Goal: Task Accomplishment & Management: Manage account settings

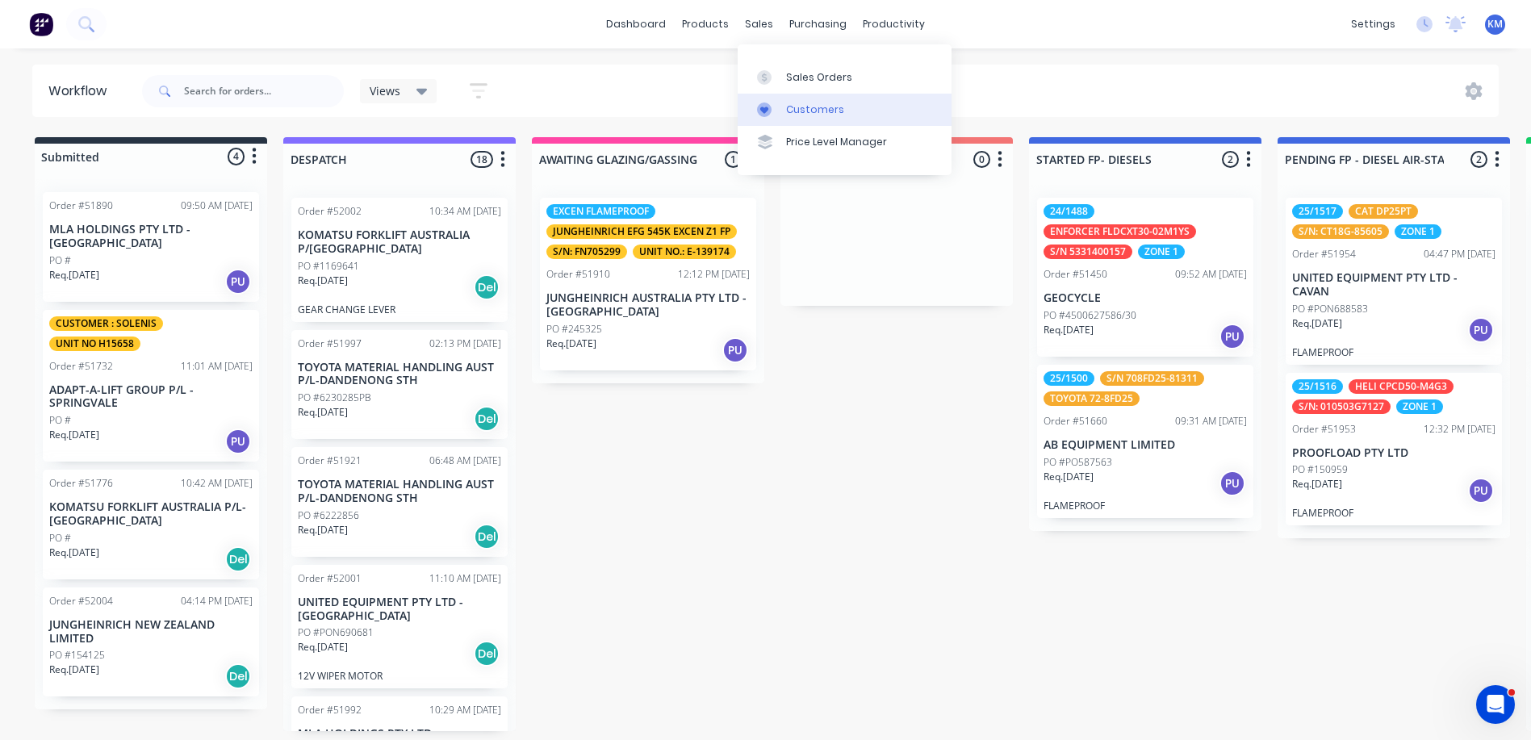
click at [793, 99] on link "Customers" at bounding box center [845, 110] width 214 height 32
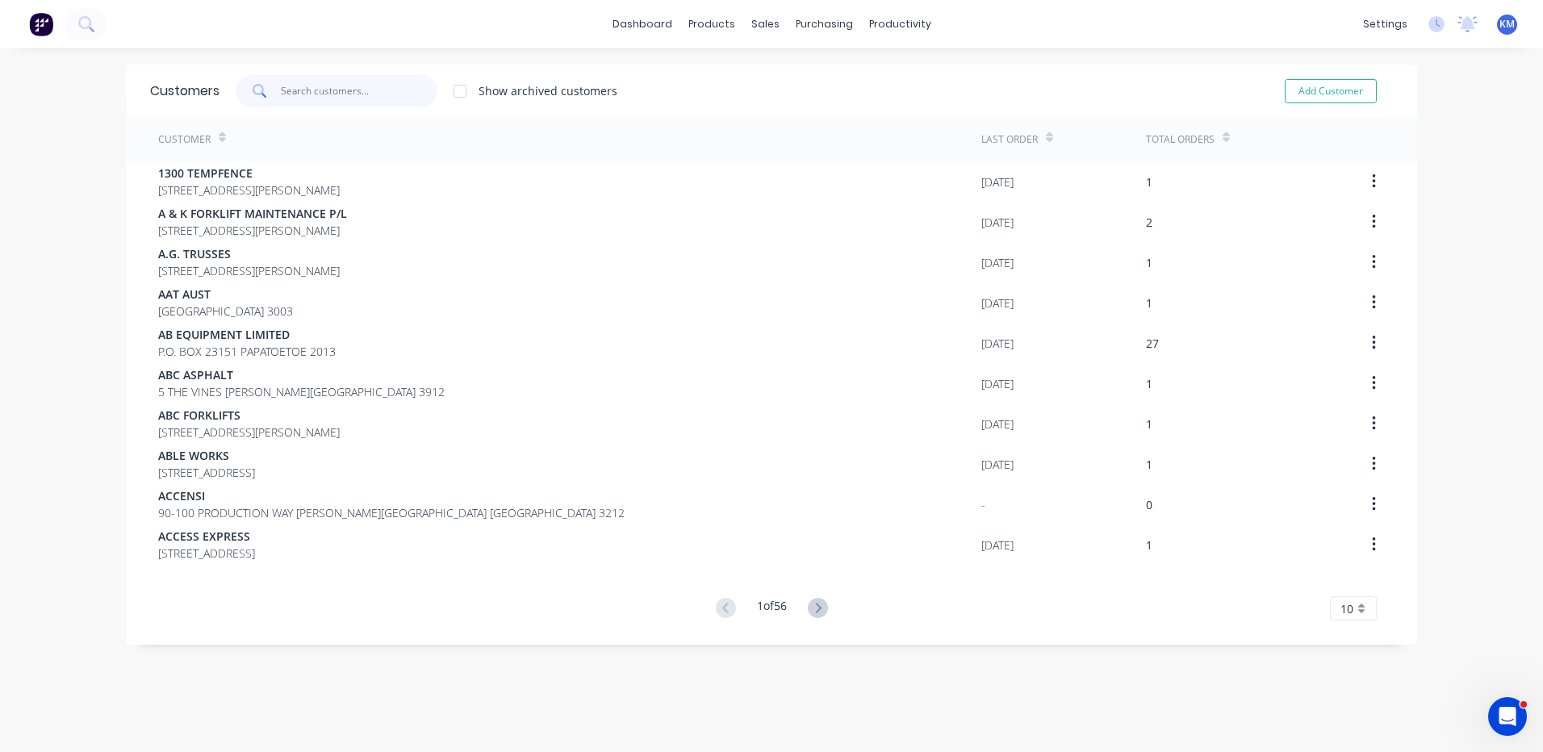
click at [342, 94] on input "text" at bounding box center [359, 91] width 157 height 32
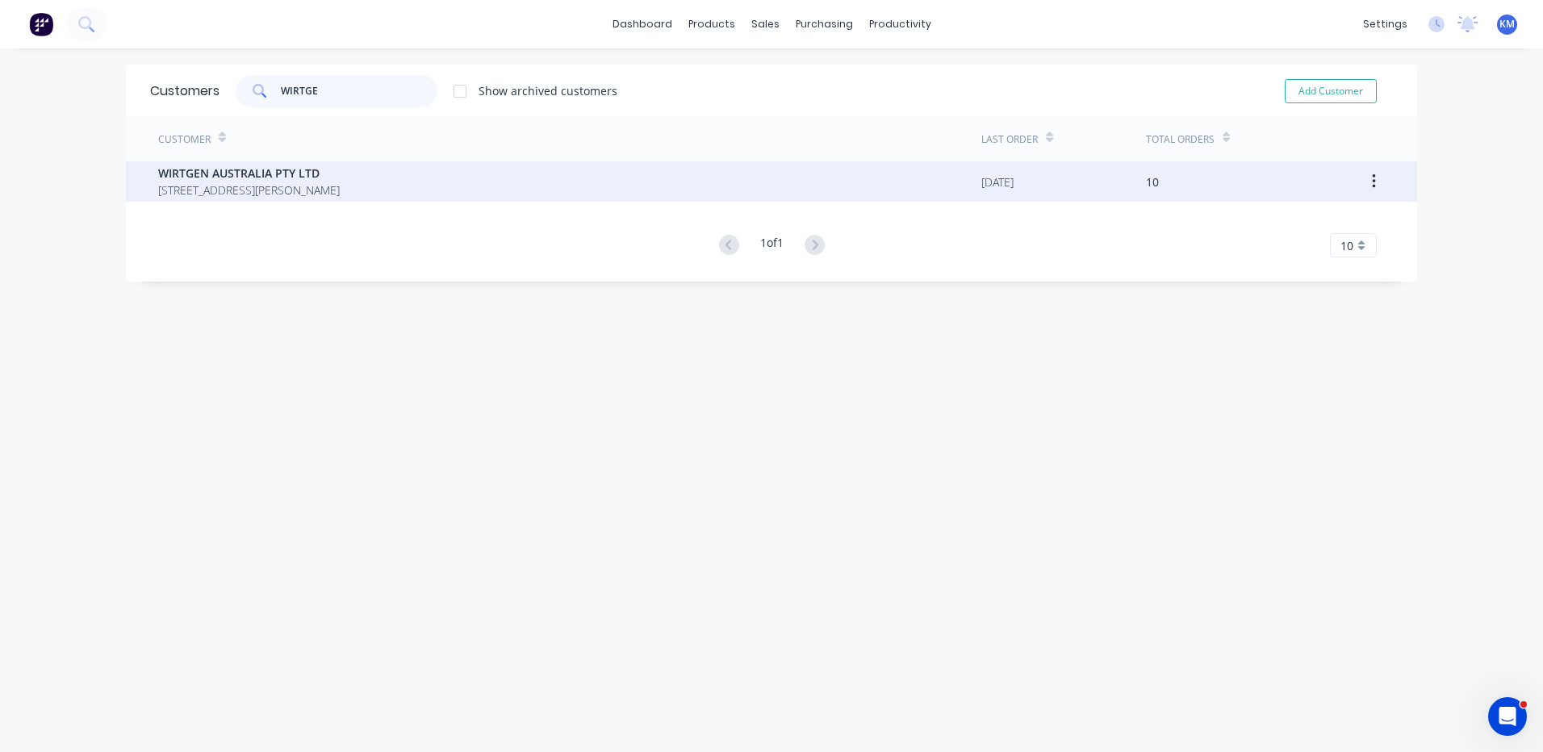
type input "WIRTGE"
click at [278, 177] on span "WIRTGEN AUSTRALIA PTY LTD" at bounding box center [249, 173] width 182 height 17
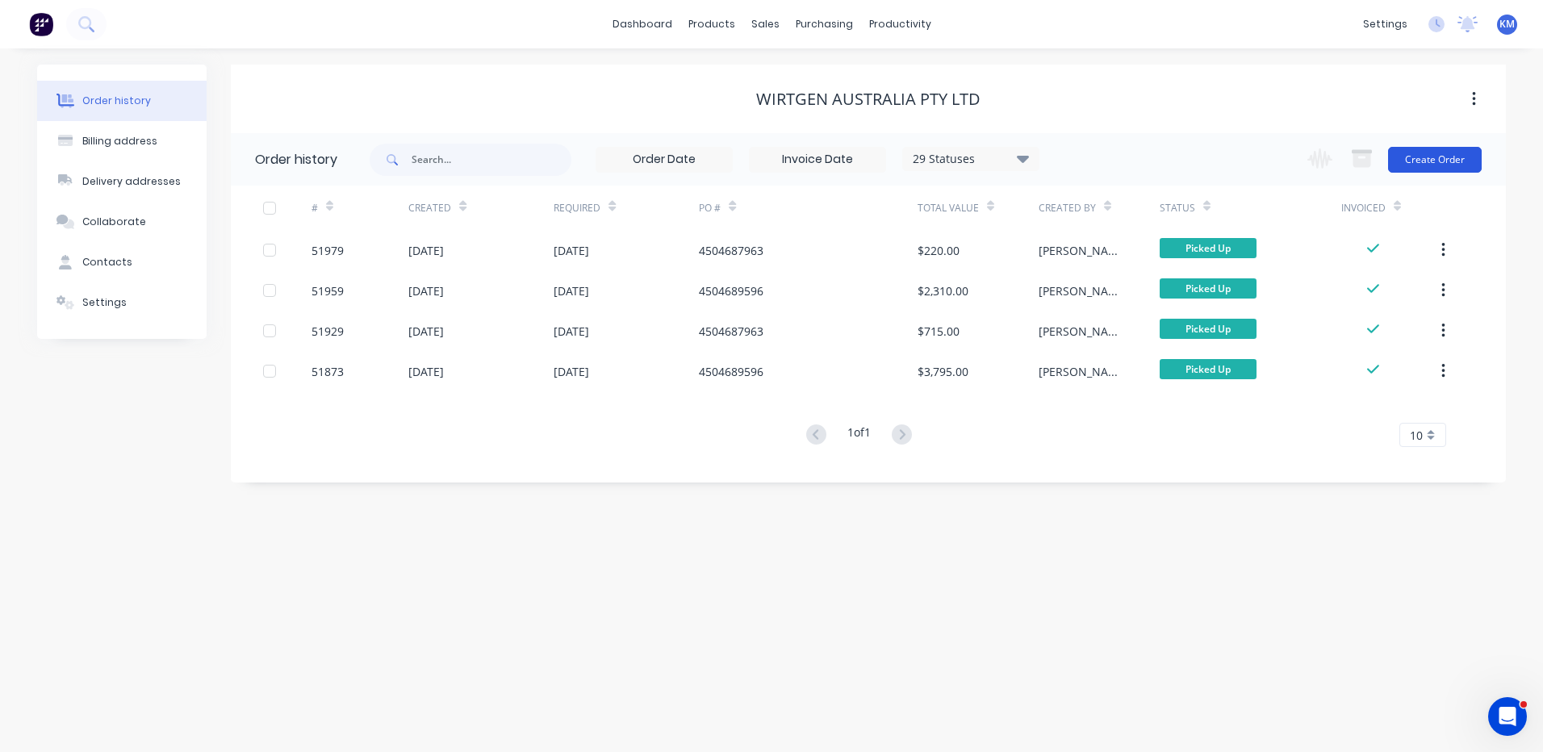
click at [1428, 161] on button "Create Order" at bounding box center [1435, 160] width 94 height 26
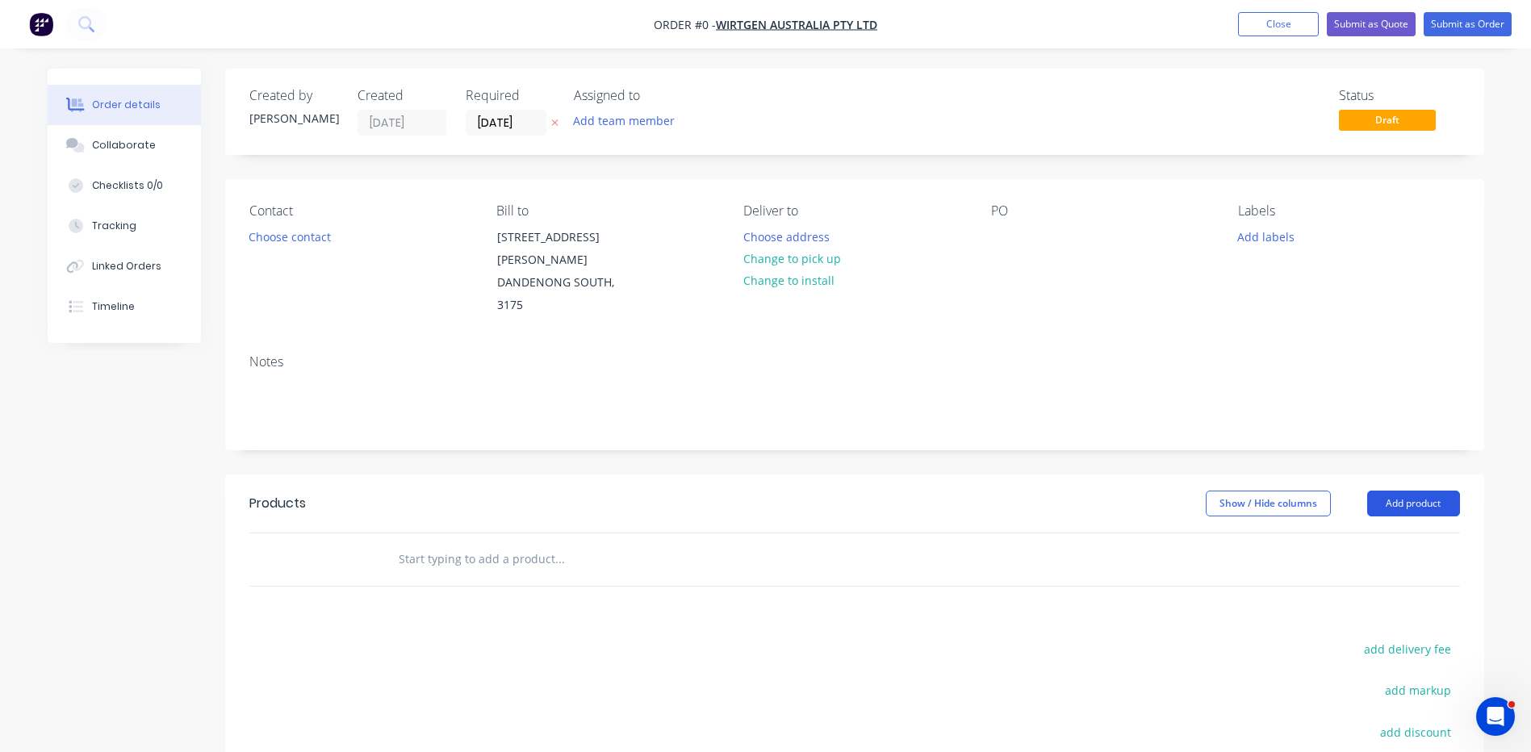
click at [1386, 491] on button "Add product" at bounding box center [1413, 504] width 93 height 26
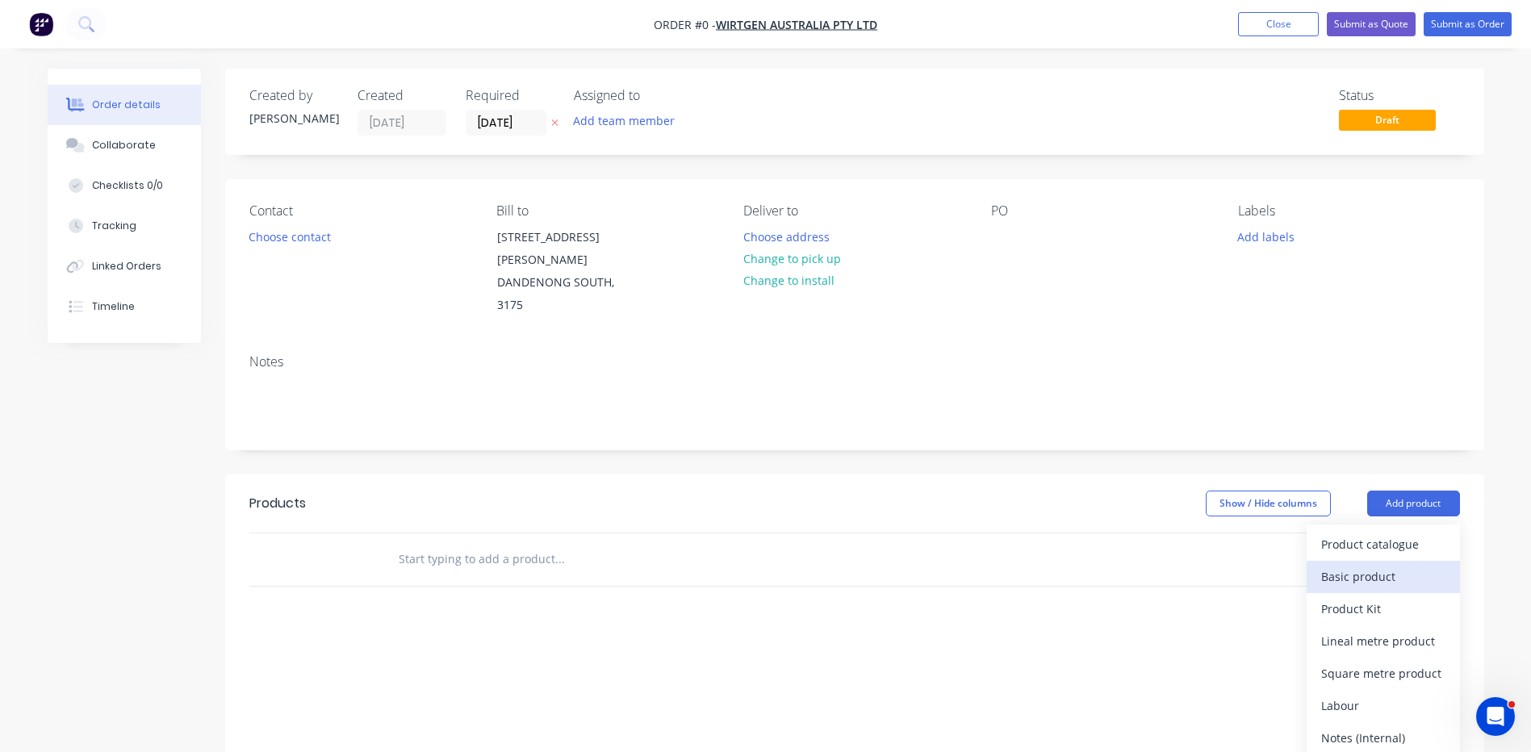
click at [1351, 565] on div "Basic product" at bounding box center [1383, 576] width 124 height 23
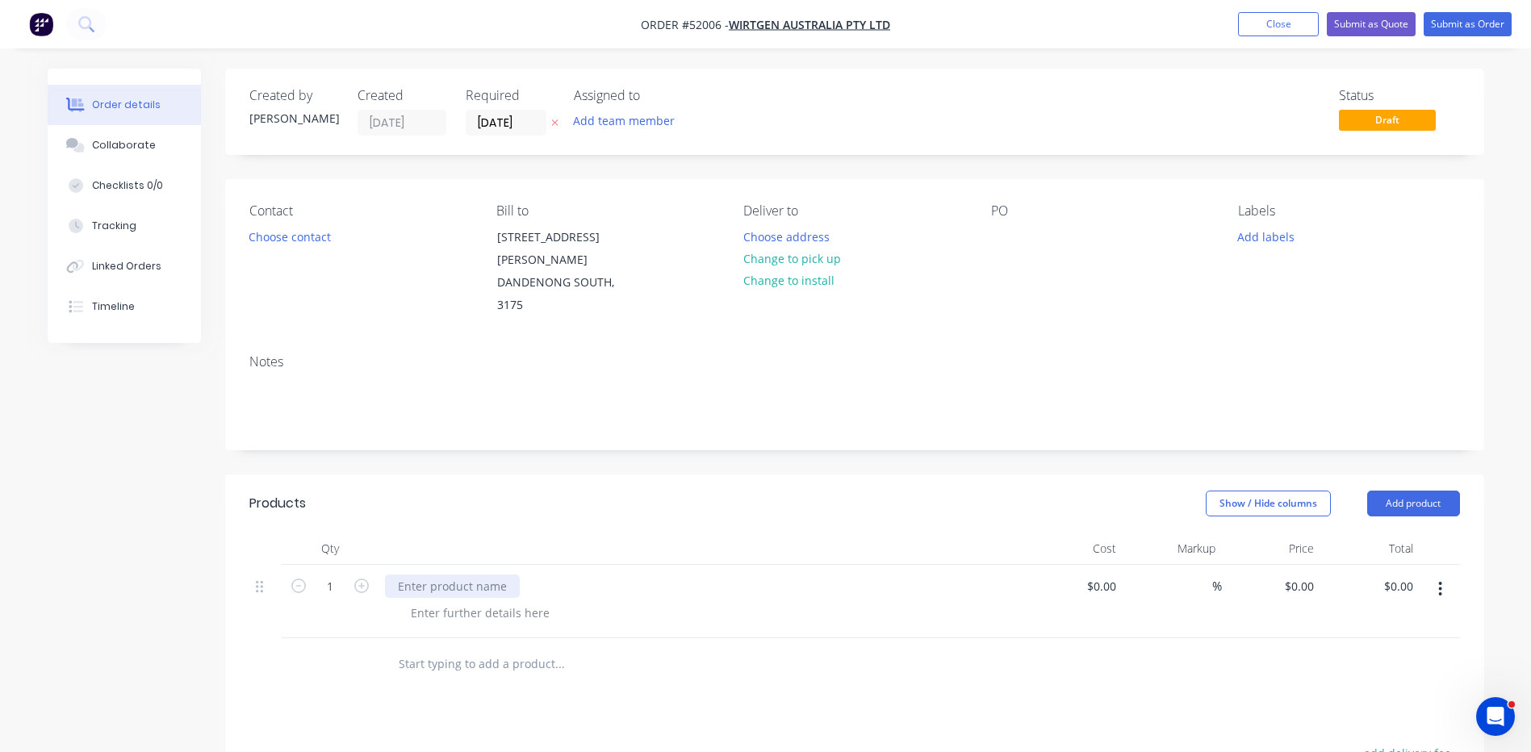
click at [499, 575] on div at bounding box center [452, 586] width 135 height 23
click at [625, 575] on div "MAKE & SUPPLY FAN COVER BRACKET WITH" at bounding box center [515, 586] width 260 height 23
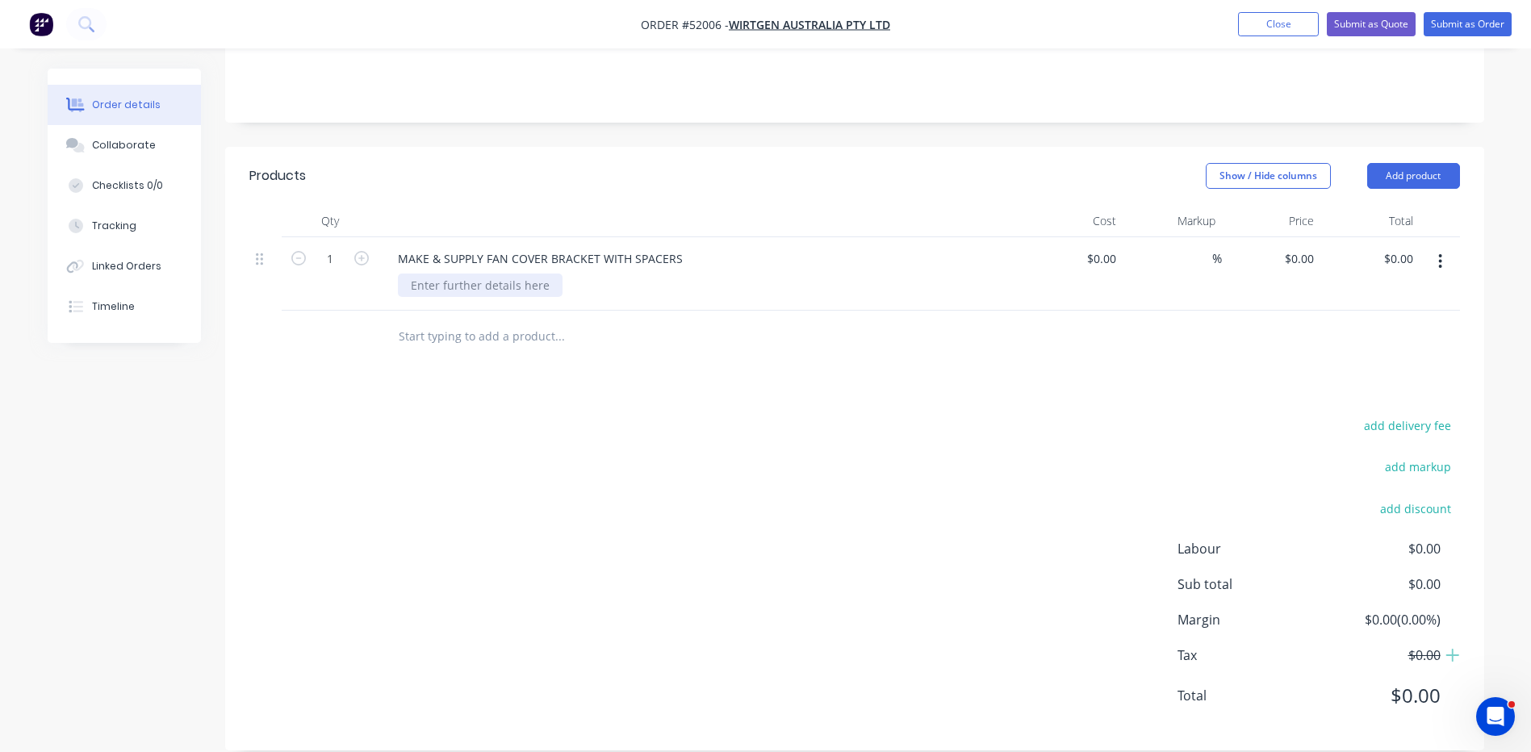
click at [475, 274] on div at bounding box center [480, 285] width 165 height 23
click at [339, 247] on input "1" at bounding box center [330, 259] width 42 height 24
type input "3"
click at [553, 170] on header "Products Show / Hide columns Add product" at bounding box center [854, 176] width 1259 height 58
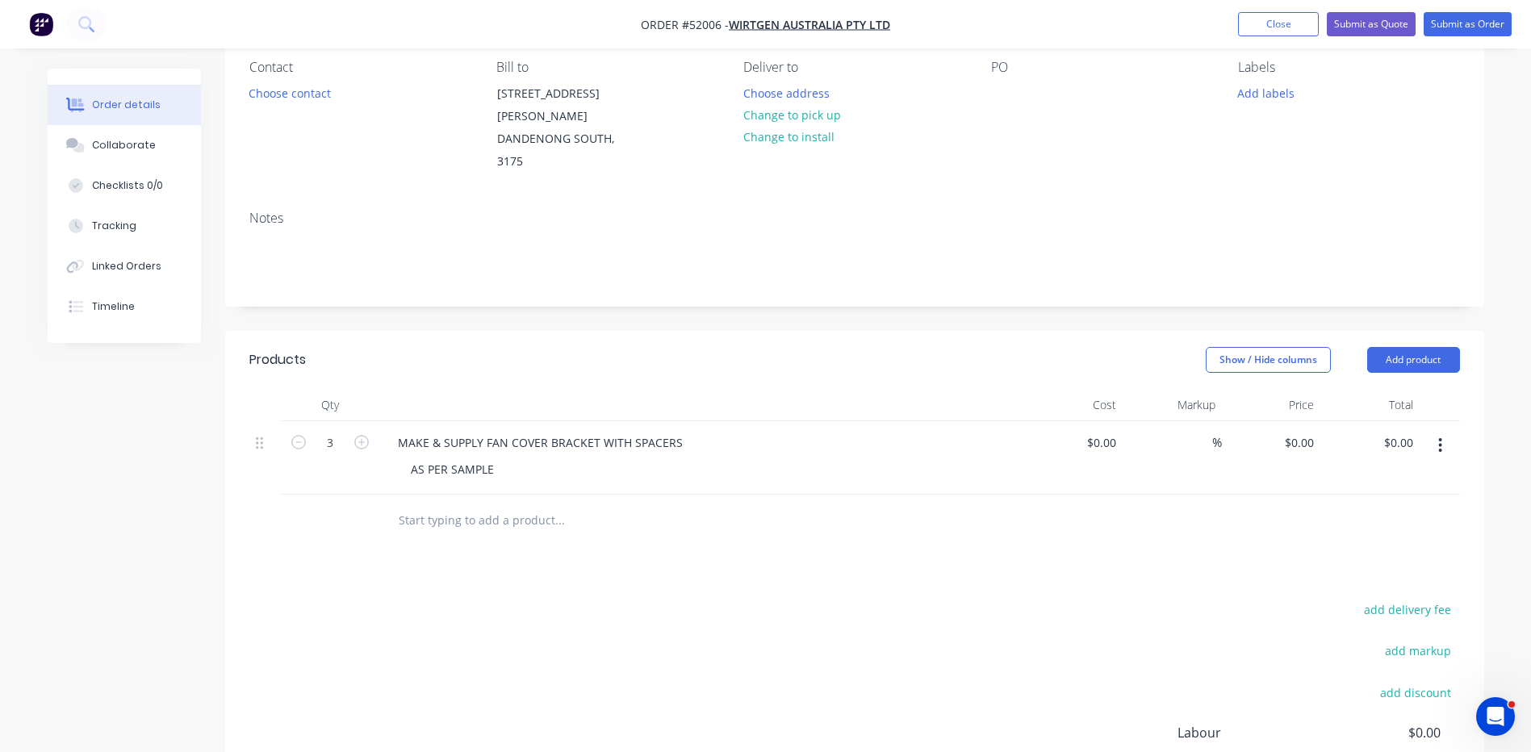
scroll to position [0, 0]
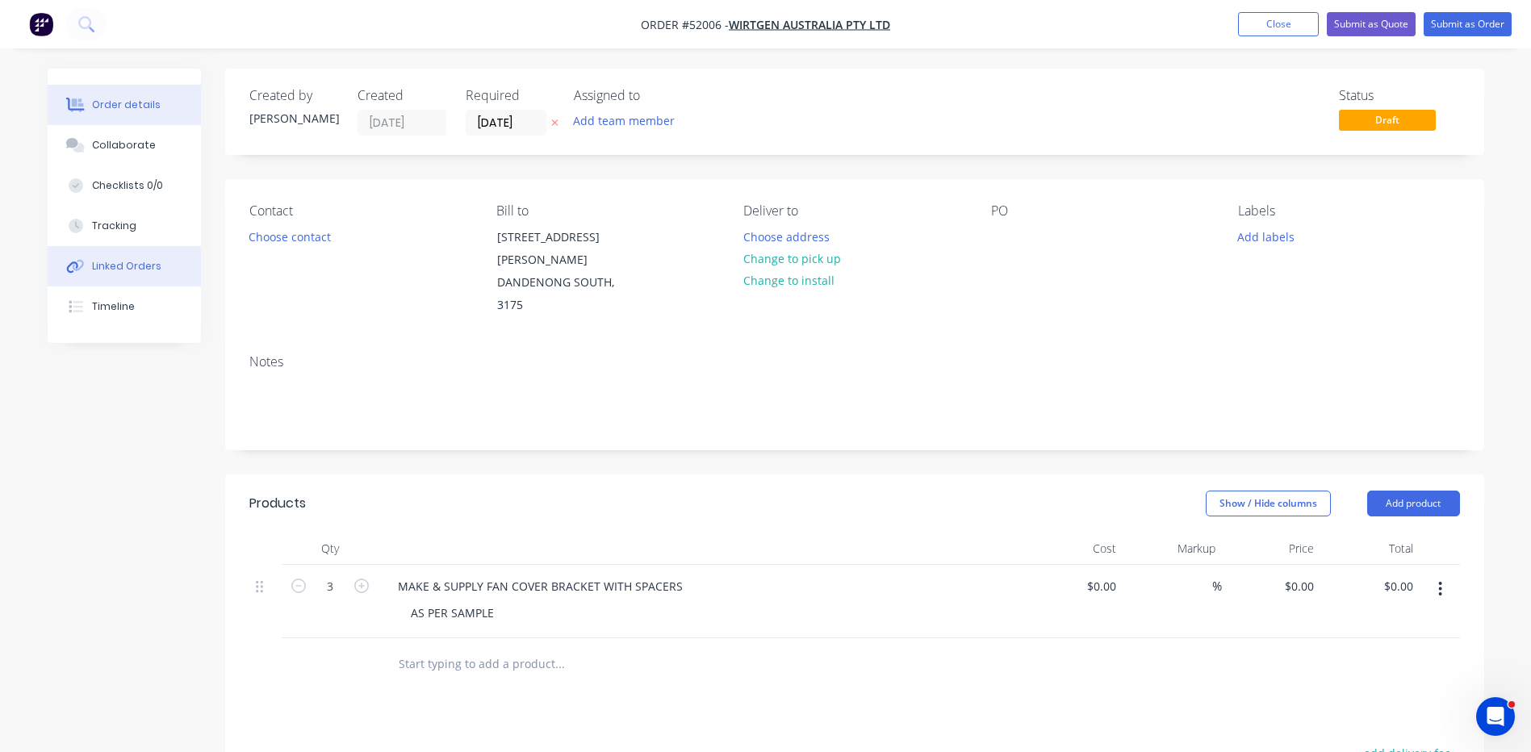
click at [140, 265] on div "Linked Orders" at bounding box center [126, 266] width 69 height 15
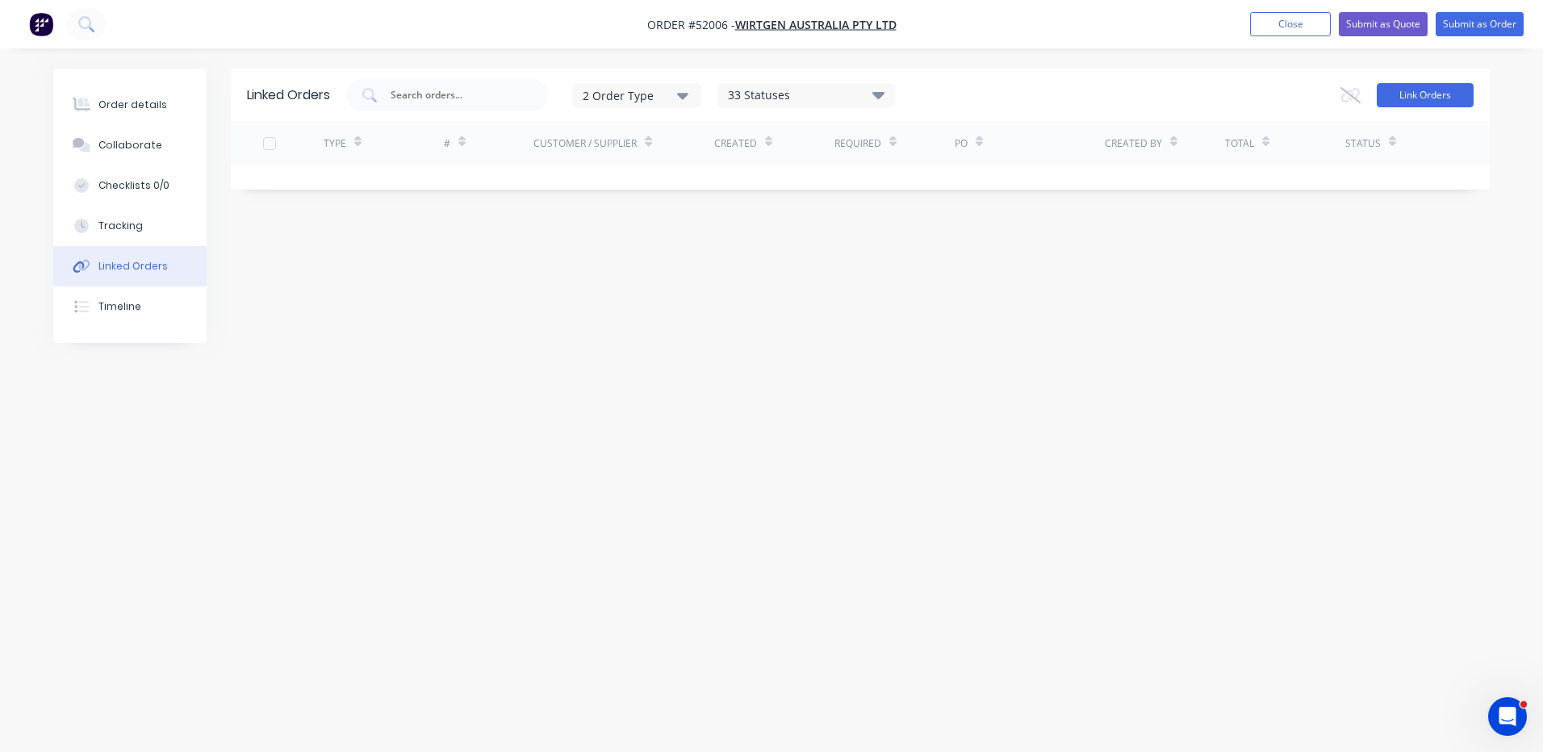
click at [1420, 102] on button "Link Orders" at bounding box center [1425, 95] width 97 height 24
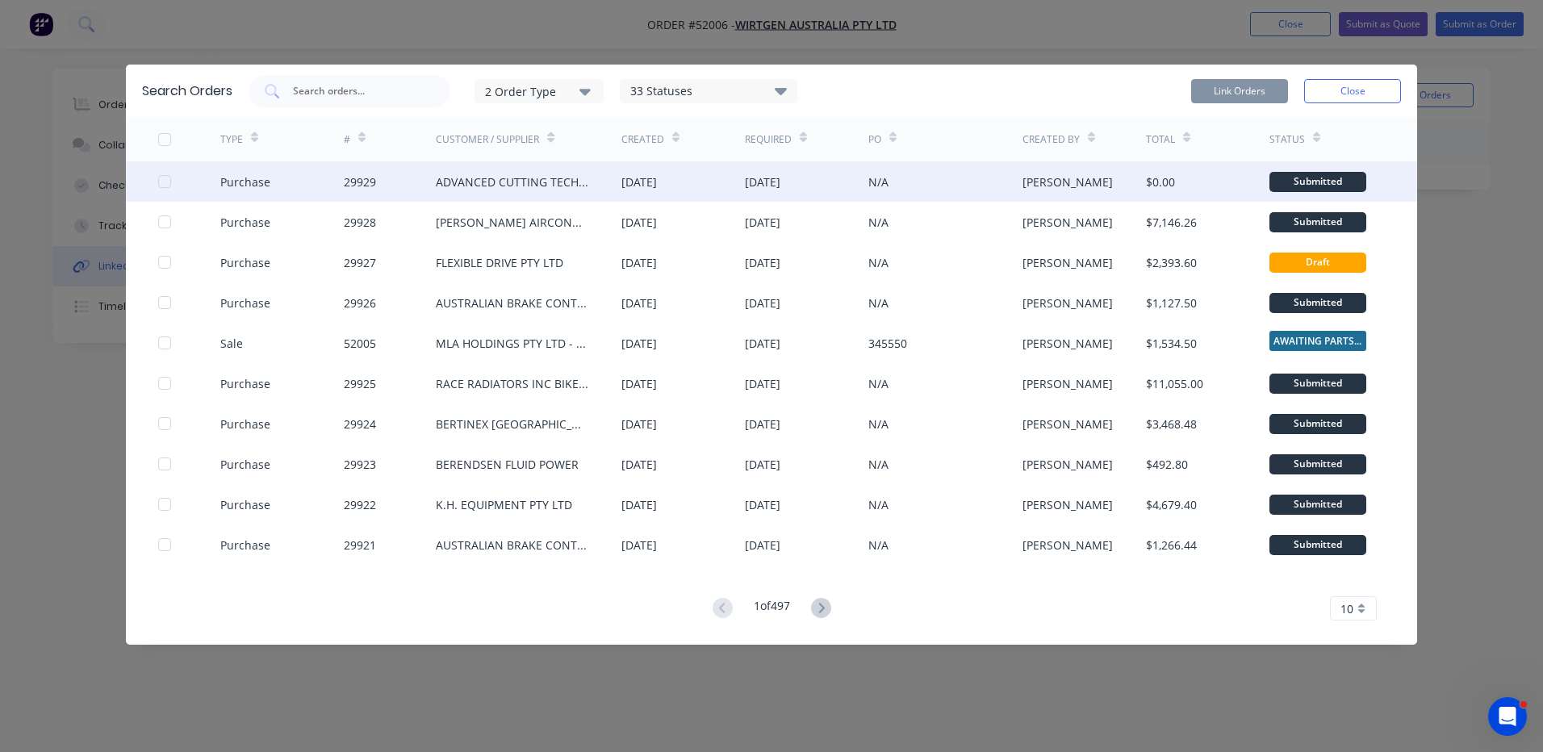
click at [169, 182] on div at bounding box center [164, 181] width 32 height 32
click at [1215, 99] on button "Link Orders" at bounding box center [1239, 91] width 97 height 24
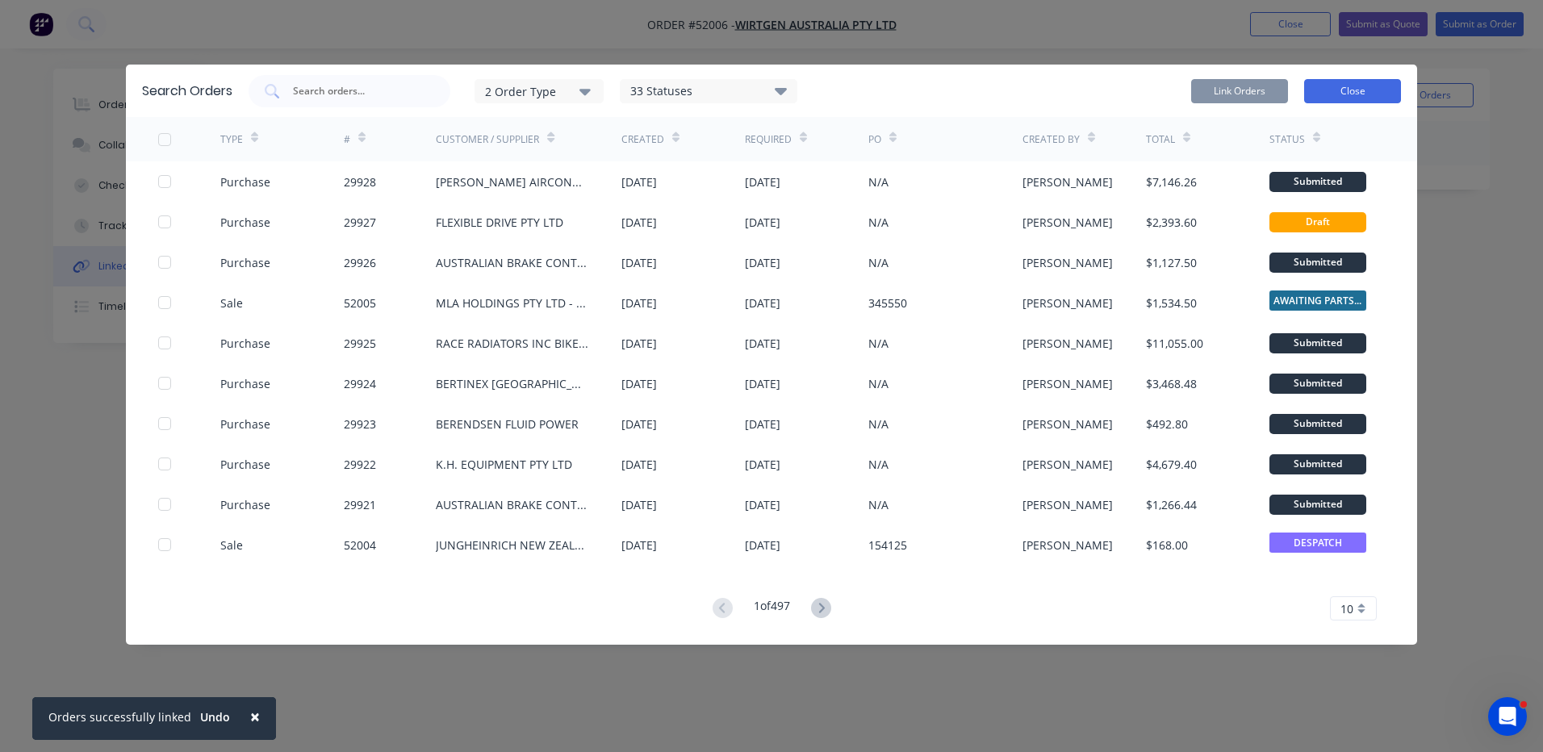
click at [1328, 93] on button "Close" at bounding box center [1352, 91] width 97 height 24
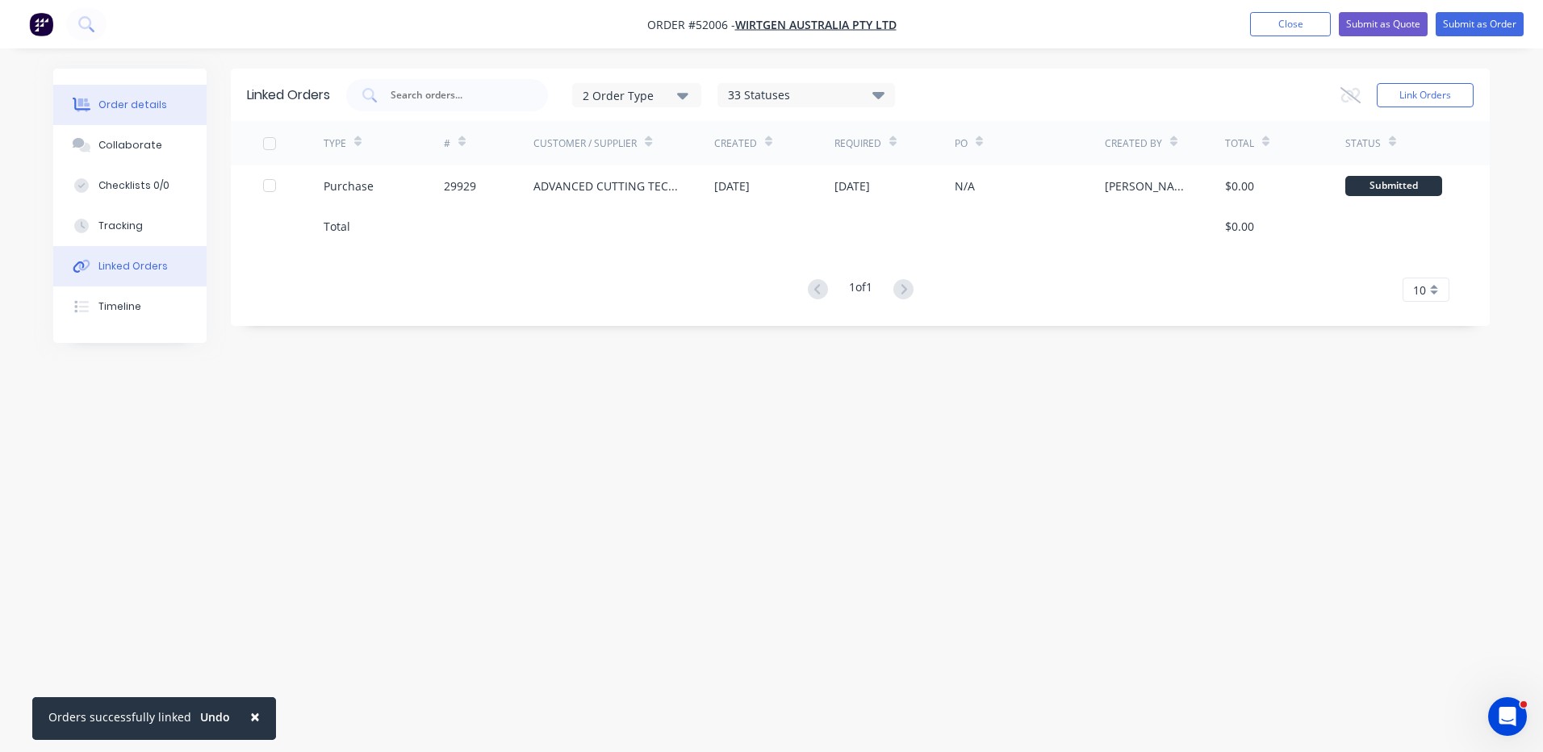
click at [103, 97] on button "Order details" at bounding box center [129, 105] width 153 height 40
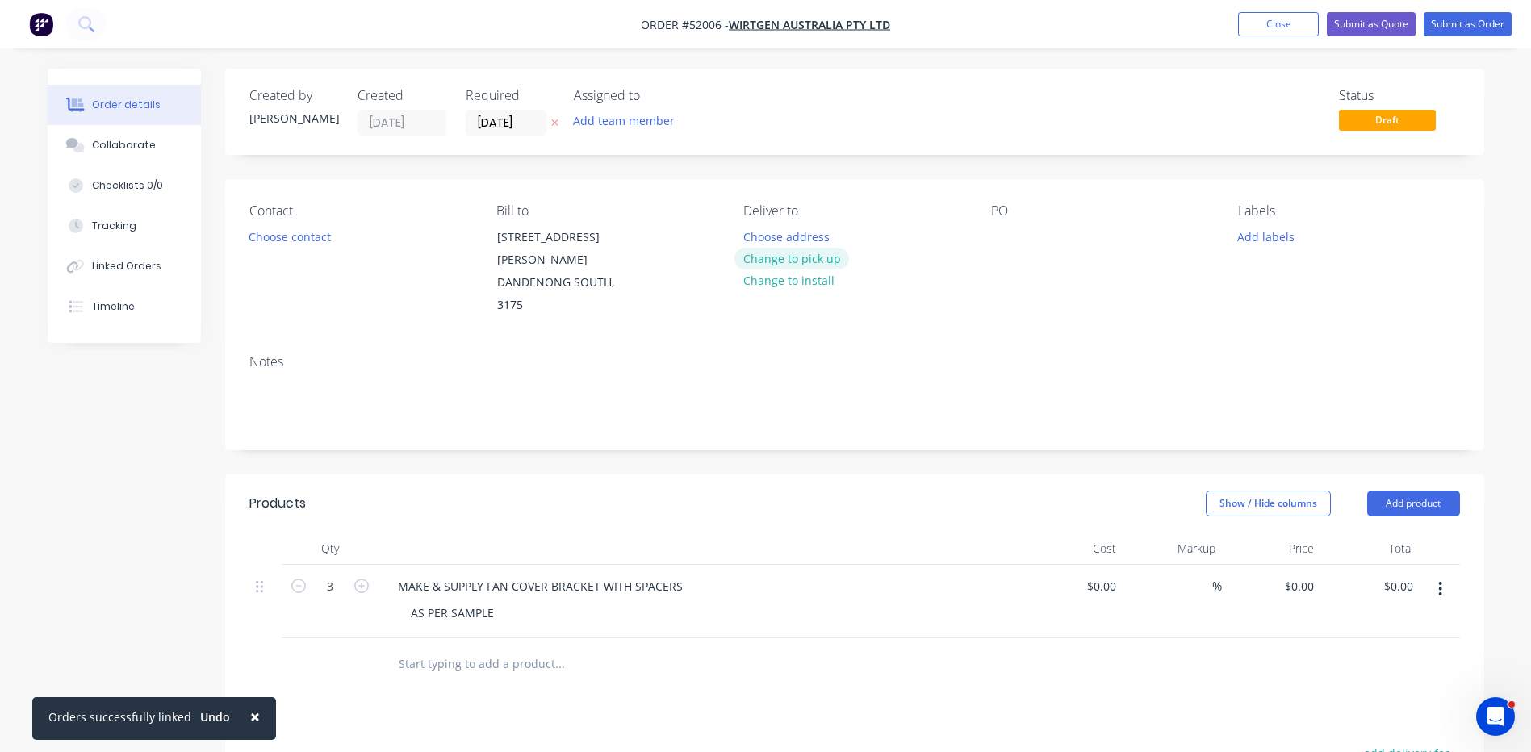
click at [806, 265] on button "Change to pick up" at bounding box center [791, 259] width 115 height 22
click at [268, 250] on div "Contact Choose contact" at bounding box center [359, 260] width 221 height 114
click at [278, 248] on div "Contact Choose contact" at bounding box center [359, 260] width 221 height 114
click at [278, 245] on button "Choose contact" at bounding box center [289, 236] width 99 height 22
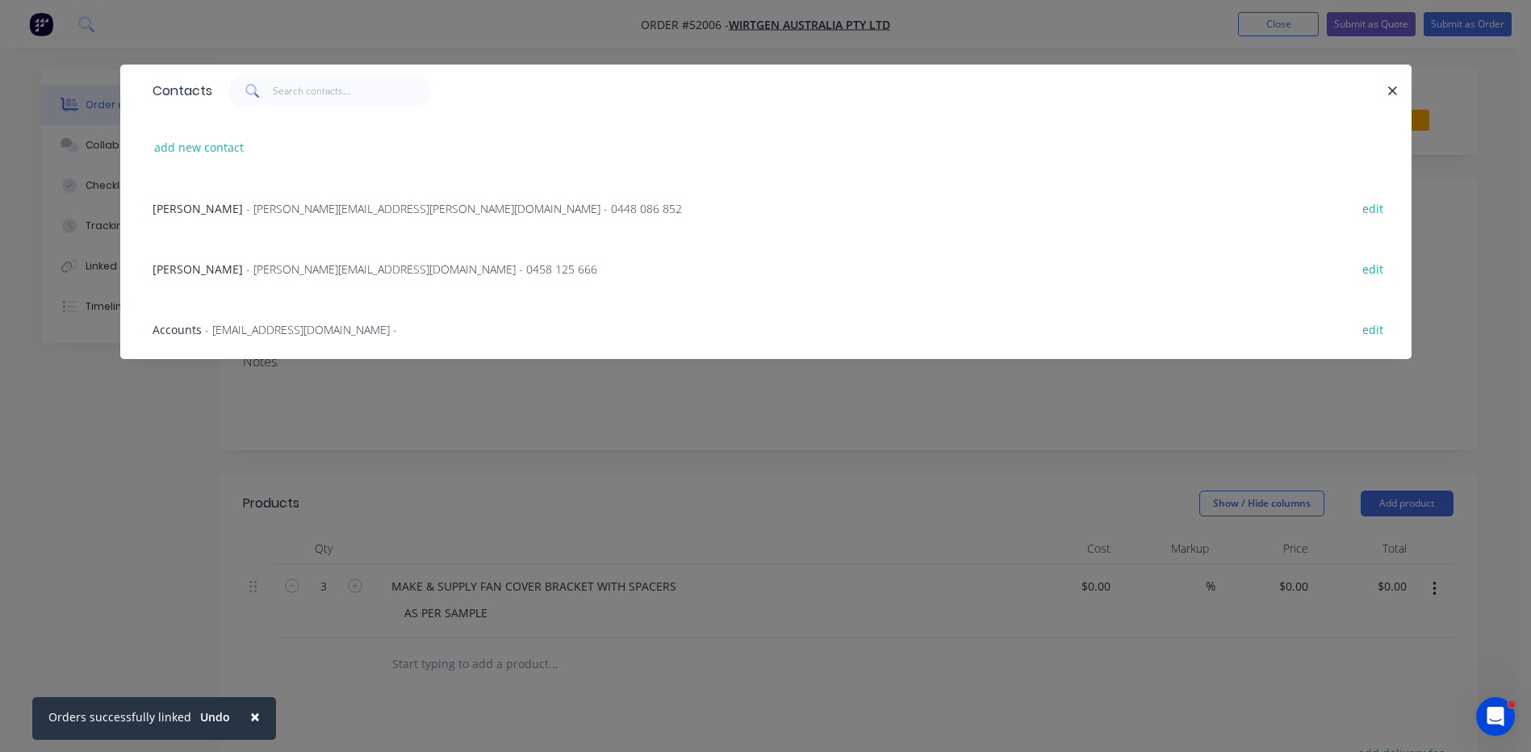
click at [306, 233] on div "[PERSON_NAME] - [PERSON_NAME][EMAIL_ADDRESS][PERSON_NAME][DOMAIN_NAME] - 0448 0…" at bounding box center [765, 208] width 1243 height 61
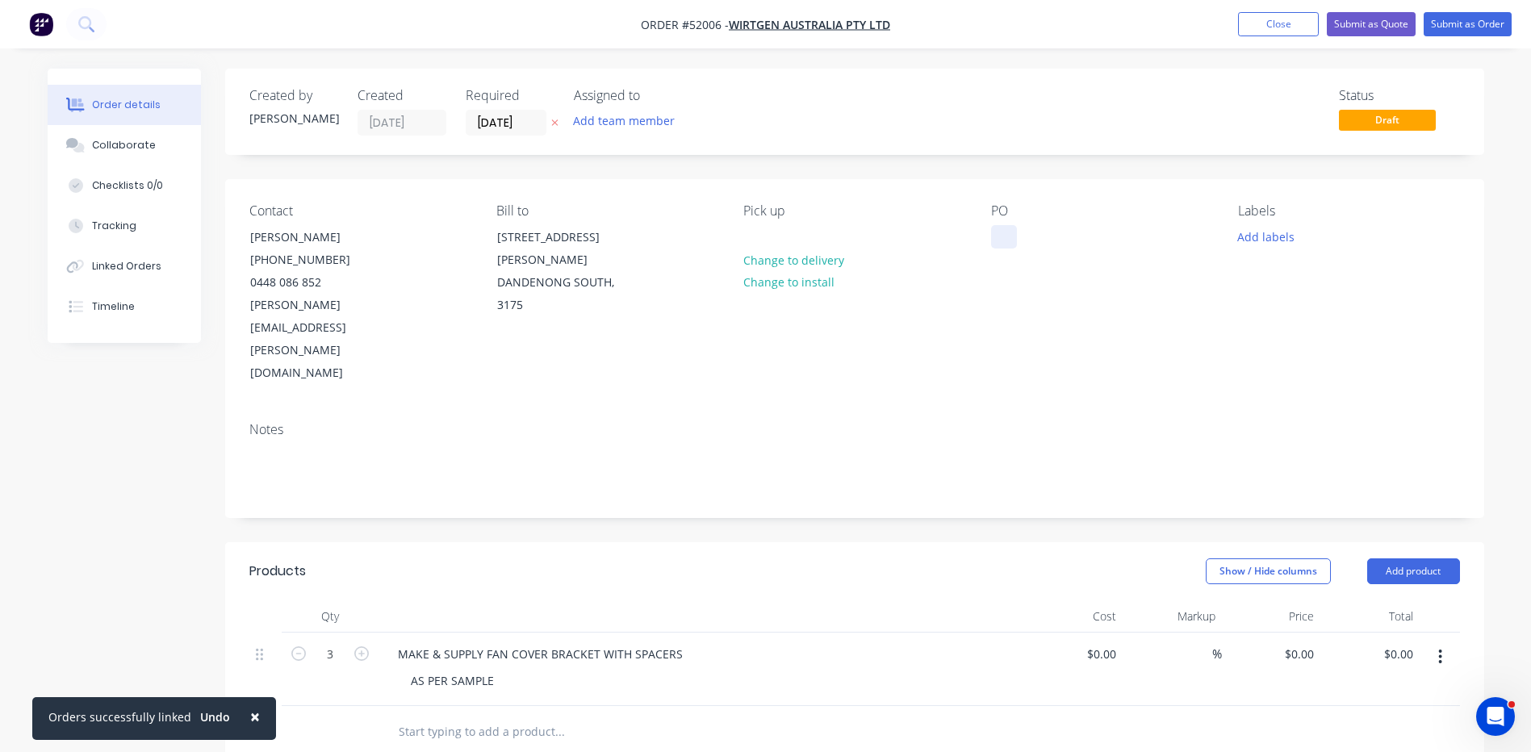
click at [1014, 228] on div at bounding box center [1004, 236] width 26 height 23
click at [1039, 183] on div "Contact [PERSON_NAME] [PHONE_NUMBER] [PERSON_NAME][EMAIL_ADDRESS][PERSON_NAME][…" at bounding box center [854, 294] width 1259 height 230
click at [1484, 19] on button "Submit as Order" at bounding box center [1468, 24] width 88 height 24
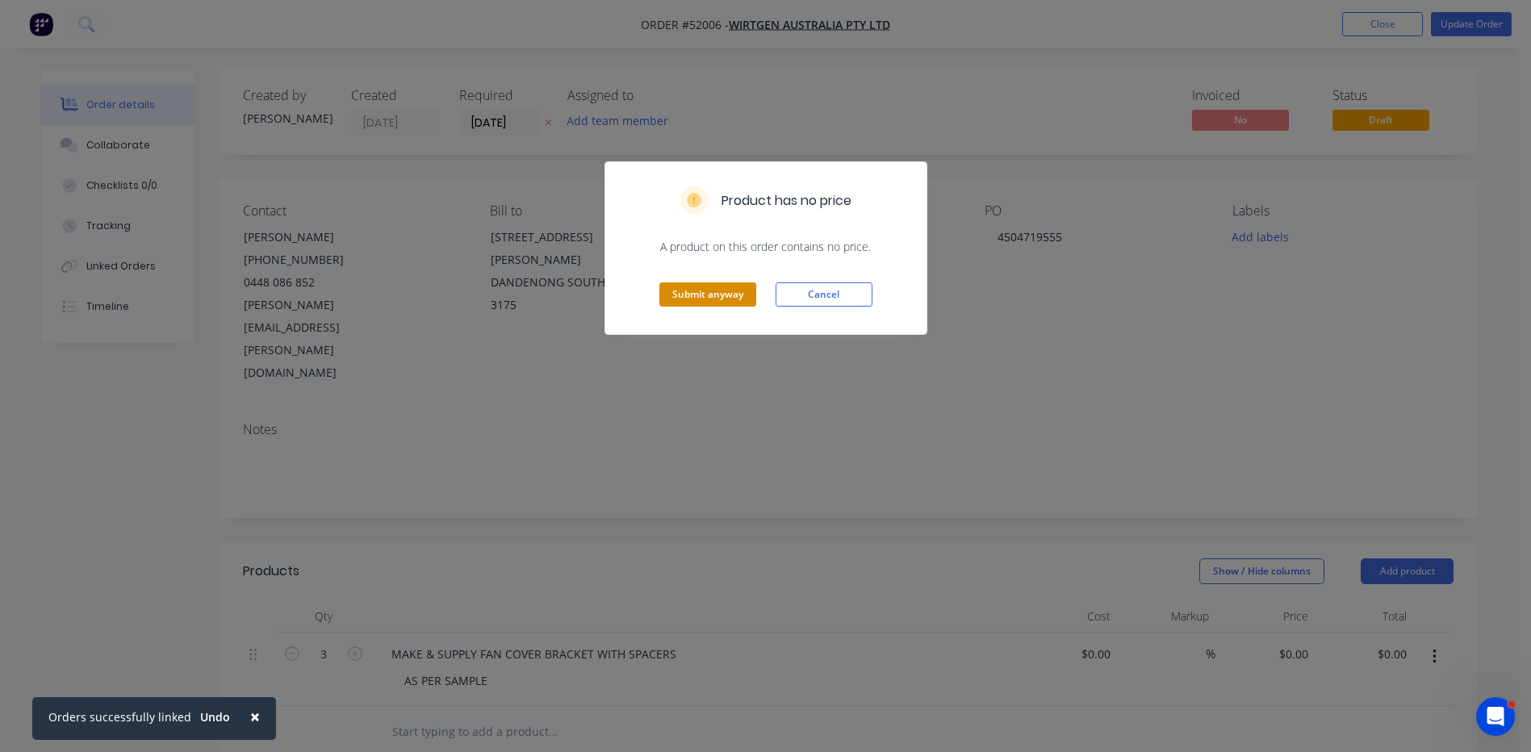
click at [730, 295] on button "Submit anyway" at bounding box center [707, 294] width 97 height 24
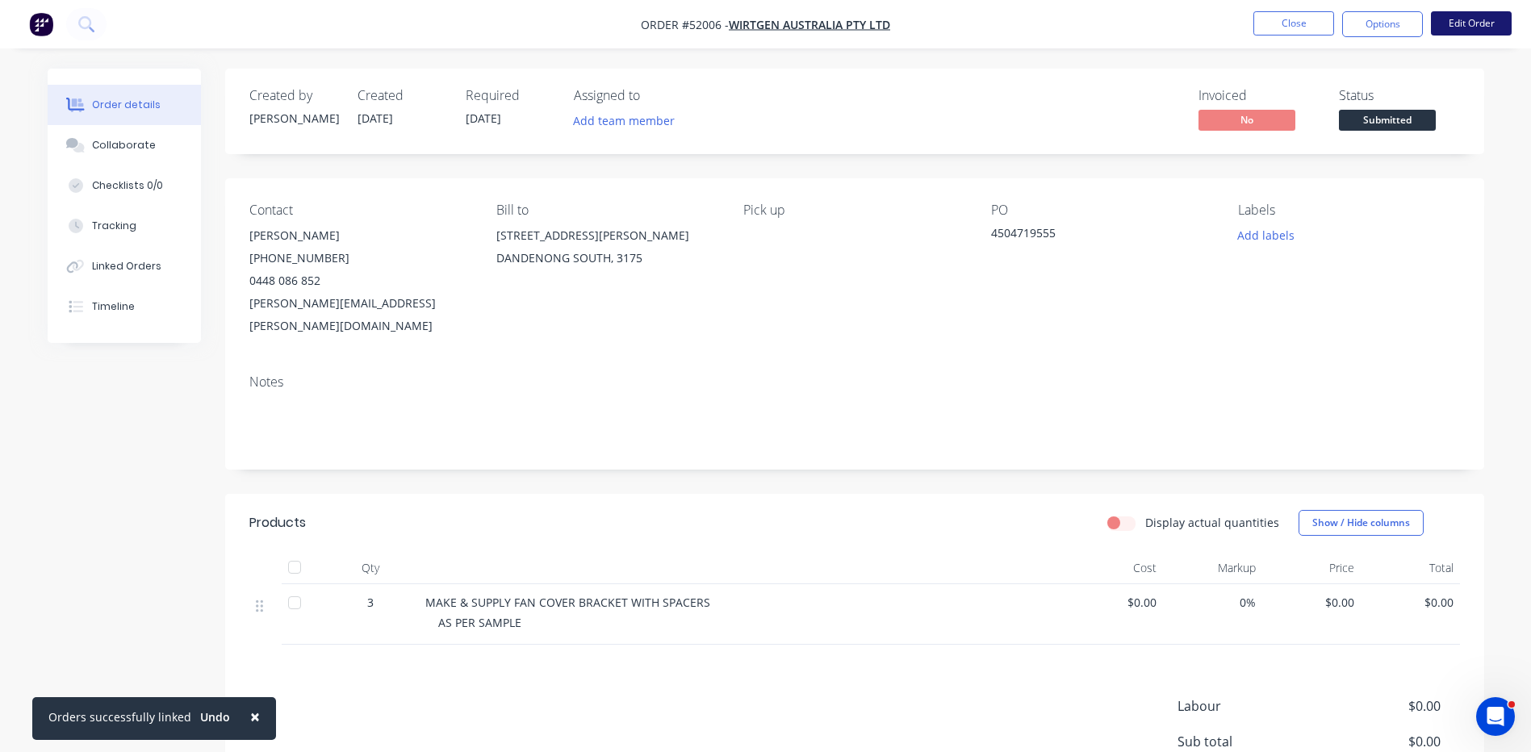
click at [1482, 29] on button "Edit Order" at bounding box center [1471, 23] width 81 height 24
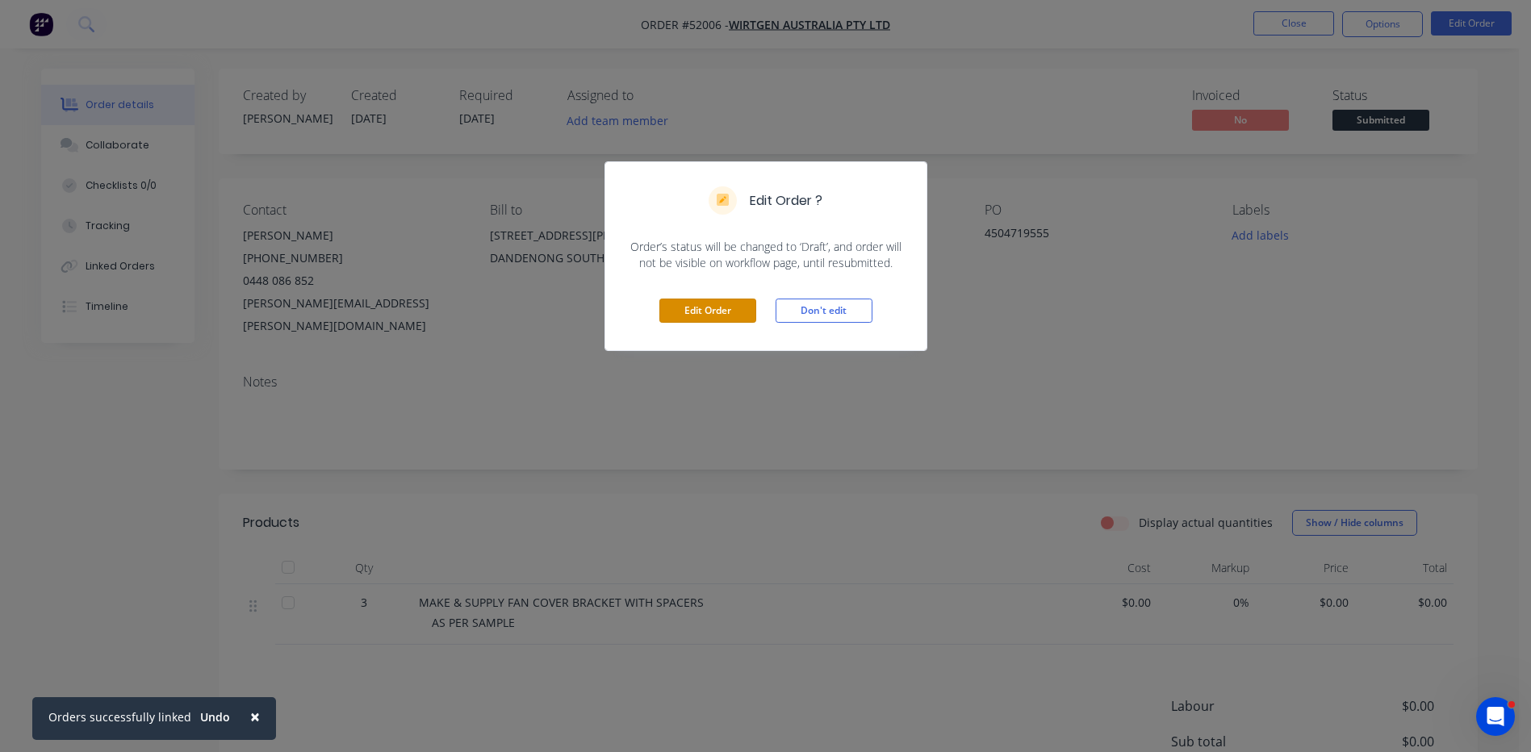
drag, startPoint x: 734, startPoint y: 307, endPoint x: 733, endPoint y: 317, distance: 9.7
click at [735, 304] on button "Edit Order" at bounding box center [707, 311] width 97 height 24
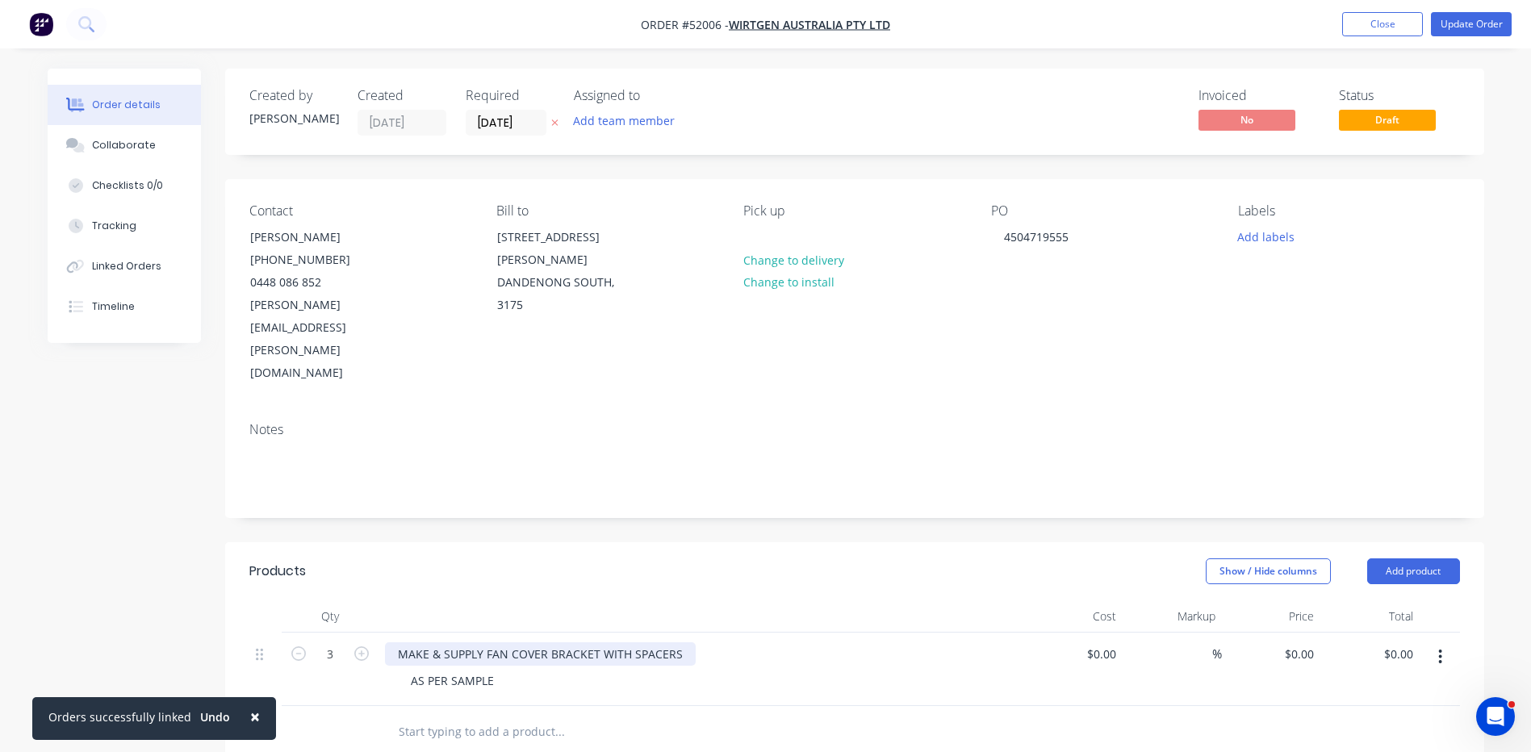
click at [567, 642] on div "MAKE & SUPPLY FAN COVER BRACKET WITH SPACERS" at bounding box center [540, 653] width 311 height 23
click at [1449, 32] on button "Update Order" at bounding box center [1471, 24] width 81 height 24
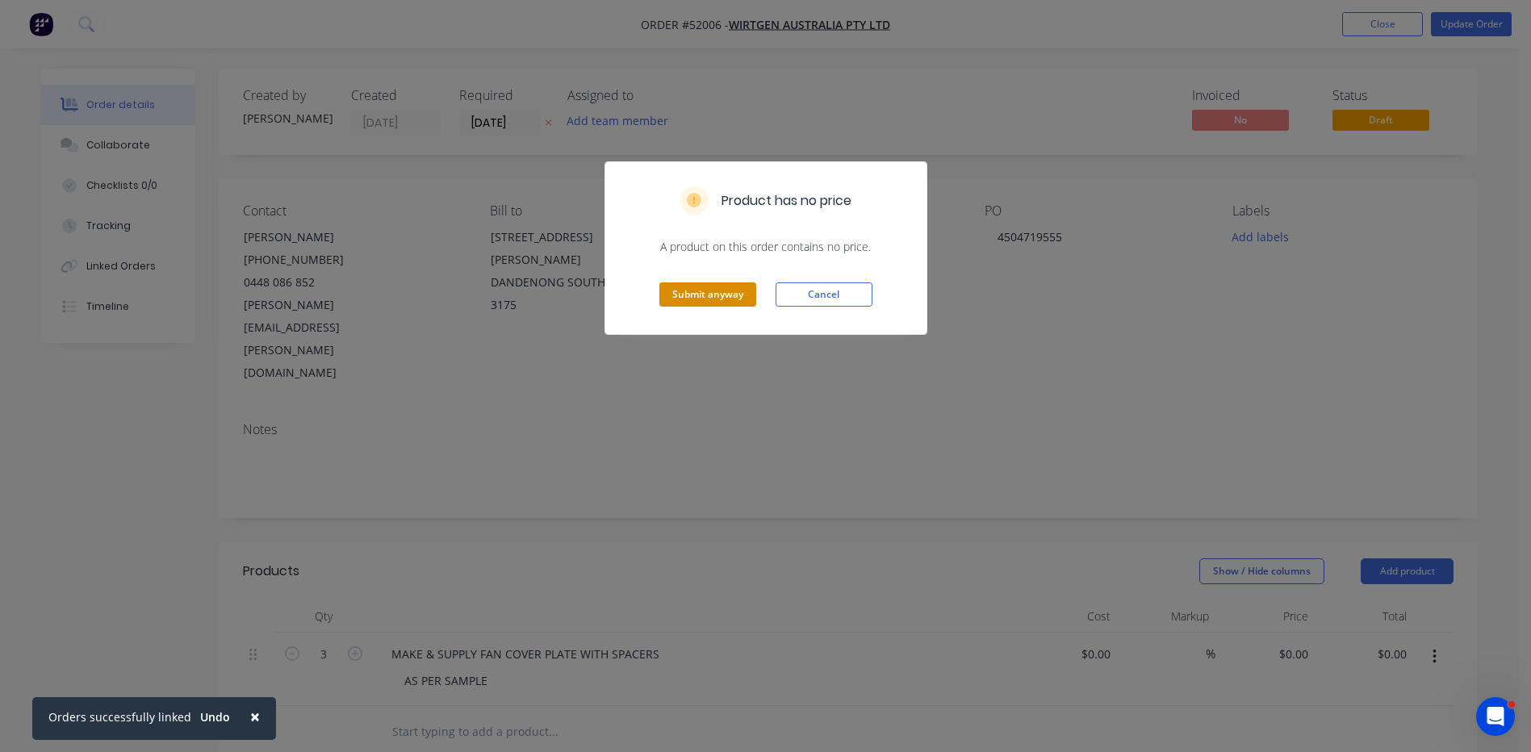
click at [700, 286] on button "Submit anyway" at bounding box center [707, 294] width 97 height 24
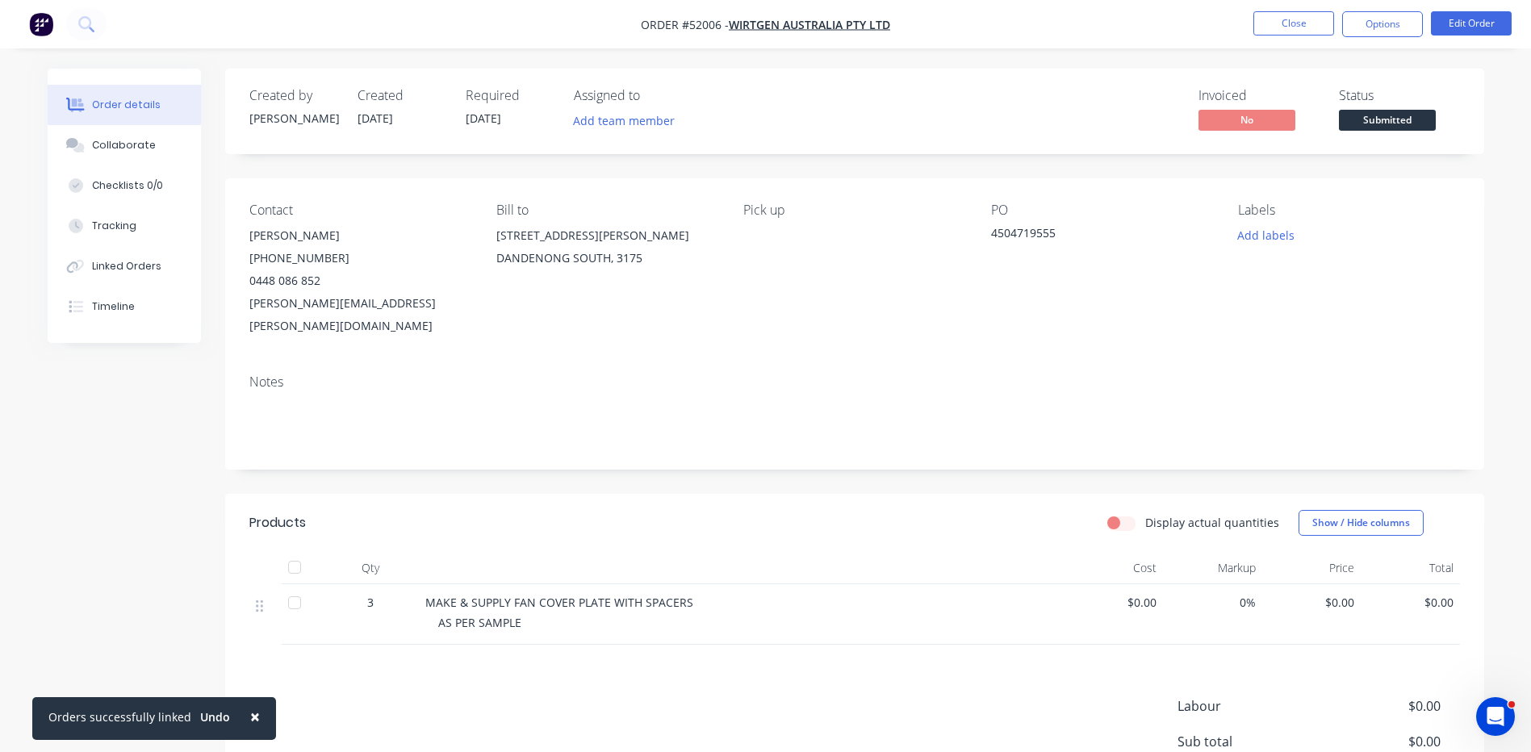
click at [1373, 119] on span "Submitted" at bounding box center [1387, 120] width 97 height 20
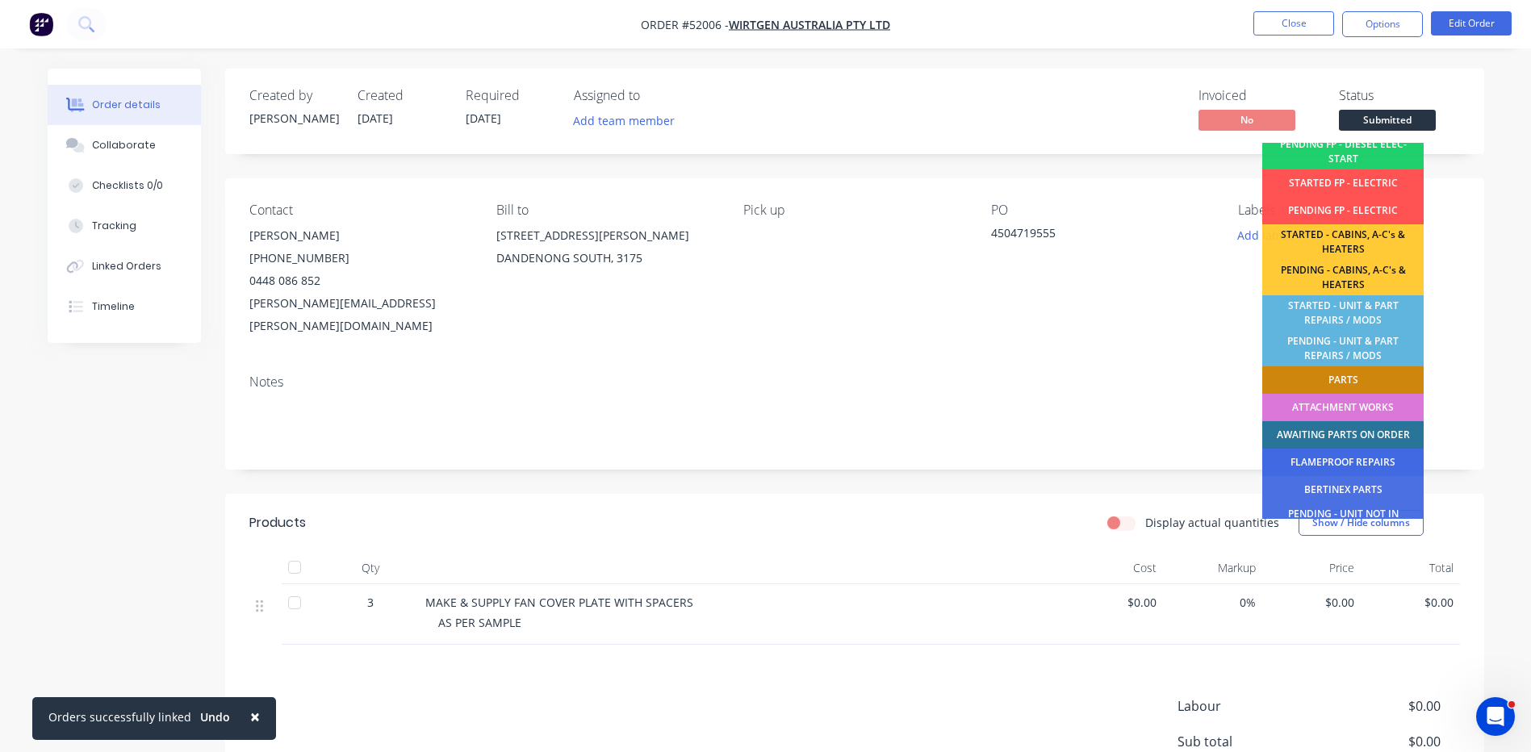
scroll to position [242, 0]
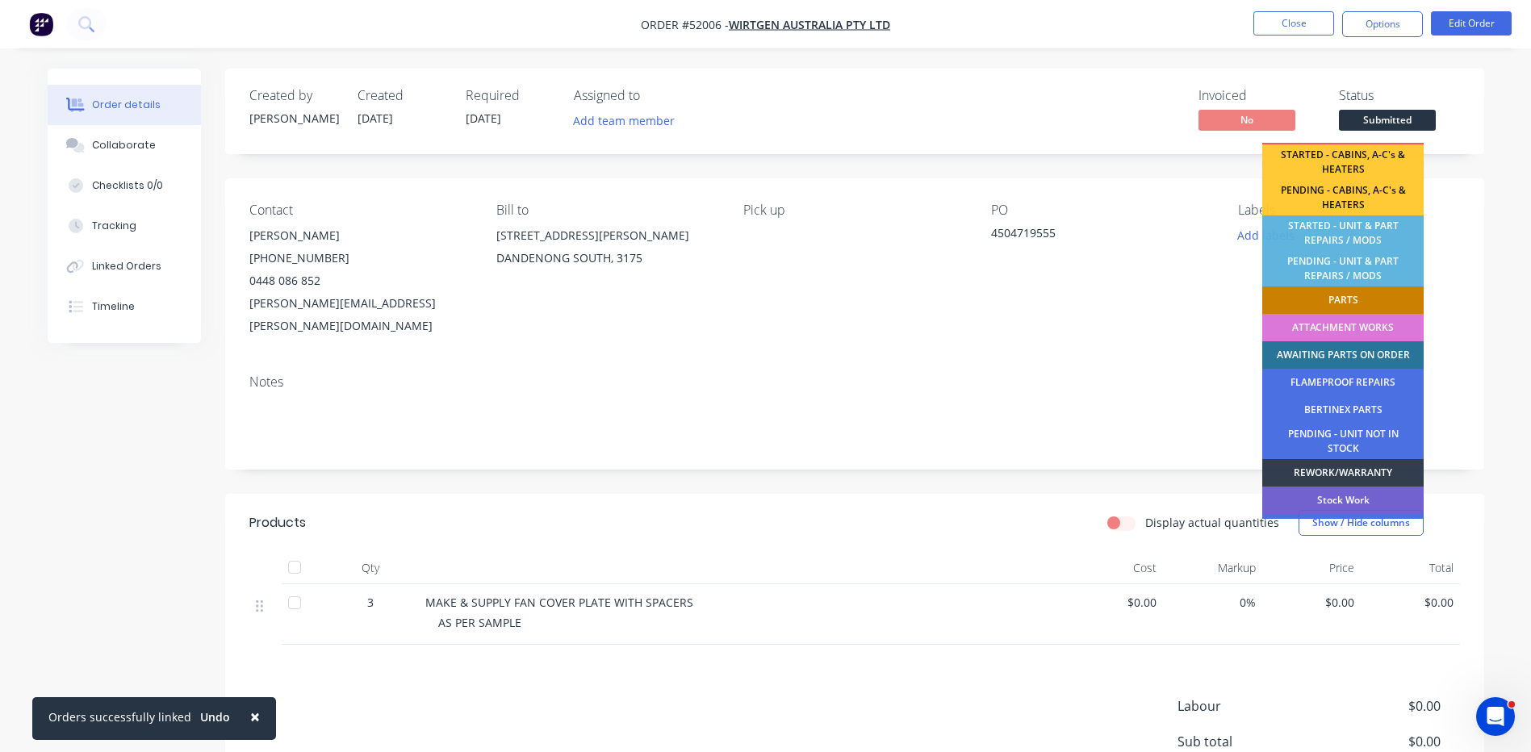
click at [1351, 299] on div "PARTS" at bounding box center [1342, 299] width 161 height 27
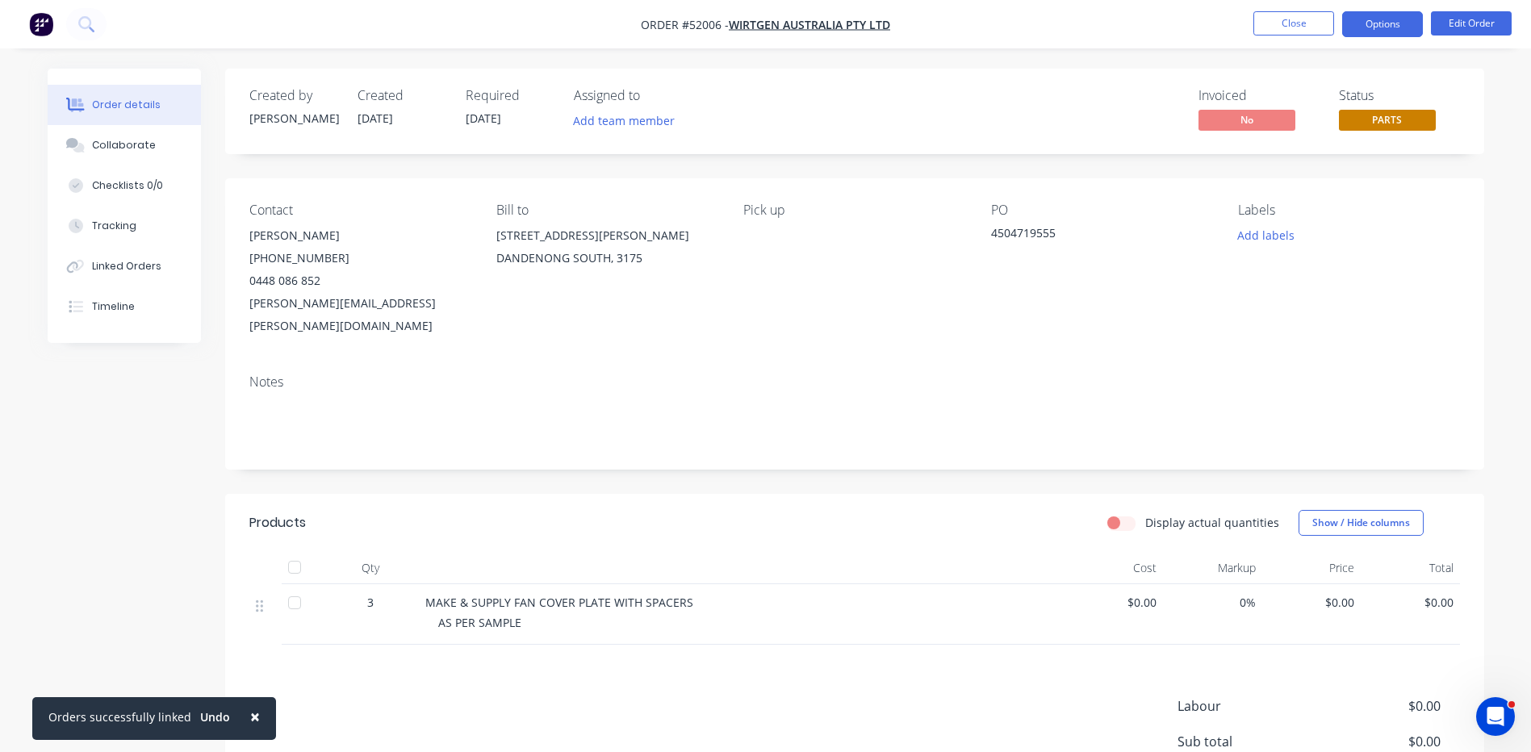
click at [1360, 31] on button "Options" at bounding box center [1382, 24] width 81 height 26
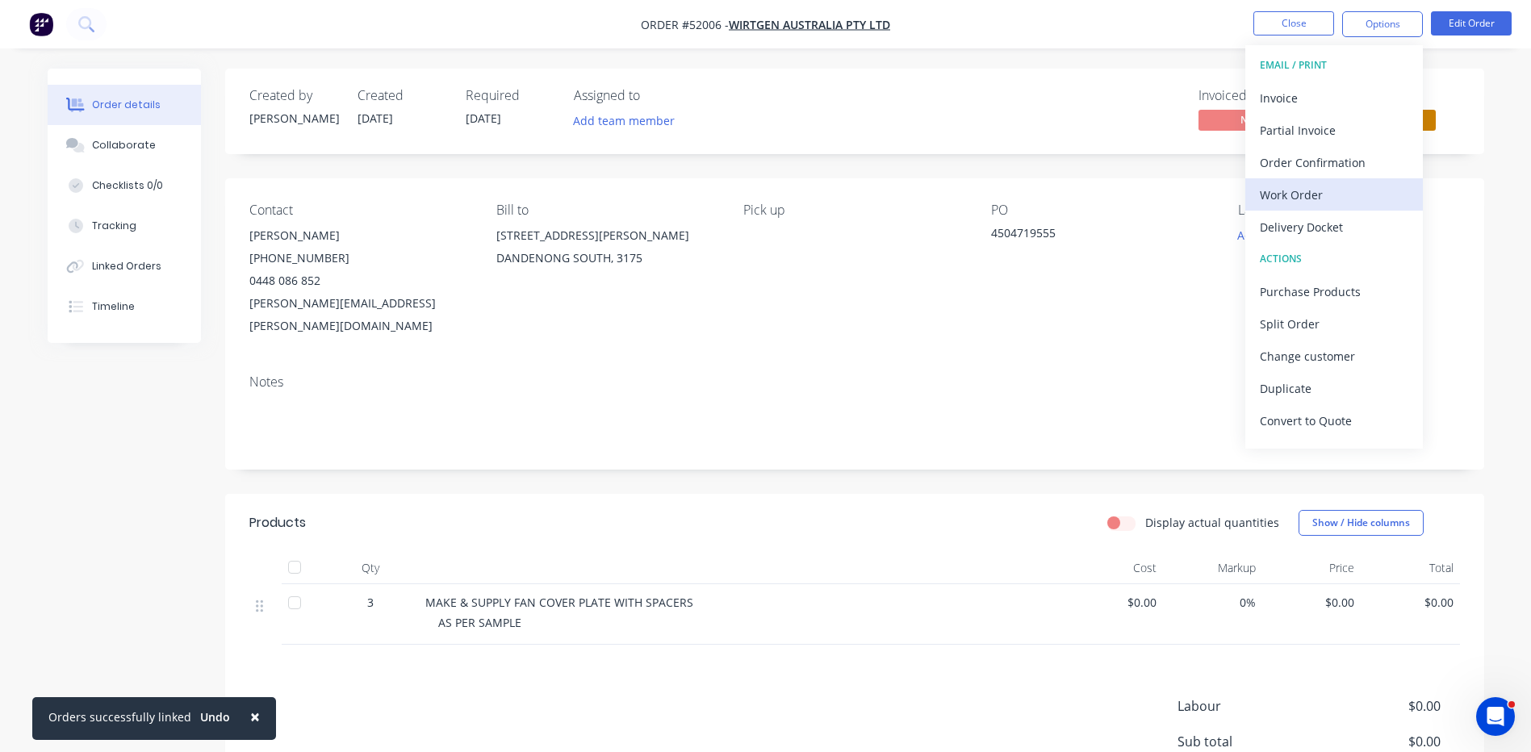
click at [1307, 200] on div "Work Order" at bounding box center [1334, 194] width 148 height 23
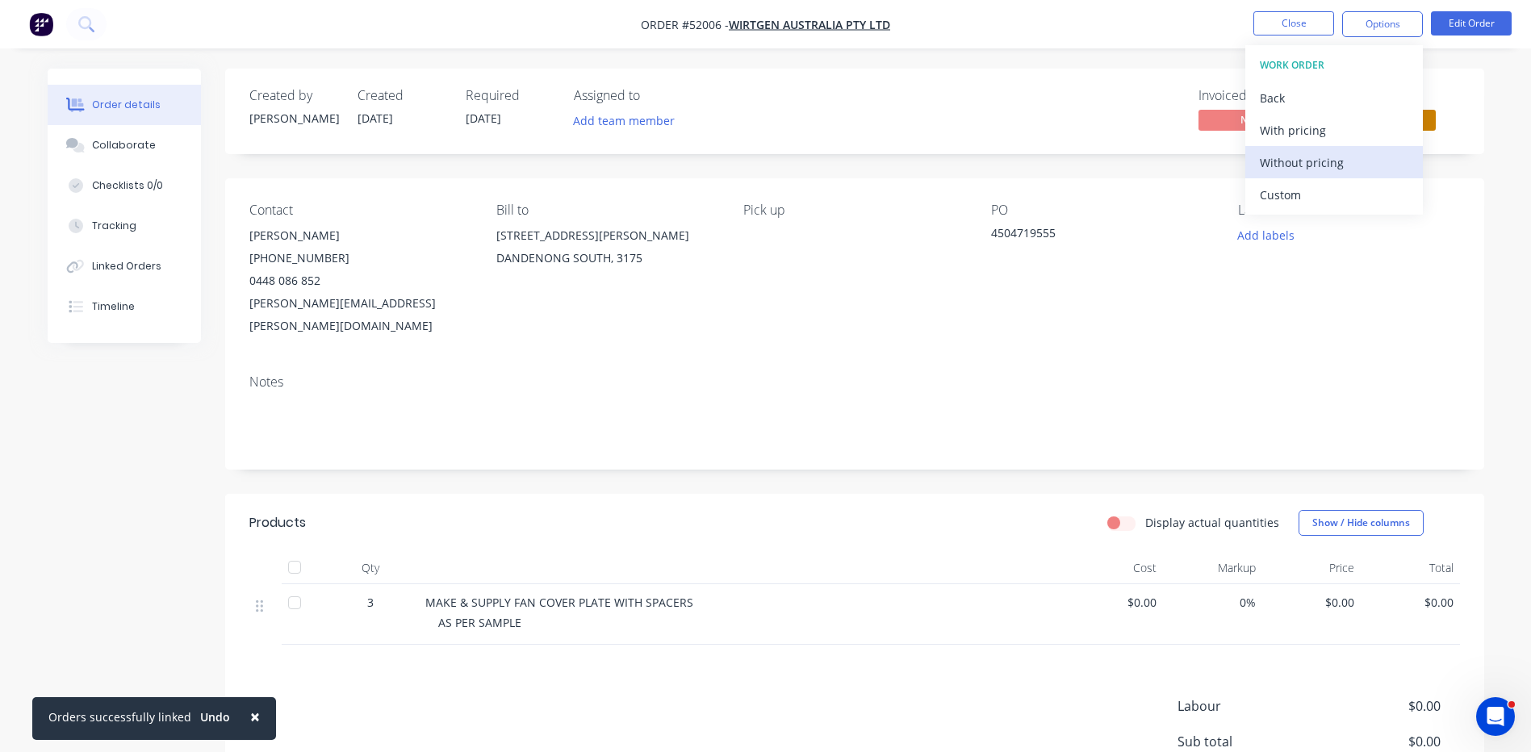
click at [1311, 161] on div "Without pricing" at bounding box center [1334, 162] width 148 height 23
click at [1135, 104] on div "Invoiced No Status PARTS" at bounding box center [1097, 111] width 725 height 47
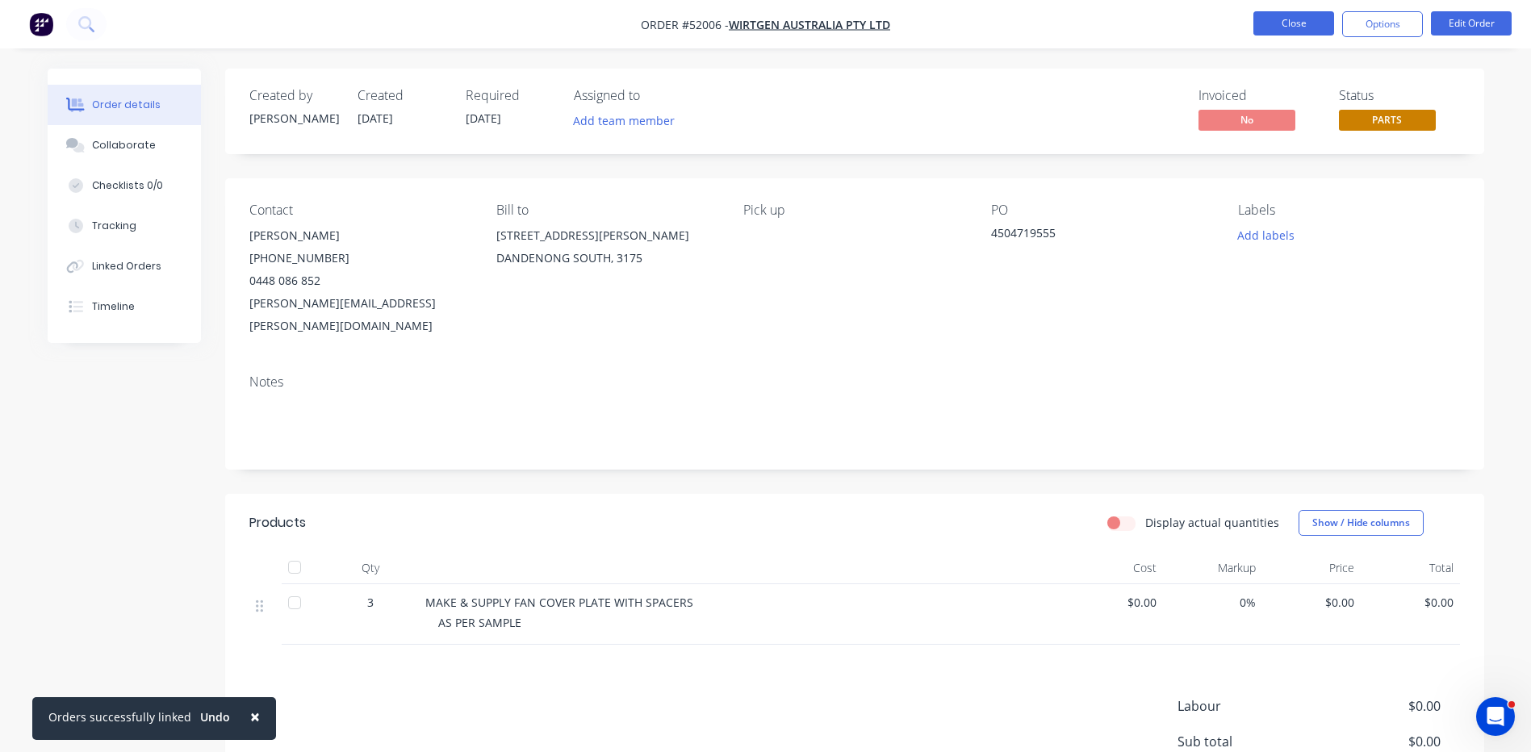
click at [1298, 22] on button "Close" at bounding box center [1293, 23] width 81 height 24
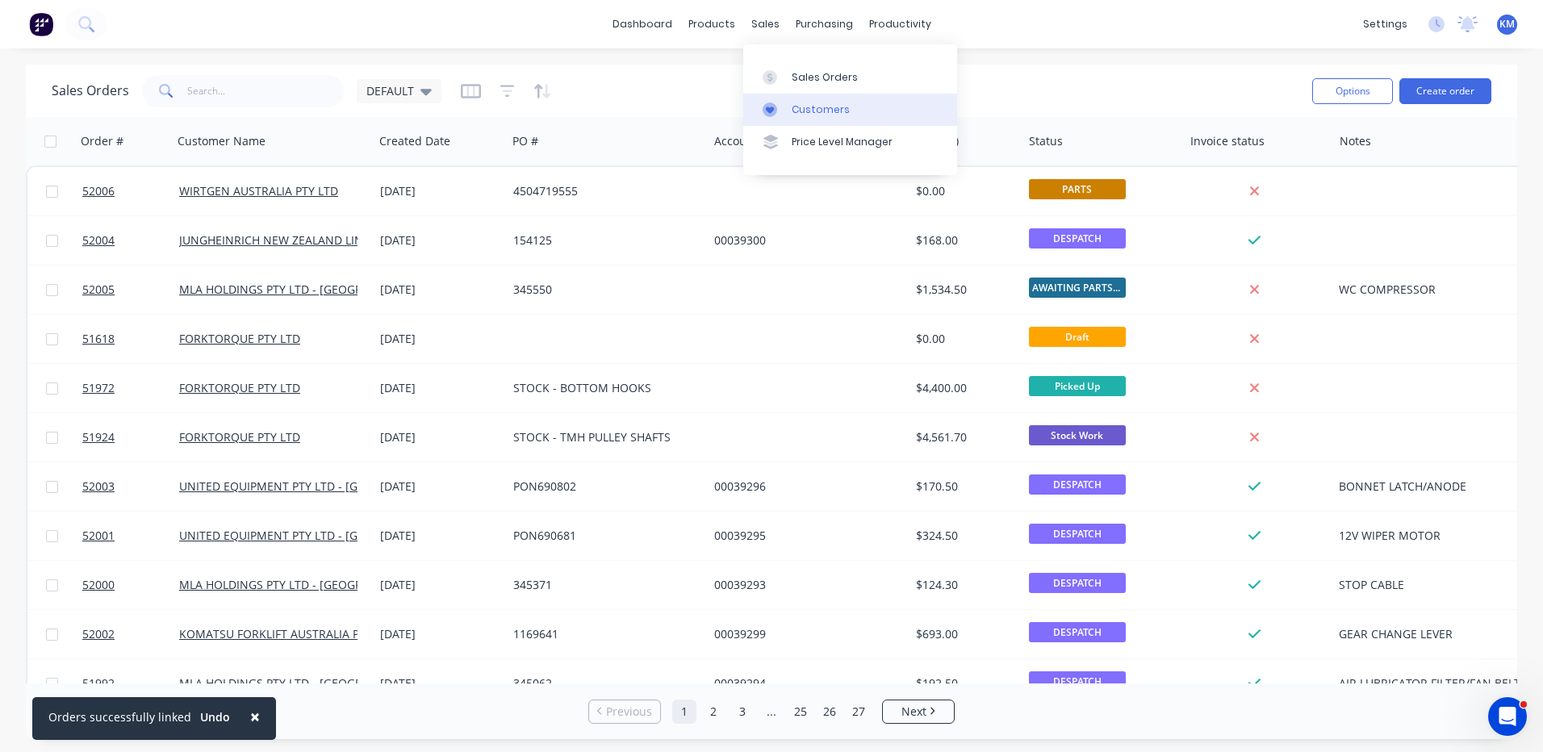
click at [786, 103] on div at bounding box center [775, 109] width 24 height 15
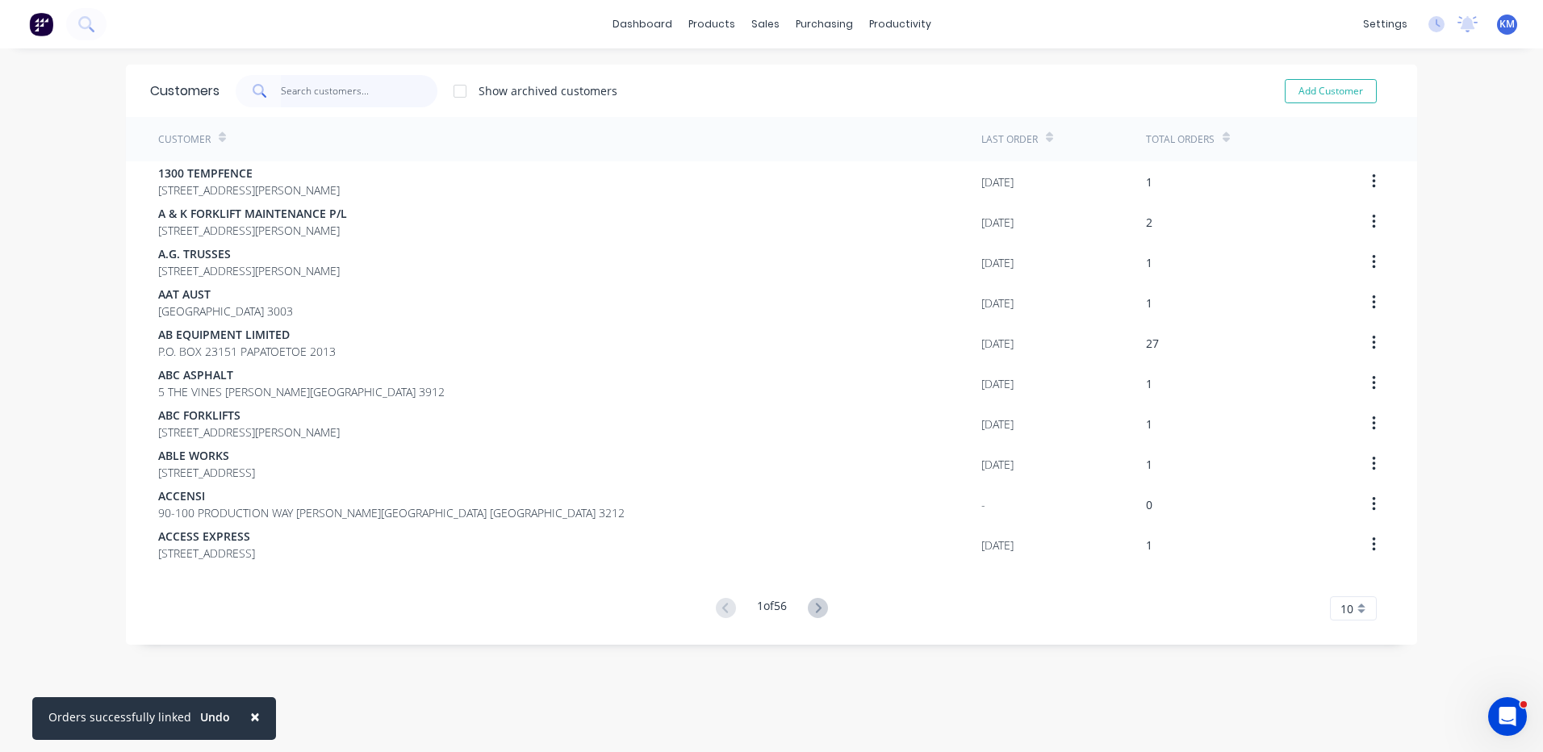
click at [362, 101] on input "text" at bounding box center [359, 91] width 157 height 32
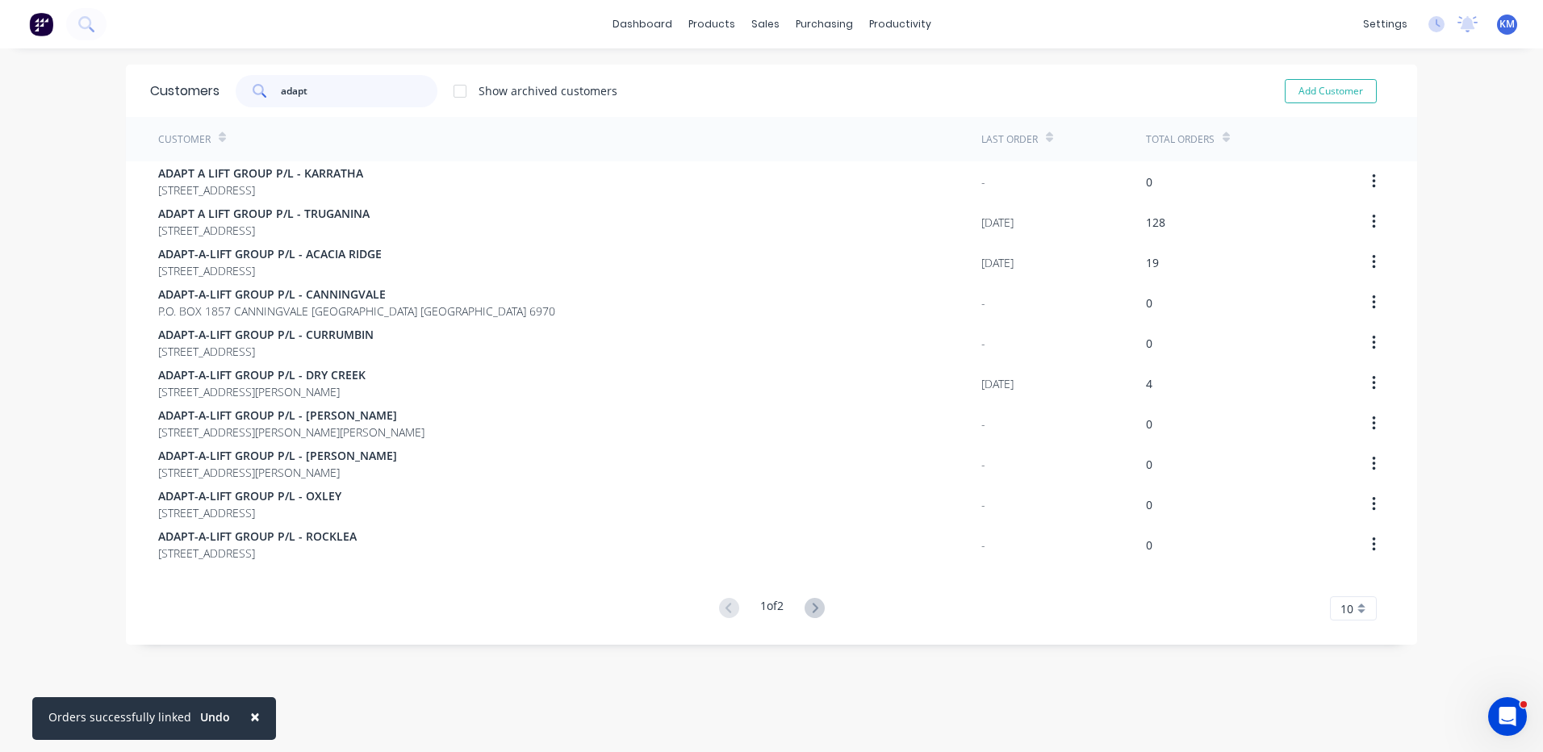
type input "adapt"
click at [817, 601] on icon at bounding box center [815, 608] width 20 height 20
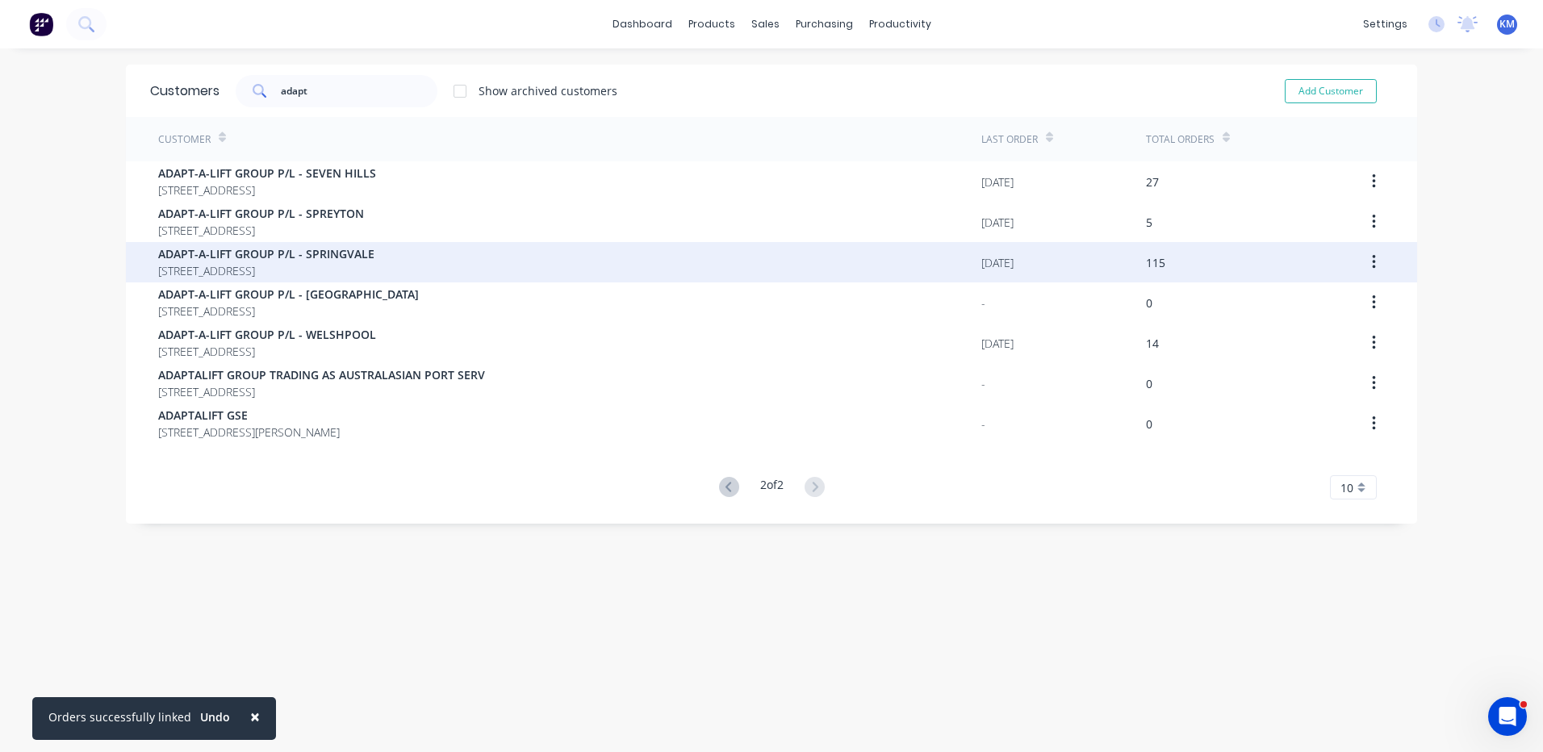
click at [515, 272] on div "ADAPT-A-LIFT GROUP P/[GEOGRAPHIC_DATA][STREET_ADDRESS]" at bounding box center [569, 262] width 823 height 40
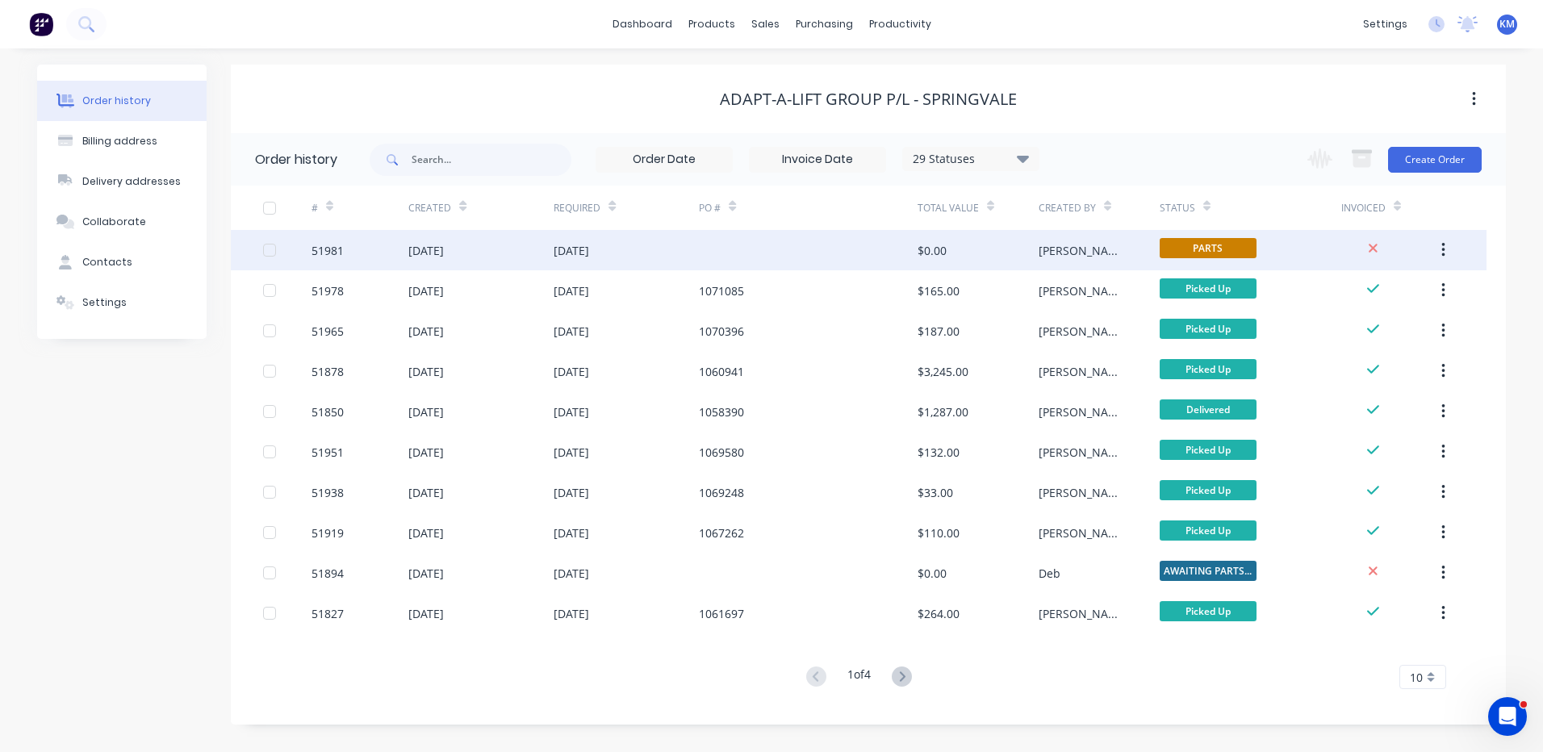
click at [817, 253] on div at bounding box center [808, 250] width 218 height 40
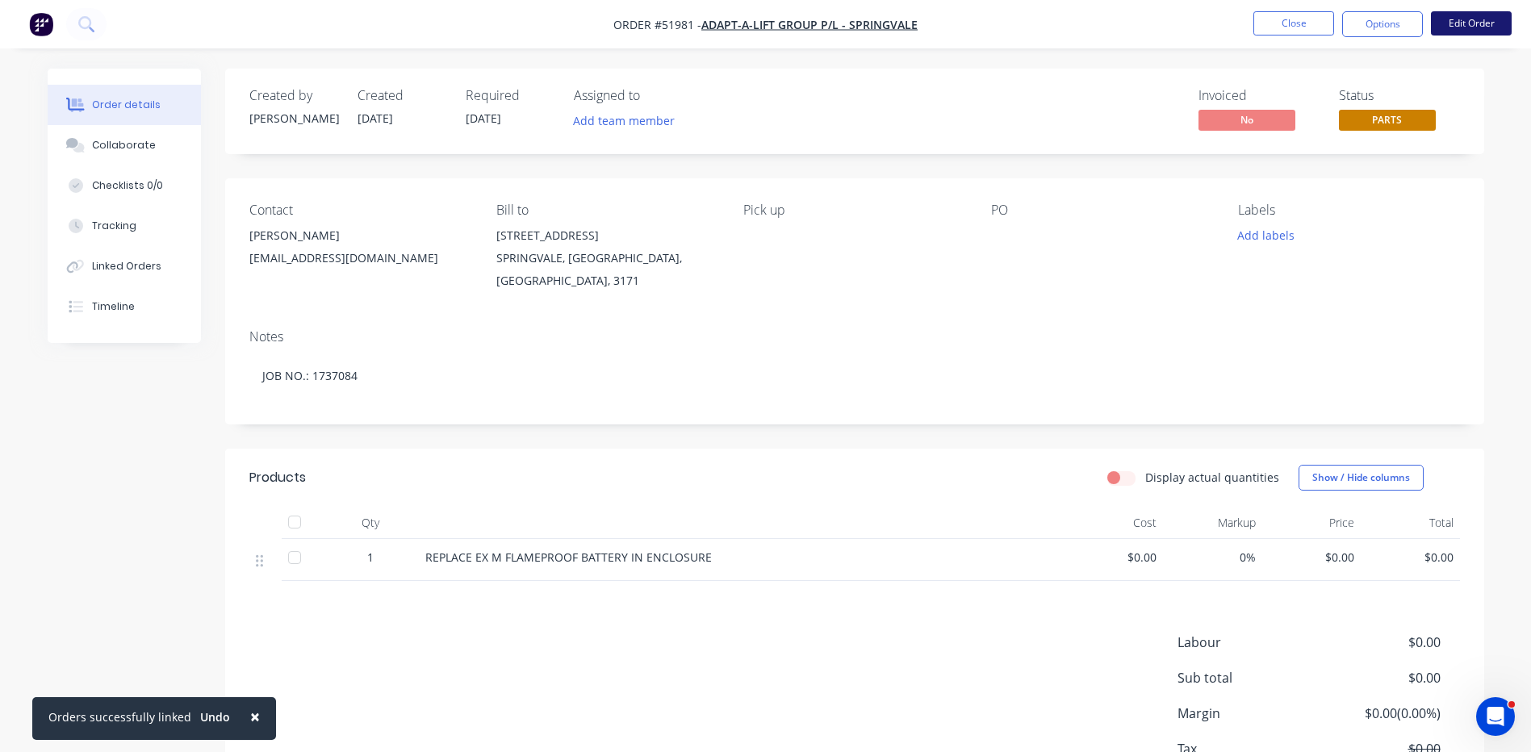
click at [1463, 23] on button "Edit Order" at bounding box center [1471, 23] width 81 height 24
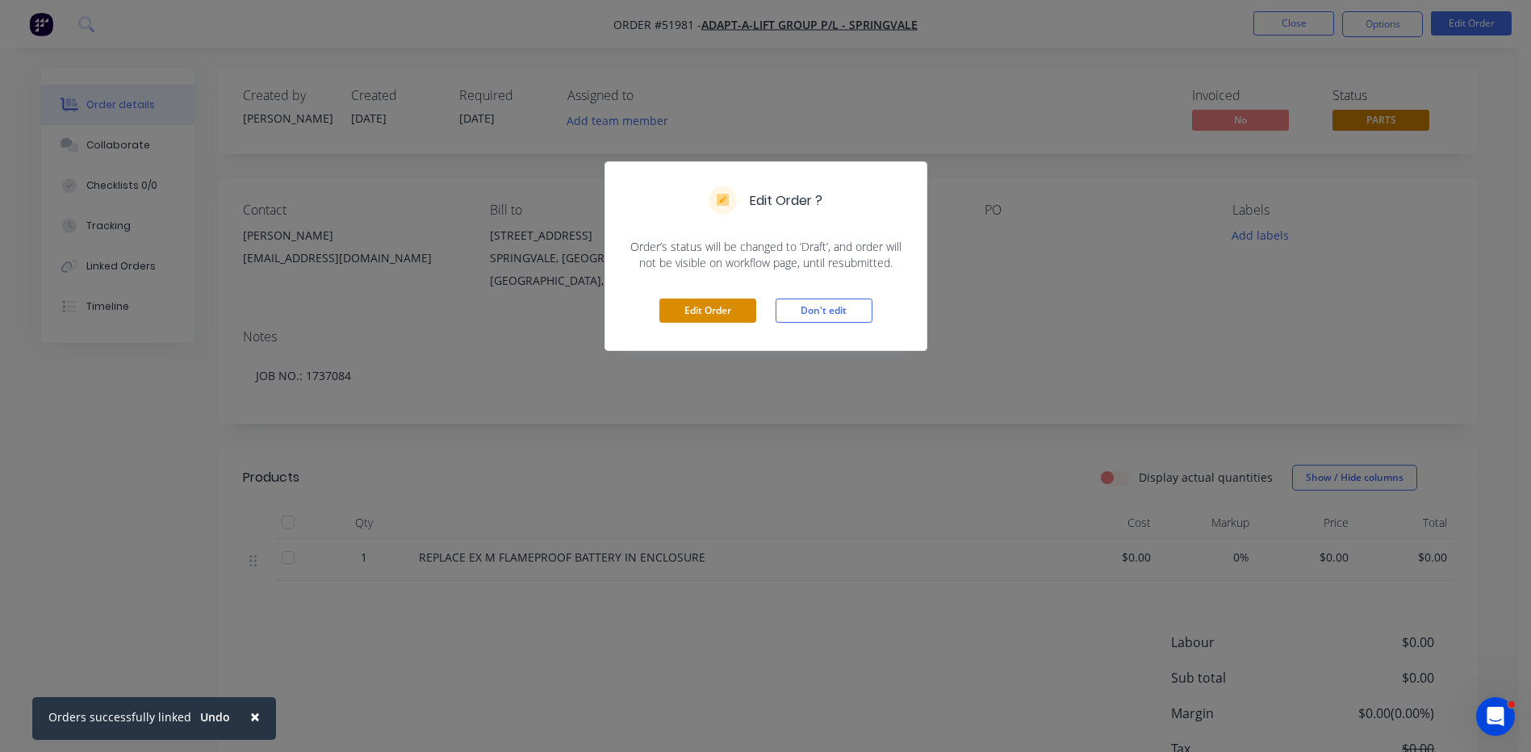
click at [721, 313] on button "Edit Order" at bounding box center [707, 311] width 97 height 24
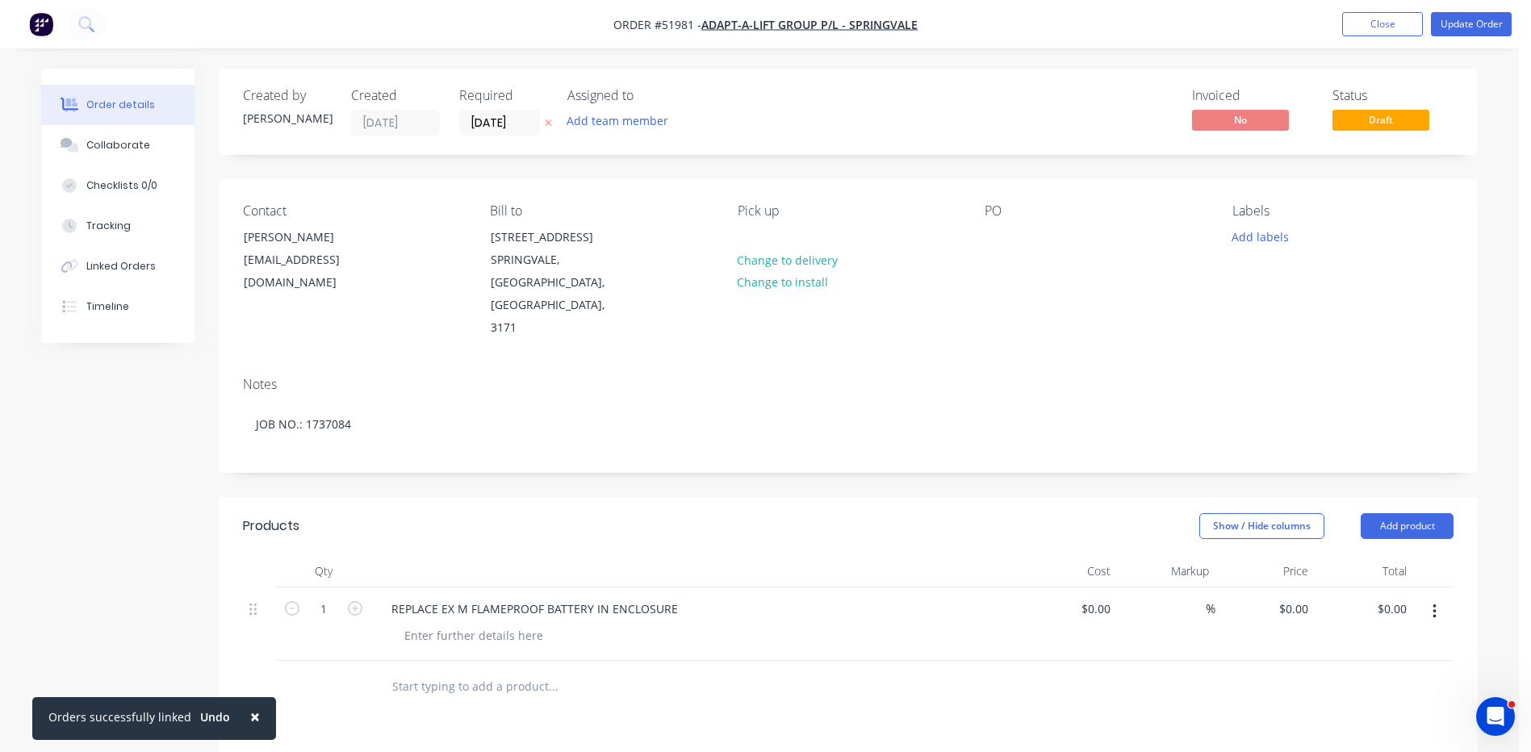
click at [326, 250] on div "[EMAIL_ADDRESS][DOMAIN_NAME]" at bounding box center [311, 271] width 134 height 45
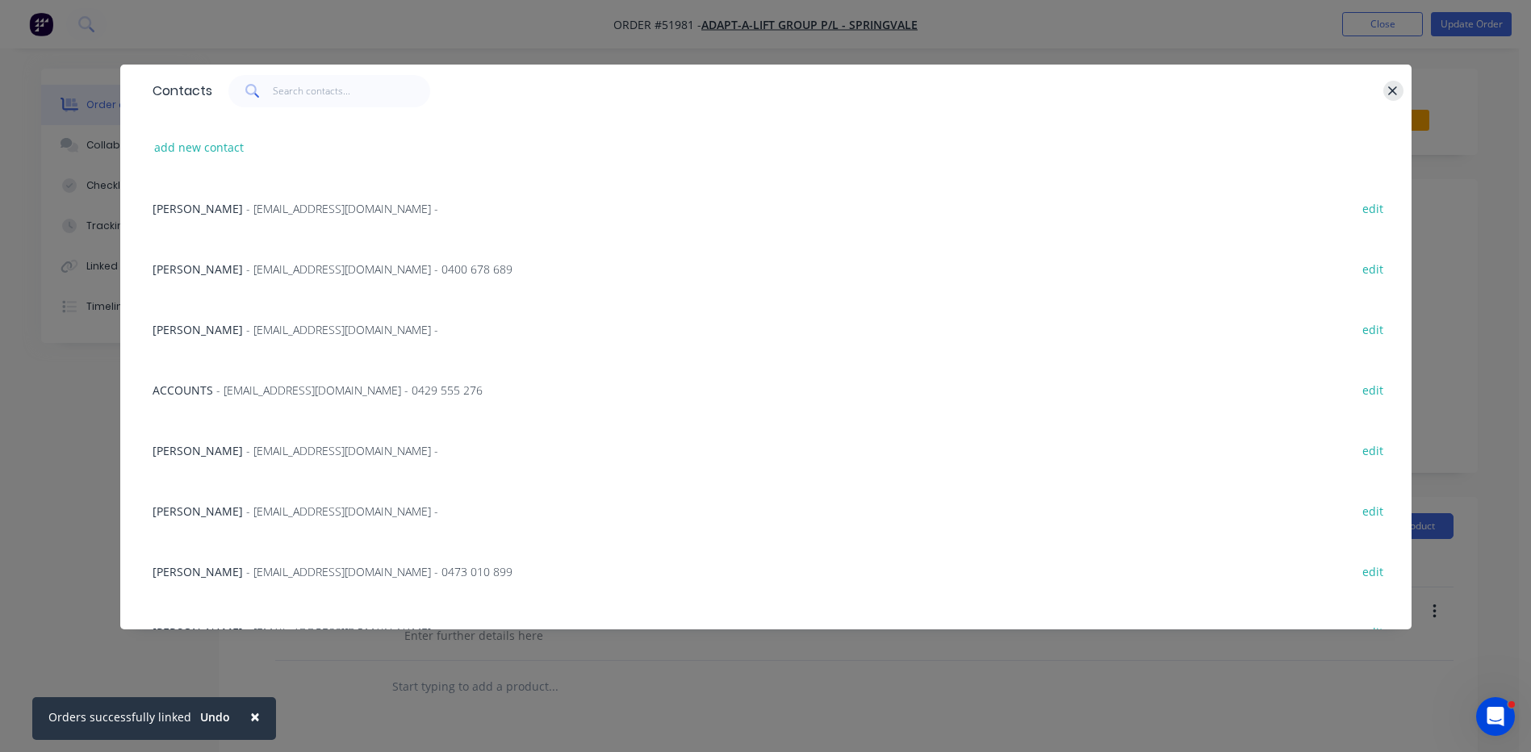
click at [1390, 89] on icon "button" at bounding box center [1393, 90] width 9 height 9
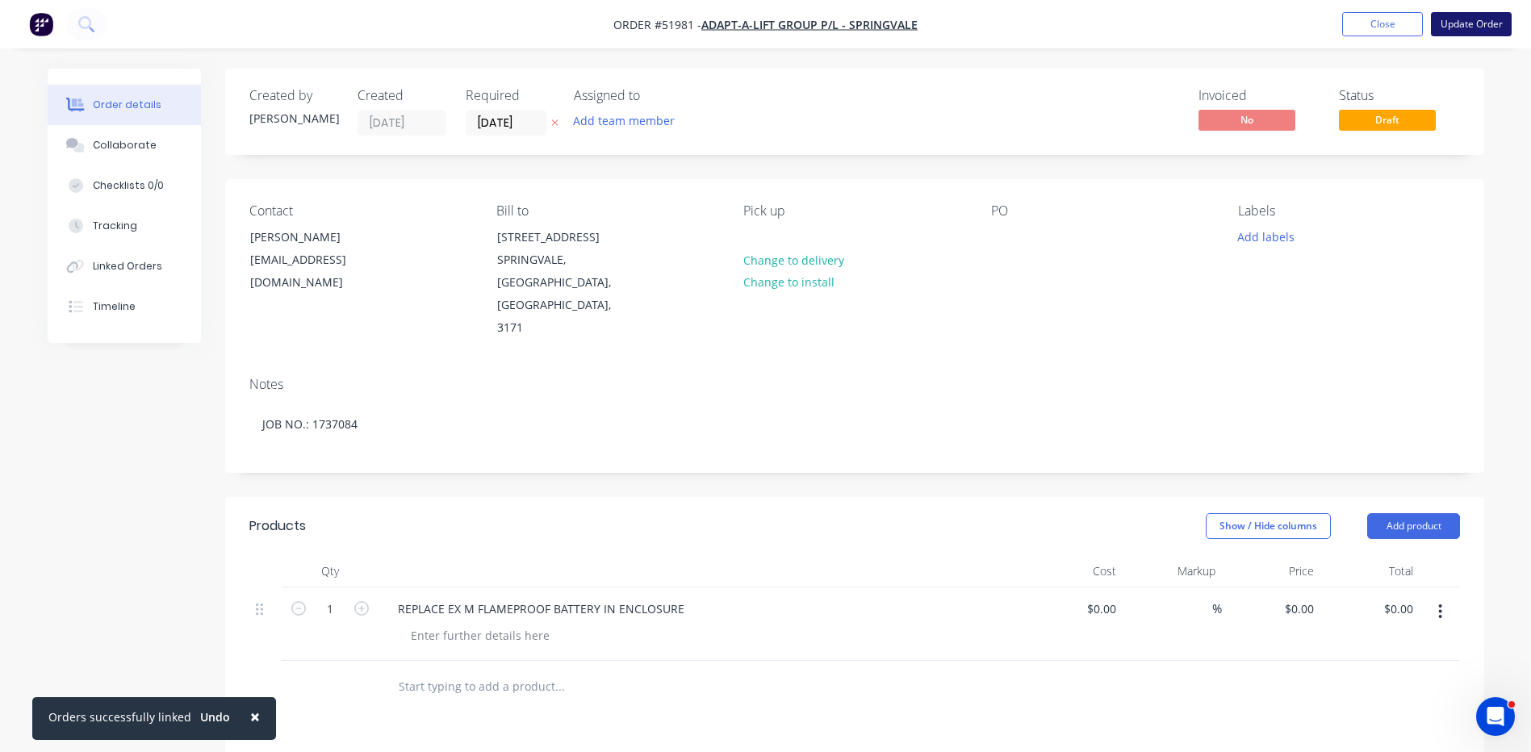
click at [1478, 18] on button "Update Order" at bounding box center [1471, 24] width 81 height 24
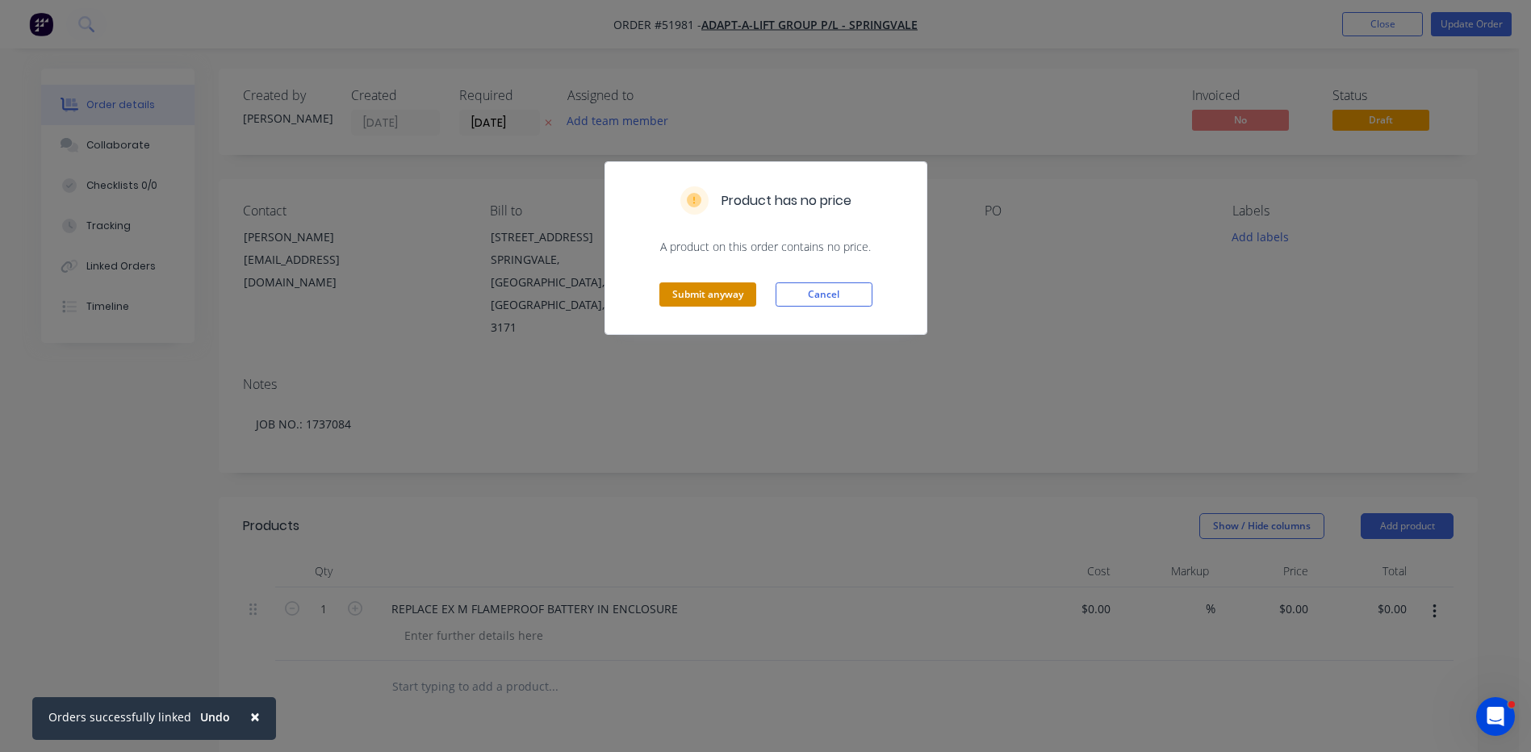
click at [664, 291] on button "Submit anyway" at bounding box center [707, 294] width 97 height 24
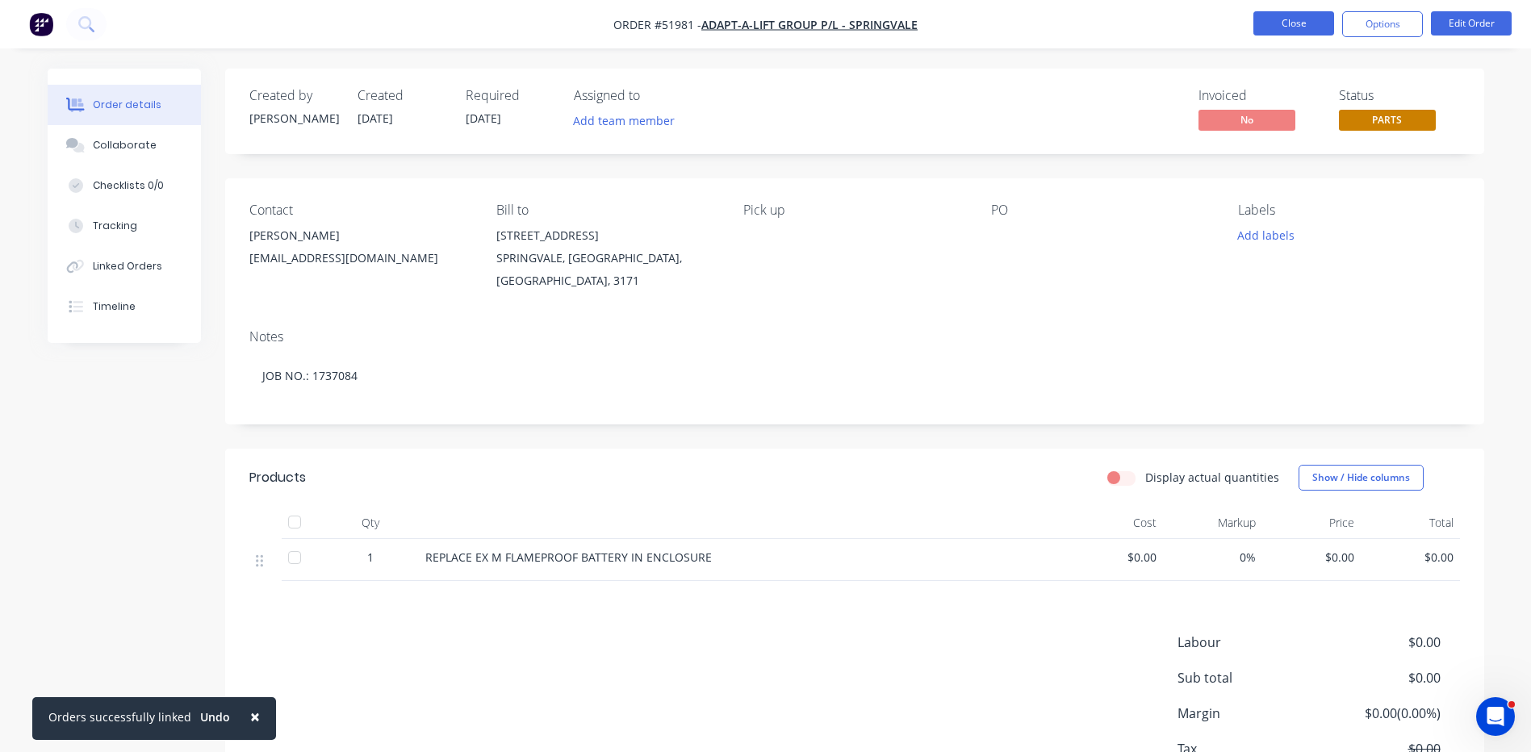
click at [1311, 25] on button "Close" at bounding box center [1293, 23] width 81 height 24
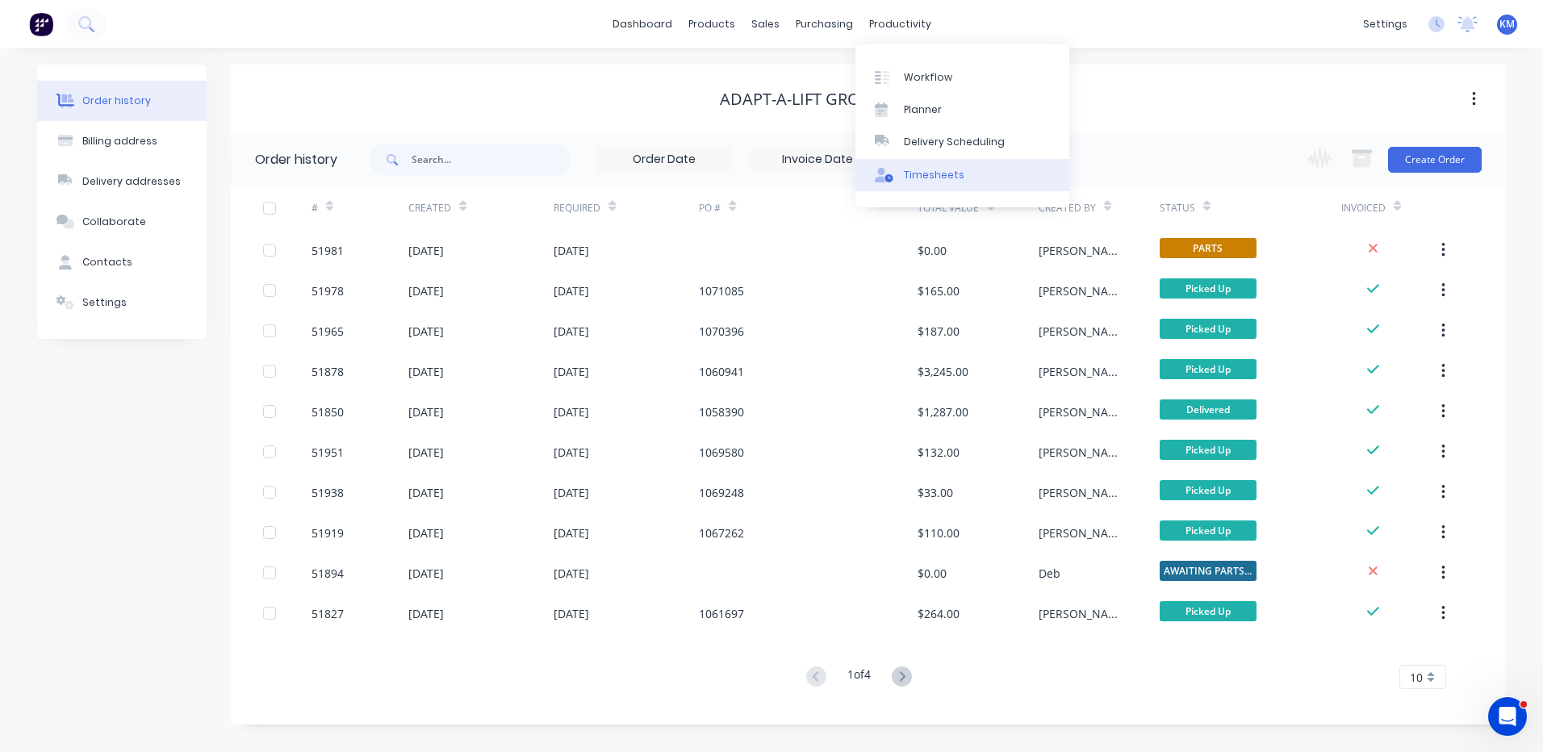
click at [922, 159] on link "Timesheets" at bounding box center [962, 175] width 214 height 32
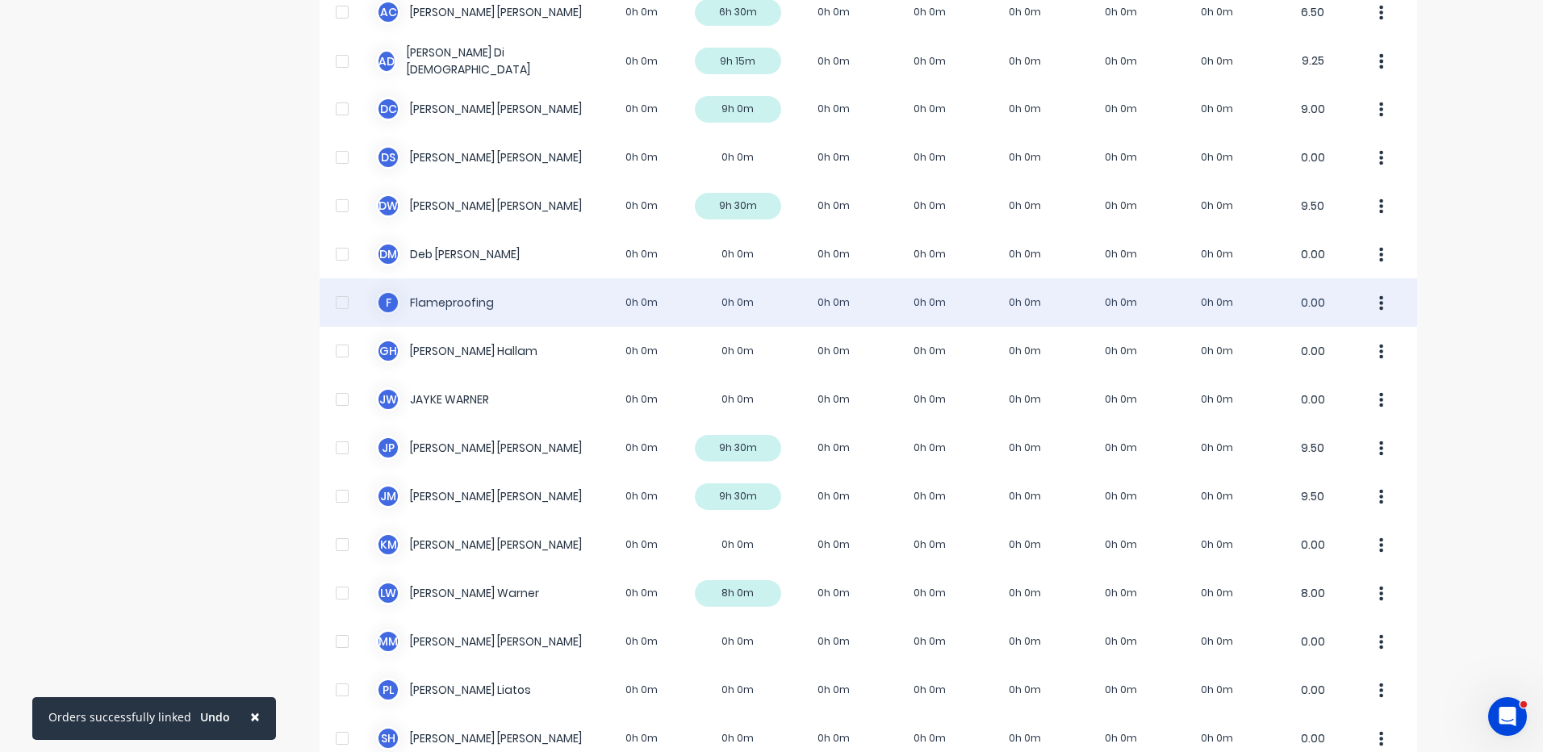
scroll to position [296, 0]
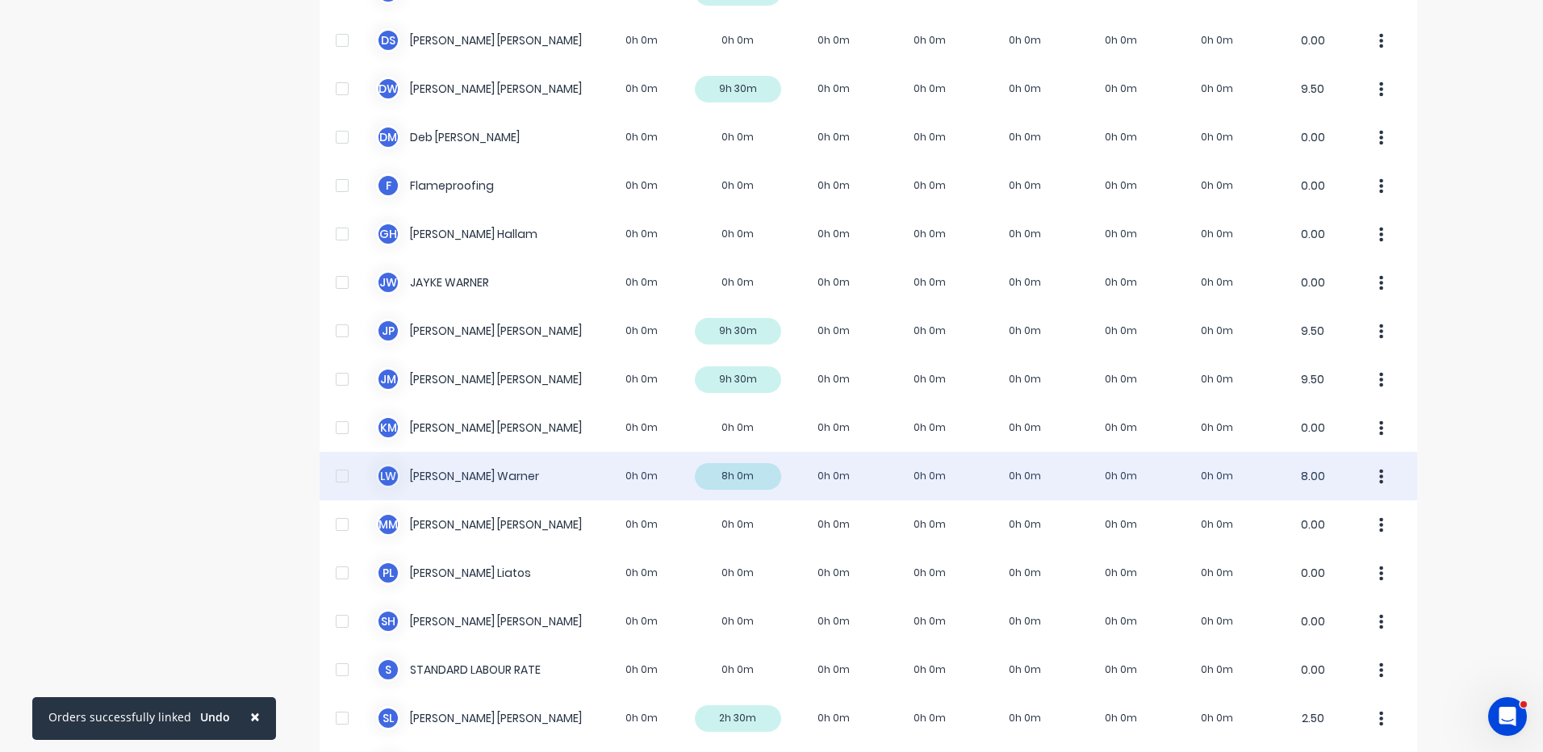
click at [843, 483] on div "[PERSON_NAME] 0h 0m 8h 0m 0h 0m 0h 0m 0h 0m 0h 0m 0h 0m 8.00" at bounding box center [869, 476] width 1098 height 48
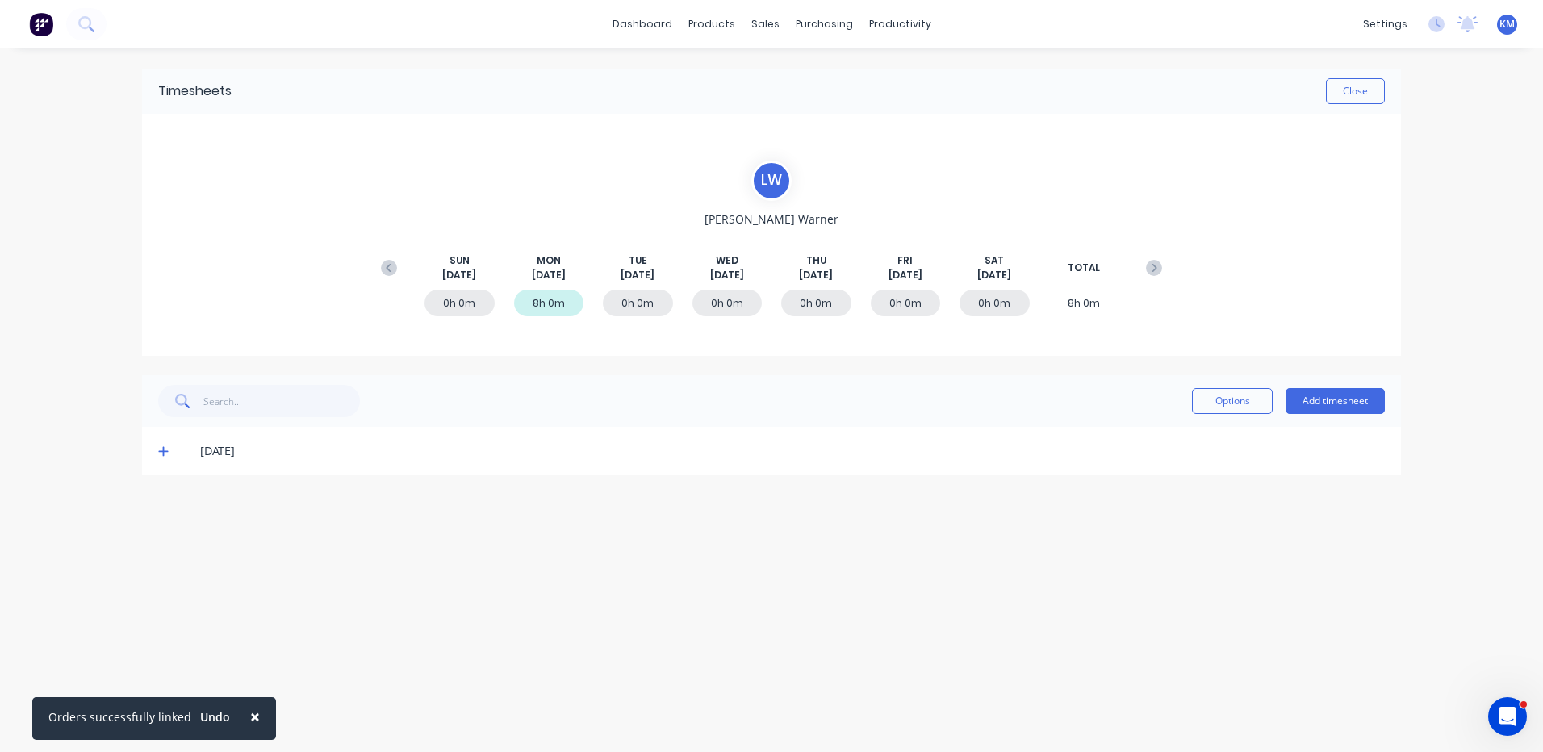
click at [161, 450] on icon at bounding box center [163, 450] width 10 height 11
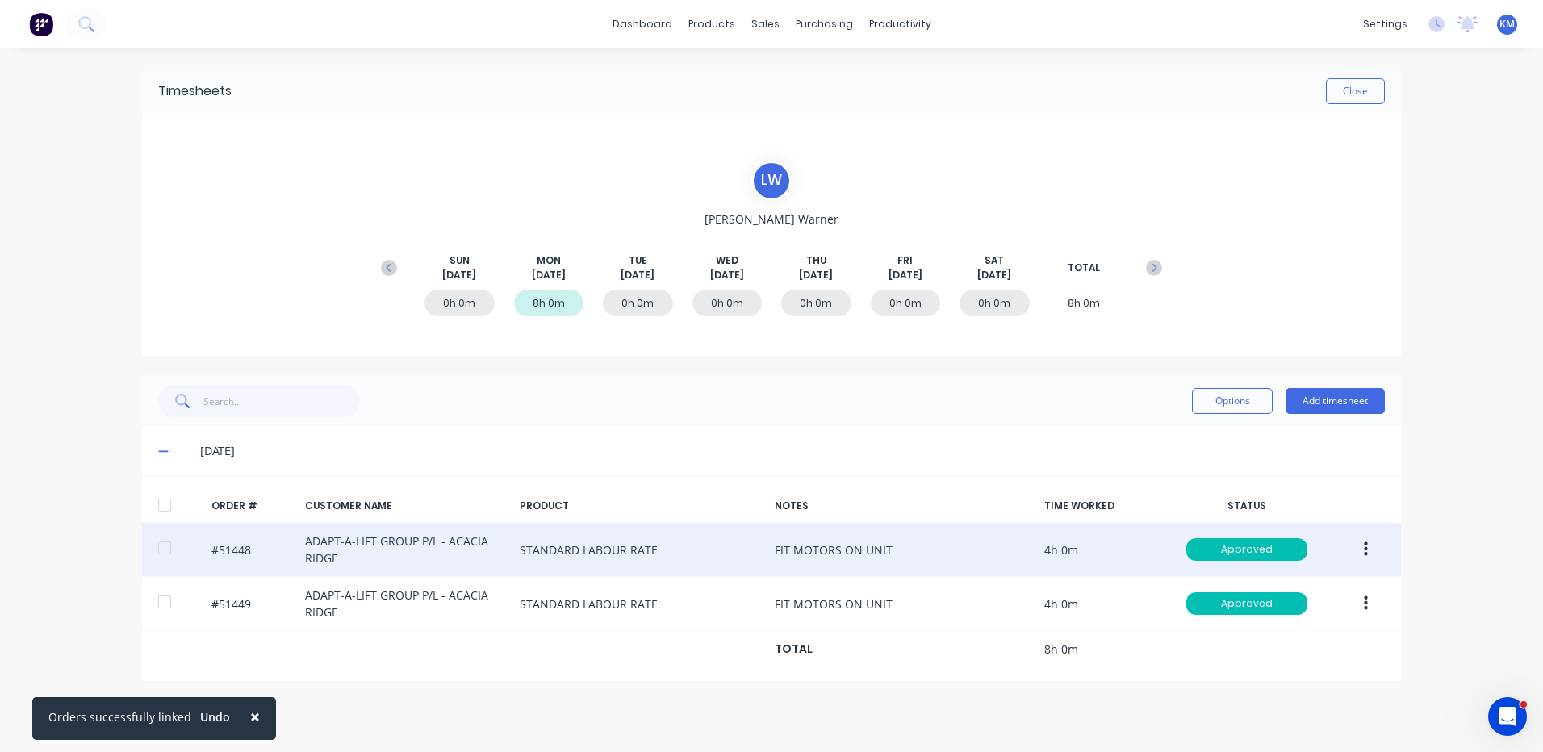
click at [1374, 548] on button "button" at bounding box center [1366, 549] width 38 height 29
click at [1292, 684] on div "Duplicate" at bounding box center [1308, 688] width 124 height 23
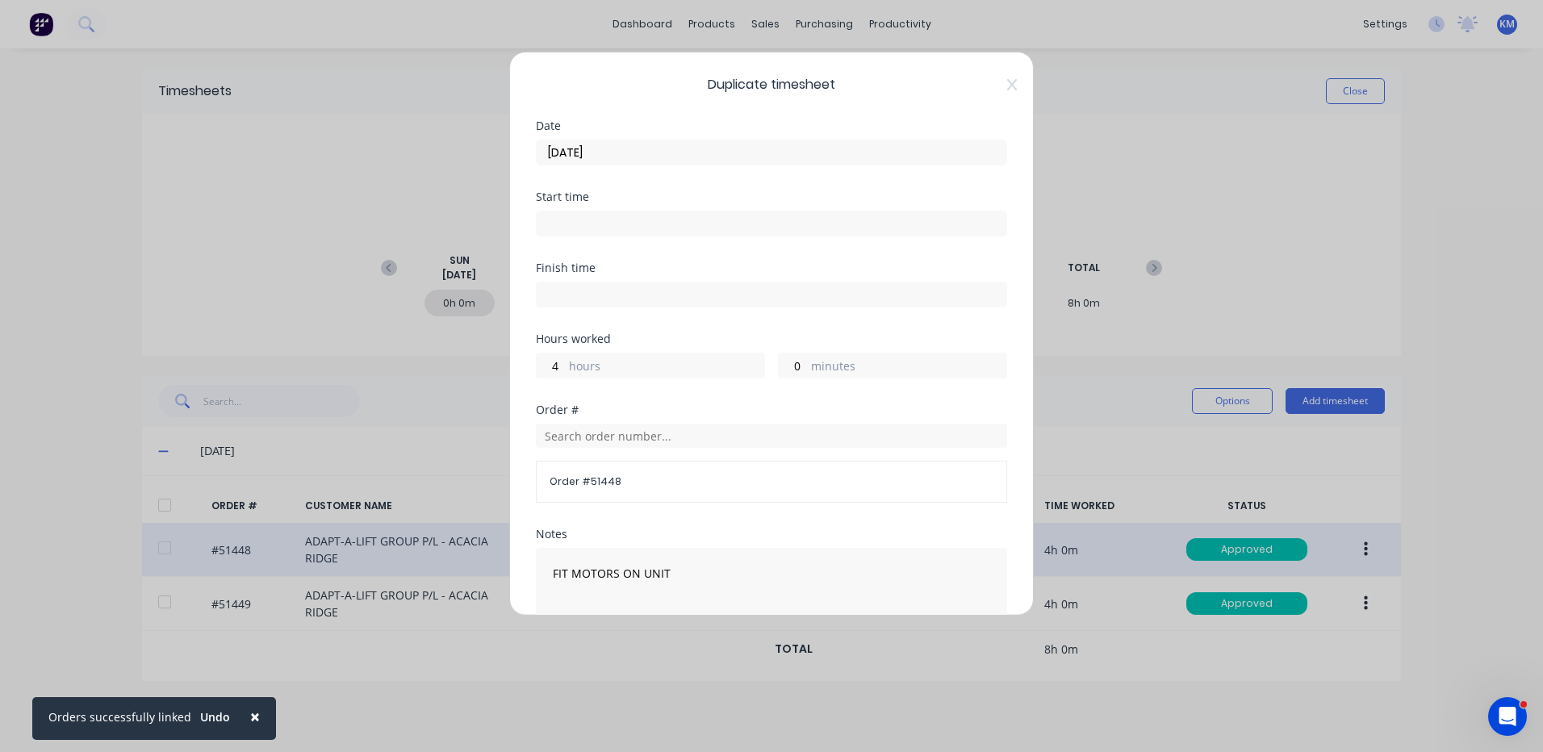
click at [782, 162] on input "[DATE]" at bounding box center [772, 152] width 470 height 24
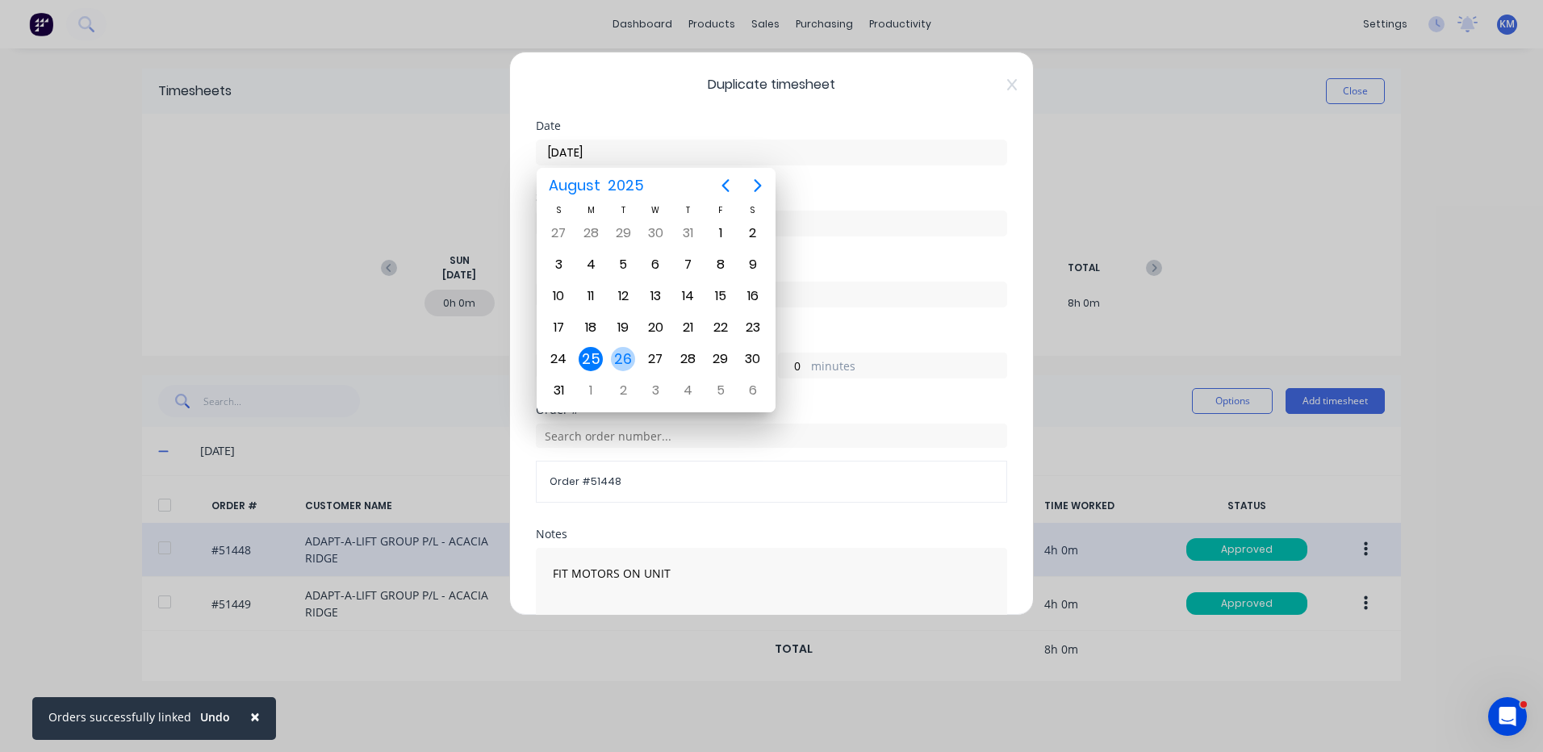
drag, startPoint x: 625, startPoint y: 356, endPoint x: 671, endPoint y: 382, distance: 52.8
click at [625, 357] on div "26" at bounding box center [623, 359] width 24 height 24
type input "[DATE]"
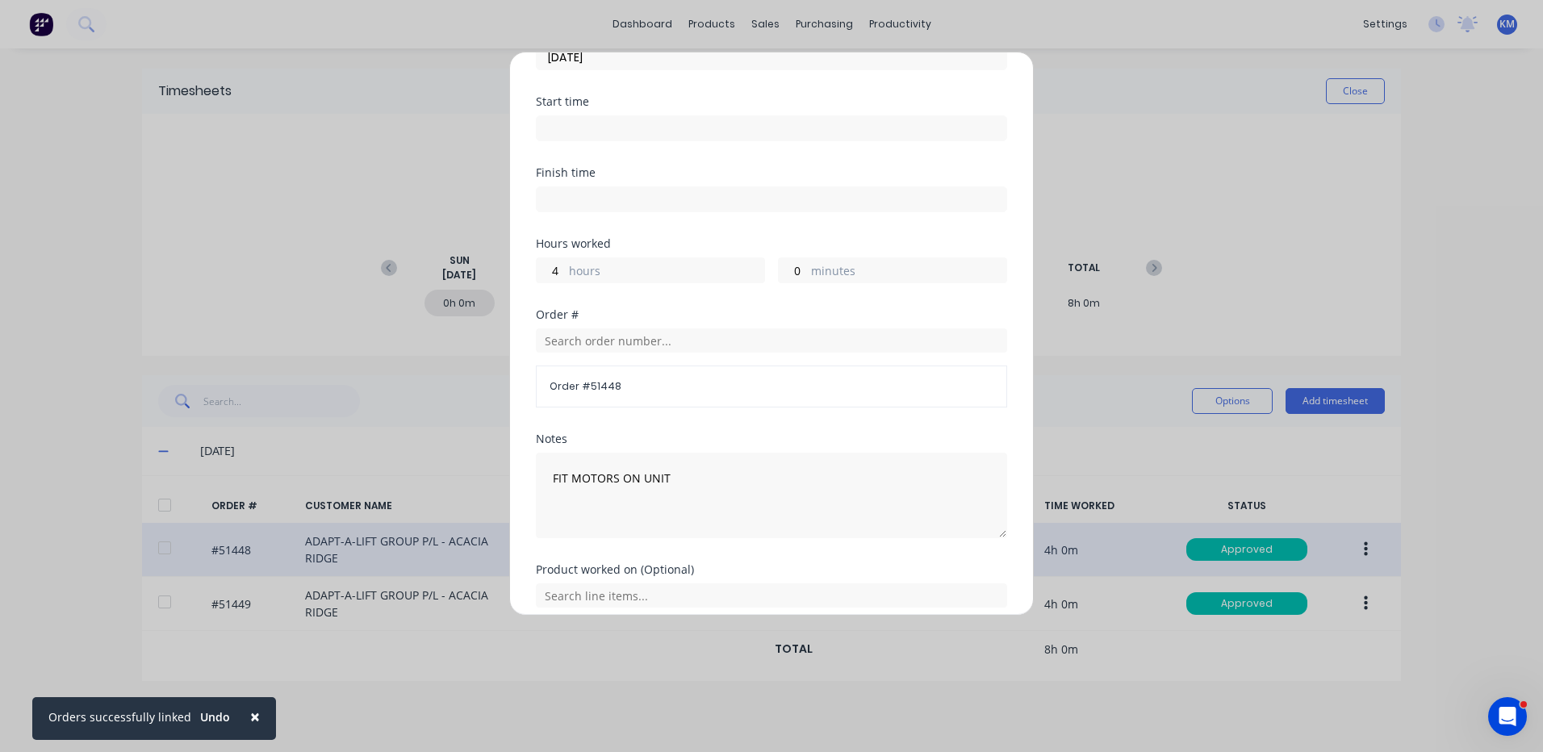
scroll to position [217, 0]
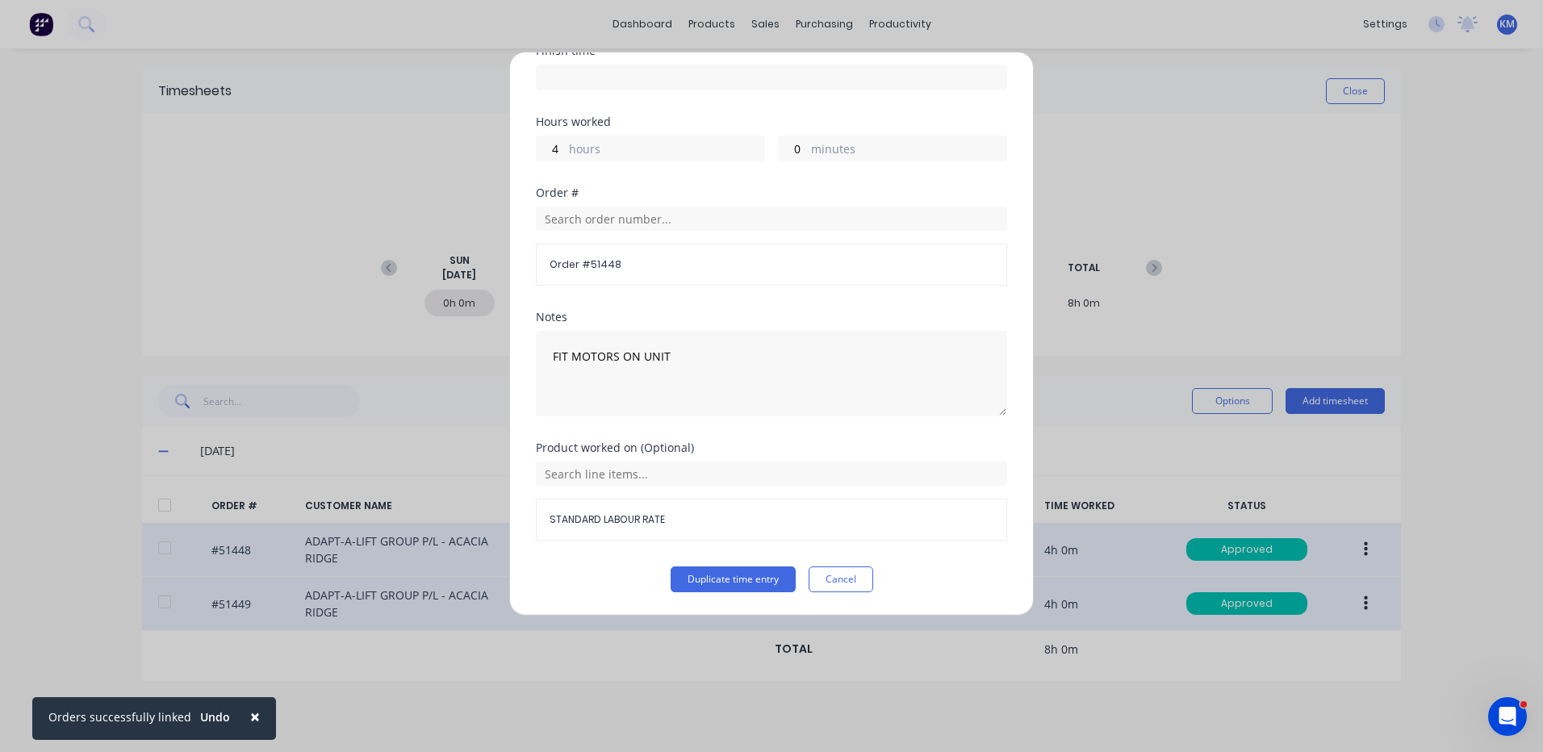
click at [747, 570] on button "Duplicate time entry" at bounding box center [733, 580] width 125 height 26
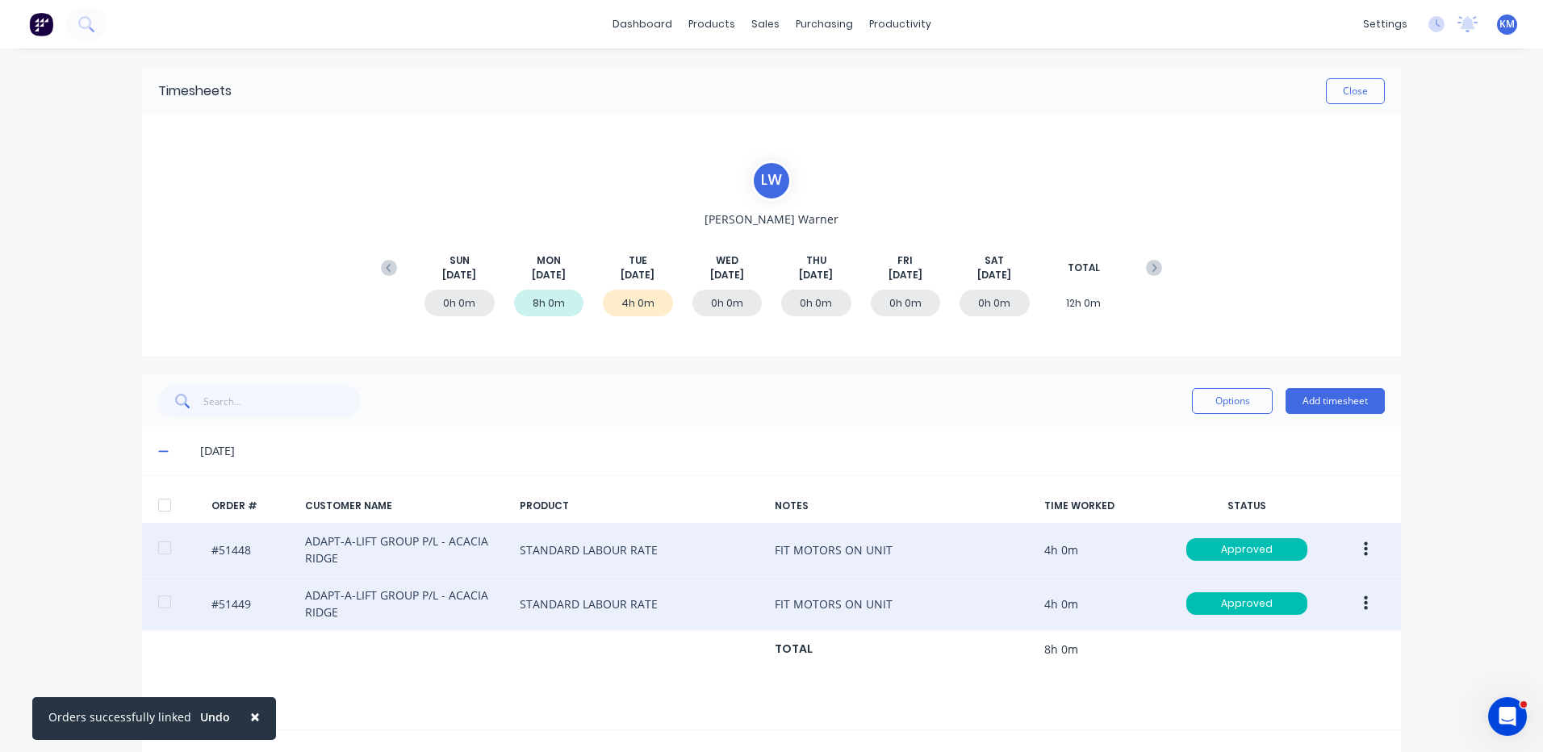
click at [1348, 596] on button "button" at bounding box center [1366, 603] width 38 height 29
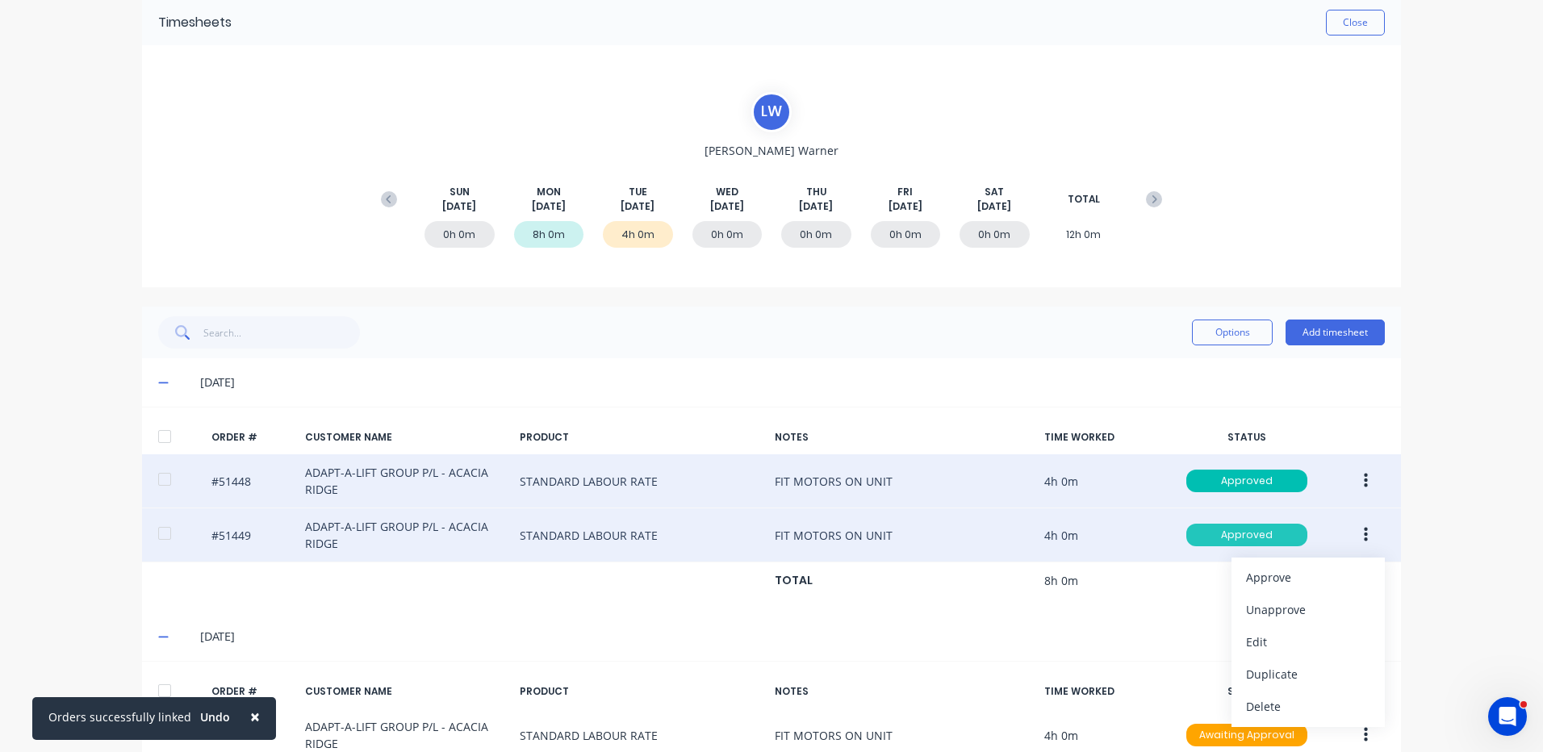
scroll to position [149, 0]
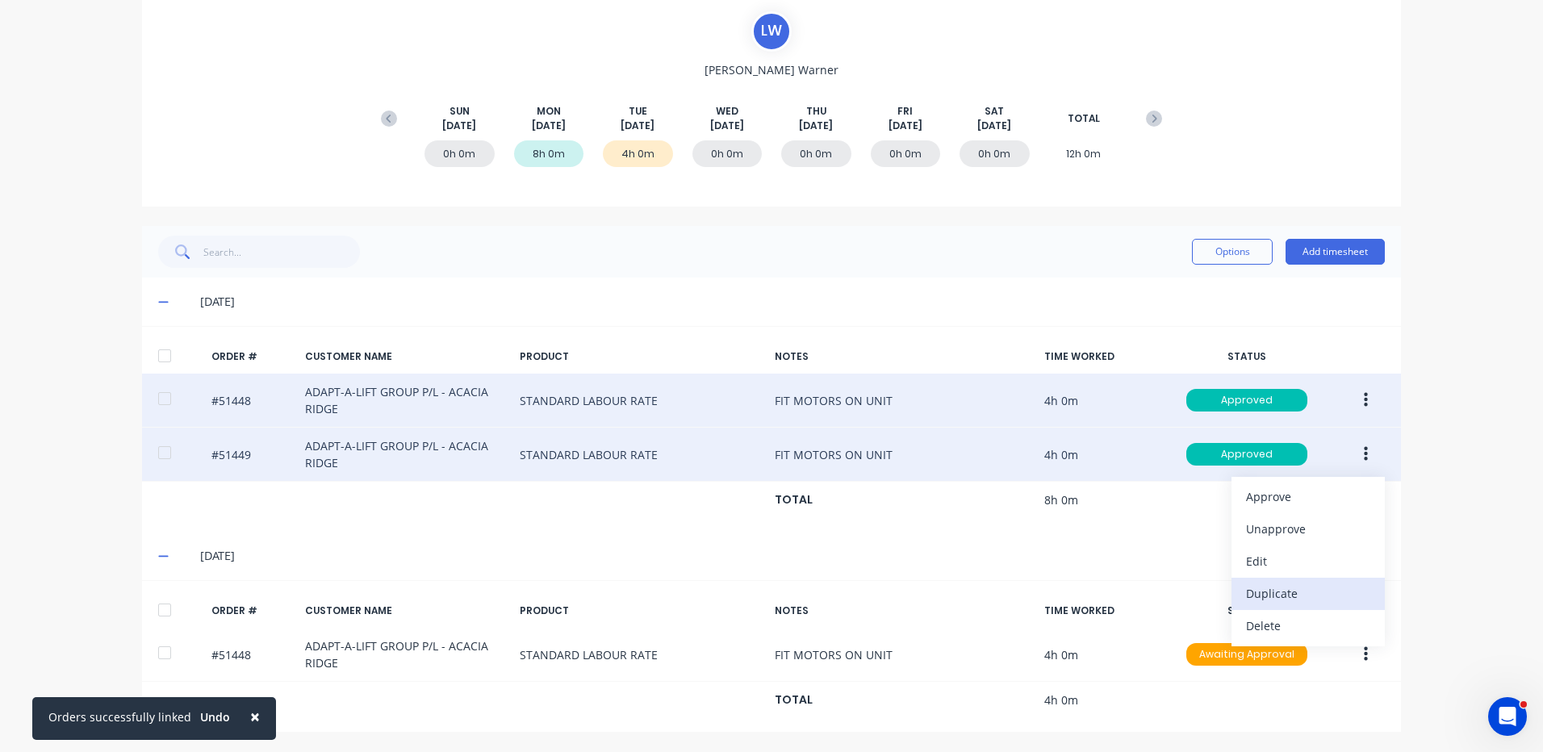
click at [1281, 580] on button "Duplicate" at bounding box center [1307, 594] width 153 height 32
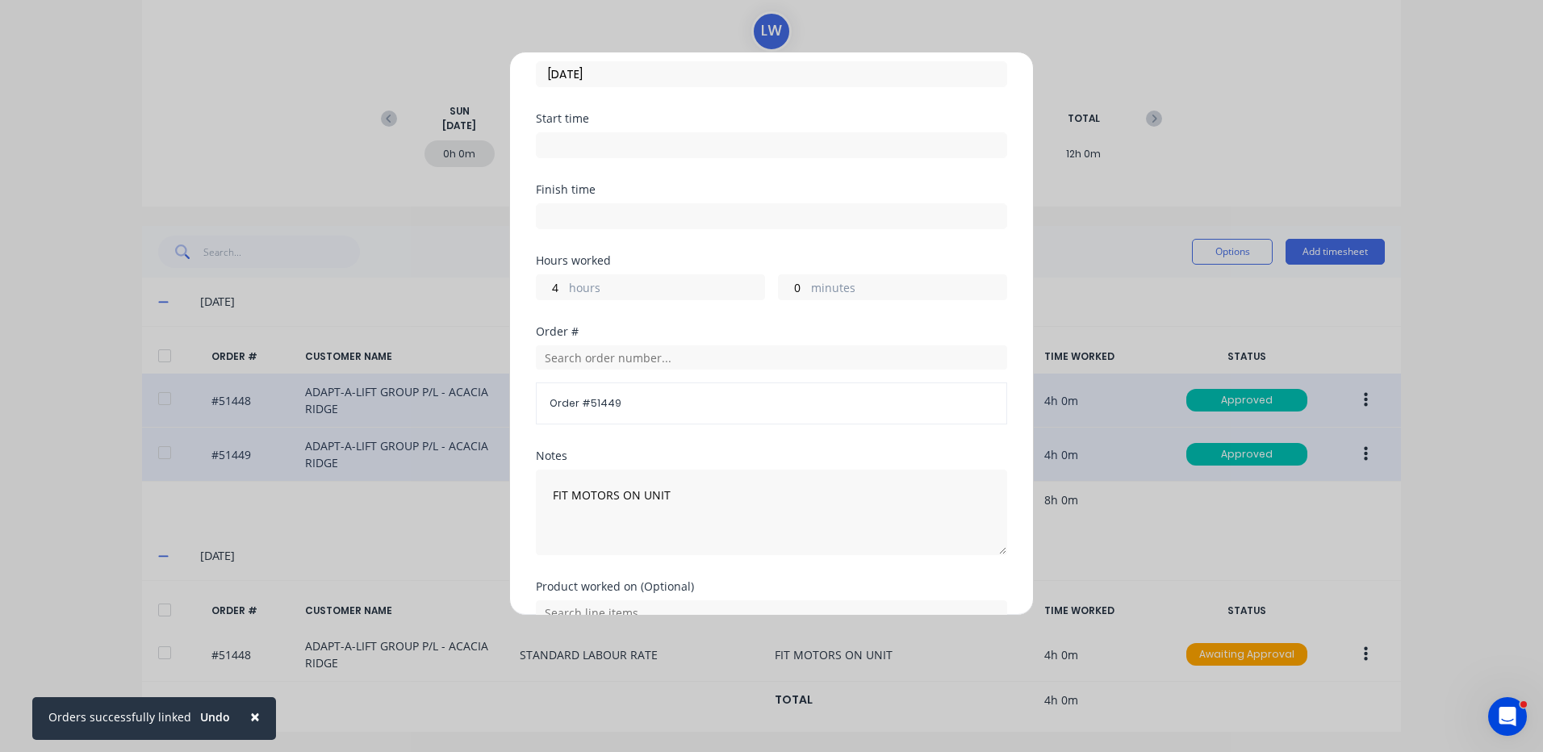
scroll to position [0, 0]
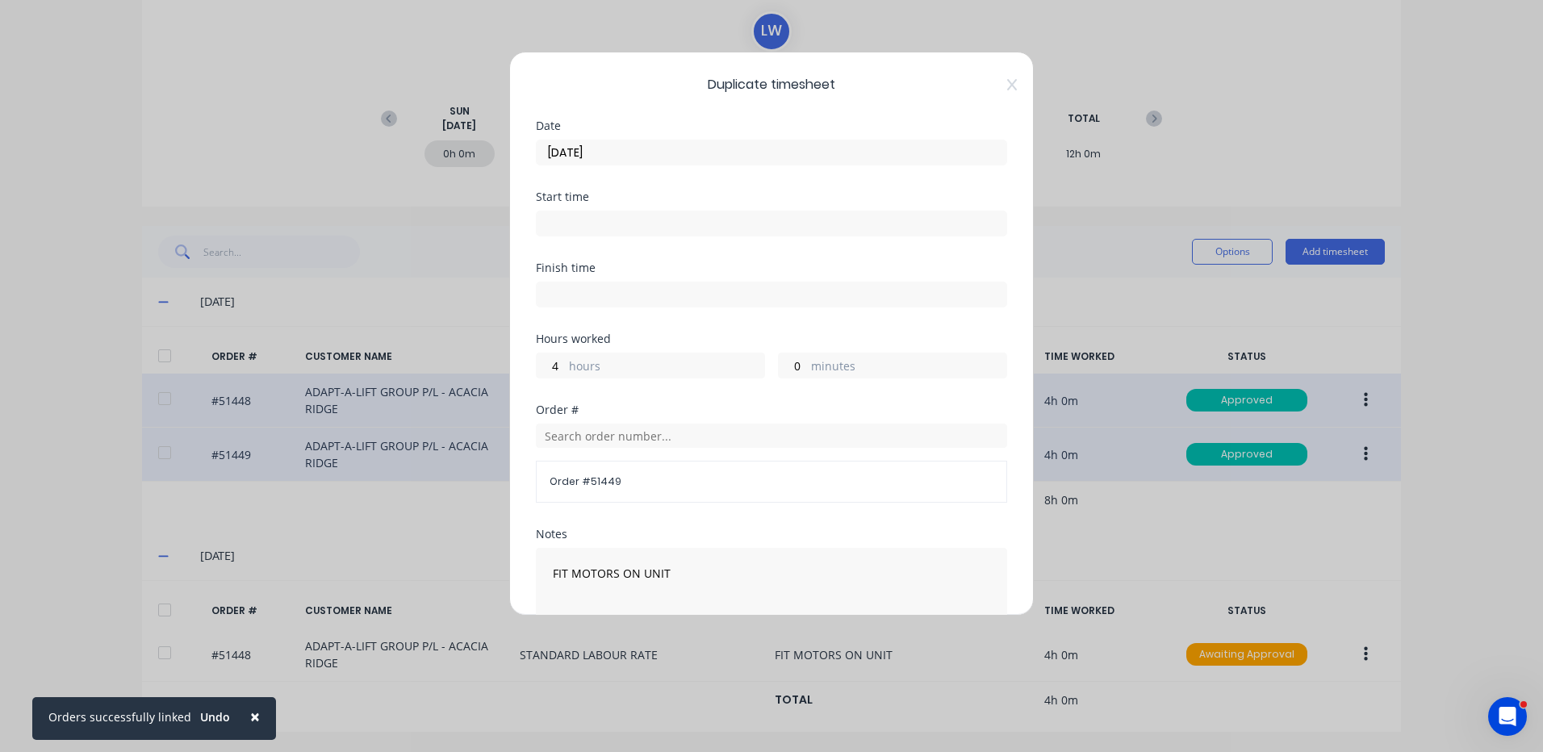
click at [617, 146] on input "[DATE]" at bounding box center [772, 152] width 470 height 24
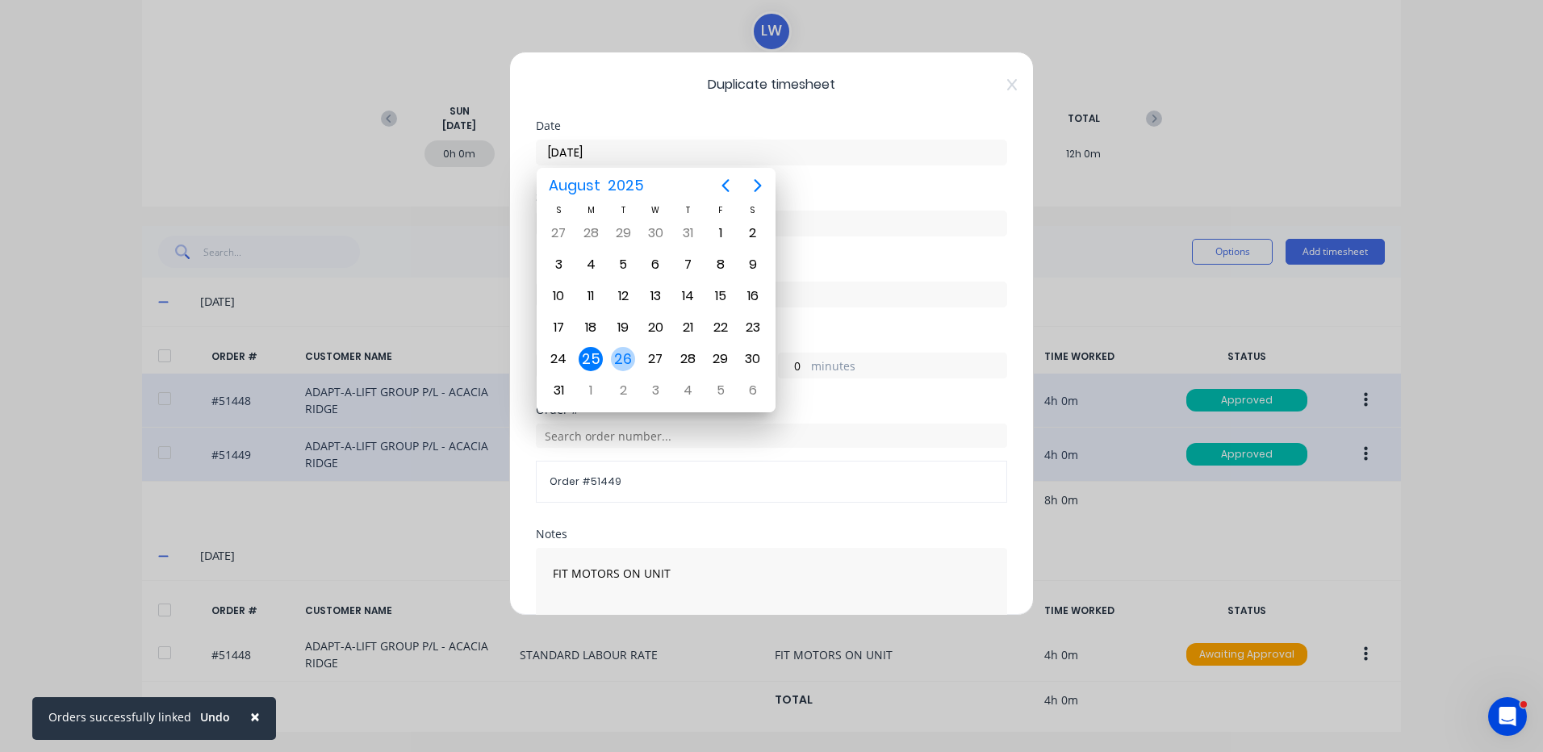
click at [631, 350] on div "26" at bounding box center [623, 359] width 32 height 31
type input "[DATE]"
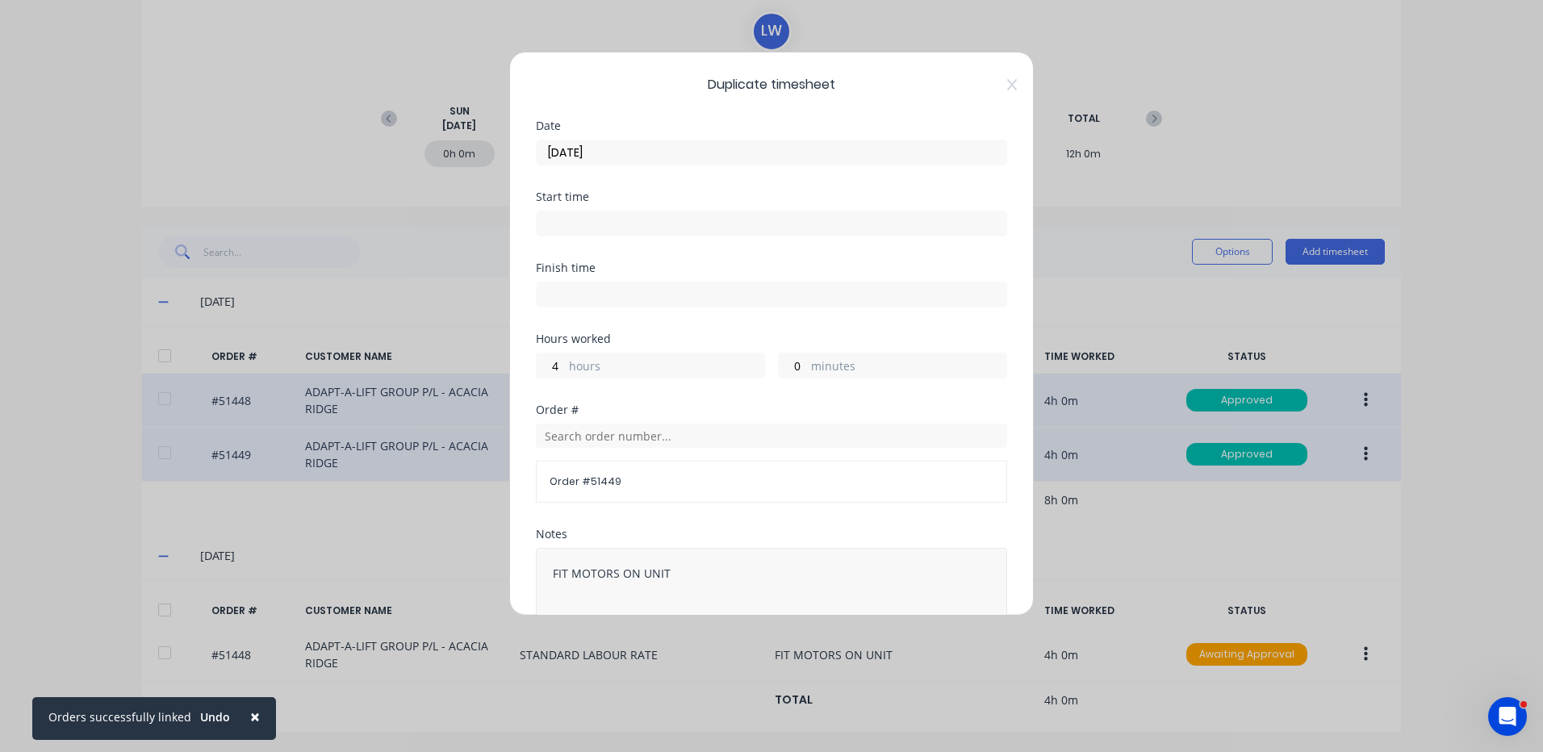
scroll to position [217, 0]
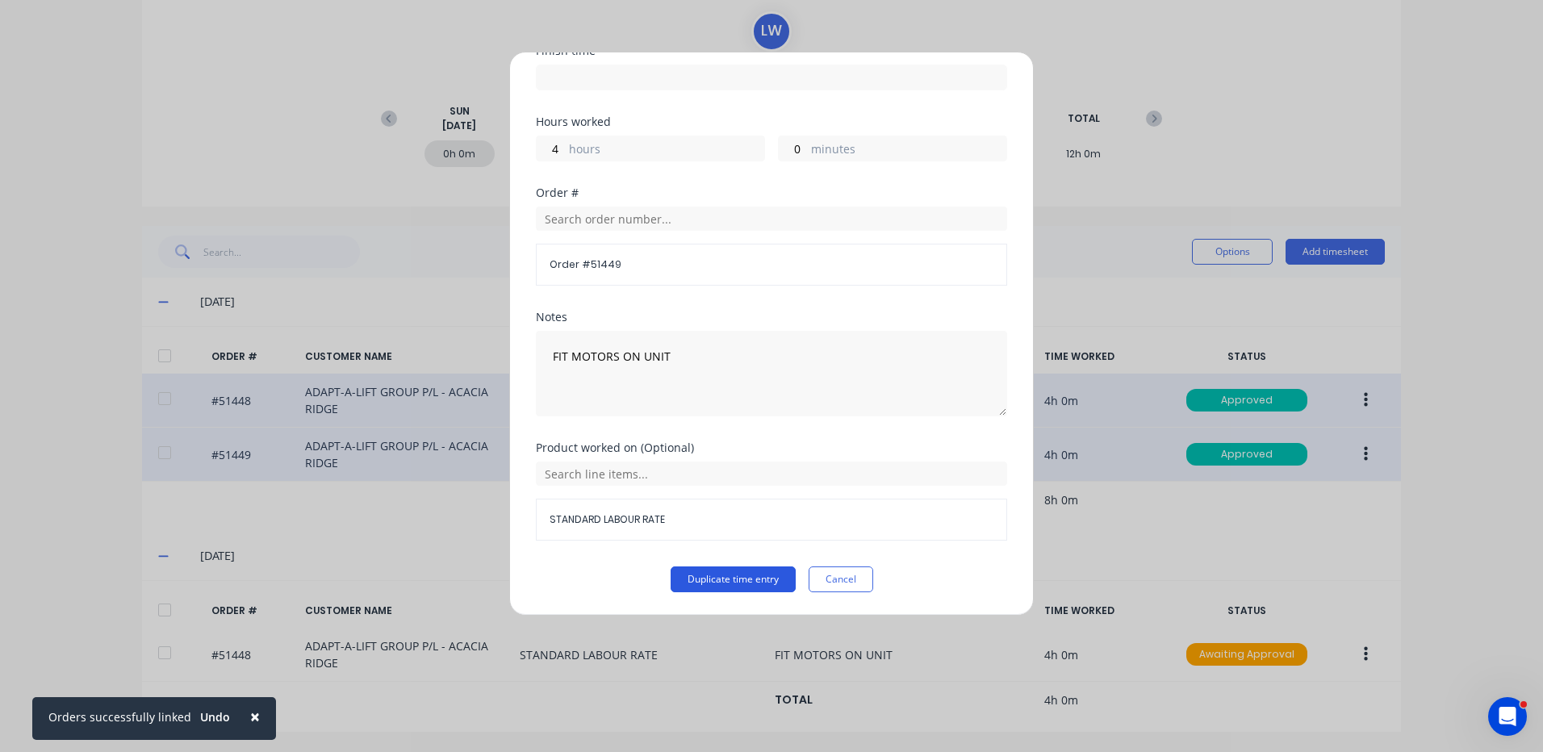
click at [726, 584] on button "Duplicate time entry" at bounding box center [733, 580] width 125 height 26
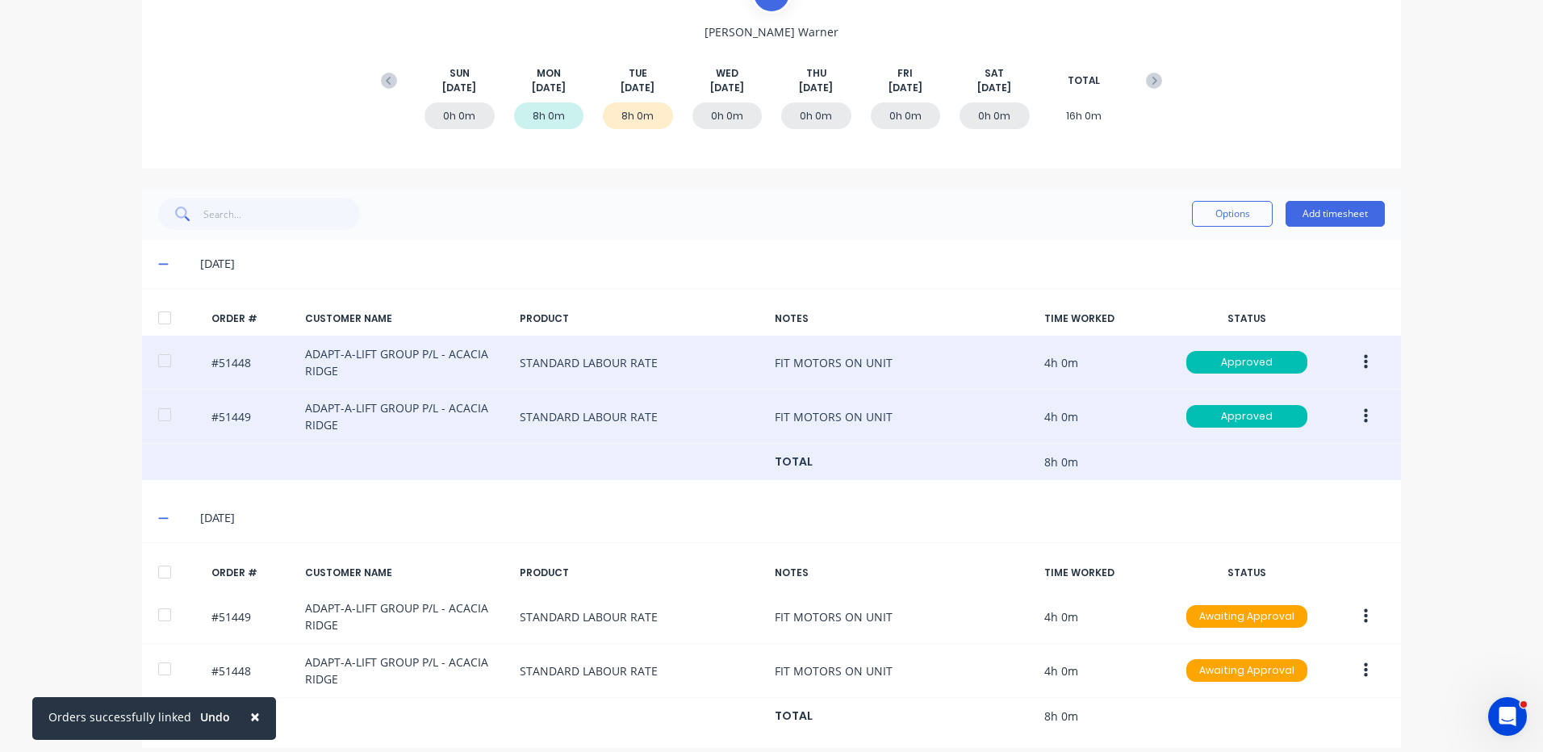
scroll to position [203, 0]
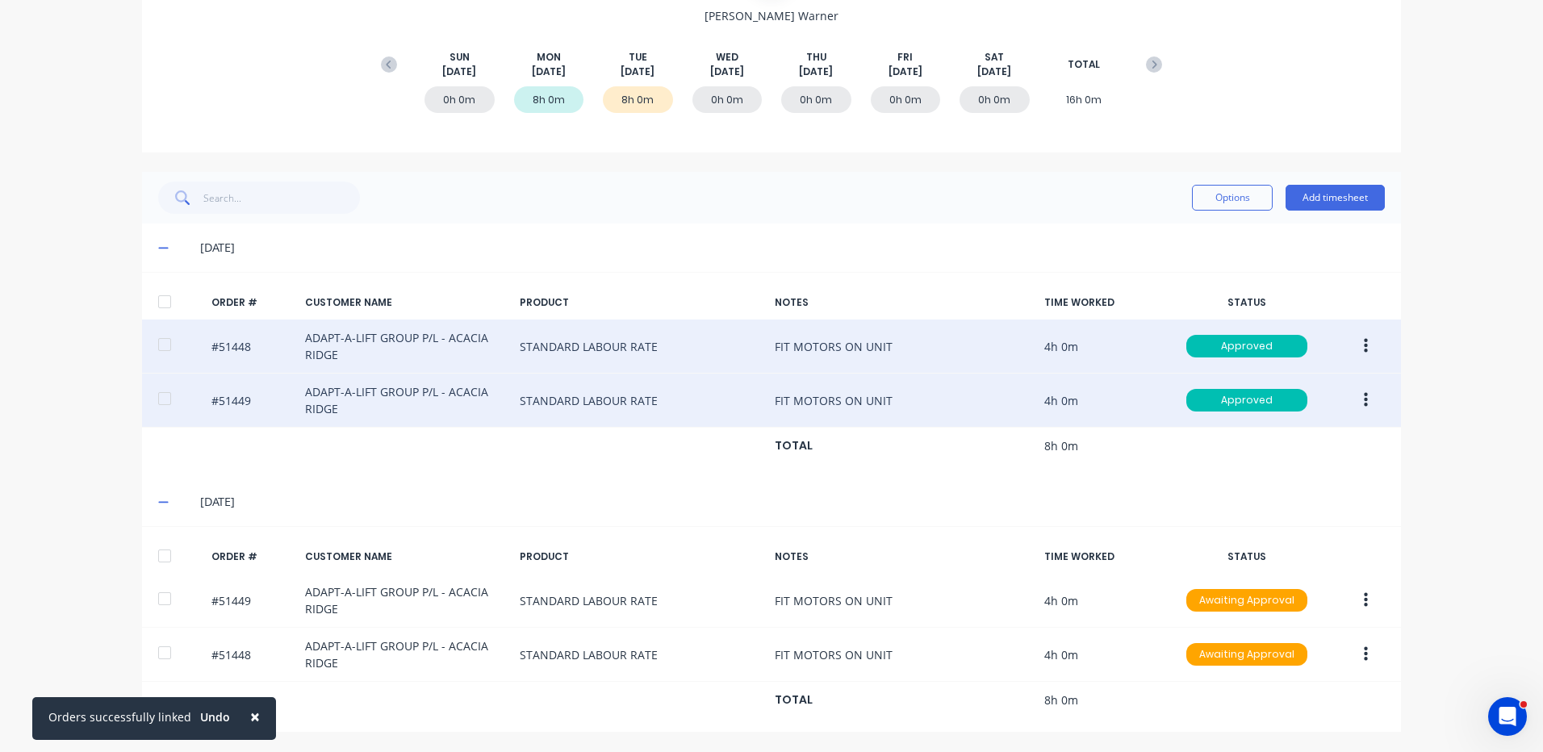
click at [155, 550] on div at bounding box center [164, 556] width 32 height 32
click at [1202, 198] on button "Options" at bounding box center [1232, 198] width 81 height 26
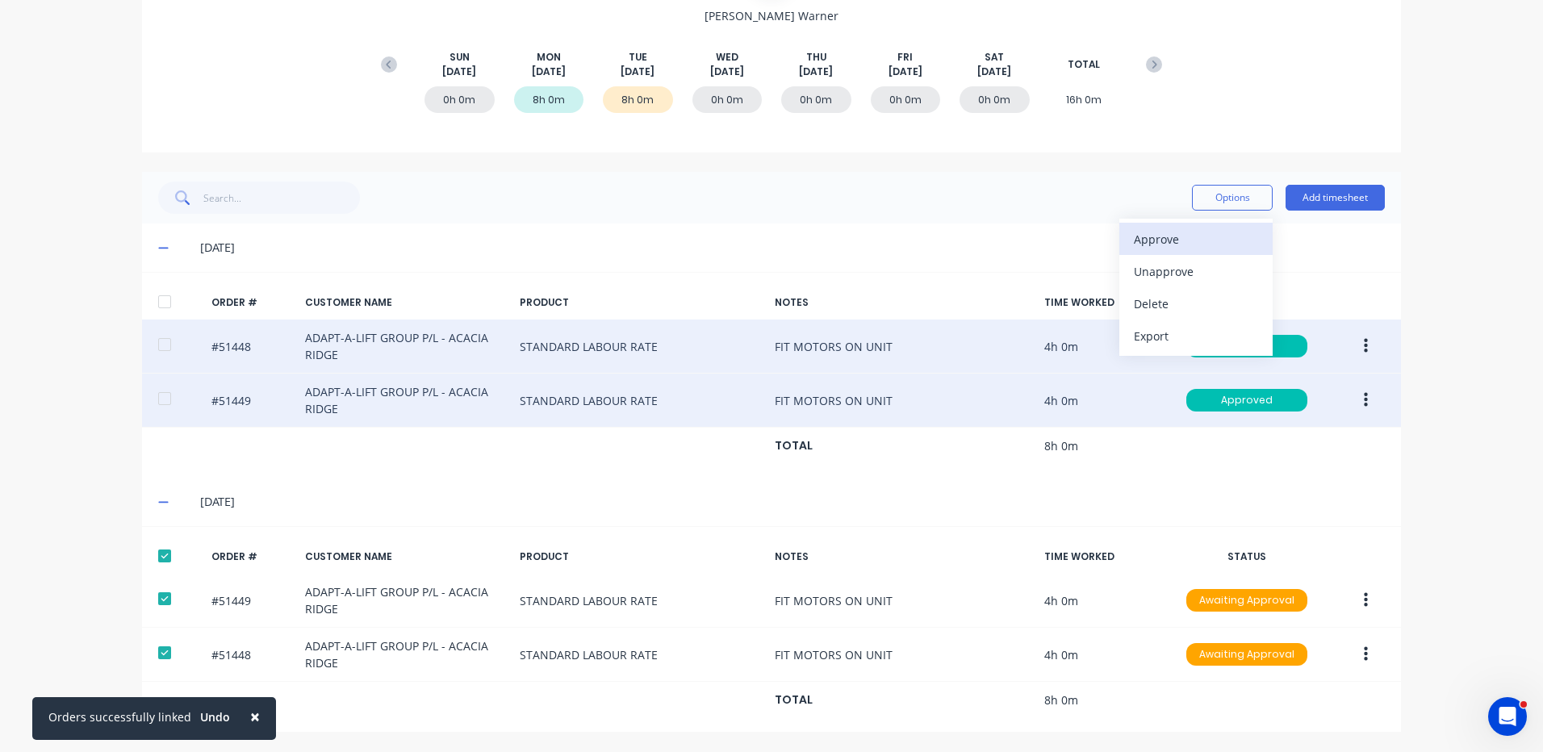
click at [1174, 245] on div "Approve" at bounding box center [1196, 239] width 124 height 23
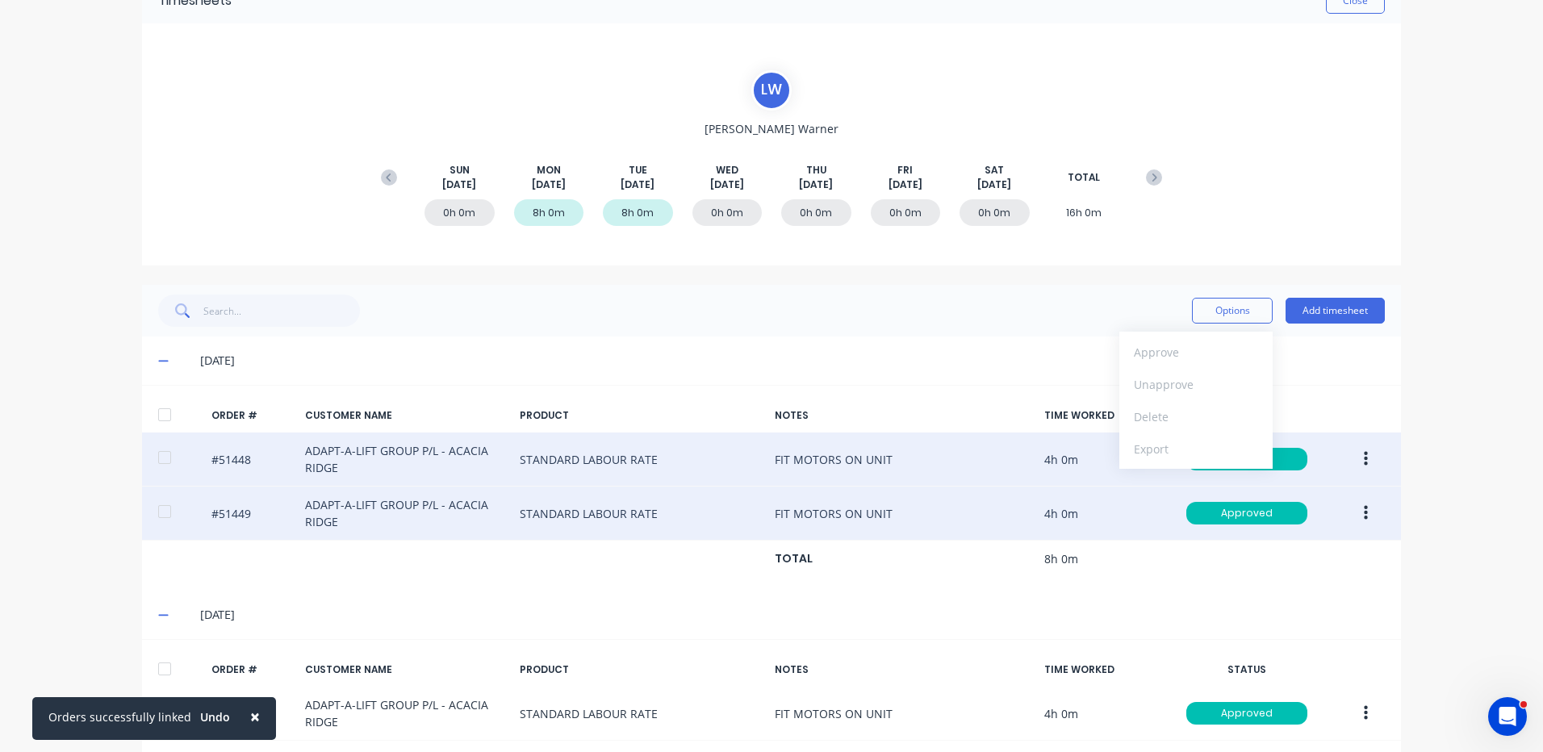
scroll to position [0, 0]
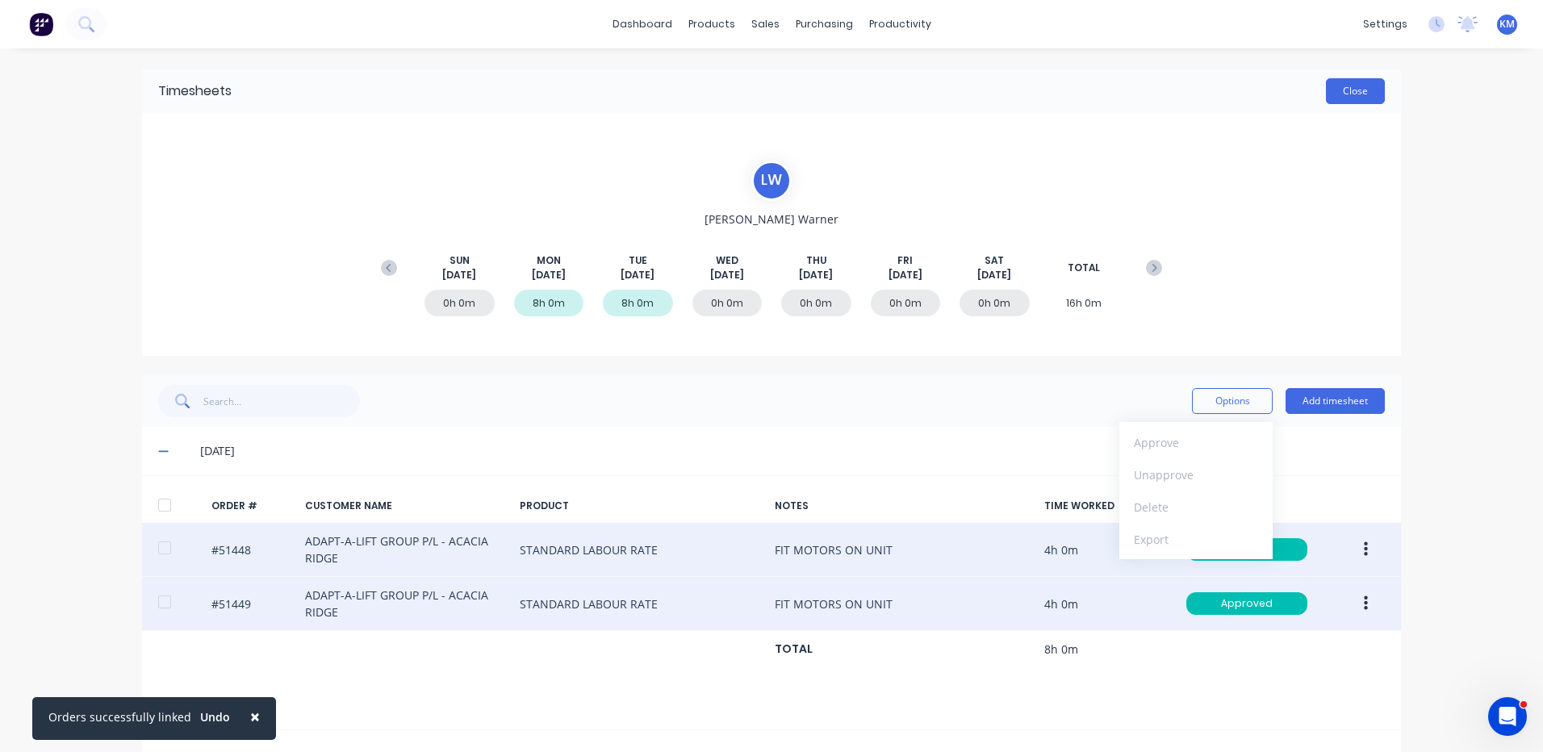
click at [1332, 88] on button "Close" at bounding box center [1355, 91] width 59 height 26
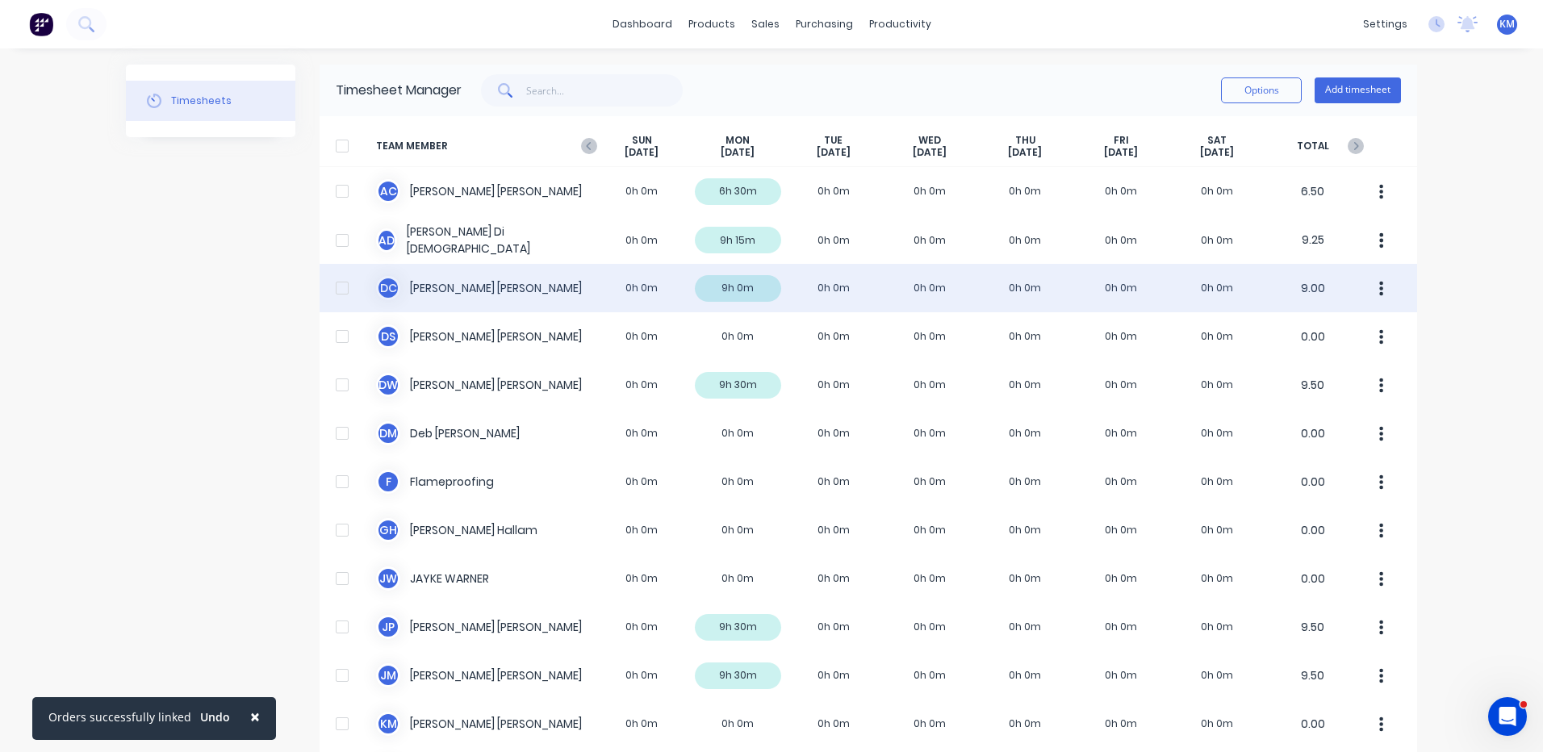
click at [776, 284] on div "D C [PERSON_NAME] 0h 0m 9h 0m 0h 0m 0h 0m 0h 0m 0h 0m 0h 0m 9.00" at bounding box center [869, 288] width 1098 height 48
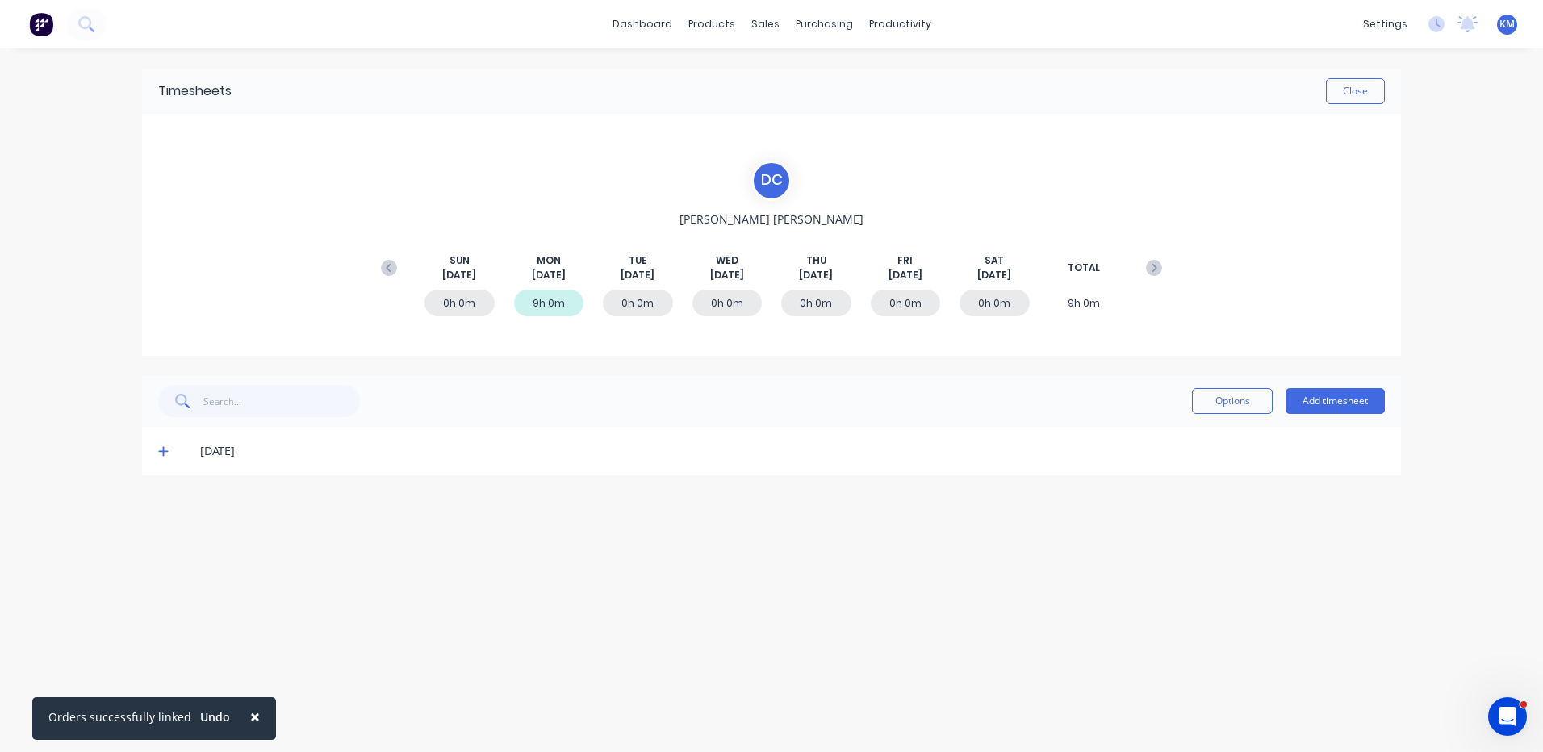
drag, startPoint x: 161, startPoint y: 447, endPoint x: 680, endPoint y: 469, distance: 519.4
click at [165, 445] on span at bounding box center [166, 451] width 16 height 16
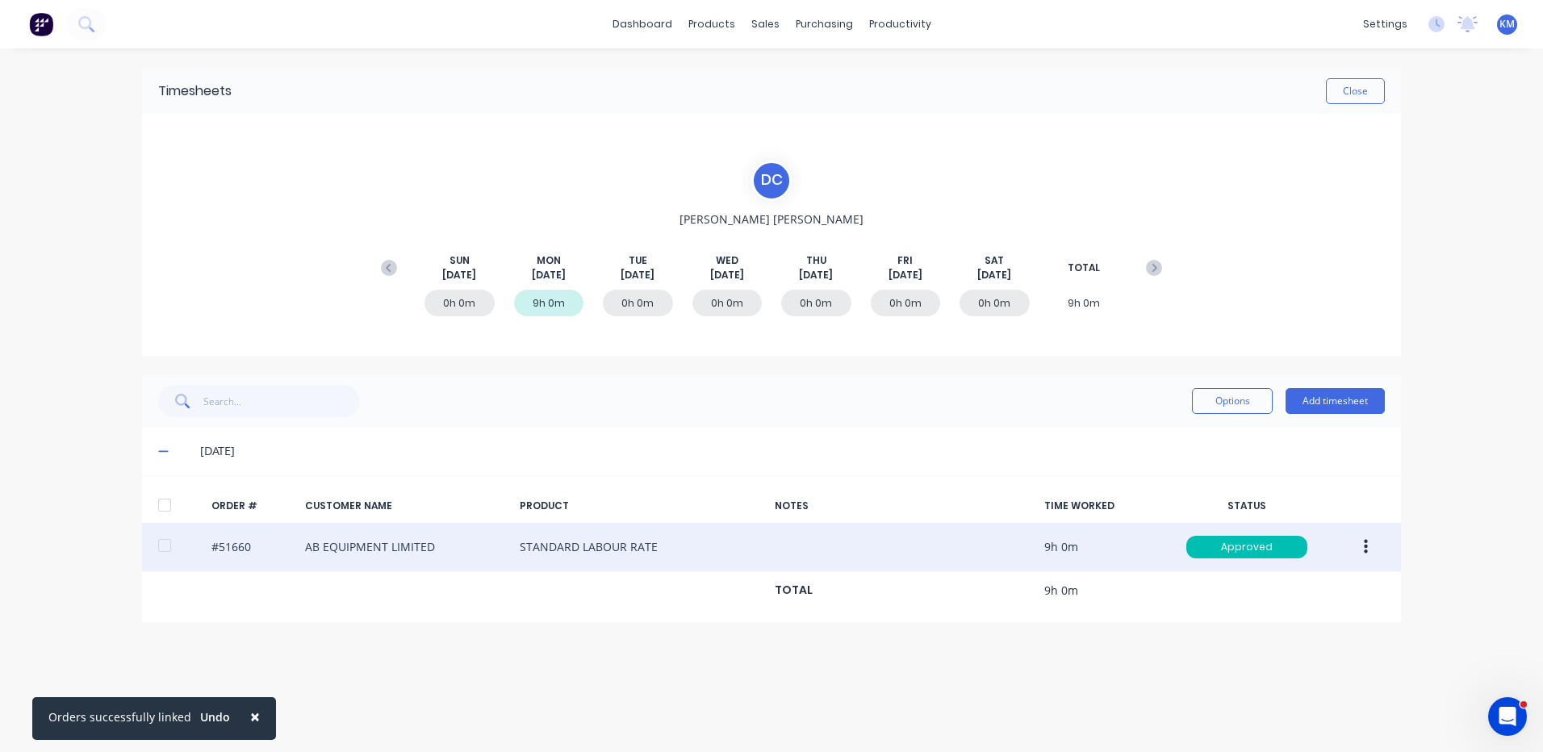
click at [1364, 546] on icon "button" at bounding box center [1366, 547] width 4 height 18
click at [1304, 681] on div "Duplicate" at bounding box center [1308, 686] width 124 height 23
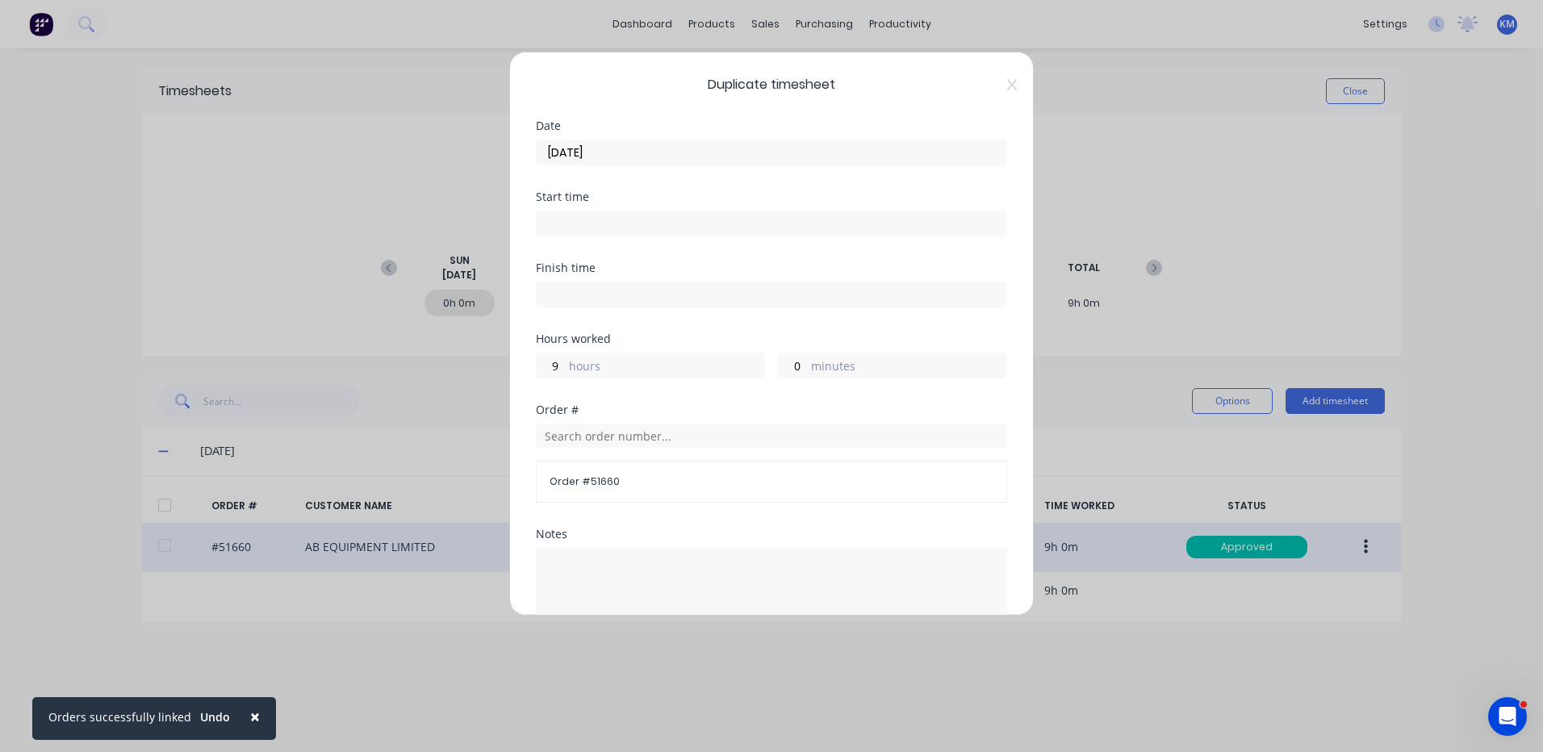
scroll to position [217, 0]
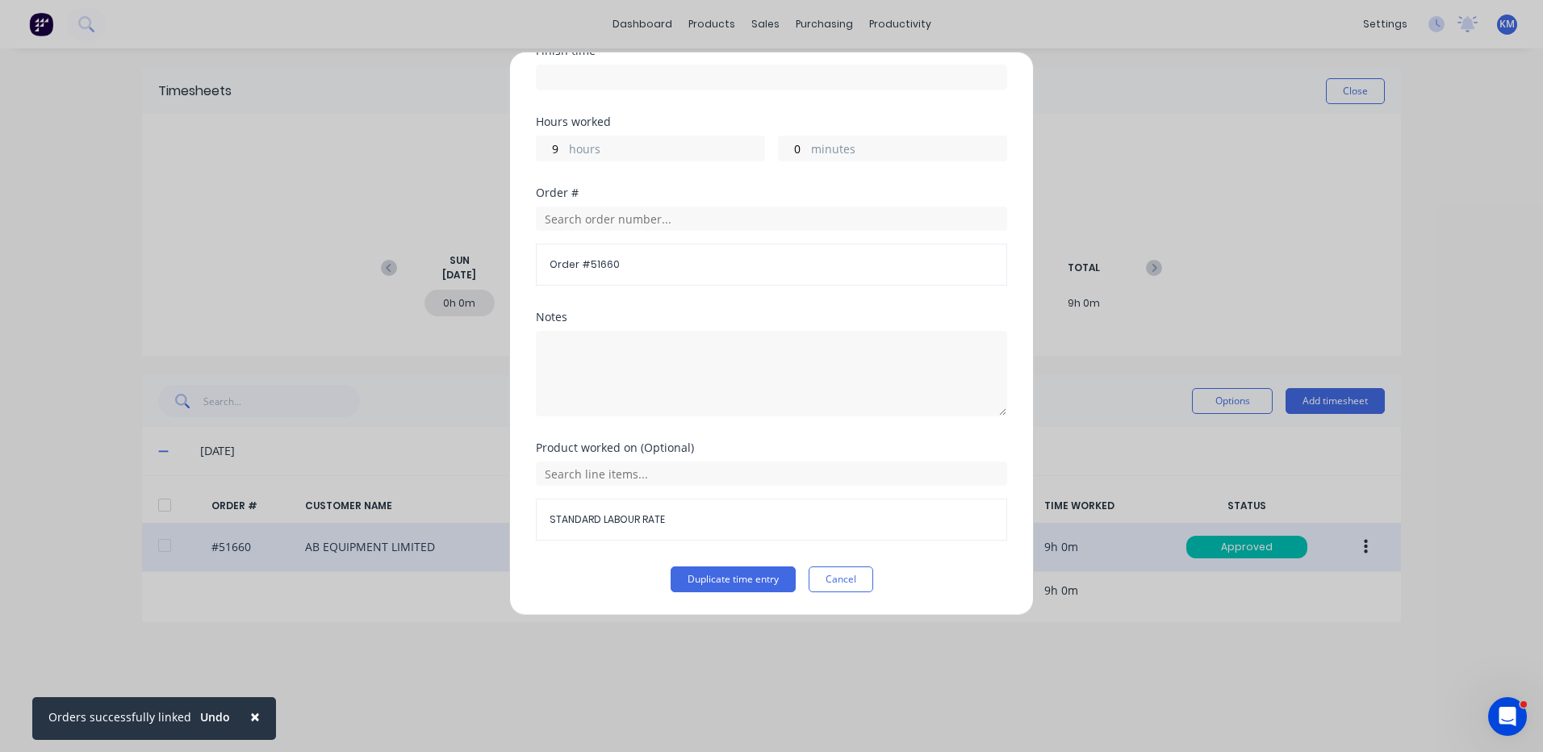
click at [667, 157] on label "hours" at bounding box center [666, 150] width 195 height 20
click at [565, 157] on input "9" at bounding box center [551, 148] width 28 height 24
type input "5"
type input "30"
click at [703, 192] on div "Order #" at bounding box center [771, 192] width 471 height 11
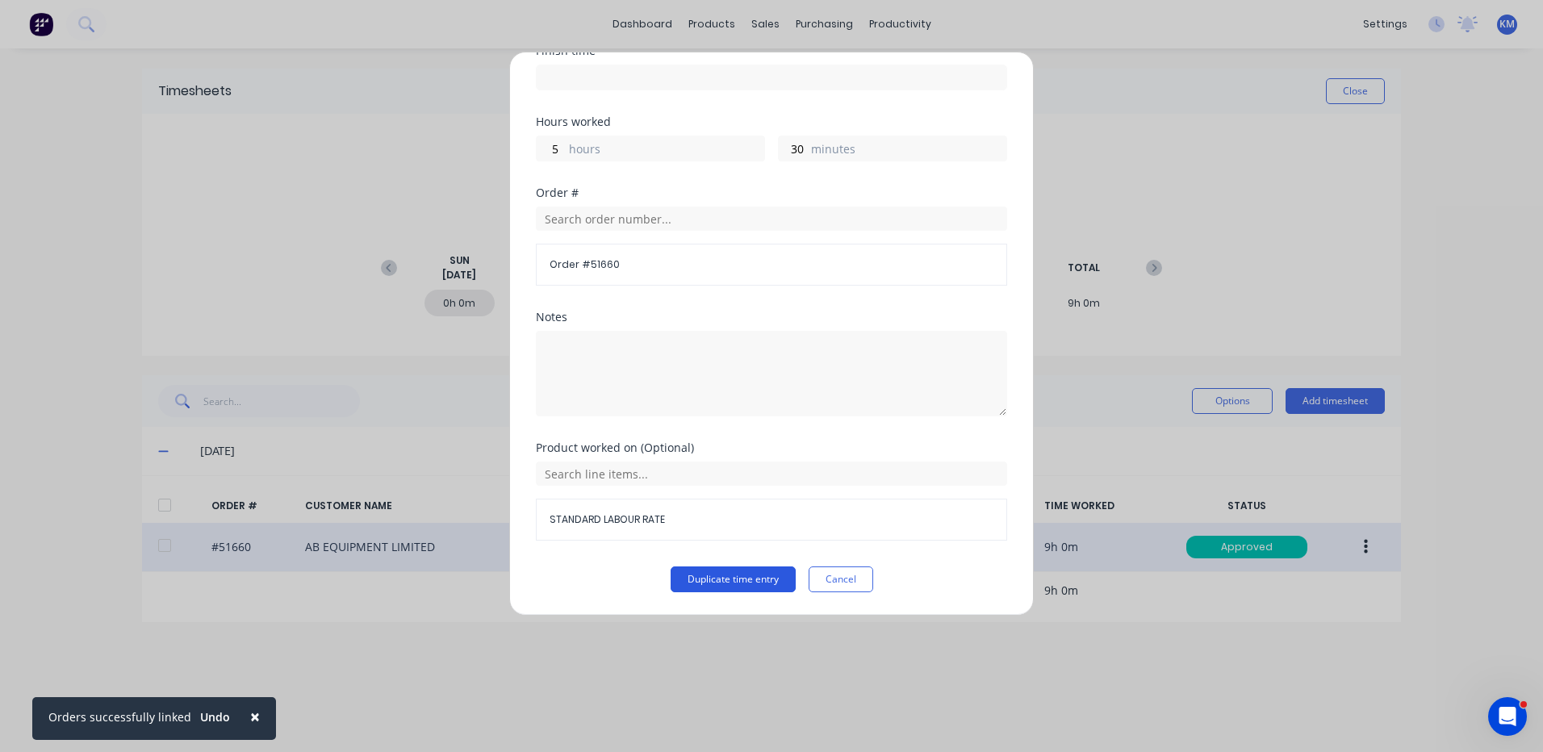
click at [718, 579] on button "Duplicate time entry" at bounding box center [733, 580] width 125 height 26
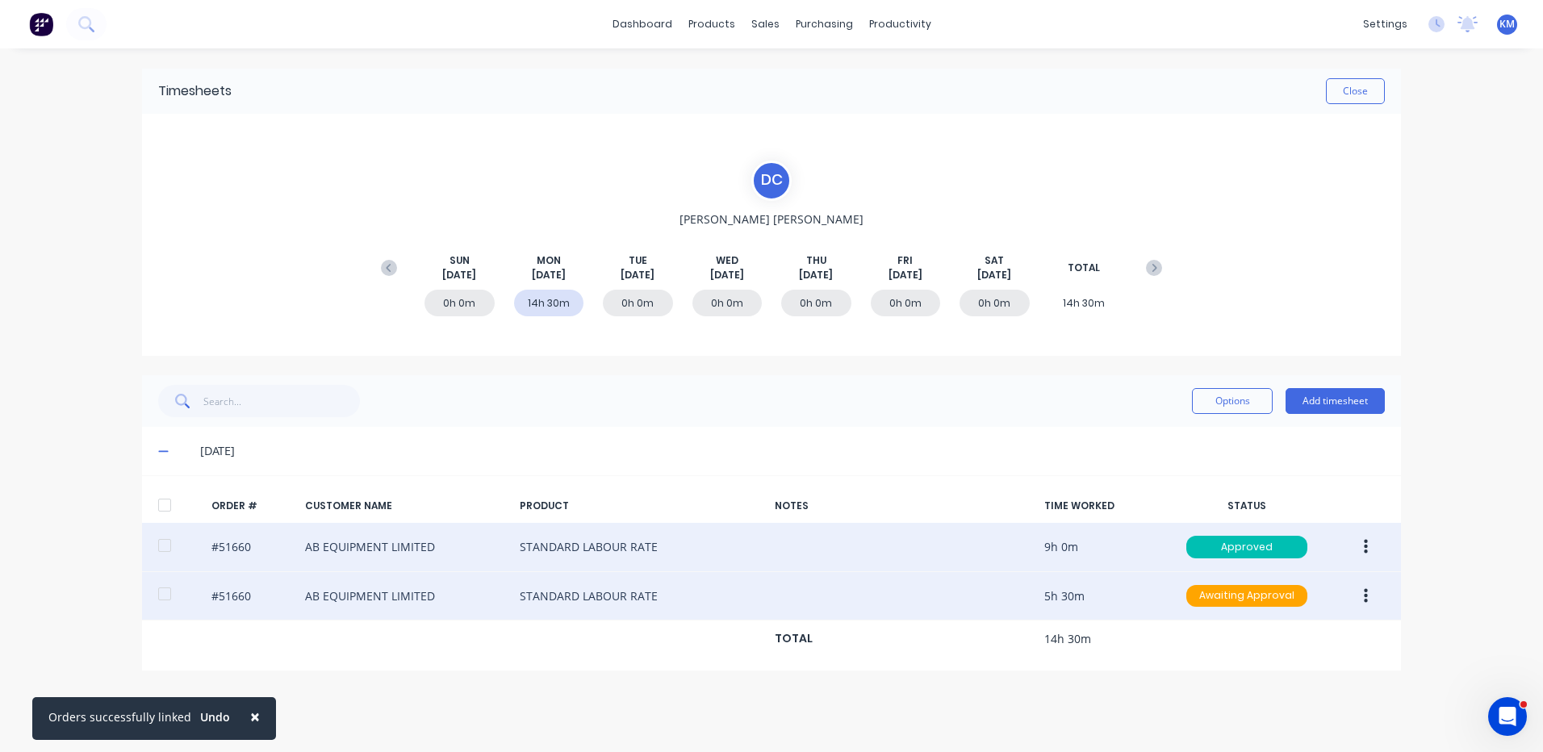
click at [1356, 596] on button "button" at bounding box center [1366, 596] width 38 height 29
click at [1271, 699] on div "Edit" at bounding box center [1308, 703] width 124 height 23
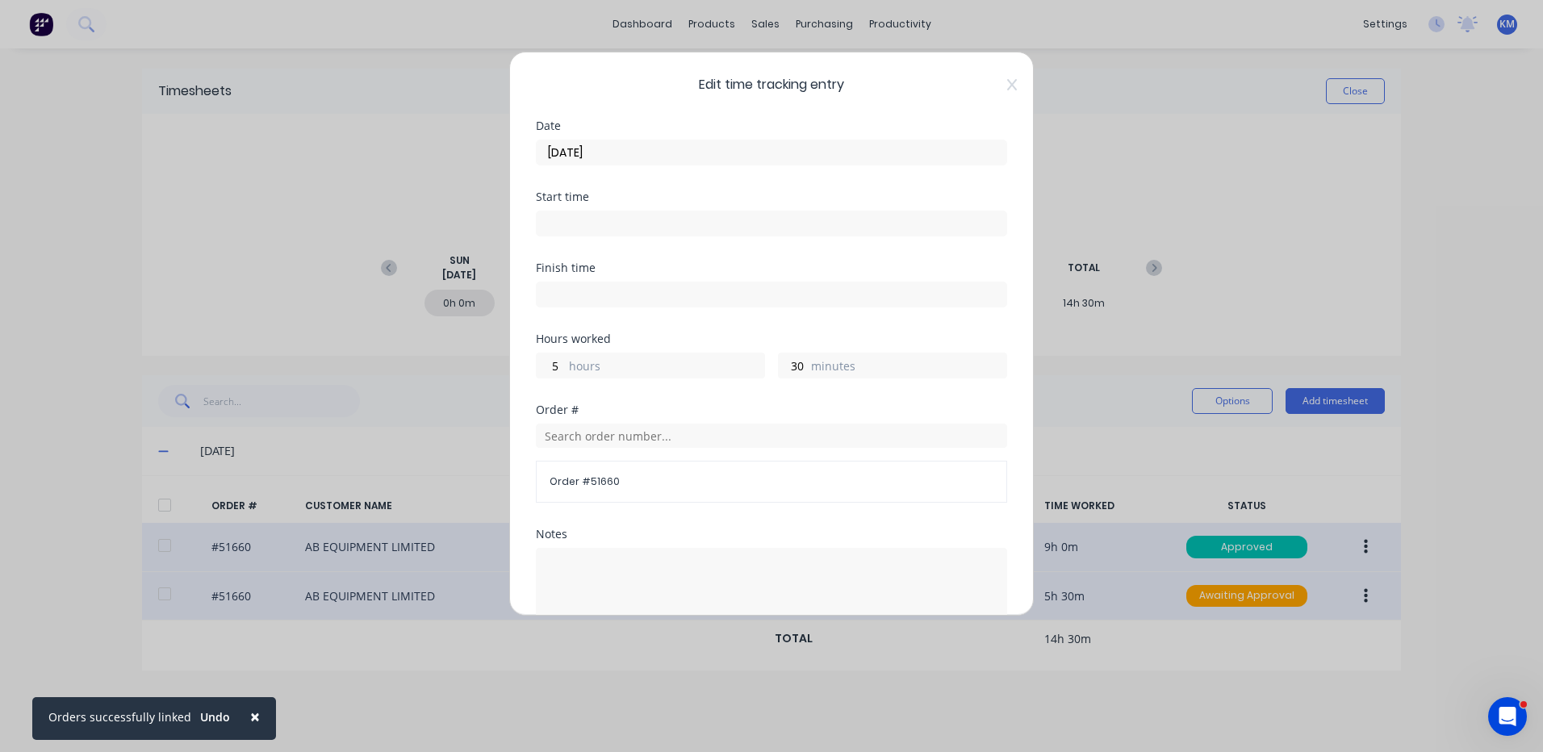
click at [755, 157] on input "[DATE]" at bounding box center [772, 152] width 470 height 24
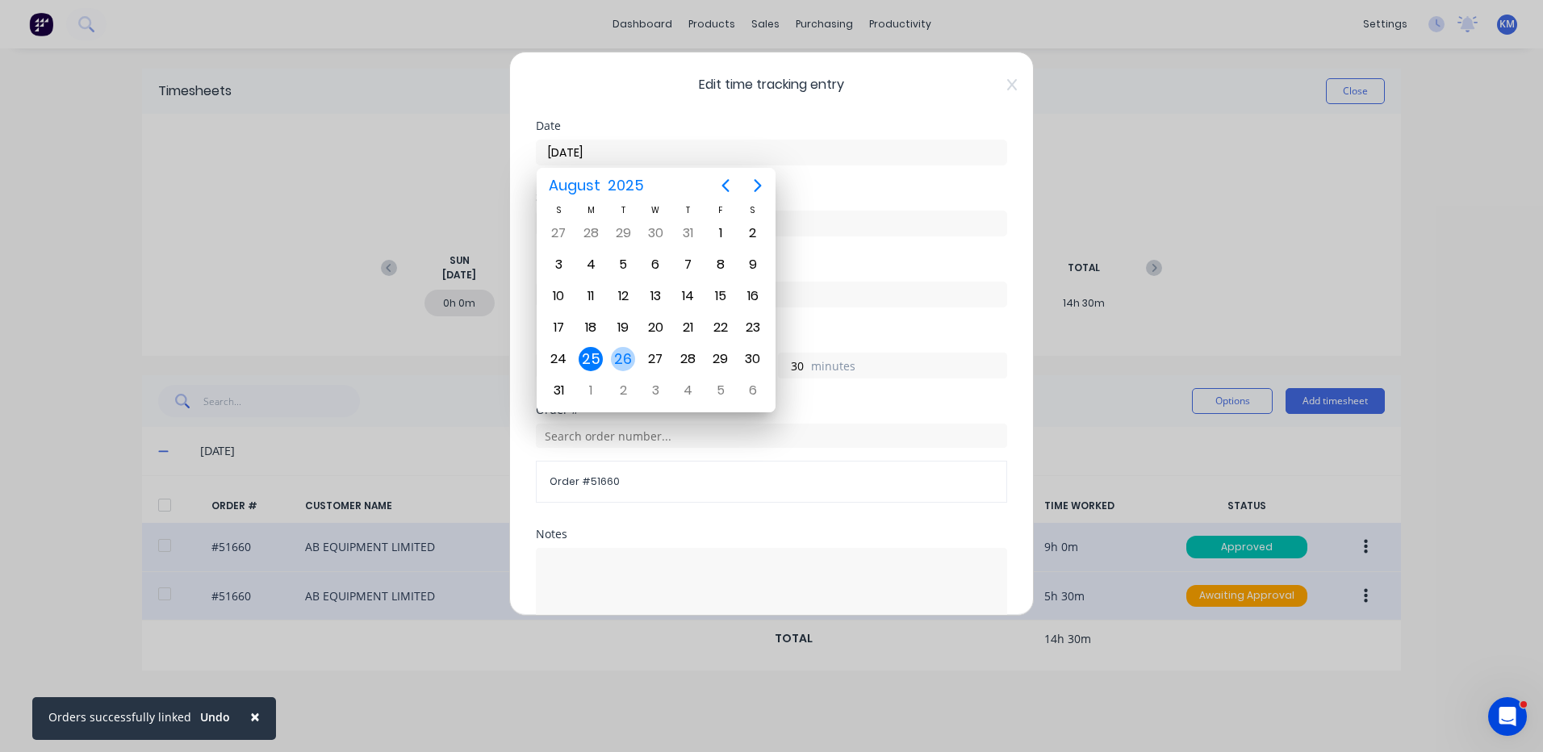
click at [628, 360] on div "26" at bounding box center [623, 359] width 24 height 24
type input "[DATE]"
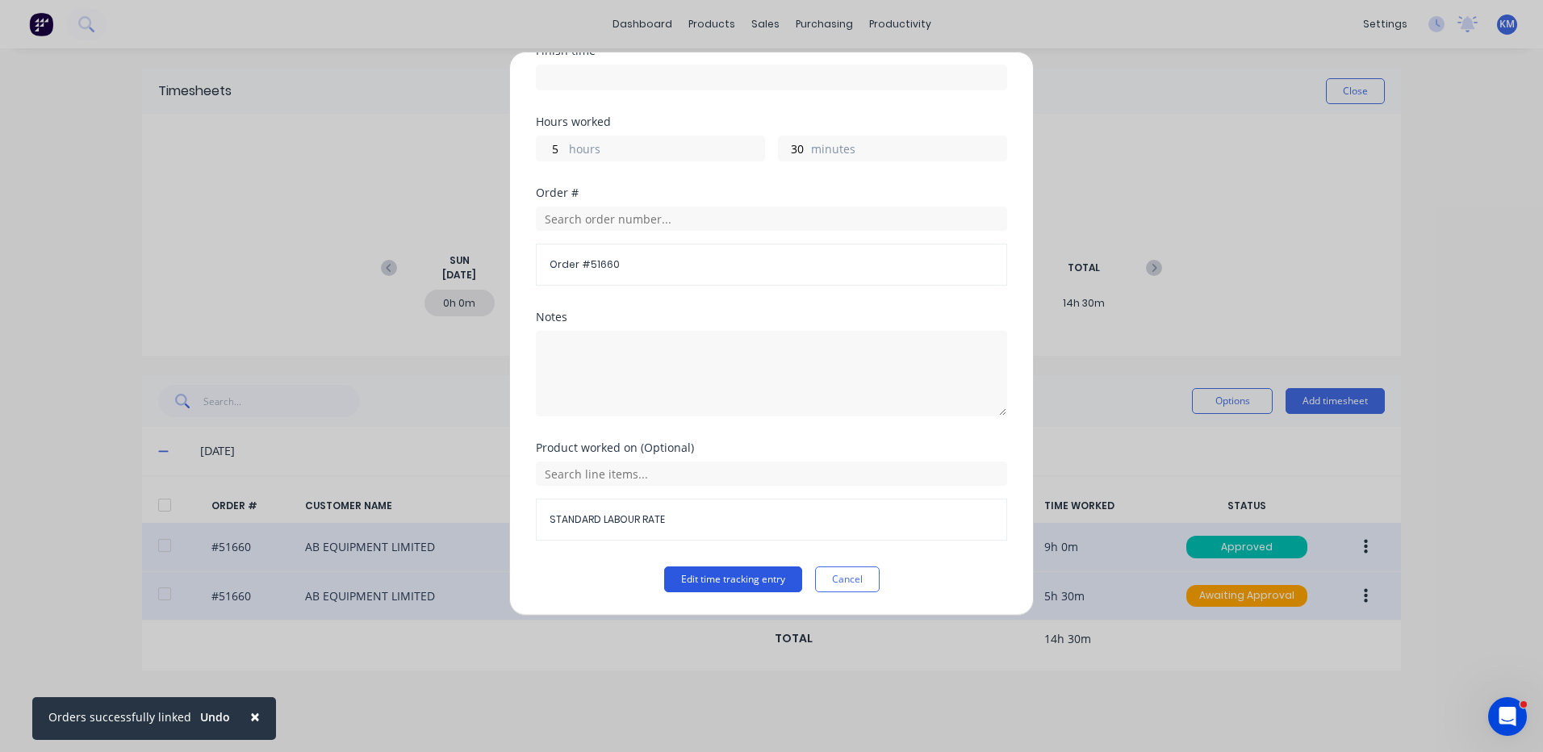
click at [747, 579] on button "Edit time tracking entry" at bounding box center [733, 580] width 138 height 26
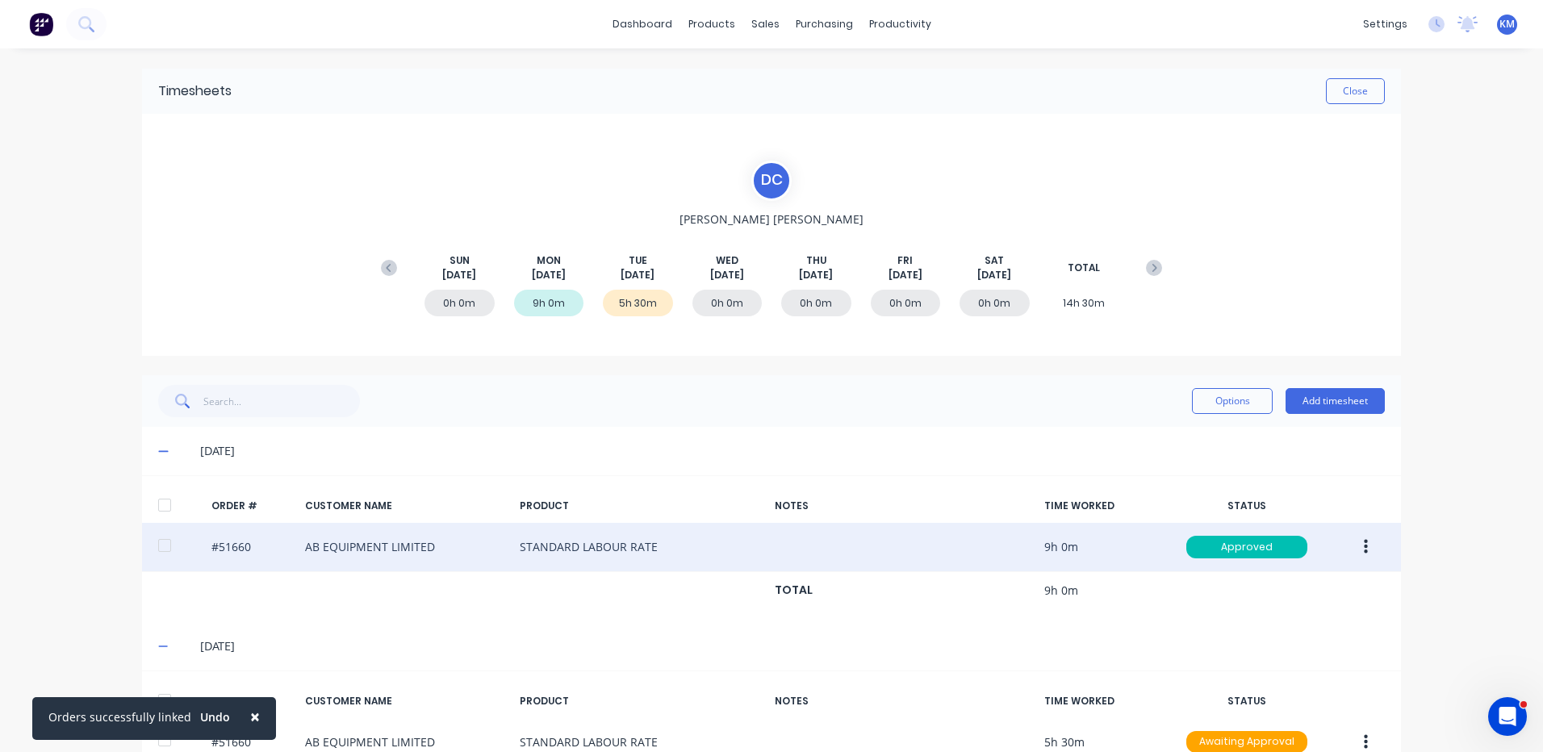
scroll to position [85, 0]
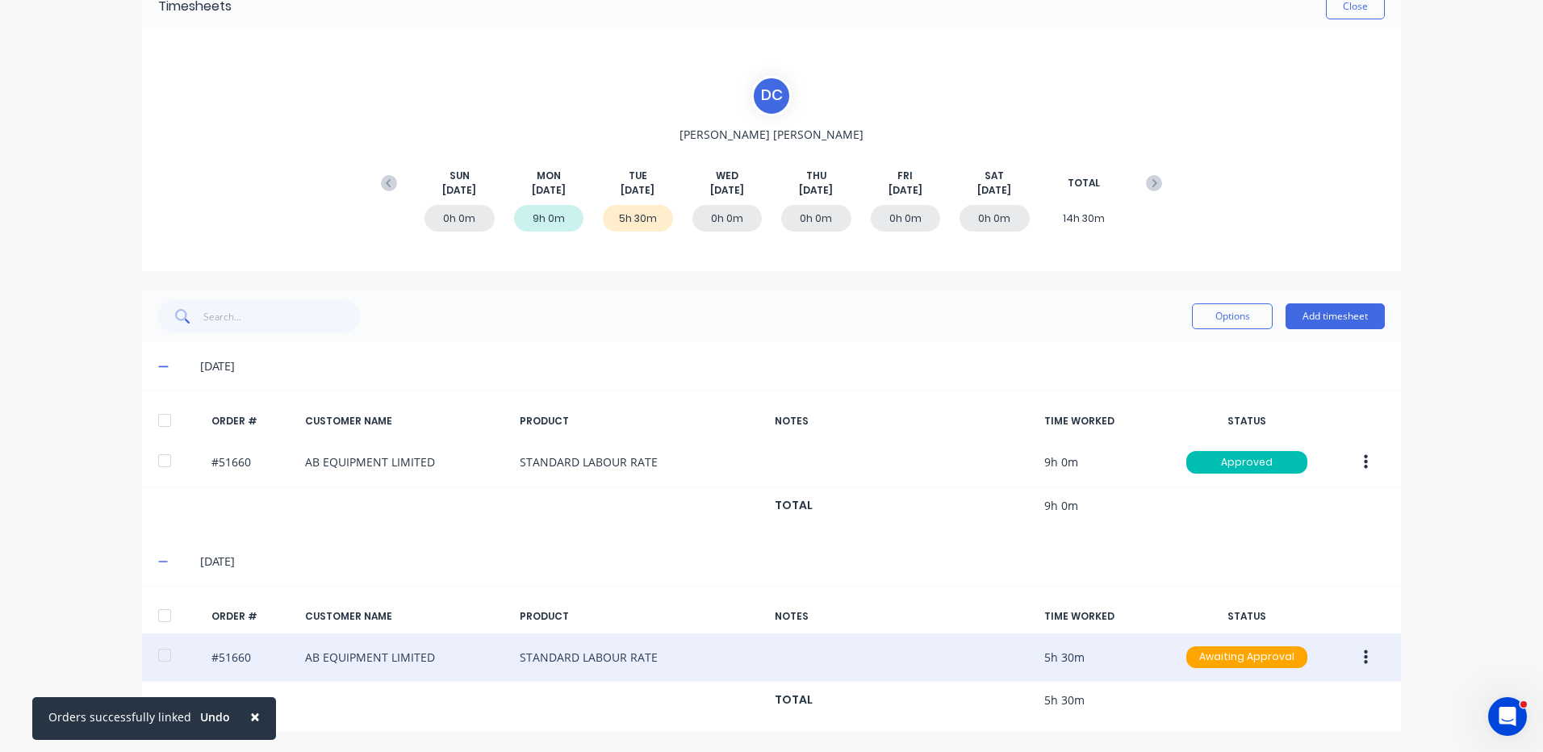
click at [1367, 657] on button "button" at bounding box center [1366, 657] width 38 height 29
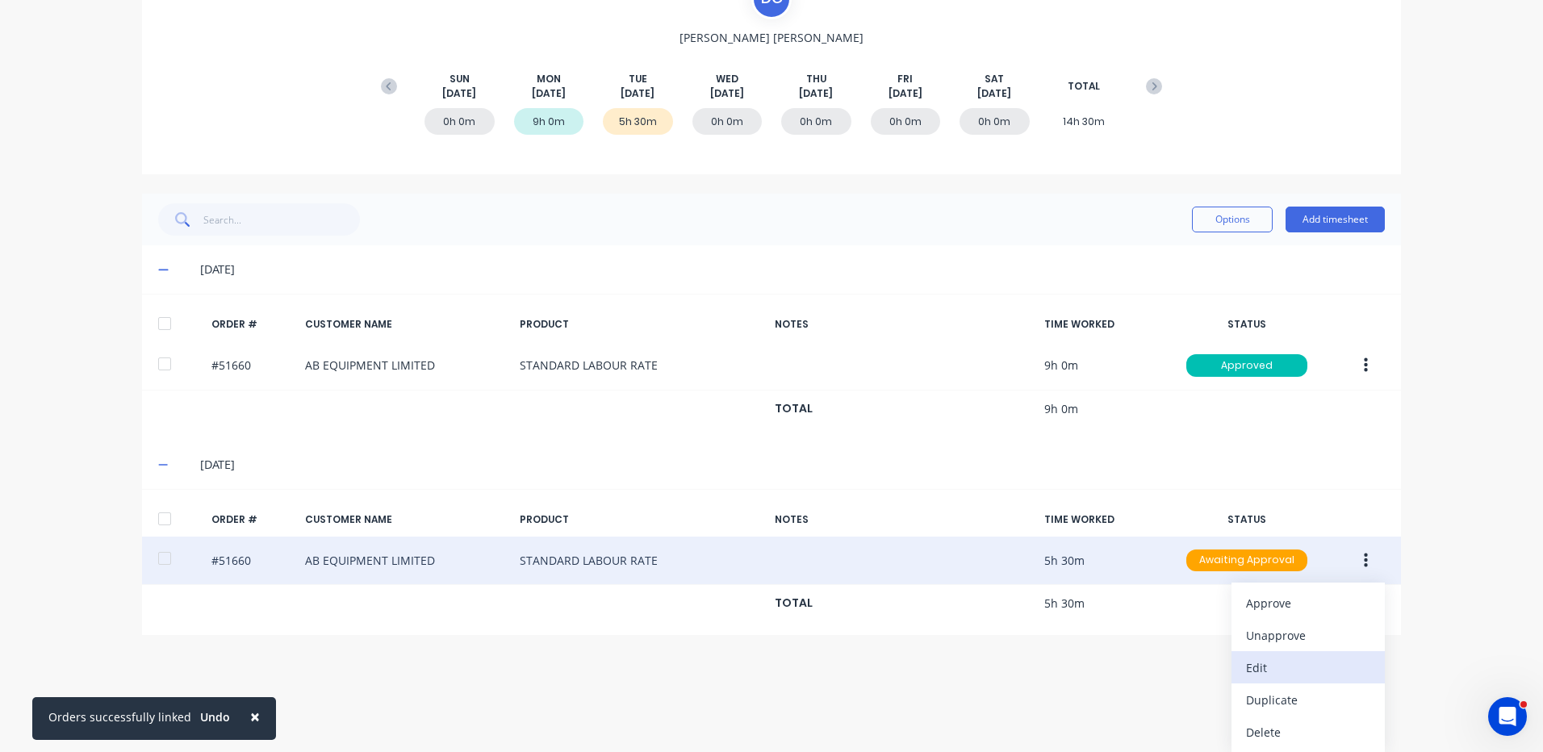
click at [1307, 659] on div "Edit" at bounding box center [1308, 667] width 124 height 23
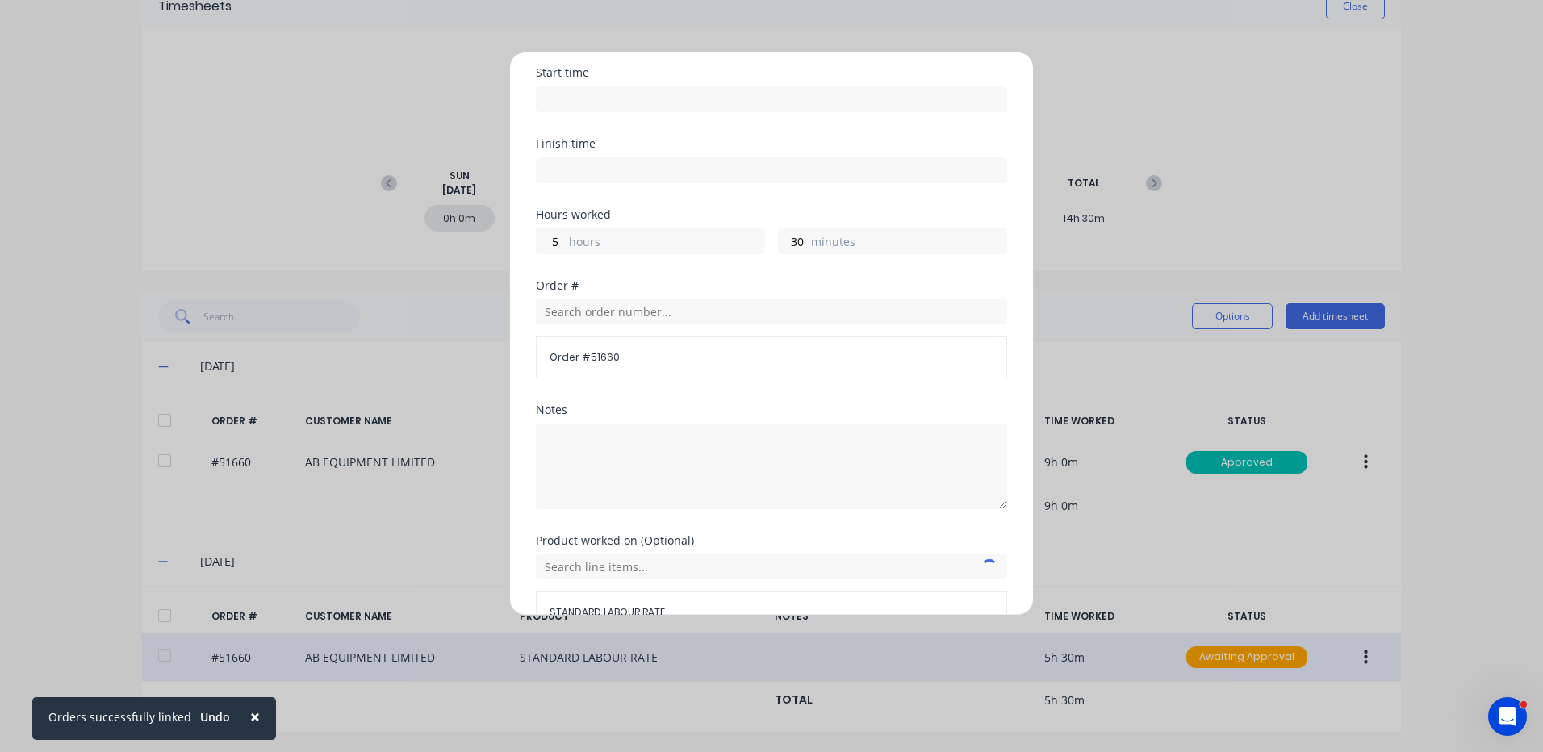
scroll to position [161, 0]
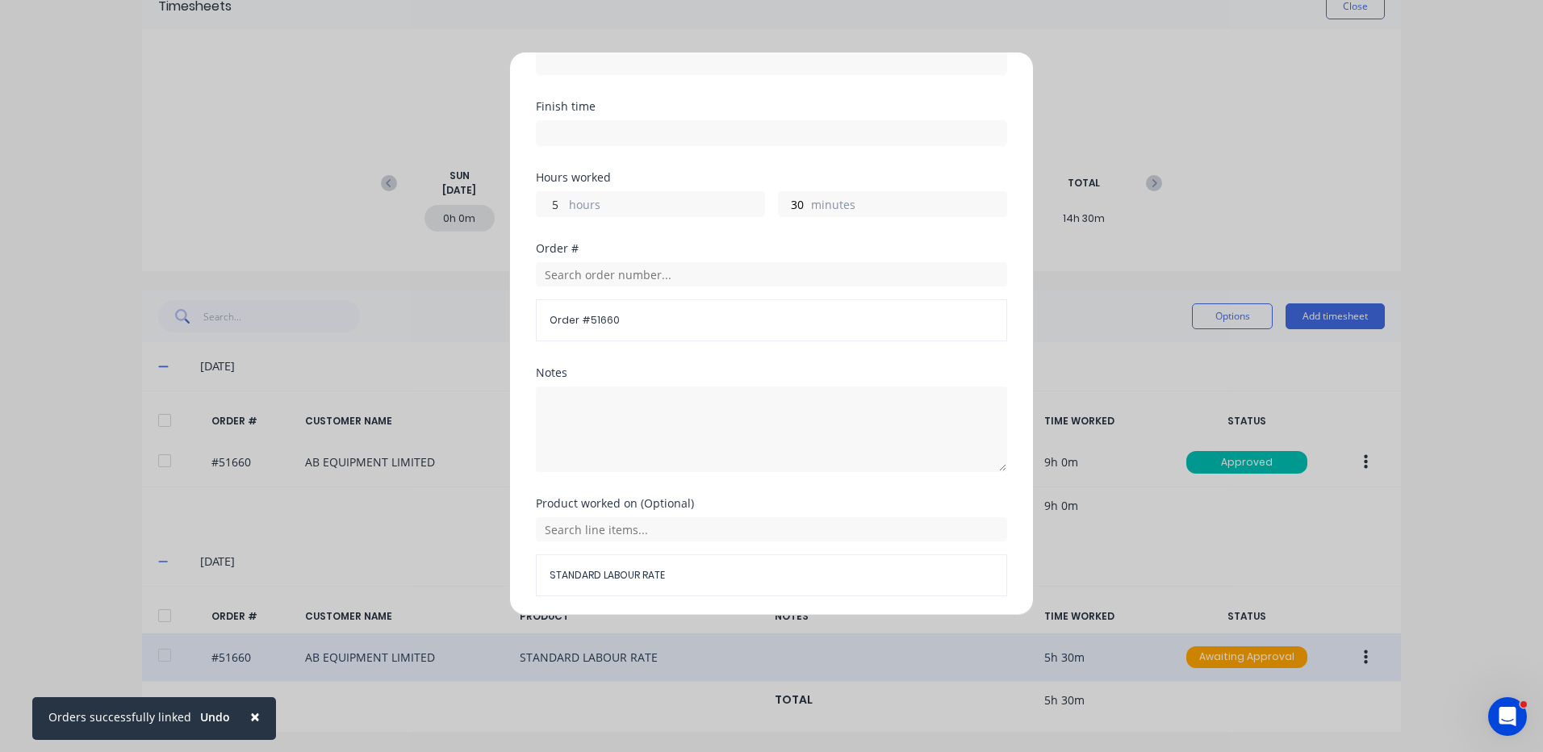
drag, startPoint x: 576, startPoint y: 188, endPoint x: 562, endPoint y: 199, distance: 17.8
click at [575, 189] on div "5 hours 30 minutes" at bounding box center [771, 202] width 471 height 30
click at [562, 201] on input "5" at bounding box center [551, 204] width 28 height 24
click at [562, 202] on input "5" at bounding box center [551, 204] width 28 height 24
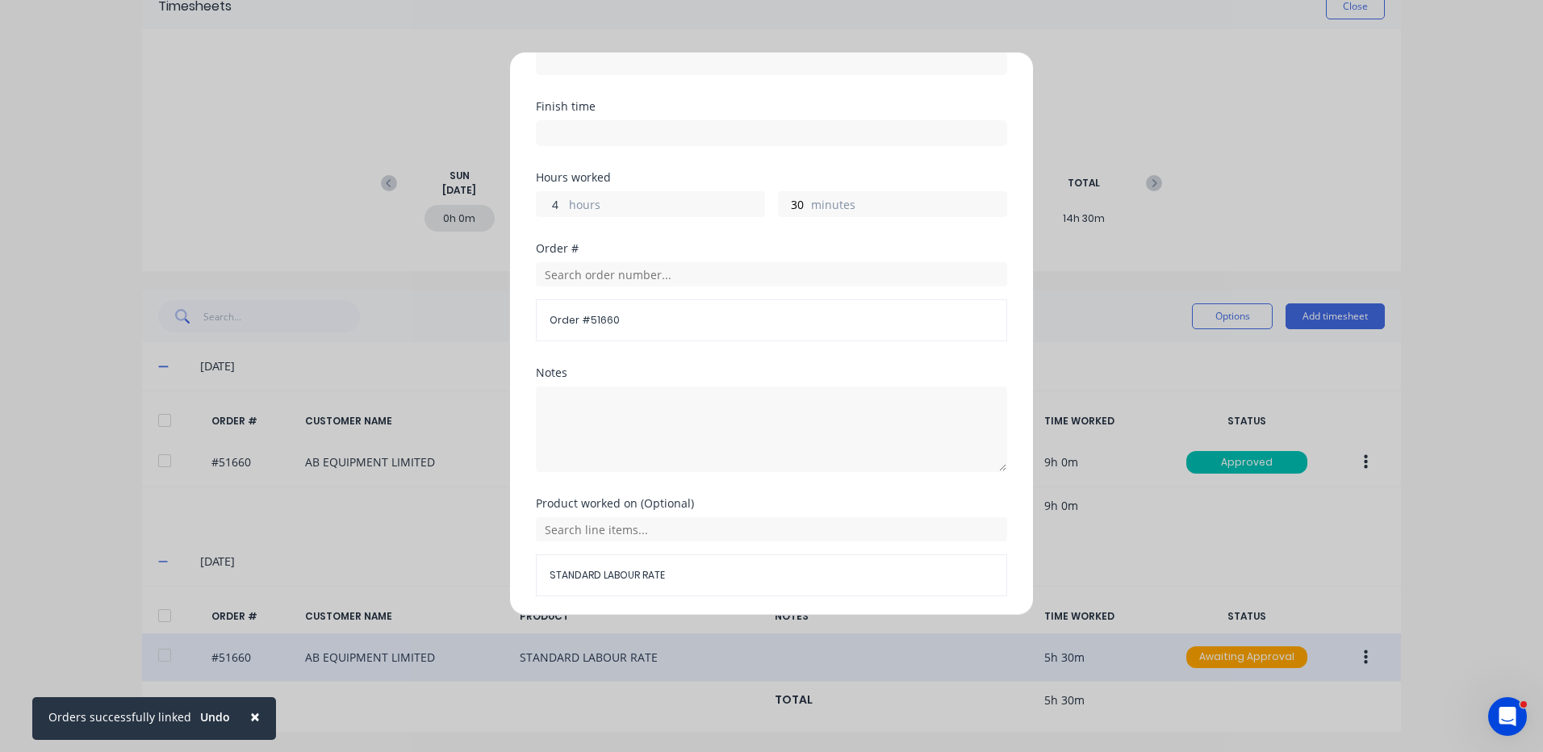
type input "4"
type input "0"
click at [843, 447] on textarea at bounding box center [771, 430] width 471 height 86
type textarea "r"
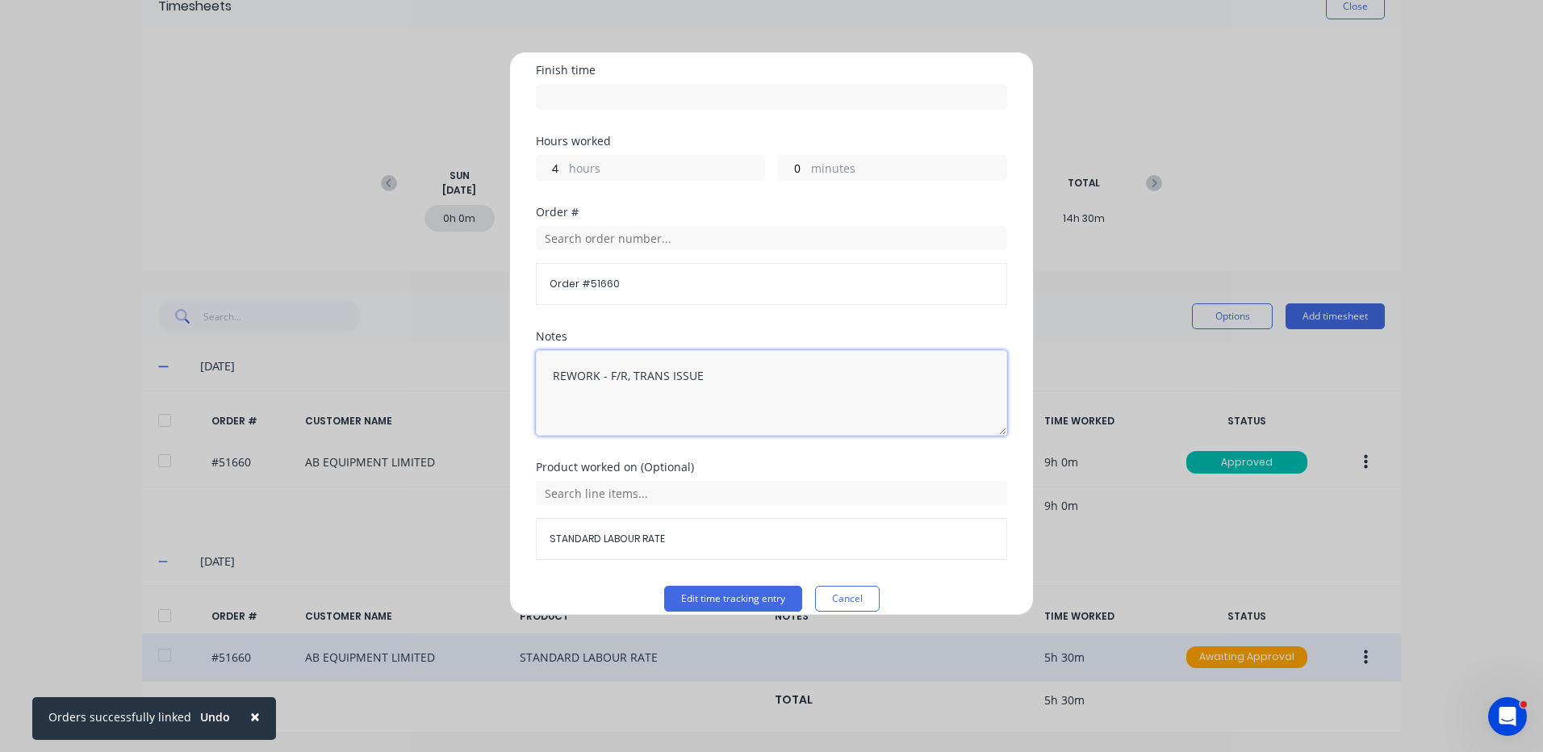
scroll to position [217, 0]
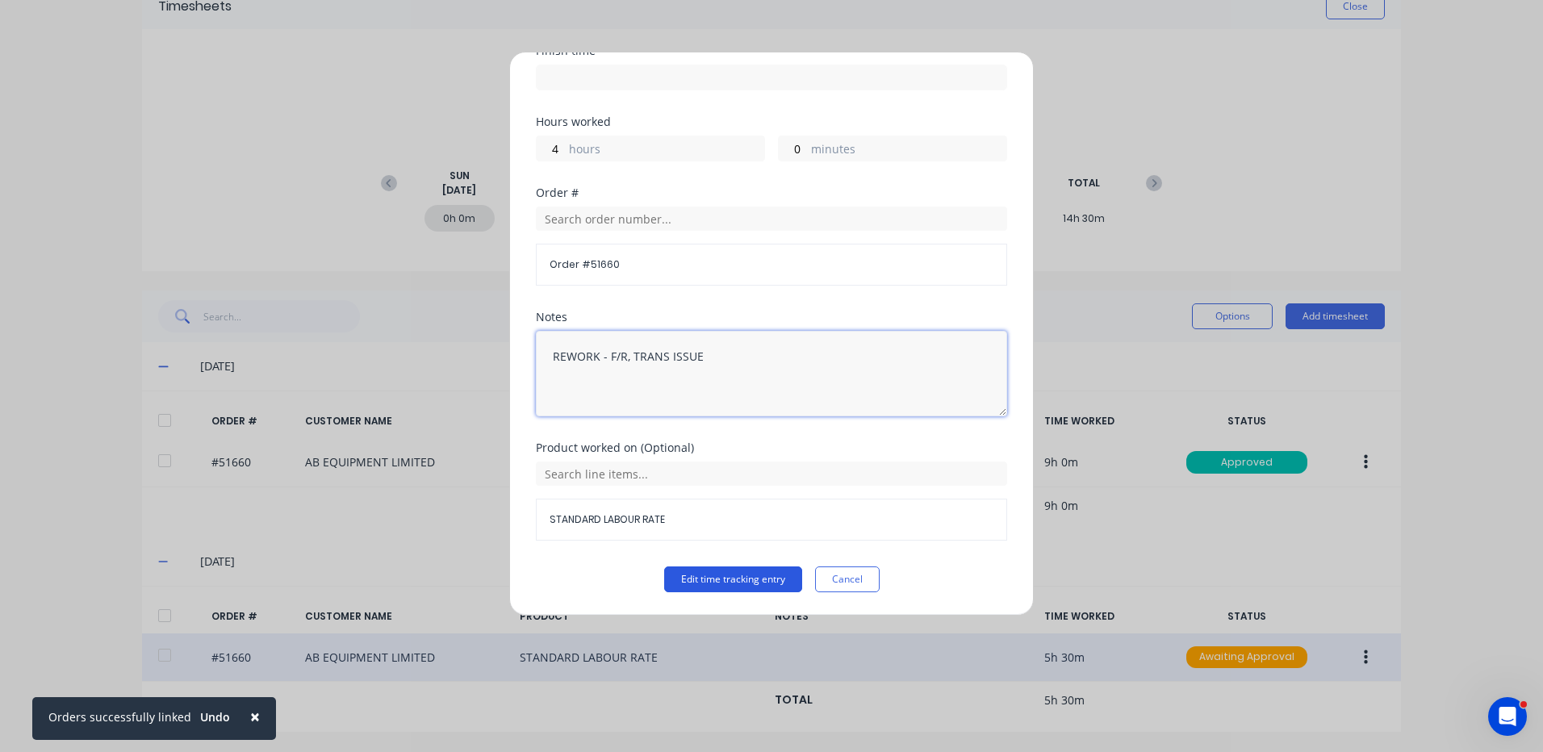
type textarea "REWORK - F/R, TRANS ISSUE"
click at [696, 573] on button "Edit time tracking entry" at bounding box center [733, 580] width 138 height 26
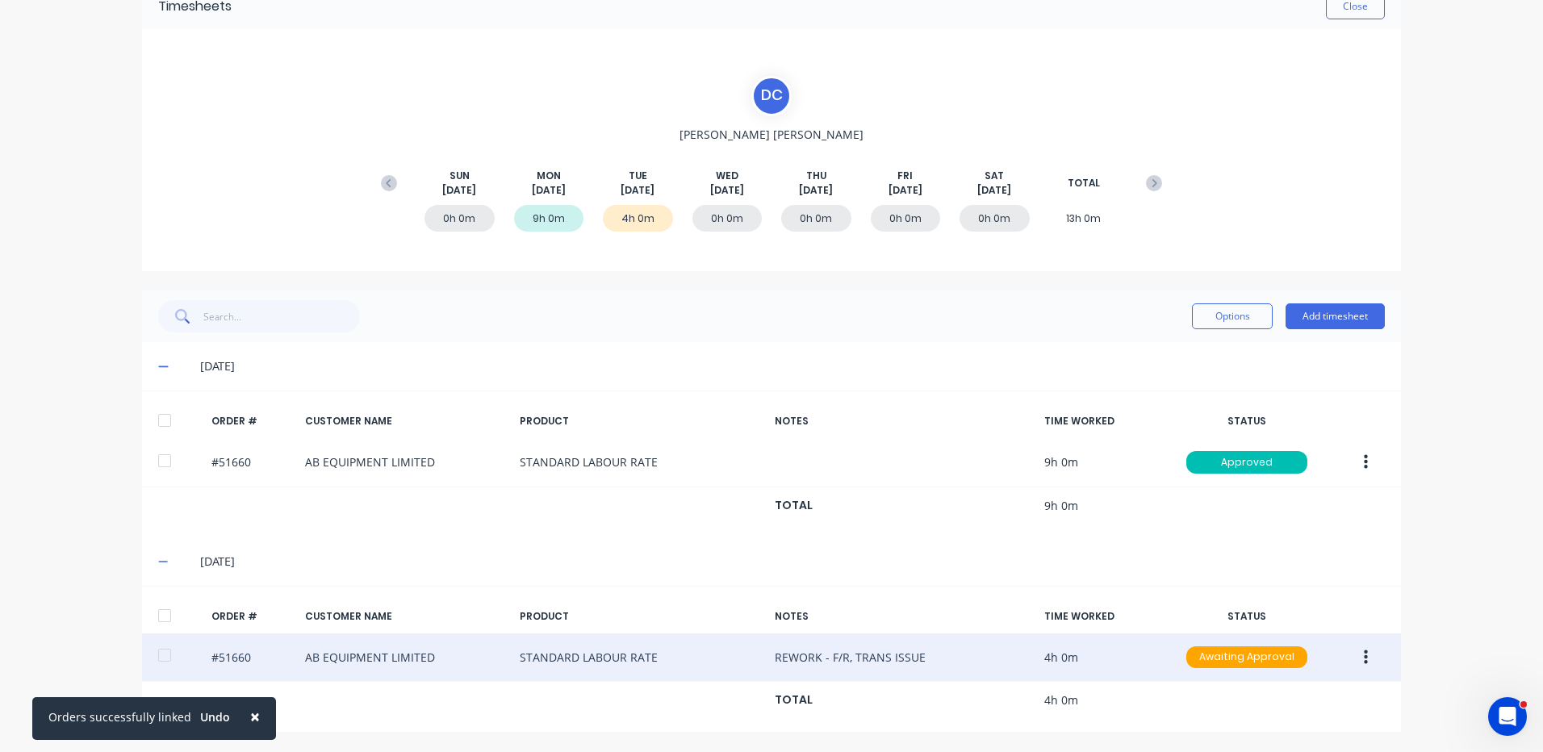
click at [1349, 655] on button "button" at bounding box center [1366, 657] width 38 height 29
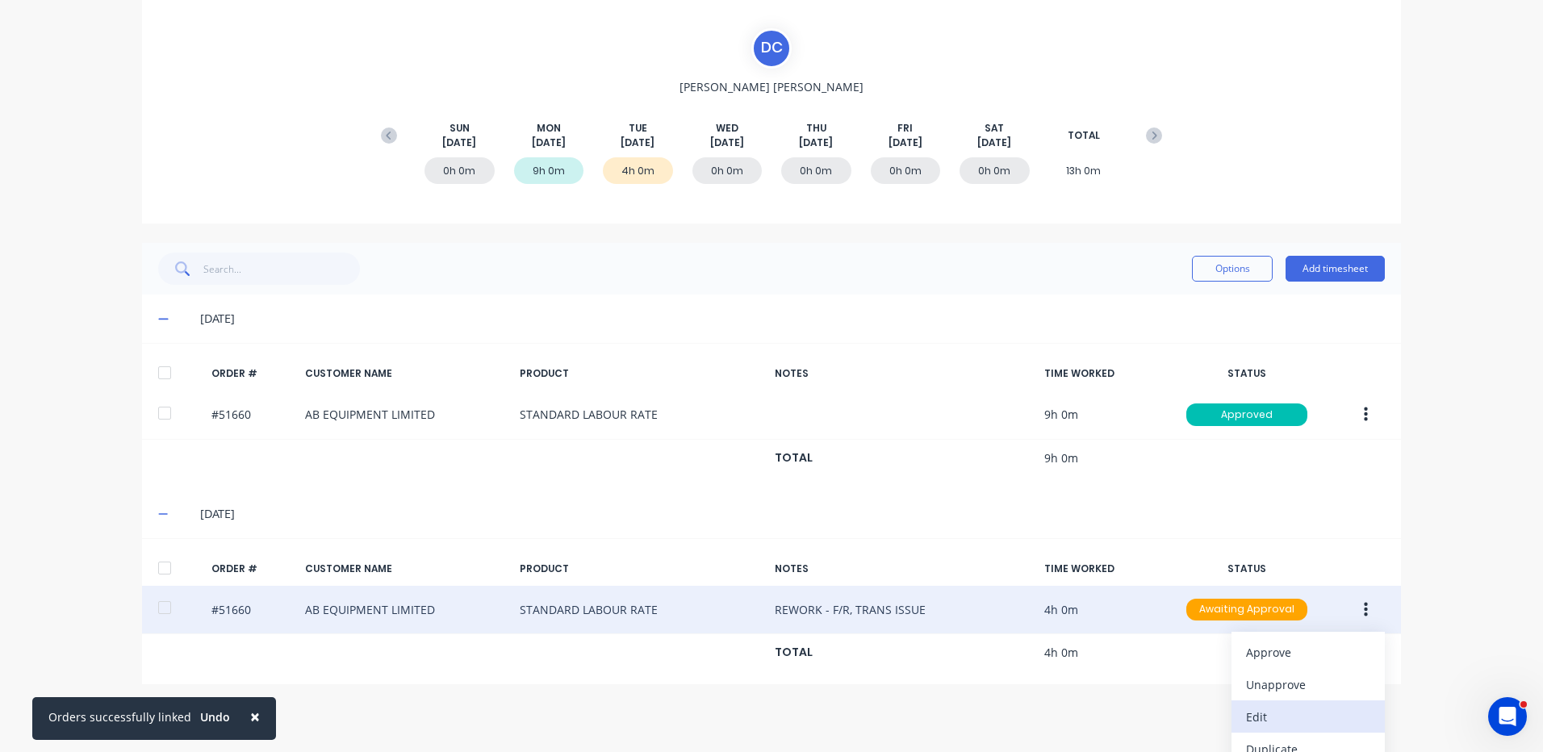
scroll to position [182, 0]
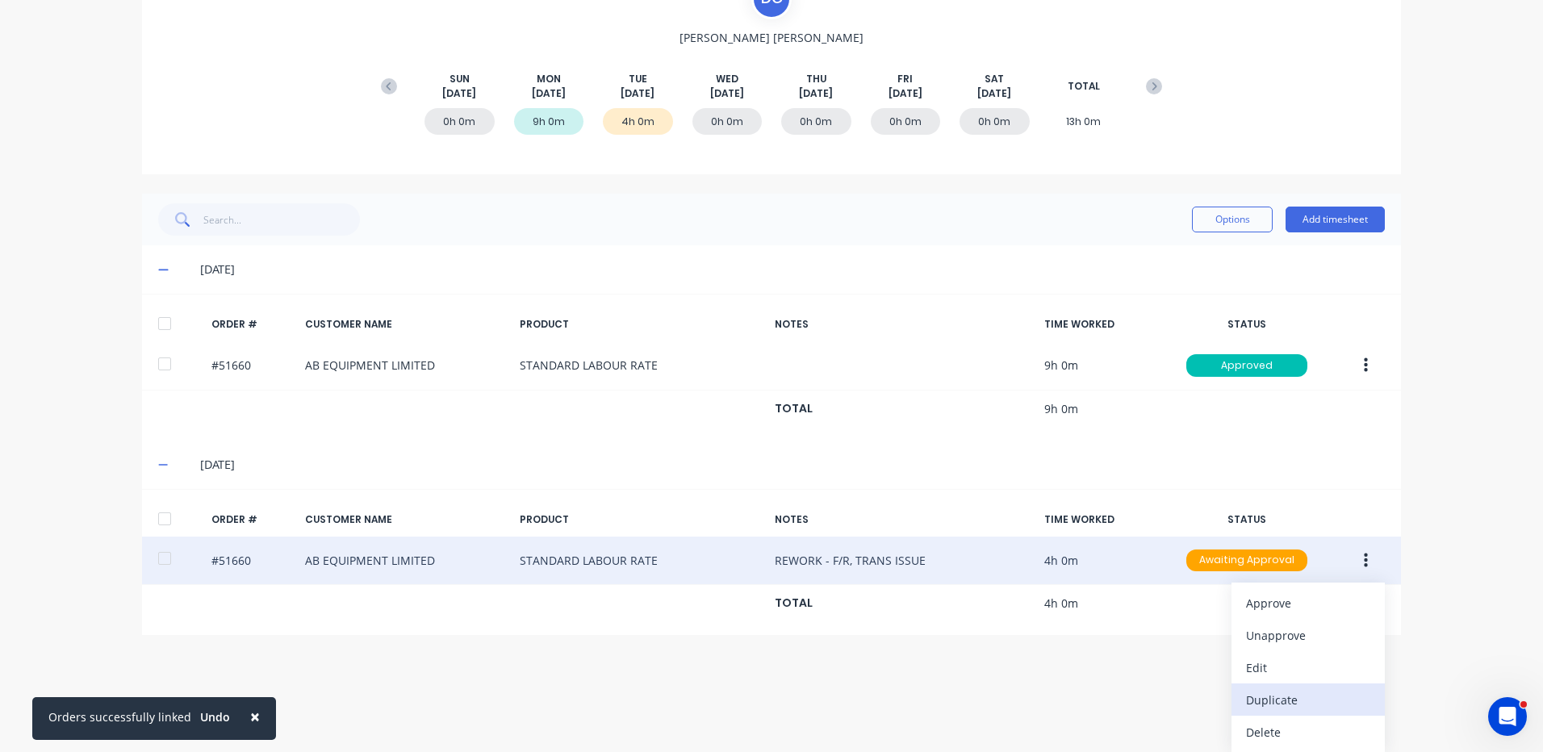
click at [1284, 698] on div "Duplicate" at bounding box center [1308, 699] width 124 height 23
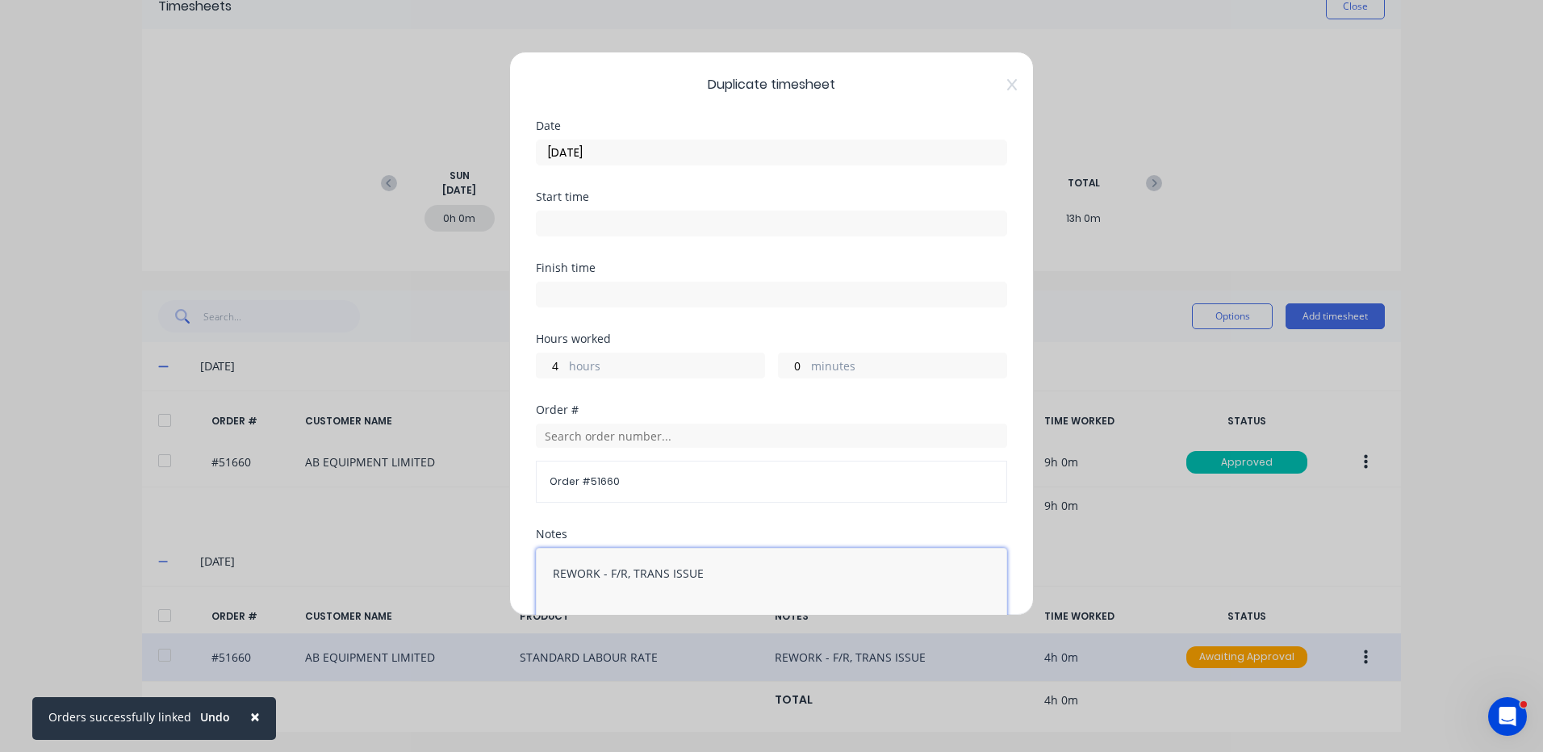
drag, startPoint x: 706, startPoint y: 567, endPoint x: 512, endPoint y: 443, distance: 230.4
click at [500, 538] on div "Duplicate timesheet Date [DATE] Start time Finish time Hours worked 4 hours 0 m…" at bounding box center [771, 376] width 1543 height 752
click at [554, 368] on input "4" at bounding box center [551, 365] width 28 height 24
type input "5"
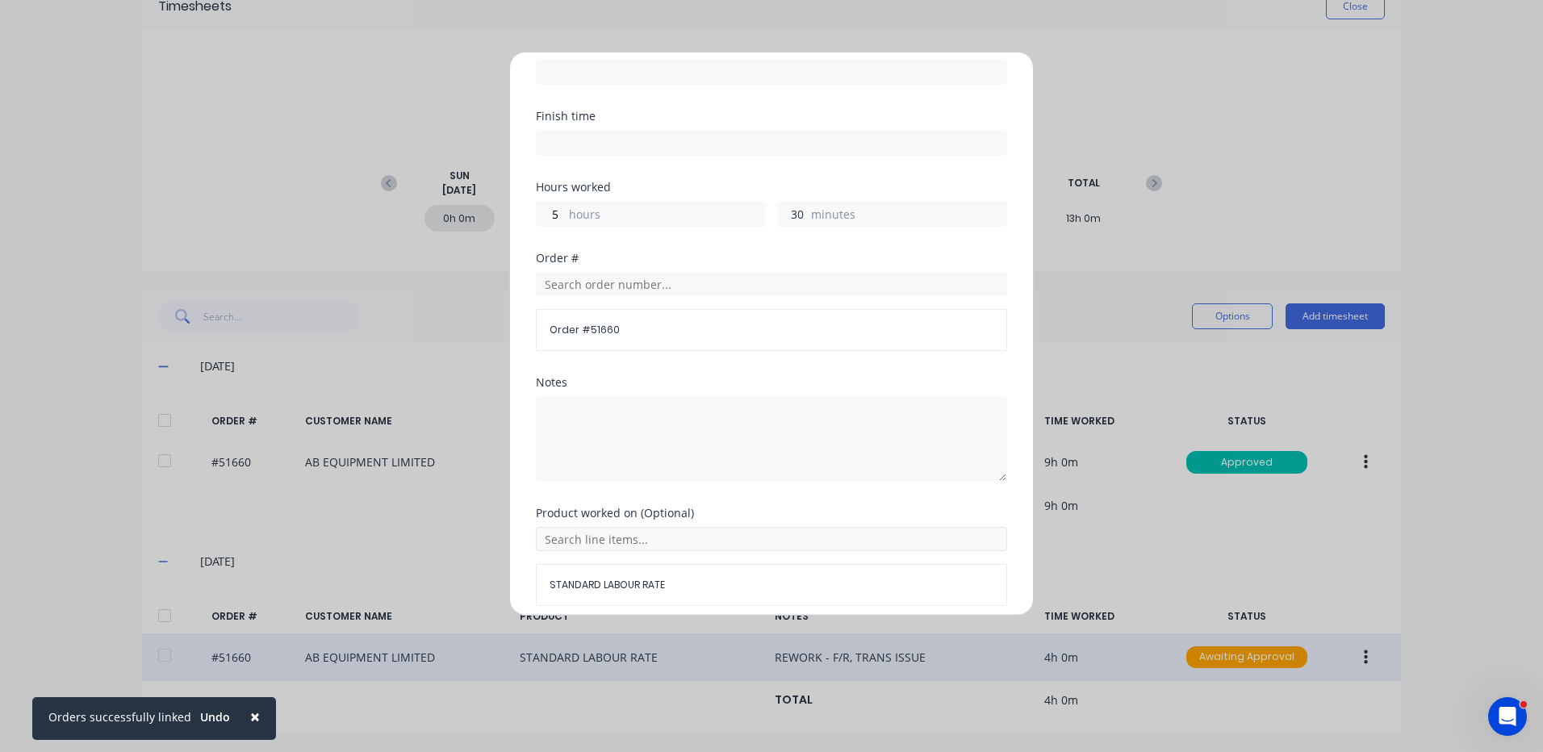
scroll to position [217, 0]
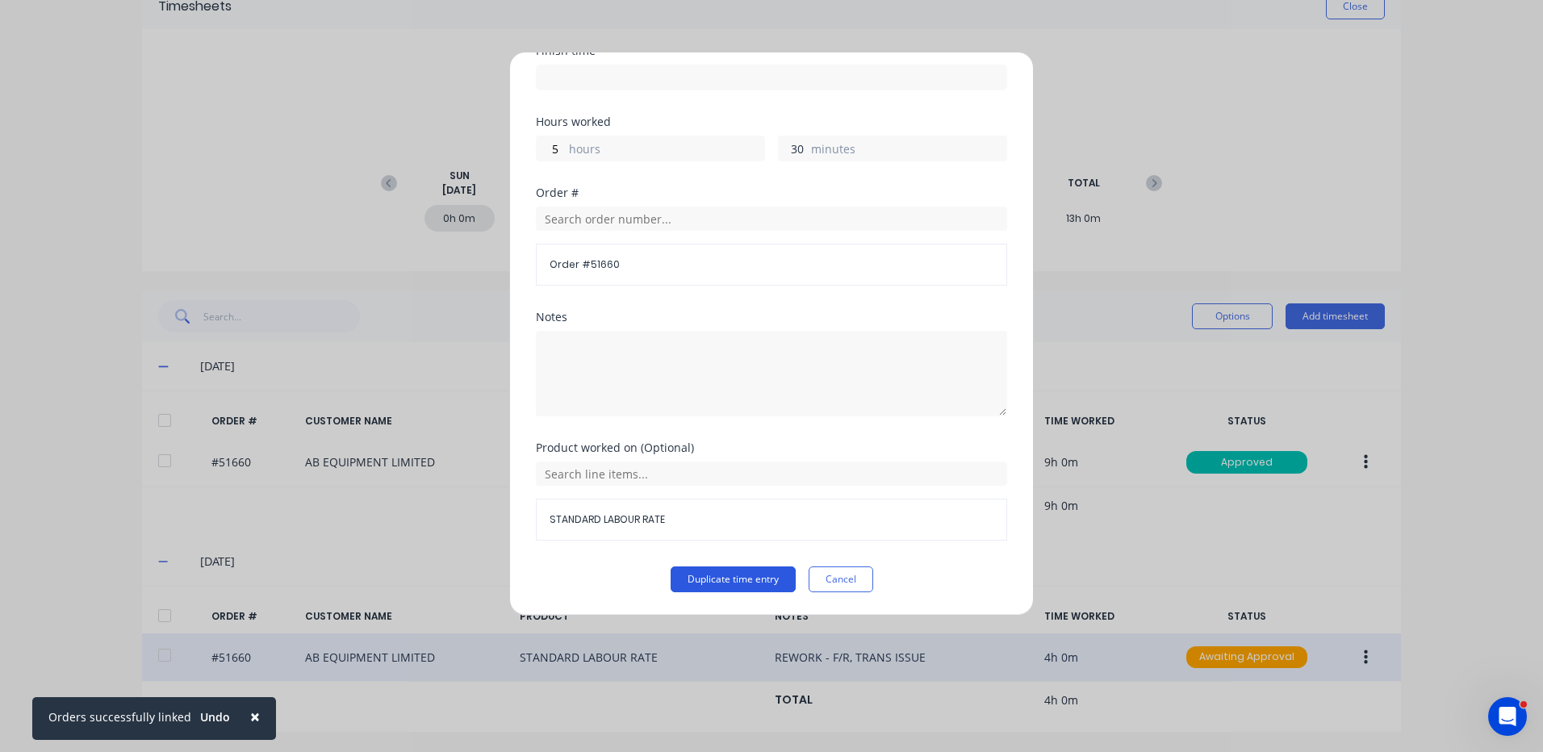
type input "30"
click at [721, 575] on button "Duplicate time entry" at bounding box center [733, 580] width 125 height 26
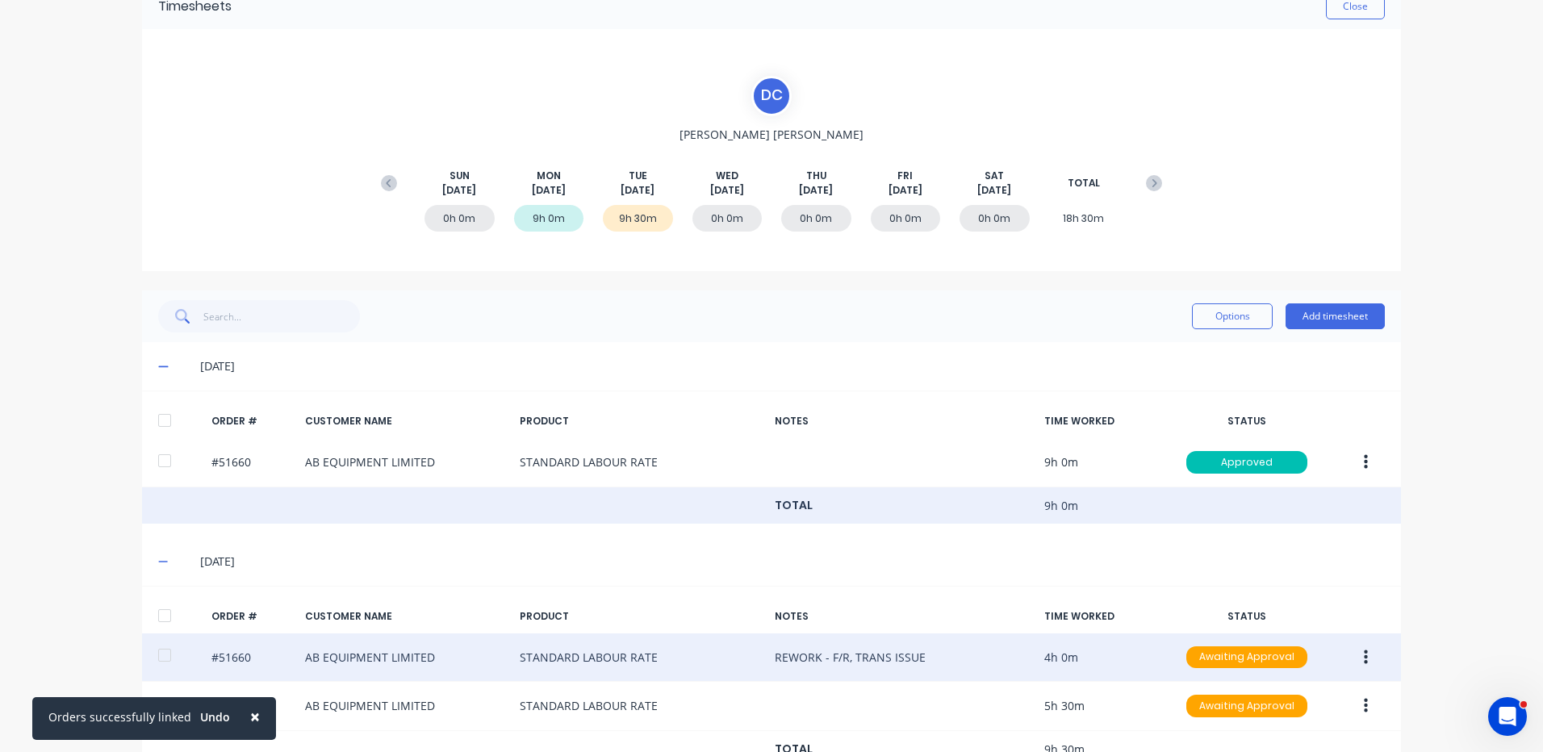
scroll to position [134, 0]
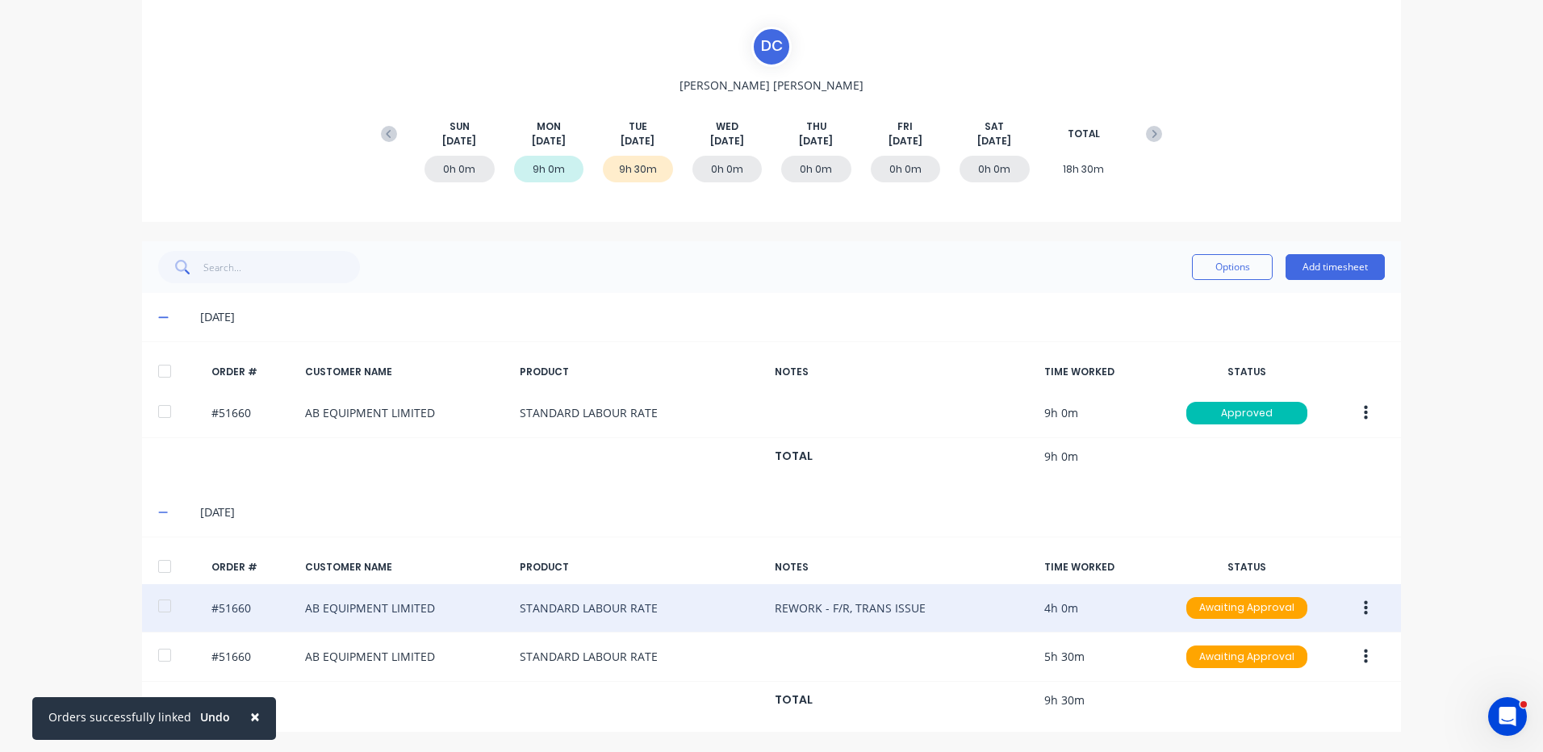
click at [164, 568] on div at bounding box center [164, 566] width 32 height 32
click at [1364, 600] on icon "button" at bounding box center [1366, 609] width 4 height 18
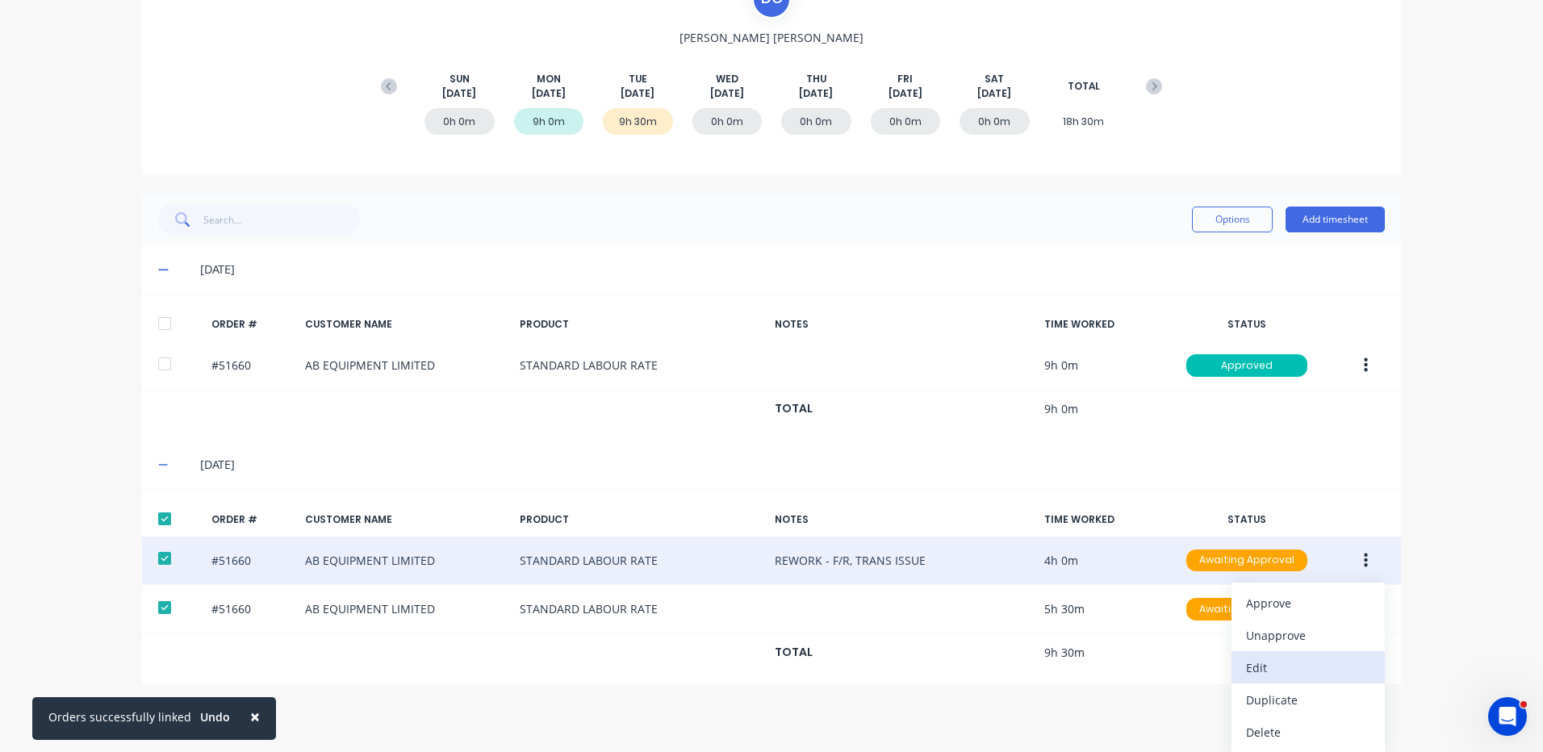
click at [1310, 674] on div "Edit" at bounding box center [1308, 667] width 124 height 23
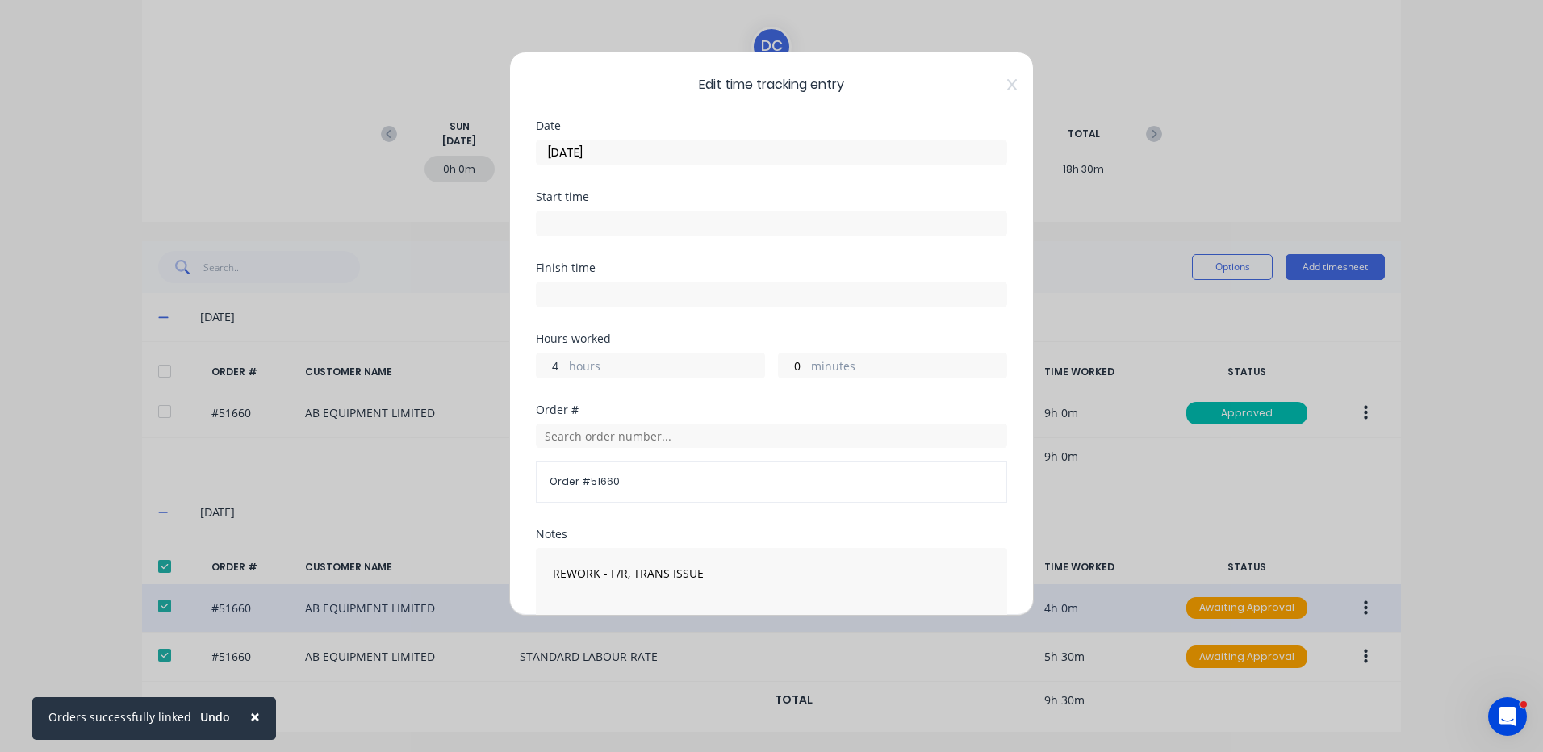
click at [552, 366] on input "4" at bounding box center [551, 365] width 28 height 24
type input "3"
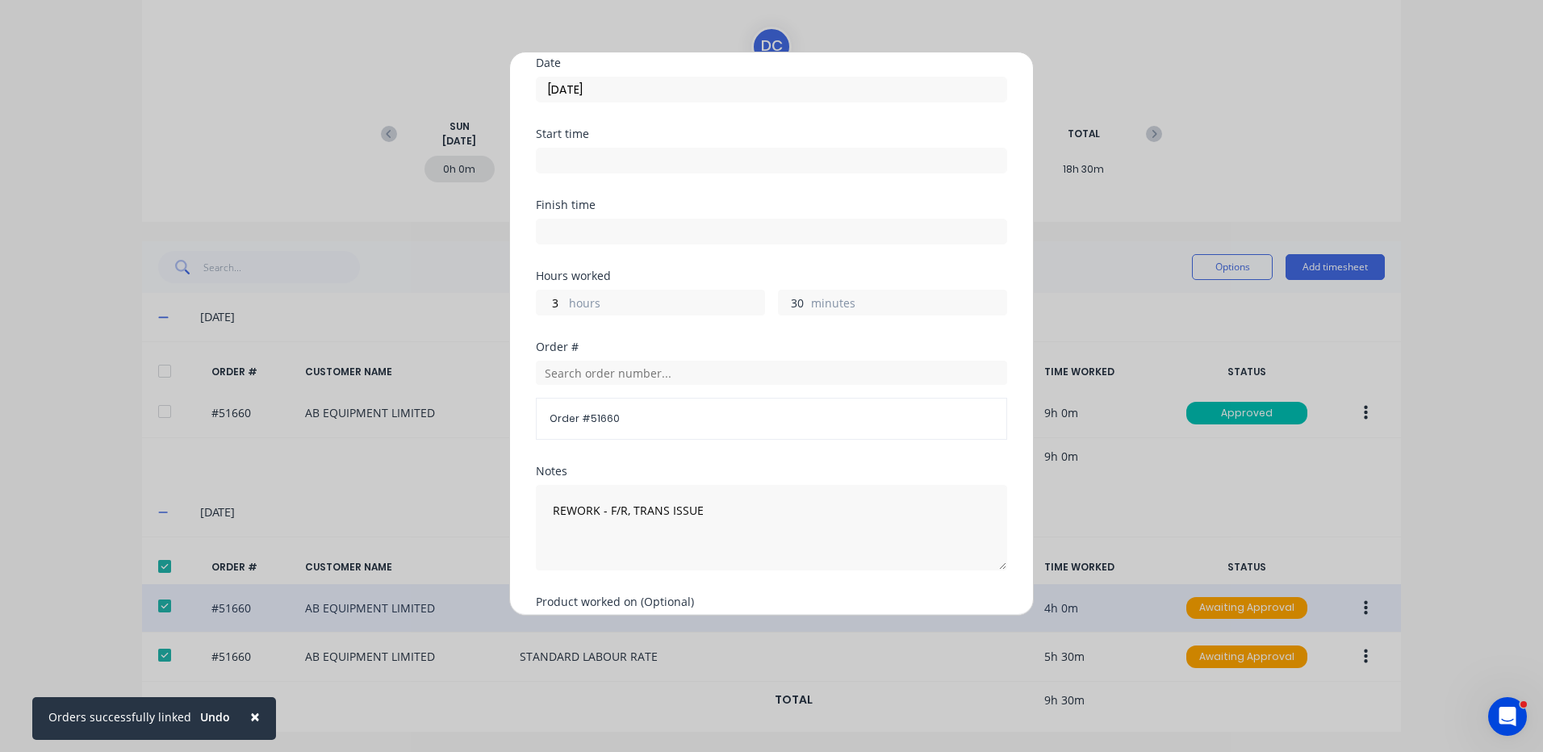
scroll to position [217, 0]
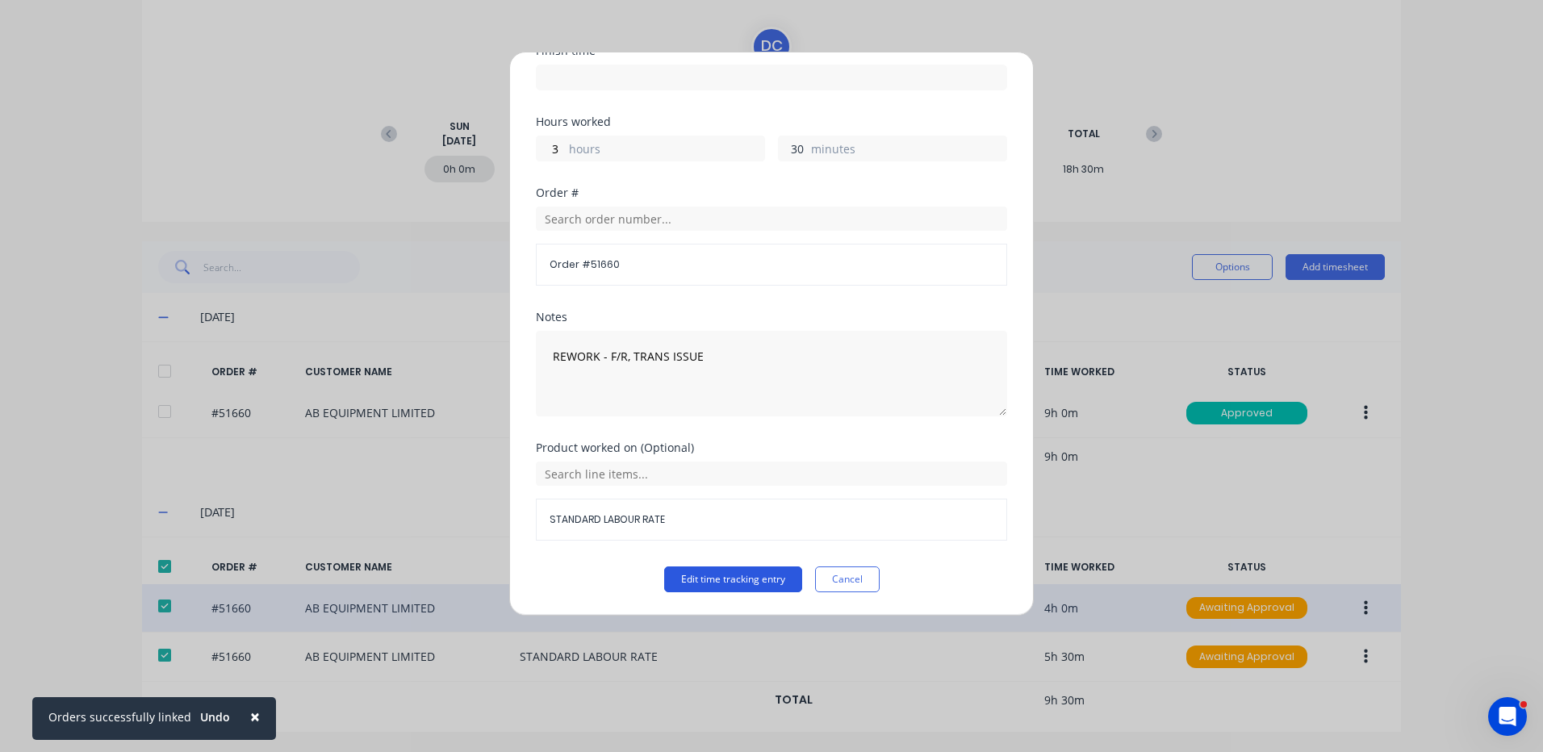
type input "30"
click at [728, 573] on button "Edit time tracking entry" at bounding box center [733, 580] width 138 height 26
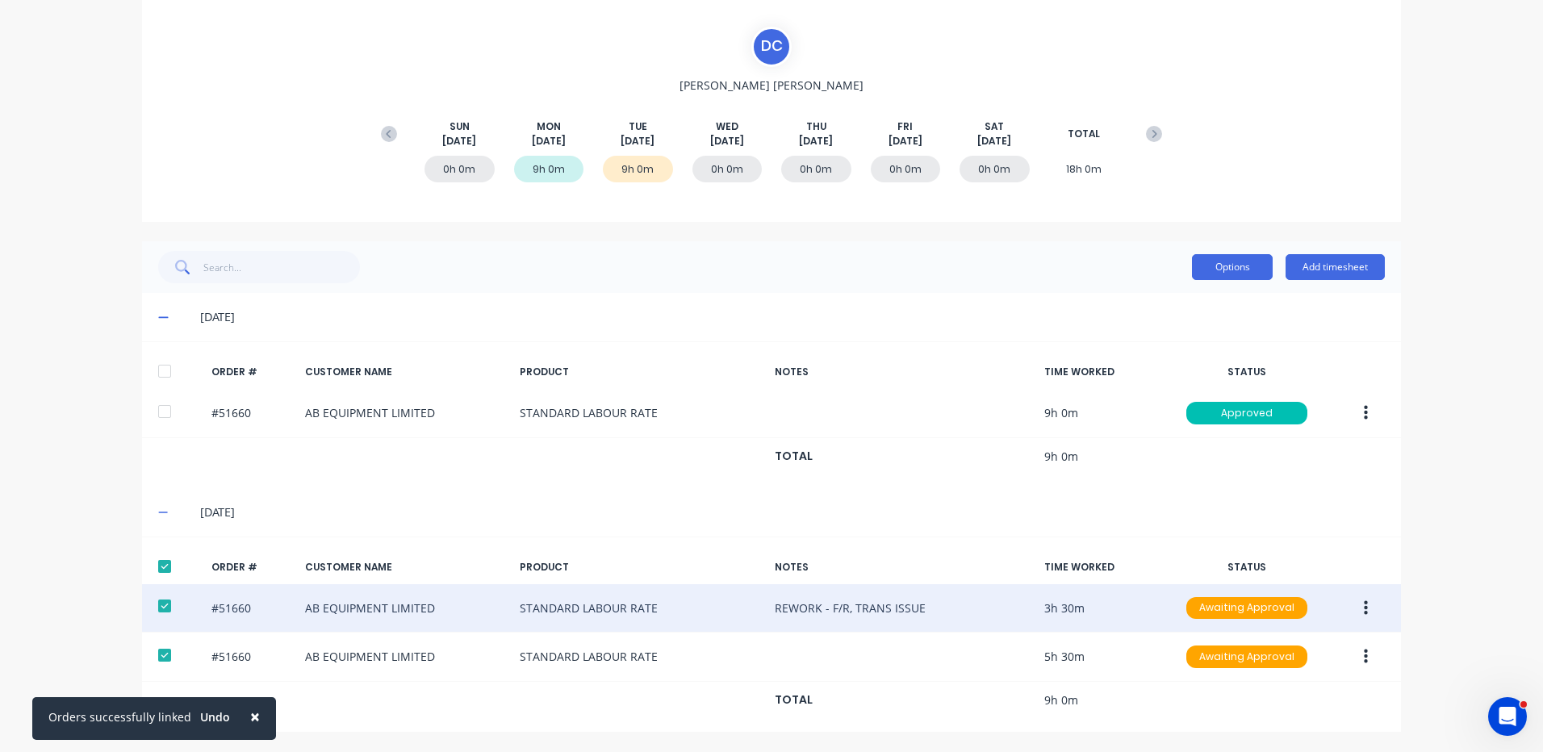
click at [1229, 260] on button "Options" at bounding box center [1232, 267] width 81 height 26
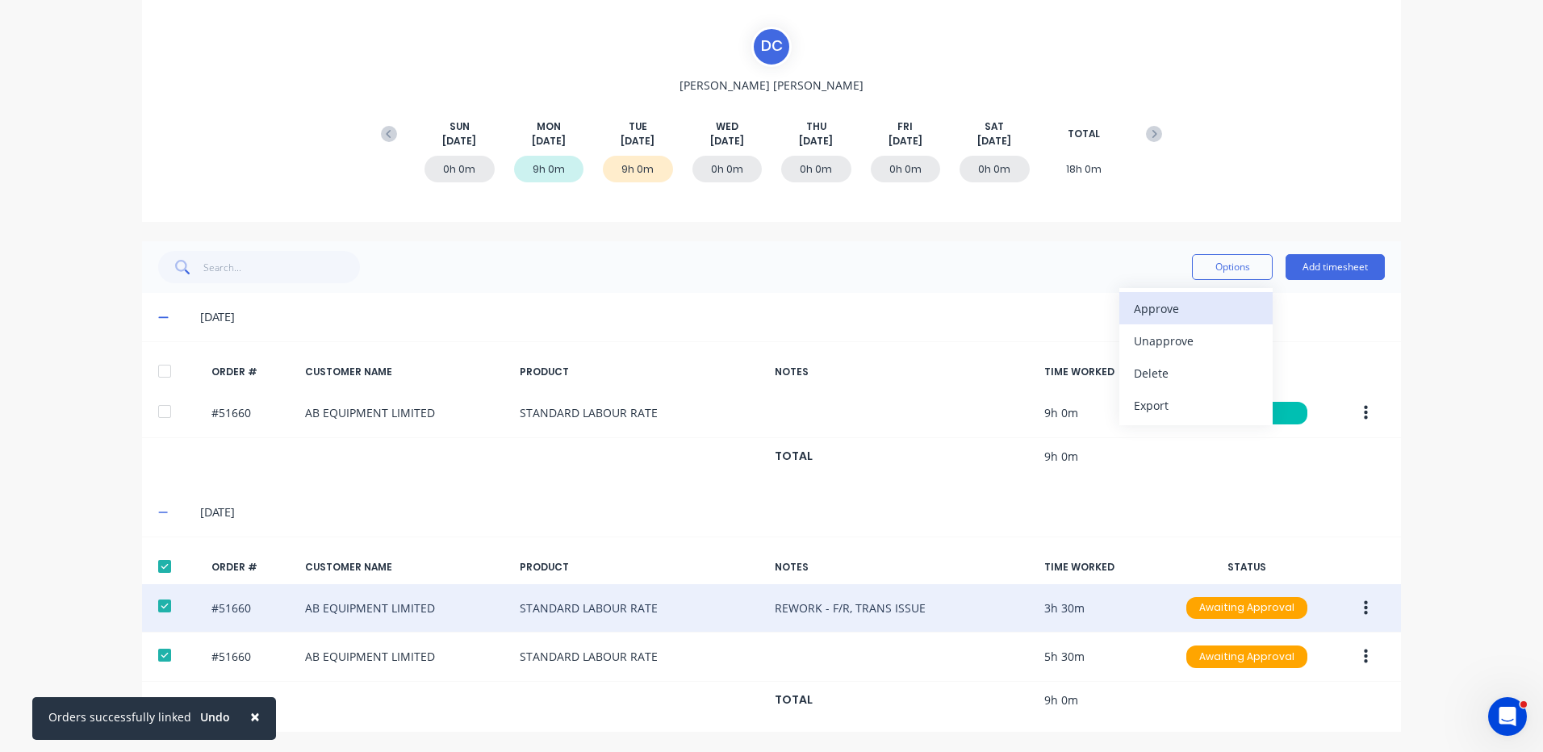
click at [1192, 302] on div "Approve" at bounding box center [1196, 308] width 124 height 23
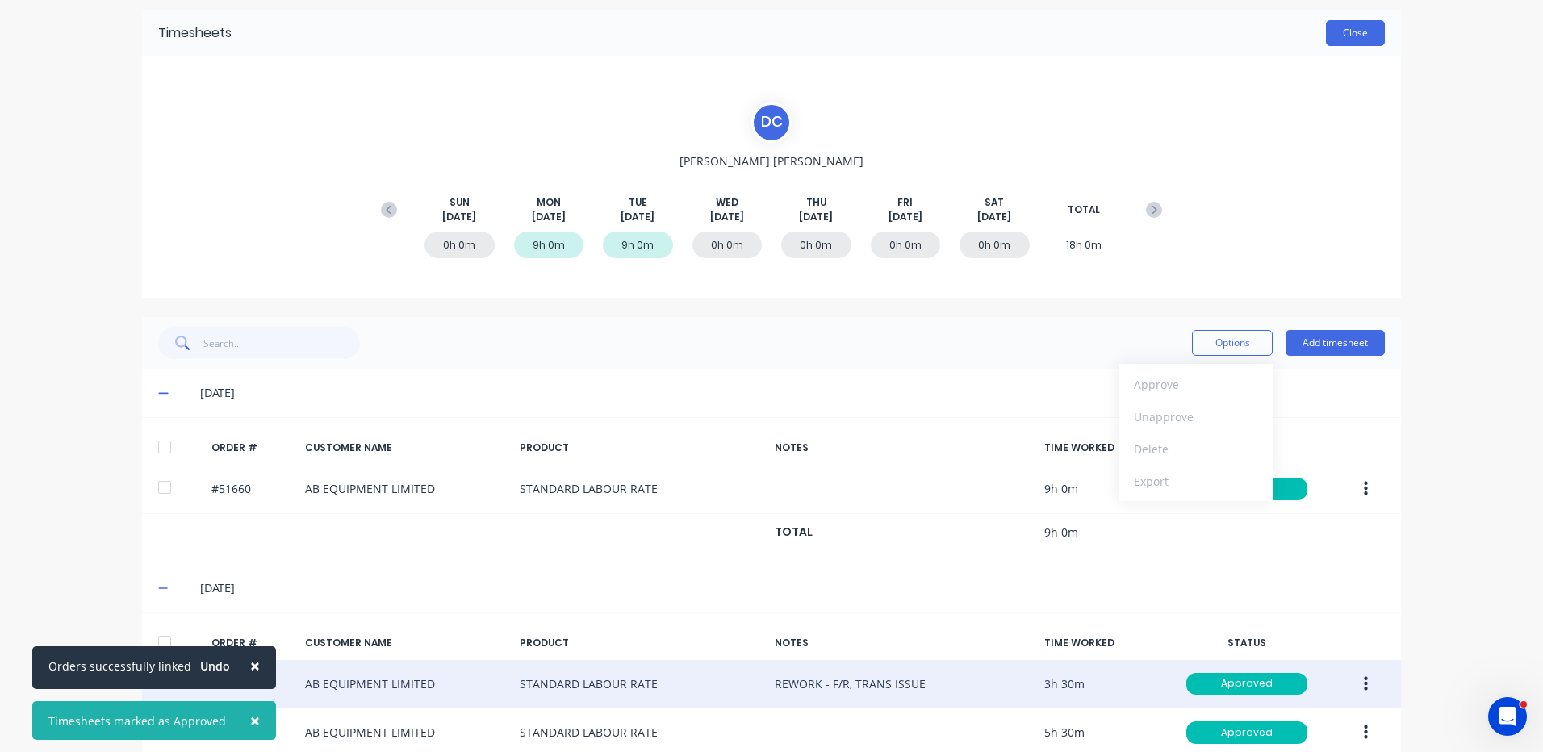
scroll to position [0, 0]
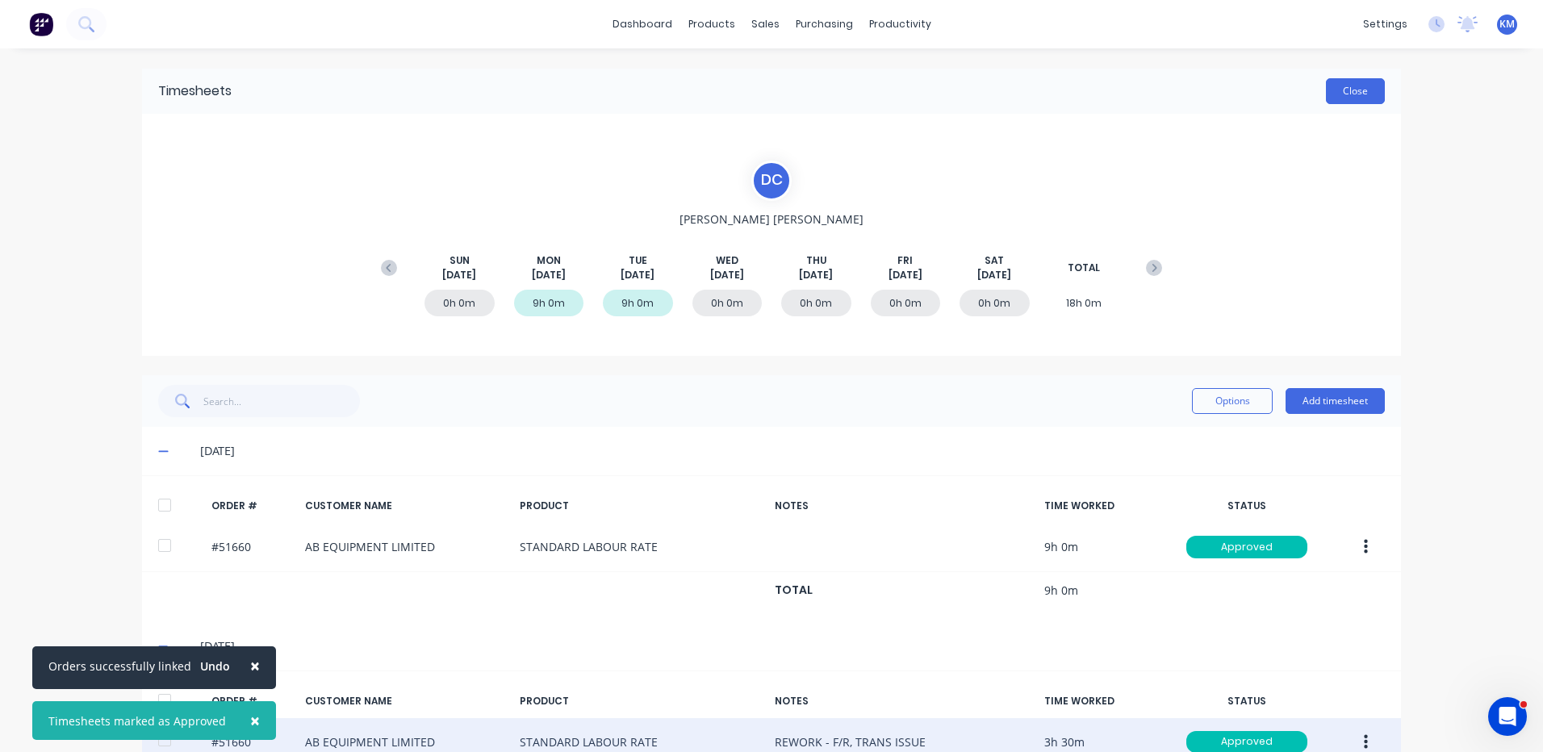
click at [1335, 88] on button "Close" at bounding box center [1355, 91] width 59 height 26
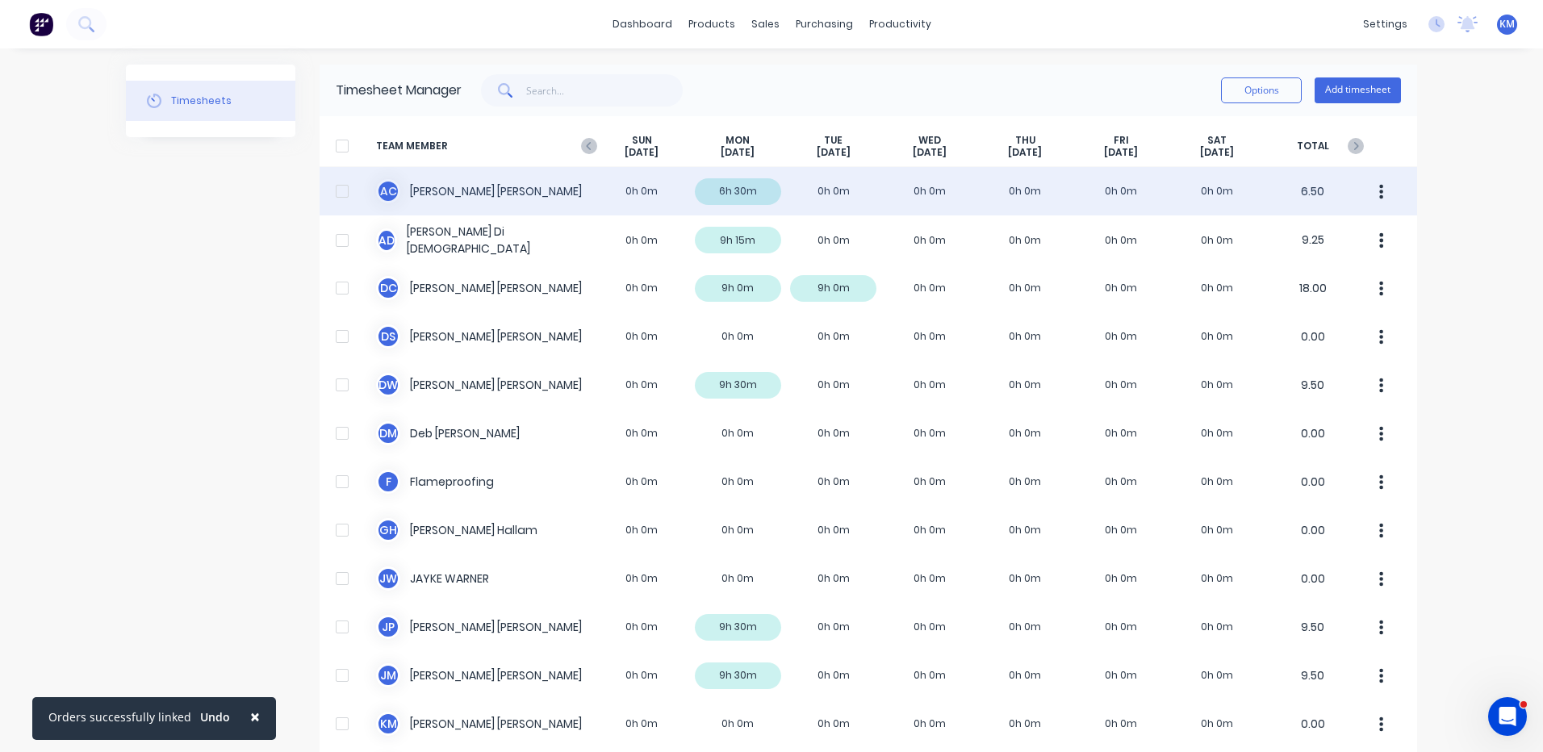
click at [972, 180] on div "A C [PERSON_NAME] 0h 0m 6h 30m 0h 0m 0h 0m 0h 0m 0h 0m 0h 0m 6.50" at bounding box center [869, 191] width 1098 height 48
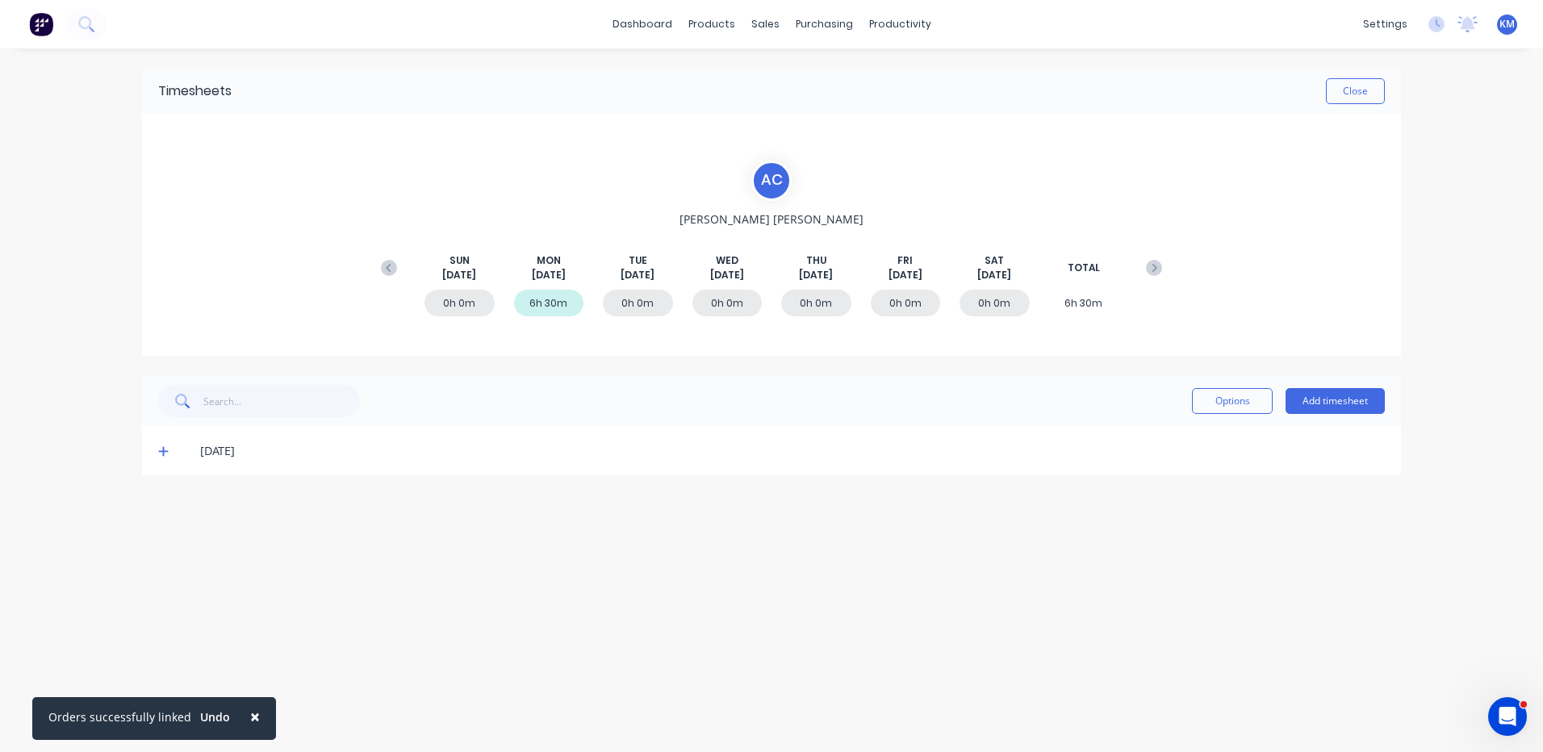
click at [172, 453] on span at bounding box center [166, 451] width 16 height 16
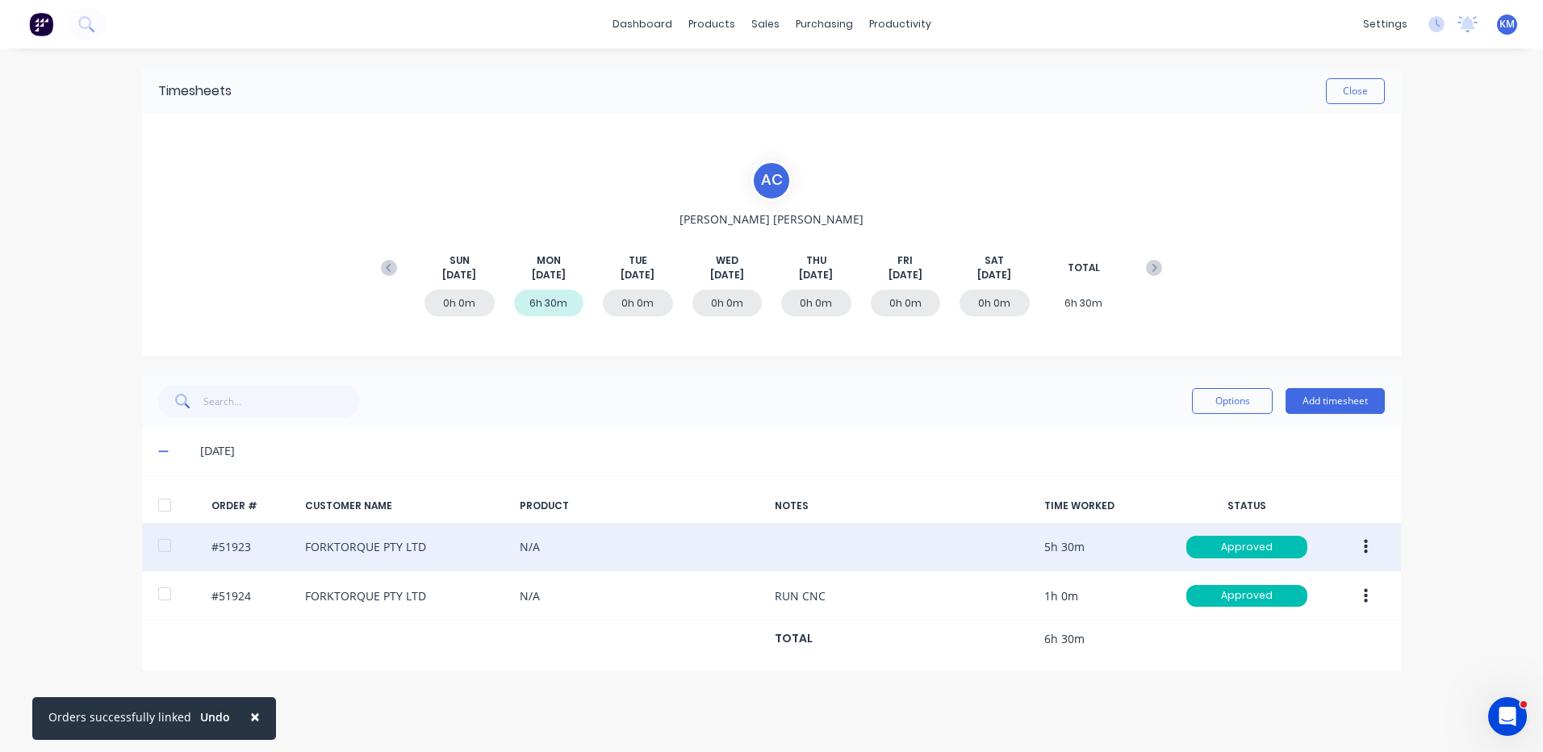
click at [1359, 549] on button "button" at bounding box center [1366, 547] width 38 height 29
click at [1319, 681] on div "Duplicate" at bounding box center [1308, 686] width 124 height 23
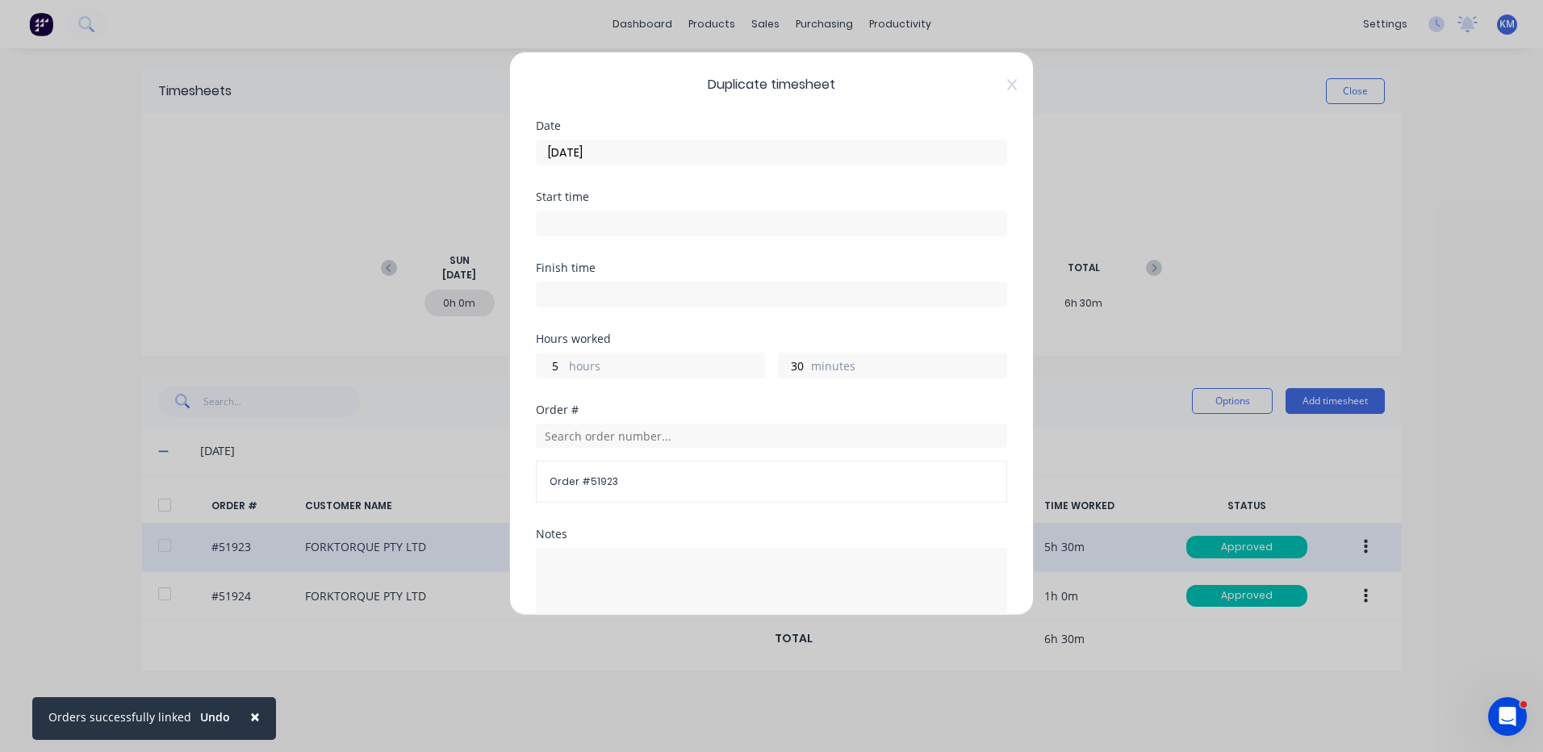
click at [772, 152] on input "[DATE]" at bounding box center [772, 152] width 470 height 24
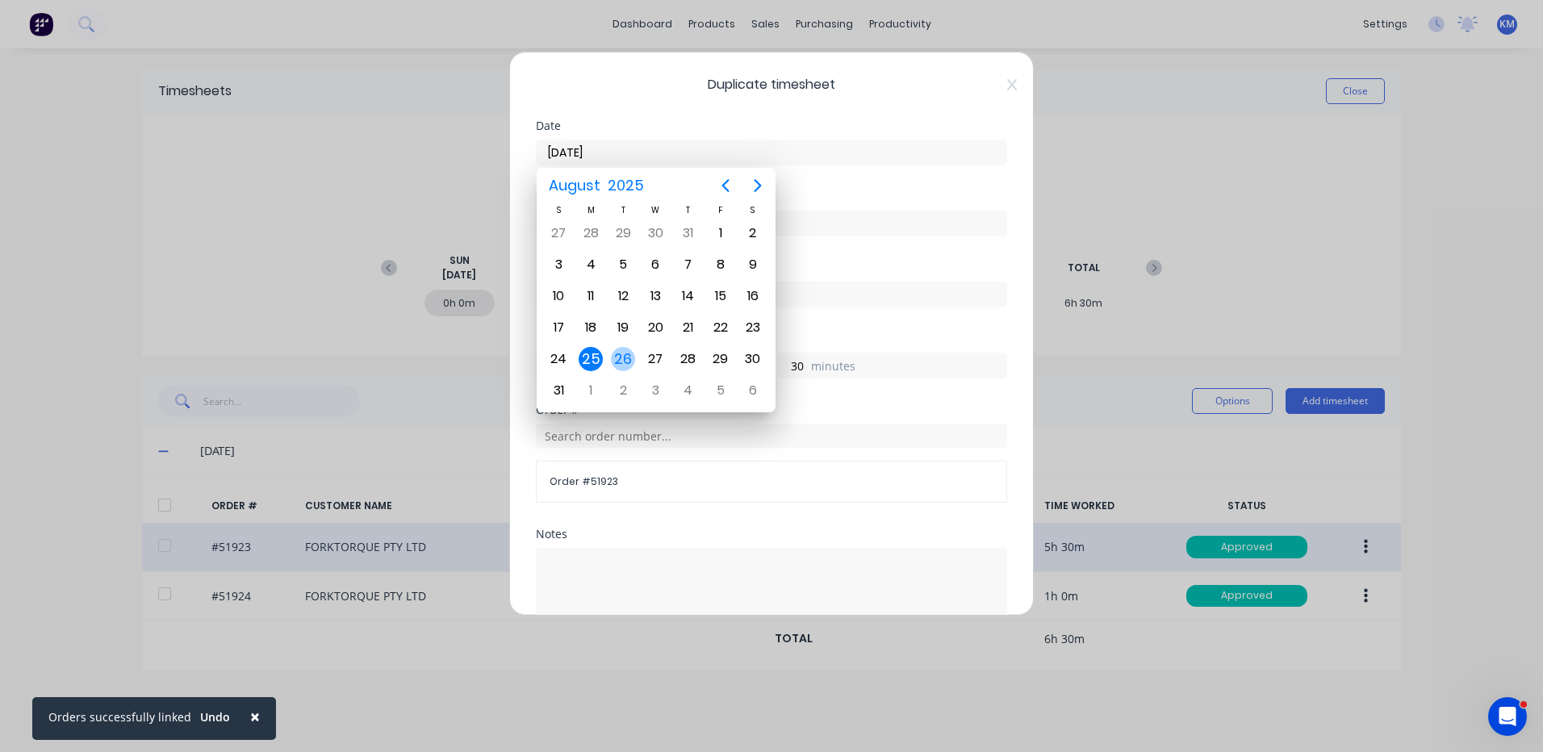
click at [638, 356] on div "26" at bounding box center [623, 359] width 32 height 31
type input "[DATE]"
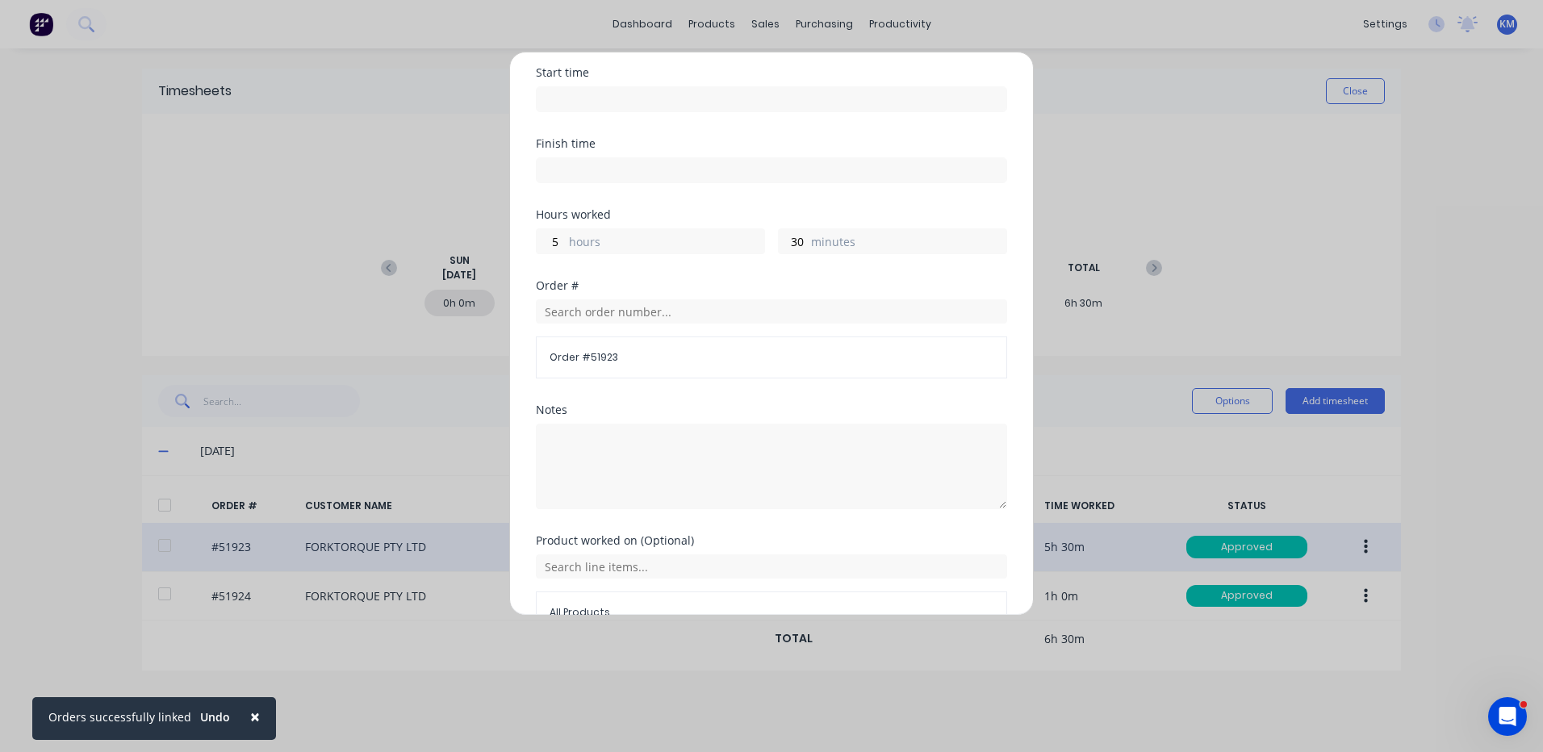
scroll to position [161, 0]
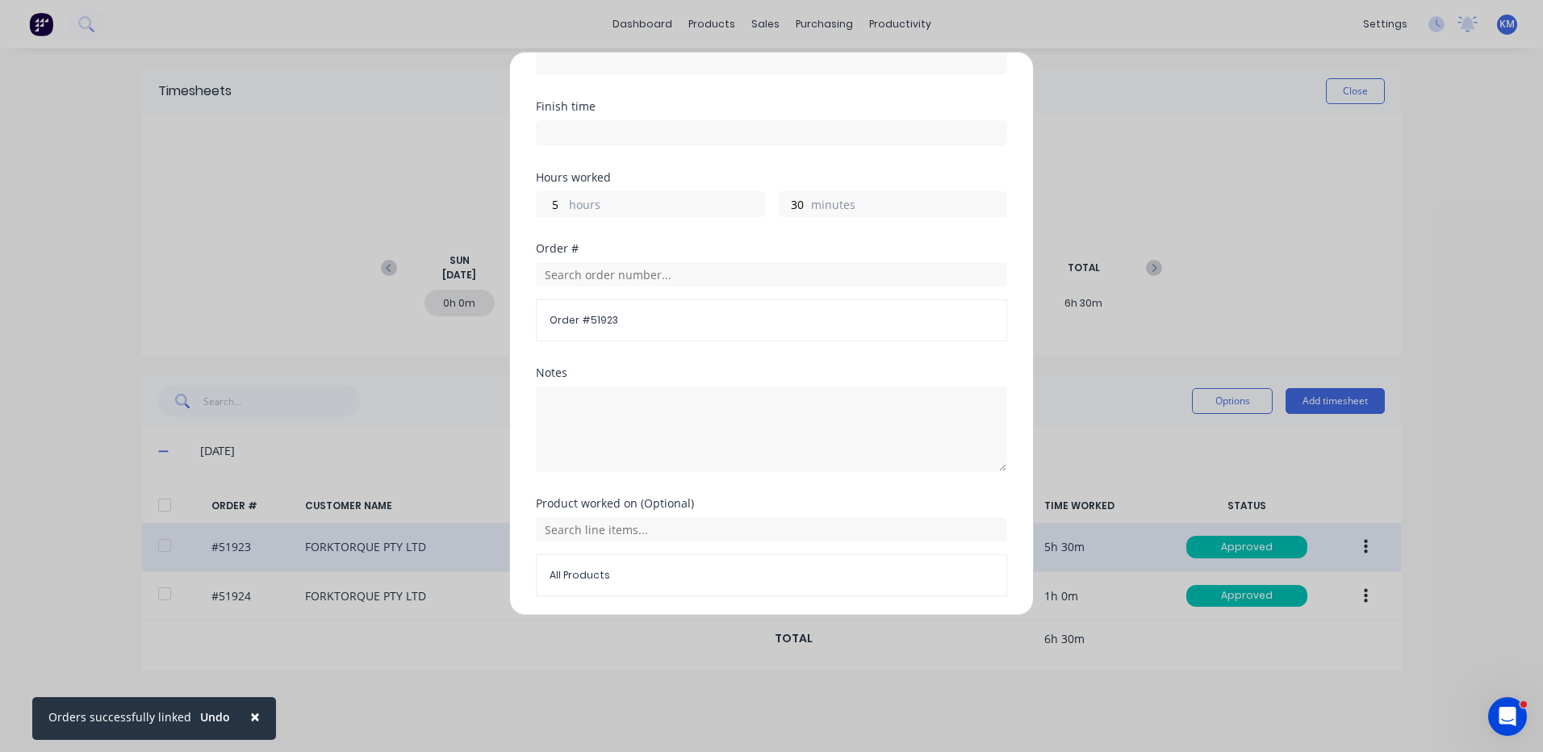
click at [565, 207] on div "5 hours" at bounding box center [650, 204] width 229 height 26
click at [563, 207] on div "5 hours" at bounding box center [650, 204] width 229 height 26
click at [544, 220] on div "Hours worked 5 hours 30 minutes" at bounding box center [771, 207] width 471 height 71
click at [544, 221] on div "Hours worked 5 hours 30 minutes" at bounding box center [771, 207] width 471 height 71
click at [549, 206] on input "5" at bounding box center [551, 204] width 28 height 24
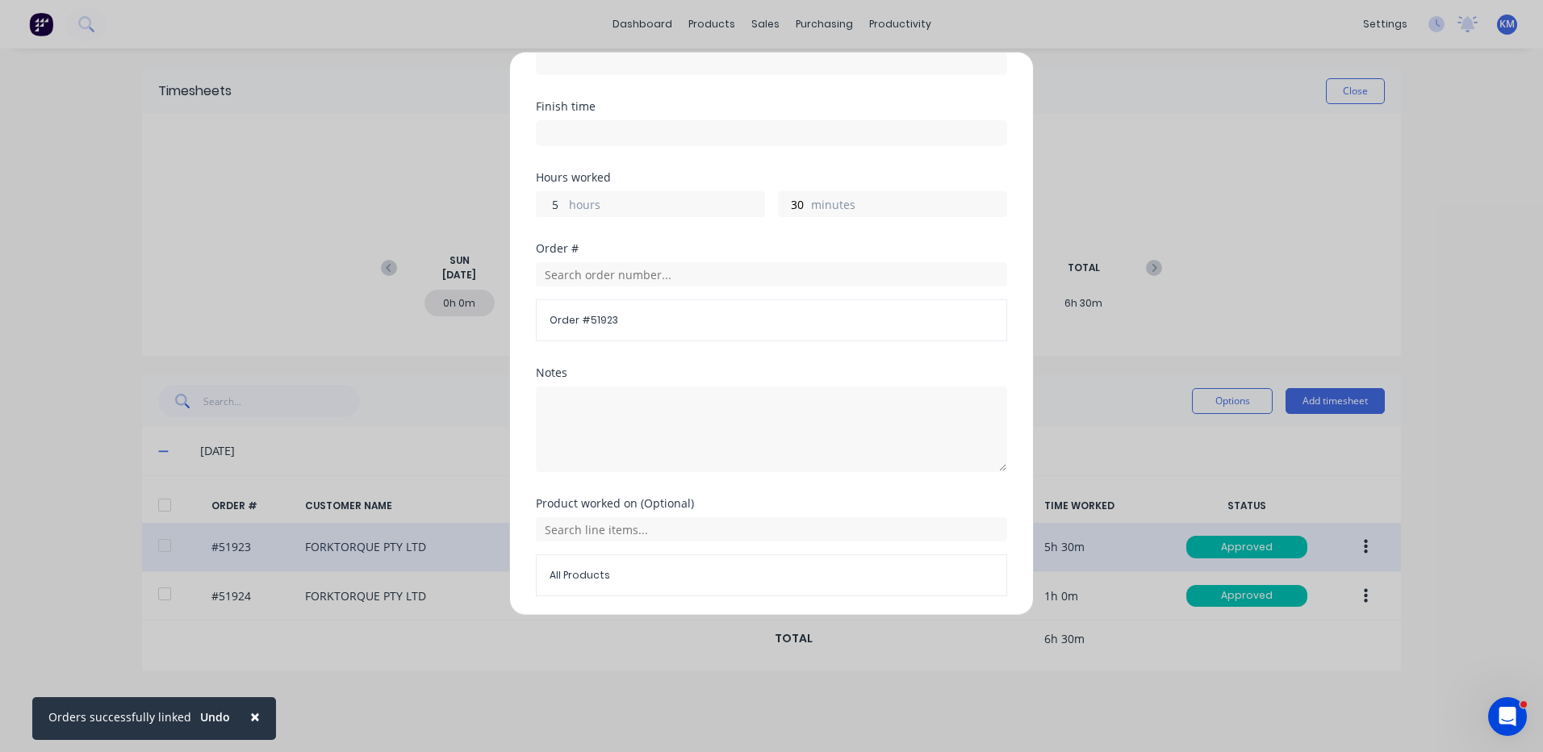
click at [549, 206] on input "5" at bounding box center [551, 204] width 28 height 24
type input "4"
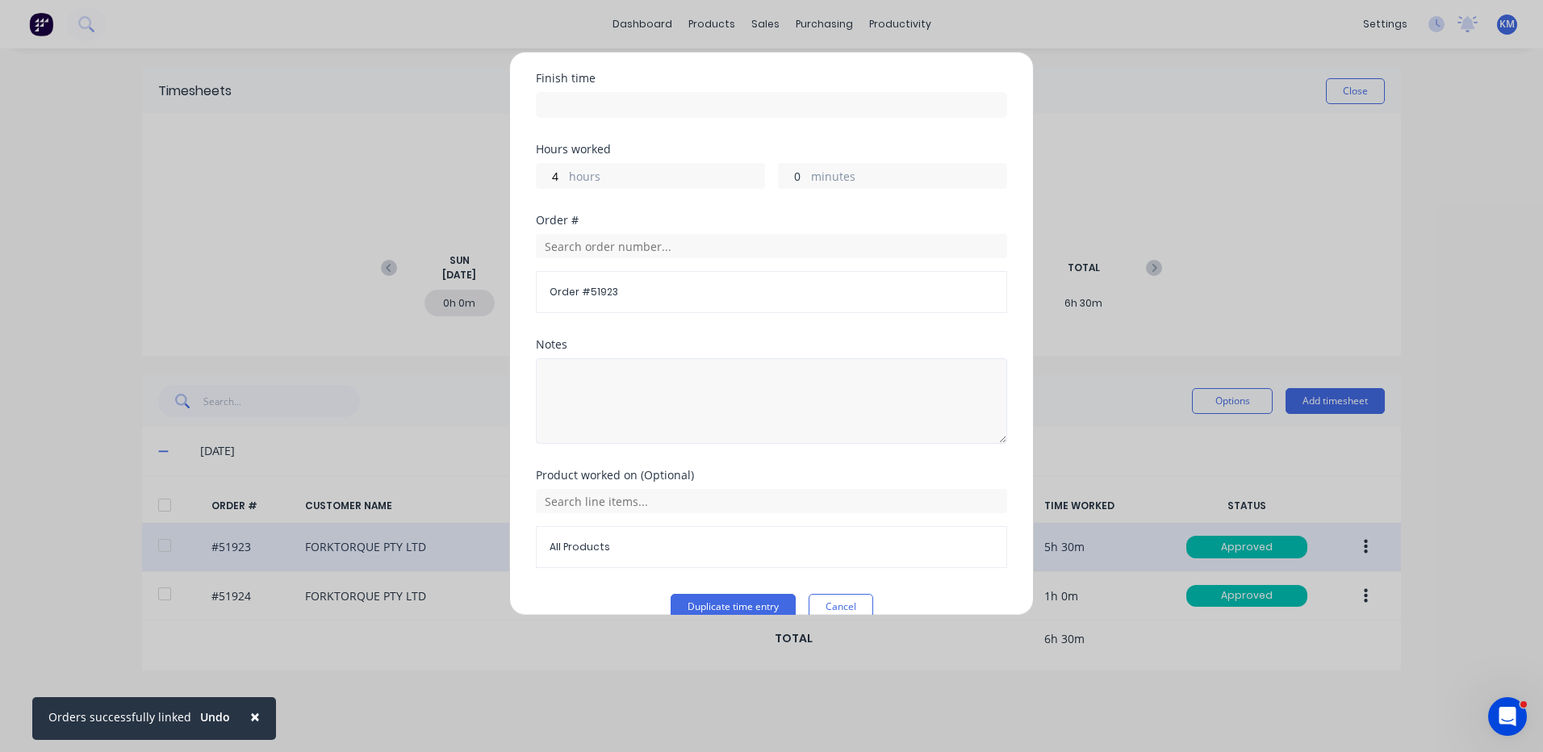
scroll to position [217, 0]
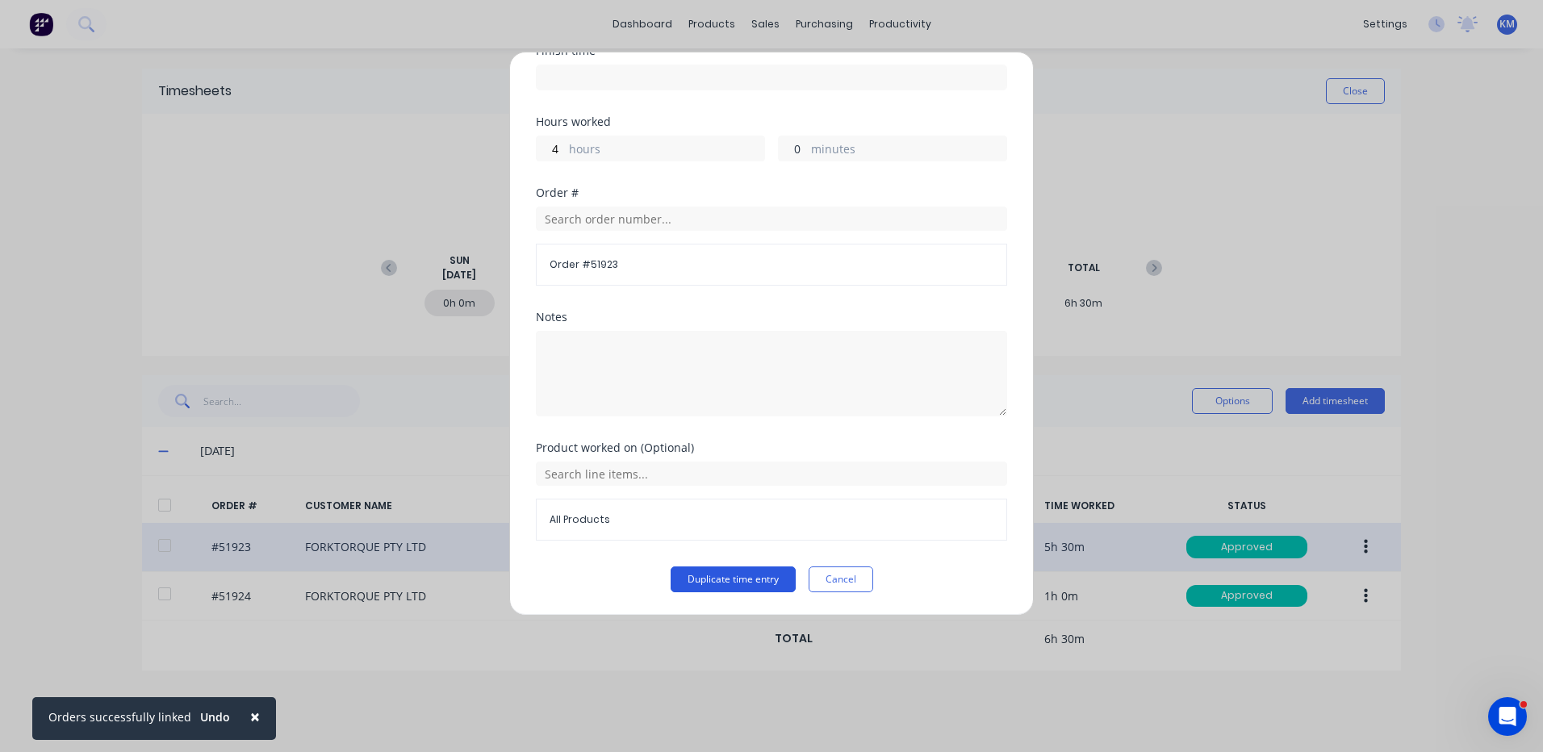
type input "0"
click at [697, 579] on button "Duplicate time entry" at bounding box center [733, 580] width 125 height 26
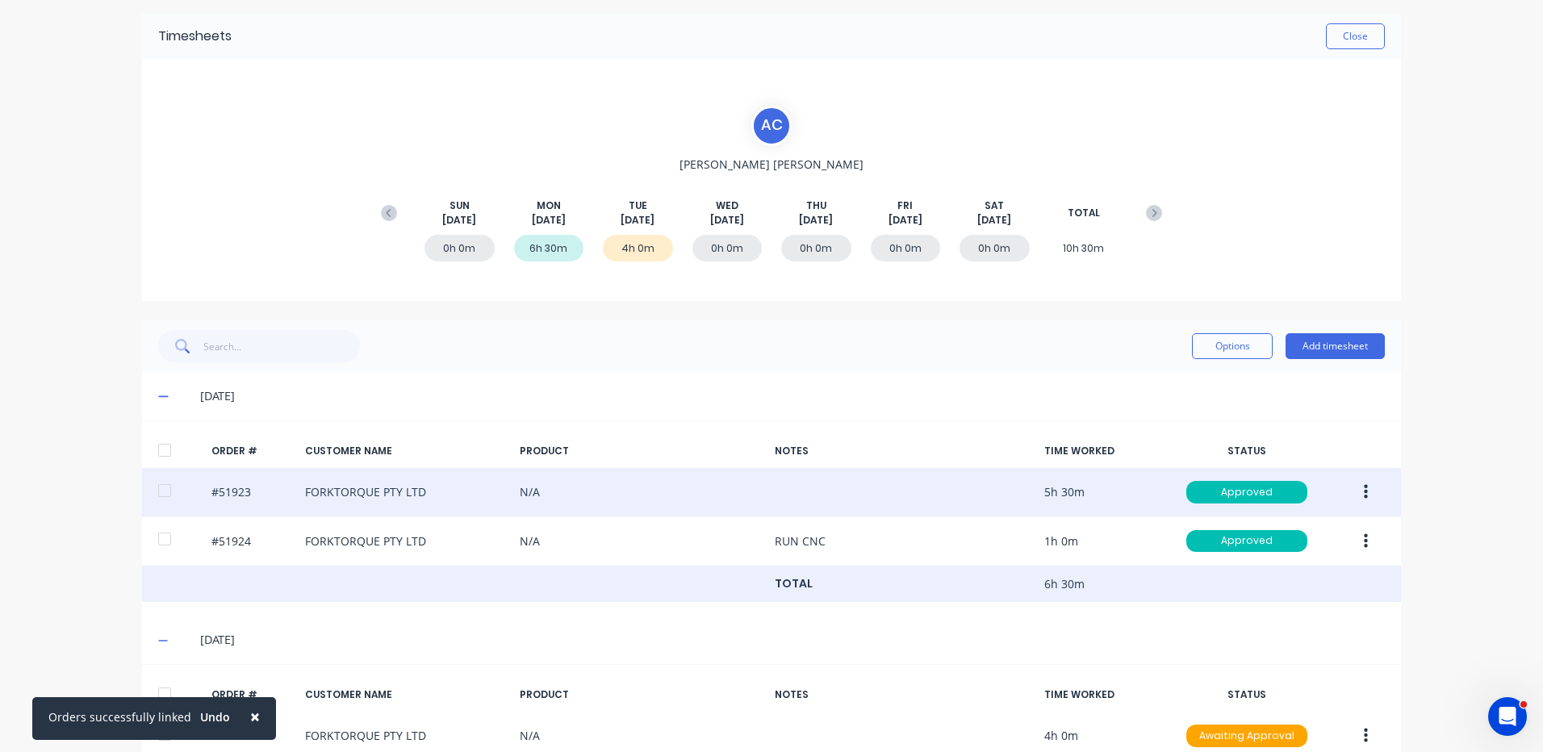
scroll to position [134, 0]
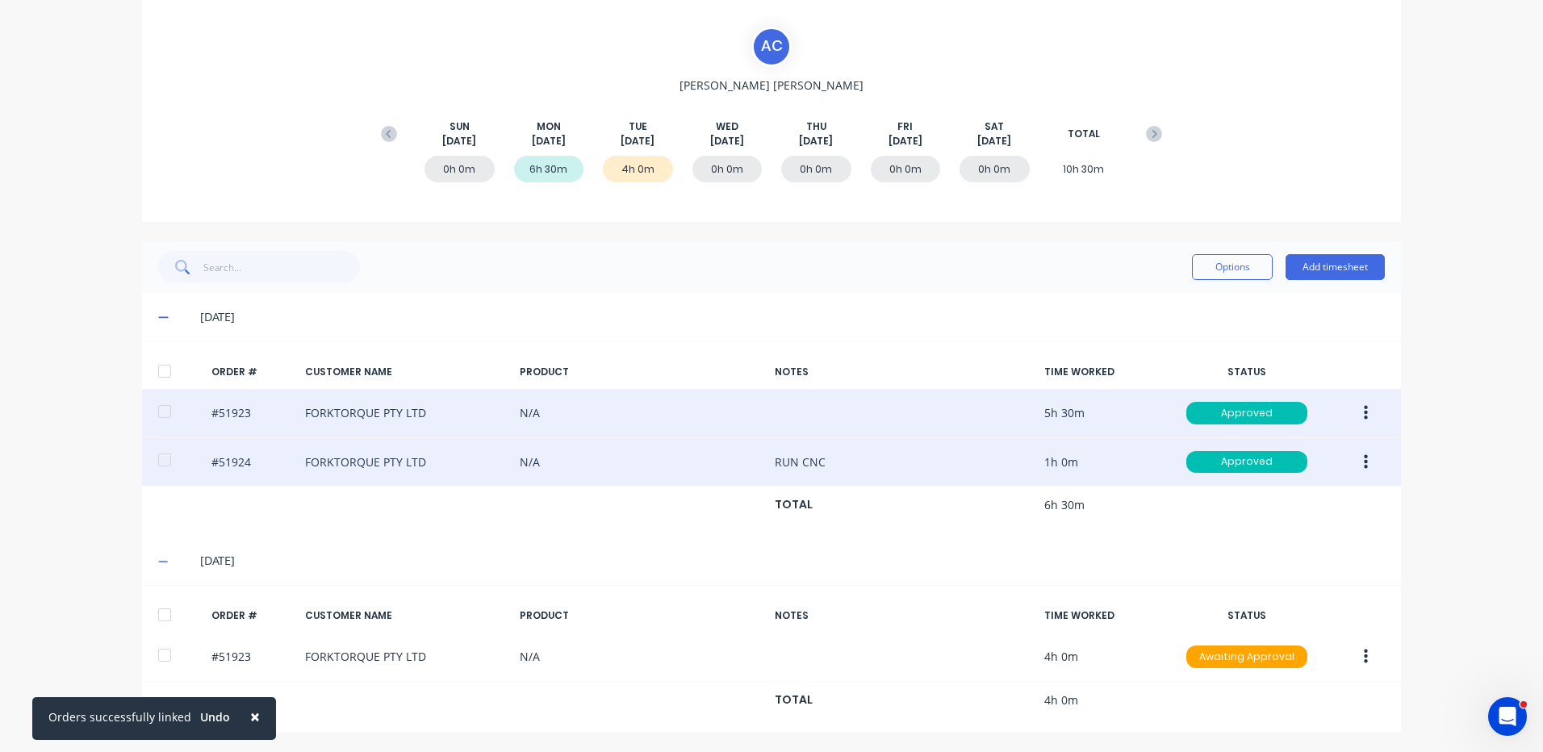
click at [1349, 454] on button "button" at bounding box center [1366, 462] width 38 height 29
click at [1270, 602] on div "Duplicate" at bounding box center [1308, 601] width 124 height 23
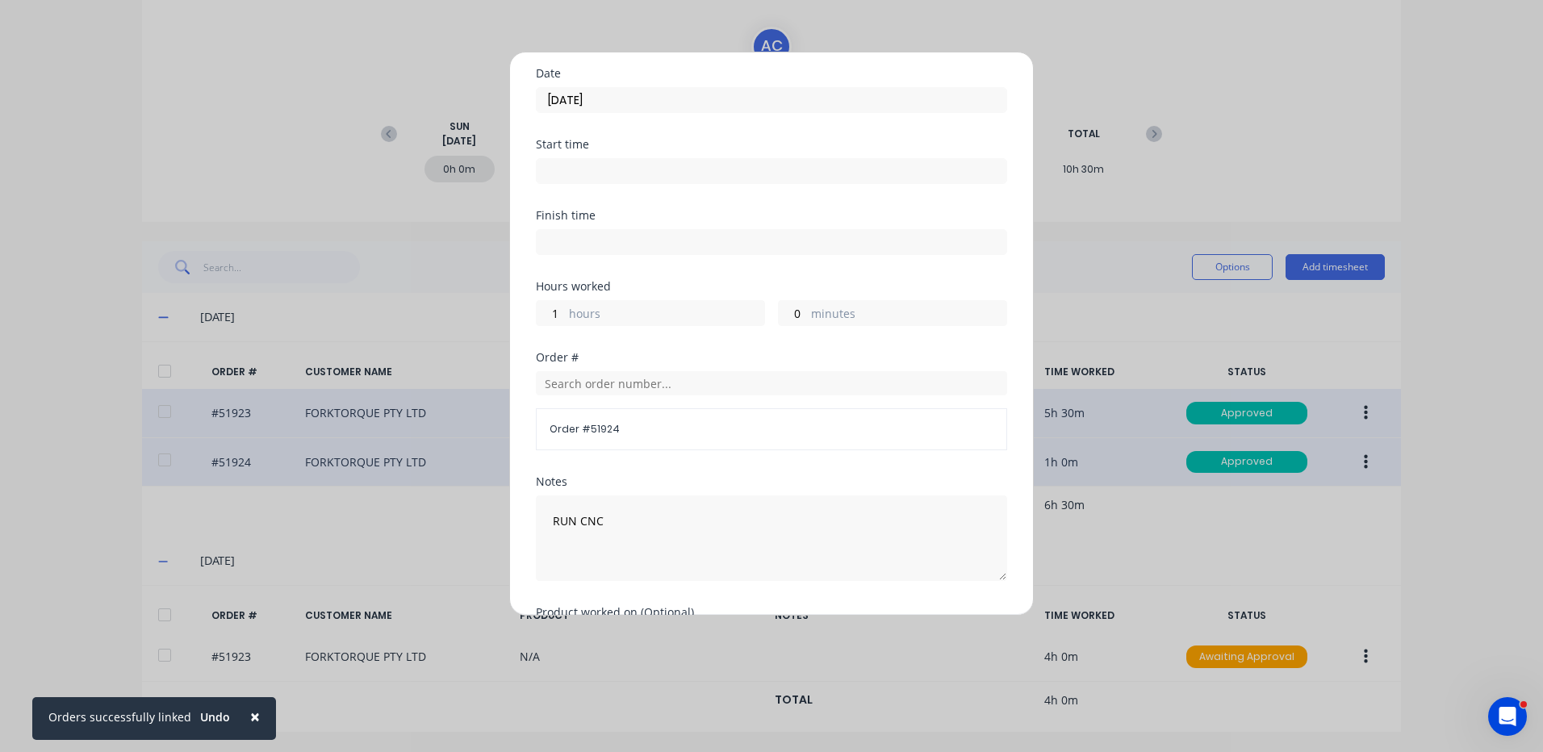
scroll to position [81, 0]
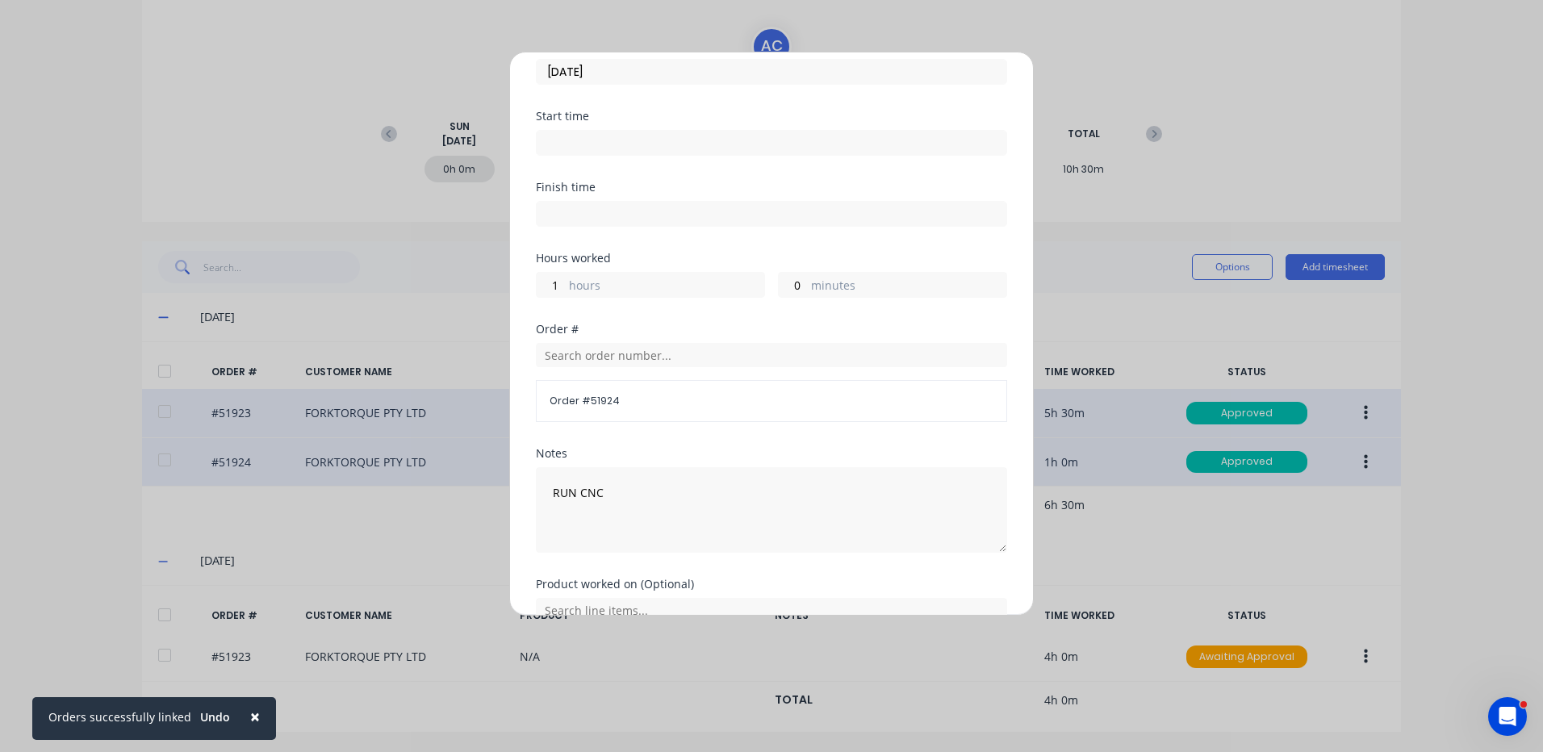
click at [598, 286] on label "hours" at bounding box center [666, 287] width 195 height 20
click at [565, 286] on input "1" at bounding box center [551, 285] width 28 height 24
click at [598, 286] on label "hours" at bounding box center [666, 287] width 195 height 20
click at [565, 286] on input "1" at bounding box center [551, 285] width 28 height 24
click at [560, 288] on input "1" at bounding box center [551, 285] width 28 height 24
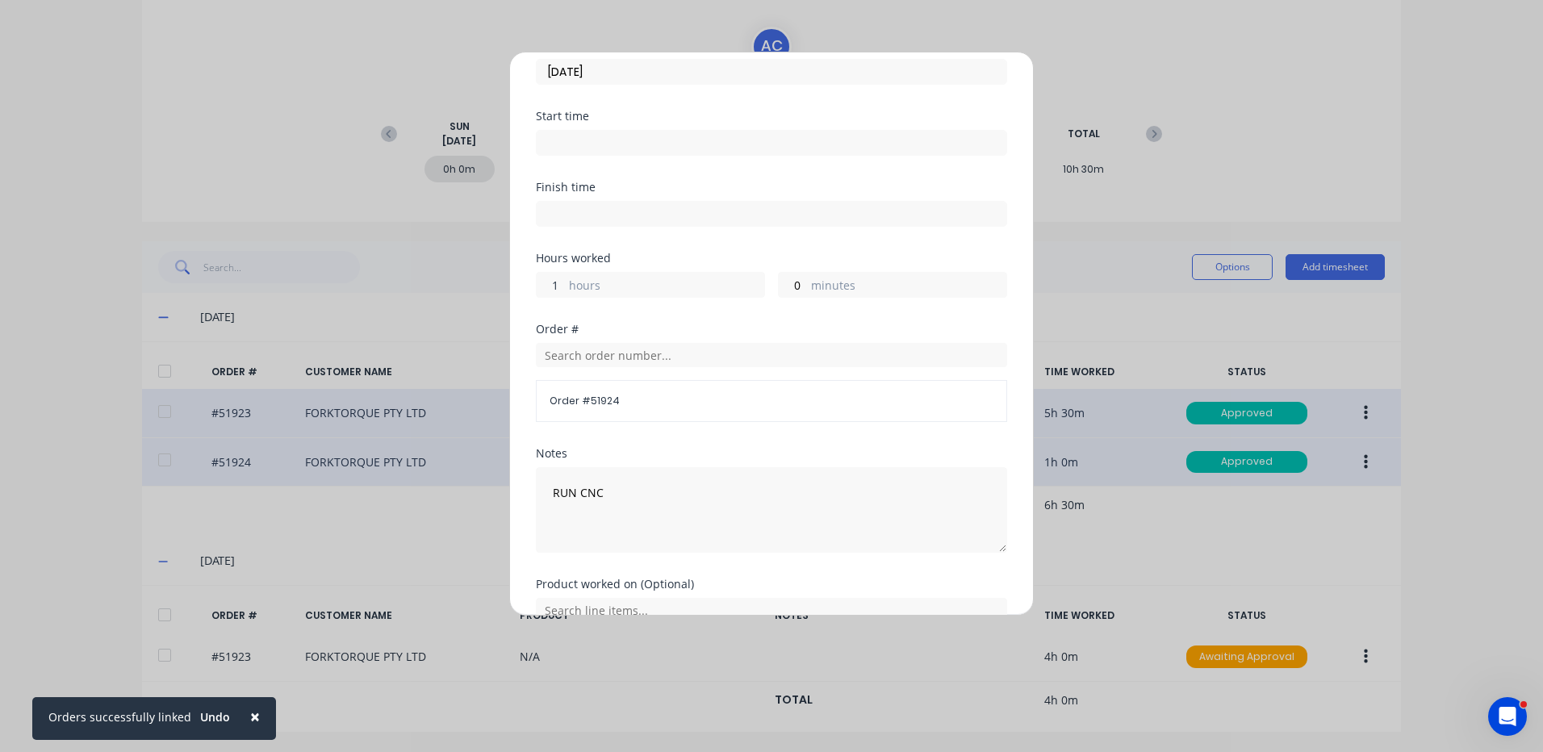
click at [560, 288] on input "1" at bounding box center [551, 285] width 28 height 24
click at [661, 261] on div "Hours worked" at bounding box center [771, 258] width 471 height 11
click at [615, 286] on label "hours" at bounding box center [666, 287] width 195 height 20
click at [565, 286] on input "1" at bounding box center [551, 285] width 28 height 24
click at [615, 286] on label "hours" at bounding box center [666, 287] width 195 height 20
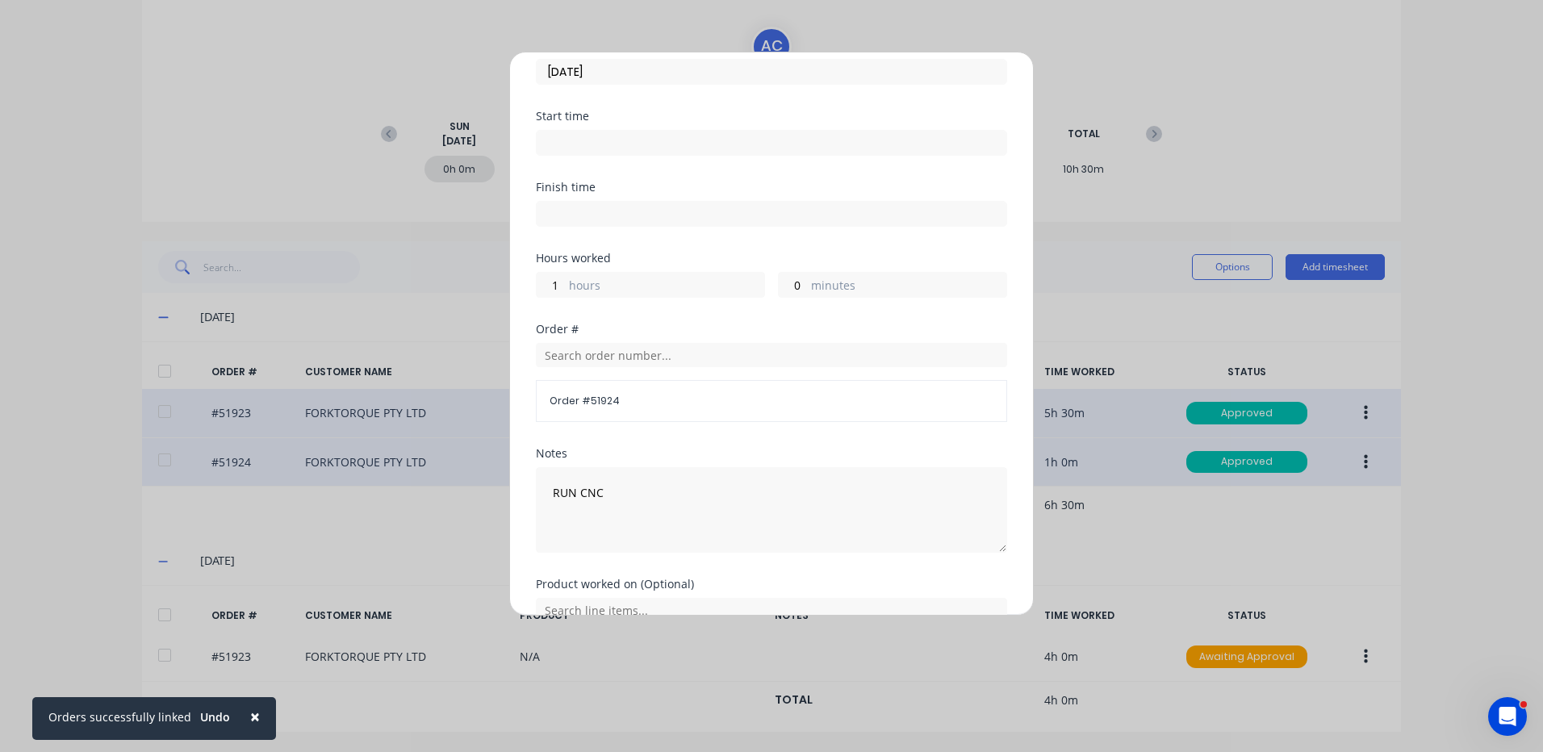
click at [565, 286] on input "1" at bounding box center [551, 285] width 28 height 24
click at [615, 291] on label "hours" at bounding box center [666, 287] width 195 height 20
click at [565, 291] on input "1" at bounding box center [551, 285] width 28 height 24
type input "5"
type input "30"
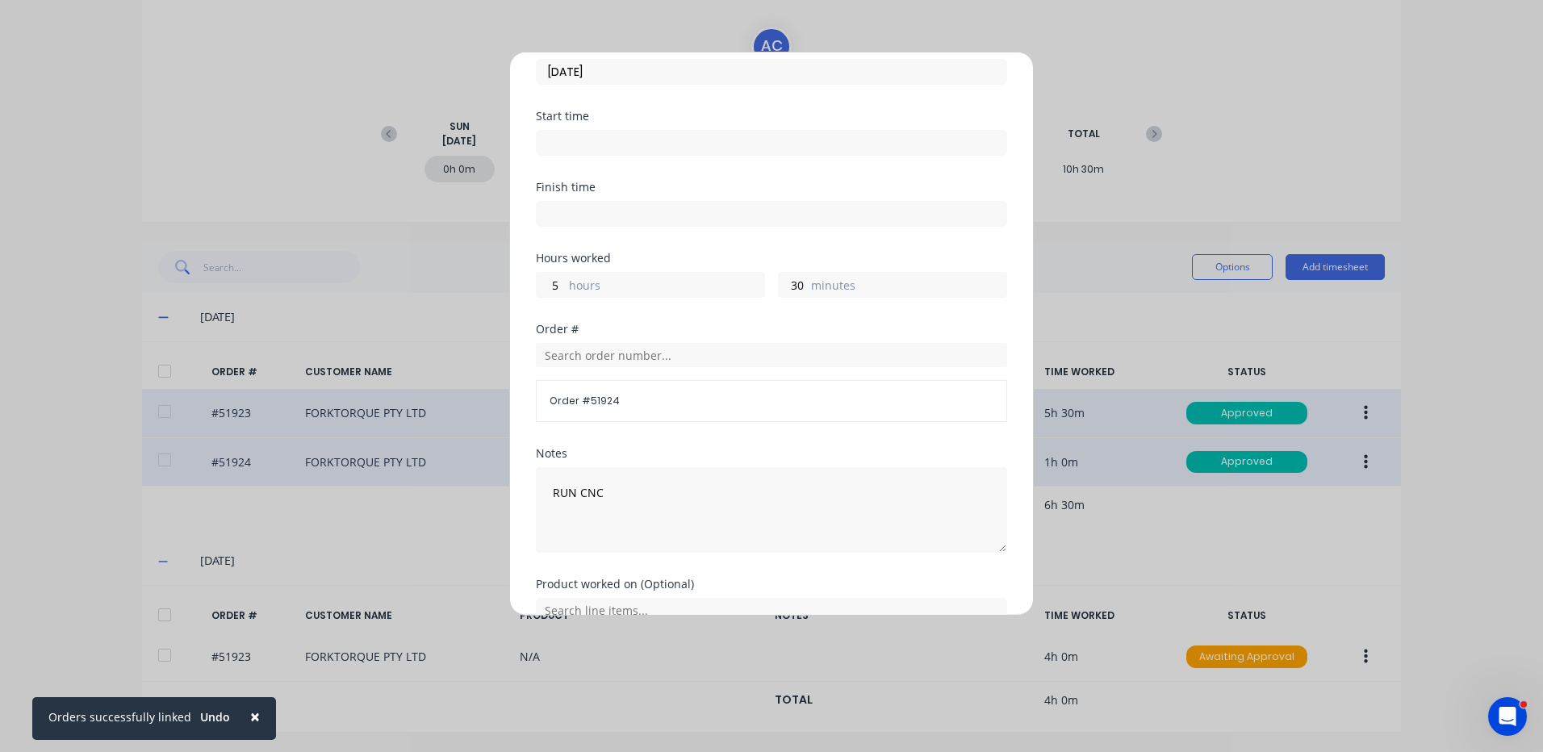
click at [701, 265] on div "Hours worked 5 hours 30 minutes" at bounding box center [771, 275] width 471 height 45
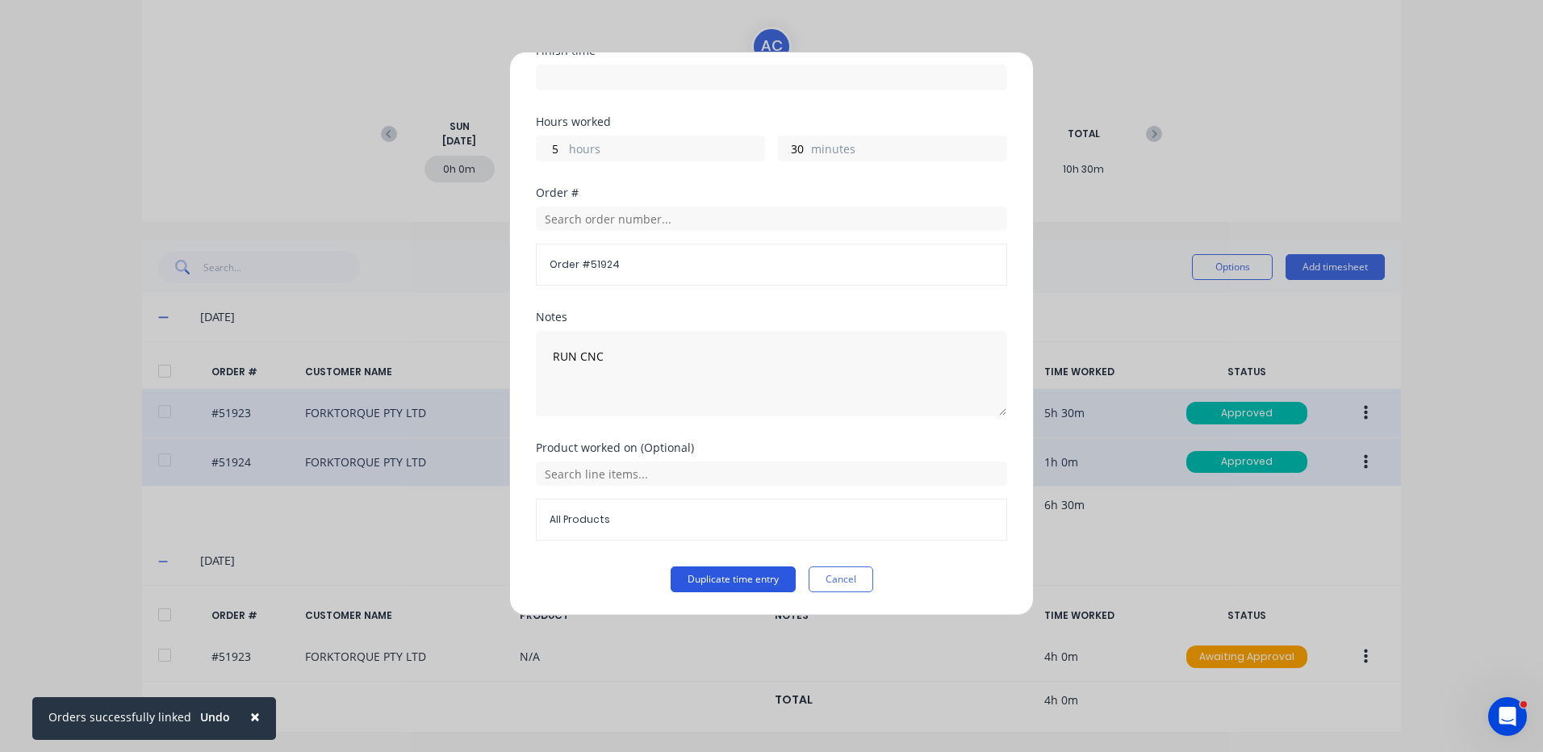
click at [743, 571] on button "Duplicate time entry" at bounding box center [733, 580] width 125 height 26
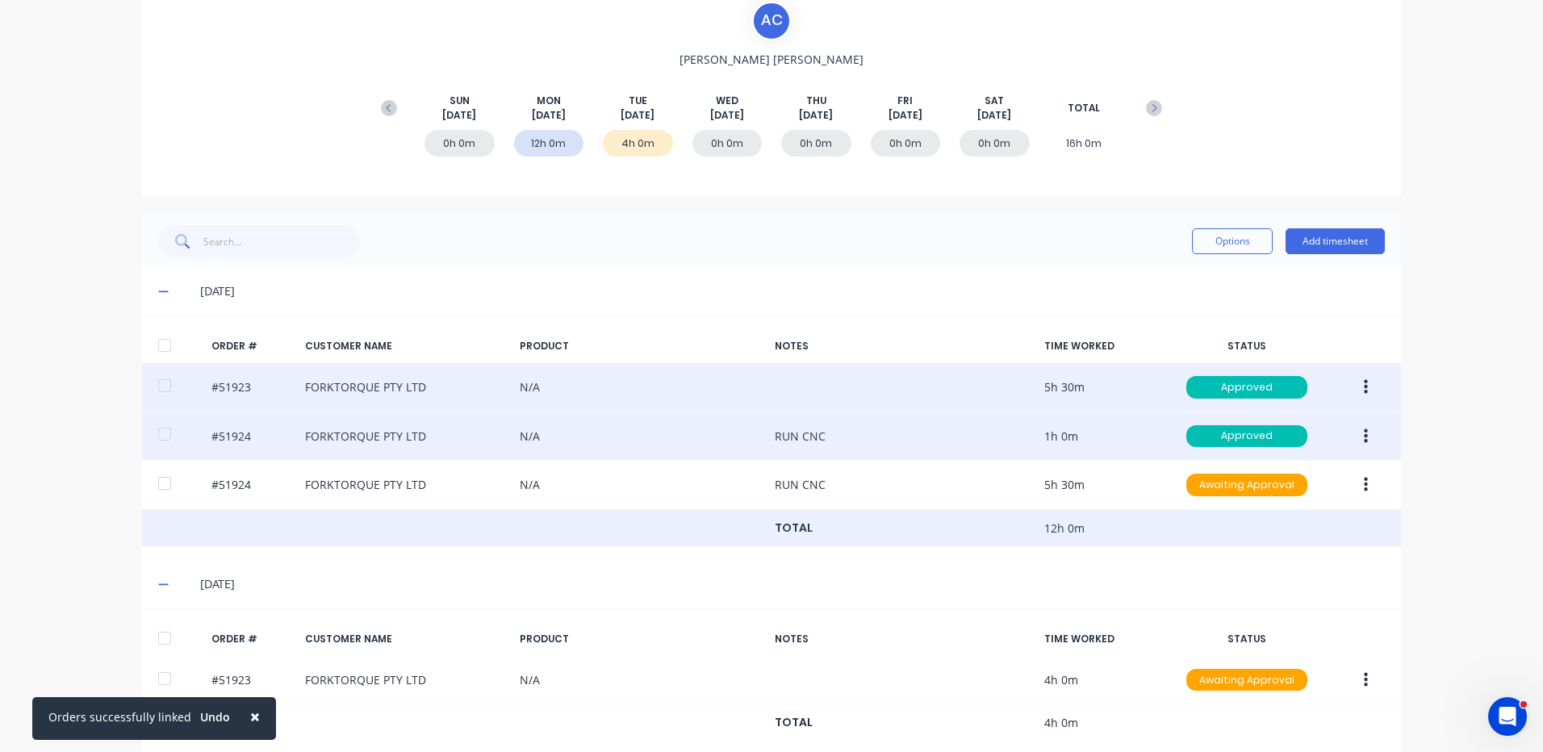
scroll to position [182, 0]
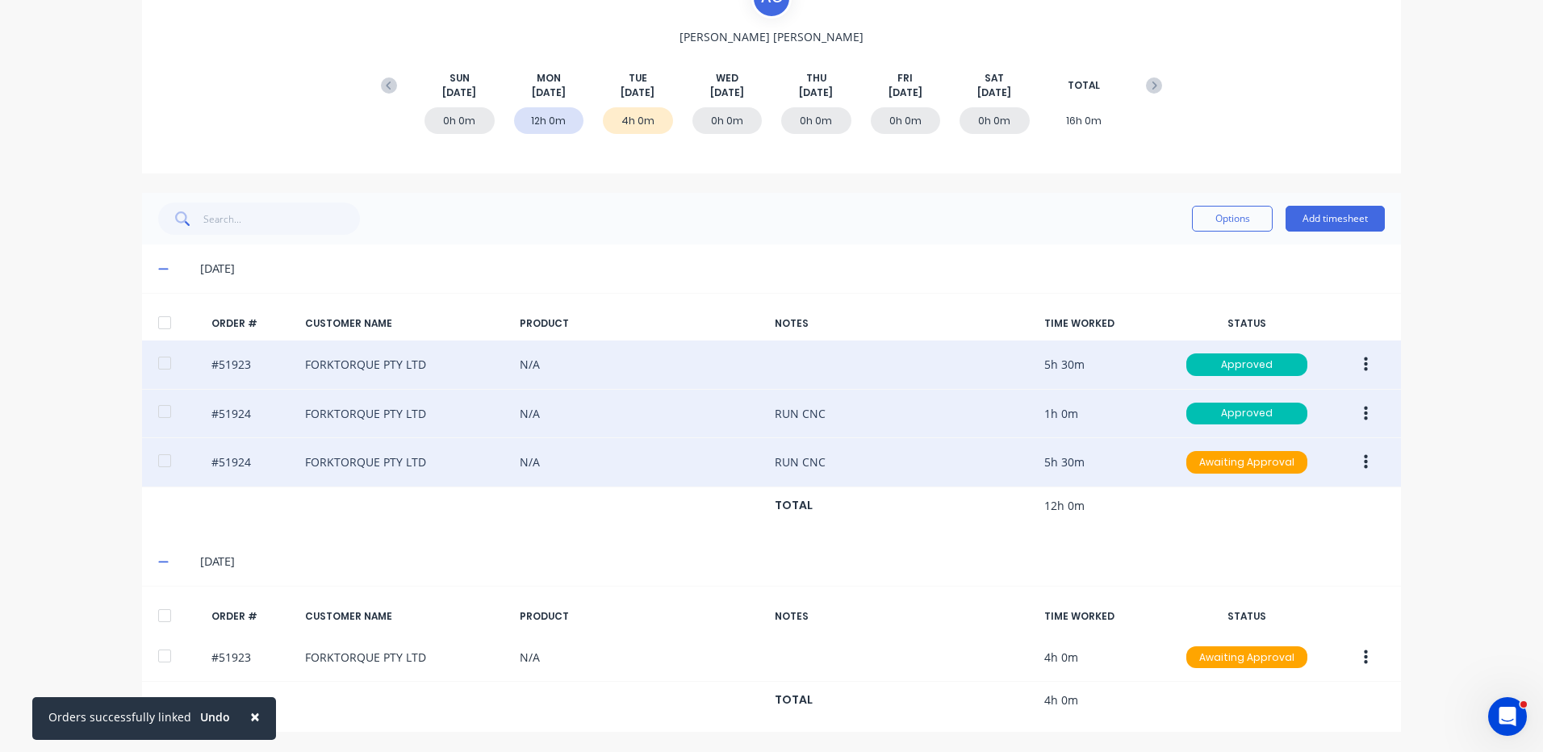
click at [1352, 461] on button "button" at bounding box center [1366, 462] width 38 height 29
click at [1272, 575] on div "Edit" at bounding box center [1308, 569] width 124 height 23
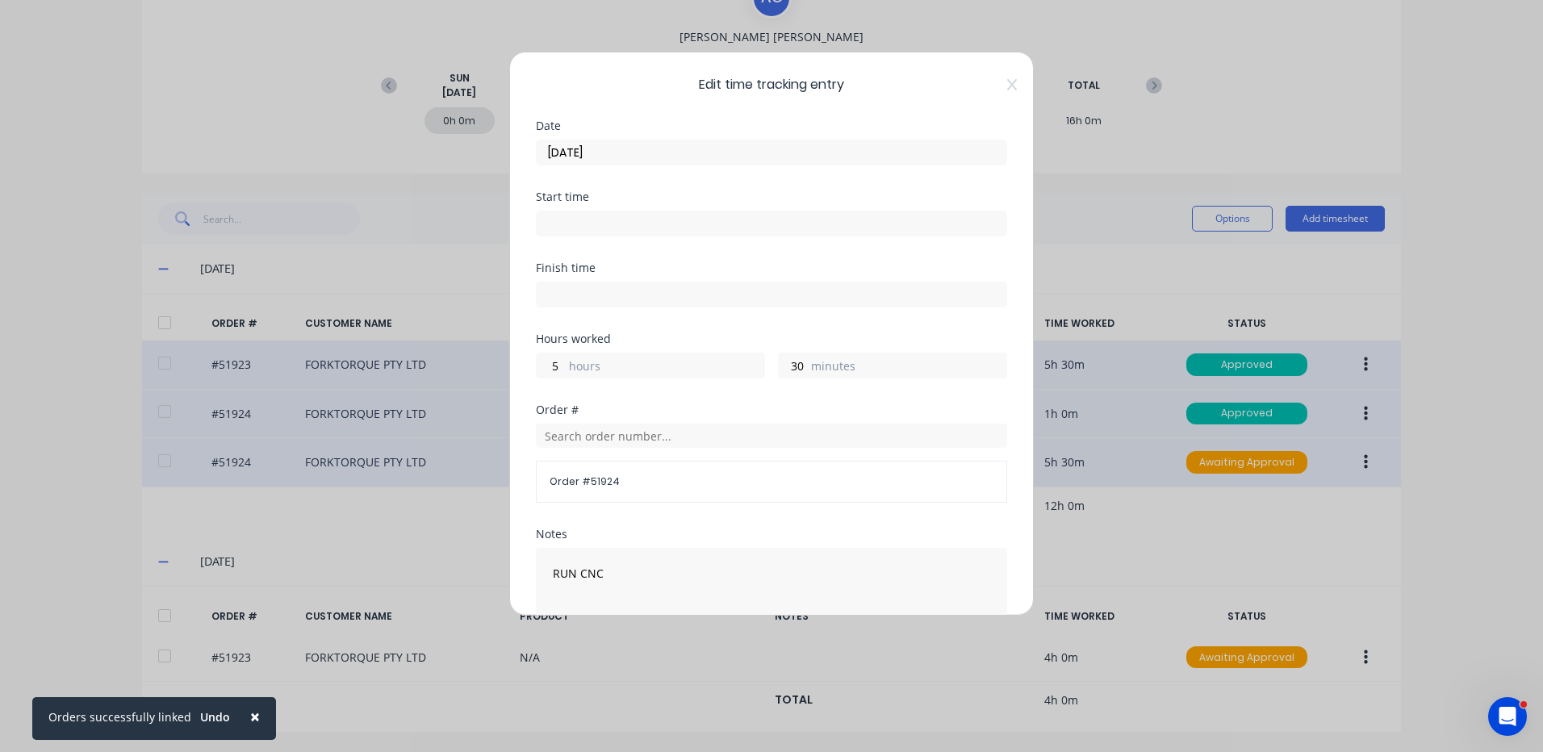
click at [632, 157] on input "[DATE]" at bounding box center [772, 152] width 470 height 24
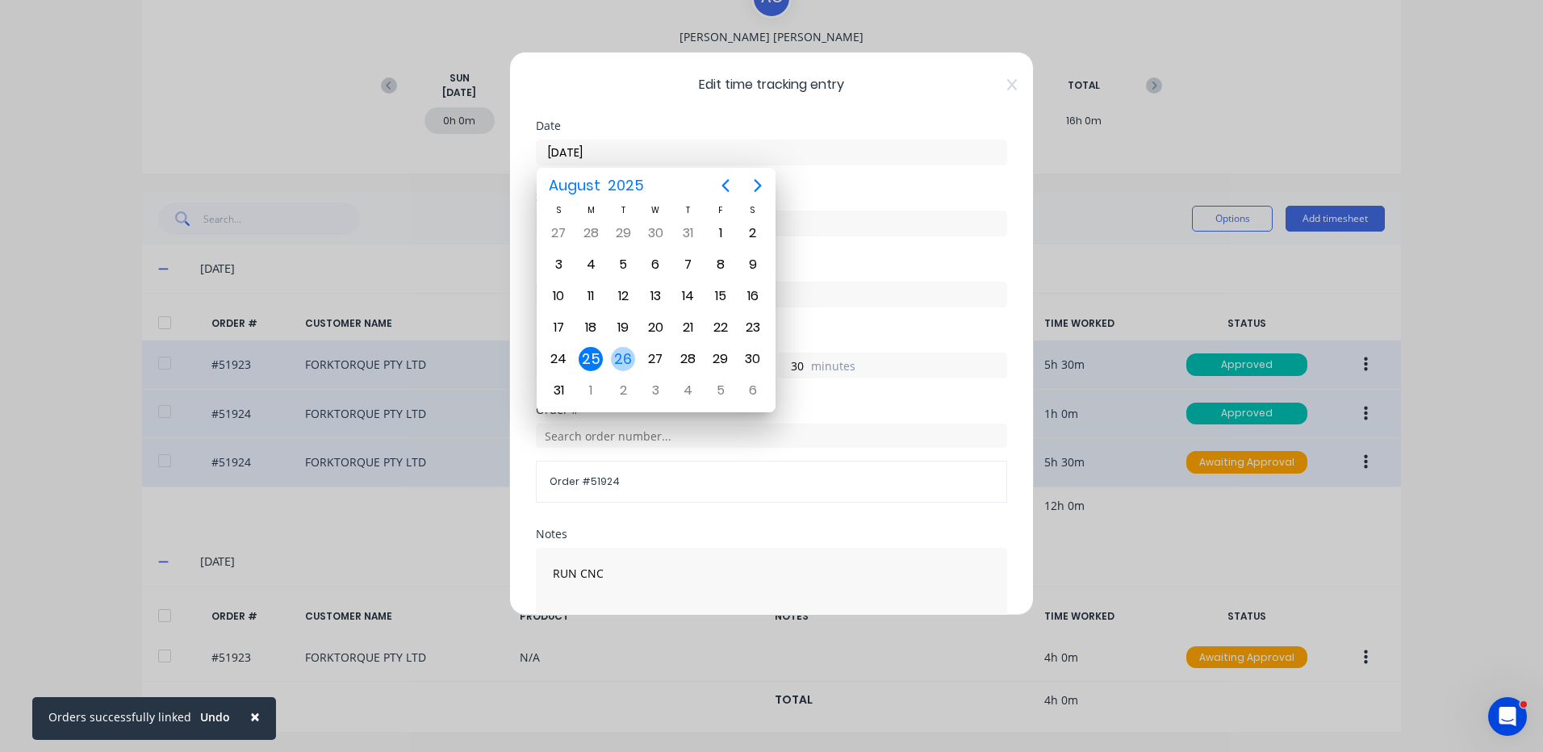
click at [622, 352] on div "26" at bounding box center [623, 359] width 24 height 24
type input "[DATE]"
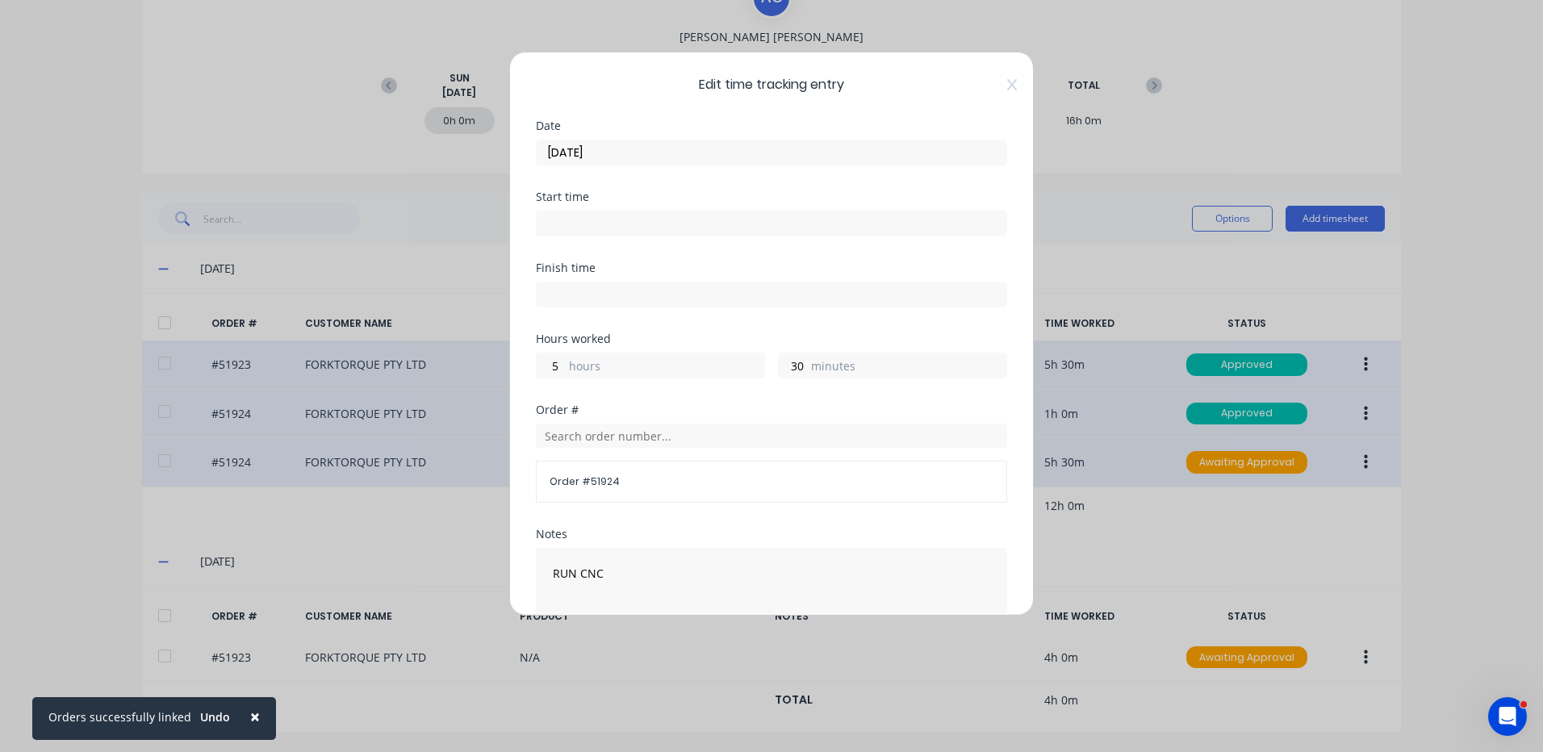
scroll to position [217, 0]
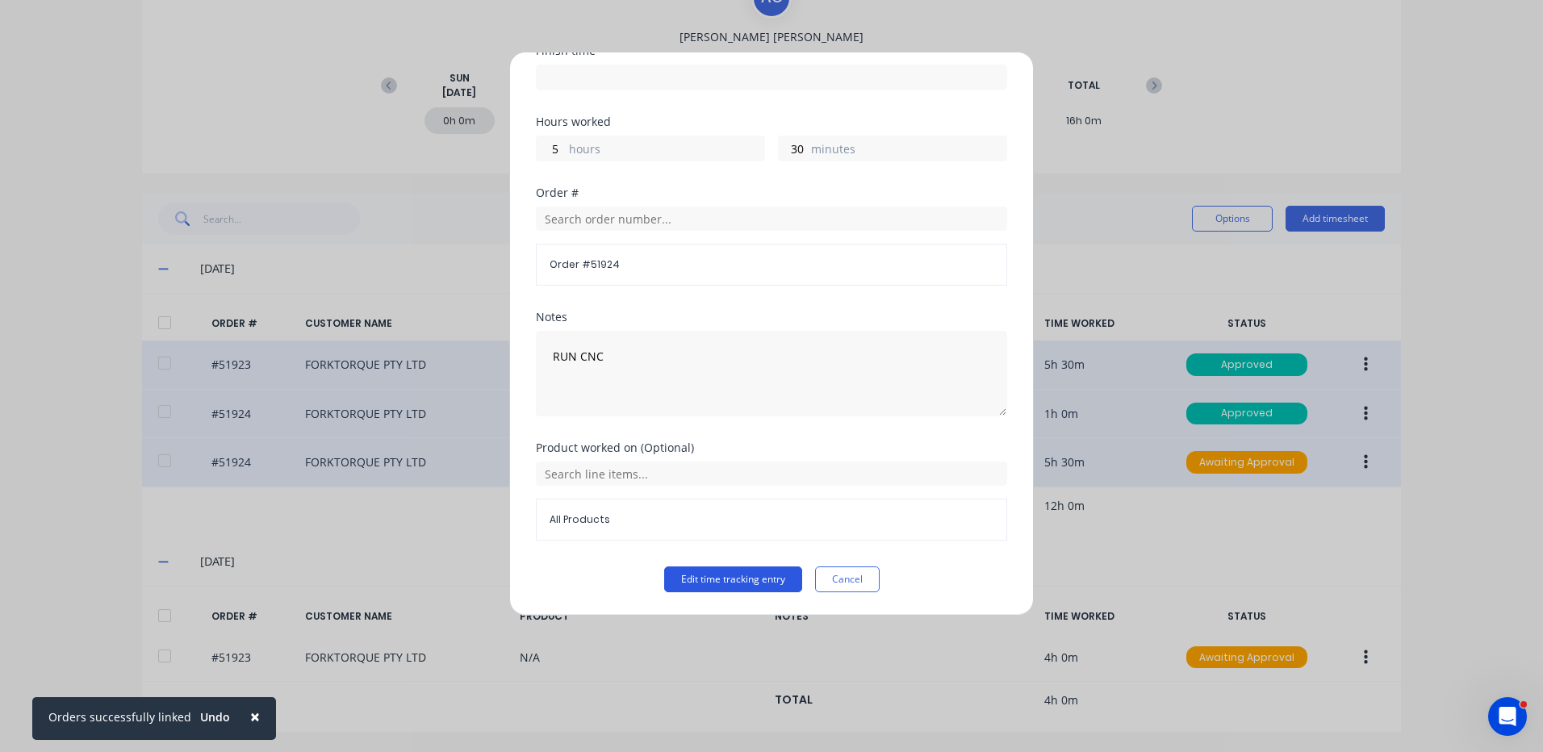
click at [761, 572] on button "Edit time tracking entry" at bounding box center [733, 580] width 138 height 26
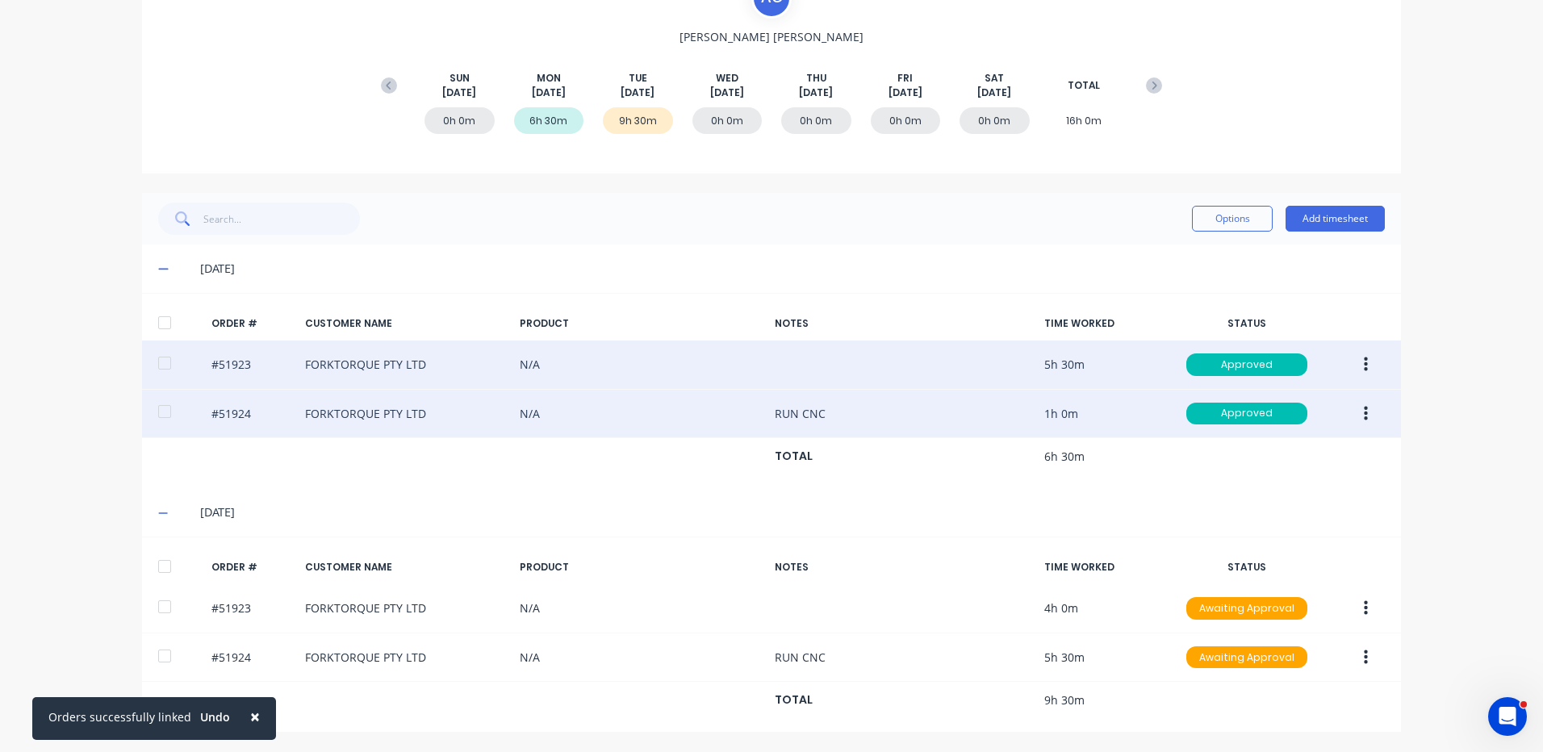
click at [176, 554] on div "ORDER # CUSTOMER NAME PRODUCT NOTES TIME WORKED STATUS" at bounding box center [771, 567] width 1259 height 34
click at [148, 562] on div at bounding box center [164, 566] width 32 height 32
click at [1230, 207] on button "Options" at bounding box center [1232, 219] width 81 height 26
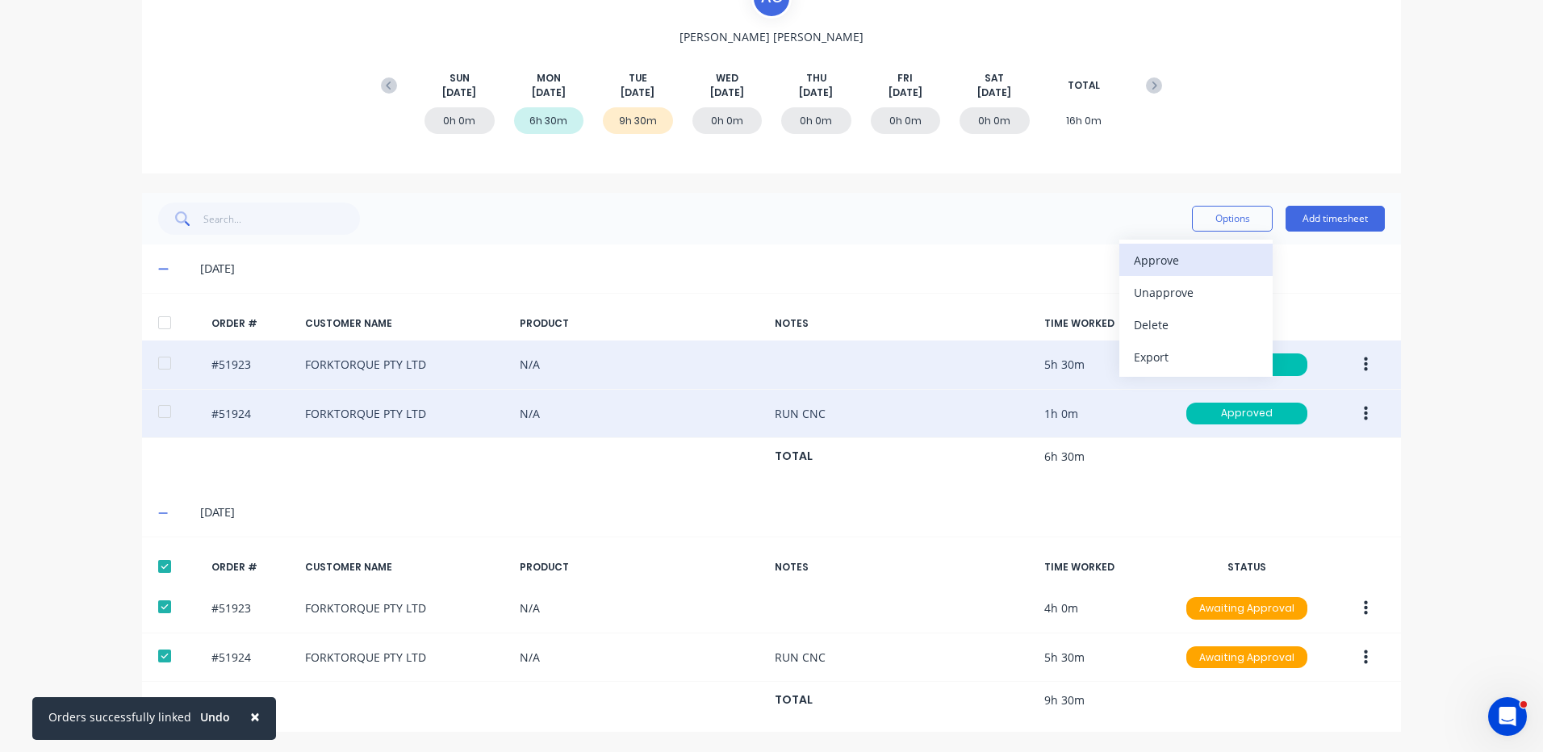
click at [1203, 262] on div "Approve" at bounding box center [1196, 260] width 124 height 23
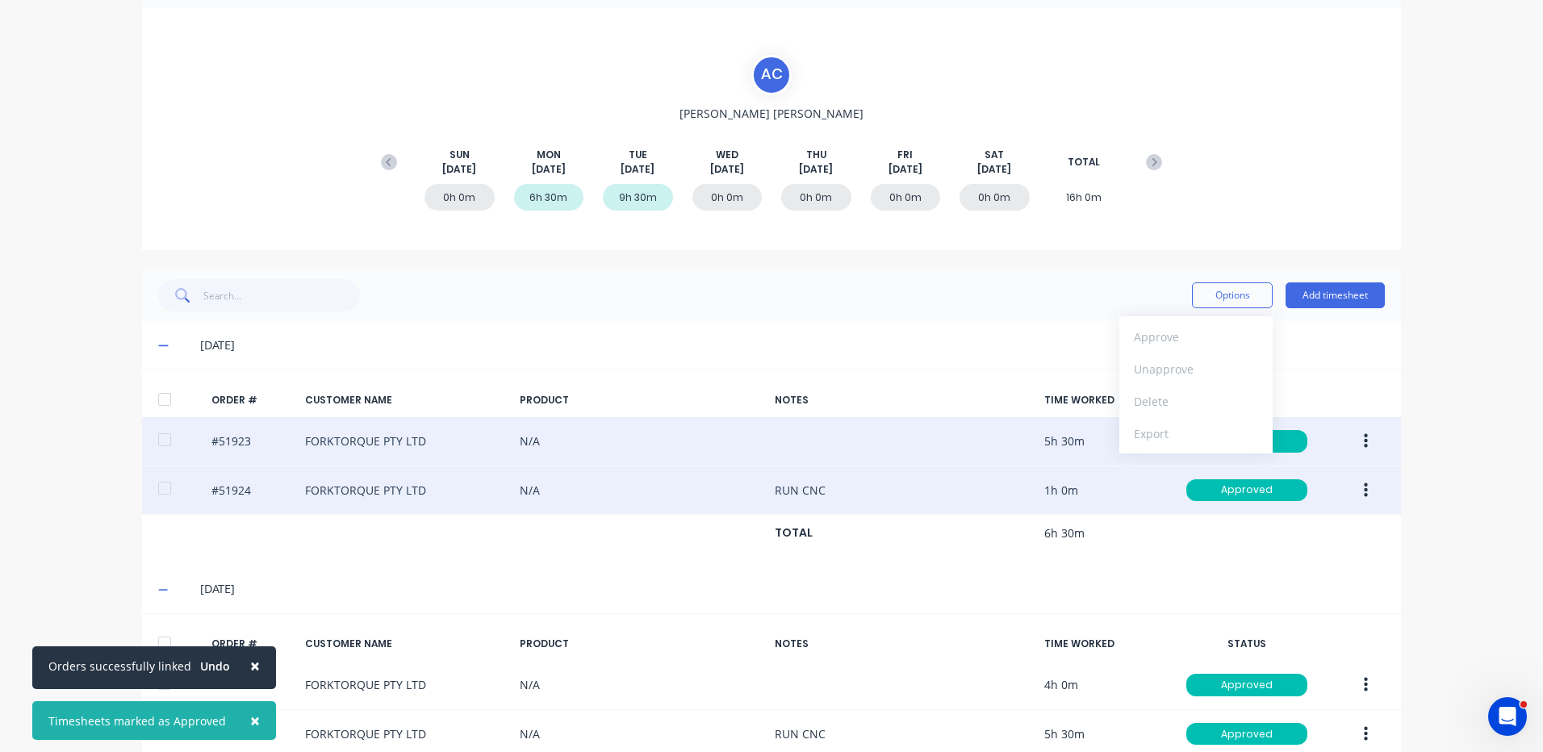
scroll to position [21, 0]
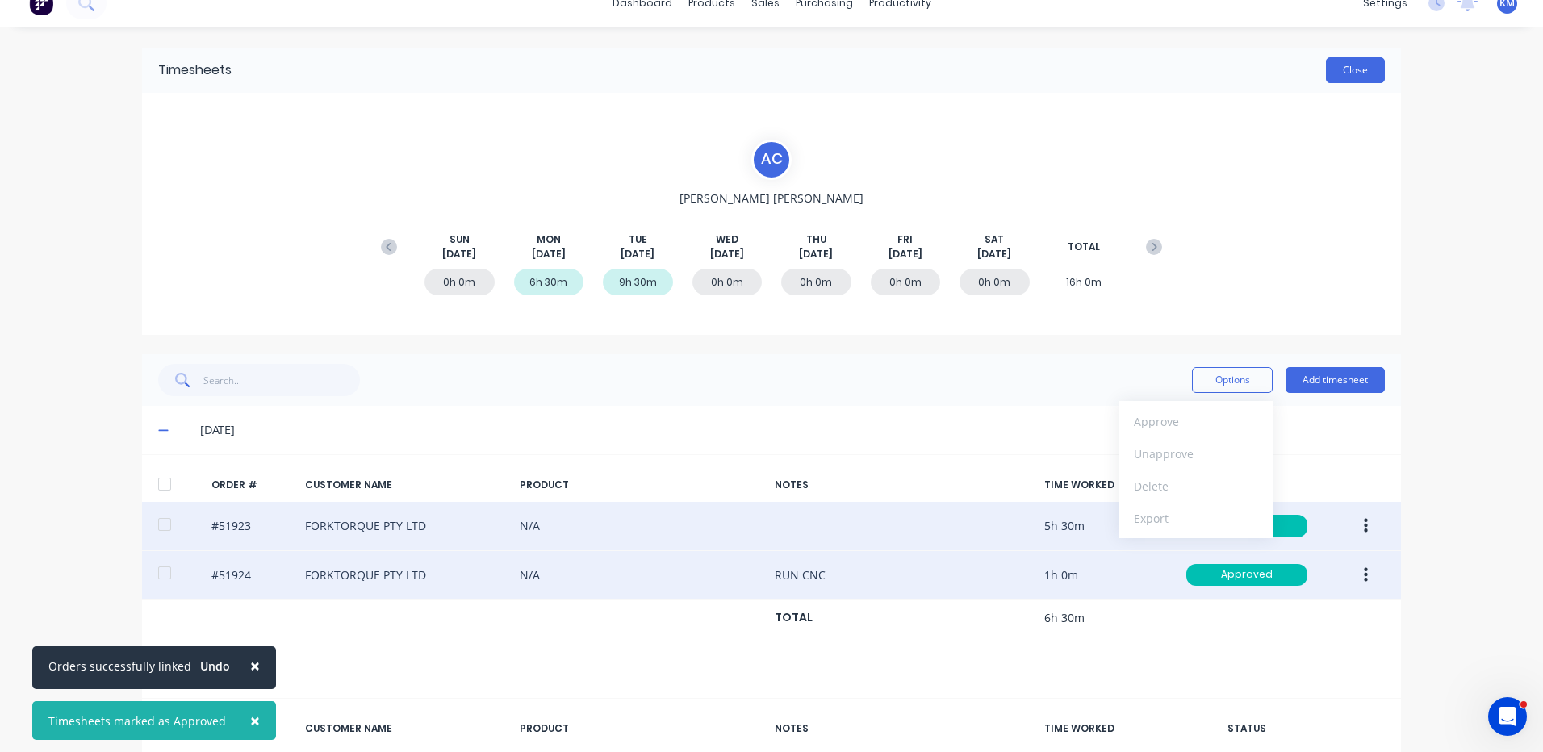
click at [1362, 80] on button "Close" at bounding box center [1355, 70] width 59 height 26
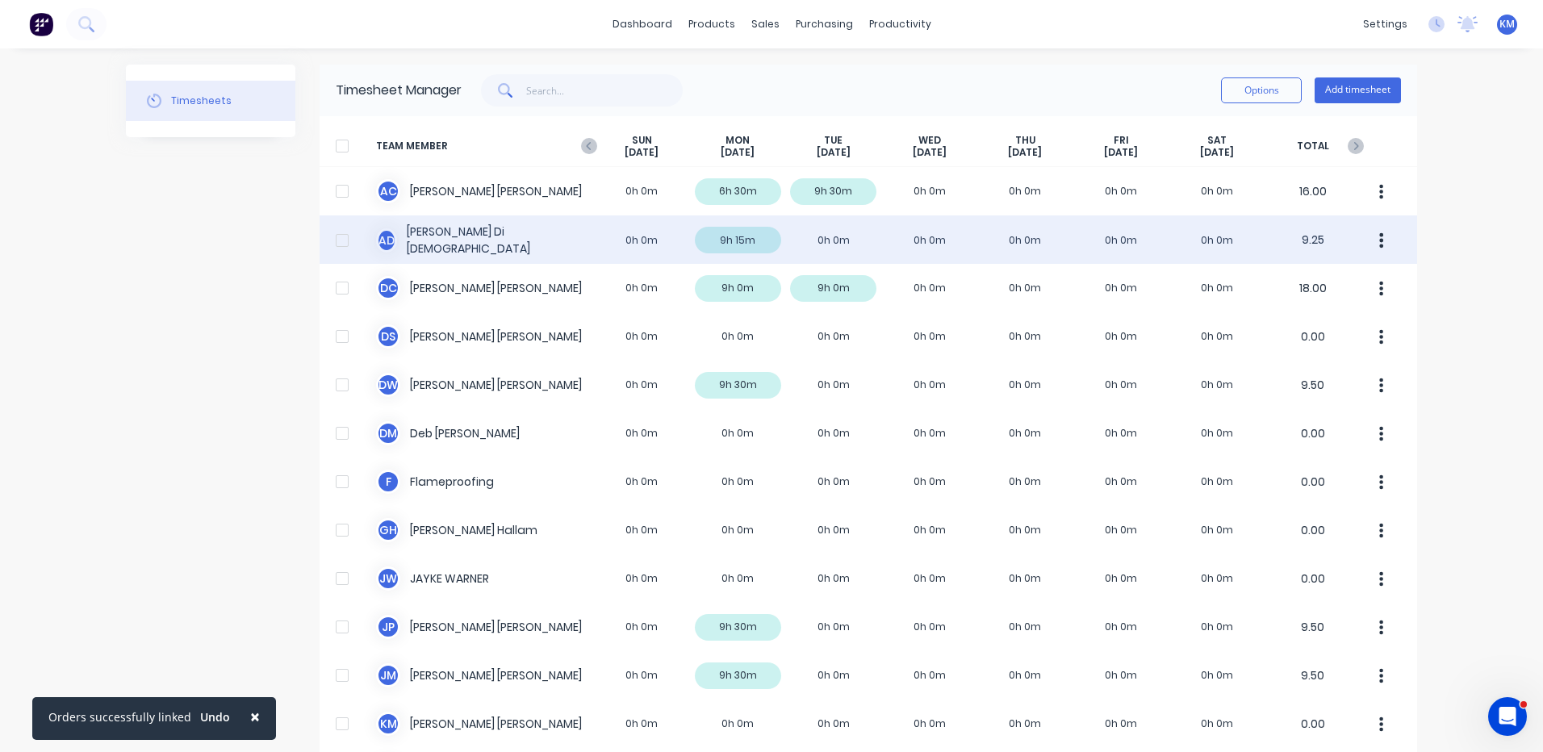
click at [838, 229] on div "A D [PERSON_NAME] 0h 0m 9h 15m 0h 0m 0h 0m 0h 0m 0h 0m 0h 0m 9.25" at bounding box center [869, 239] width 1098 height 48
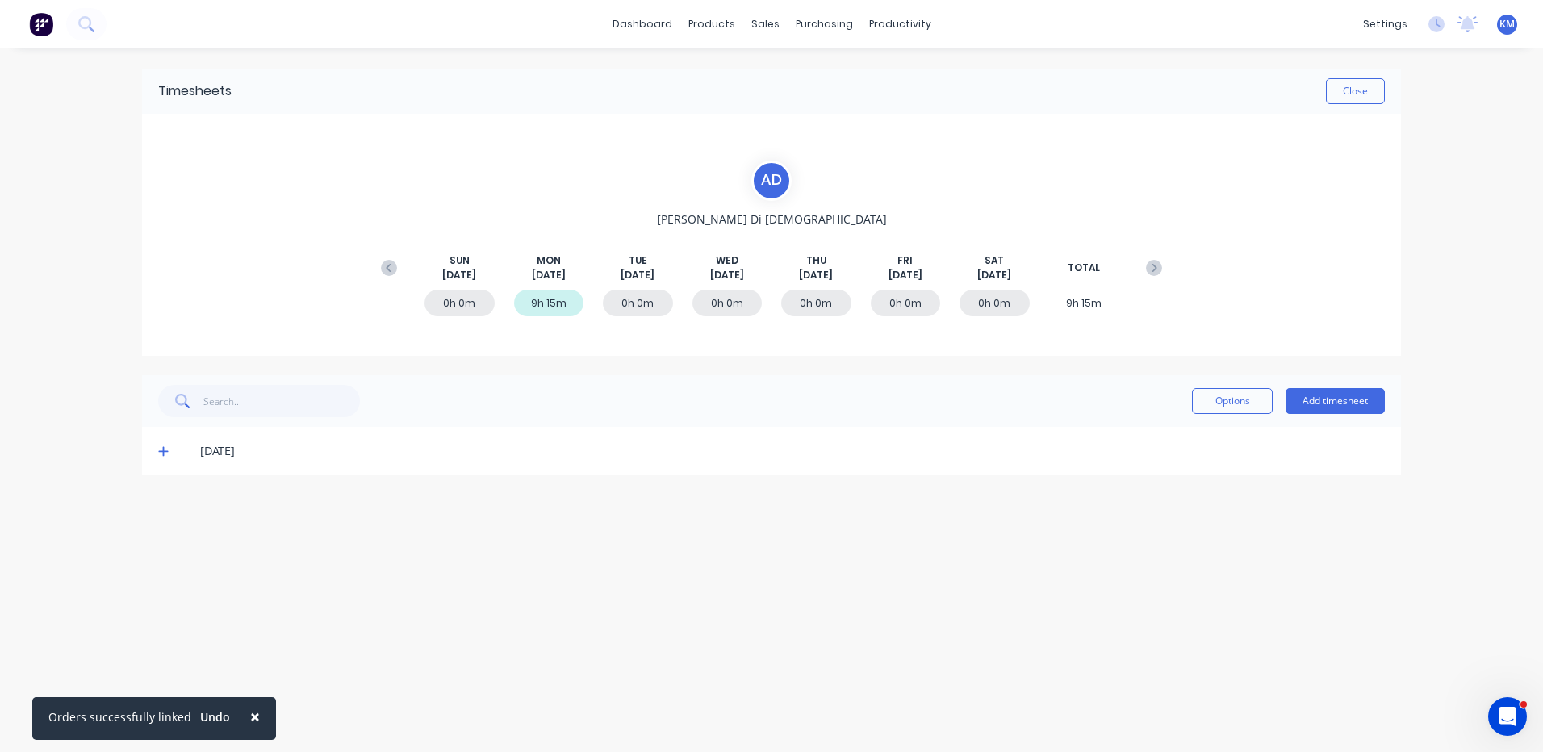
click at [153, 451] on div "[DATE]" at bounding box center [771, 451] width 1259 height 48
click at [156, 450] on div "[DATE]" at bounding box center [771, 451] width 1259 height 48
click at [160, 451] on icon at bounding box center [163, 450] width 10 height 11
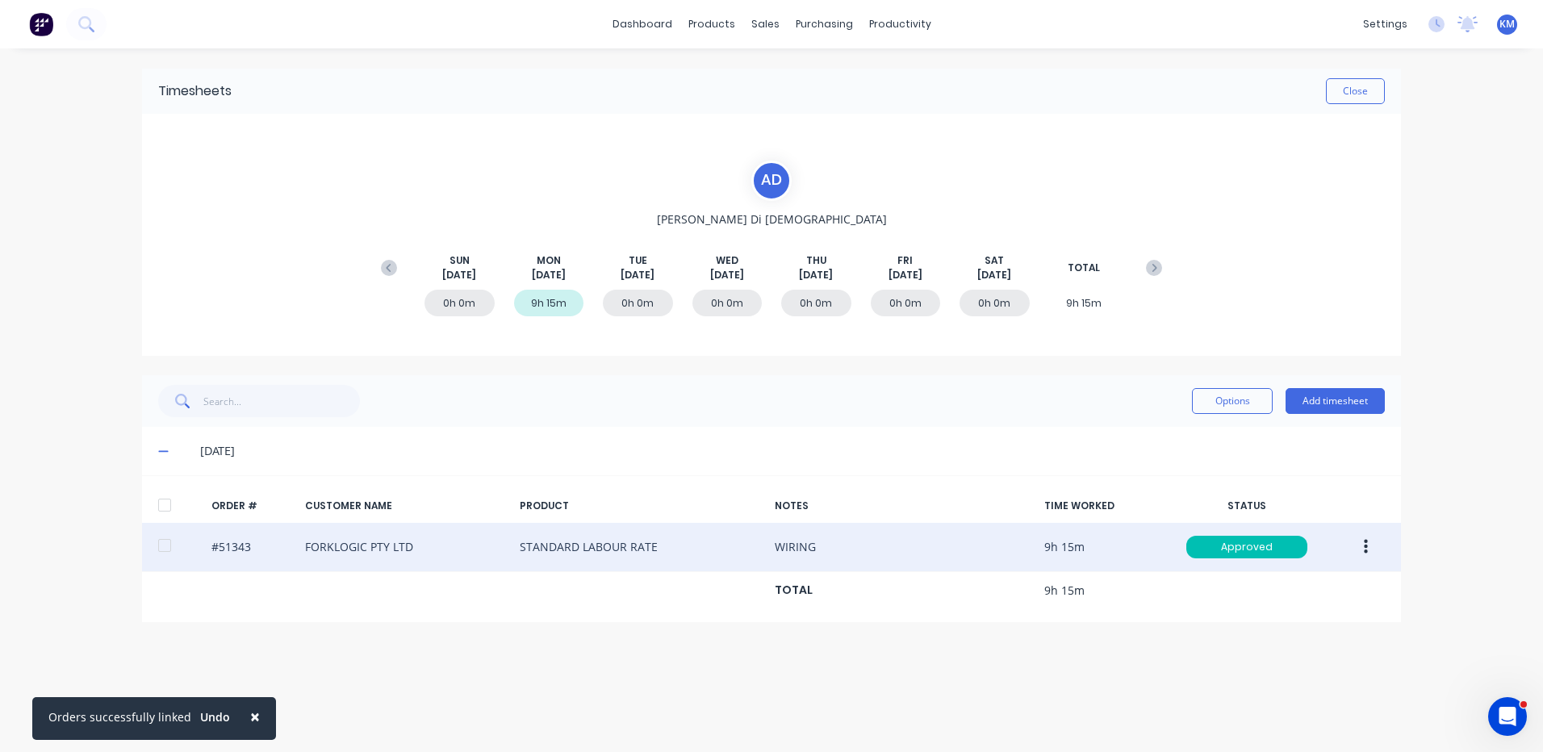
click at [1360, 542] on button "button" at bounding box center [1366, 547] width 38 height 29
click at [1298, 655] on div "Edit" at bounding box center [1308, 653] width 124 height 23
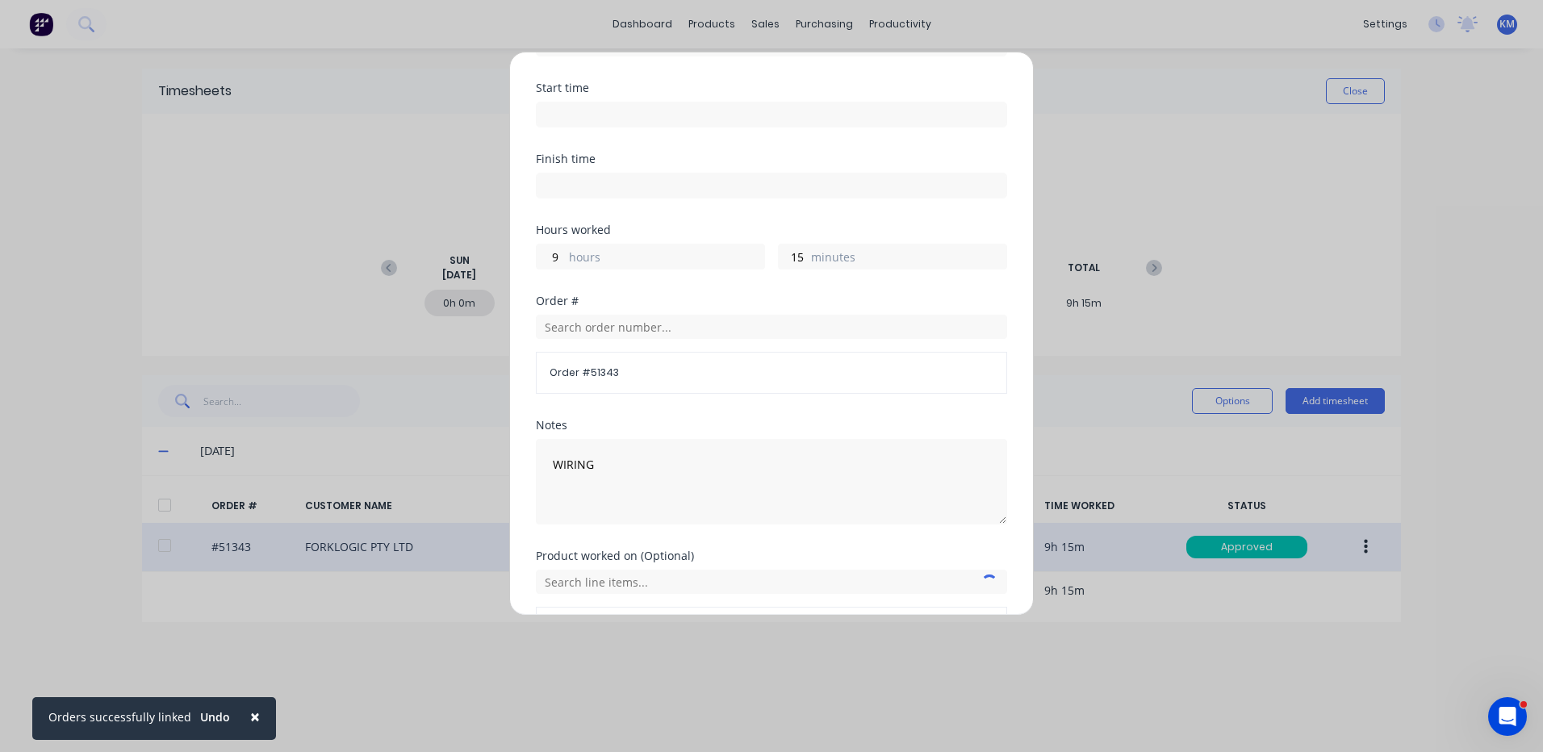
scroll to position [81, 0]
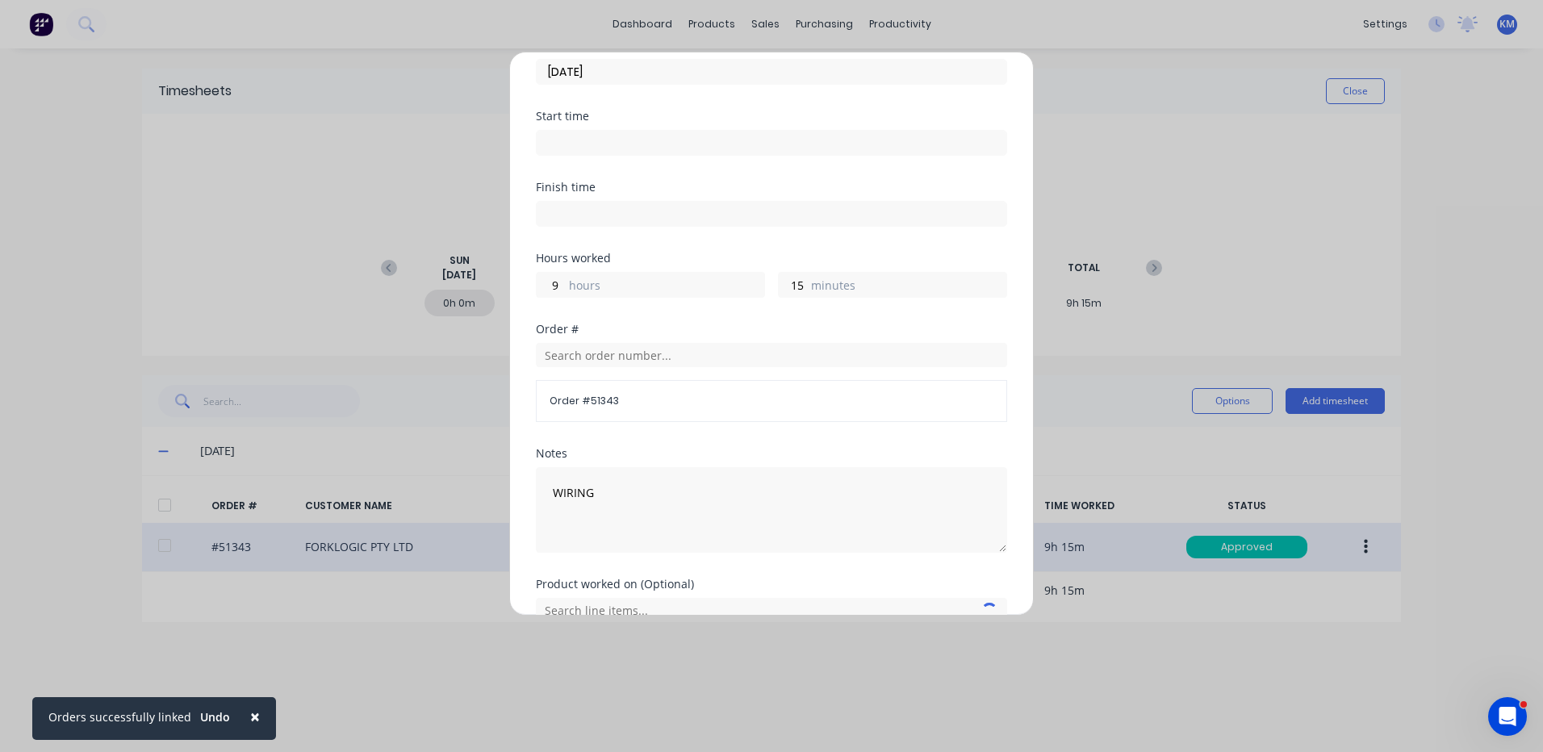
click at [654, 283] on label "hours" at bounding box center [666, 287] width 195 height 20
click at [565, 283] on input "9" at bounding box center [551, 285] width 28 height 24
click at [654, 283] on label "hours" at bounding box center [666, 287] width 195 height 20
click at [565, 283] on input "9" at bounding box center [551, 285] width 28 height 24
click at [615, 282] on label "hours" at bounding box center [666, 287] width 195 height 20
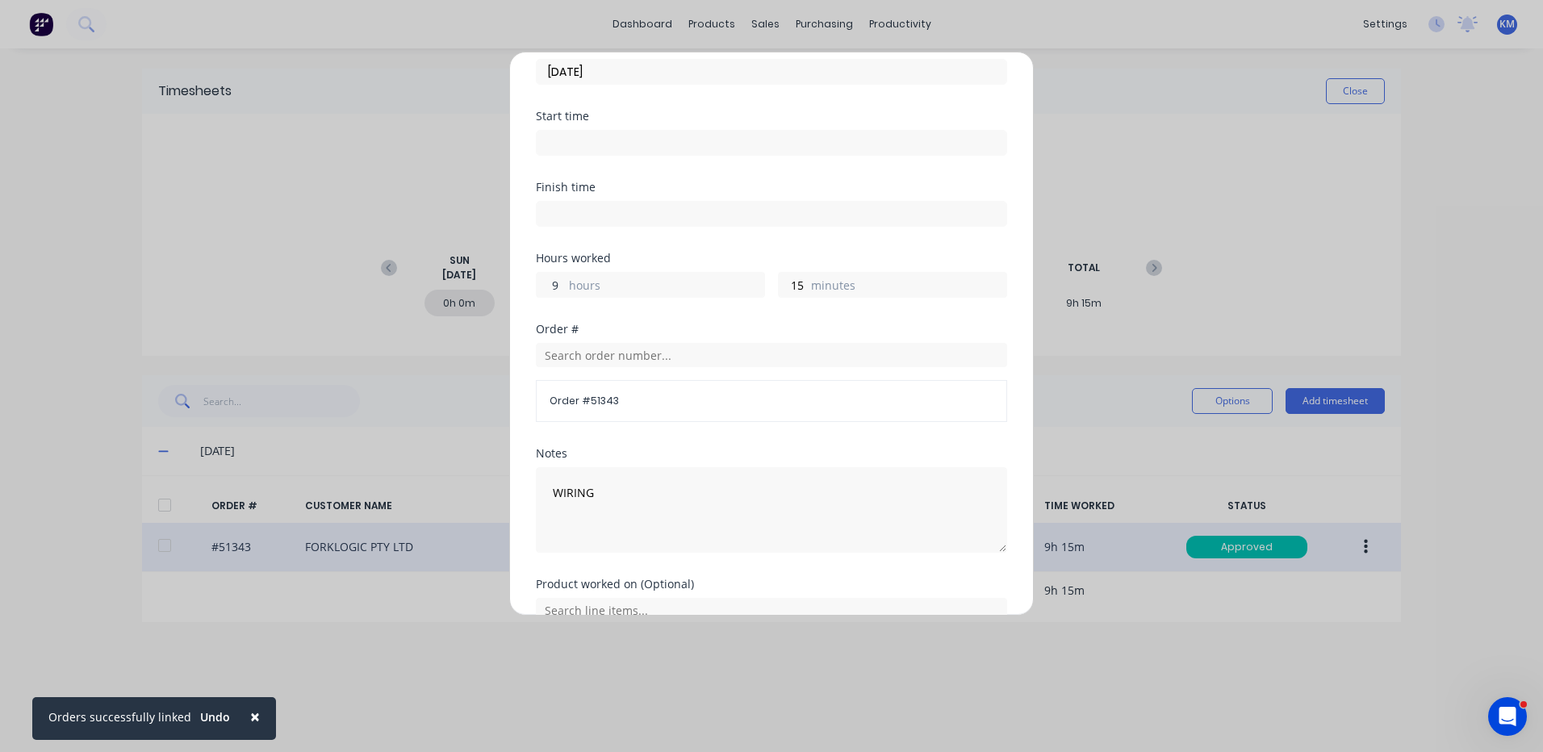
click at [565, 282] on input "9" at bounding box center [551, 285] width 28 height 24
click at [603, 286] on label "hours" at bounding box center [666, 287] width 195 height 20
click at [565, 286] on input "9" at bounding box center [551, 285] width 28 height 24
type input "5"
type input "30"
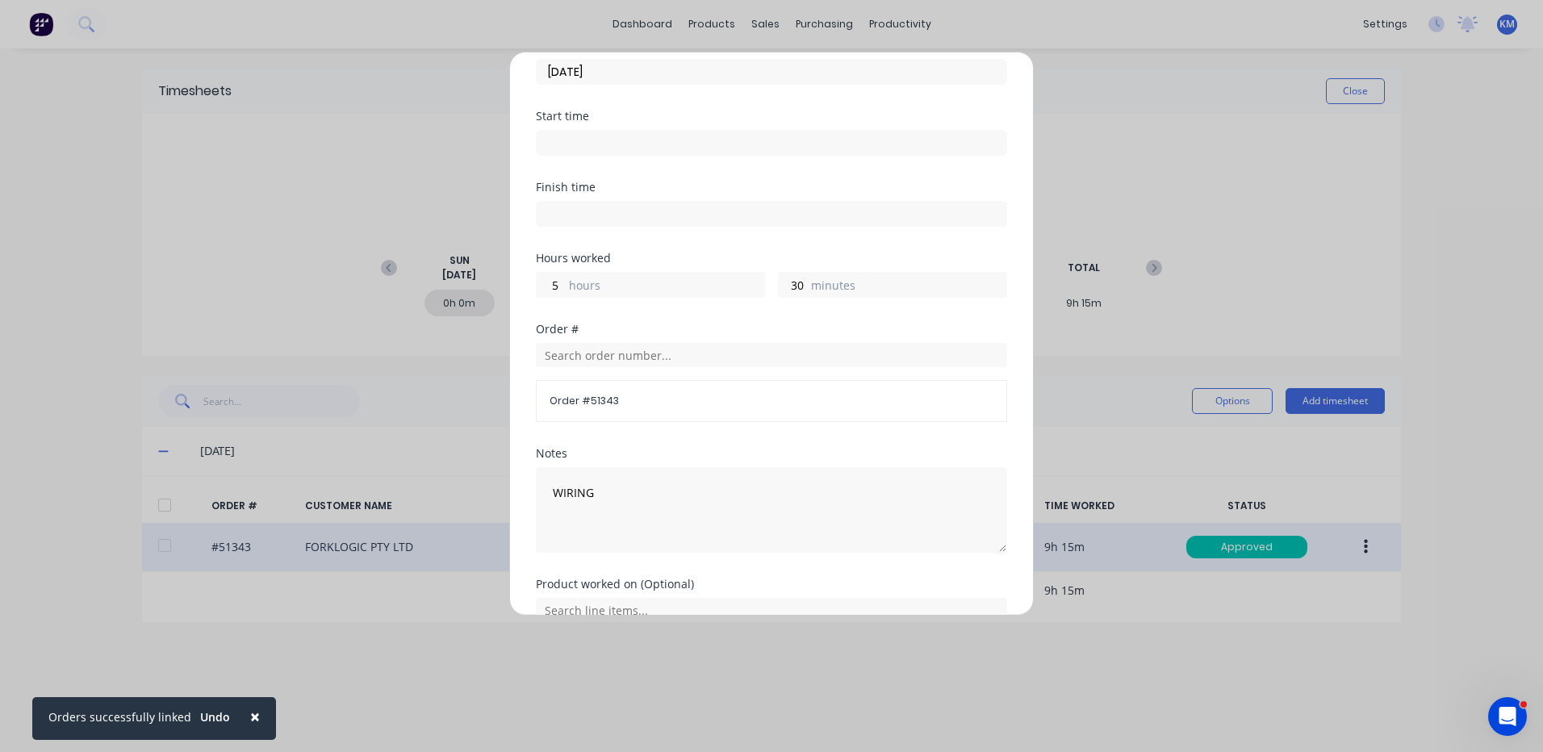
click at [636, 337] on div "Order # Order # 51343" at bounding box center [771, 373] width 471 height 98
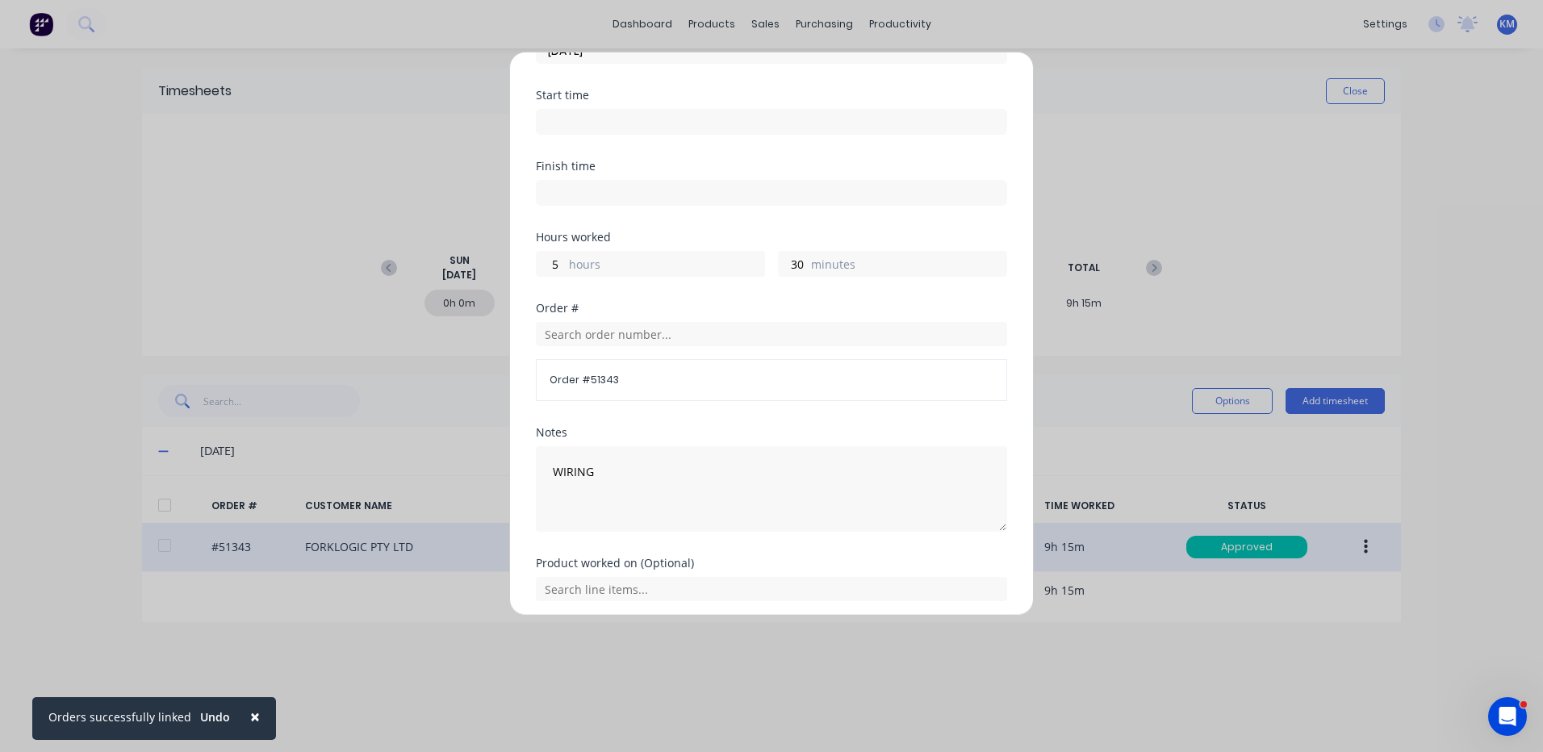
scroll to position [0, 0]
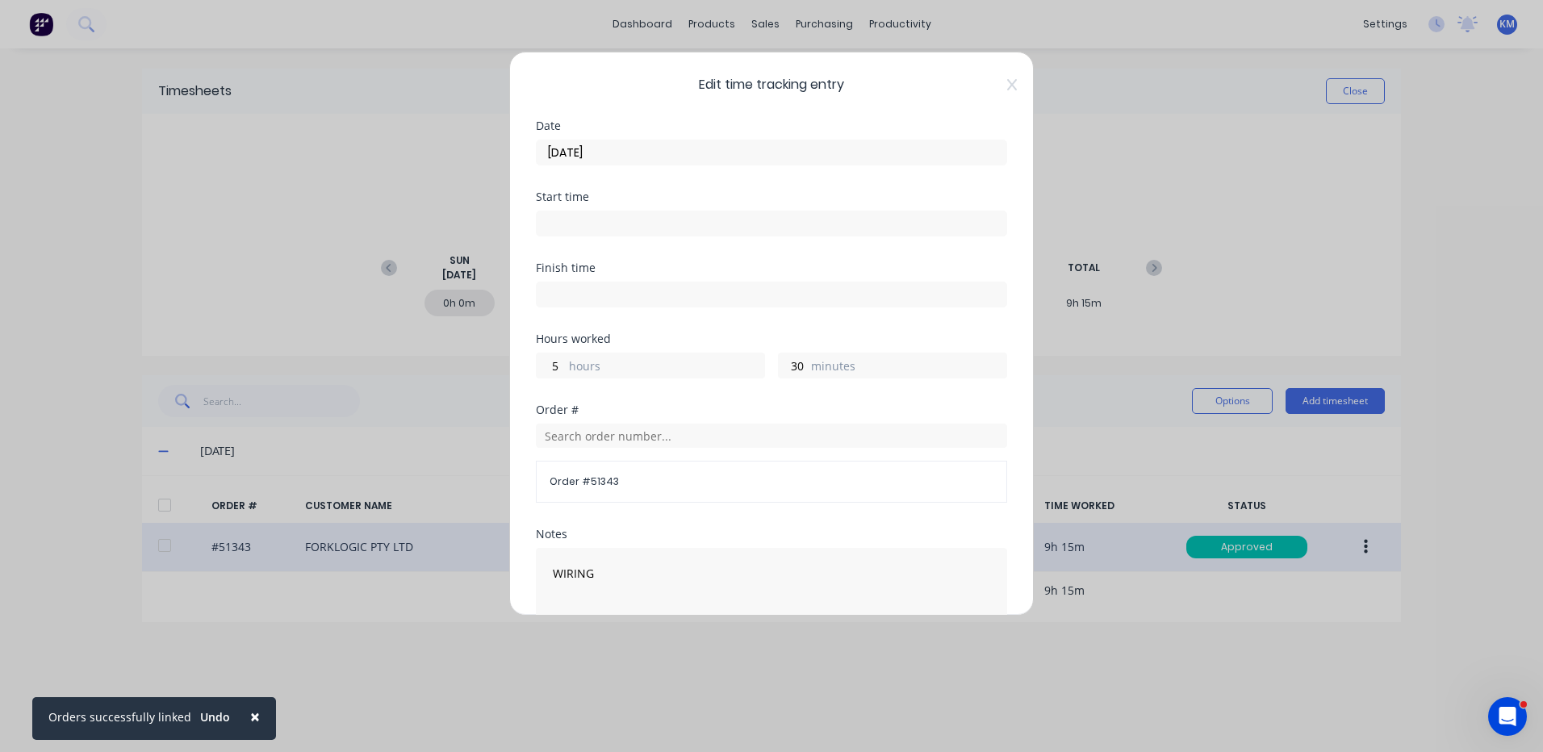
click at [675, 139] on div "[DATE]" at bounding box center [771, 151] width 471 height 30
click at [657, 159] on input "[DATE]" at bounding box center [772, 152] width 470 height 24
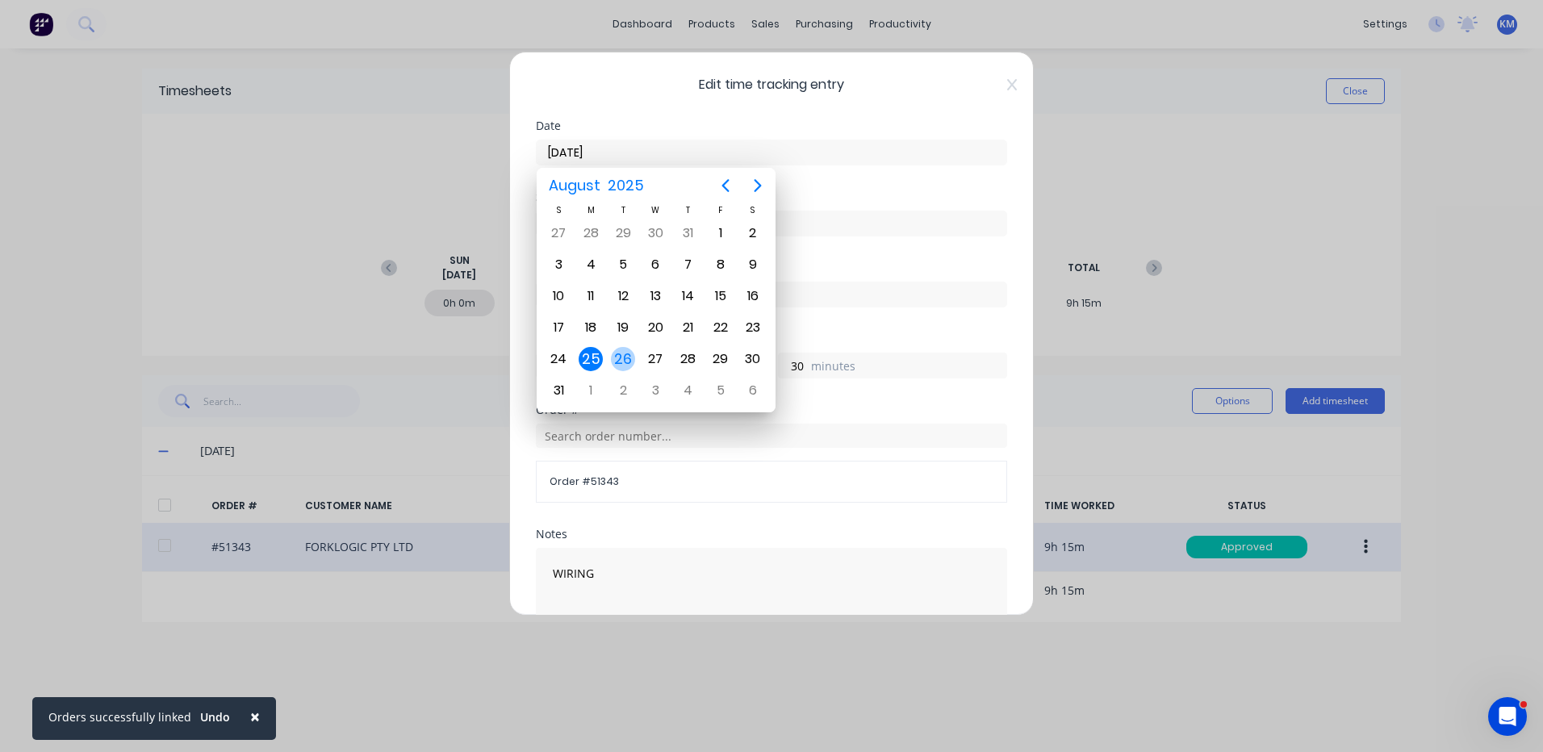
click at [626, 358] on div "26" at bounding box center [623, 359] width 24 height 24
type input "[DATE]"
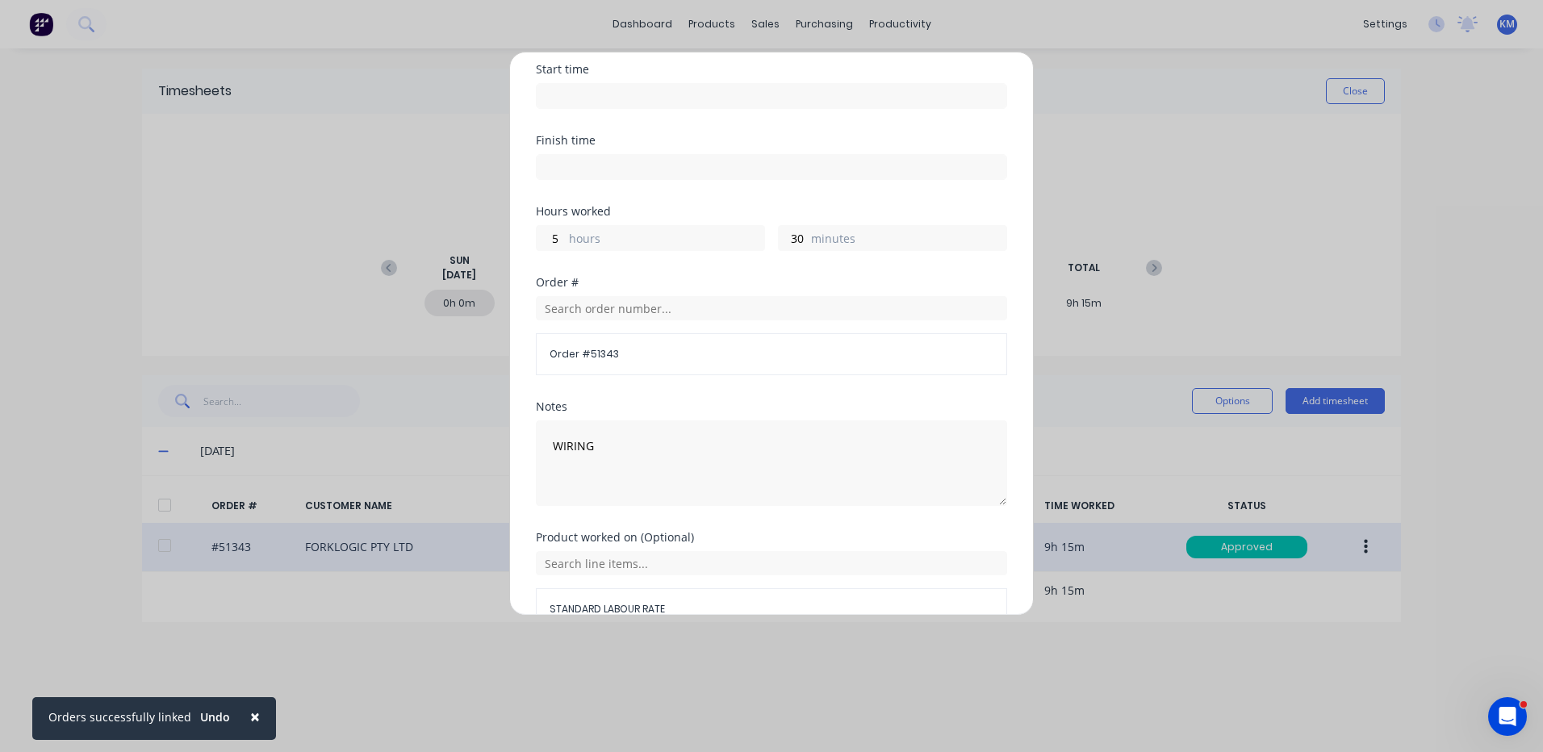
scroll to position [217, 0]
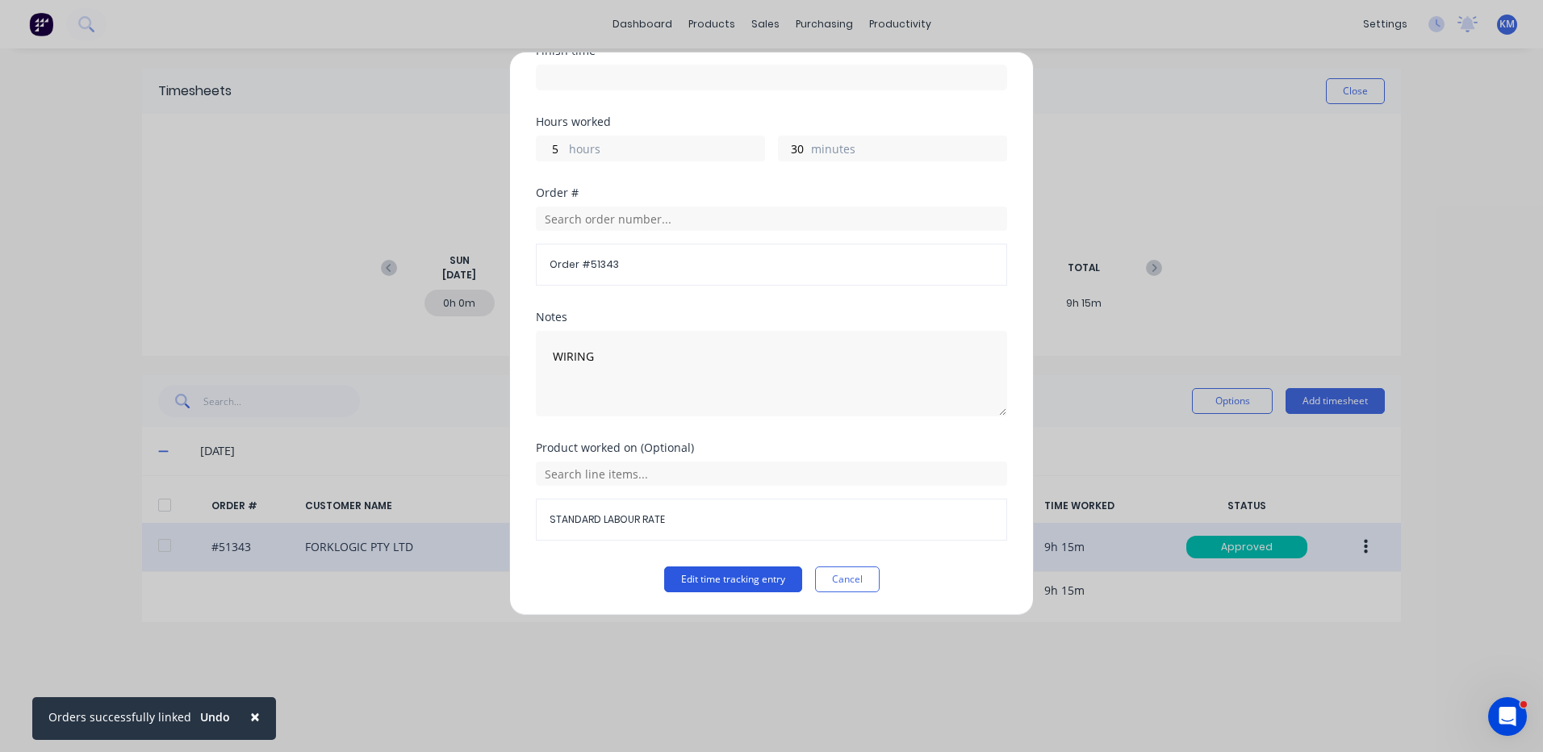
click at [720, 579] on button "Edit time tracking entry" at bounding box center [733, 580] width 138 height 26
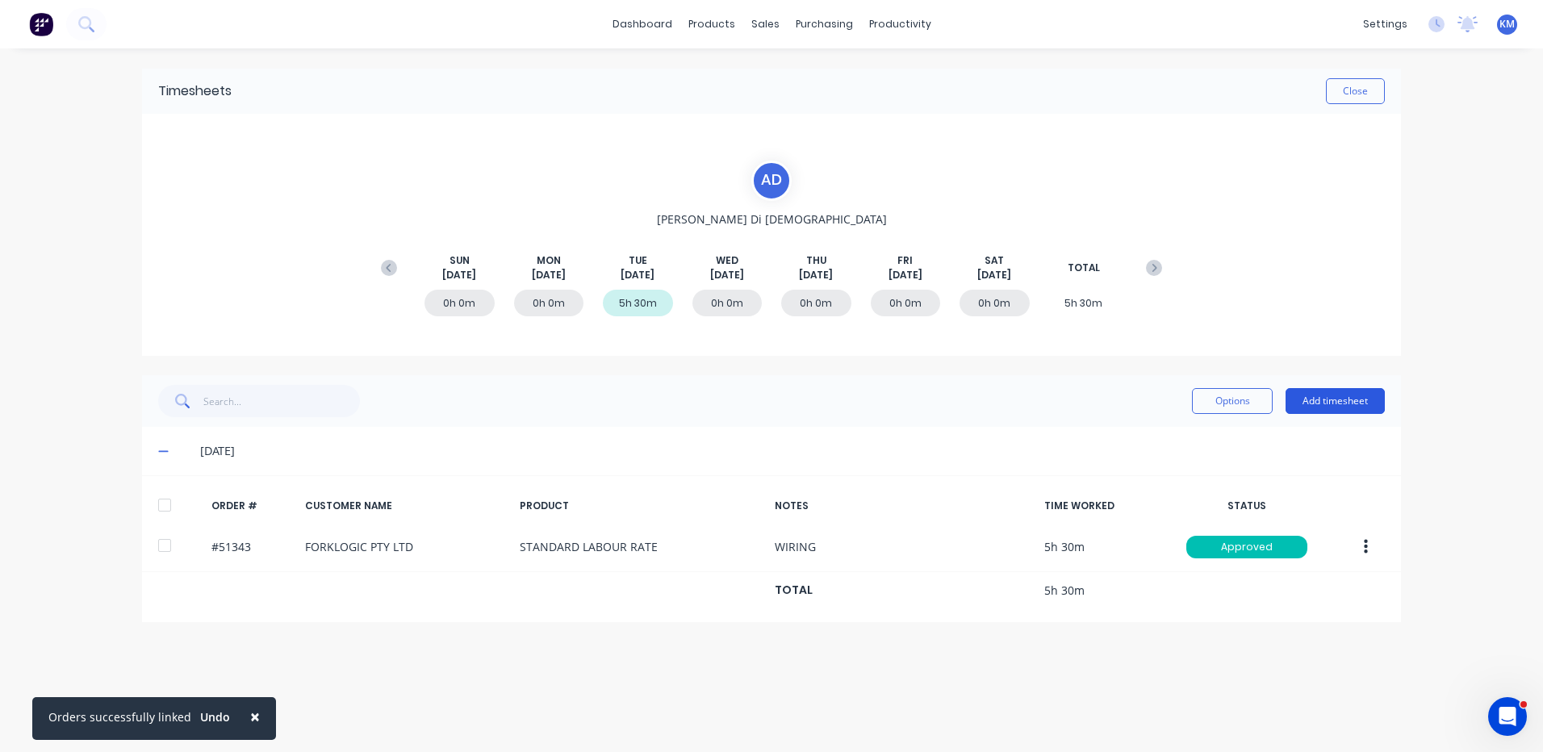
click at [1366, 404] on button "Add timesheet" at bounding box center [1335, 401] width 99 height 26
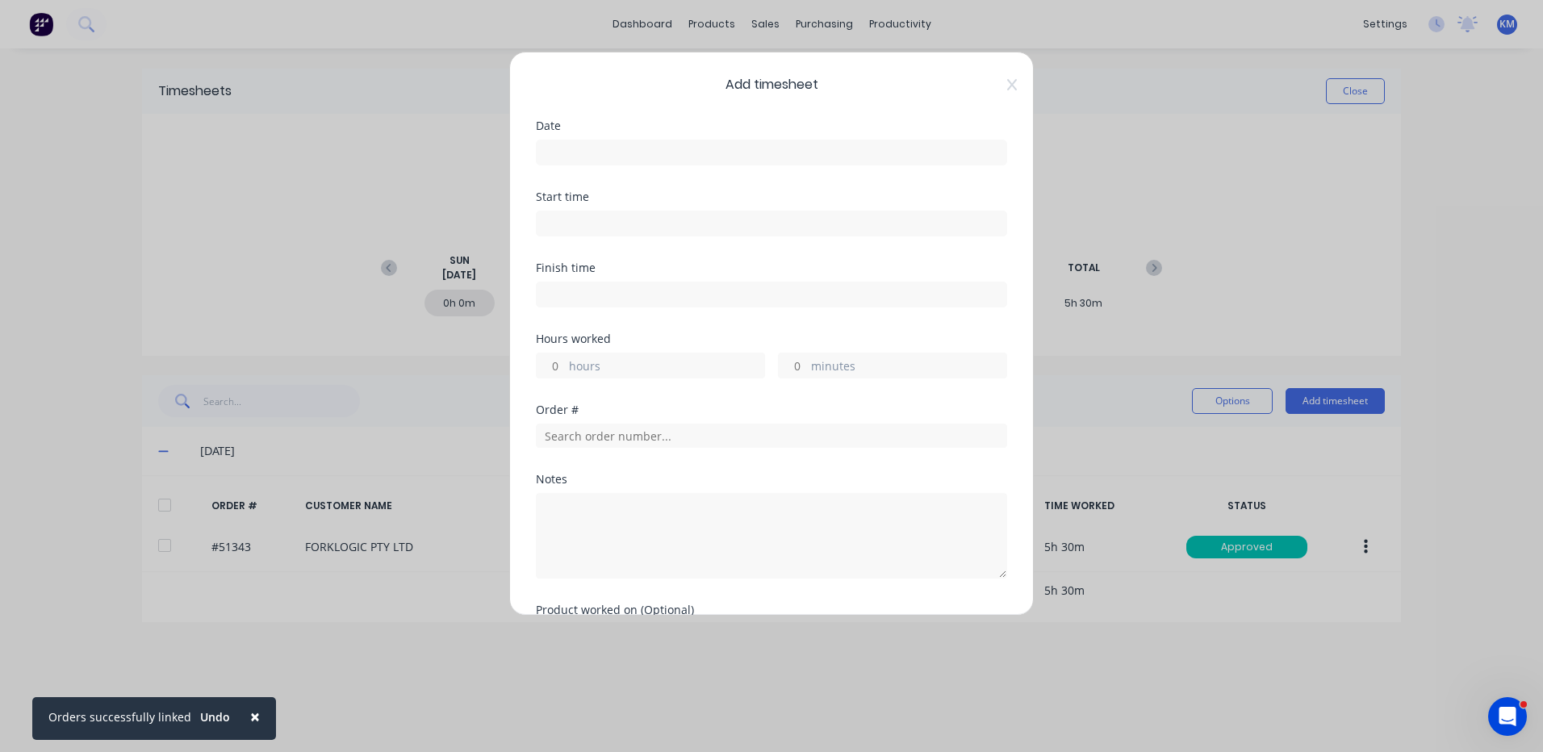
click at [754, 156] on input at bounding box center [772, 152] width 470 height 24
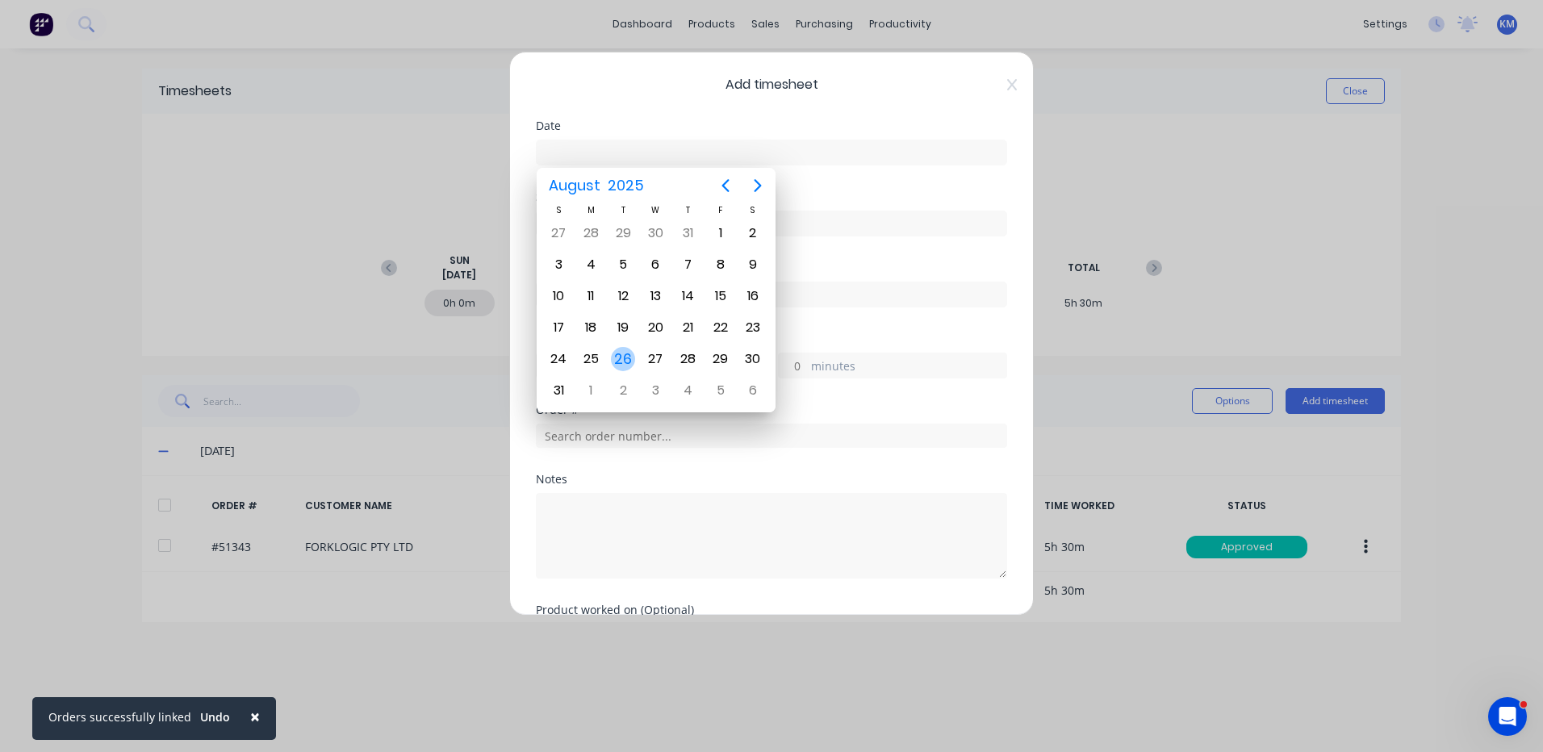
click at [623, 369] on div "26" at bounding box center [623, 359] width 24 height 24
type input "[DATE]"
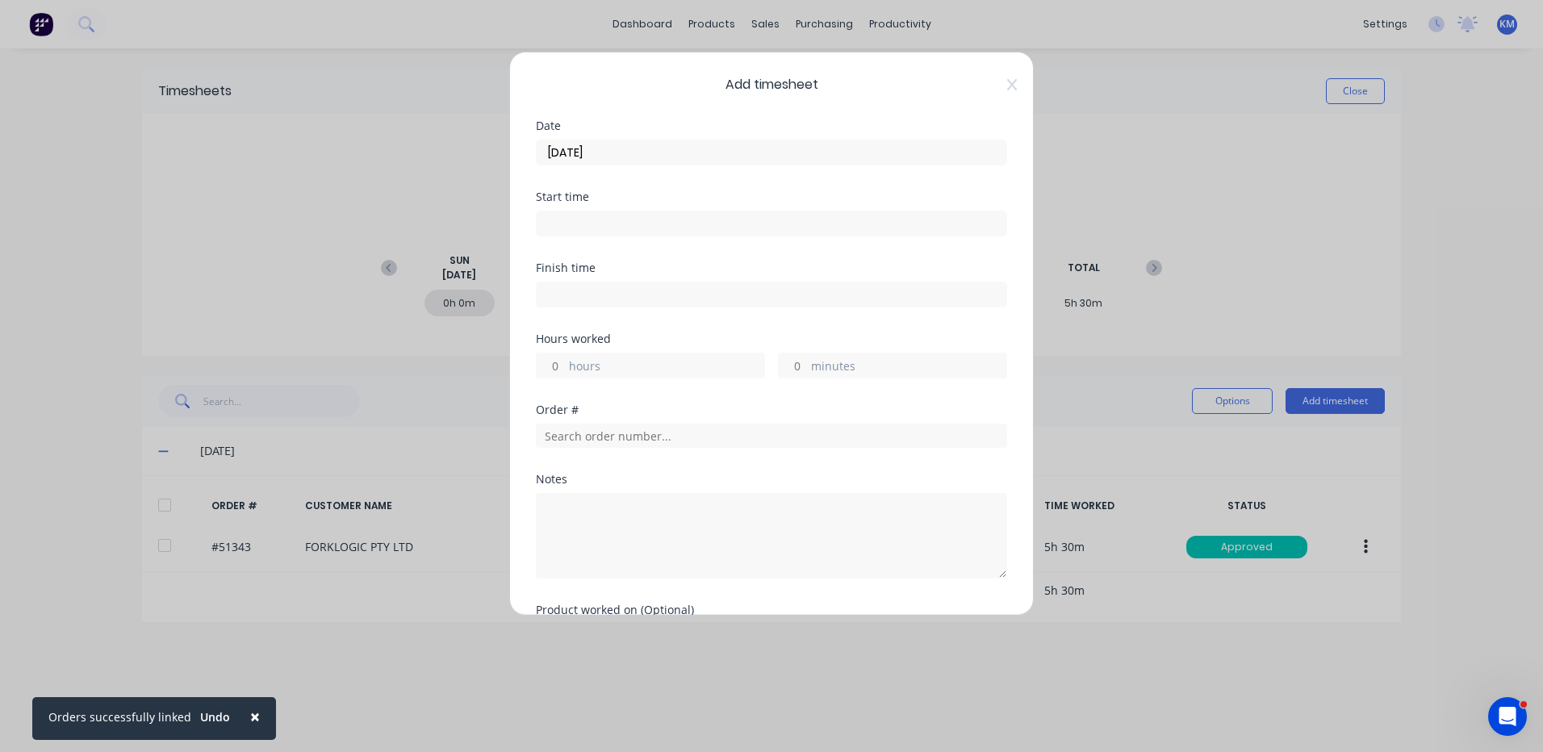
click at [625, 359] on label "hours" at bounding box center [666, 368] width 195 height 20
click at [565, 359] on input "hours" at bounding box center [551, 365] width 28 height 24
type input "3"
type input "5"
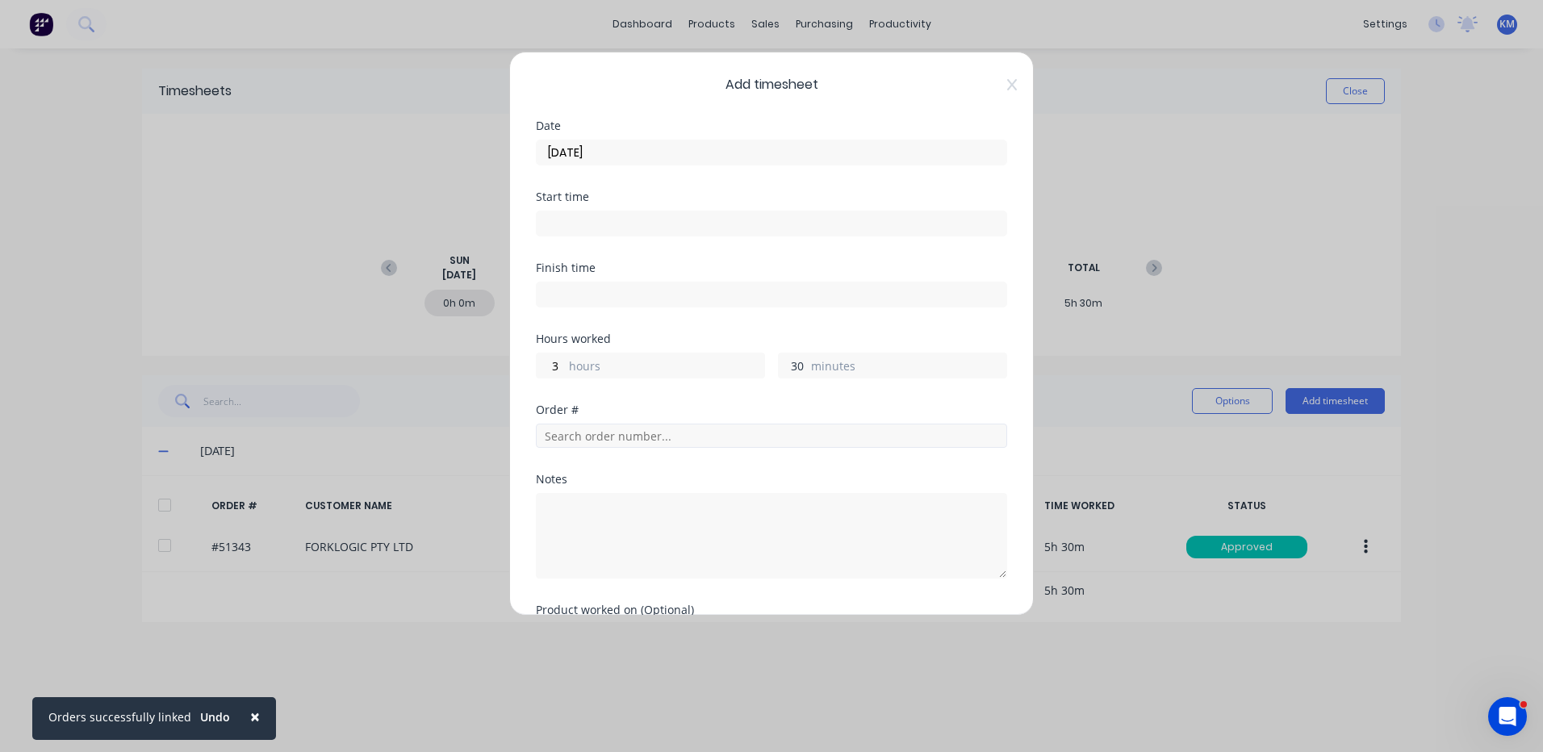
type input "30"
click at [593, 431] on input "text" at bounding box center [771, 436] width 471 height 24
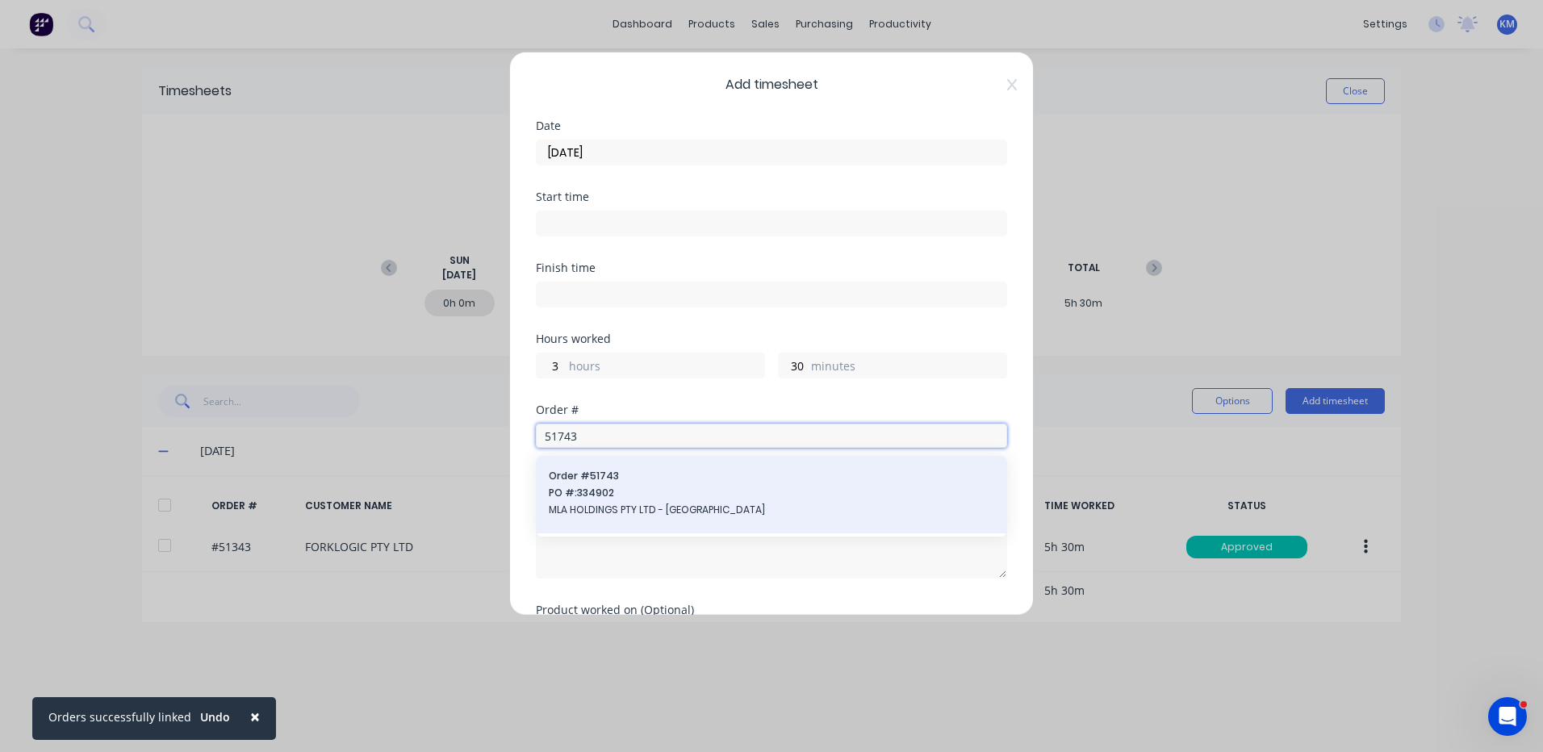
type input "51743"
click at [615, 490] on span "PO #: 334902" at bounding box center [771, 493] width 445 height 15
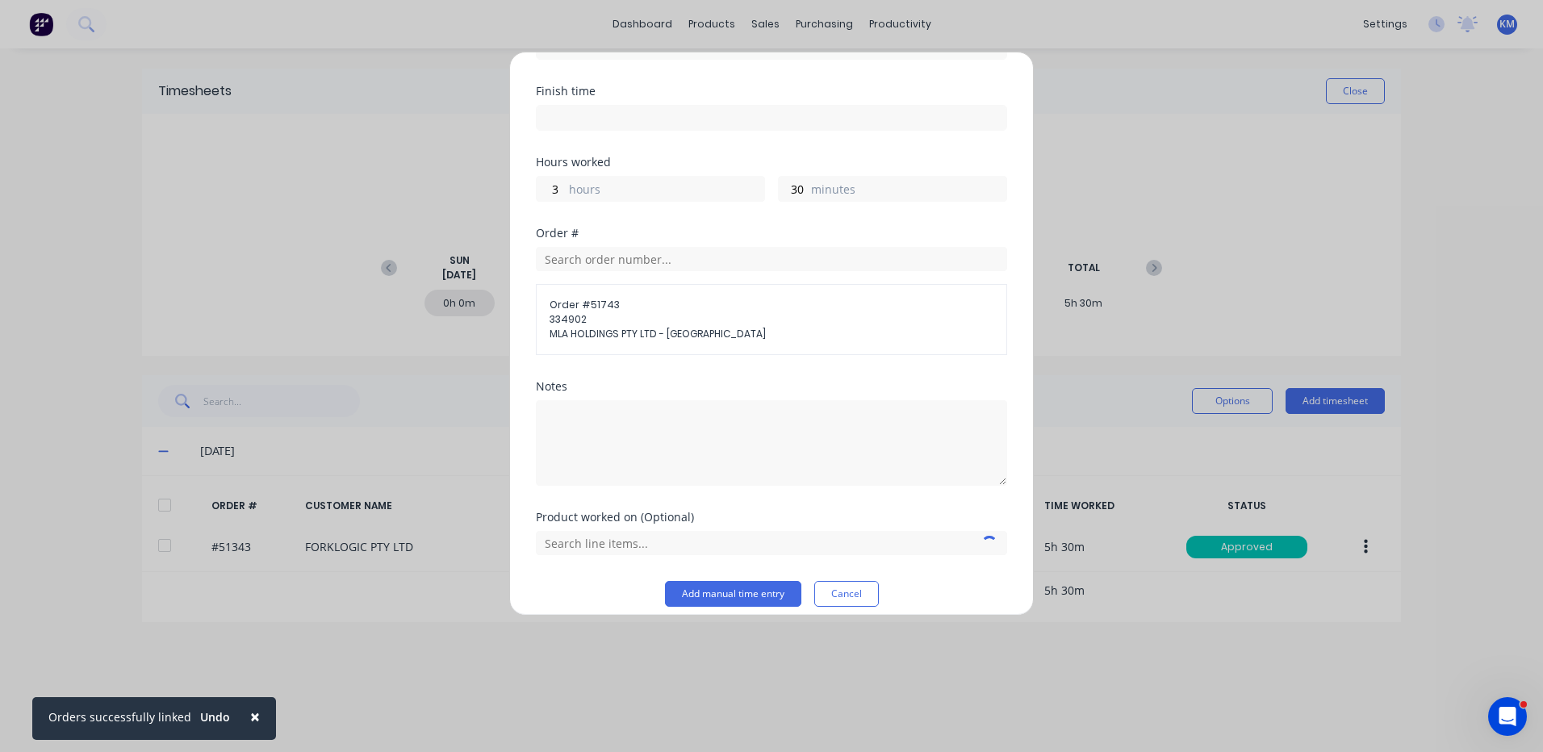
scroll to position [191, 0]
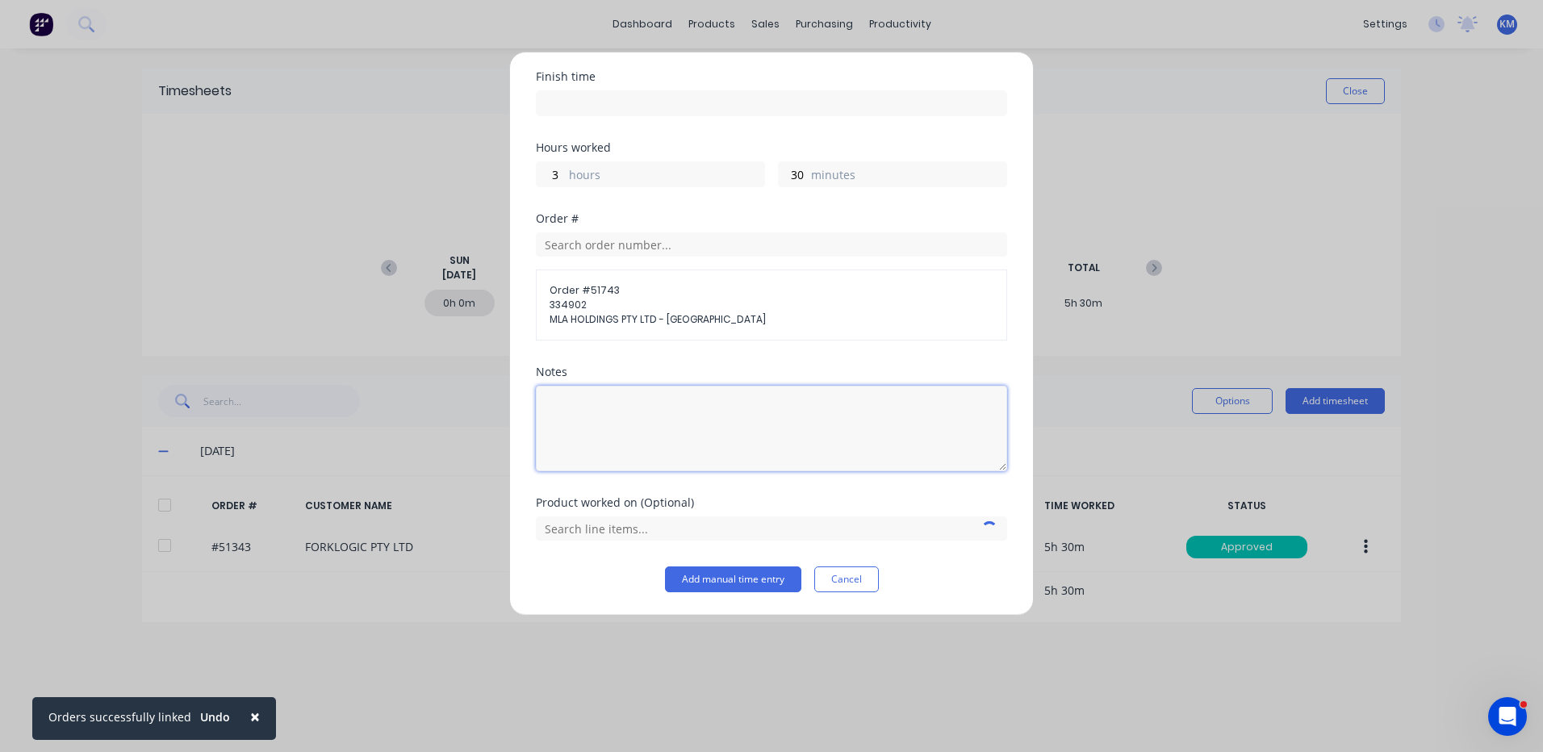
click at [680, 417] on textarea at bounding box center [771, 429] width 471 height 86
type textarea "FIELD WIRING"
click at [691, 517] on input "text" at bounding box center [771, 528] width 471 height 24
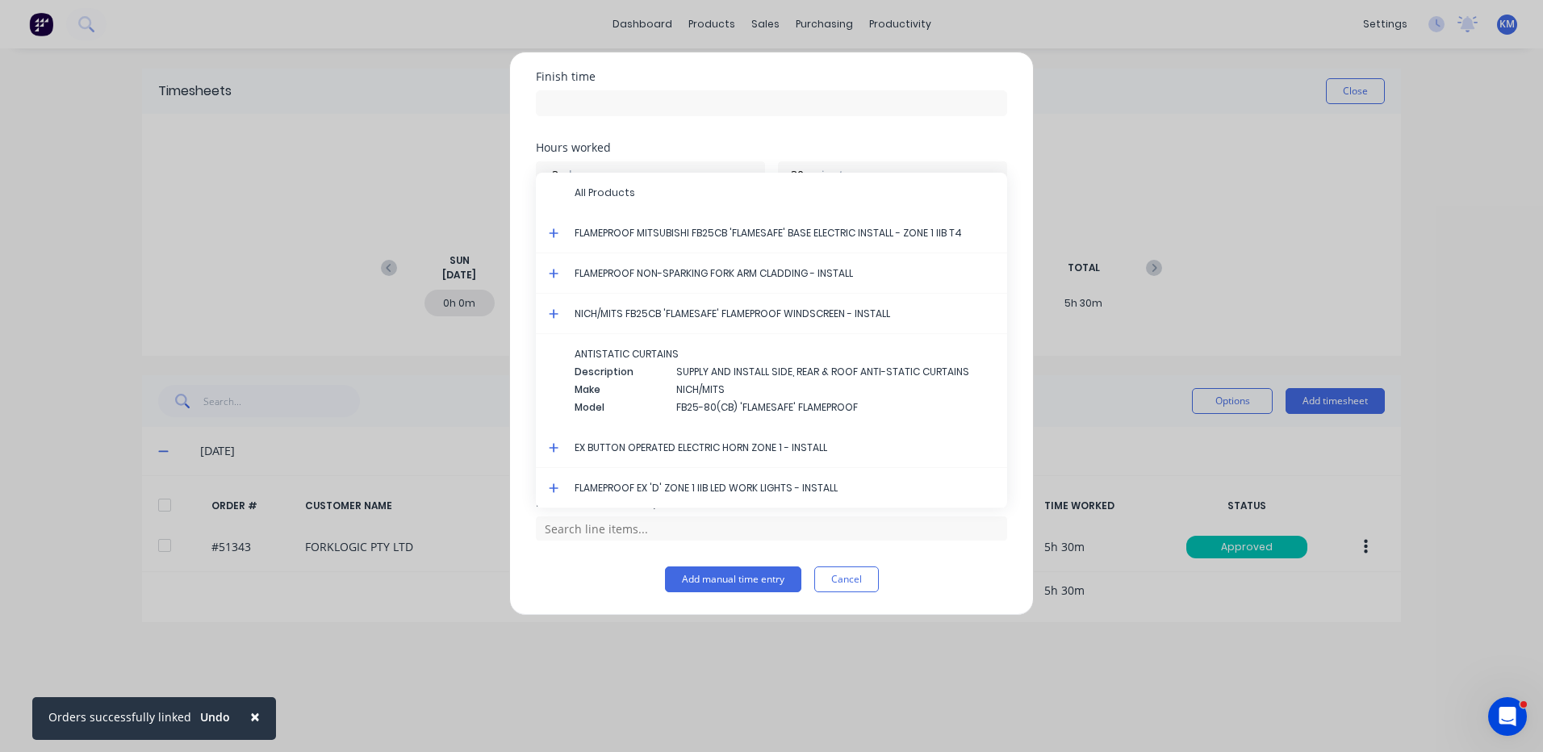
click at [555, 233] on icon at bounding box center [554, 233] width 10 height 10
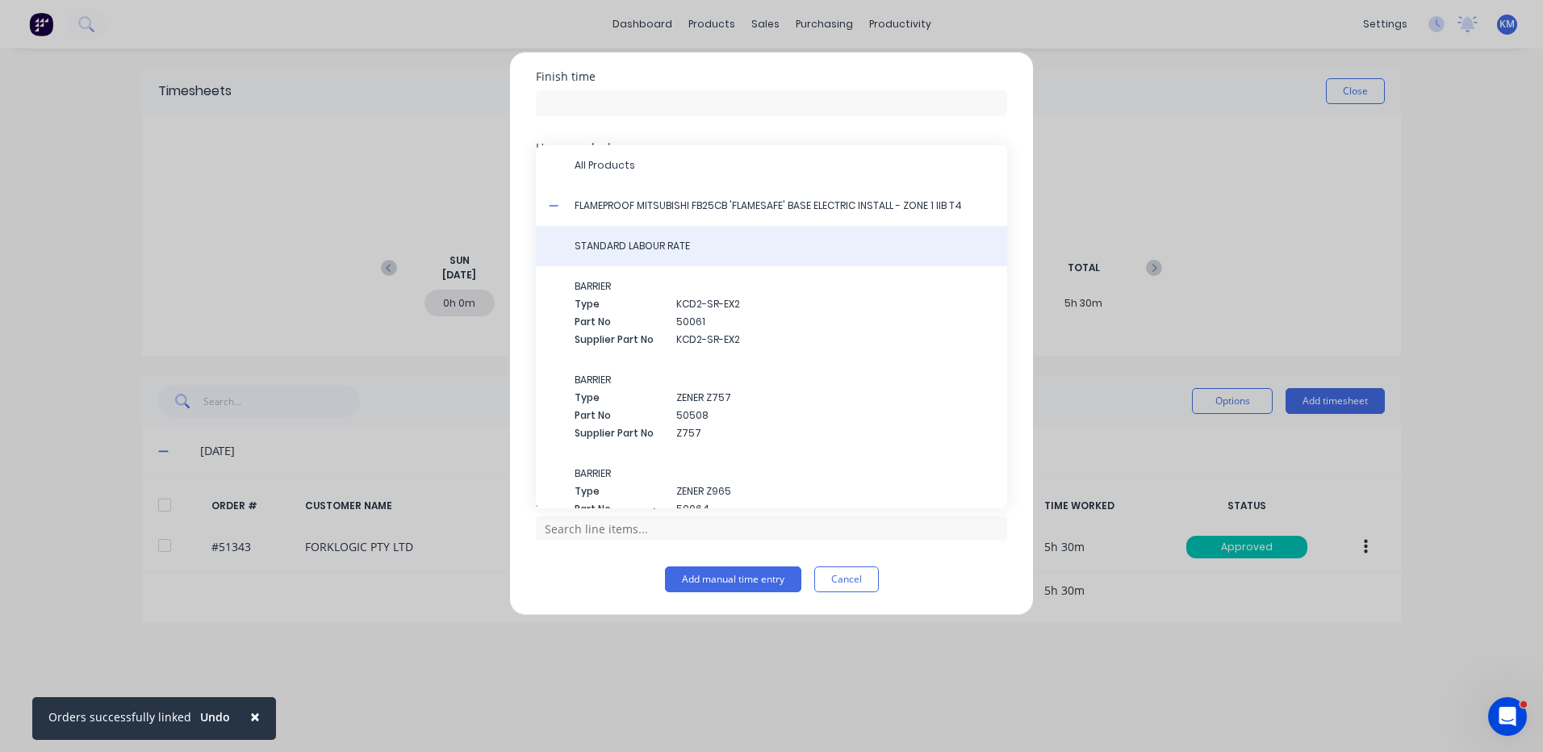
click at [638, 236] on div "STANDARD LABOUR RATE" at bounding box center [771, 246] width 471 height 40
click at [636, 243] on span "STANDARD LABOUR RATE" at bounding box center [785, 246] width 420 height 15
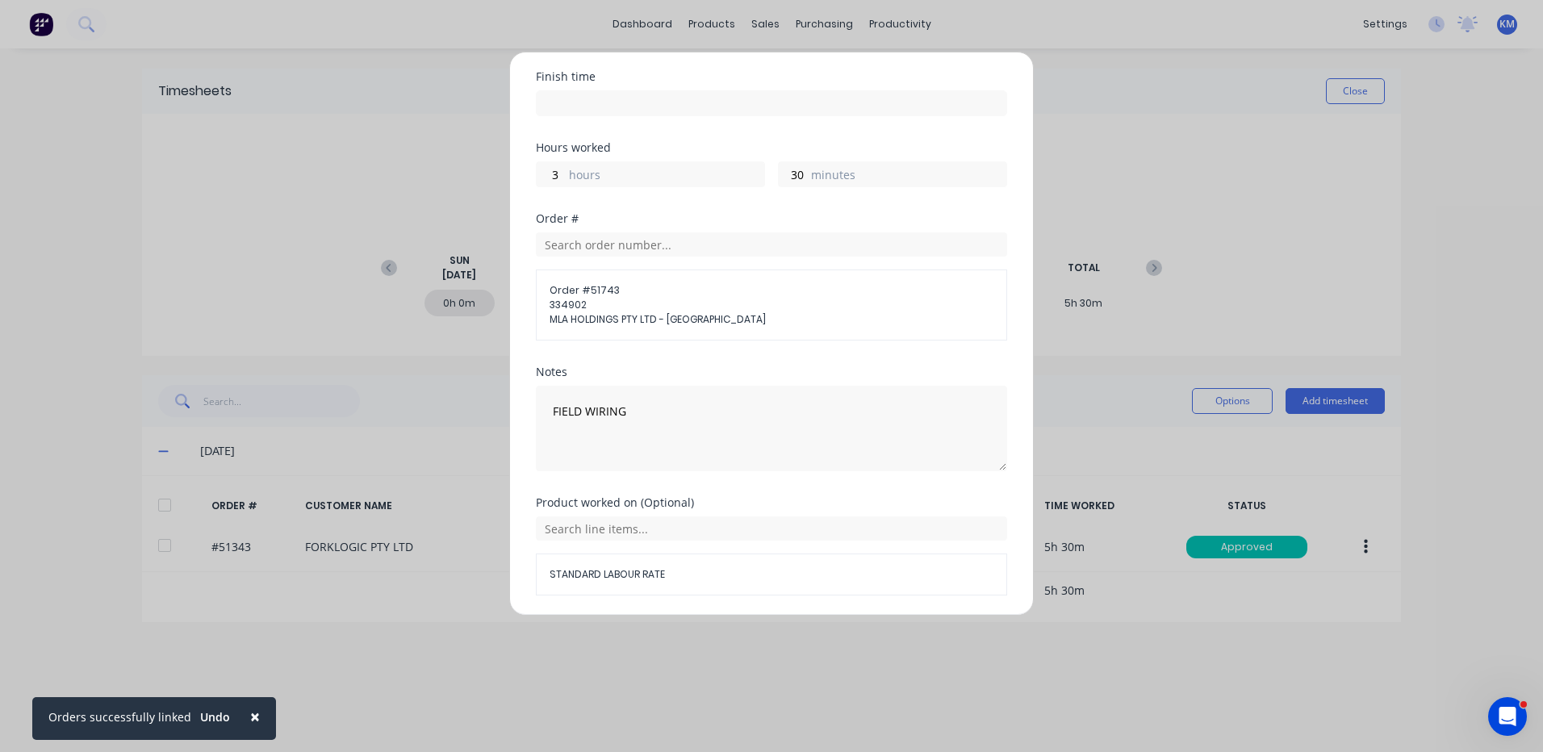
scroll to position [246, 0]
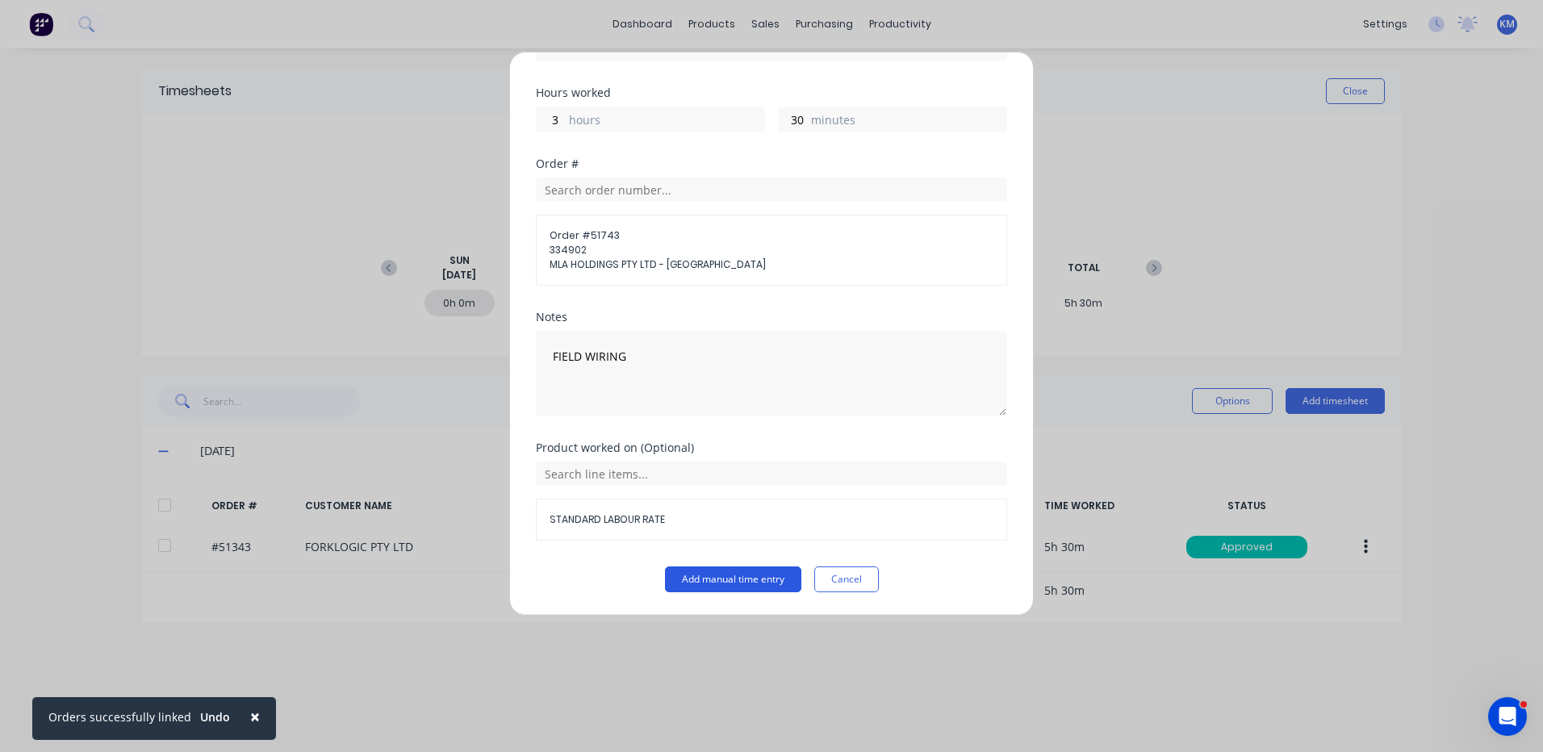
click at [713, 576] on button "Add manual time entry" at bounding box center [733, 580] width 136 height 26
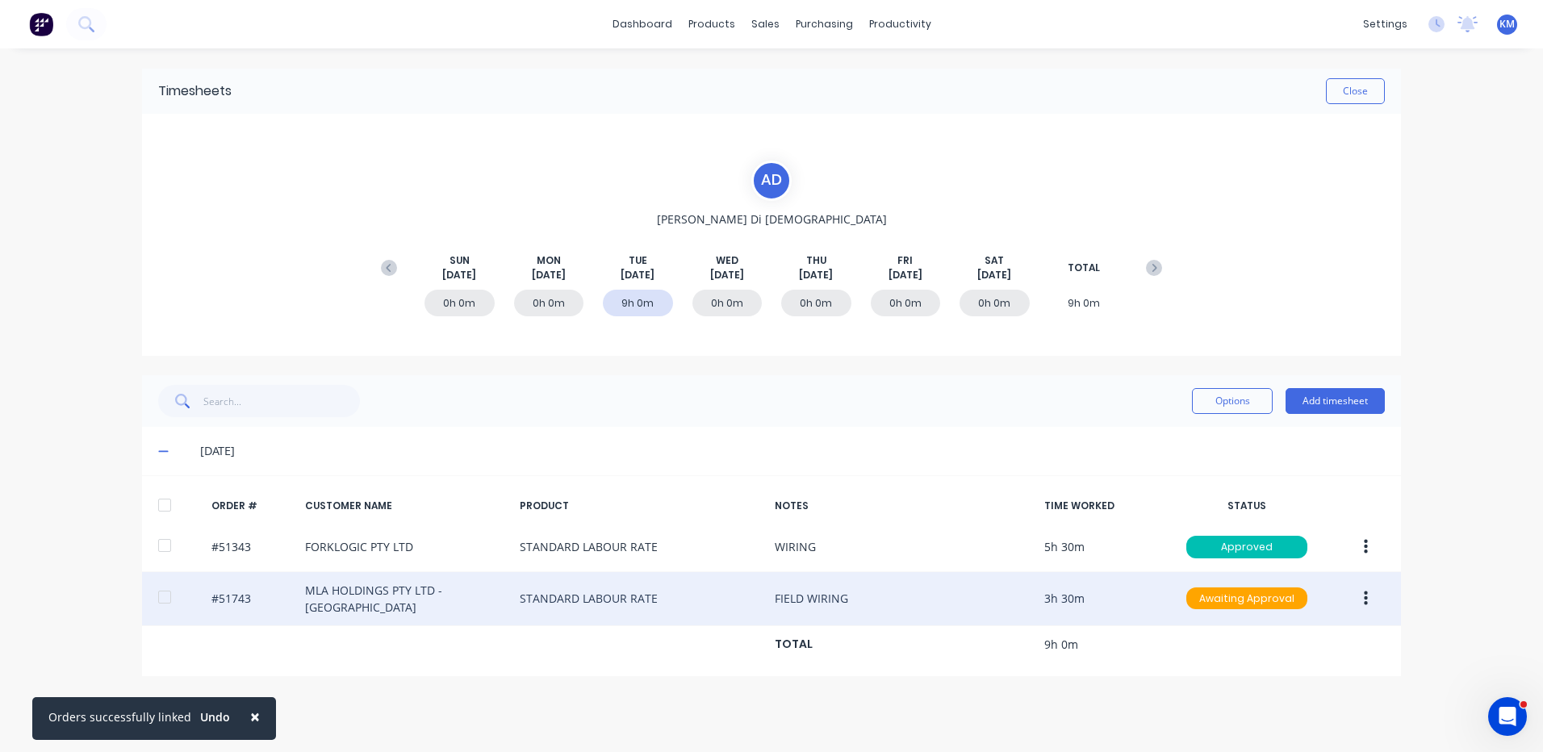
click at [164, 586] on div at bounding box center [164, 597] width 32 height 32
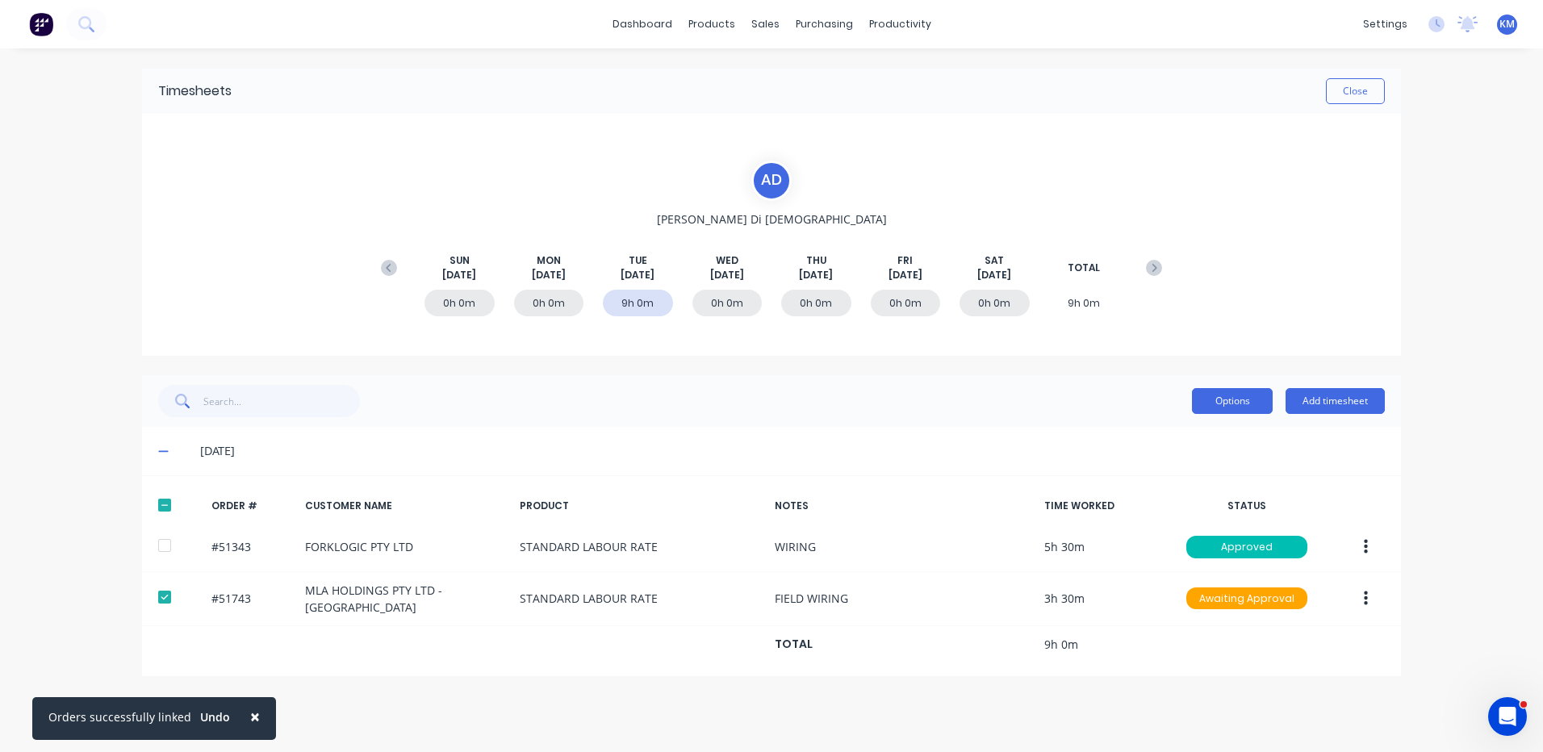
click at [1218, 407] on button "Options" at bounding box center [1232, 401] width 81 height 26
click at [910, 443] on div "[DATE]" at bounding box center [792, 451] width 1185 height 18
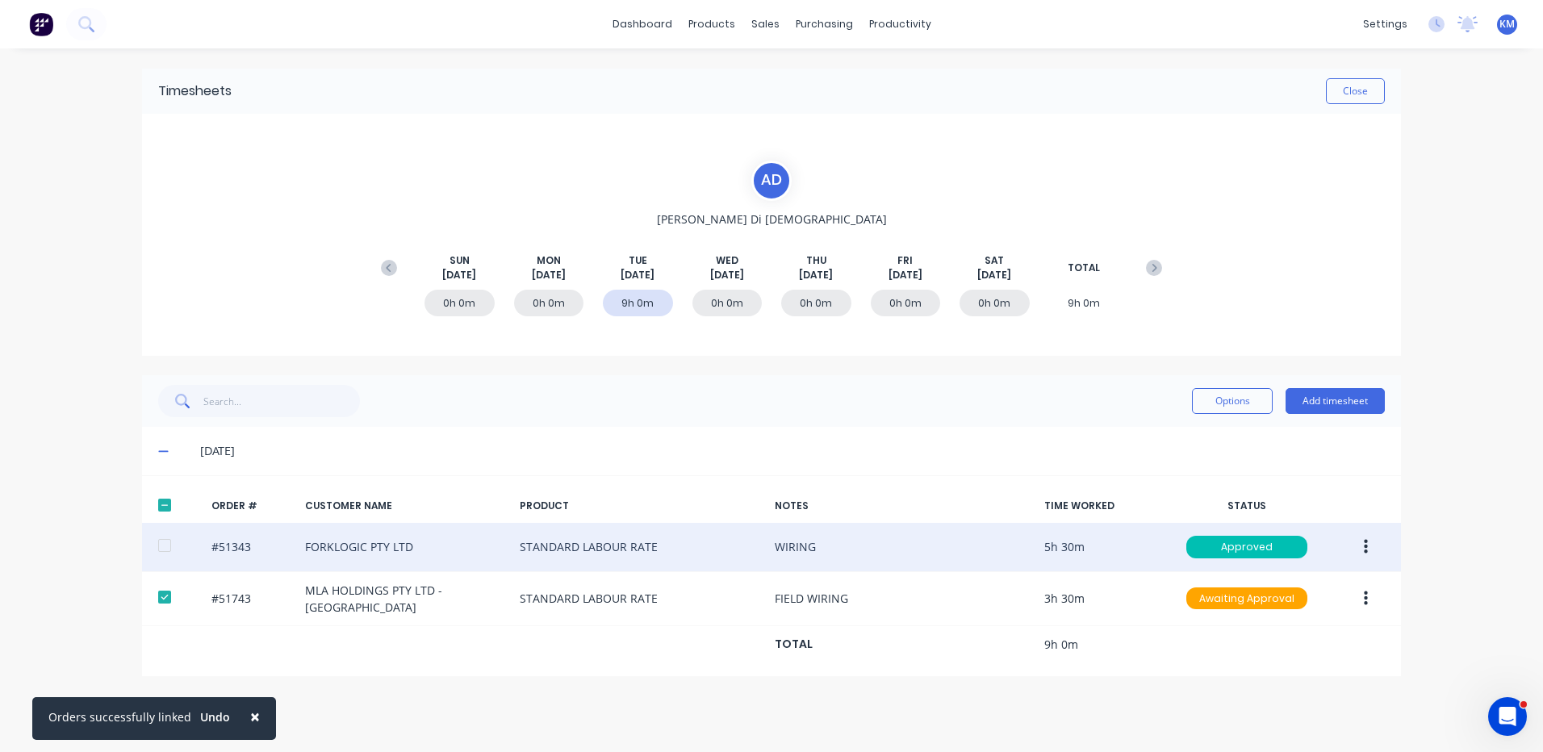
click at [1369, 540] on button "button" at bounding box center [1366, 547] width 38 height 29
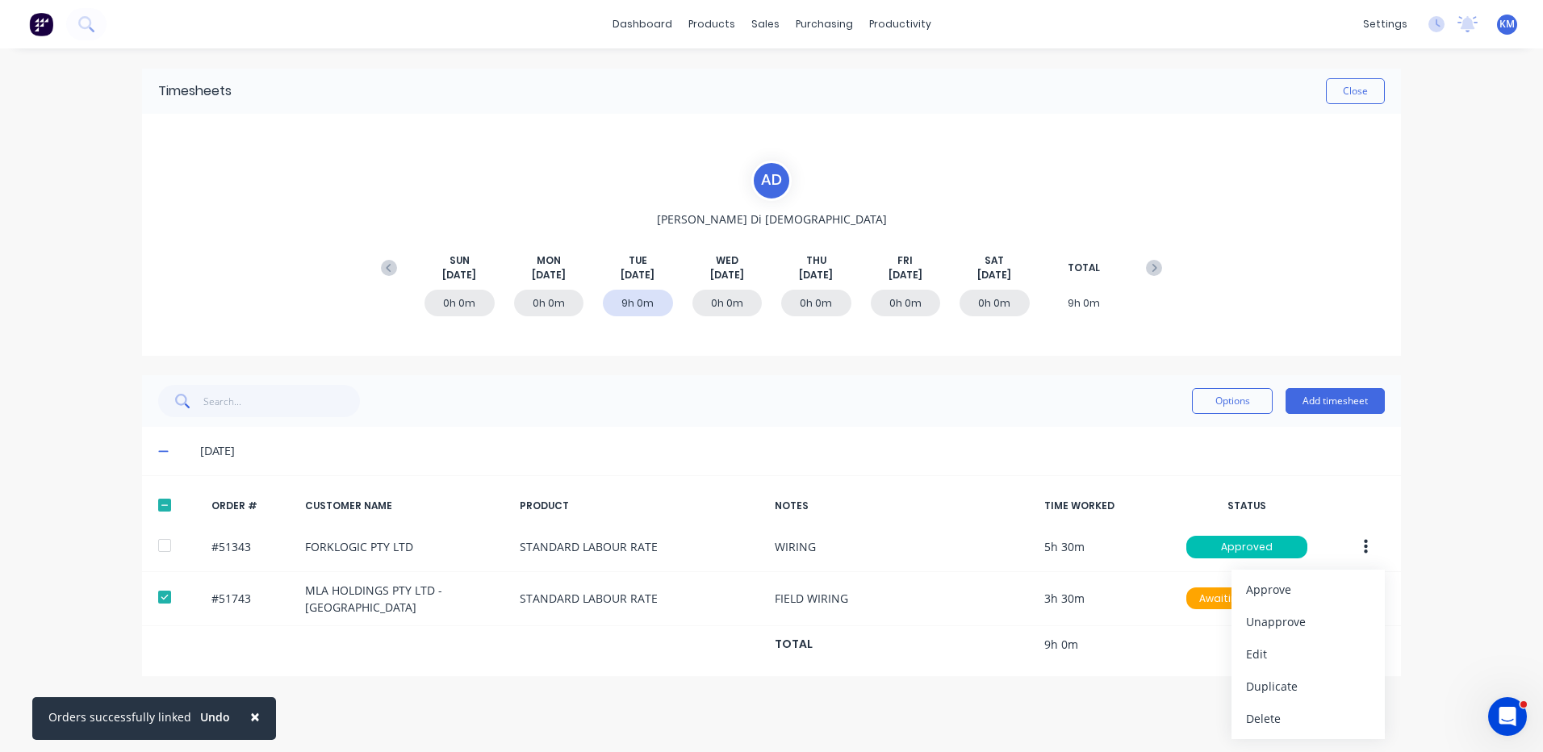
click at [1056, 476] on div "ORDER # CUSTOMER NAME PRODUCT NOTES TIME WORKED STATUS #51343 FORKLOGIC PTY LTD…" at bounding box center [771, 575] width 1259 height 201
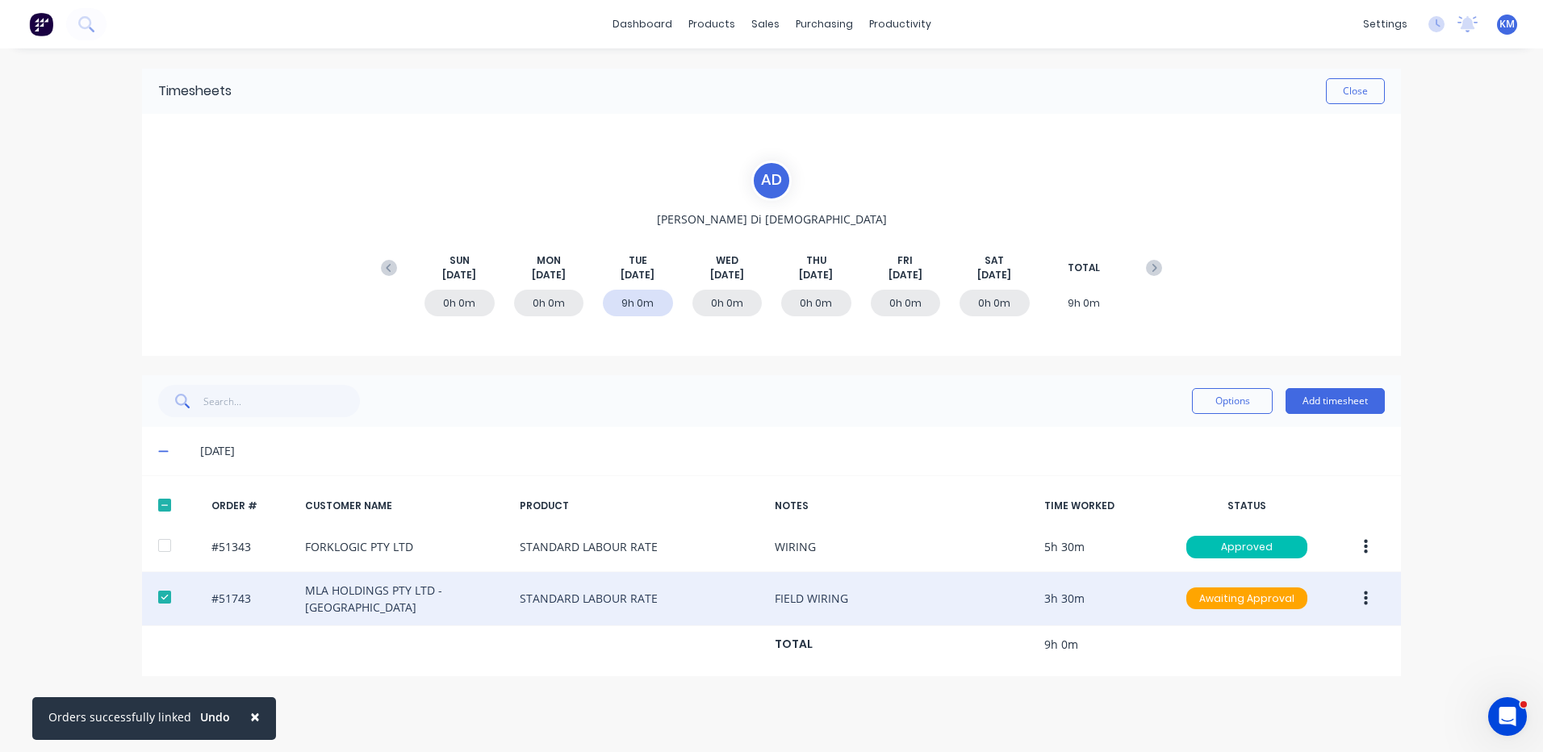
click at [1357, 578] on div "#51743 MLA HOLDINGS PTY LTD - KEILOR PARK STANDARD LABOUR RATE FIELD WIRING 3h …" at bounding box center [771, 599] width 1259 height 54
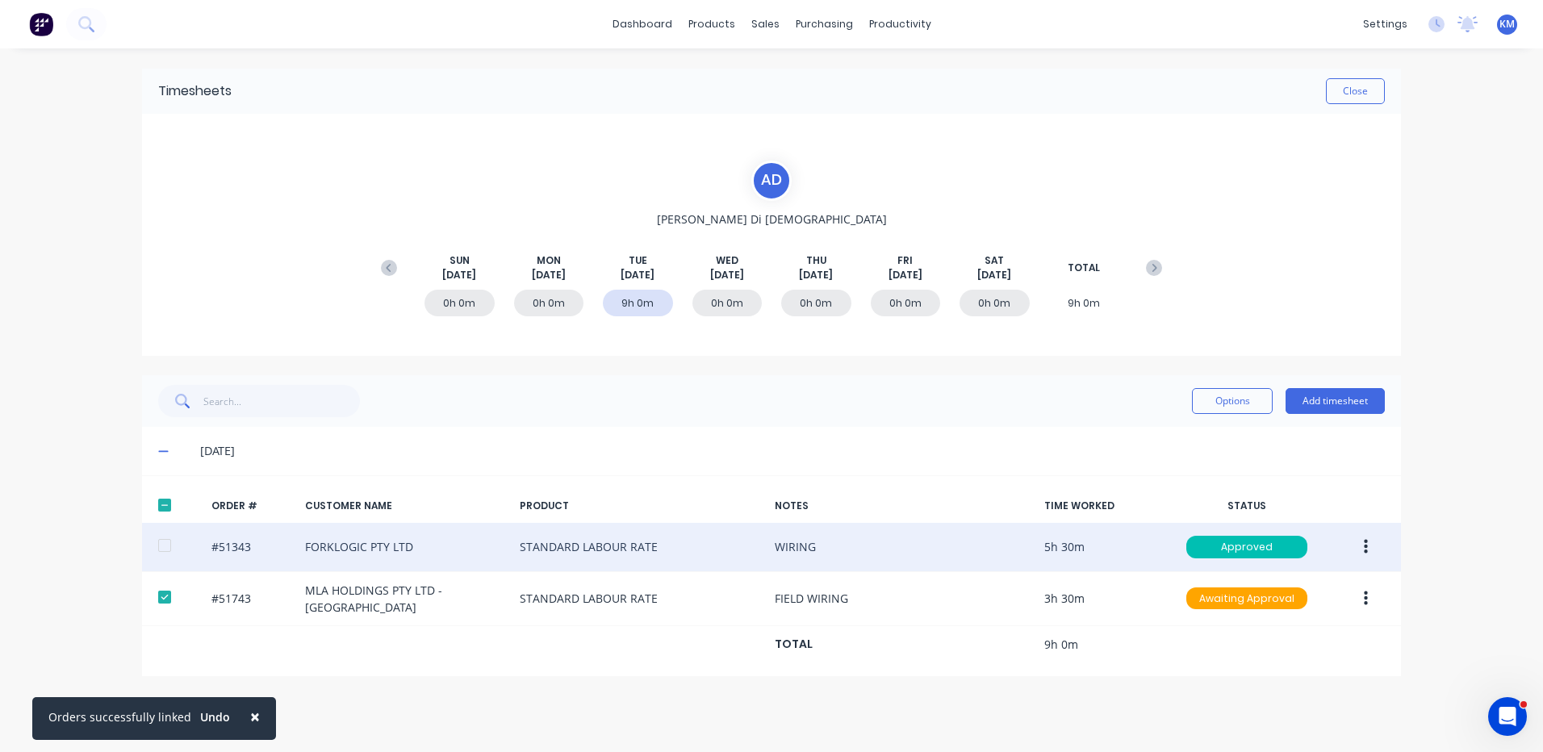
click at [1357, 558] on button "button" at bounding box center [1366, 547] width 38 height 29
click at [1286, 638] on button "Edit" at bounding box center [1307, 654] width 153 height 32
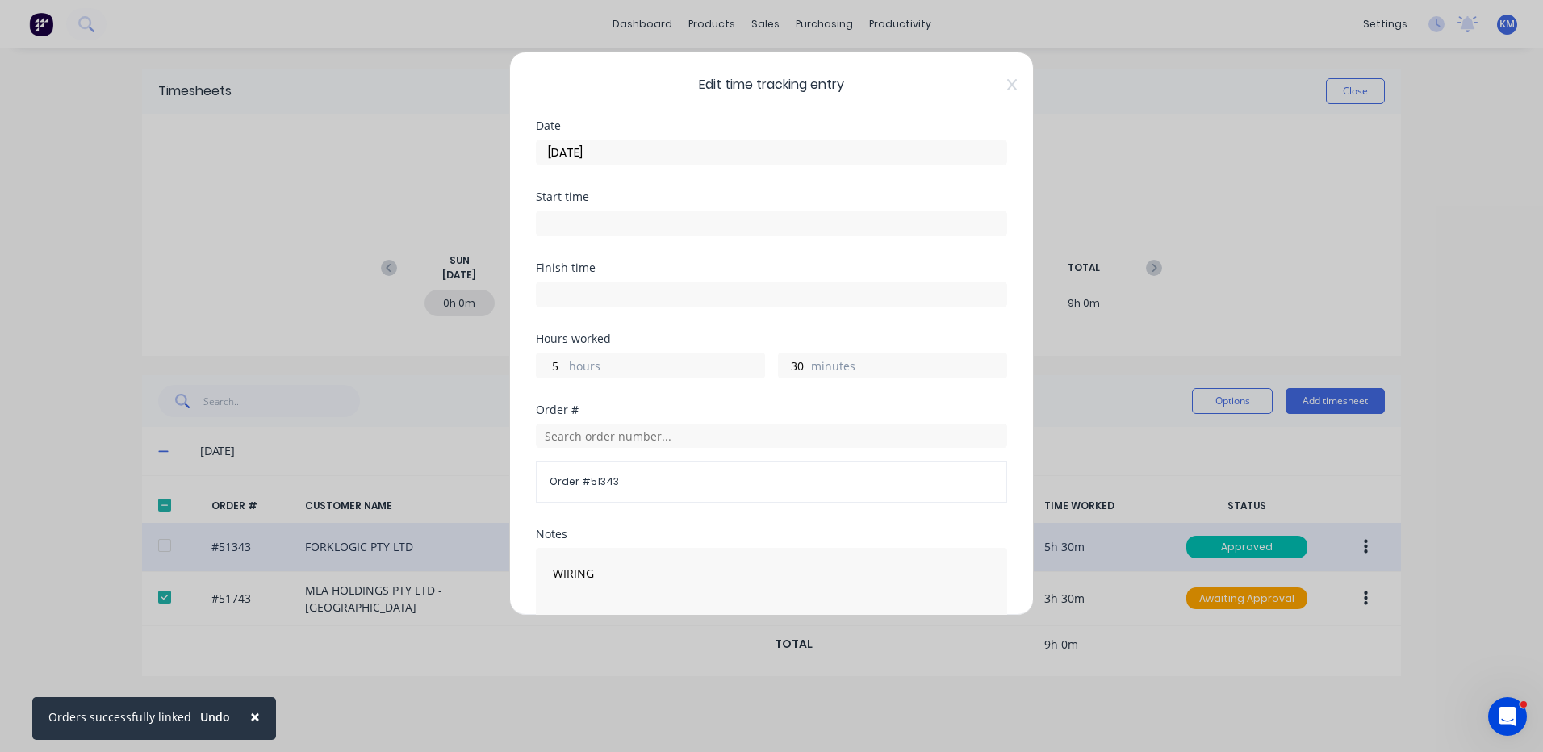
click at [644, 154] on input "[DATE]" at bounding box center [772, 152] width 470 height 24
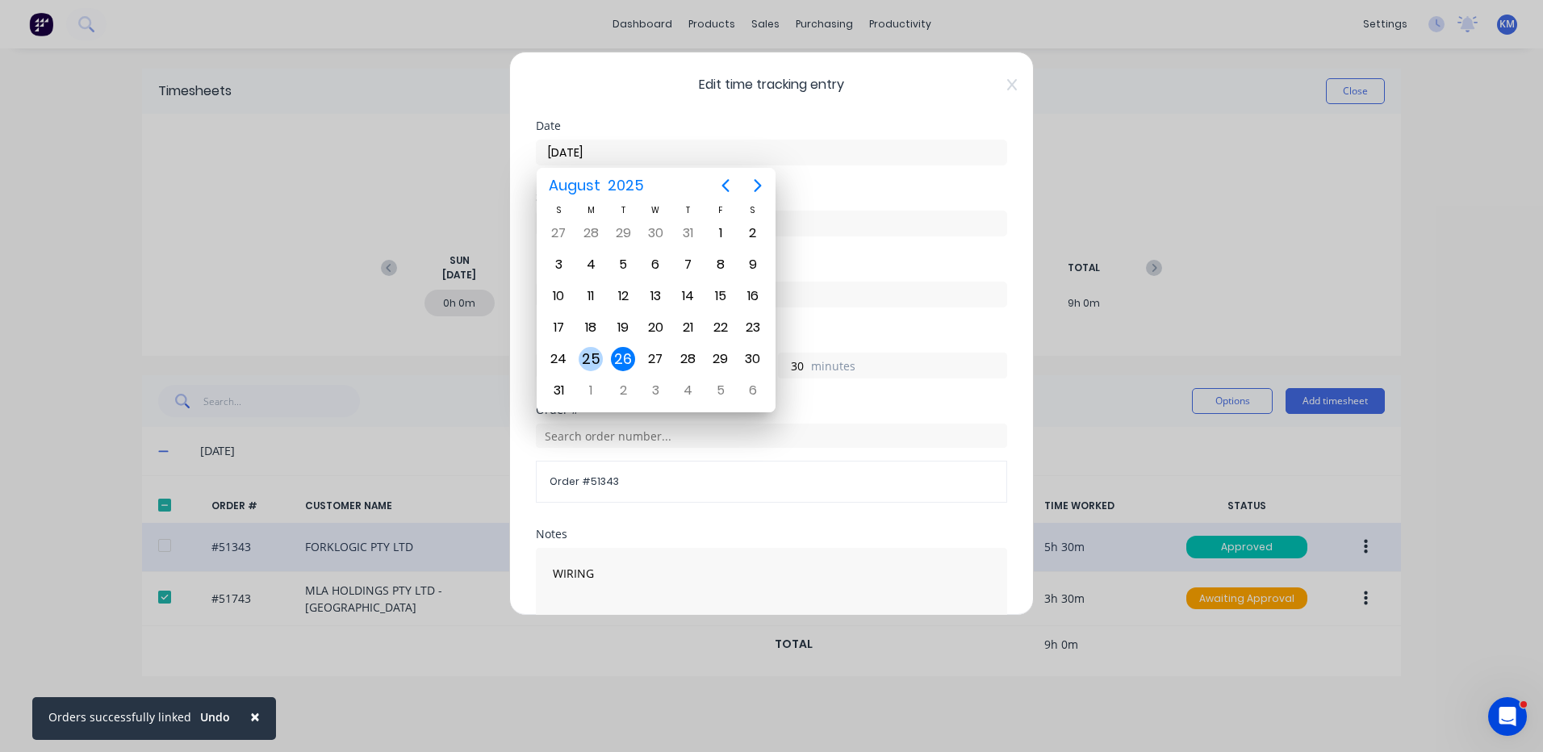
click at [578, 351] on div "25" at bounding box center [591, 359] width 32 height 31
type input "[DATE]"
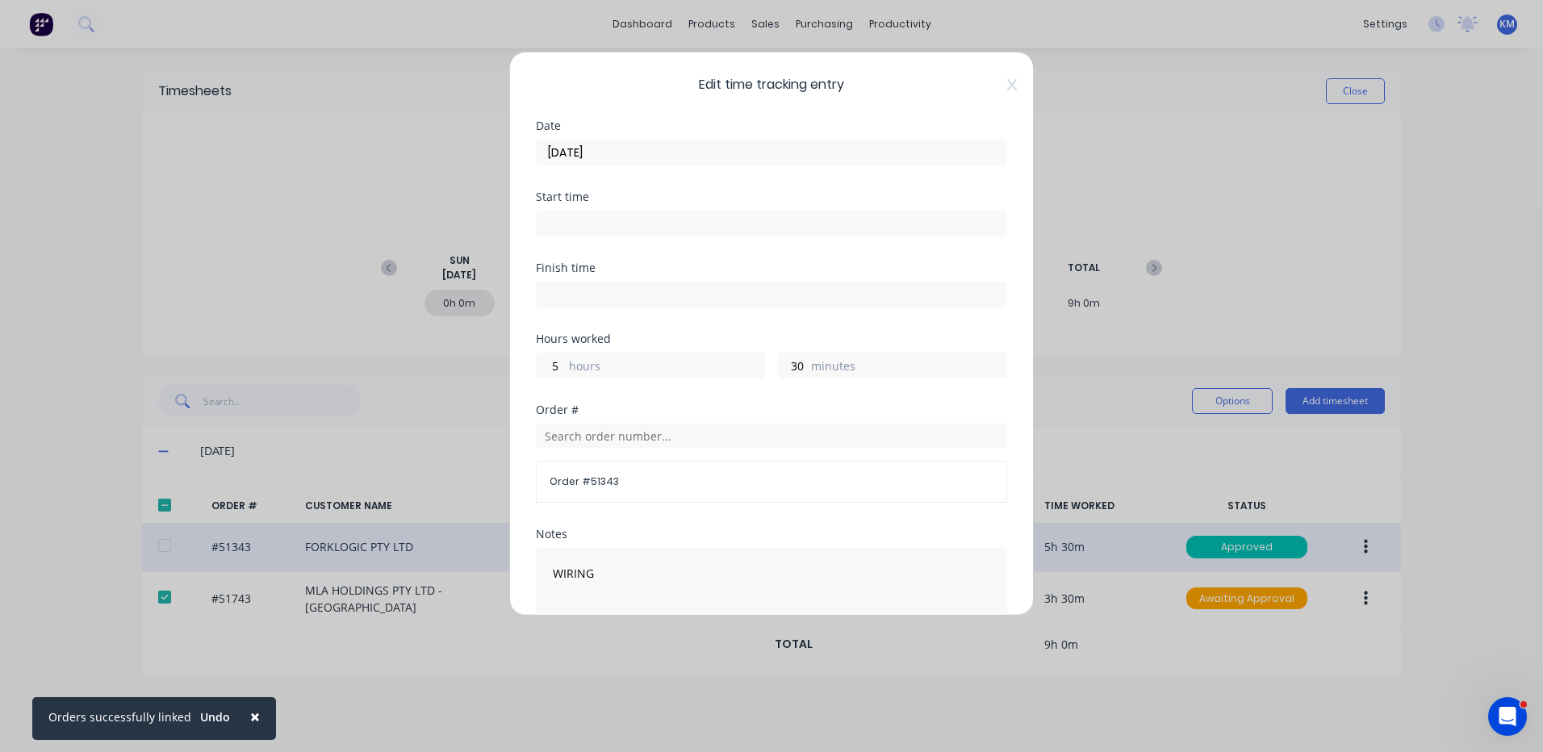
scroll to position [217, 0]
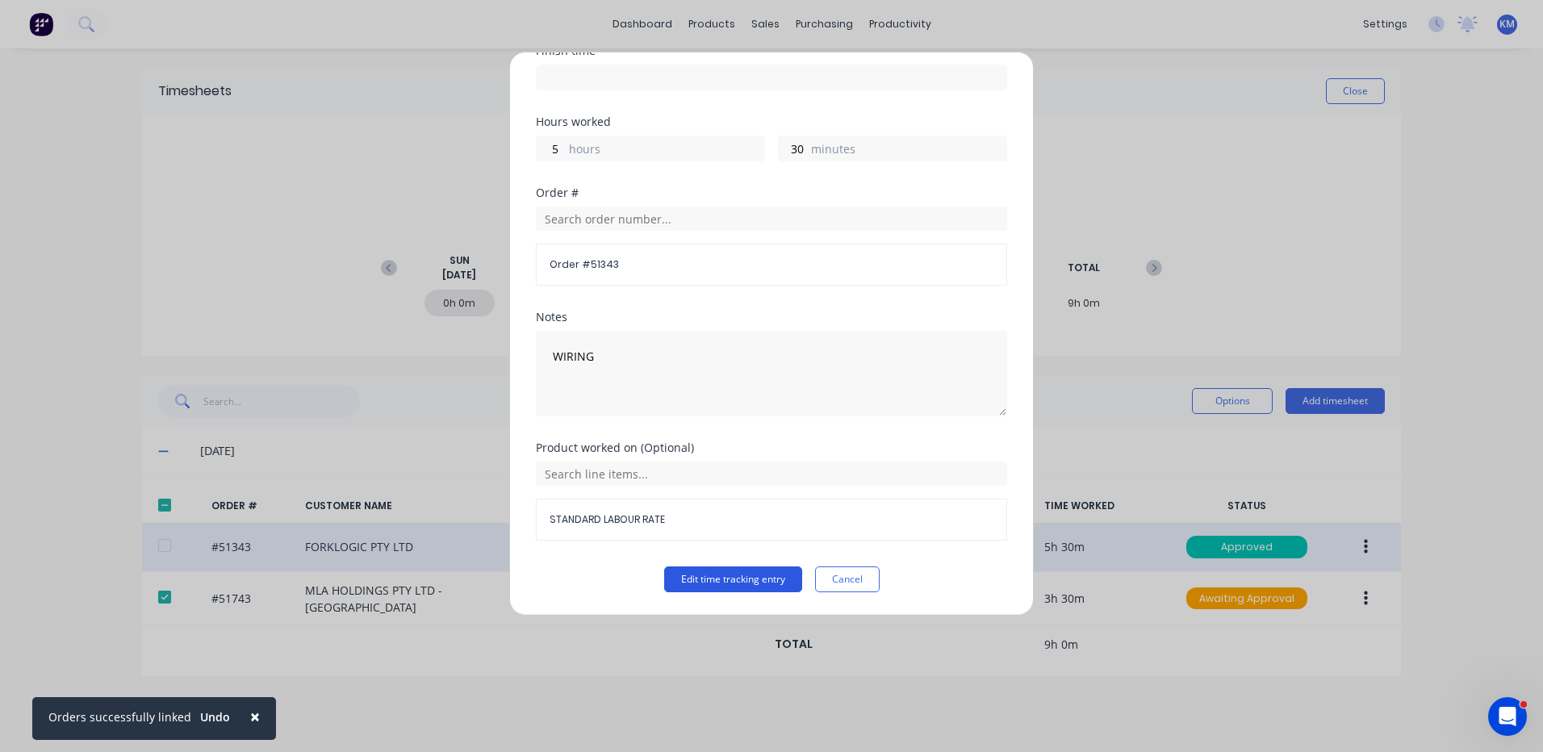
click at [694, 576] on button "Edit time tracking entry" at bounding box center [733, 580] width 138 height 26
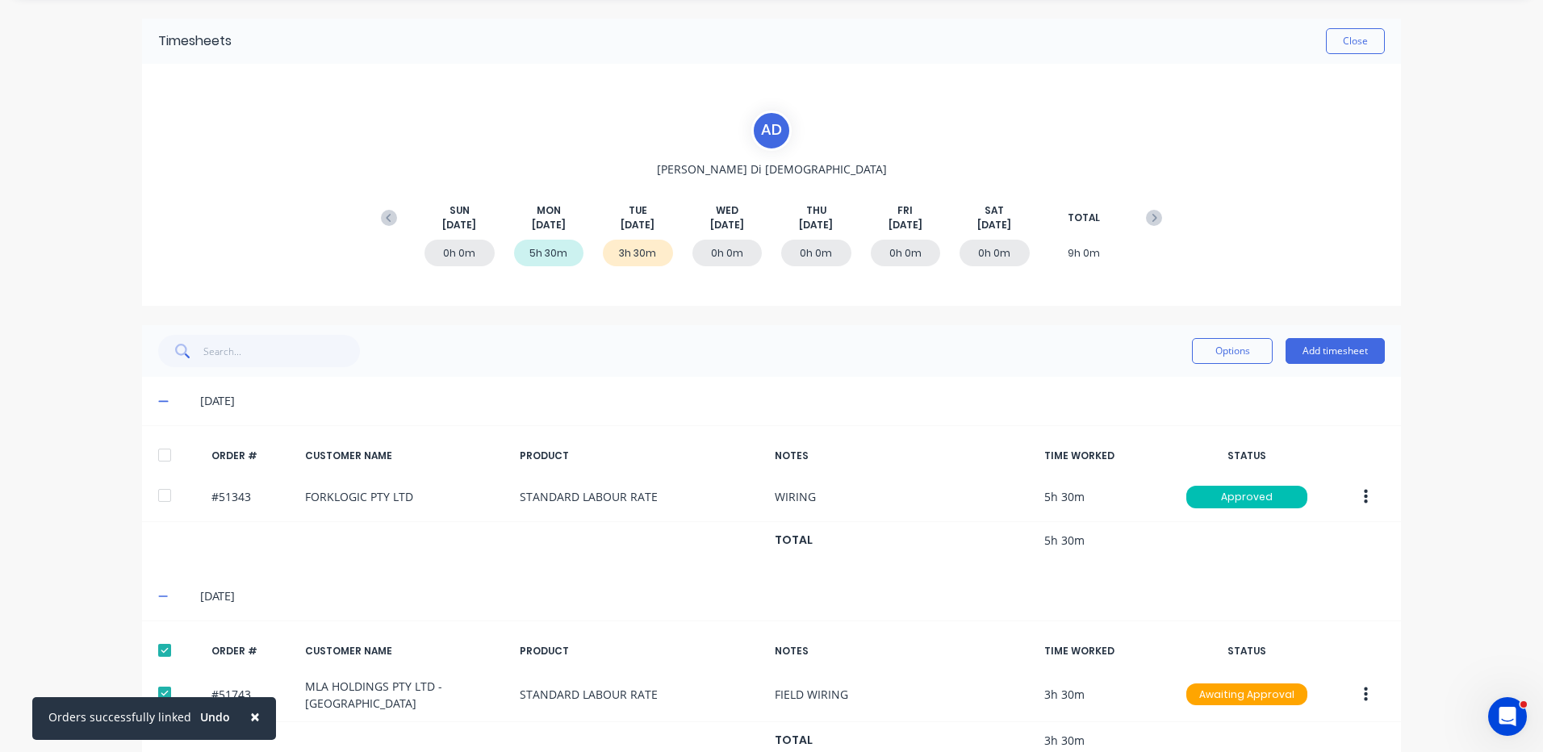
scroll to position [90, 0]
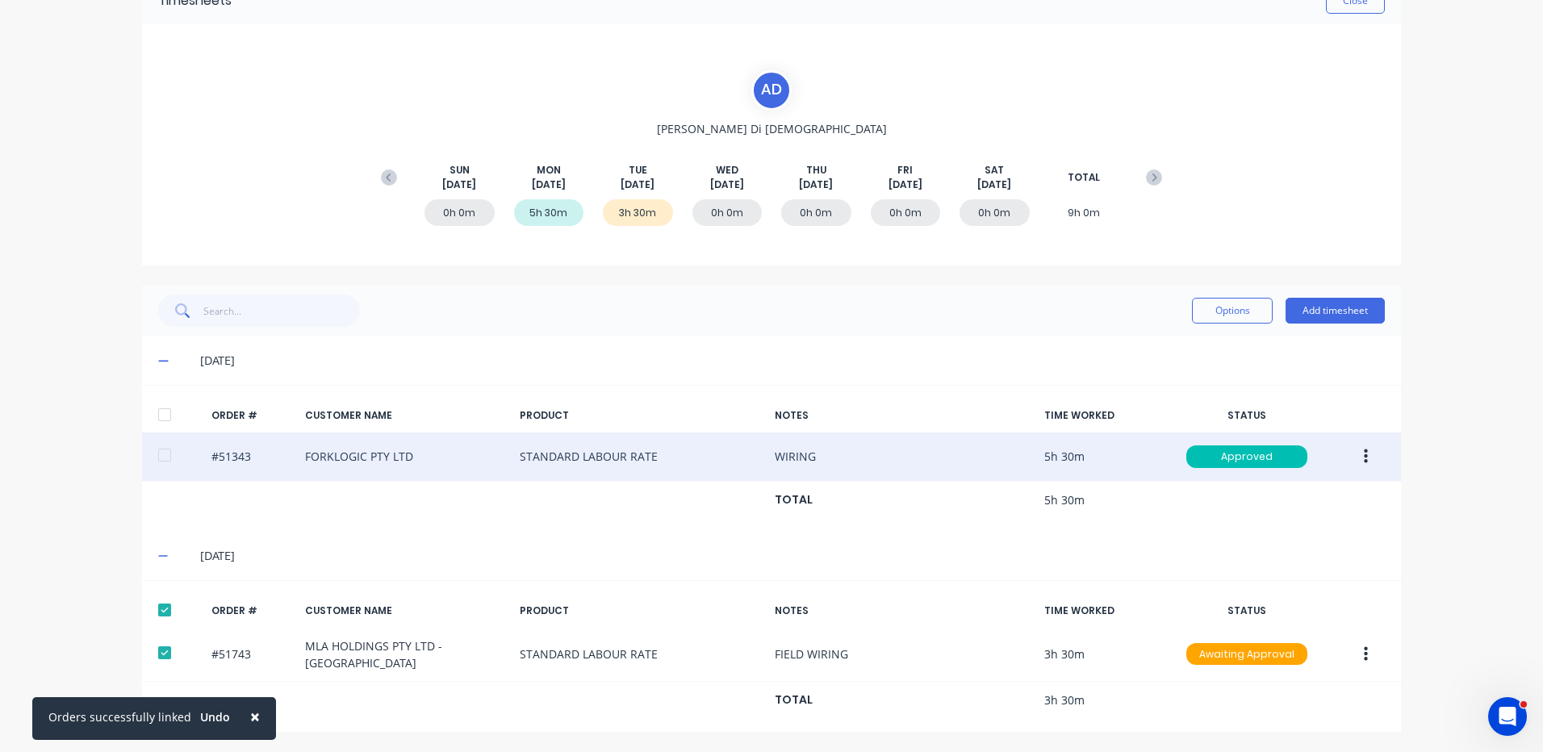
click at [1349, 448] on button "button" at bounding box center [1366, 456] width 38 height 29
click at [1294, 574] on div "Edit" at bounding box center [1308, 563] width 124 height 23
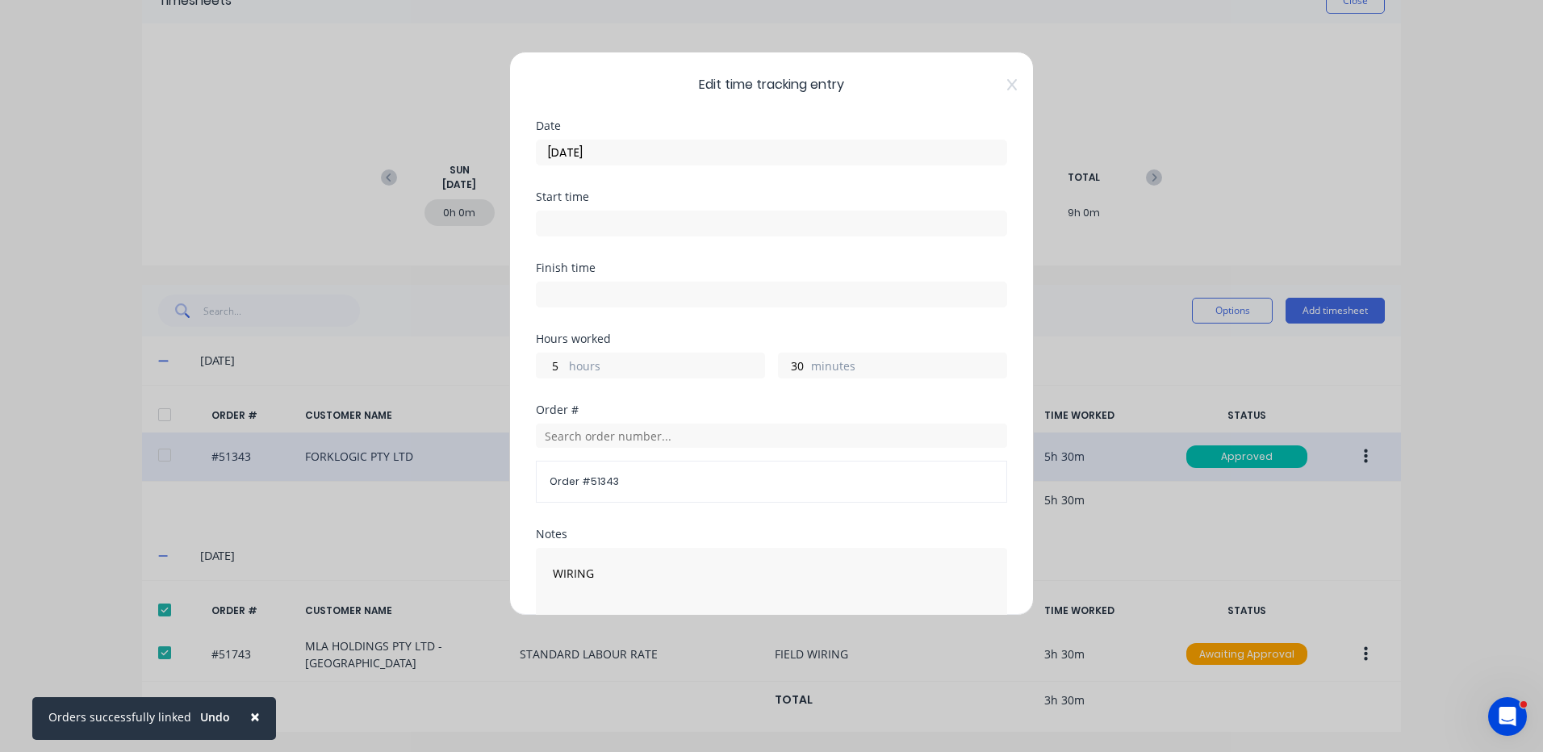
click at [577, 366] on label "hours" at bounding box center [666, 368] width 195 height 20
click at [565, 366] on input "5" at bounding box center [551, 365] width 28 height 24
click at [577, 366] on label "hours" at bounding box center [666, 368] width 195 height 20
click at [565, 366] on input "5" at bounding box center [551, 365] width 28 height 24
click at [561, 370] on input "5" at bounding box center [551, 365] width 28 height 24
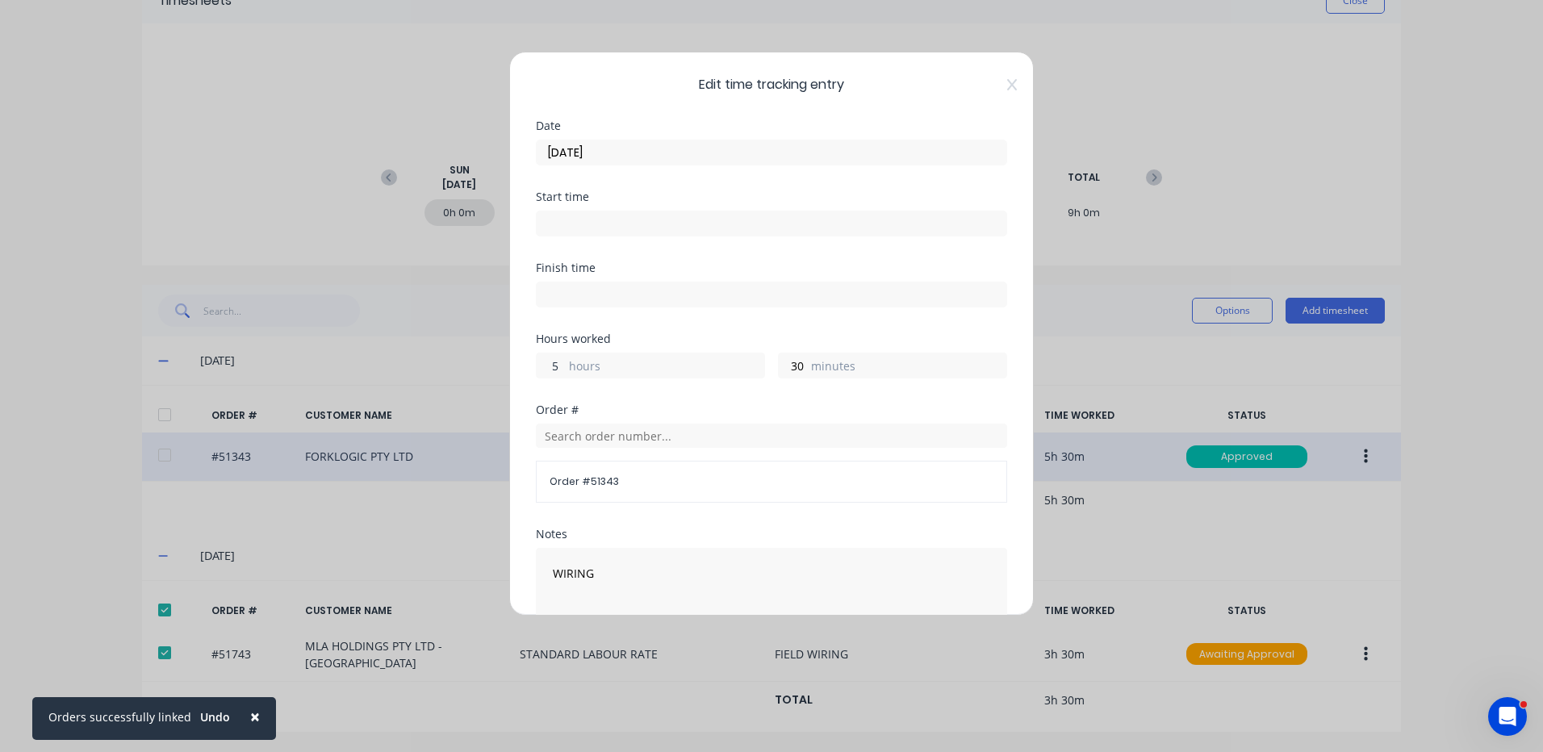
click at [561, 370] on input "5" at bounding box center [551, 365] width 28 height 24
type input "9"
type input "15"
click at [863, 341] on div "Hours worked" at bounding box center [771, 338] width 471 height 11
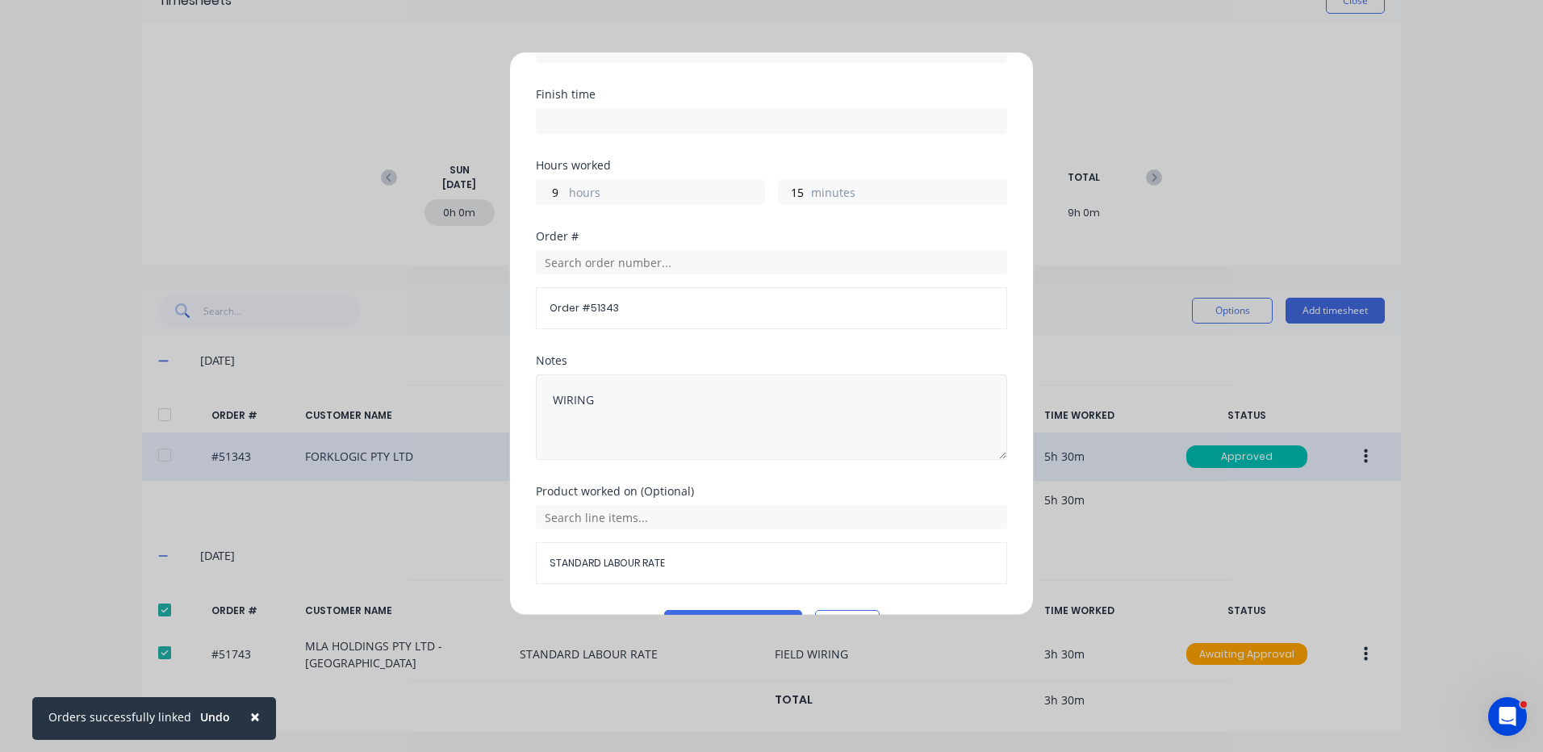
scroll to position [217, 0]
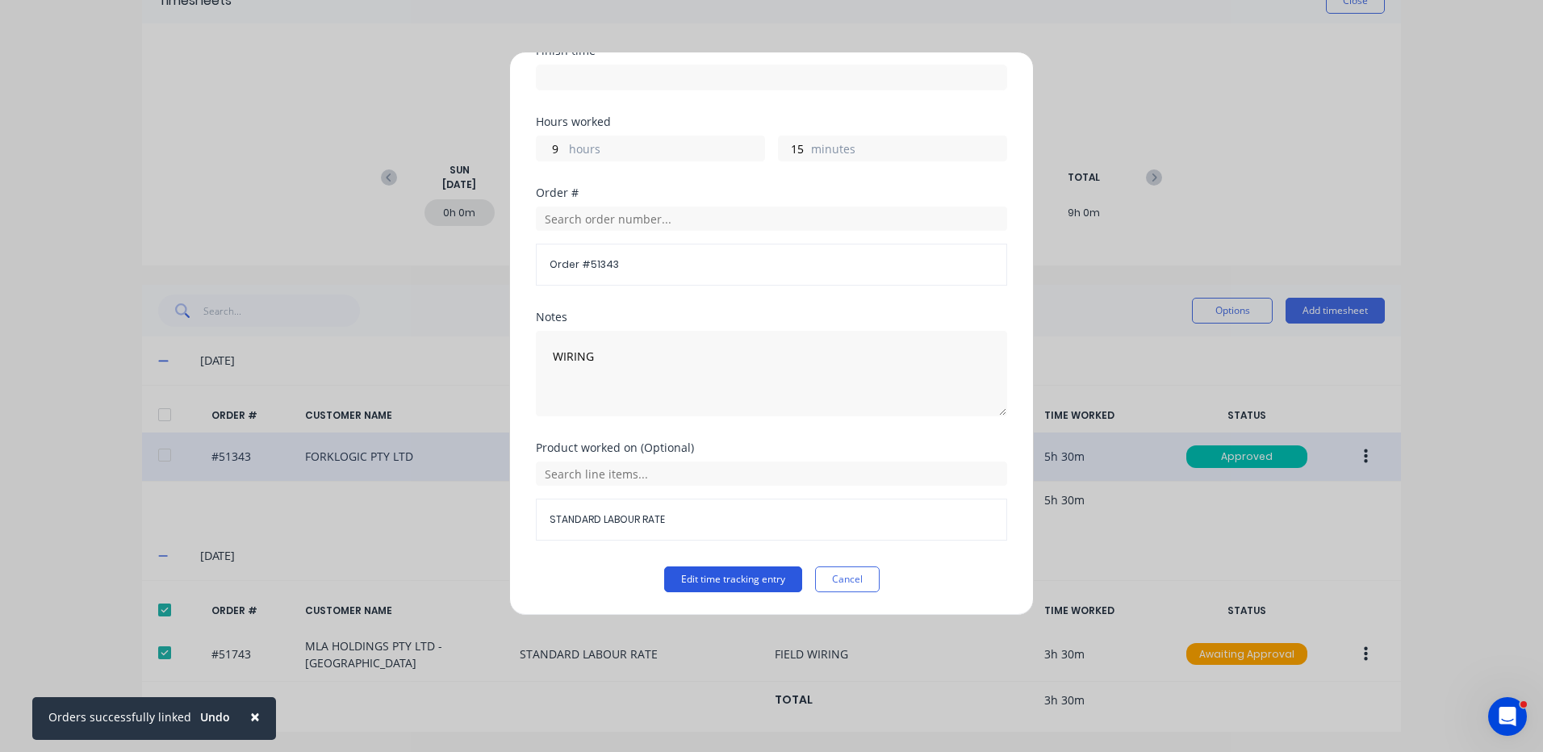
click at [759, 570] on button "Edit time tracking entry" at bounding box center [733, 580] width 138 height 26
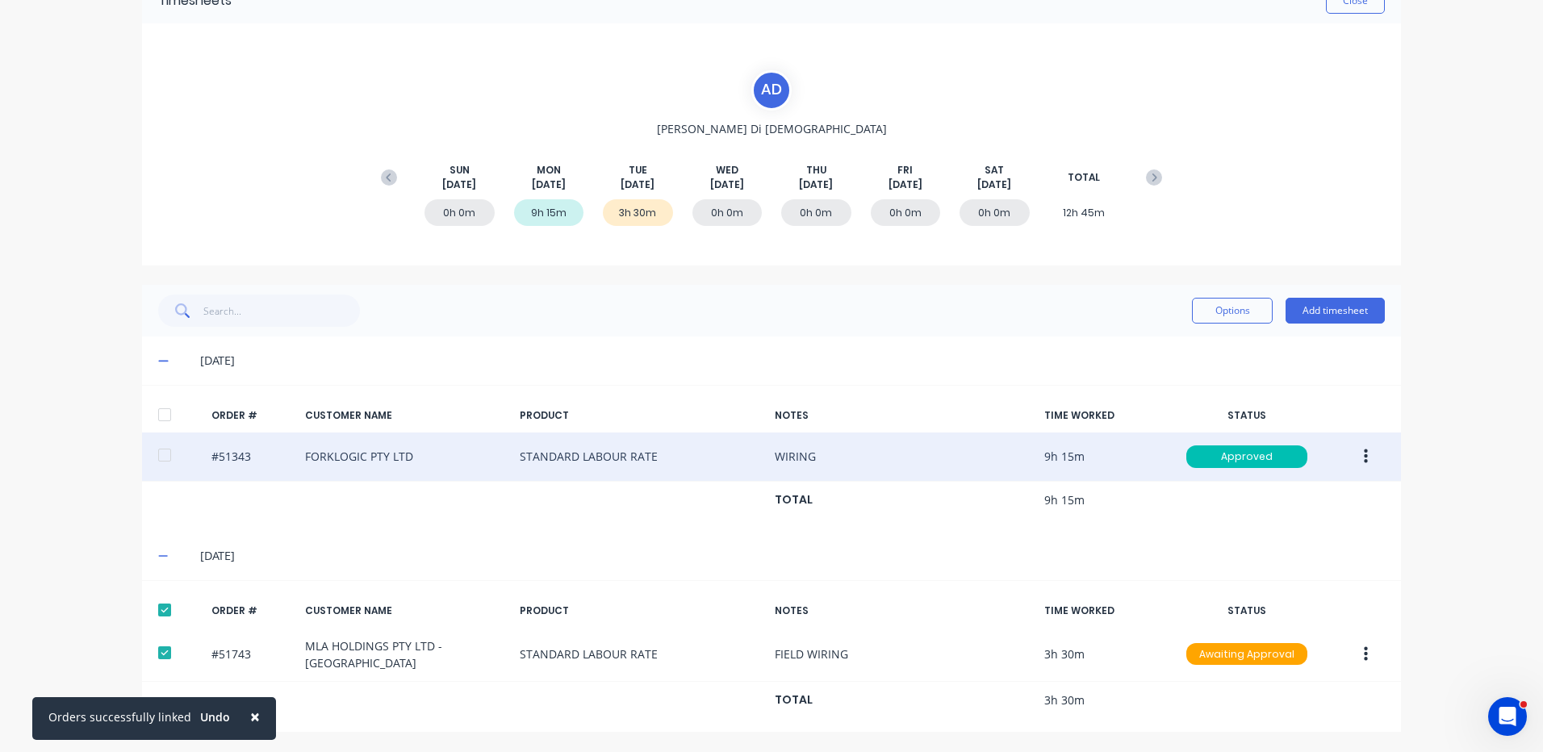
click at [1364, 454] on icon "button" at bounding box center [1366, 457] width 4 height 18
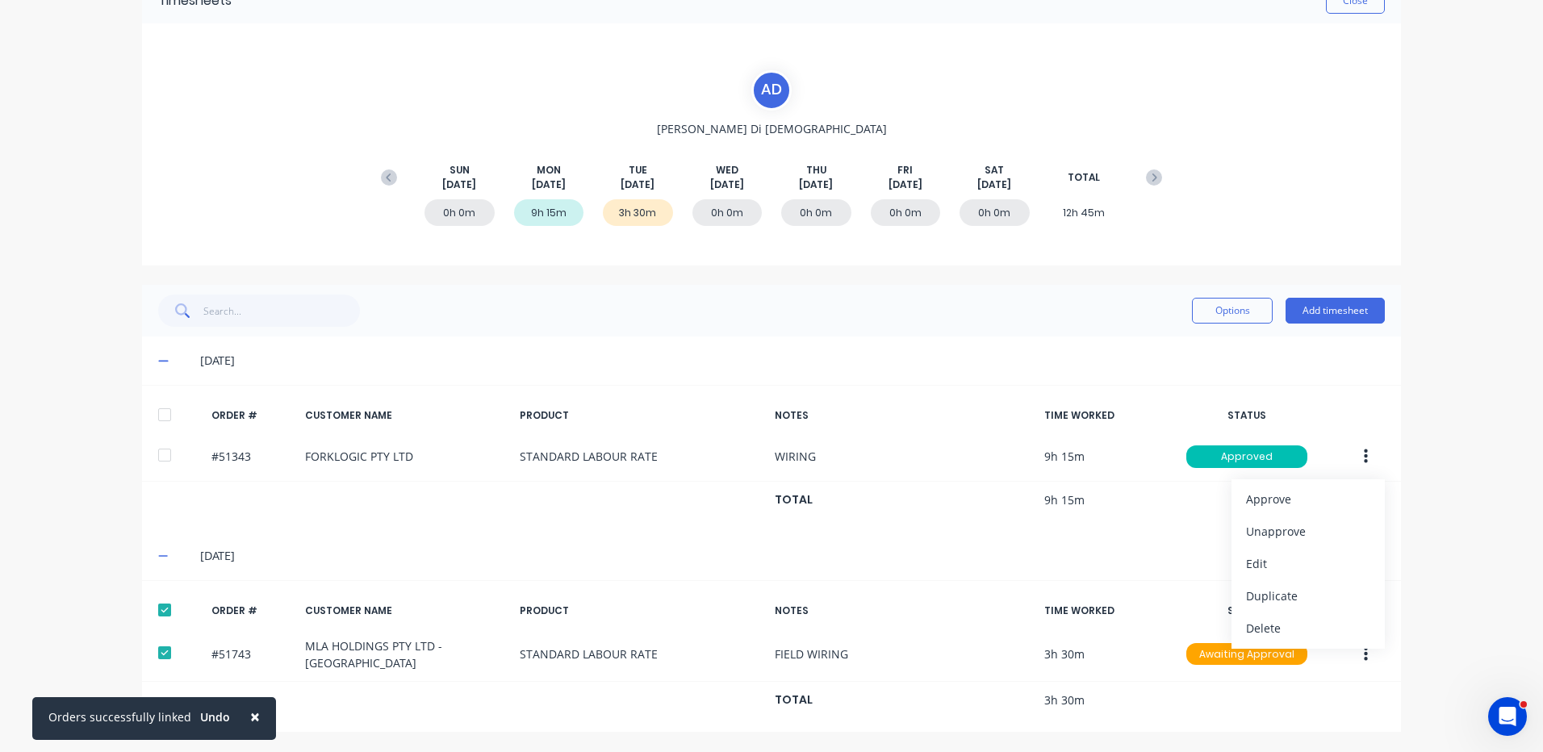
click at [1172, 533] on div "[DATE]" at bounding box center [771, 556] width 1259 height 48
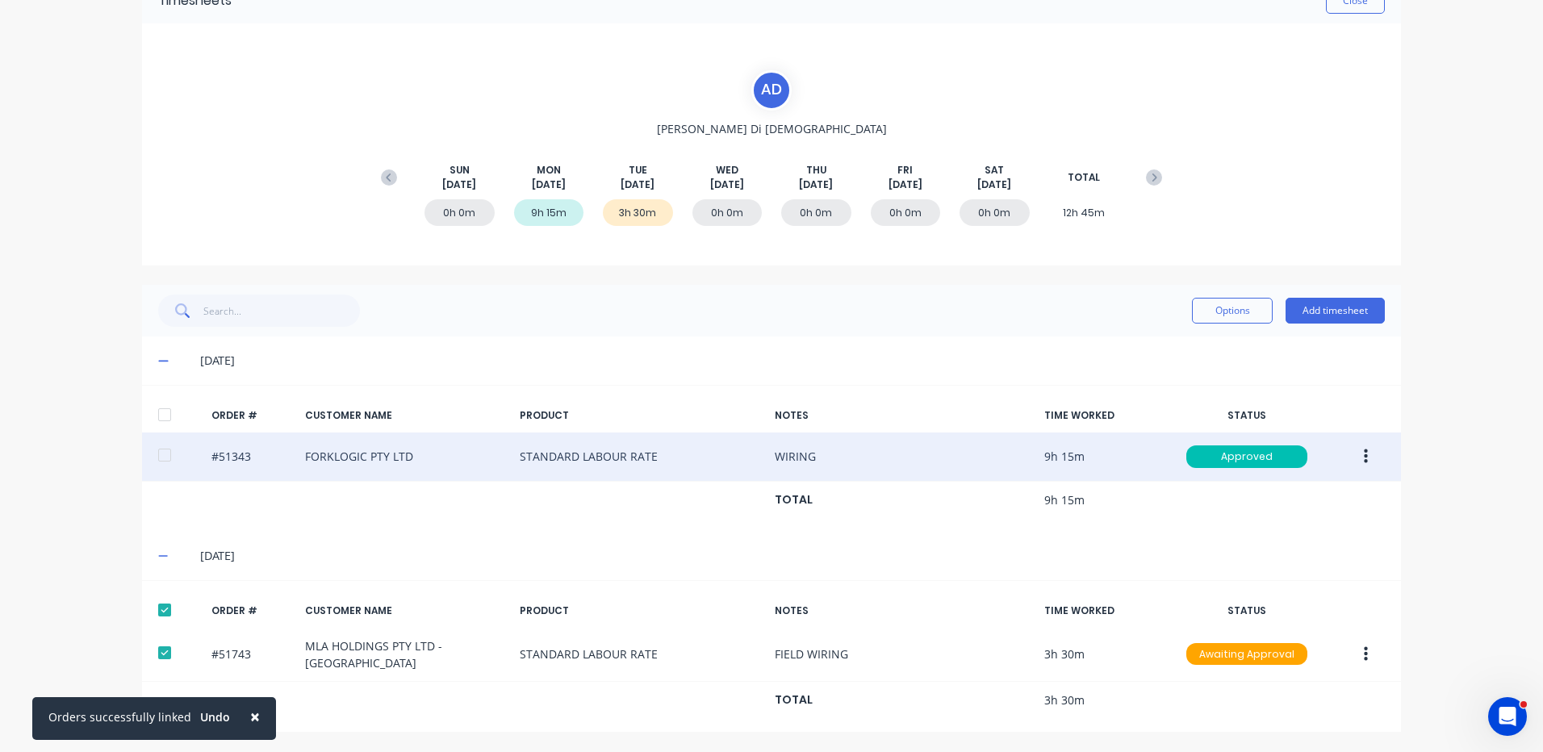
click at [1364, 454] on icon "button" at bounding box center [1366, 457] width 4 height 18
click at [1285, 567] on div "Edit" at bounding box center [1308, 563] width 124 height 23
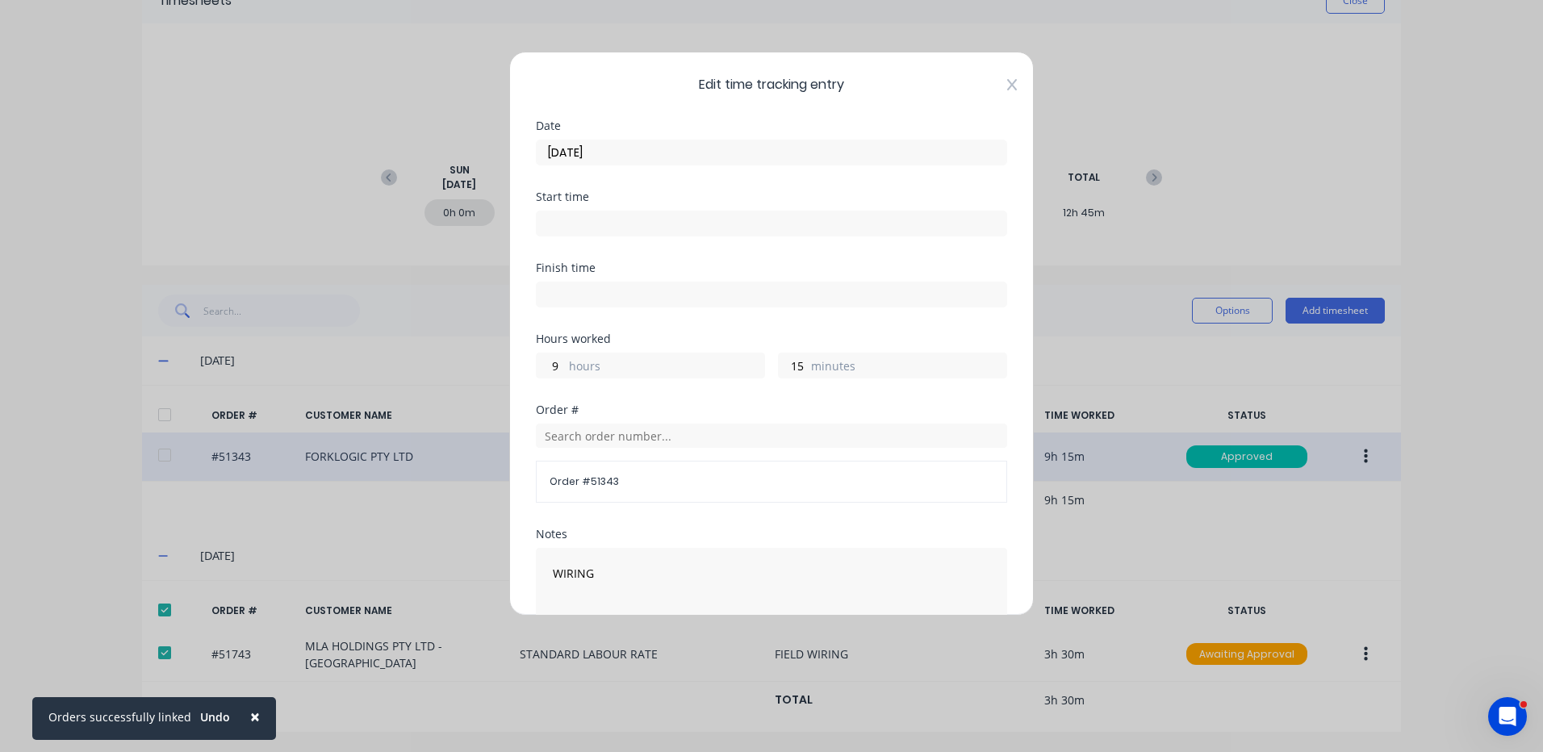
click at [1007, 85] on icon at bounding box center [1012, 84] width 10 height 13
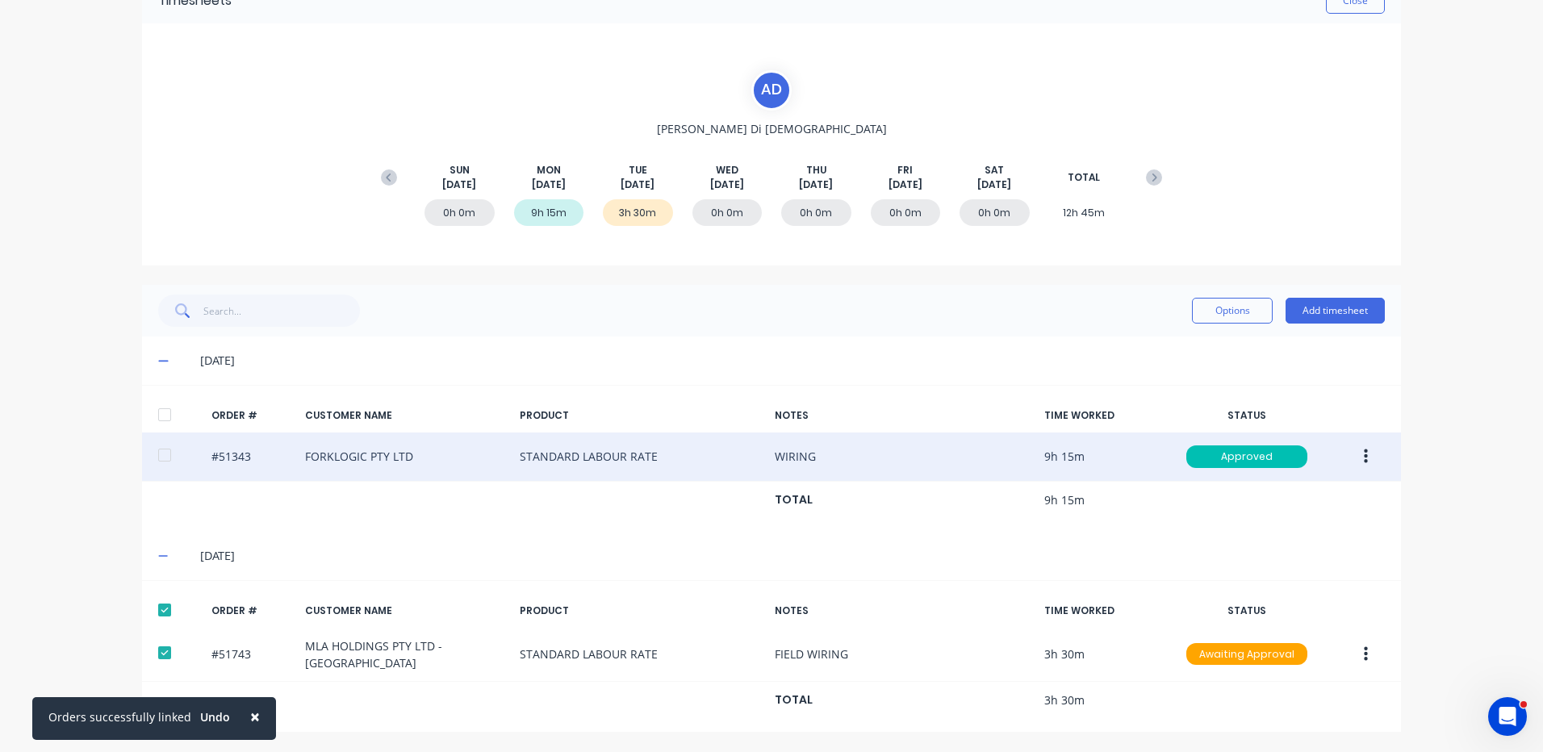
click at [1364, 457] on icon "button" at bounding box center [1366, 457] width 4 height 15
click at [1315, 591] on div "Duplicate" at bounding box center [1308, 595] width 124 height 23
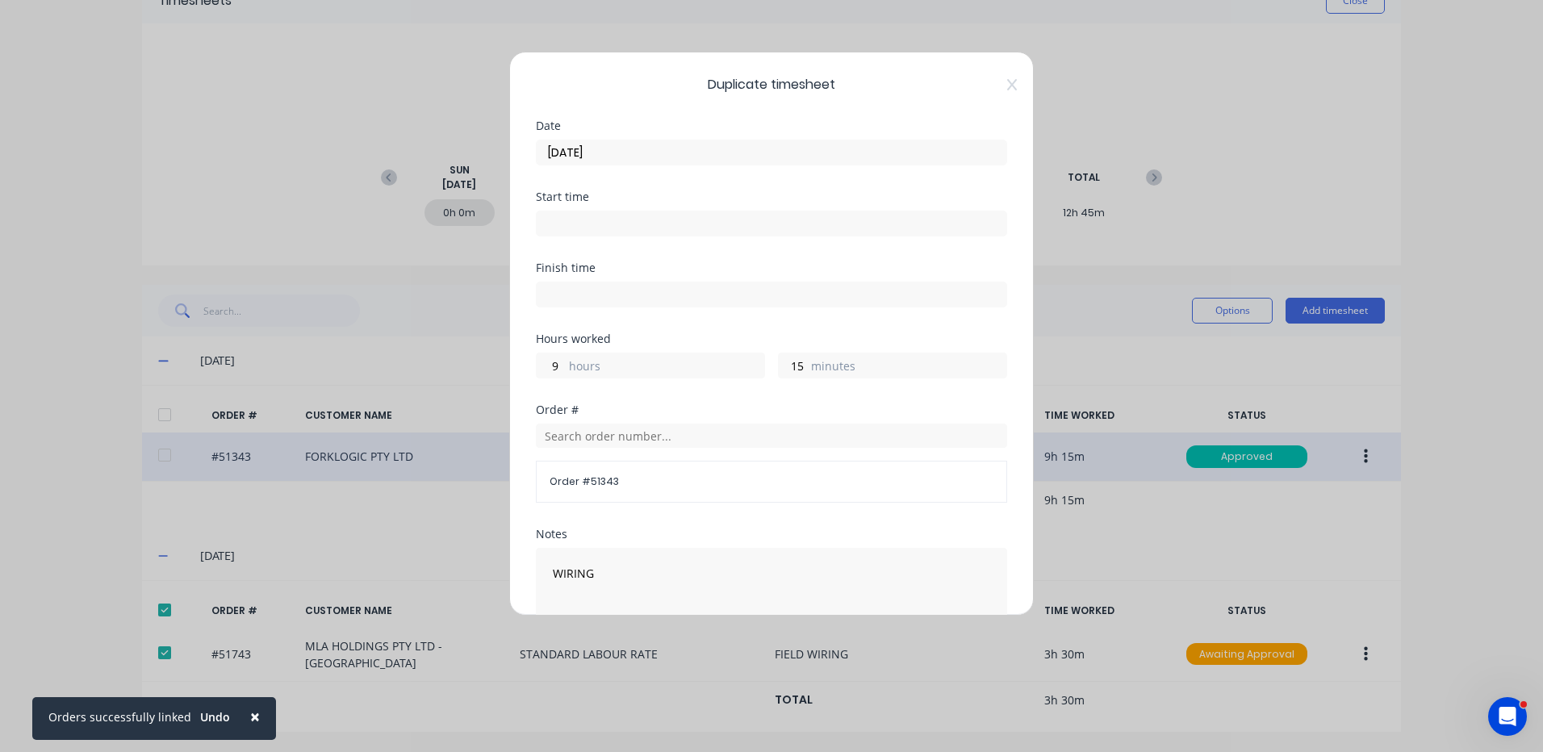
click at [608, 358] on label "hours" at bounding box center [666, 368] width 195 height 20
click at [565, 358] on input "9" at bounding box center [551, 365] width 28 height 24
click at [600, 364] on label "hours" at bounding box center [666, 368] width 195 height 20
click at [565, 364] on input "9" at bounding box center [551, 365] width 28 height 24
click at [600, 364] on label "hours" at bounding box center [666, 368] width 195 height 20
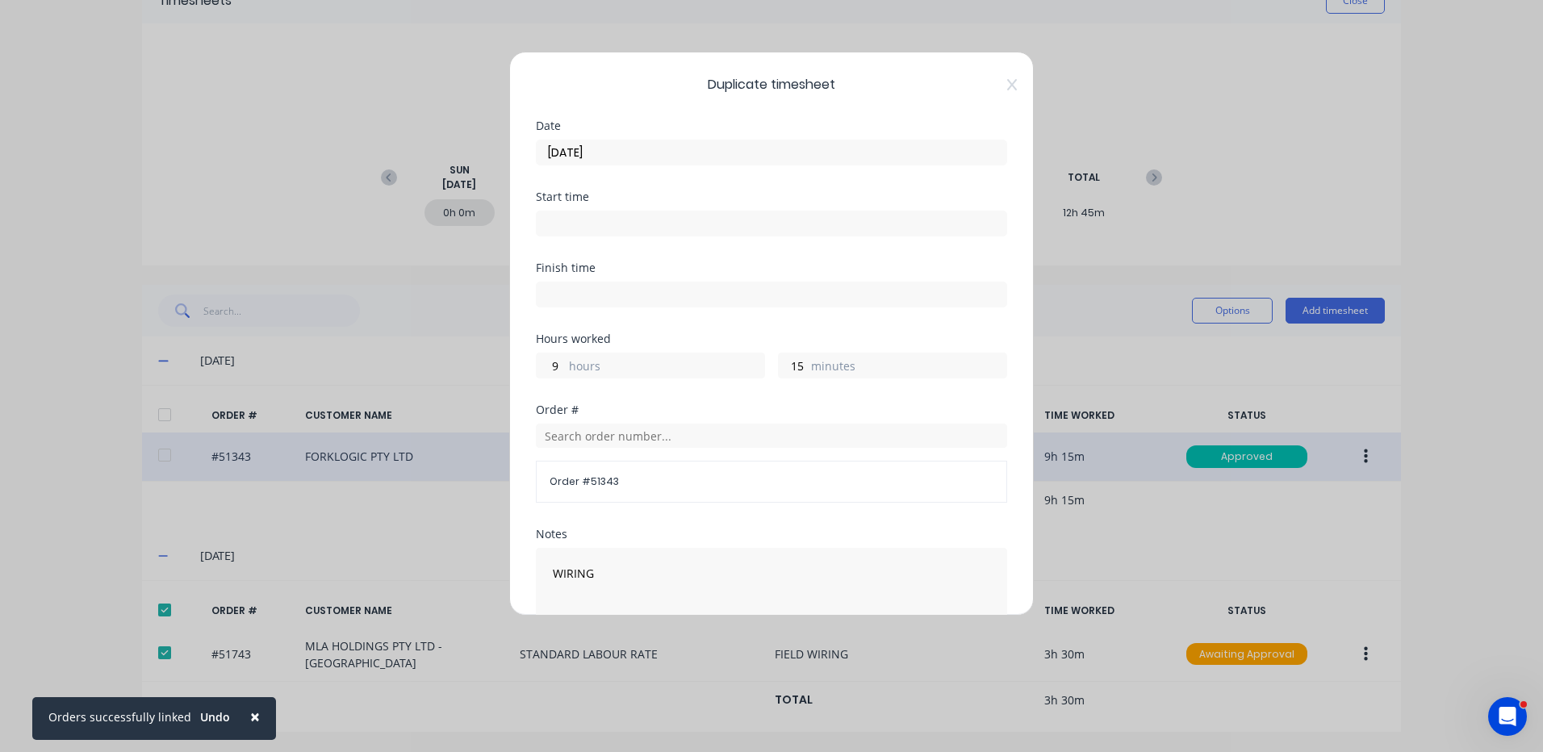
click at [565, 364] on input "9" at bounding box center [551, 365] width 28 height 24
click at [597, 366] on label "hours" at bounding box center [666, 368] width 195 height 20
click at [565, 366] on input "9" at bounding box center [551, 365] width 28 height 24
type input "9"
type input "5"
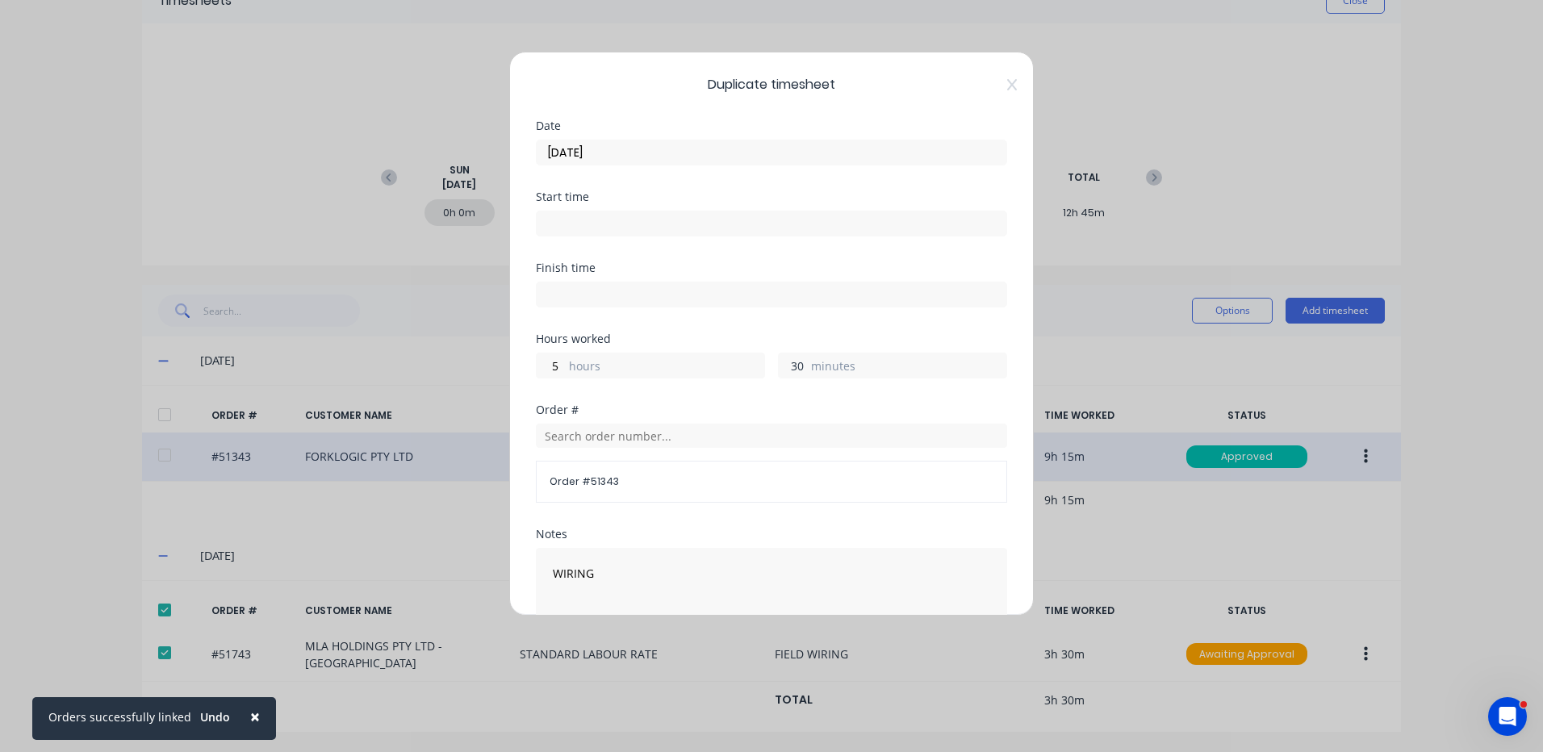
type input "30"
click at [635, 332] on div "Finish time" at bounding box center [771, 297] width 471 height 71
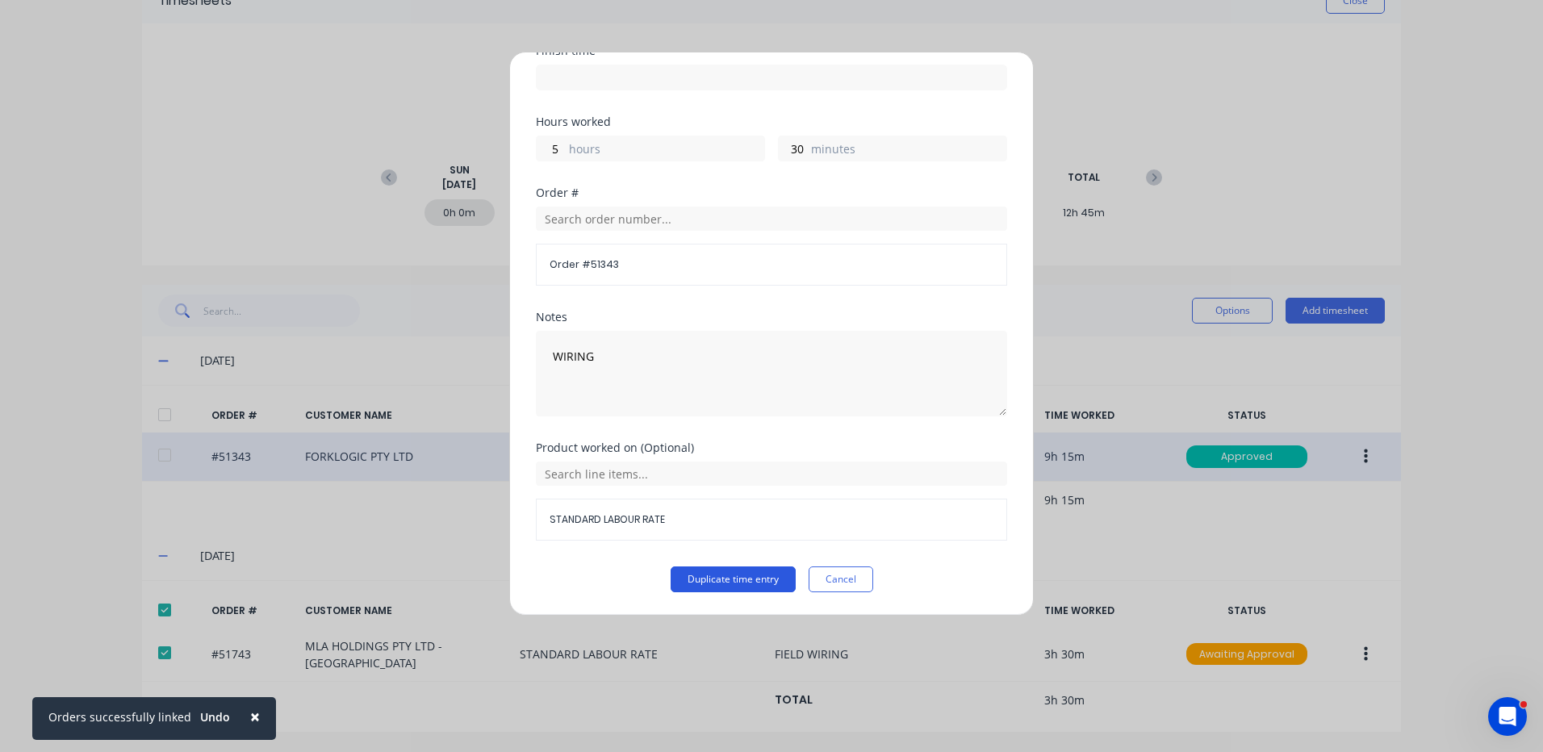
click at [745, 585] on button "Duplicate time entry" at bounding box center [733, 580] width 125 height 26
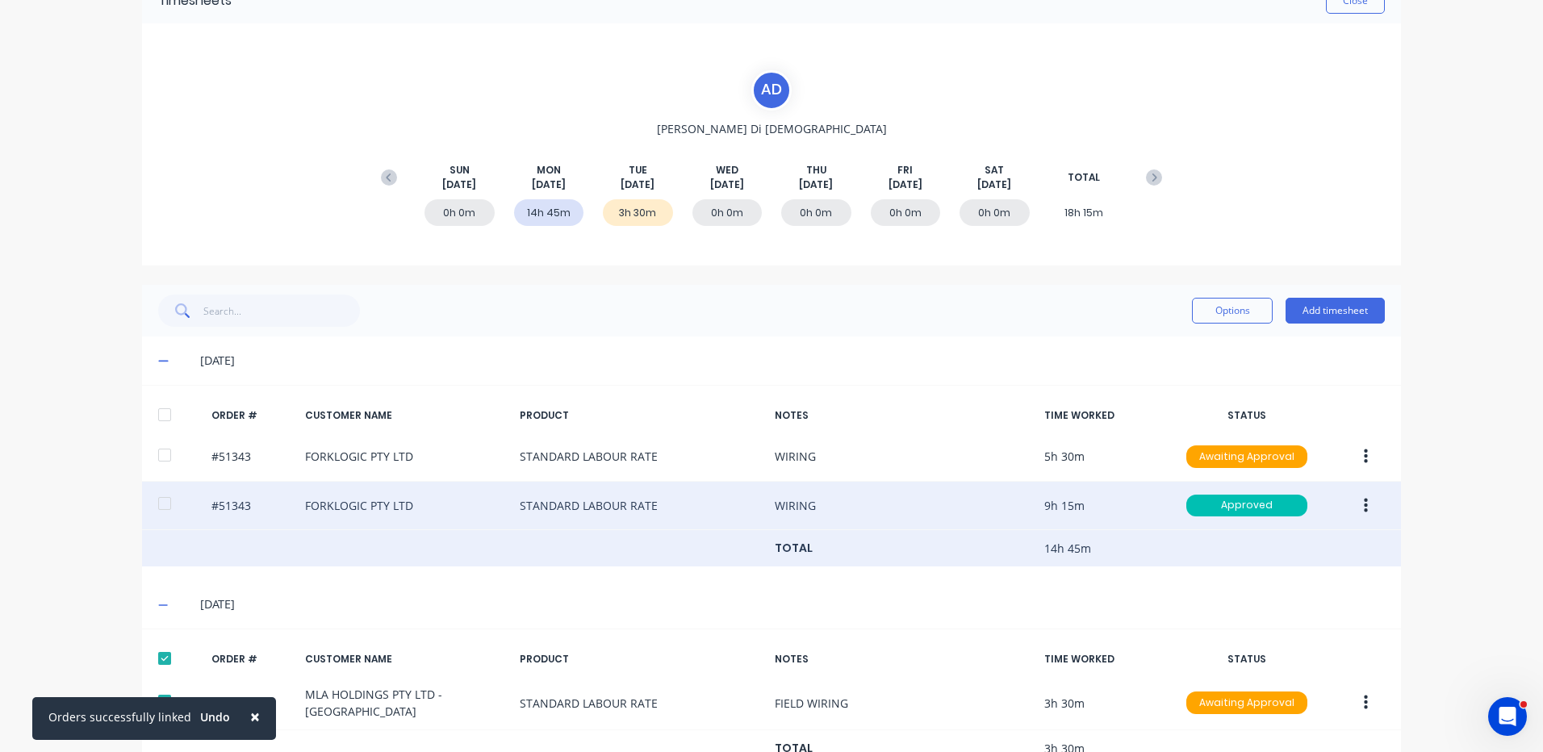
scroll to position [139, 0]
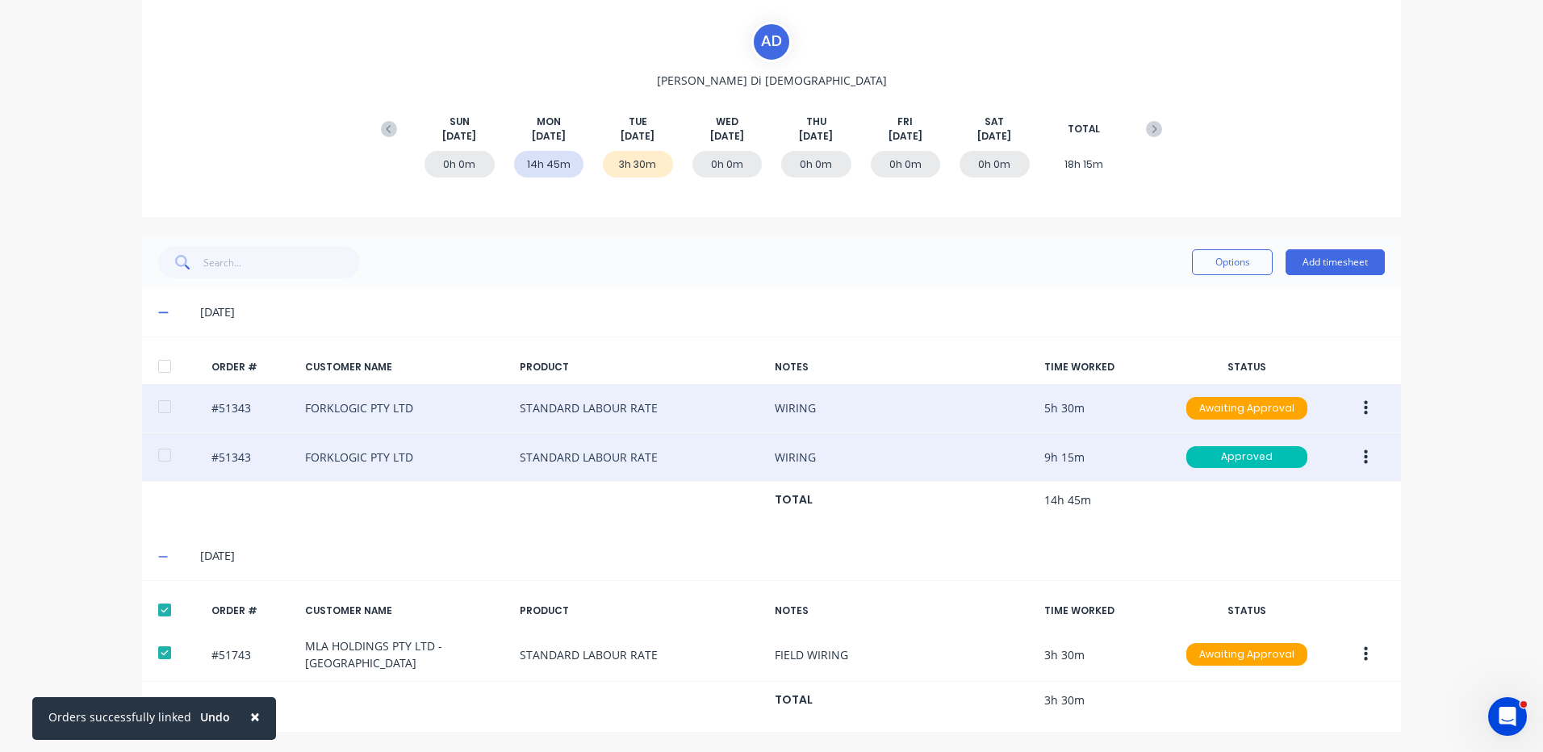
click at [1347, 397] on button "button" at bounding box center [1366, 408] width 38 height 29
click at [1315, 526] on div "Edit" at bounding box center [1308, 515] width 124 height 23
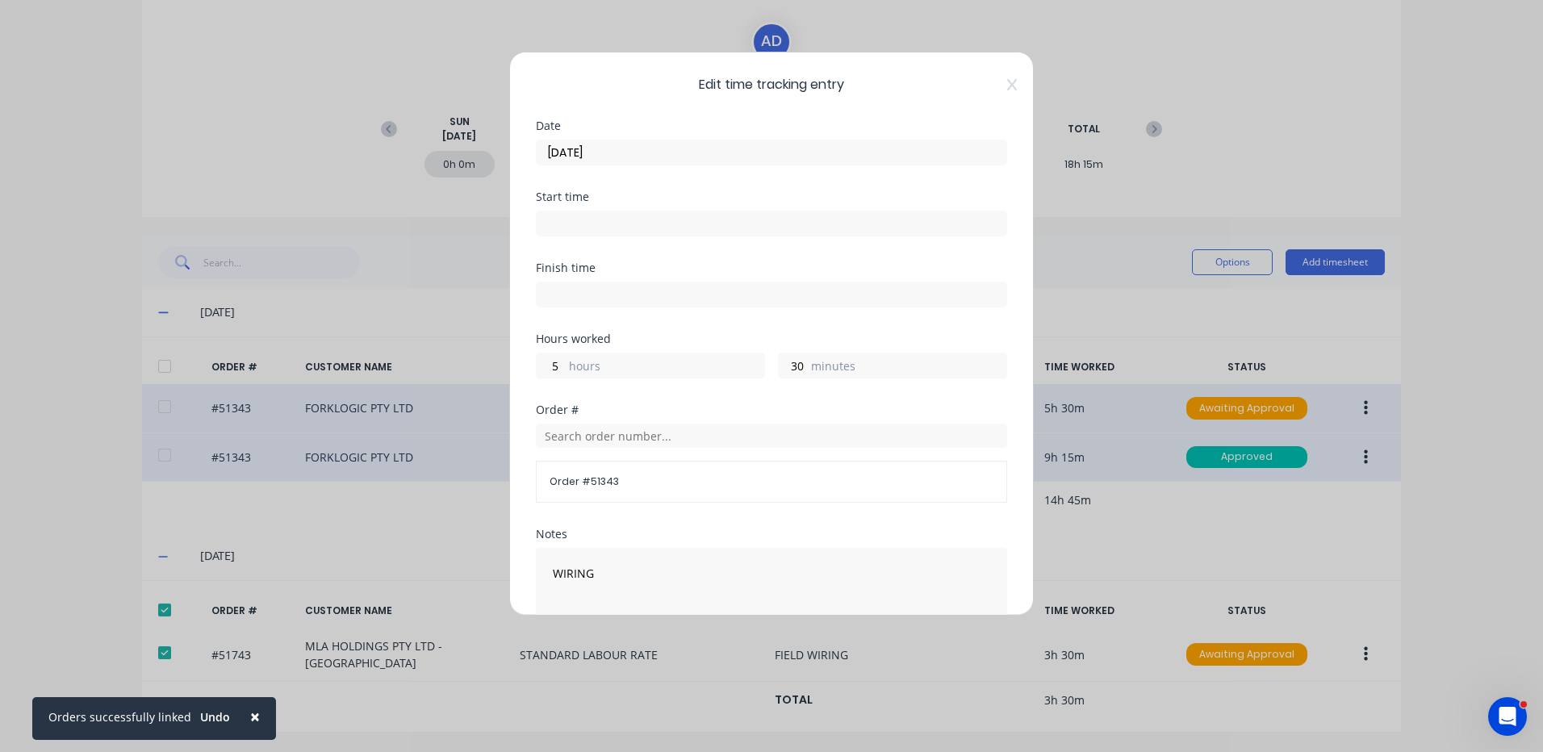
drag, startPoint x: 597, startPoint y: 175, endPoint x: 608, endPoint y: 164, distance: 16.0
click at [597, 174] on div "Date [DATE]" at bounding box center [771, 155] width 471 height 71
click at [608, 164] on label "[DATE]" at bounding box center [771, 153] width 471 height 26
click at [608, 164] on input "[DATE]" at bounding box center [772, 152] width 470 height 24
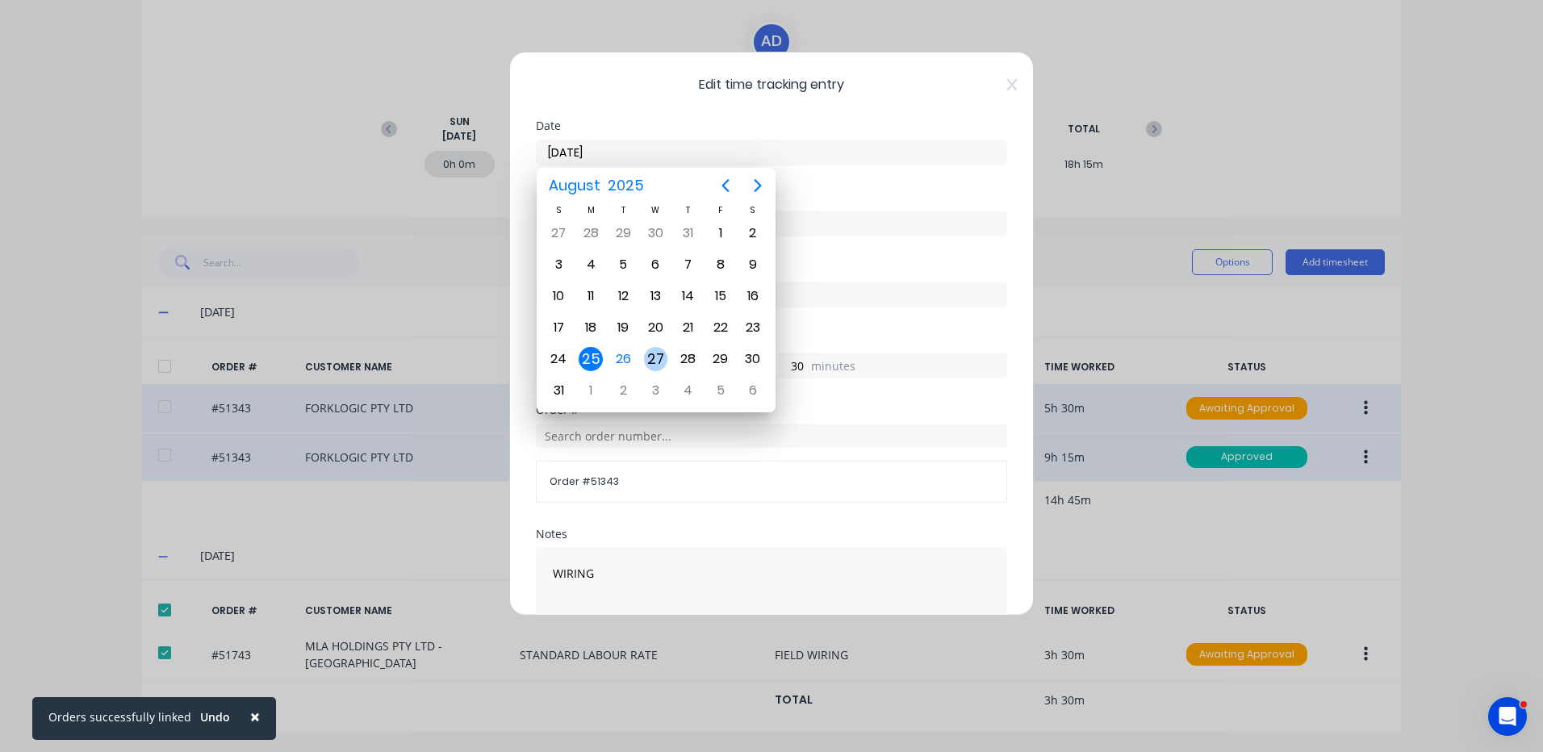
click at [621, 368] on div "26" at bounding box center [623, 359] width 24 height 24
type input "[DATE]"
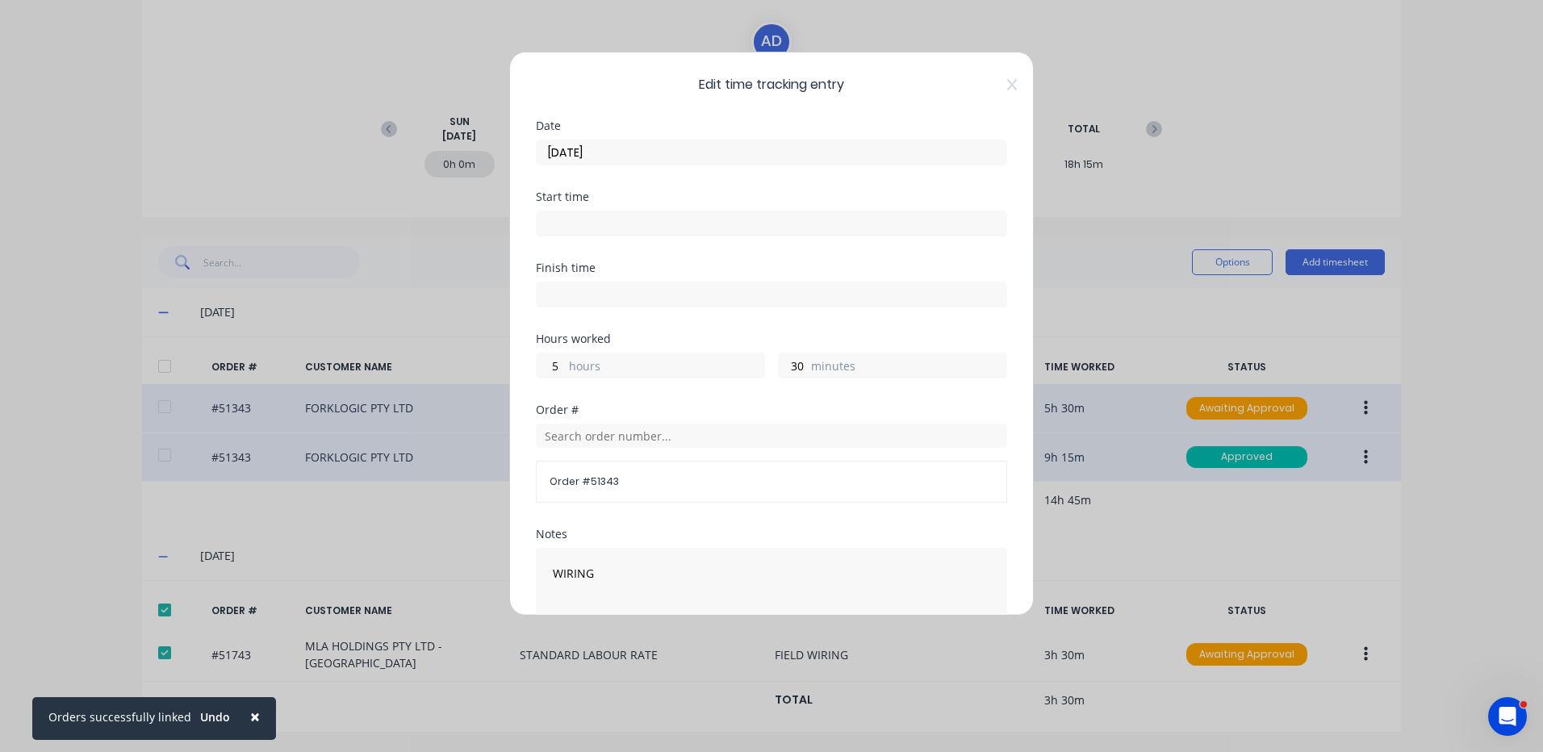
scroll to position [217, 0]
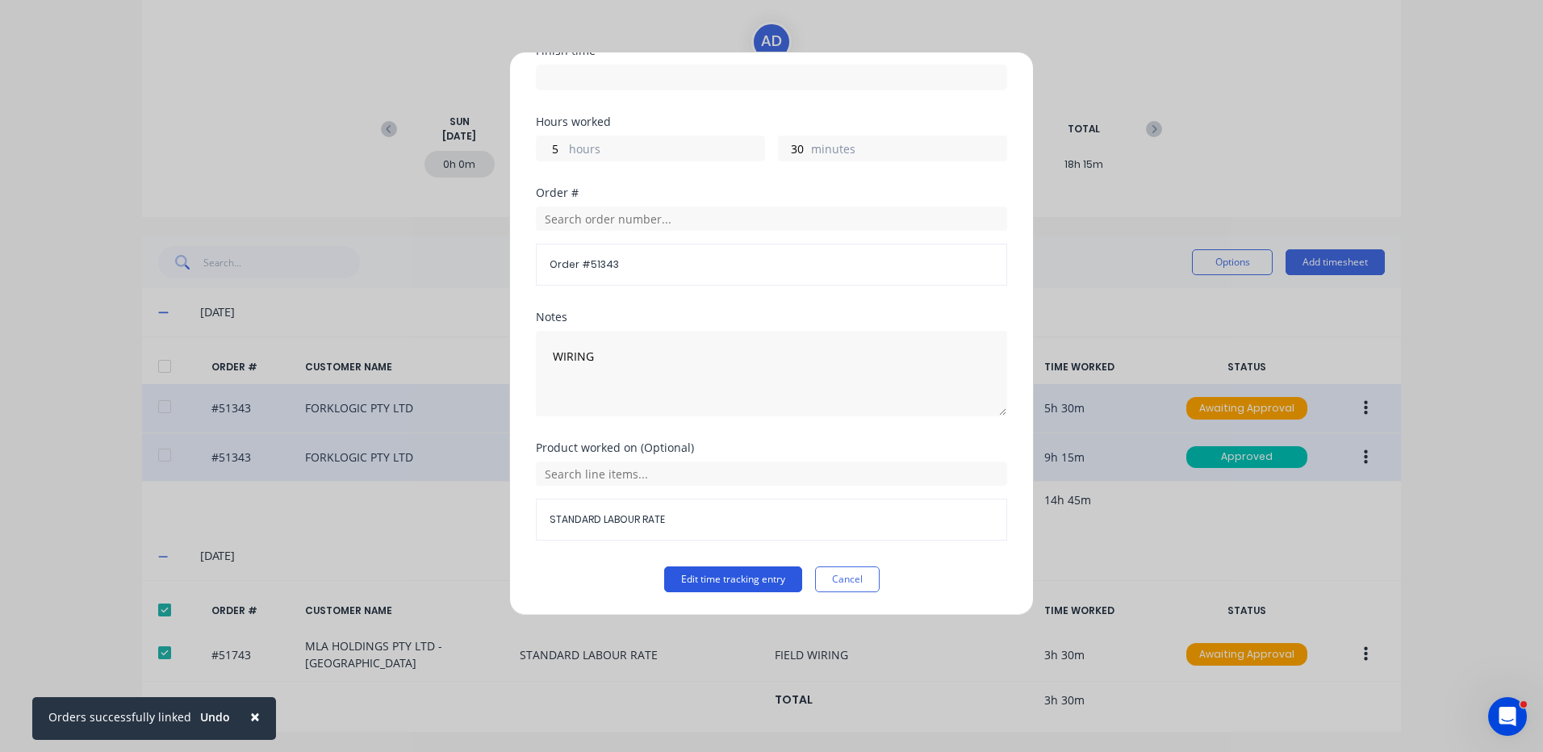
drag, startPoint x: 709, startPoint y: 579, endPoint x: 617, endPoint y: 585, distance: 91.4
click at [709, 579] on button "Edit time tracking entry" at bounding box center [733, 580] width 138 height 26
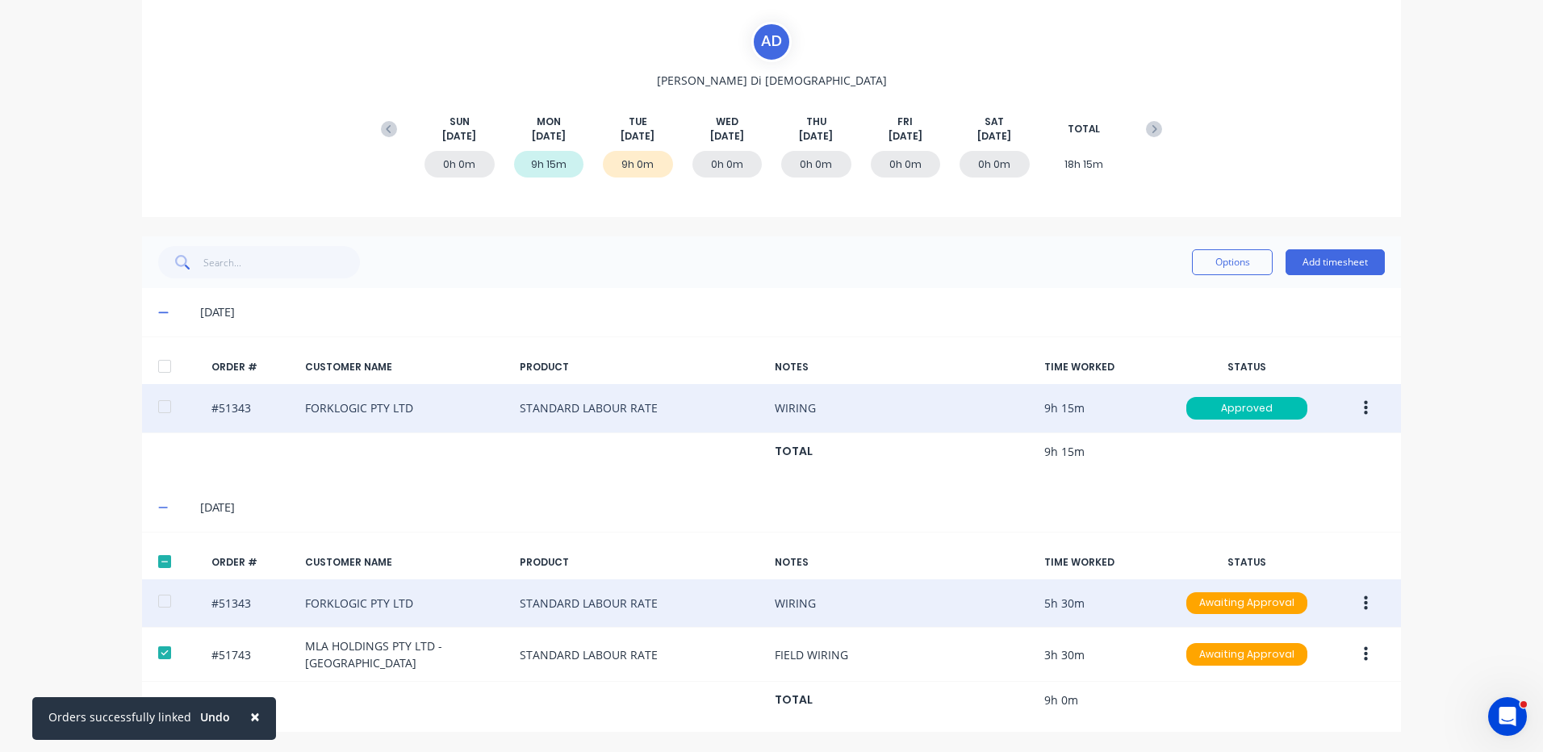
click at [164, 596] on div at bounding box center [164, 601] width 32 height 32
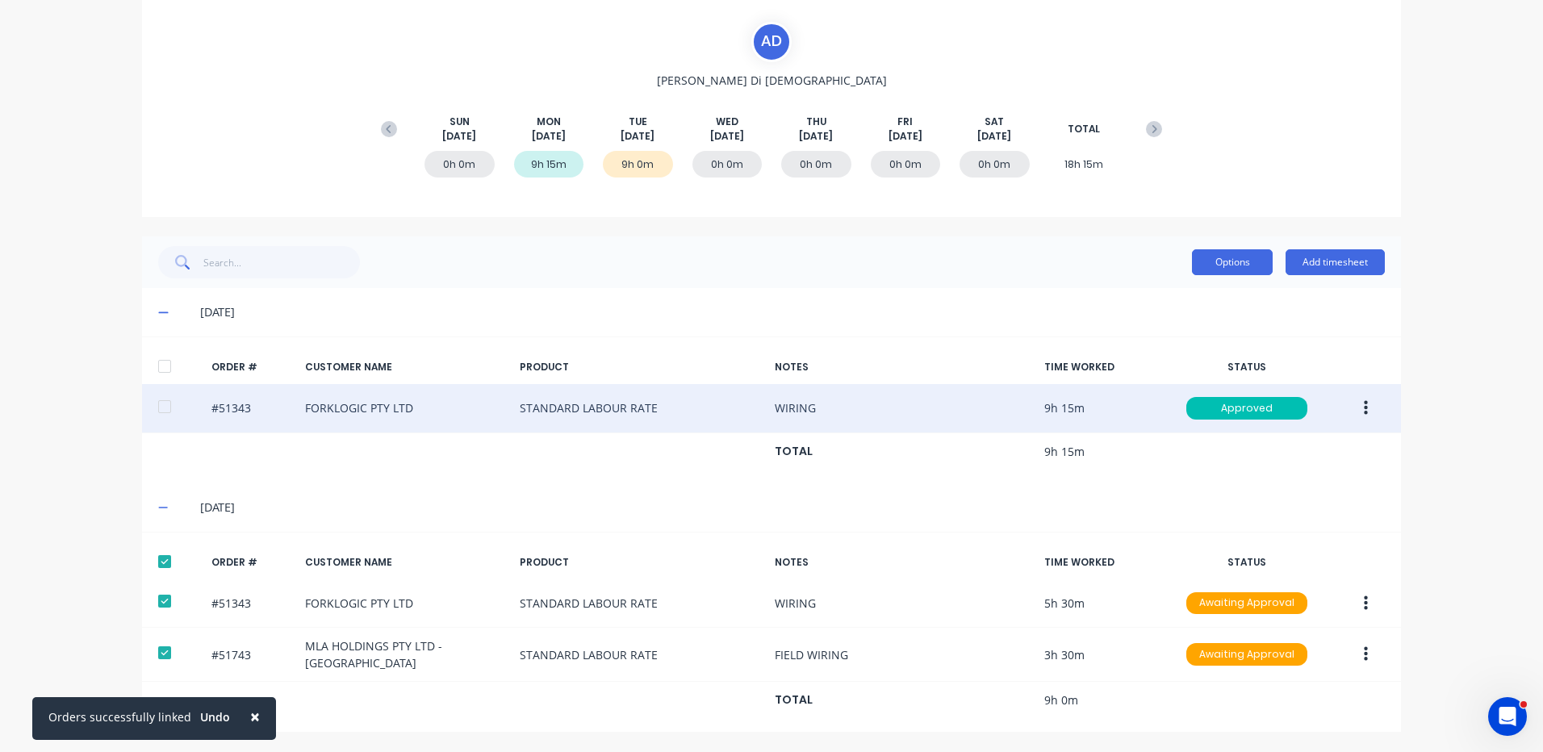
click at [1233, 266] on button "Options" at bounding box center [1232, 262] width 81 height 26
click at [1206, 297] on div "Approve" at bounding box center [1196, 303] width 124 height 23
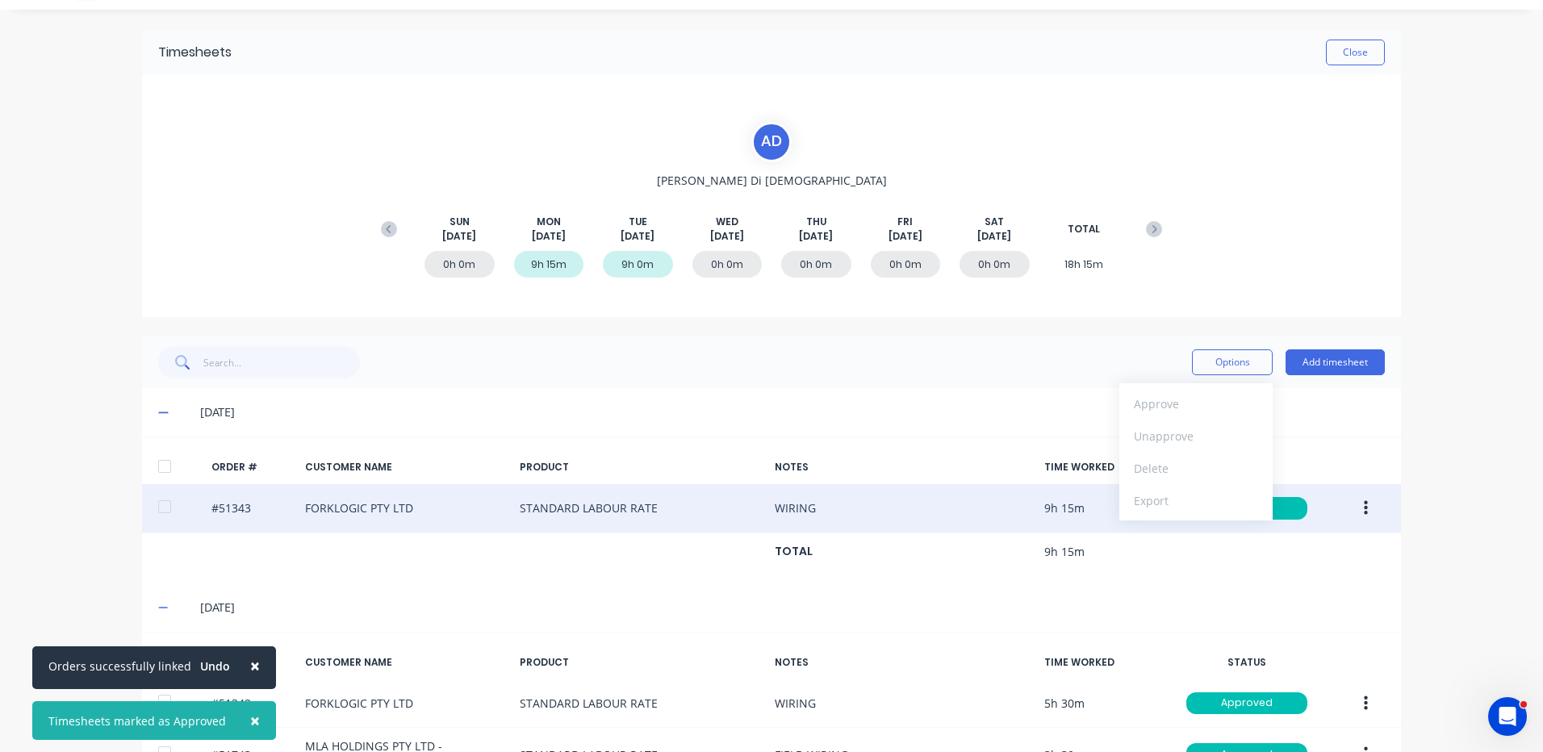
scroll to position [0, 0]
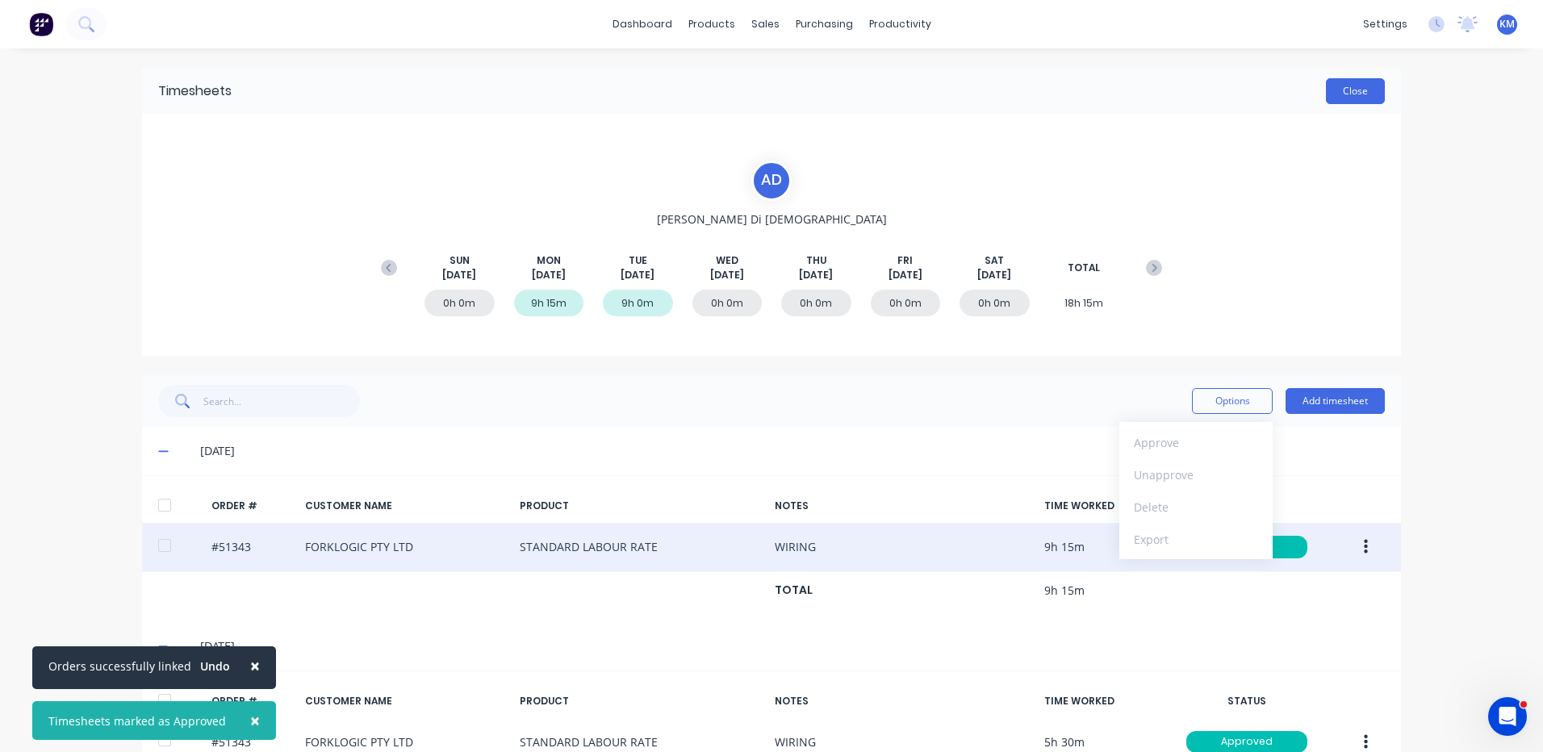
click at [1349, 90] on button "Close" at bounding box center [1355, 91] width 59 height 26
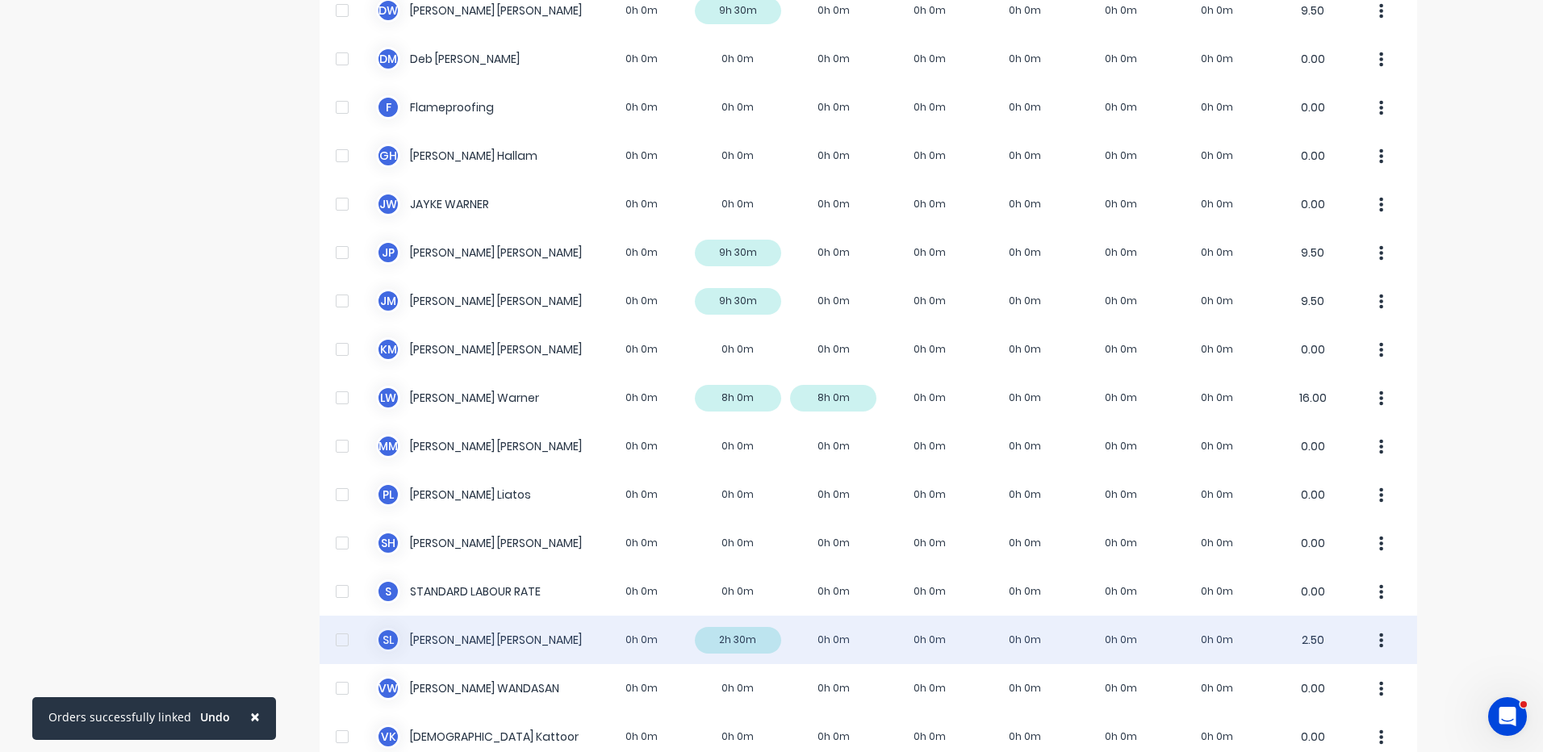
scroll to position [458, 0]
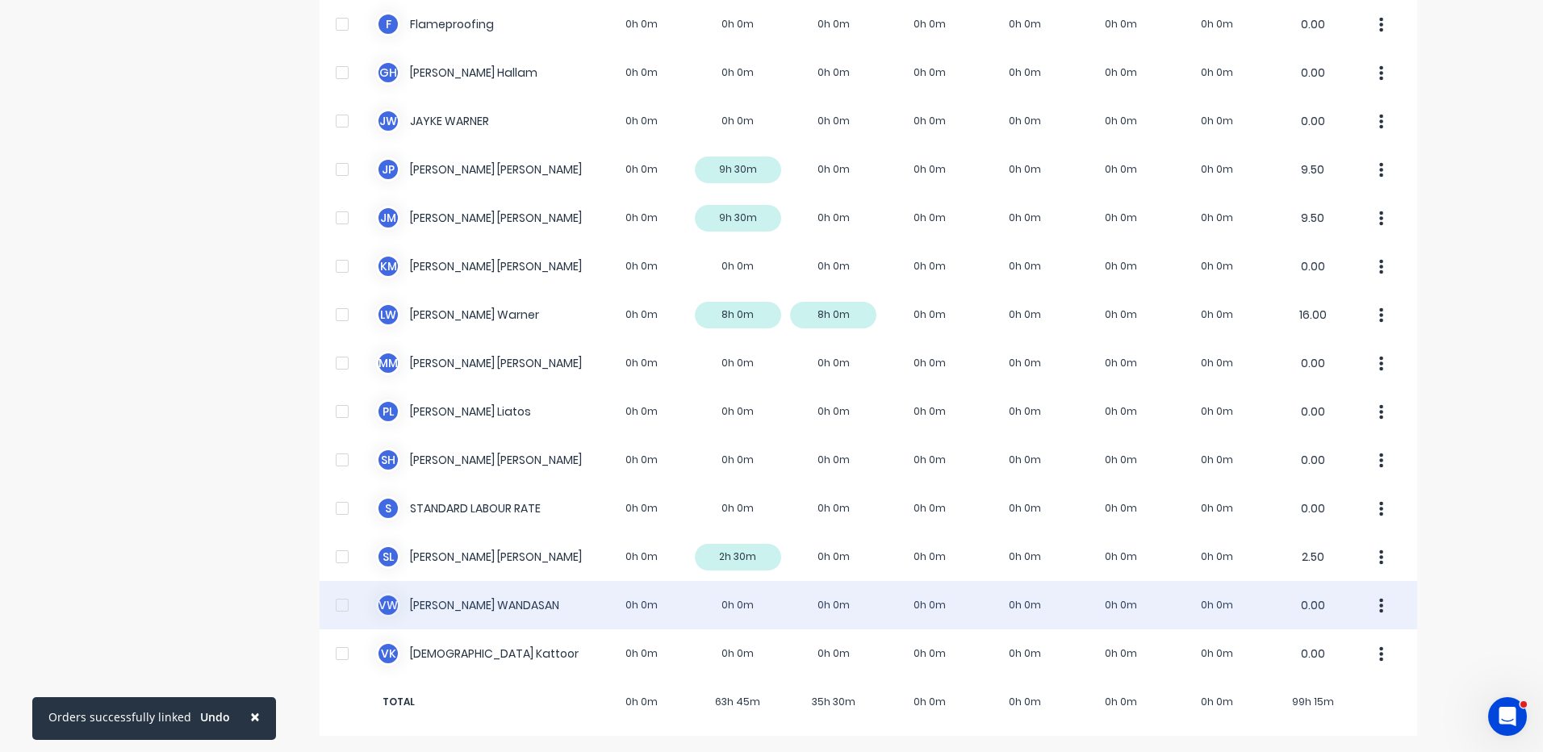
click at [700, 607] on div "V W [PERSON_NAME] 0h 0m 0h 0m 0h 0m 0h 0m 0h 0m 0h 0m 0h 0m 0.00" at bounding box center [869, 605] width 1098 height 48
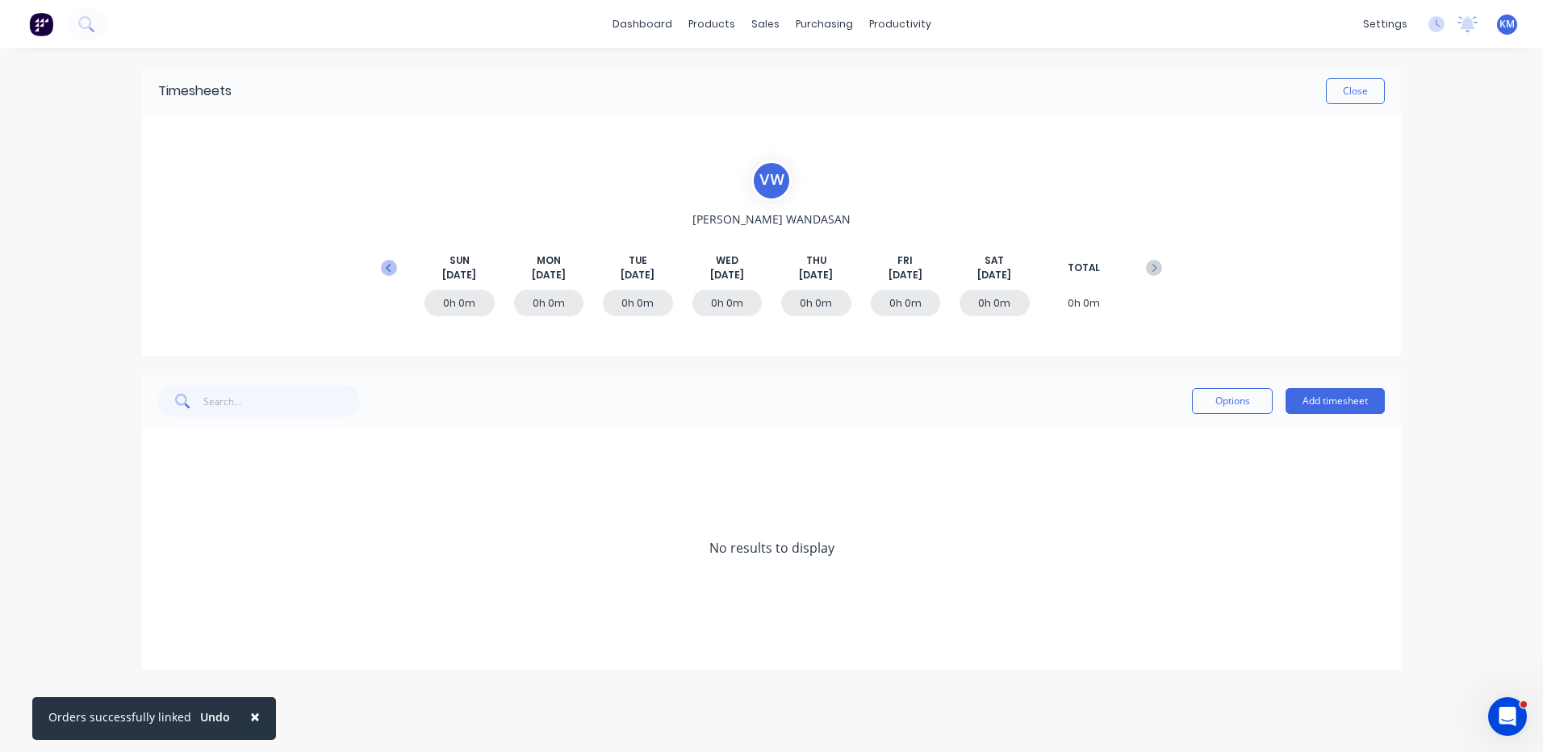
click at [384, 268] on icon at bounding box center [389, 268] width 16 height 16
click at [168, 594] on span at bounding box center [166, 596] width 16 height 16
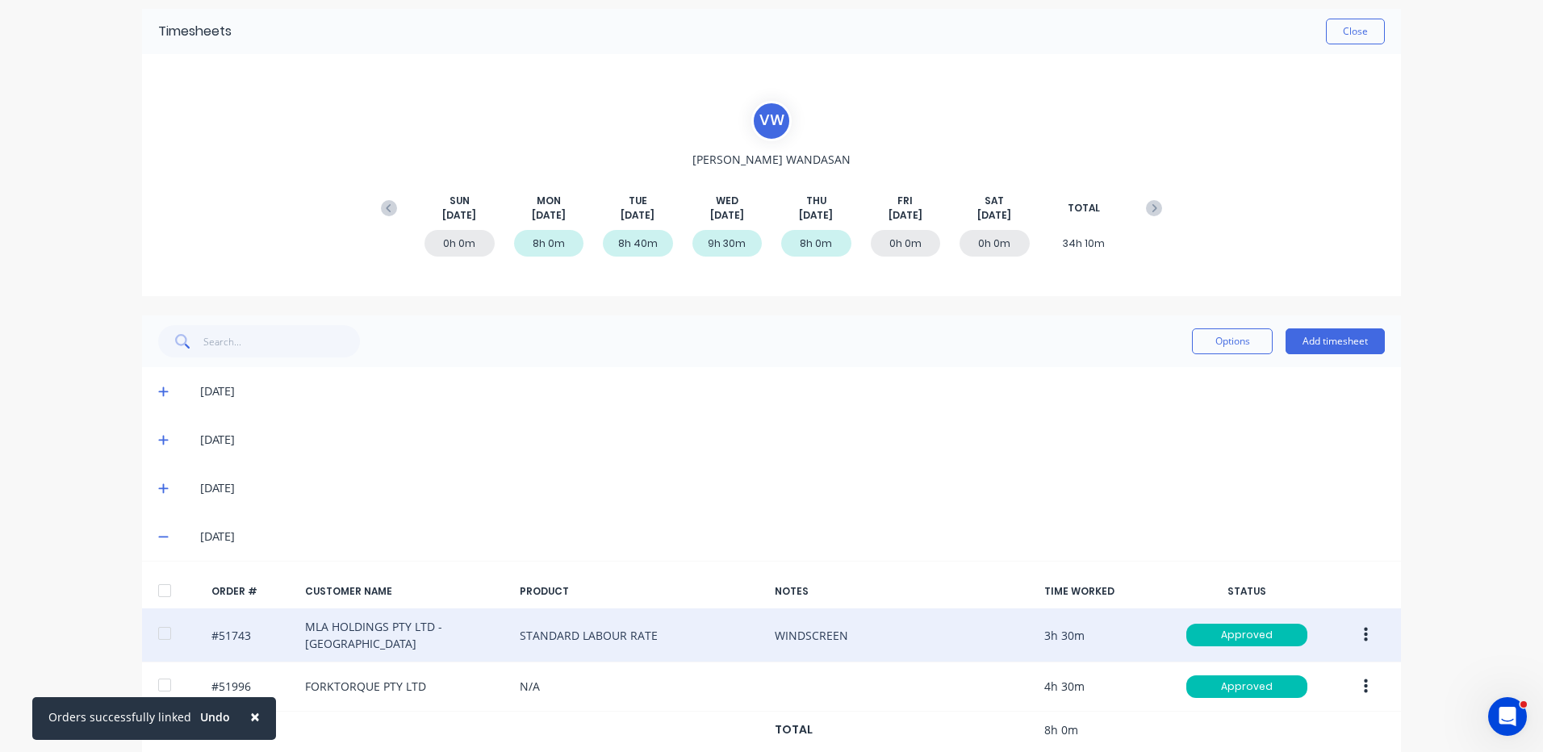
scroll to position [90, 0]
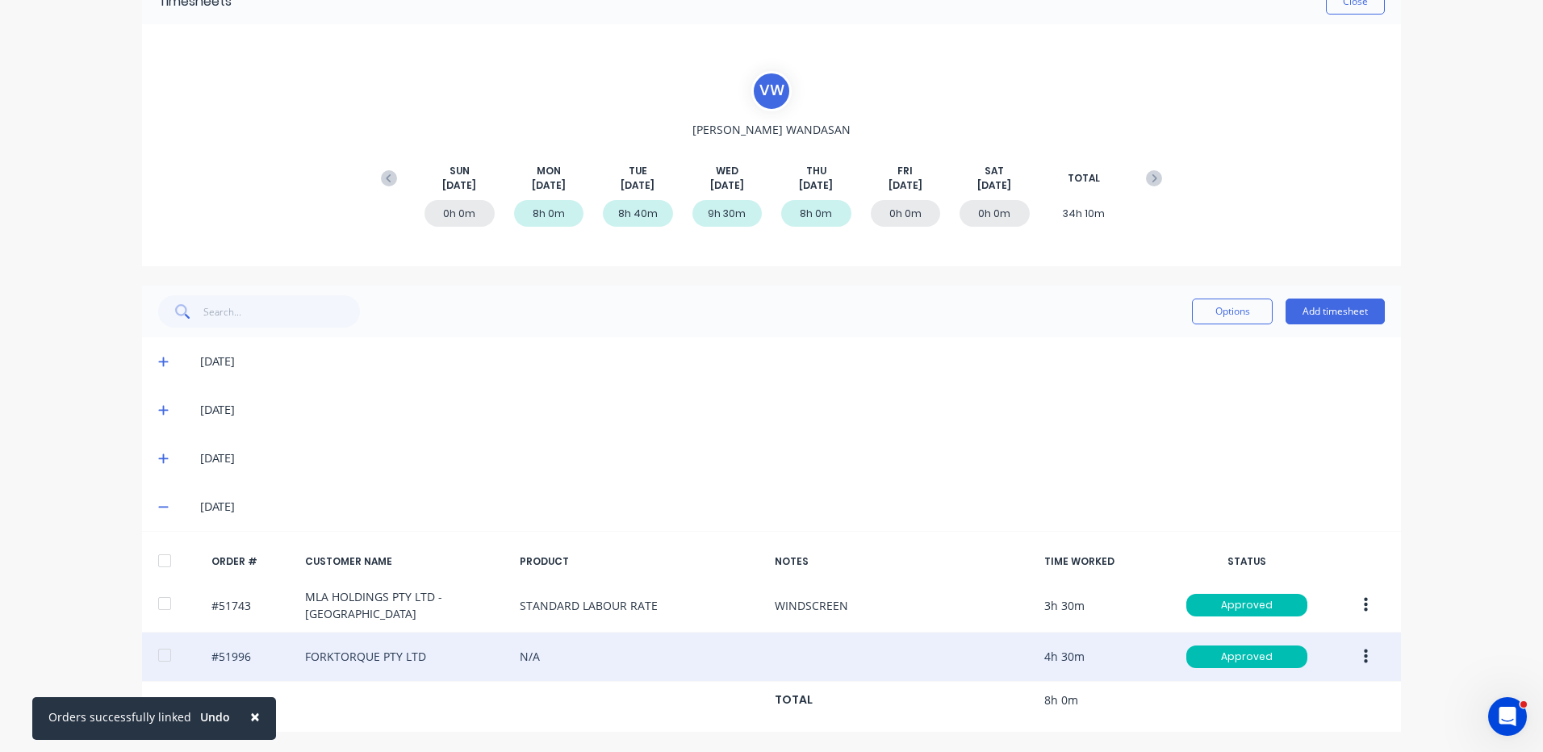
click at [1352, 659] on button "button" at bounding box center [1366, 656] width 38 height 29
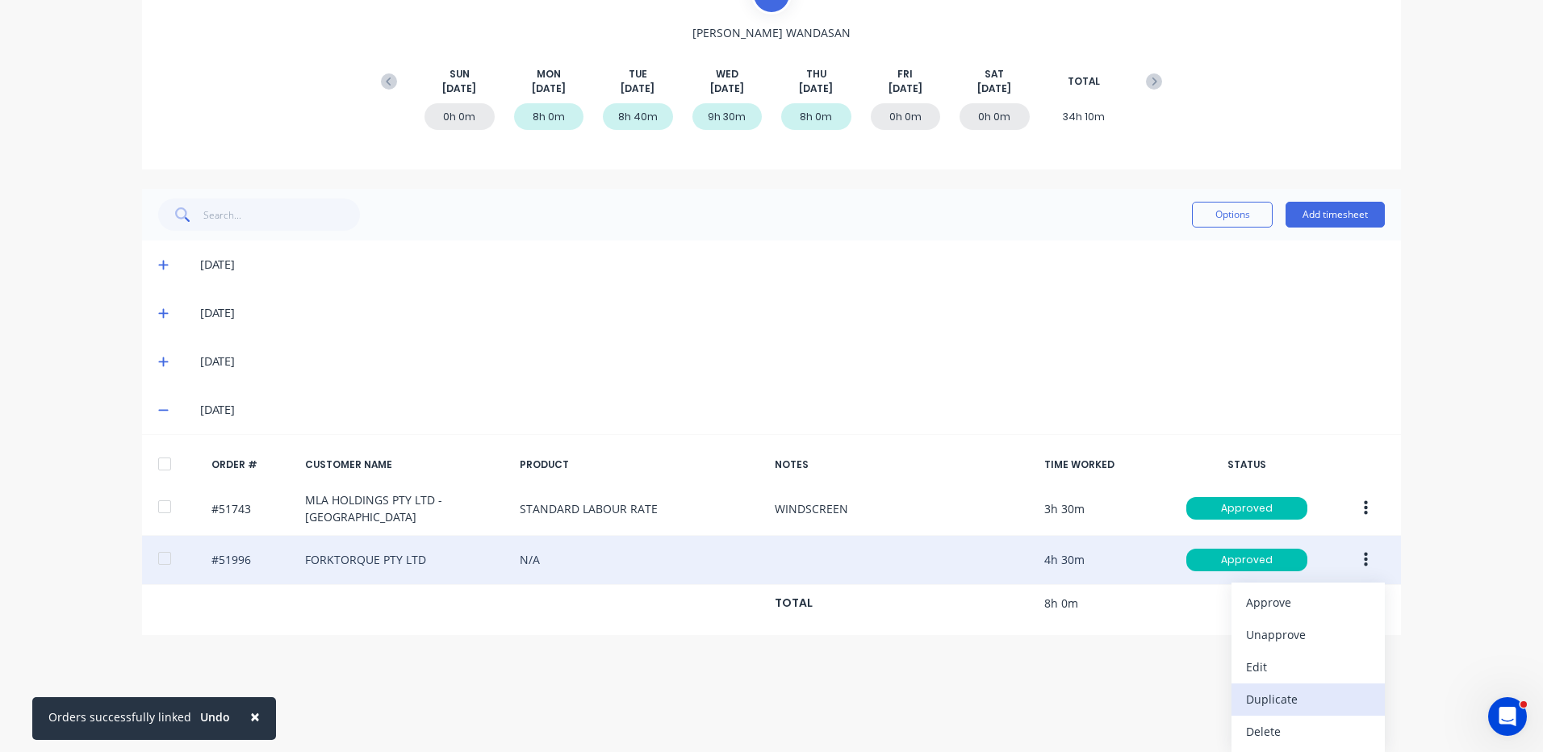
click at [1293, 697] on div "Duplicate" at bounding box center [1308, 699] width 124 height 23
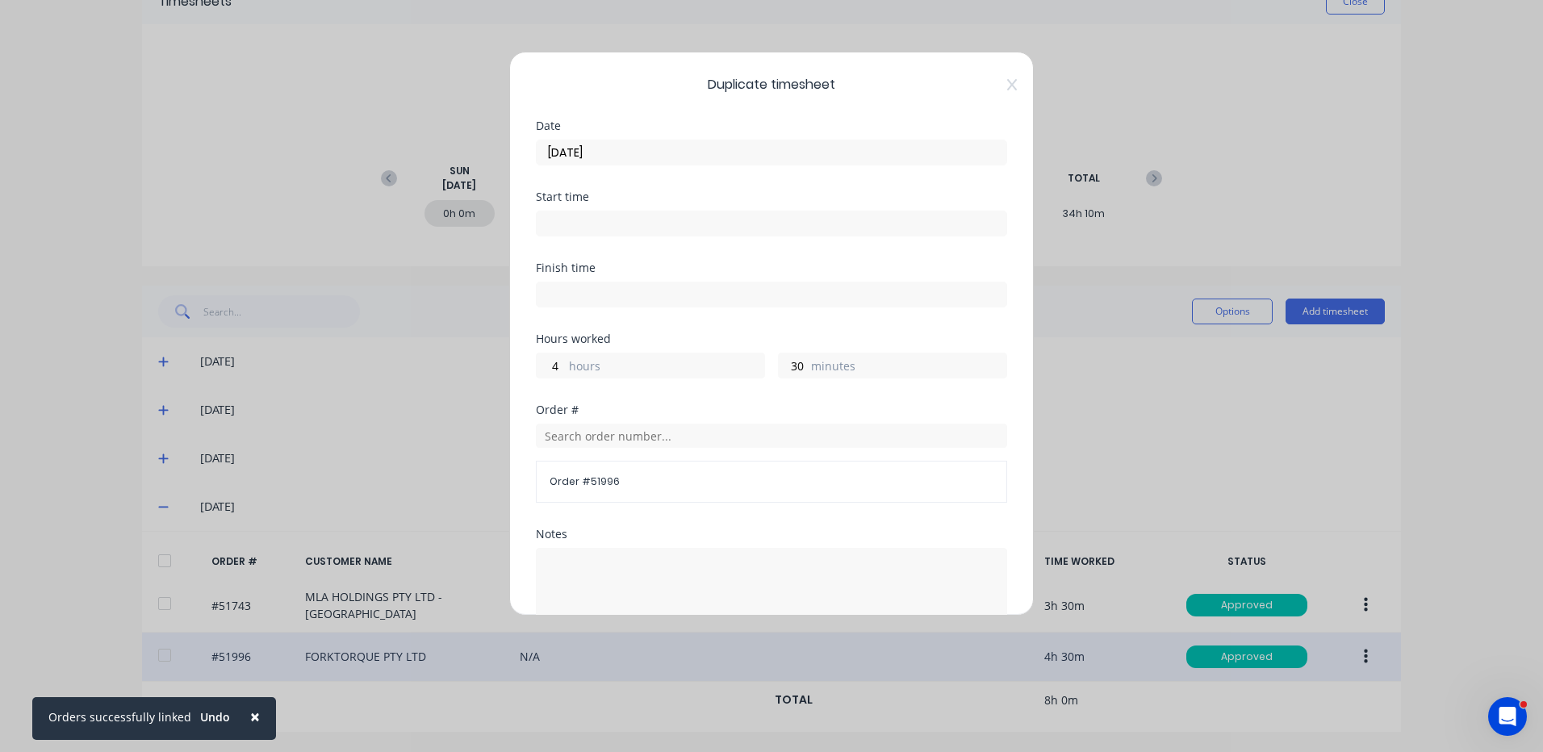
click at [658, 155] on input "[DATE]" at bounding box center [772, 152] width 470 height 24
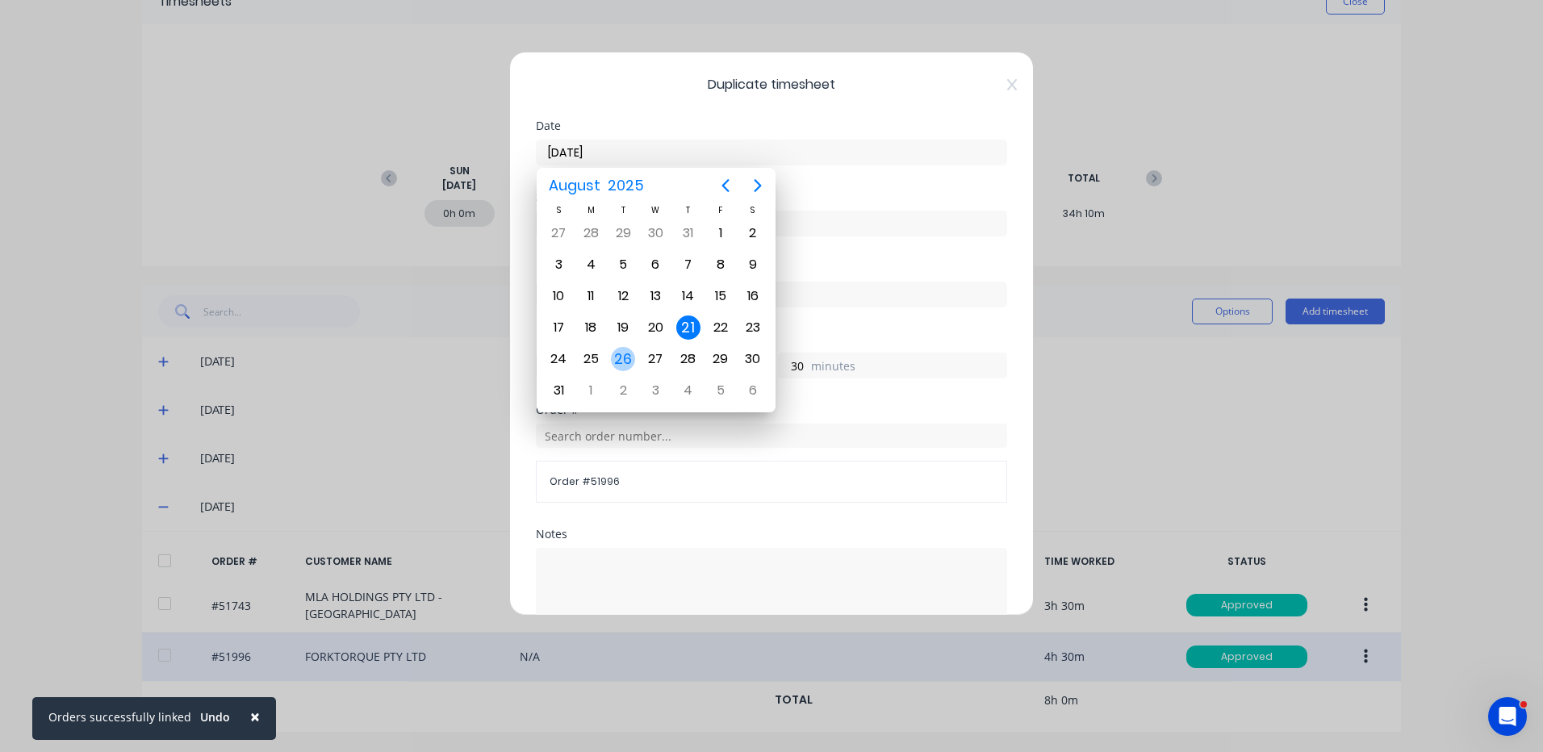
click at [617, 362] on div "26" at bounding box center [623, 359] width 24 height 24
type input "[DATE]"
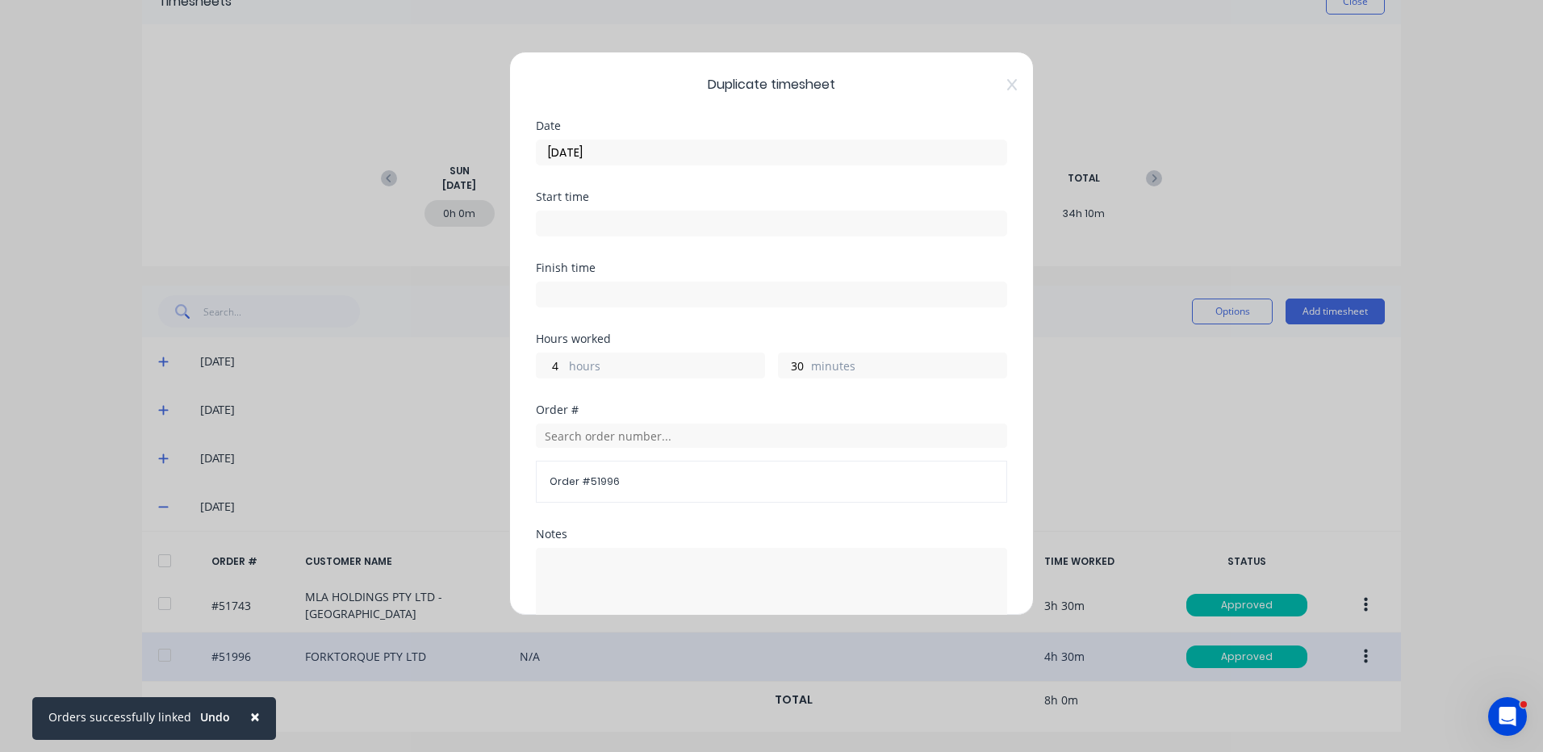
click at [613, 358] on label "hours" at bounding box center [666, 368] width 195 height 20
click at [565, 358] on input "4" at bounding box center [551, 365] width 28 height 24
click at [613, 358] on label "hours" at bounding box center [666, 368] width 195 height 20
click at [565, 358] on input "4" at bounding box center [551, 365] width 28 height 24
click at [610, 363] on label "hours" at bounding box center [666, 368] width 195 height 20
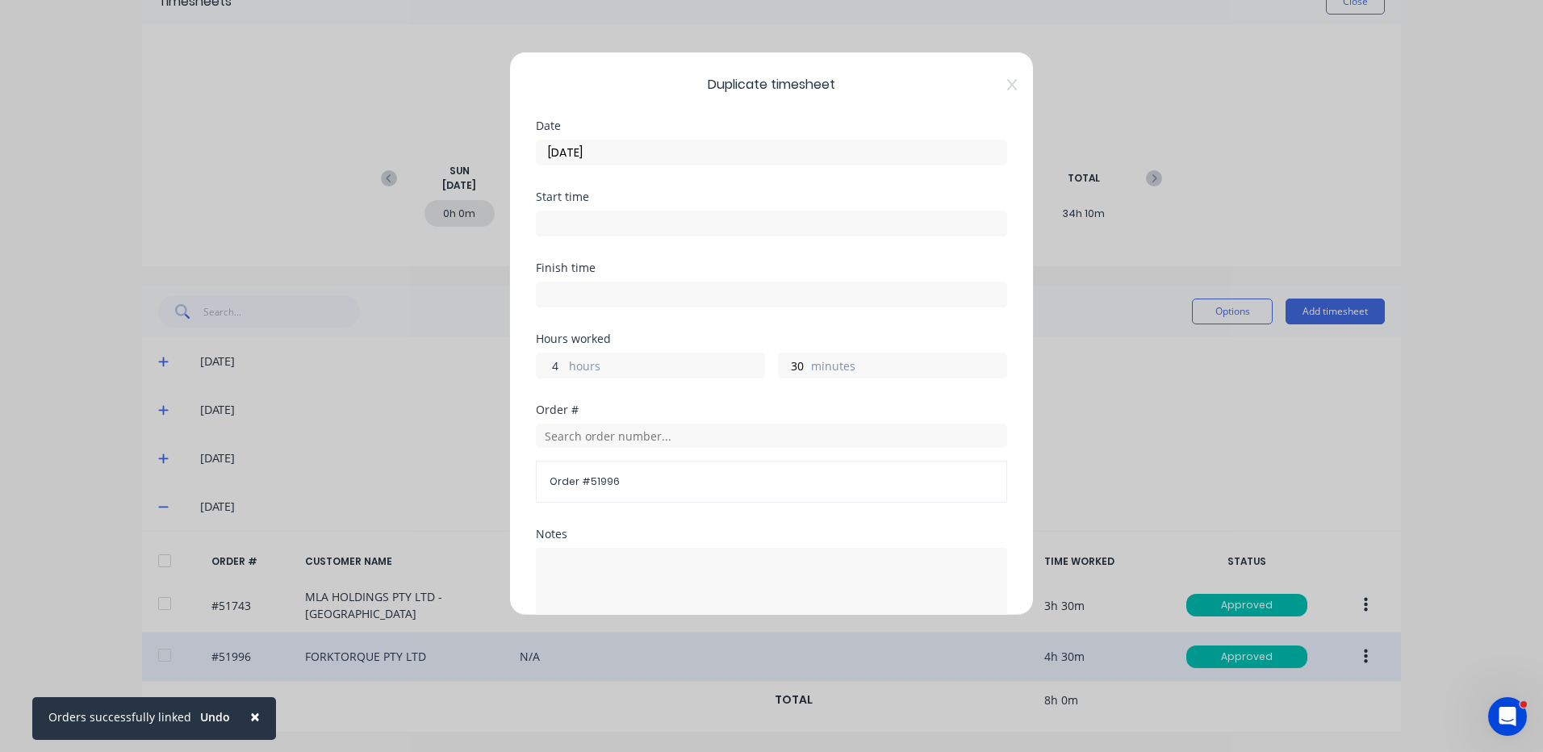
click at [565, 363] on input "4" at bounding box center [551, 365] width 28 height 24
type input "7"
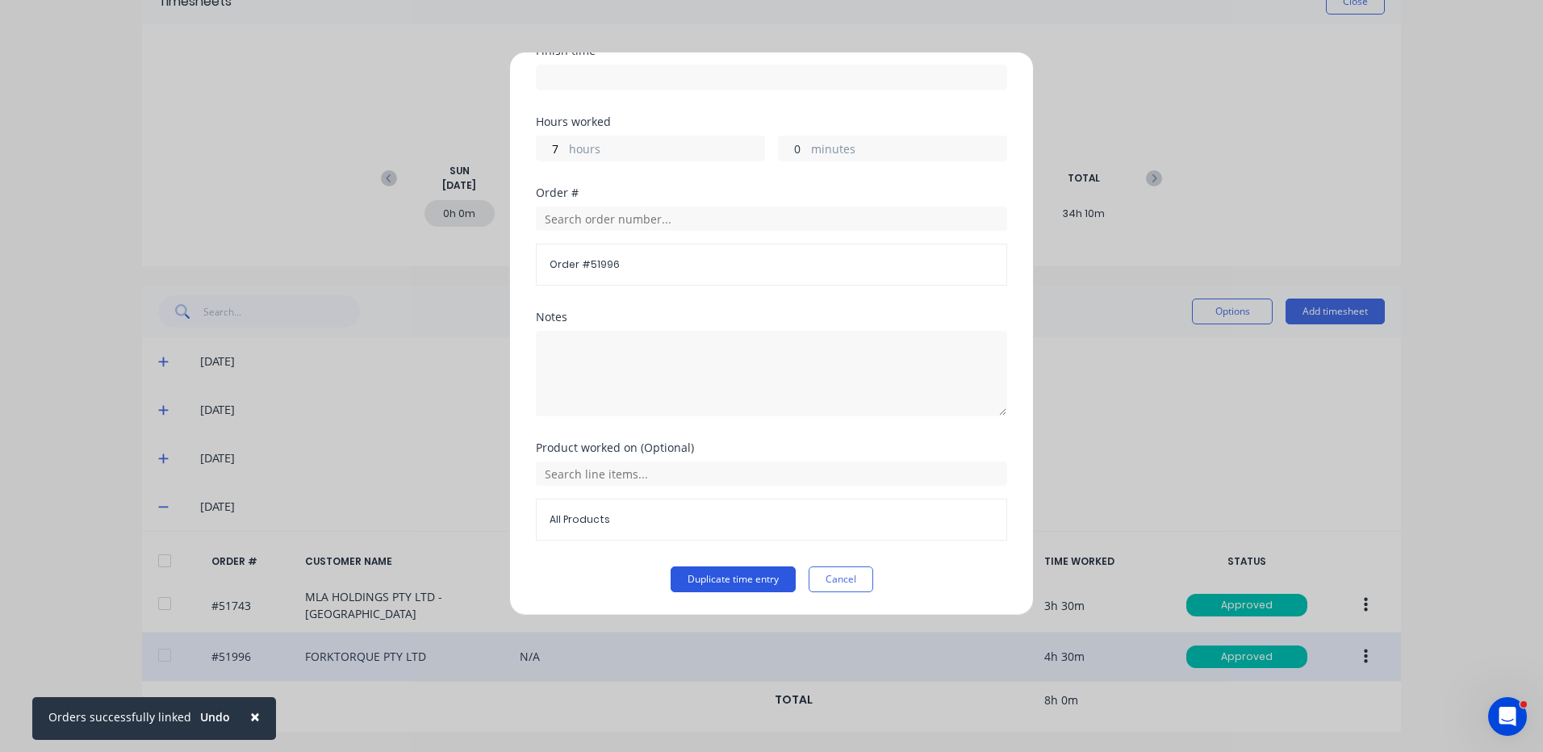
type input "0"
click at [707, 592] on button "Duplicate time entry" at bounding box center [733, 580] width 125 height 26
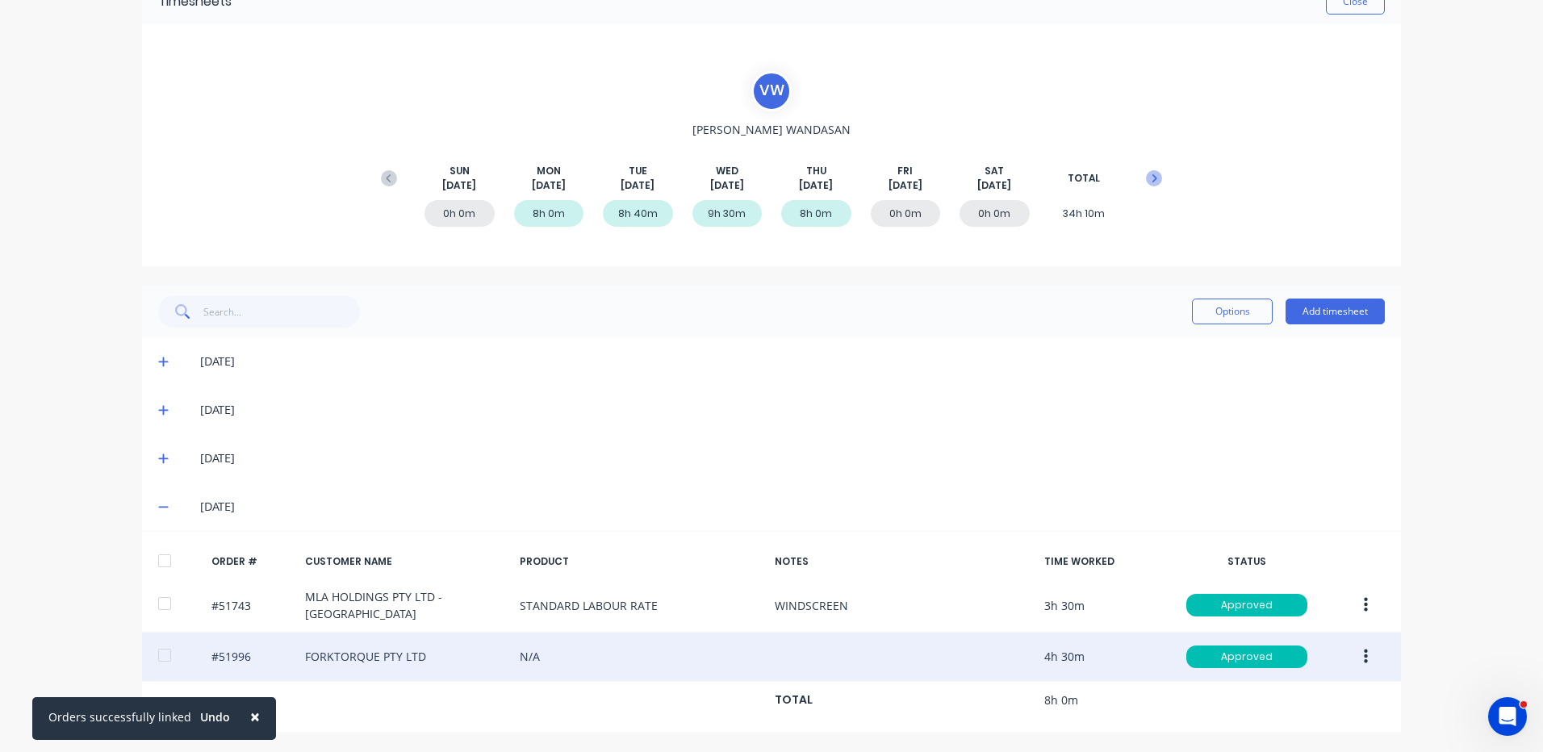
click at [1151, 180] on icon at bounding box center [1154, 178] width 16 height 16
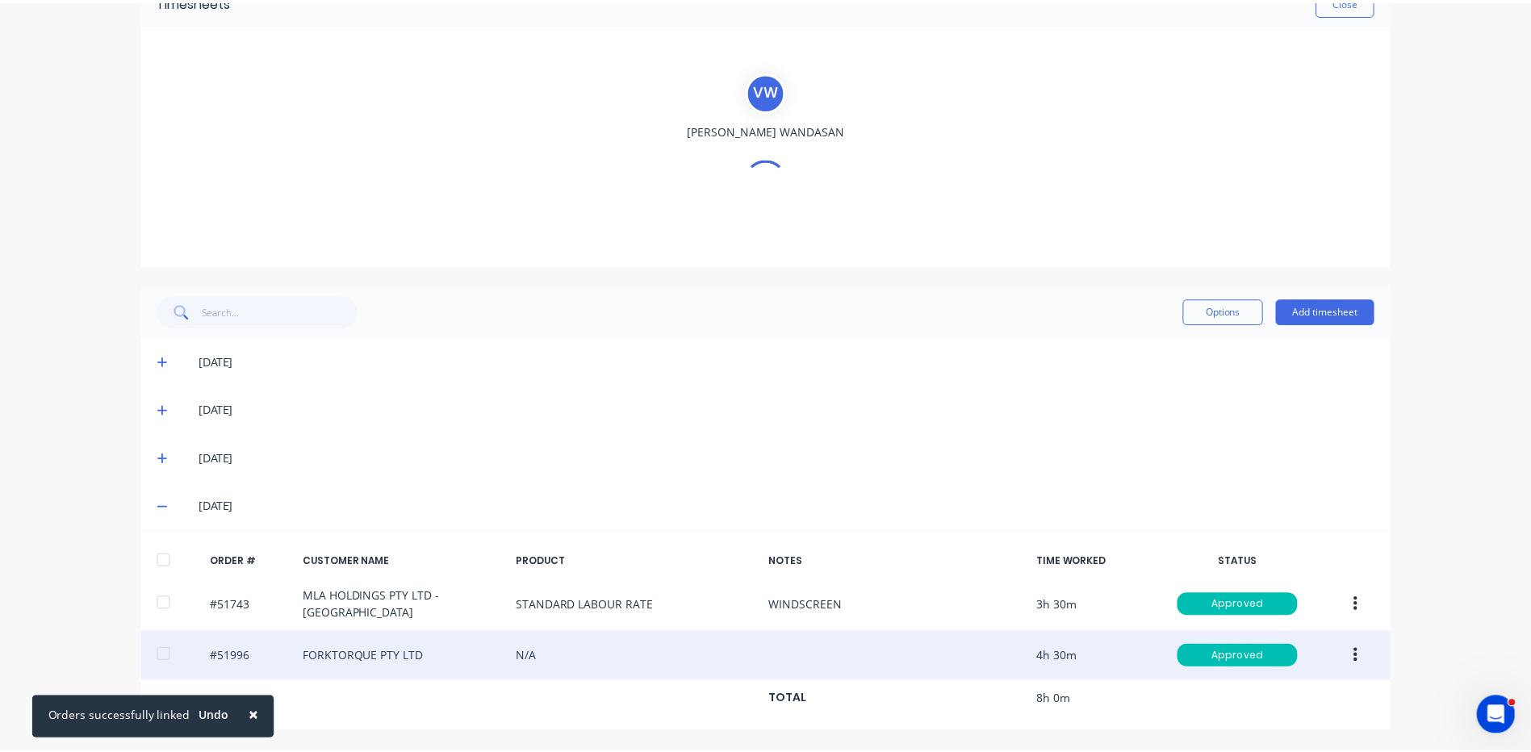
scroll to position [0, 0]
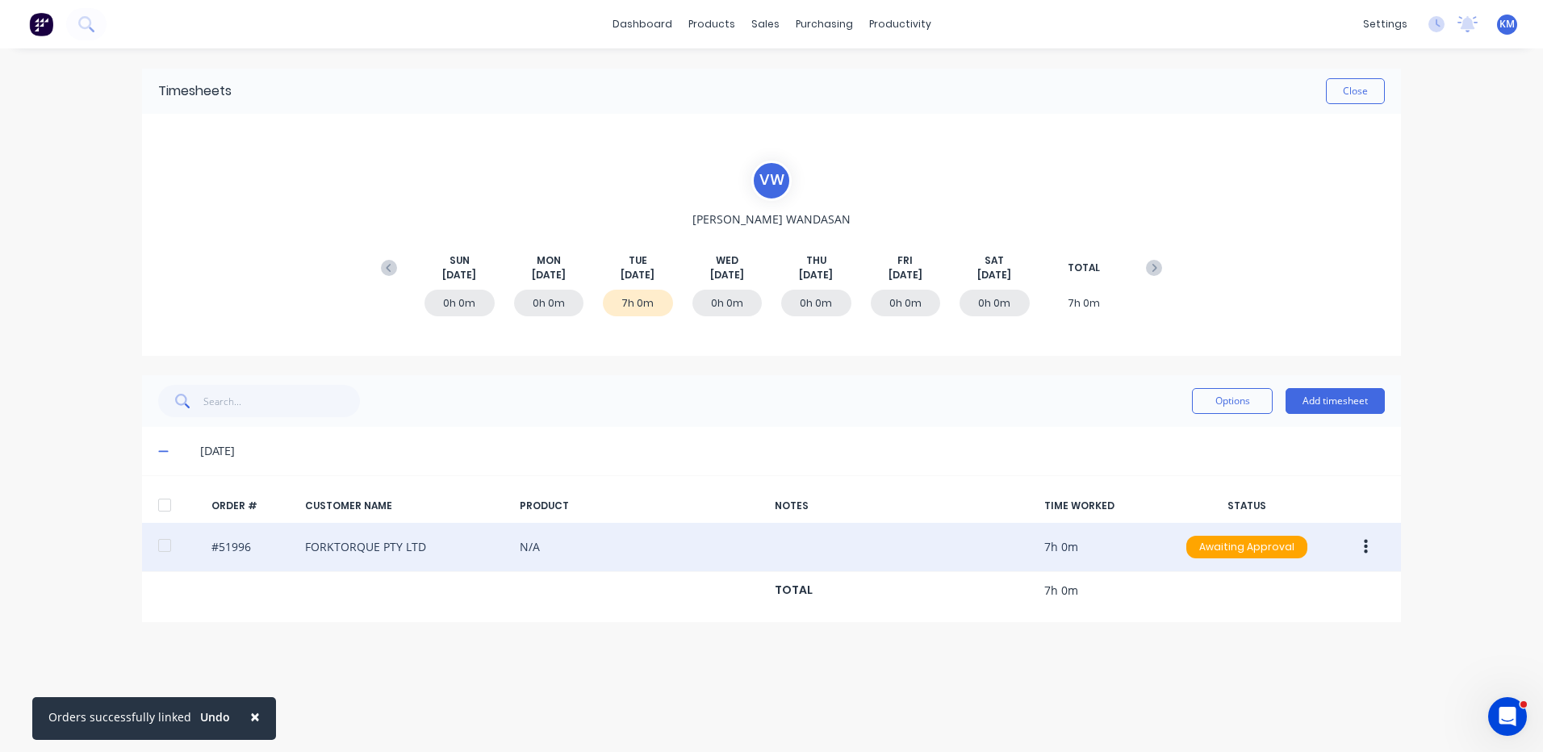
click at [158, 537] on div at bounding box center [164, 545] width 32 height 32
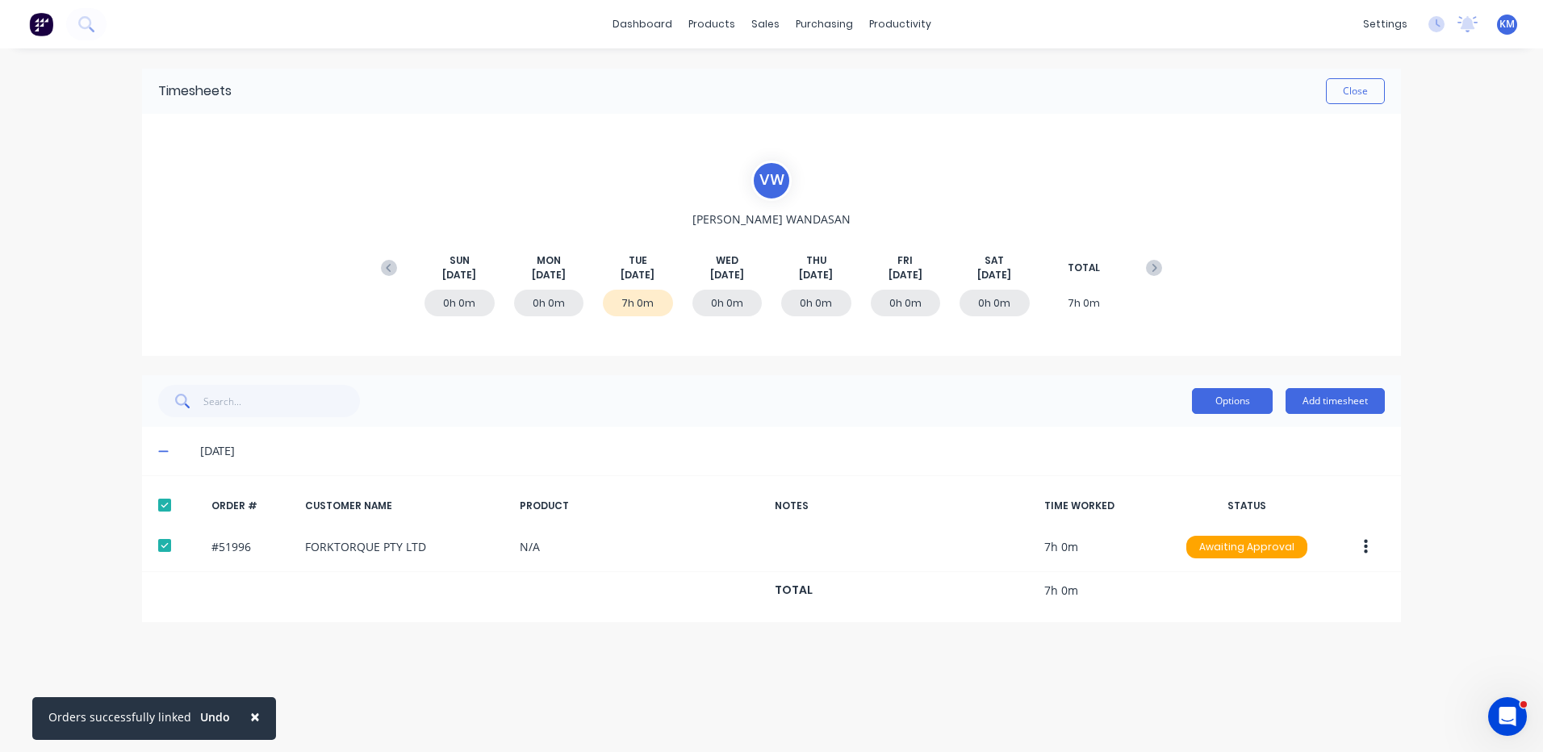
click at [1231, 391] on button "Options" at bounding box center [1232, 401] width 81 height 26
click at [1211, 424] on div "Approve Unapprove Delete Export" at bounding box center [1195, 490] width 153 height 137
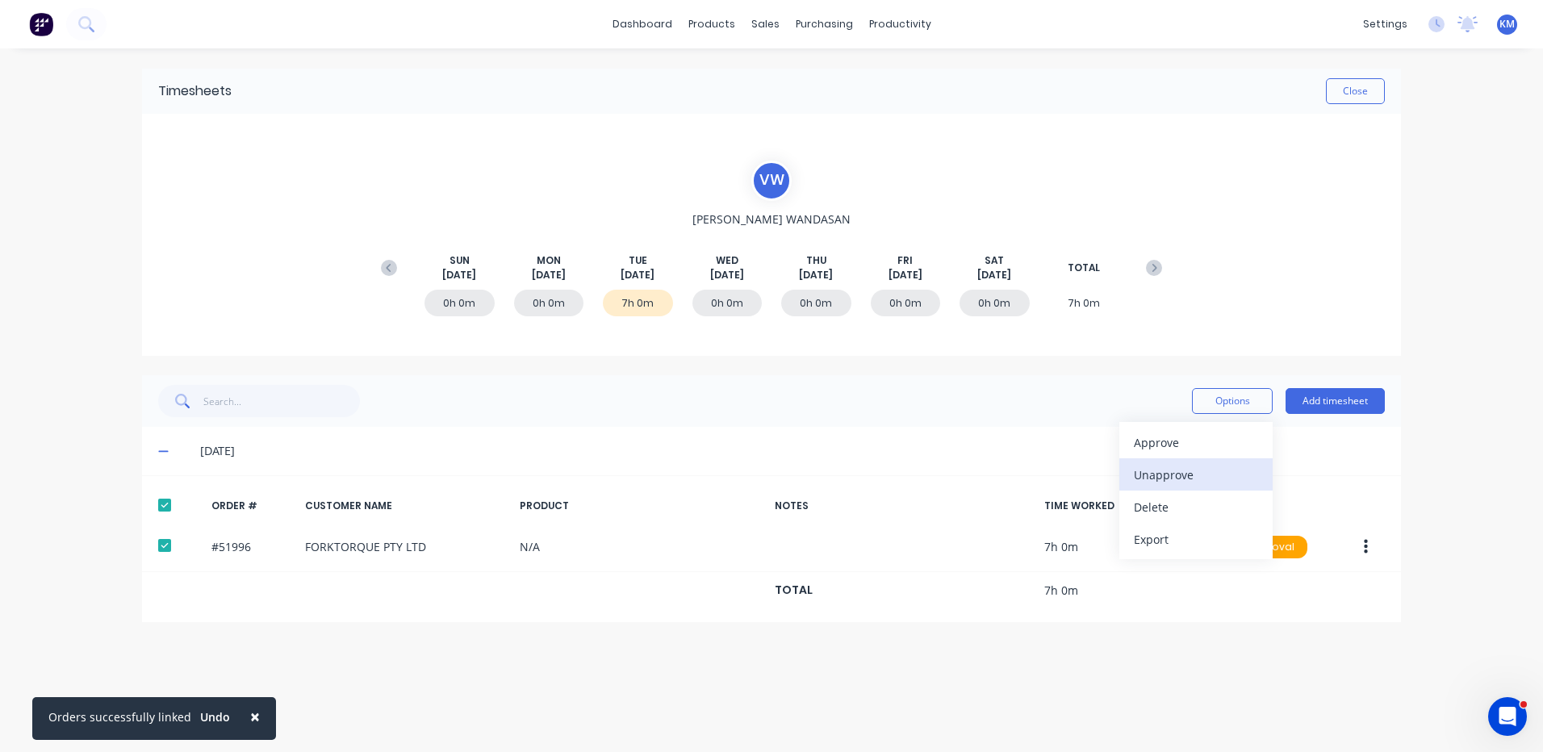
click at [1172, 460] on button "Unapprove" at bounding box center [1195, 474] width 153 height 32
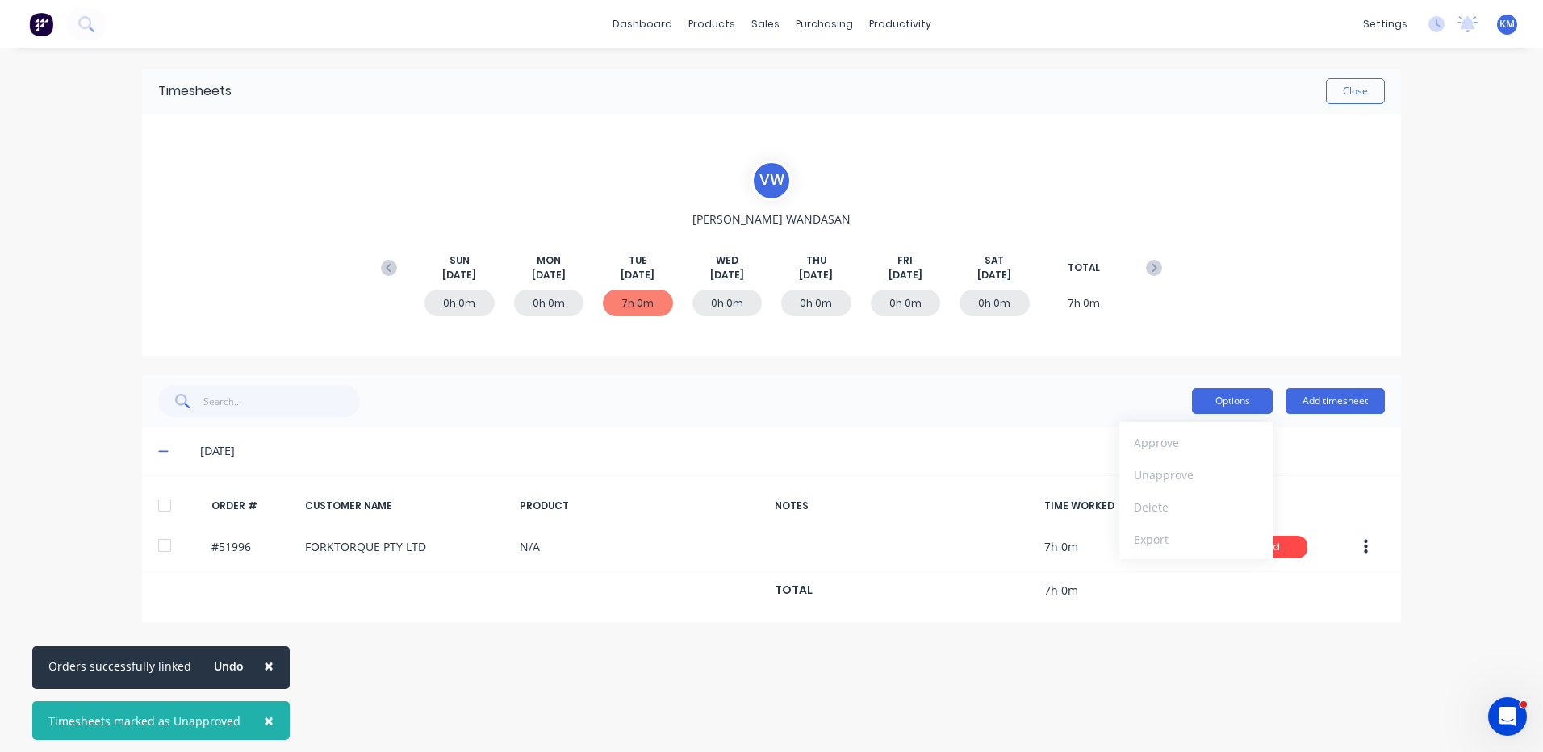
click at [1213, 396] on button "Options" at bounding box center [1232, 401] width 81 height 26
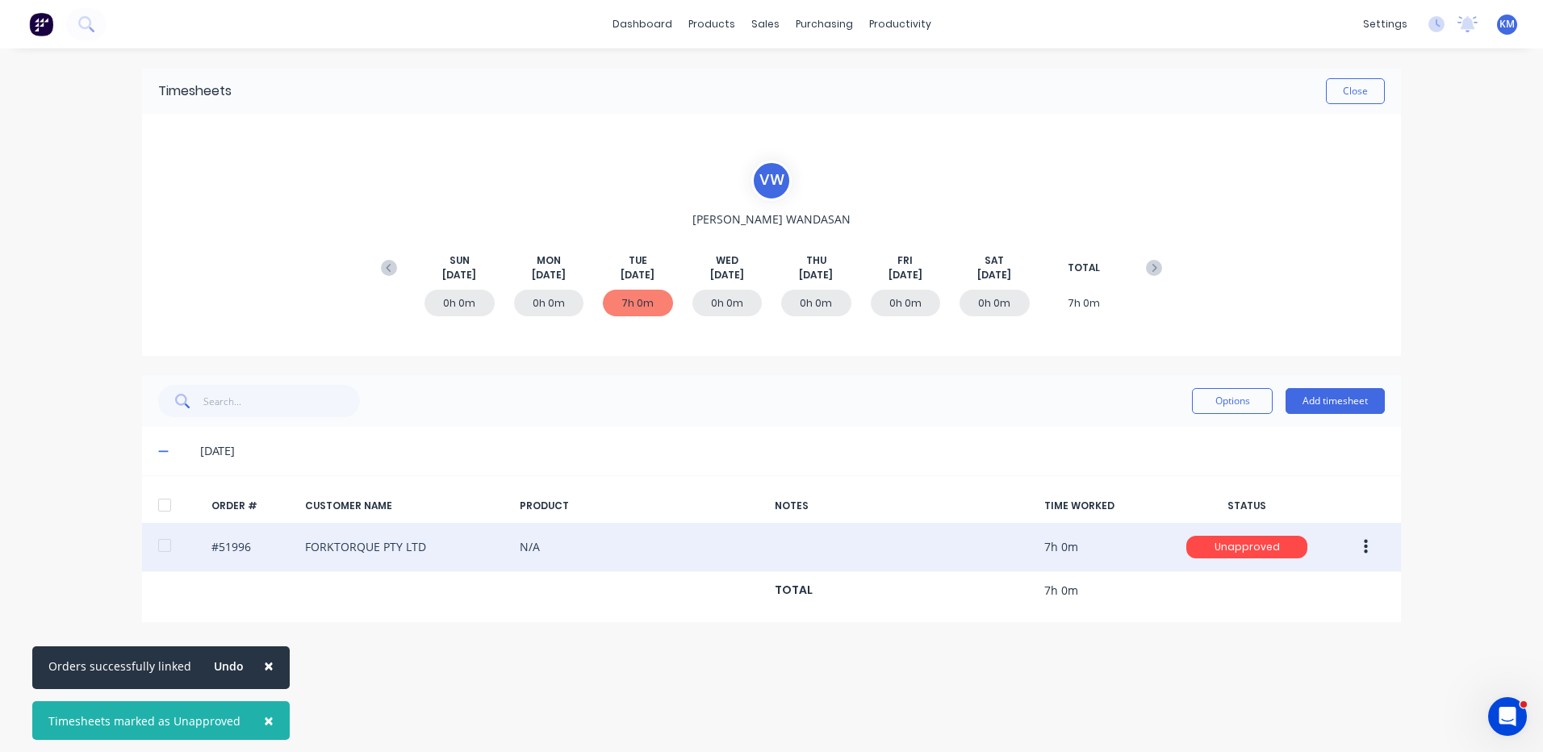
click at [171, 550] on div at bounding box center [164, 545] width 32 height 32
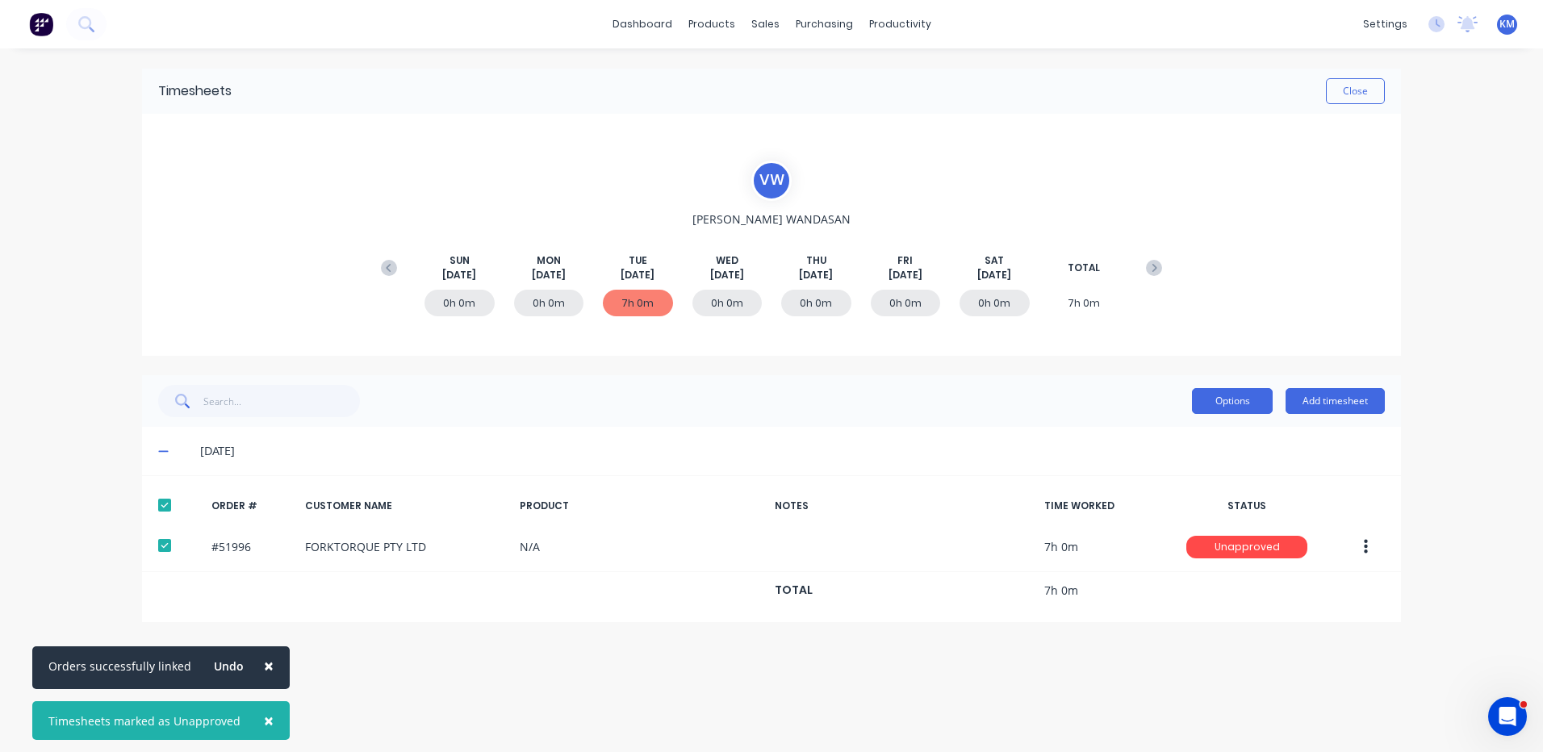
click at [1223, 408] on button "Options" at bounding box center [1232, 401] width 81 height 26
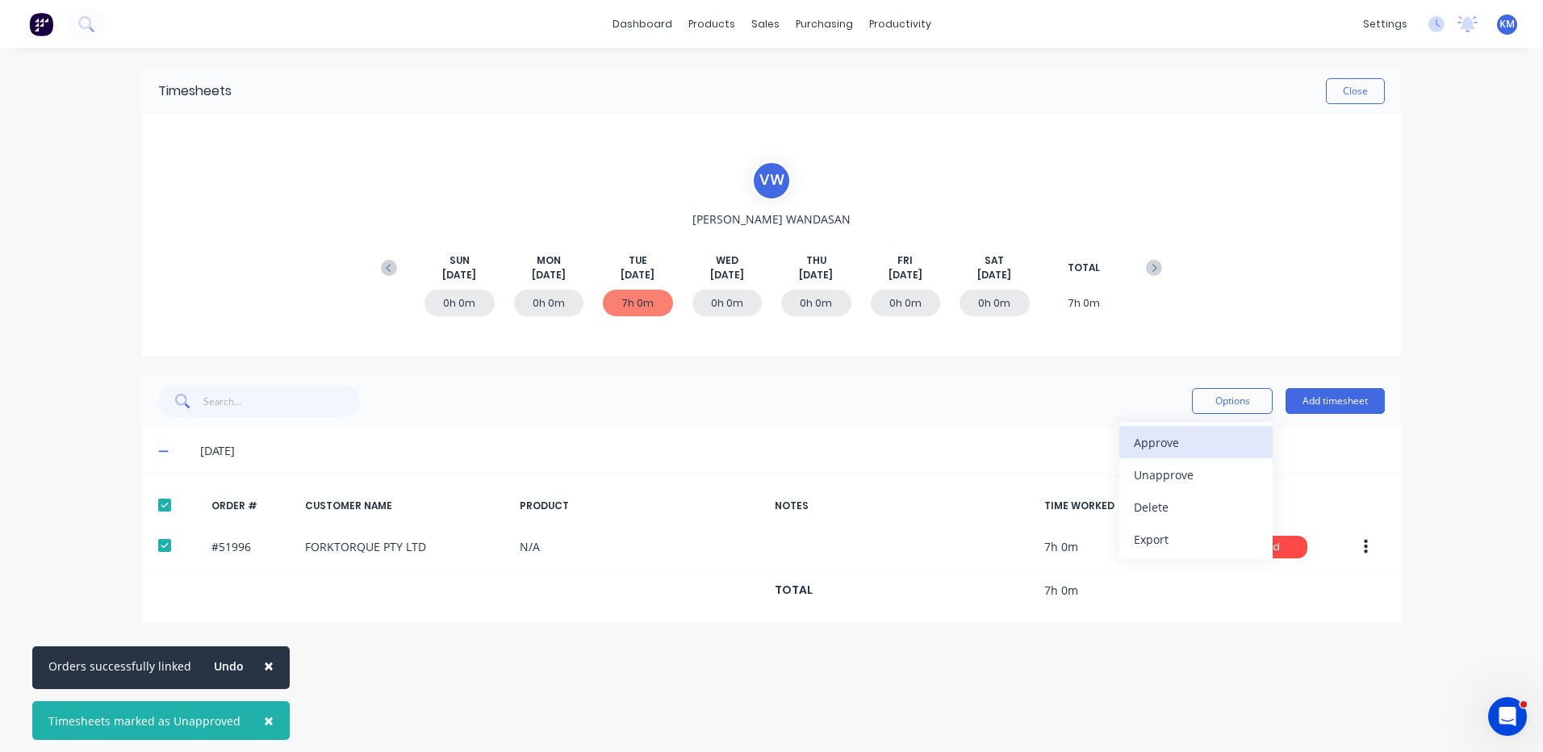
click at [1191, 437] on div "Approve" at bounding box center [1196, 442] width 124 height 23
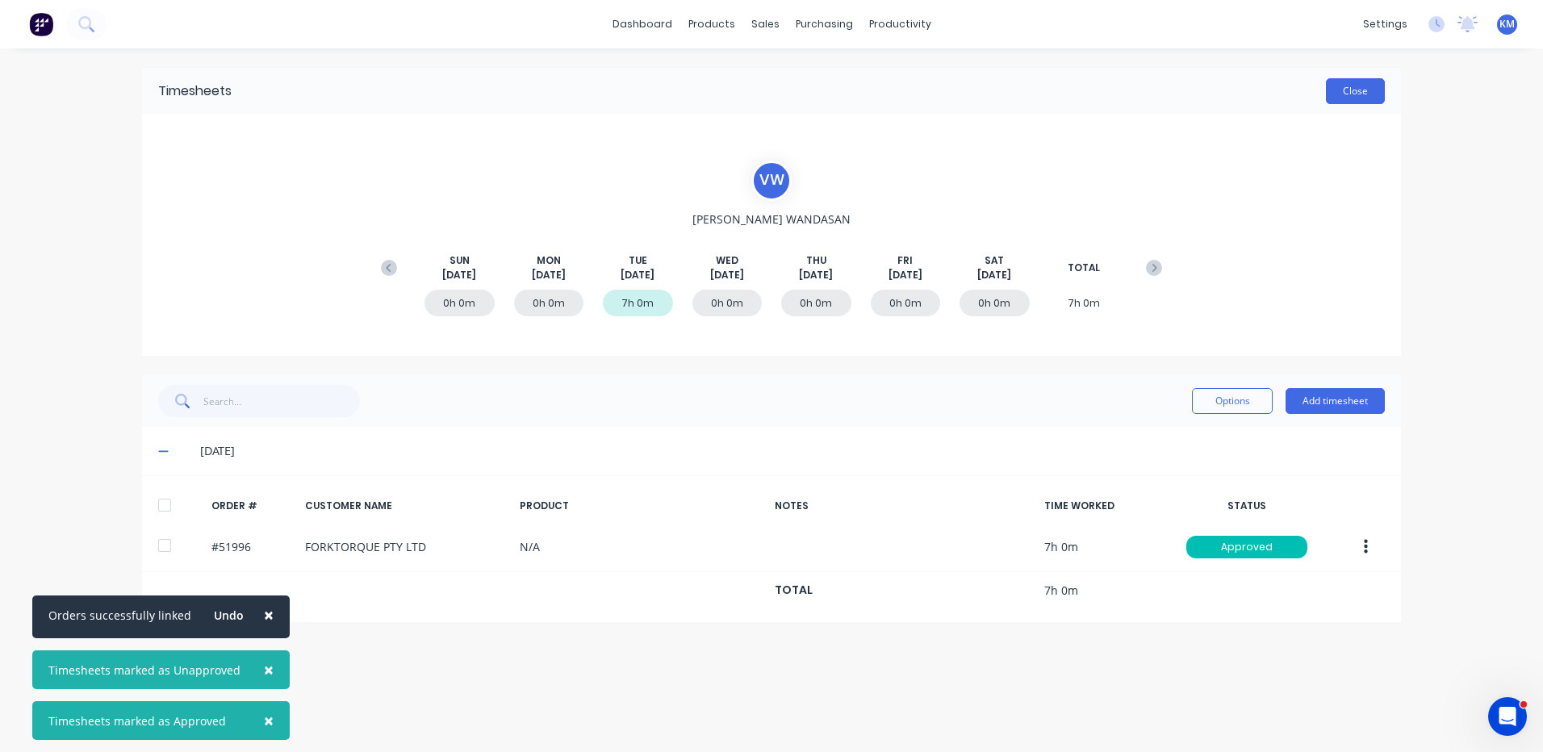
click at [1369, 100] on button "Close" at bounding box center [1355, 91] width 59 height 26
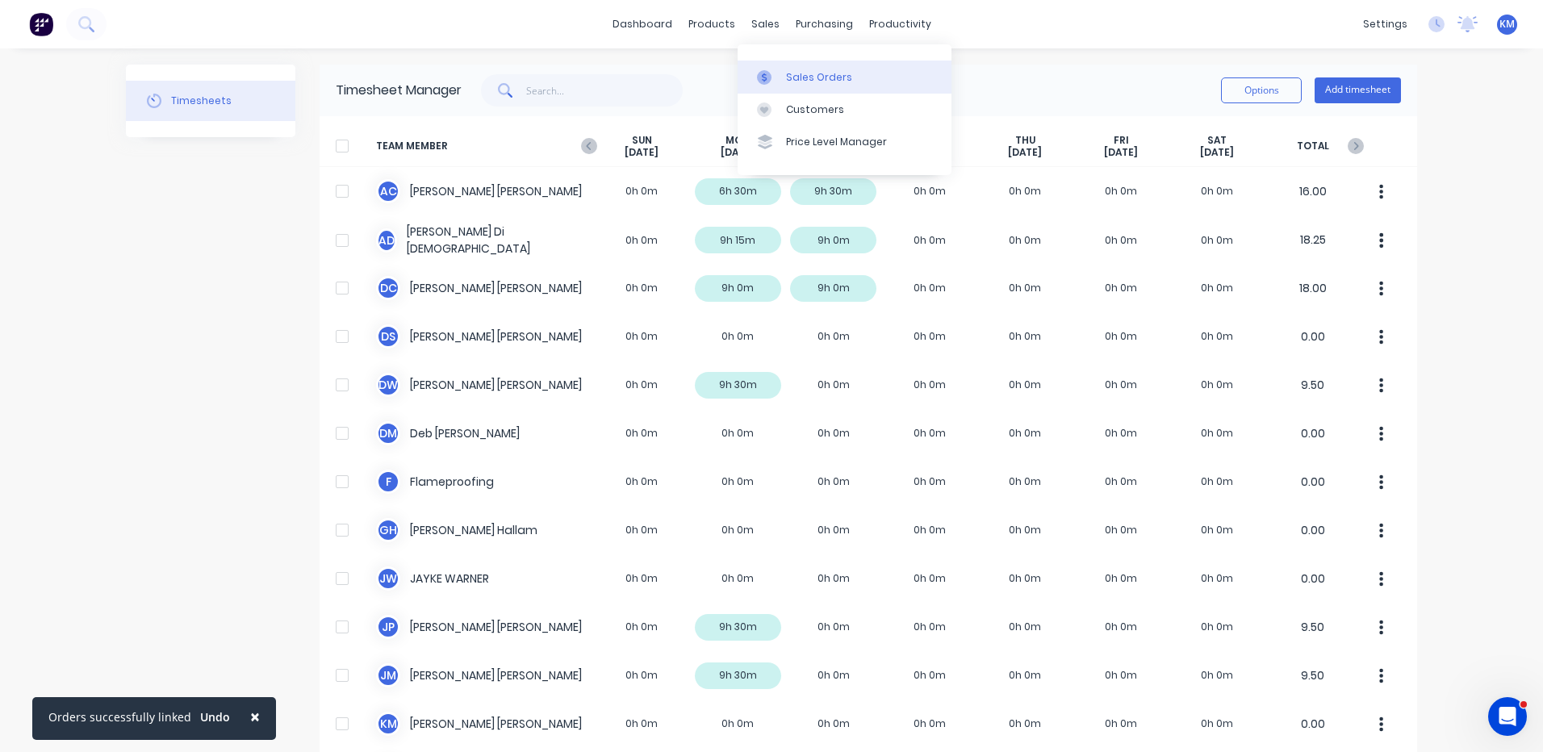
click at [792, 70] on div "Sales Orders" at bounding box center [819, 77] width 66 height 15
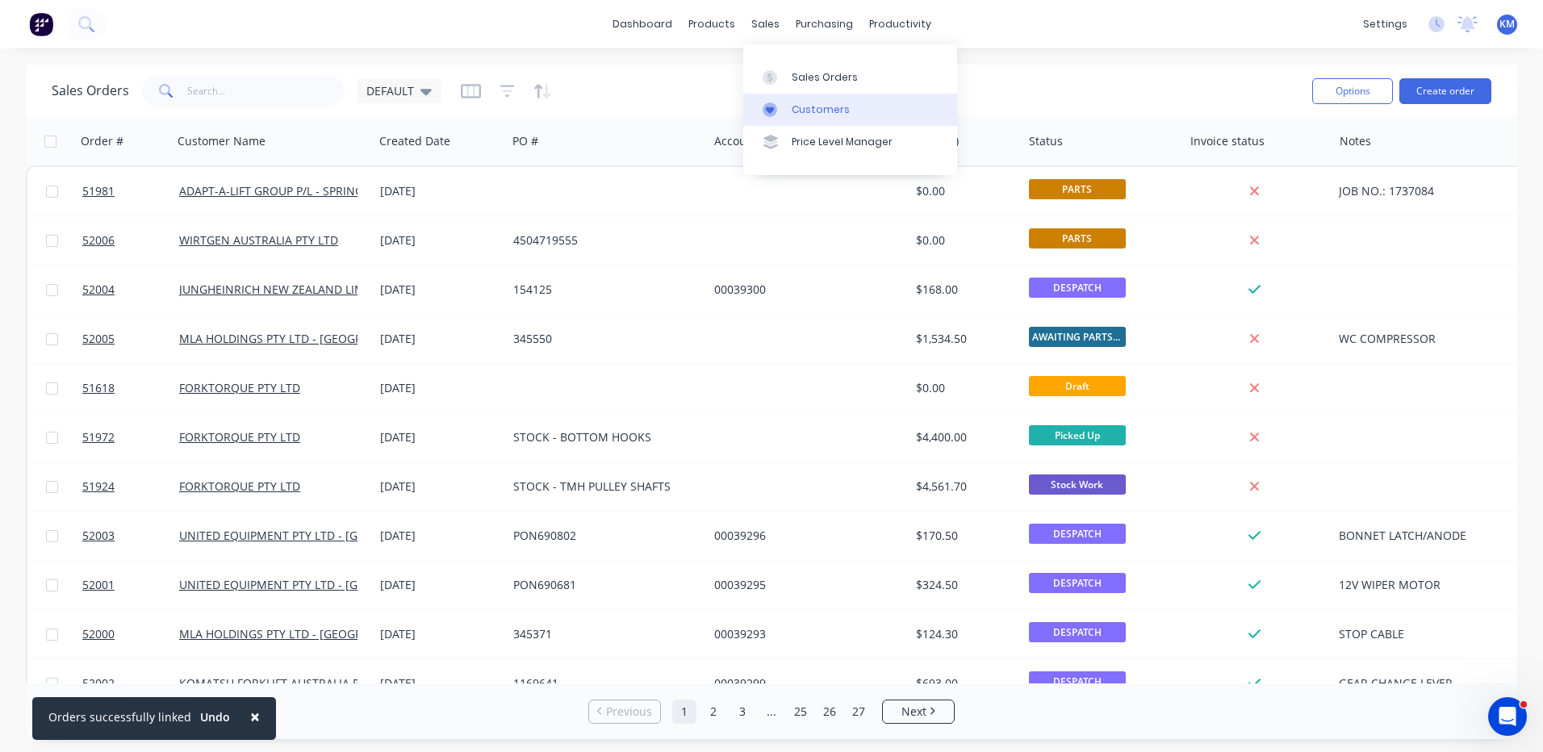
click at [787, 102] on link "Customers" at bounding box center [850, 110] width 214 height 32
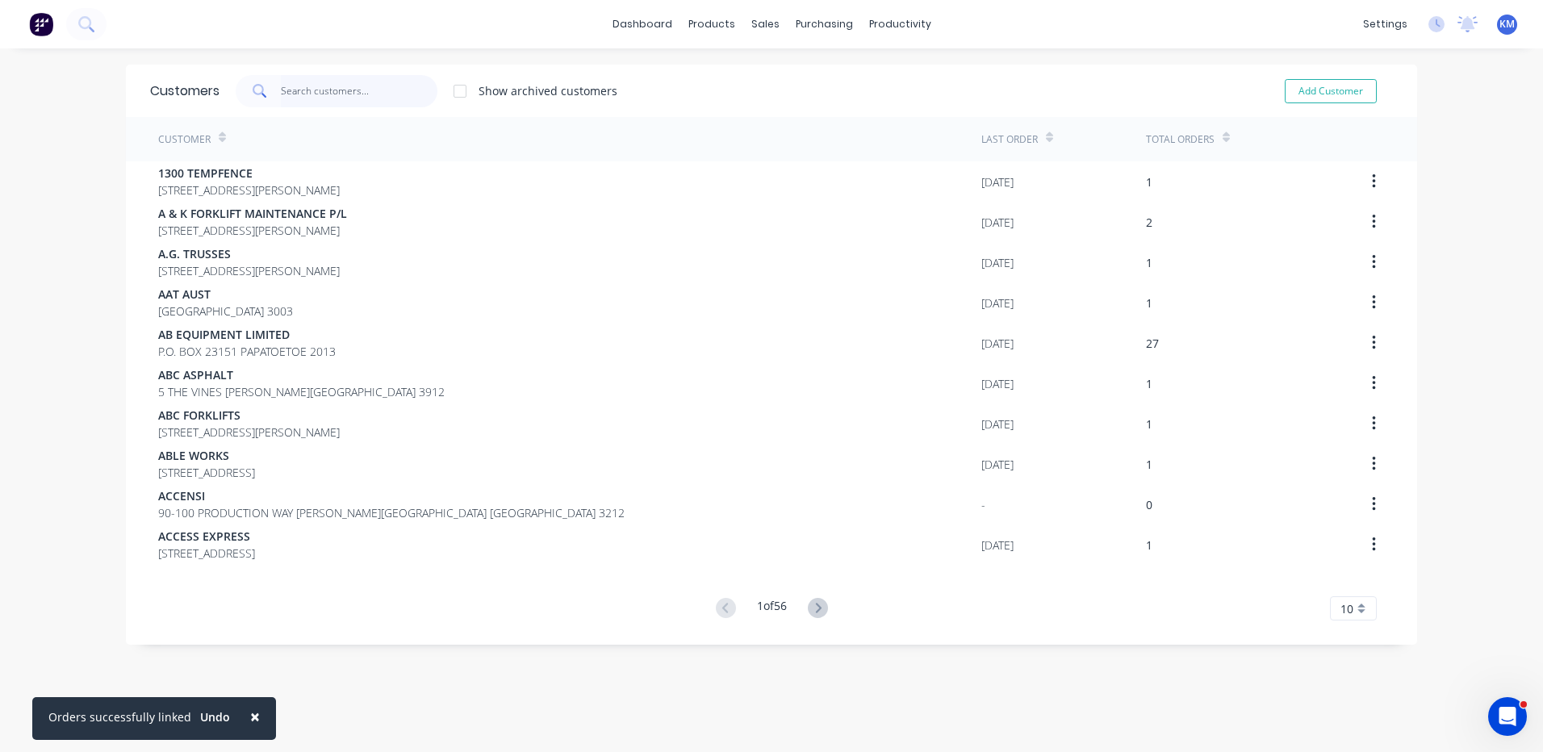
click at [333, 86] on input "text" at bounding box center [359, 91] width 157 height 32
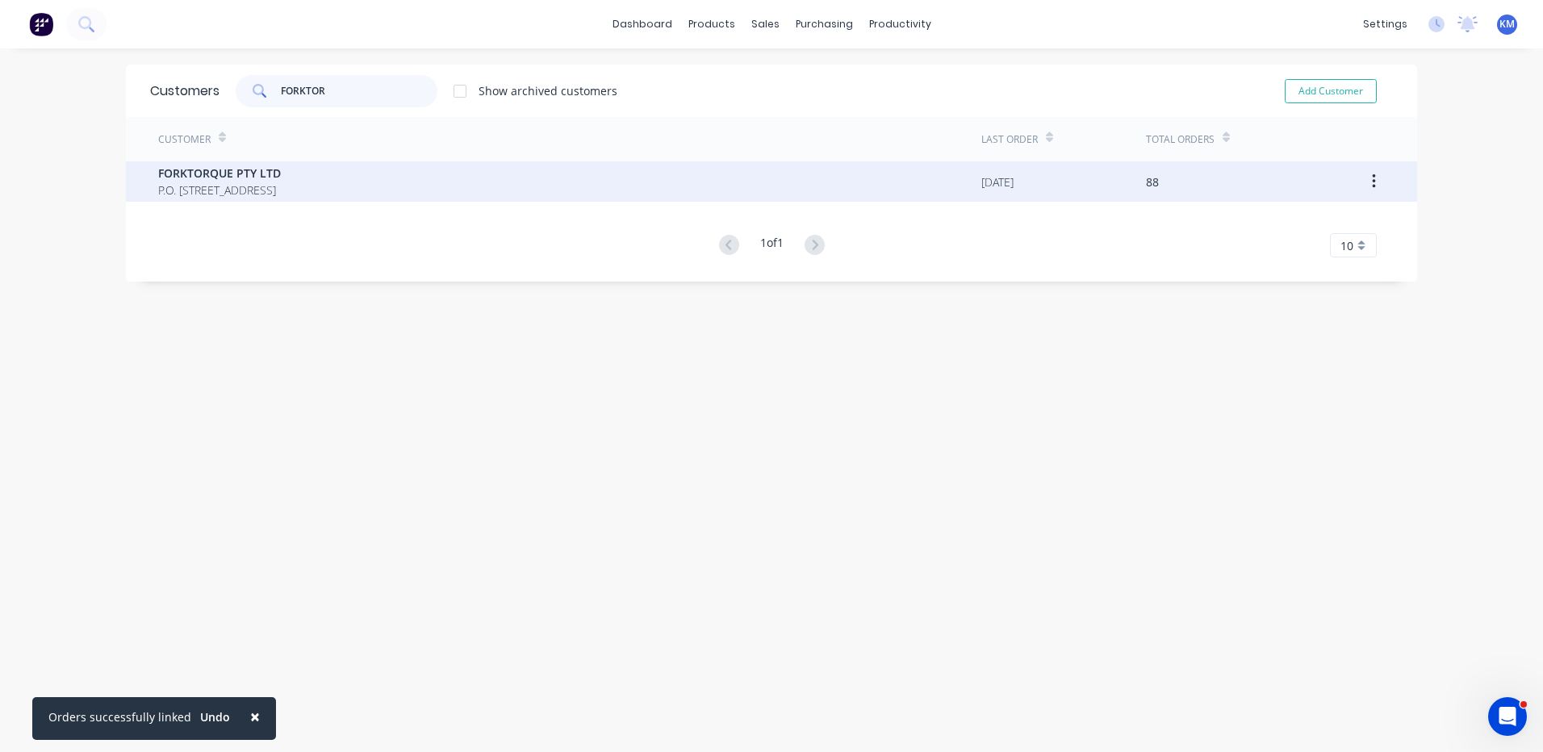
type input "FORKTOR"
click at [281, 178] on span "FORKTORQUE PTY LTD" at bounding box center [219, 173] width 123 height 17
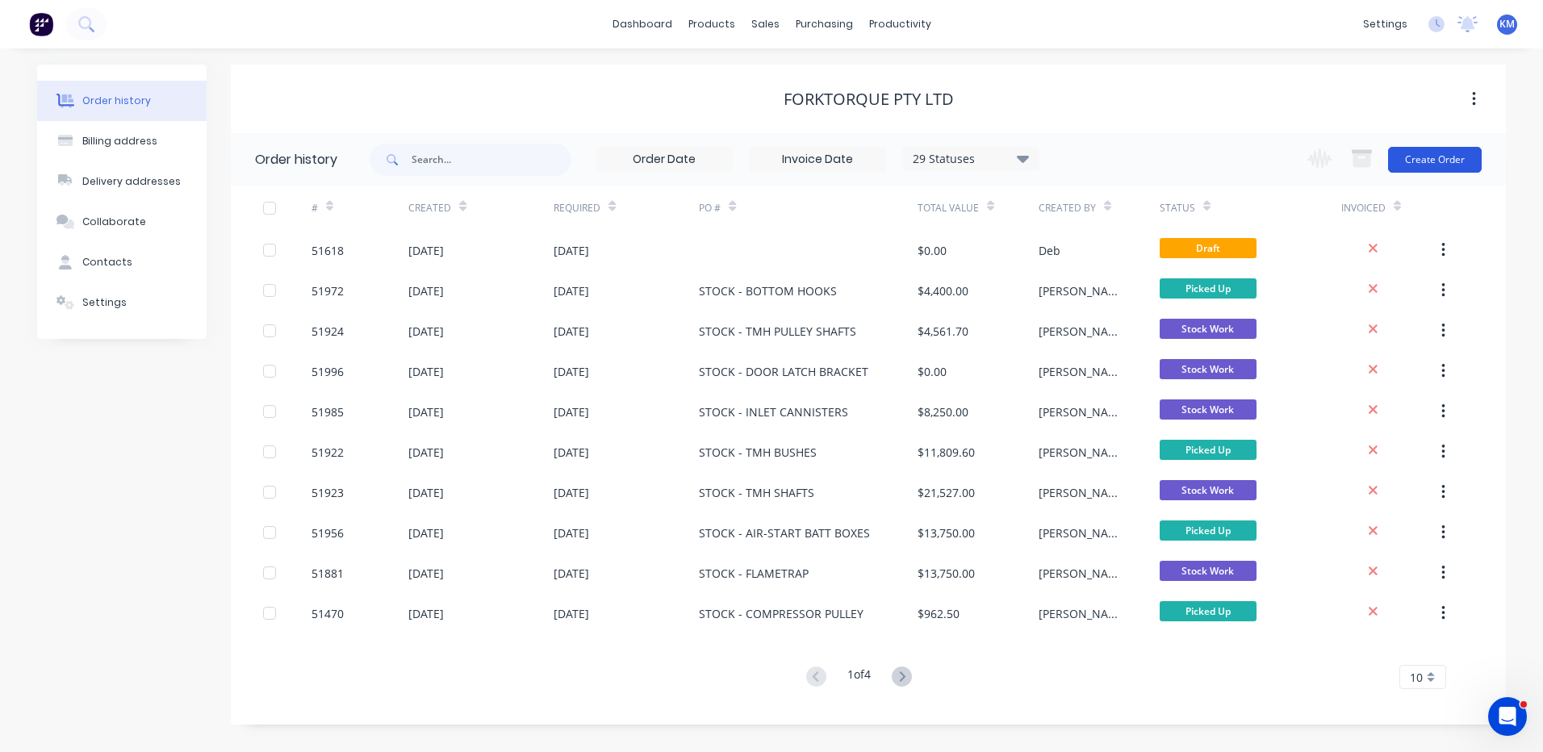
click at [1424, 161] on button "Create Order" at bounding box center [1435, 160] width 94 height 26
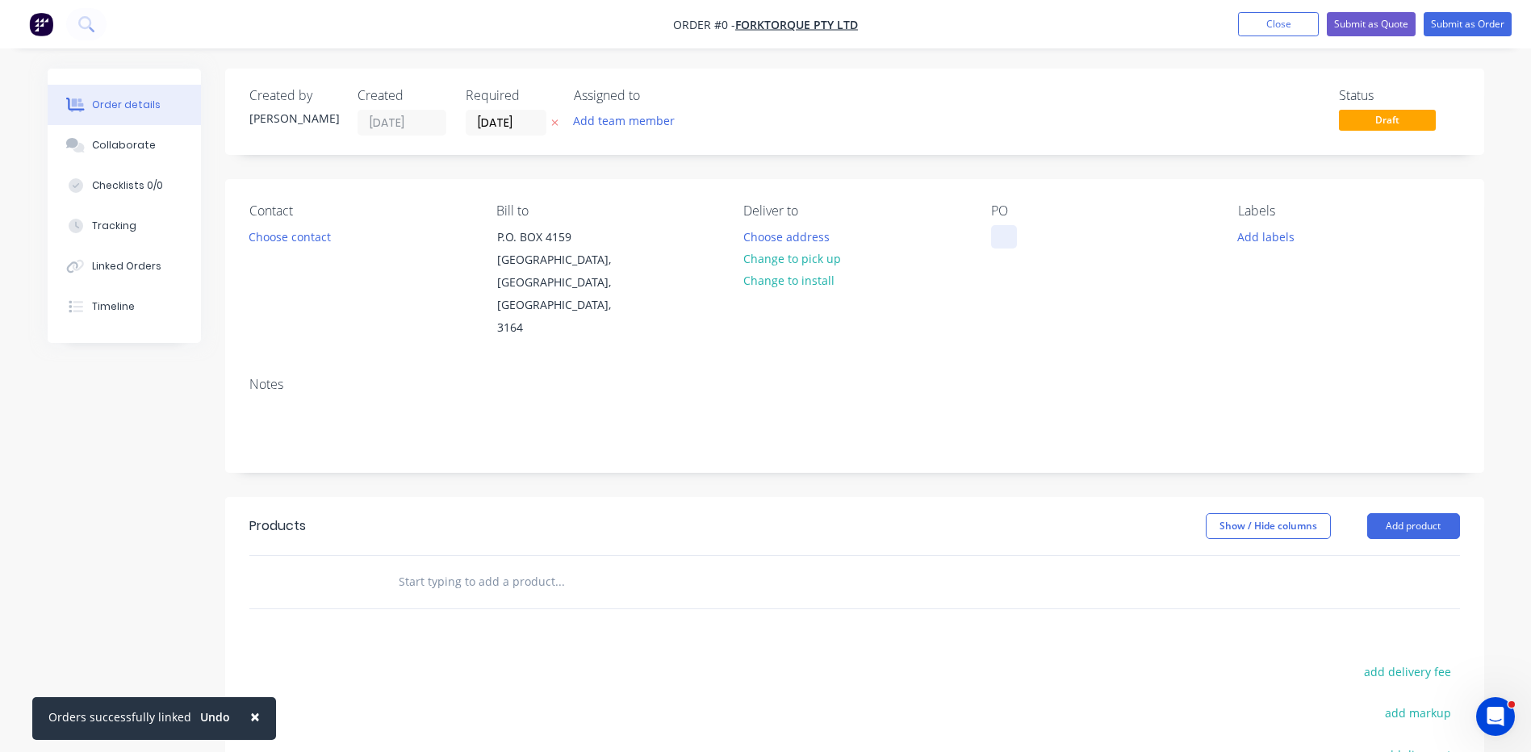
click at [1016, 238] on div at bounding box center [1004, 236] width 26 height 23
click at [834, 251] on div "Order details Collaborate Checklists 0/0 Tracking Linked Orders Timeline Order …" at bounding box center [765, 545] width 1469 height 952
click at [1241, 241] on button "Add labels" at bounding box center [1266, 236] width 74 height 22
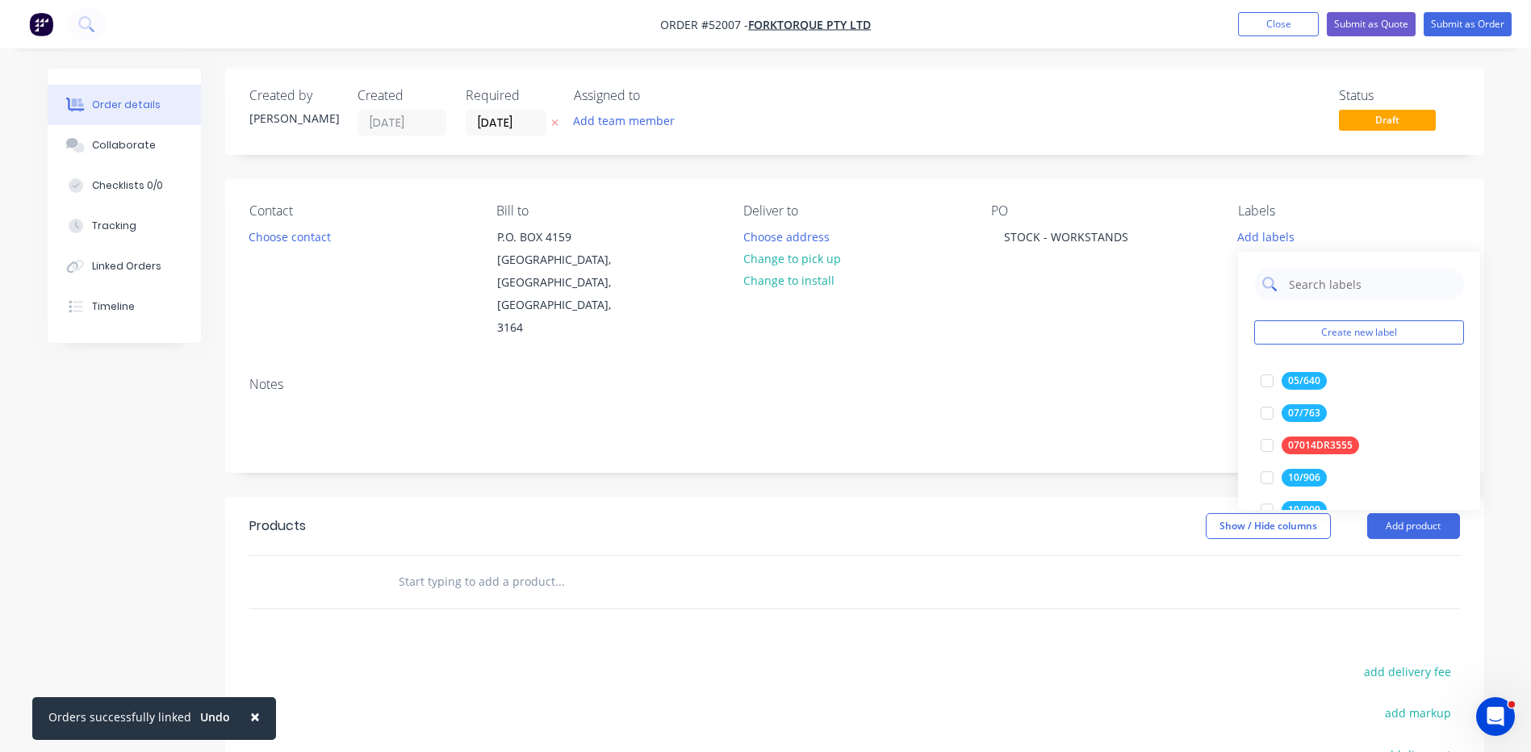
click at [1318, 282] on input "text" at bounding box center [1371, 284] width 169 height 32
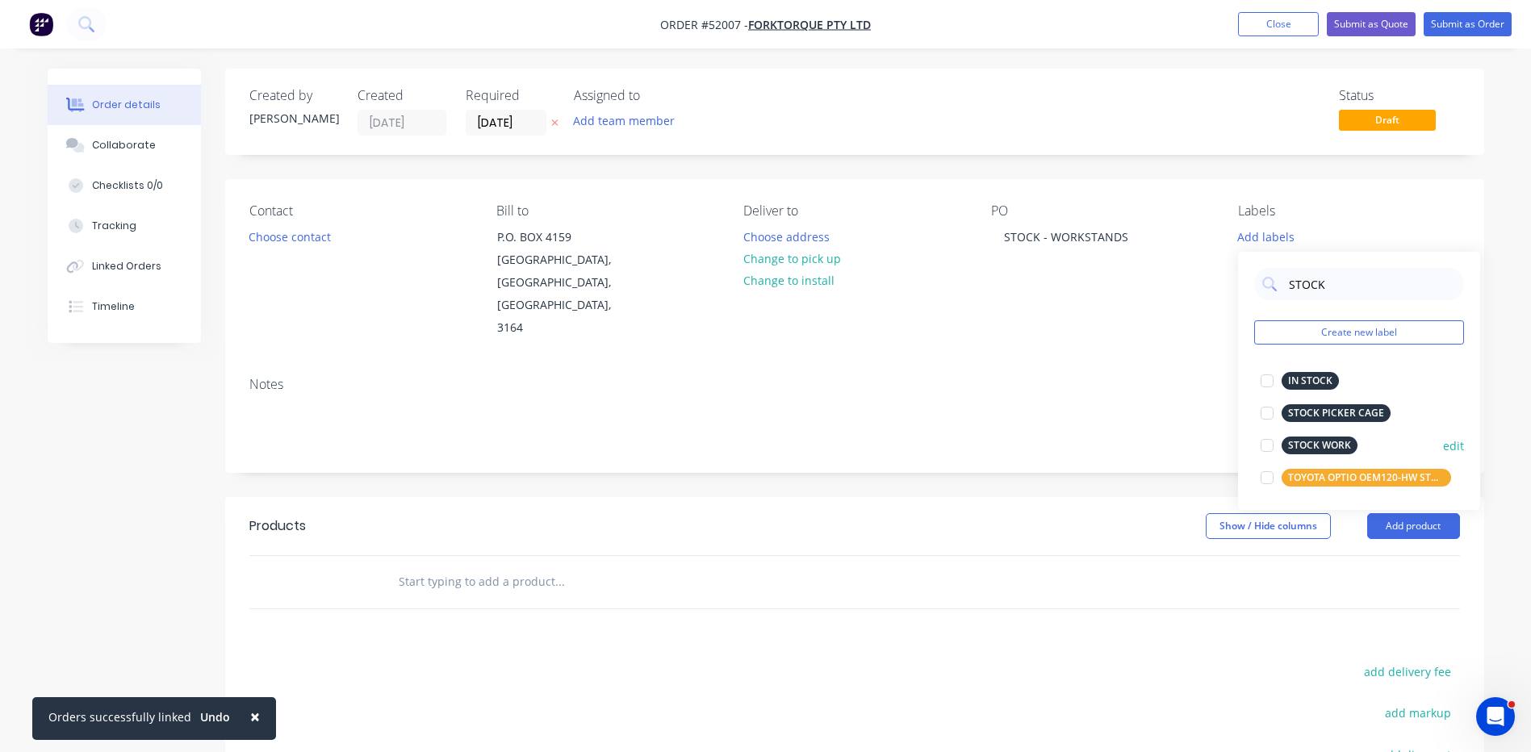
click at [1279, 437] on div at bounding box center [1267, 445] width 32 height 32
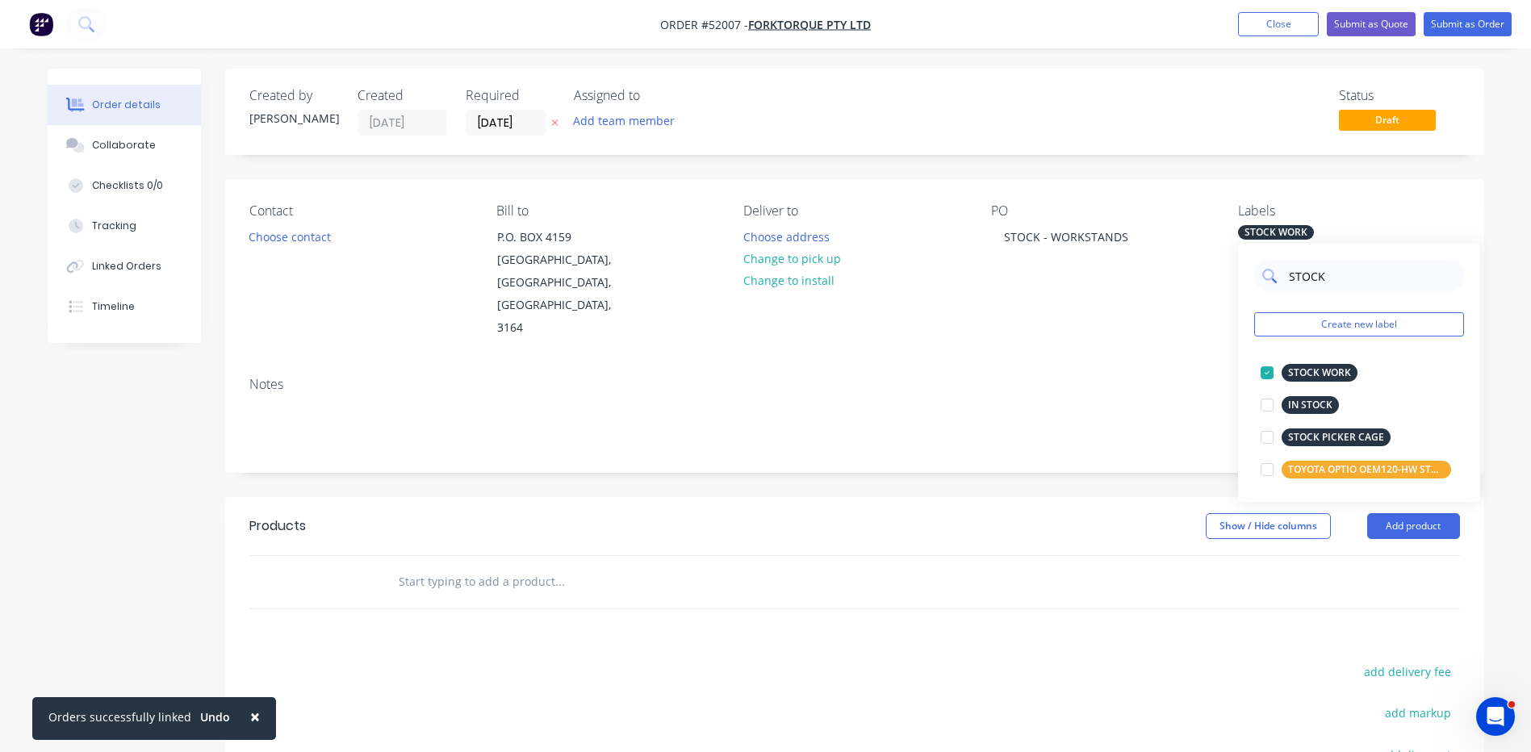
drag, startPoint x: 1344, startPoint y: 276, endPoint x: 1283, endPoint y: 278, distance: 60.5
click at [1283, 278] on div "STOCK" at bounding box center [1359, 276] width 210 height 32
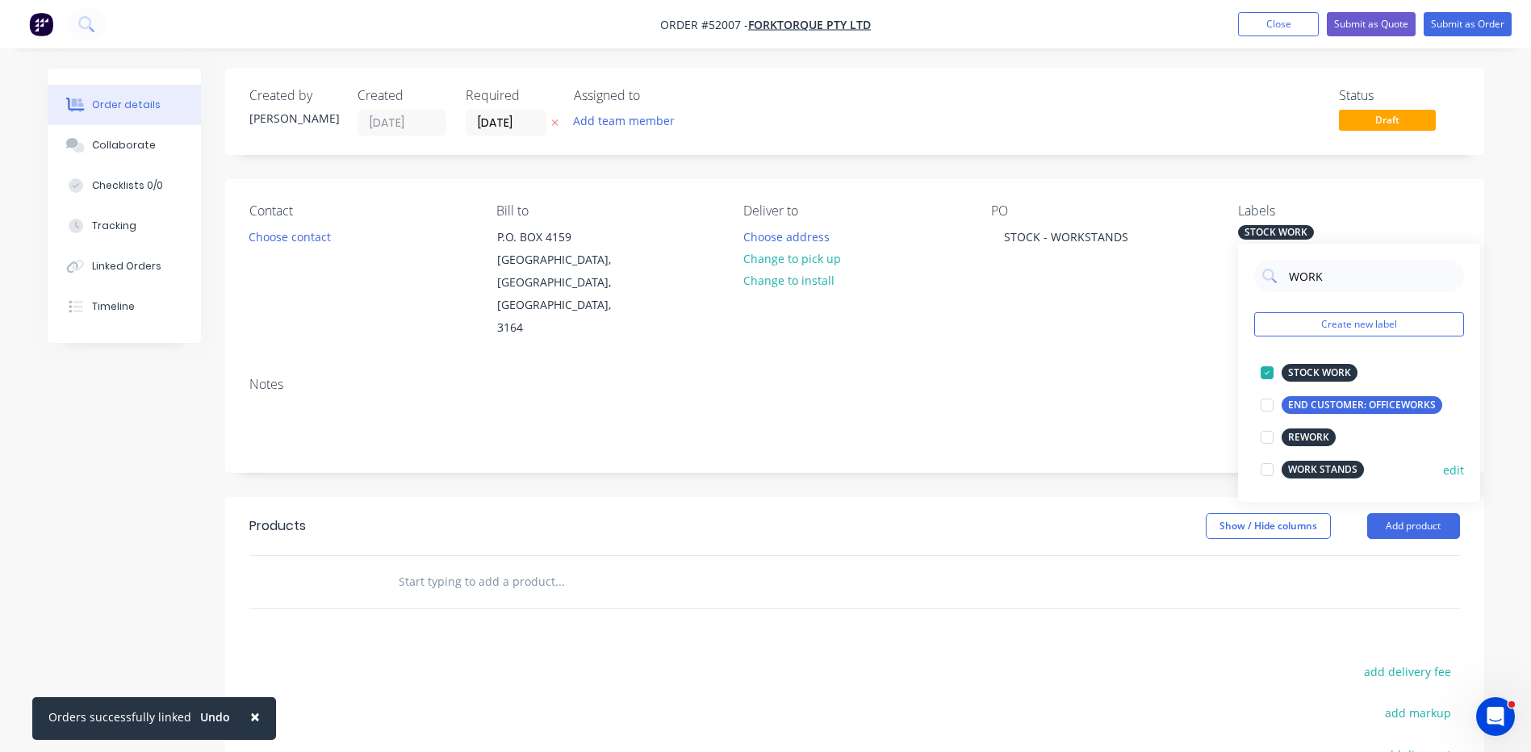
type input "WORK"
drag, startPoint x: 1287, startPoint y: 471, endPoint x: 1223, endPoint y: 437, distance: 72.2
click at [1287, 471] on div "WORK STANDS" at bounding box center [1323, 470] width 82 height 18
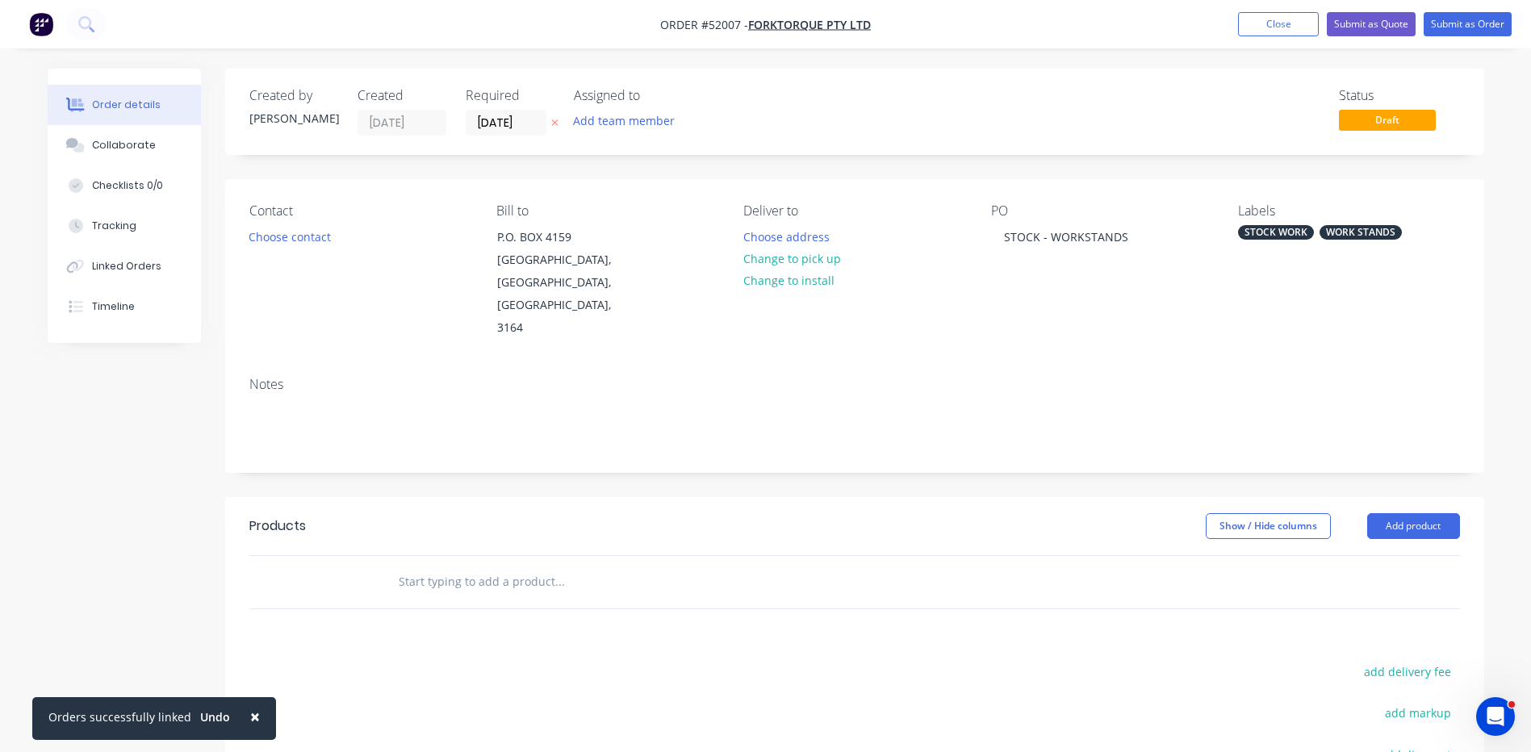
click at [1135, 420] on div "Notes" at bounding box center [854, 418] width 1259 height 108
click at [1395, 513] on button "Add product" at bounding box center [1413, 526] width 93 height 26
click at [1383, 555] on div "Product catalogue" at bounding box center [1383, 566] width 124 height 23
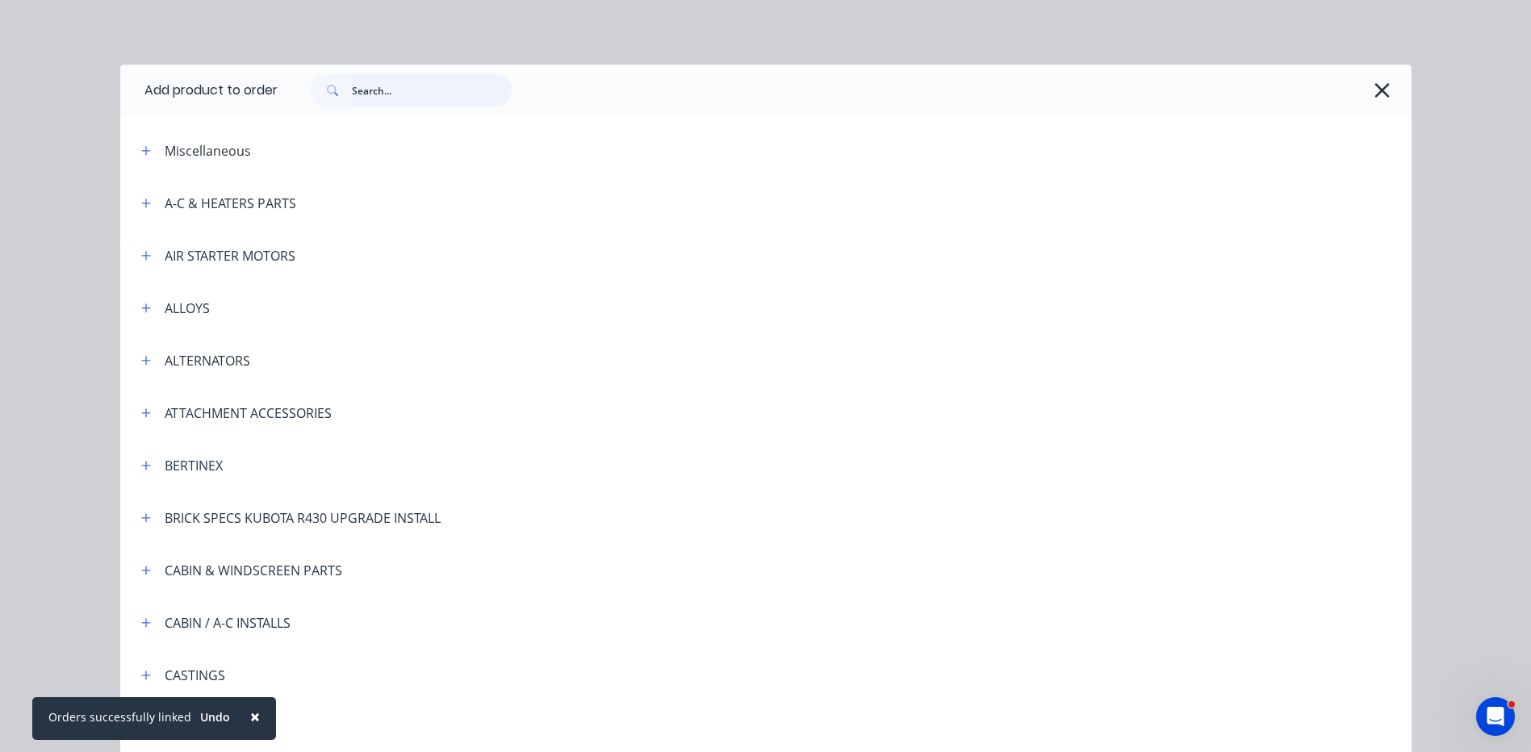
click at [418, 91] on input "text" at bounding box center [432, 90] width 160 height 32
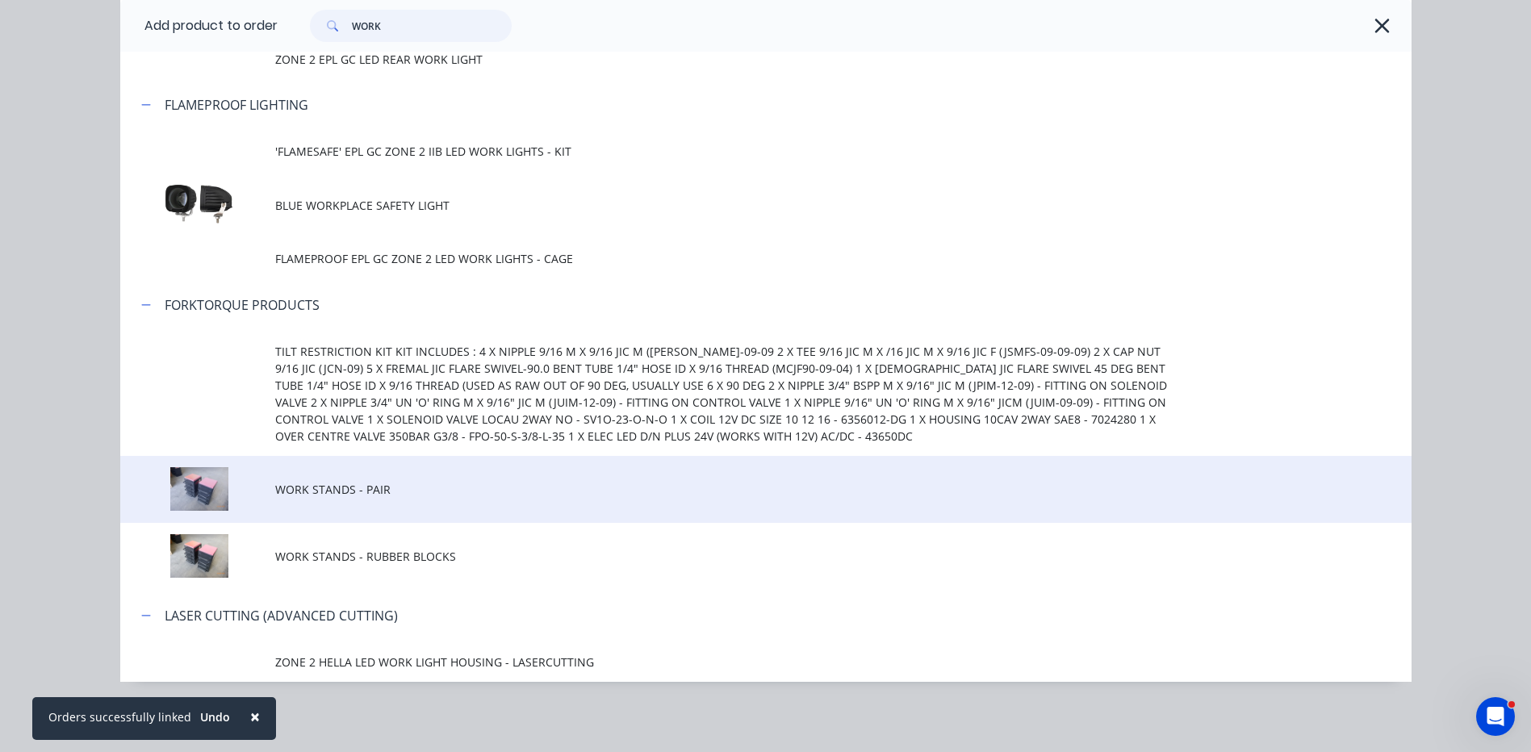
scroll to position [405, 0]
type input "WORK"
click at [397, 484] on span "WORK STANDS - PAIR" at bounding box center [729, 488] width 909 height 17
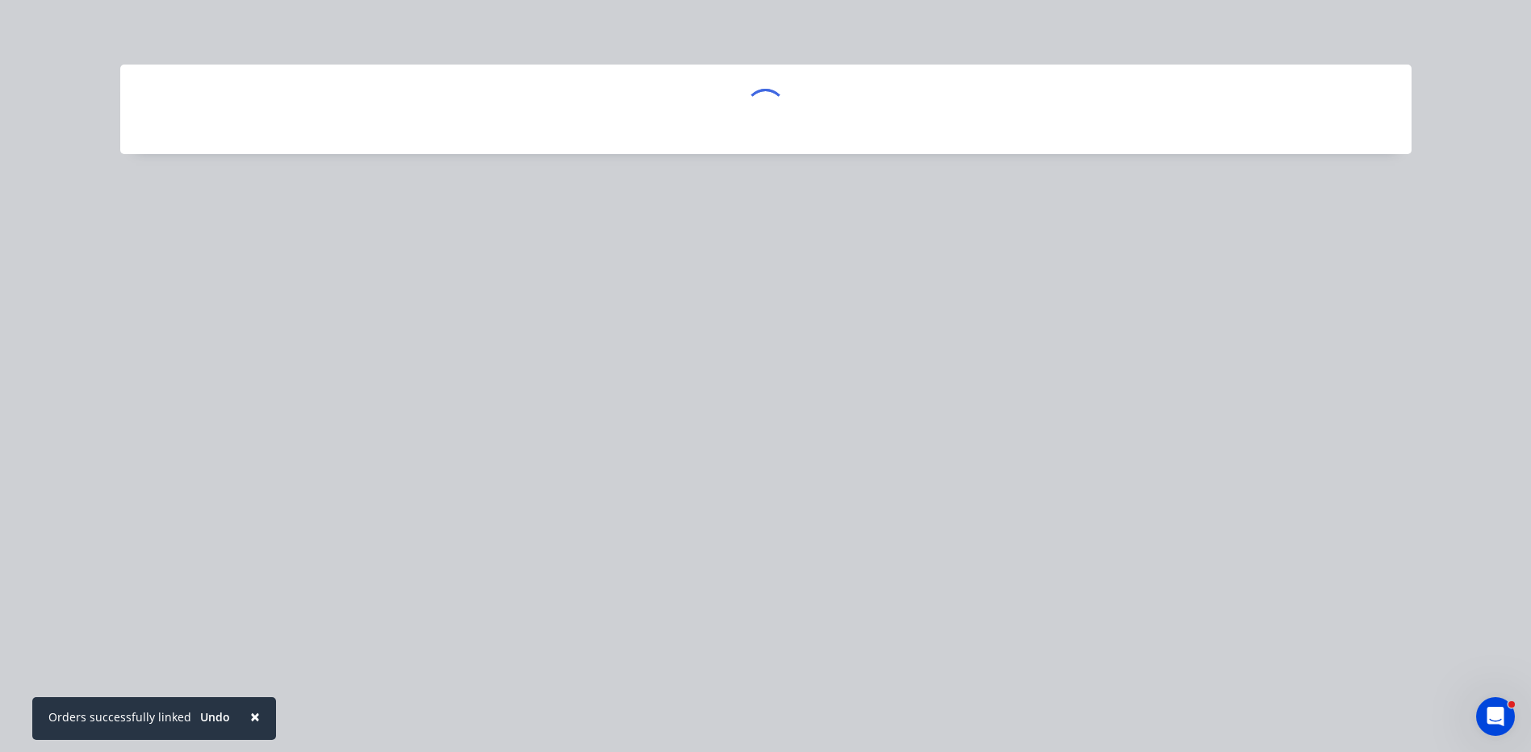
scroll to position [0, 0]
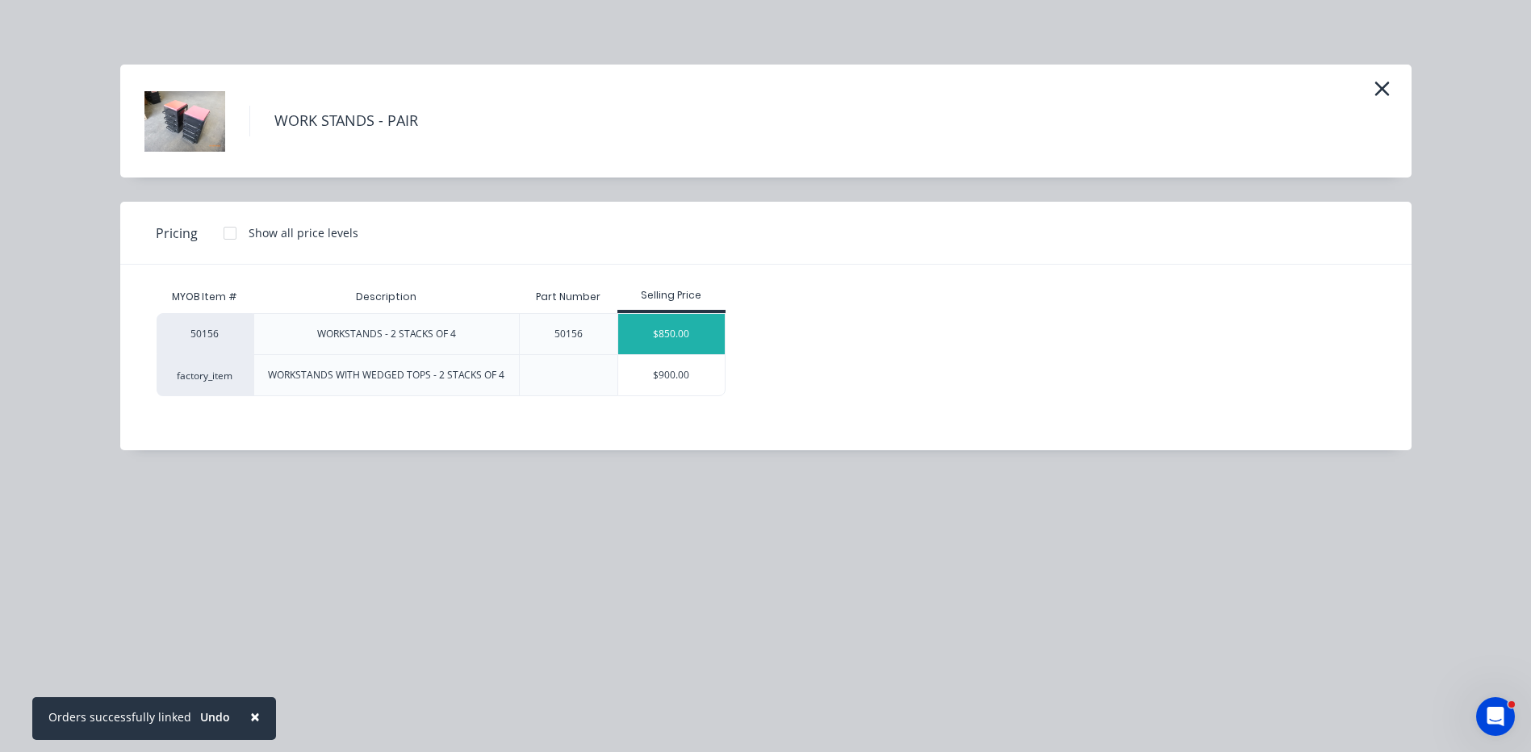
click at [668, 341] on div "$850.00" at bounding box center [671, 334] width 107 height 40
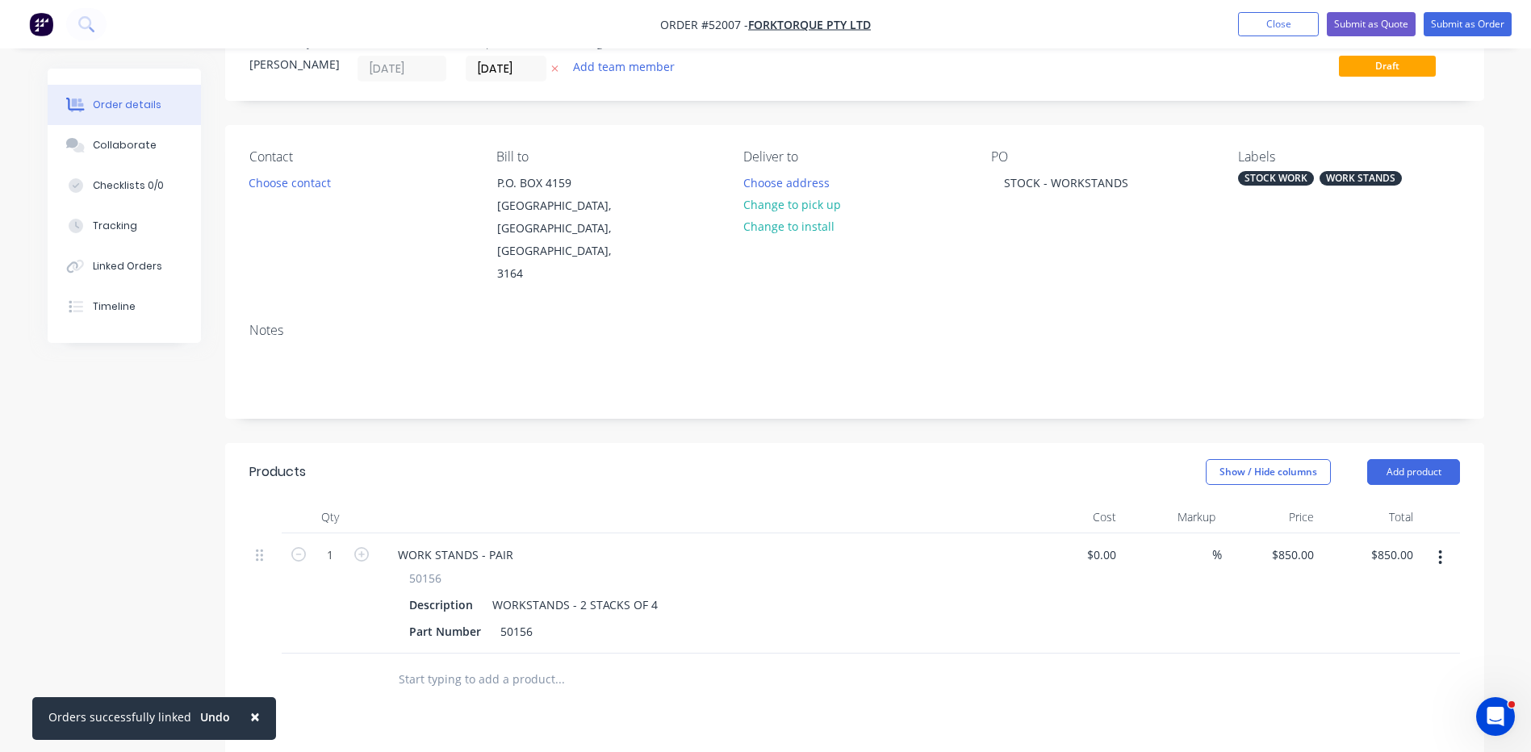
scroll to position [161, 0]
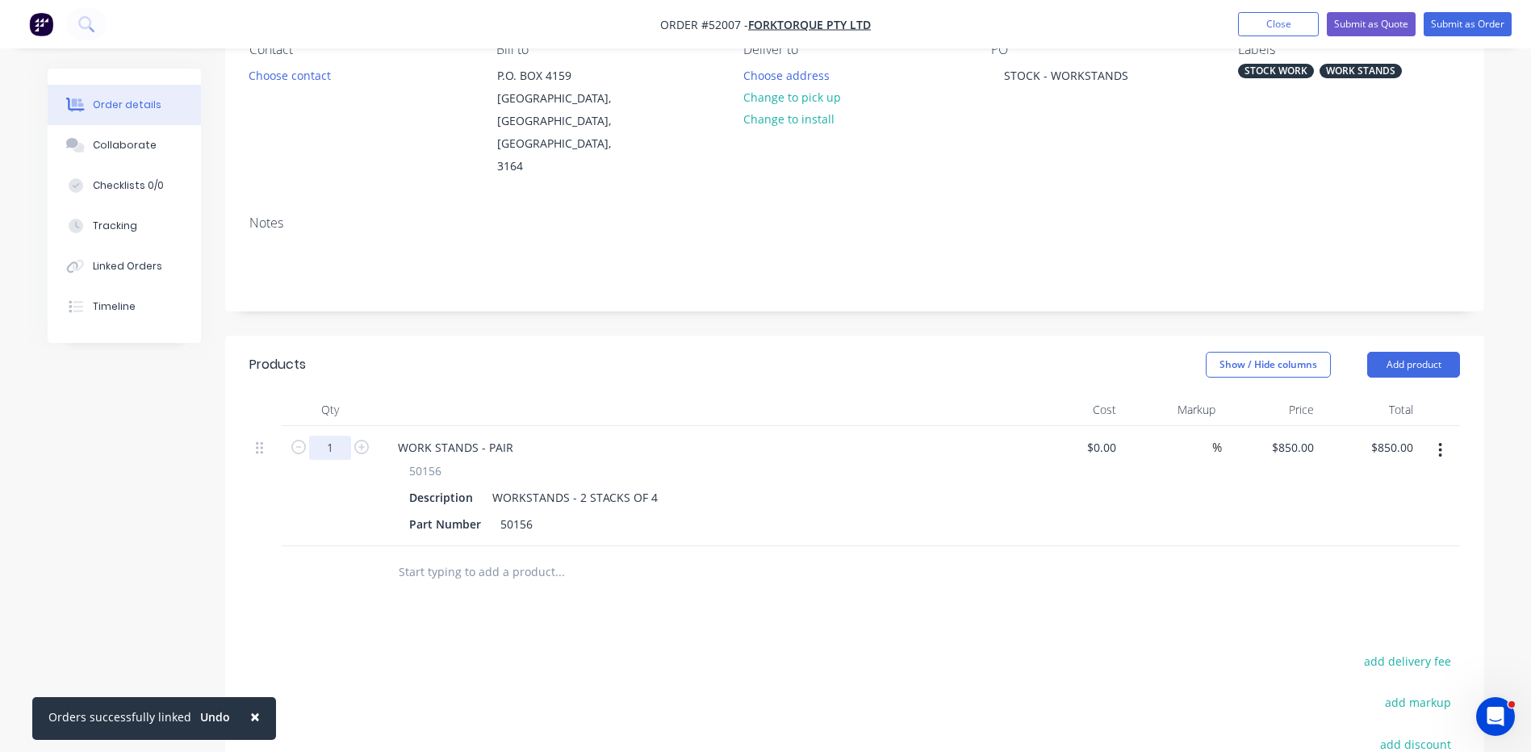
click at [338, 436] on input "1" at bounding box center [330, 448] width 42 height 24
type input "6"
type input "$5,100.00"
click at [458, 337] on header "Products Show / Hide columns Add product" at bounding box center [854, 365] width 1259 height 58
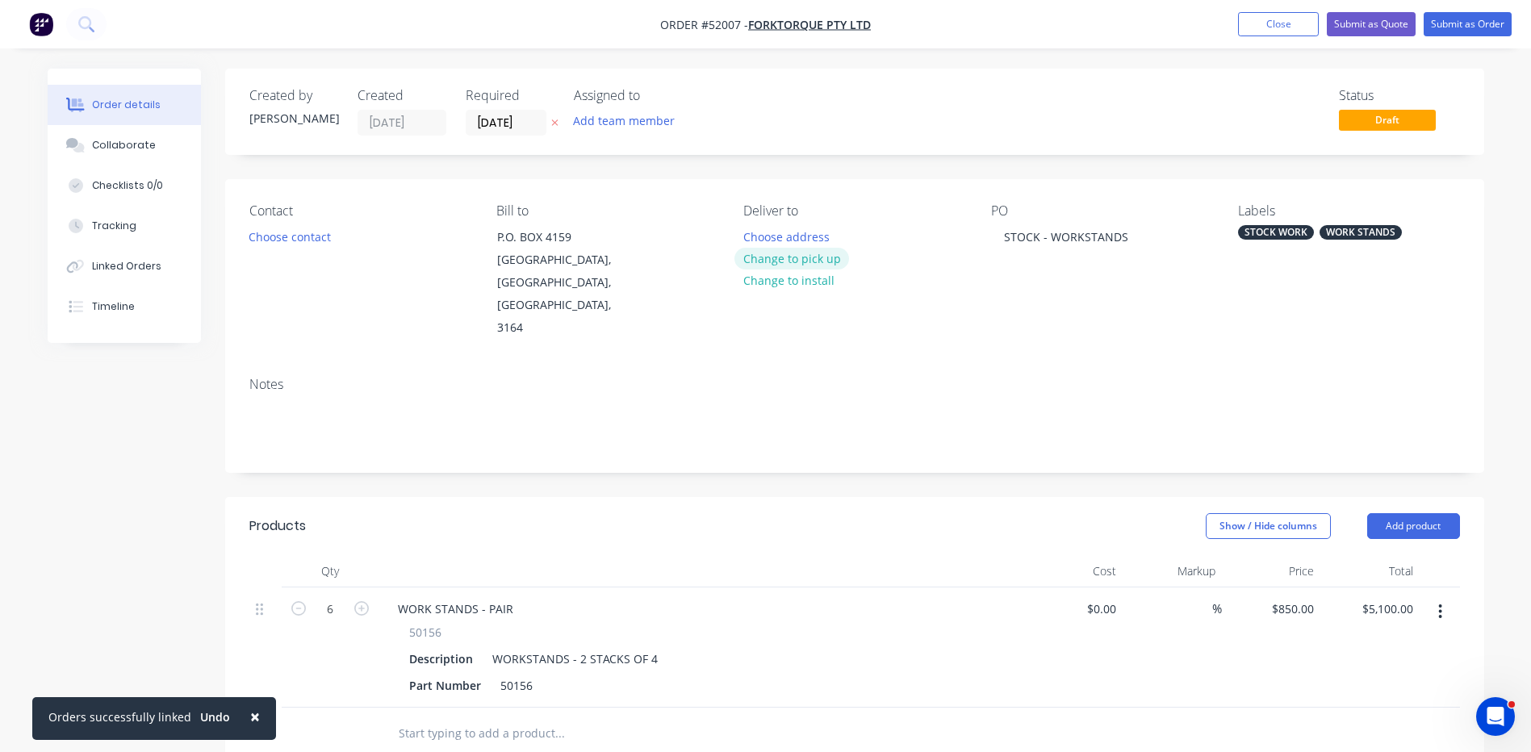
click at [790, 261] on button "Change to pick up" at bounding box center [791, 259] width 115 height 22
click at [1472, 26] on button "Submit as Order" at bounding box center [1468, 24] width 88 height 24
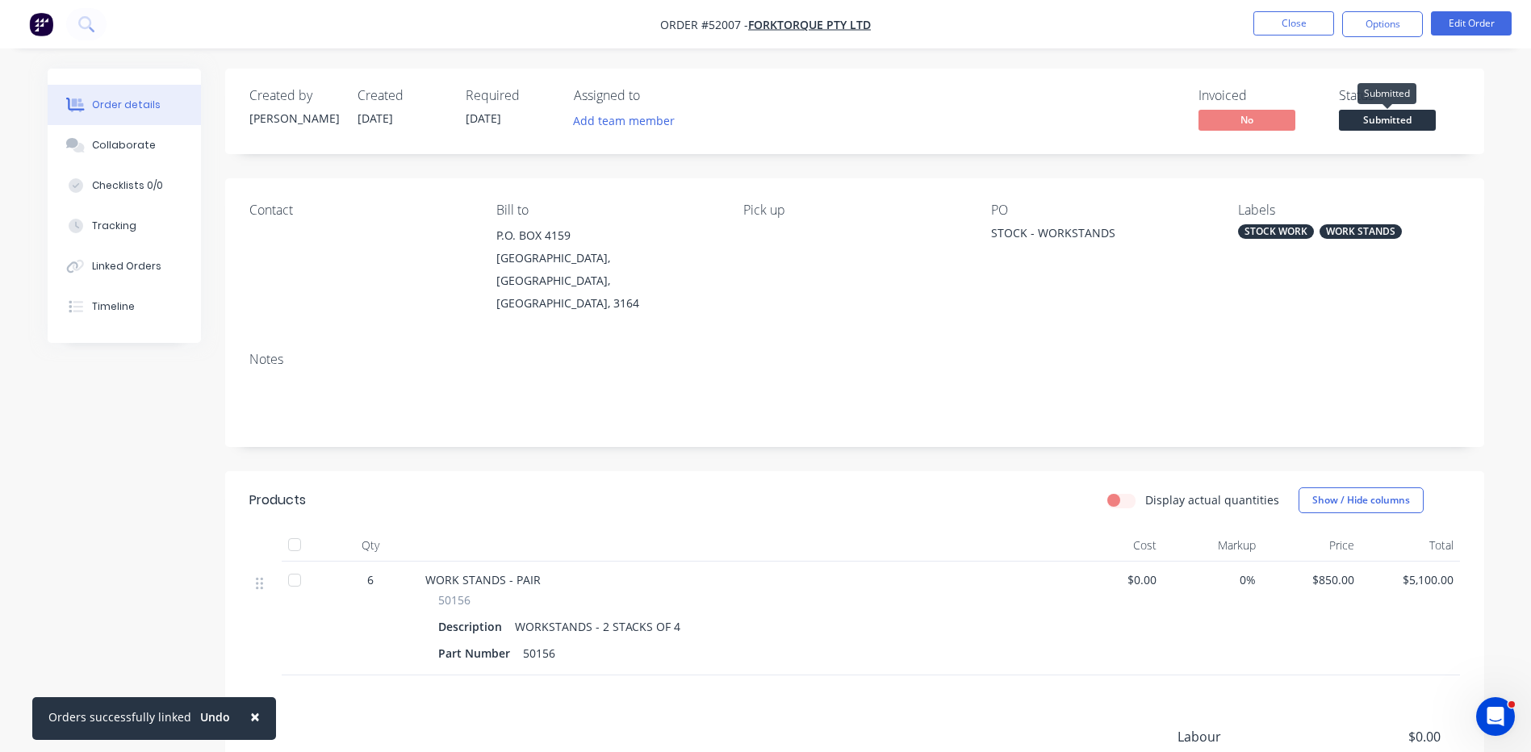
click at [1394, 119] on span "Submitted" at bounding box center [1387, 120] width 97 height 20
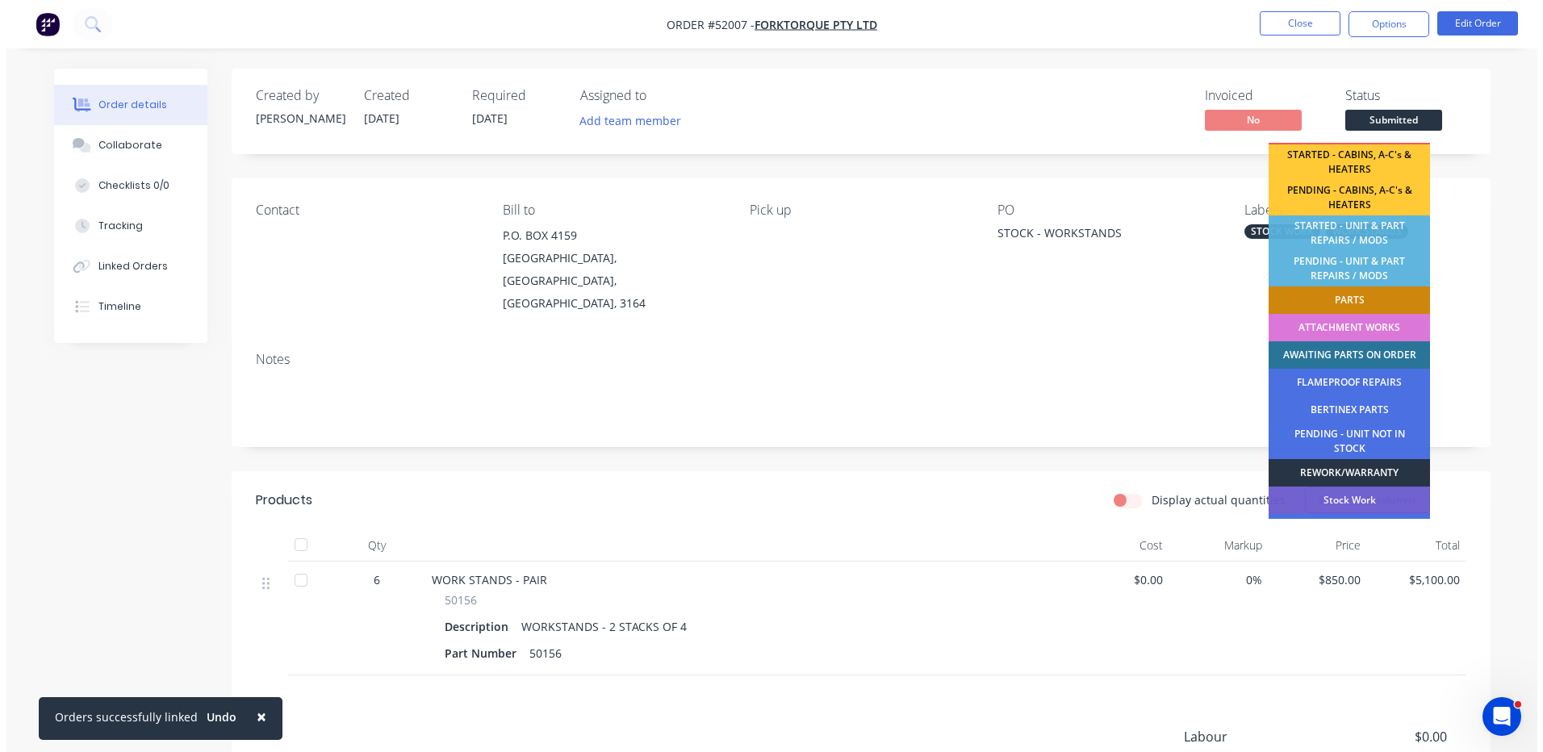
scroll to position [320, 0]
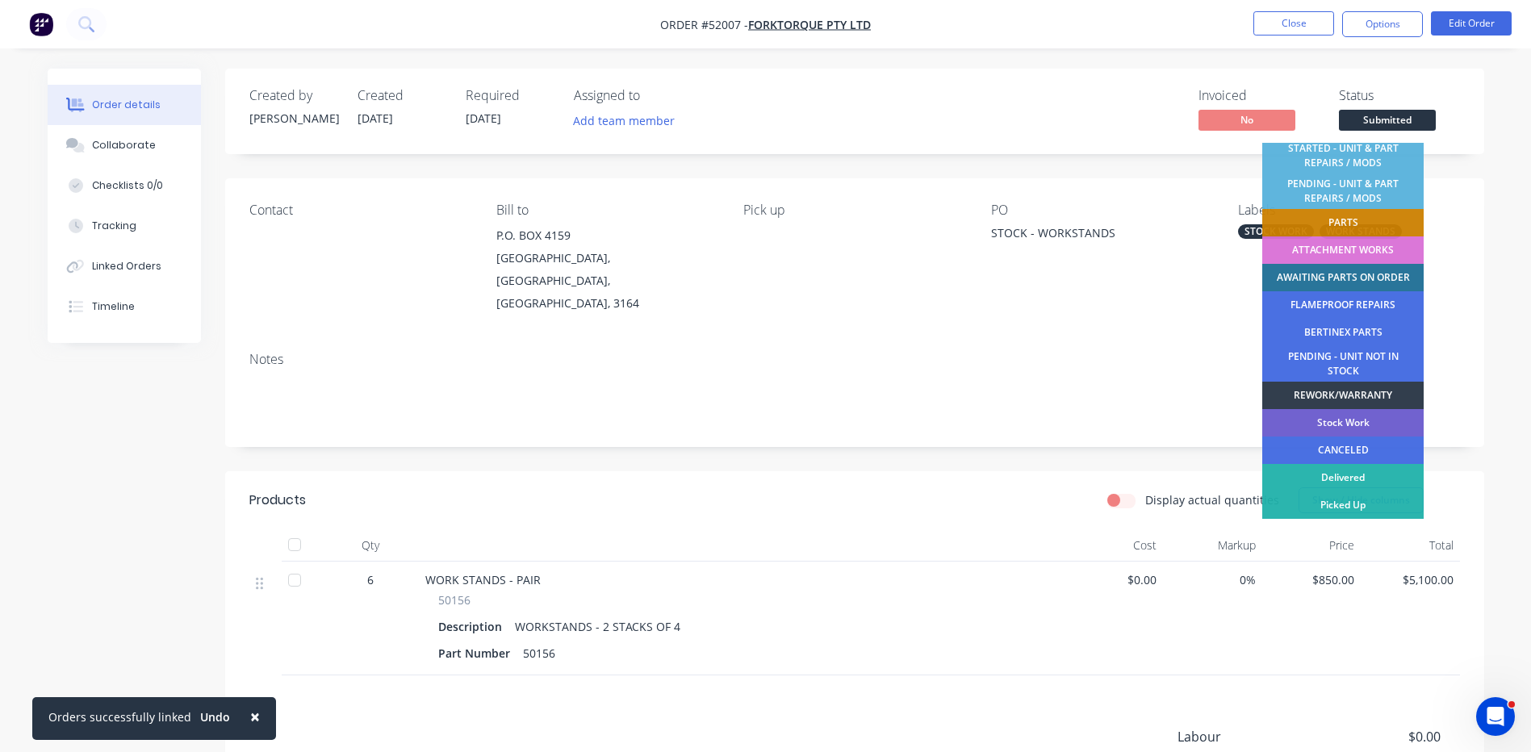
click at [1348, 414] on div "Stock Work" at bounding box center [1342, 422] width 161 height 27
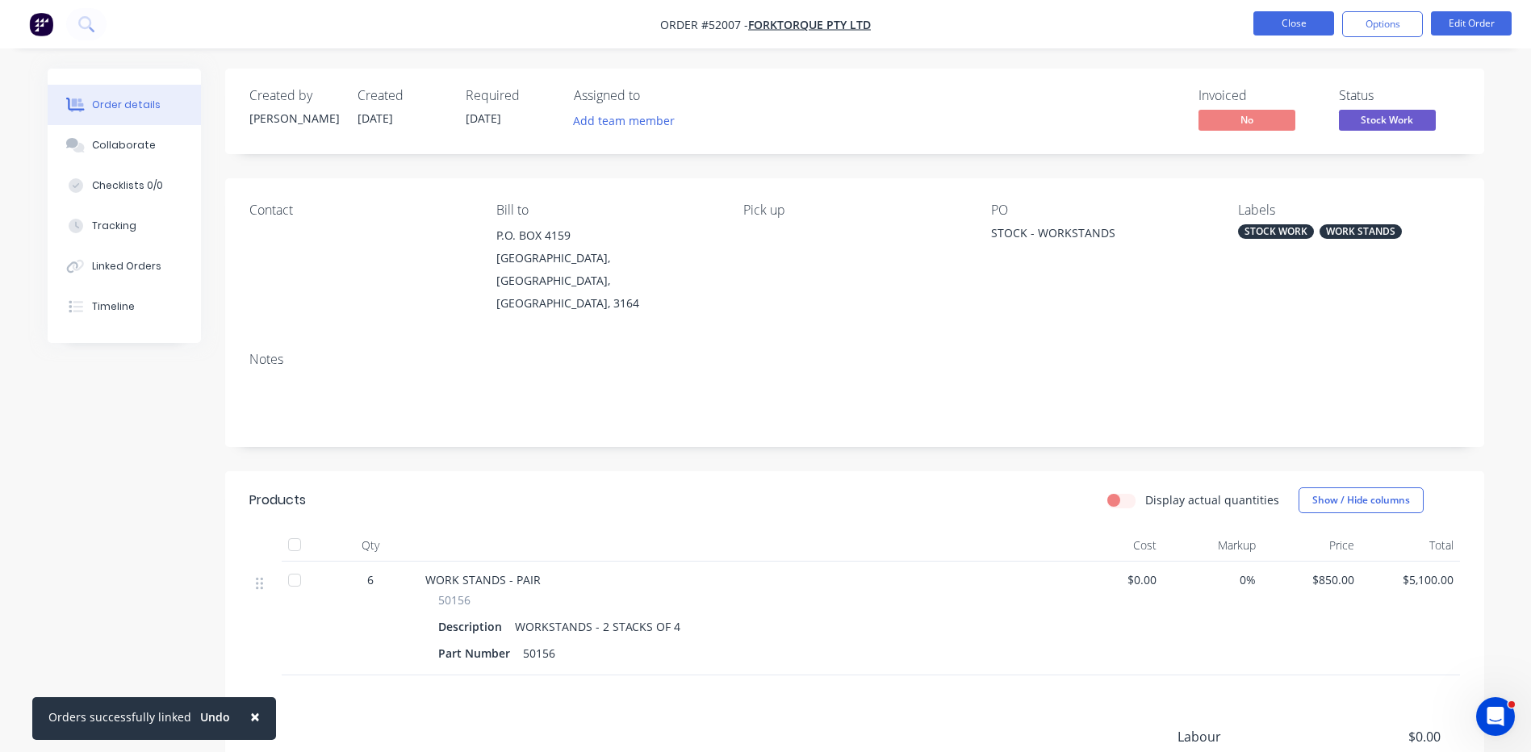
click at [1283, 23] on button "Close" at bounding box center [1293, 23] width 81 height 24
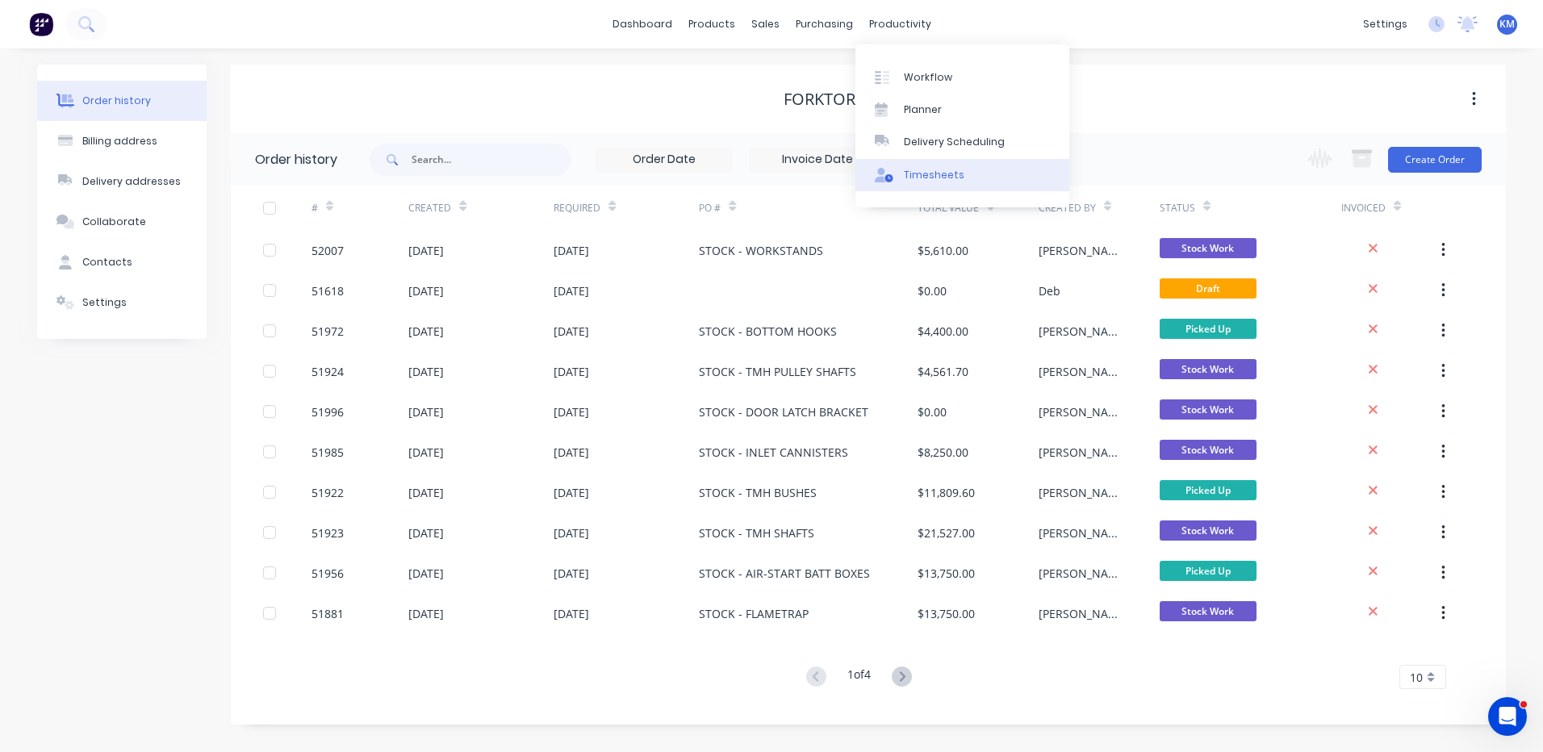
click at [886, 172] on icon at bounding box center [884, 175] width 19 height 15
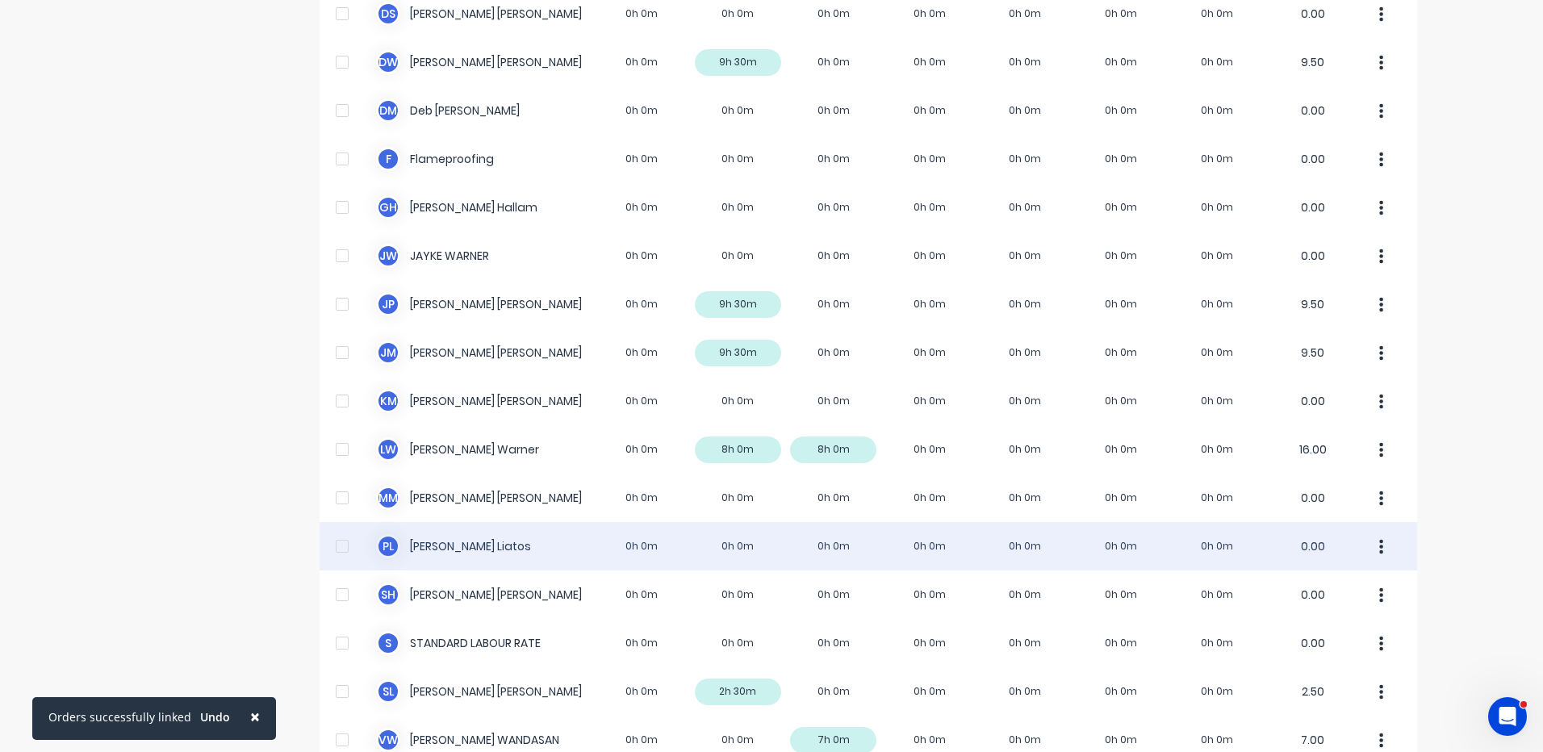
scroll to position [404, 0]
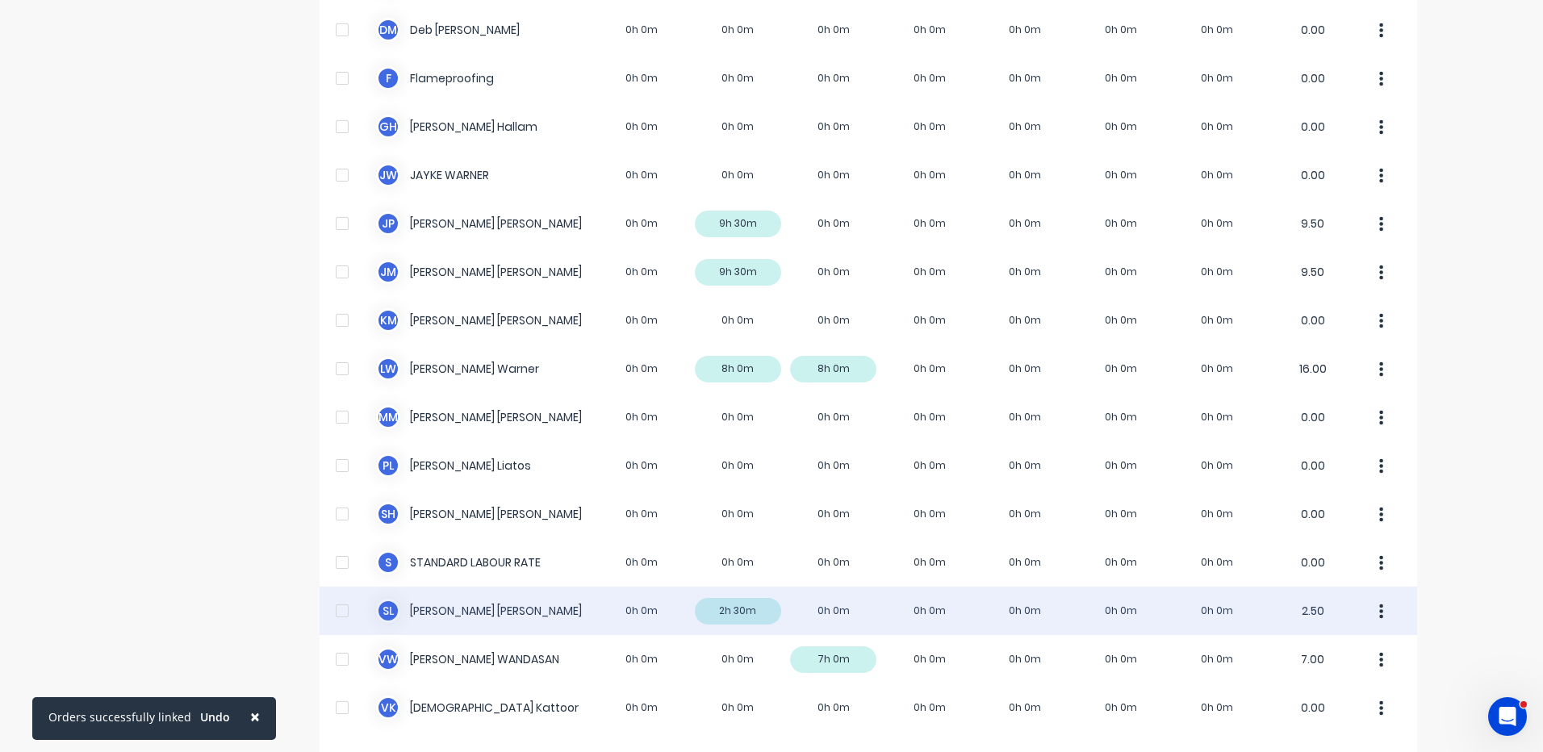
click at [717, 622] on div "S L [PERSON_NAME] 0h 0m 2h 30m 0h 0m 0h 0m 0h 0m 0h 0m 0h 0m 2.50" at bounding box center [869, 611] width 1098 height 48
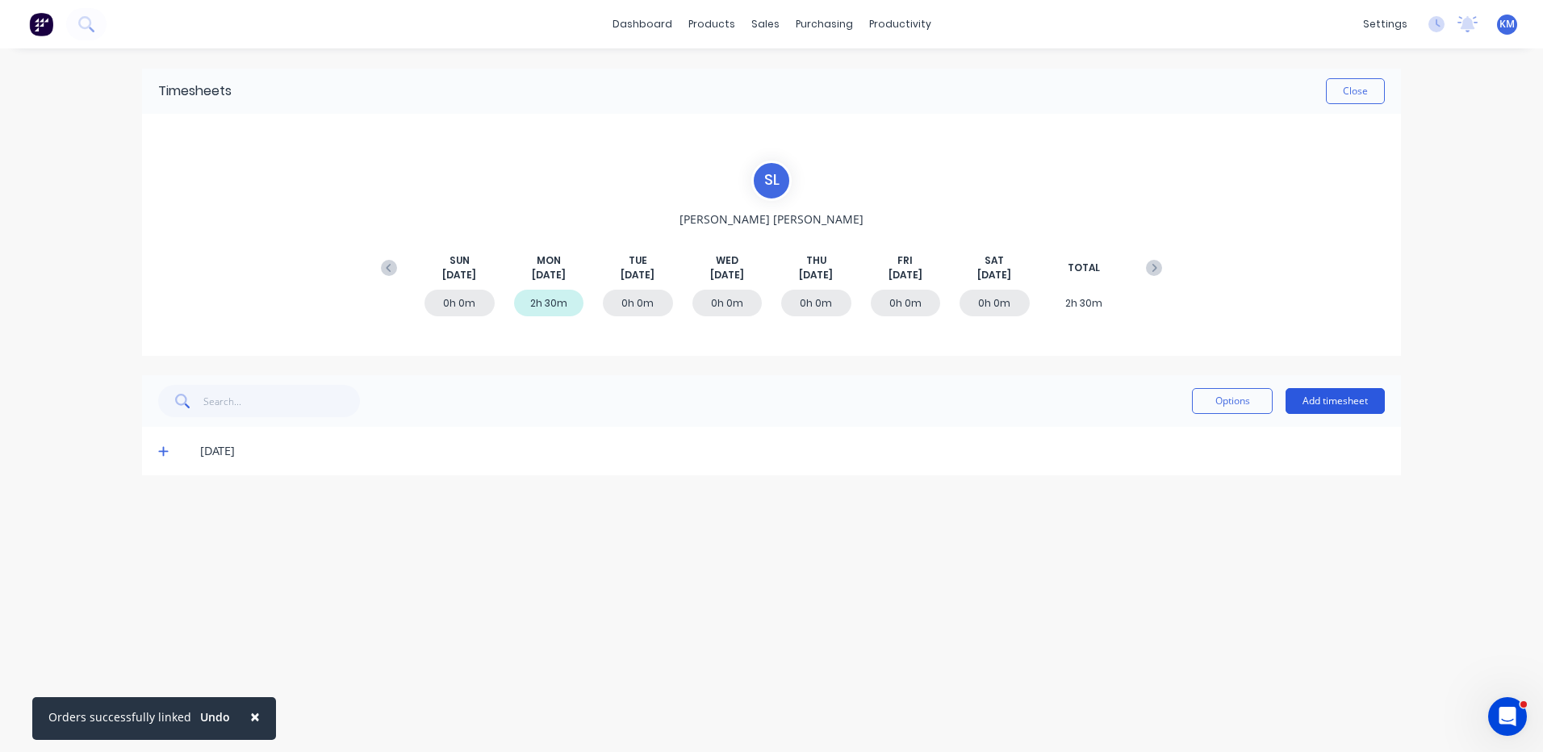
click at [1336, 402] on button "Add timesheet" at bounding box center [1335, 401] width 99 height 26
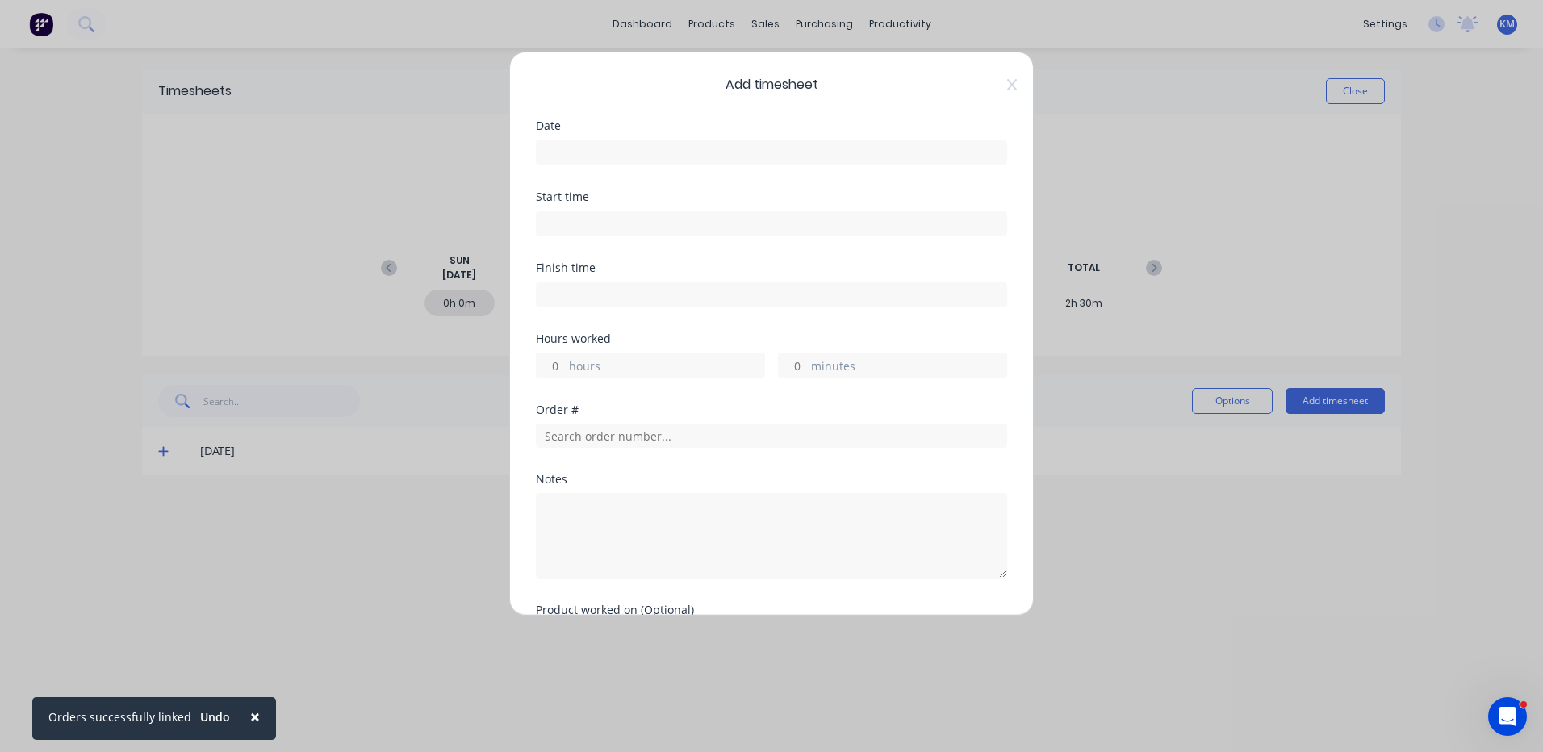
click at [757, 153] on input at bounding box center [772, 152] width 470 height 24
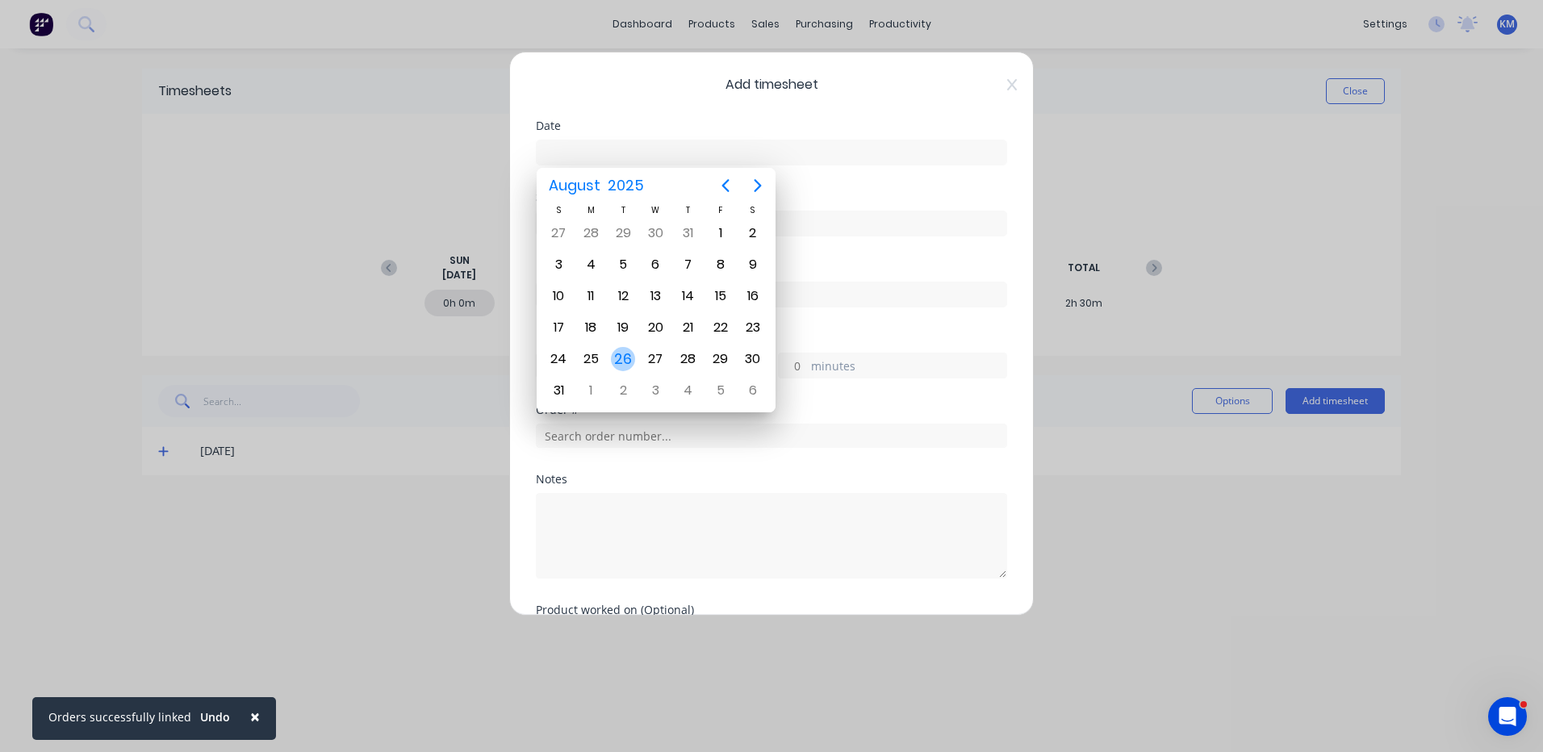
click at [623, 366] on div "26" at bounding box center [623, 359] width 24 height 24
type input "[DATE]"
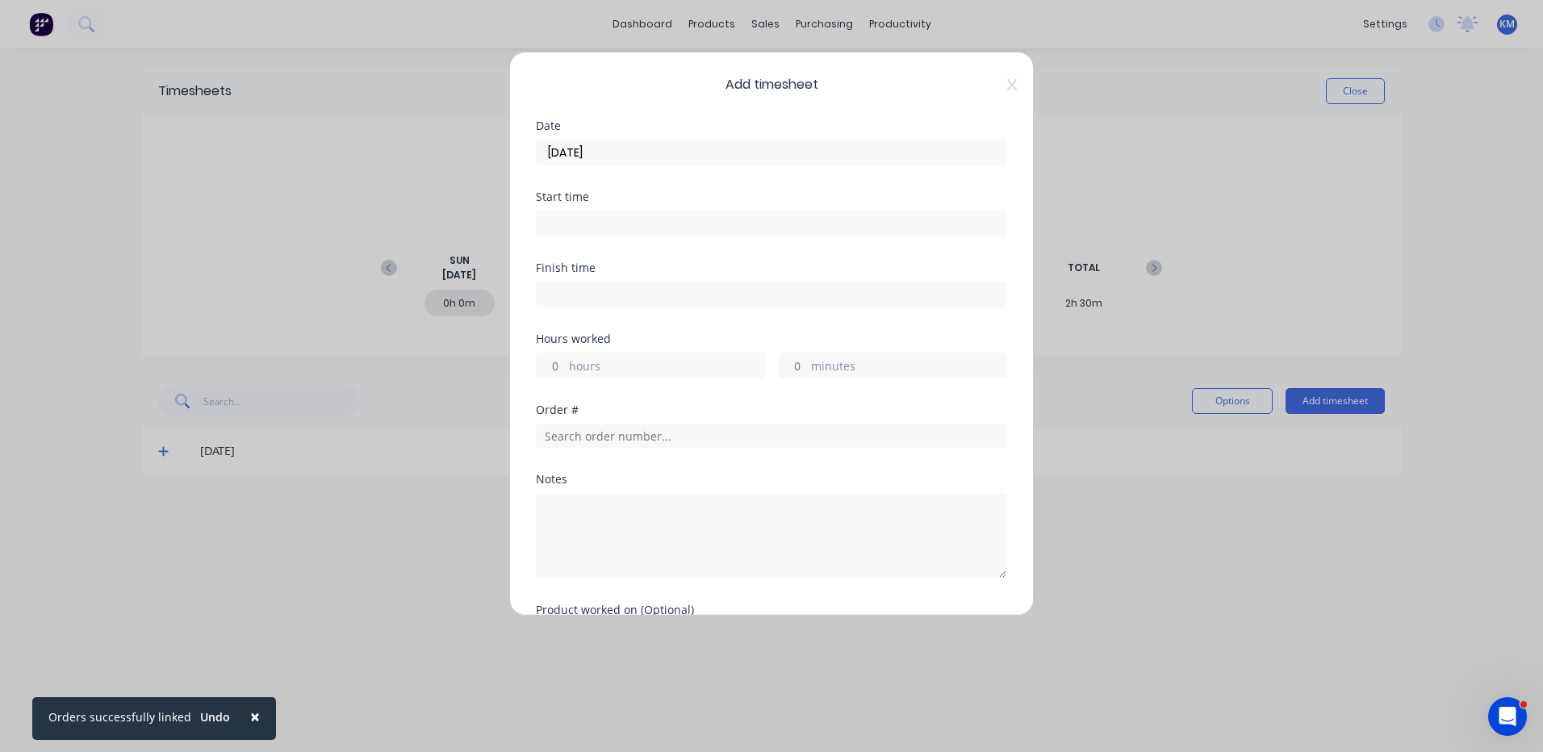
click at [629, 374] on label "hours" at bounding box center [666, 368] width 195 height 20
click at [565, 374] on input "hours" at bounding box center [551, 365] width 28 height 24
type input "3"
click at [656, 430] on input "text" at bounding box center [771, 436] width 471 height 24
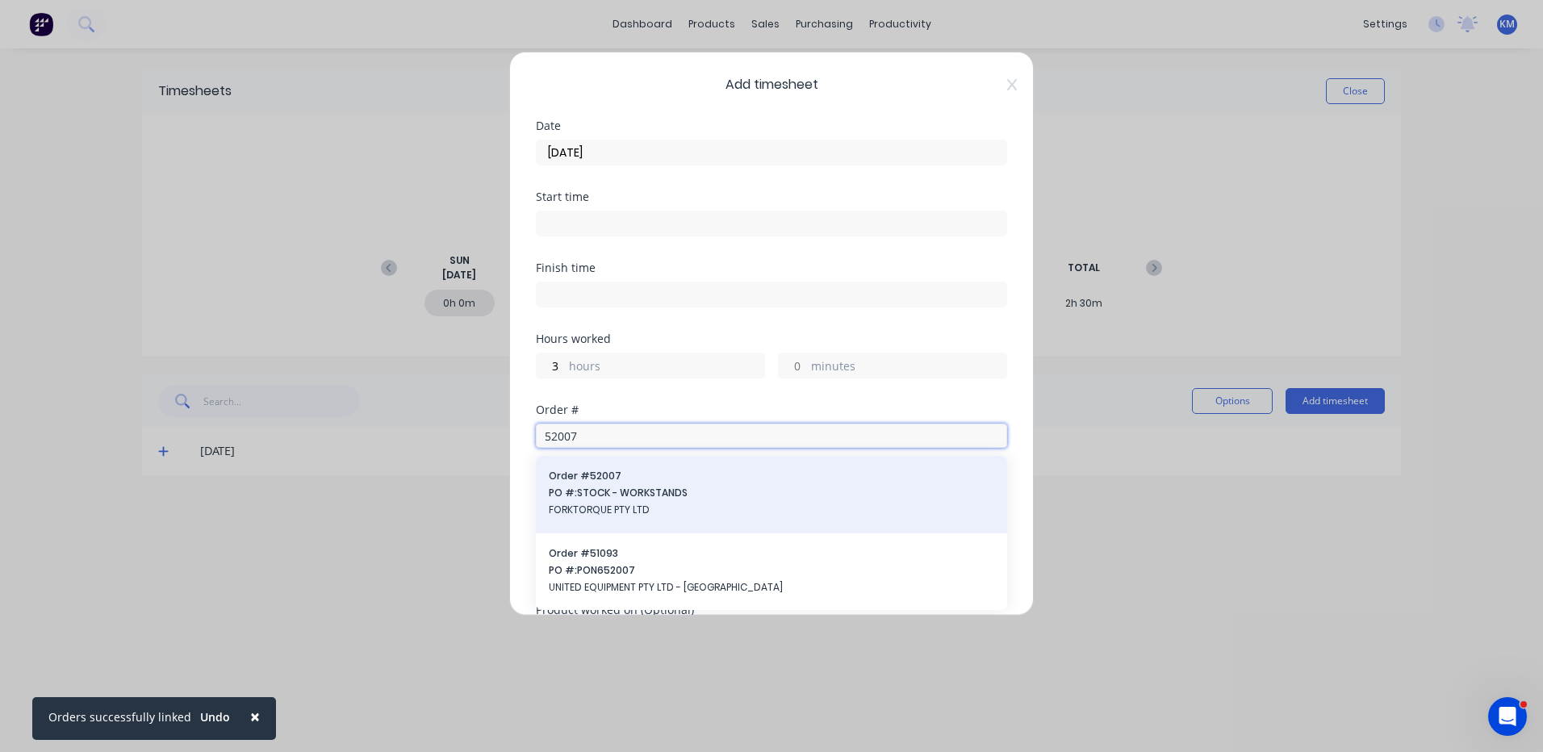
type input "52007"
click at [693, 485] on div "Order # 52007 PO #: STOCK - WORKSTANDS FORKTORQUE PTY LTD" at bounding box center [771, 495] width 445 height 52
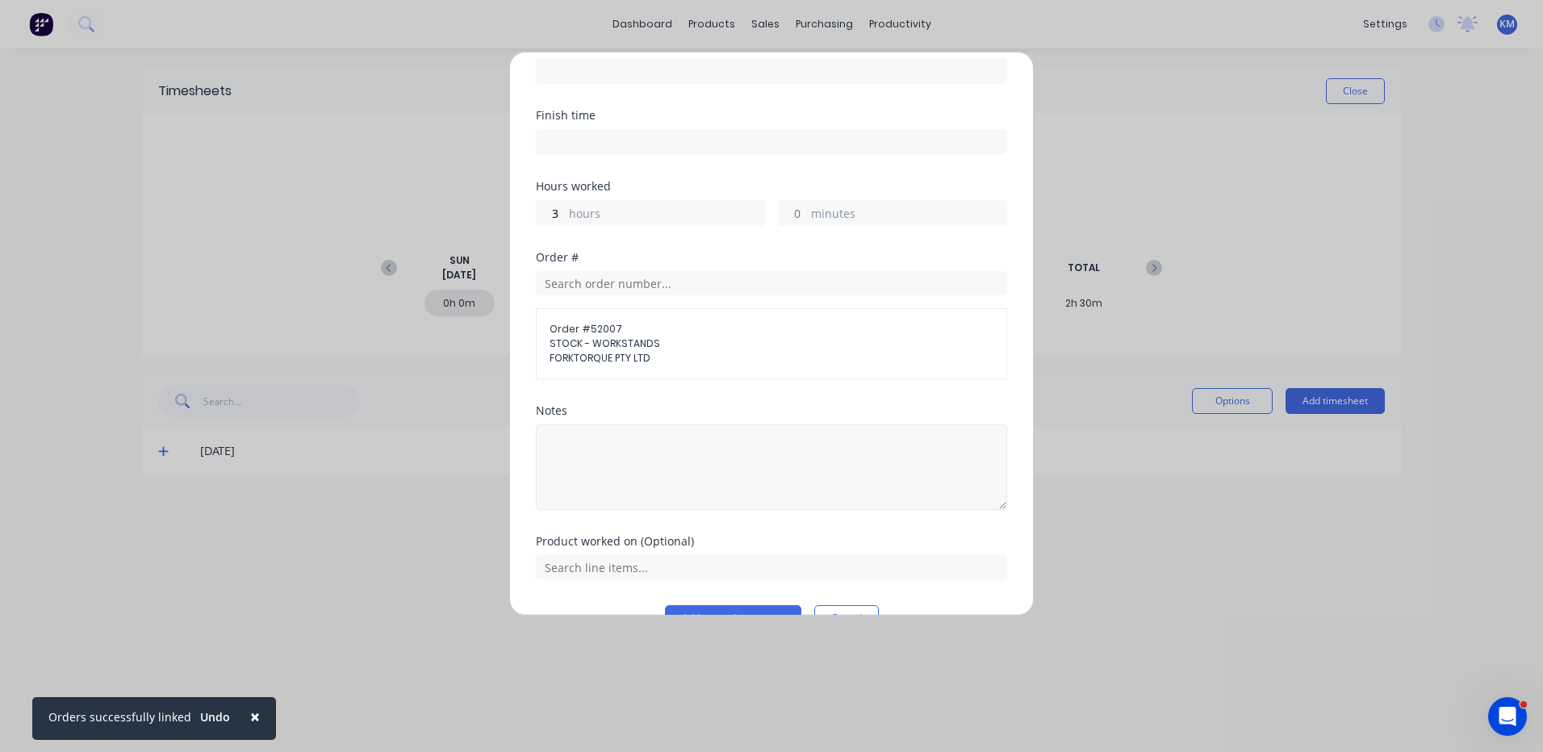
scroll to position [191, 0]
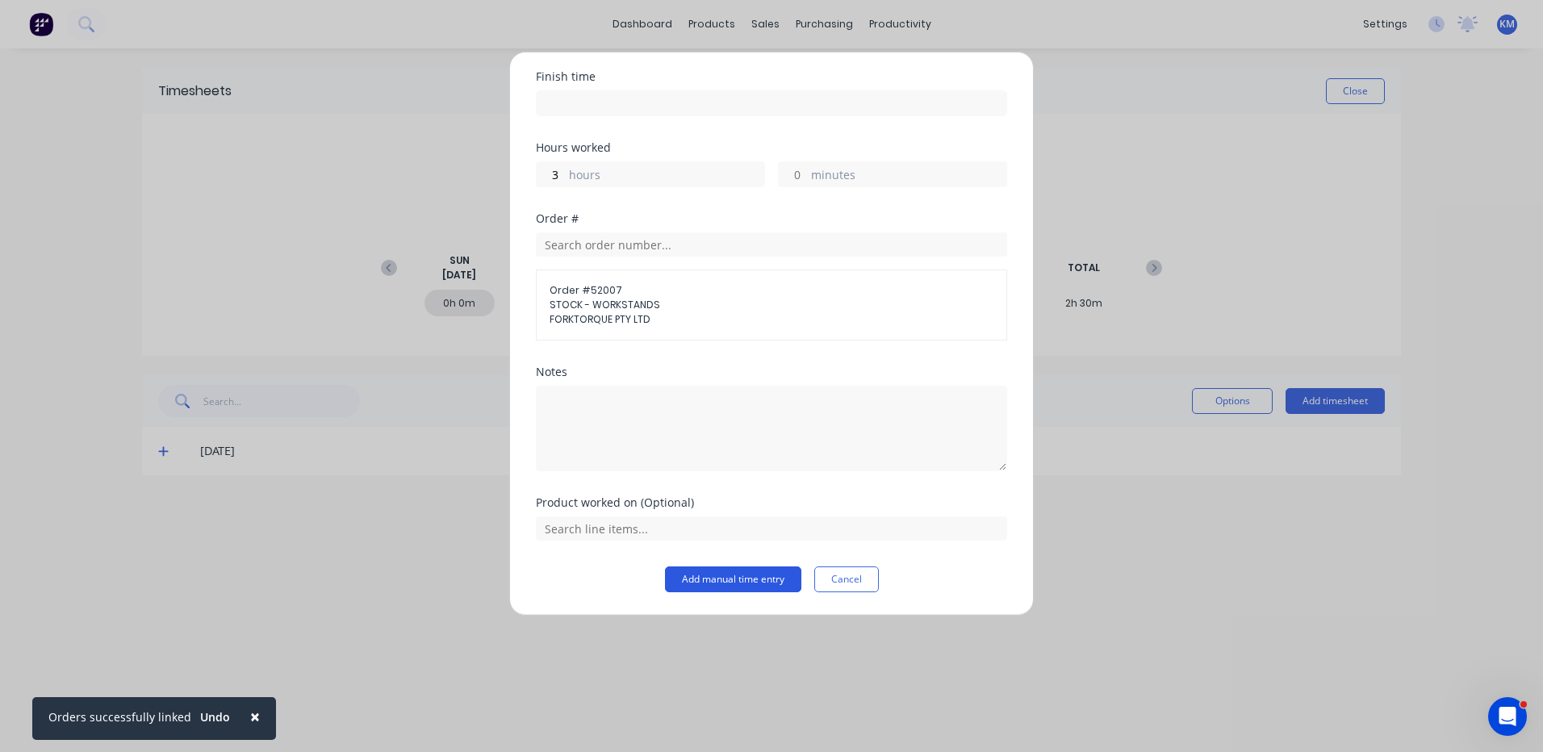
click at [757, 582] on button "Add manual time entry" at bounding box center [733, 580] width 136 height 26
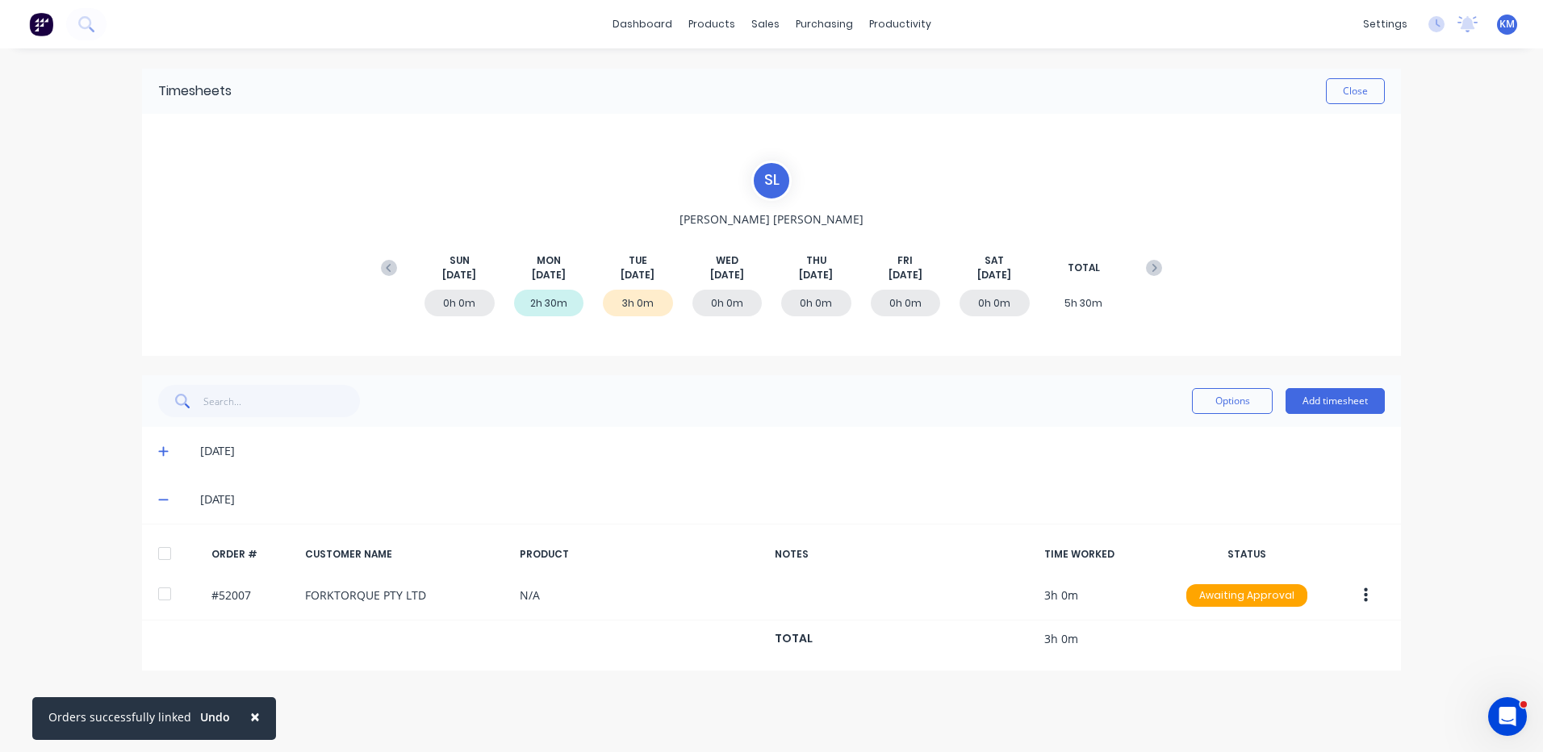
click at [169, 561] on div at bounding box center [164, 553] width 32 height 32
click at [1225, 387] on div "Options Add timesheet" at bounding box center [1288, 401] width 193 height 32
click at [1236, 410] on button "Options" at bounding box center [1232, 401] width 81 height 26
drag, startPoint x: 1215, startPoint y: 439, endPoint x: 1257, endPoint y: 339, distance: 108.2
click at [1215, 439] on div "Approve" at bounding box center [1196, 442] width 124 height 23
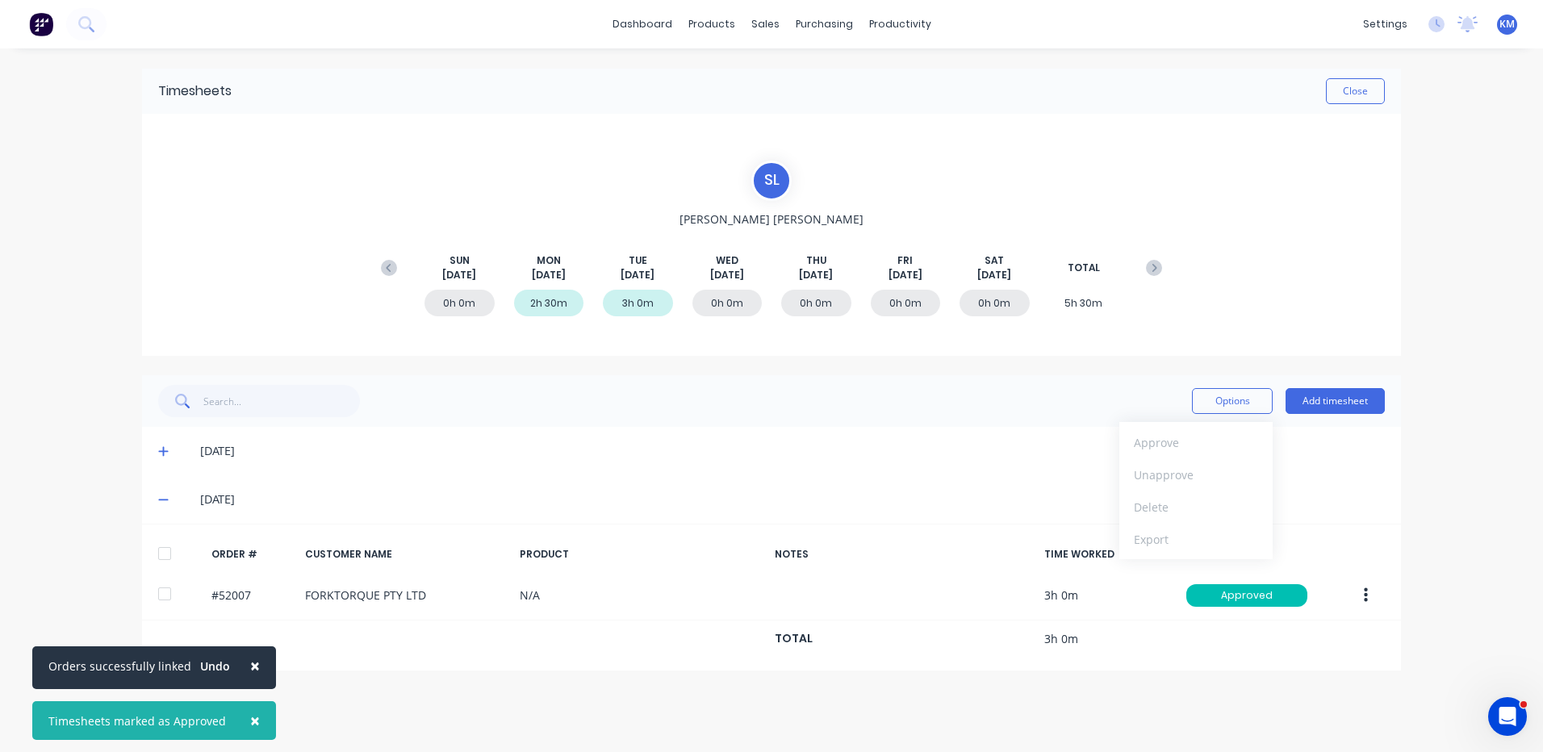
click at [1350, 105] on div "Timesheets Close" at bounding box center [771, 91] width 1259 height 45
click at [1341, 93] on button "Close" at bounding box center [1355, 91] width 59 height 26
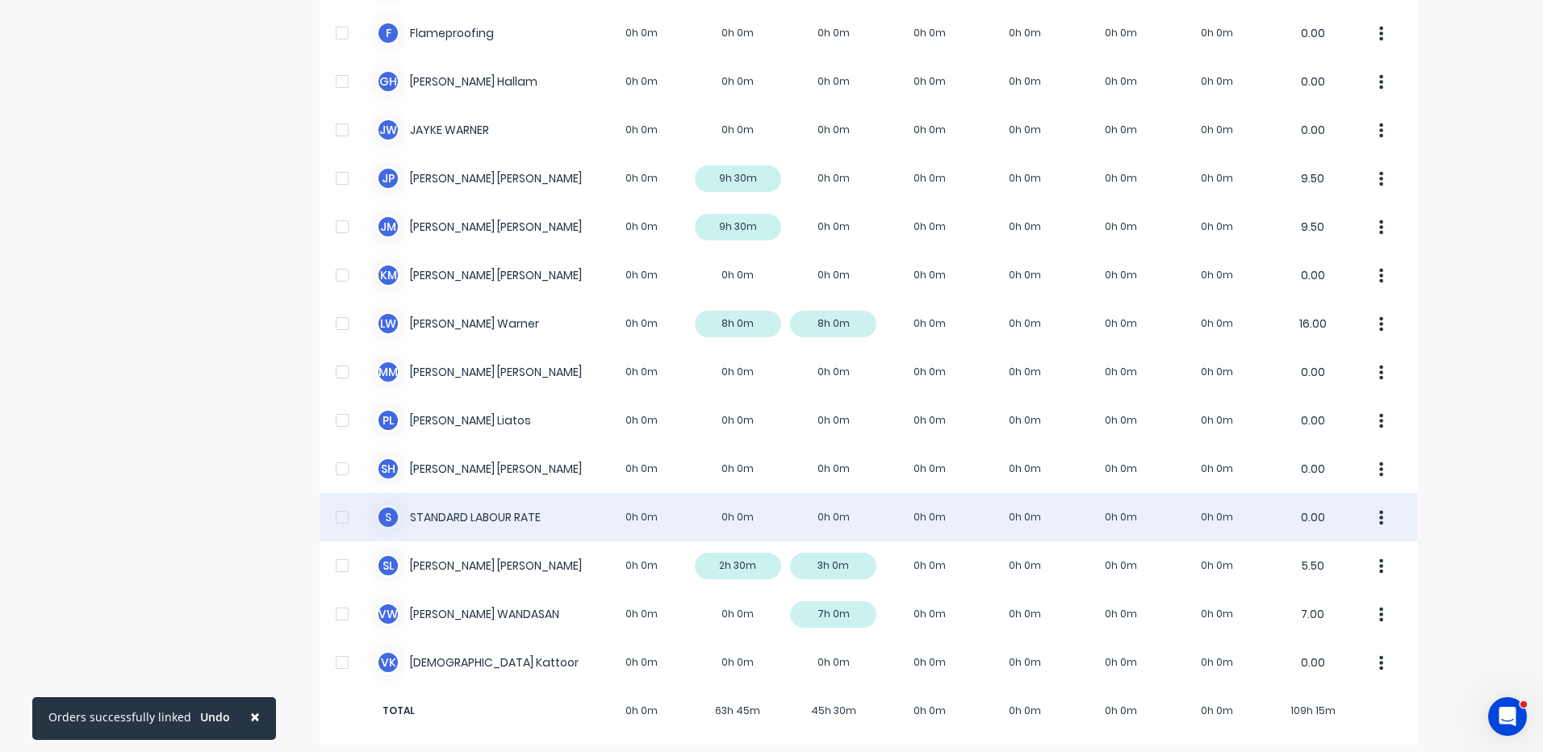
scroll to position [458, 0]
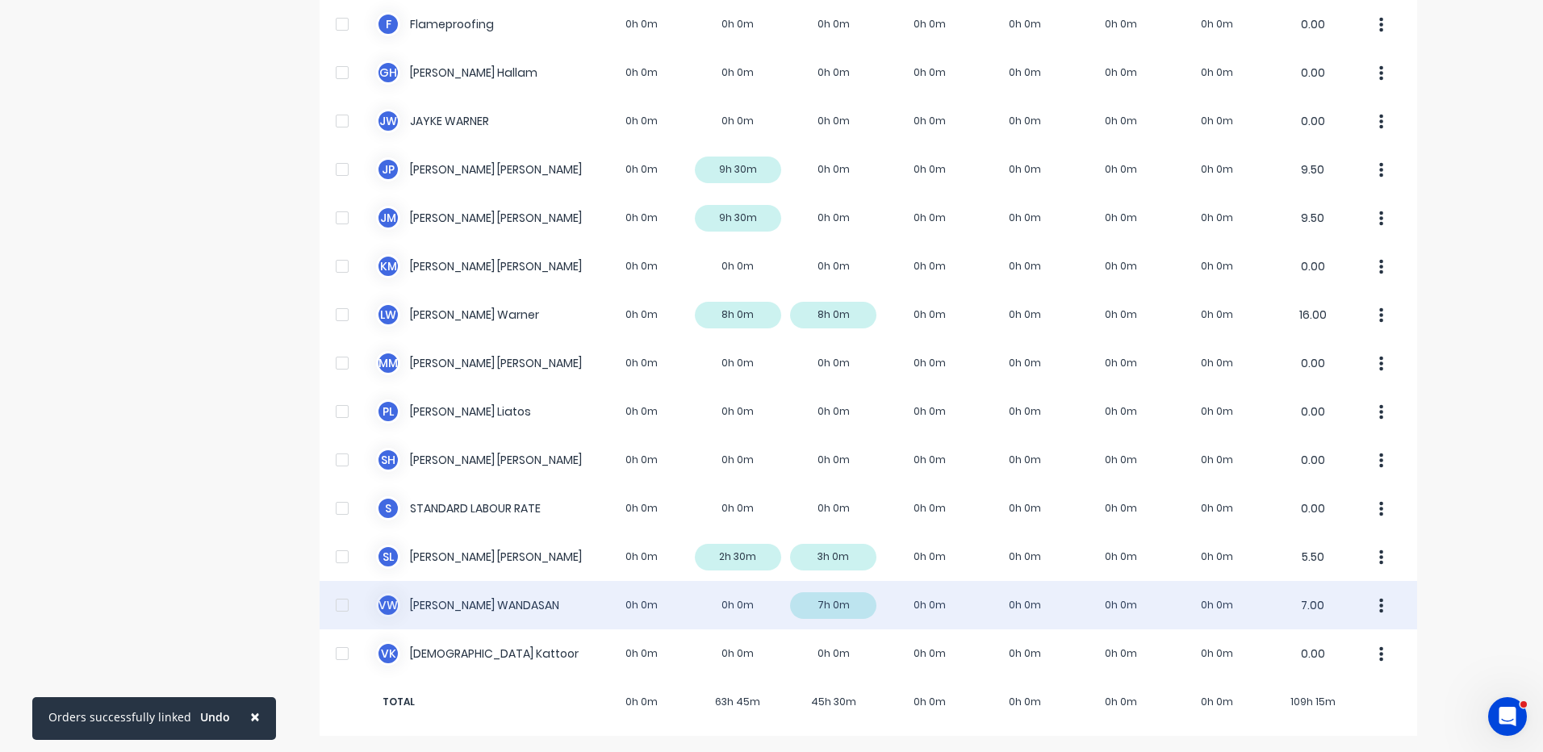
click at [888, 587] on div "V W [PERSON_NAME] 0h 0m 0h 0m 7h 0m 0h 0m 0h 0m 0h 0m 0h 0m 7.00" at bounding box center [869, 605] width 1098 height 48
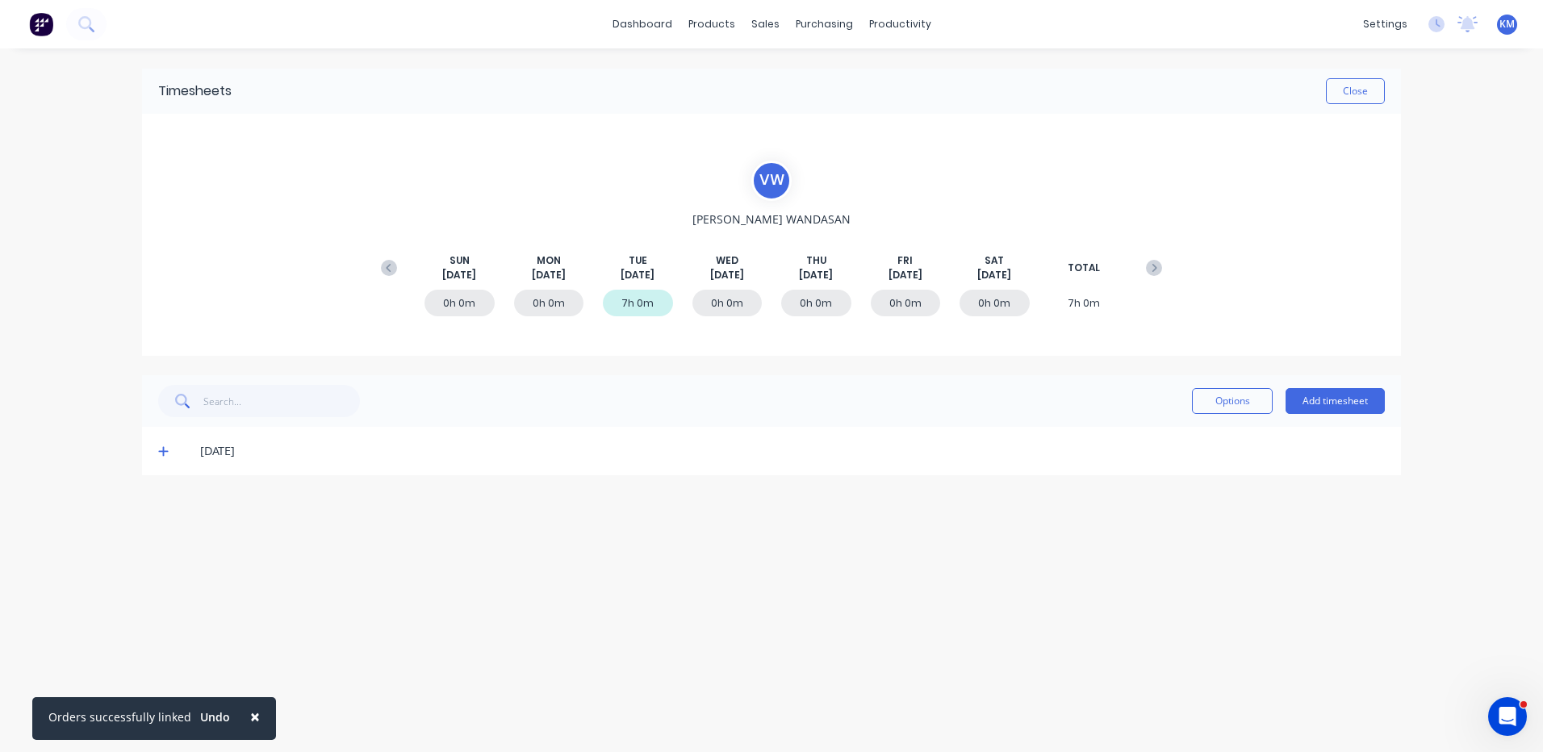
click at [175, 445] on div "[DATE]" at bounding box center [779, 451] width 1211 height 18
click at [167, 453] on icon at bounding box center [163, 450] width 10 height 11
click at [165, 452] on icon at bounding box center [163, 452] width 10 height 2
click at [1363, 101] on button "Close" at bounding box center [1355, 91] width 59 height 26
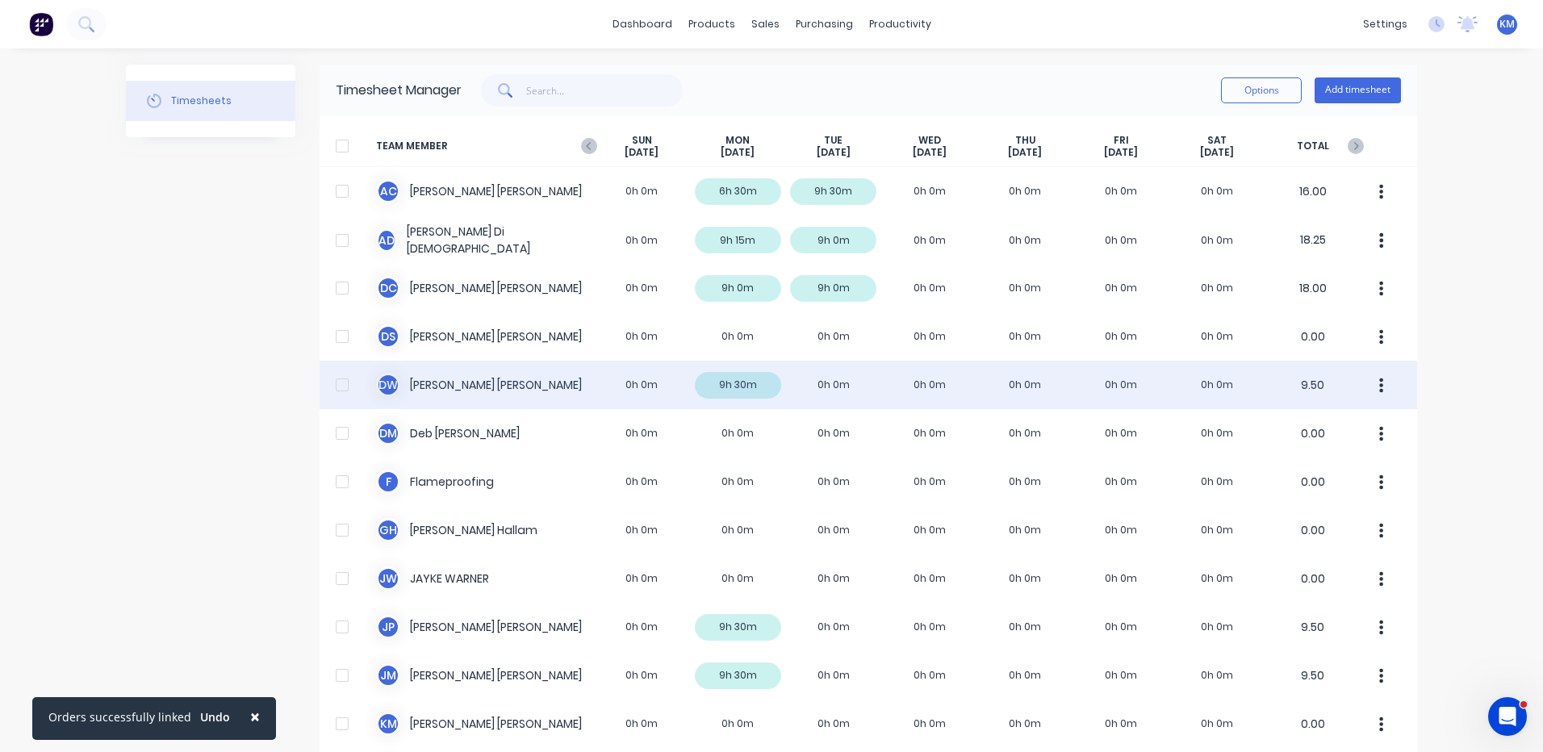
click at [895, 371] on div "D W [PERSON_NAME] 0h 0m 9h 30m 0h 0m 0h 0m 0h 0m 0h 0m 0h 0m 9.50" at bounding box center [869, 385] width 1098 height 48
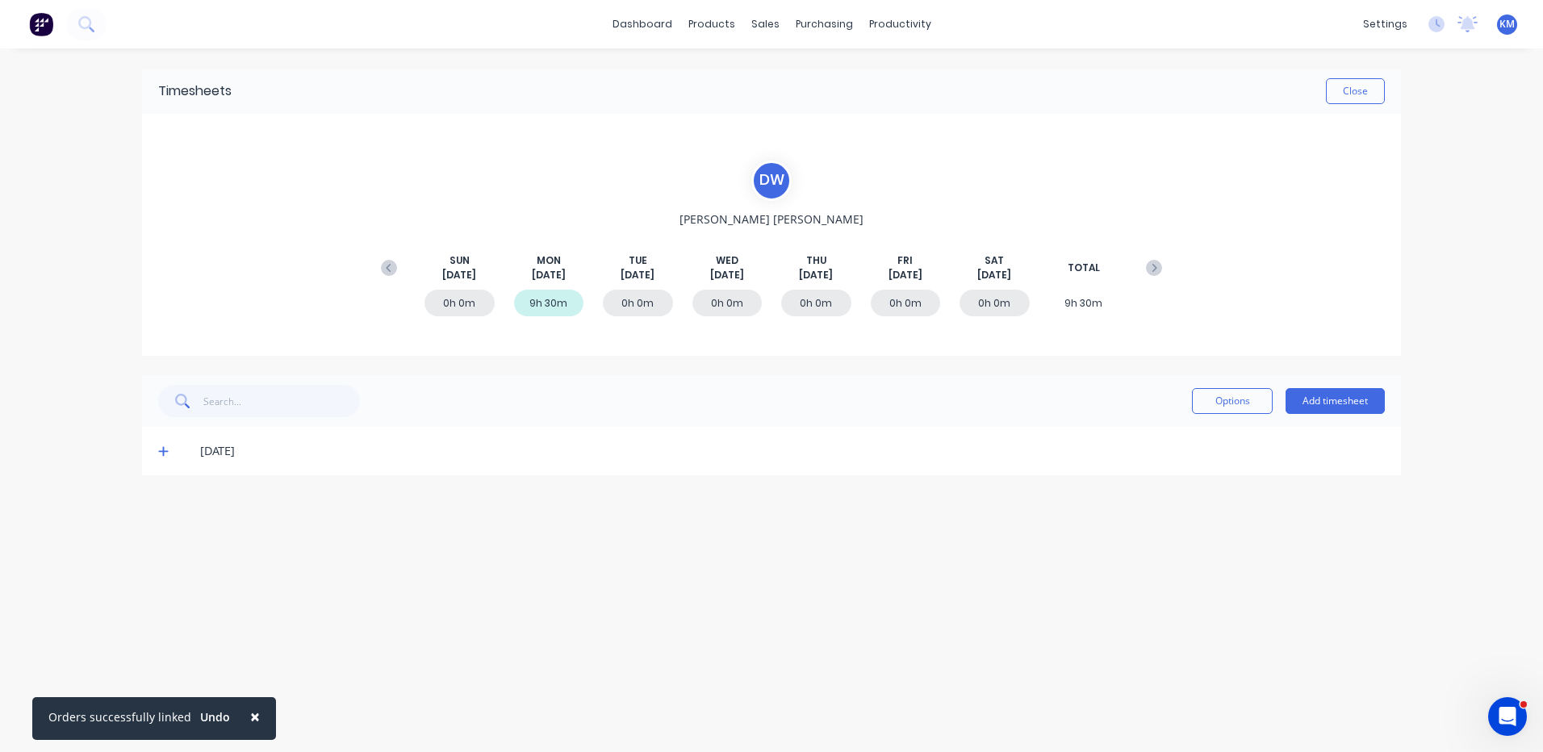
click at [160, 453] on icon at bounding box center [163, 450] width 10 height 11
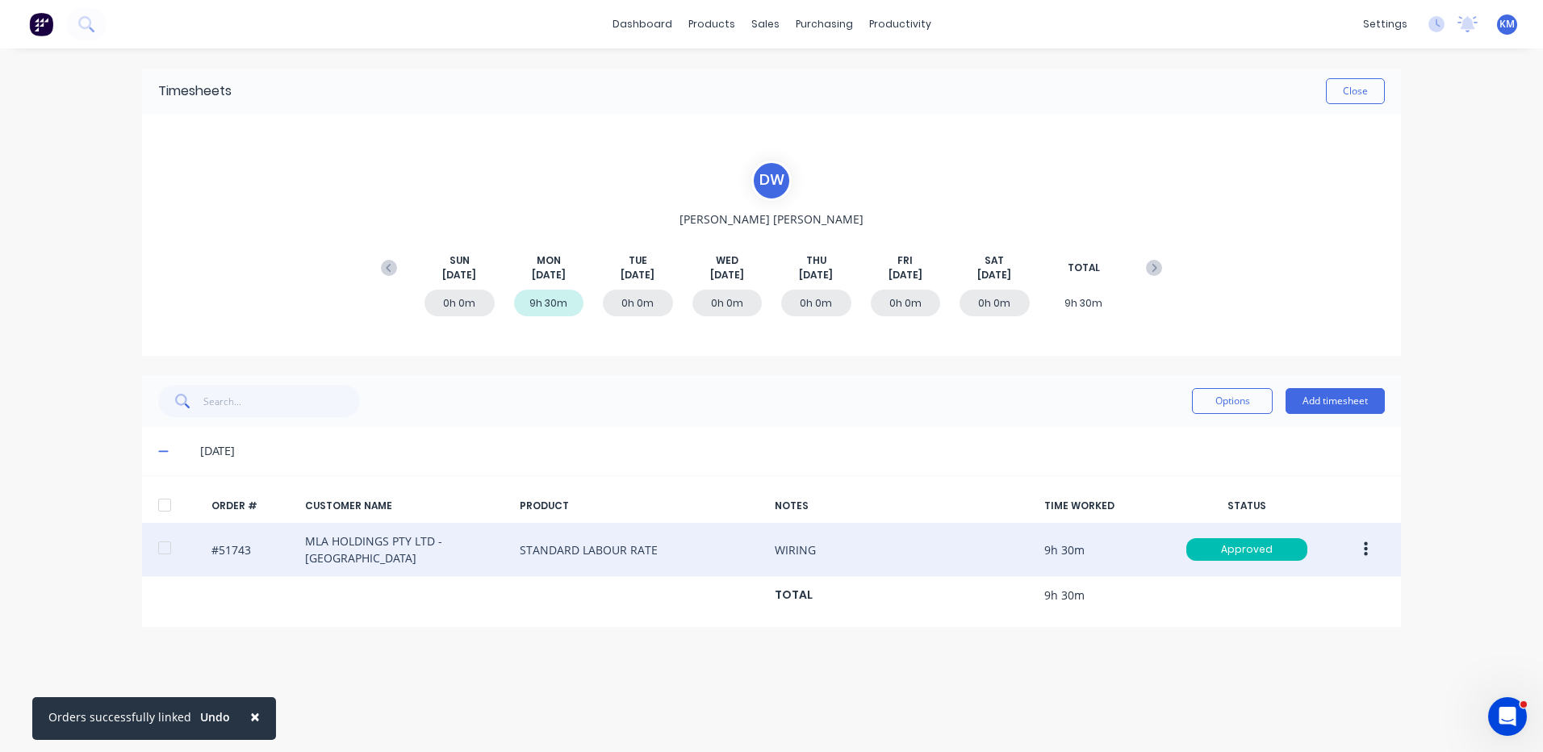
click at [1366, 543] on icon "button" at bounding box center [1366, 549] width 4 height 15
click at [1282, 685] on div "Duplicate" at bounding box center [1308, 688] width 124 height 23
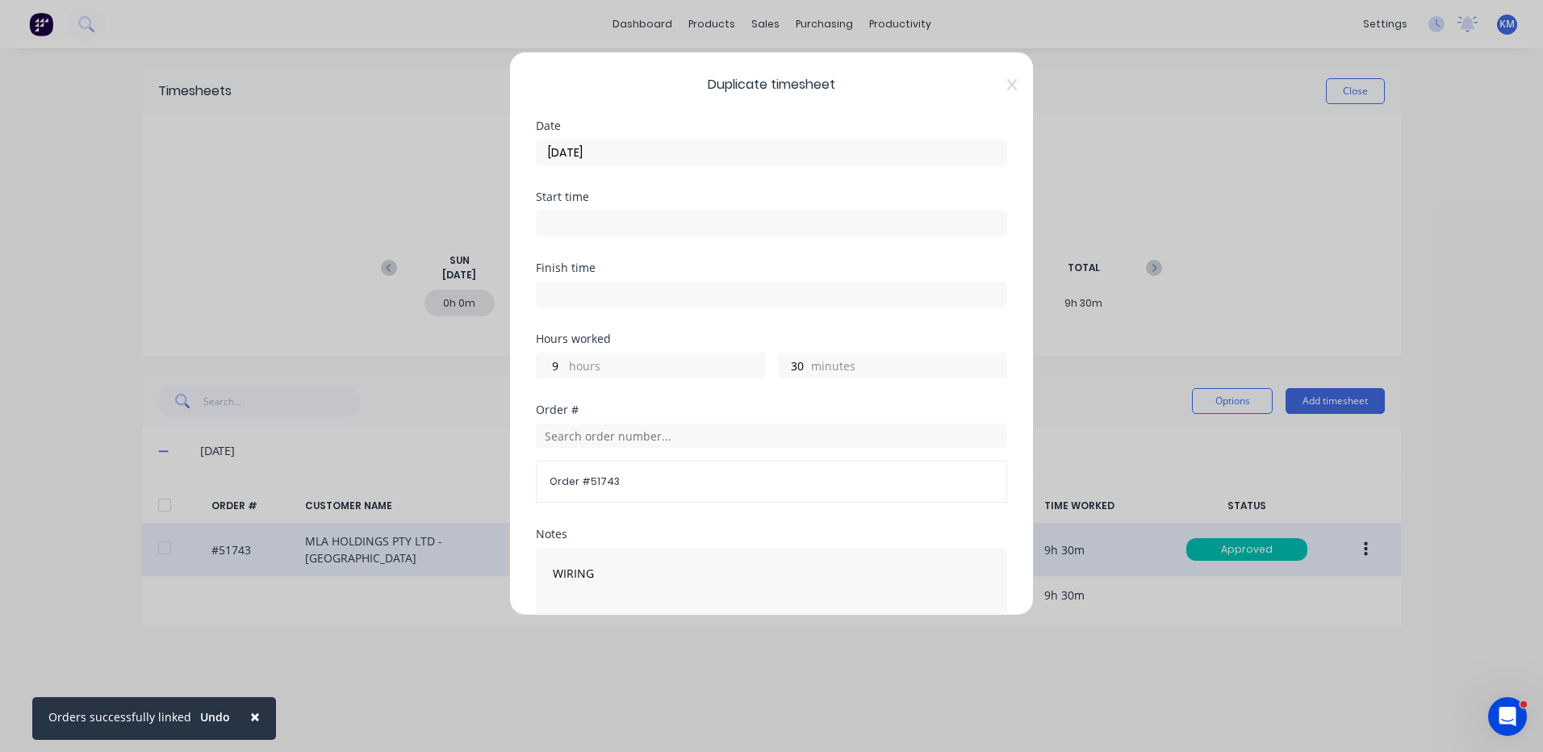
click at [663, 157] on input "[DATE]" at bounding box center [772, 152] width 470 height 24
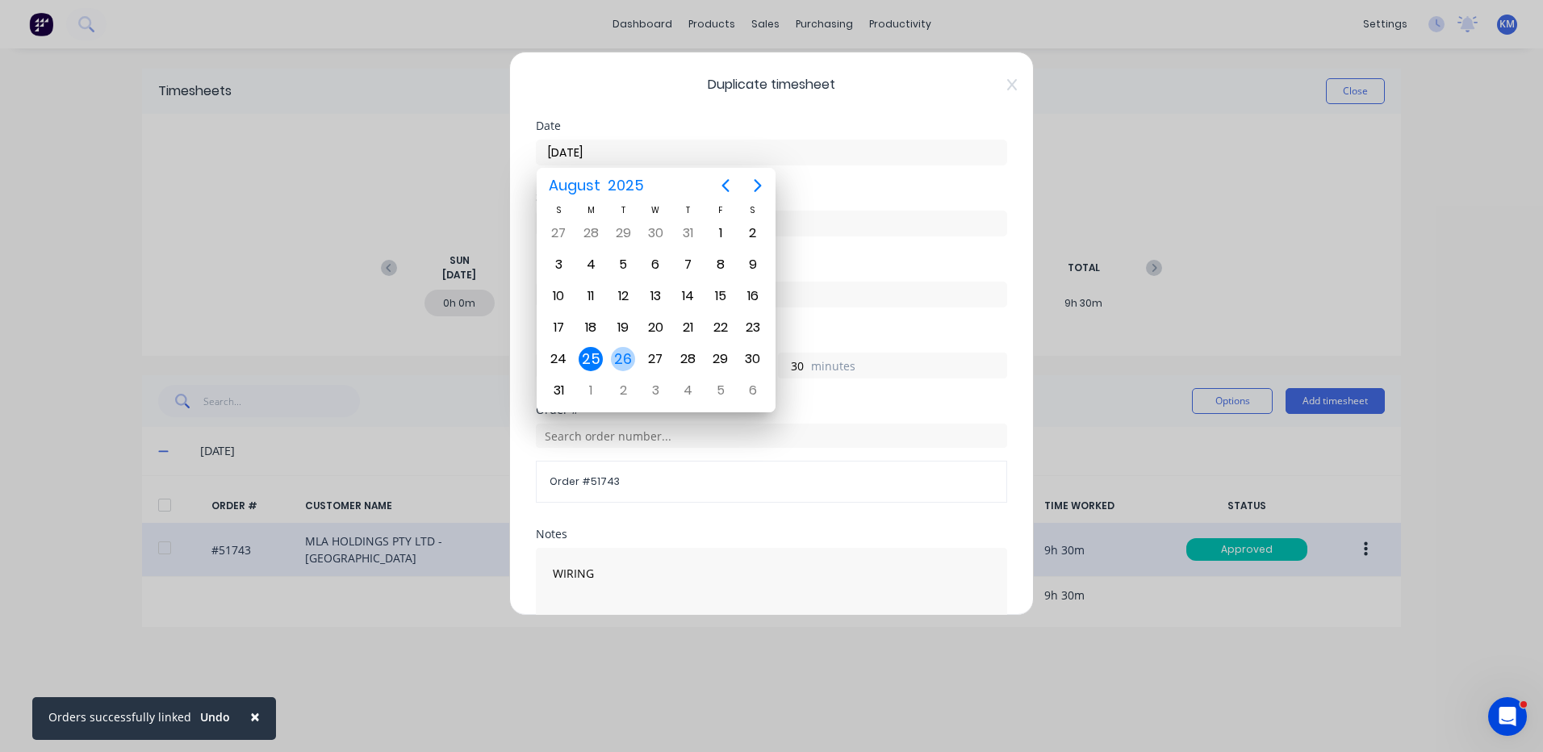
click at [621, 366] on div "26" at bounding box center [623, 359] width 24 height 24
type input "[DATE]"
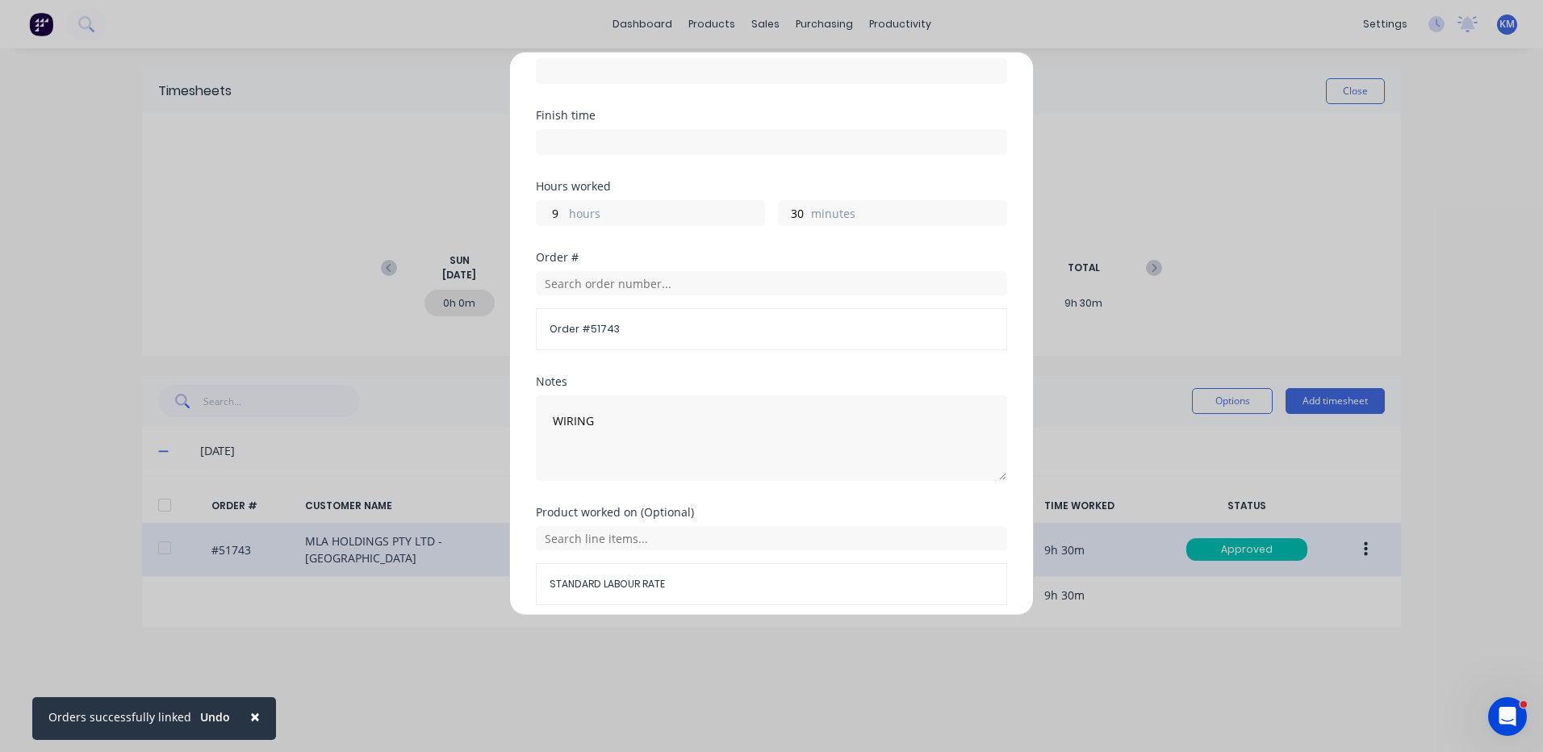
scroll to position [217, 0]
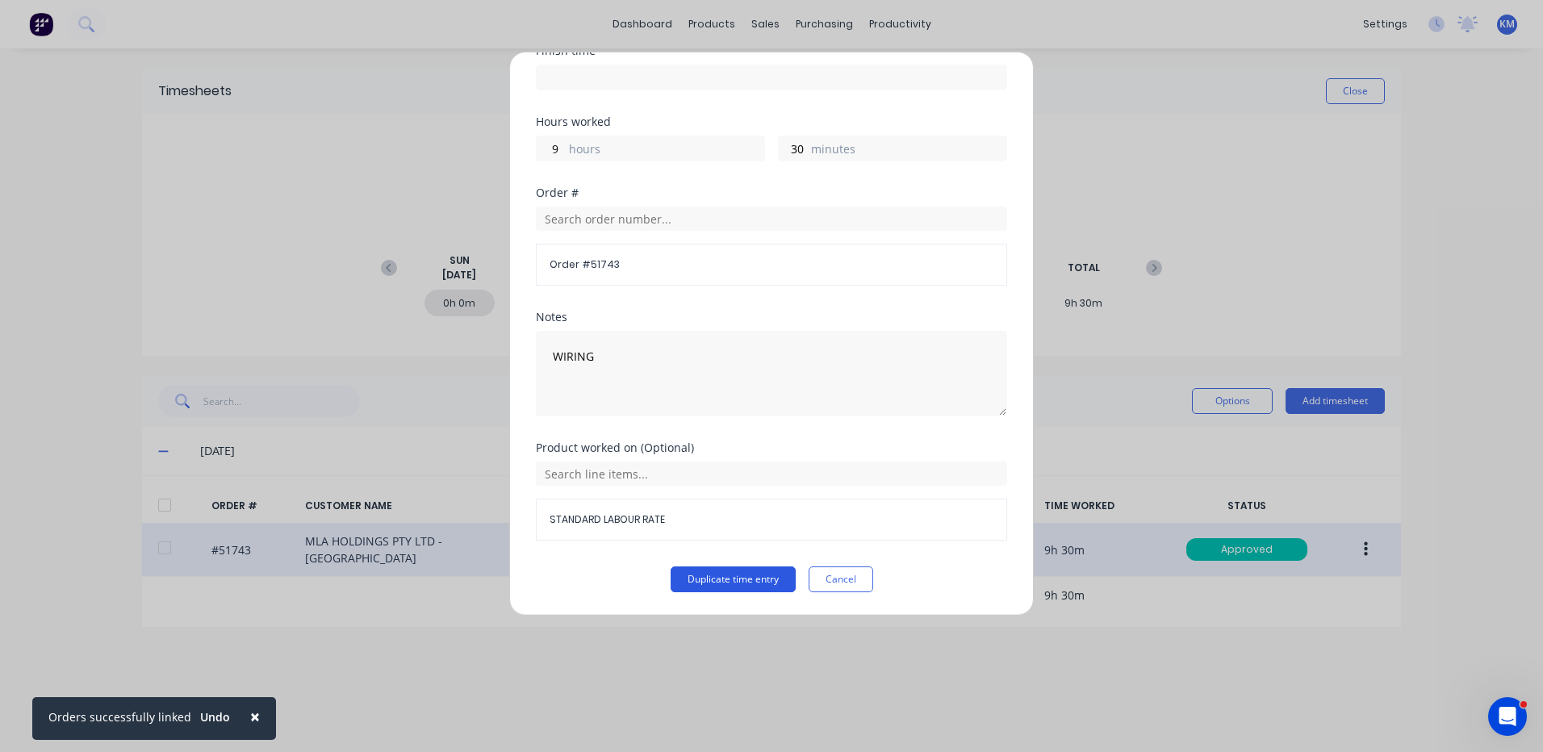
click at [738, 579] on button "Duplicate time entry" at bounding box center [733, 580] width 125 height 26
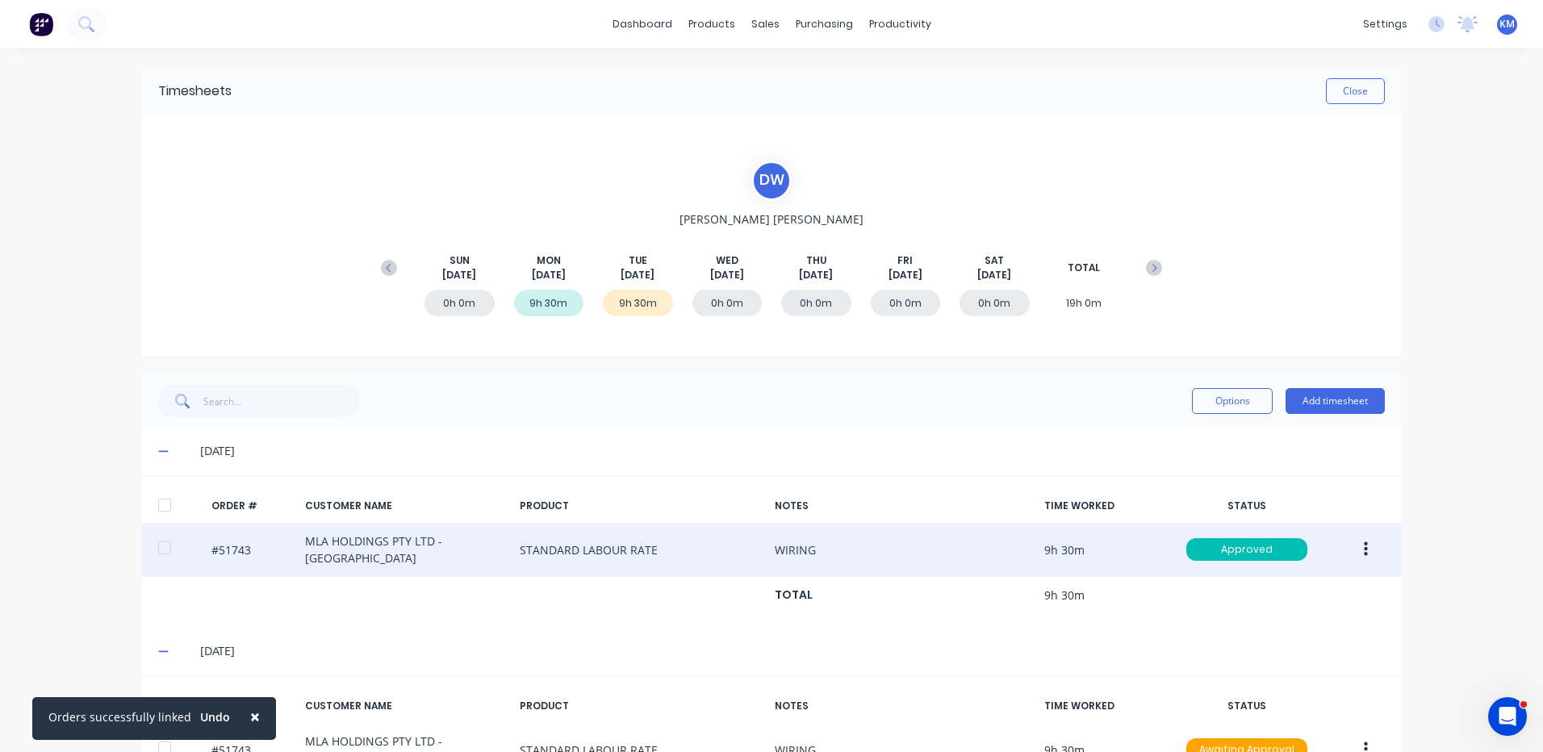
scroll to position [95, 0]
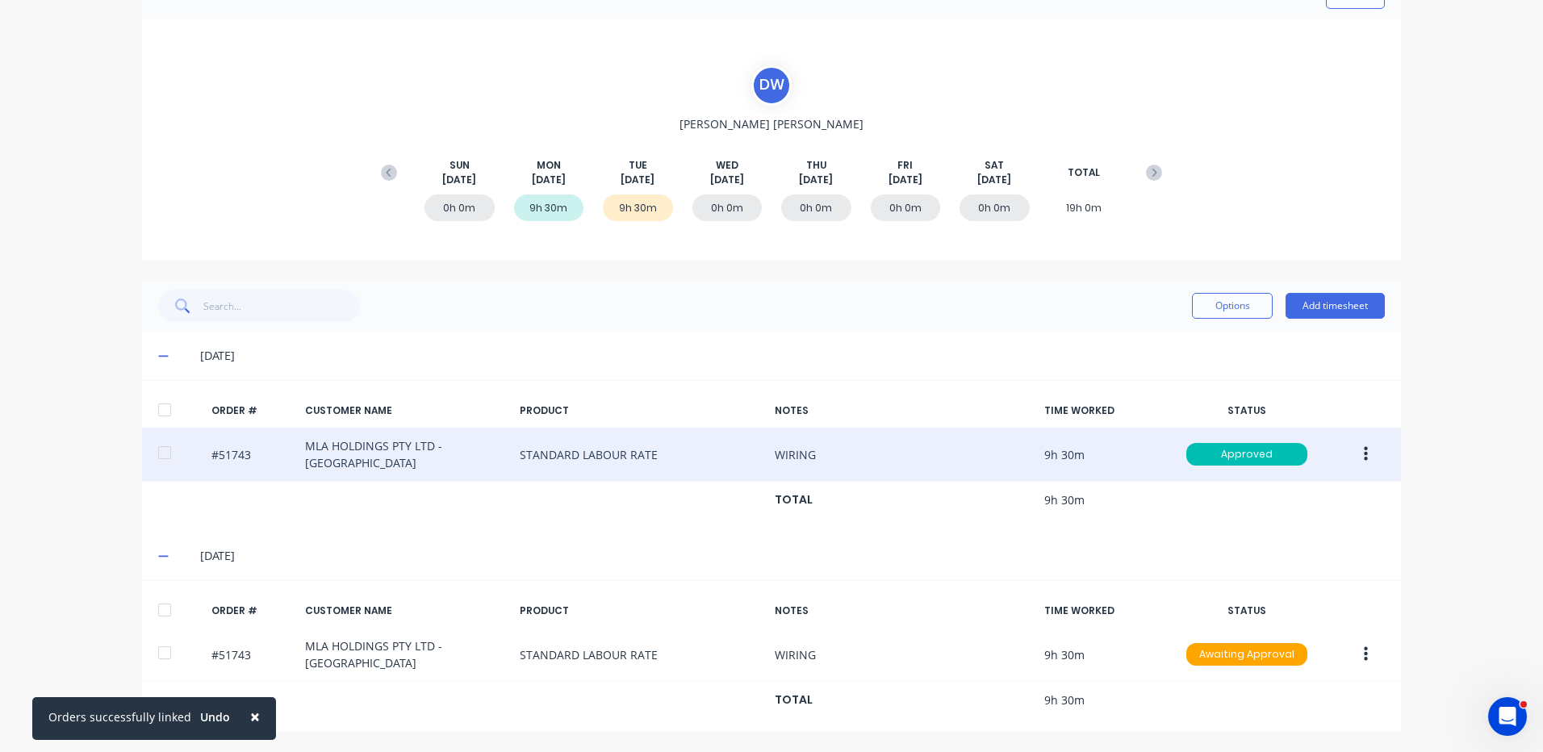
click at [174, 612] on div at bounding box center [164, 610] width 32 height 32
click at [1235, 302] on button "Options" at bounding box center [1232, 306] width 81 height 26
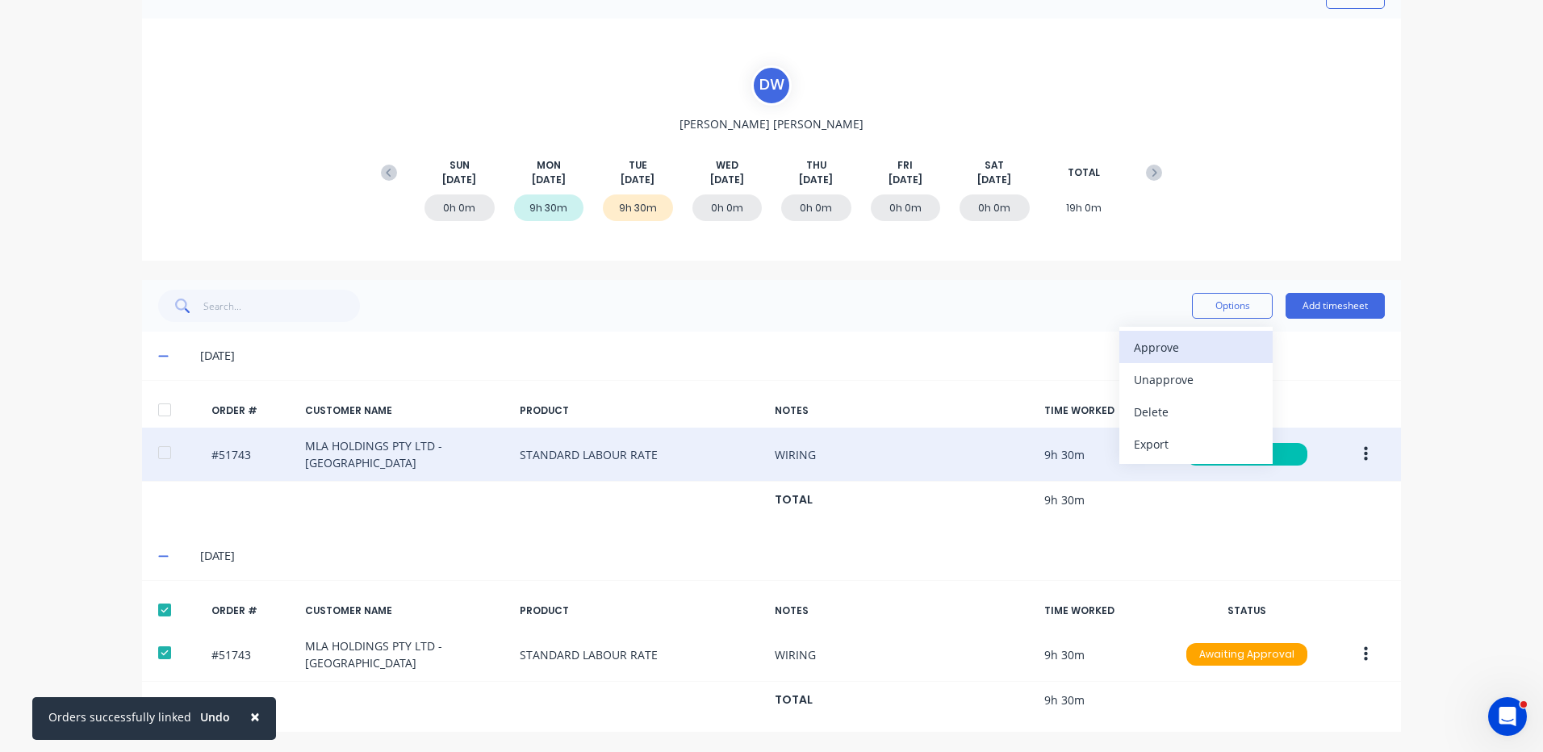
click at [1209, 349] on div "Approve" at bounding box center [1196, 347] width 124 height 23
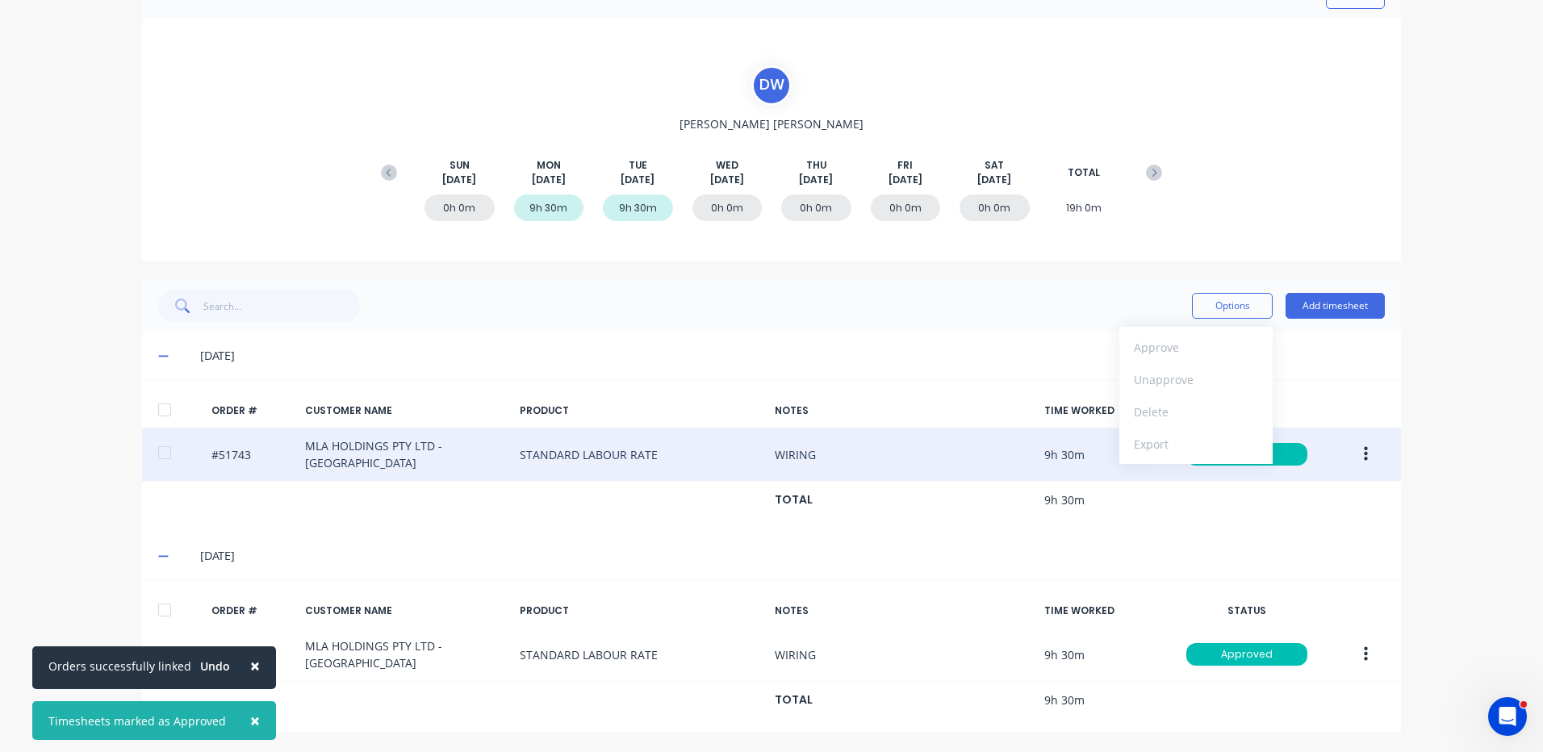
scroll to position [0, 0]
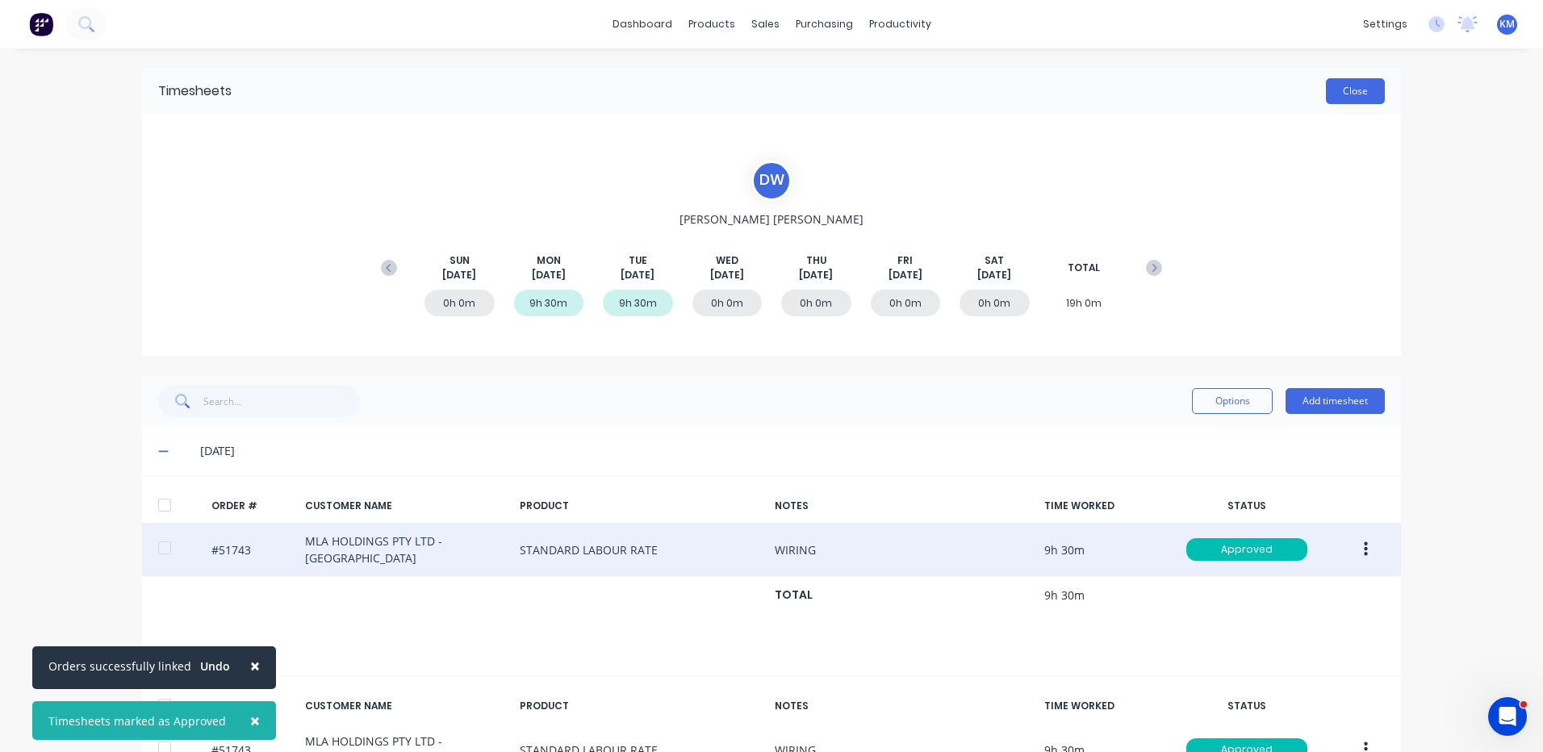
click at [1361, 96] on button "Close" at bounding box center [1355, 91] width 59 height 26
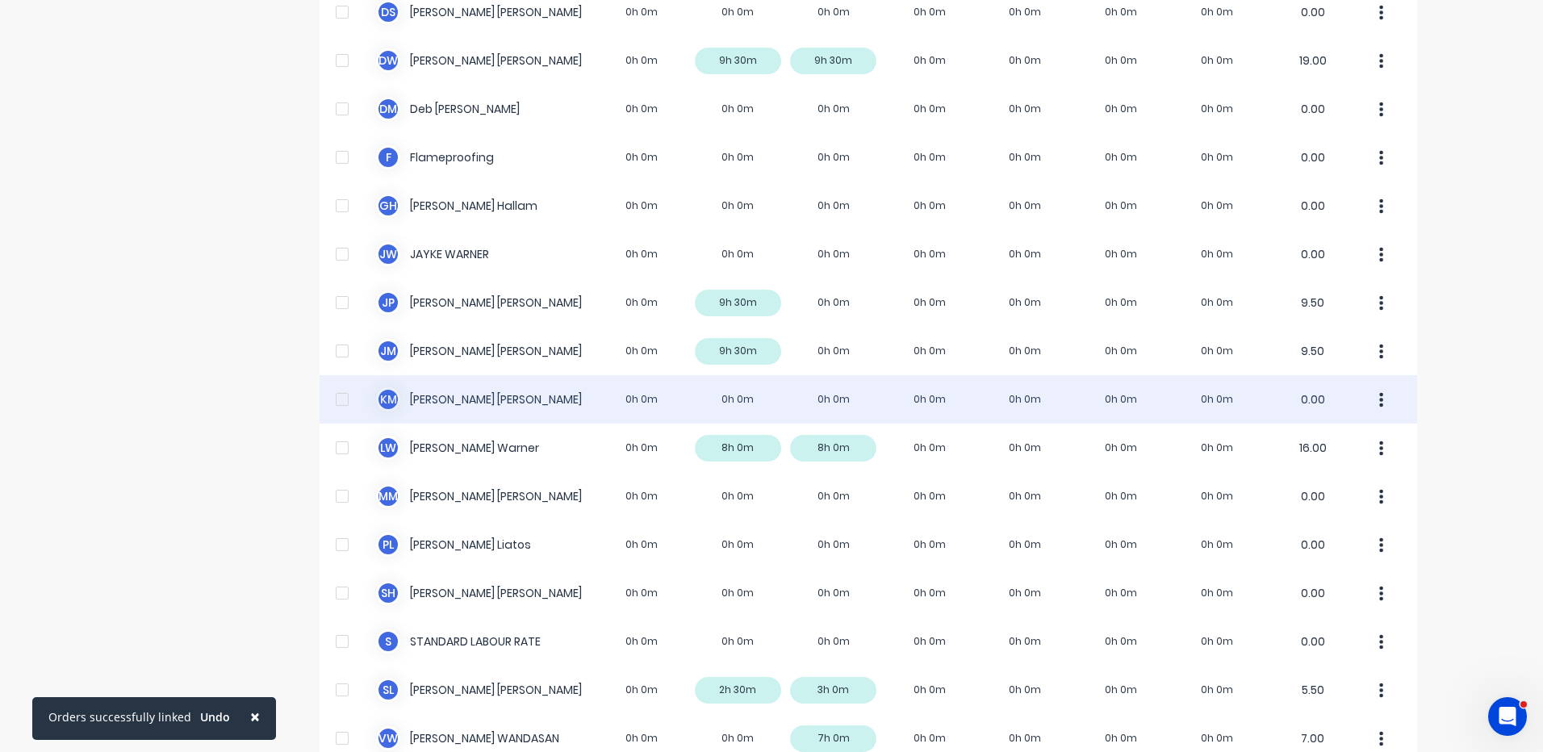
scroll to position [296, 0]
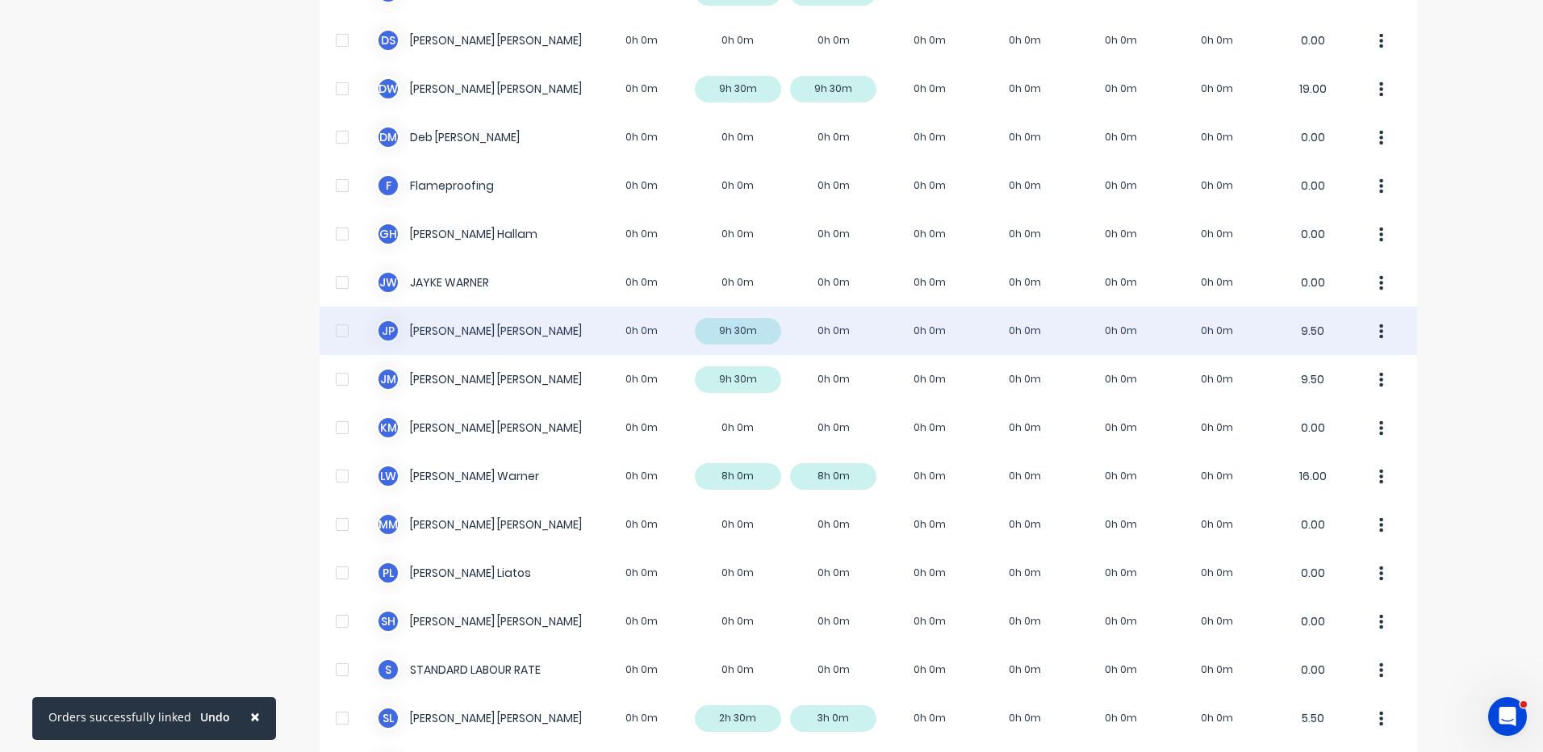
click at [863, 344] on div "J P [PERSON_NAME] 0h 0m 9h 30m 0h 0m 0h 0m 0h 0m 0h 0m 0h 0m 9.50" at bounding box center [869, 331] width 1098 height 48
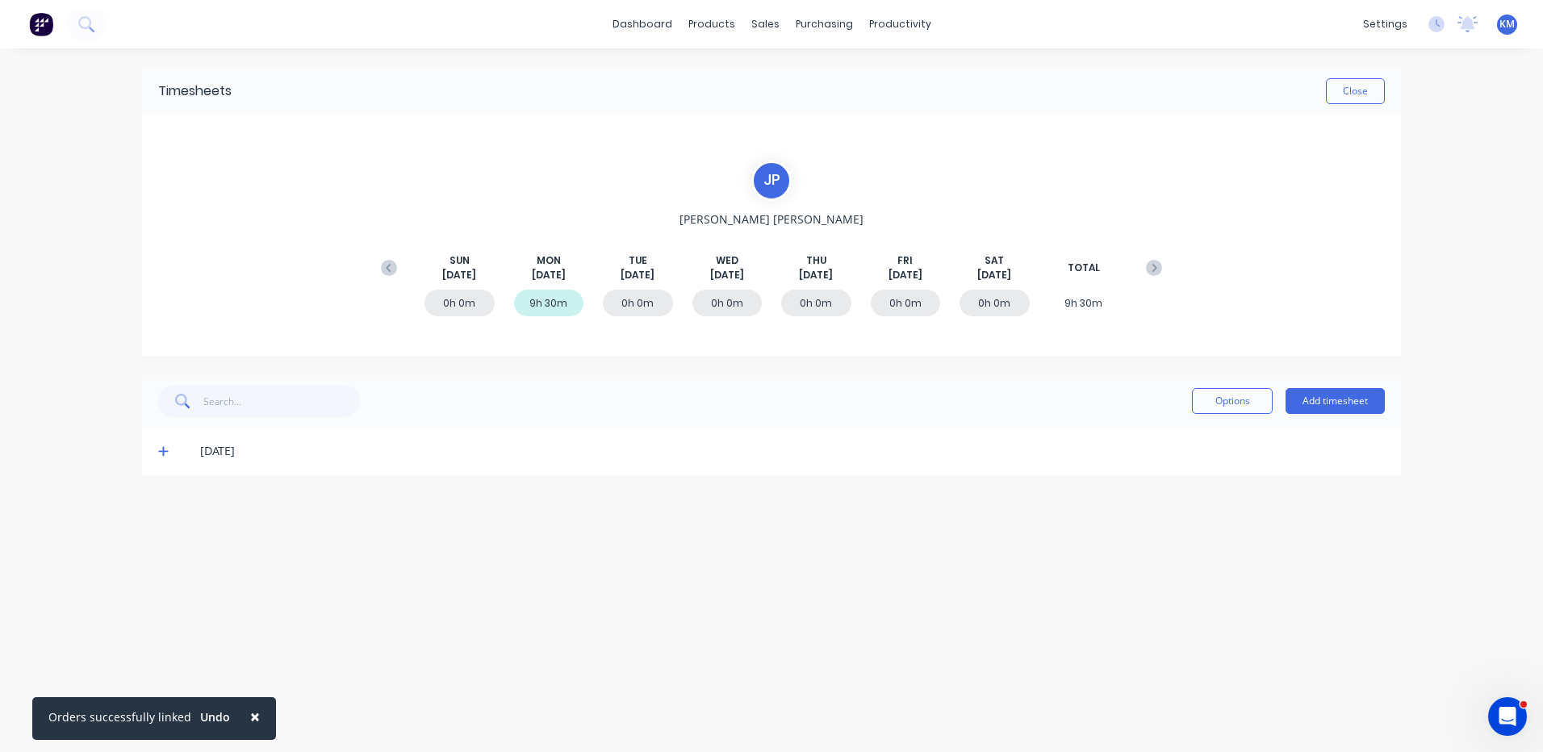
click at [166, 449] on icon at bounding box center [163, 450] width 10 height 11
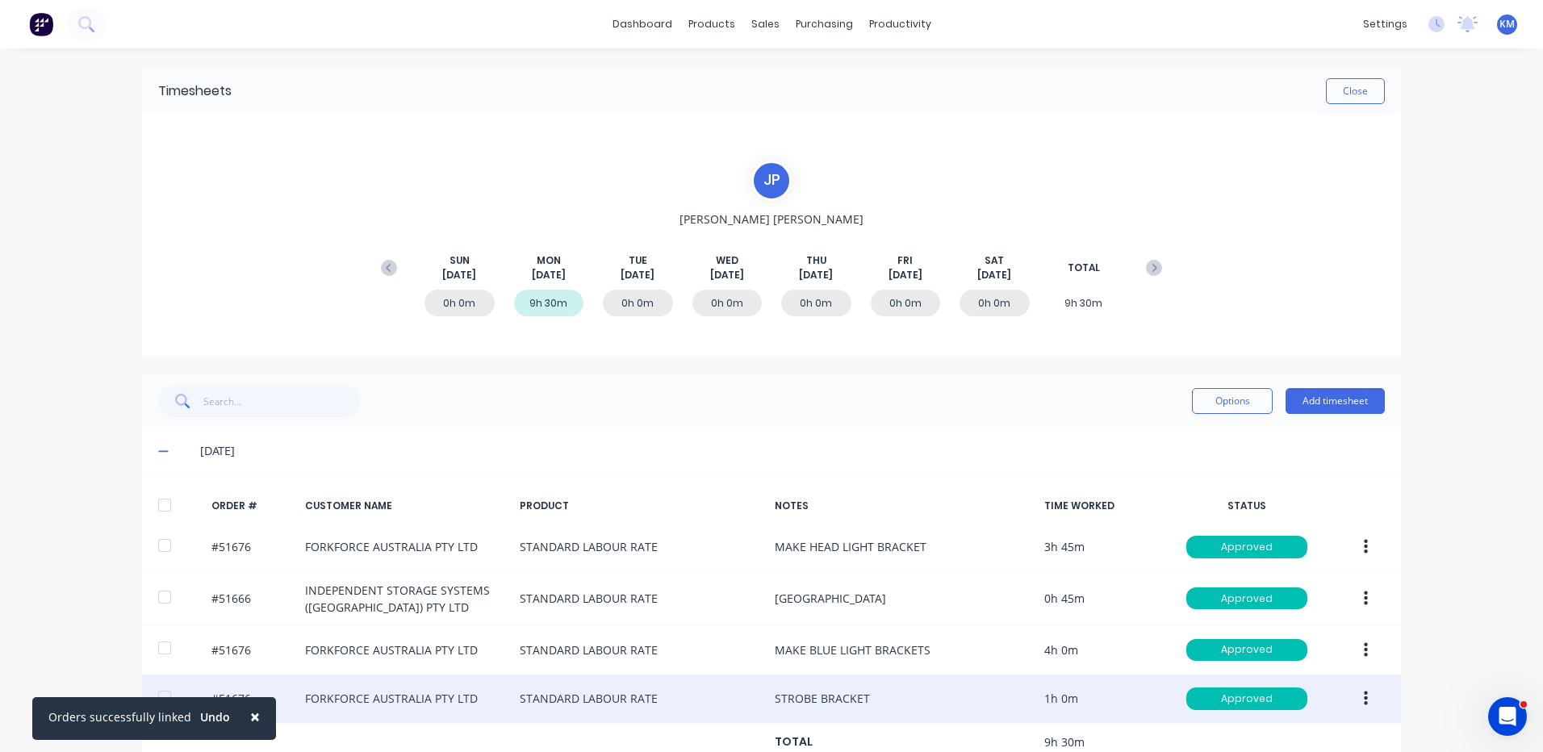
scroll to position [42, 0]
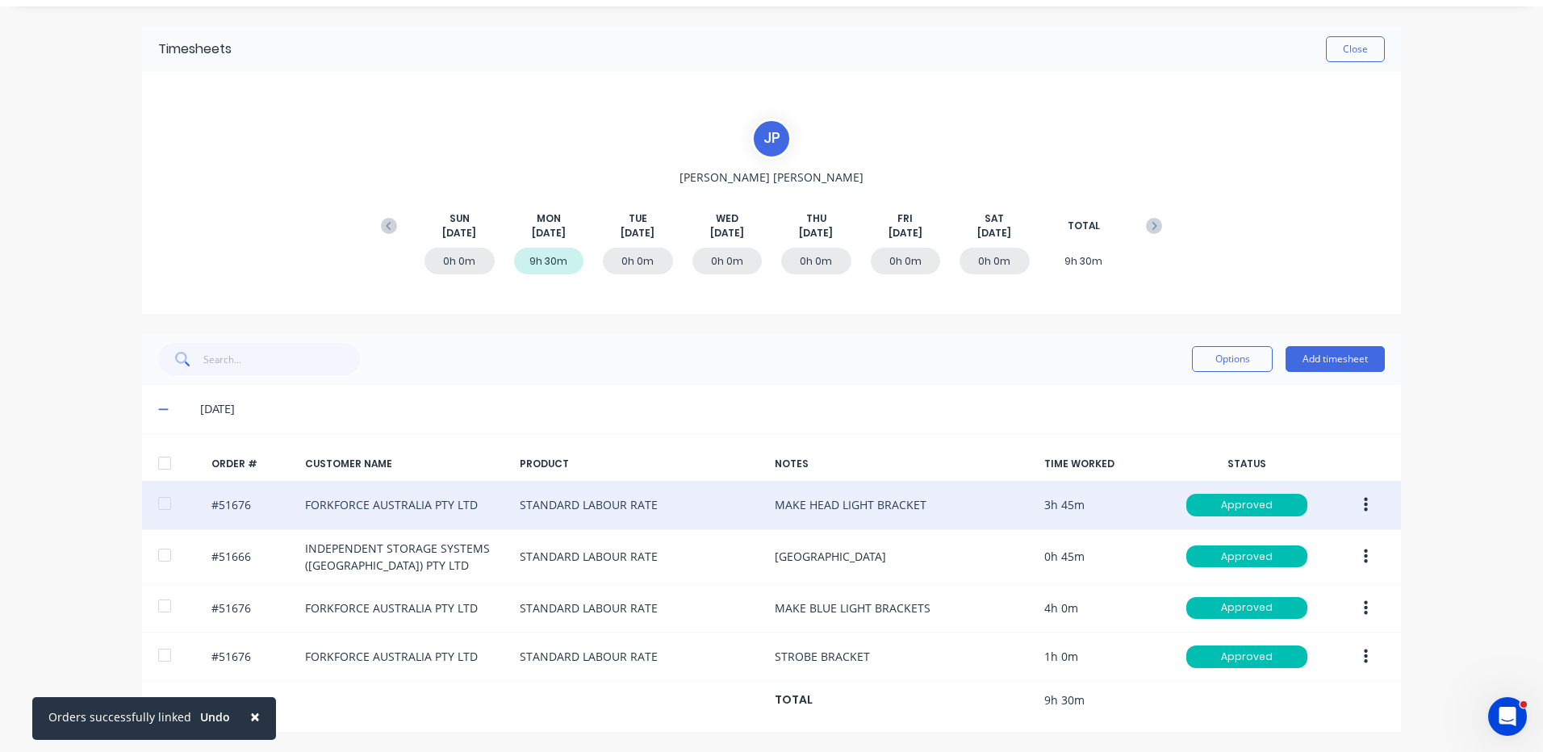
click at [1362, 502] on button "button" at bounding box center [1366, 505] width 38 height 29
click at [1293, 634] on div "Duplicate" at bounding box center [1308, 644] width 124 height 23
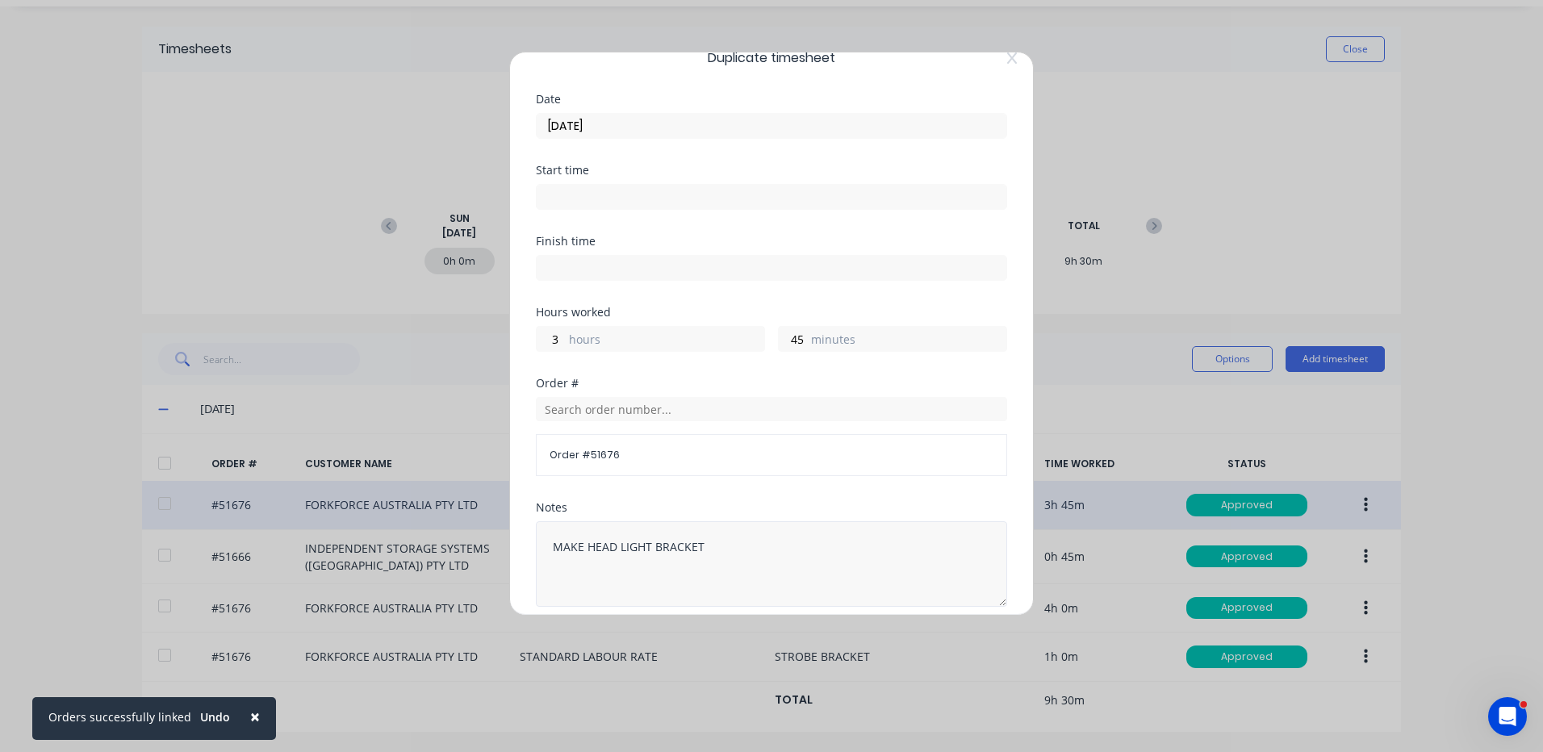
scroll to position [0, 0]
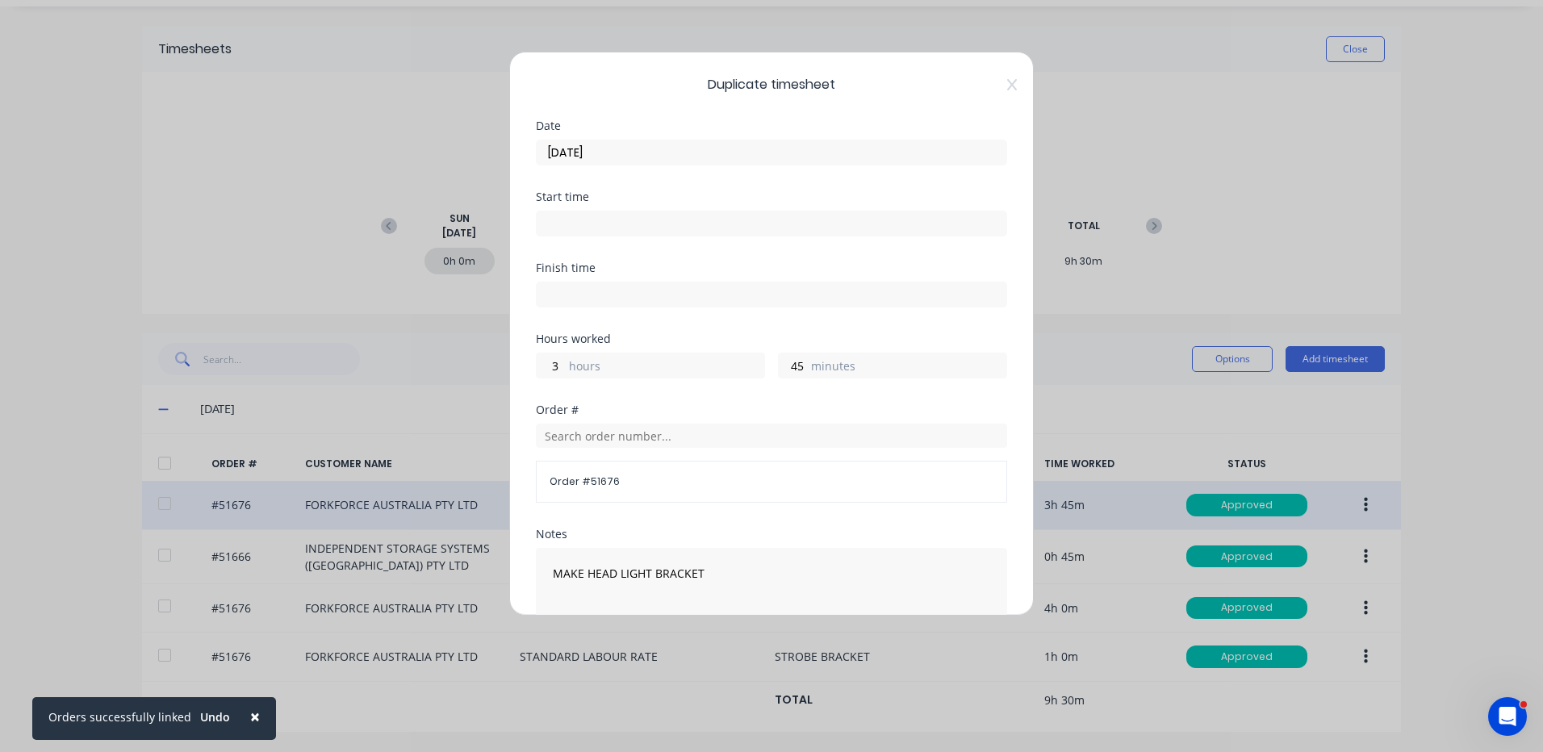
click at [682, 363] on label "hours" at bounding box center [666, 368] width 195 height 20
click at [565, 363] on input "3" at bounding box center [551, 365] width 28 height 24
click at [671, 370] on label "hours" at bounding box center [666, 368] width 195 height 20
click at [565, 370] on input "3" at bounding box center [551, 365] width 28 height 24
click at [671, 370] on label "hours" at bounding box center [666, 368] width 195 height 20
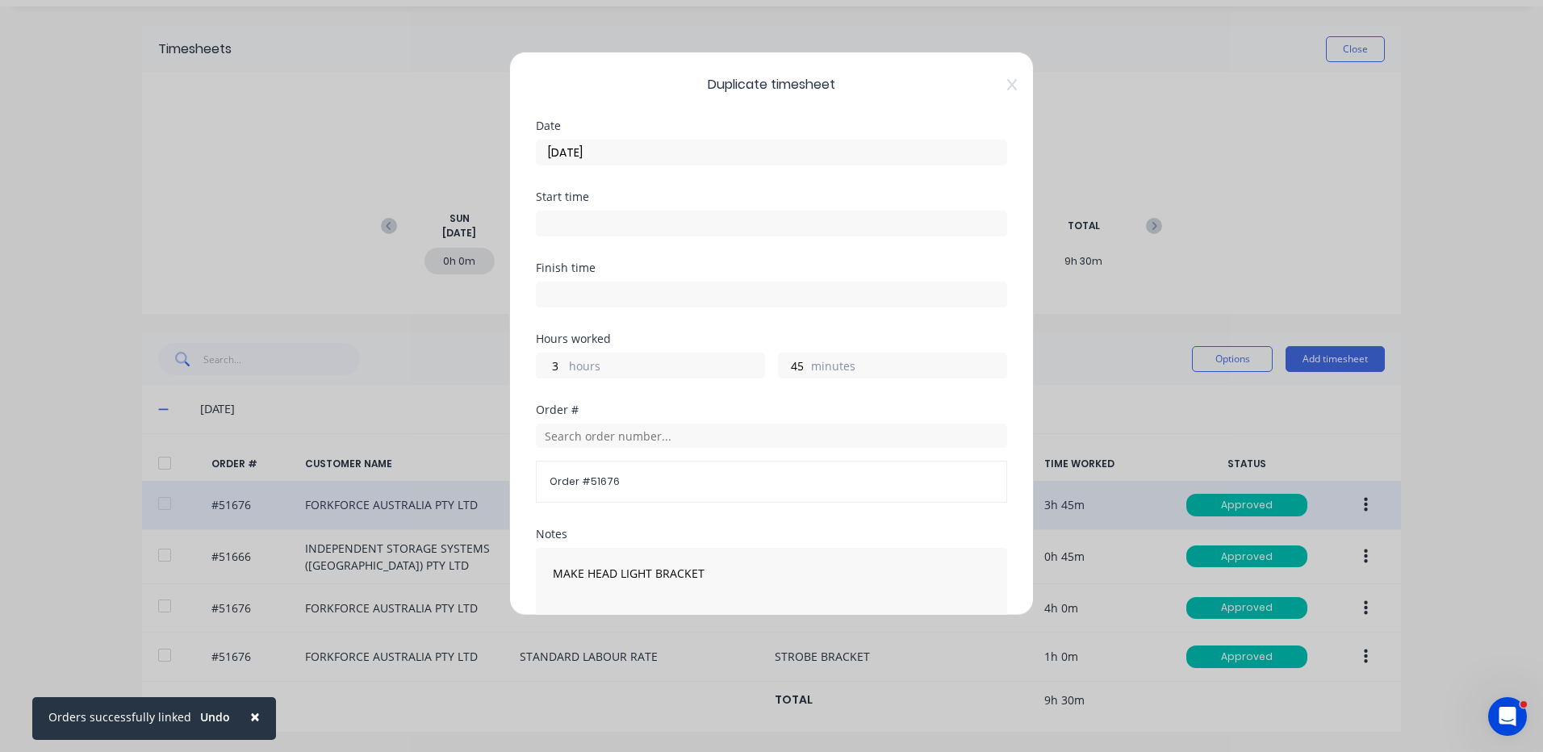
click at [565, 370] on input "3" at bounding box center [551, 365] width 28 height 24
click at [673, 369] on label "hours" at bounding box center [666, 368] width 195 height 20
click at [565, 369] on input "3" at bounding box center [551, 365] width 28 height 24
click at [673, 369] on label "hours" at bounding box center [666, 368] width 195 height 20
click at [565, 369] on input "3" at bounding box center [551, 365] width 28 height 24
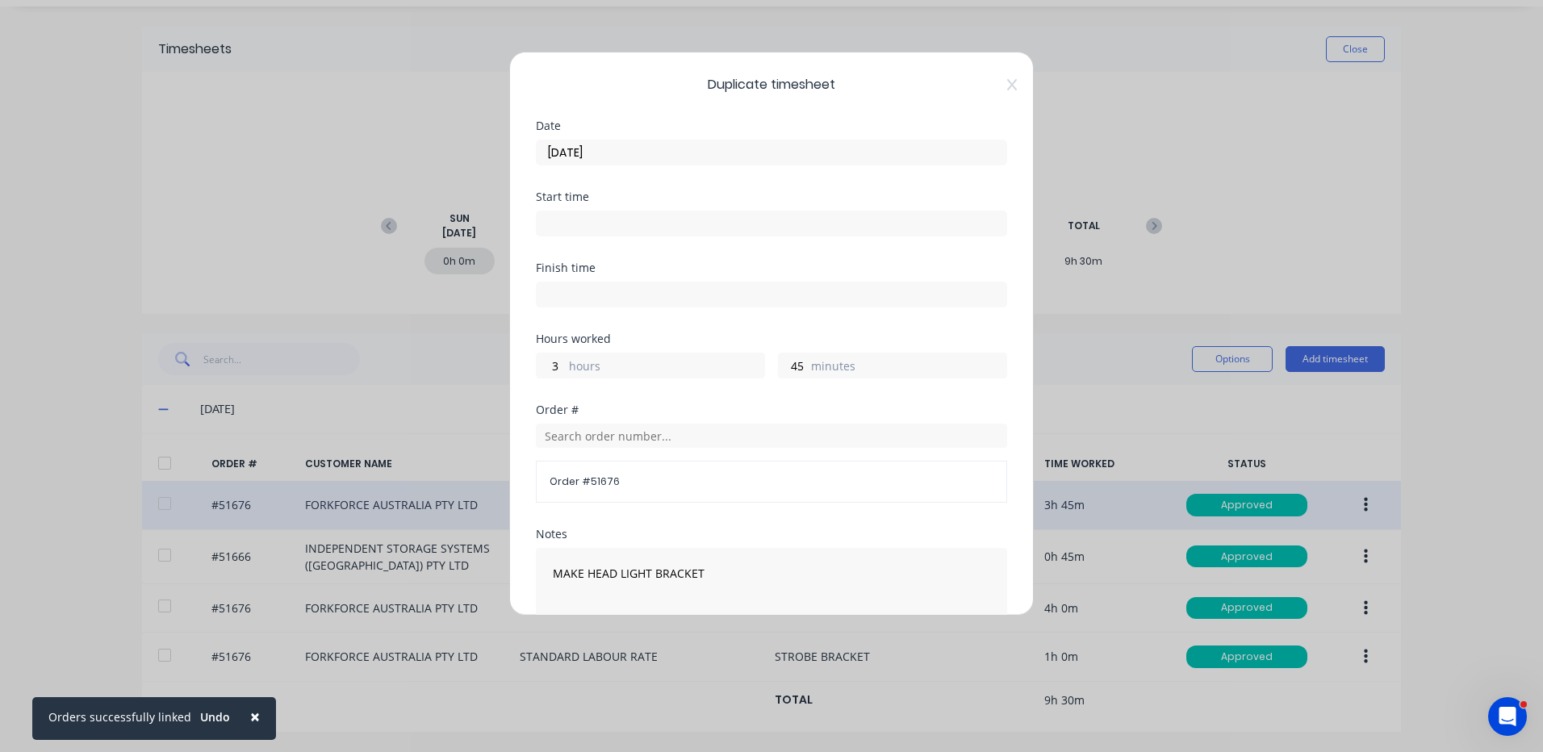
click at [680, 362] on label "hours" at bounding box center [666, 368] width 195 height 20
click at [565, 362] on input "3" at bounding box center [551, 365] width 28 height 24
click at [796, 370] on input "45" at bounding box center [793, 365] width 28 height 24
click at [805, 395] on div "Hours worked hours 45 minutes" at bounding box center [771, 368] width 471 height 71
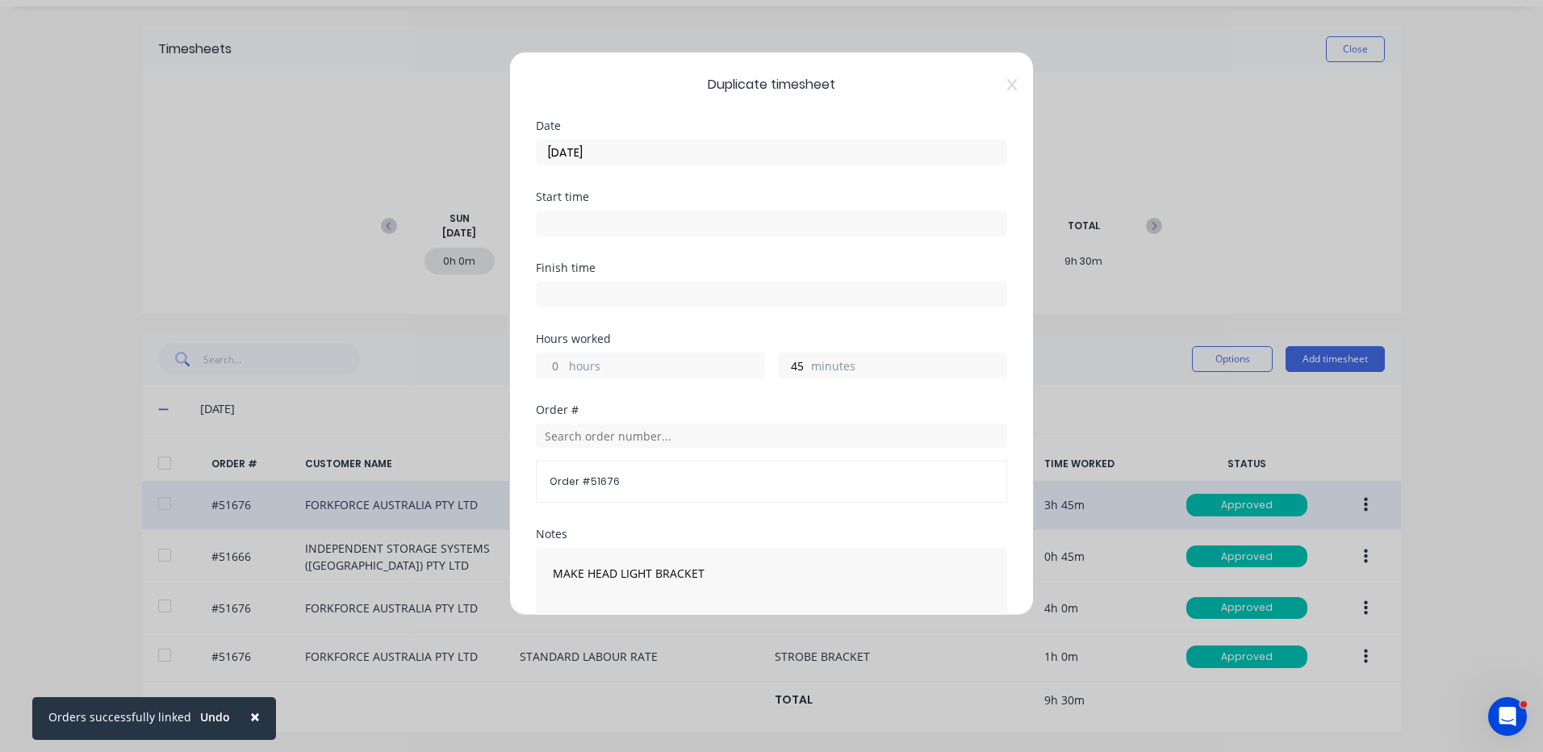
click at [647, 153] on input "[DATE]" at bounding box center [772, 152] width 470 height 24
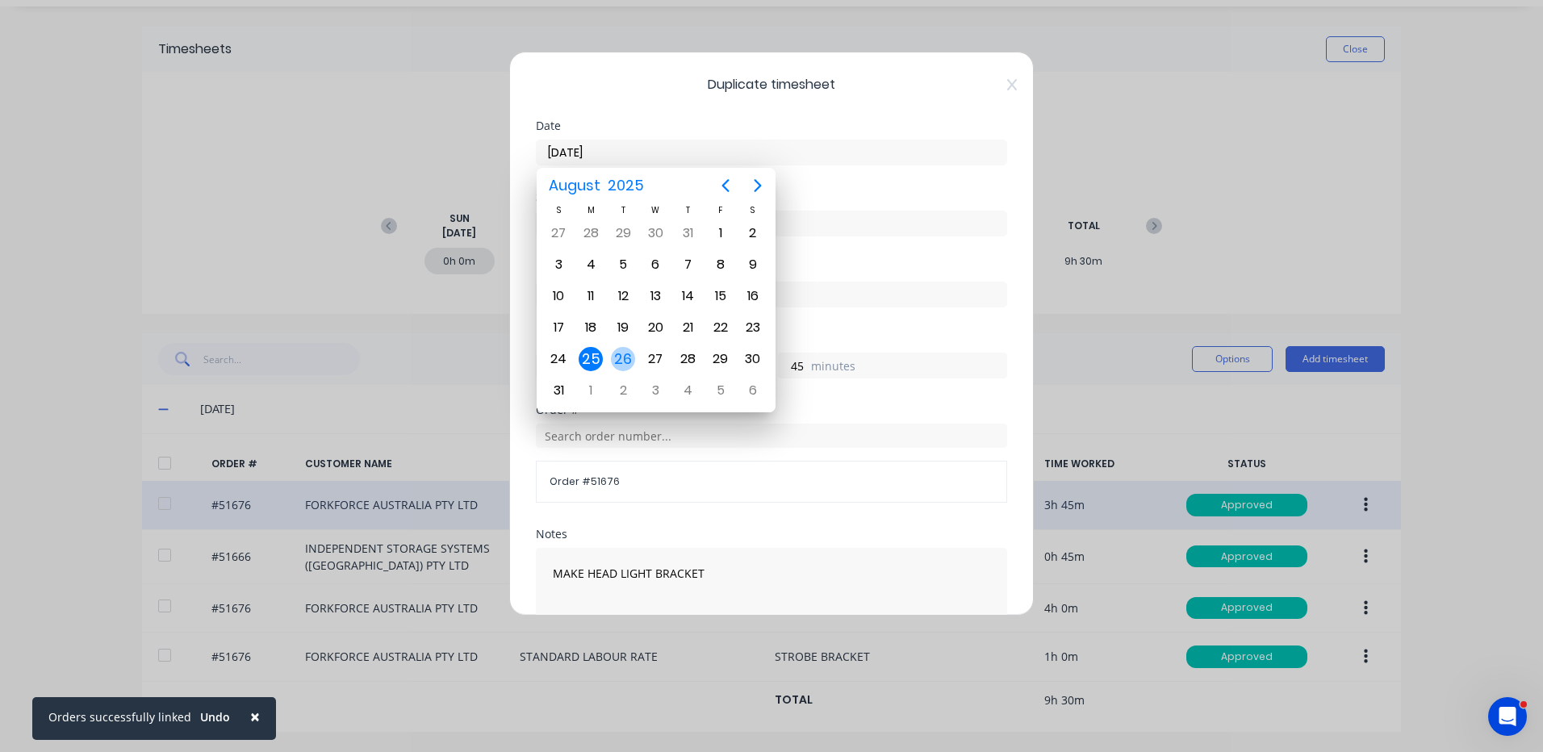
click at [627, 358] on div "26" at bounding box center [623, 359] width 24 height 24
type input "[DATE]"
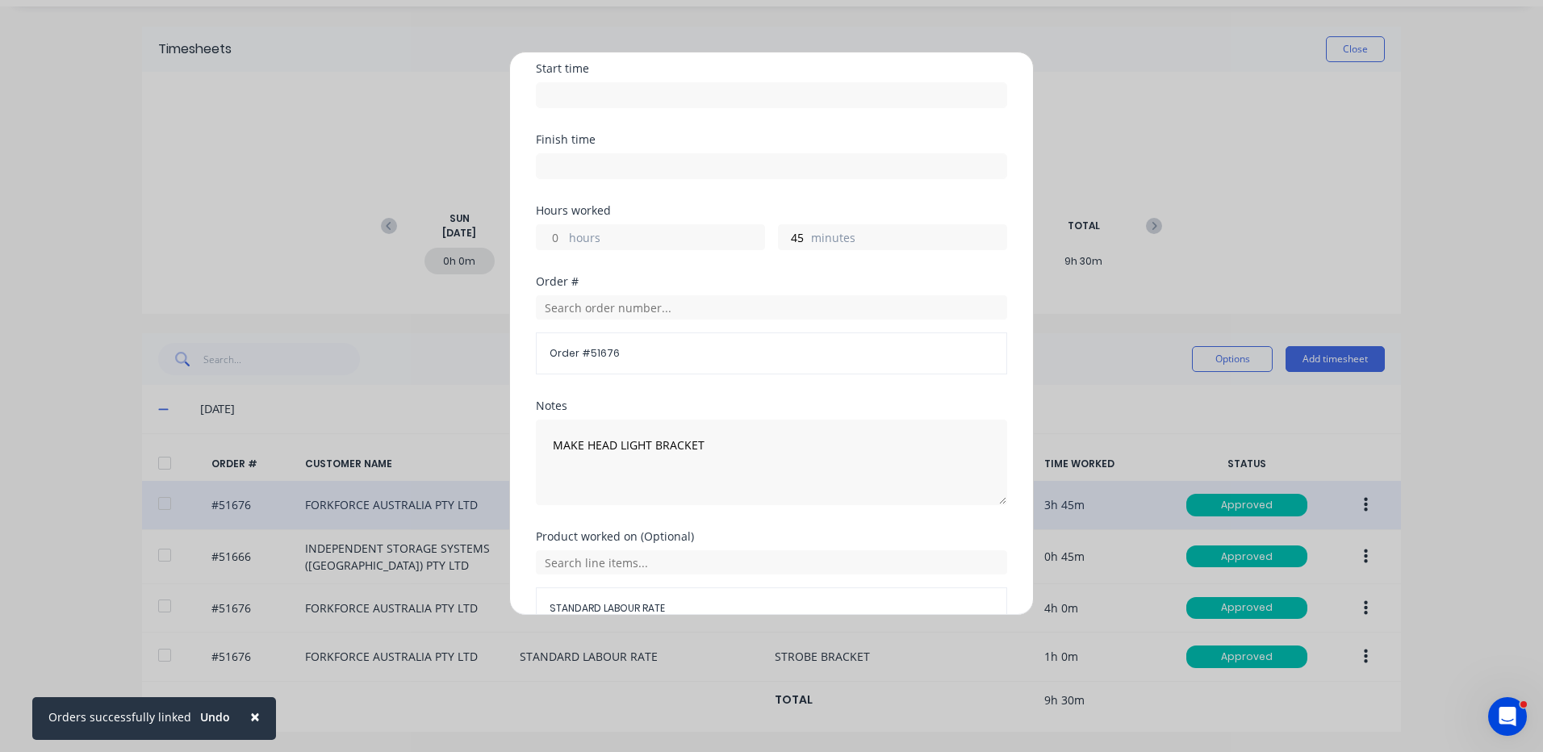
scroll to position [217, 0]
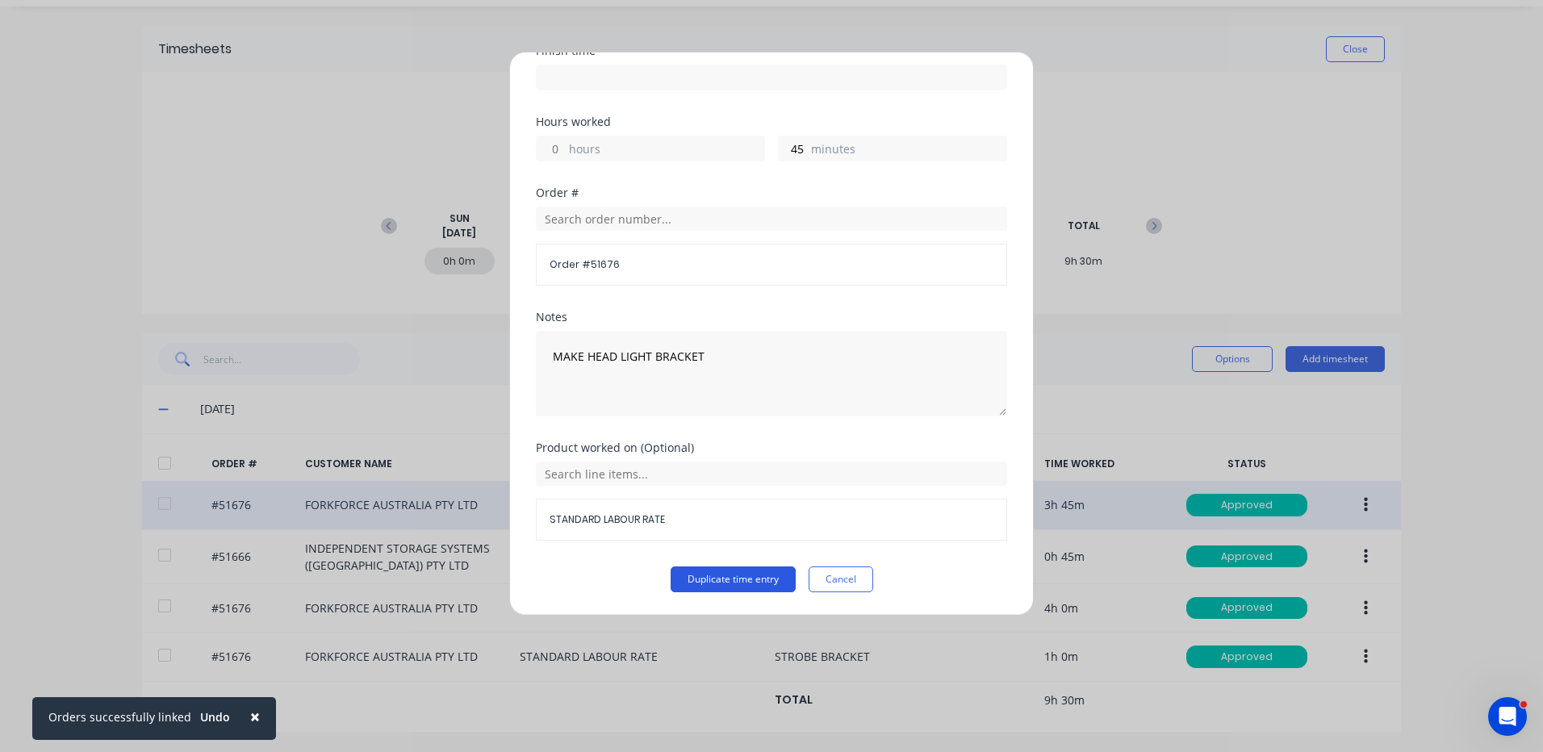
click at [702, 576] on button "Duplicate time entry" at bounding box center [733, 580] width 125 height 26
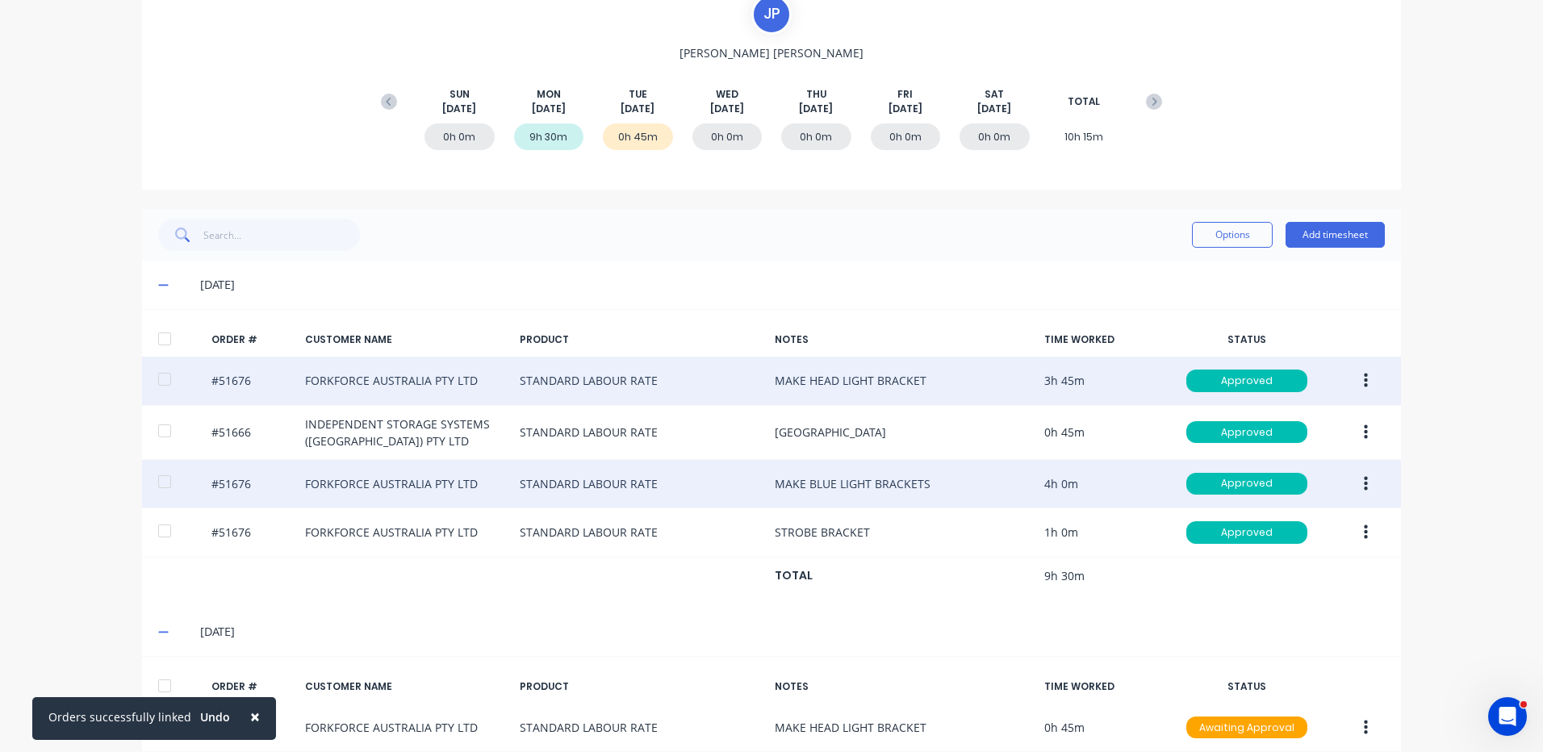
scroll to position [236, 0]
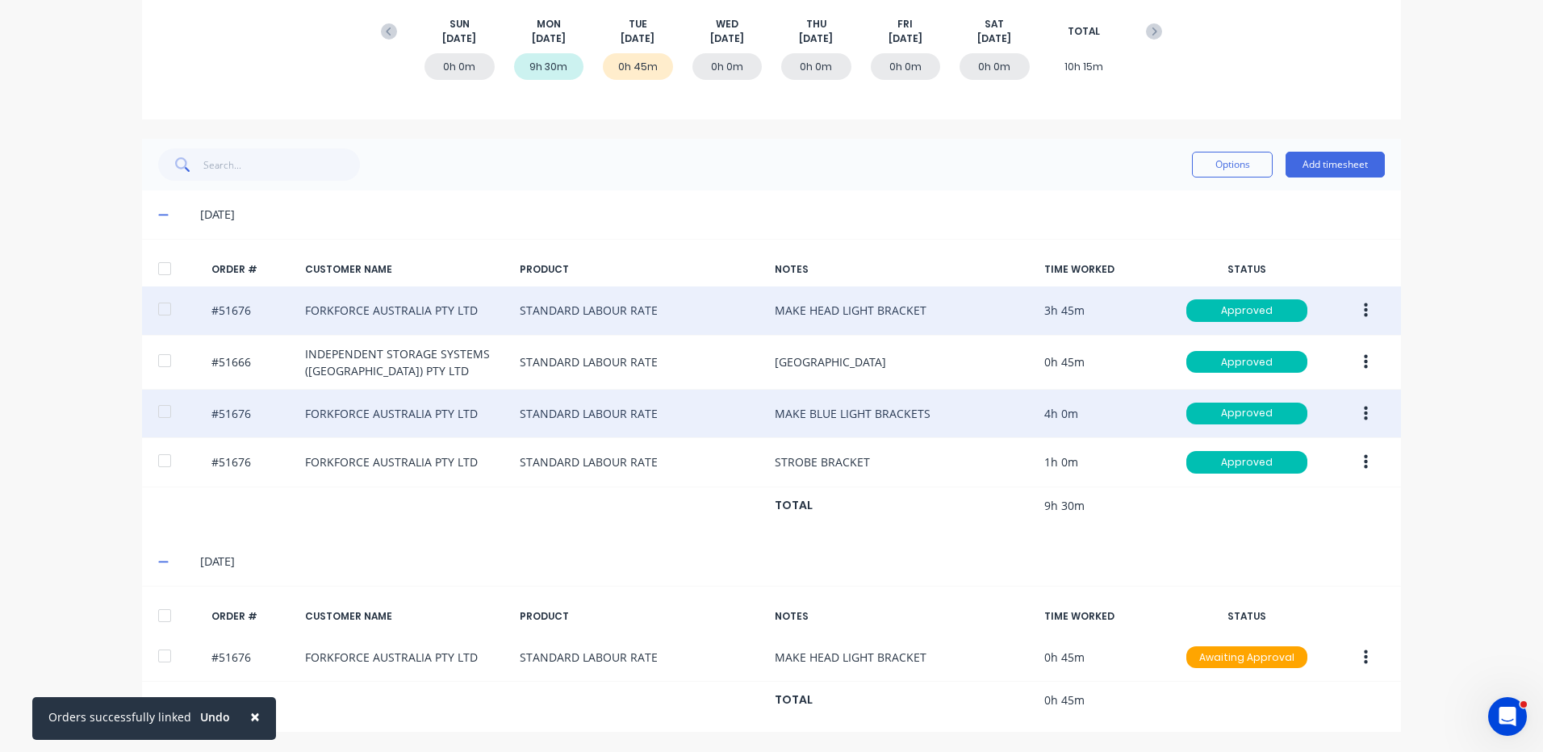
click at [1348, 409] on button "button" at bounding box center [1366, 413] width 38 height 29
click at [1306, 558] on div "Duplicate" at bounding box center [1308, 553] width 124 height 23
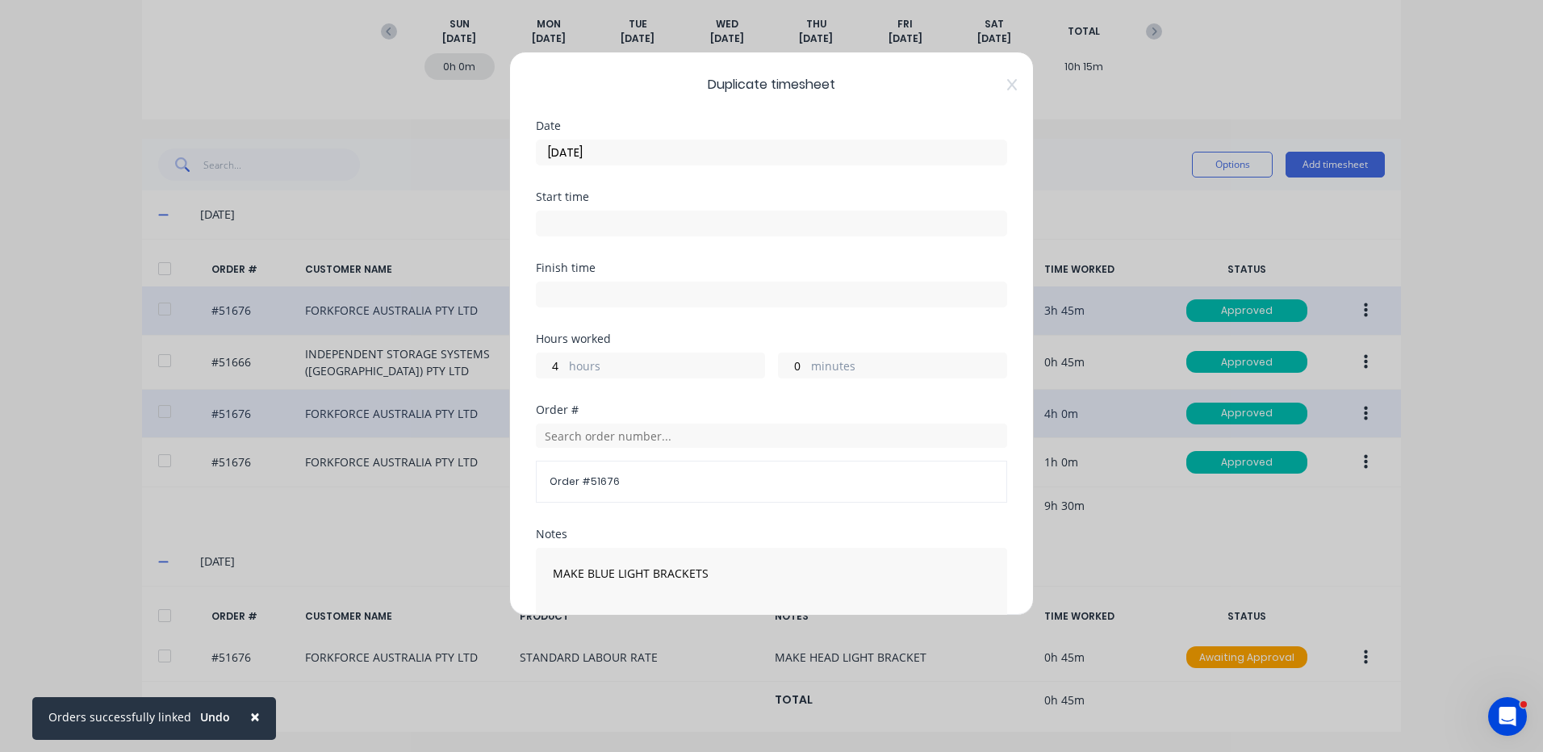
click at [642, 366] on label "hours" at bounding box center [666, 368] width 195 height 20
click at [565, 366] on input "4" at bounding box center [551, 365] width 28 height 24
click at [642, 366] on label "hours" at bounding box center [666, 368] width 195 height 20
click at [565, 366] on input "4" at bounding box center [551, 365] width 28 height 24
click at [634, 368] on label "hours" at bounding box center [666, 368] width 195 height 20
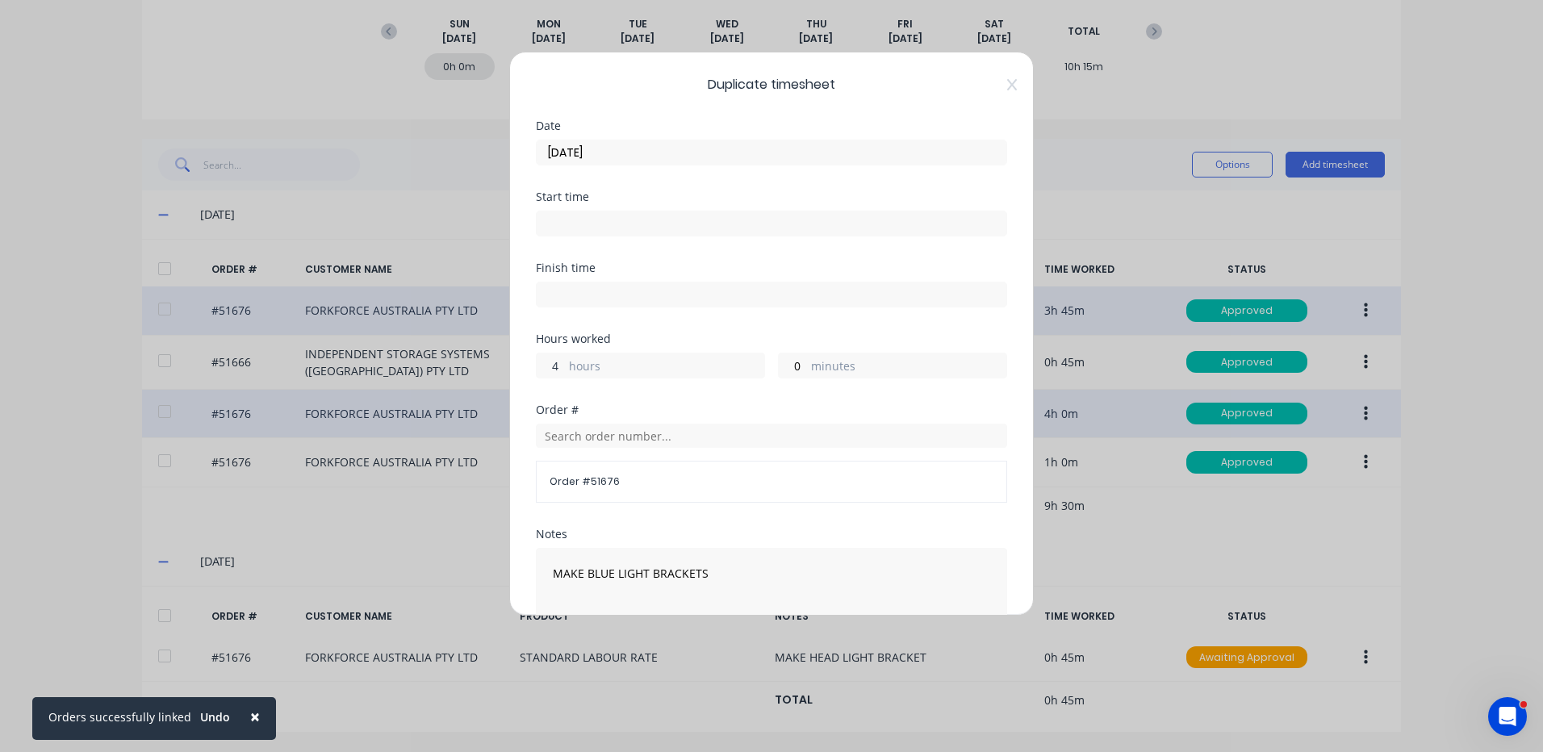
click at [565, 368] on input "4" at bounding box center [551, 365] width 28 height 24
type input "0"
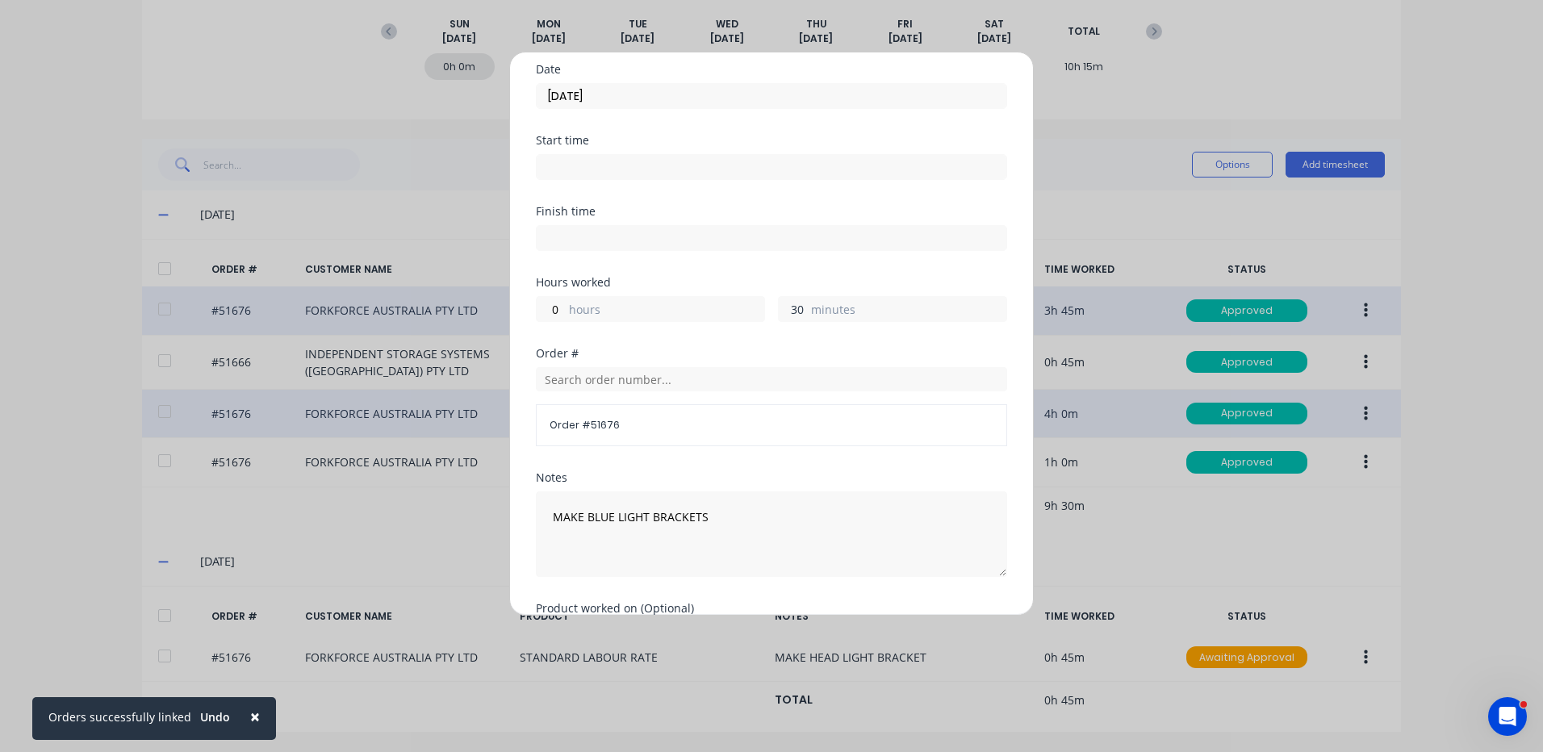
scroll to position [0, 0]
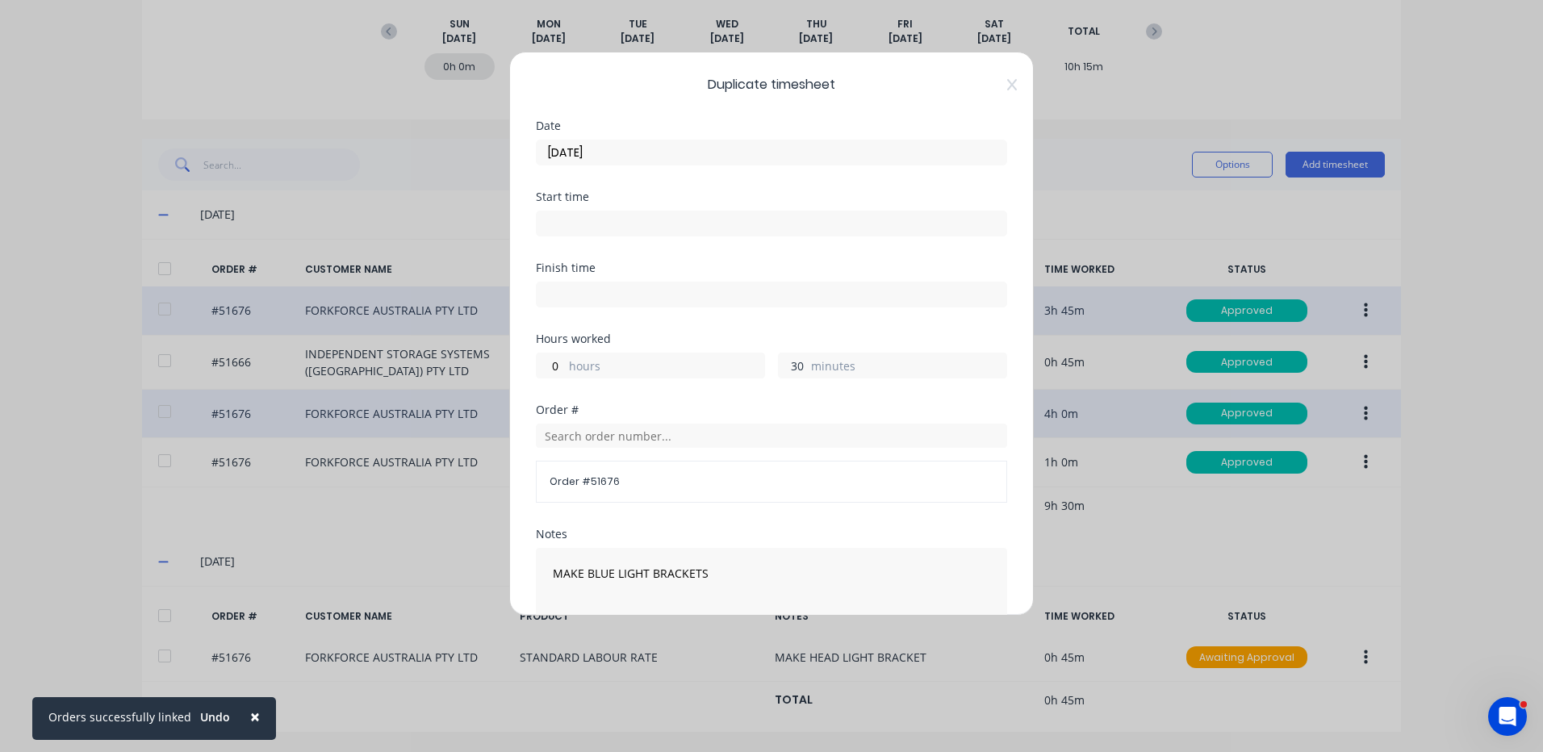
type input "30"
click at [741, 150] on input "[DATE]" at bounding box center [772, 152] width 470 height 24
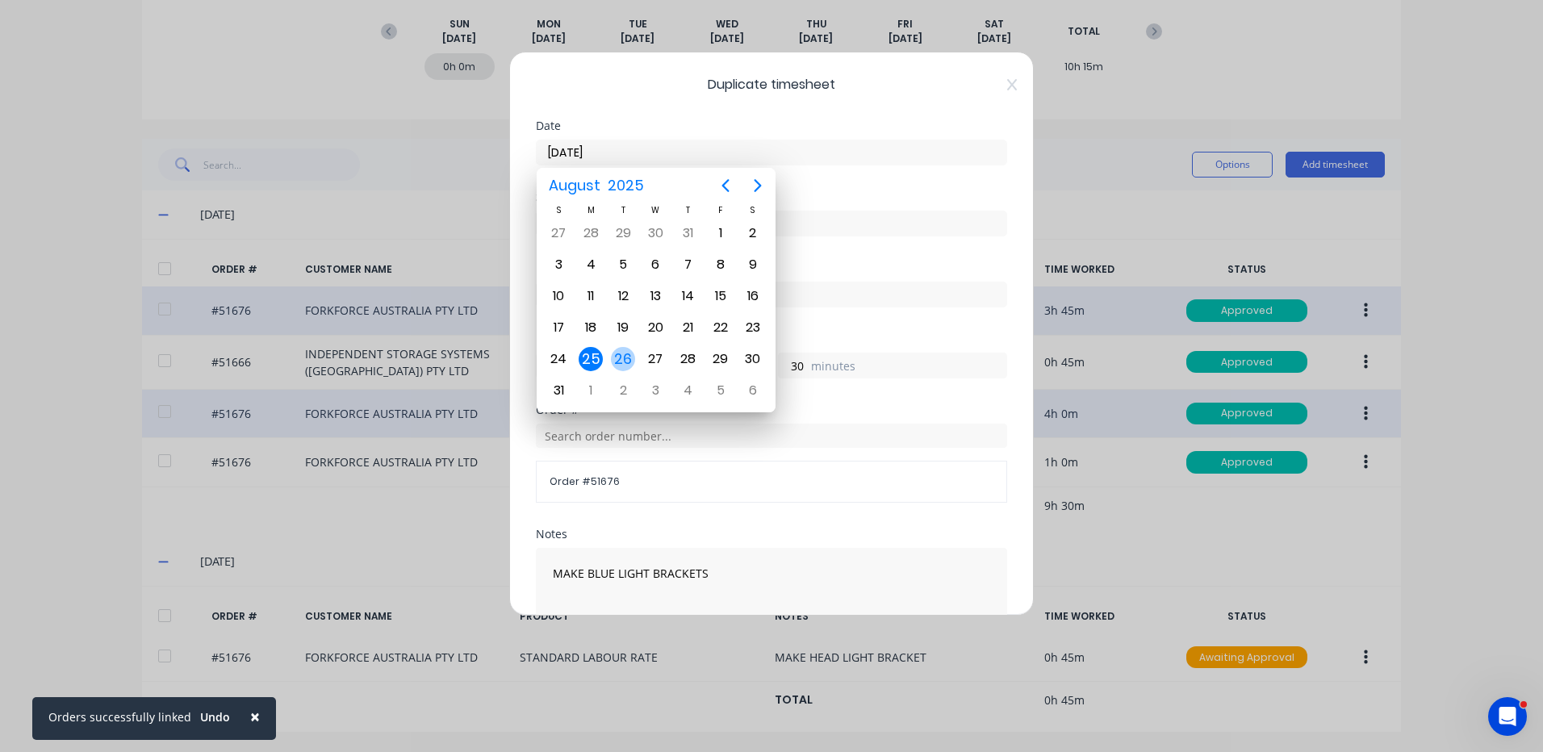
click at [629, 353] on div "26" at bounding box center [623, 359] width 24 height 24
type input "[DATE]"
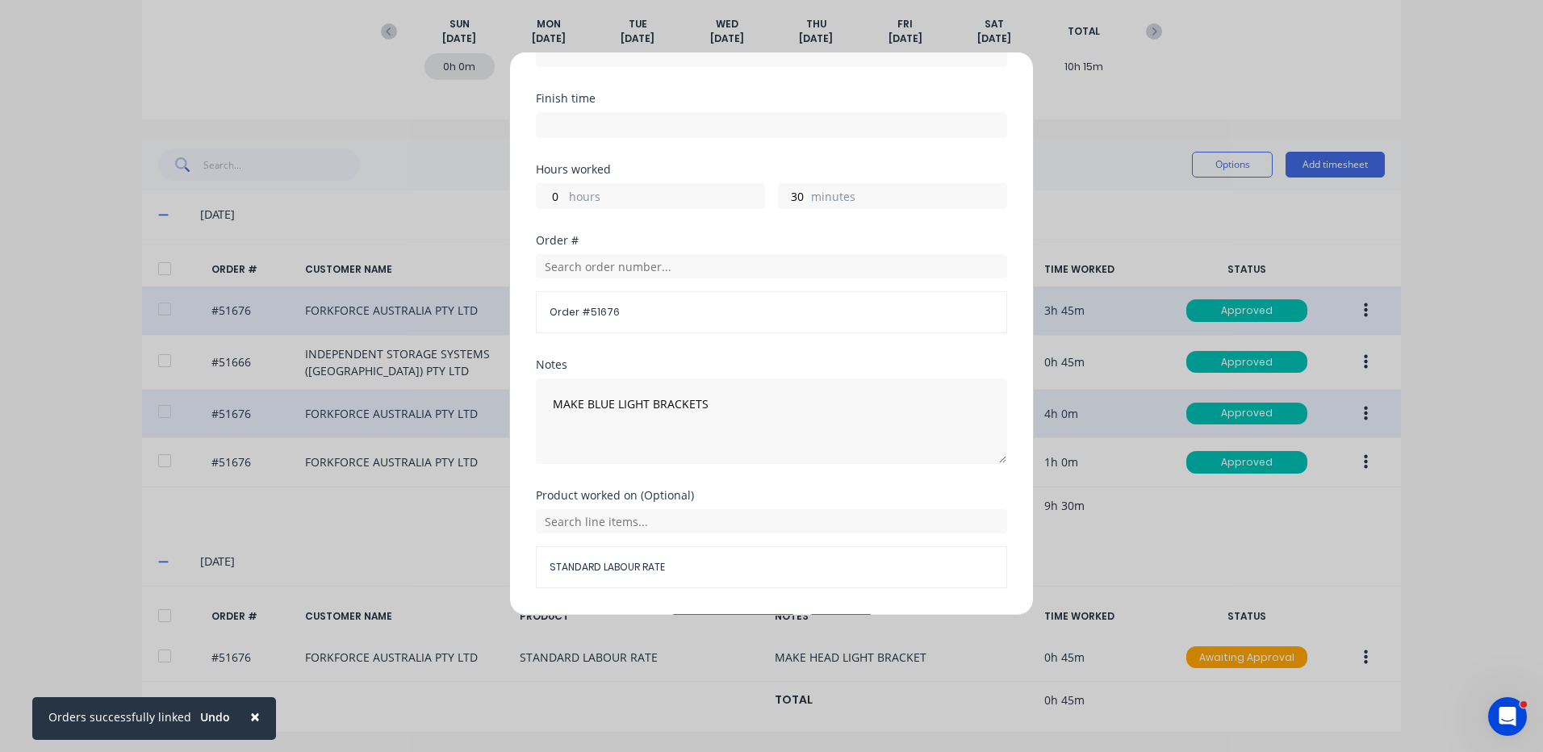
scroll to position [217, 0]
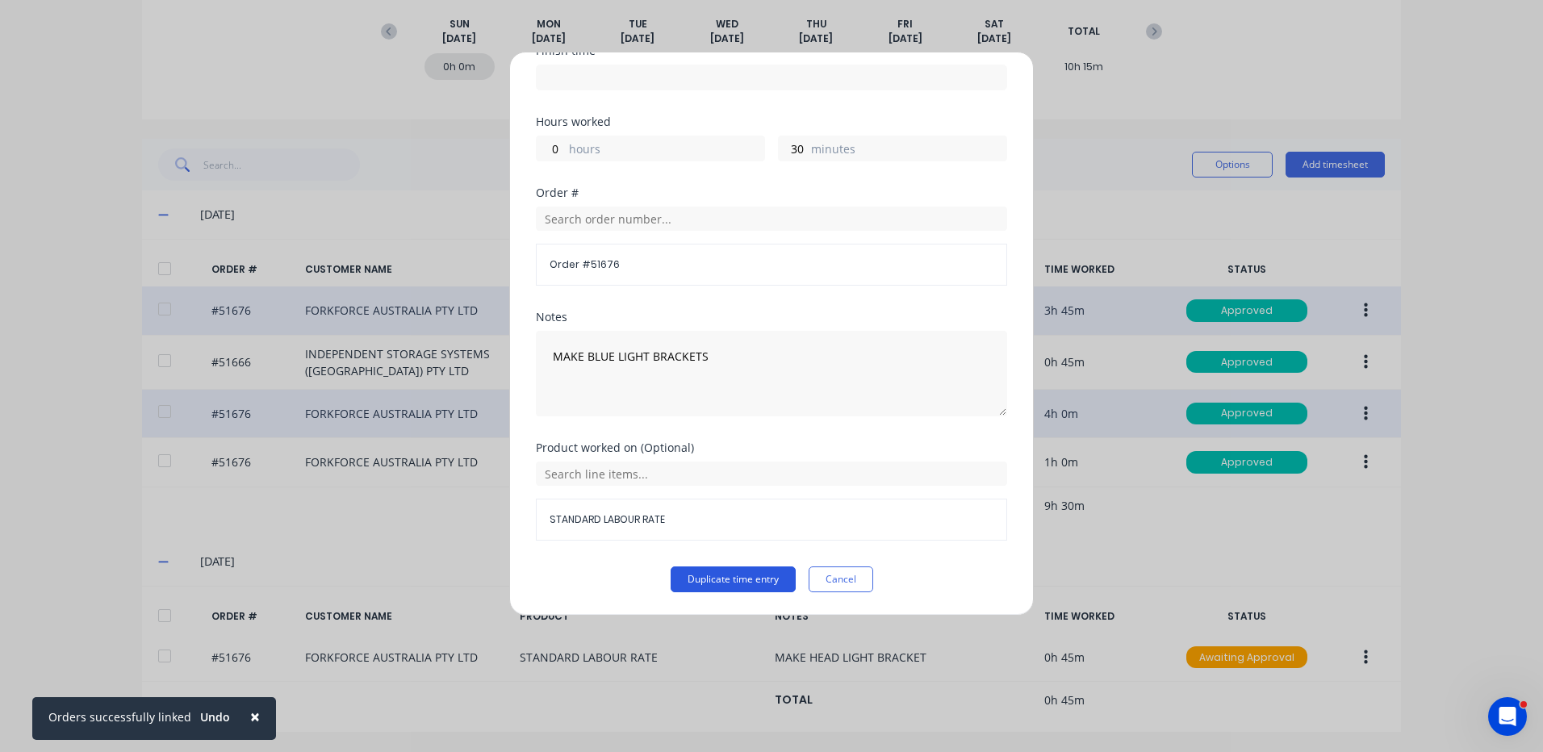
click at [738, 571] on button "Duplicate time entry" at bounding box center [733, 580] width 125 height 26
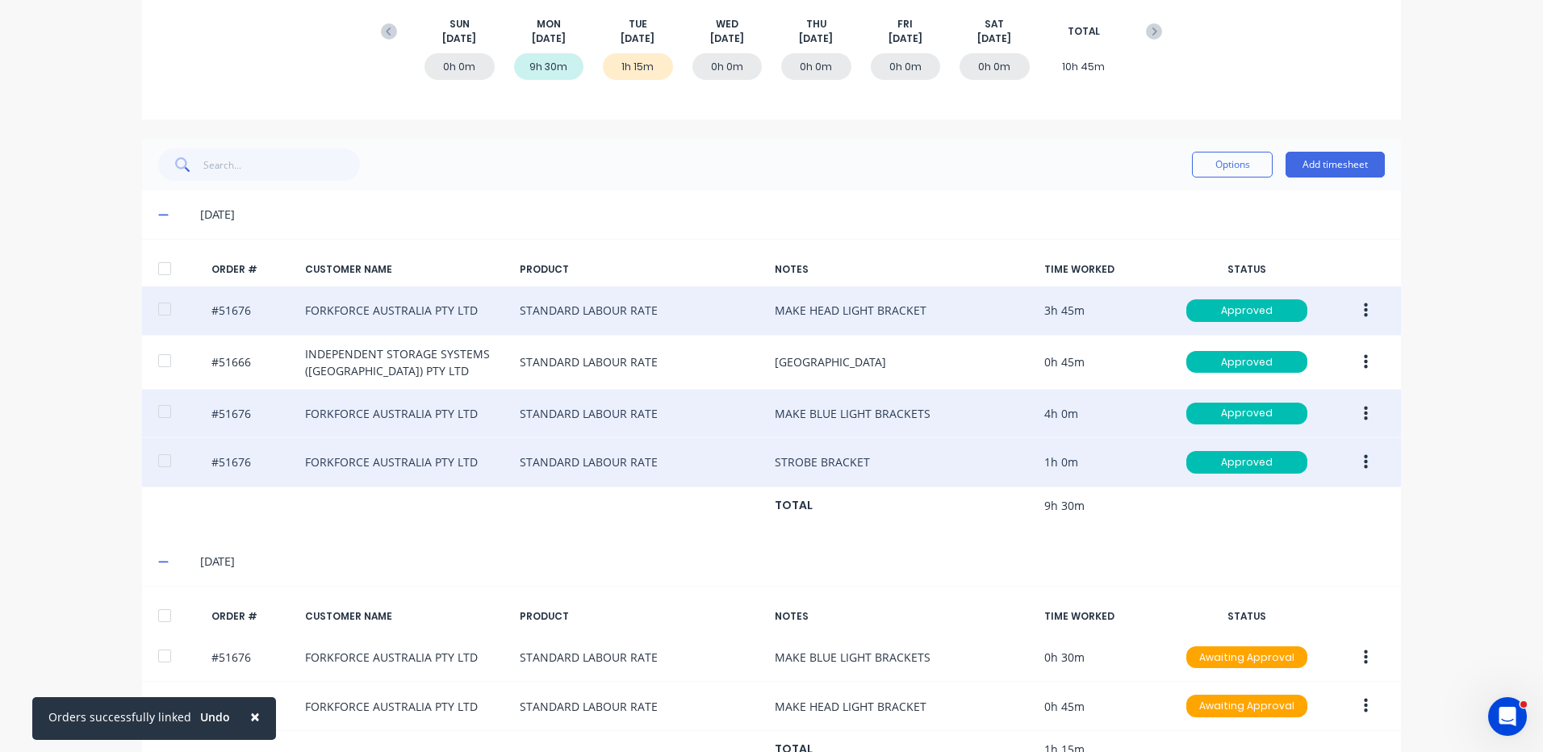
click at [1353, 458] on button "button" at bounding box center [1366, 462] width 38 height 29
click at [1307, 594] on div "Duplicate" at bounding box center [1308, 601] width 124 height 23
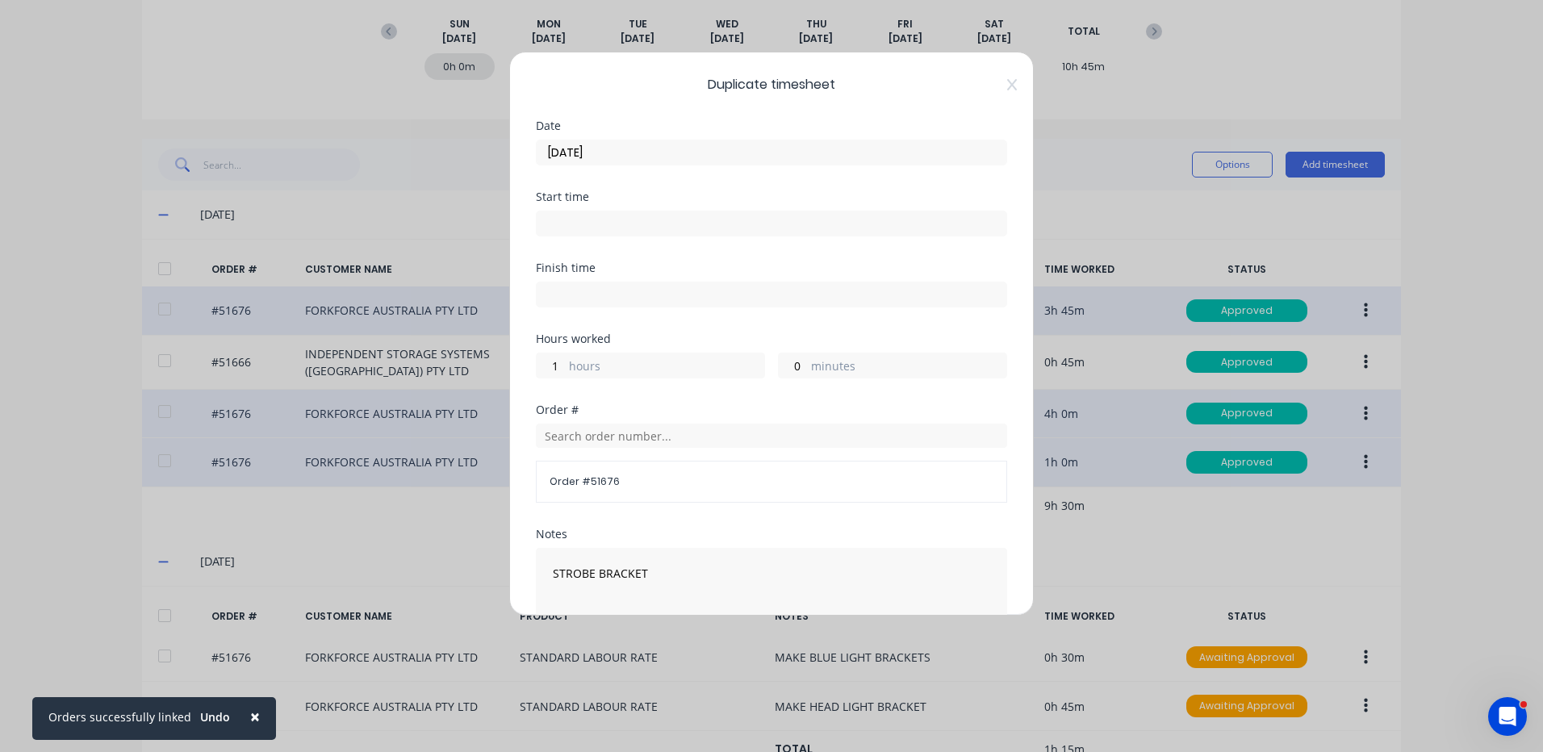
click at [634, 362] on label "hours" at bounding box center [666, 368] width 195 height 20
click at [565, 362] on input "1" at bounding box center [551, 365] width 28 height 24
type input "30"
click at [661, 144] on input "[DATE]" at bounding box center [772, 152] width 470 height 24
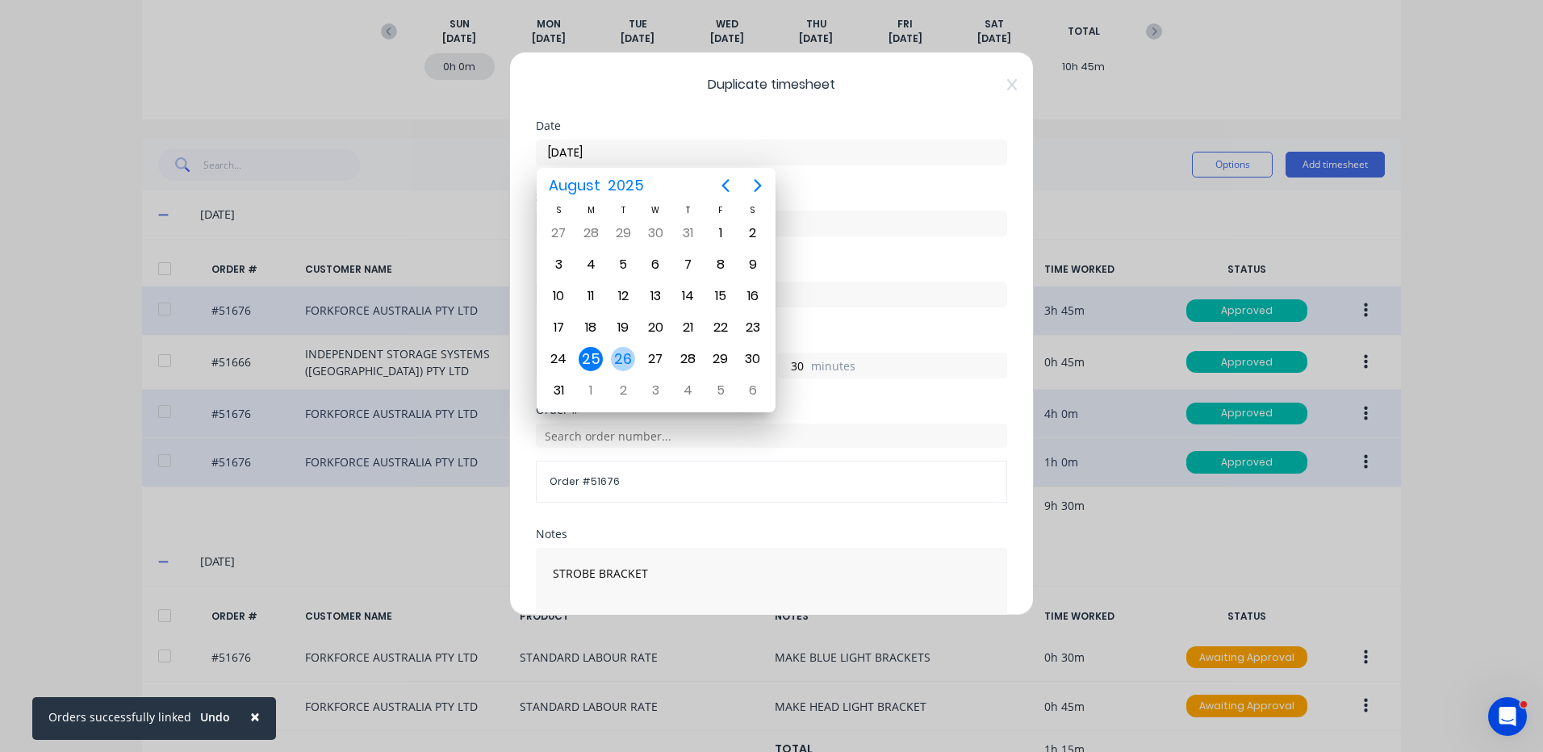
click at [625, 353] on div "26" at bounding box center [623, 359] width 24 height 24
type input "[DATE]"
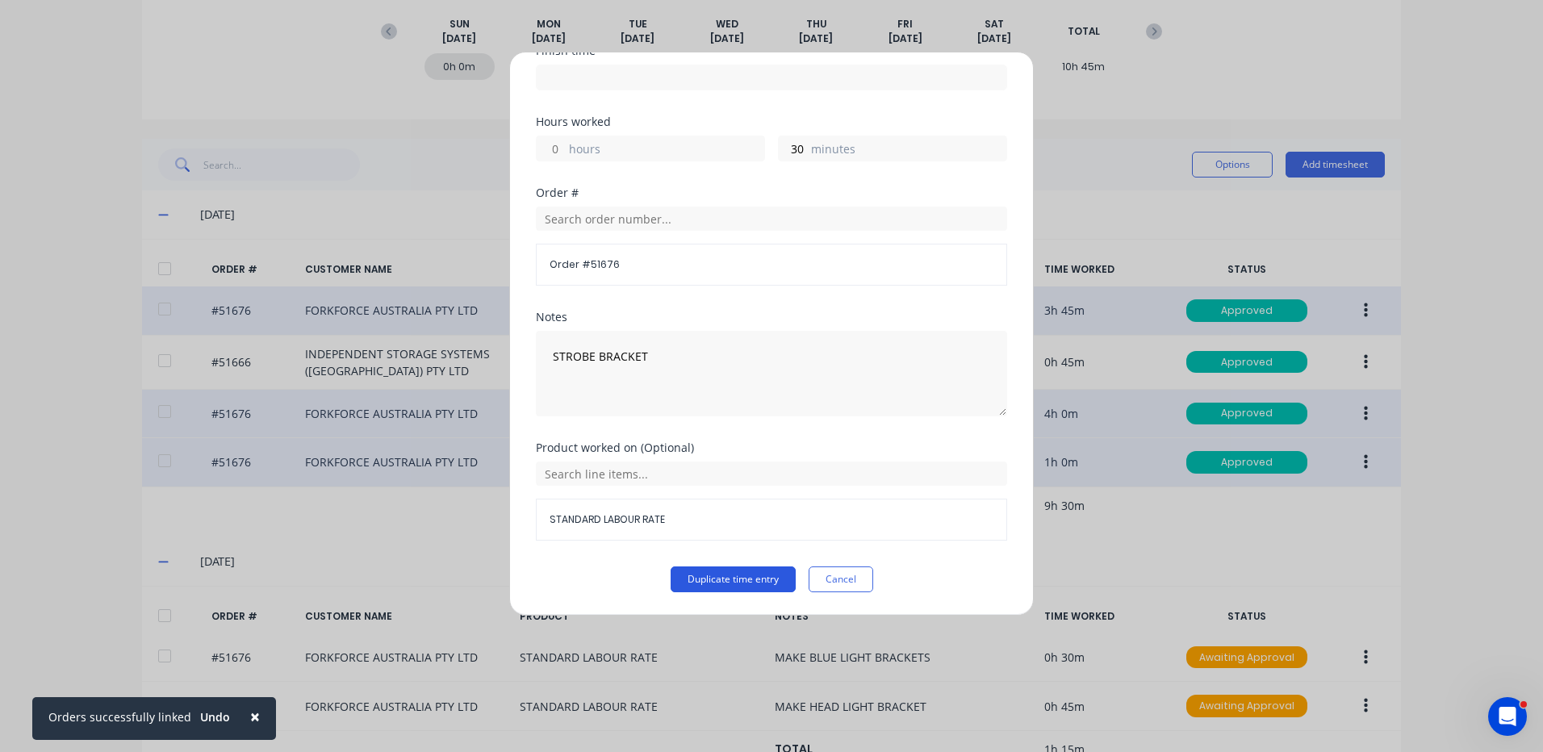
click at [743, 570] on button "Duplicate time entry" at bounding box center [733, 580] width 125 height 26
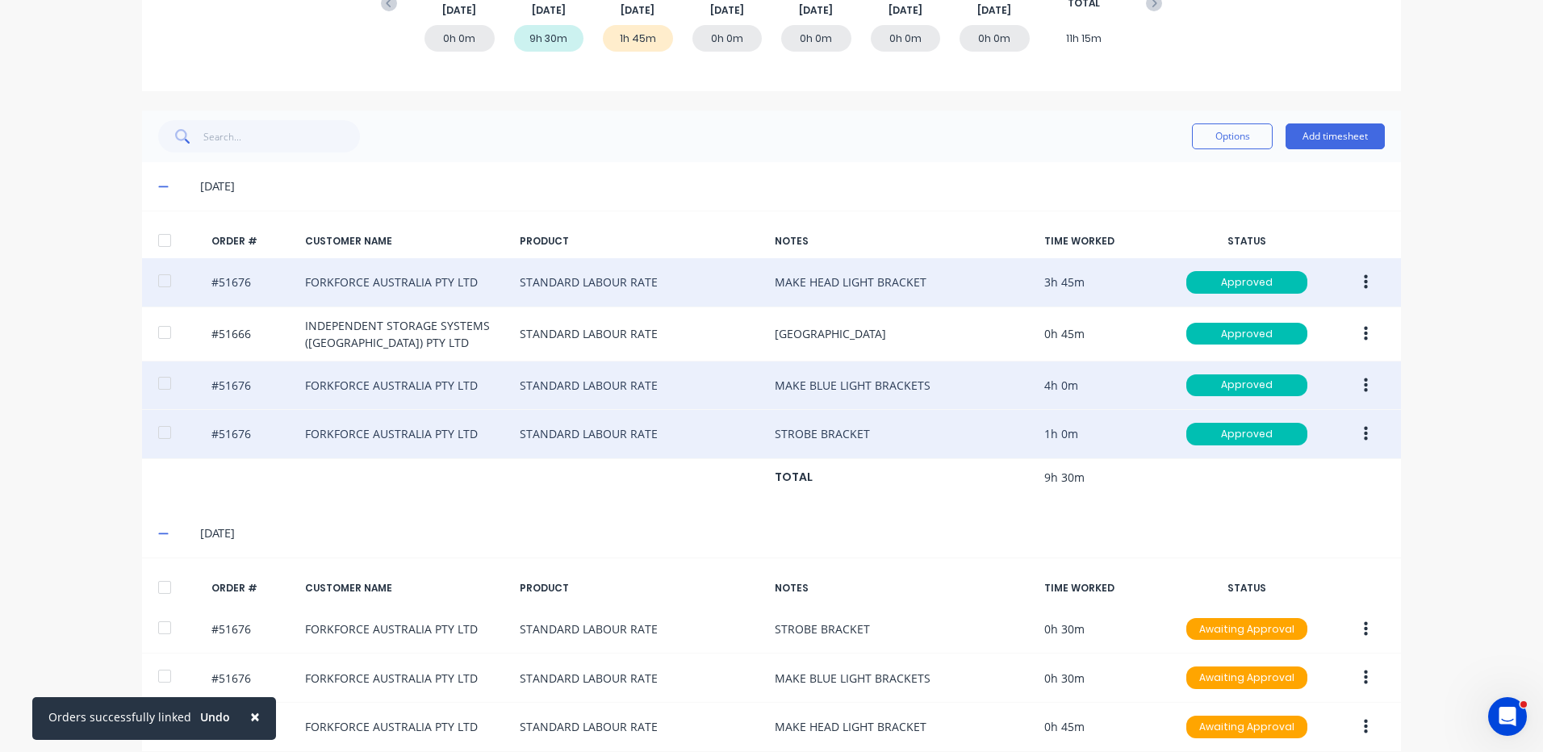
scroll to position [335, 0]
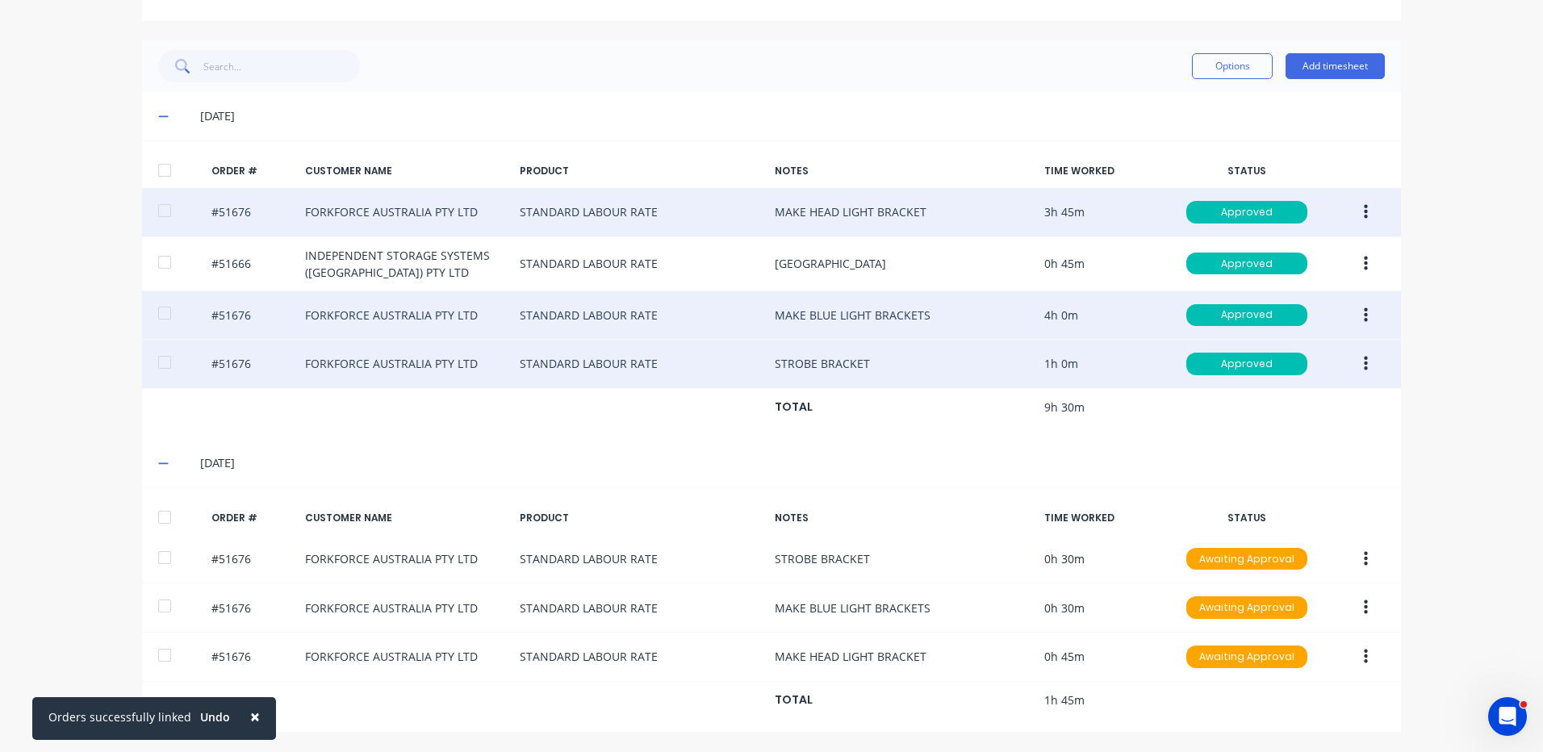
click at [1333, 81] on div "Options Add timesheet" at bounding box center [1288, 66] width 193 height 32
click at [1331, 75] on button "Add timesheet" at bounding box center [1335, 66] width 99 height 26
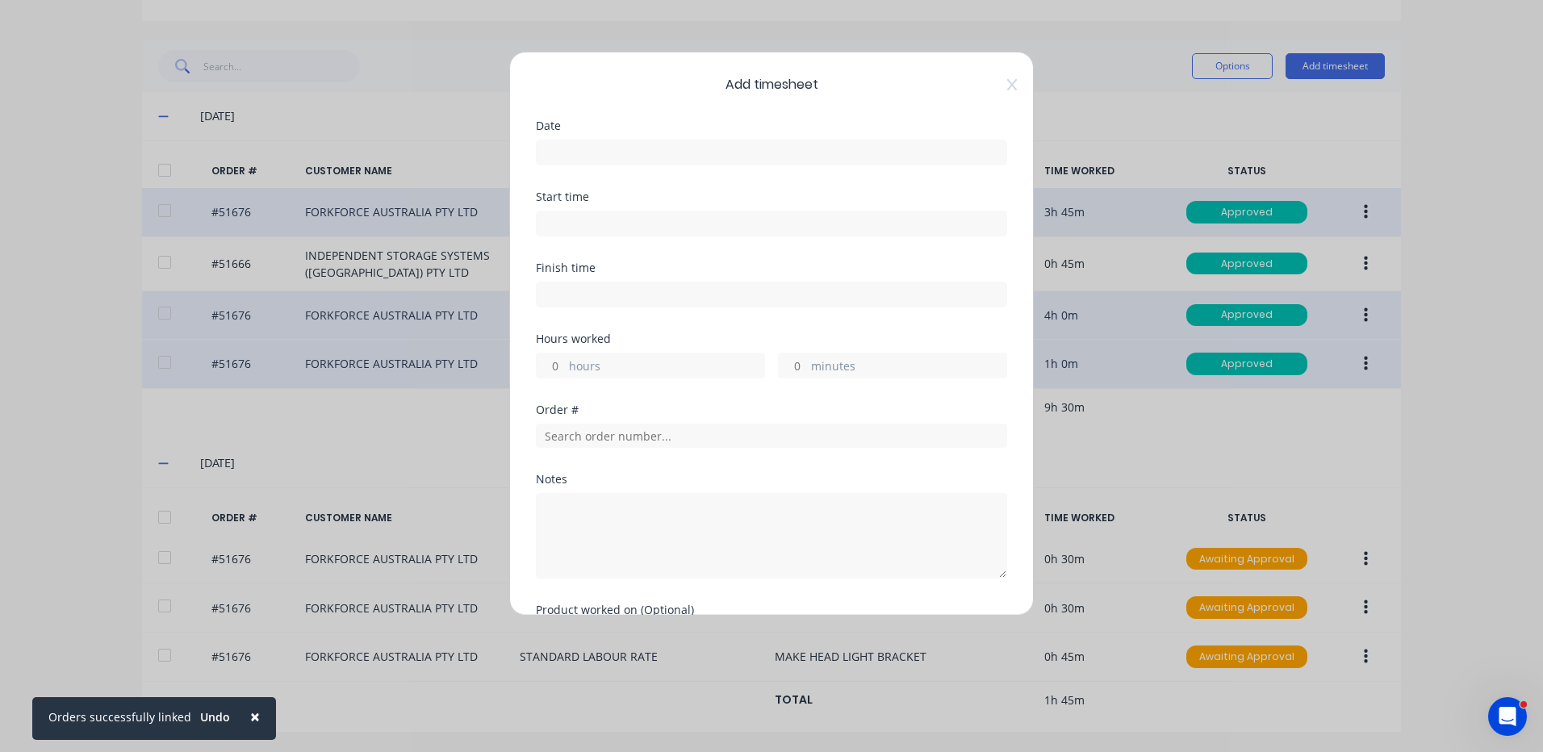
click at [762, 158] on input at bounding box center [772, 152] width 470 height 24
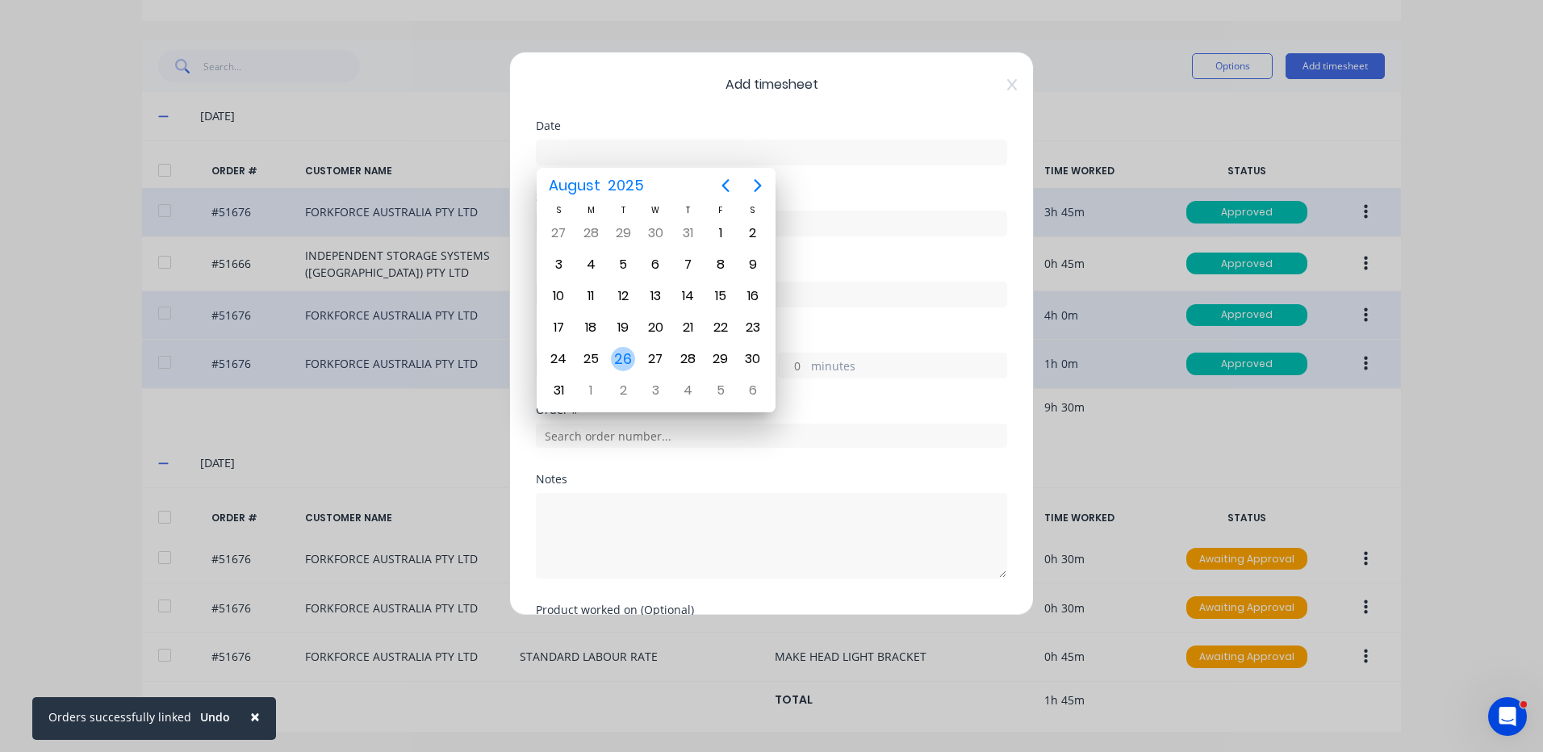
click at [634, 361] on div "26" at bounding box center [623, 359] width 24 height 24
type input "[DATE]"
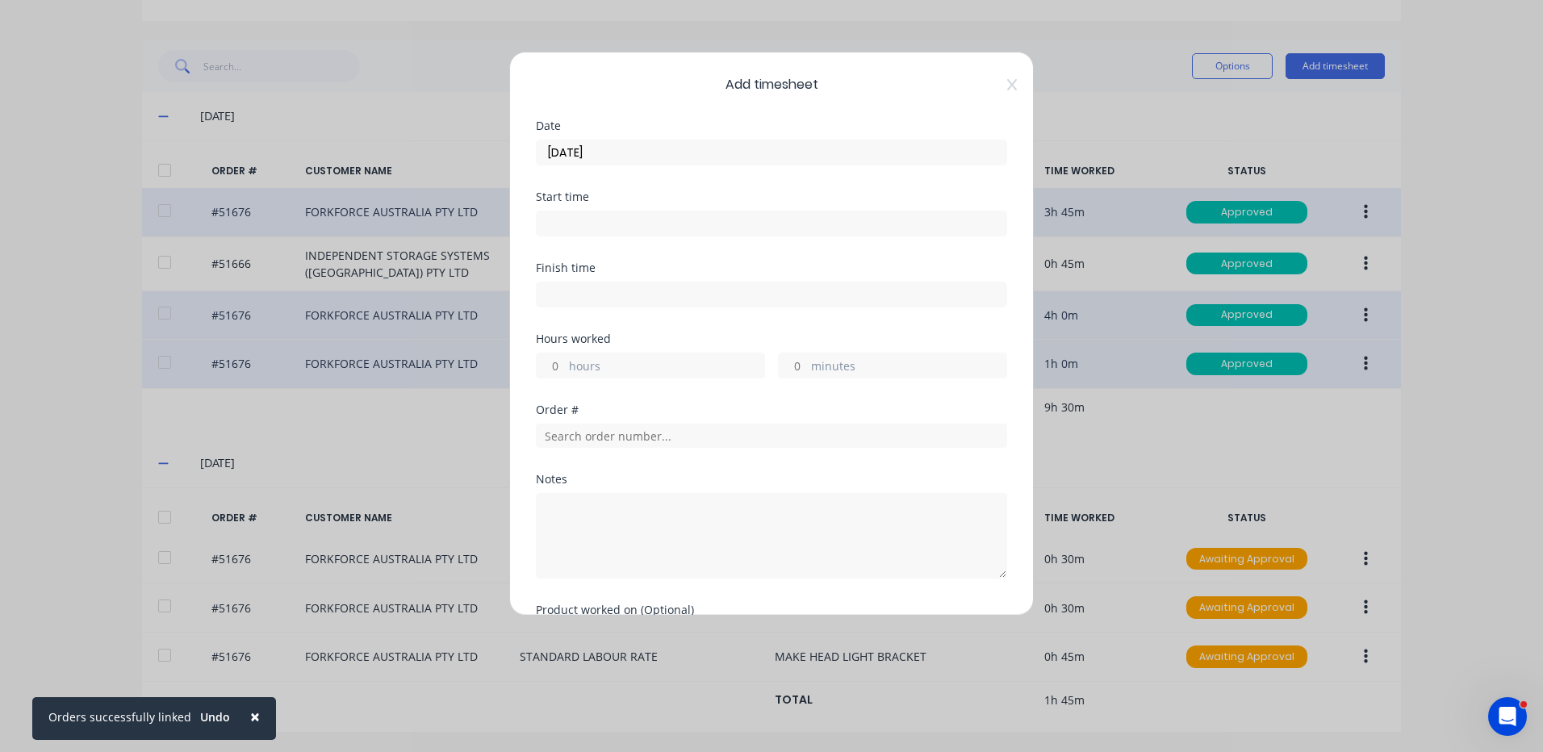
click at [634, 367] on label "hours" at bounding box center [666, 368] width 195 height 20
click at [565, 367] on input "hours" at bounding box center [551, 365] width 28 height 24
type input "1"
click at [631, 341] on div "Hours worked" at bounding box center [771, 338] width 471 height 11
click at [661, 443] on input "text" at bounding box center [771, 436] width 471 height 24
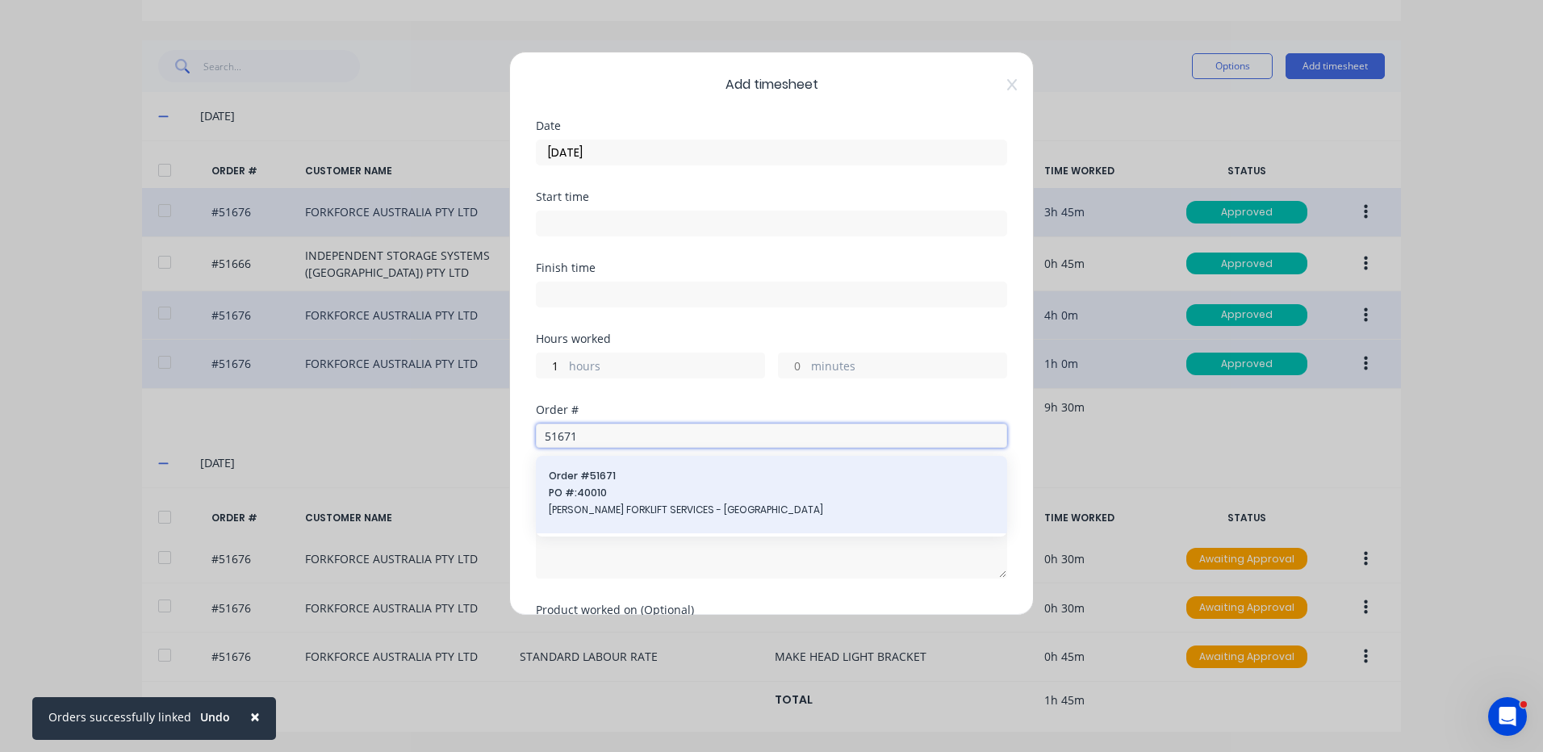
type input "51671"
click at [756, 490] on span "PO #: 40010" at bounding box center [771, 493] width 445 height 15
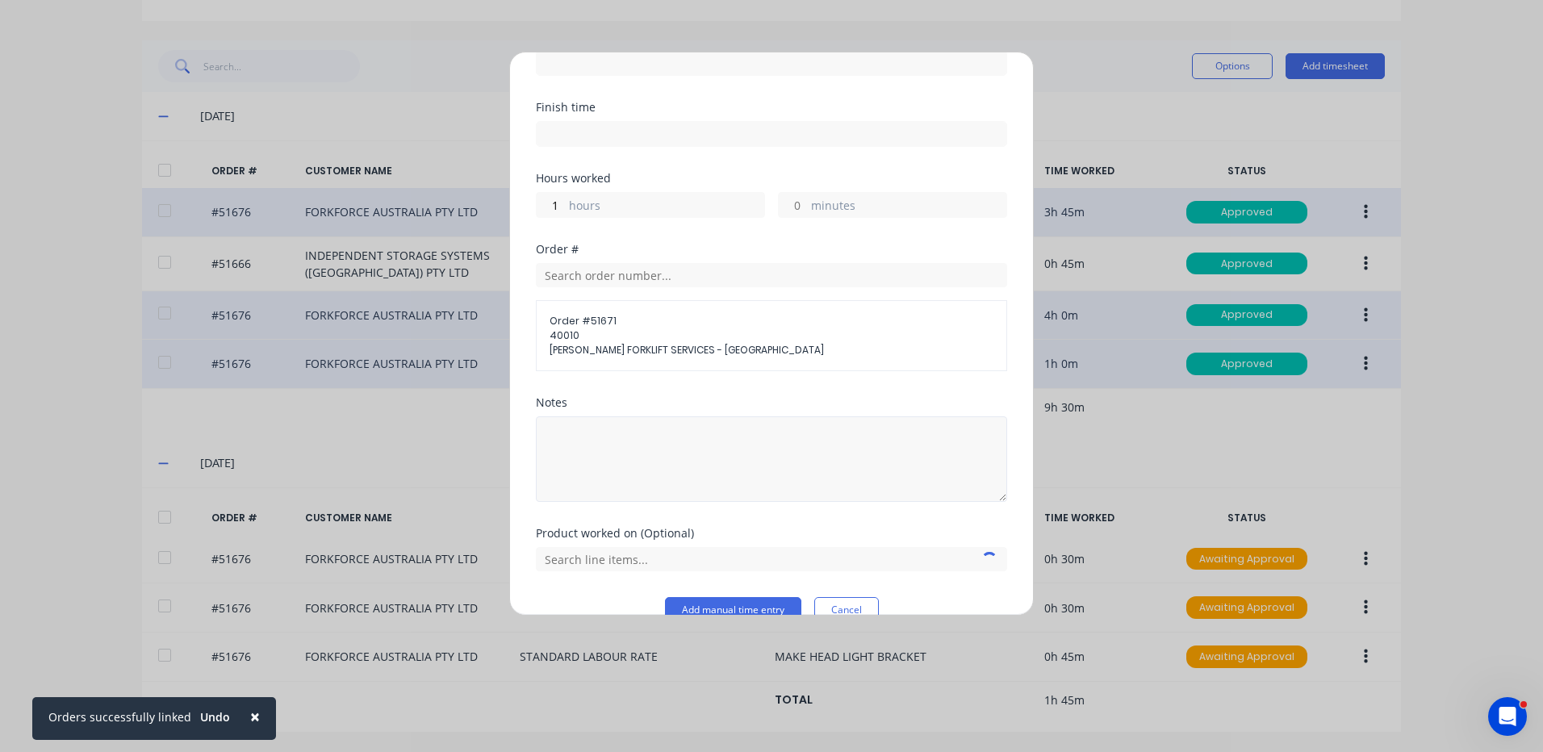
scroll to position [191, 0]
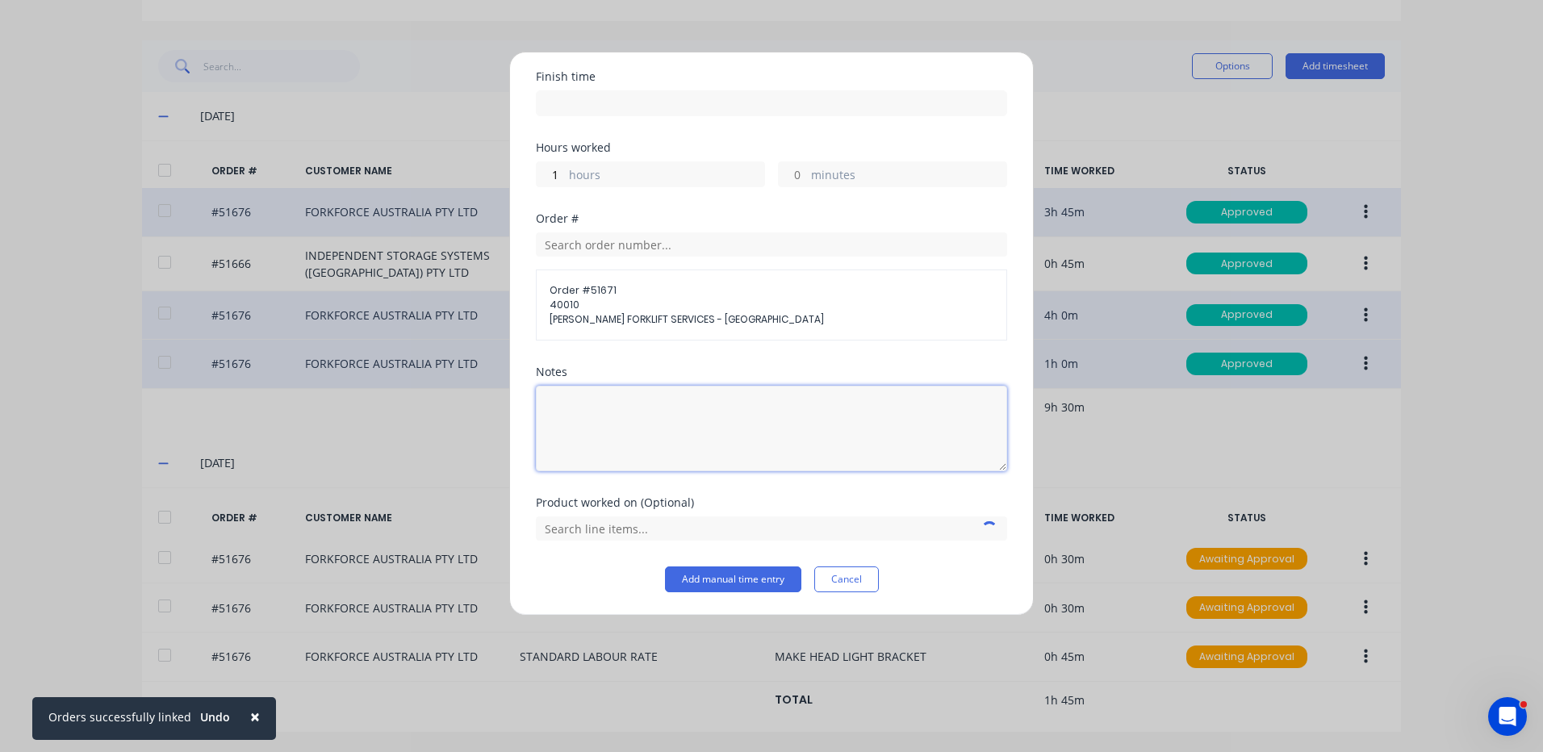
click at [702, 436] on textarea at bounding box center [771, 429] width 471 height 86
drag, startPoint x: 809, startPoint y: 420, endPoint x: 510, endPoint y: 398, distance: 299.4
click at [510, 398] on div "Add timesheet Date [DATE] Start time Finish time Hours worked 1 hours minutes O…" at bounding box center [771, 334] width 525 height 564
click at [576, 421] on textarea "MASH MESH GUARD FOR SPARK ARRESTOR" at bounding box center [771, 429] width 471 height 86
click at [577, 416] on textarea "MASH MESH GUARD FOR SPARK ARRESTOR" at bounding box center [771, 429] width 471 height 86
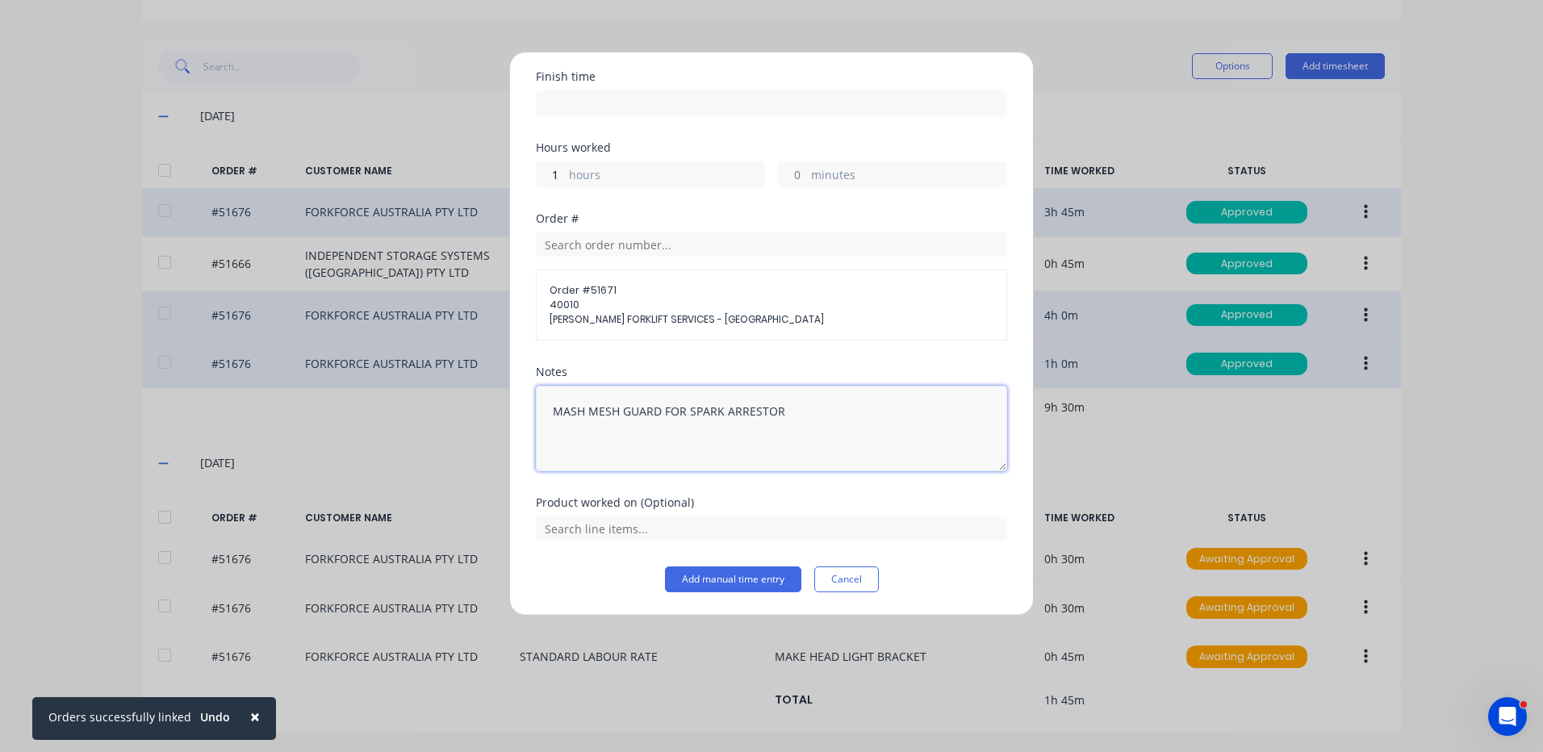
click at [582, 408] on textarea "MASH MESH GUARD FOR SPARK ARRESTOR" at bounding box center [771, 429] width 471 height 86
drag, startPoint x: 874, startPoint y: 412, endPoint x: 332, endPoint y: 400, distance: 542.4
click at [332, 400] on div "Add timesheet Date [DATE] Start time Finish time Hours worked 1 hours minutes O…" at bounding box center [771, 376] width 1543 height 752
type textarea "MAKE MESH GUARD FOR SPARK ARRESTOR"
click at [613, 531] on input "text" at bounding box center [771, 528] width 471 height 24
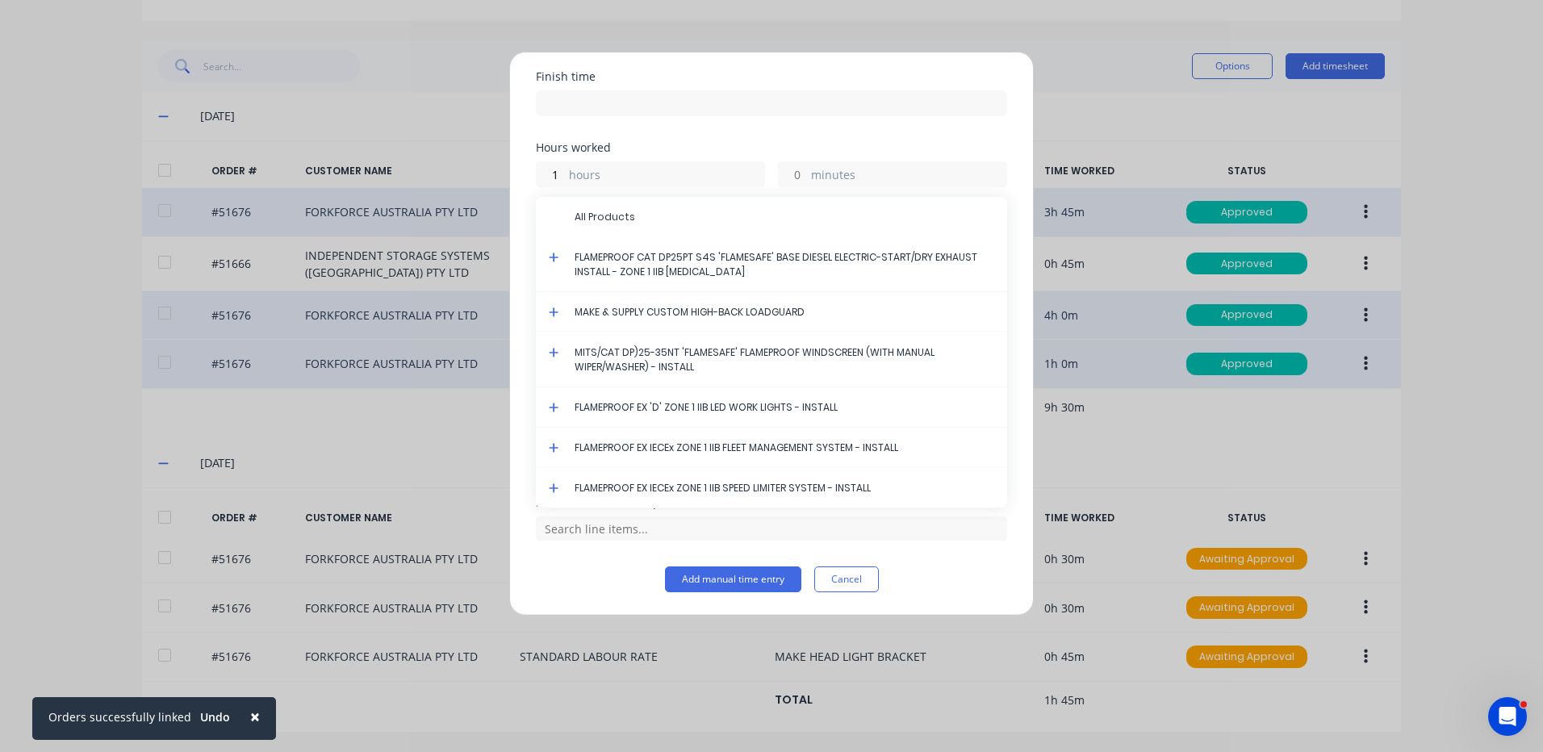
click at [554, 257] on icon at bounding box center [554, 258] width 10 height 10
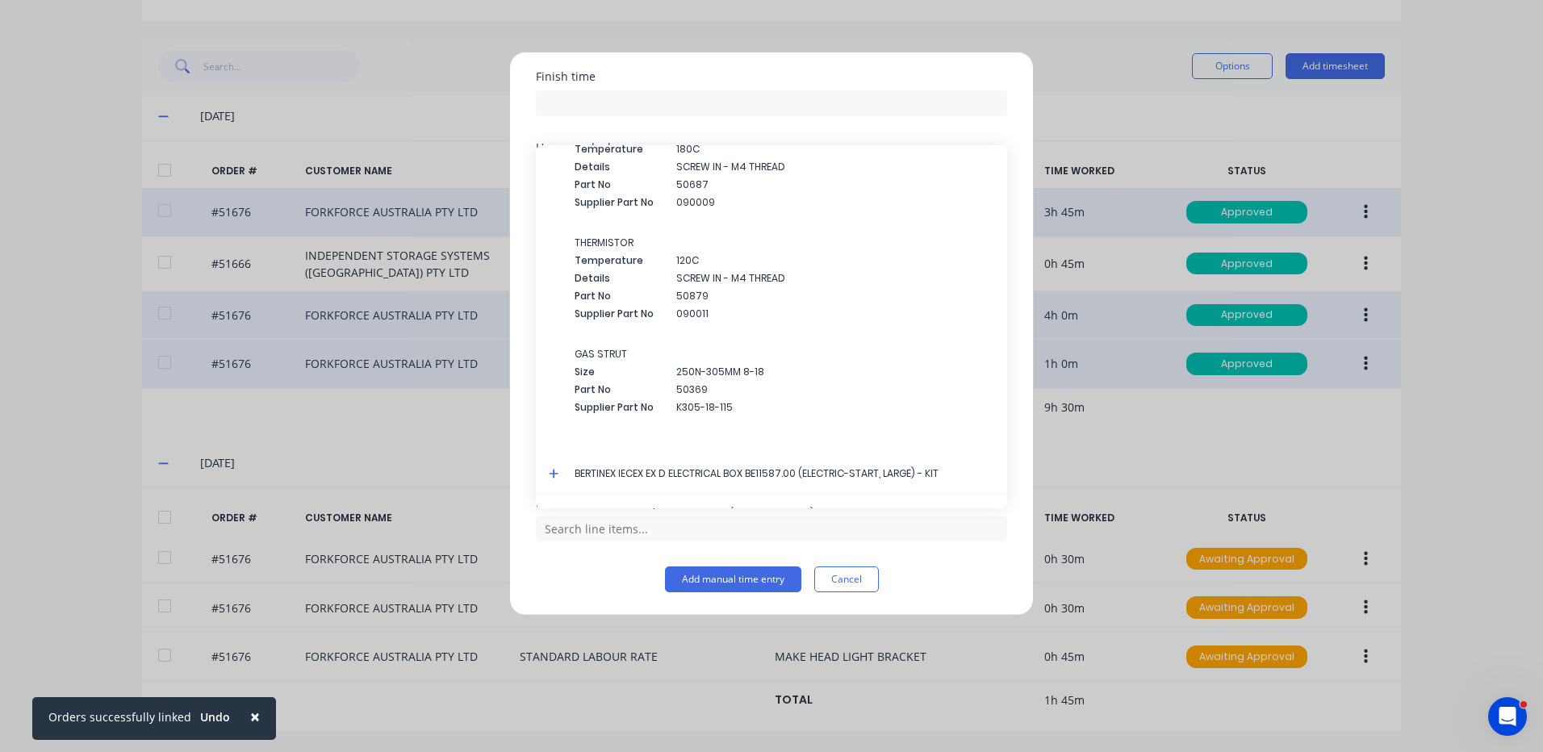
scroll to position [4782, 0]
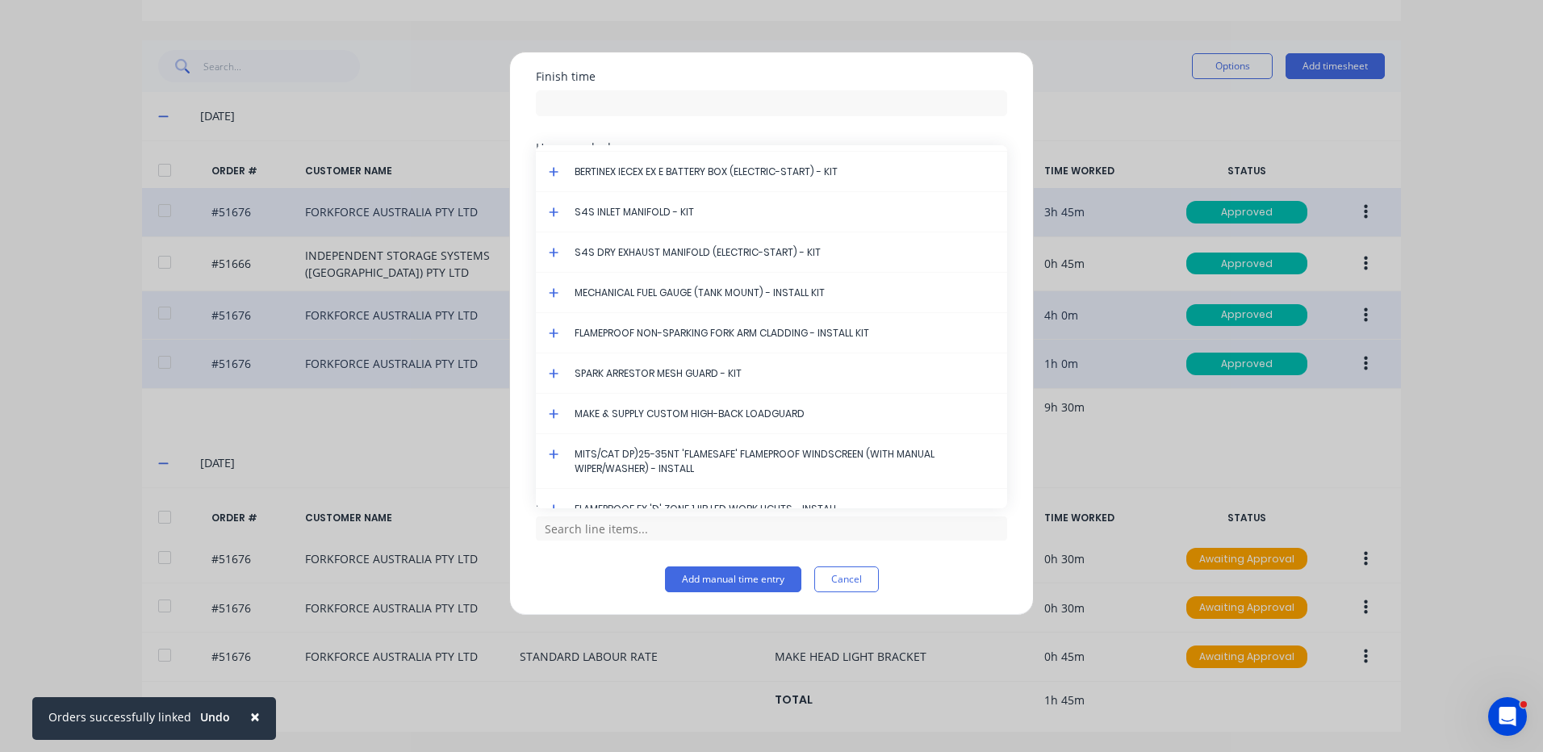
click at [553, 371] on icon at bounding box center [554, 373] width 10 height 11
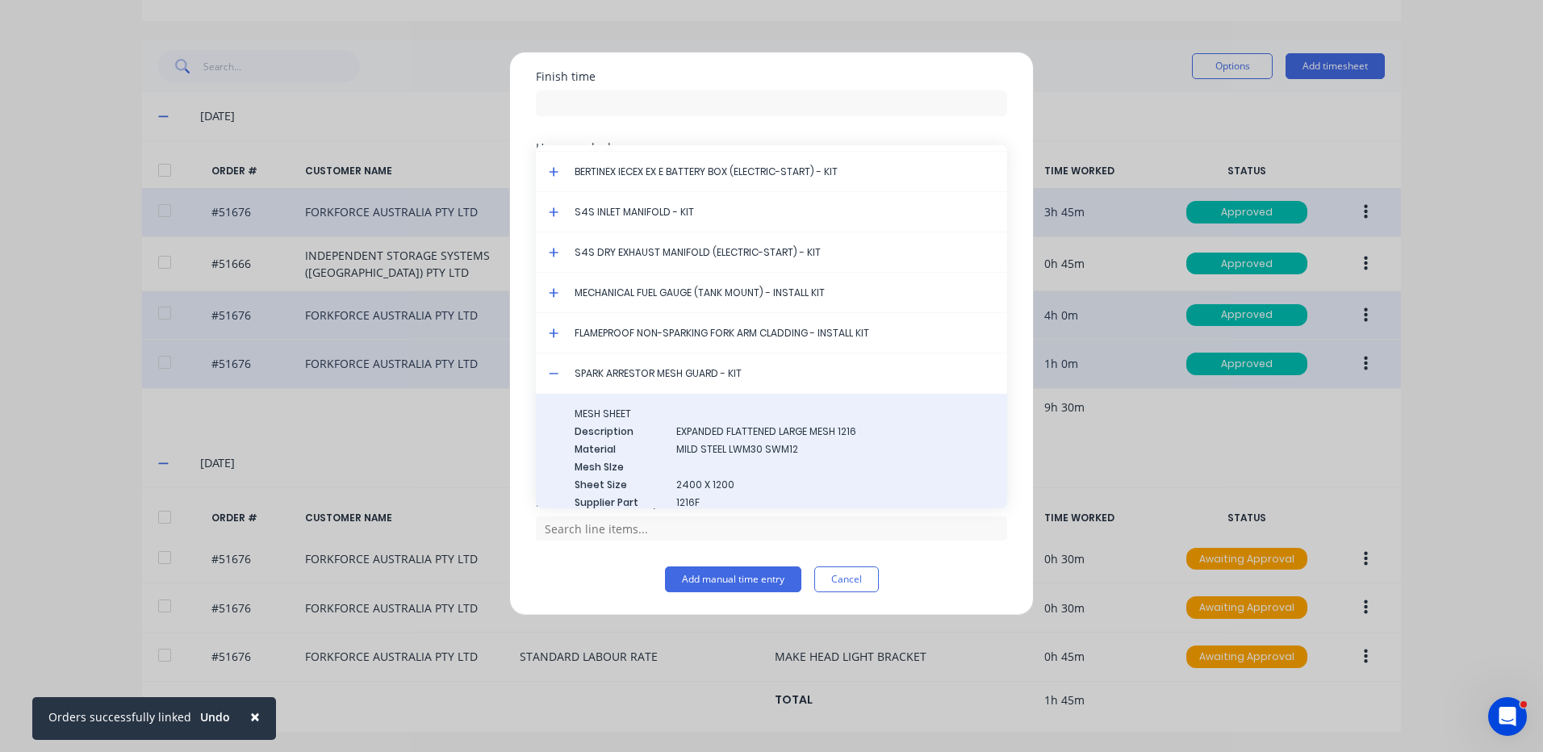
scroll to position [4863, 0]
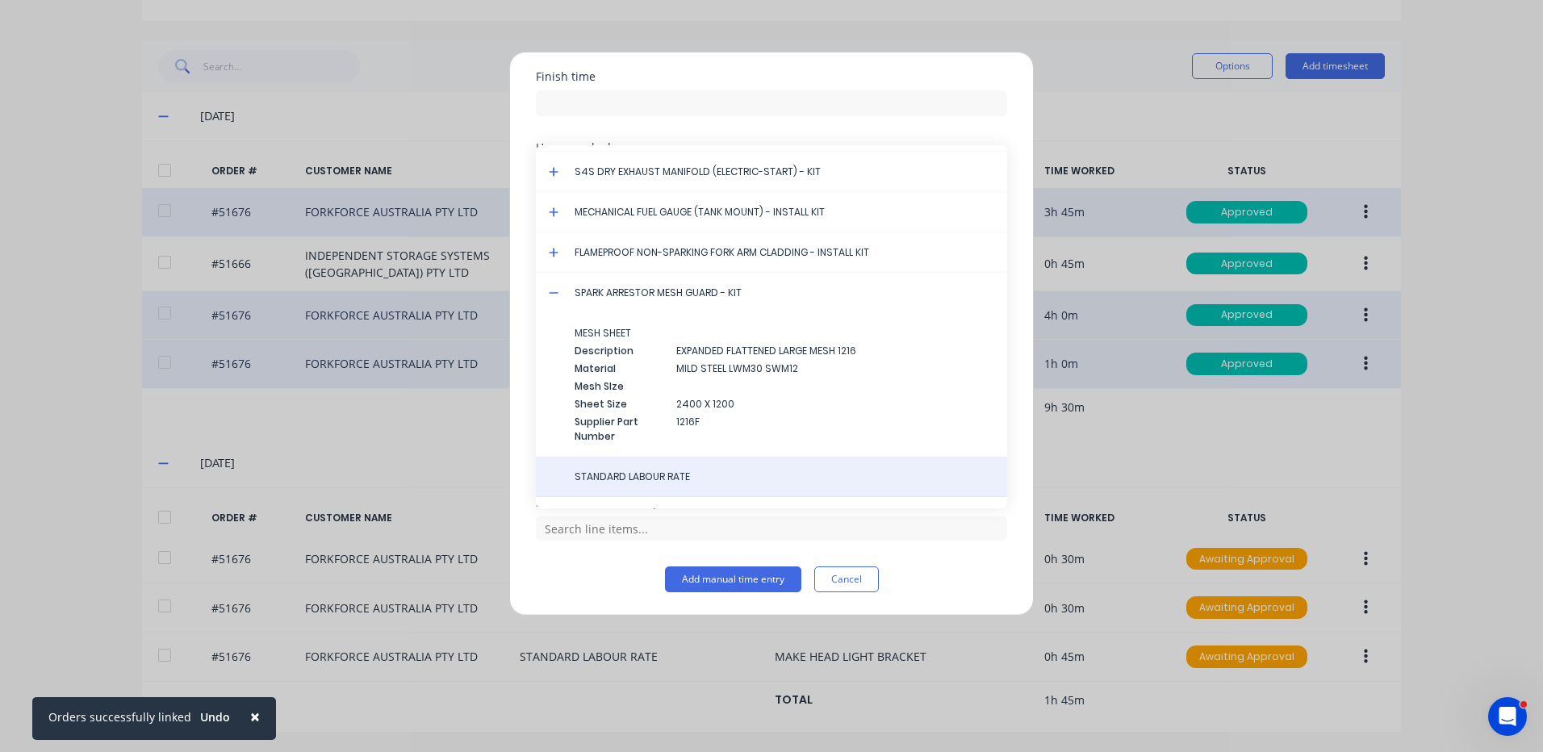
click at [660, 471] on span "STANDARD LABOUR RATE" at bounding box center [785, 477] width 420 height 15
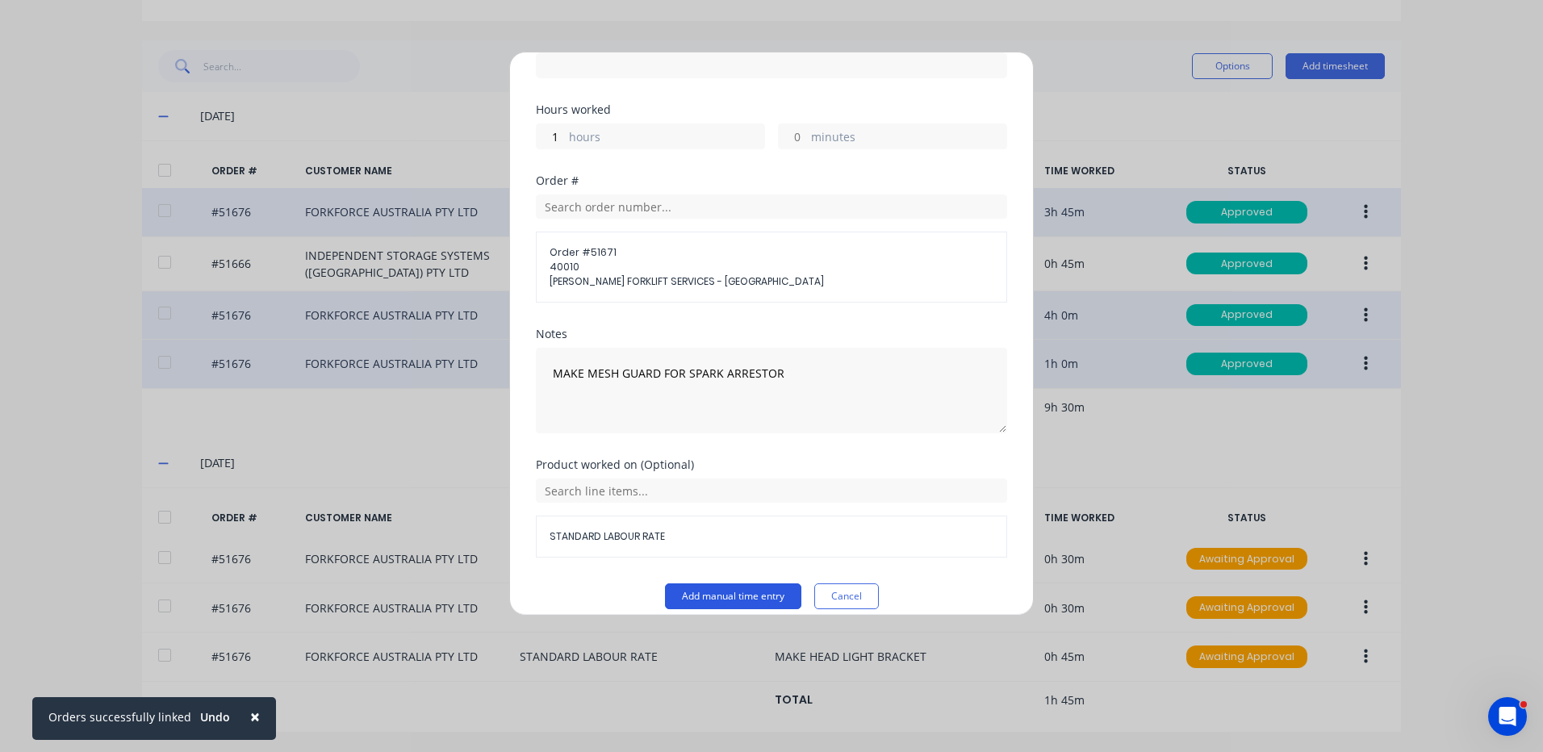
scroll to position [246, 0]
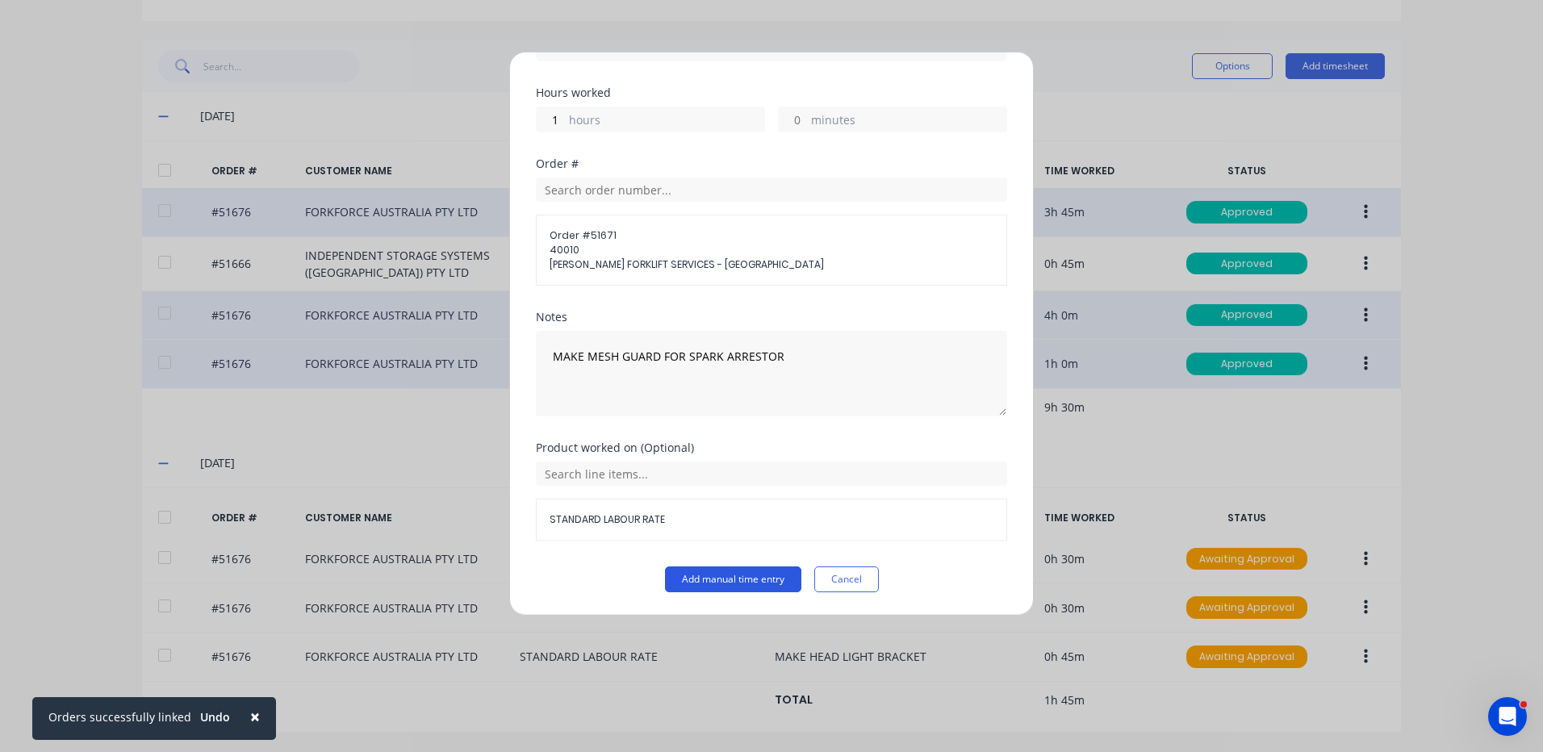
click at [742, 577] on button "Add manual time entry" at bounding box center [733, 580] width 136 height 26
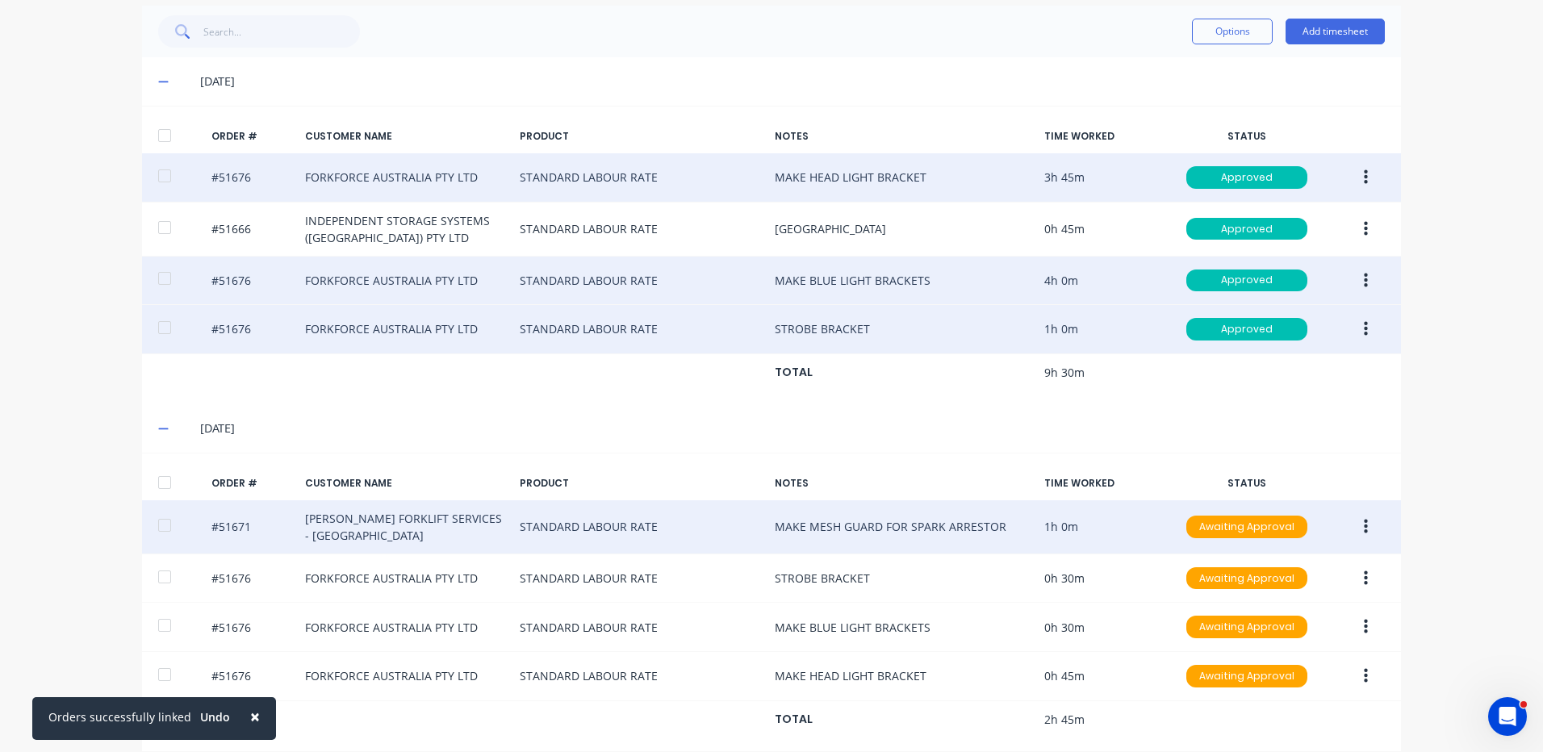
scroll to position [389, 0]
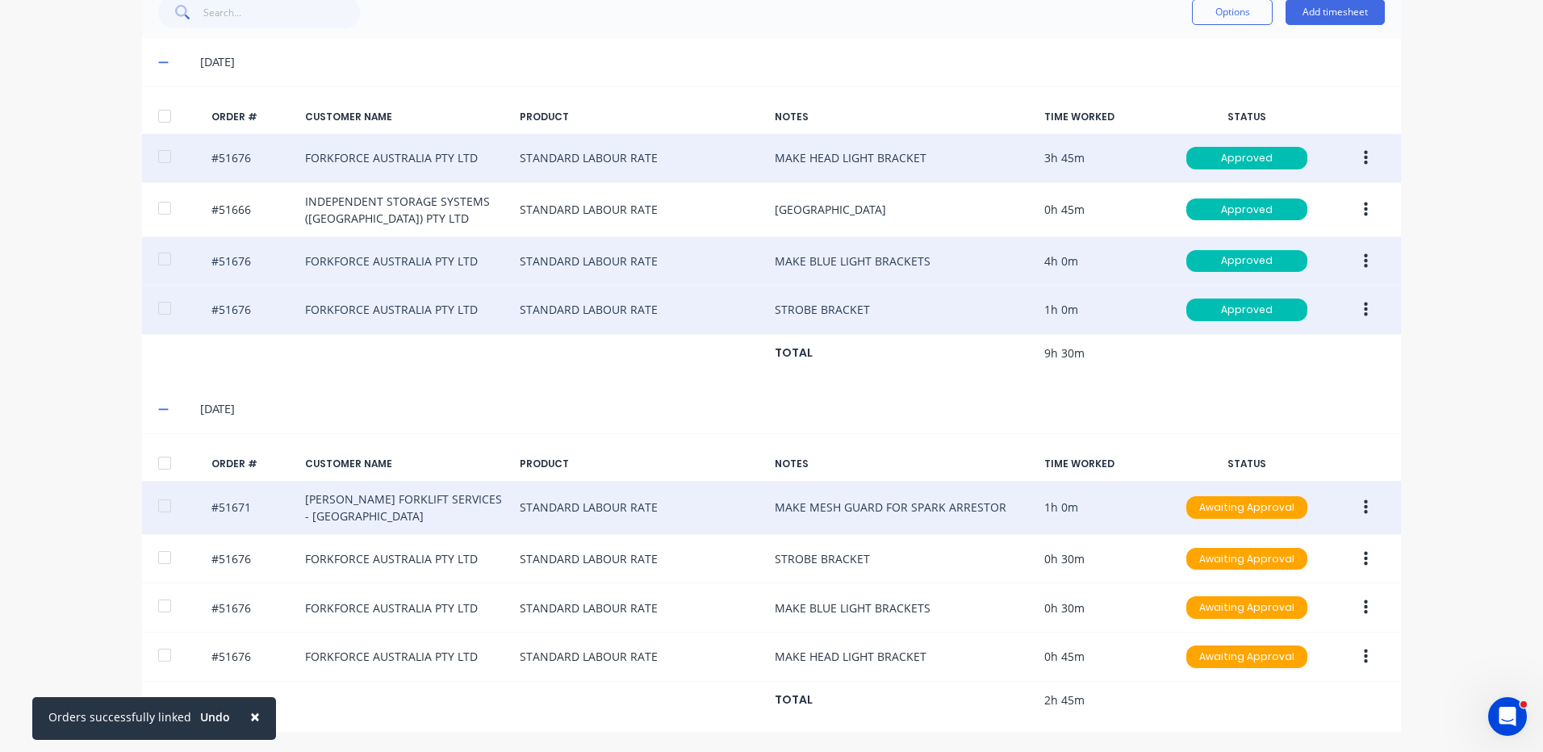
click at [1369, 510] on button "button" at bounding box center [1366, 507] width 38 height 29
click at [1270, 645] on div "Duplicate" at bounding box center [1308, 646] width 124 height 23
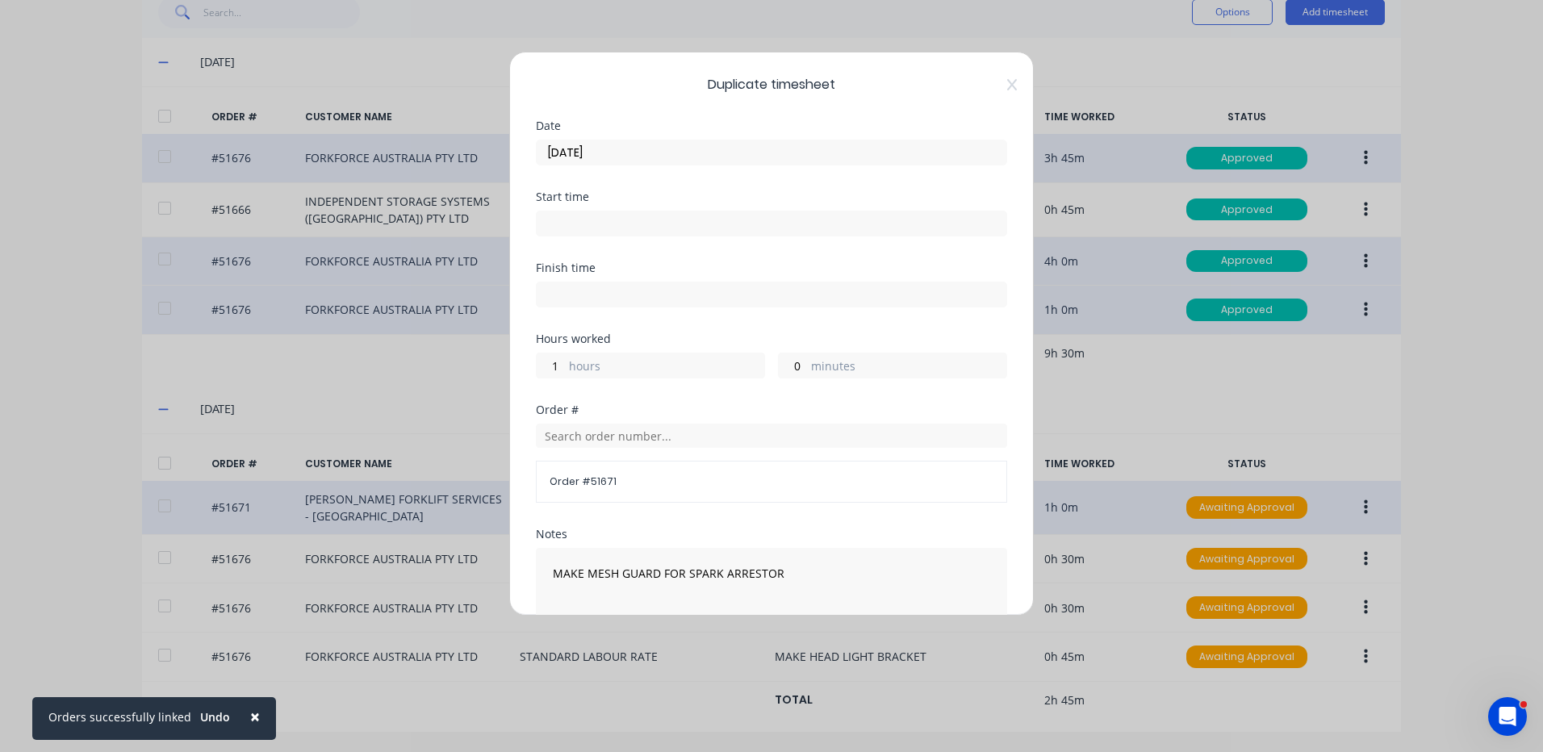
scroll to position [161, 0]
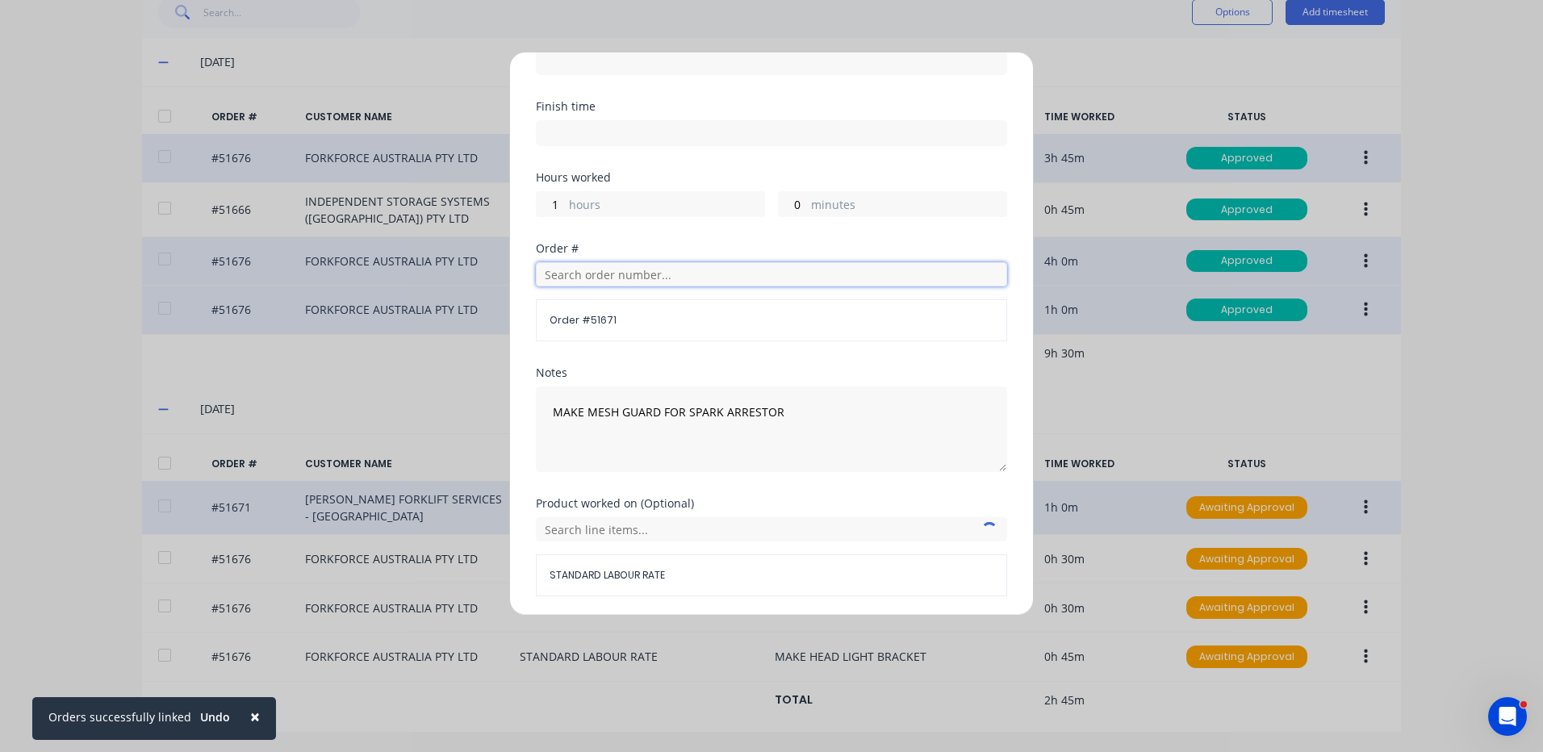
click at [638, 275] on input "text" at bounding box center [771, 274] width 471 height 24
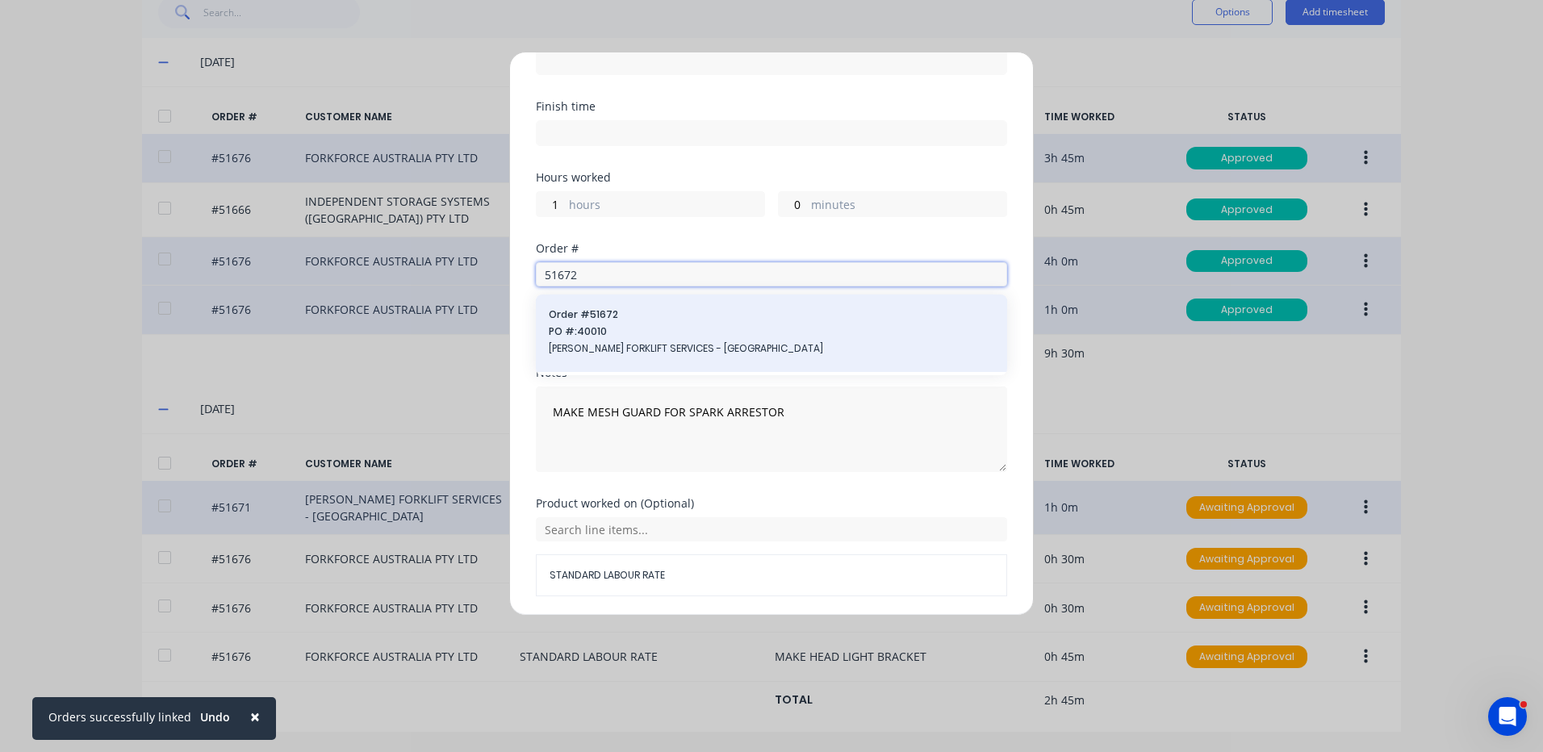
type input "51672"
click at [617, 347] on span "[PERSON_NAME] FORKLIFT SERVICES - [GEOGRAPHIC_DATA]" at bounding box center [771, 348] width 445 height 15
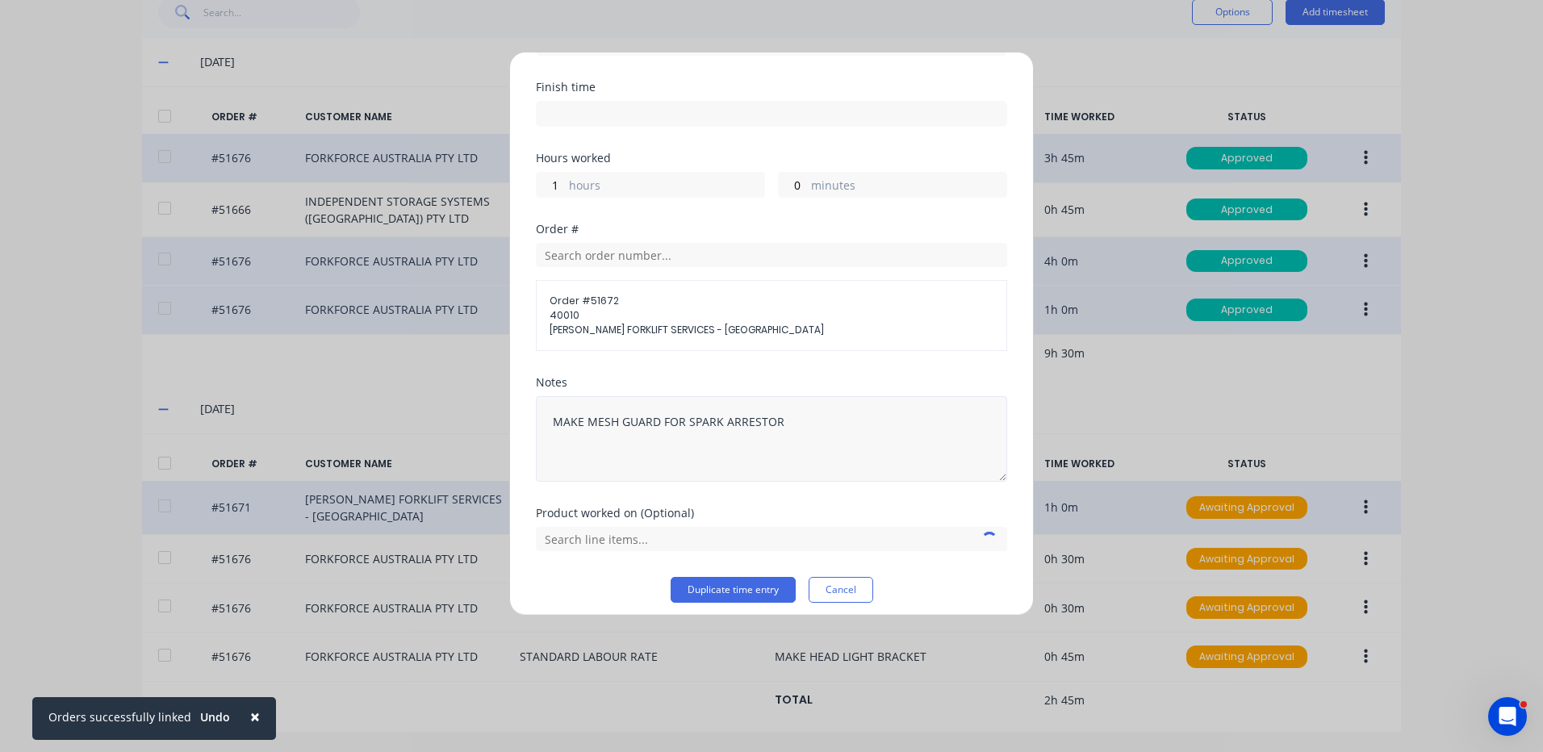
scroll to position [191, 0]
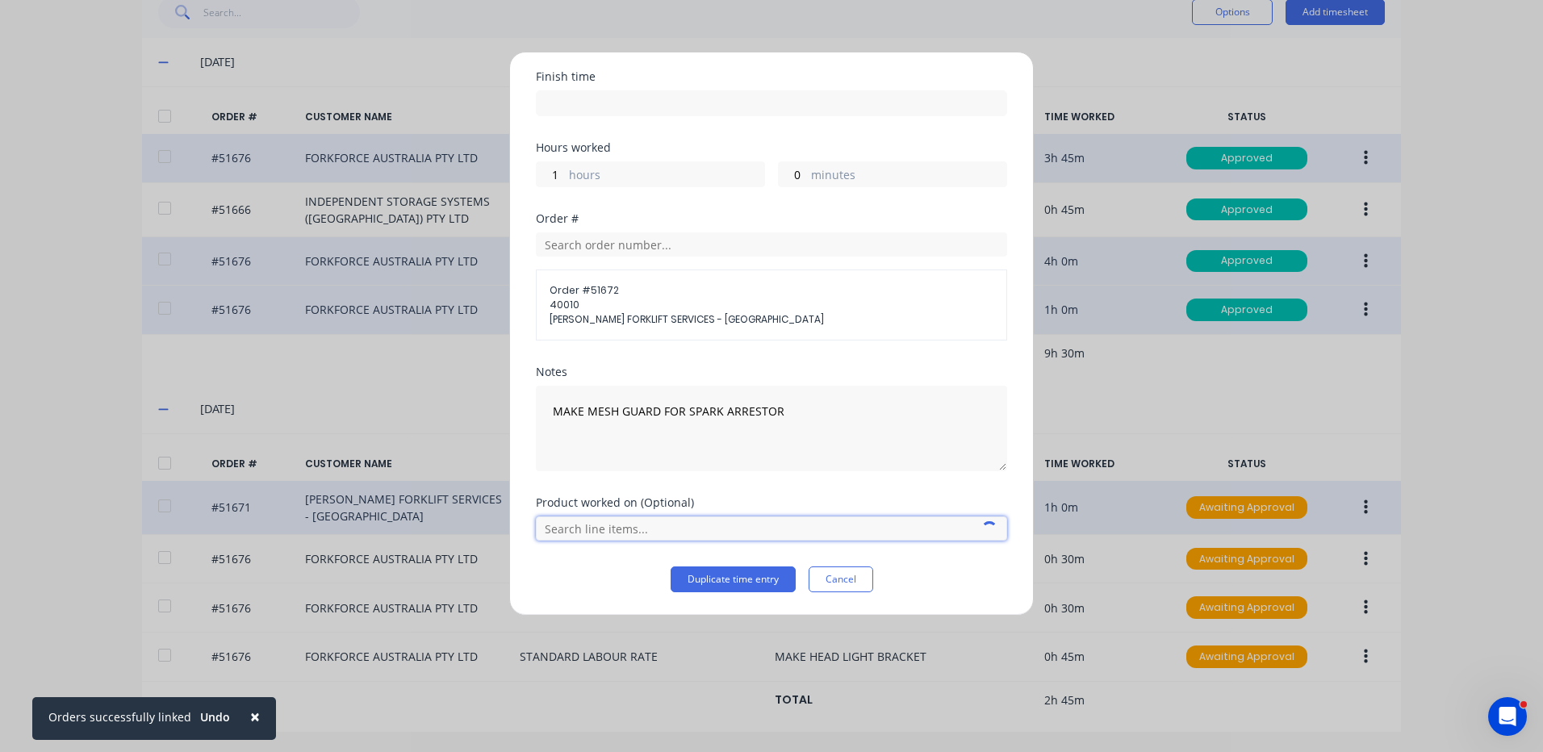
click at [683, 525] on input "text" at bounding box center [771, 528] width 471 height 24
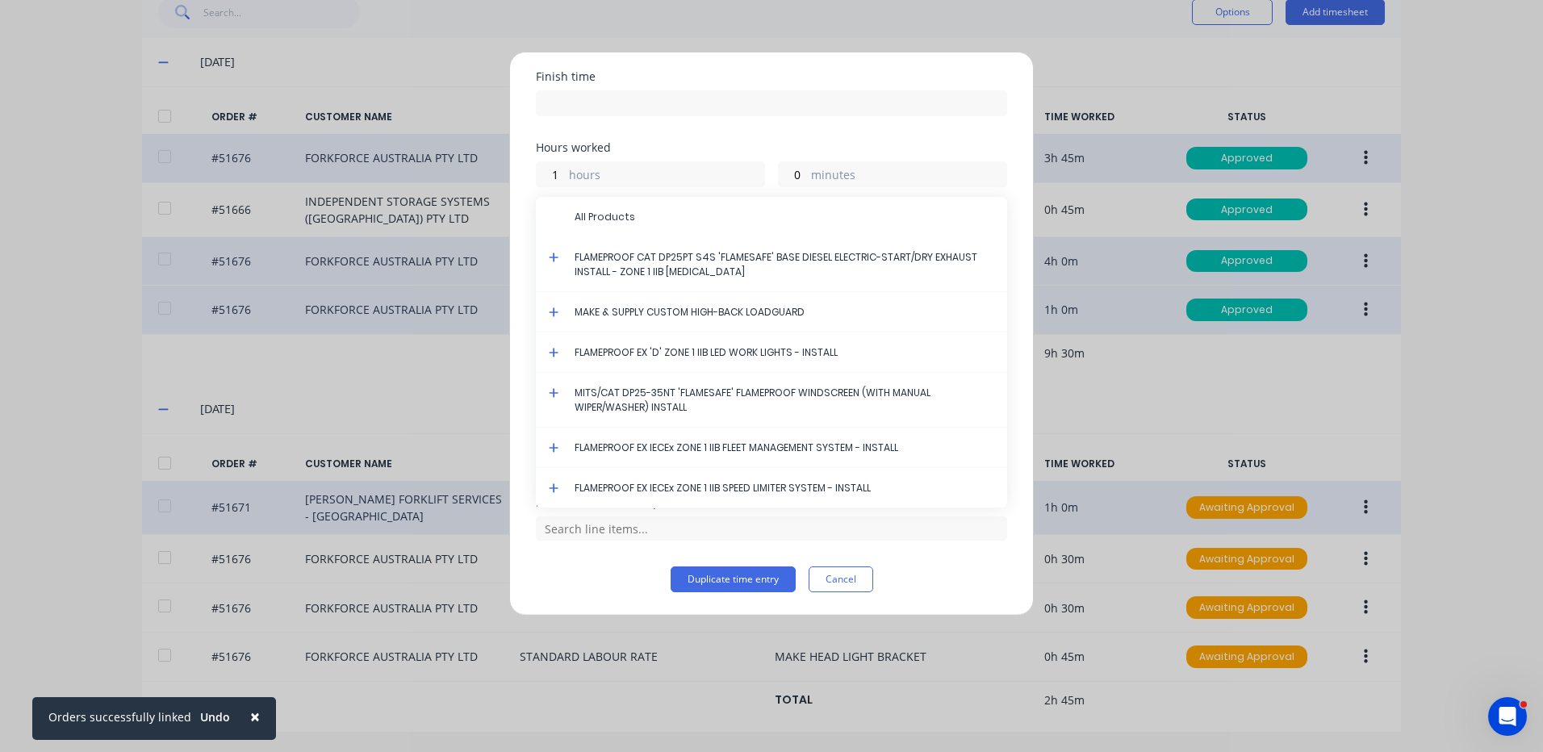
click at [555, 253] on icon at bounding box center [554, 257] width 10 height 11
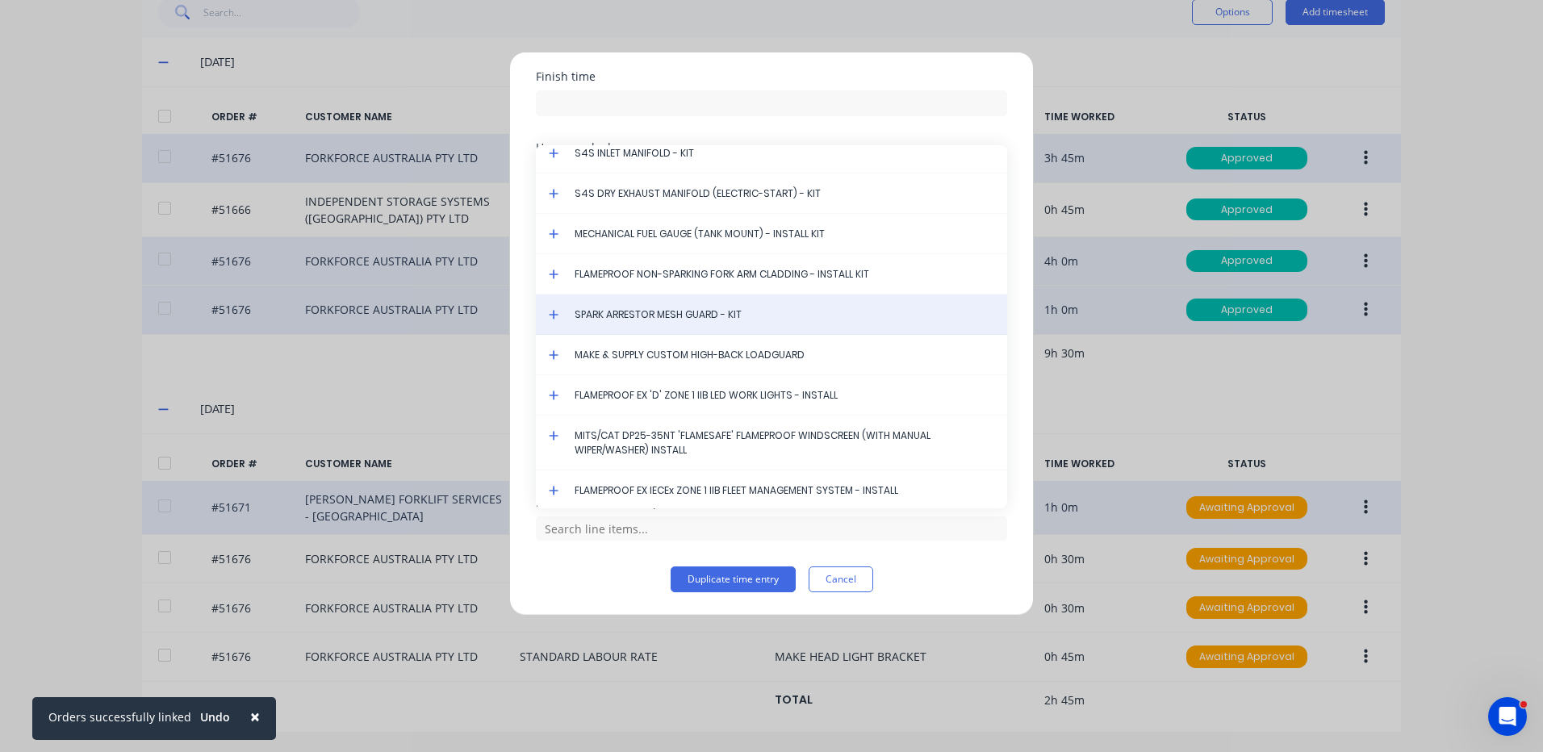
scroll to position [4842, 0]
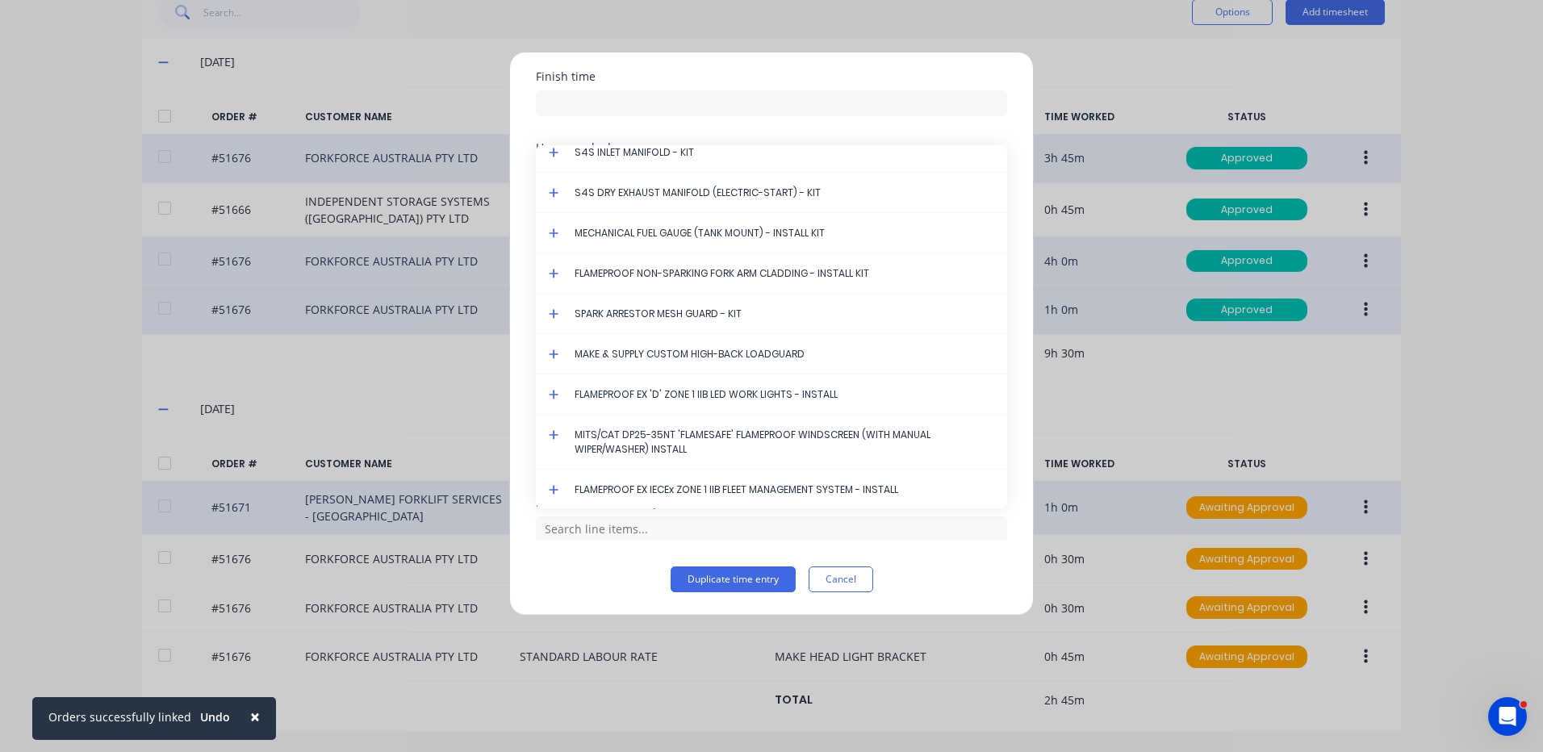
click at [553, 316] on icon at bounding box center [554, 313] width 10 height 11
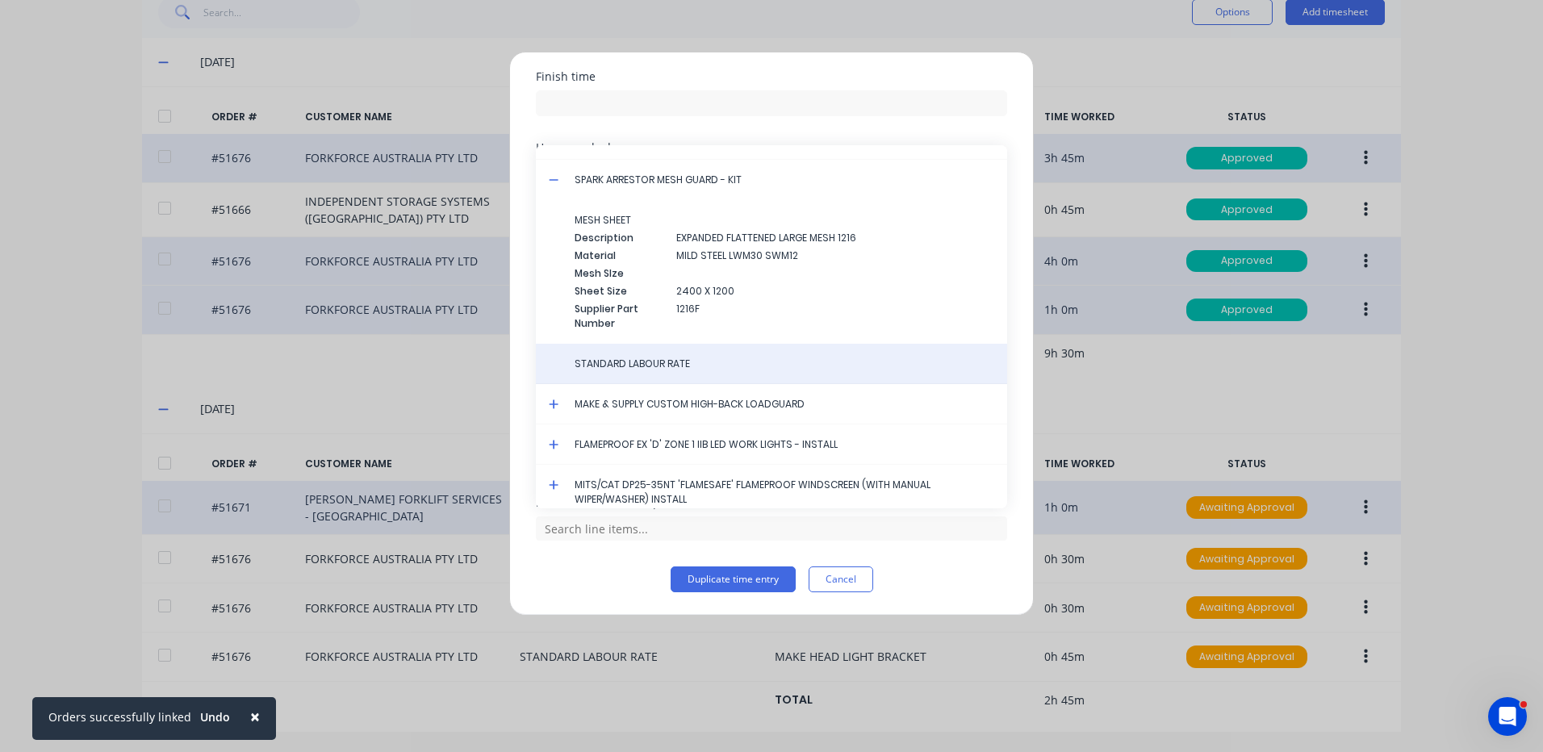
scroll to position [5003, 0]
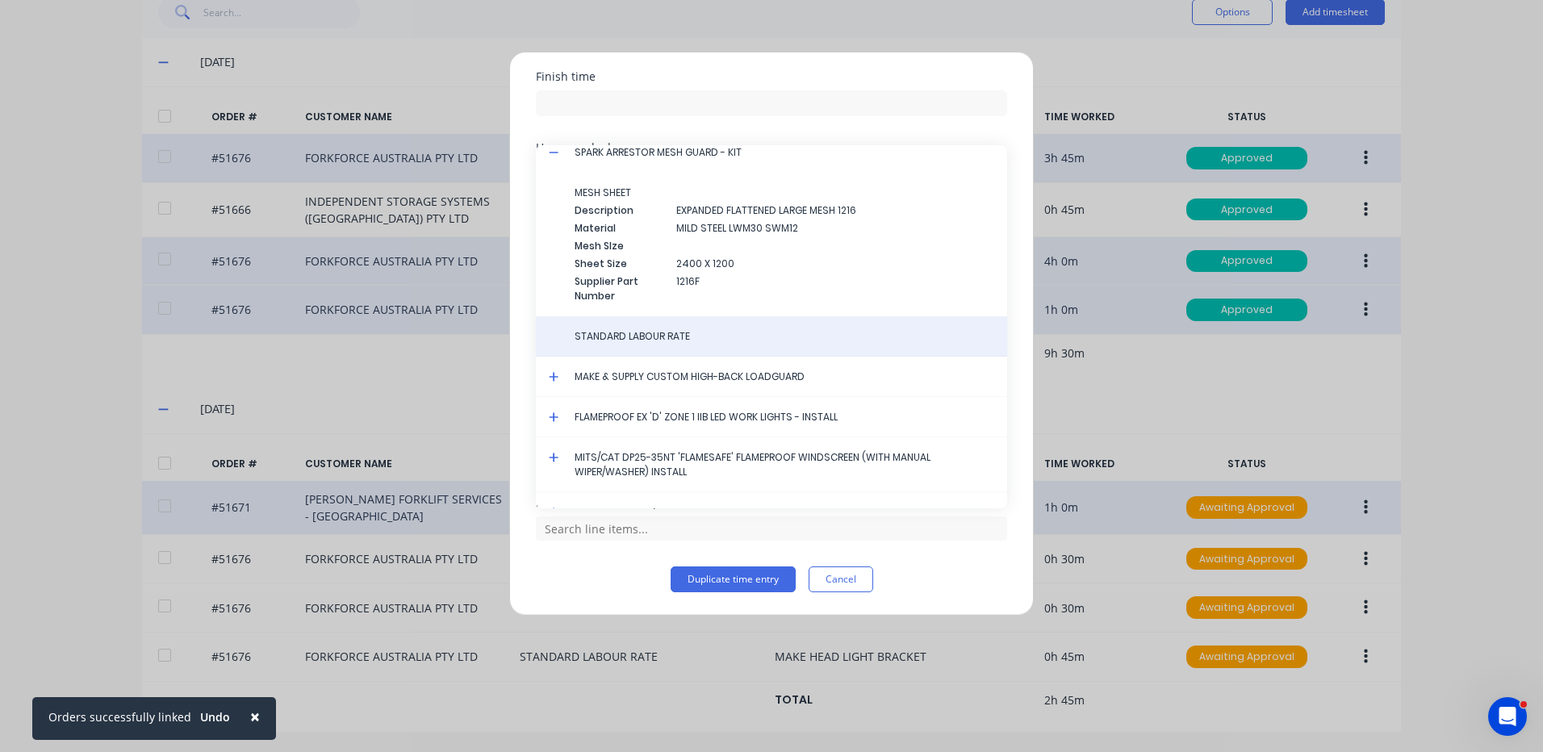
click at [650, 345] on div "STANDARD LABOUR RATE" at bounding box center [771, 336] width 471 height 40
click at [684, 324] on div "STANDARD LABOUR RATE" at bounding box center [771, 336] width 471 height 40
click at [677, 328] on div "STANDARD LABOUR RATE" at bounding box center [771, 336] width 471 height 40
click at [667, 336] on span "STANDARD LABOUR RATE" at bounding box center [785, 336] width 420 height 15
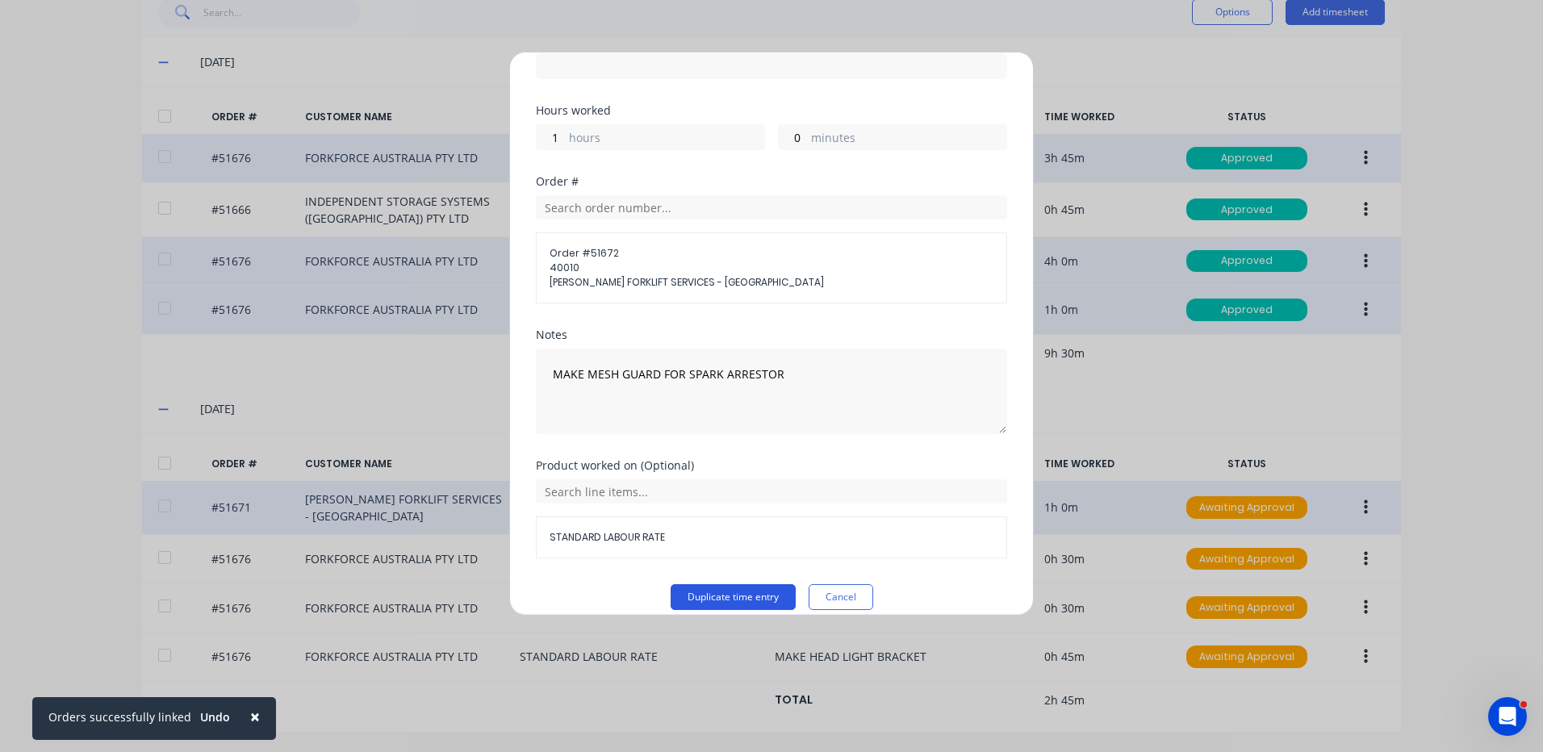
scroll to position [246, 0]
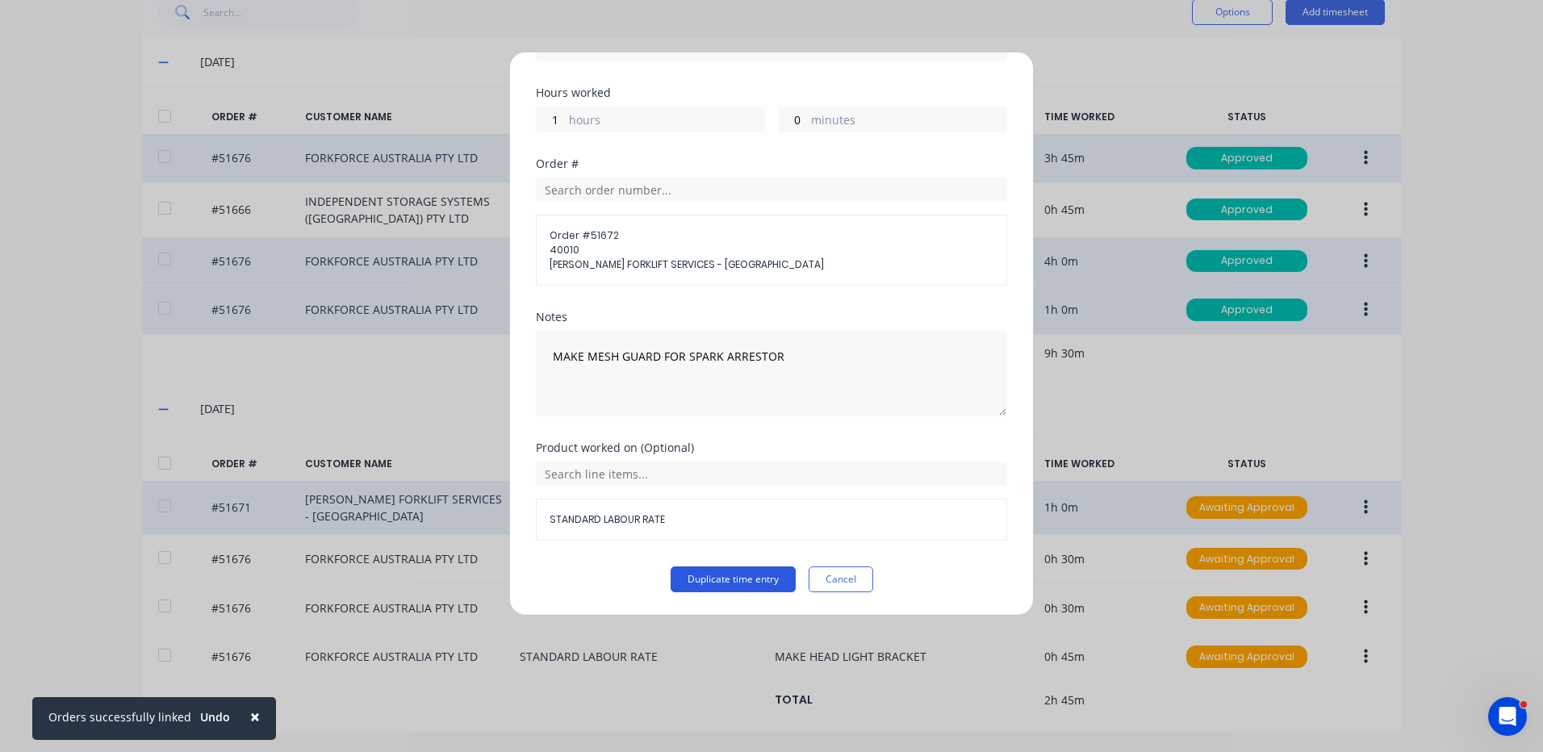
click at [701, 569] on button "Duplicate time entry" at bounding box center [733, 580] width 125 height 26
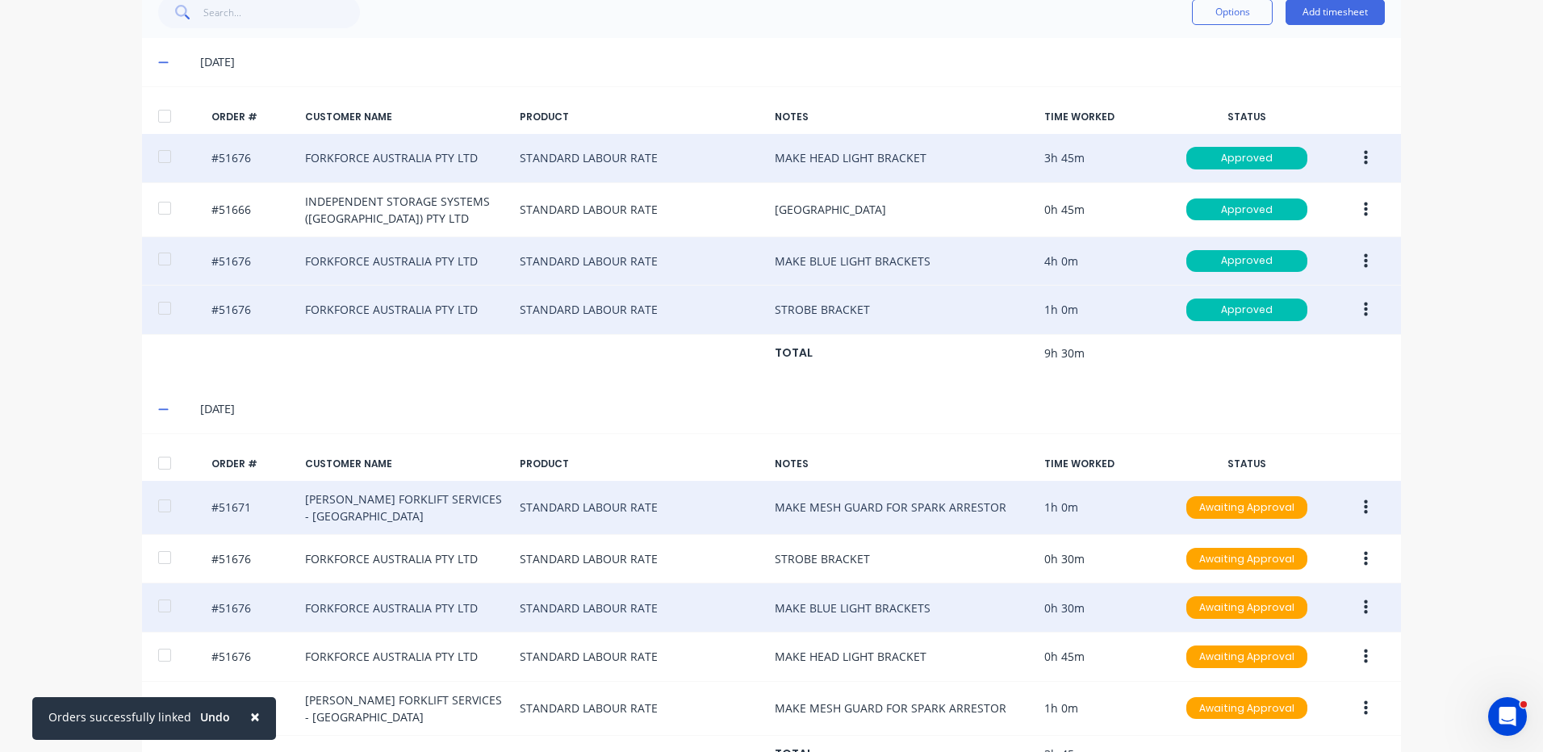
scroll to position [443, 0]
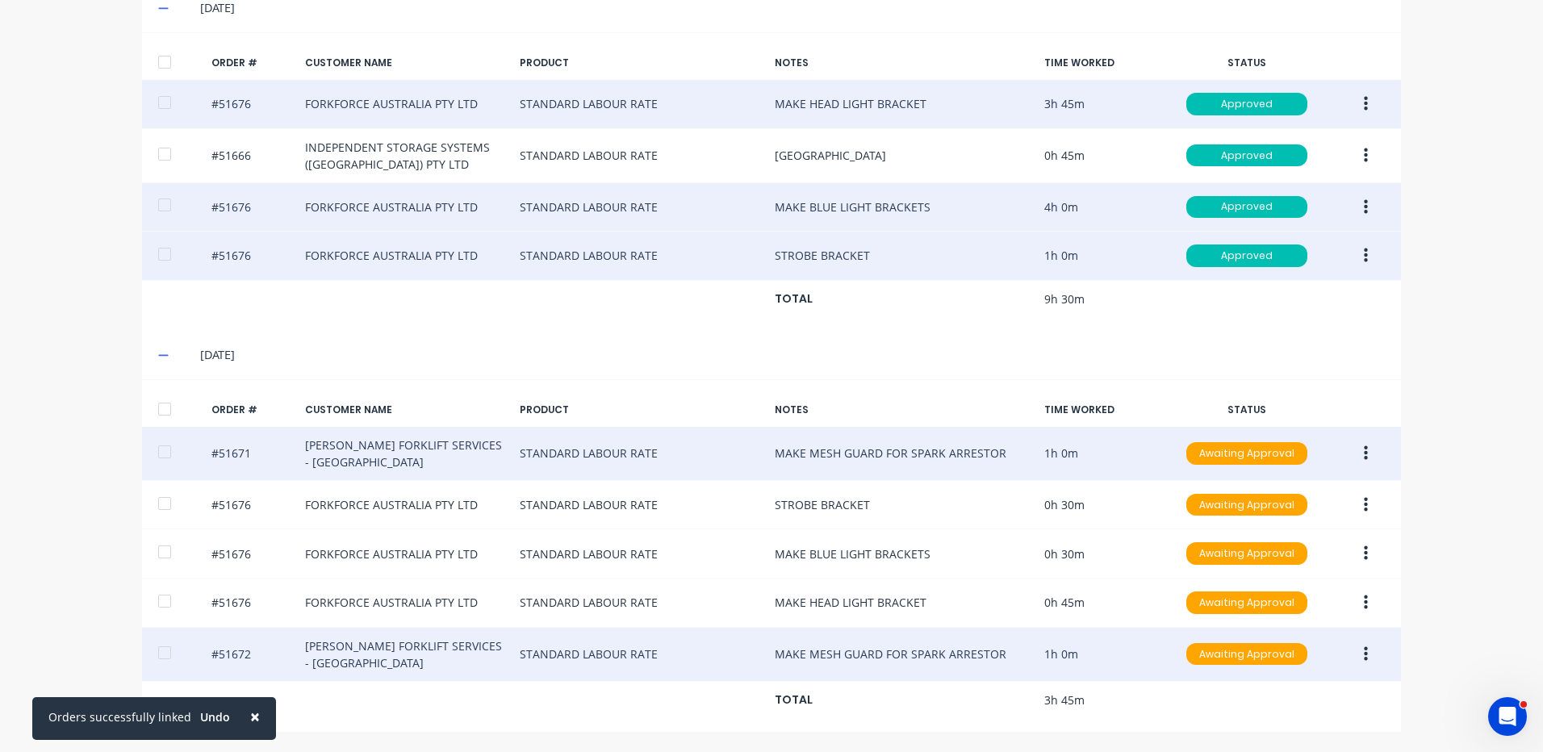
click at [1354, 655] on button "button" at bounding box center [1366, 654] width 38 height 29
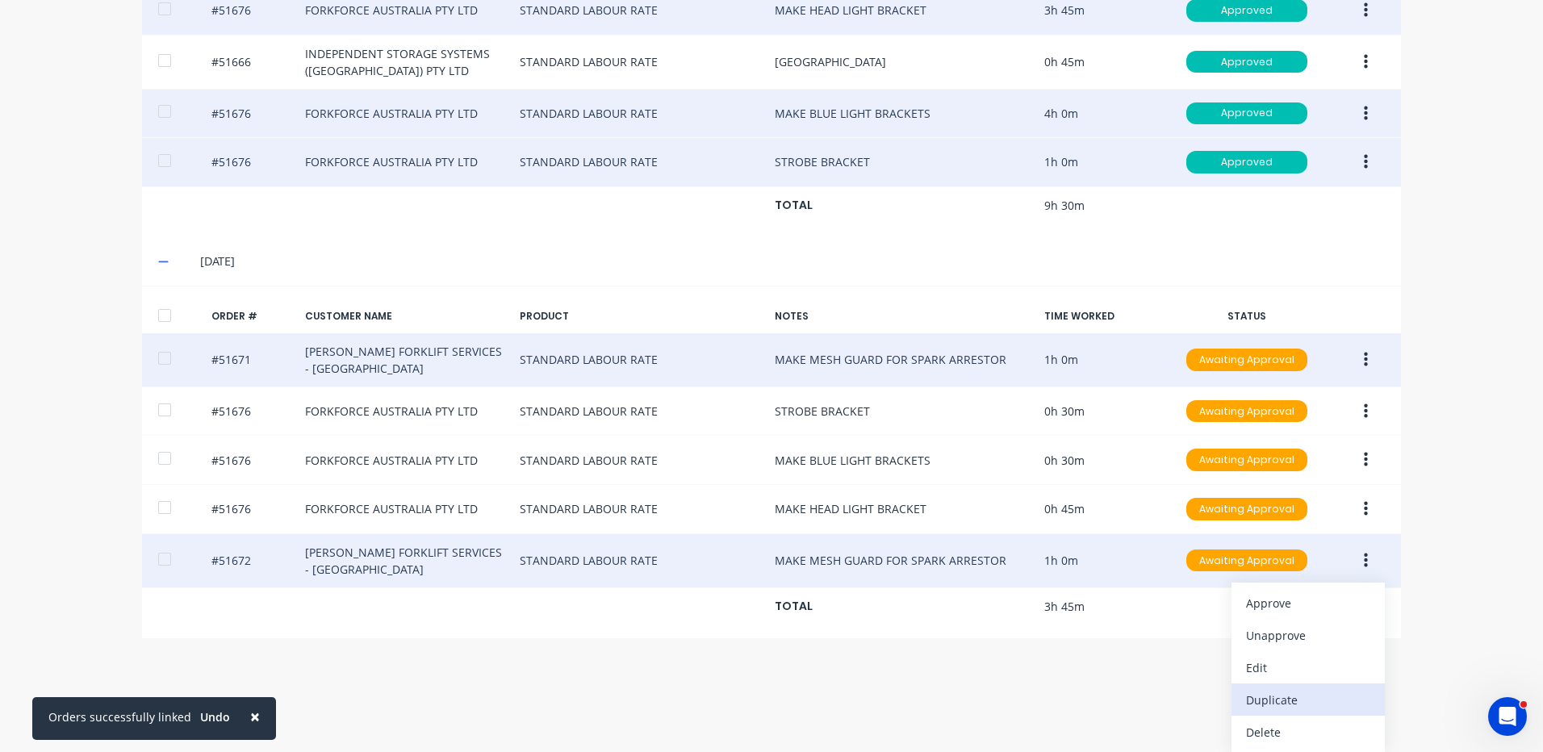
click at [1309, 692] on div "Duplicate" at bounding box center [1308, 699] width 124 height 23
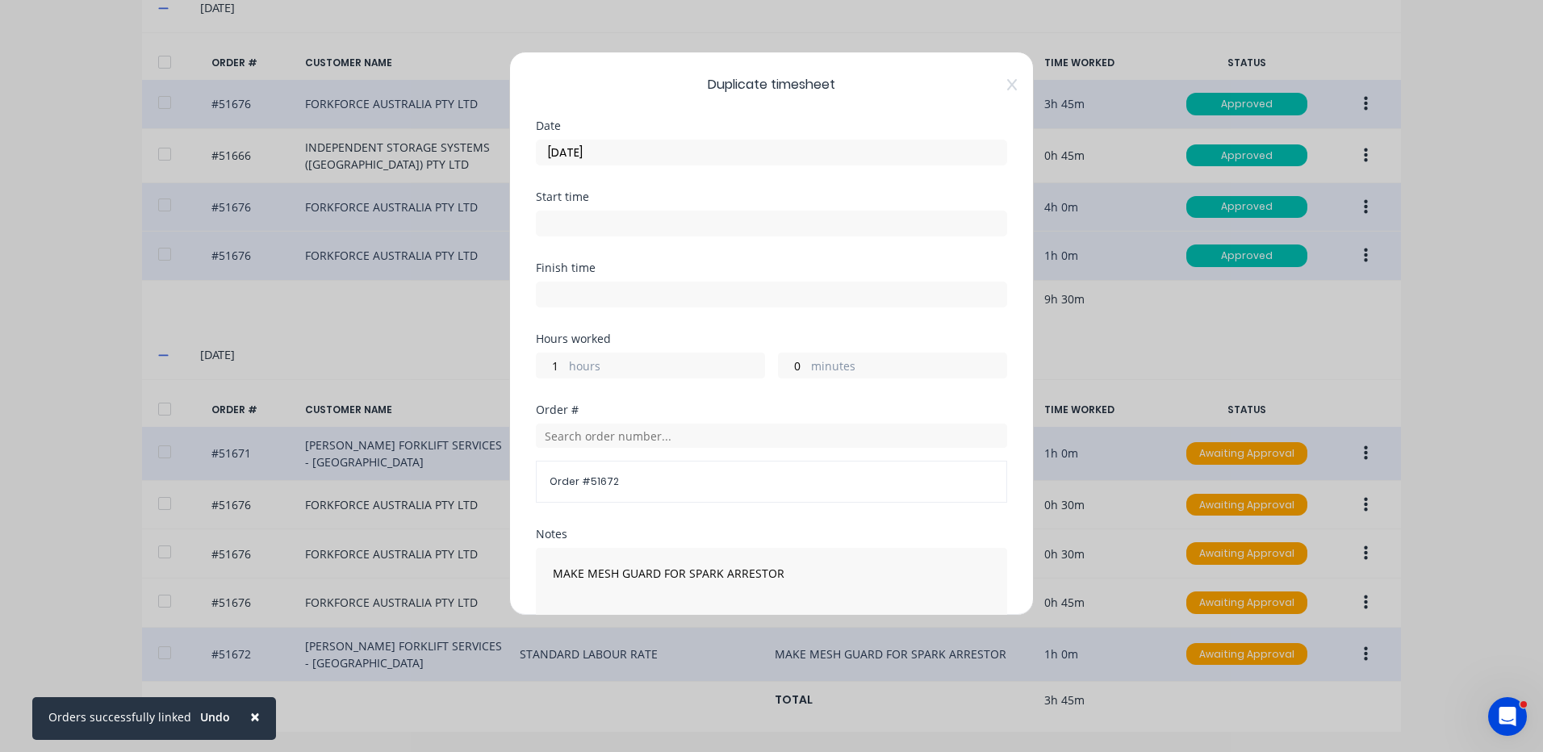
click at [653, 448] on div "Order # 51672" at bounding box center [771, 463] width 471 height 79
click at [655, 441] on input "text" at bounding box center [771, 436] width 471 height 24
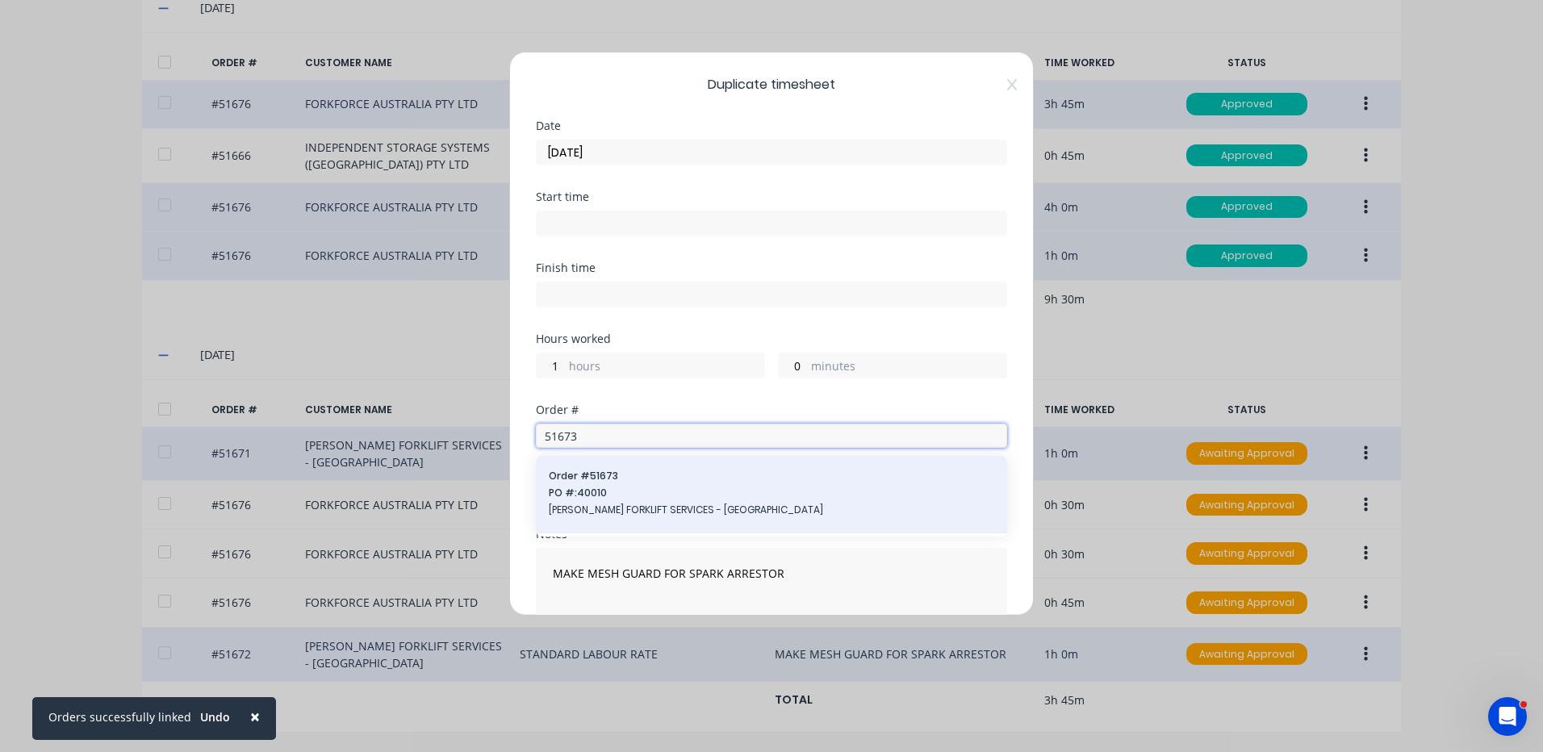
type input "51673"
click at [653, 494] on span "PO #: 40010" at bounding box center [771, 493] width 445 height 15
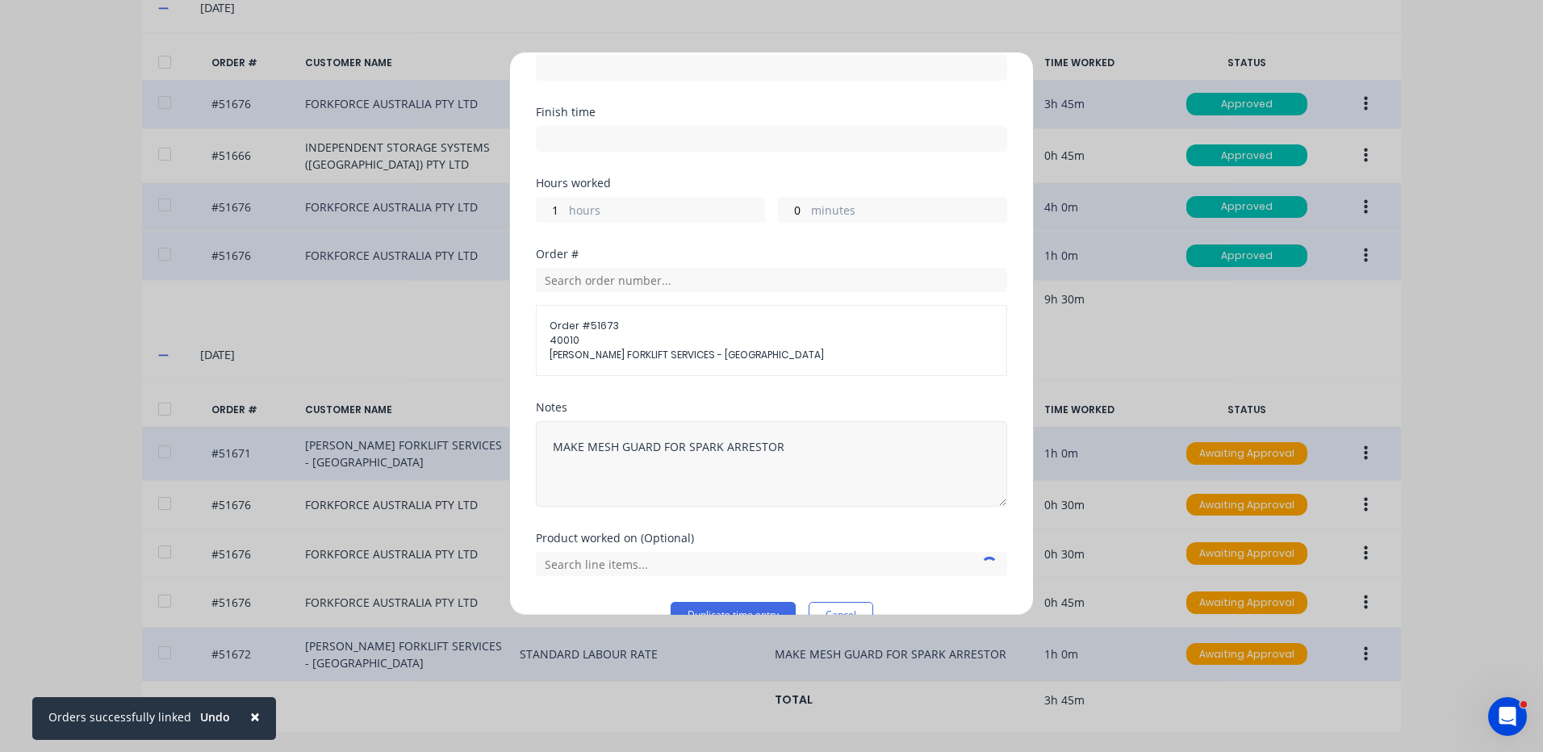
scroll to position [191, 0]
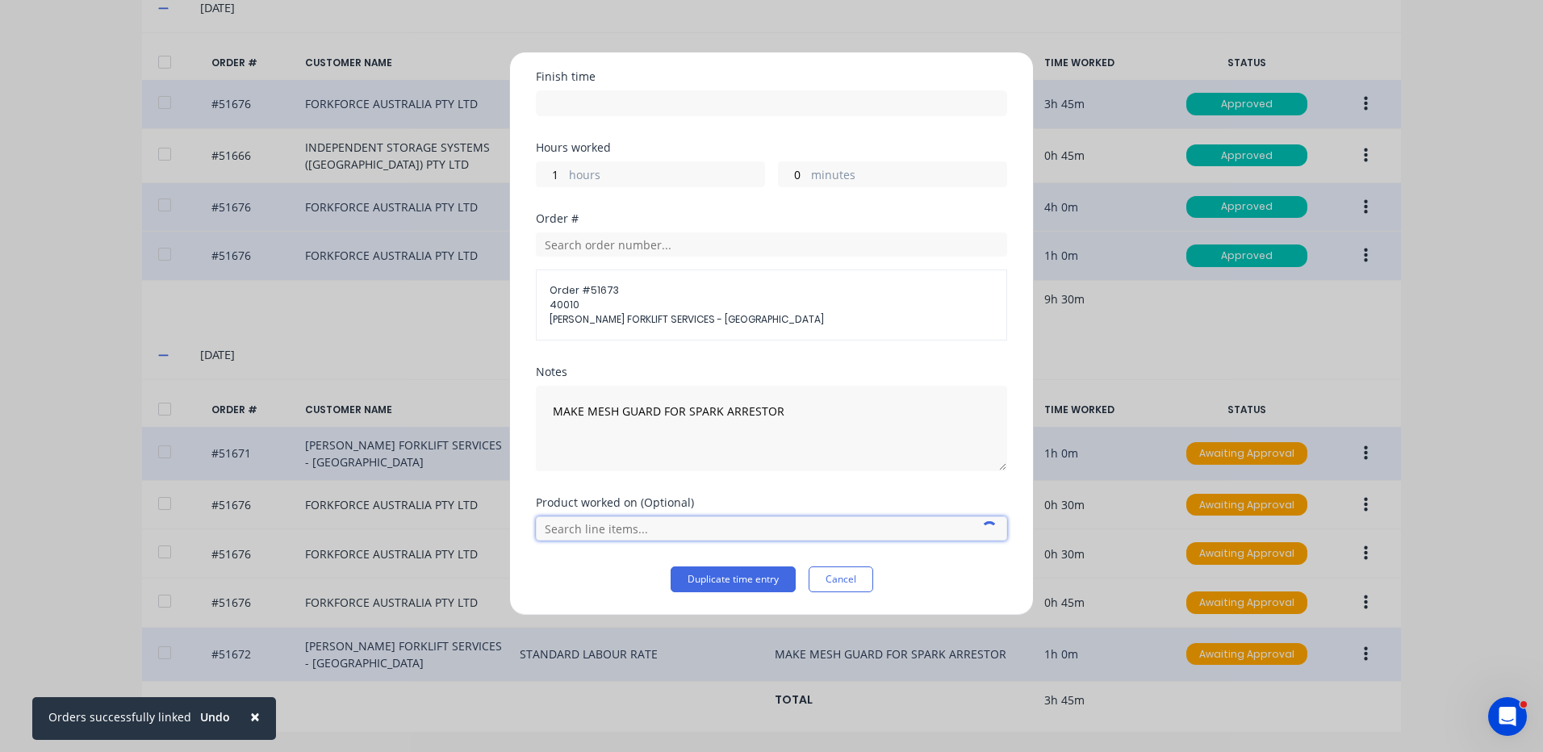
click at [707, 534] on input "text" at bounding box center [771, 528] width 471 height 24
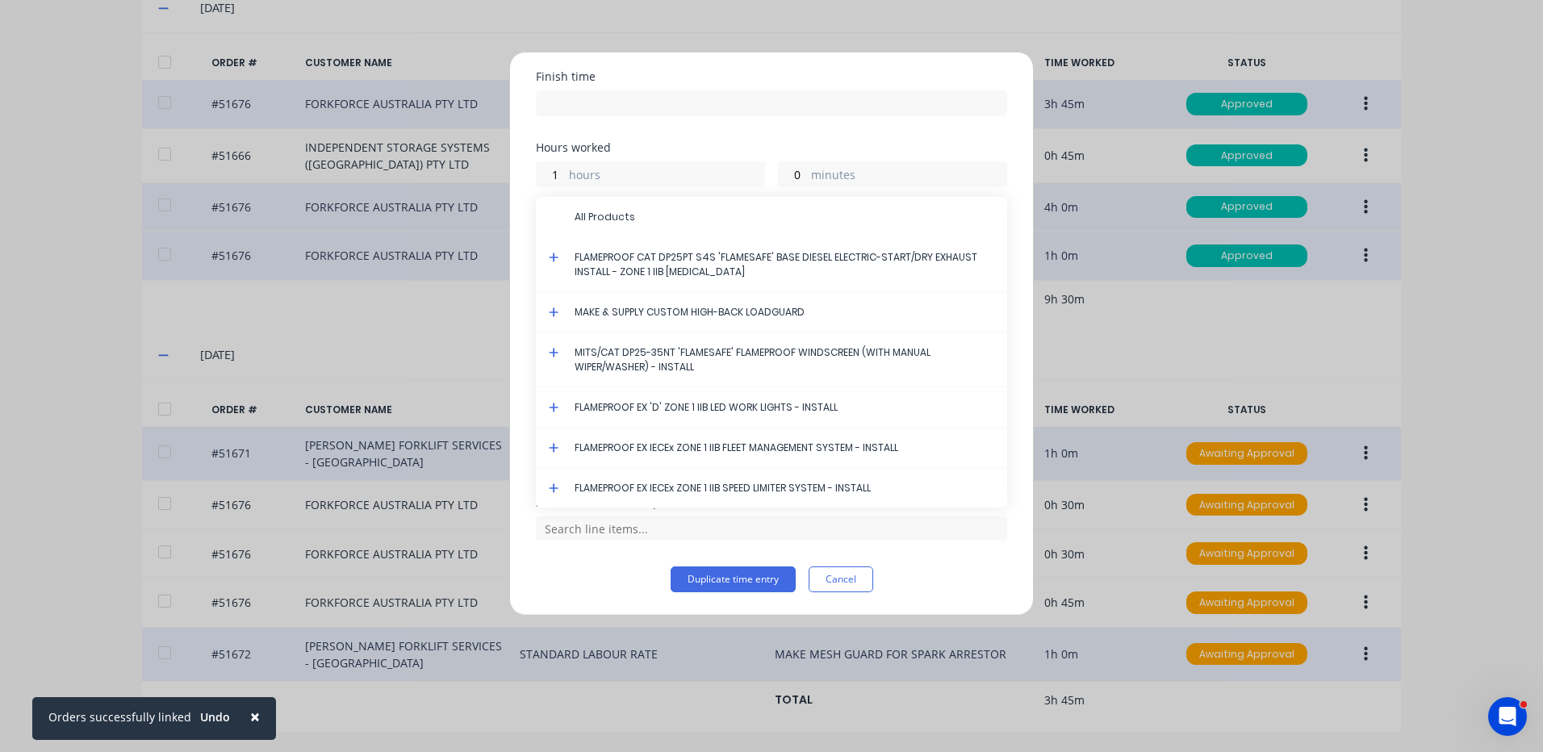
click at [554, 257] on icon at bounding box center [554, 258] width 10 height 10
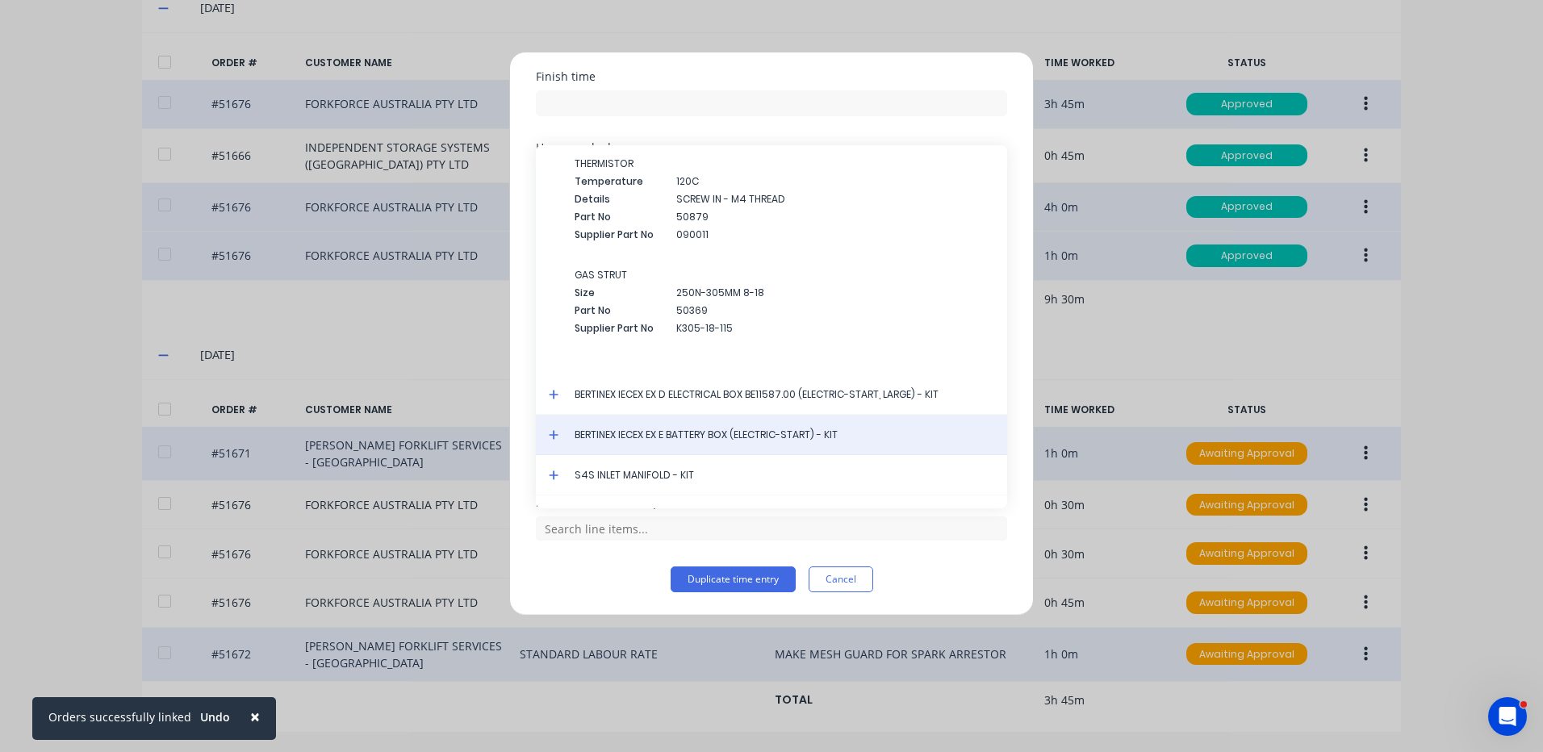
scroll to position [4842, 0]
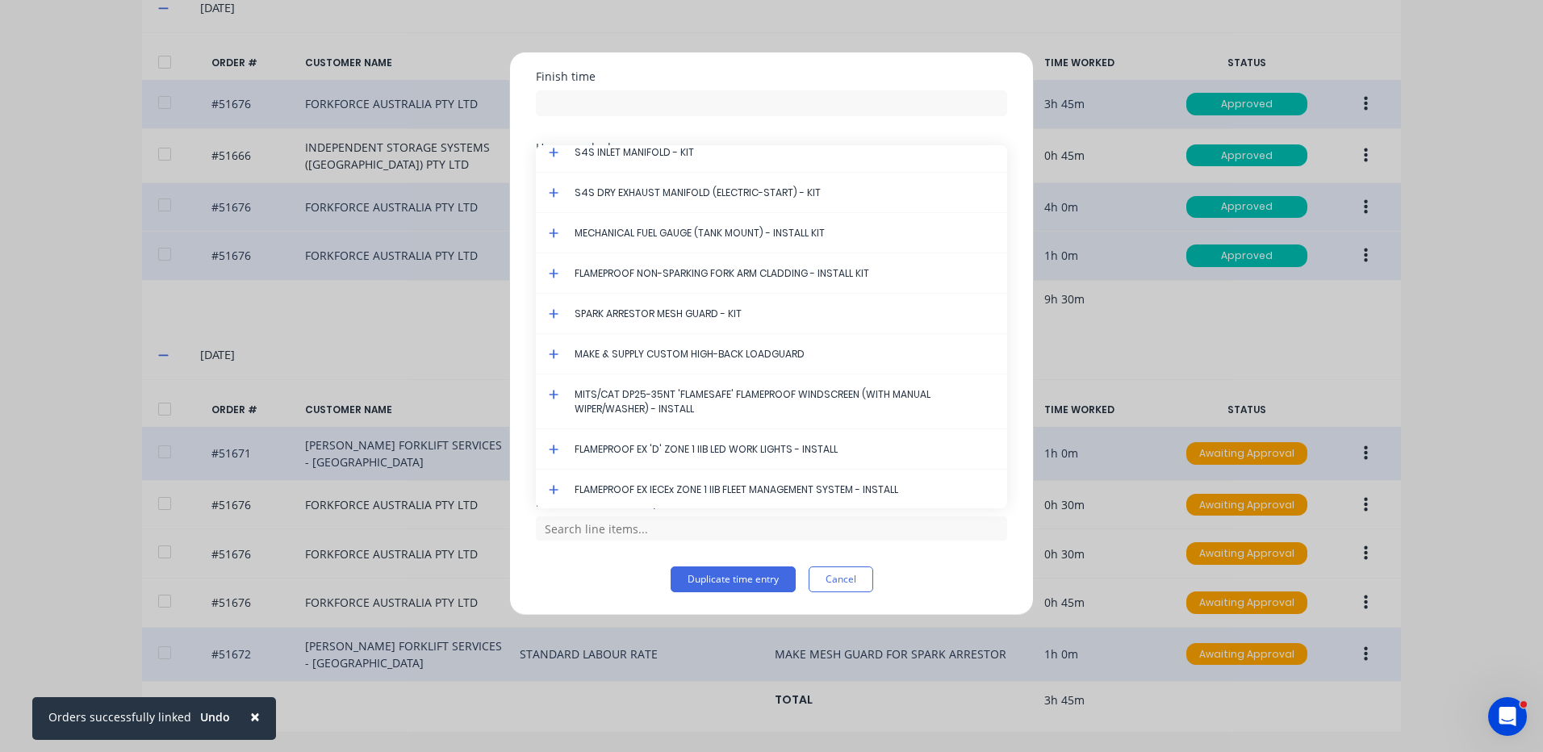
click at [557, 318] on icon at bounding box center [554, 313] width 10 height 11
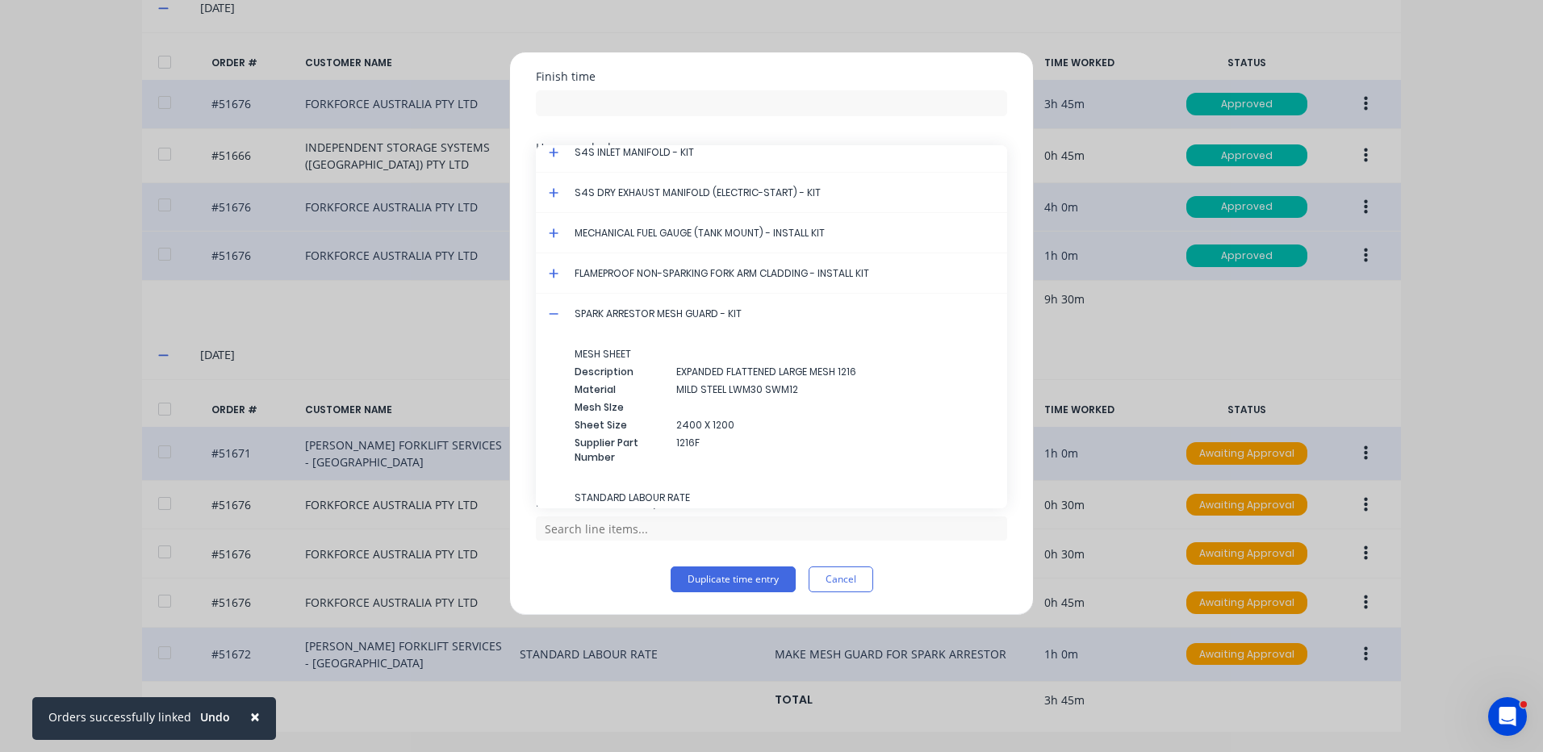
scroll to position [5068, 0]
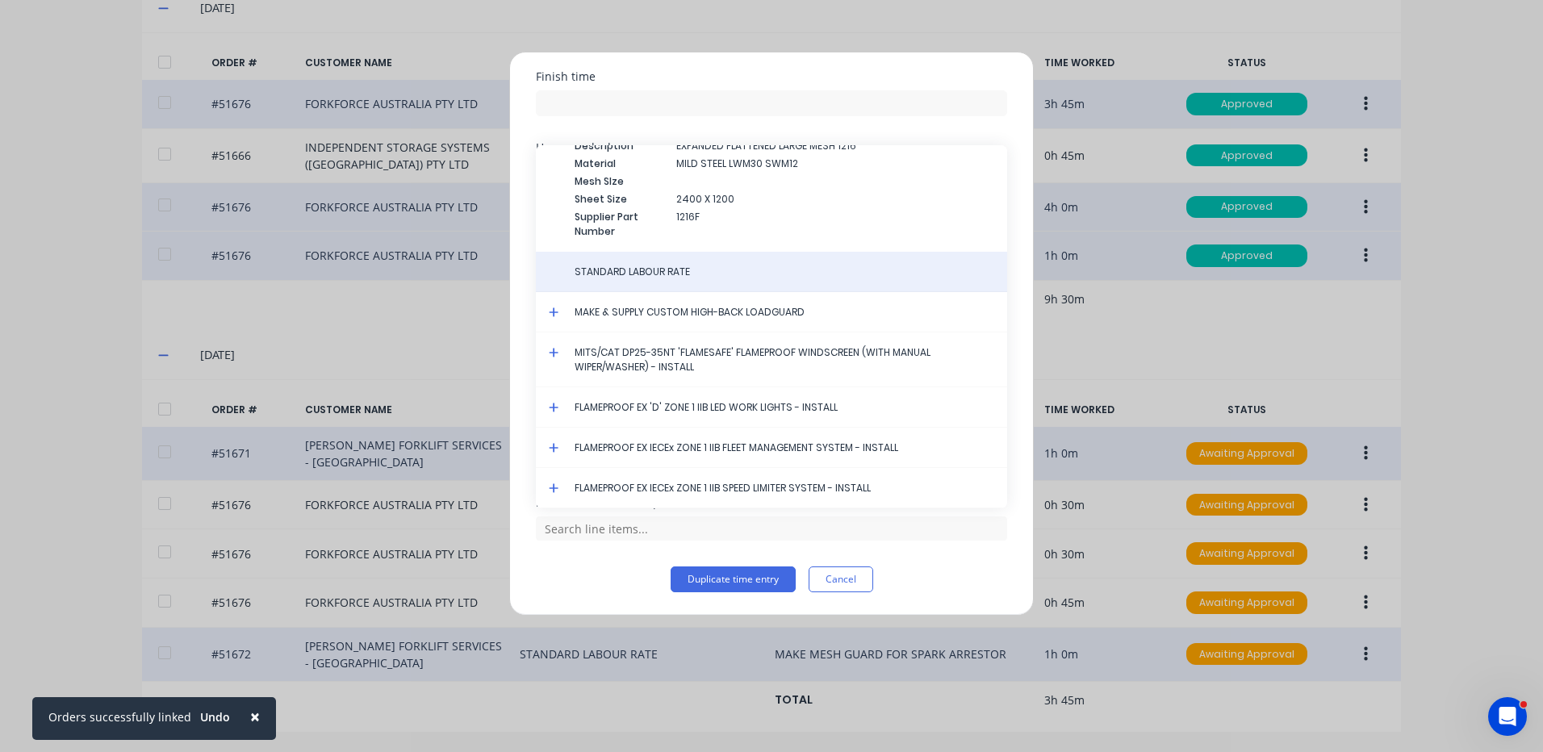
click at [638, 266] on span "STANDARD LABOUR RATE" at bounding box center [785, 272] width 420 height 15
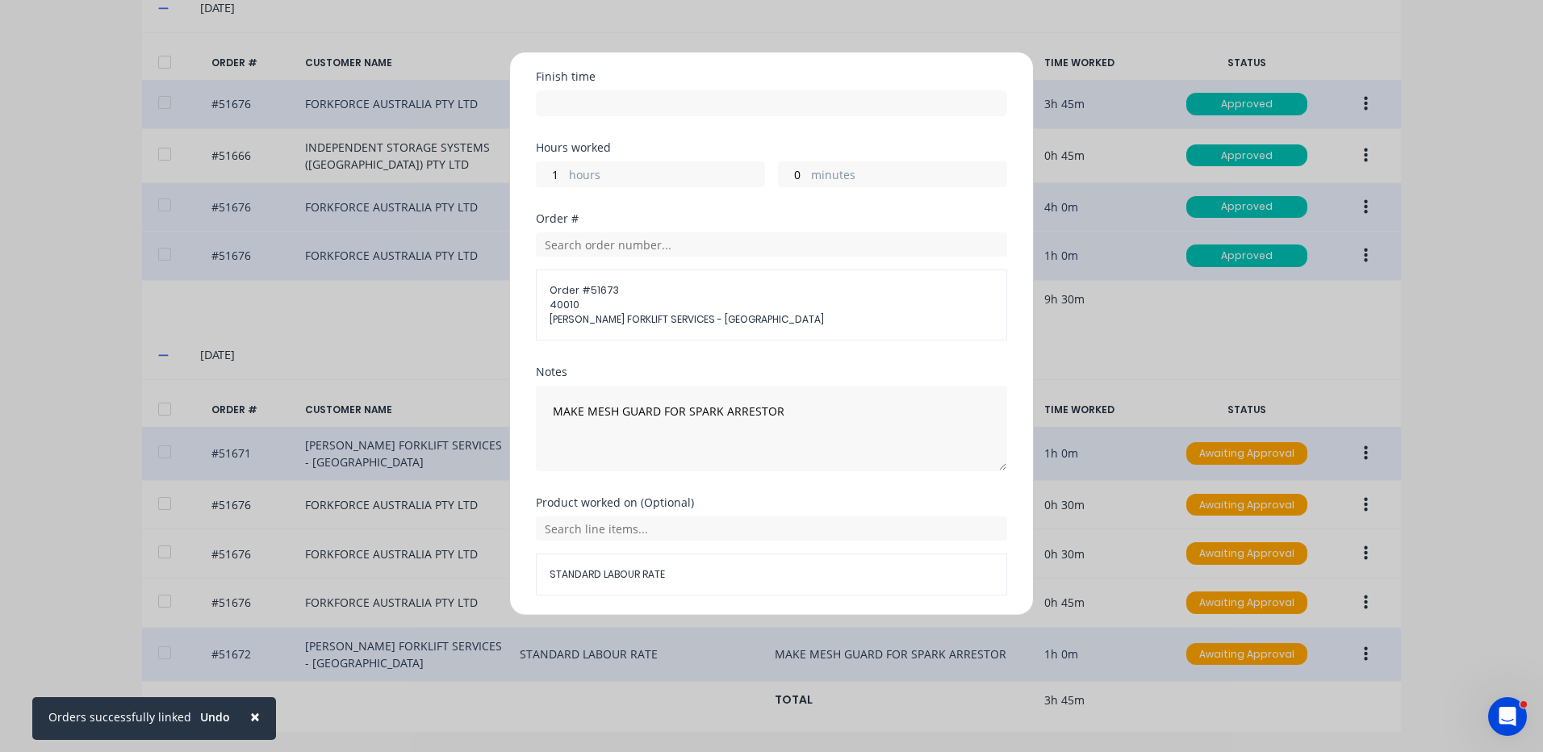
scroll to position [246, 0]
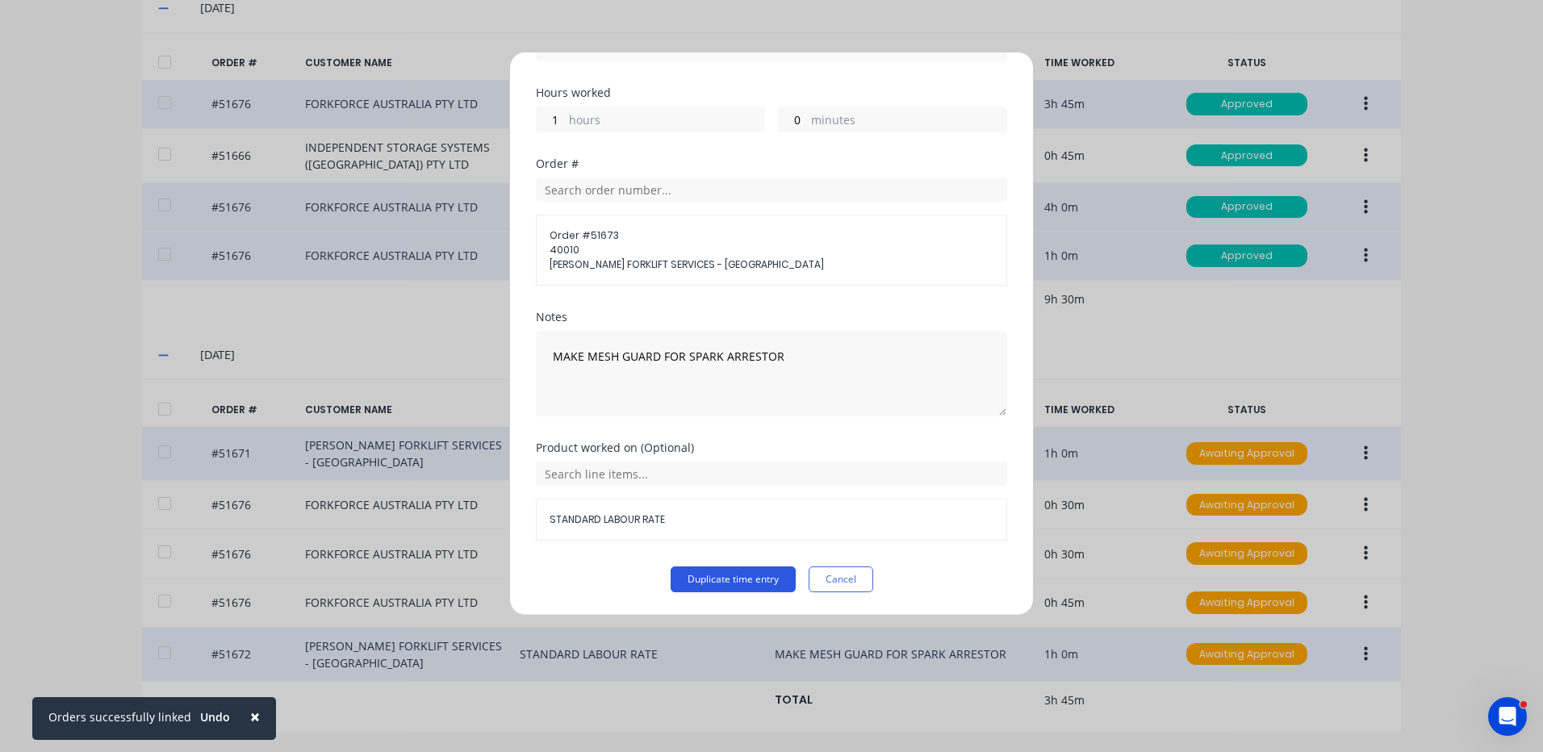
click at [713, 575] on button "Duplicate time entry" at bounding box center [733, 580] width 125 height 26
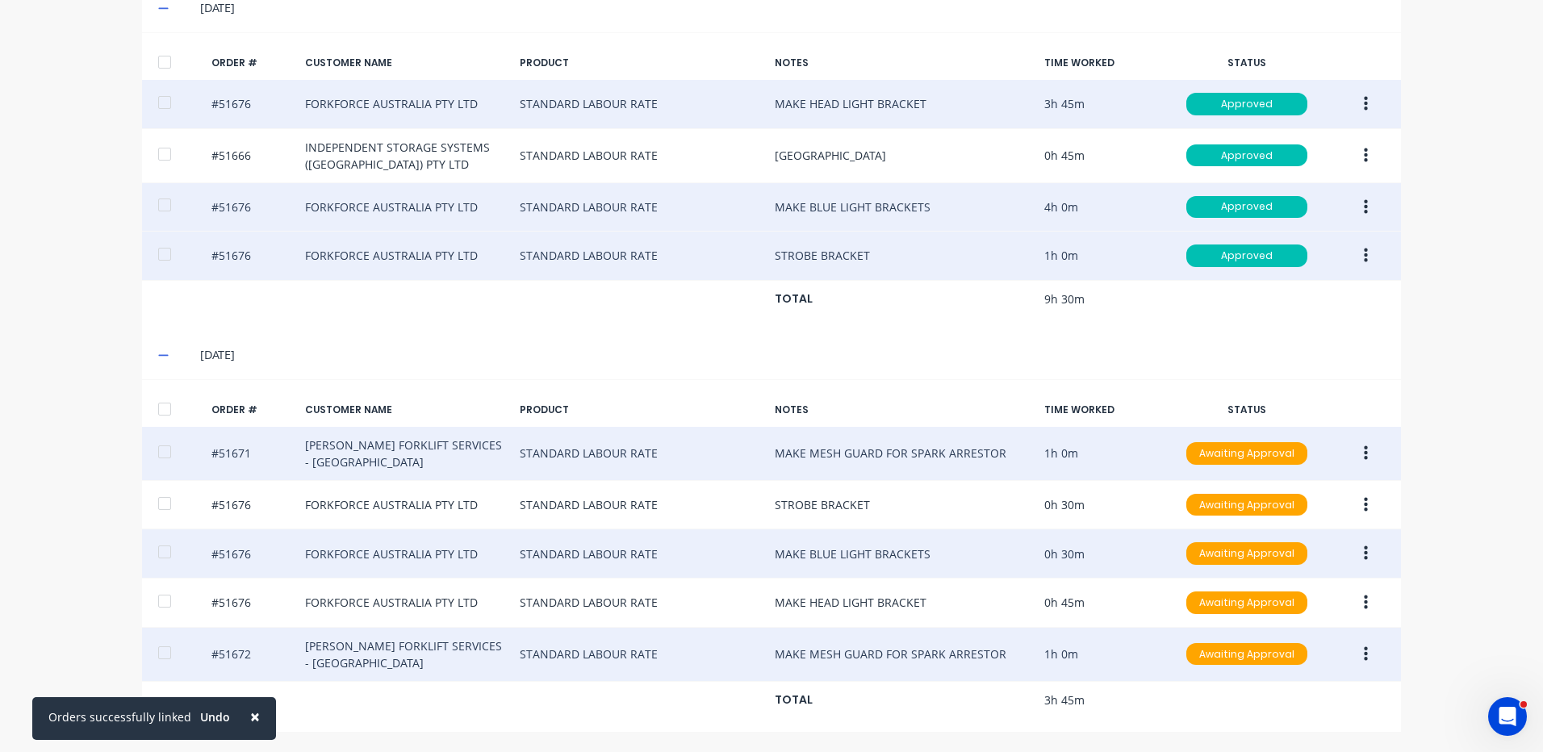
scroll to position [497, 0]
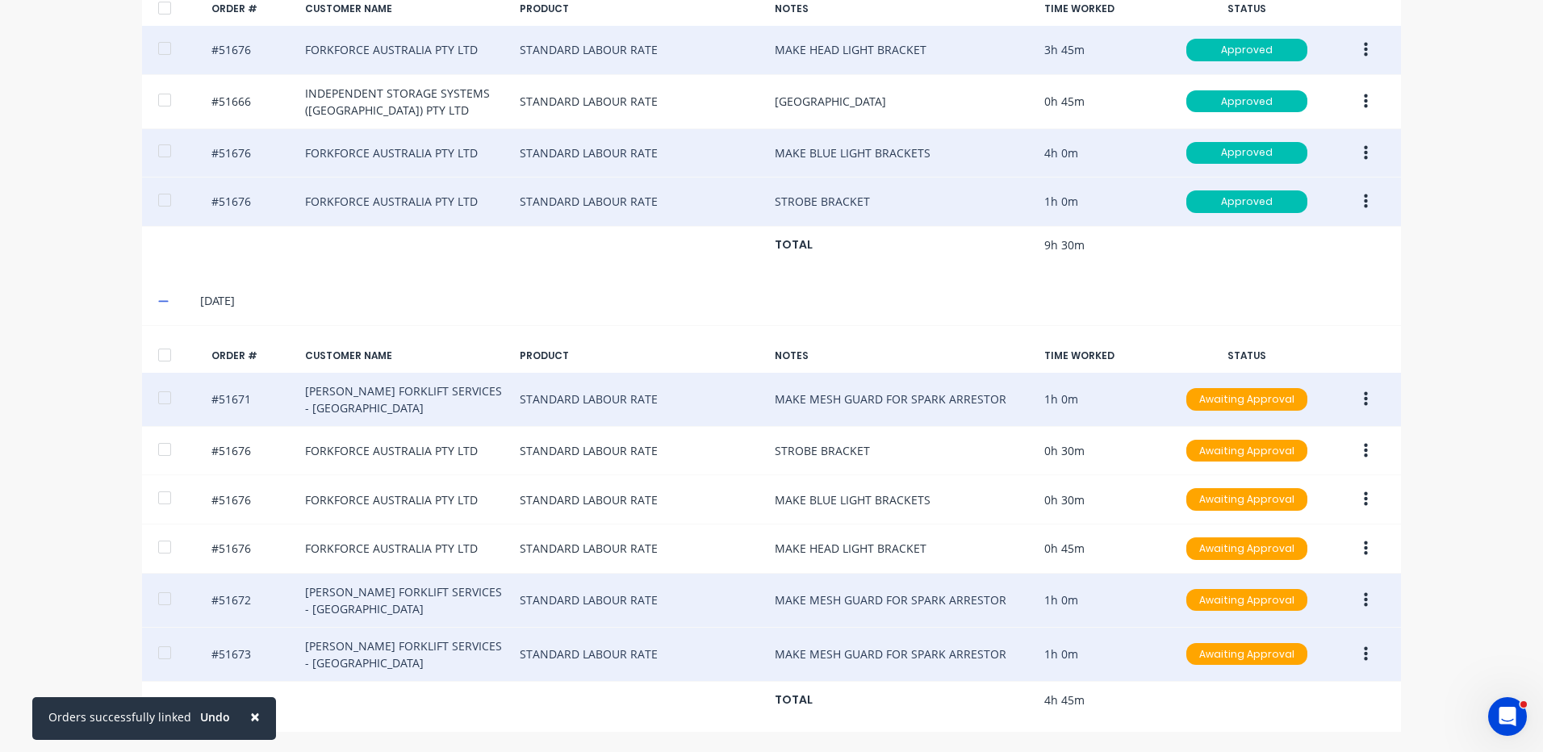
click at [1355, 654] on button "button" at bounding box center [1366, 654] width 38 height 29
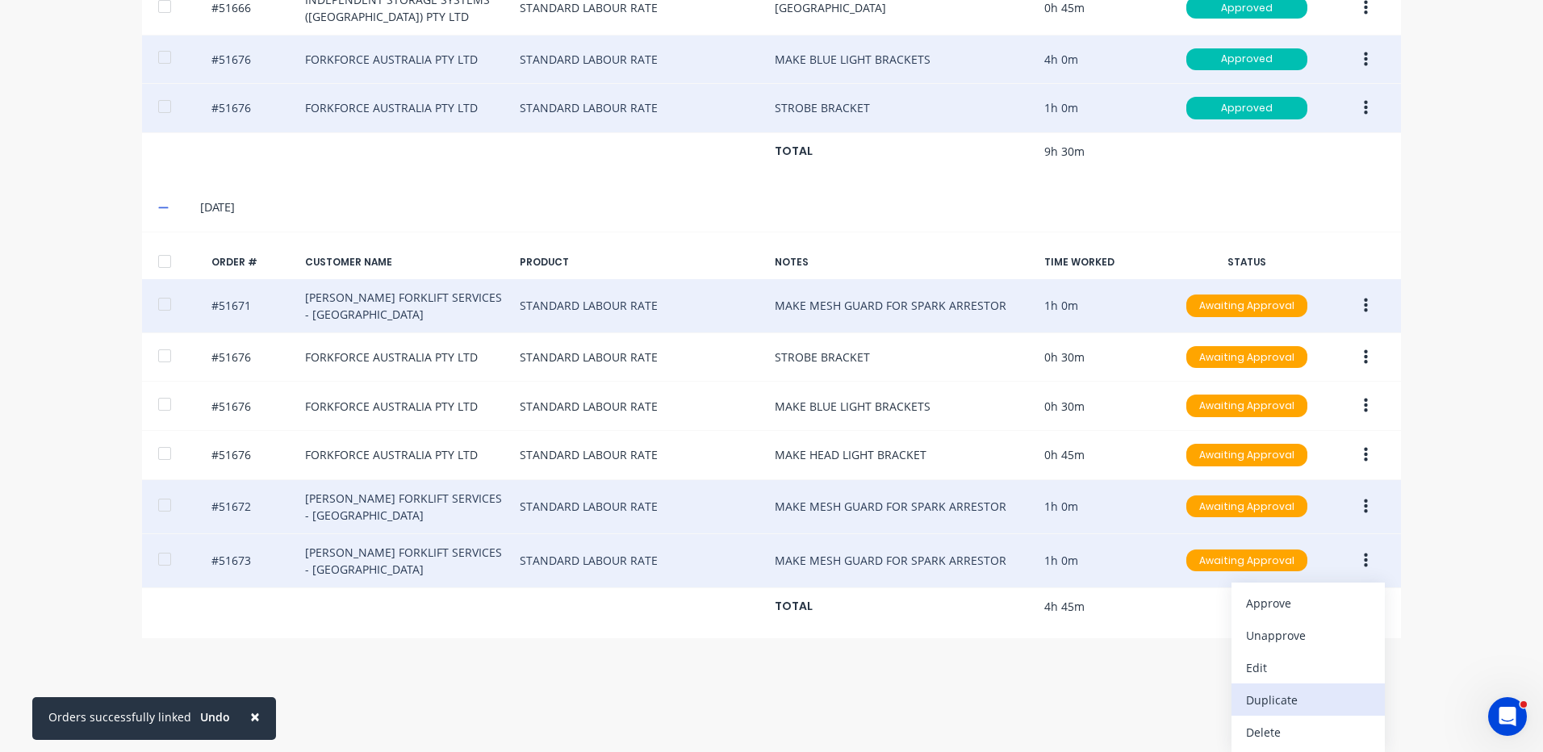
click at [1302, 705] on div "Duplicate" at bounding box center [1308, 699] width 124 height 23
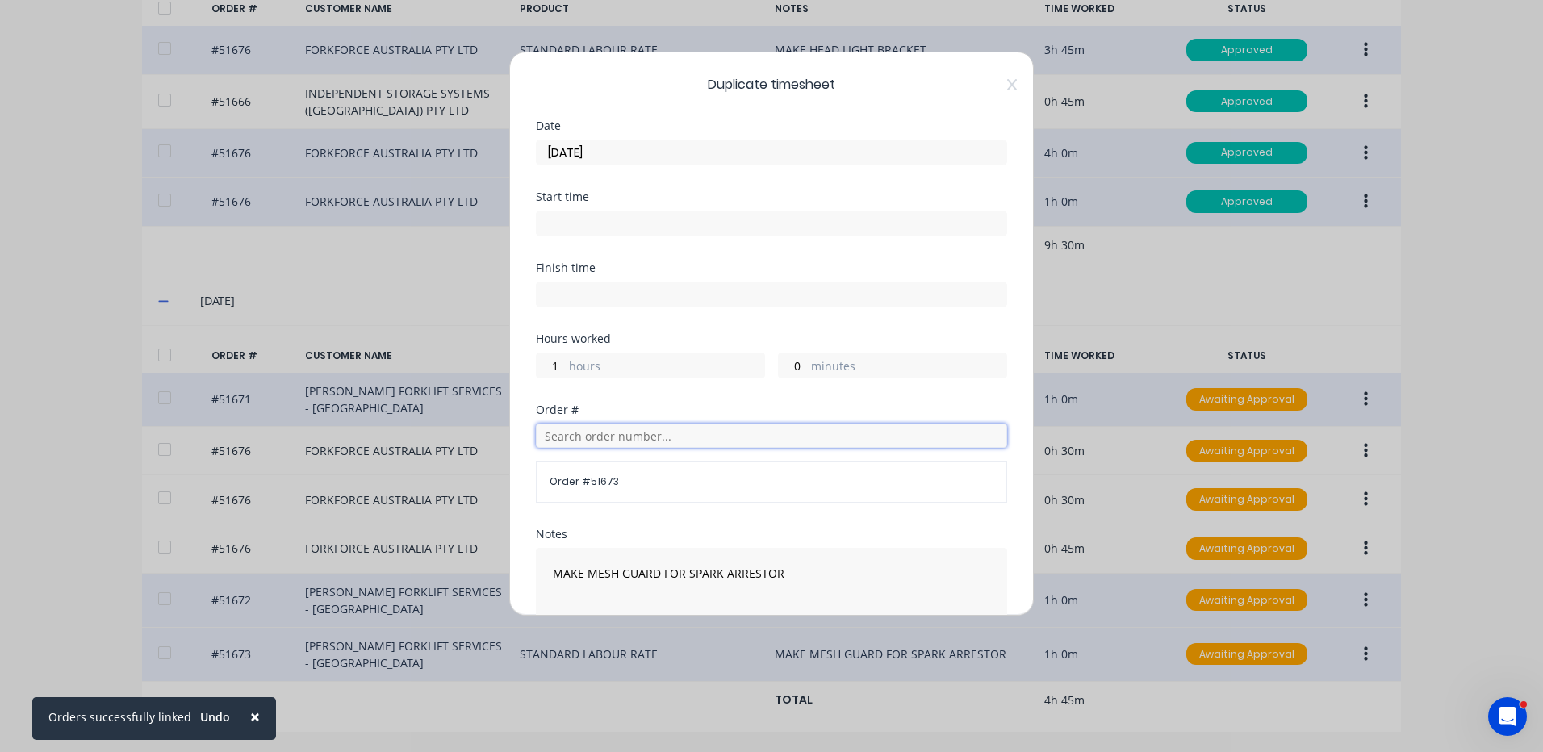
click at [621, 436] on input "text" at bounding box center [771, 436] width 471 height 24
type input "516"
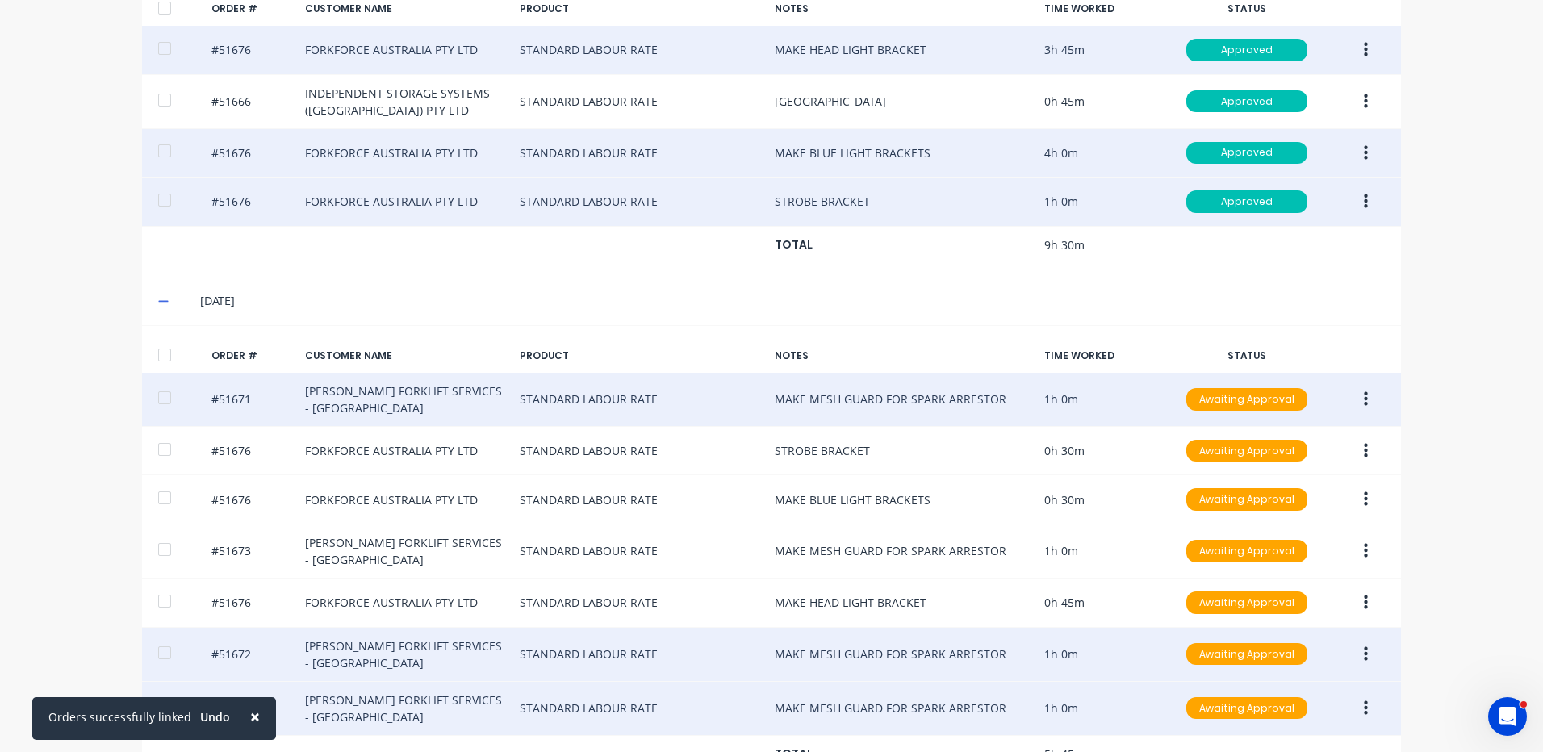
scroll to position [551, 0]
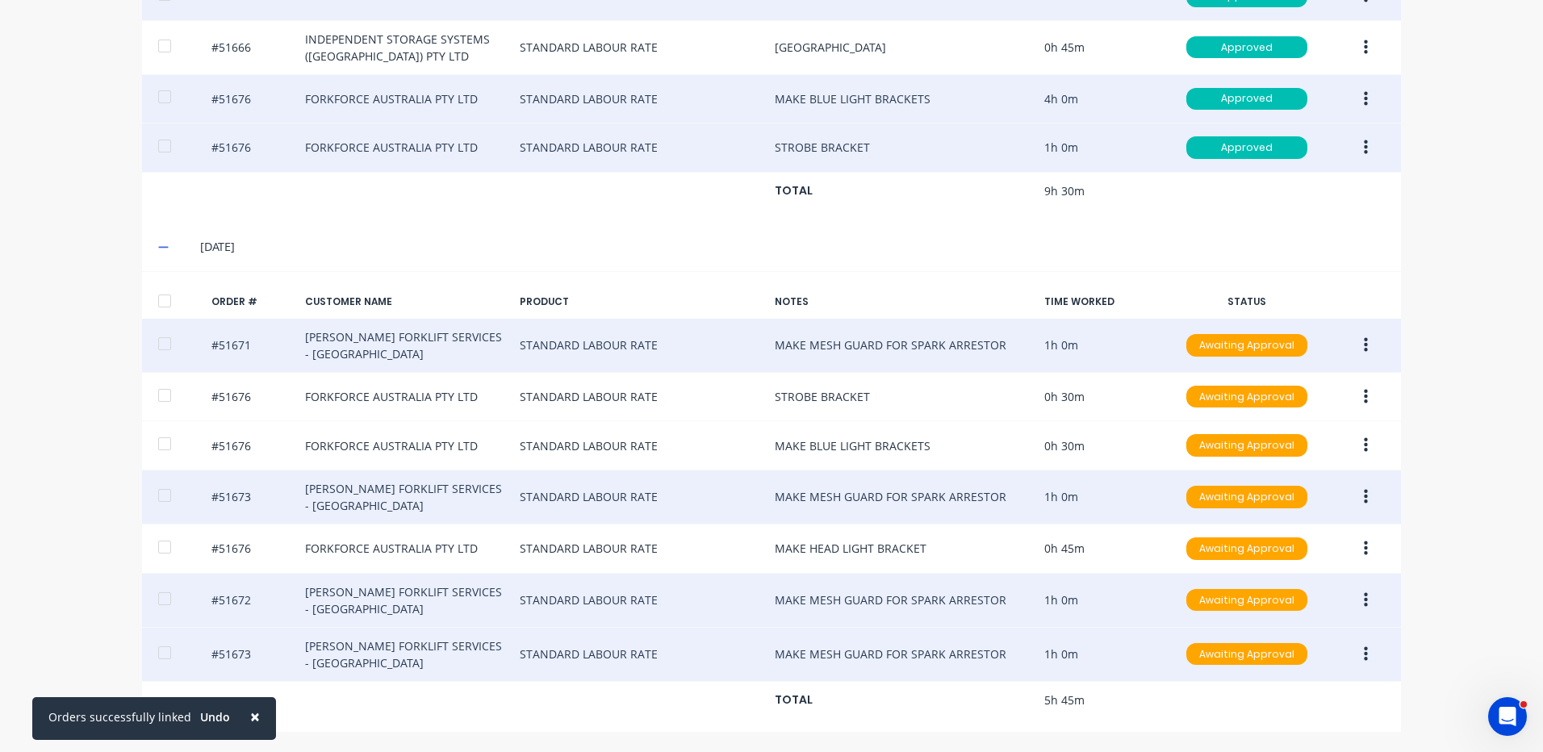
click at [1348, 490] on button "button" at bounding box center [1366, 497] width 38 height 29
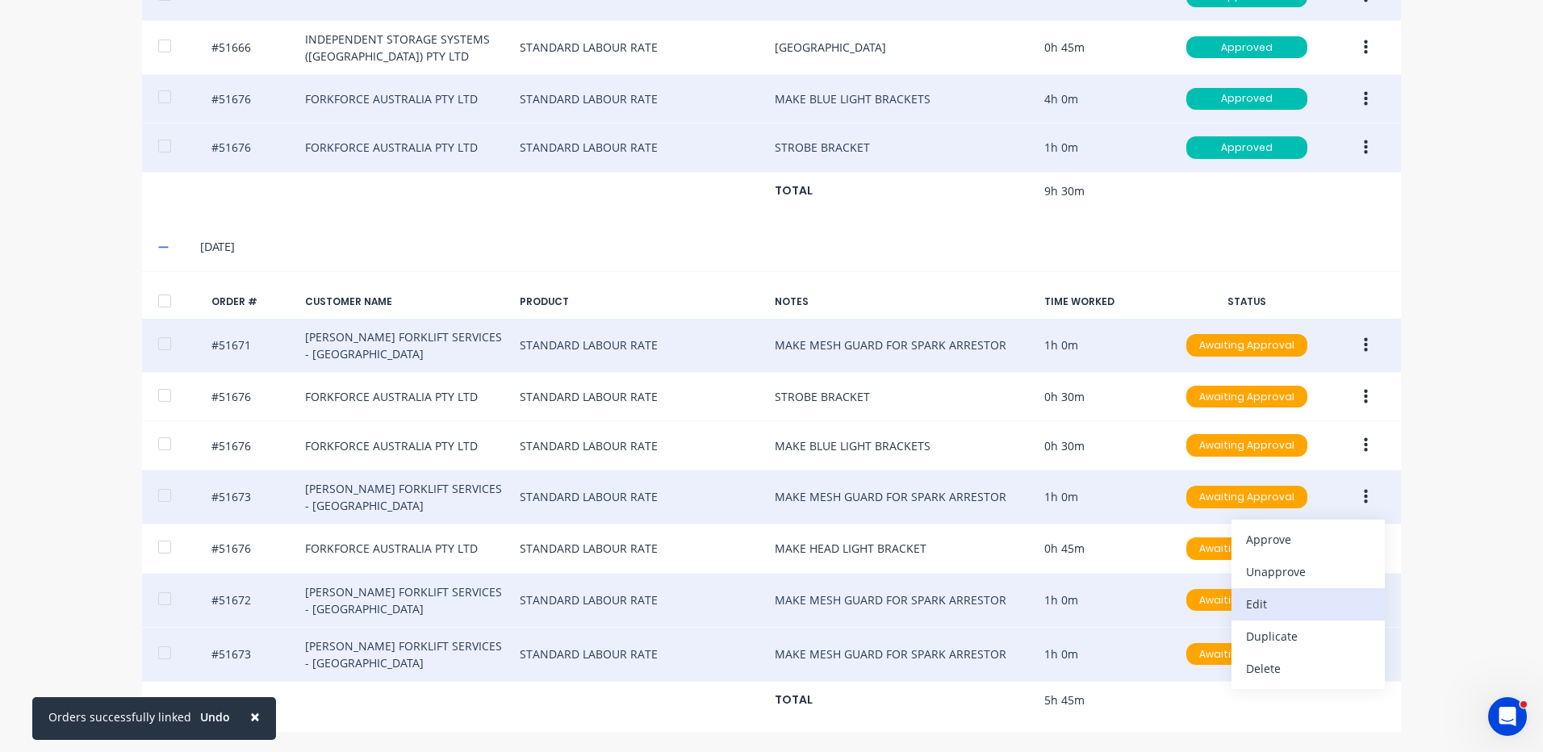
click at [1303, 613] on div "Edit" at bounding box center [1308, 603] width 124 height 23
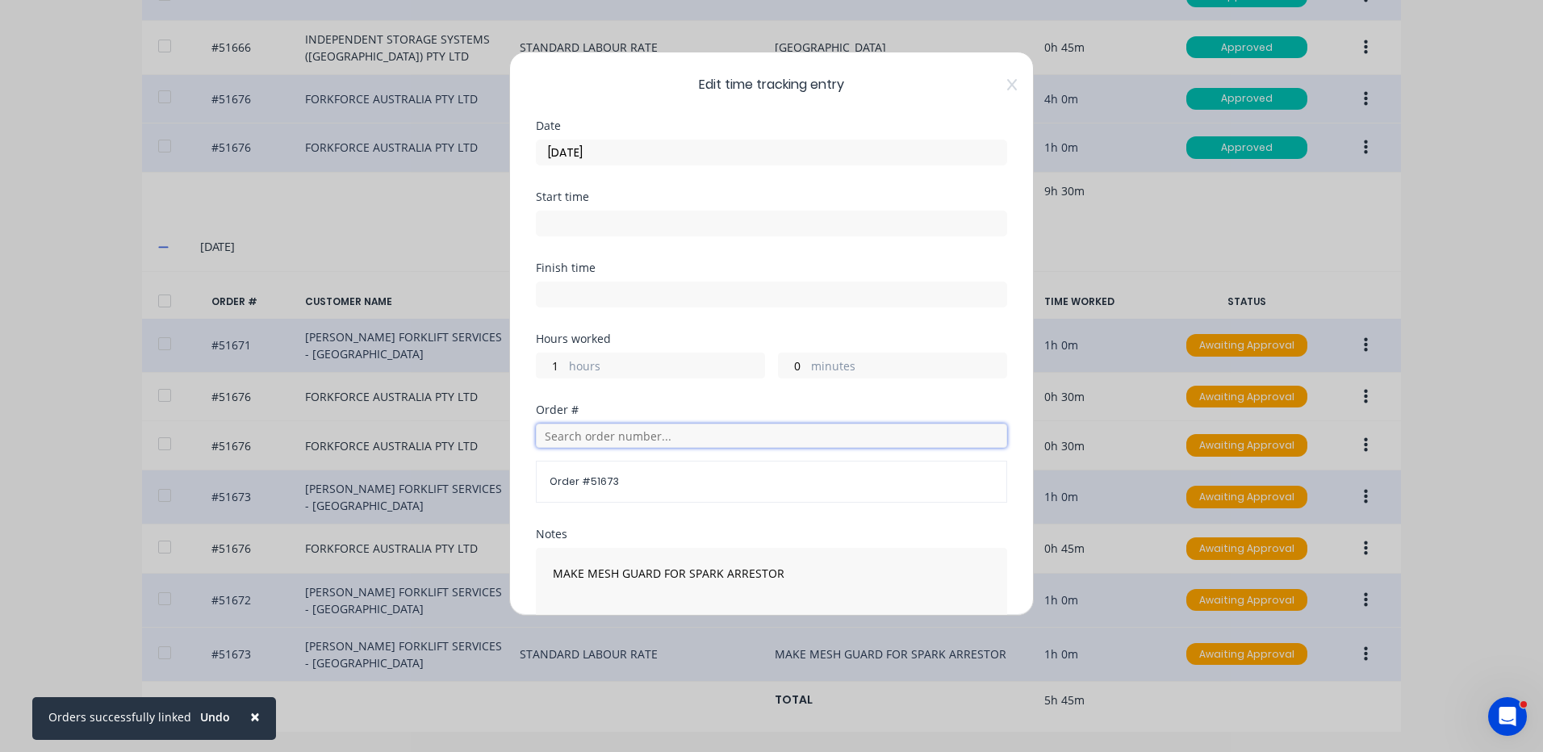
click at [686, 433] on input "text" at bounding box center [771, 436] width 471 height 24
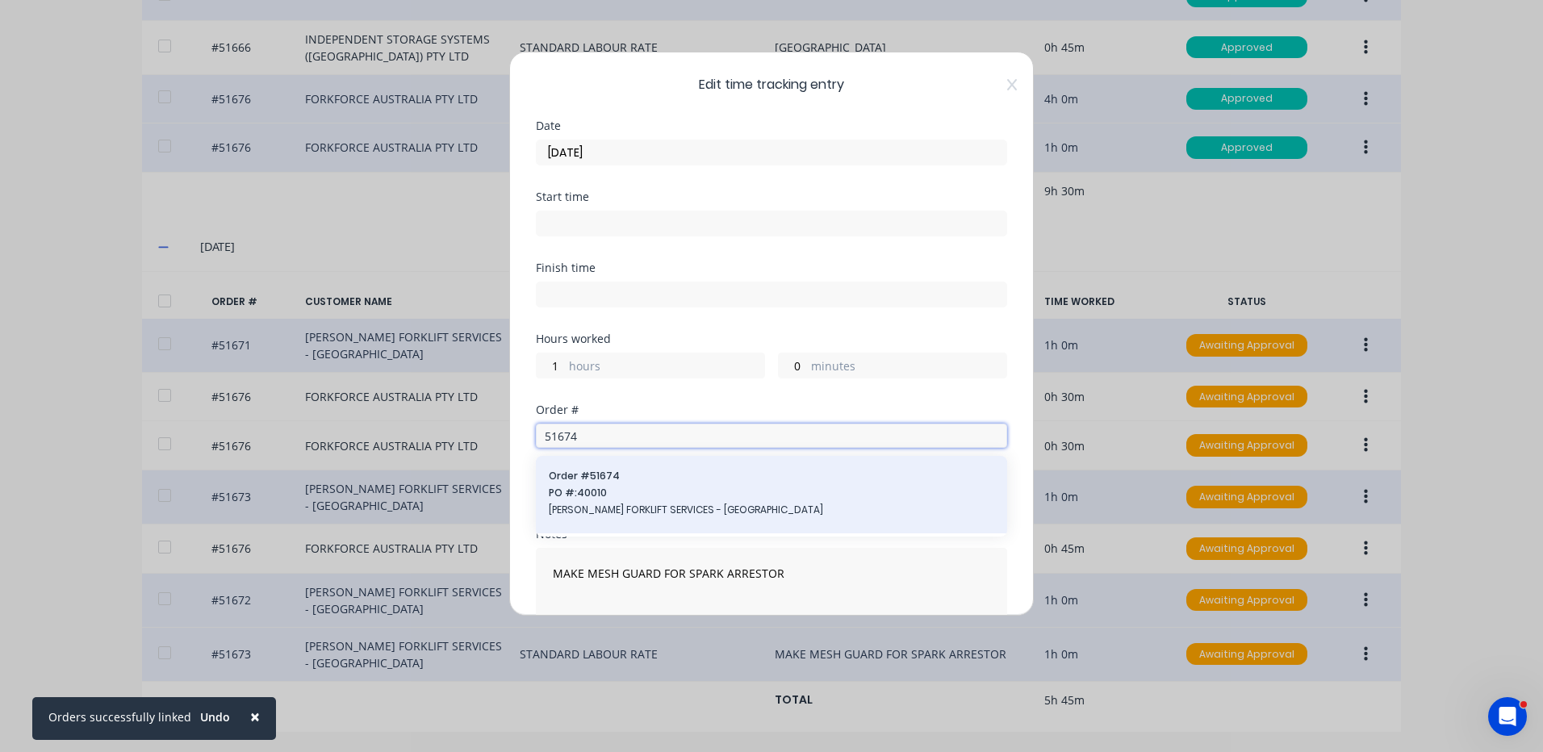
type input "51674"
click at [673, 496] on span "PO #: 40010" at bounding box center [771, 493] width 445 height 15
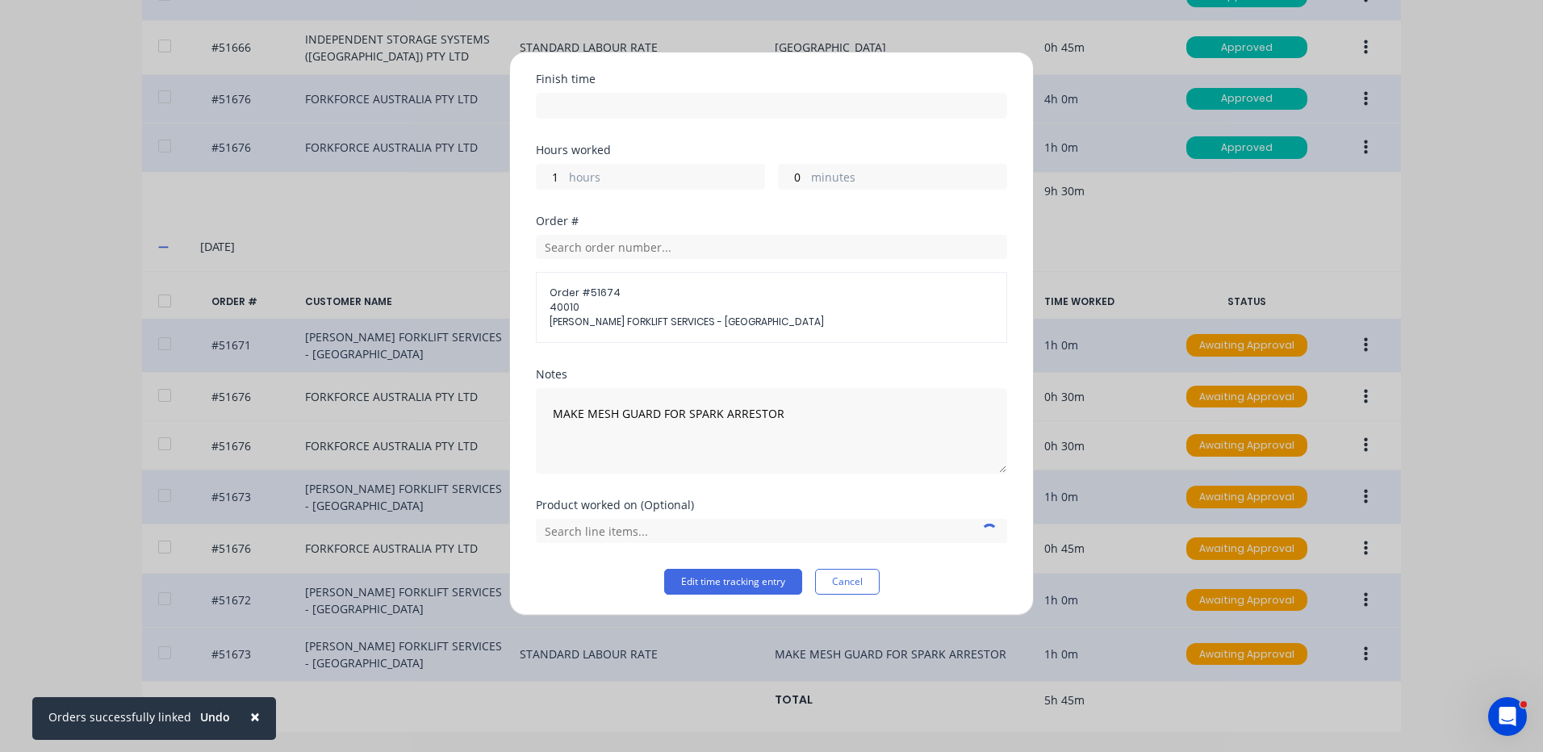
scroll to position [191, 0]
click at [709, 521] on input "text" at bounding box center [771, 528] width 471 height 24
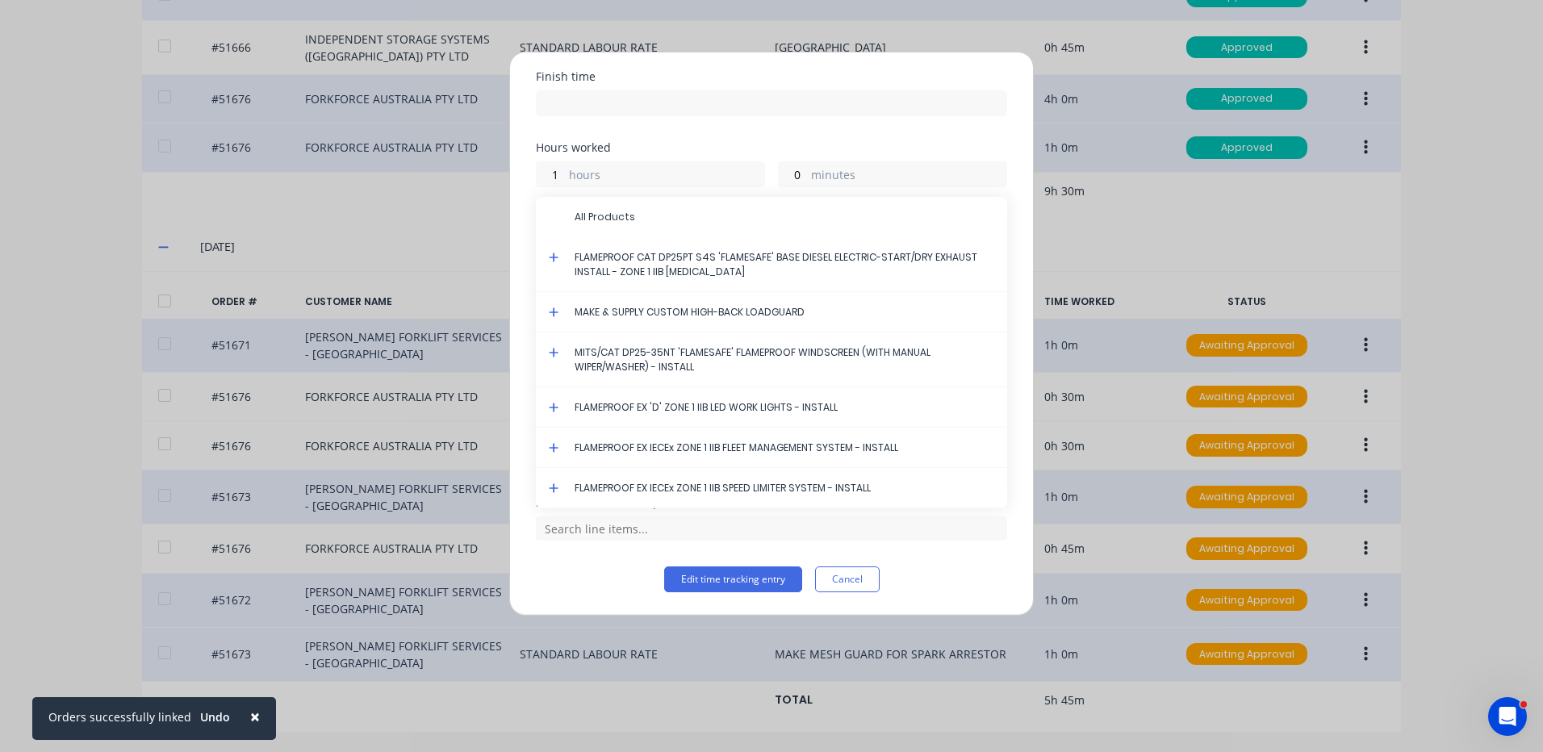
click at [556, 257] on icon at bounding box center [554, 258] width 10 height 10
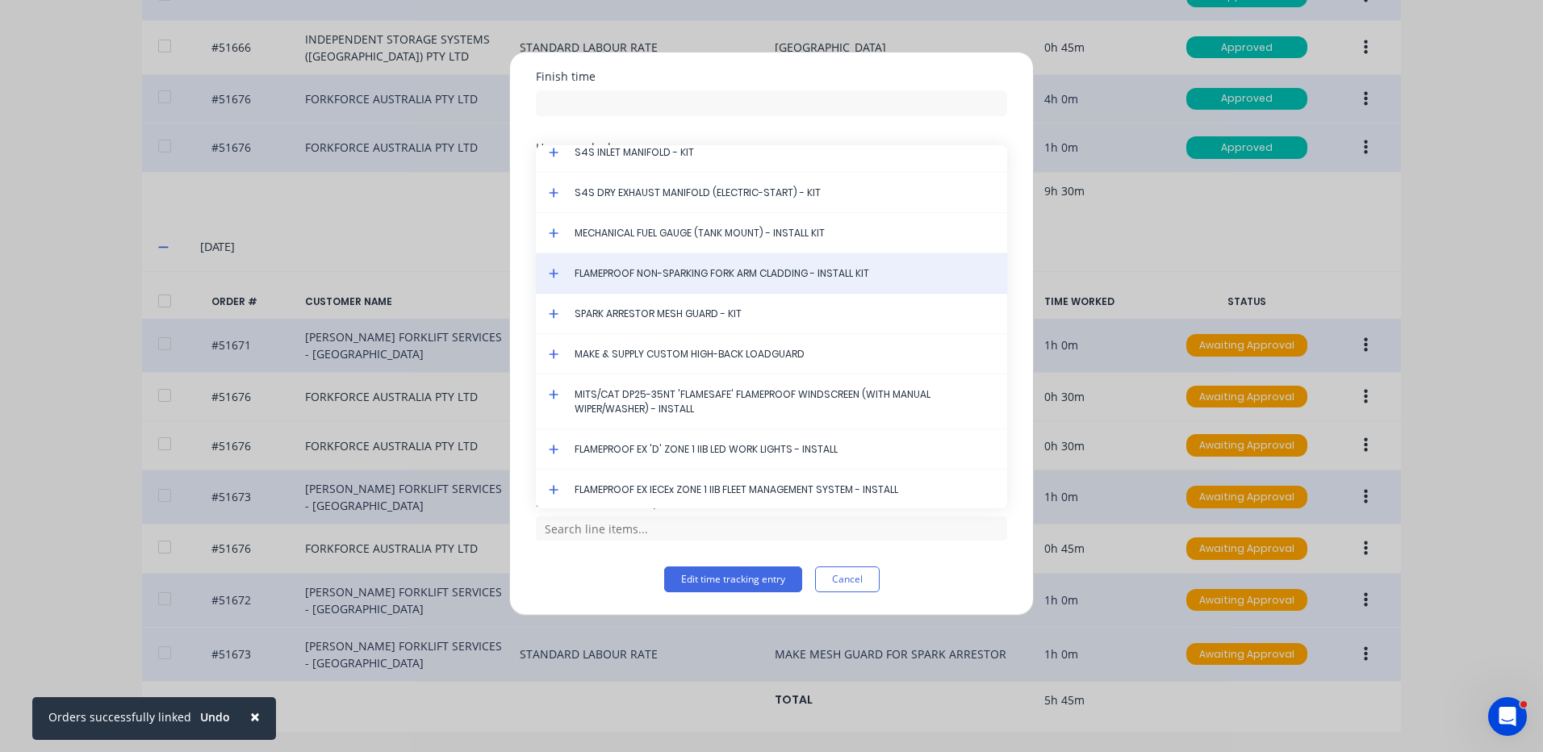
scroll to position [0, 0]
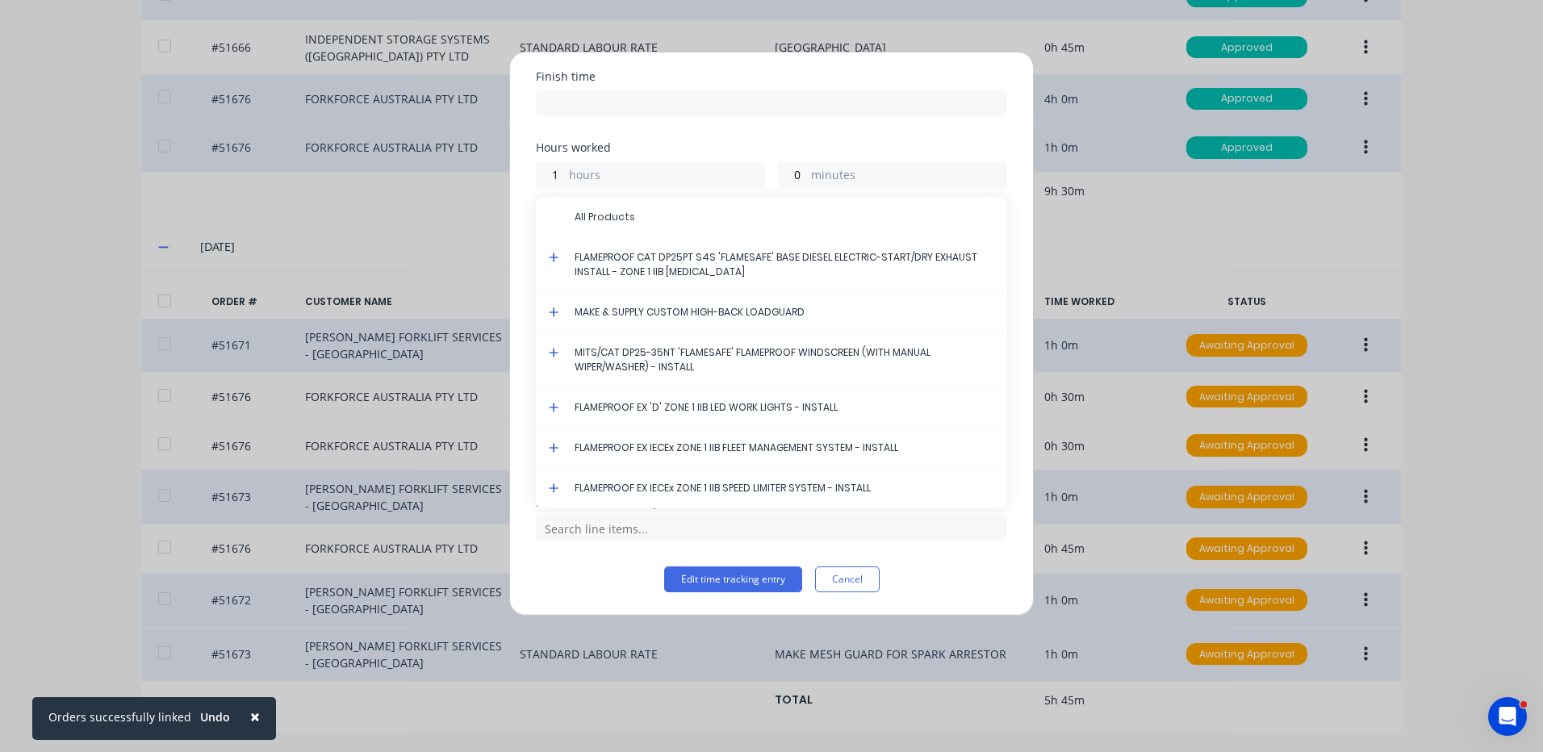
click at [554, 261] on icon at bounding box center [554, 258] width 10 height 10
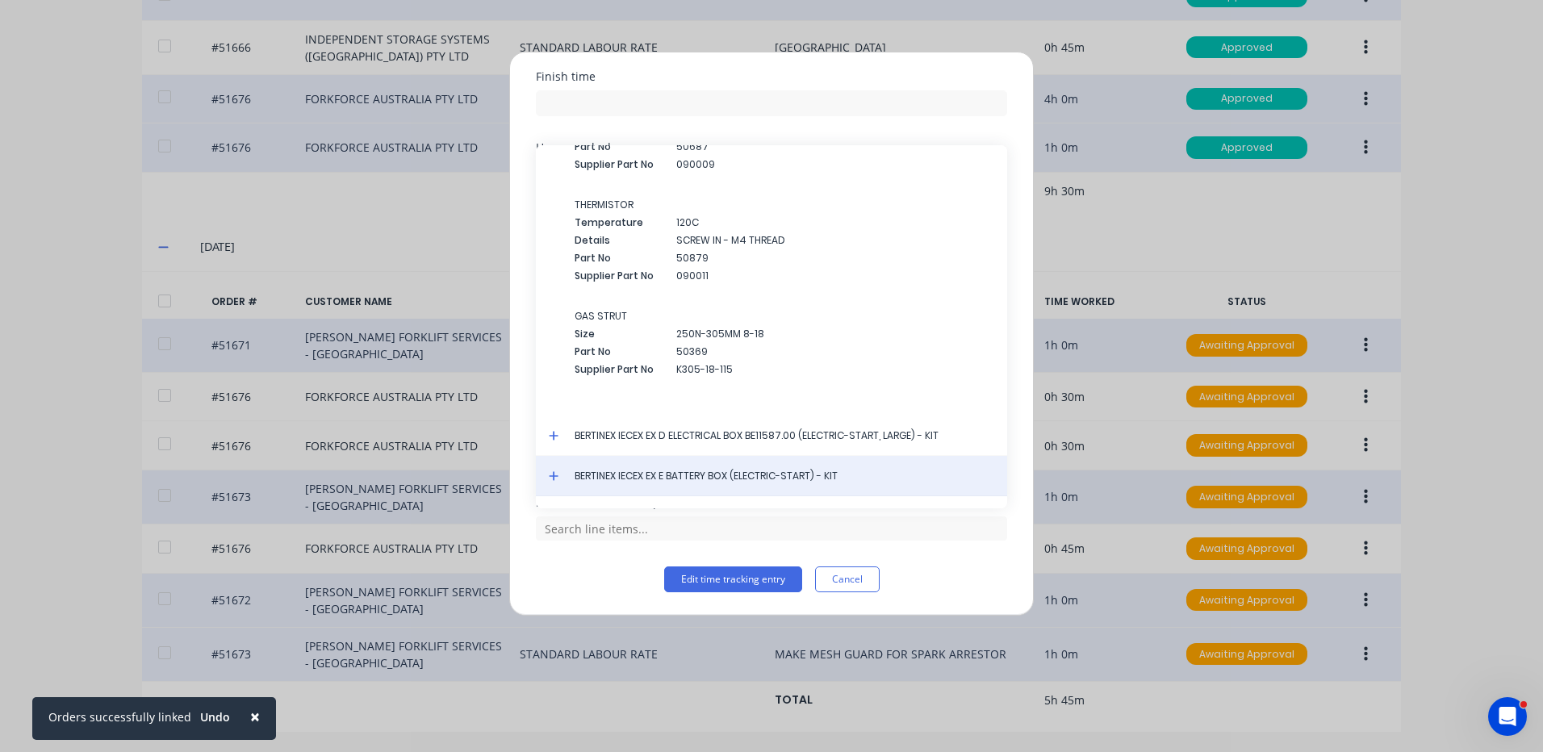
scroll to position [4681, 0]
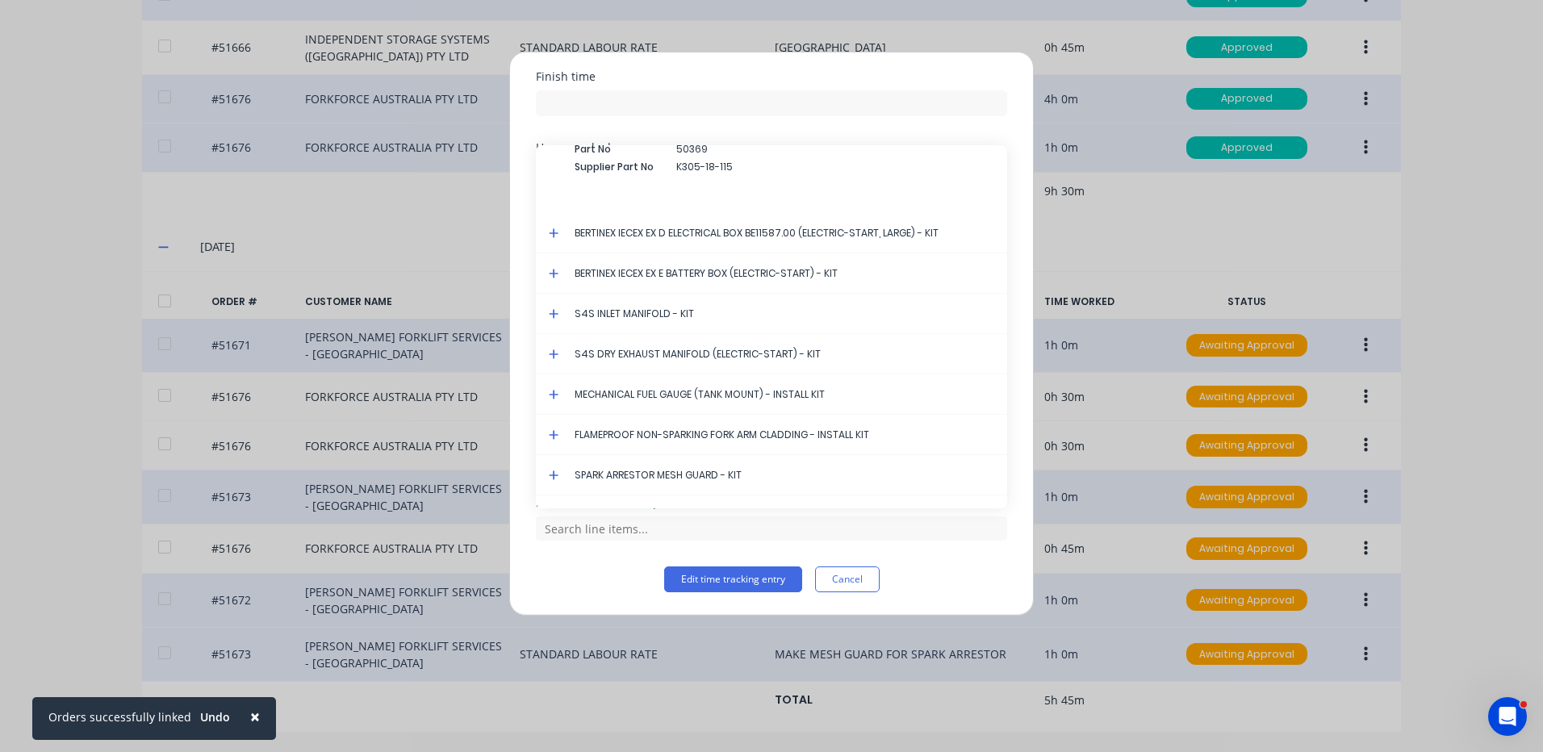
click at [554, 472] on icon at bounding box center [554, 475] width 10 height 10
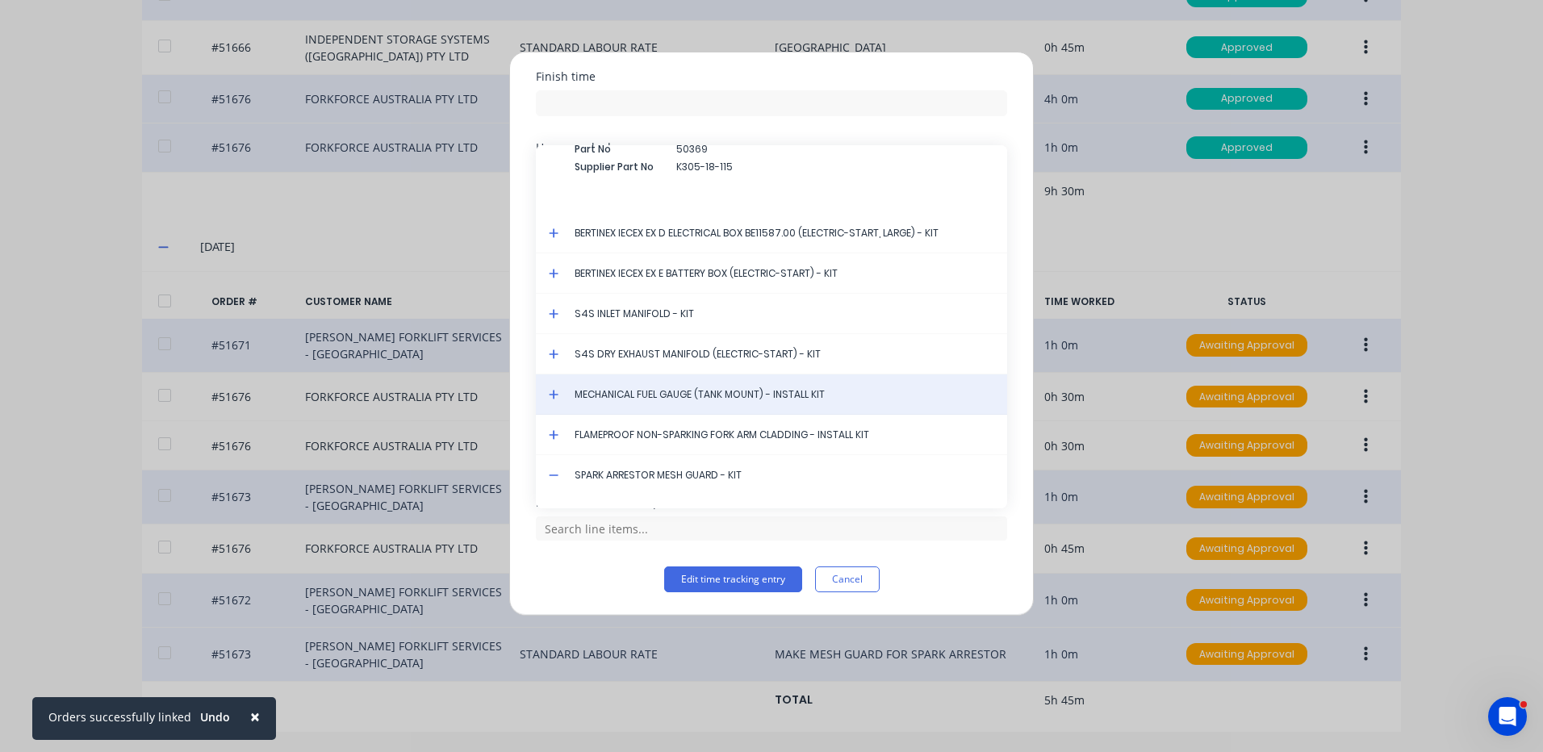
scroll to position [5003, 0]
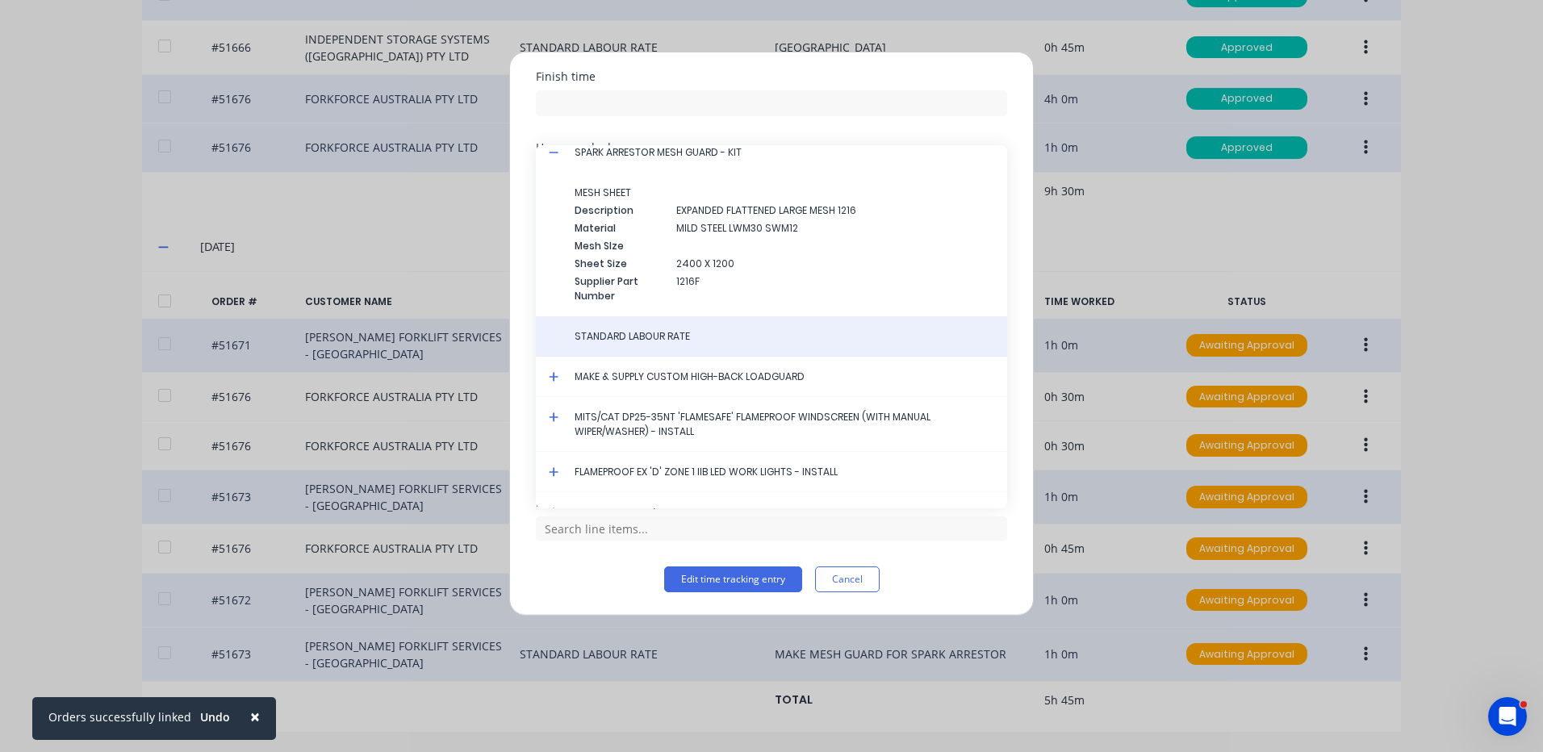
click at [657, 334] on span "STANDARD LABOUR RATE" at bounding box center [785, 336] width 420 height 15
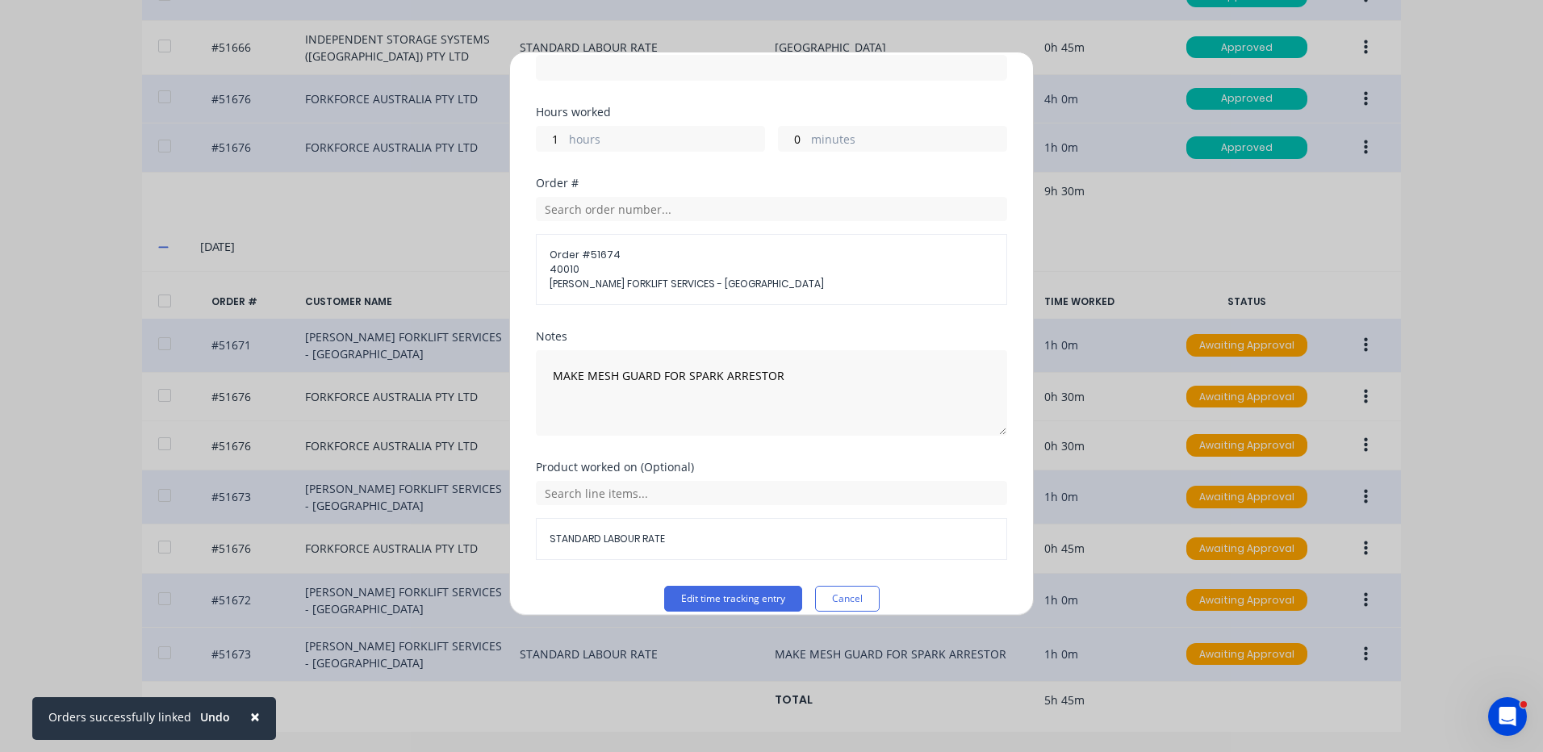
scroll to position [246, 0]
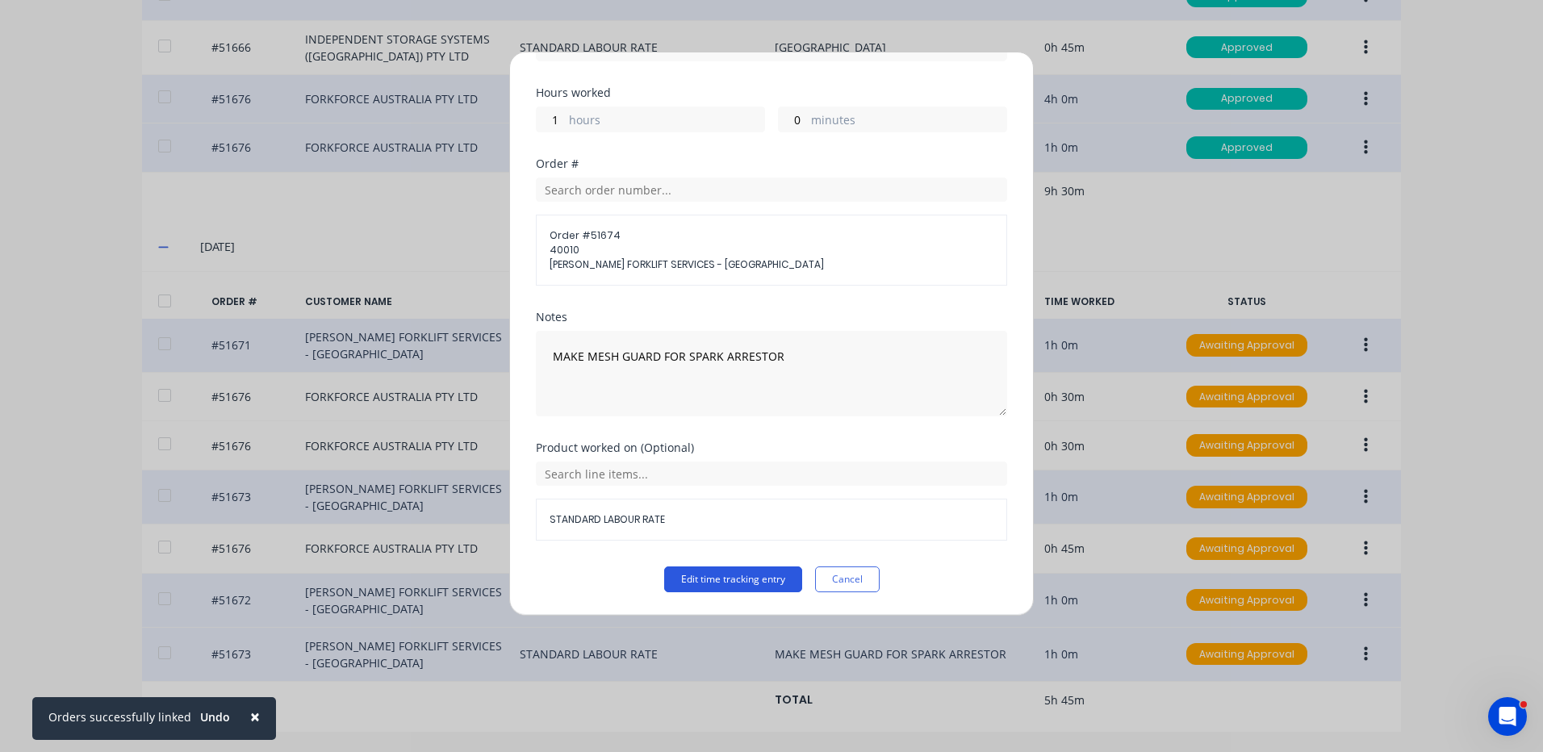
click at [699, 571] on button "Edit time tracking entry" at bounding box center [733, 580] width 138 height 26
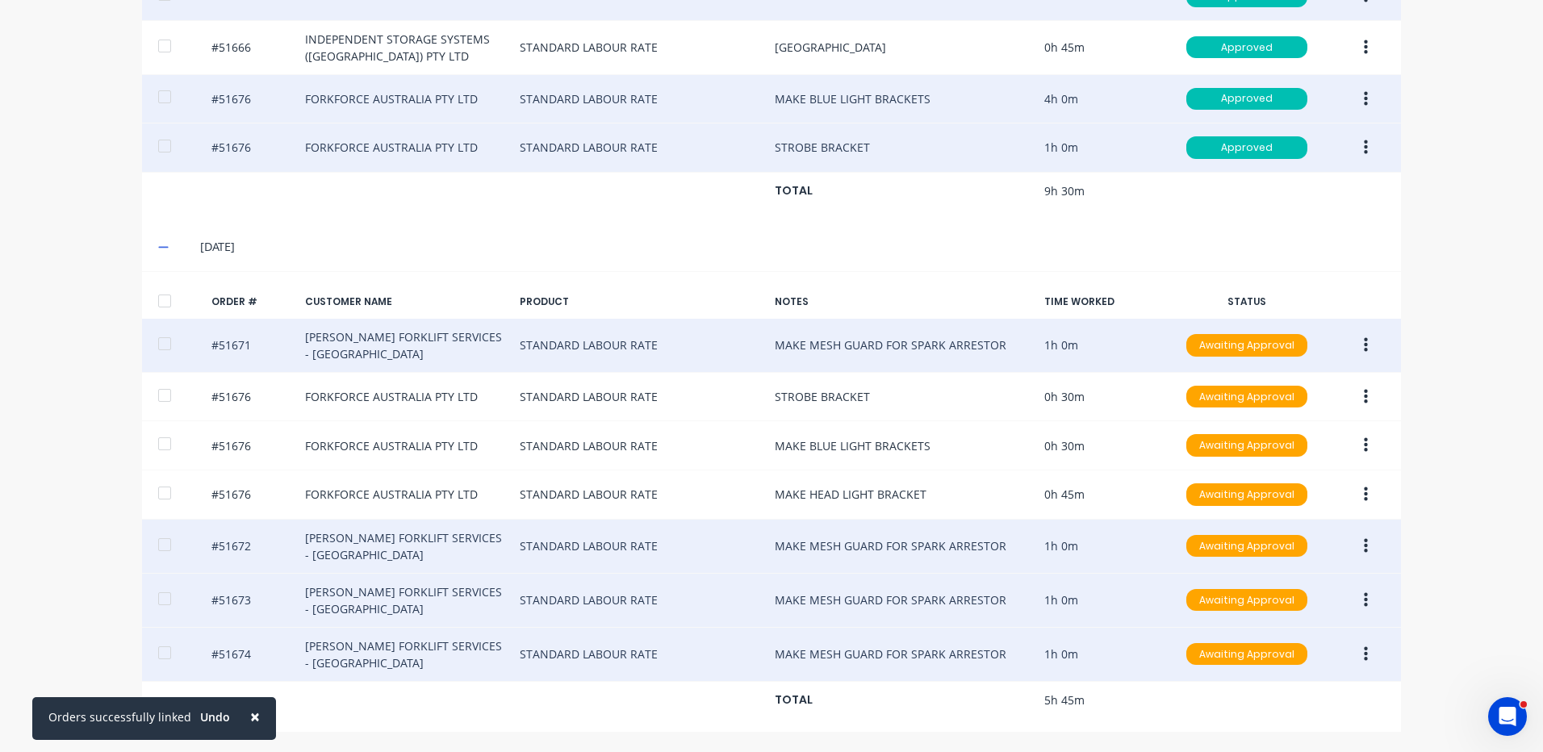
click at [1353, 655] on button "button" at bounding box center [1366, 654] width 38 height 29
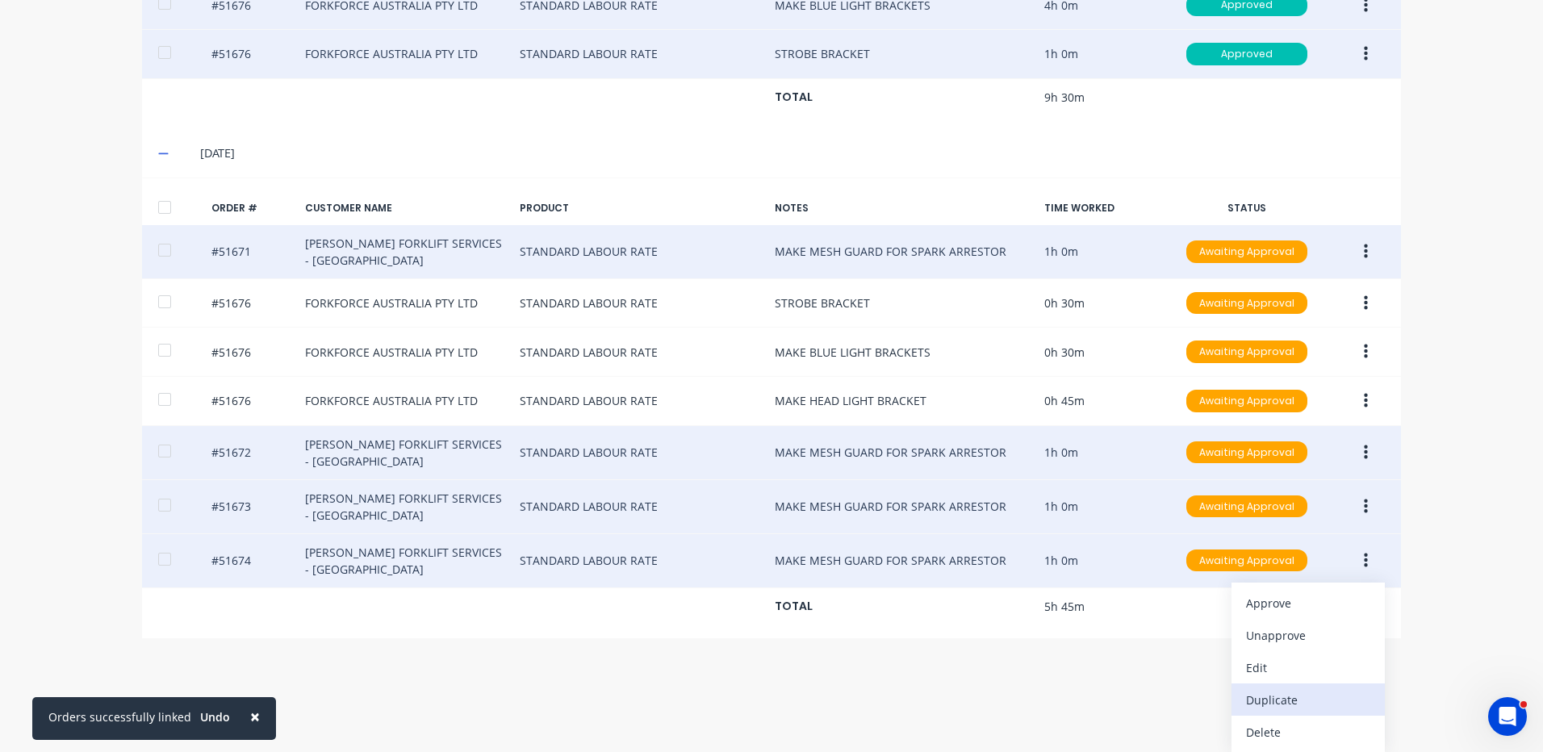
click at [1282, 693] on div "Duplicate" at bounding box center [1308, 699] width 124 height 23
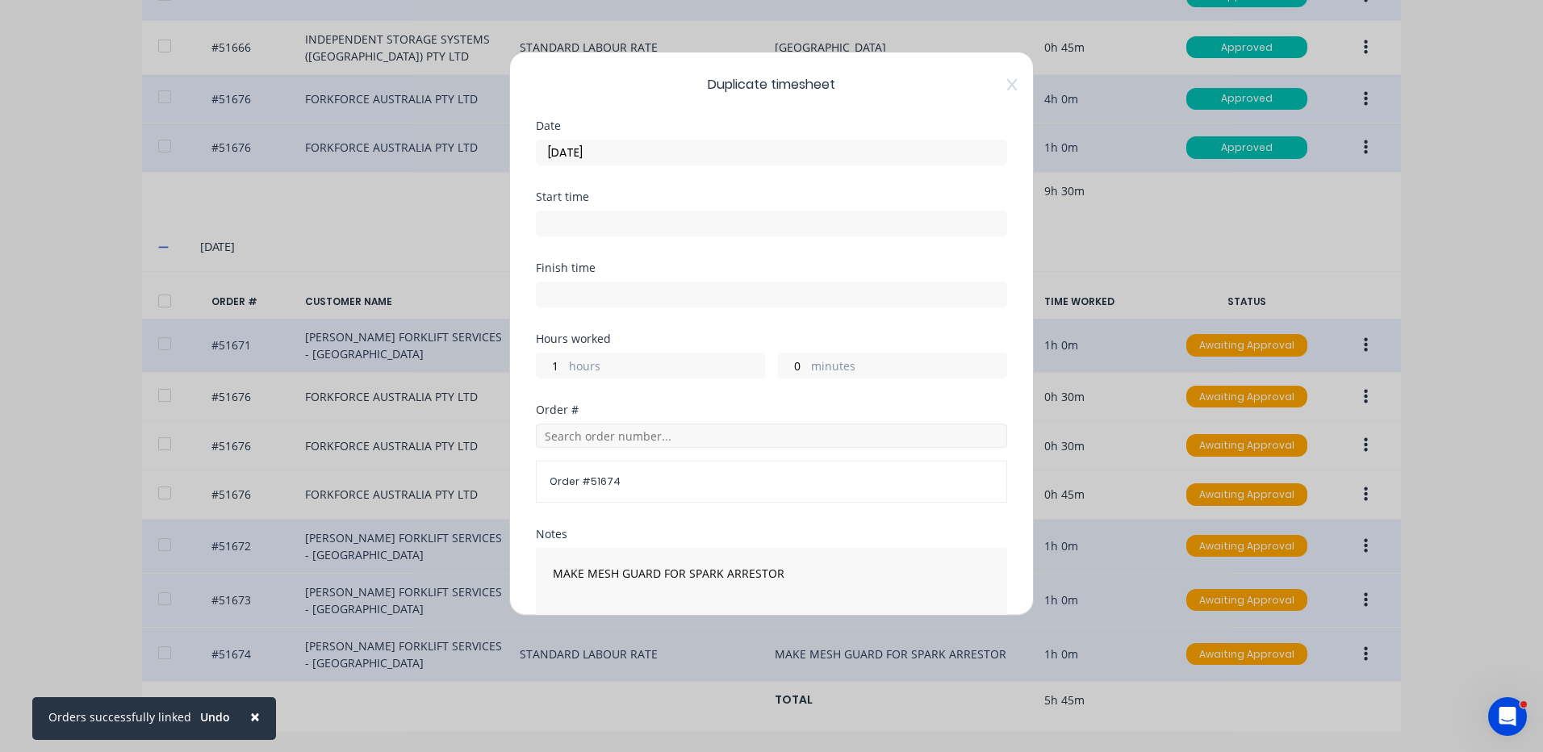
scroll to position [217, 0]
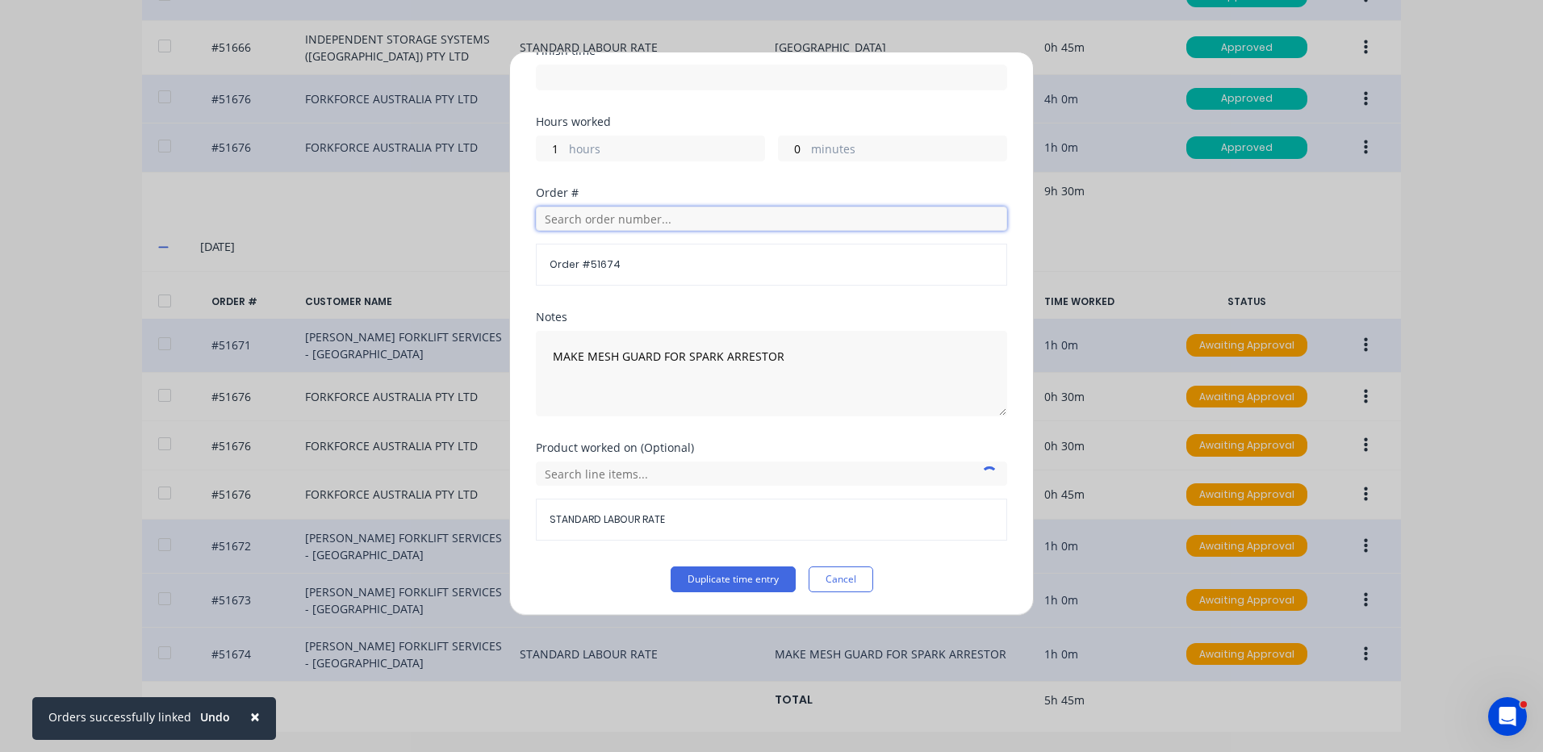
click at [657, 211] on input "text" at bounding box center [771, 219] width 471 height 24
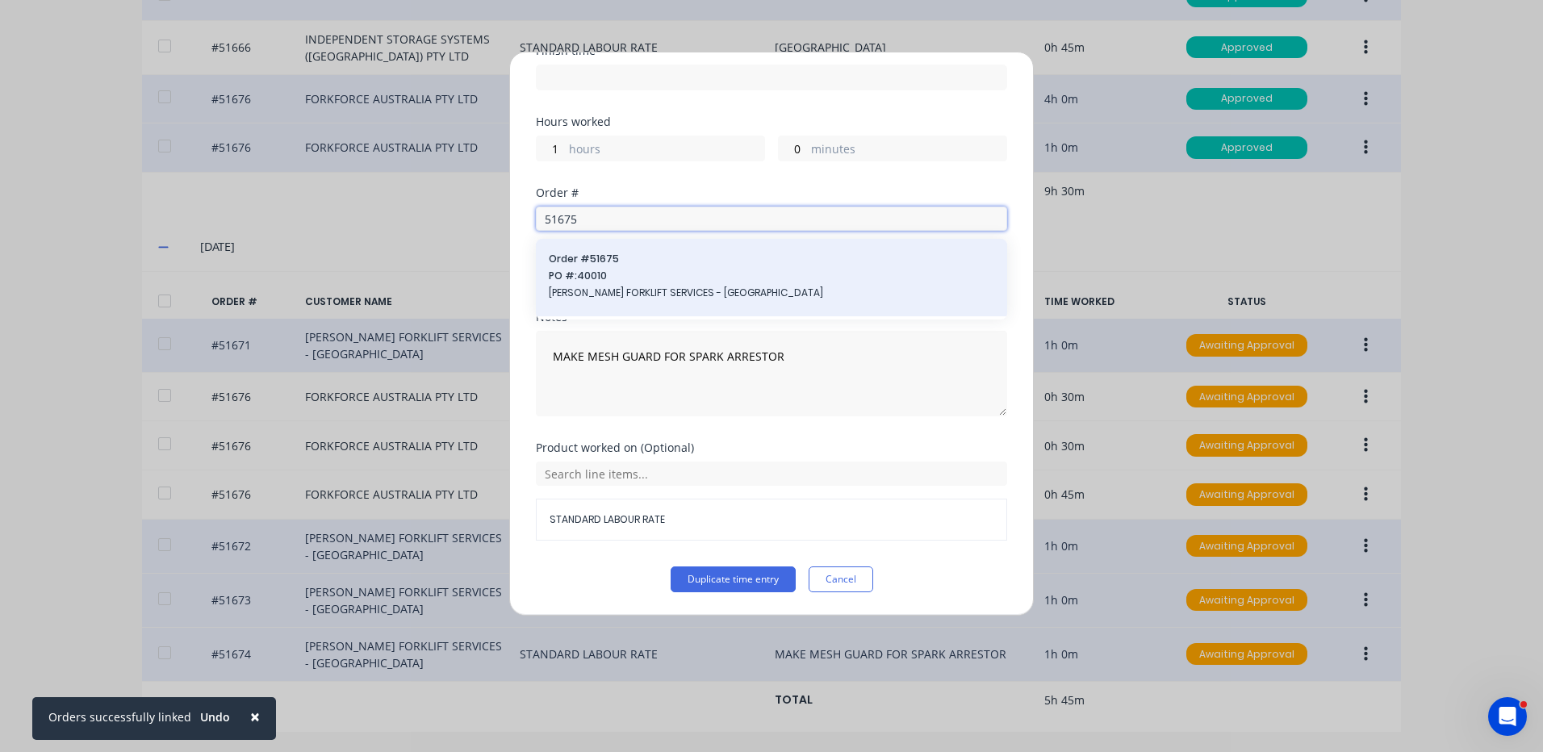
type input "51675"
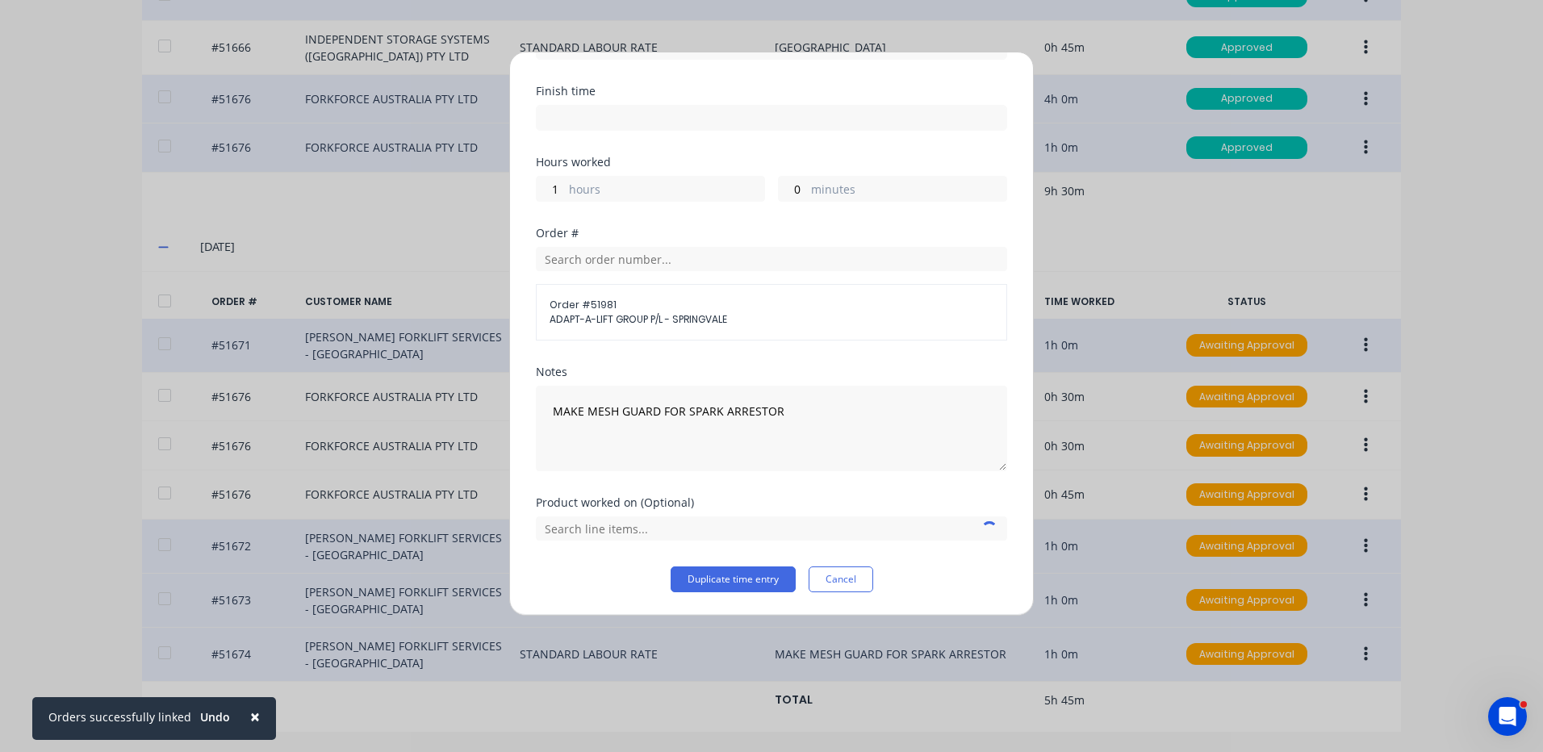
scroll to position [177, 0]
click at [721, 264] on input "text" at bounding box center [771, 259] width 471 height 24
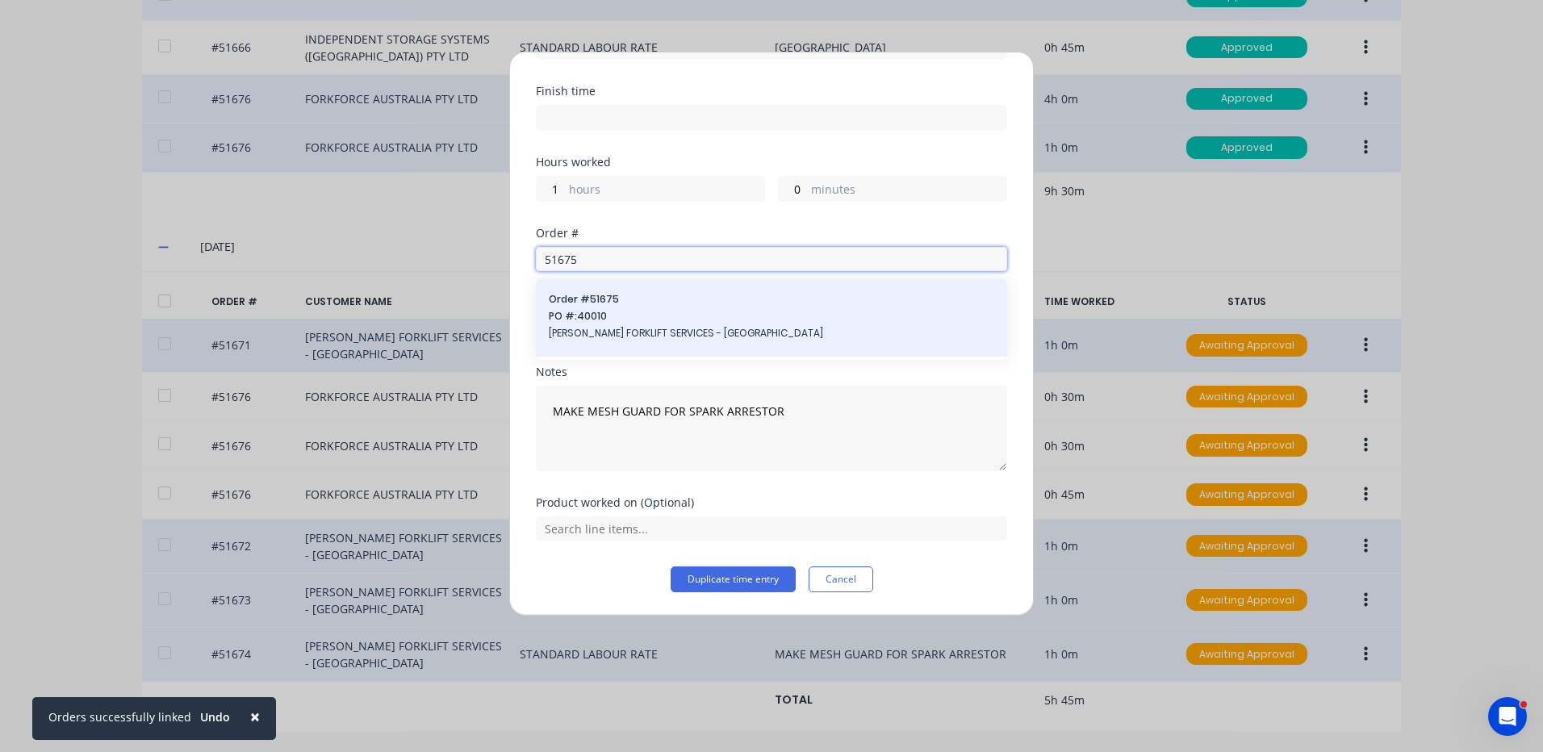
type input "51675"
click at [749, 320] on span "PO #: 40010" at bounding box center [771, 316] width 445 height 15
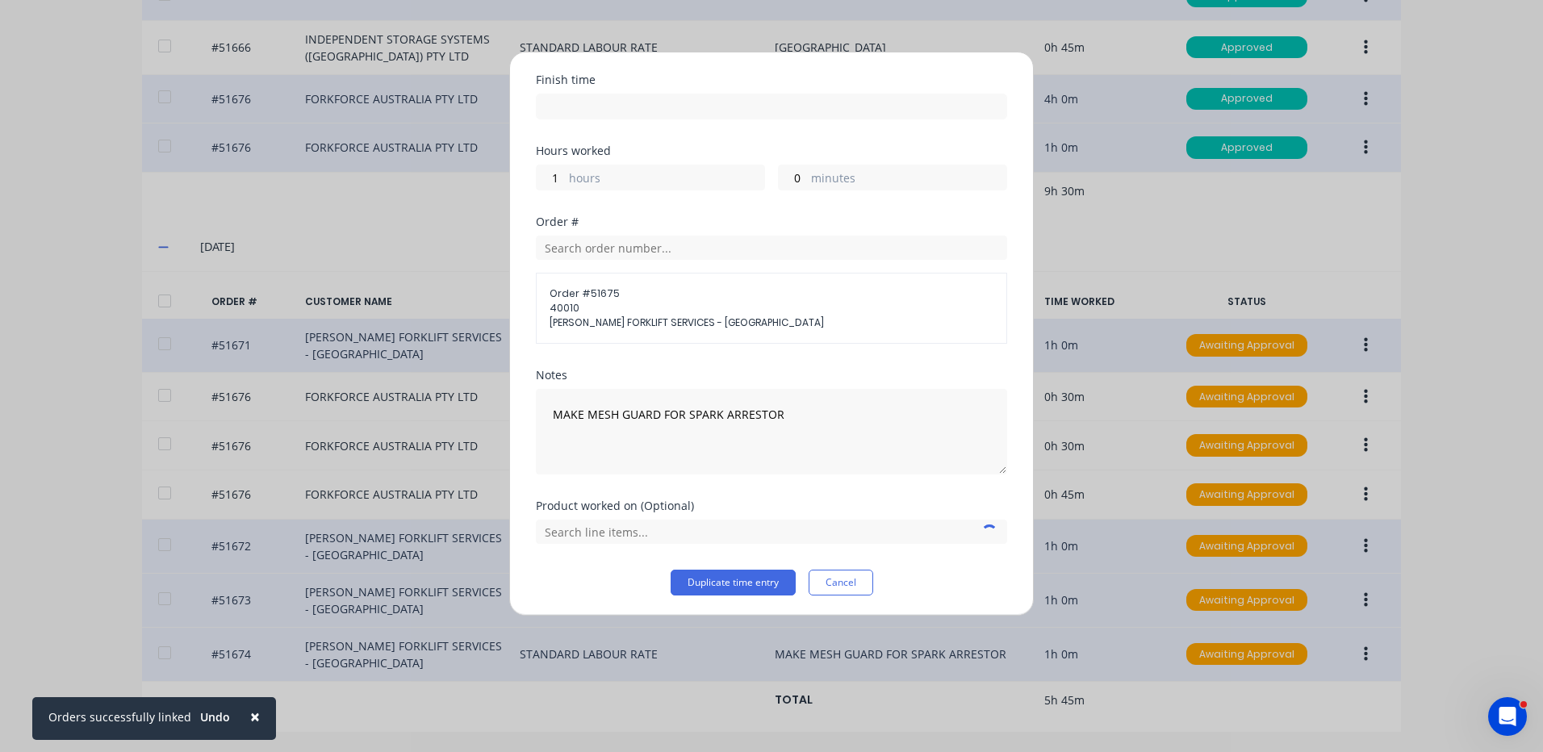
scroll to position [191, 0]
click at [744, 527] on input "text" at bounding box center [771, 528] width 471 height 24
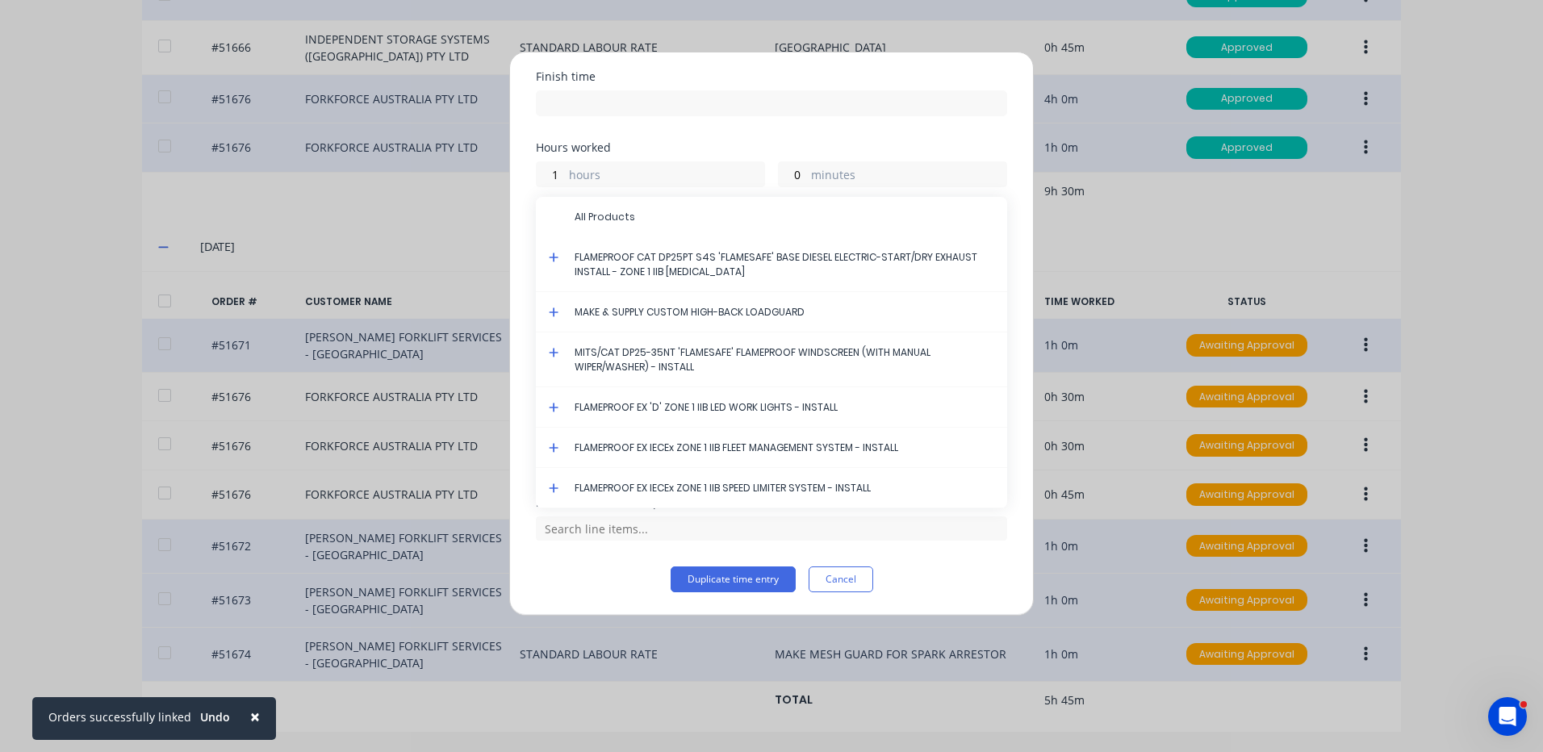
click at [551, 253] on icon at bounding box center [554, 257] width 10 height 11
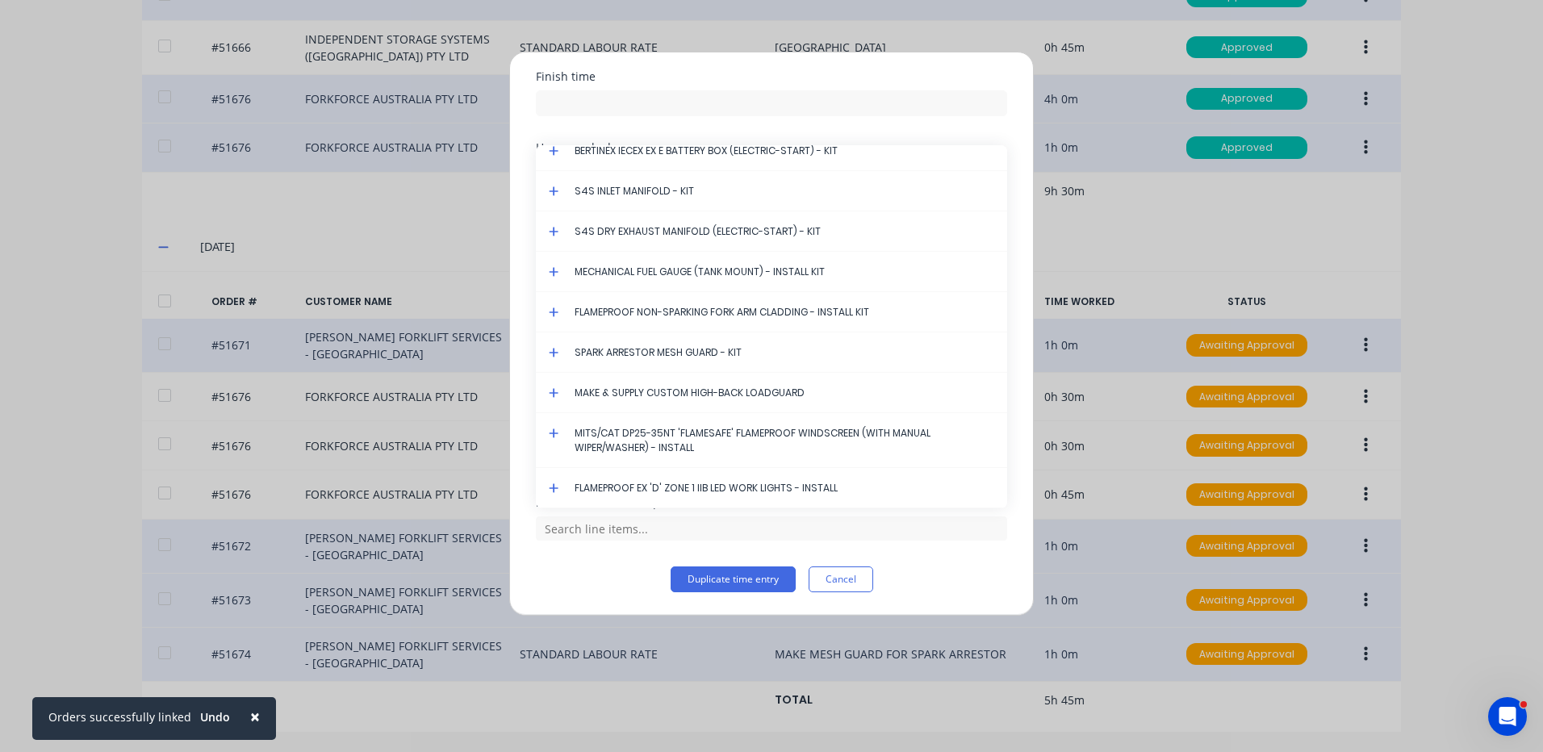
scroll to position [4884, 0]
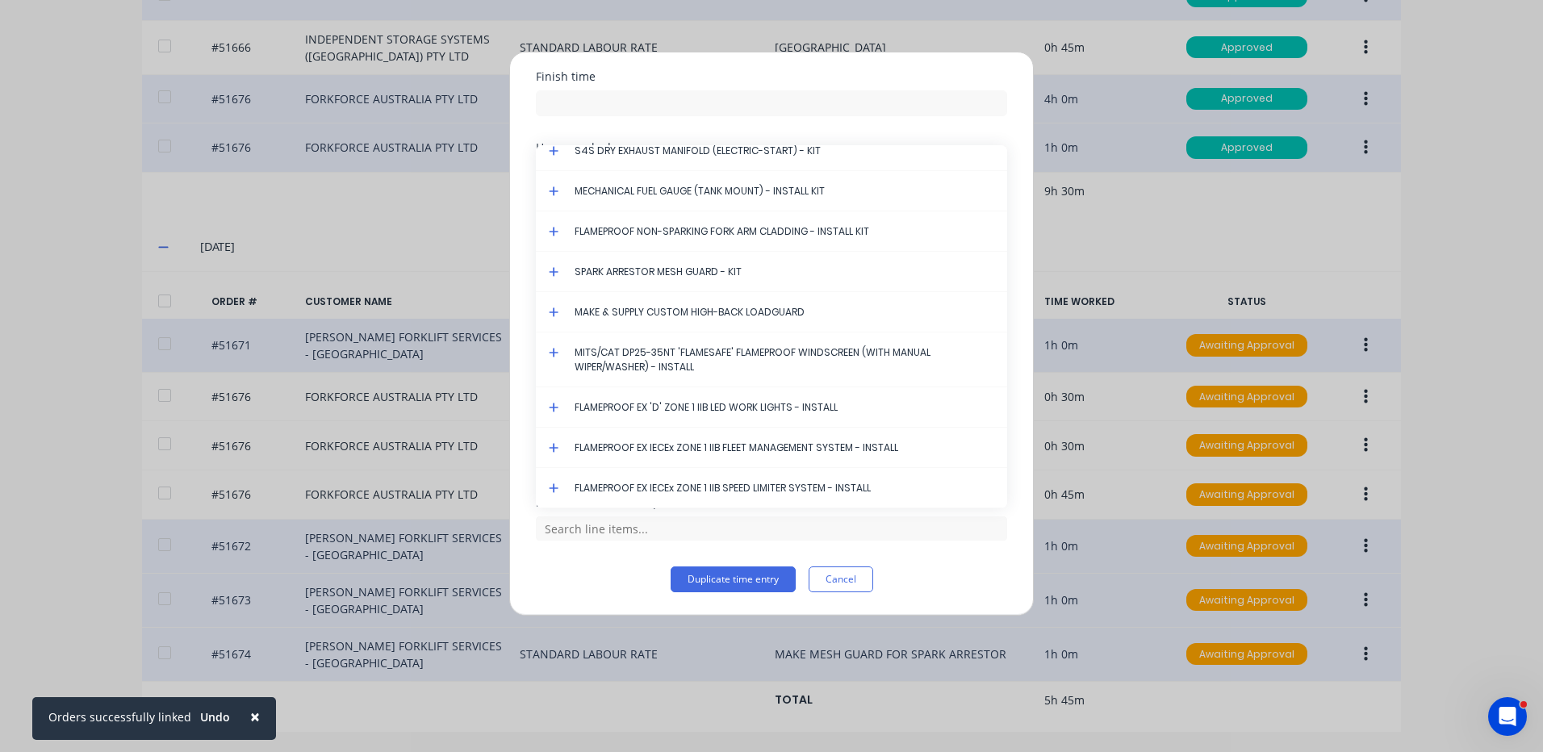
click at [554, 270] on icon at bounding box center [554, 272] width 10 height 10
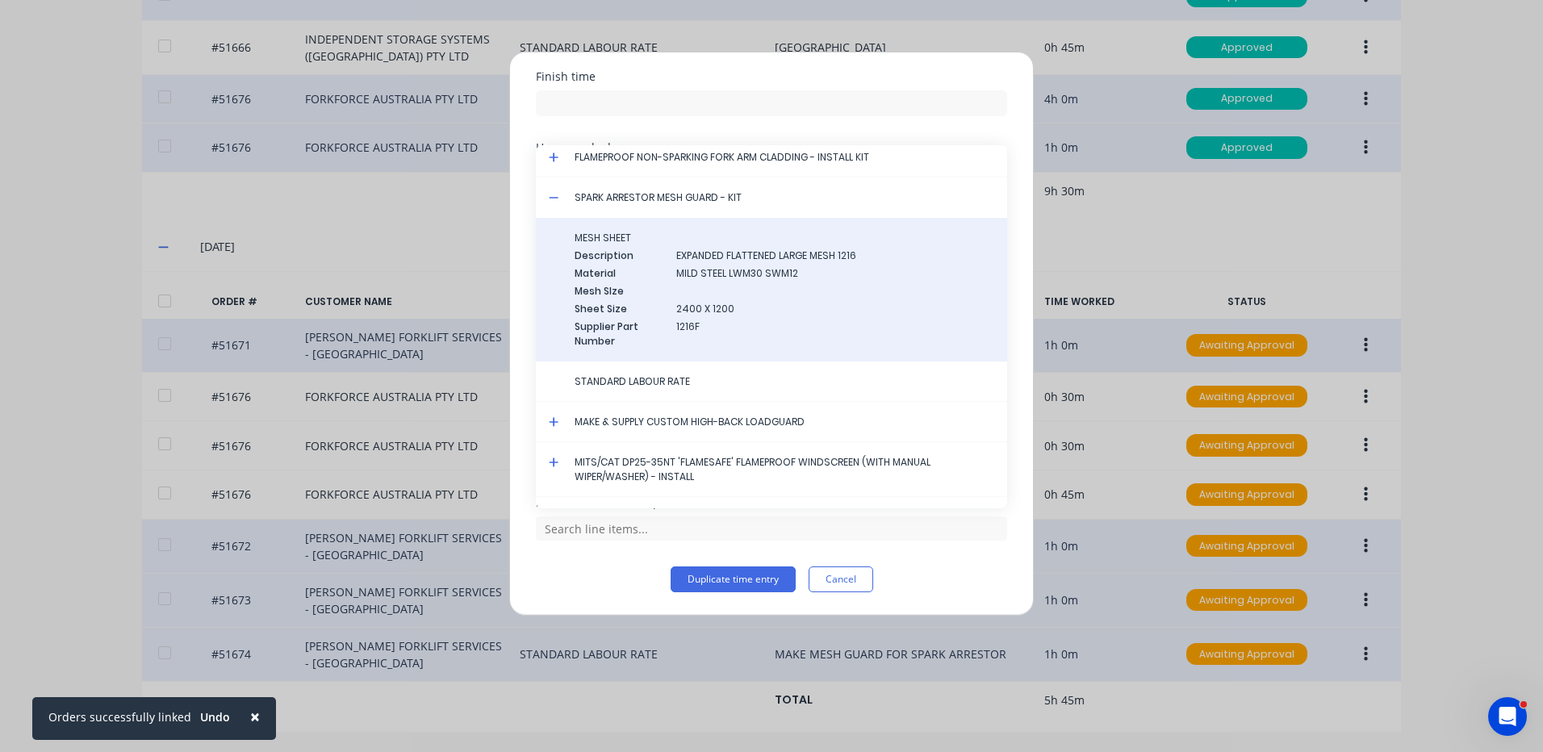
scroll to position [5045, 0]
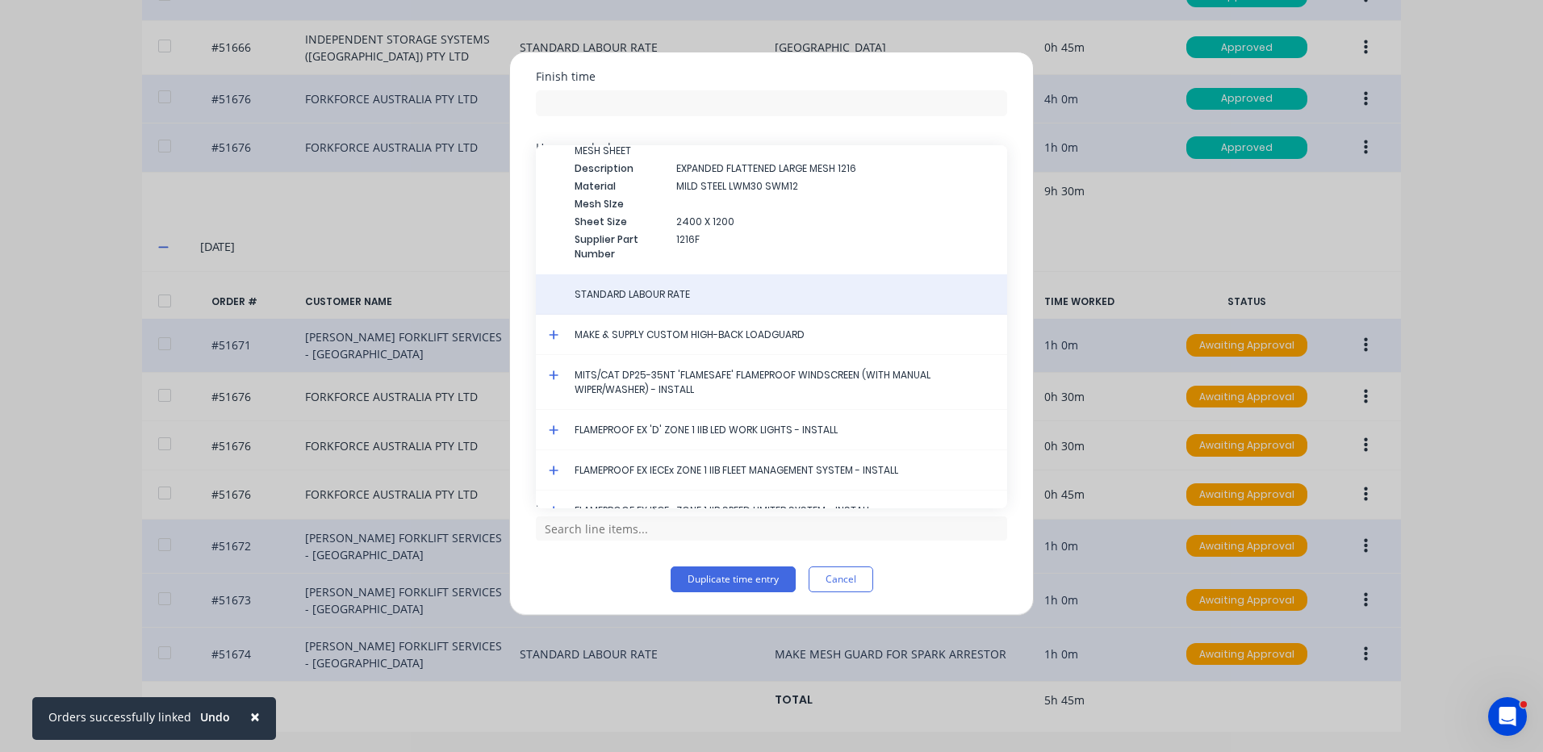
click at [653, 299] on span "STANDARD LABOUR RATE" at bounding box center [785, 294] width 420 height 15
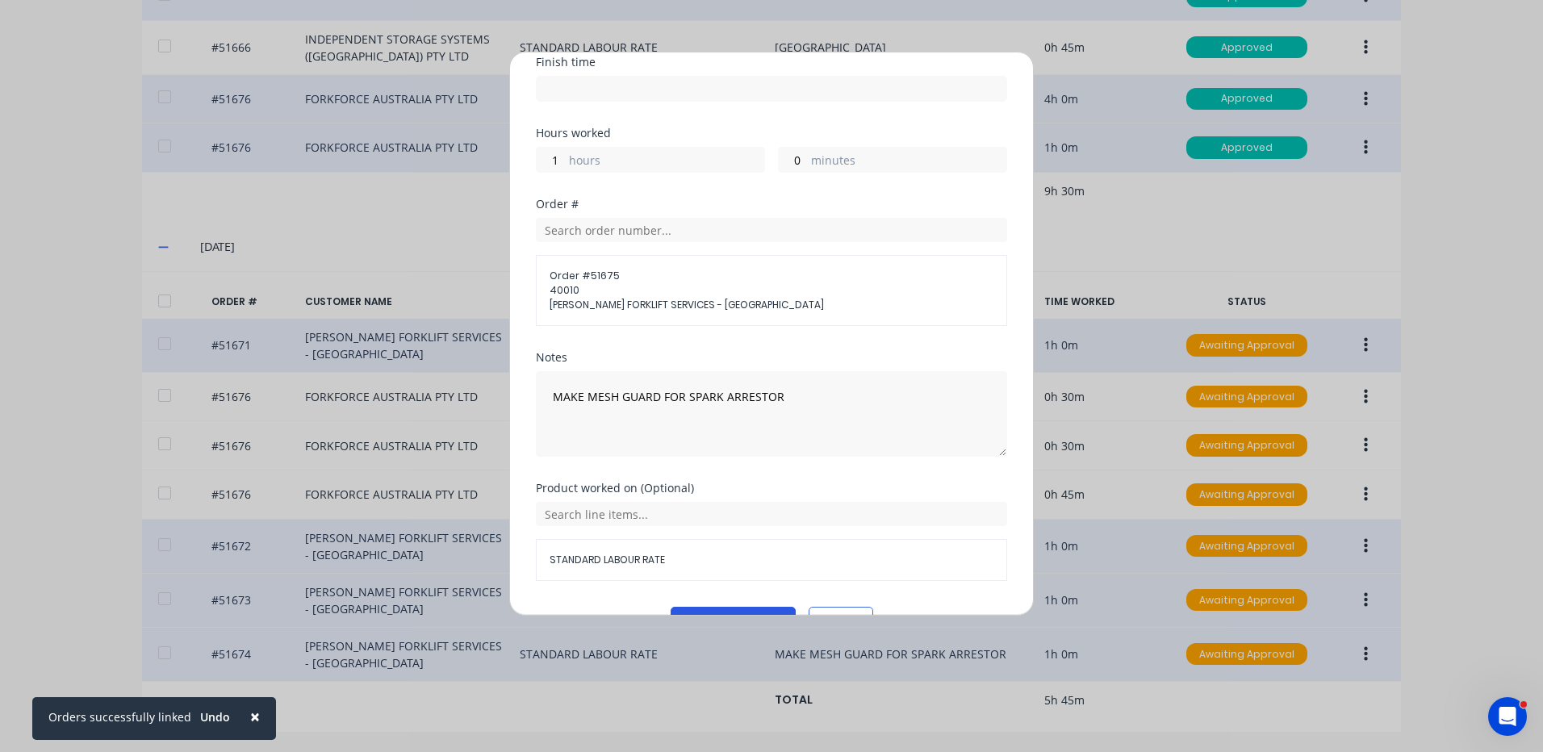
scroll to position [246, 0]
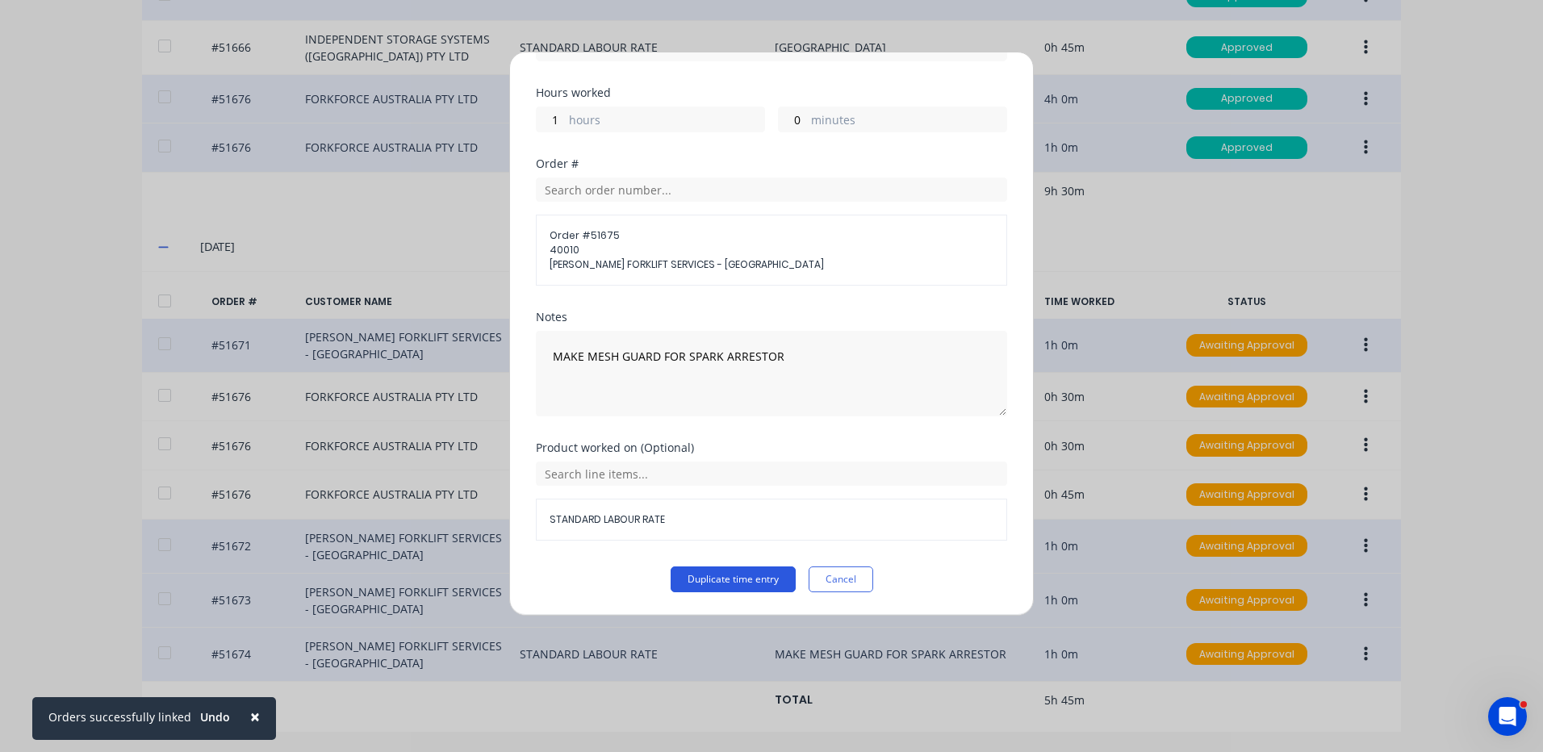
click at [714, 578] on button "Duplicate time entry" at bounding box center [733, 580] width 125 height 26
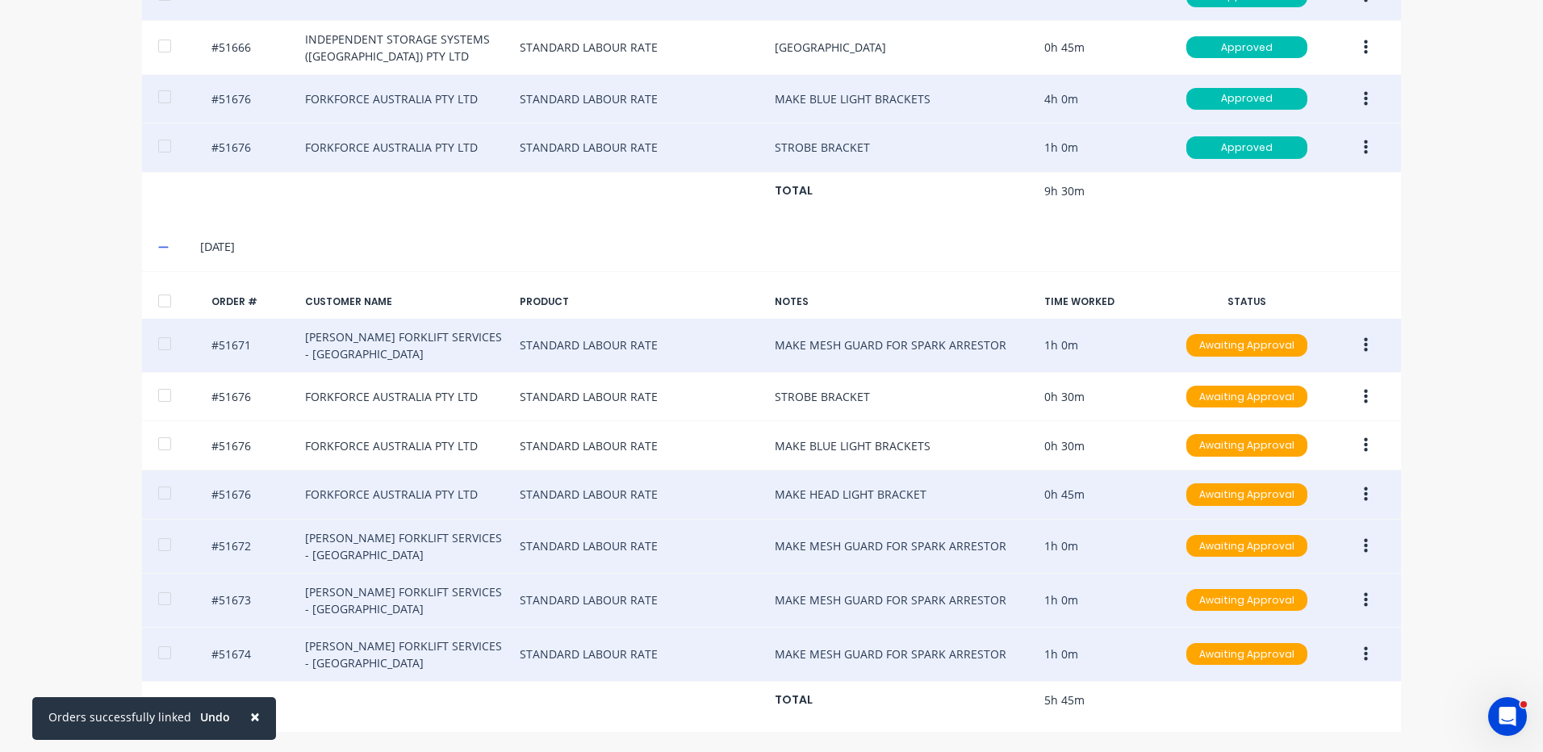
scroll to position [605, 0]
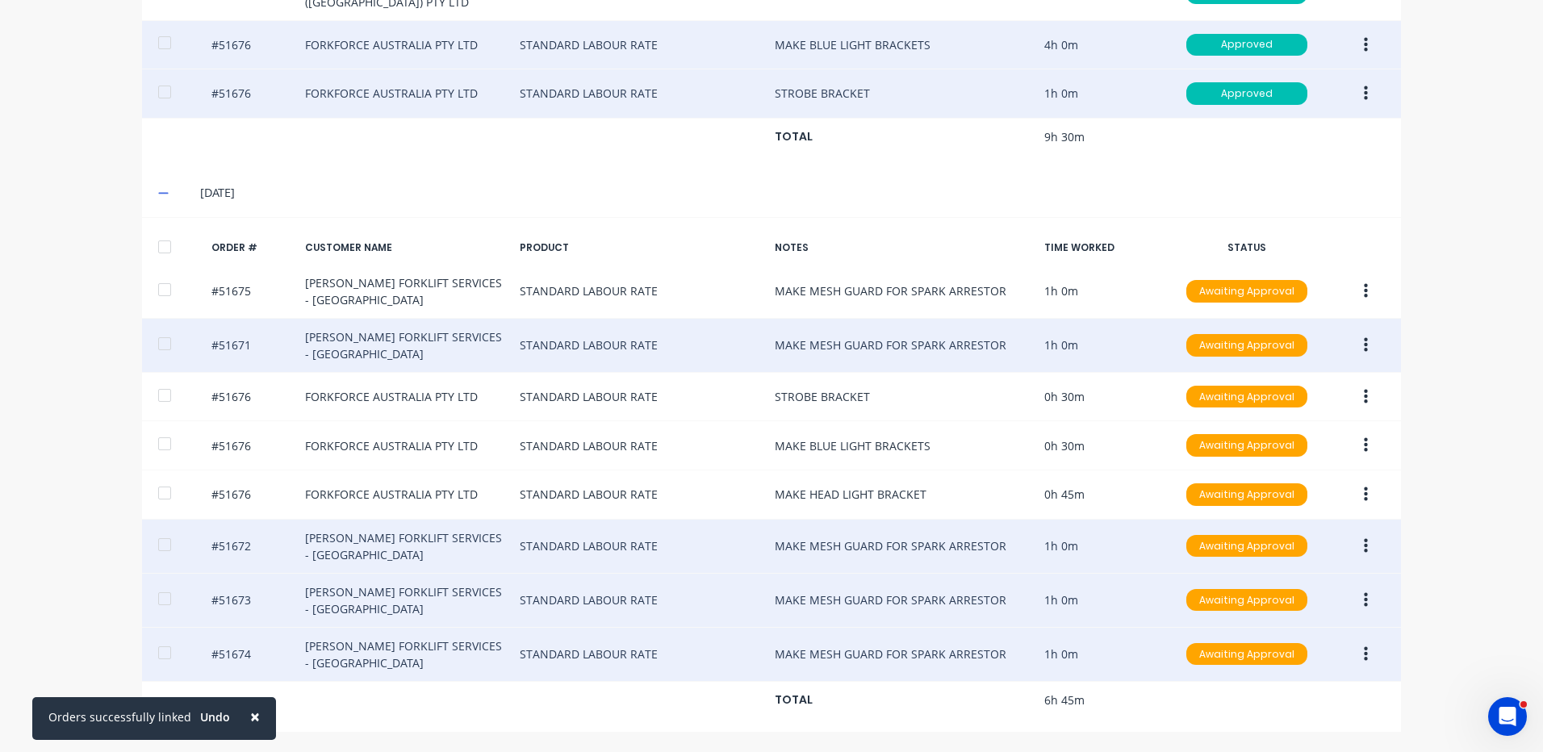
click at [1364, 650] on icon "button" at bounding box center [1366, 653] width 4 height 15
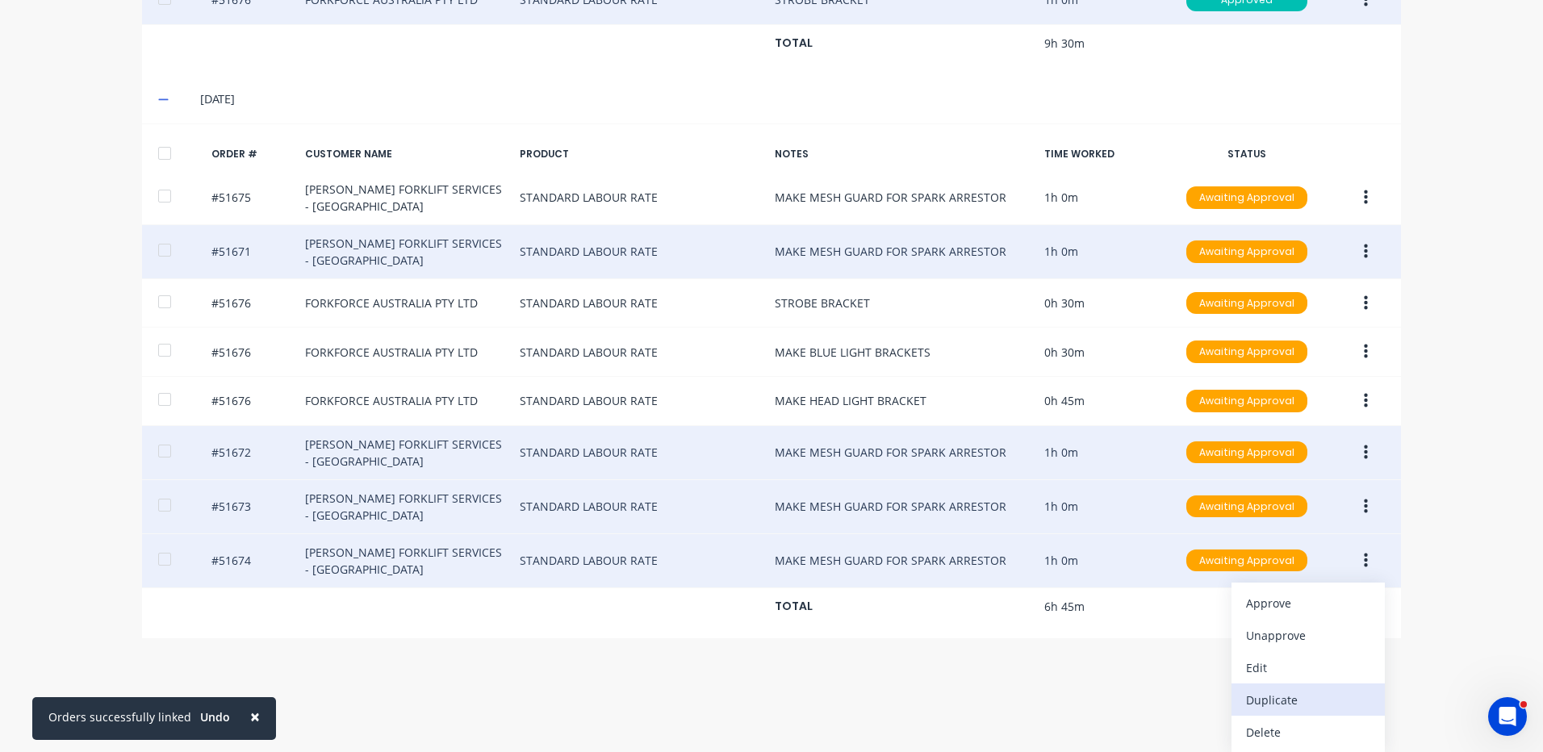
click at [1297, 692] on div "Duplicate" at bounding box center [1308, 699] width 124 height 23
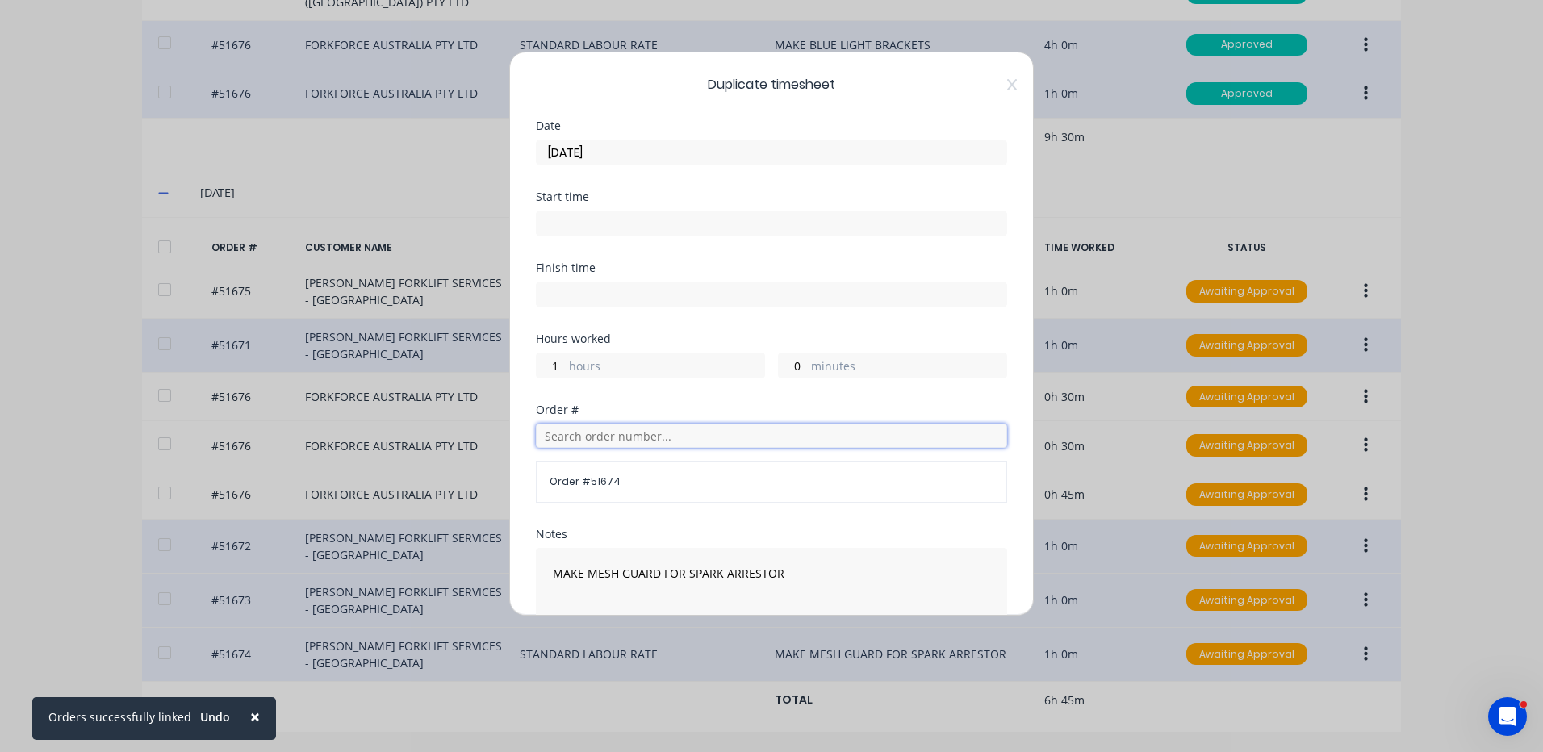
click at [654, 441] on input "text" at bounding box center [771, 436] width 471 height 24
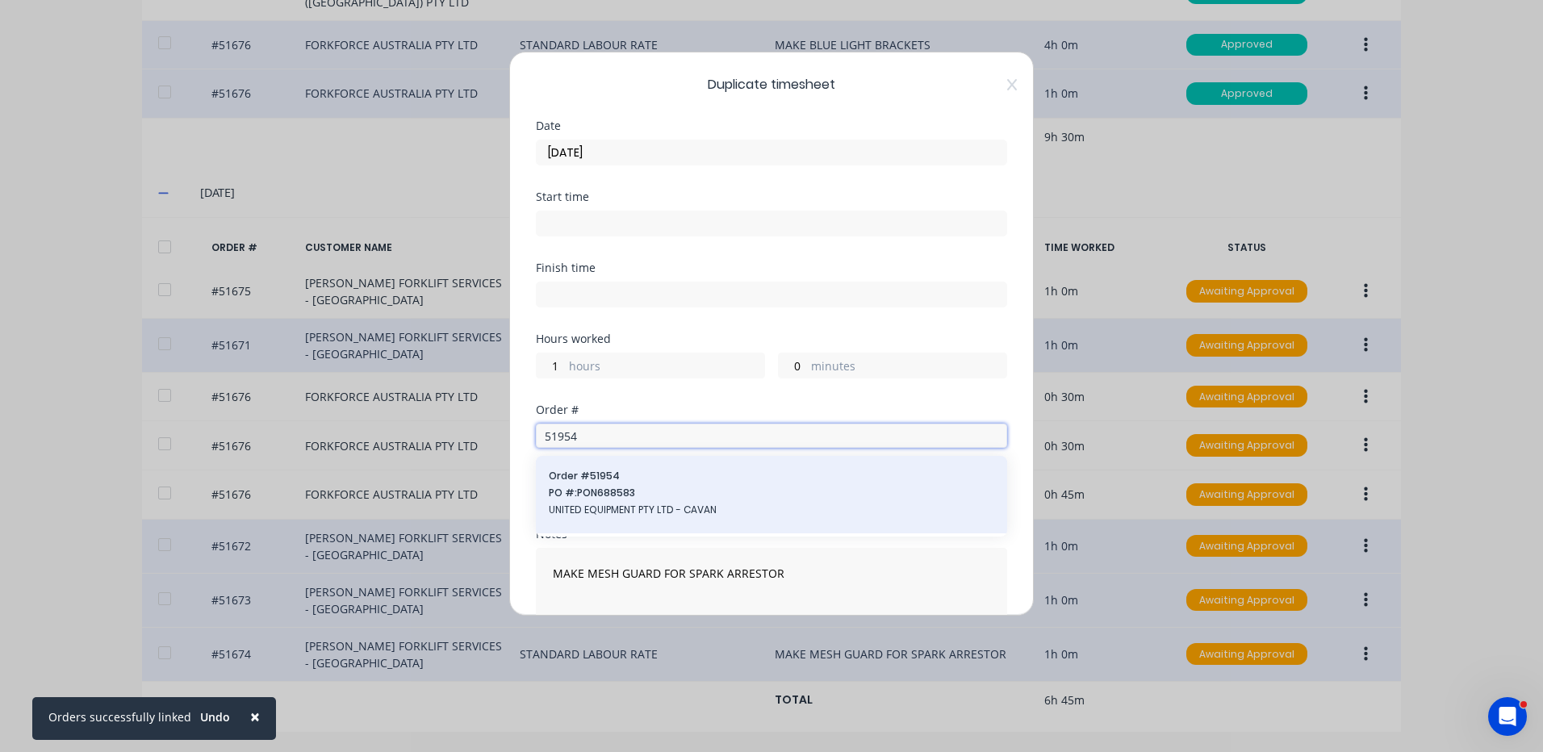
type input "51954"
click at [680, 496] on span "PO #: PON688583" at bounding box center [771, 493] width 445 height 15
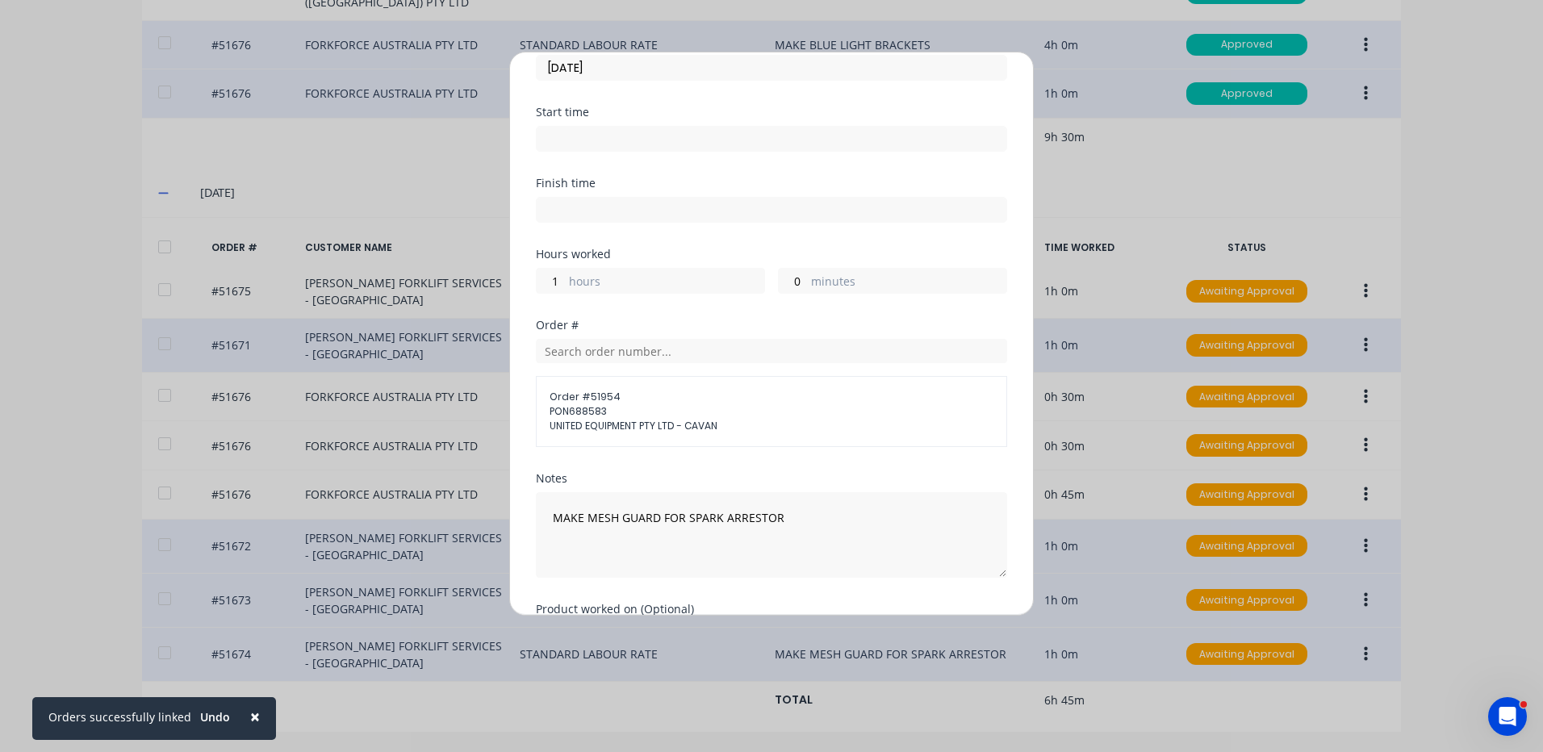
scroll to position [191, 0]
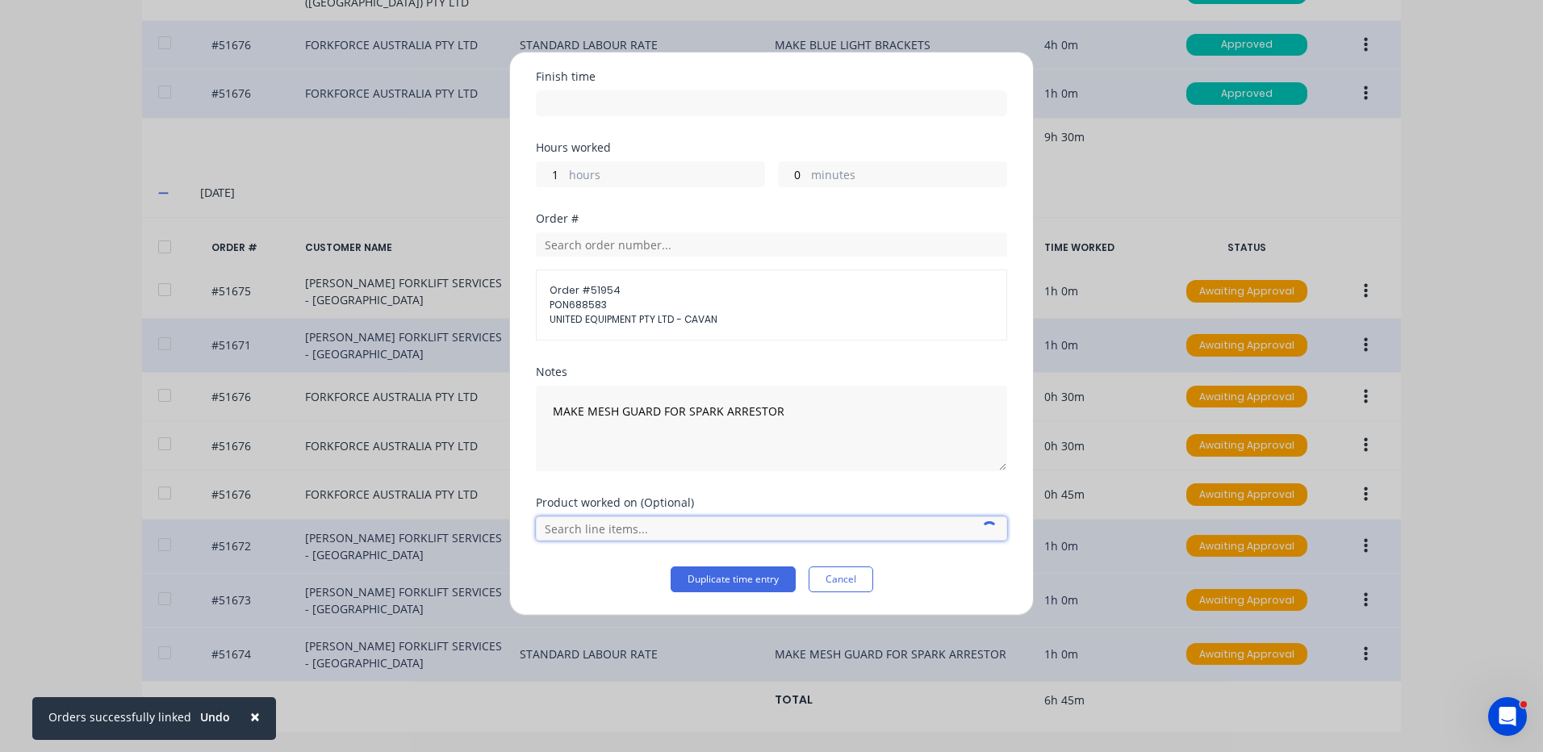
click at [717, 519] on input "text" at bounding box center [771, 528] width 471 height 24
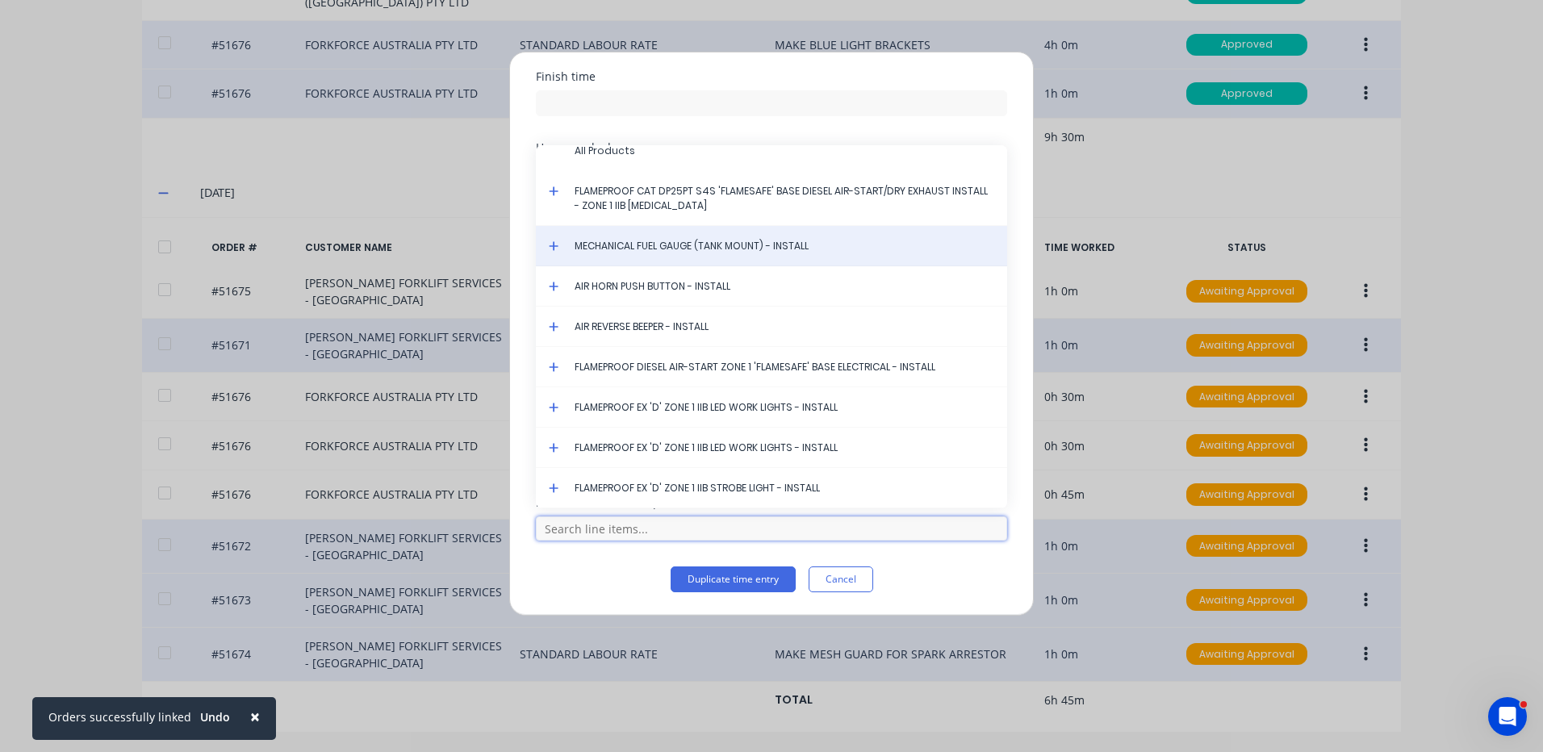
scroll to position [0, 0]
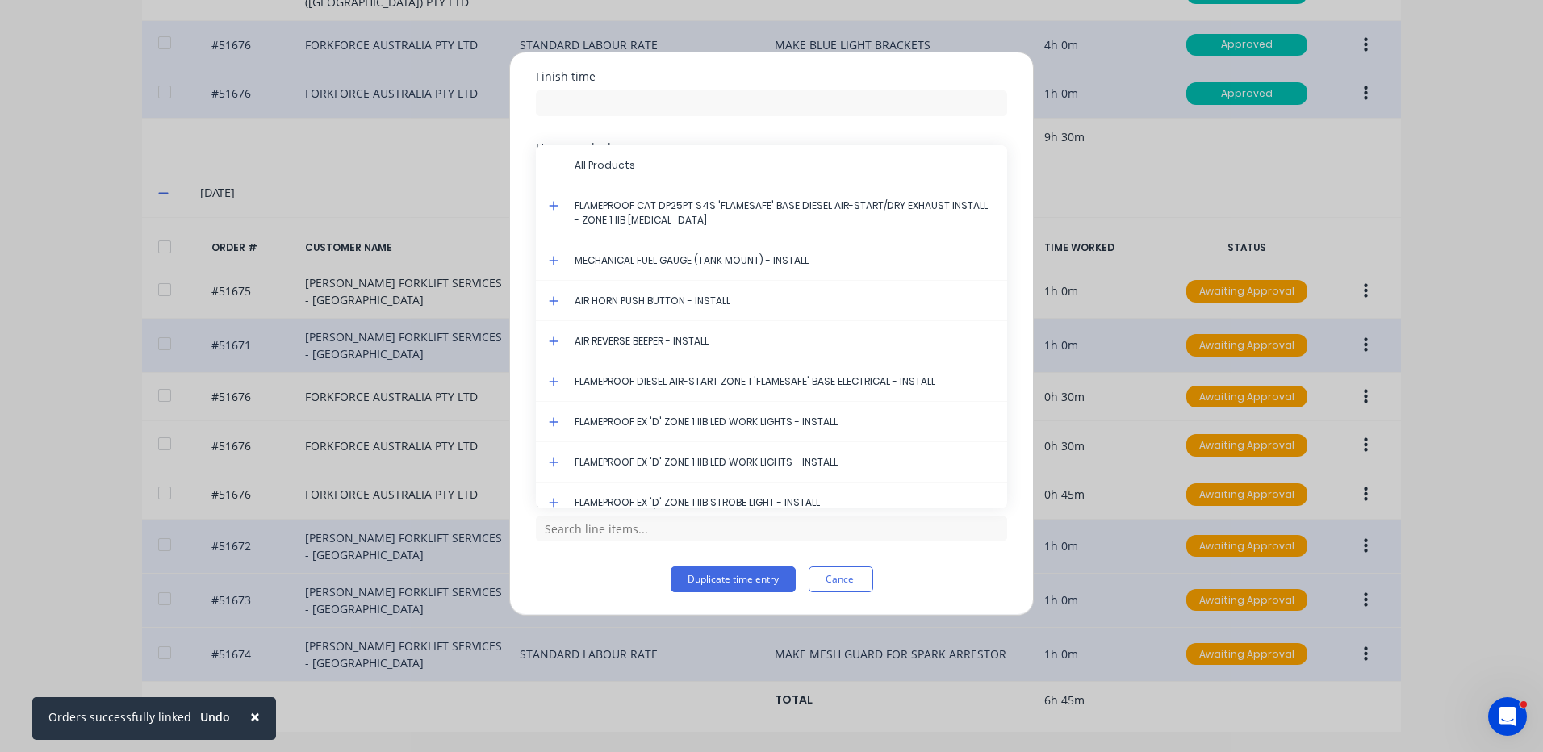
click at [552, 205] on icon at bounding box center [554, 206] width 10 height 10
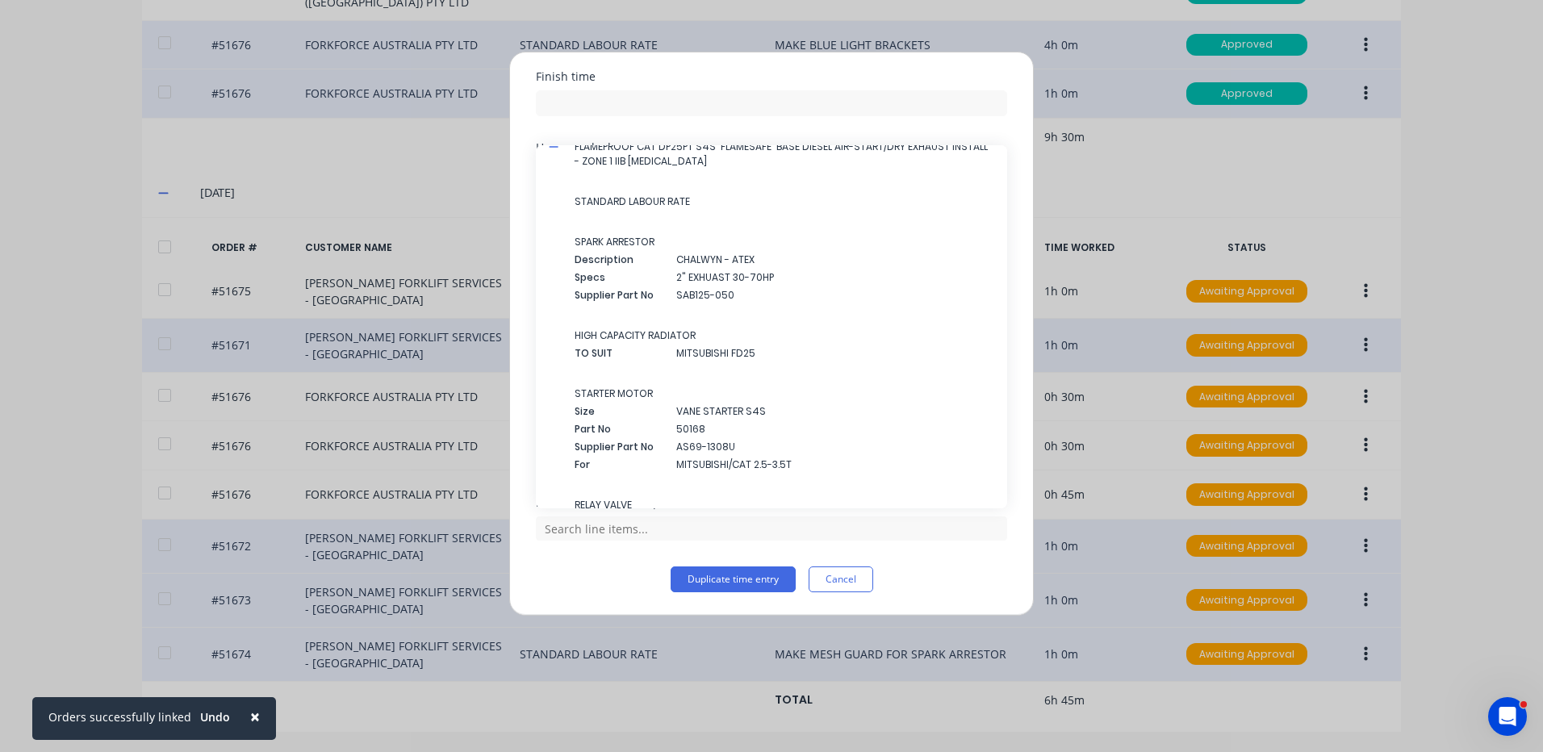
scroll to position [31, 0]
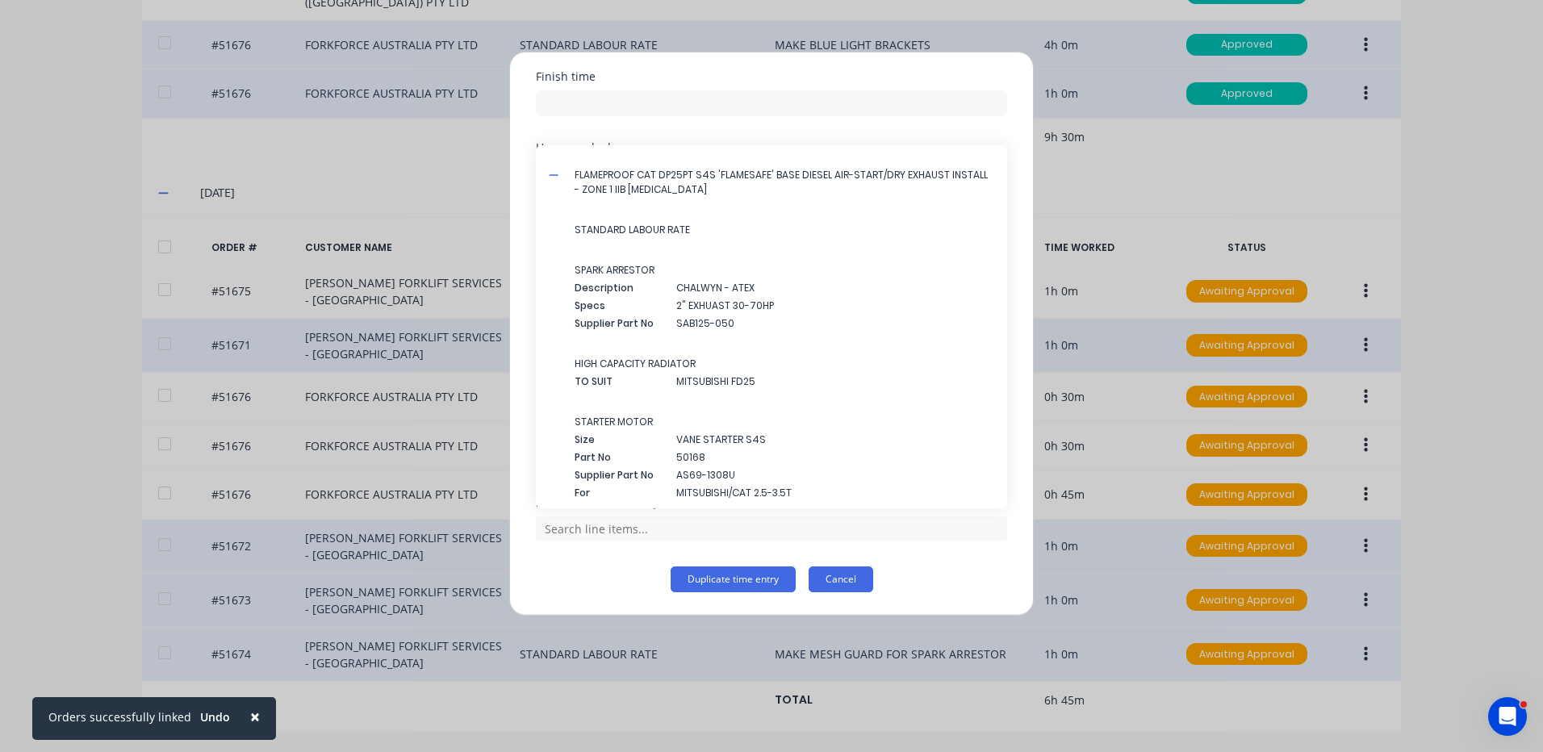
click at [834, 579] on button "Cancel" at bounding box center [841, 580] width 65 height 26
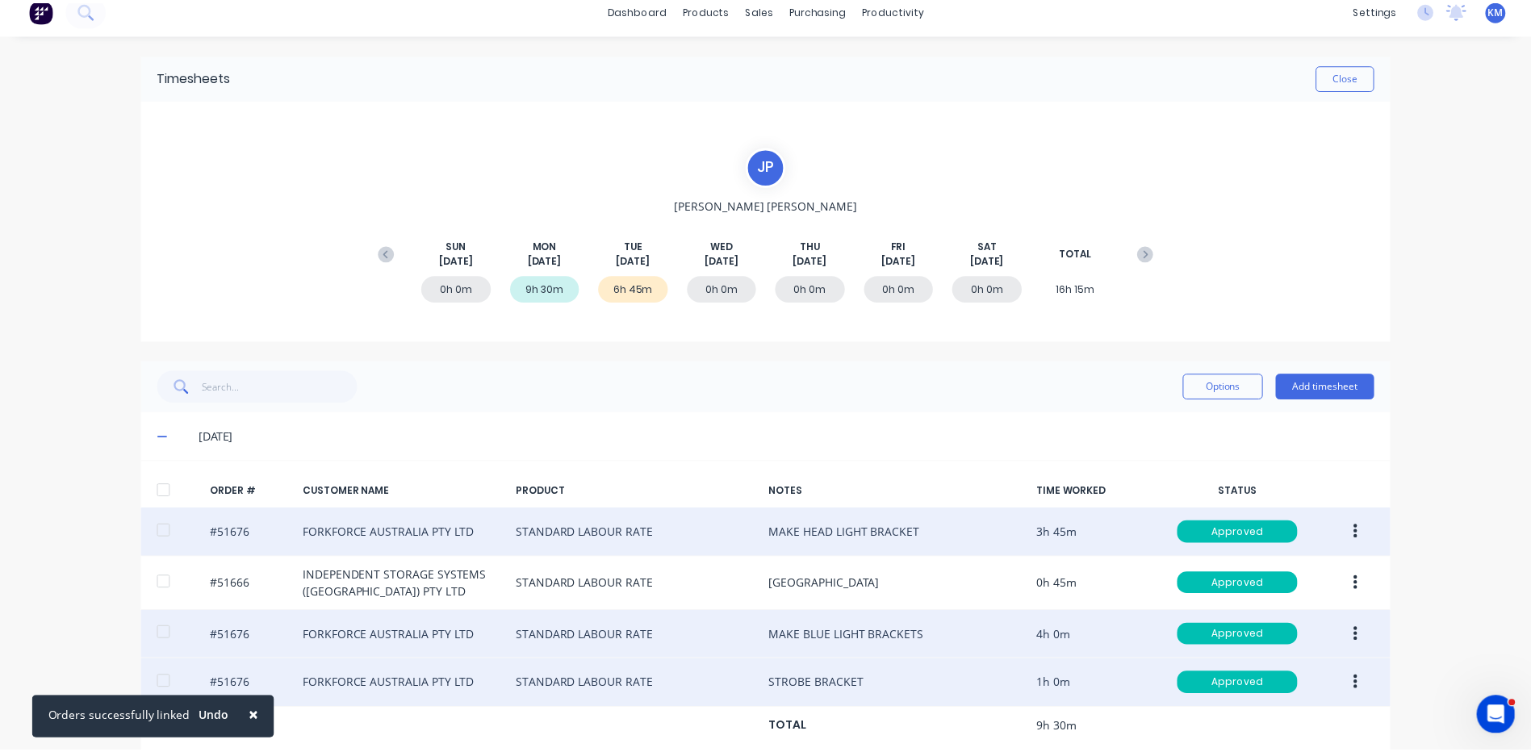
scroll to position [0, 0]
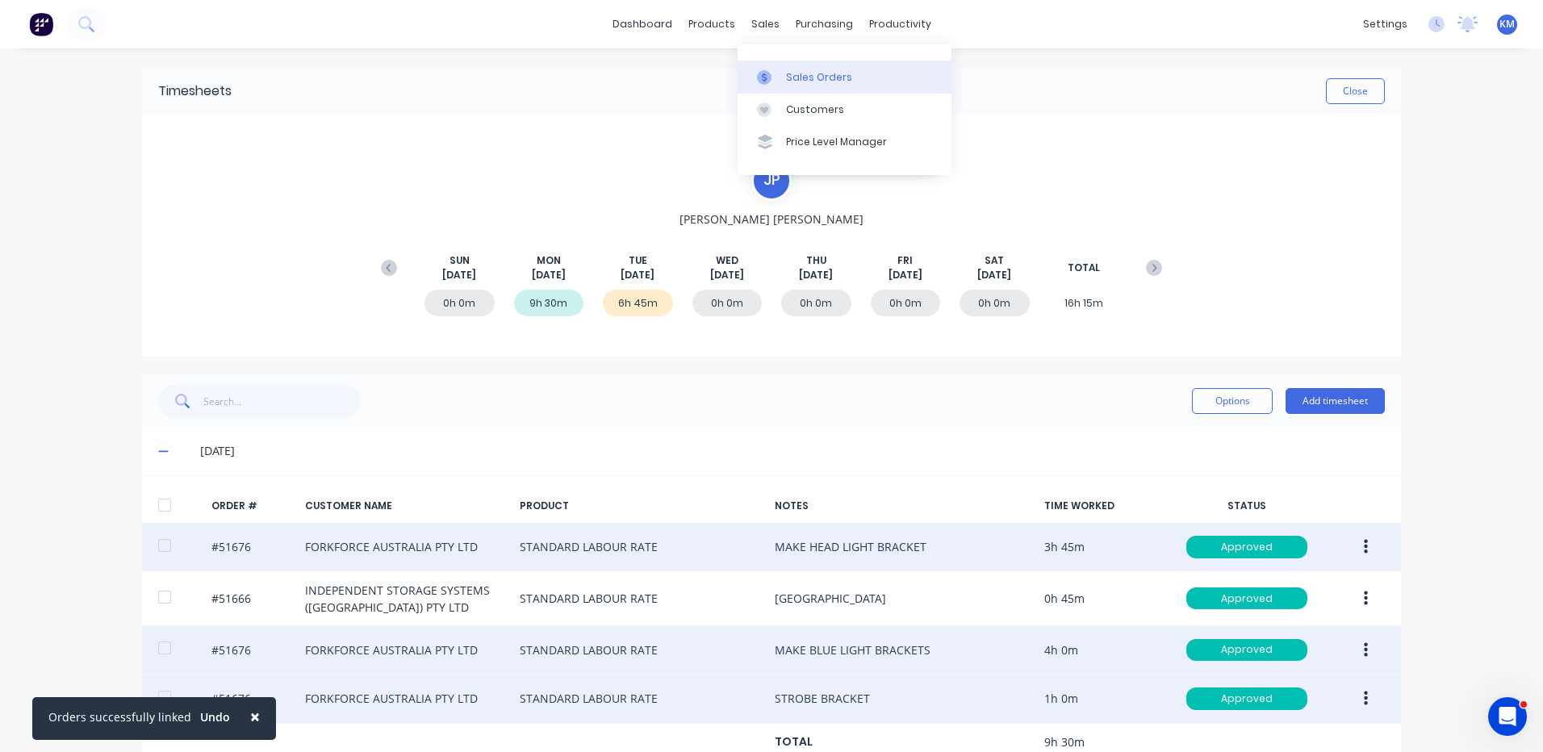
click at [765, 65] on link "Sales Orders" at bounding box center [845, 77] width 214 height 32
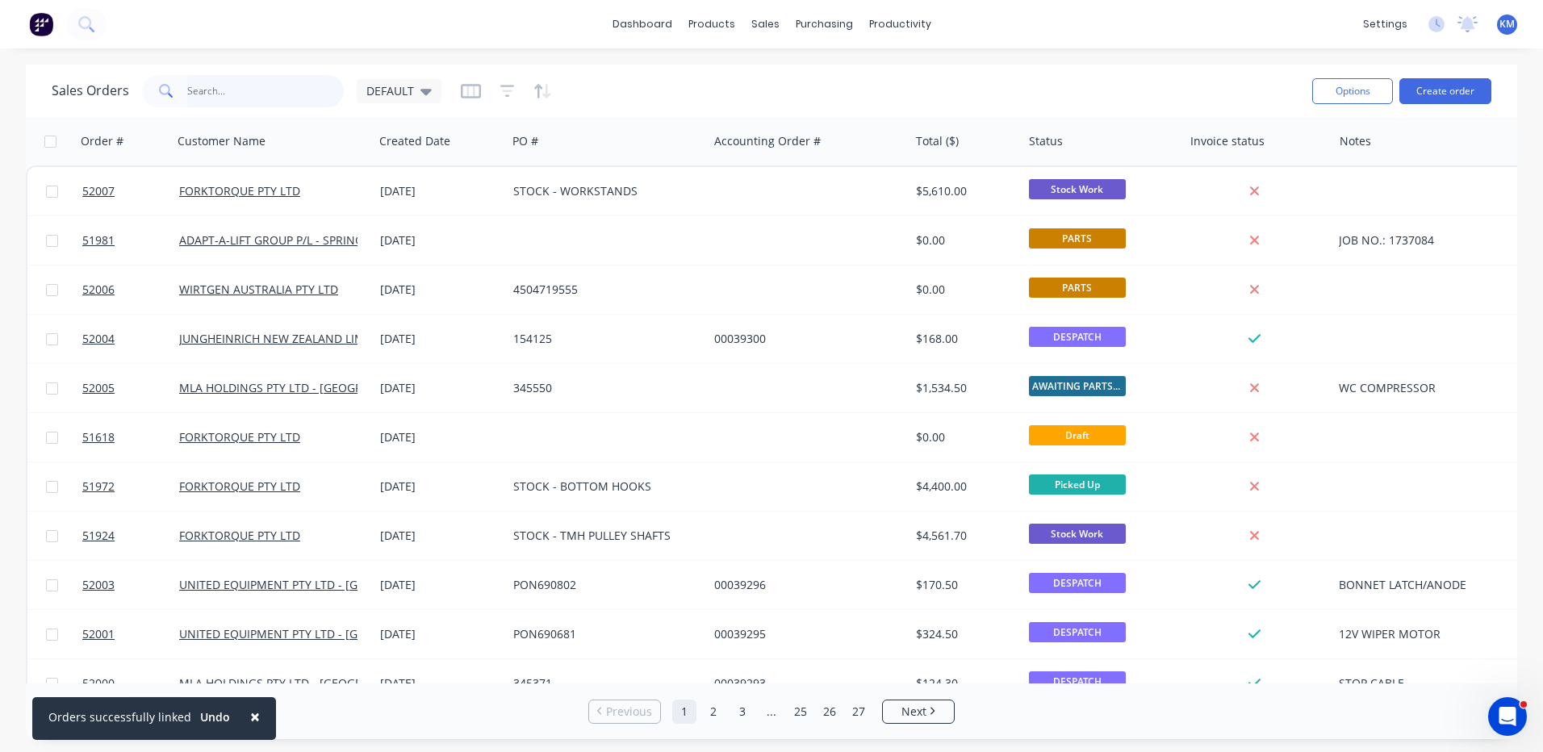
click at [293, 88] on input "text" at bounding box center [265, 91] width 157 height 32
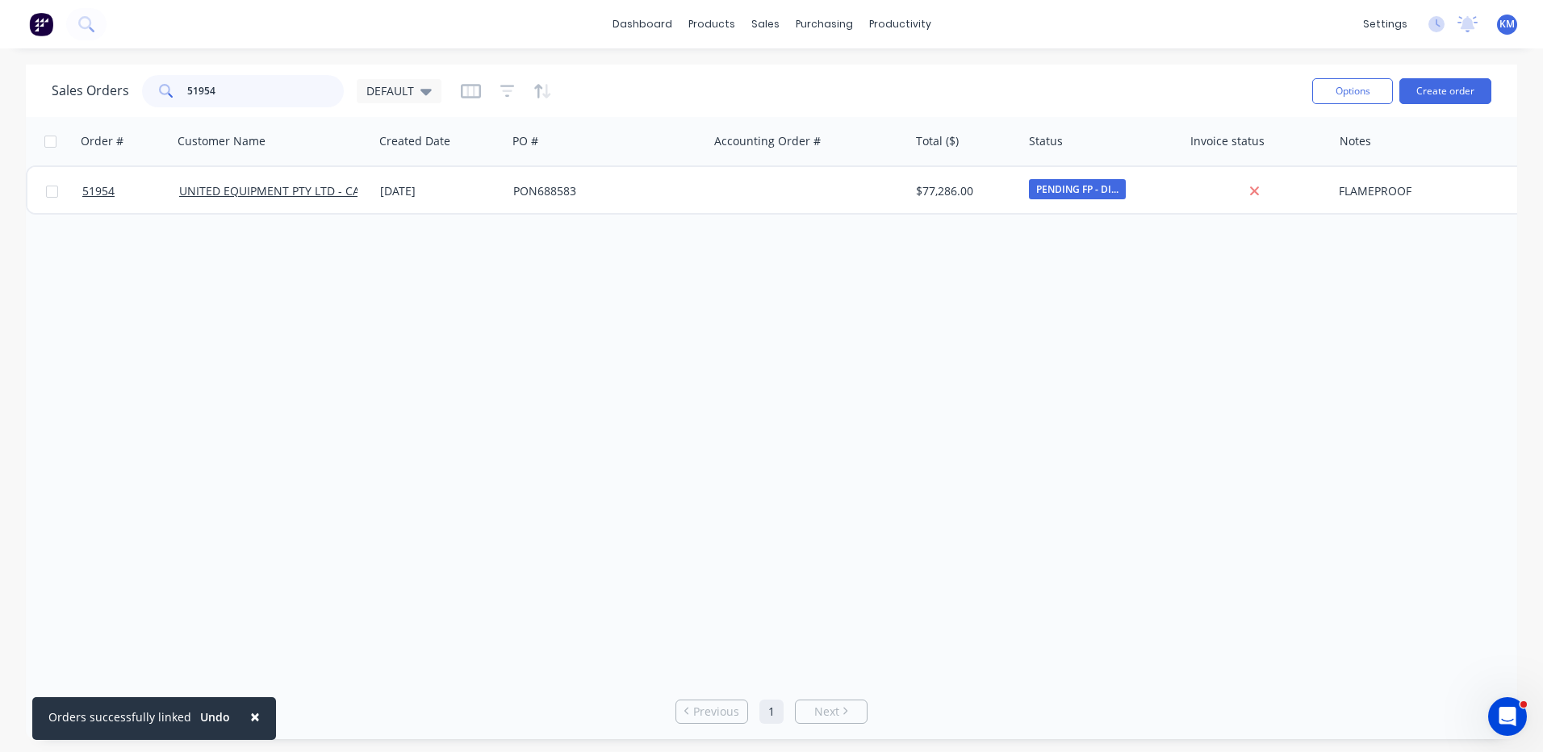
type input "51954"
click at [460, 190] on div "[DATE]" at bounding box center [440, 191] width 120 height 16
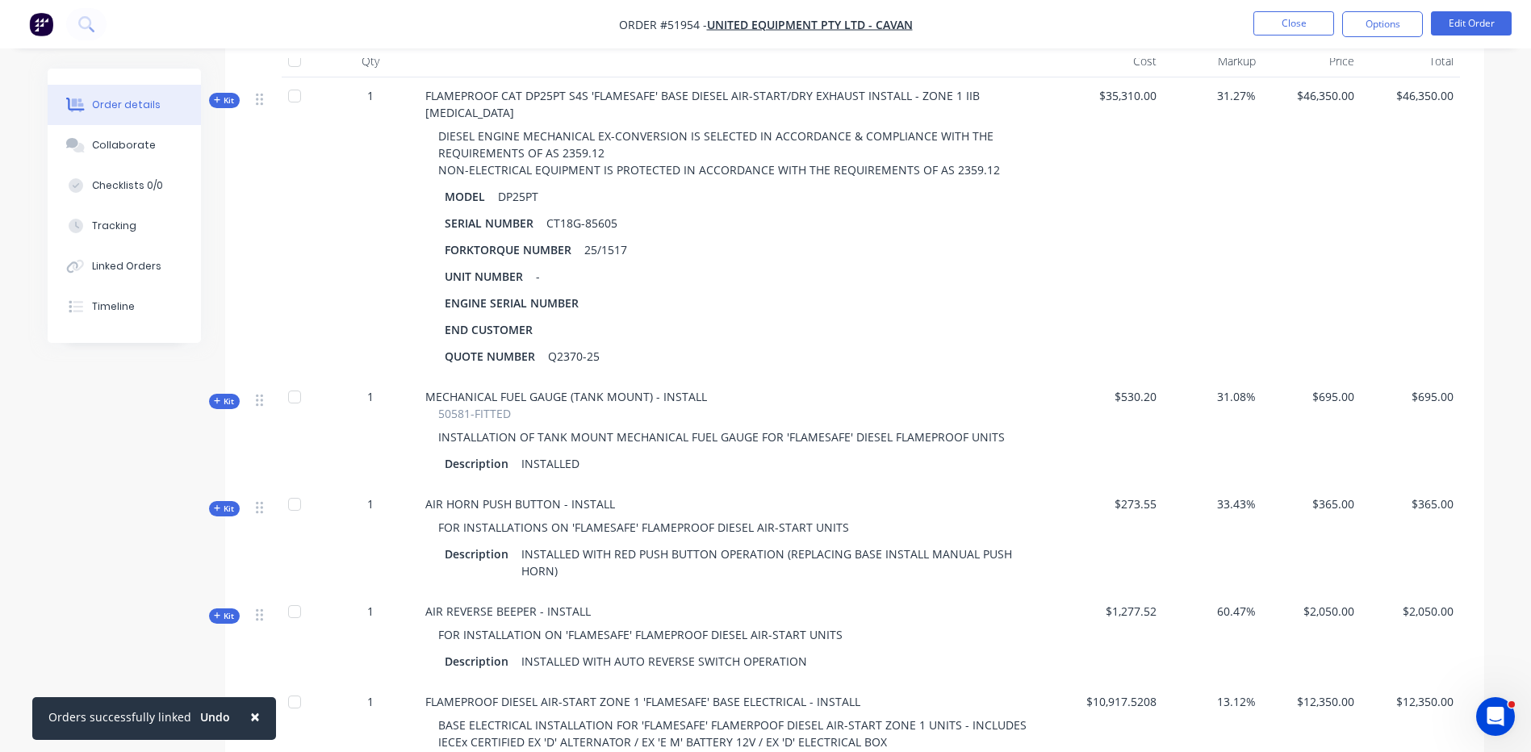
scroll to position [242, 0]
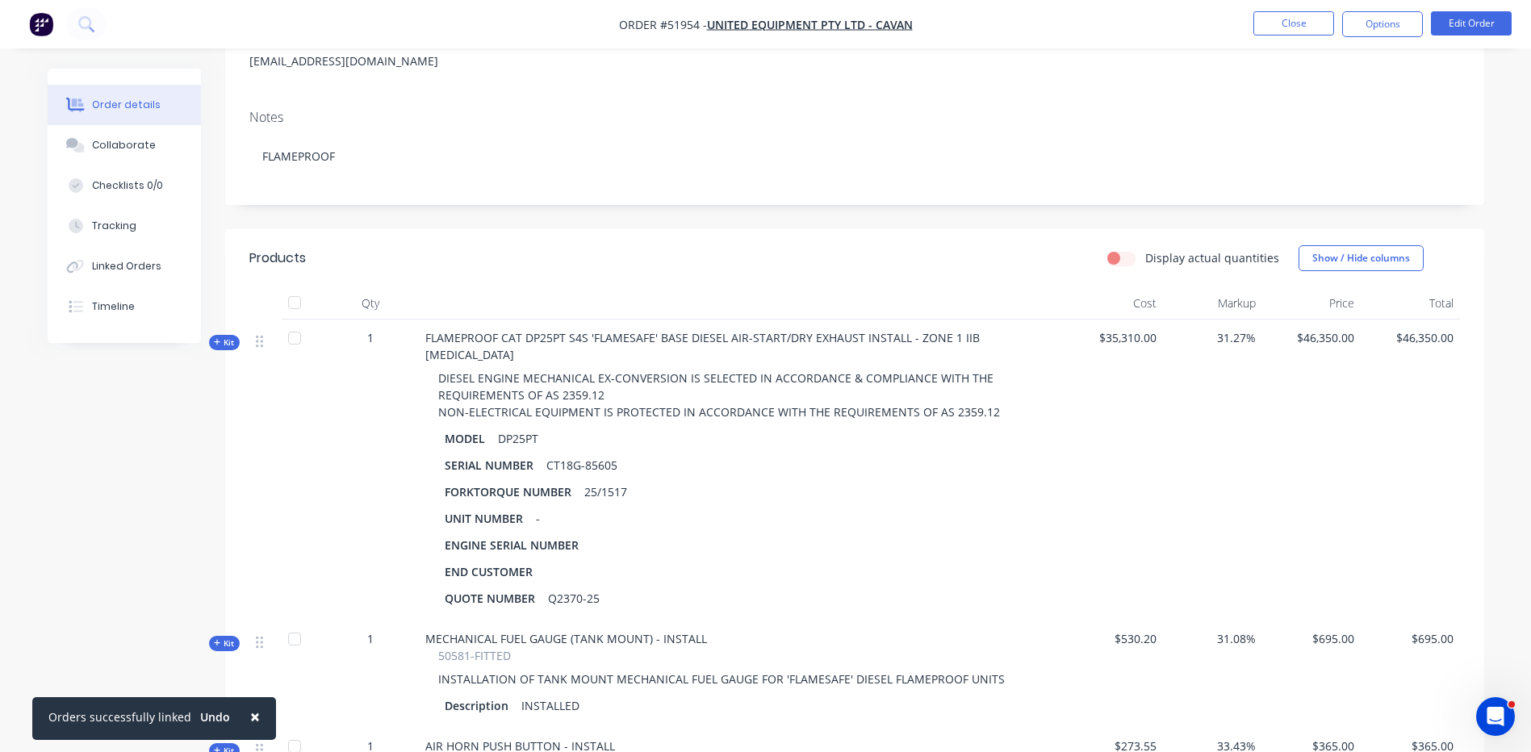
click at [226, 339] on span "Kit" at bounding box center [224, 343] width 21 height 12
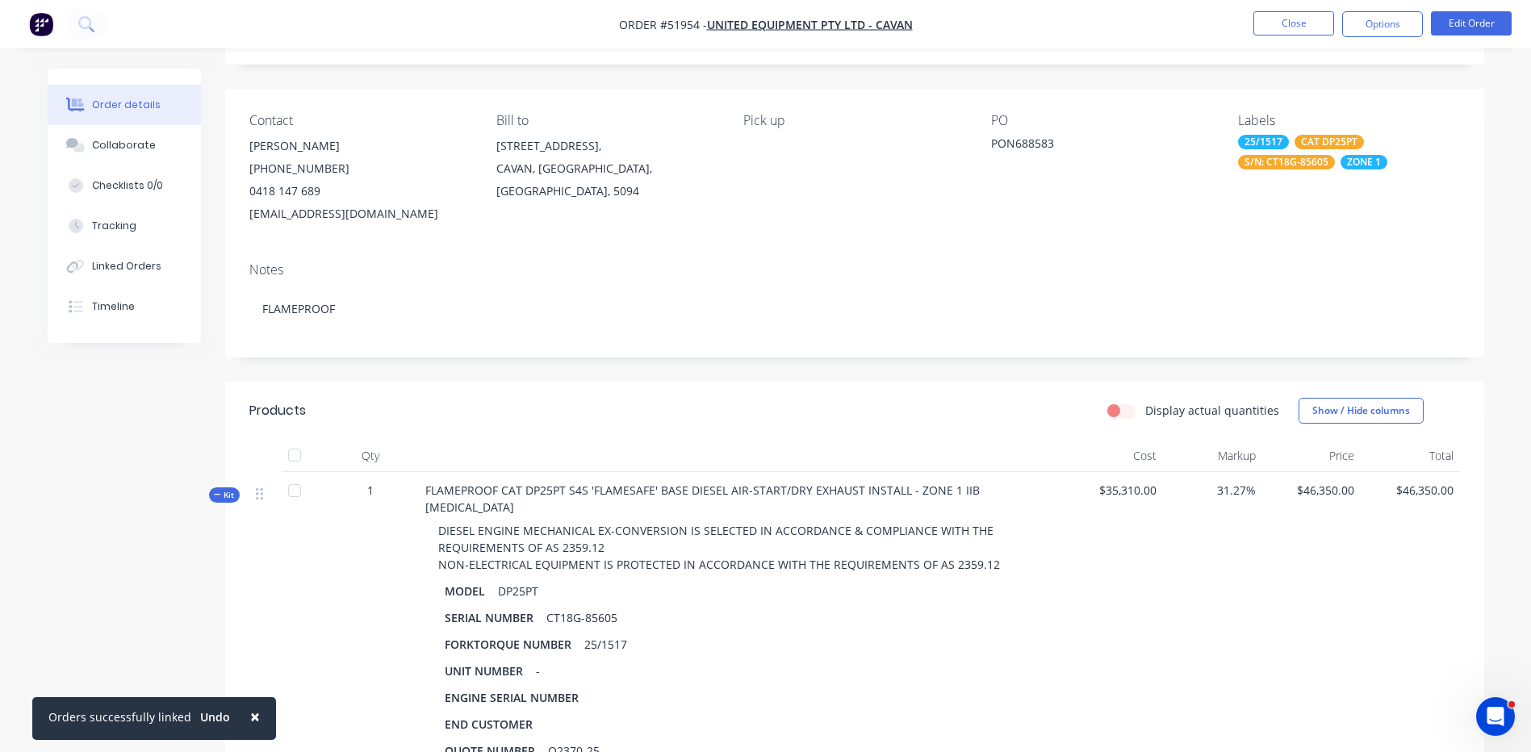
scroll to position [81, 0]
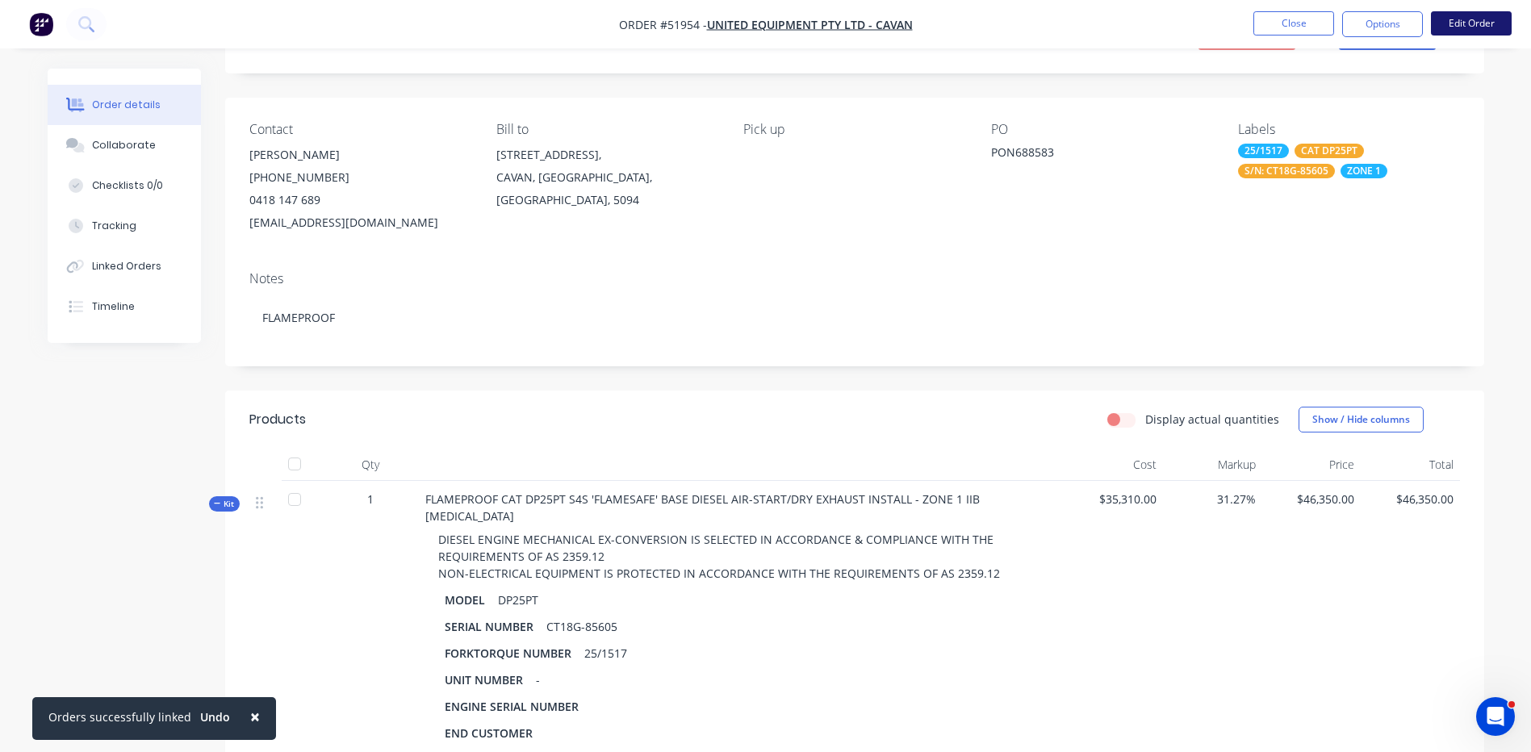
click at [1474, 26] on button "Edit Order" at bounding box center [1471, 23] width 81 height 24
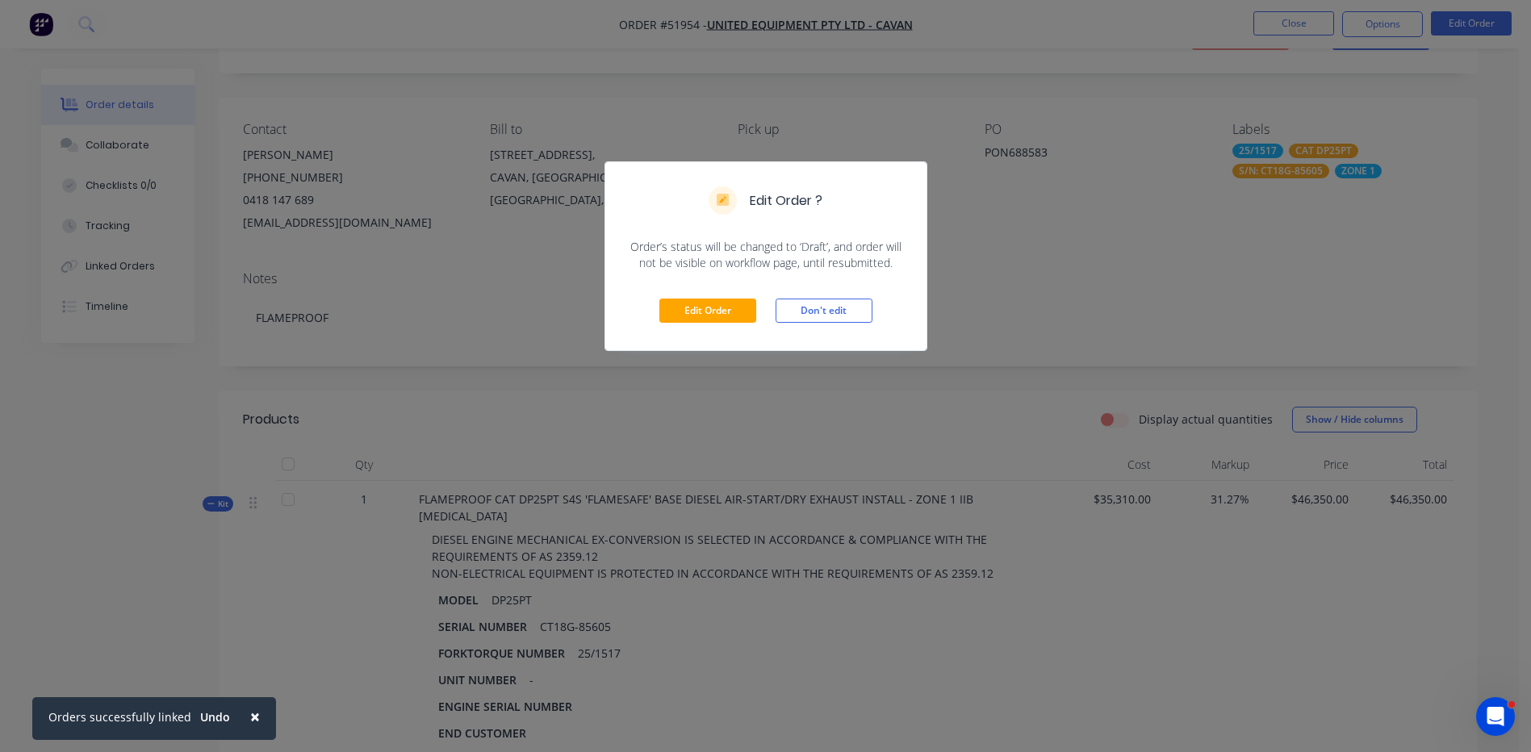
click at [724, 297] on div "Edit Order Don't edit" at bounding box center [765, 310] width 321 height 79
click at [719, 304] on button "Edit Order" at bounding box center [707, 311] width 97 height 24
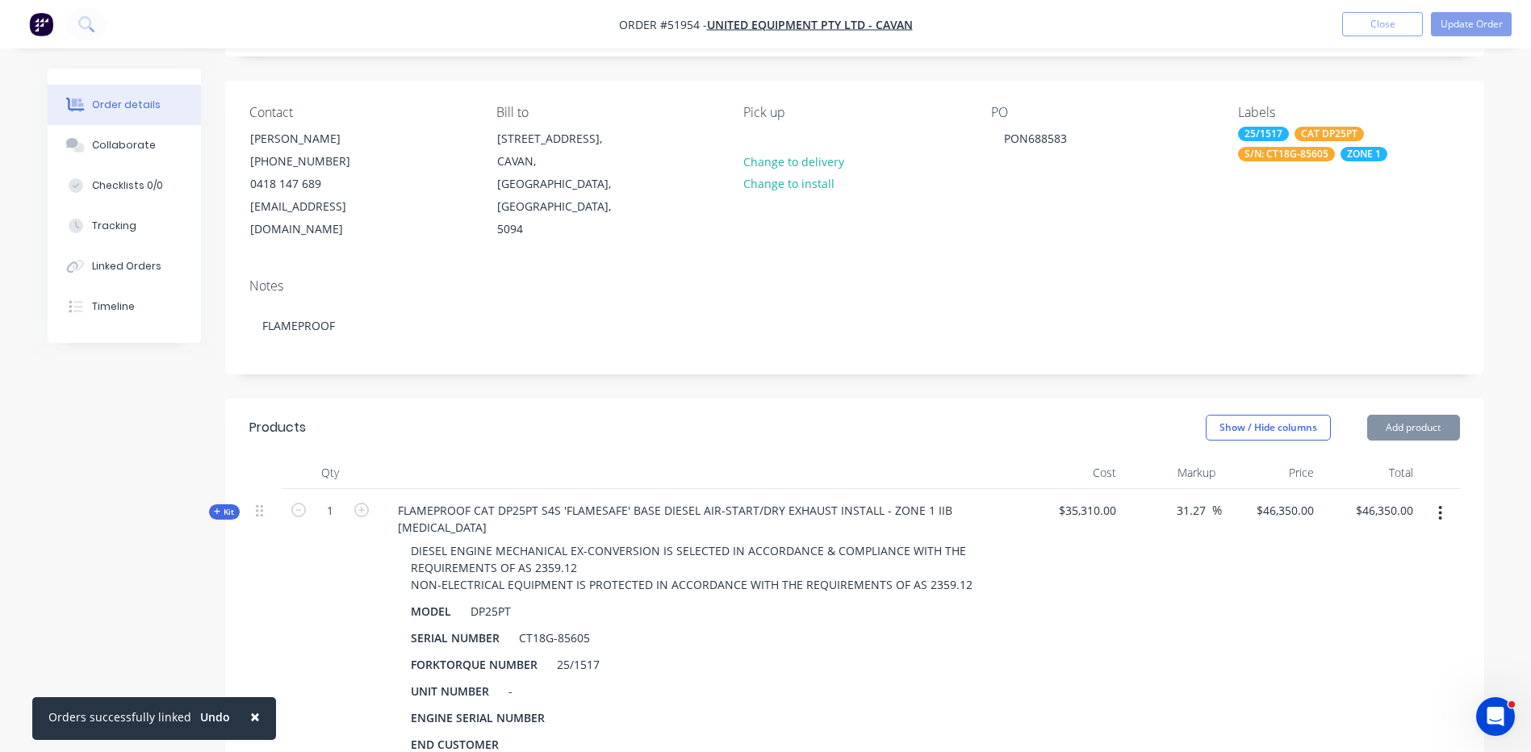
scroll to position [242, 0]
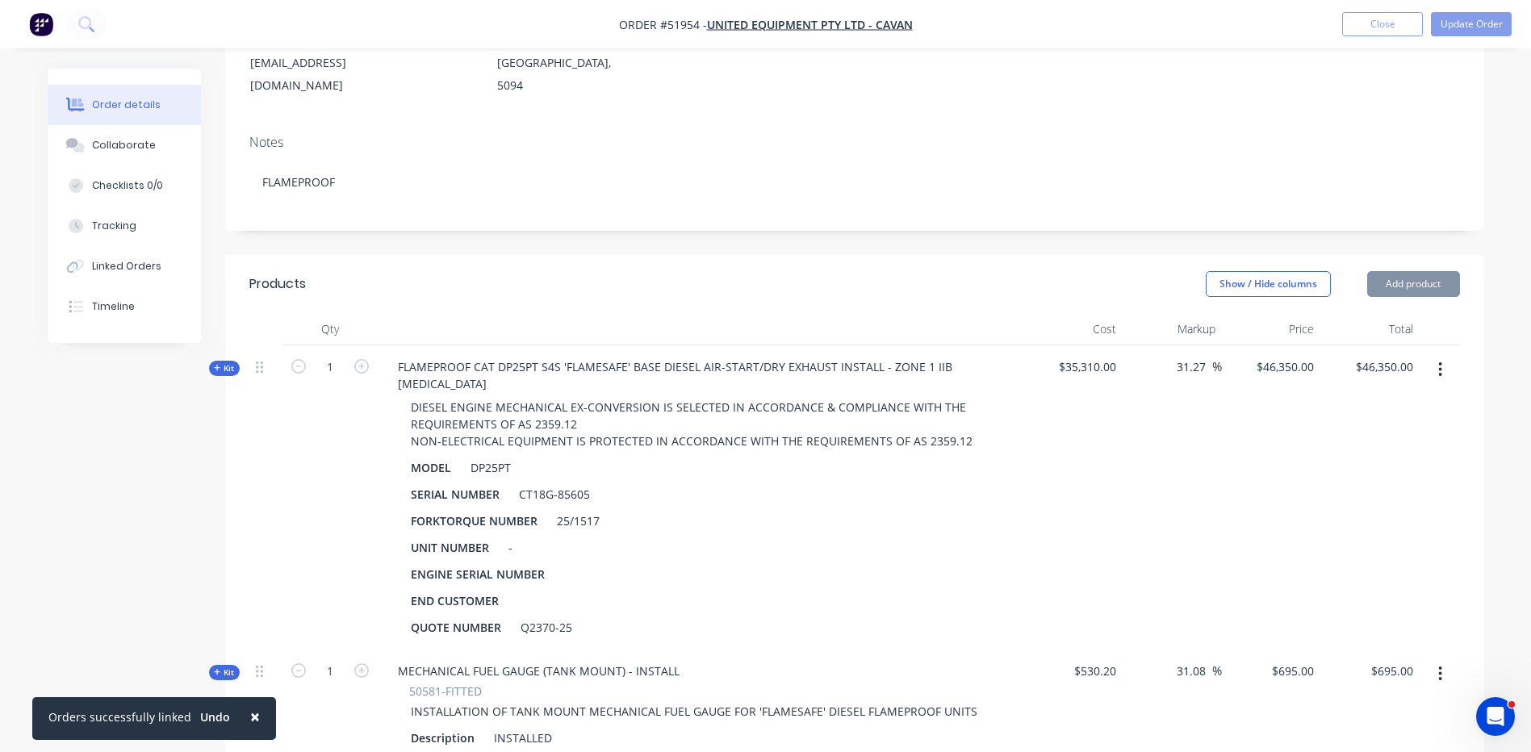
click at [1449, 355] on button "button" at bounding box center [1440, 369] width 38 height 29
click at [1401, 400] on div "Add product to kit" at bounding box center [1383, 411] width 124 height 23
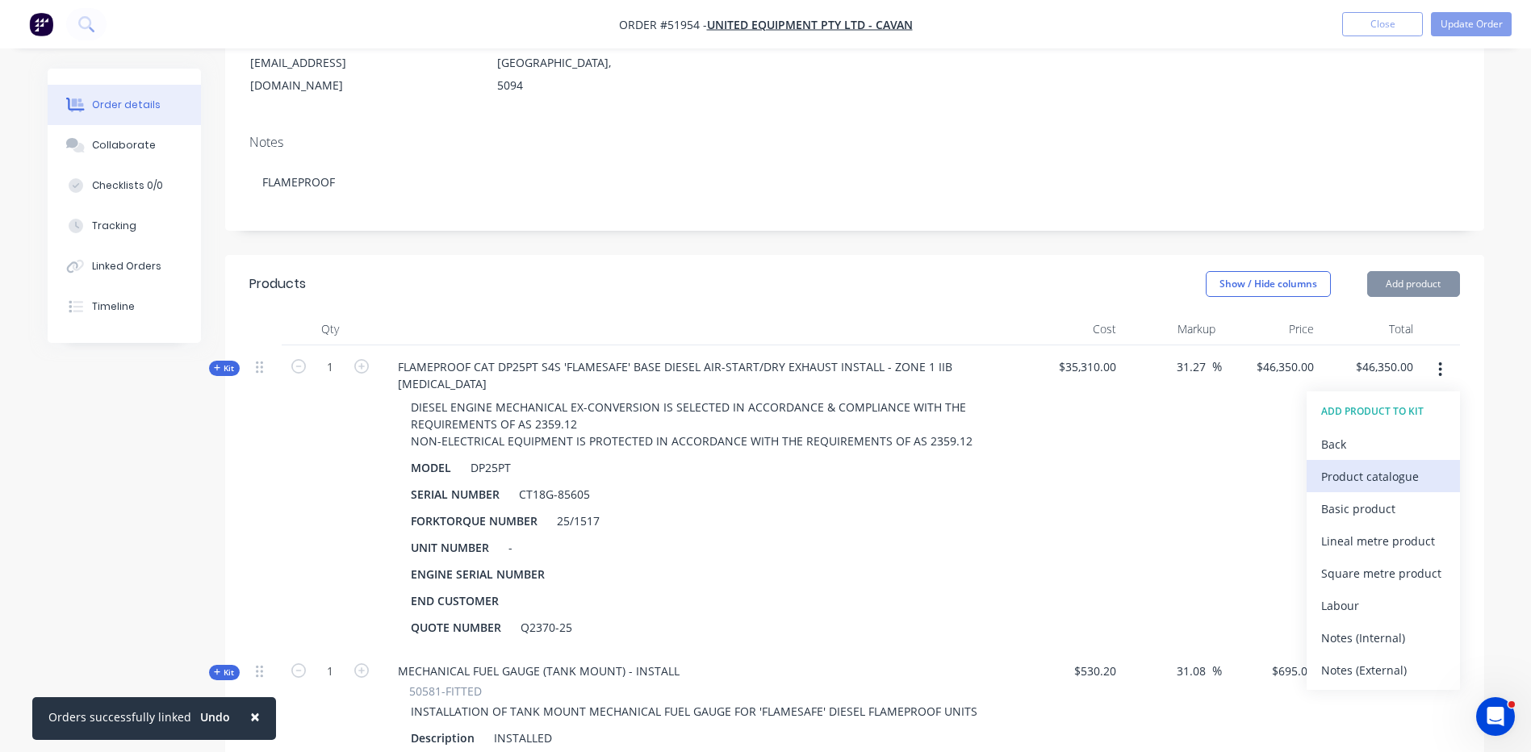
click at [1342, 460] on button "Product catalogue" at bounding box center [1383, 476] width 153 height 32
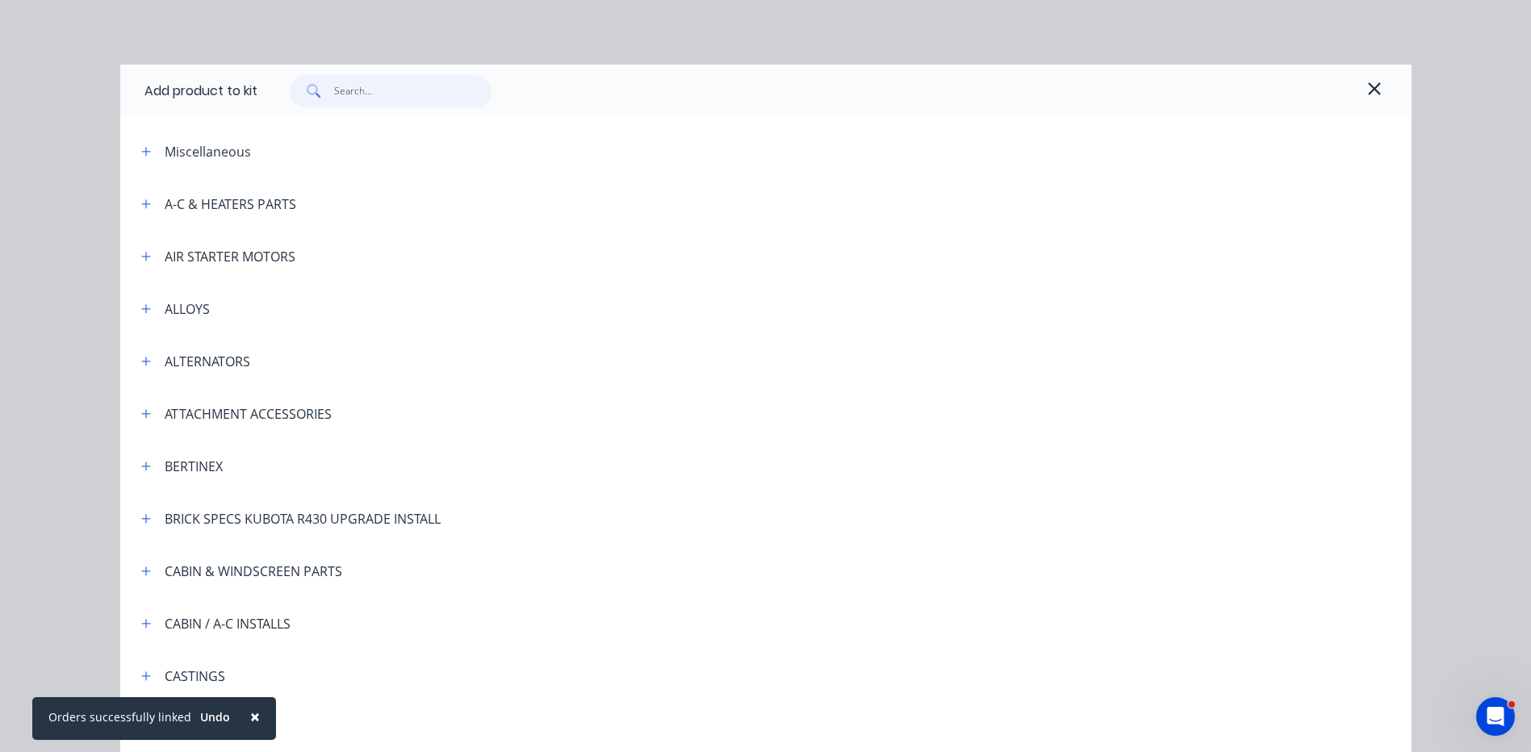
click at [399, 98] on input "text" at bounding box center [412, 91] width 157 height 32
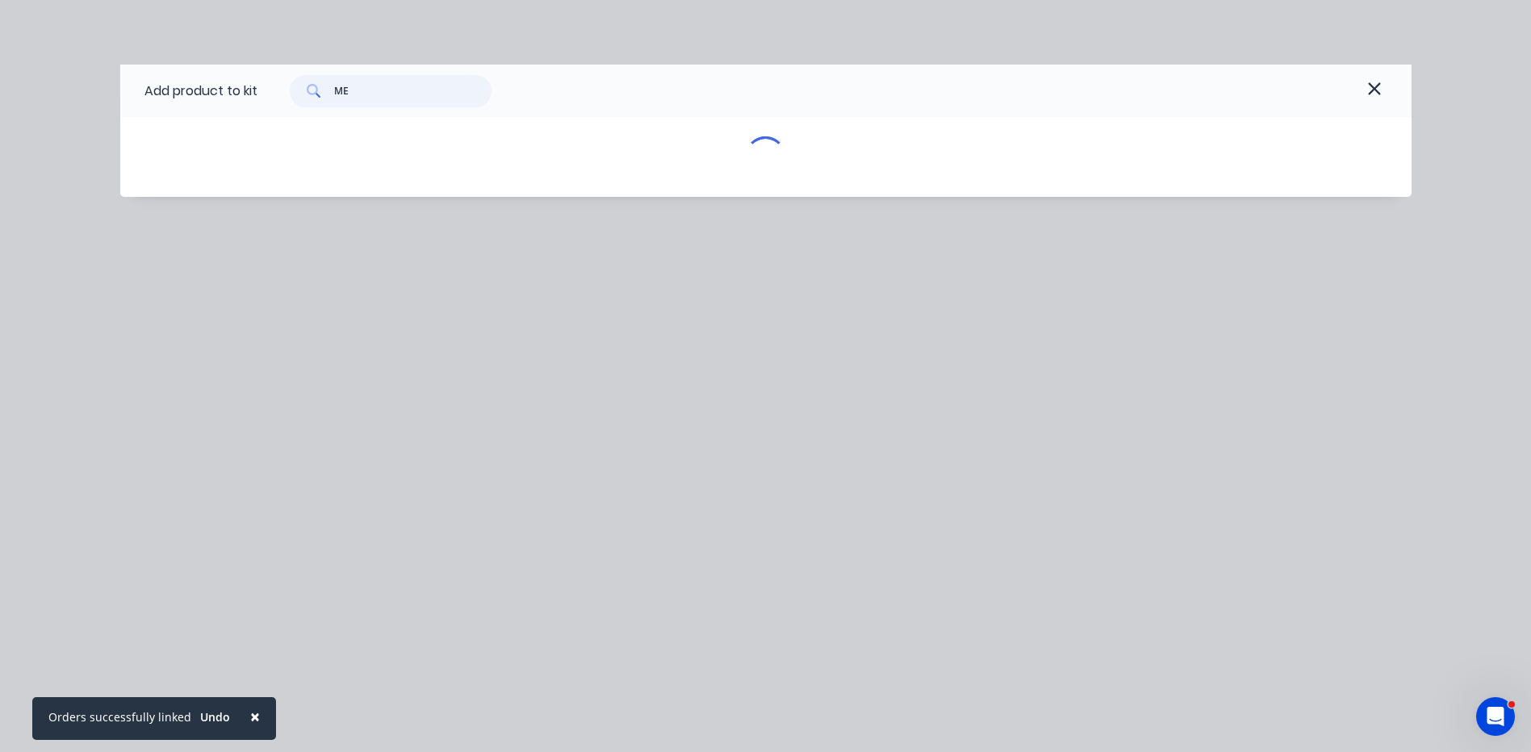
type input "M"
type input "S"
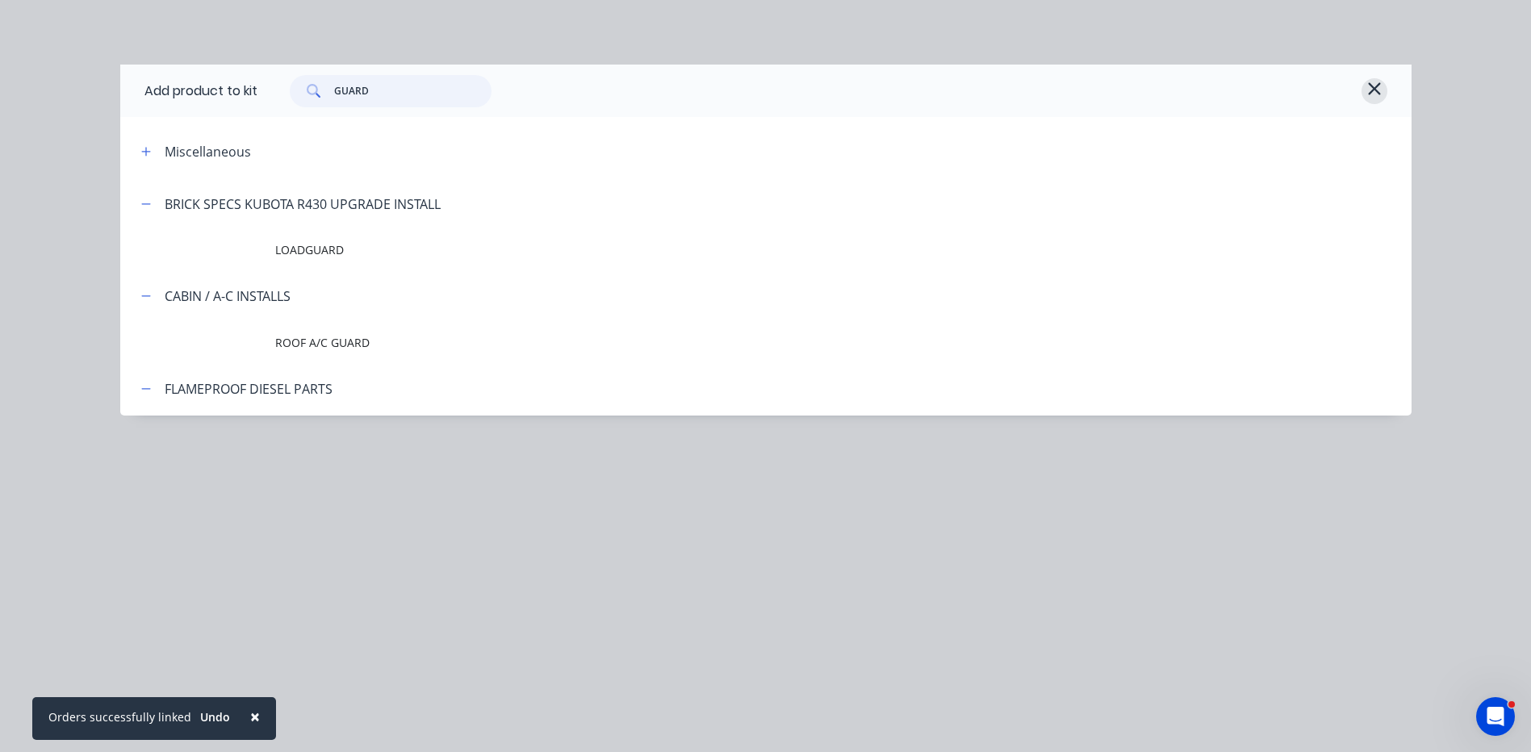
type input "GUARD"
click at [1378, 90] on icon "button" at bounding box center [1374, 88] width 15 height 19
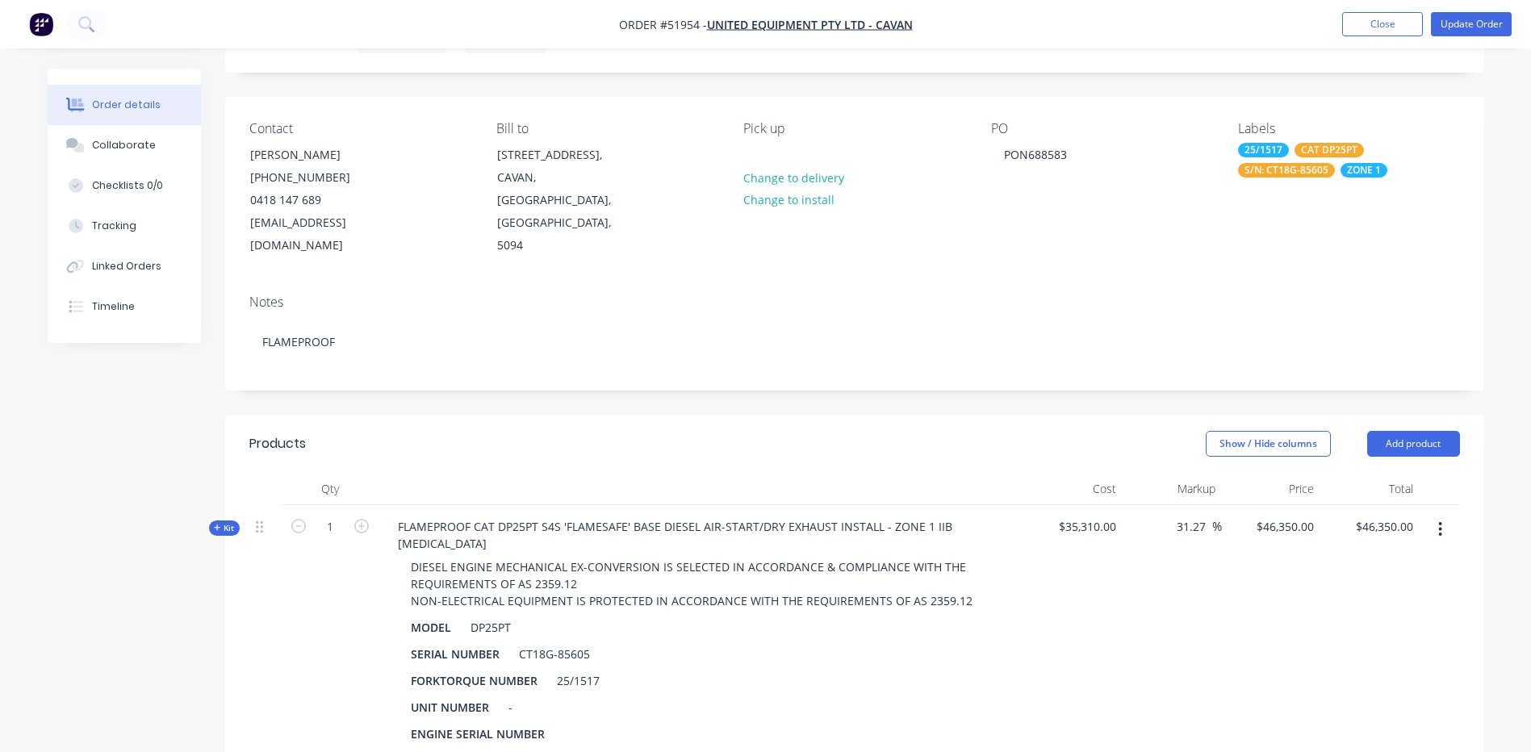
scroll to position [161, 0]
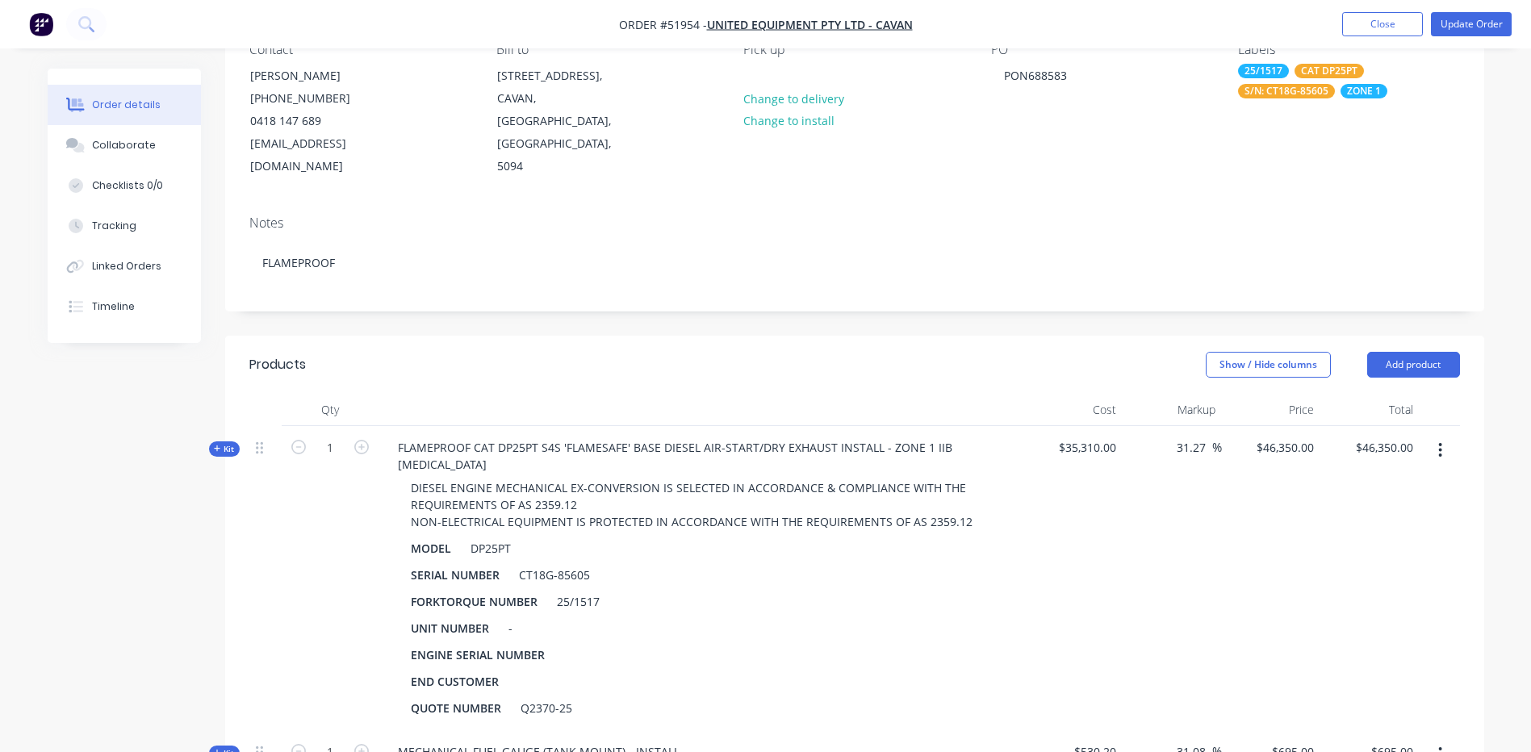
click at [1429, 436] on button "button" at bounding box center [1440, 450] width 38 height 29
click at [1406, 481] on div "Add product to kit" at bounding box center [1383, 492] width 124 height 23
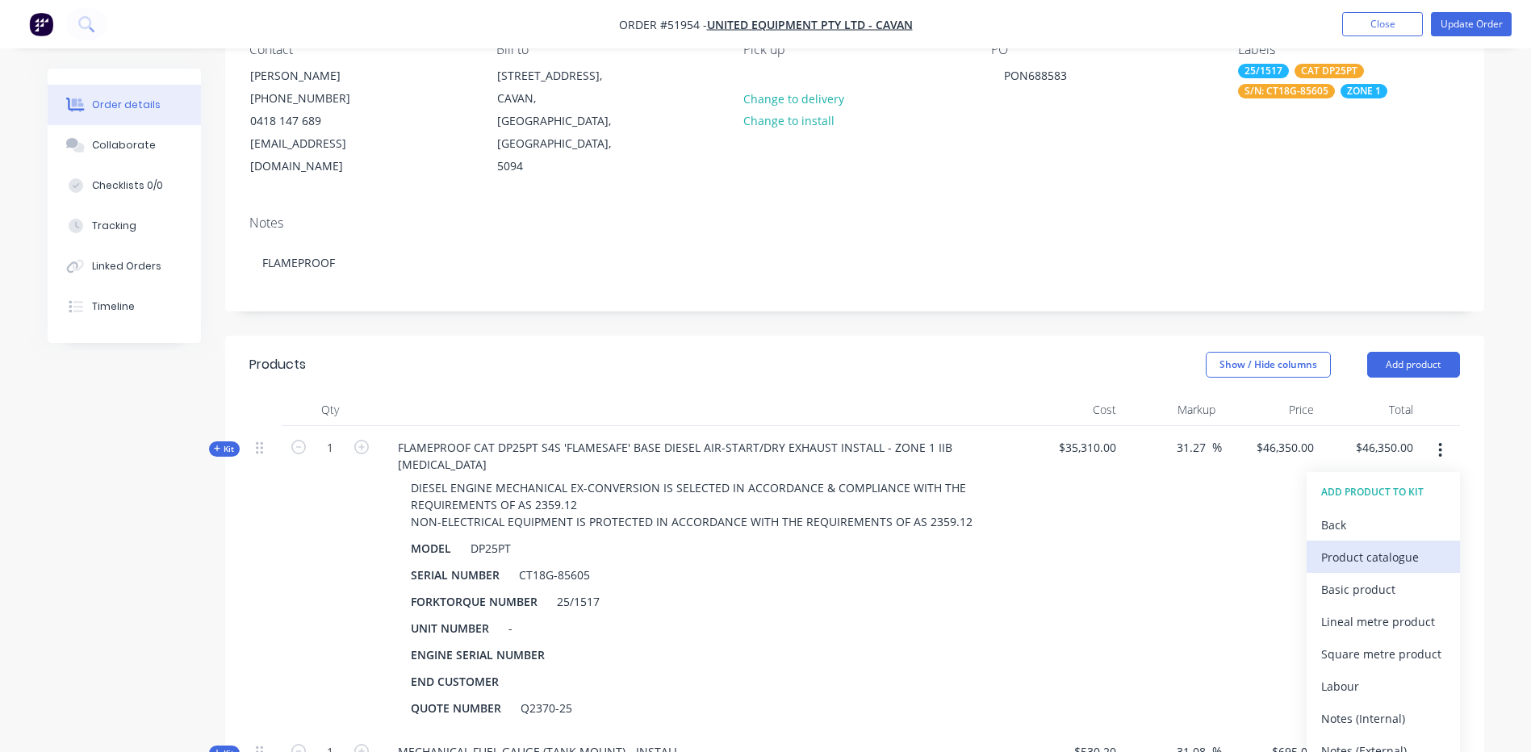
click at [1374, 546] on div "Product catalogue" at bounding box center [1383, 557] width 124 height 23
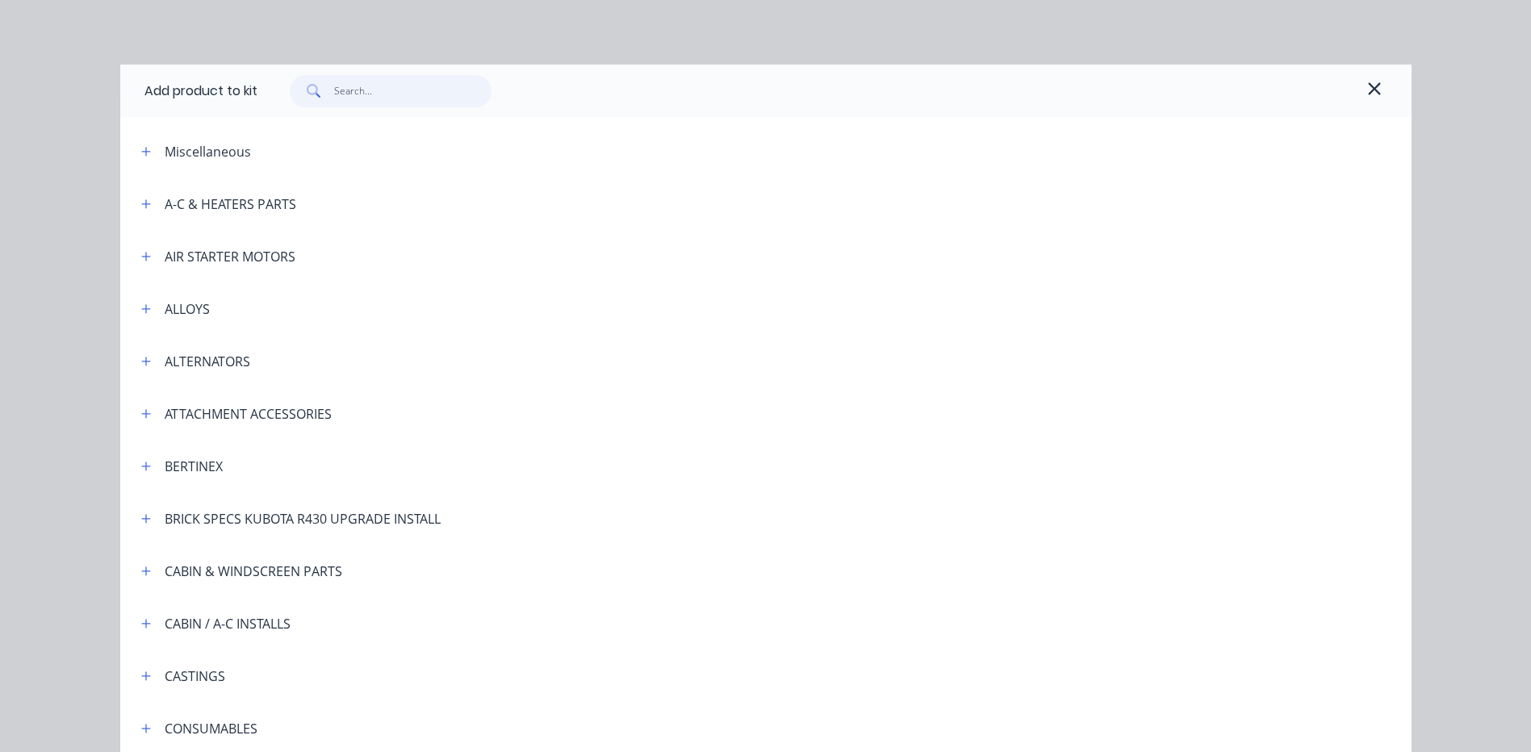
click at [401, 77] on input "text" at bounding box center [412, 91] width 157 height 32
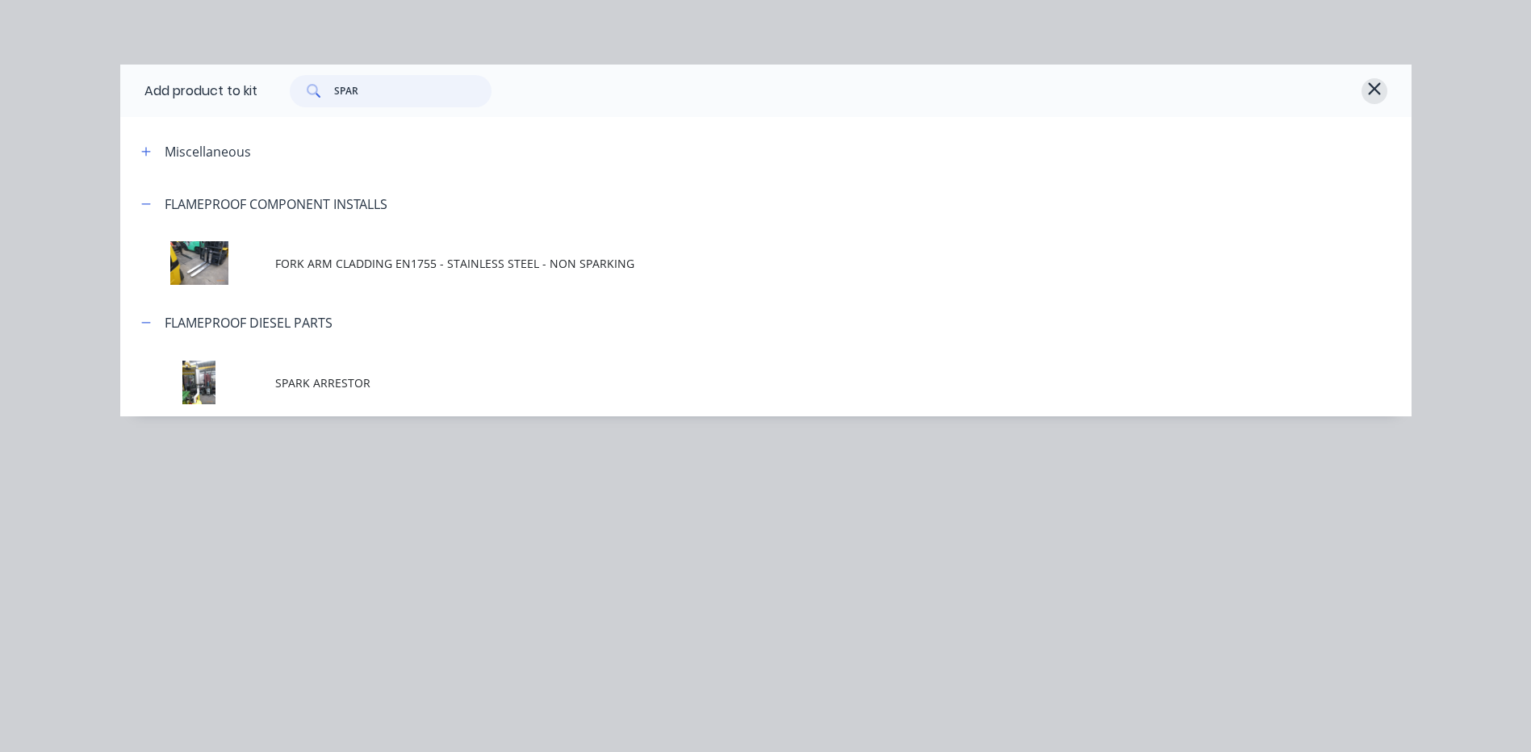
type input "SPAR"
click at [1378, 86] on icon "button" at bounding box center [1374, 88] width 15 height 19
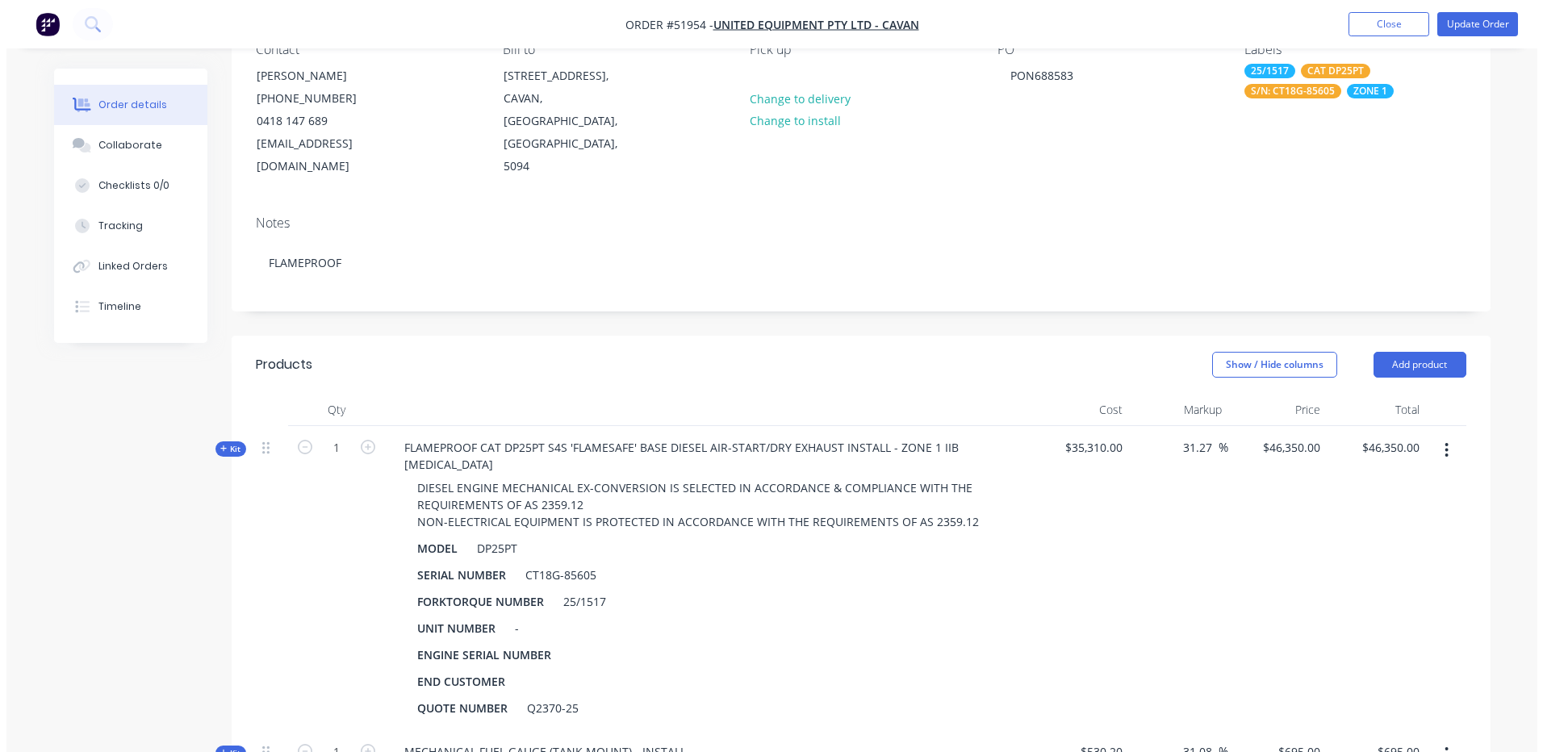
scroll to position [0, 0]
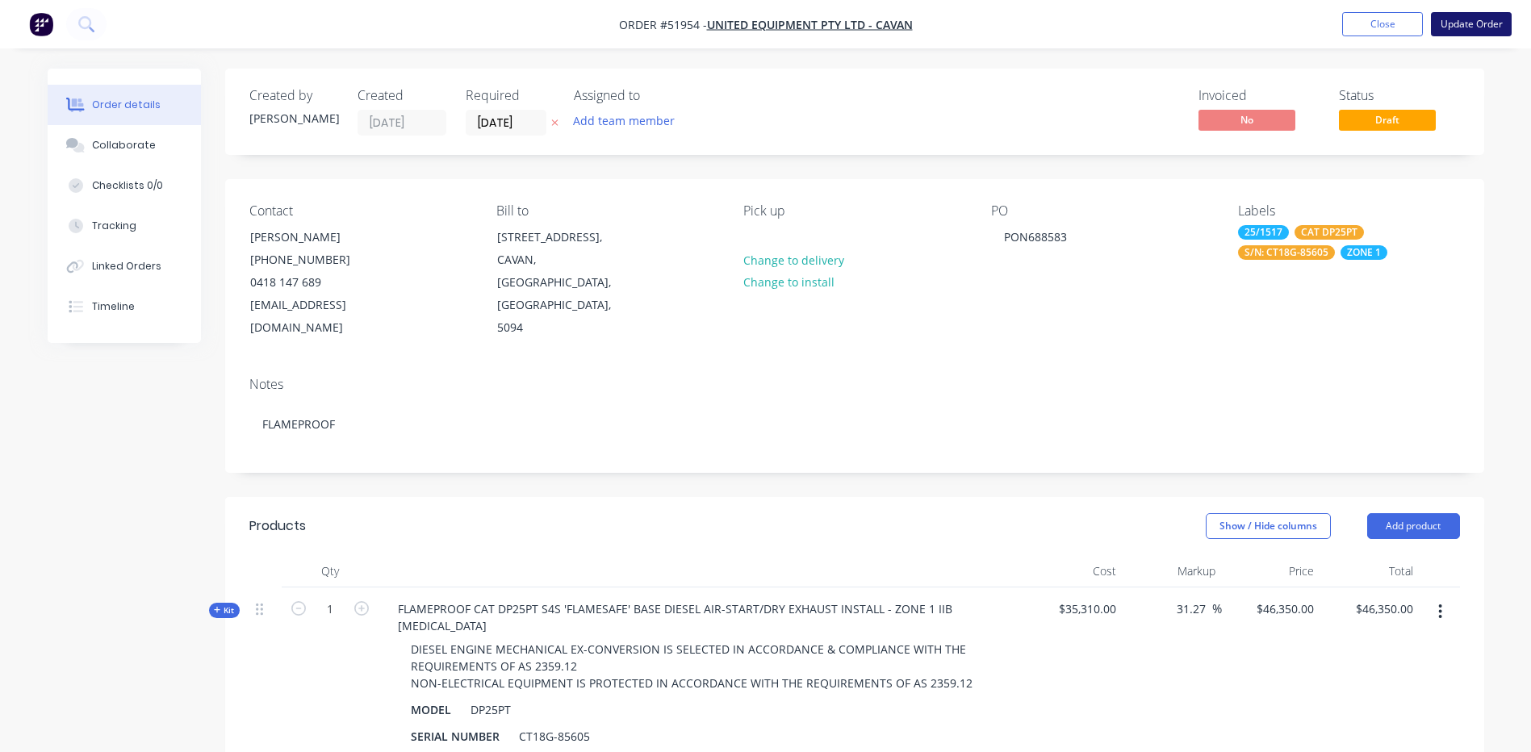
click at [1452, 27] on button "Update Order" at bounding box center [1471, 24] width 81 height 24
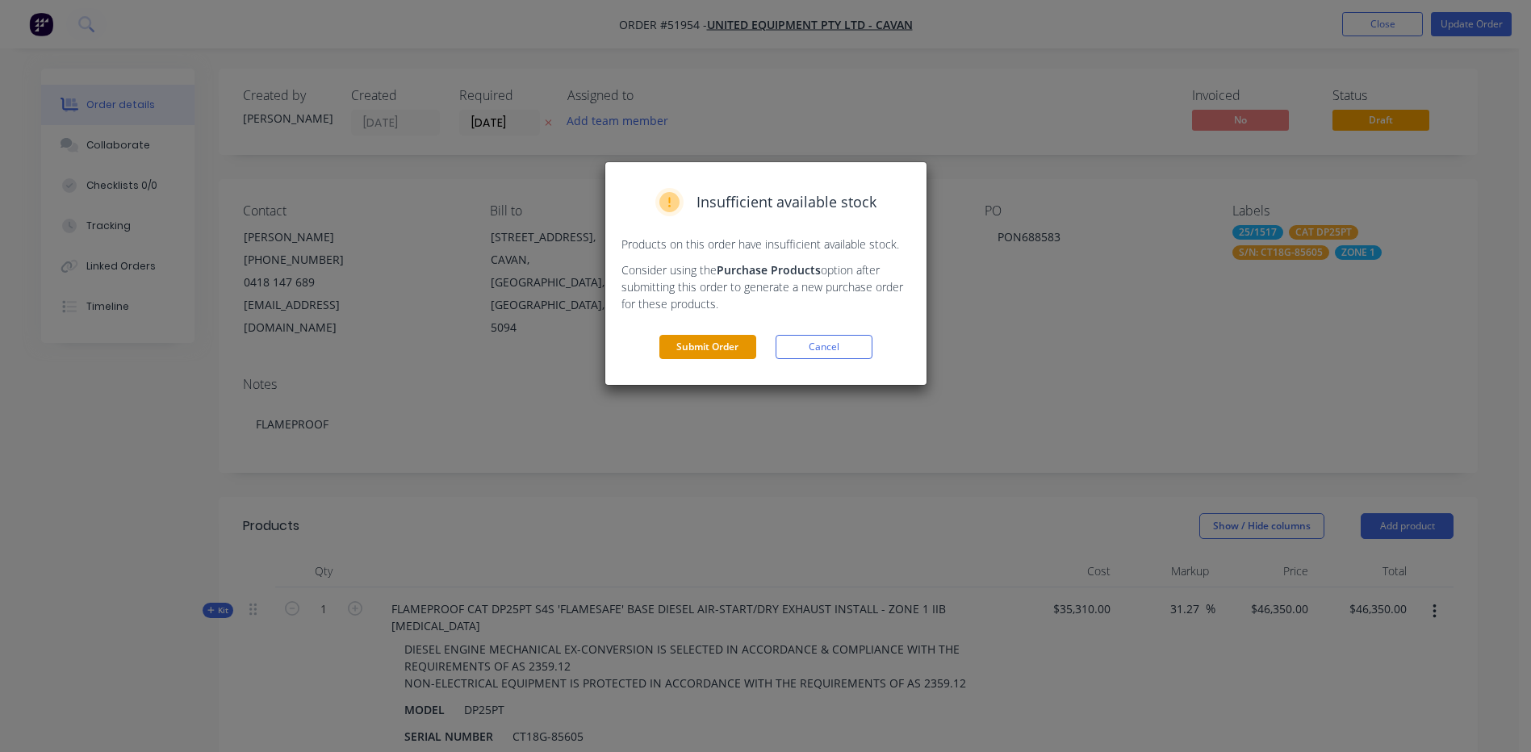
click at [717, 353] on button "Submit Order" at bounding box center [707, 347] width 97 height 24
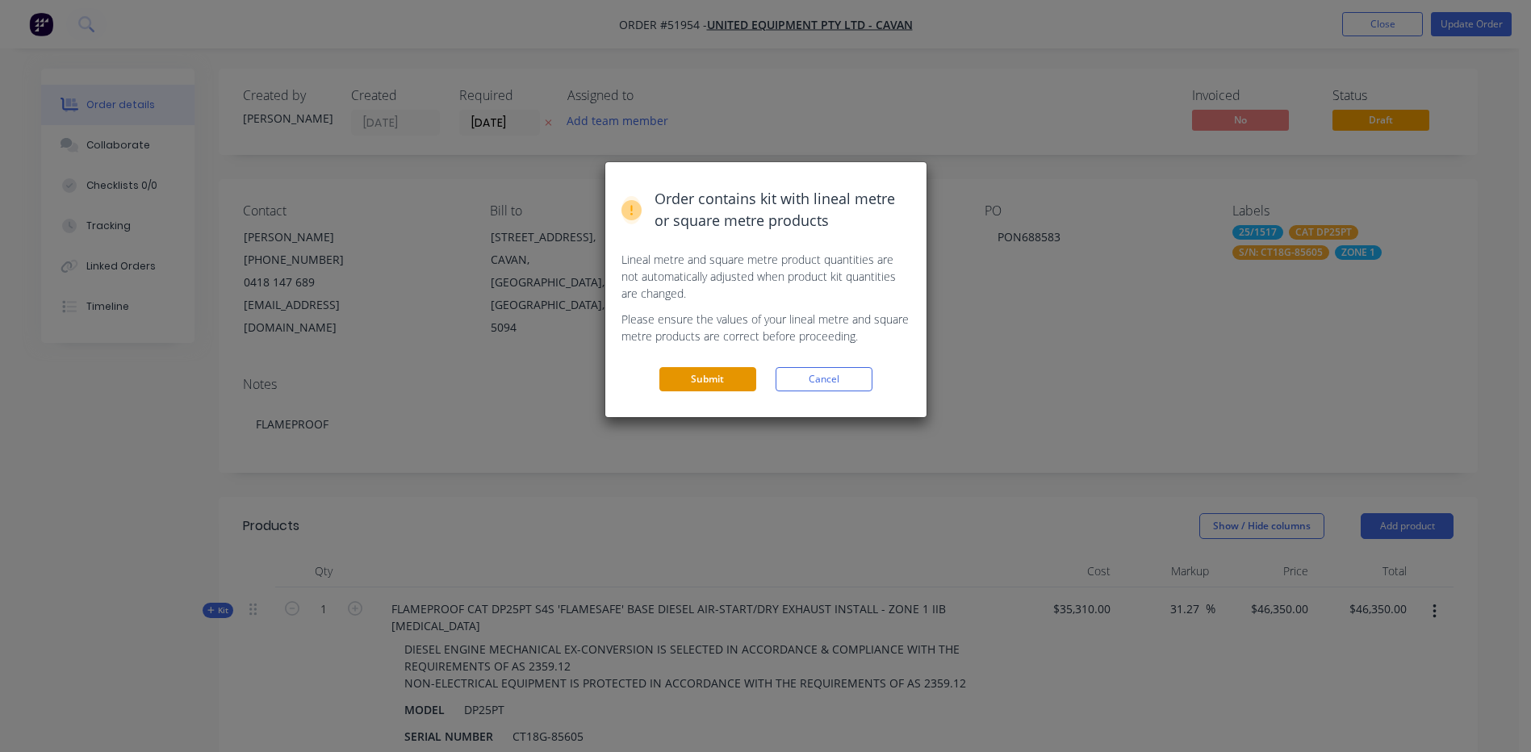
click at [700, 378] on button "Submit" at bounding box center [707, 379] width 97 height 24
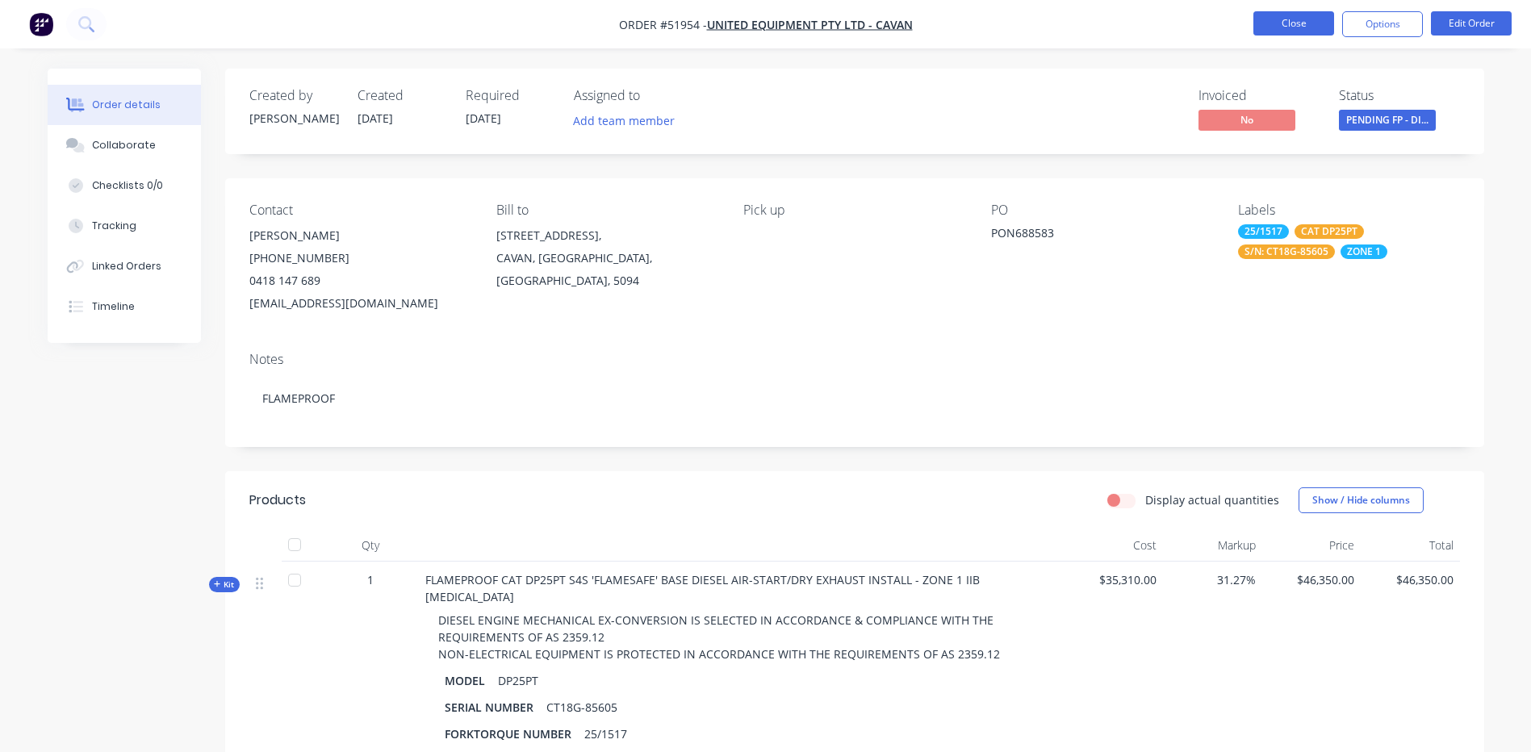
click at [1273, 20] on button "Close" at bounding box center [1293, 23] width 81 height 24
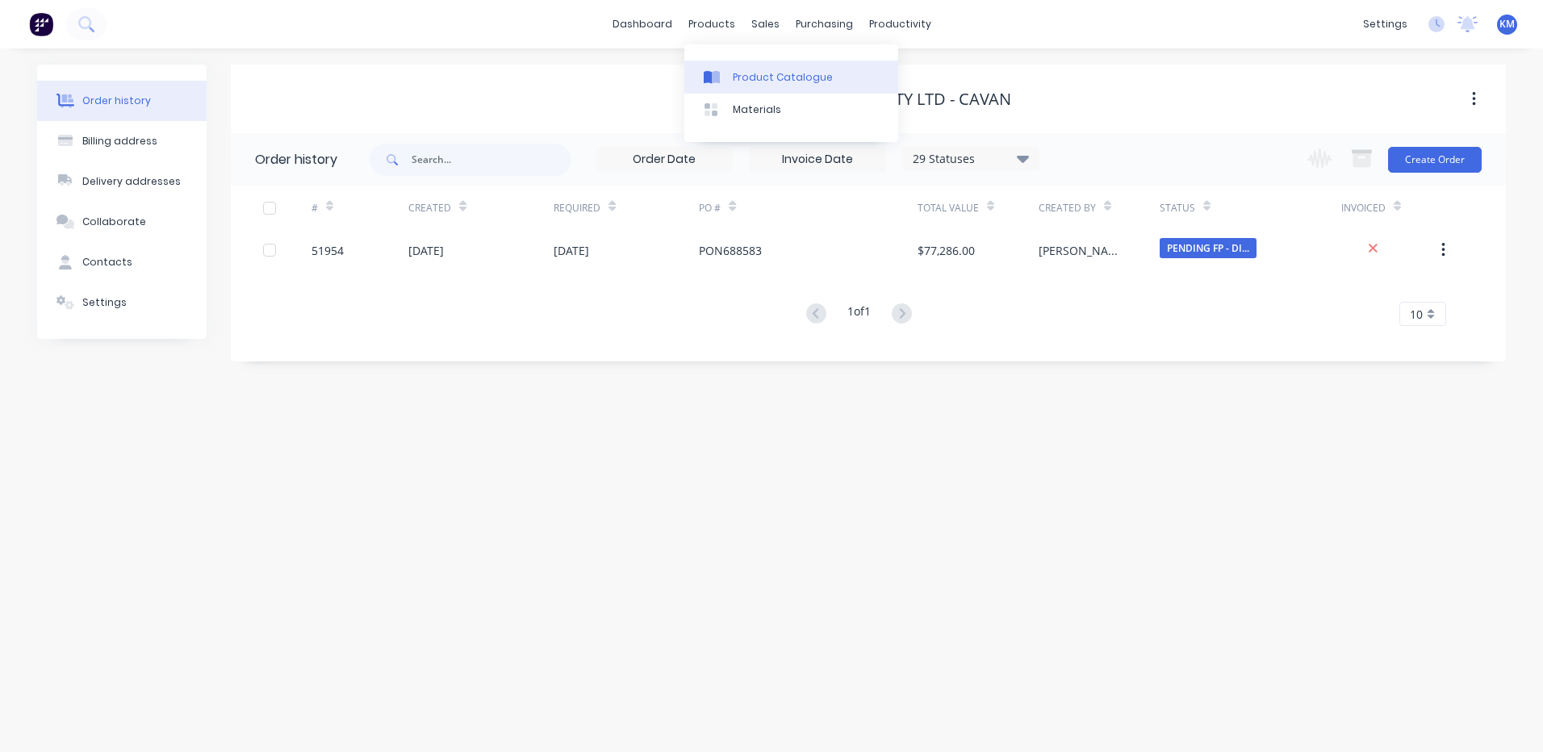
click at [738, 70] on div "Product Catalogue" at bounding box center [783, 77] width 100 height 15
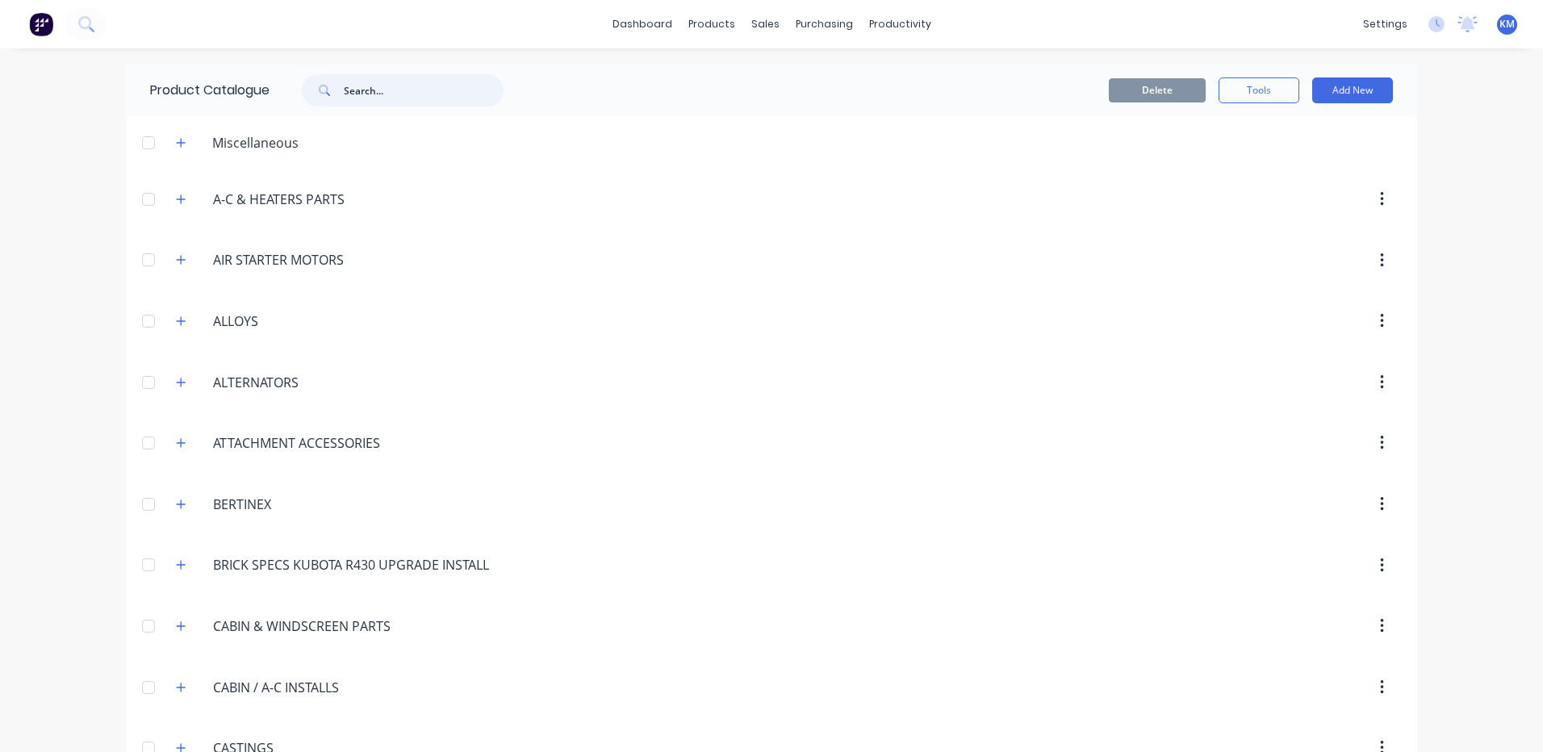
click at [425, 100] on input "text" at bounding box center [424, 90] width 160 height 32
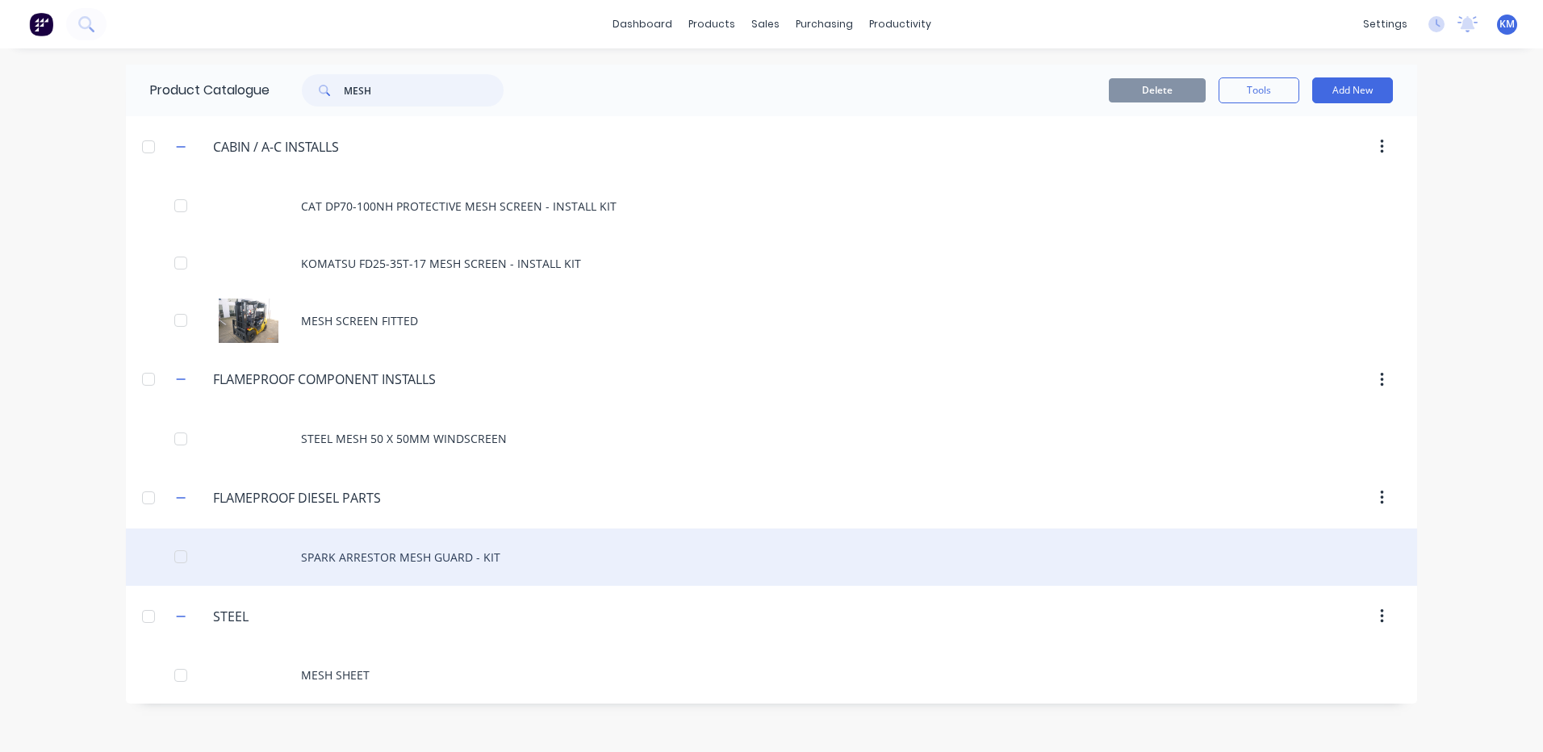
type input "MESH"
click at [470, 547] on div "SPARK ARRESTOR MESH GUARD - KIT" at bounding box center [771, 557] width 1291 height 57
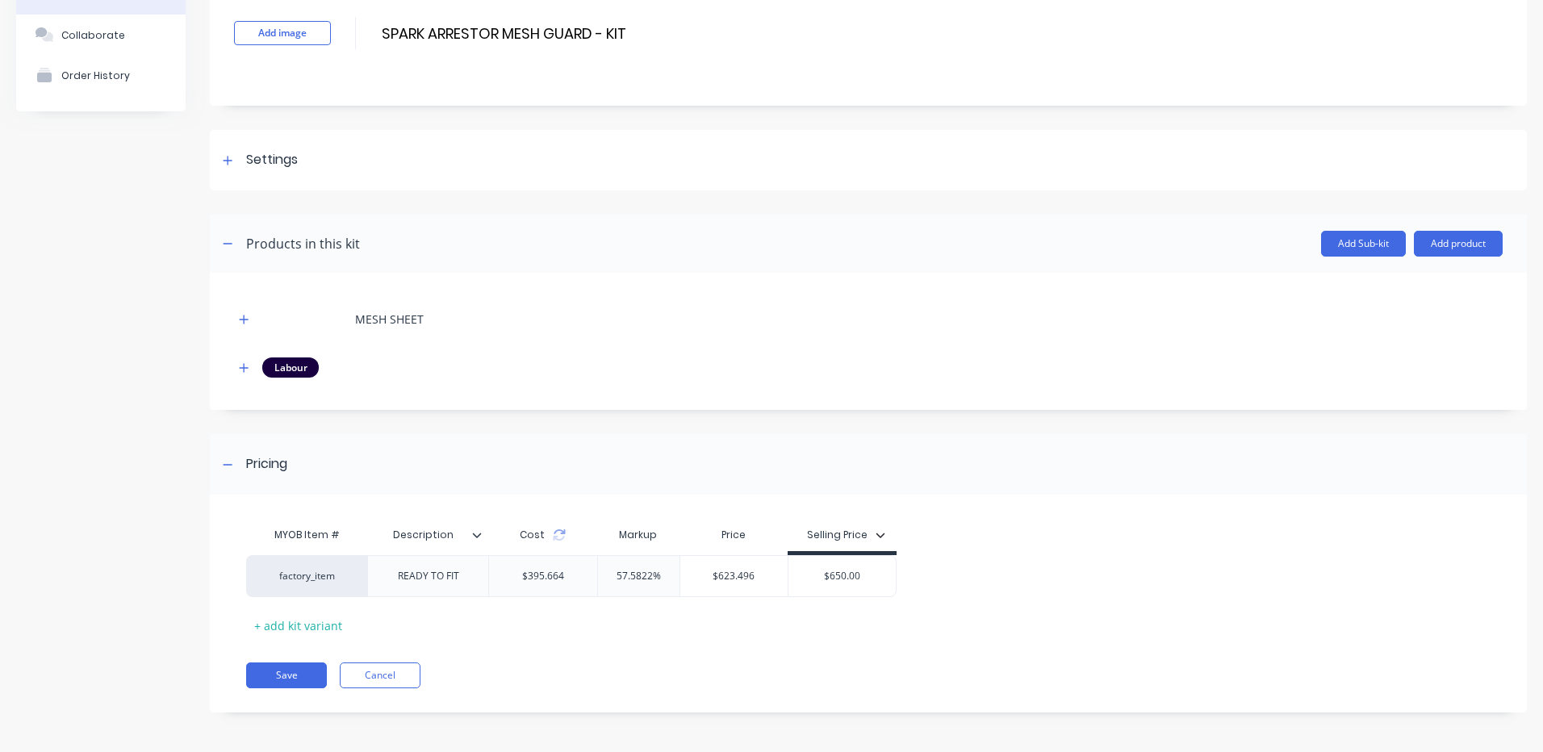
scroll to position [105, 0]
click at [249, 319] on icon "button" at bounding box center [244, 318] width 10 height 11
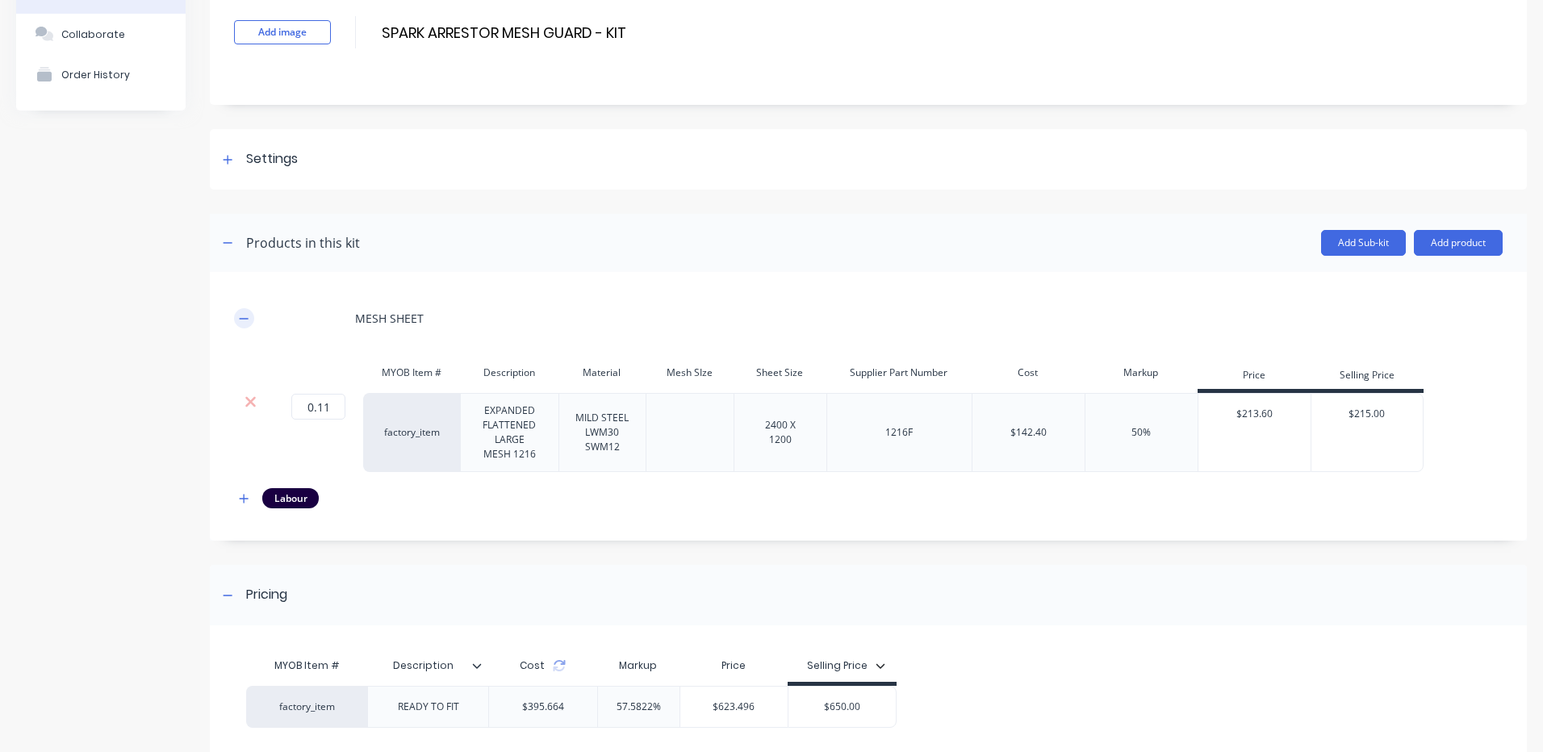
click at [252, 316] on button "button" at bounding box center [244, 318] width 20 height 20
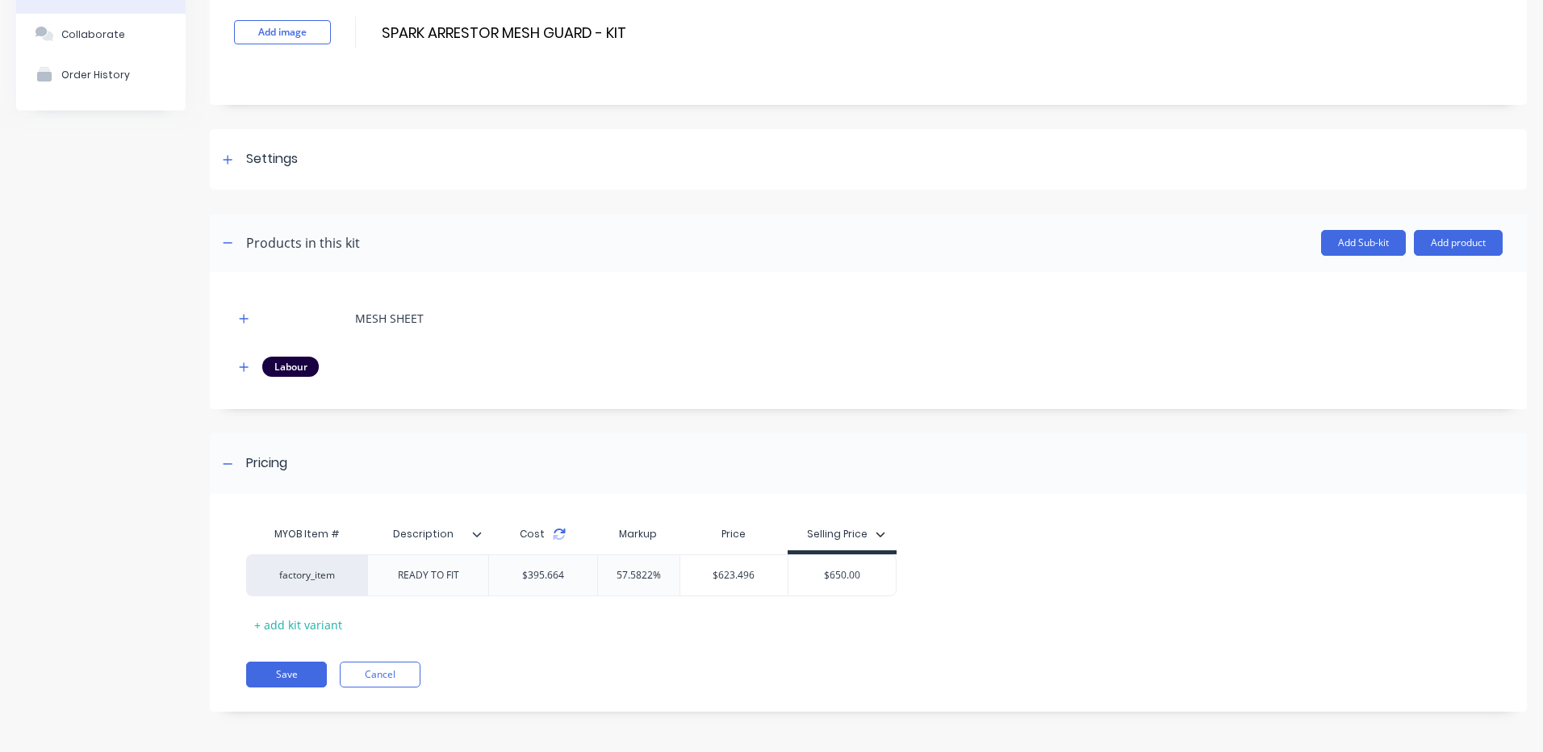
drag, startPoint x: 561, startPoint y: 536, endPoint x: 404, endPoint y: 427, distance: 190.7
click at [561, 535] on icon at bounding box center [559, 534] width 13 height 13
click at [242, 369] on icon "button" at bounding box center [244, 367] width 10 height 11
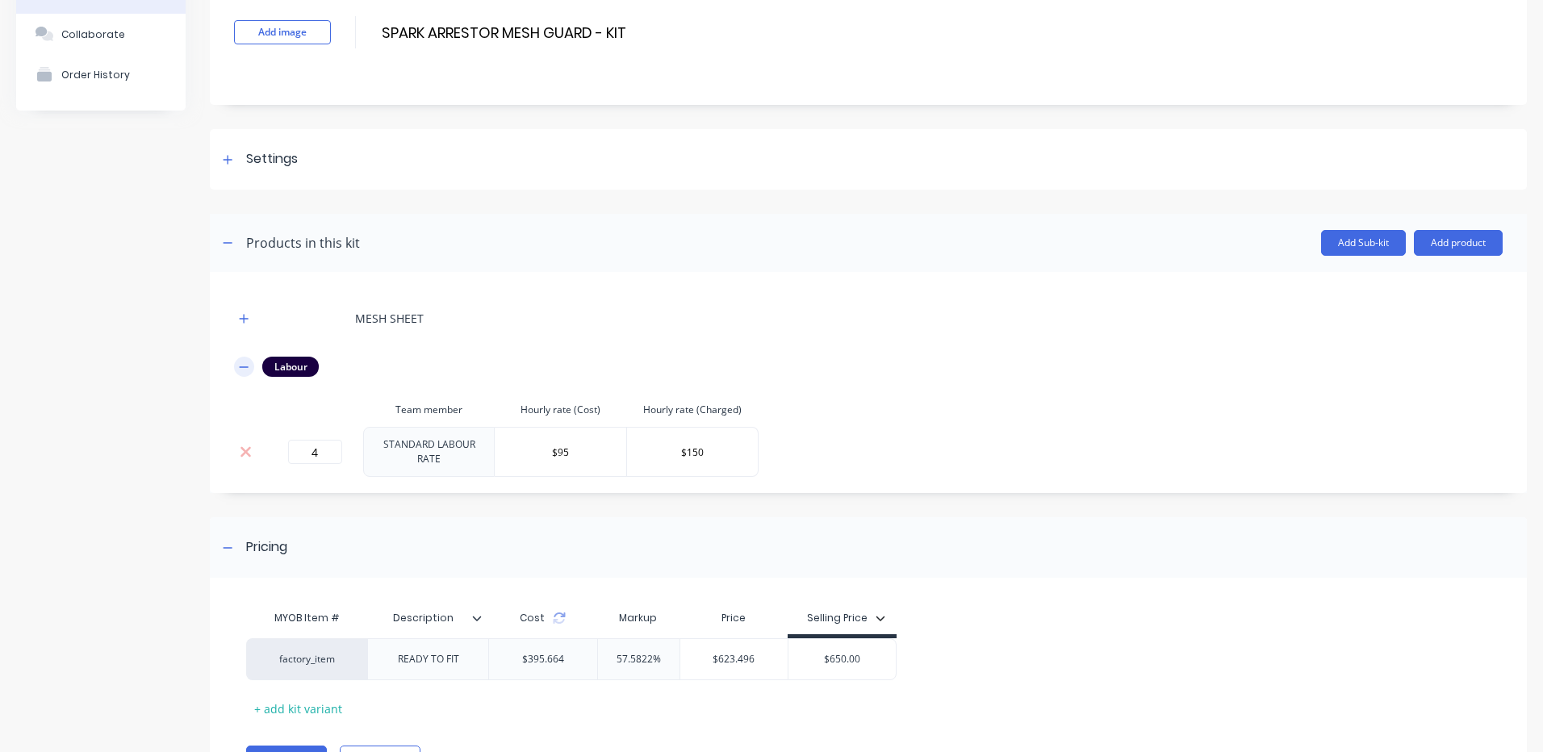
click at [245, 365] on icon "button" at bounding box center [244, 367] width 10 height 11
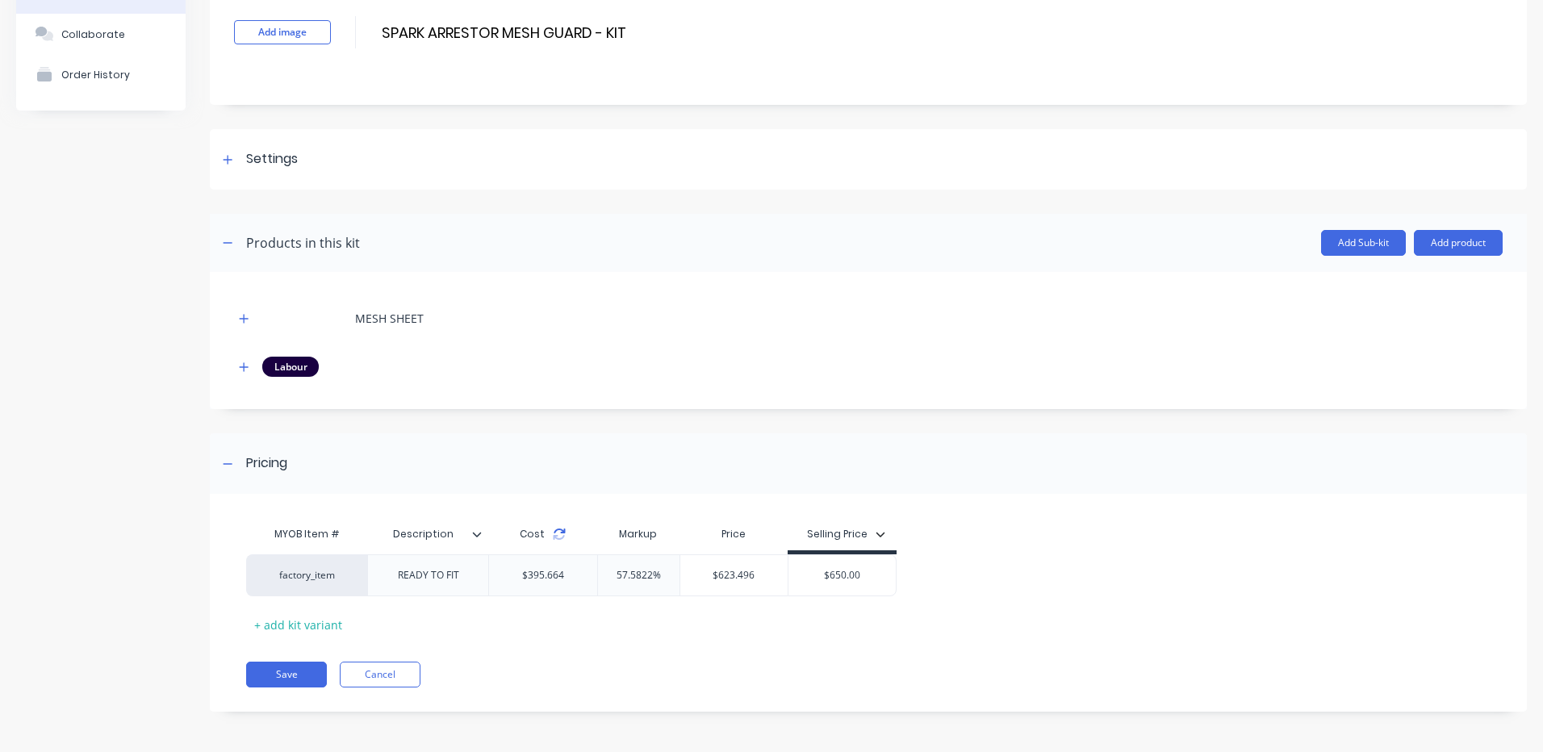
click at [556, 534] on icon at bounding box center [559, 534] width 13 height 13
click at [226, 148] on div "Settings" at bounding box center [868, 159] width 1317 height 61
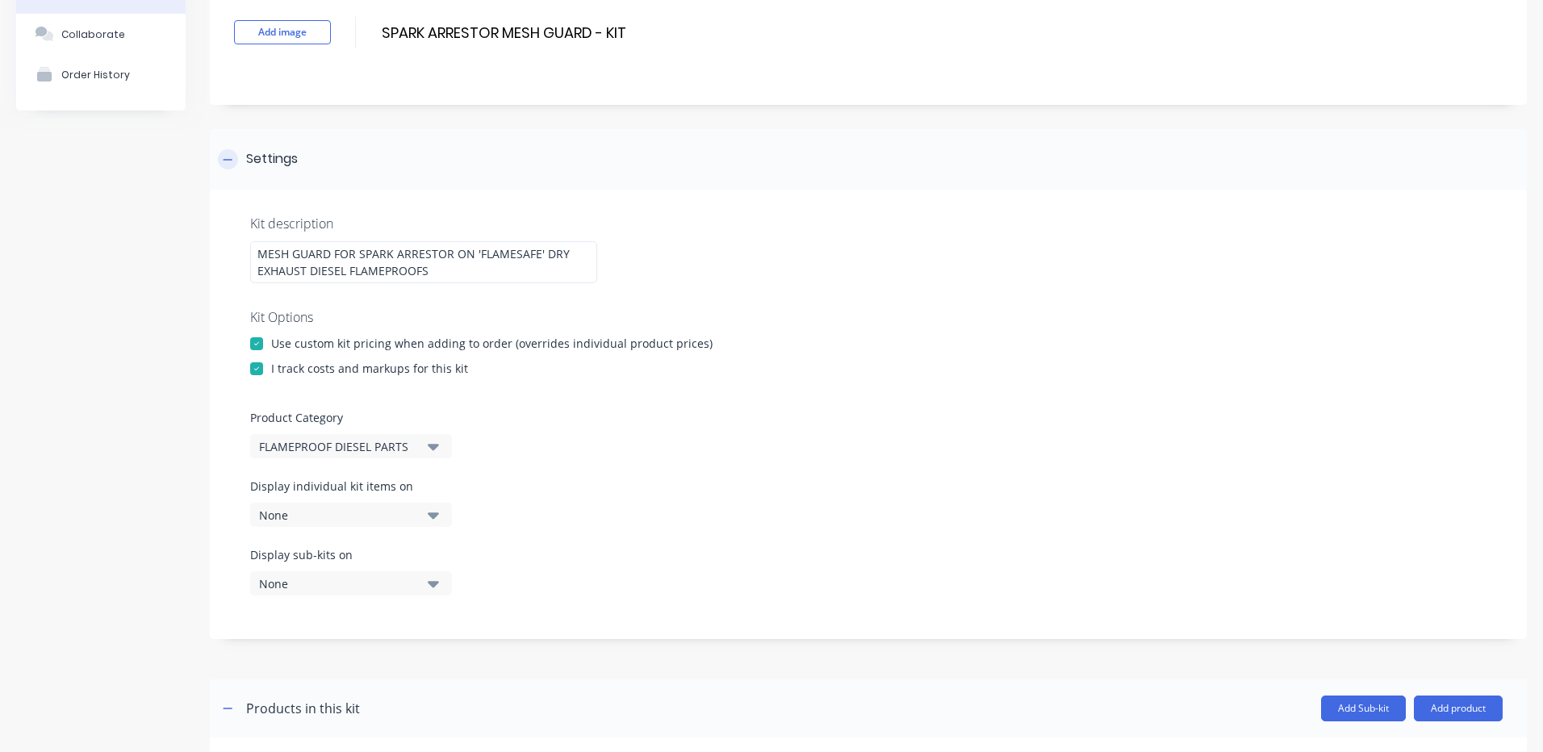
click at [230, 158] on icon at bounding box center [228, 159] width 10 height 11
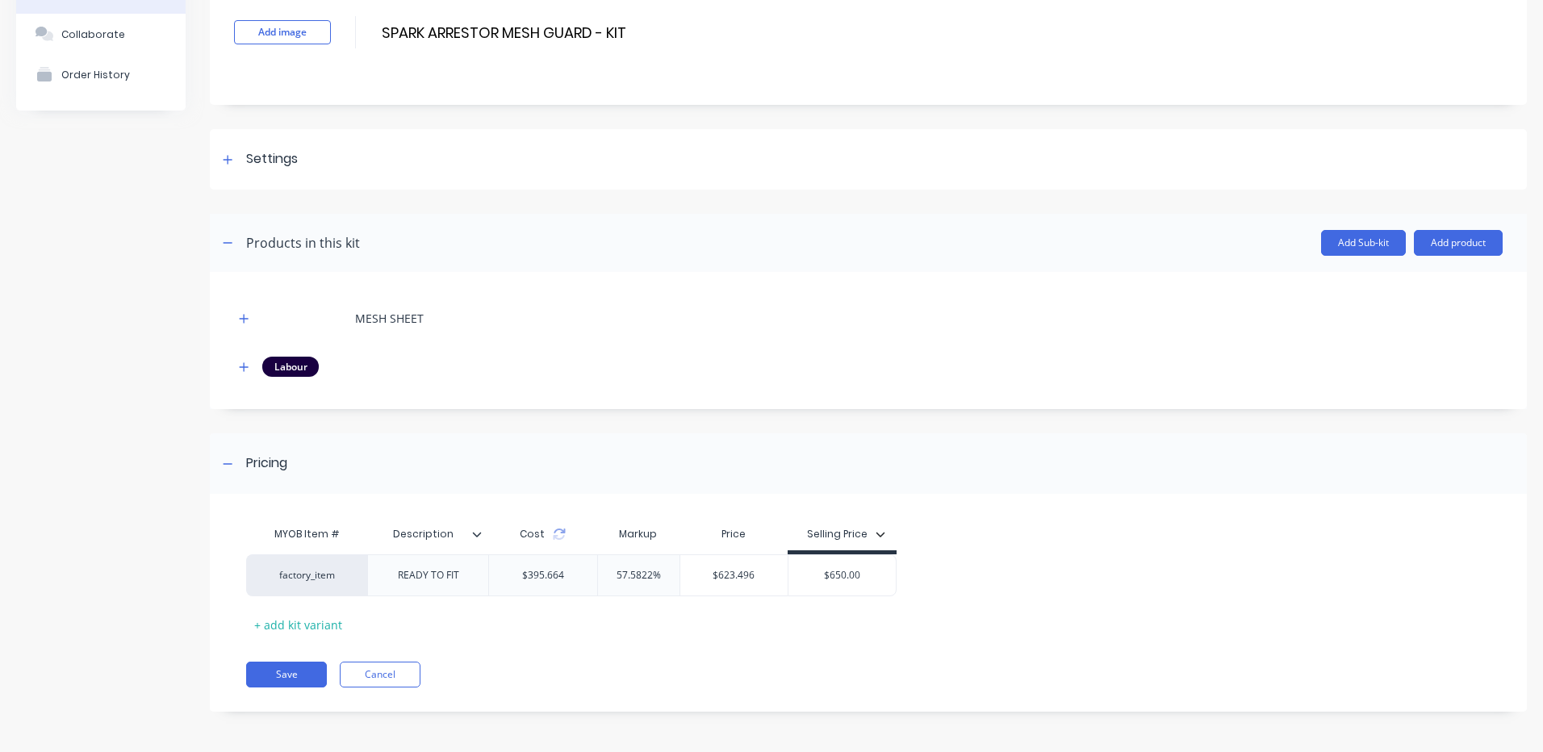
scroll to position [24, 0]
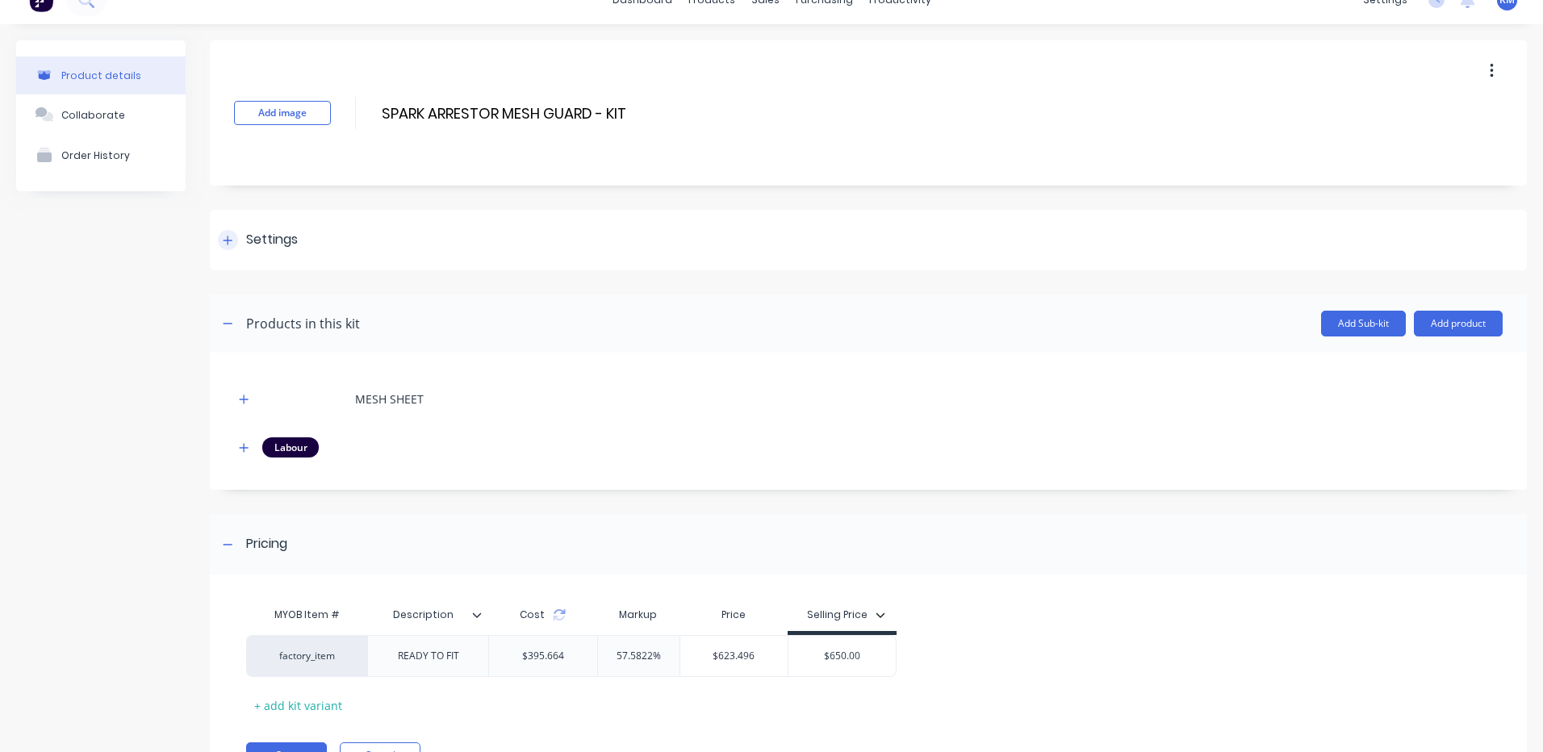
click at [234, 258] on div "Settings" at bounding box center [868, 240] width 1317 height 61
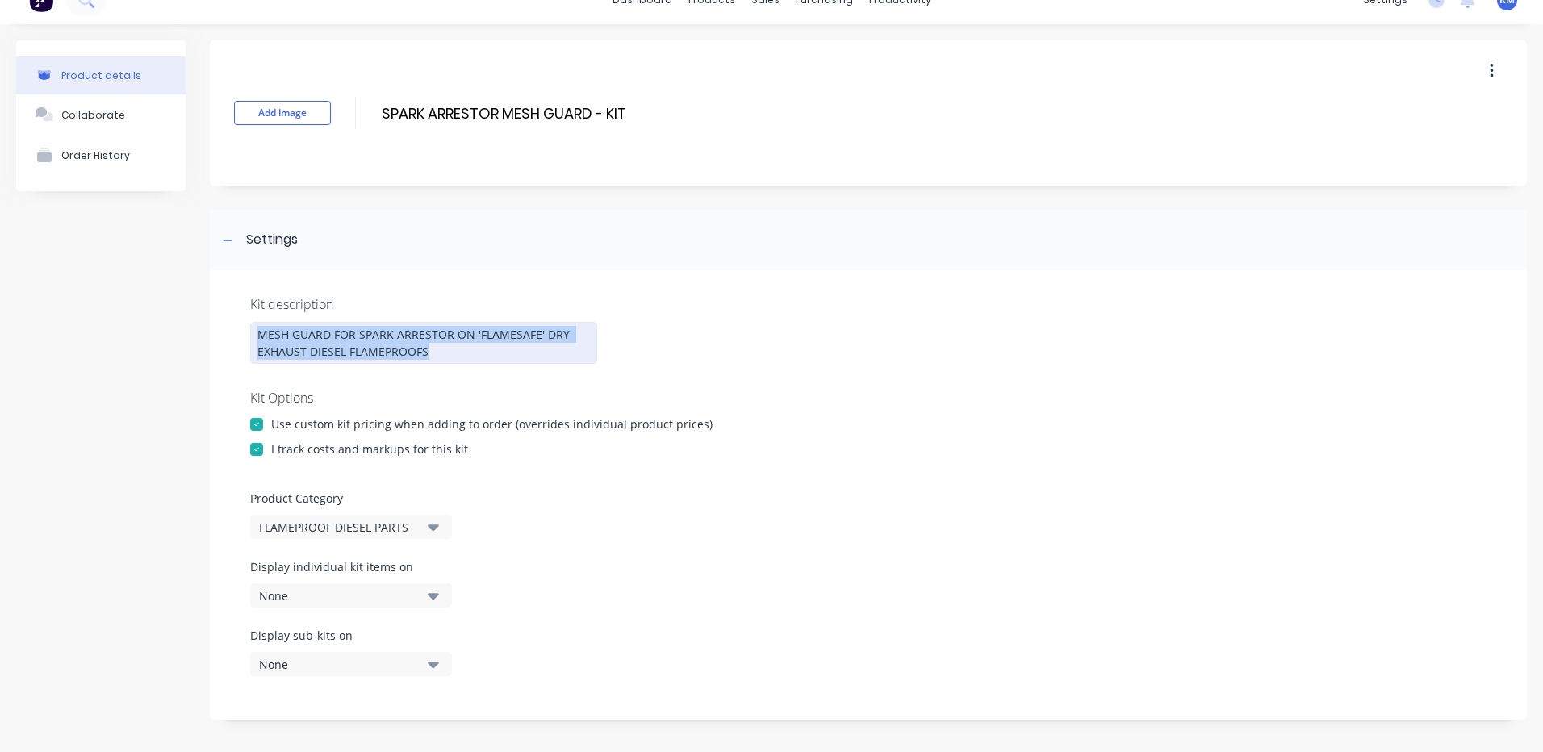
drag, startPoint x: 451, startPoint y: 356, endPoint x: 232, endPoint y: 333, distance: 219.9
click at [232, 333] on div "Kit description MESH GUARD FOR SPARK ARRESTOR ON 'FLAMESAFE' DRY EXHAUST DIESEL…" at bounding box center [868, 495] width 1317 height 450
copy div "MESH GUARD FOR SPARK ARRESTOR ON 'FLAMESAFE' DRY EXHAUST DIESEL FLAMEPROOFS"
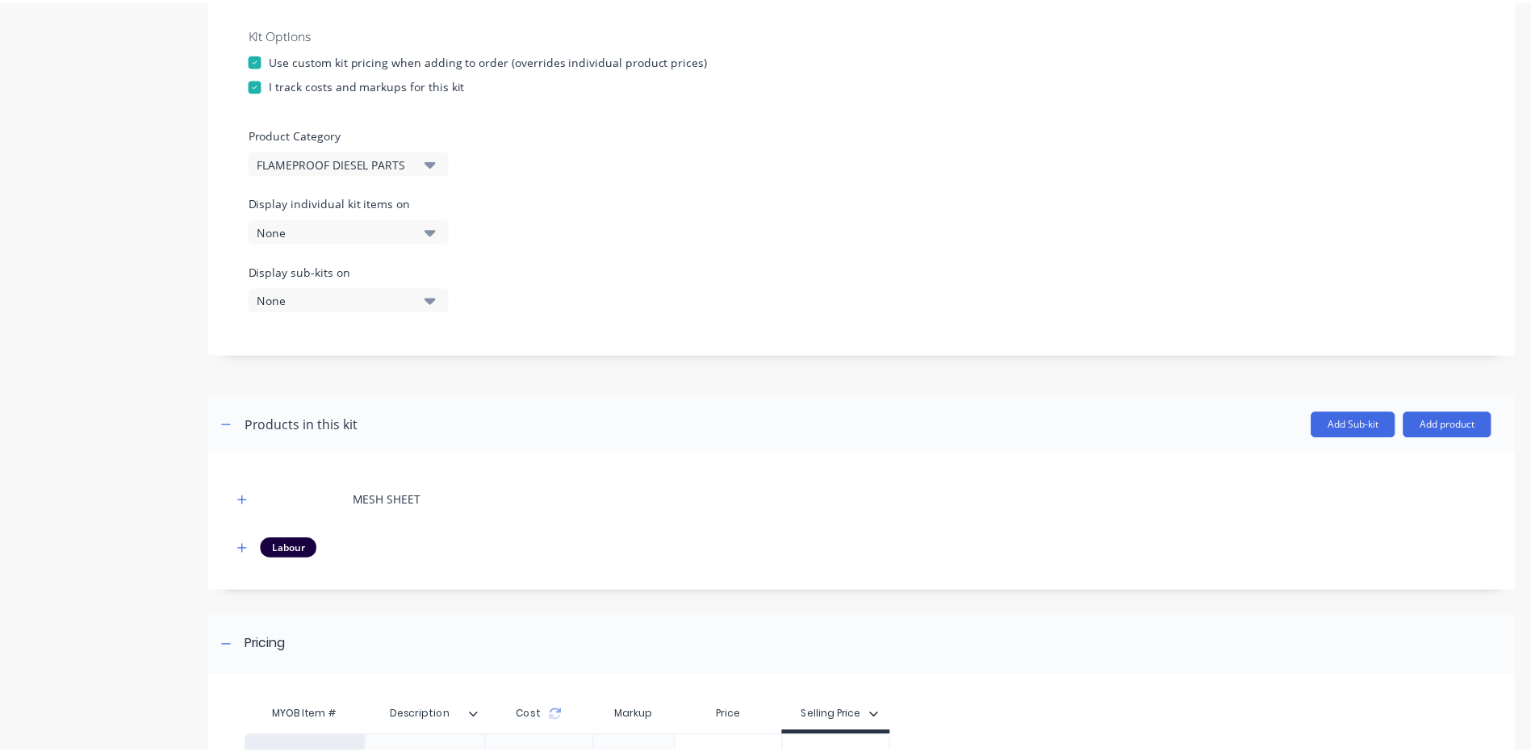
scroll to position [571, 0]
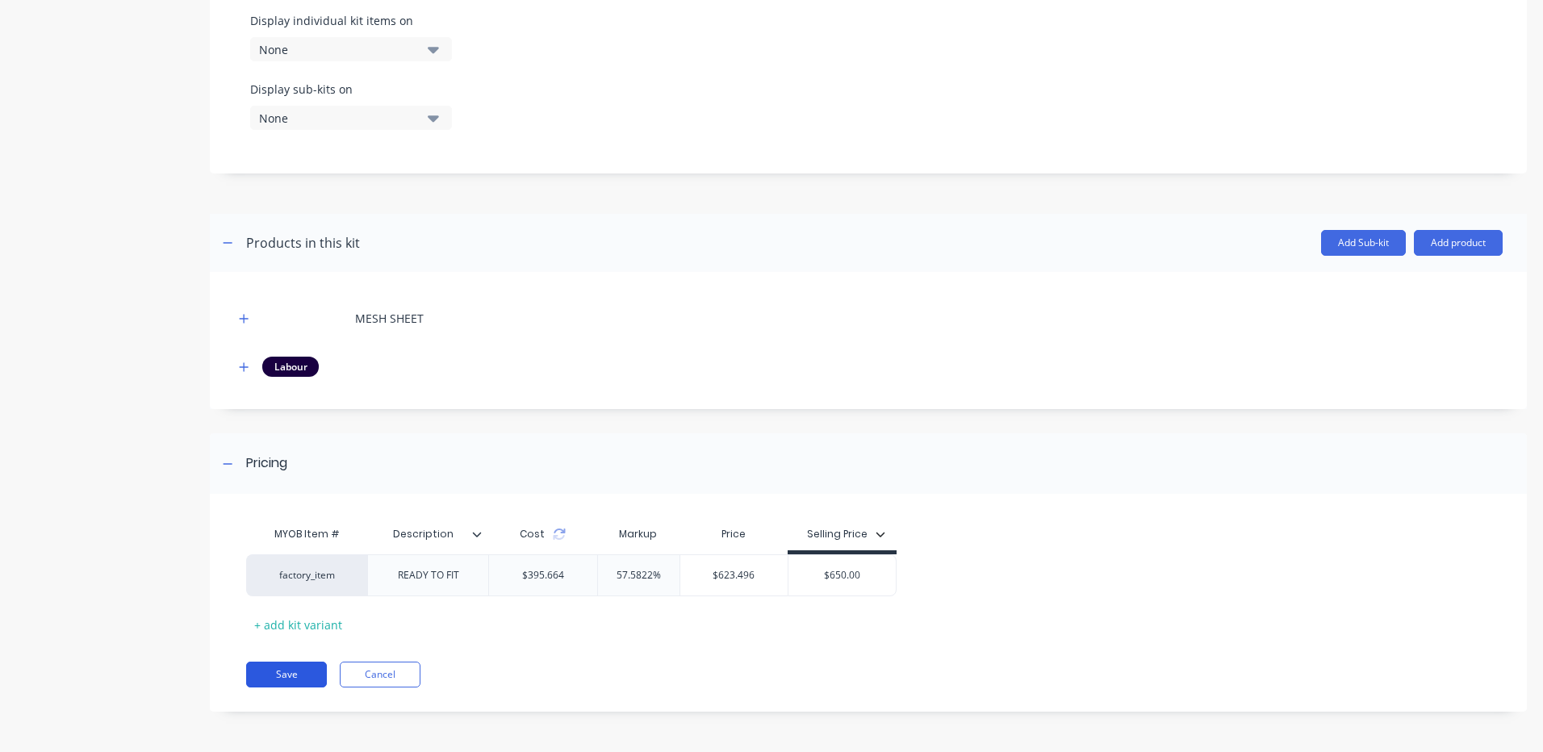
click at [291, 667] on button "Save" at bounding box center [286, 675] width 81 height 26
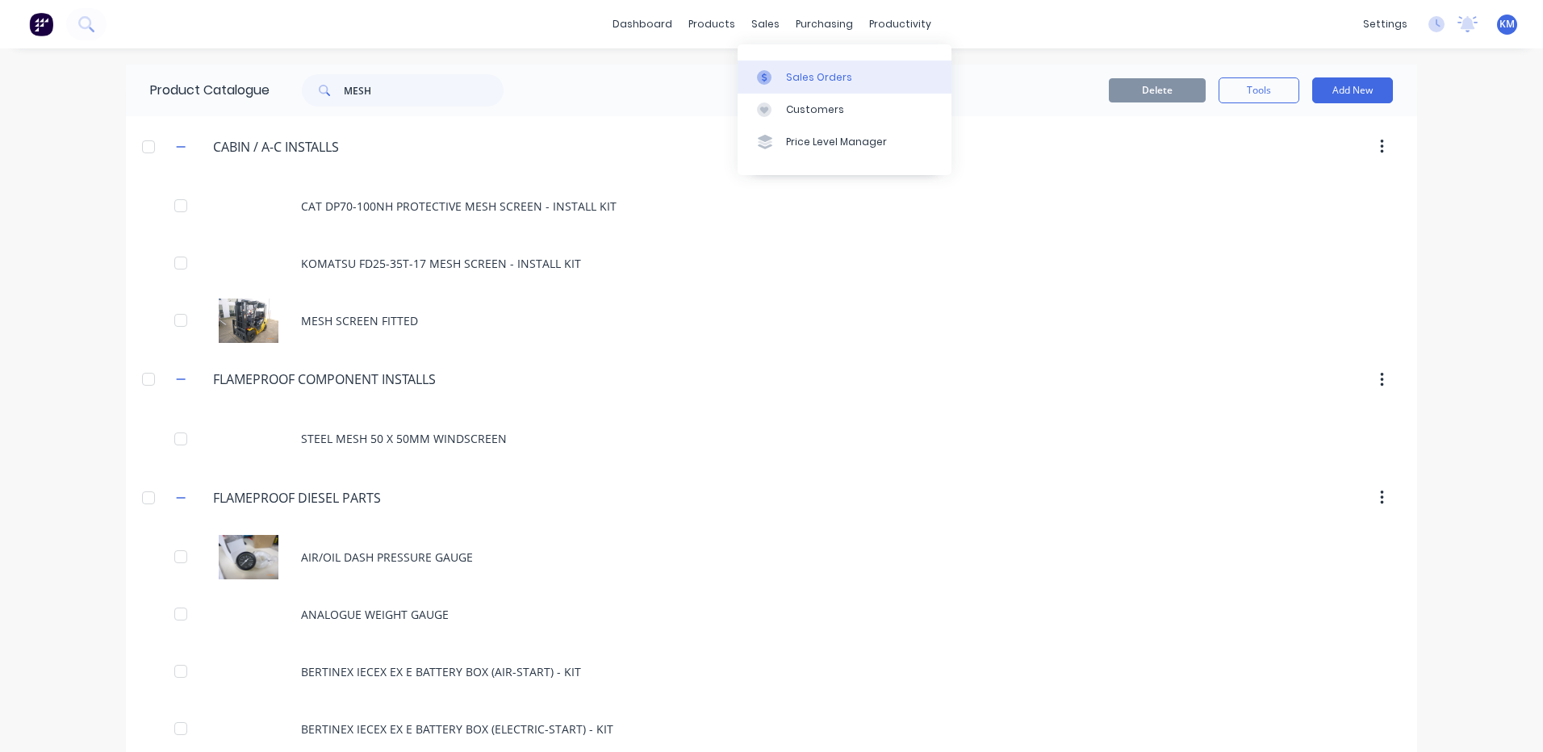
click at [771, 78] on icon at bounding box center [764, 77] width 15 height 15
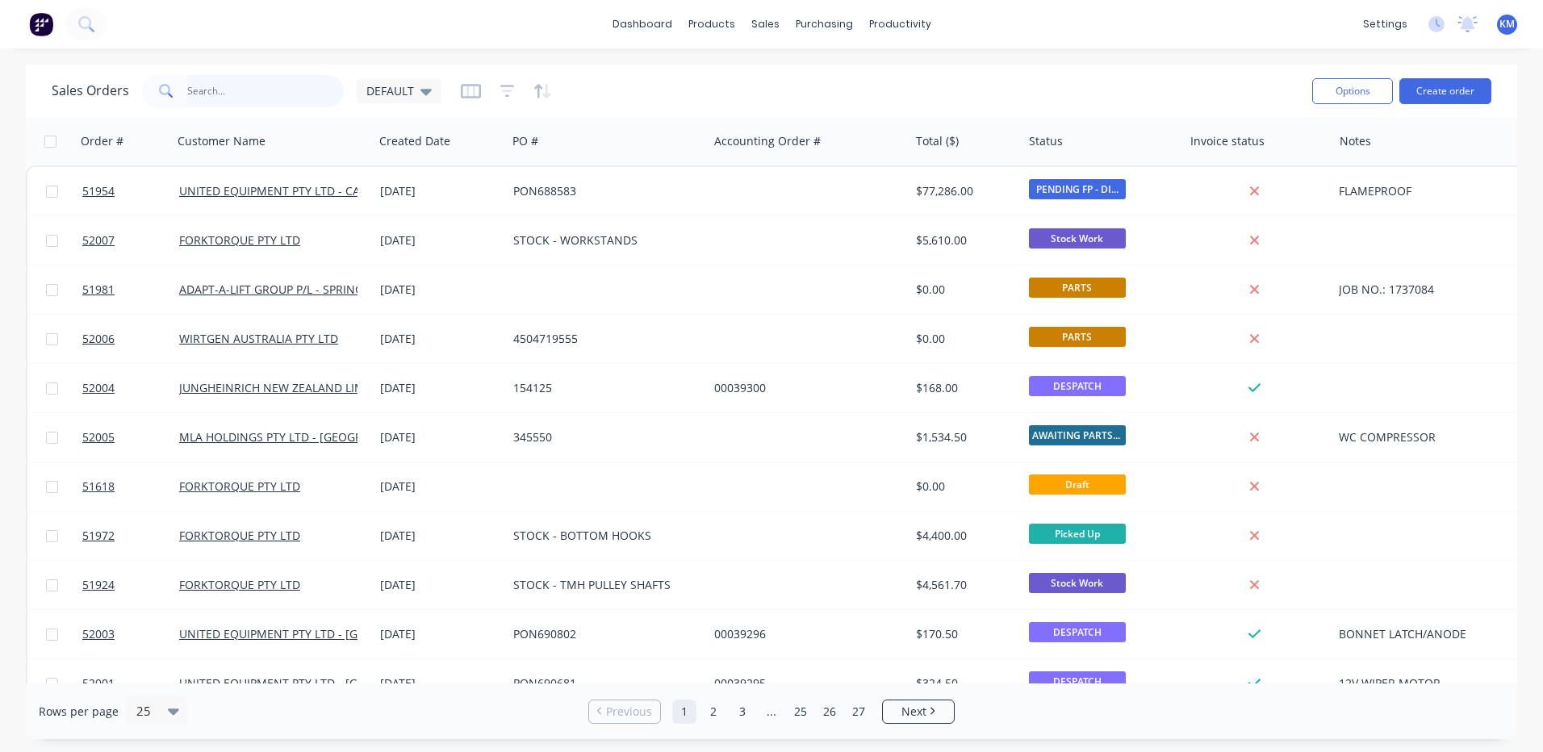
click at [312, 86] on input "text" at bounding box center [265, 91] width 157 height 32
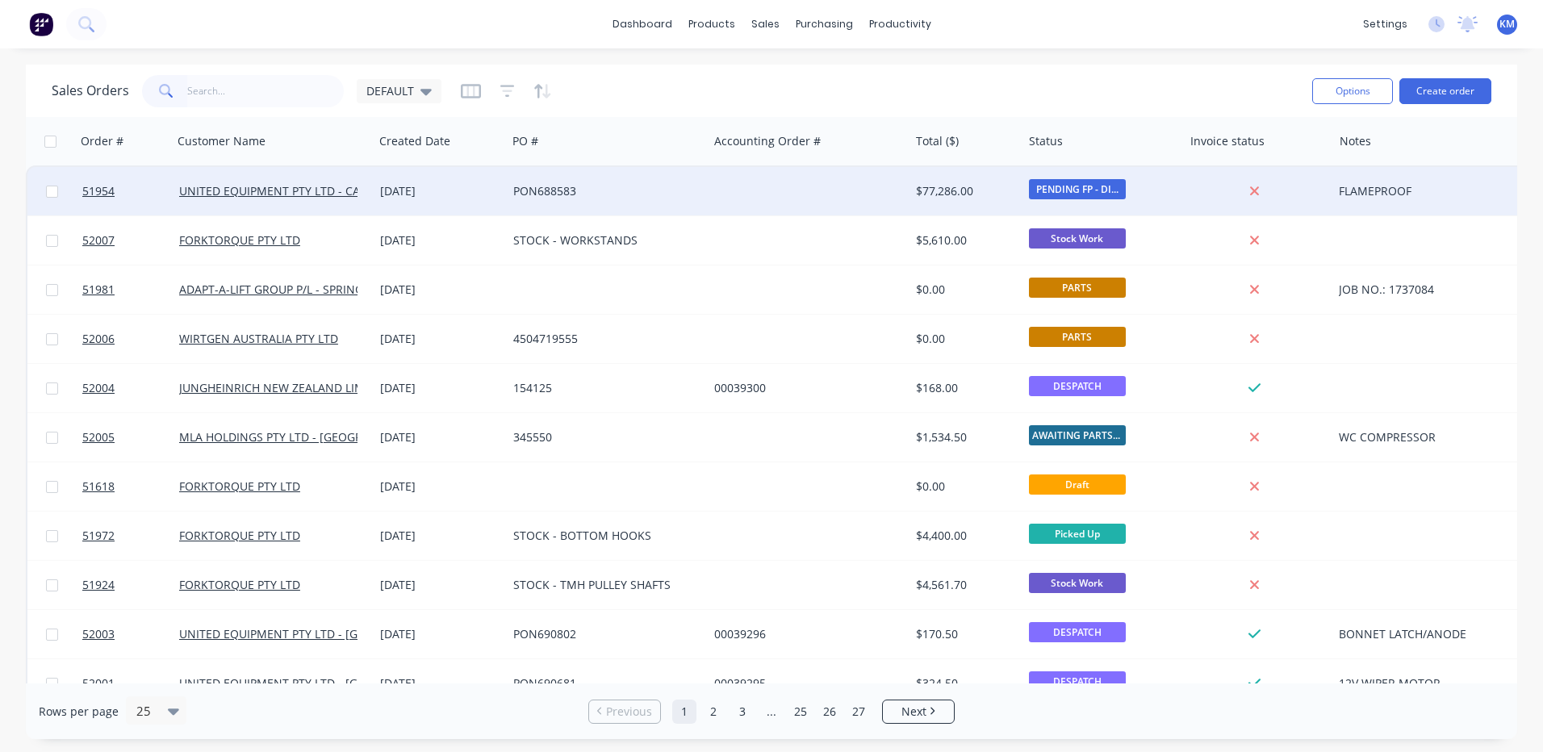
click at [416, 190] on div "[DATE]" at bounding box center [440, 191] width 120 height 16
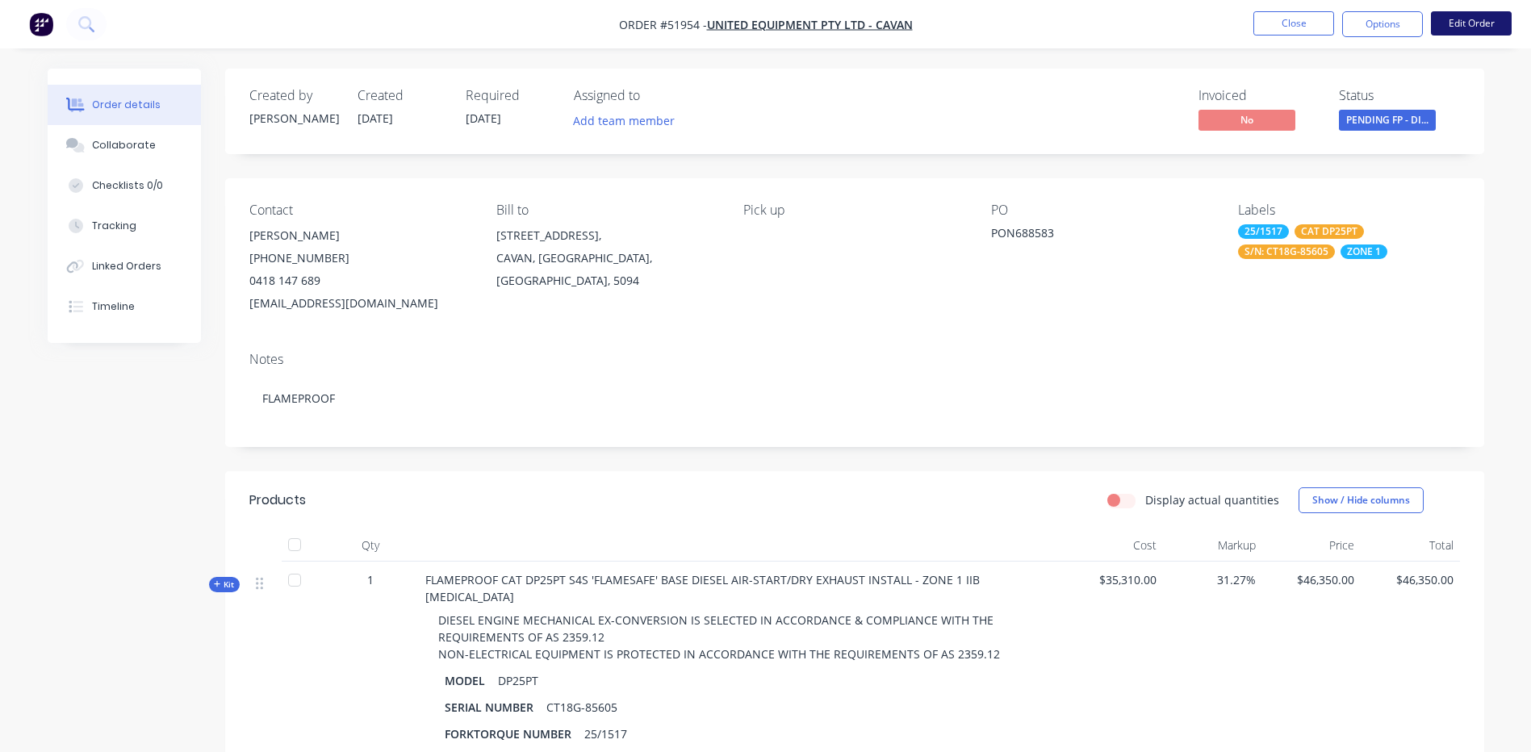
click at [1449, 18] on button "Edit Order" at bounding box center [1471, 23] width 81 height 24
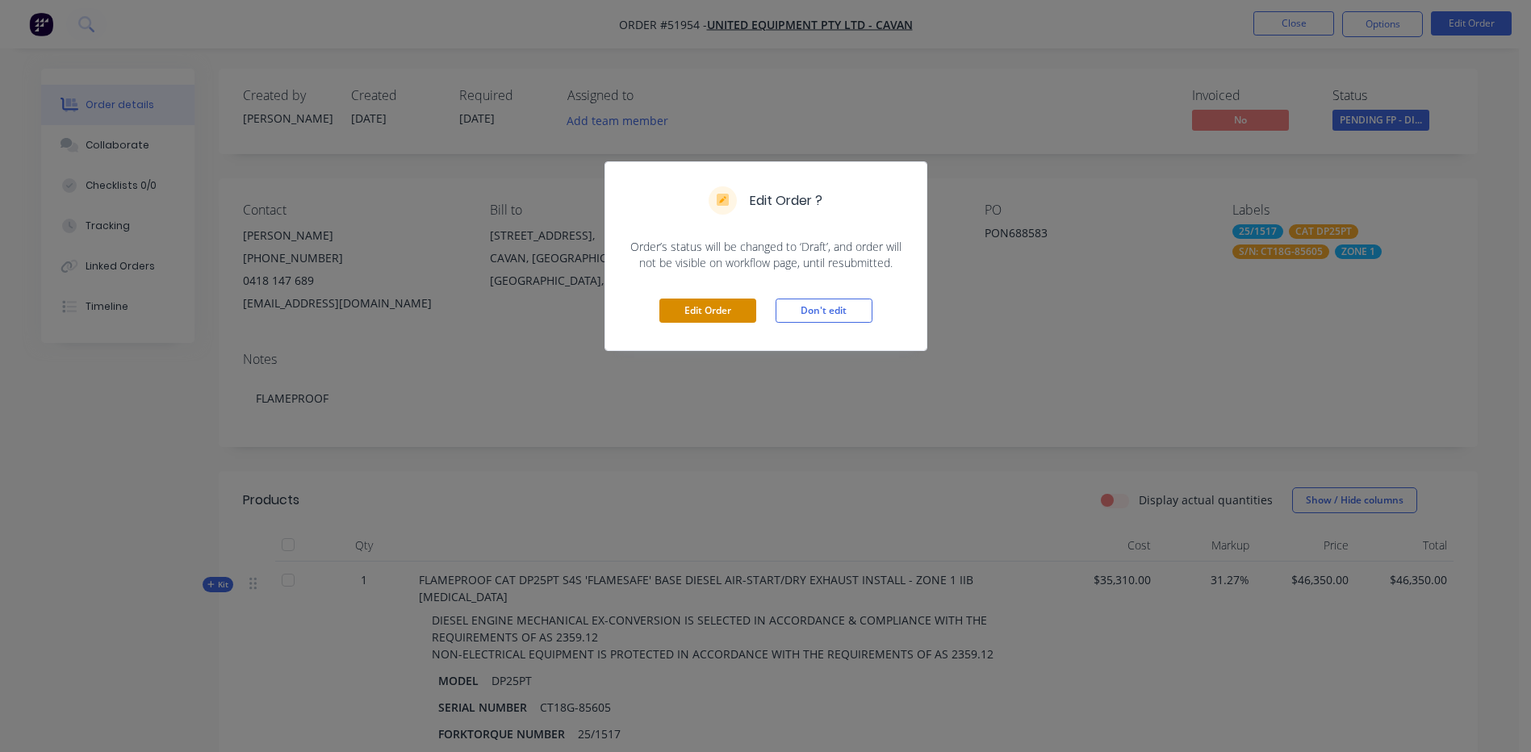
click at [681, 299] on button "Edit Order" at bounding box center [707, 311] width 97 height 24
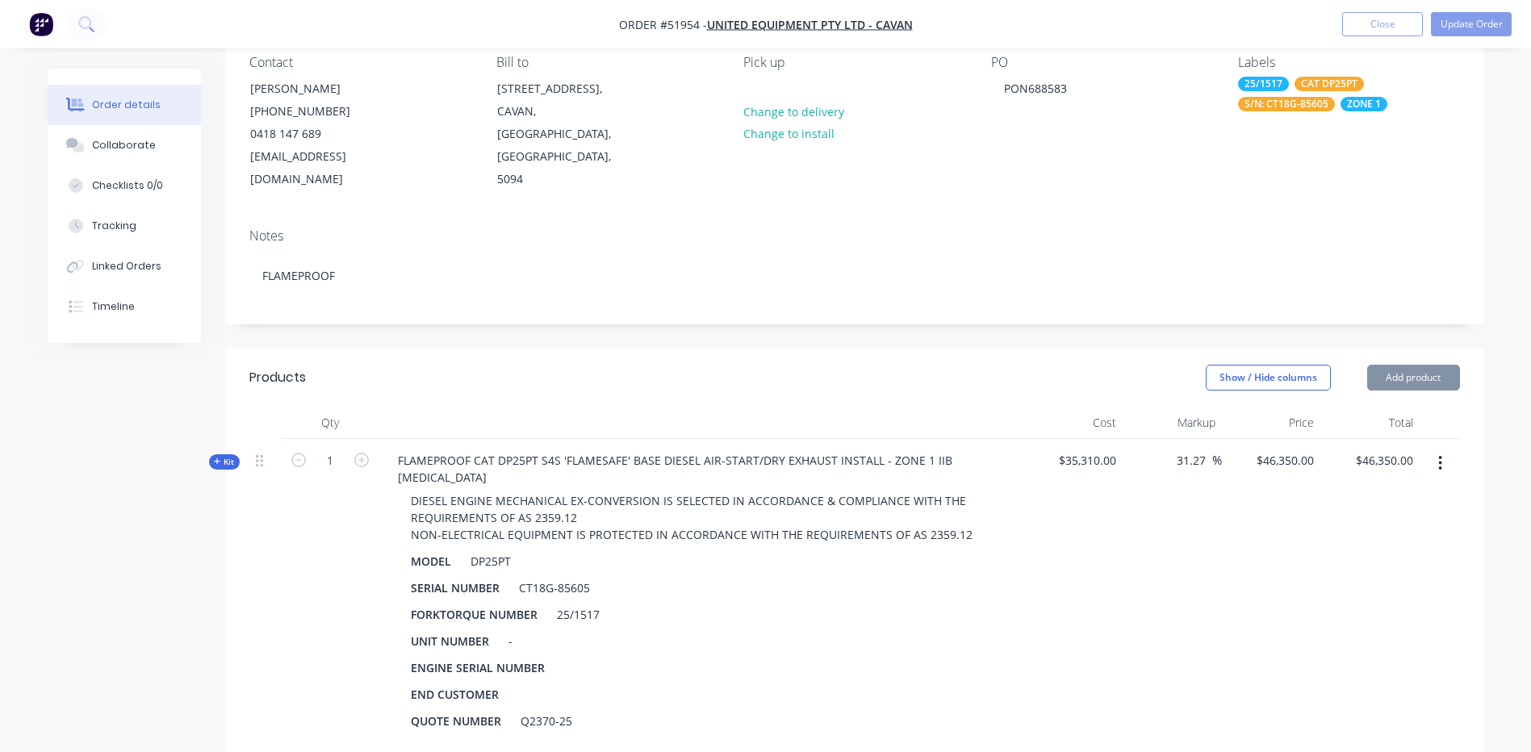
scroll to position [323, 0]
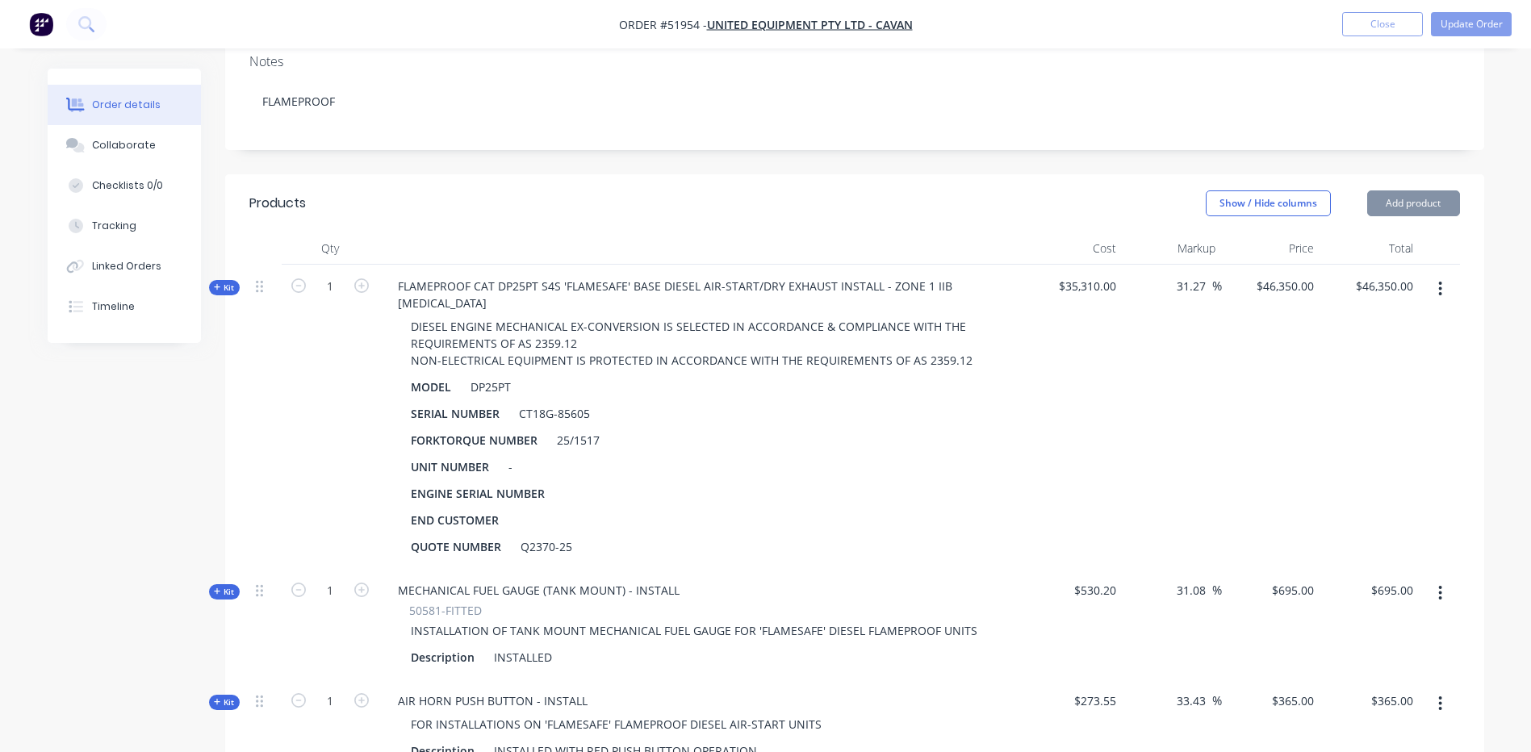
click at [1454, 274] on button "button" at bounding box center [1440, 288] width 38 height 29
click at [1414, 320] on div "Add product to kit" at bounding box center [1383, 331] width 124 height 23
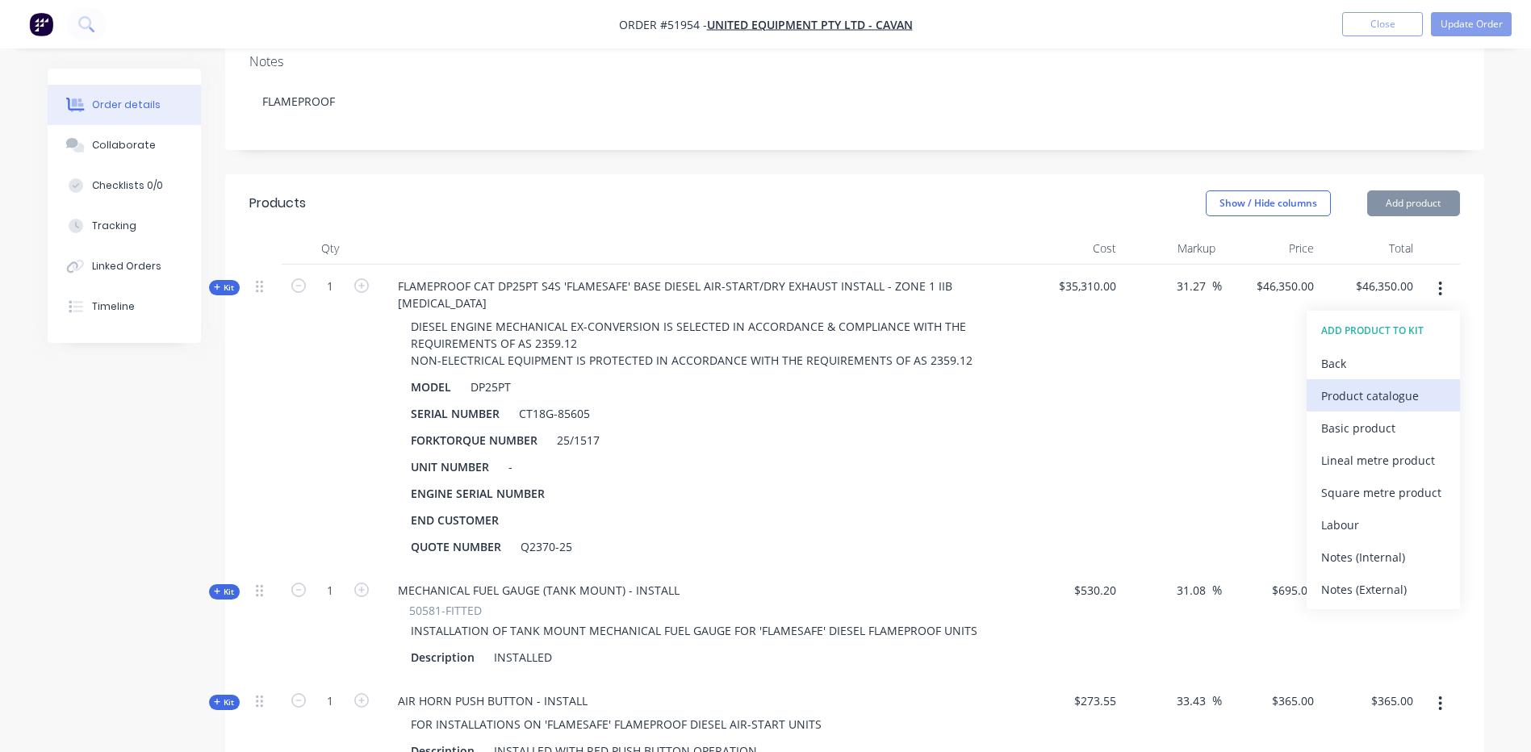
click at [1435, 384] on div "Product catalogue" at bounding box center [1383, 395] width 124 height 23
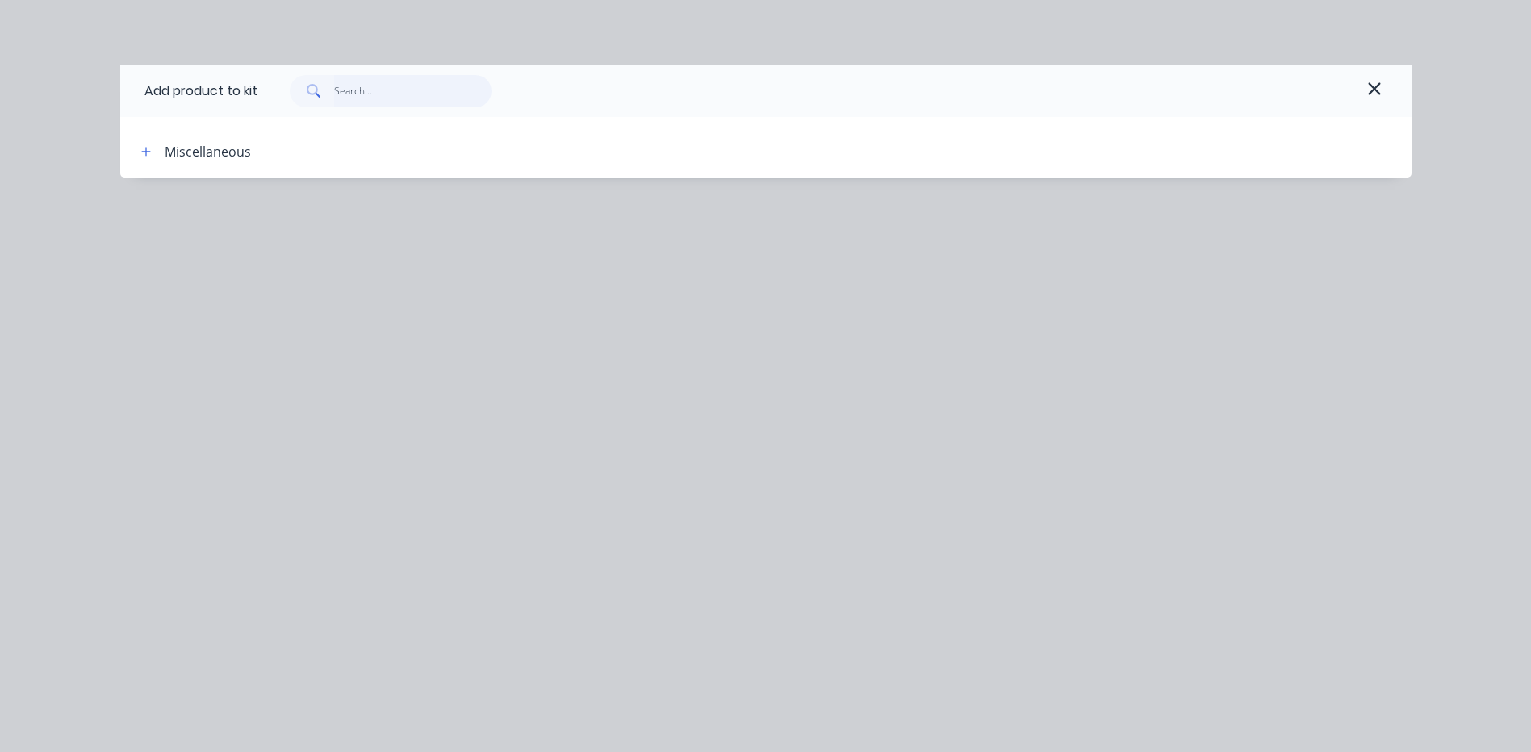
click at [374, 94] on input "text" at bounding box center [412, 91] width 157 height 32
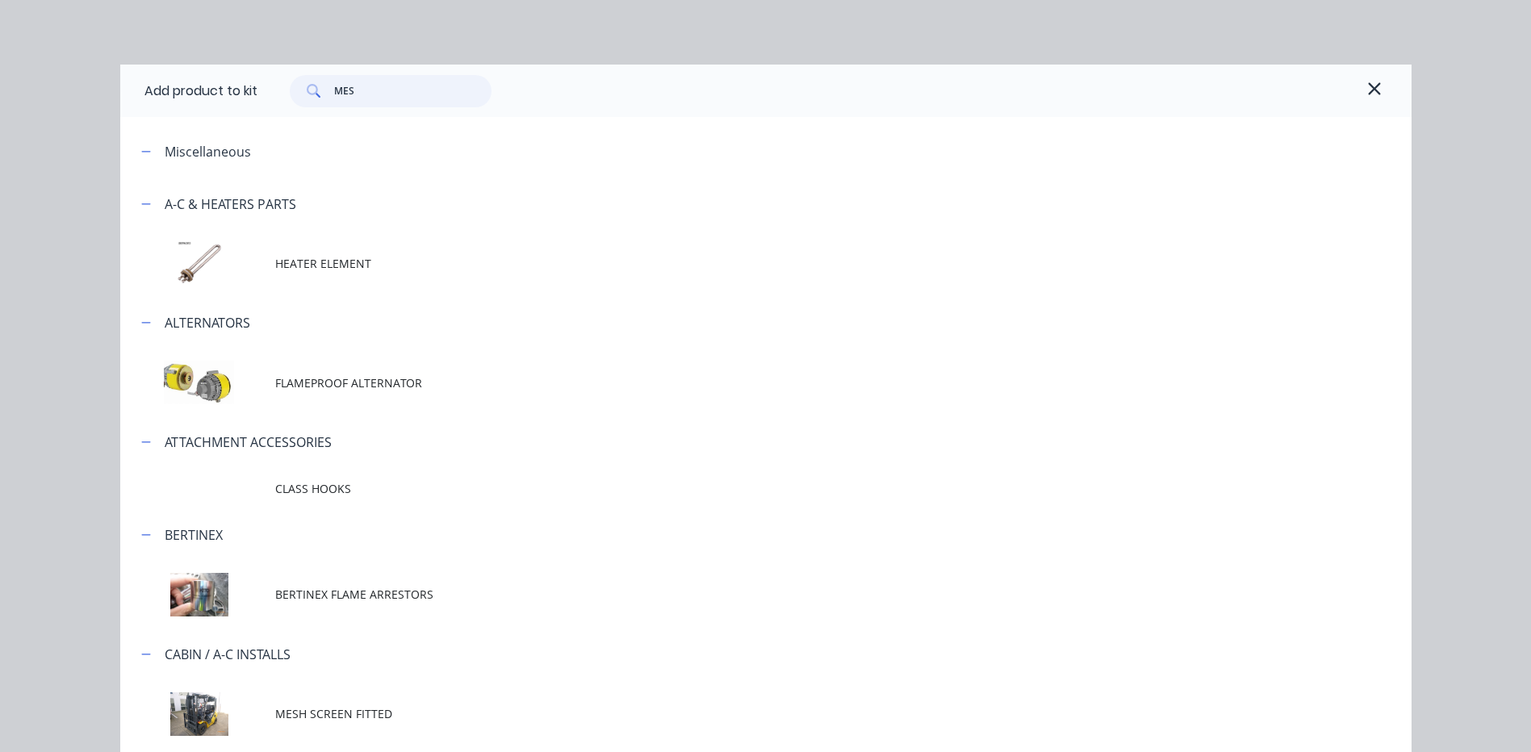
type input "MESH"
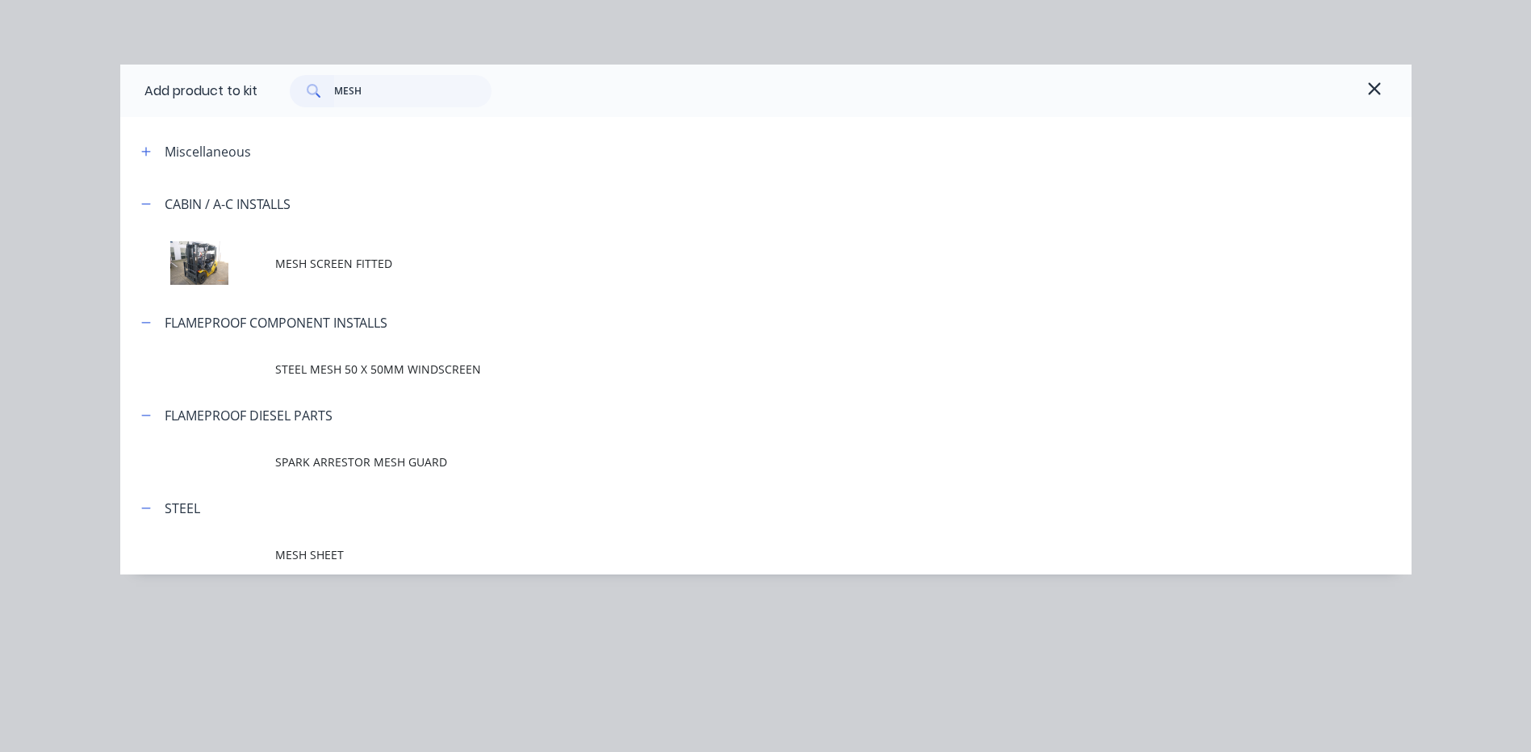
click at [455, 450] on td "SPARK ARRESTOR MESH GUARD" at bounding box center [843, 462] width 1136 height 40
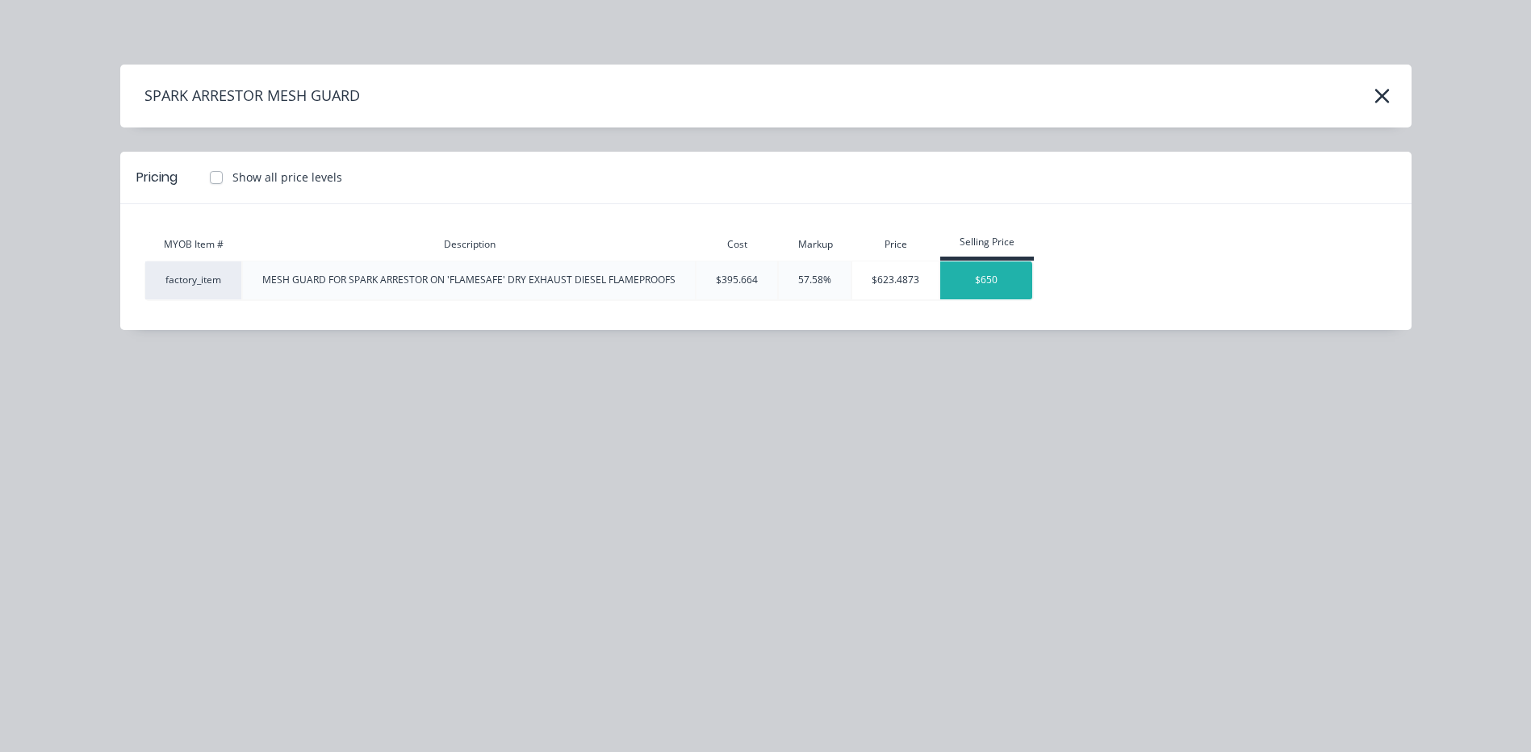
type input "$46,869.372"
type input "$46,869.37"
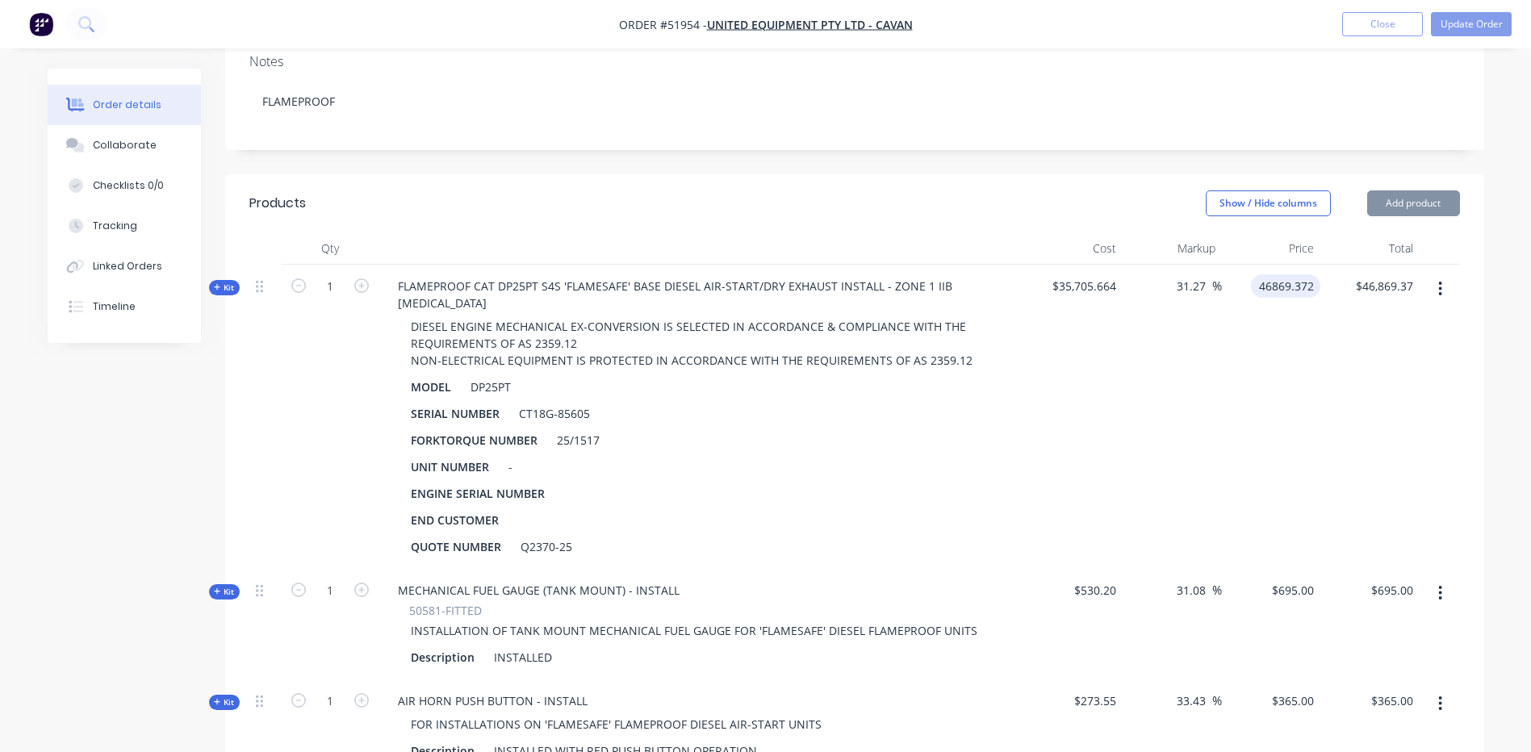
click at [1274, 274] on input "46869.372" at bounding box center [1288, 285] width 63 height 23
type input "46350"
type input "46869.37"
type input "29.81"
type input "$46,350.00"
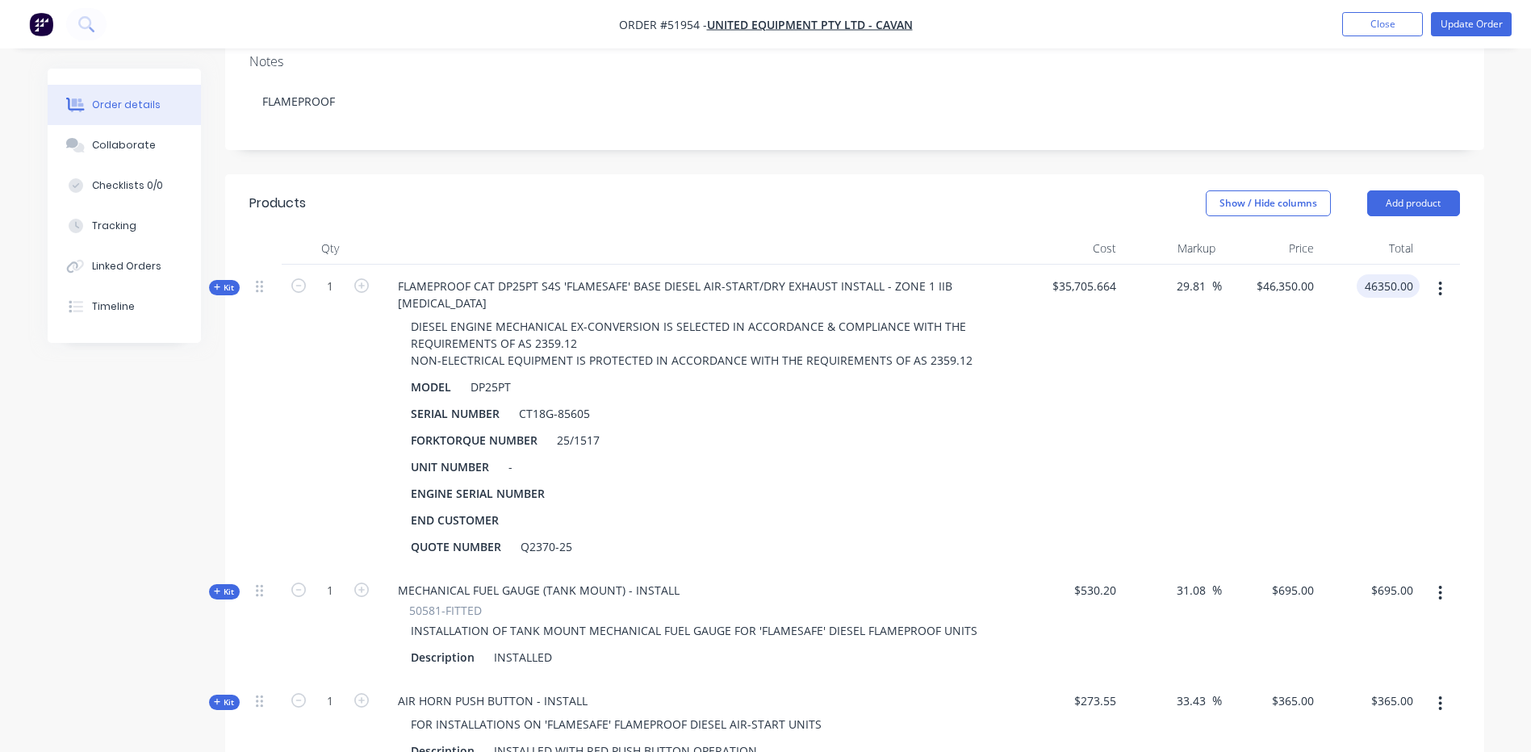
click at [672, 174] on header "Products Show / Hide columns Add product" at bounding box center [854, 203] width 1259 height 58
type input "$46,350.00"
click at [215, 283] on icon at bounding box center [217, 287] width 7 height 8
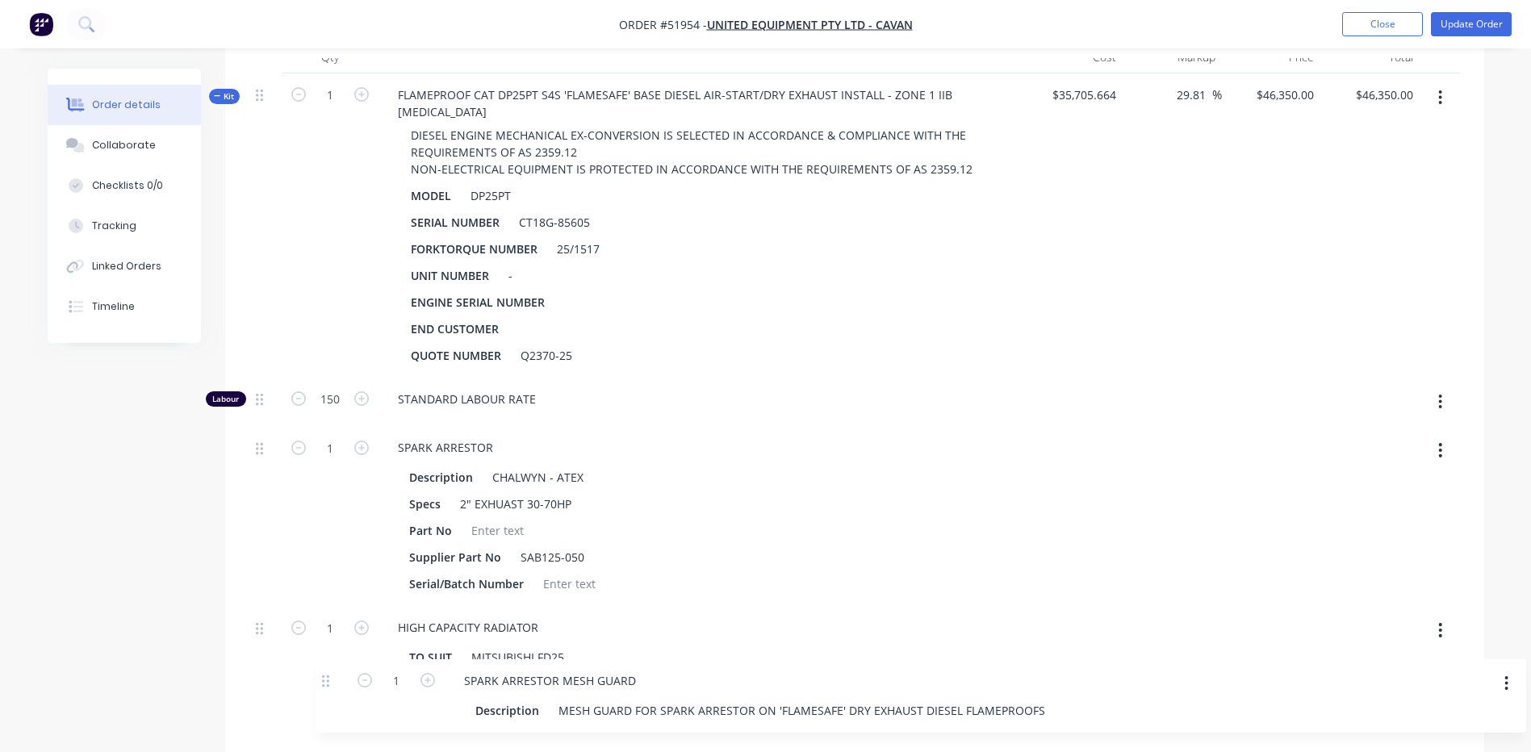
scroll to position [671, 0]
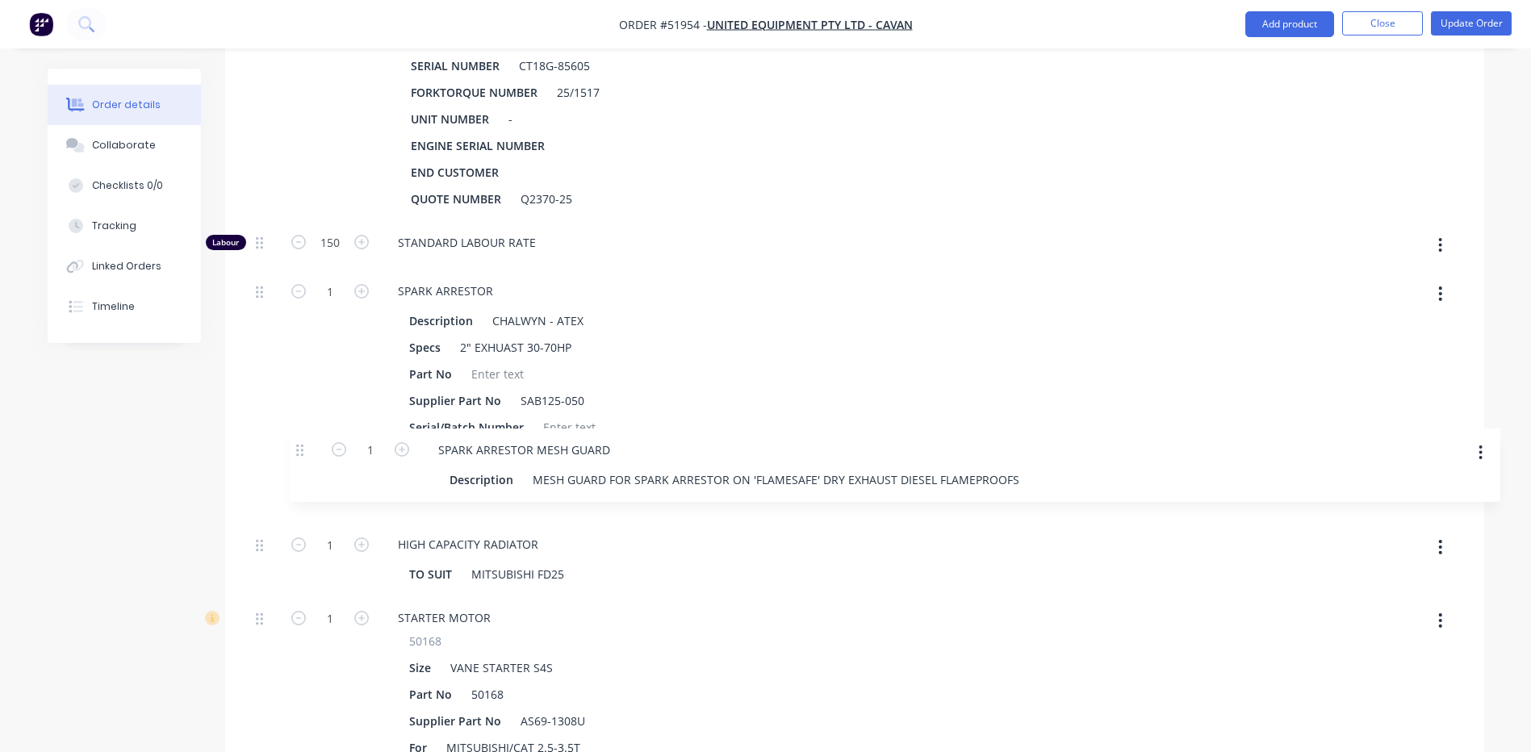
drag, startPoint x: 257, startPoint y: 640, endPoint x: 299, endPoint y: 442, distance: 202.0
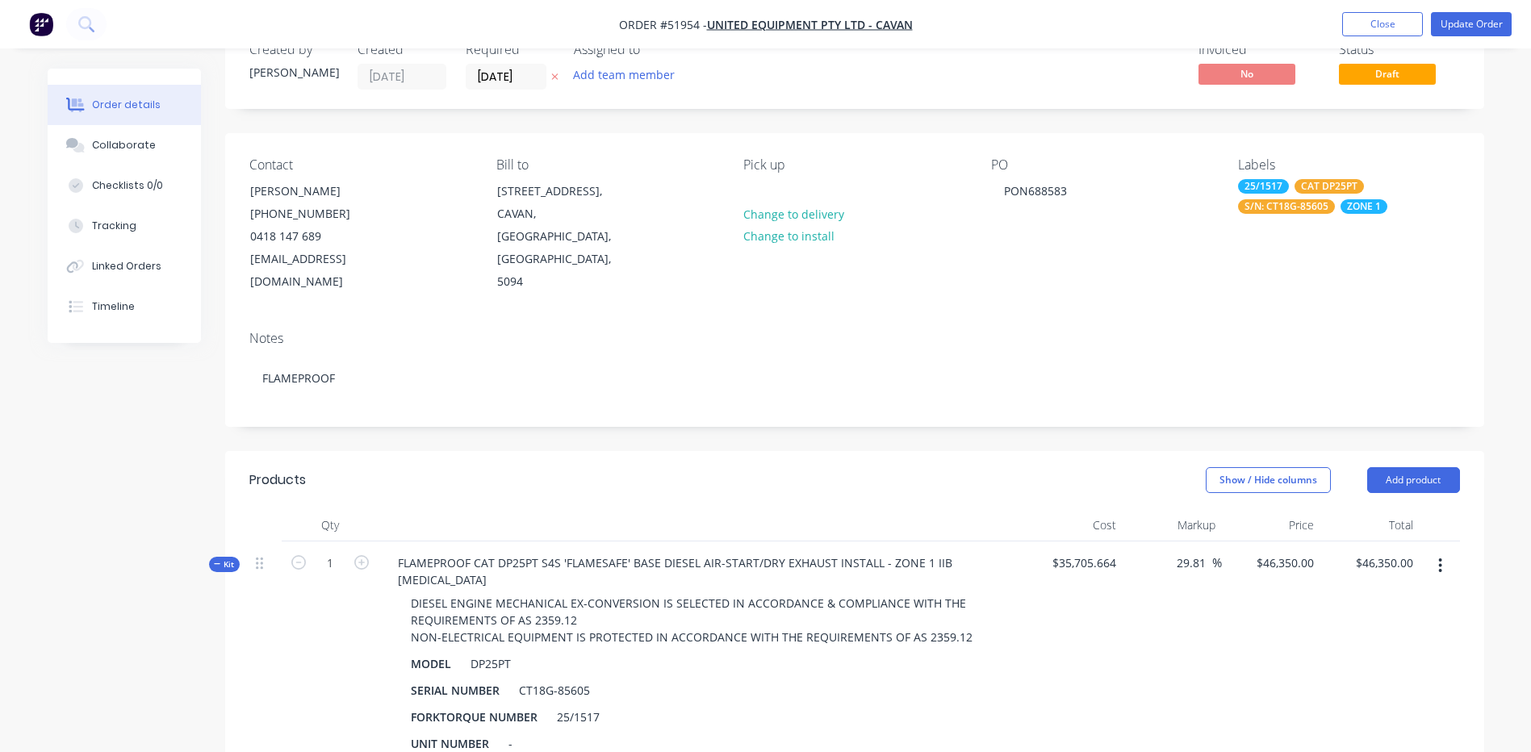
scroll to position [25, 0]
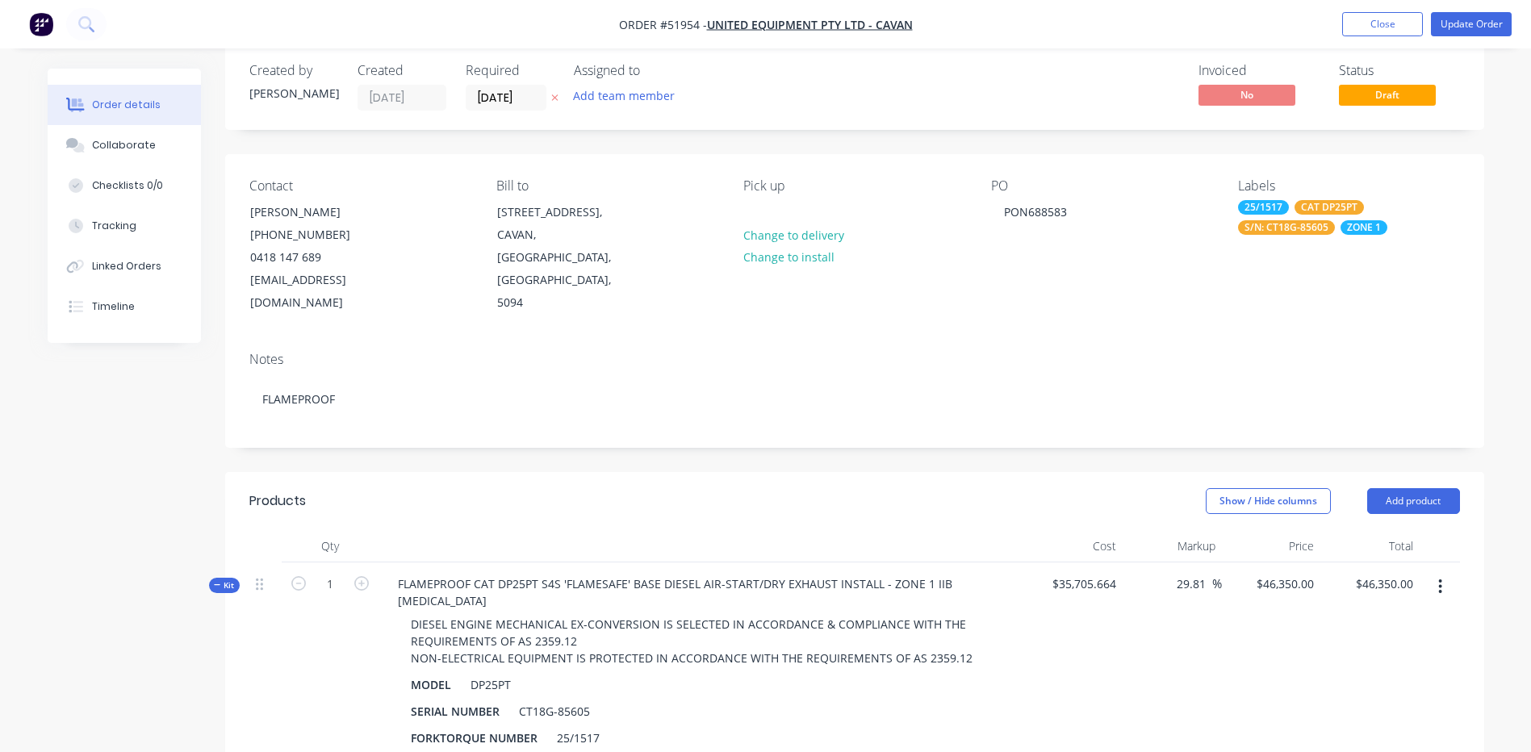
click at [1447, 37] on nav "Order #51954 - UNITED EQUIPMENT PTY LTD - CAVAN Add product Close Update Order" at bounding box center [765, 24] width 1531 height 48
click at [1457, 26] on button "Update Order" at bounding box center [1471, 24] width 81 height 24
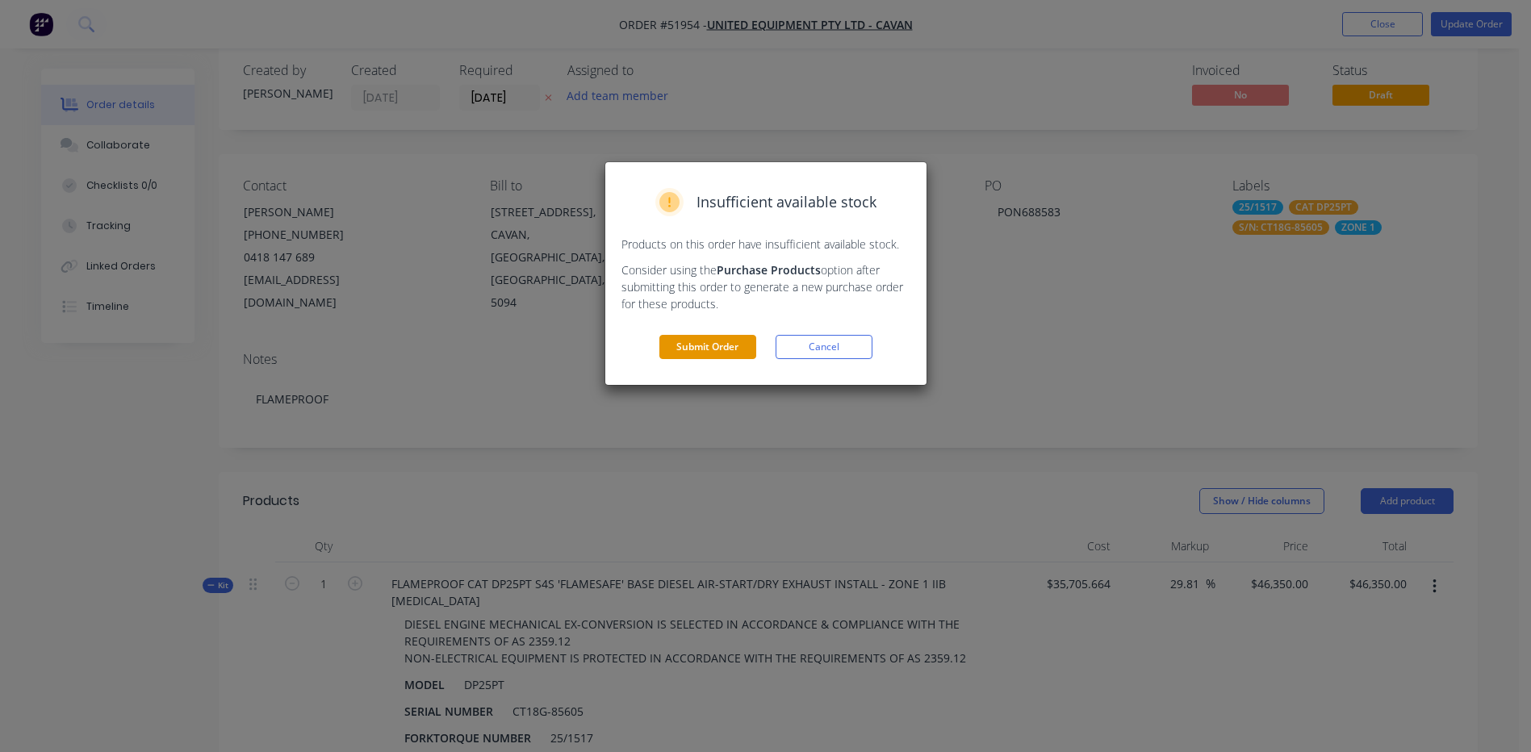
click at [675, 353] on button "Submit Order" at bounding box center [707, 347] width 97 height 24
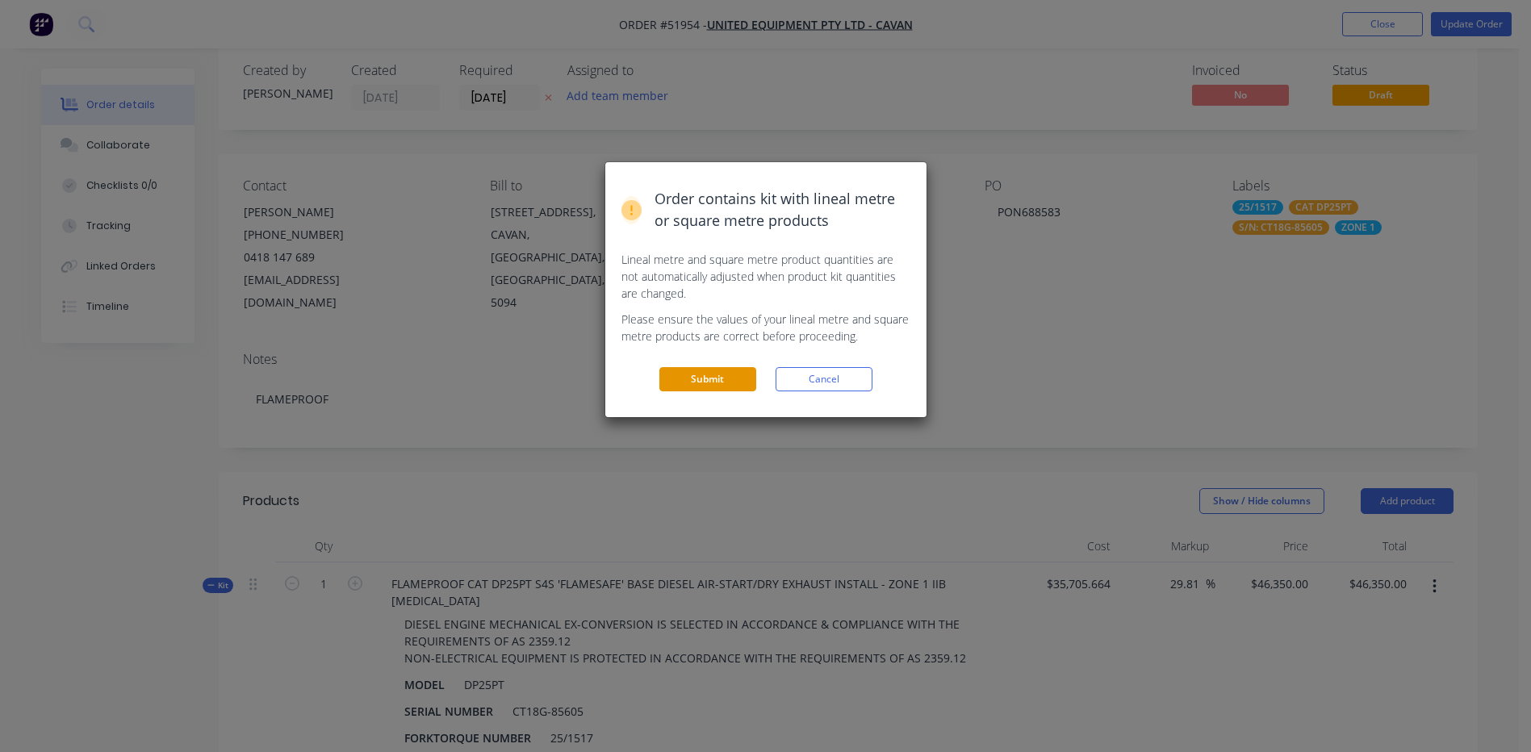
click at [730, 391] on button "Submit" at bounding box center [707, 379] width 97 height 24
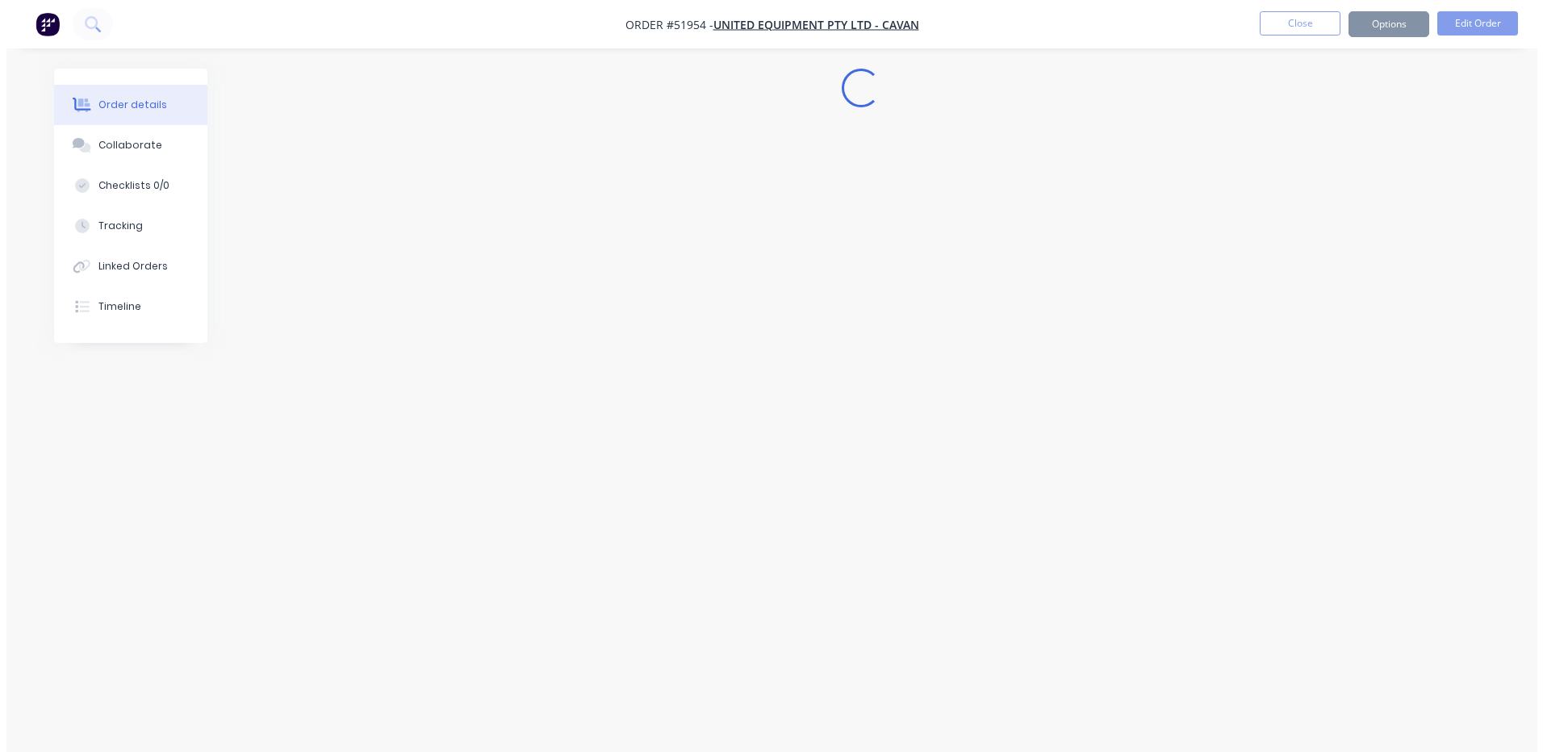
scroll to position [0, 0]
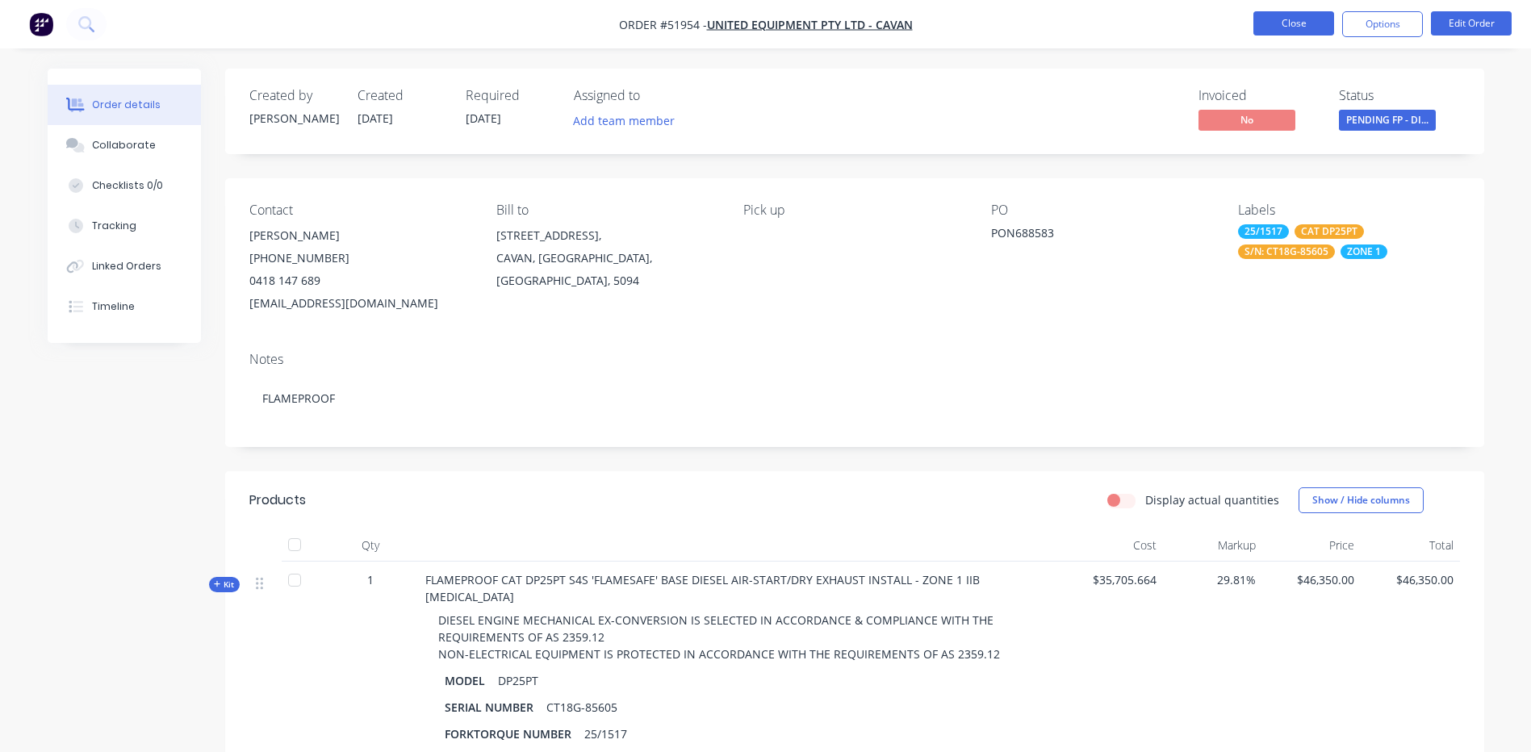
click at [1294, 23] on button "Close" at bounding box center [1293, 23] width 81 height 24
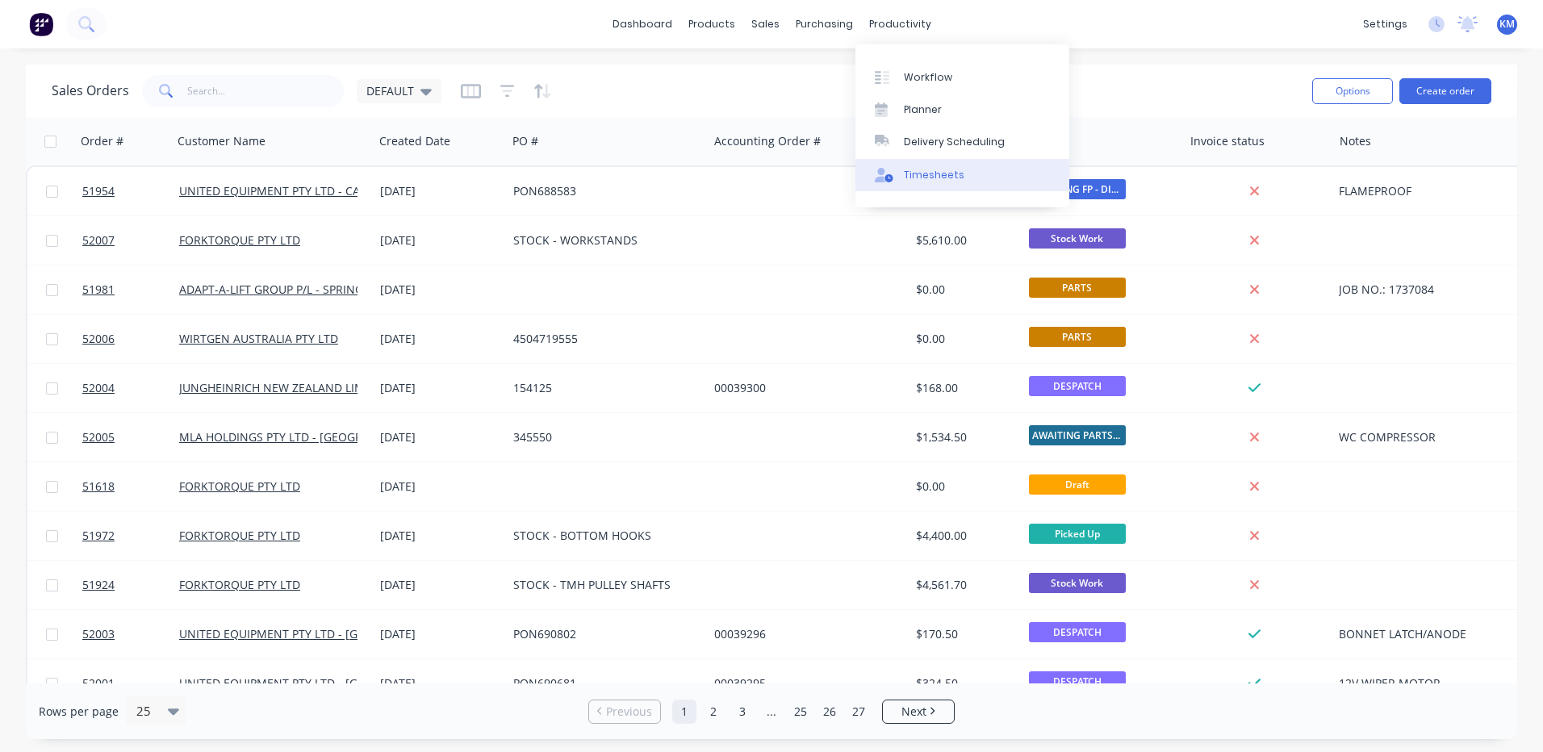
click at [929, 169] on div "Timesheets" at bounding box center [934, 175] width 61 height 15
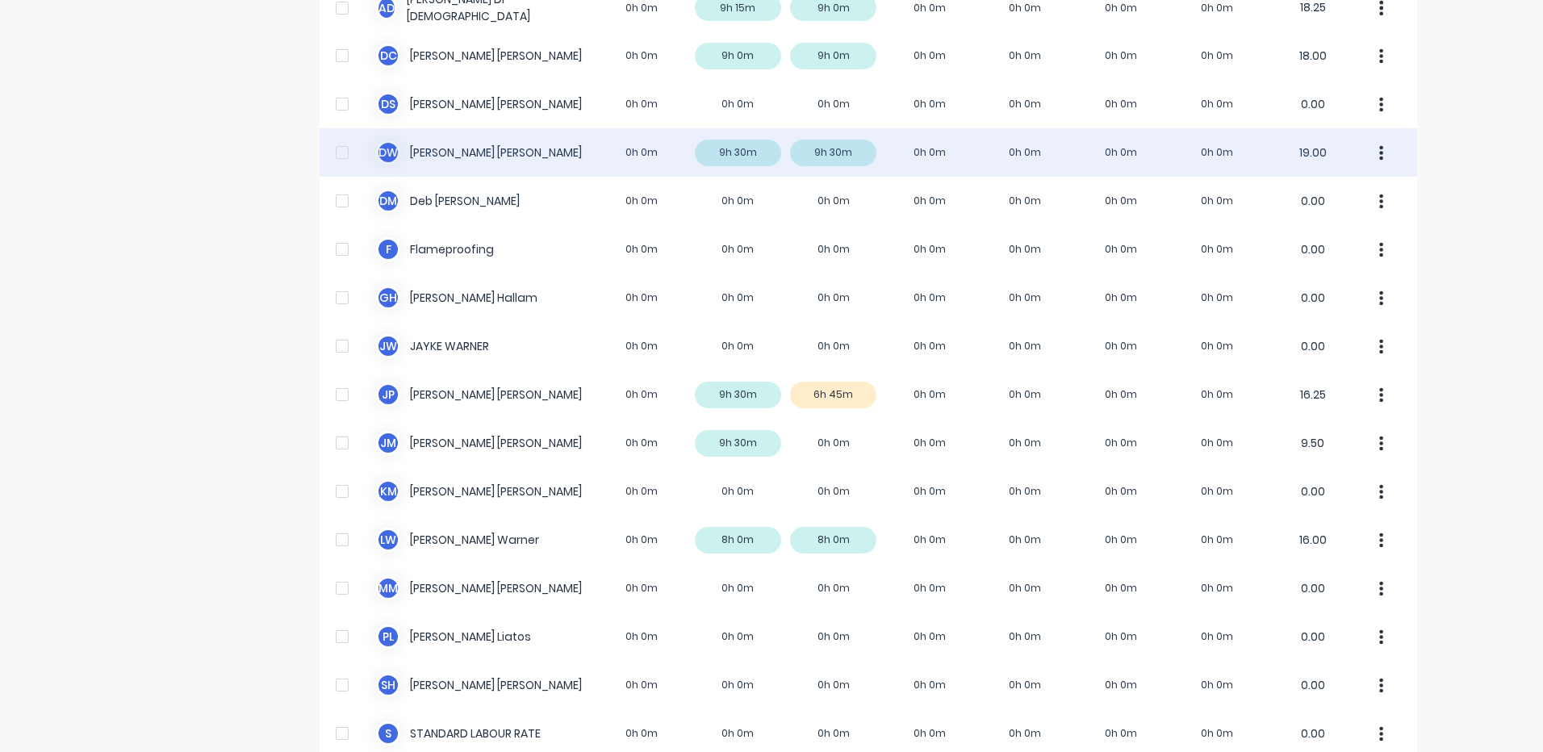
scroll to position [242, 0]
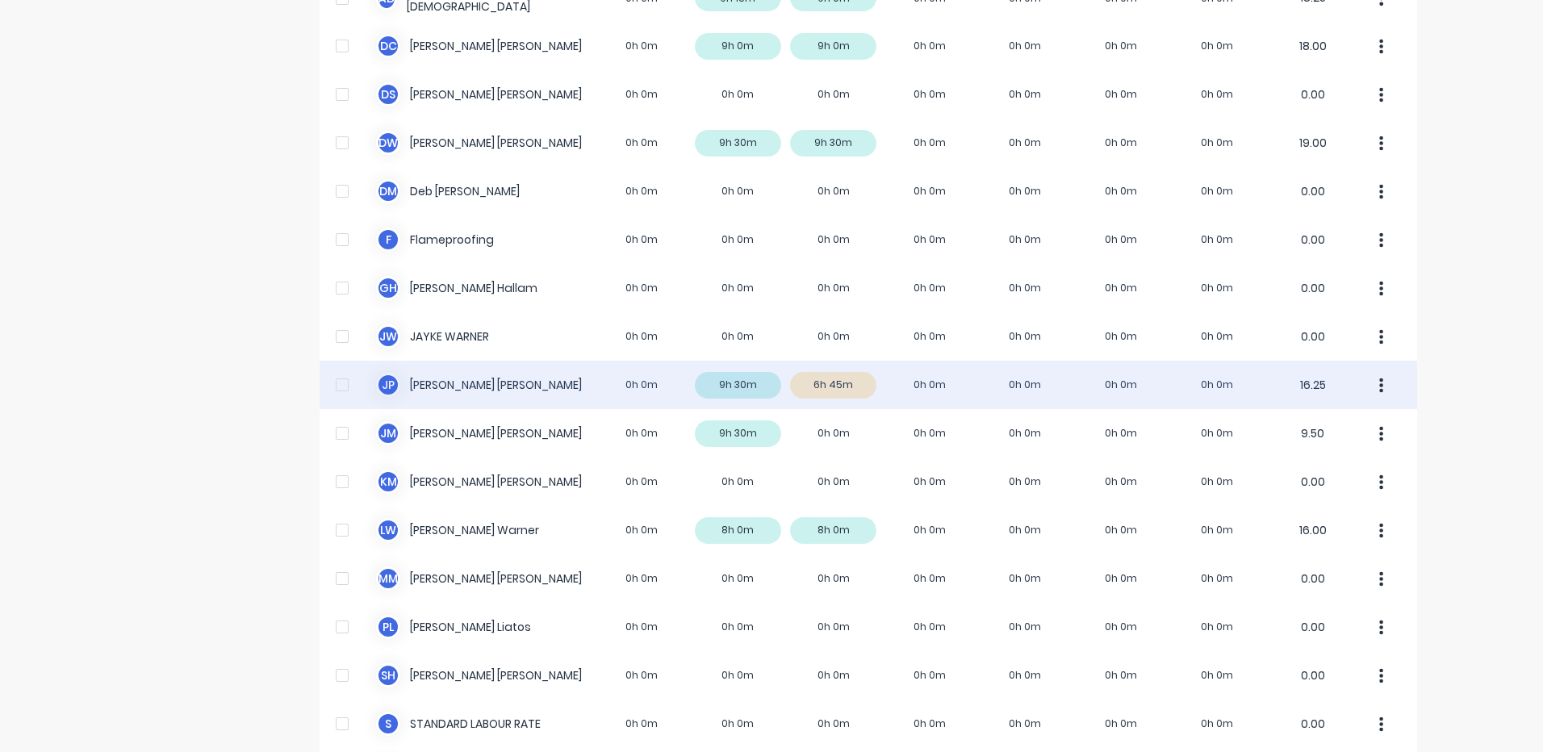
click at [946, 393] on div "J P Jigar Panchal 0h 0m 9h 30m 6h 45m 0h 0m 0h 0m 0h 0m 0h 0m 16.25" at bounding box center [869, 385] width 1098 height 48
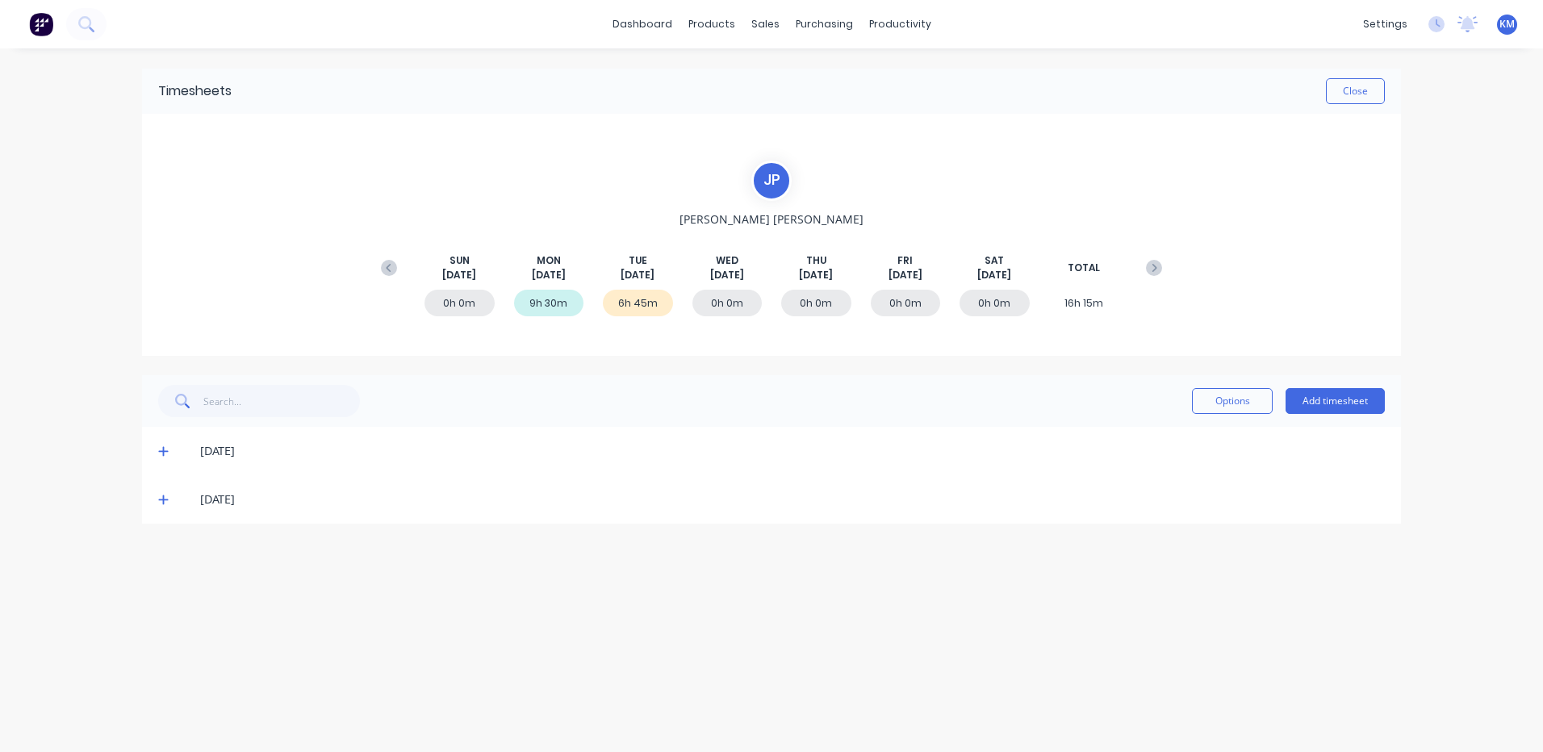
click at [161, 499] on icon at bounding box center [163, 499] width 10 height 11
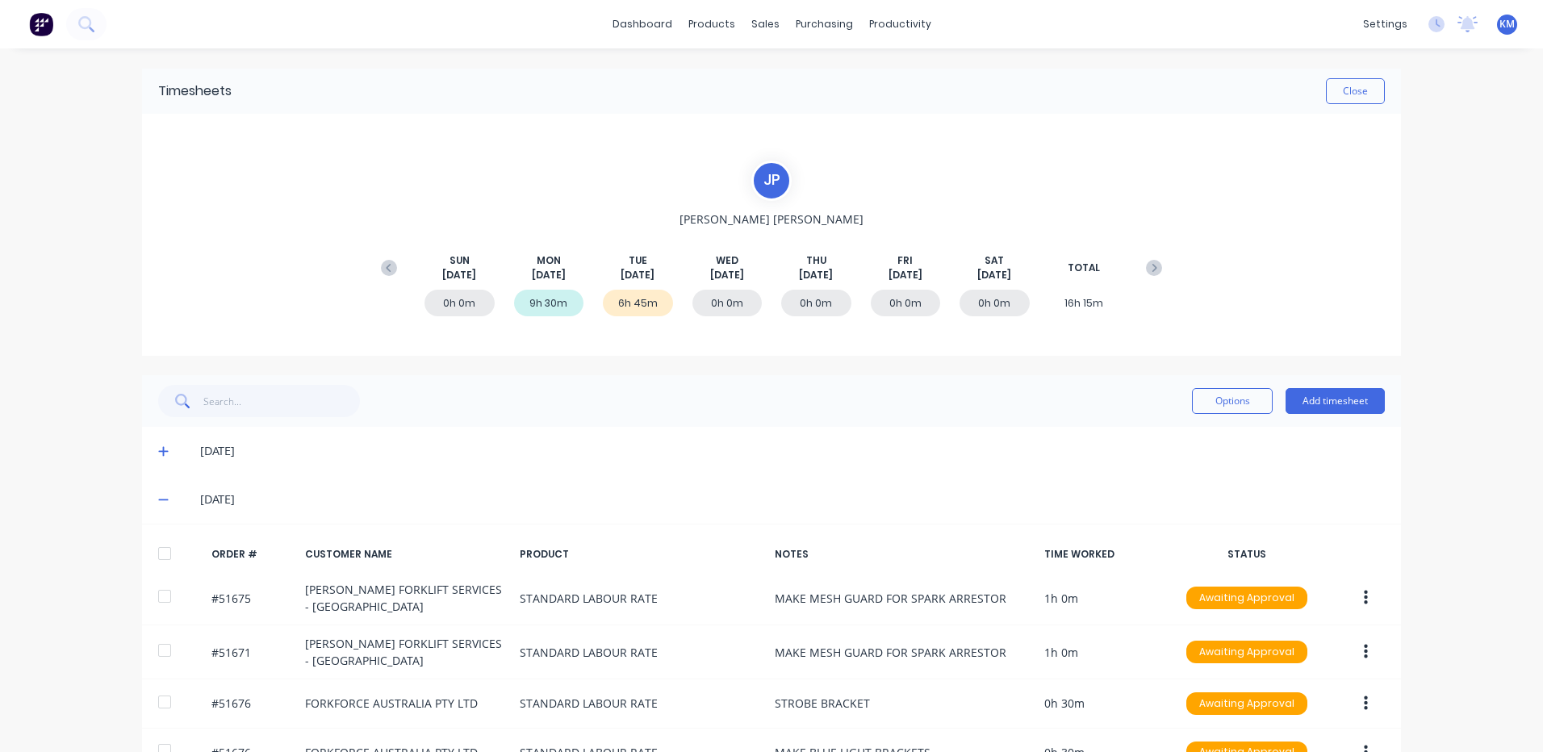
scroll to position [307, 0]
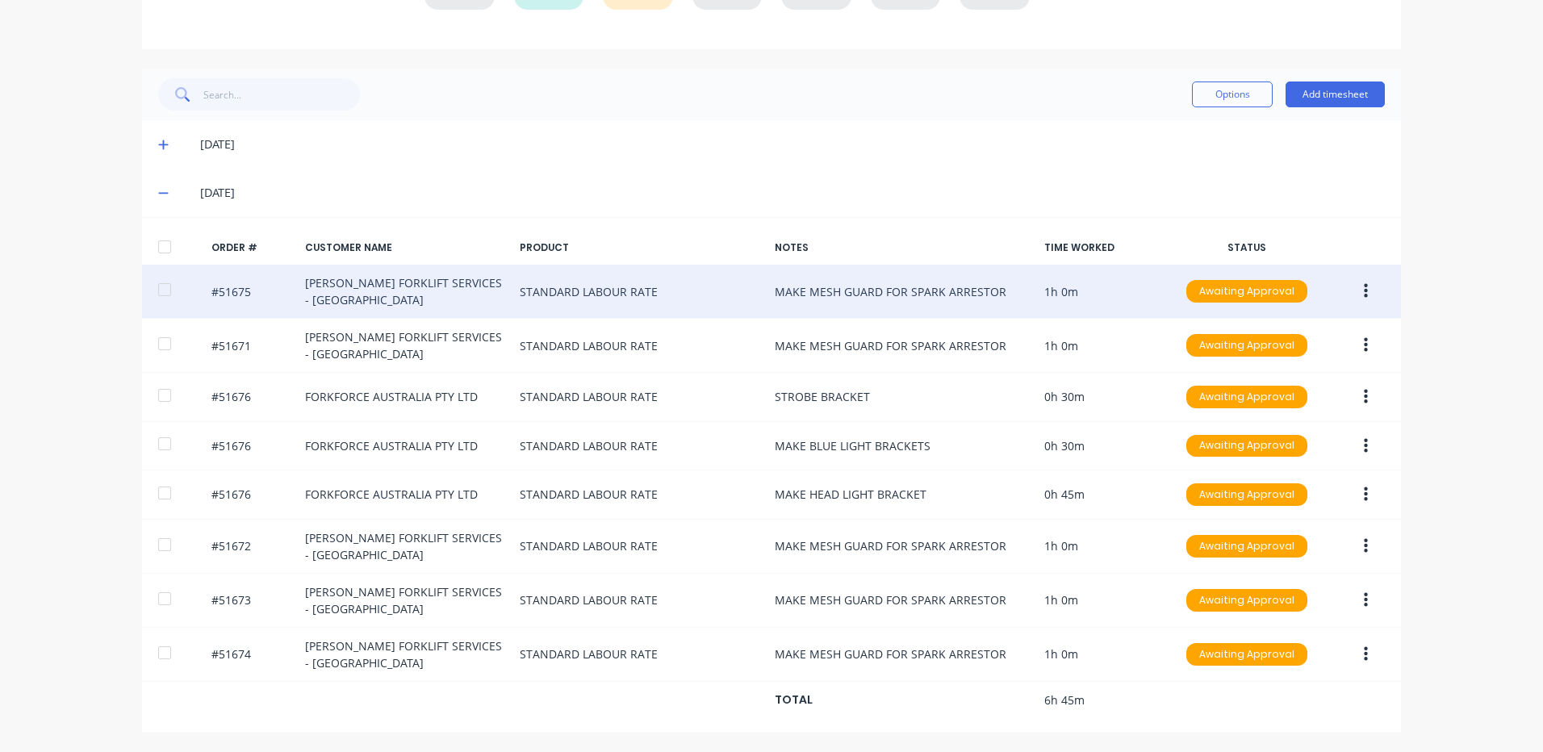
click at [1353, 288] on button "button" at bounding box center [1366, 291] width 38 height 29
click at [1284, 424] on div "Duplicate" at bounding box center [1308, 430] width 124 height 23
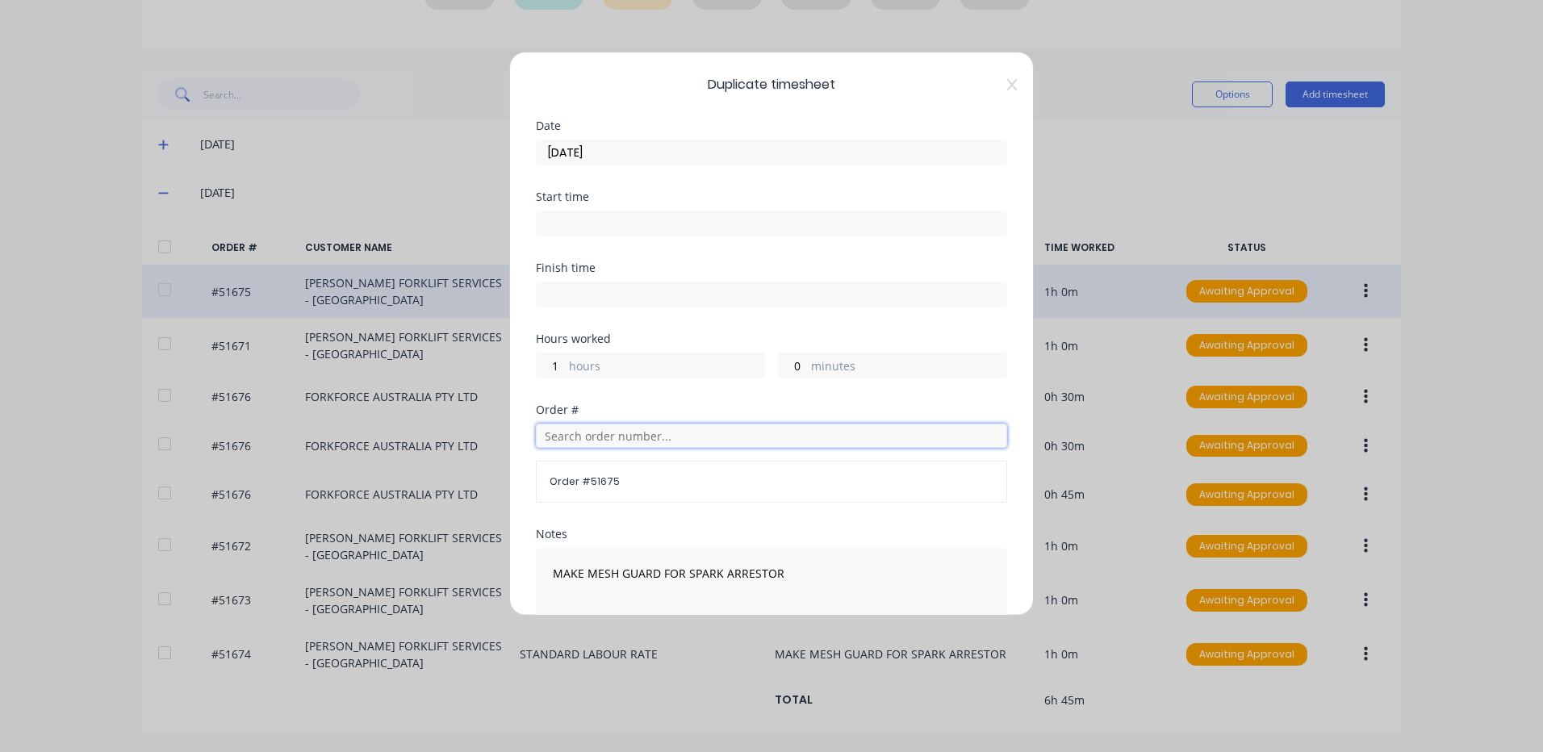
click at [624, 432] on input "text" at bounding box center [771, 436] width 471 height 24
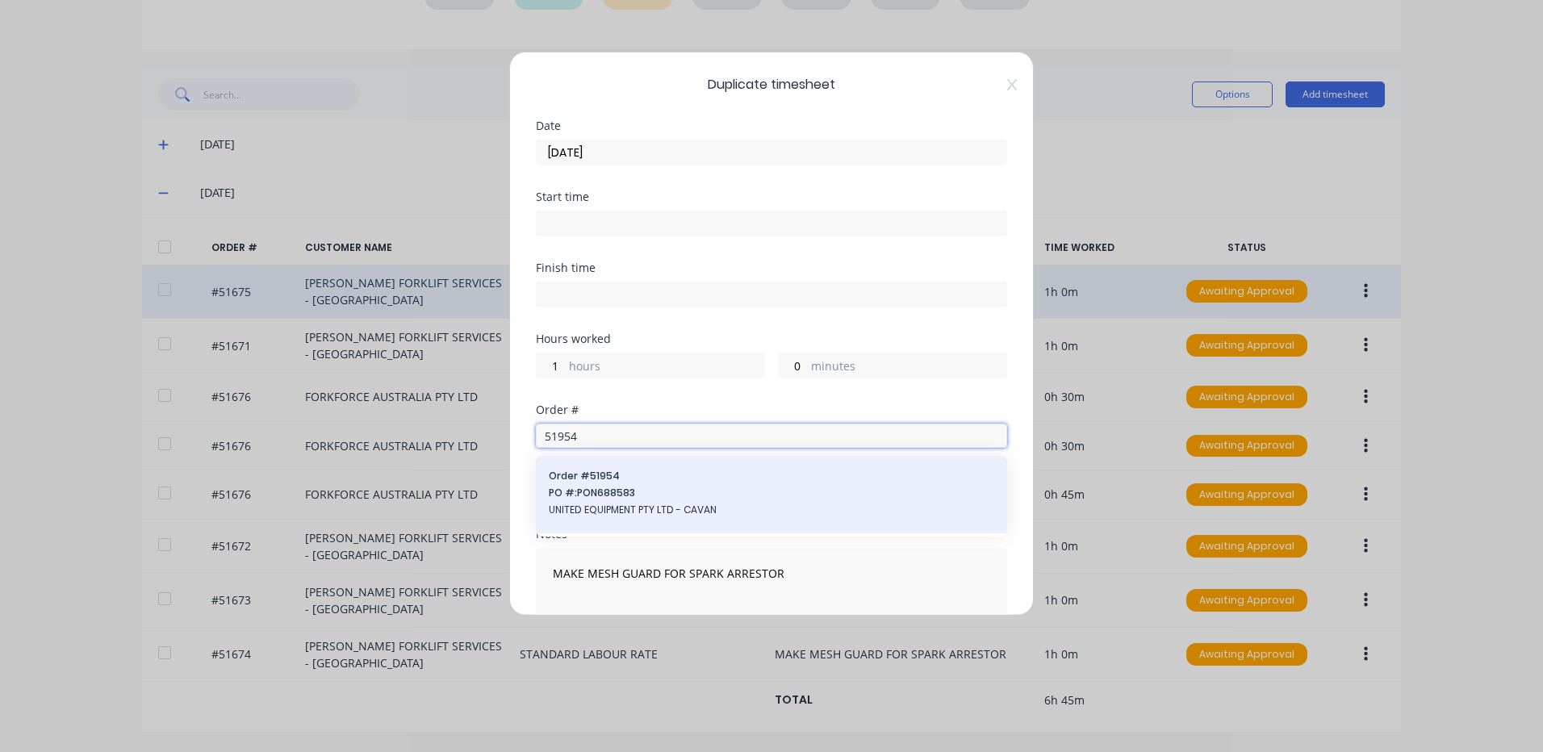
type input "51954"
click at [608, 487] on span "PO #: PON688583" at bounding box center [771, 493] width 445 height 15
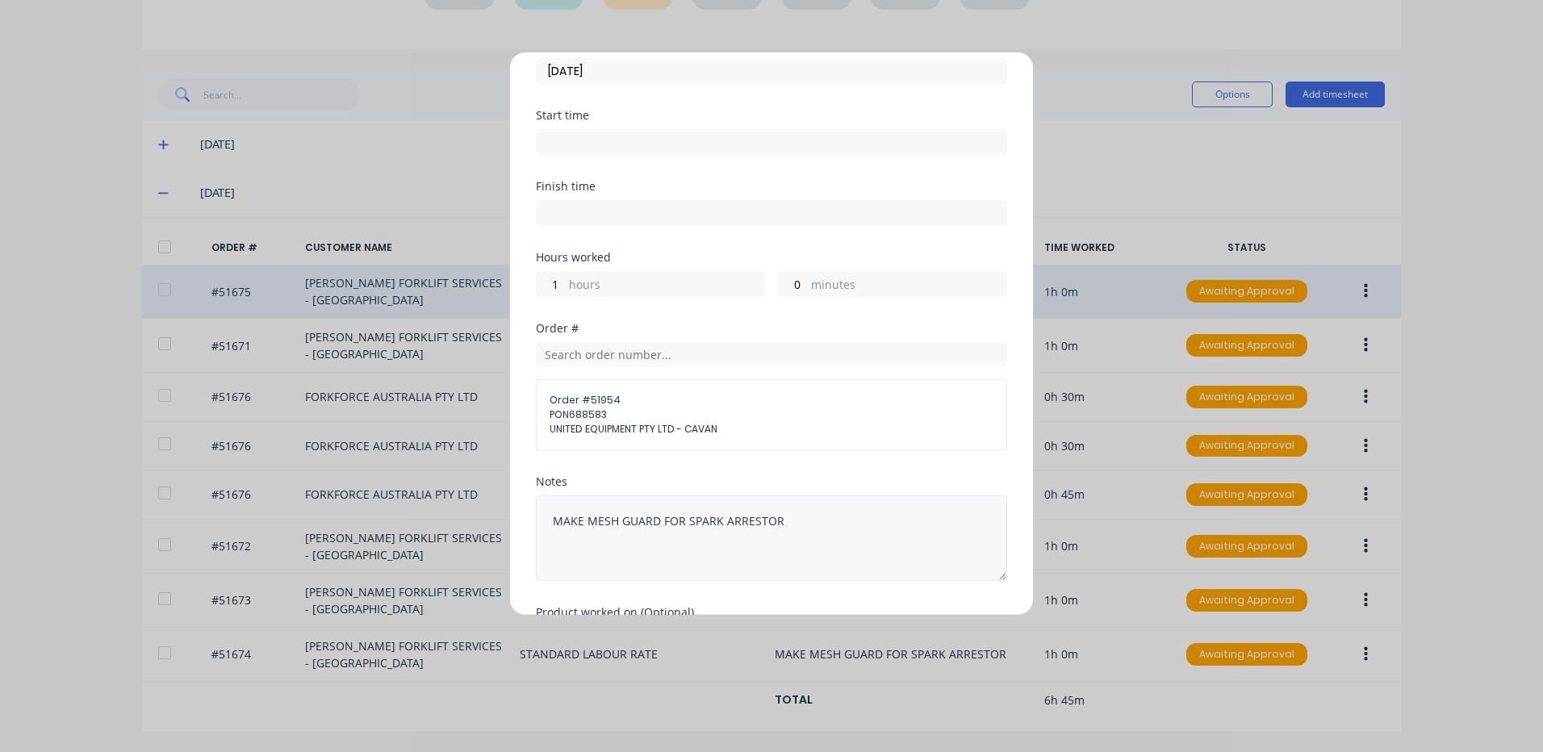
scroll to position [191, 0]
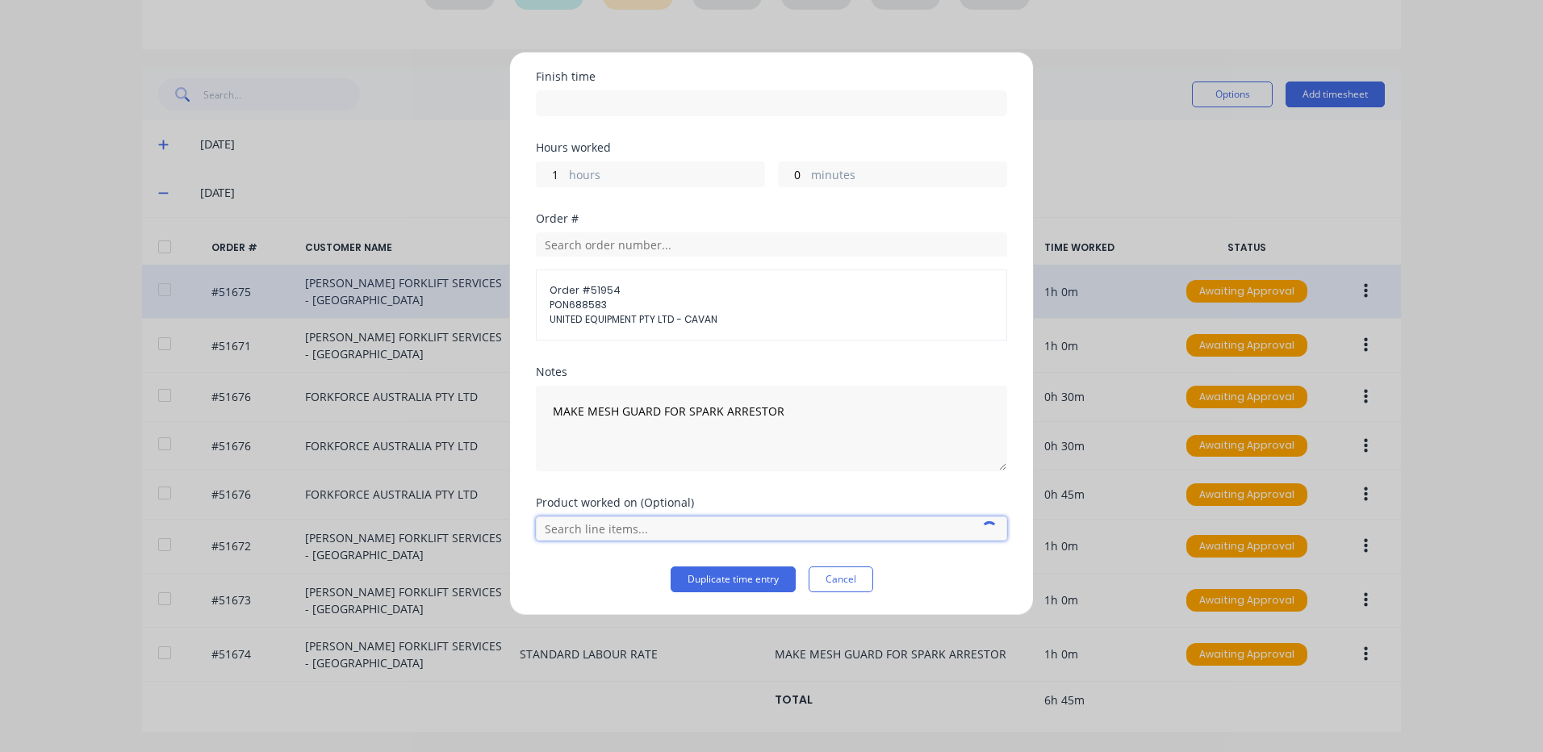
click at [659, 529] on input "text" at bounding box center [771, 528] width 471 height 24
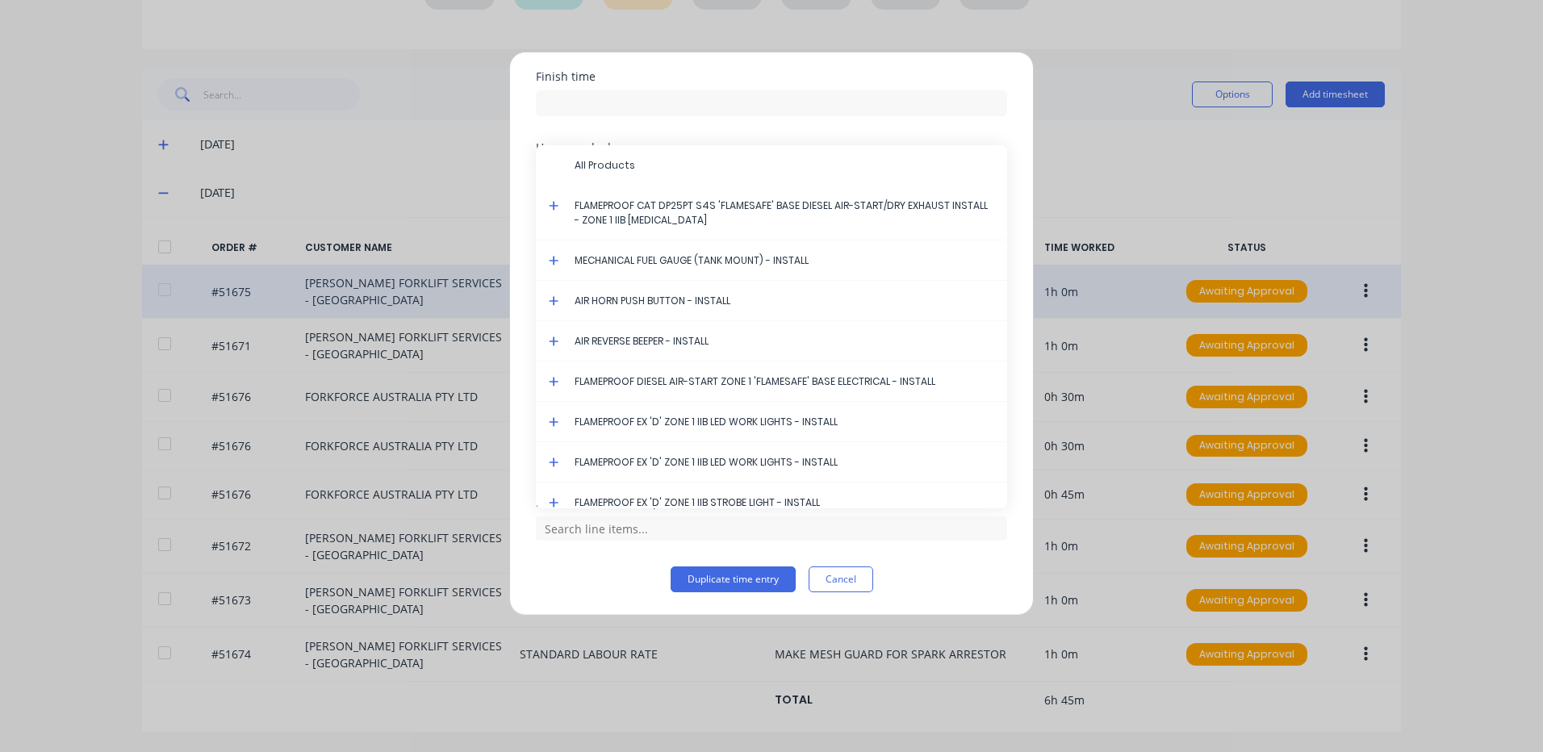
click at [557, 205] on icon at bounding box center [554, 206] width 10 height 10
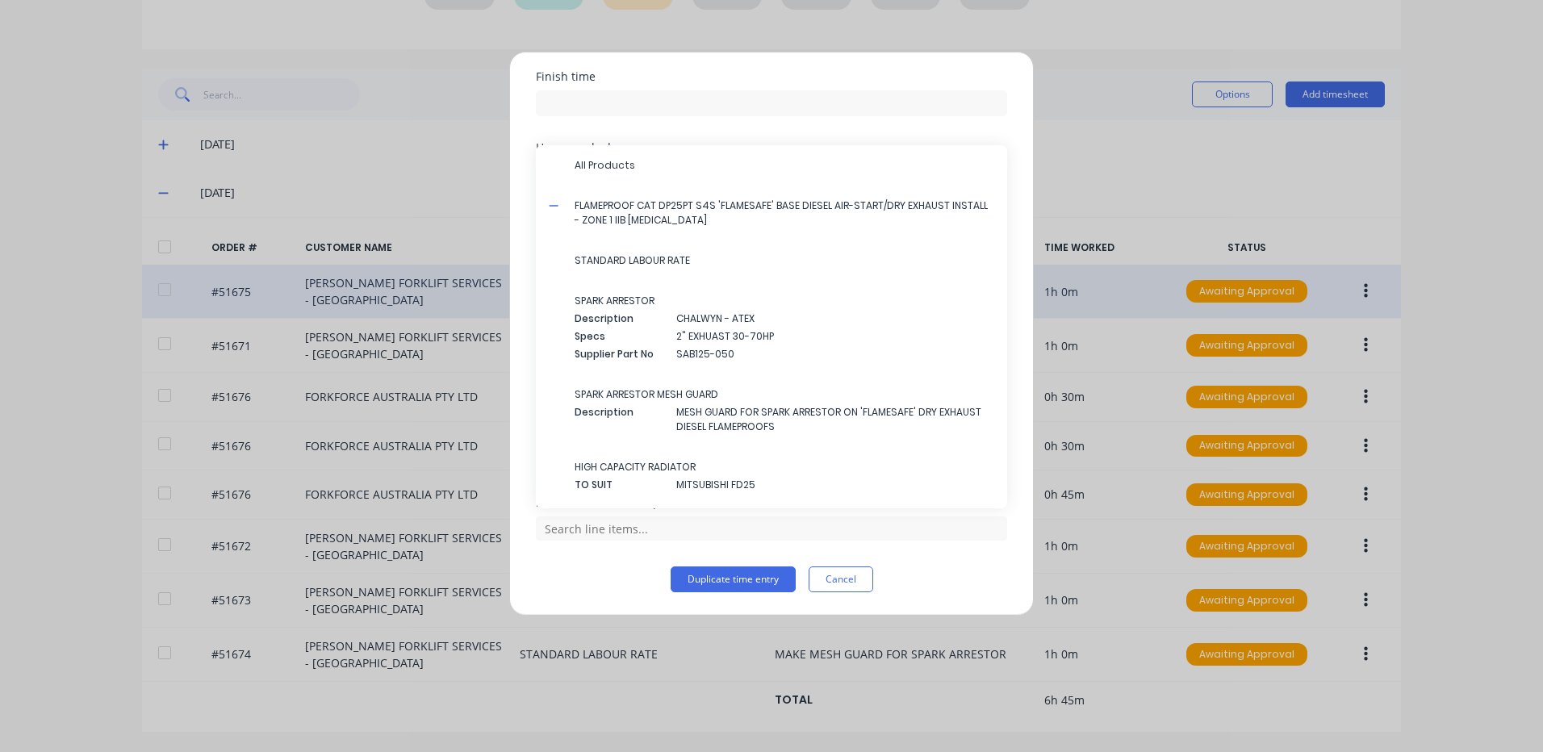
click at [670, 408] on div "Description MESH GUARD FOR SPARK ARRESTOR ON 'FLAMESAFE' DRY EXHAUST DIESEL FLA…" at bounding box center [785, 419] width 420 height 29
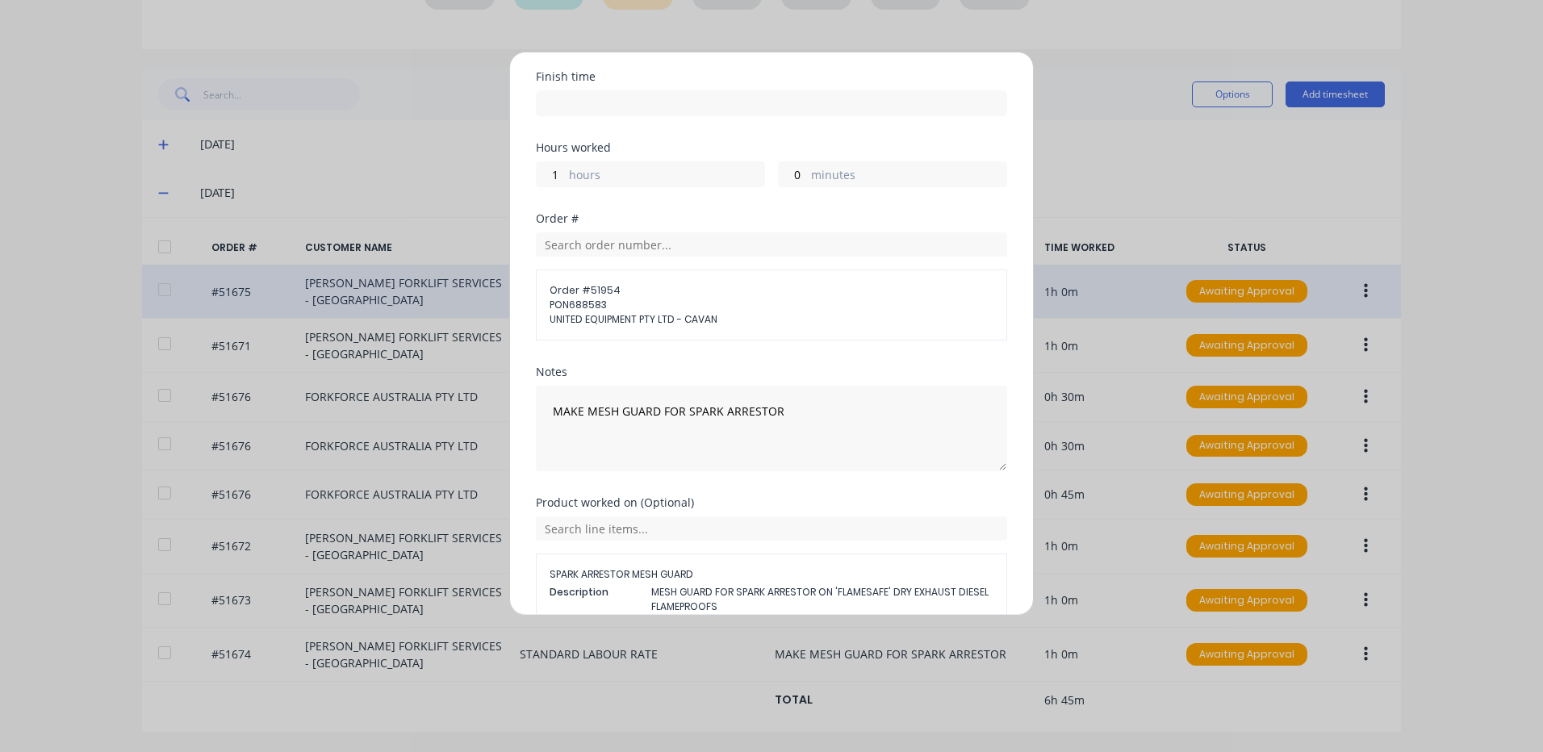
scroll to position [278, 0]
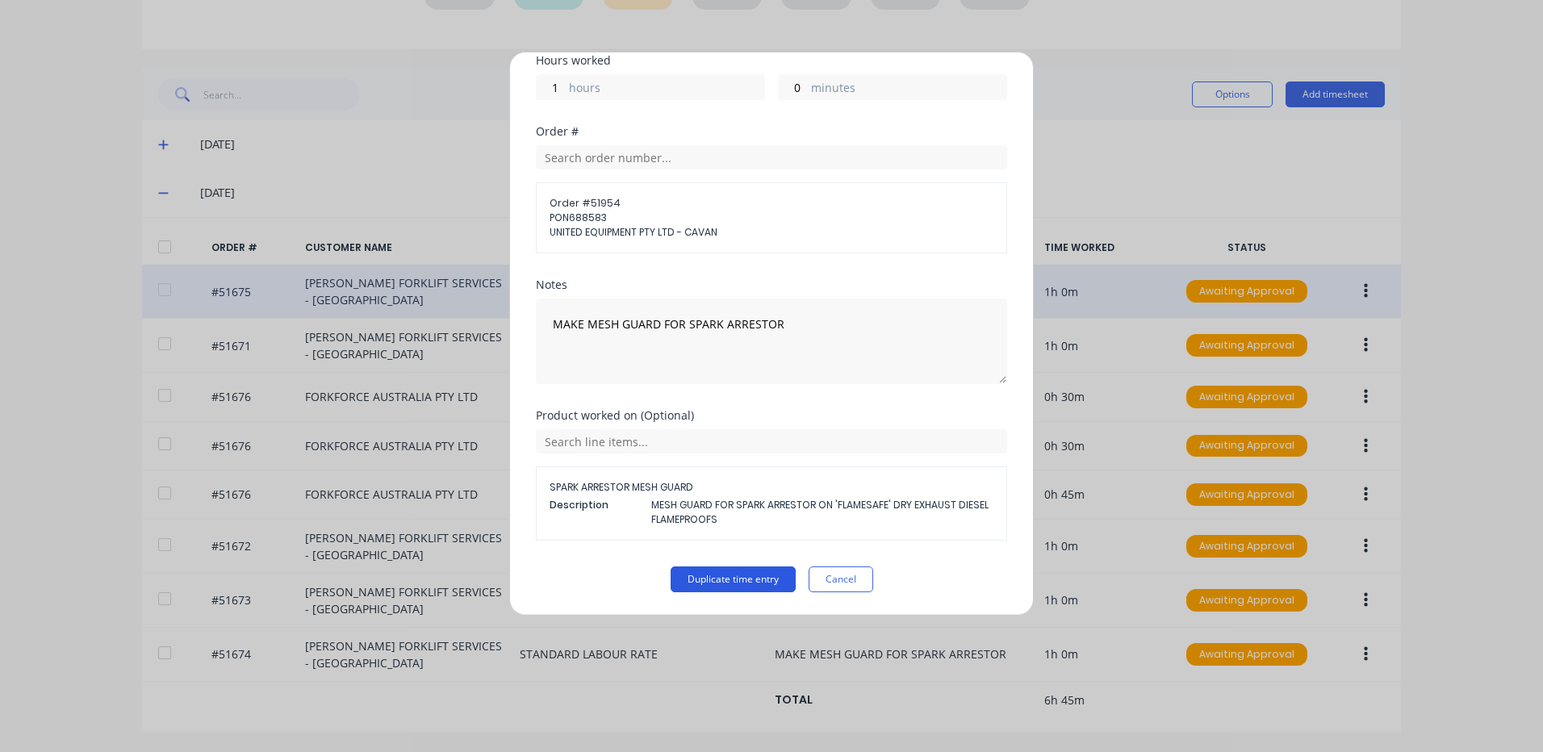
click at [718, 589] on button "Duplicate time entry" at bounding box center [733, 580] width 125 height 26
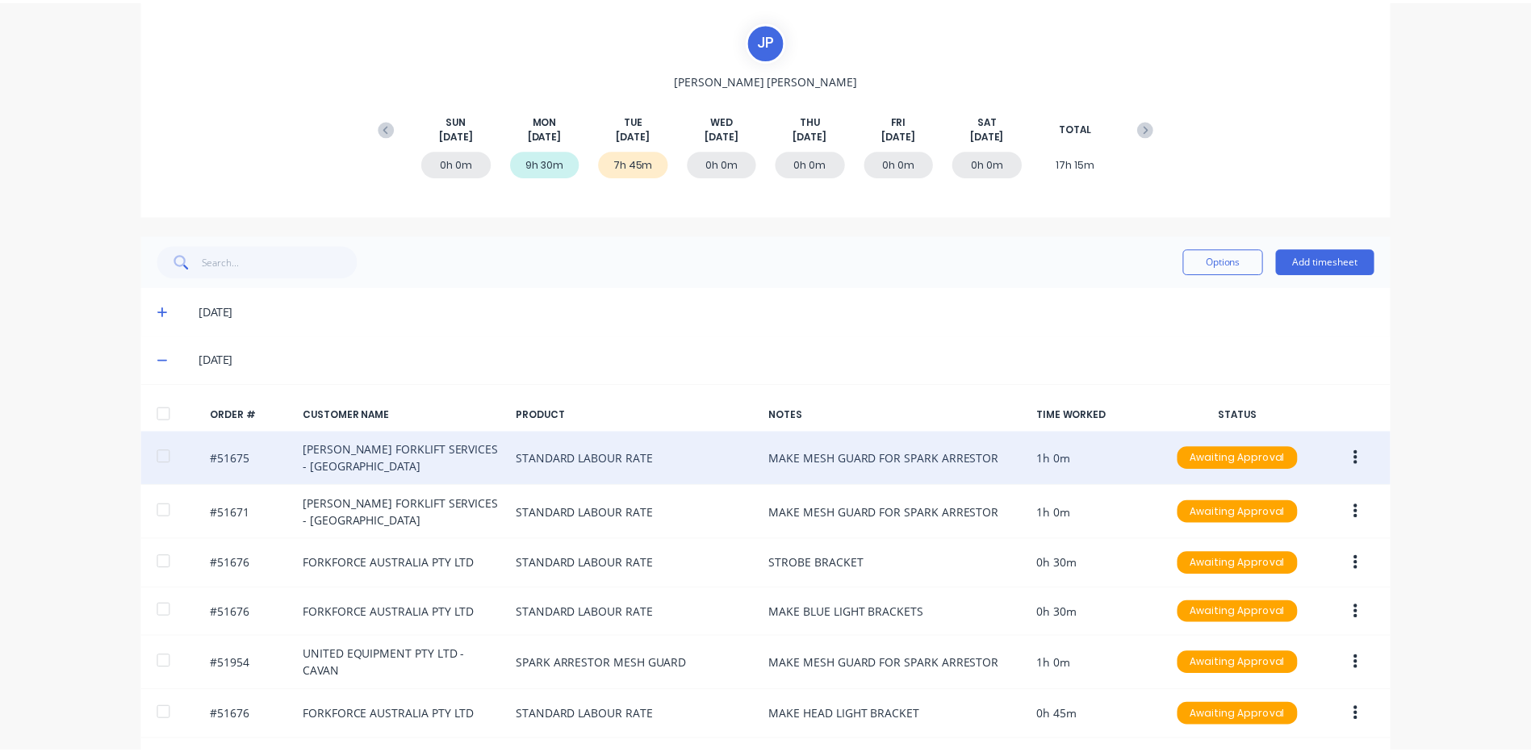
scroll to position [0, 0]
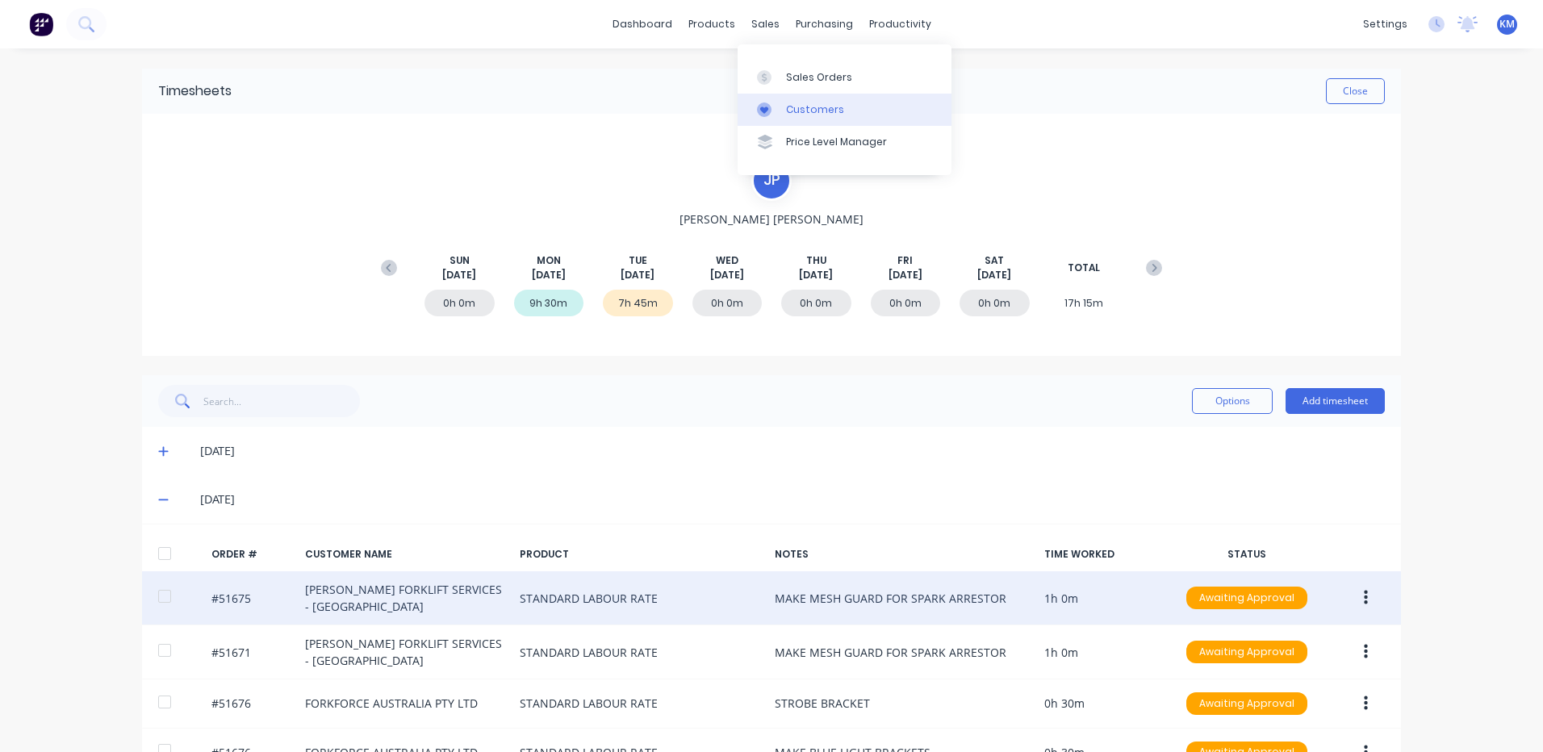
drag, startPoint x: 795, startPoint y: 113, endPoint x: 787, endPoint y: 111, distance: 8.4
click at [795, 113] on div "Customers" at bounding box center [815, 109] width 58 height 15
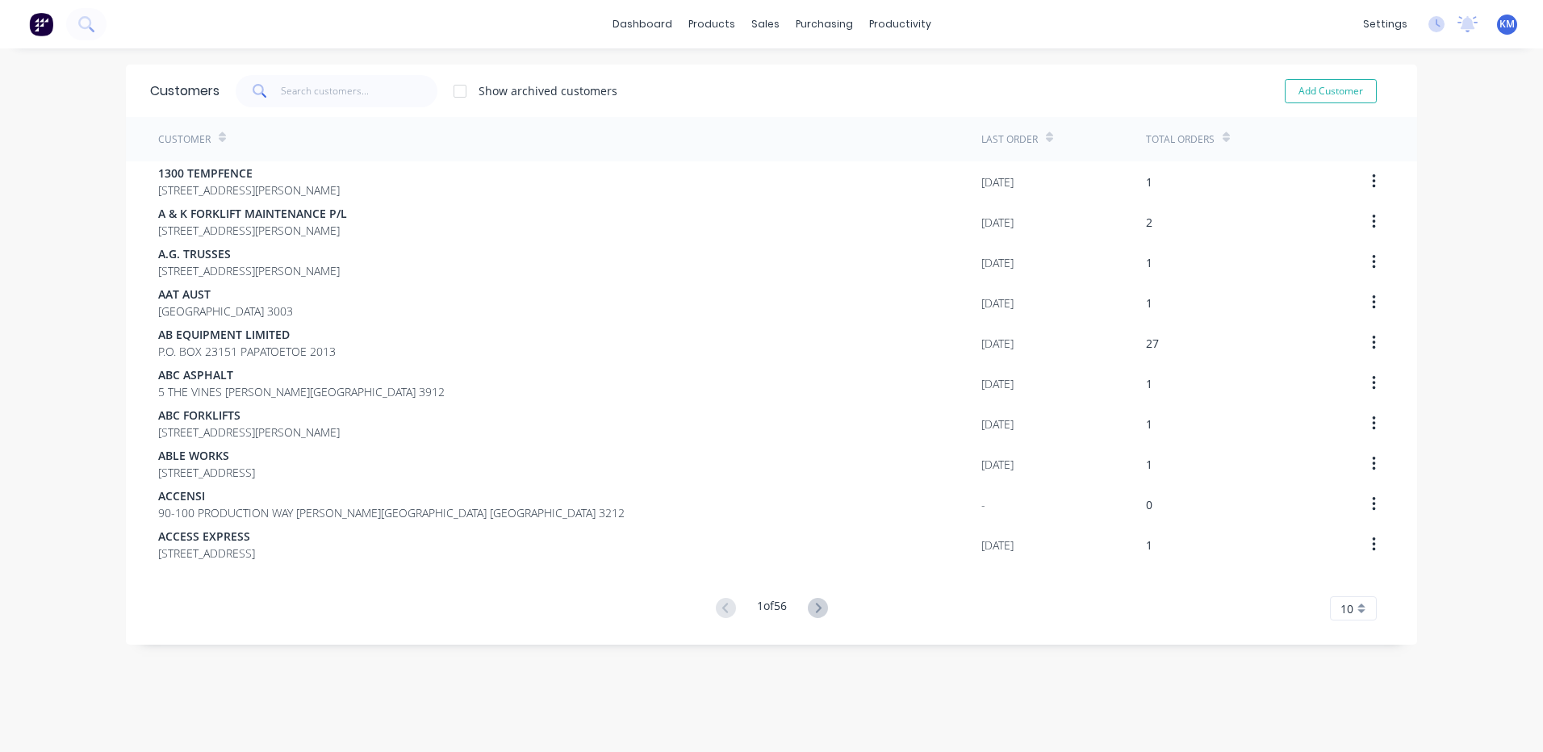
click at [351, 77] on div "Customers Show archived customers Add Customer" at bounding box center [771, 91] width 1291 height 52
click at [351, 77] on input "text" at bounding box center [359, 91] width 157 height 32
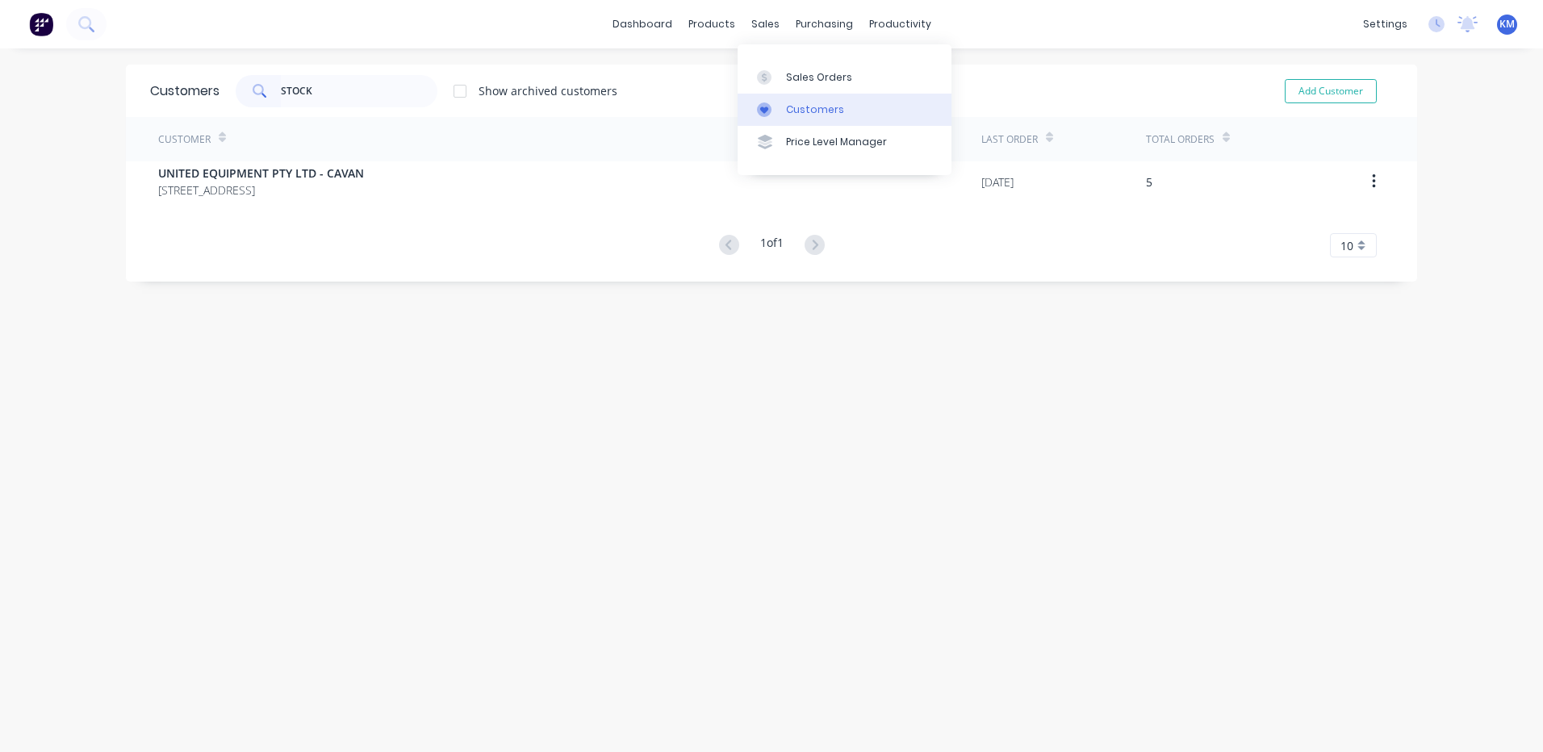
click at [774, 111] on div at bounding box center [769, 109] width 24 height 15
click at [349, 84] on input "STOCK" at bounding box center [359, 91] width 157 height 32
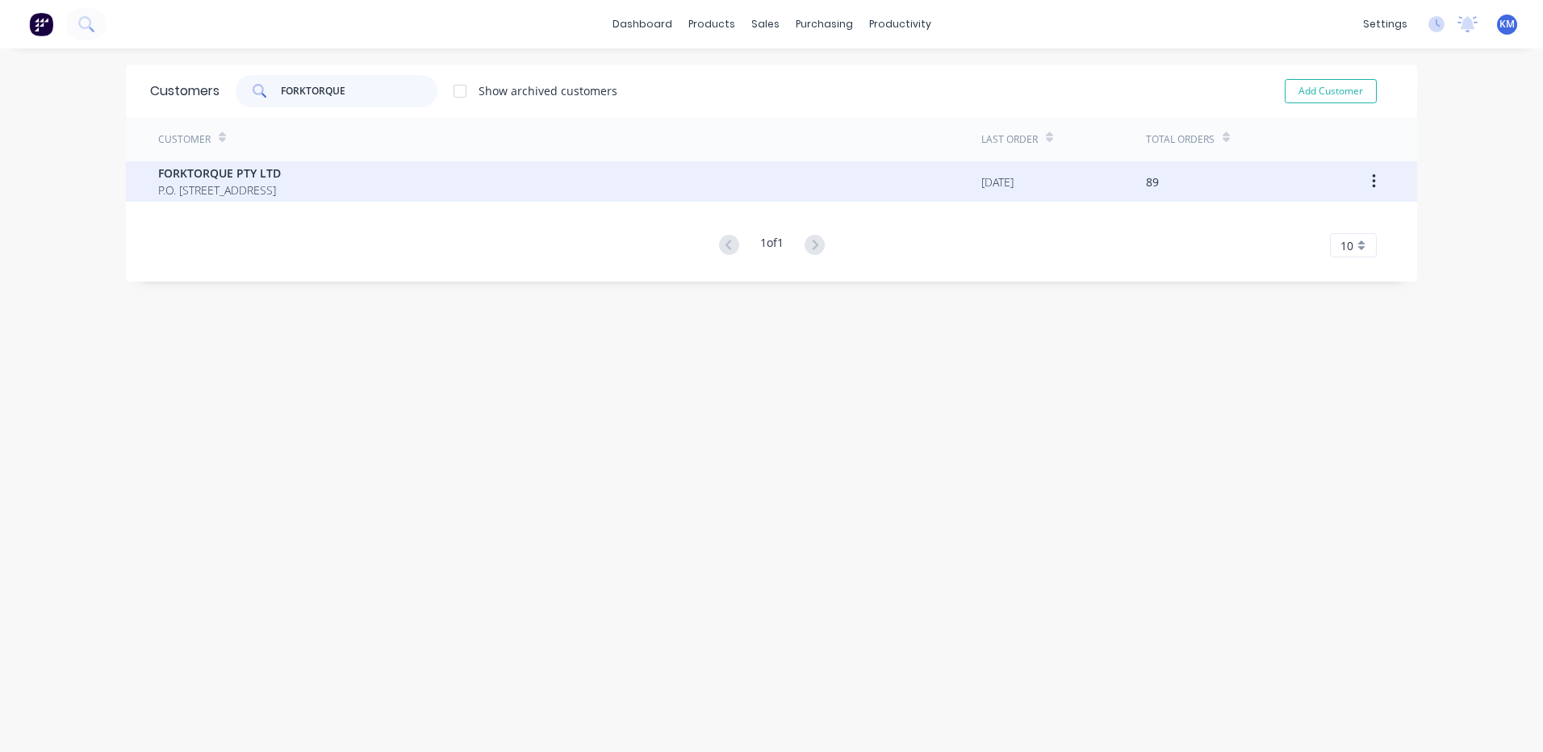
type input "FORKTORQUE"
click at [531, 175] on div "FORKTORQUE PTY LTD P.O. BOX 4159 DANDENONG SOUTH Victoria Australia 3164" at bounding box center [569, 181] width 823 height 40
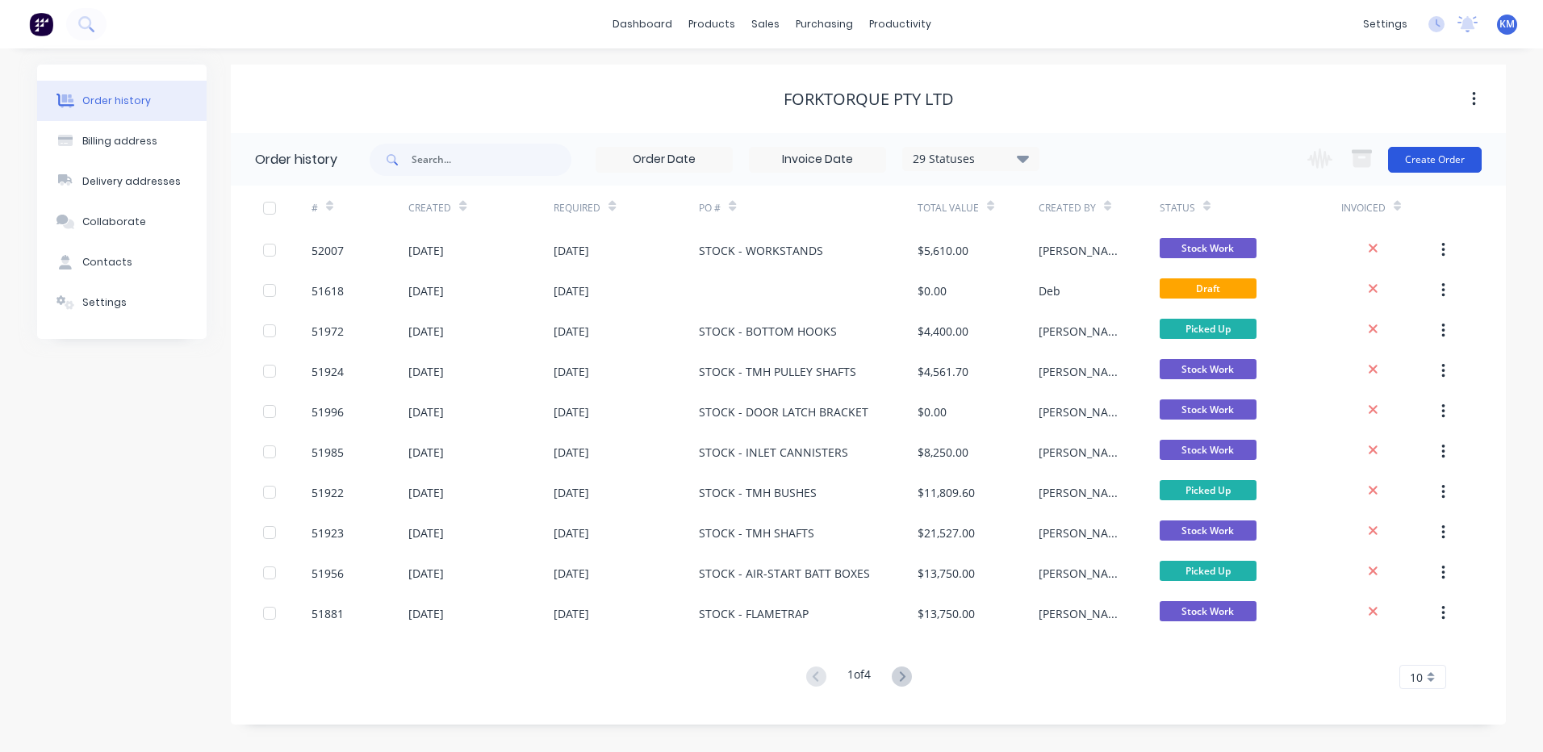
click at [1414, 162] on button "Create Order" at bounding box center [1435, 160] width 94 height 26
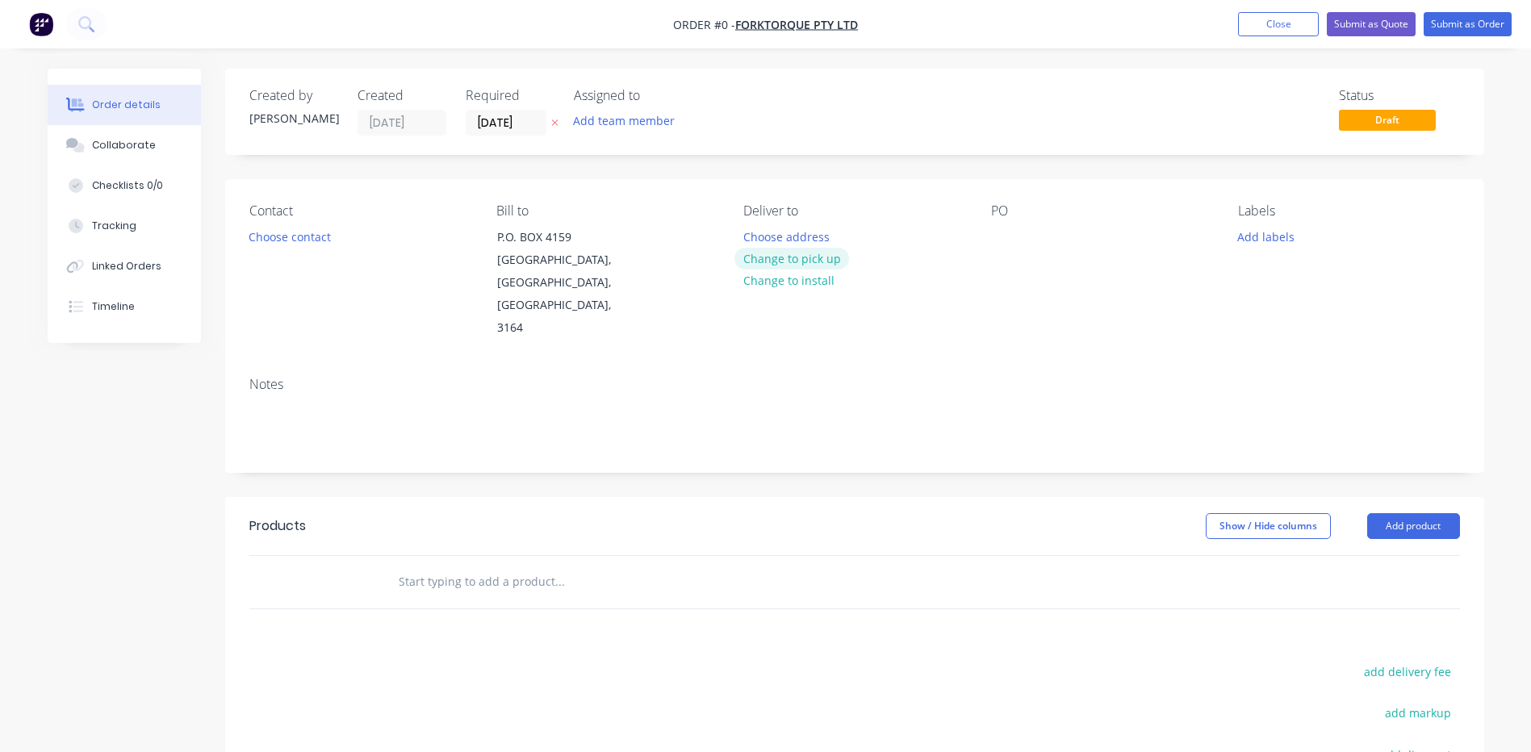
click at [788, 263] on button "Change to pick up" at bounding box center [791, 259] width 115 height 22
click at [1394, 513] on button "Add product" at bounding box center [1413, 526] width 93 height 26
click at [1382, 500] on header "Products Show / Hide columns Add product Product catalogue Basic product Produc…" at bounding box center [854, 526] width 1259 height 58
drag, startPoint x: 1379, startPoint y: 481, endPoint x: 1379, endPoint y: 499, distance: 17.8
click at [1379, 513] on button "Add product" at bounding box center [1413, 526] width 93 height 26
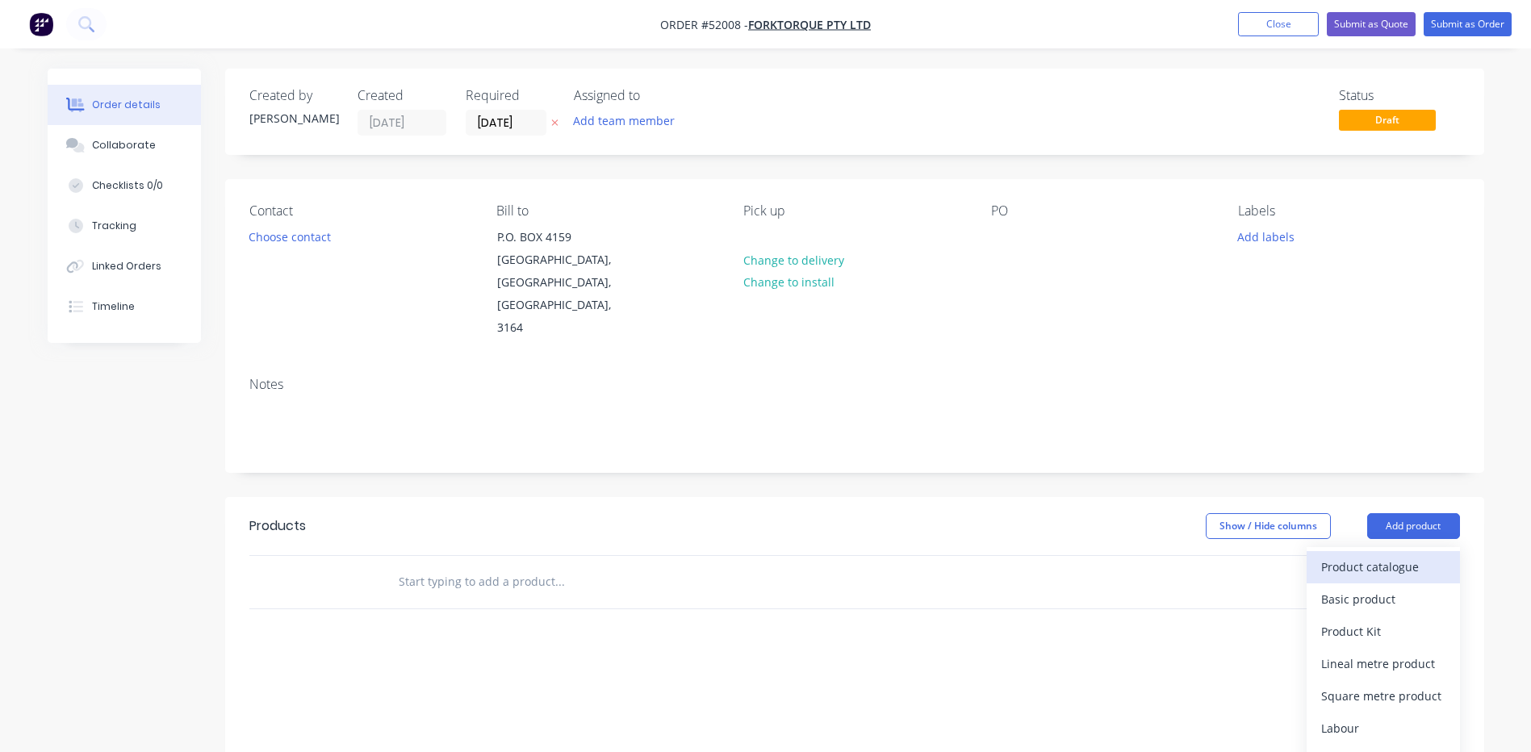
click at [1374, 555] on div "Product catalogue" at bounding box center [1383, 566] width 124 height 23
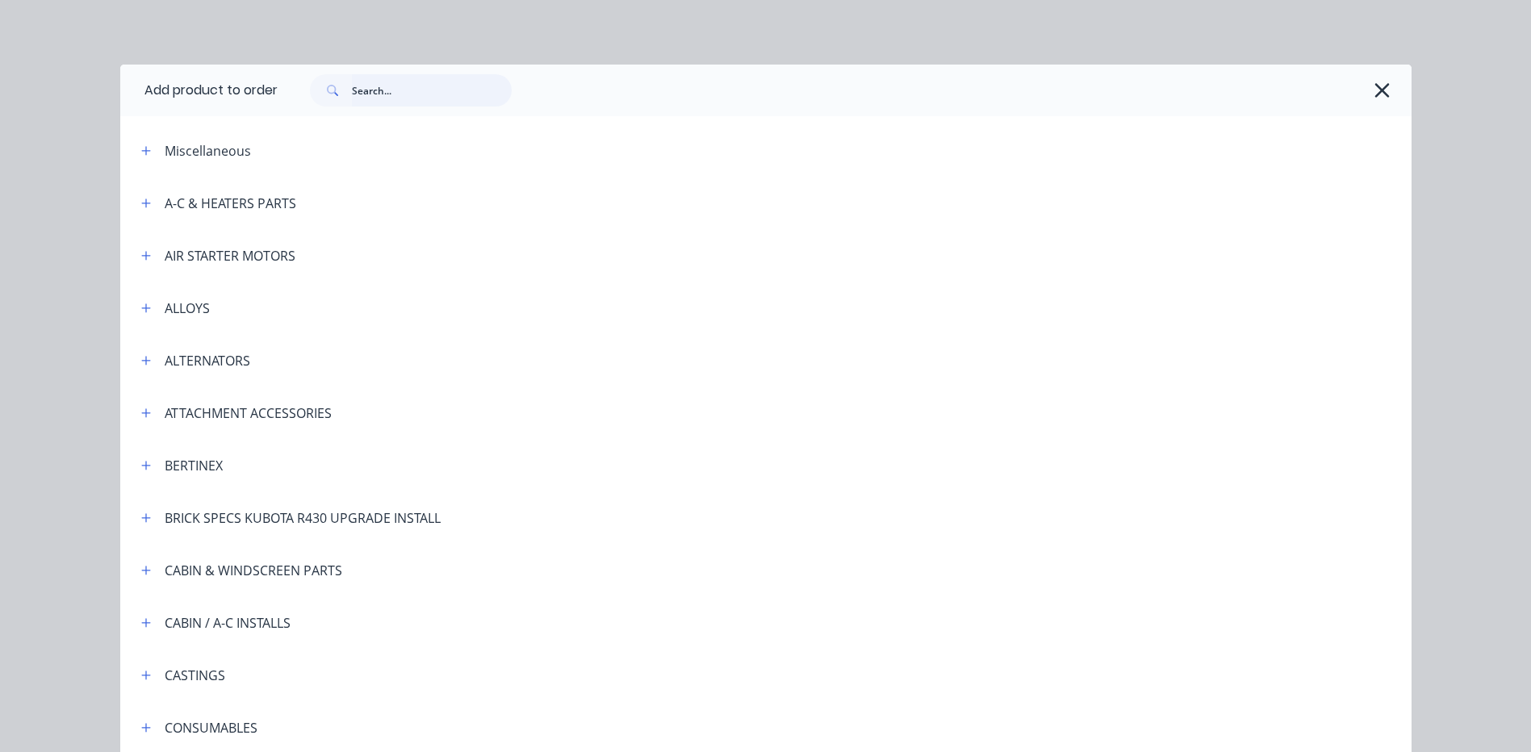
click at [399, 87] on input "text" at bounding box center [432, 90] width 160 height 32
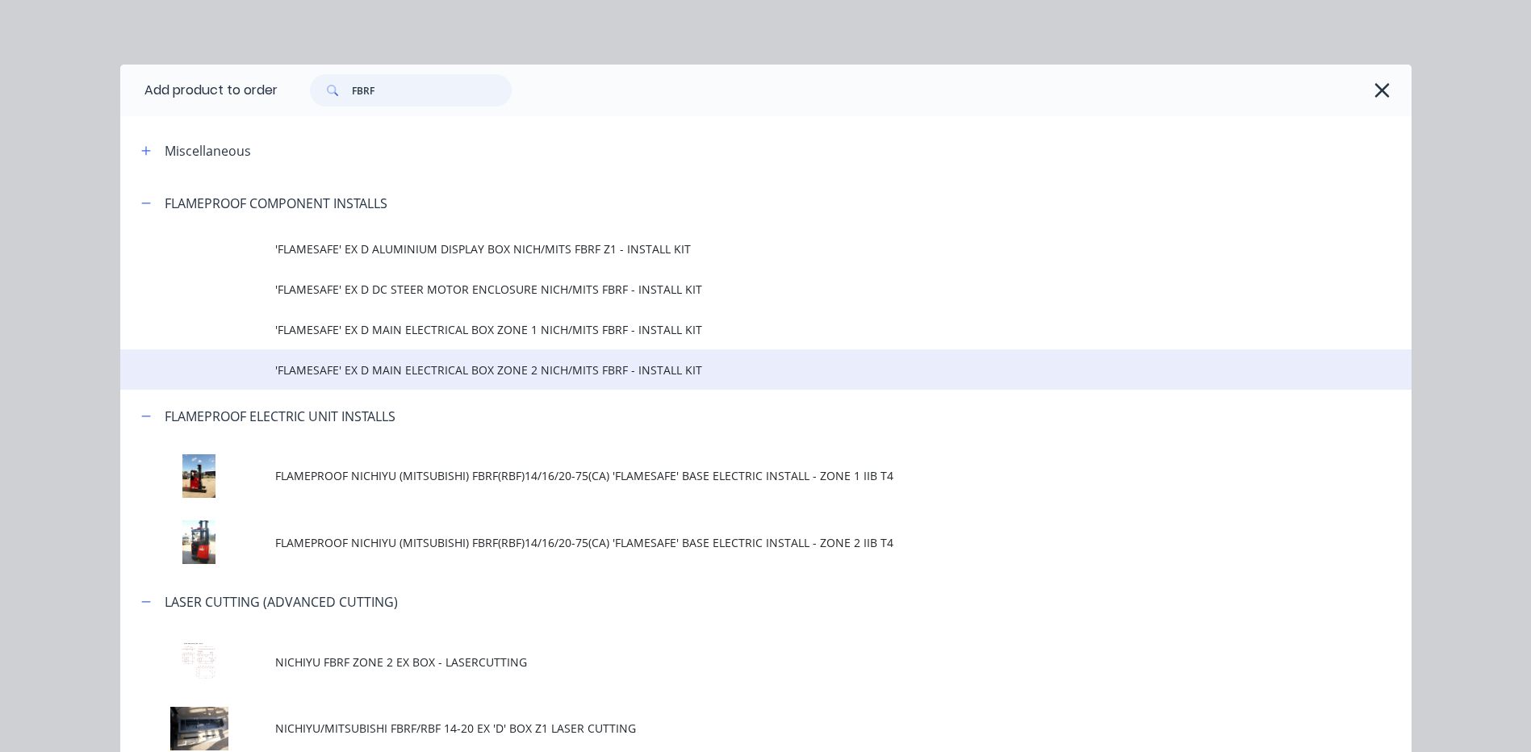
type input "FBRF"
click at [601, 369] on span "'FLAMESAFE' EX D MAIN ELECTRICAL BOX ZONE 2 NICH/MITS FBRF - INSTALL KIT" at bounding box center [729, 370] width 909 height 17
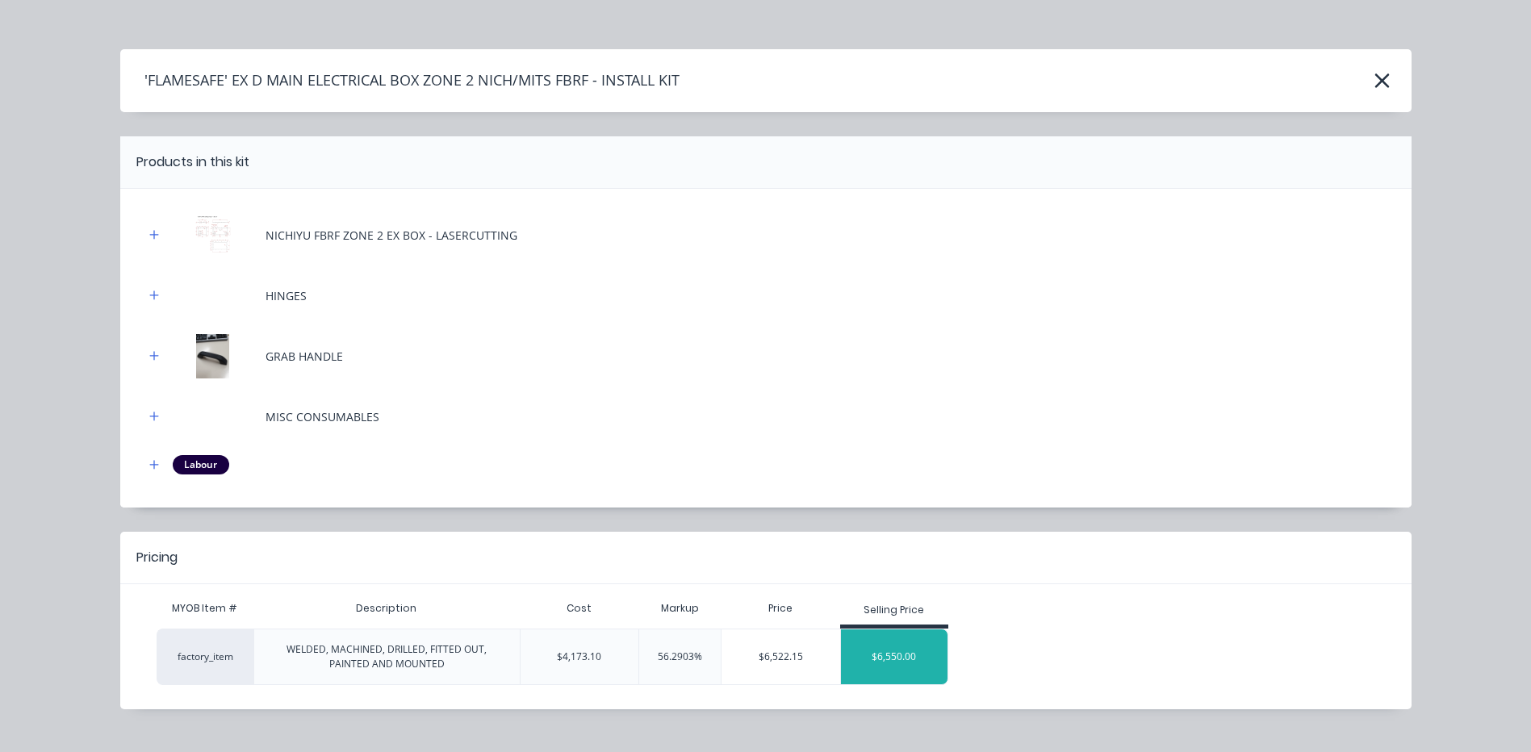
scroll to position [44, 0]
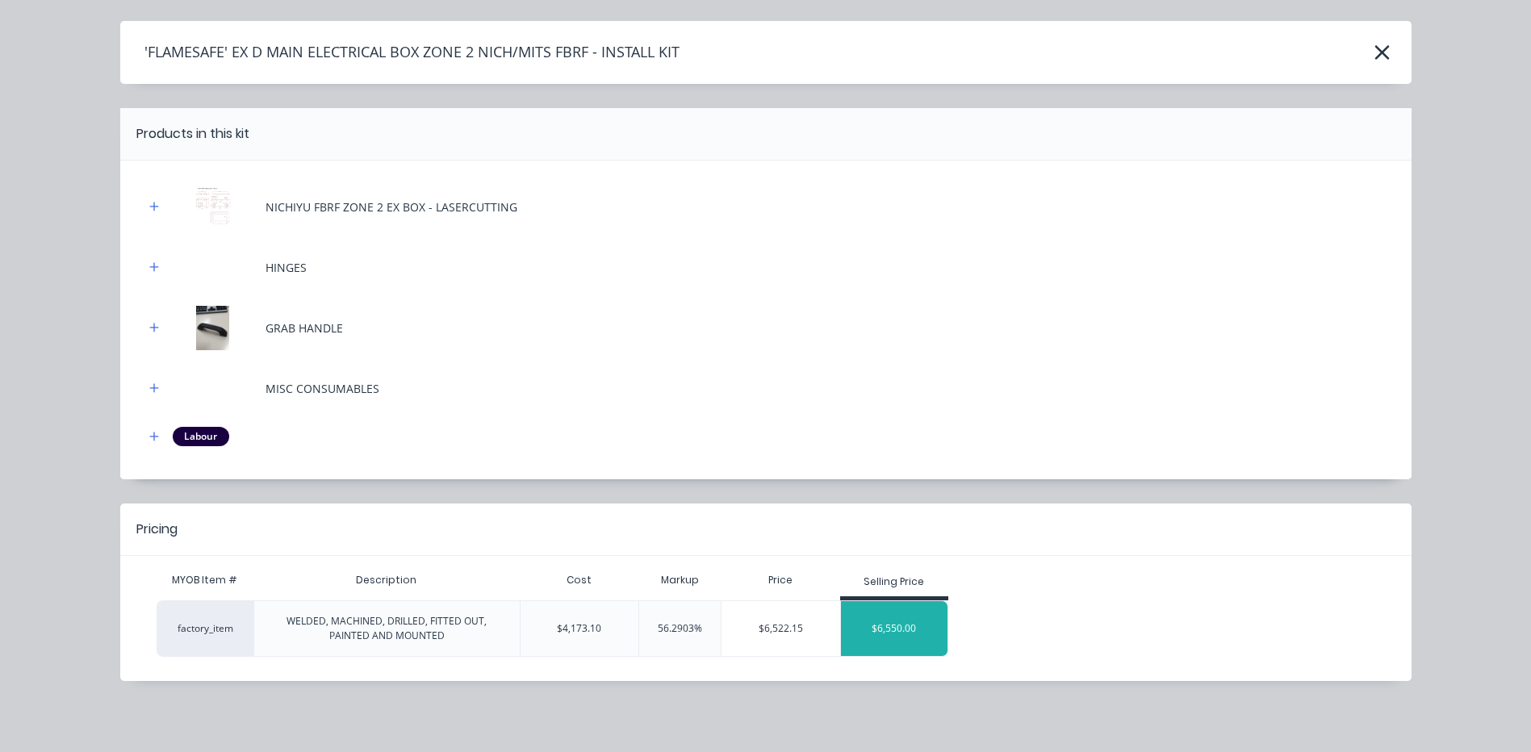
click at [880, 613] on div "$6,550.00" at bounding box center [894, 628] width 107 height 40
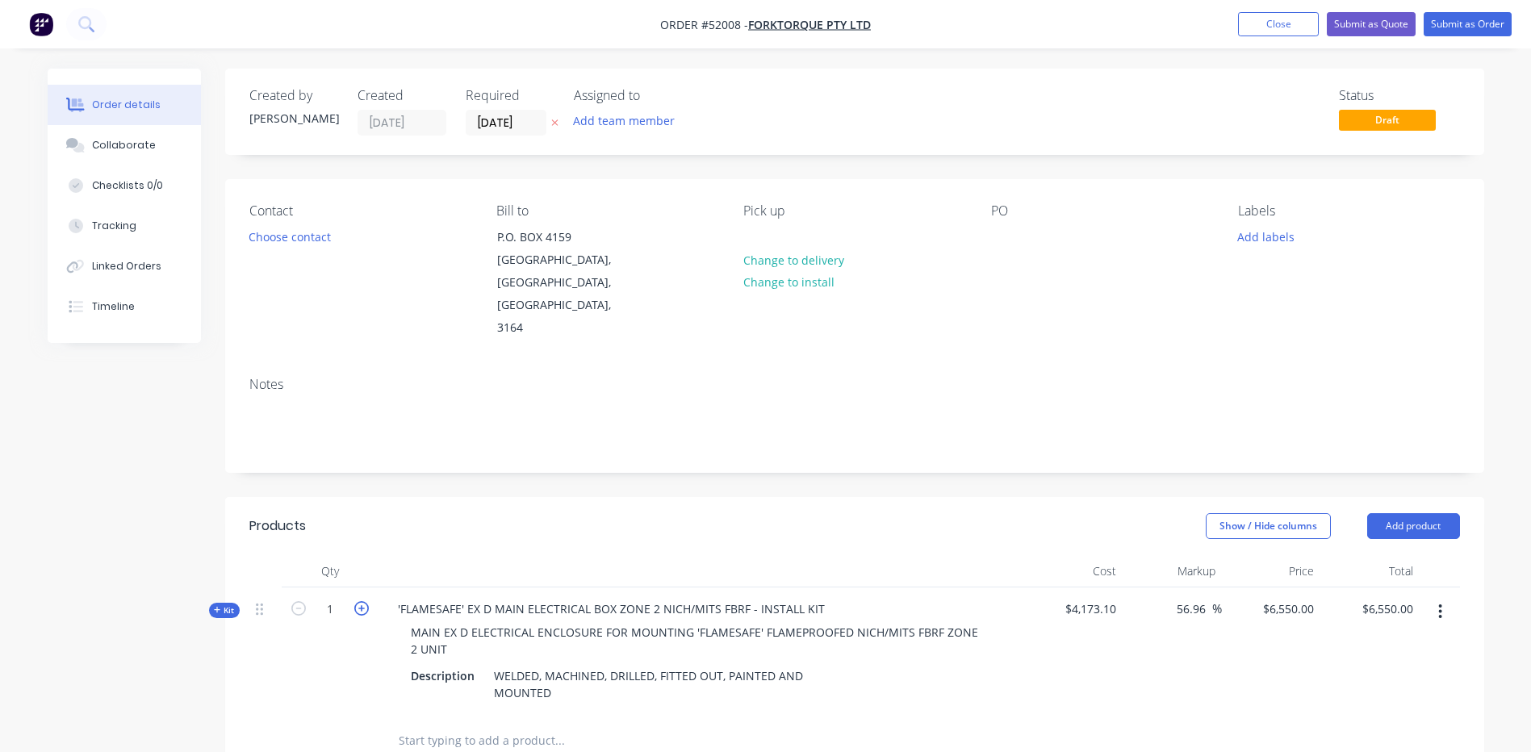
click at [359, 601] on icon "button" at bounding box center [361, 608] width 15 height 15
type input "2"
type input "$13,100.00"
drag, startPoint x: 993, startPoint y: 234, endPoint x: 1051, endPoint y: 218, distance: 60.3
click at [992, 234] on div at bounding box center [1004, 236] width 26 height 23
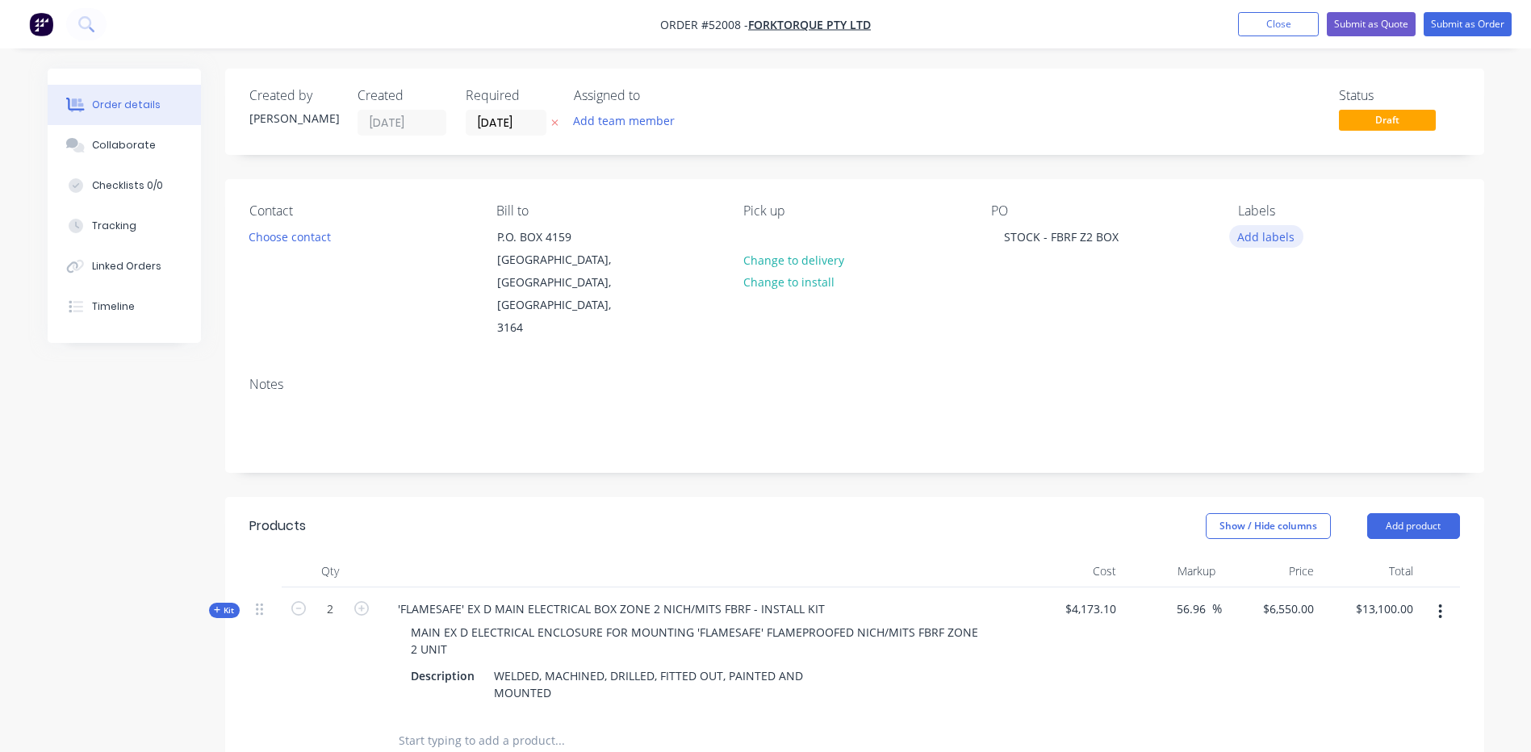
click at [1248, 237] on button "Add labels" at bounding box center [1266, 236] width 74 height 22
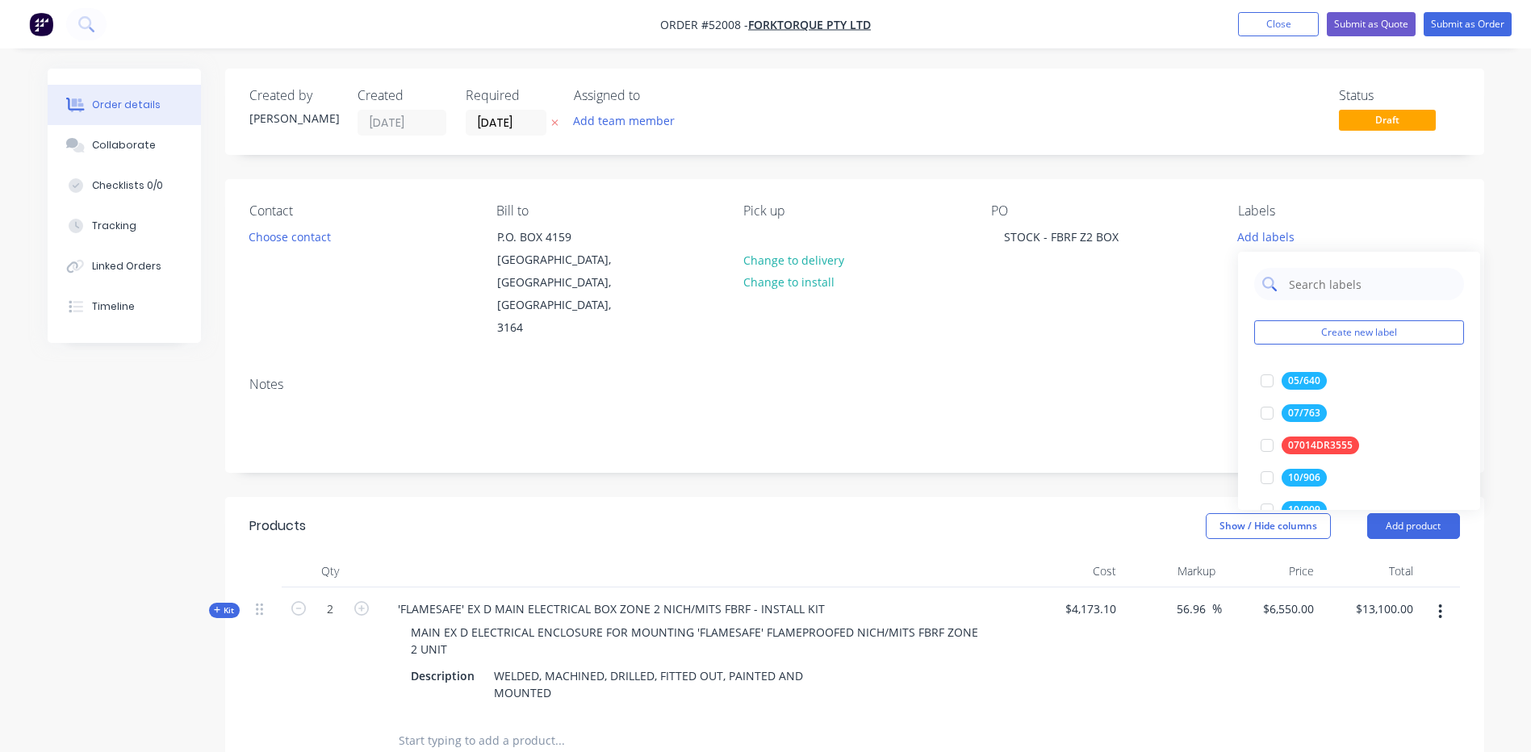
click at [1310, 287] on input "text" at bounding box center [1371, 284] width 169 height 32
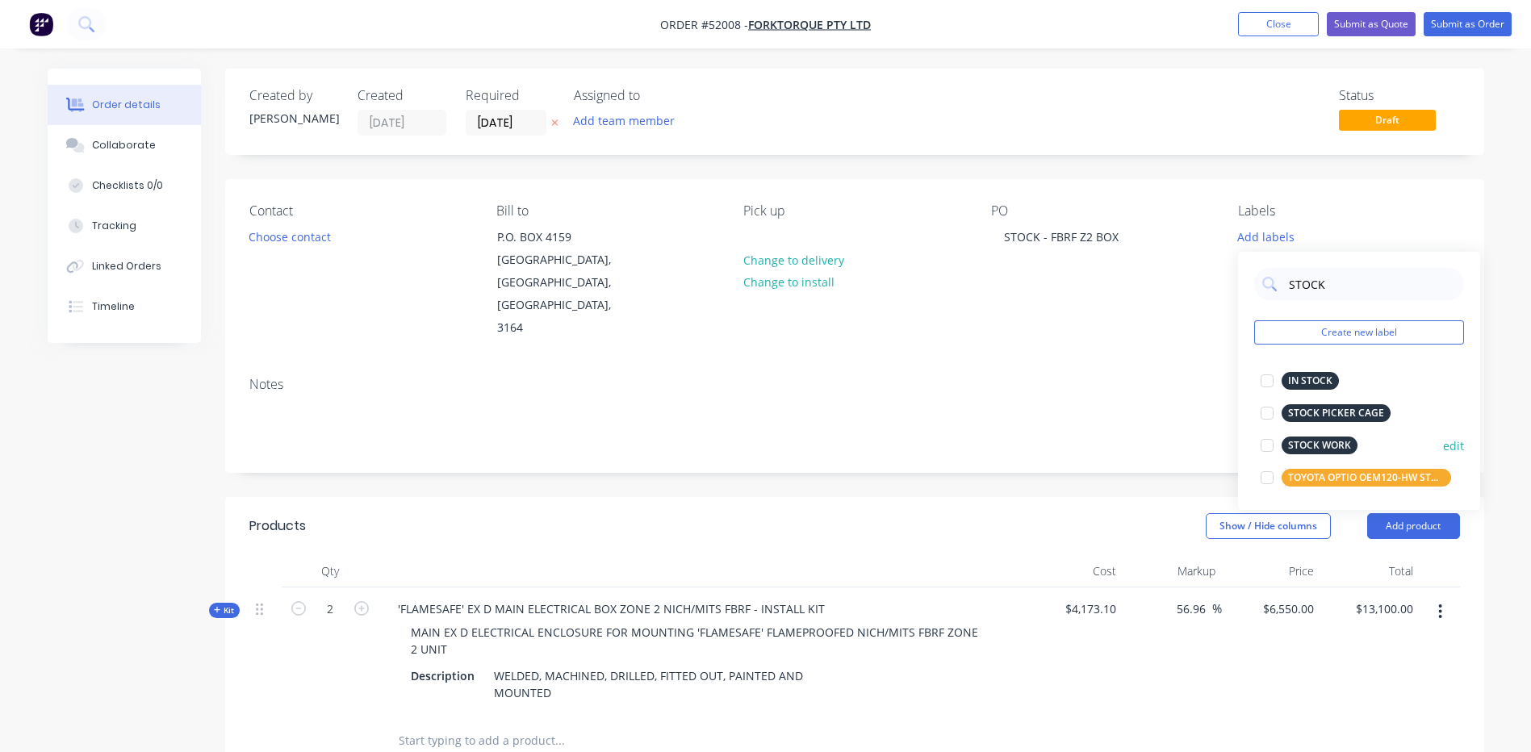
click at [1261, 437] on div at bounding box center [1267, 445] width 32 height 32
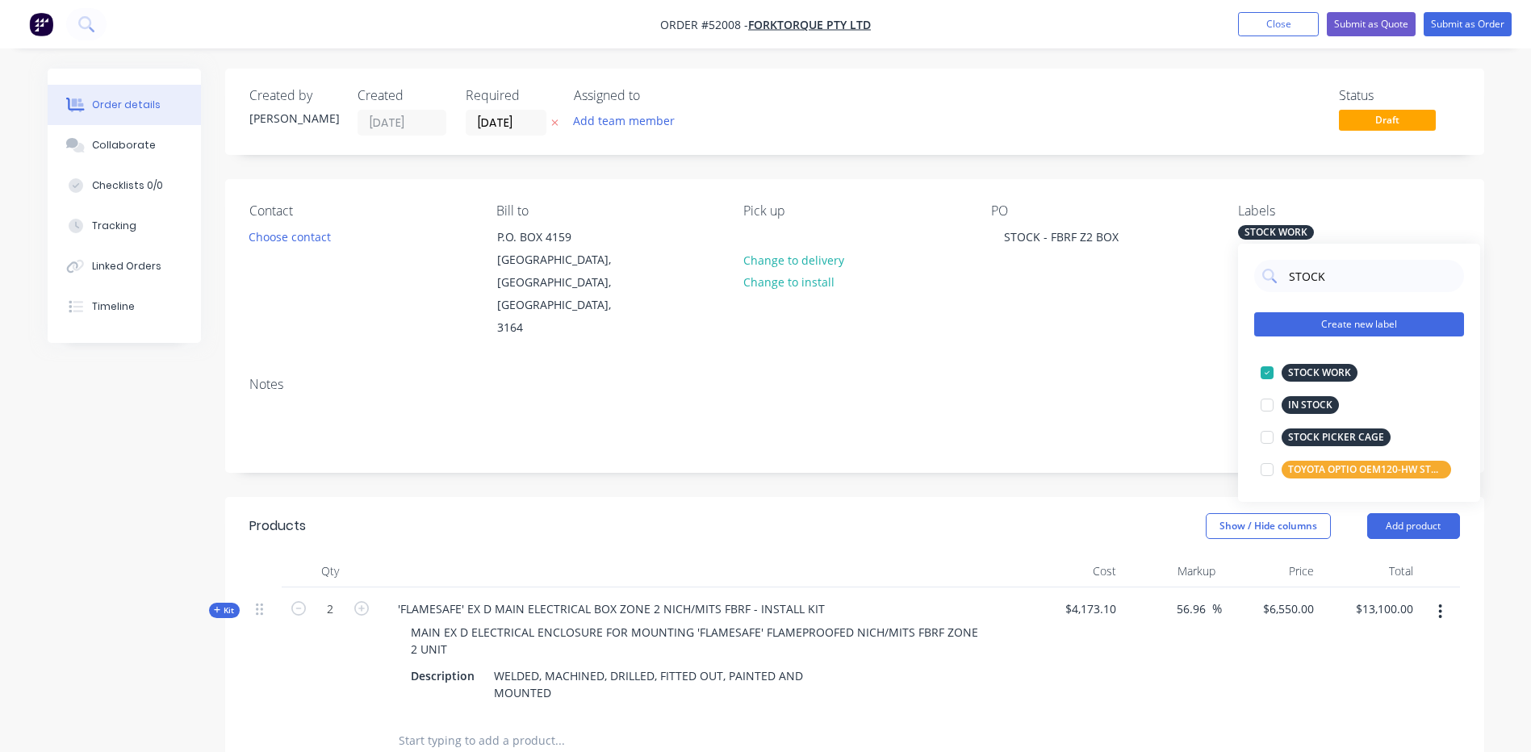
type input "STOCK"
click at [1278, 323] on button "Create new label" at bounding box center [1359, 324] width 210 height 24
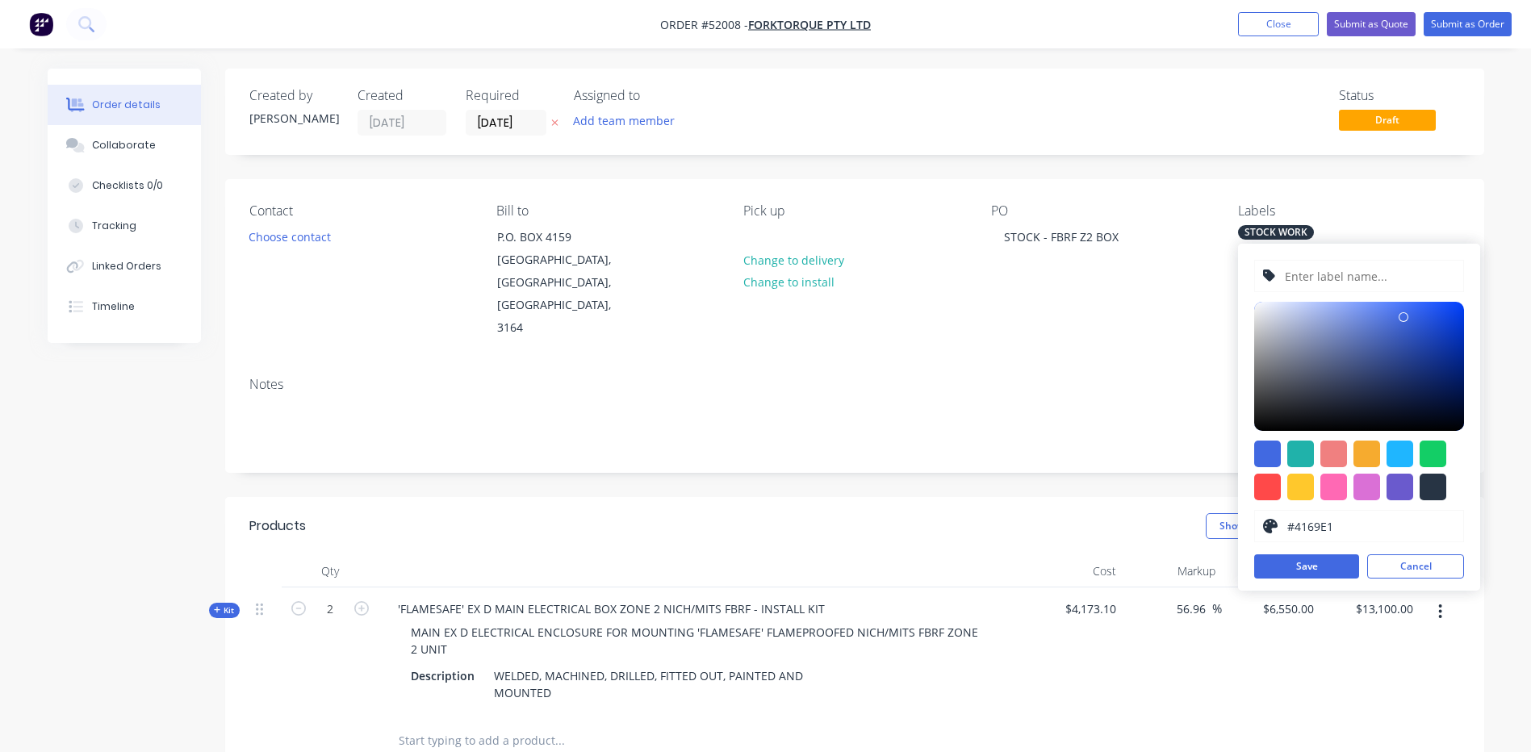
click at [1463, 491] on div at bounding box center [1359, 471] width 210 height 60
click at [1441, 489] on div at bounding box center [1433, 487] width 27 height 27
type input "#273444"
click at [1387, 282] on input "text" at bounding box center [1369, 276] width 172 height 31
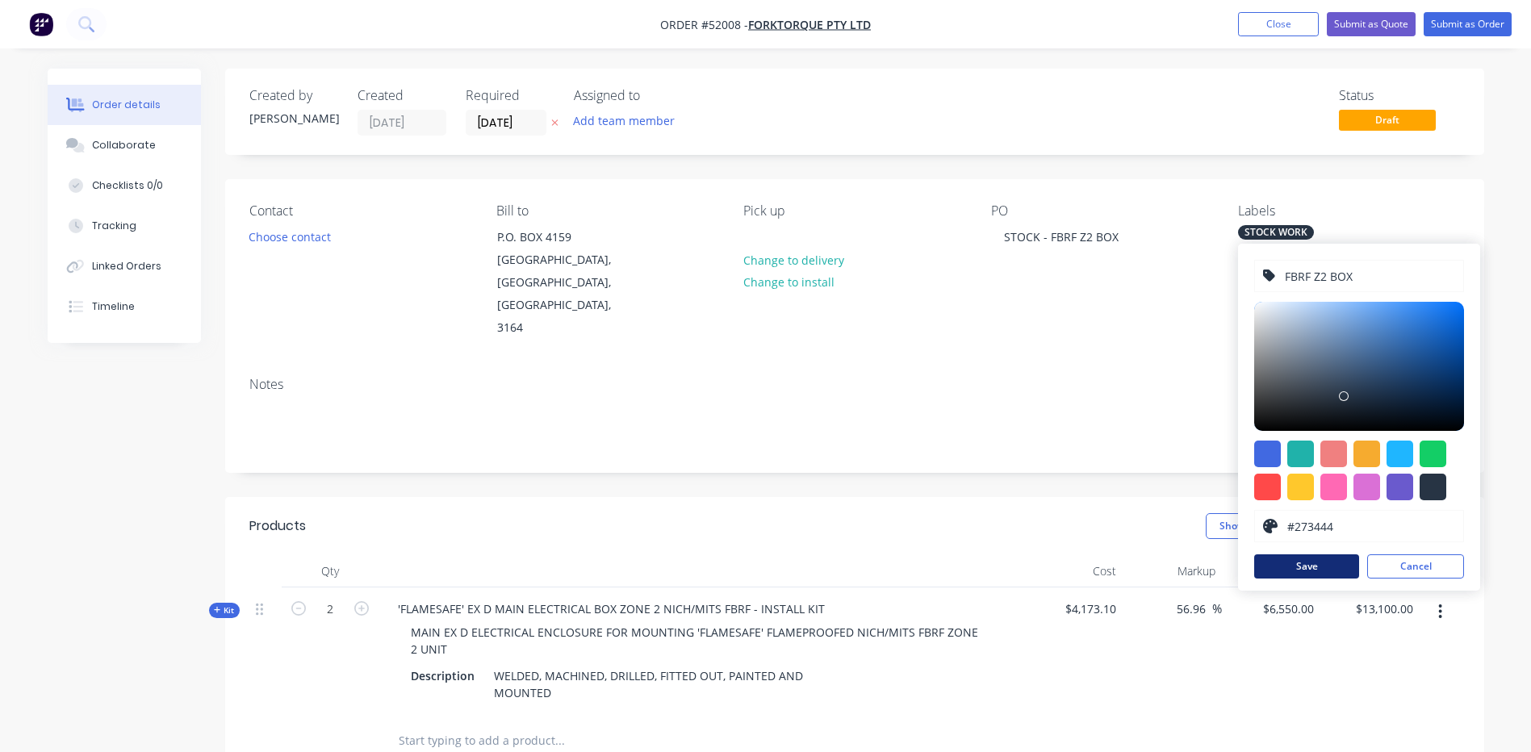
type input "FBRF Z2 BOX"
click at [1307, 567] on button "Save" at bounding box center [1306, 566] width 105 height 24
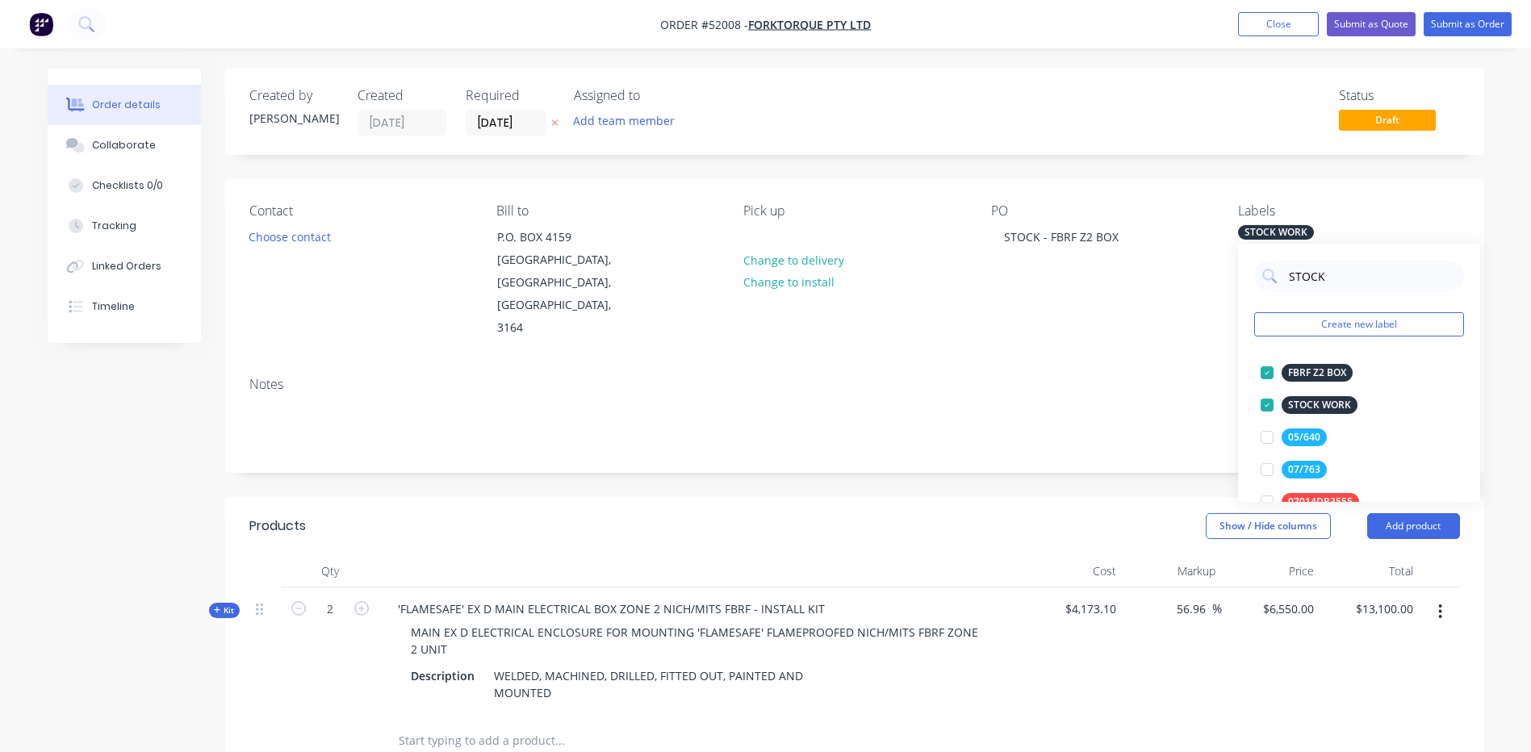
click at [792, 419] on div "Notes" at bounding box center [854, 418] width 1259 height 108
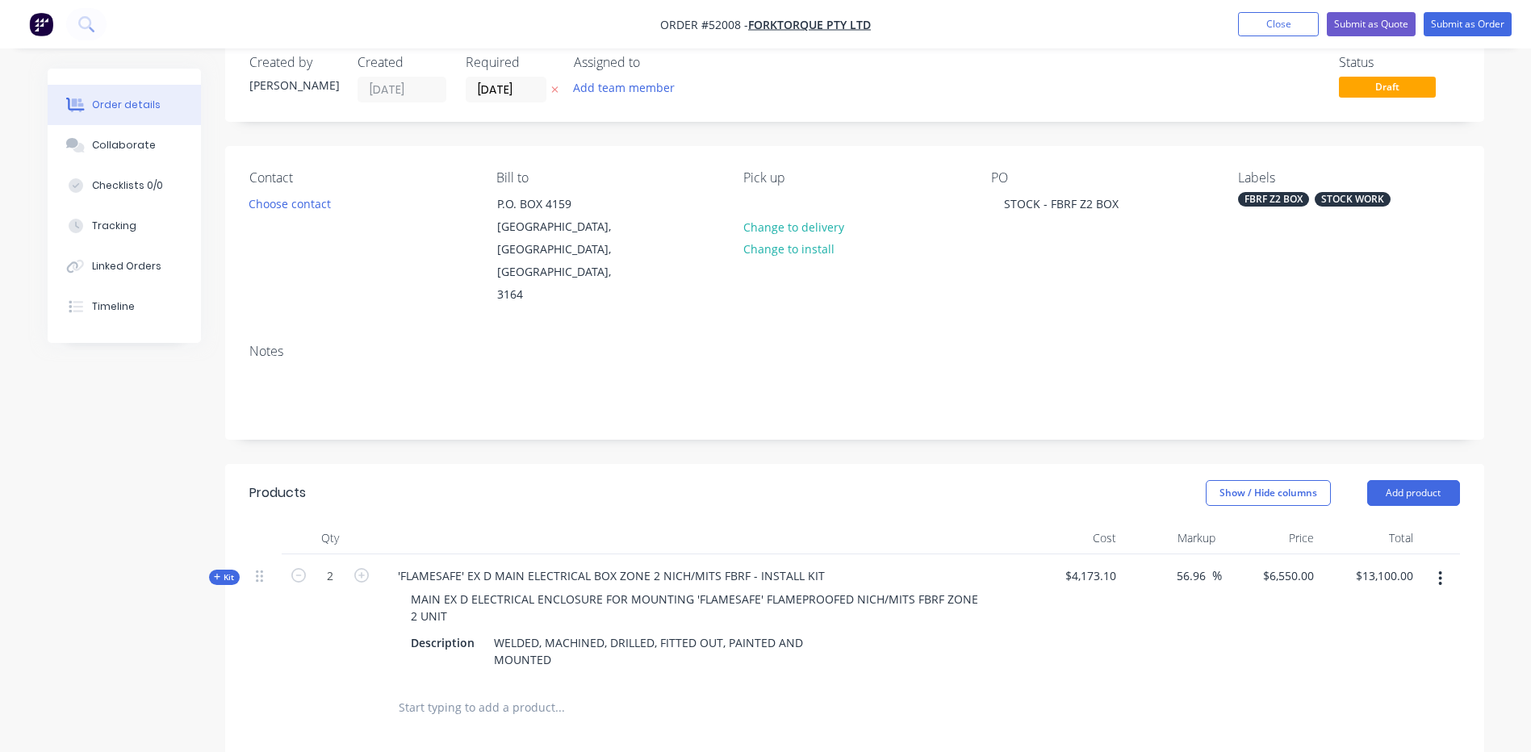
scroll to position [81, 0]
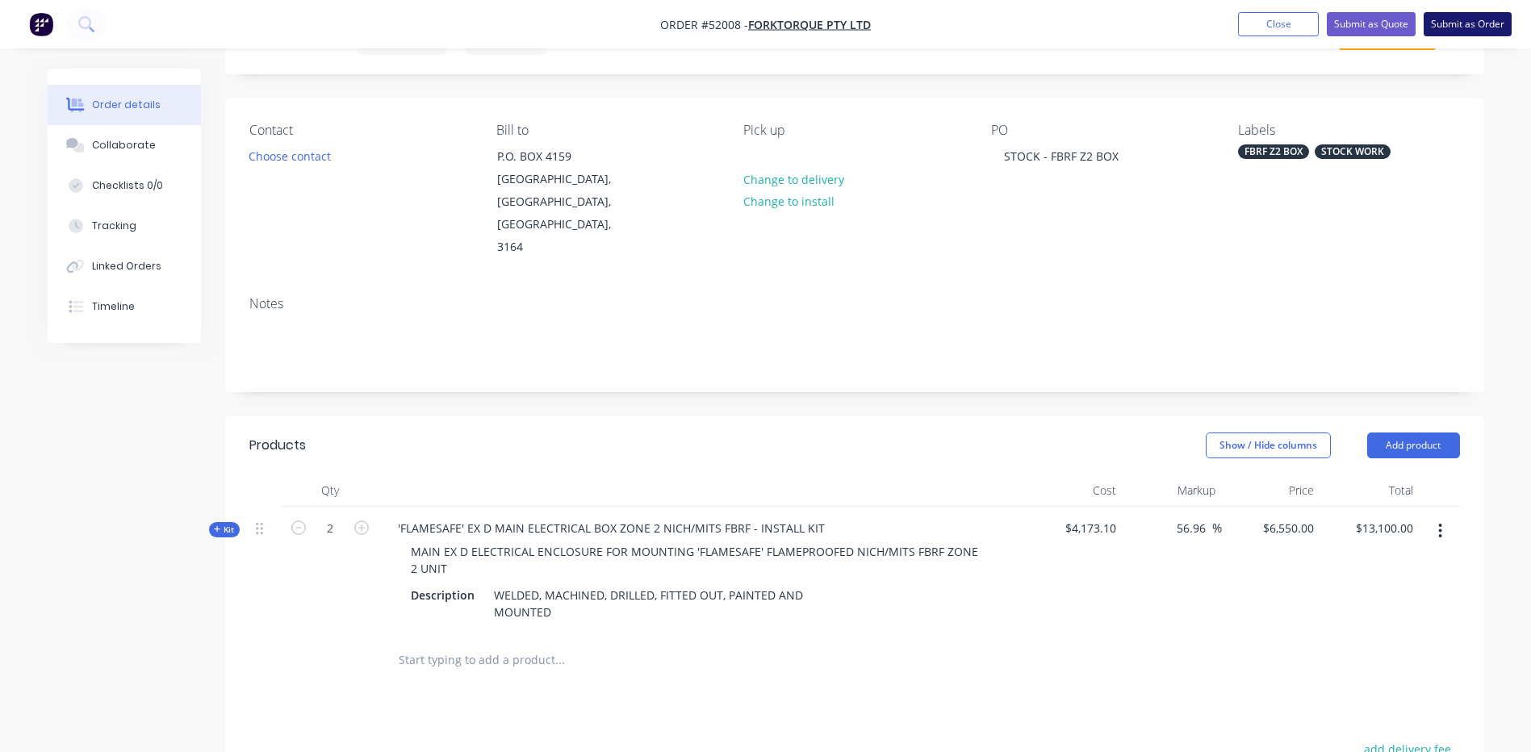
click at [1447, 18] on button "Submit as Order" at bounding box center [1468, 24] width 88 height 24
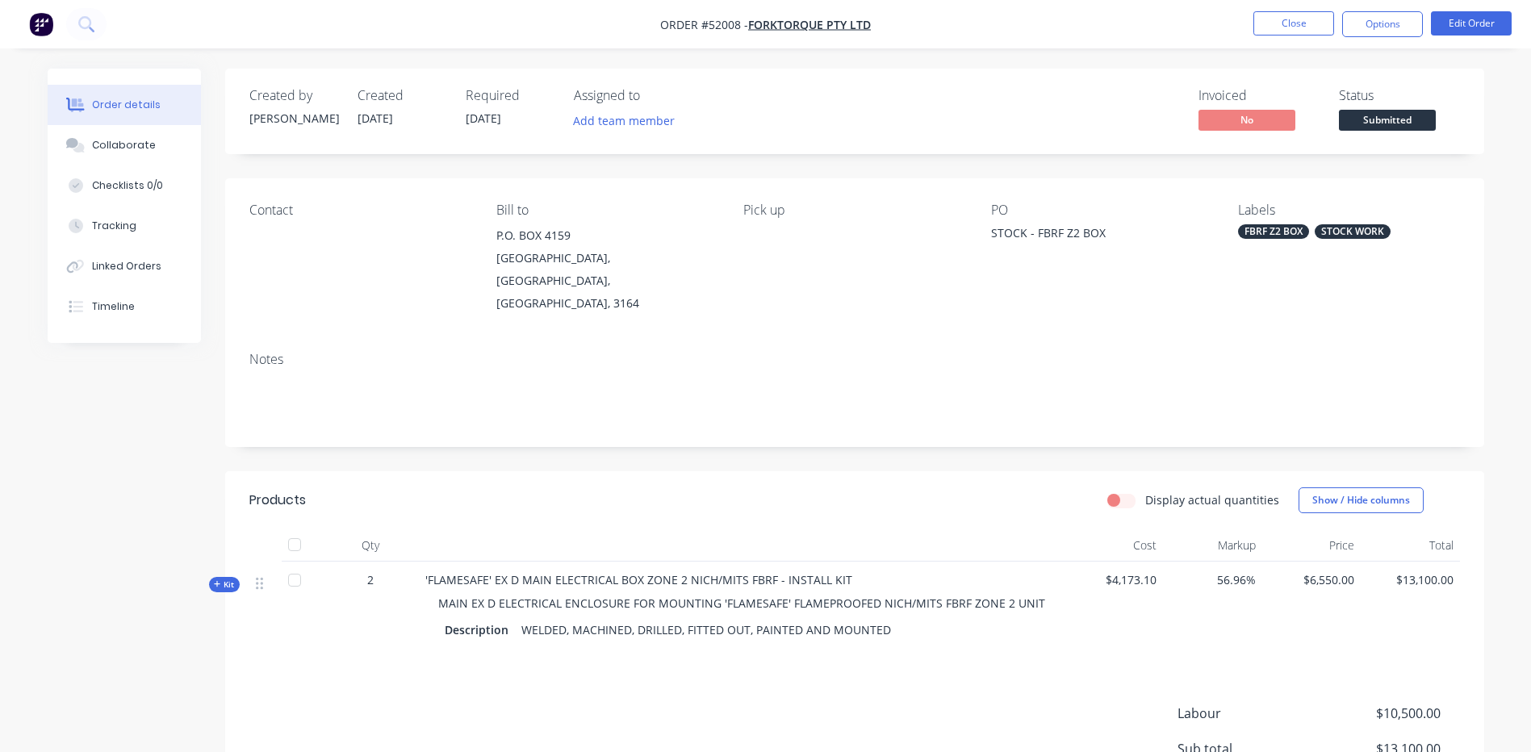
click at [1402, 127] on span "Submitted" at bounding box center [1387, 120] width 97 height 20
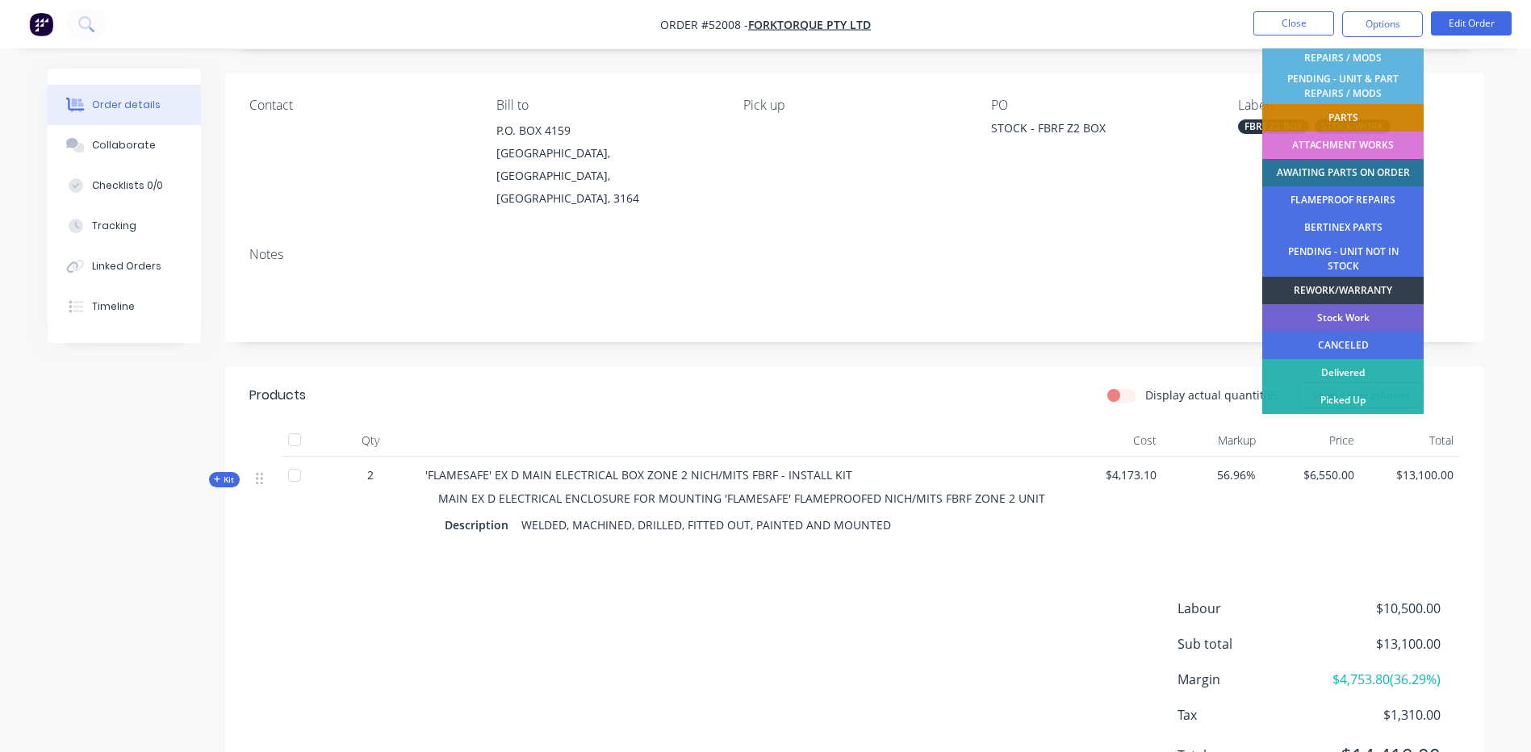
scroll to position [165, 0]
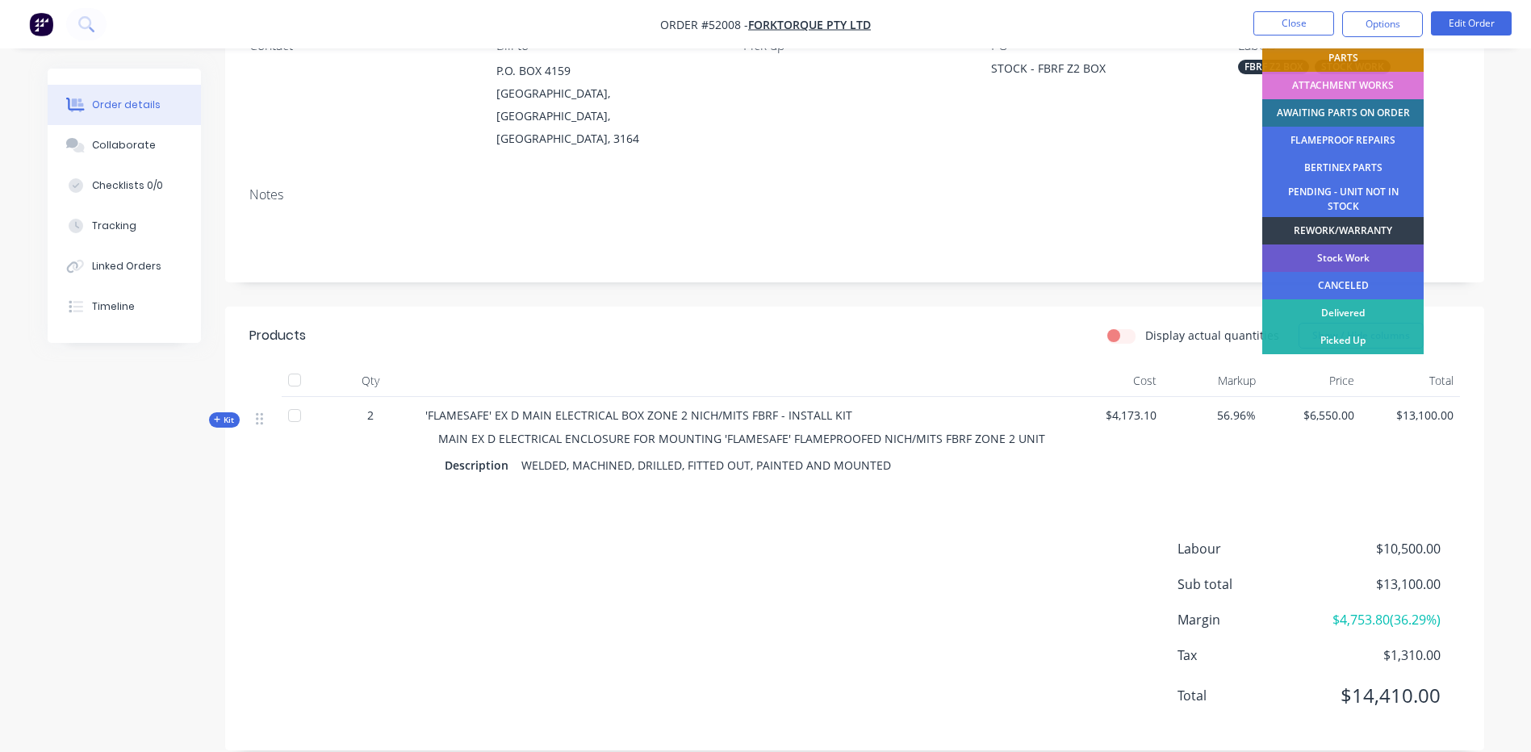
click at [1338, 266] on div "Stock Work" at bounding box center [1342, 258] width 161 height 27
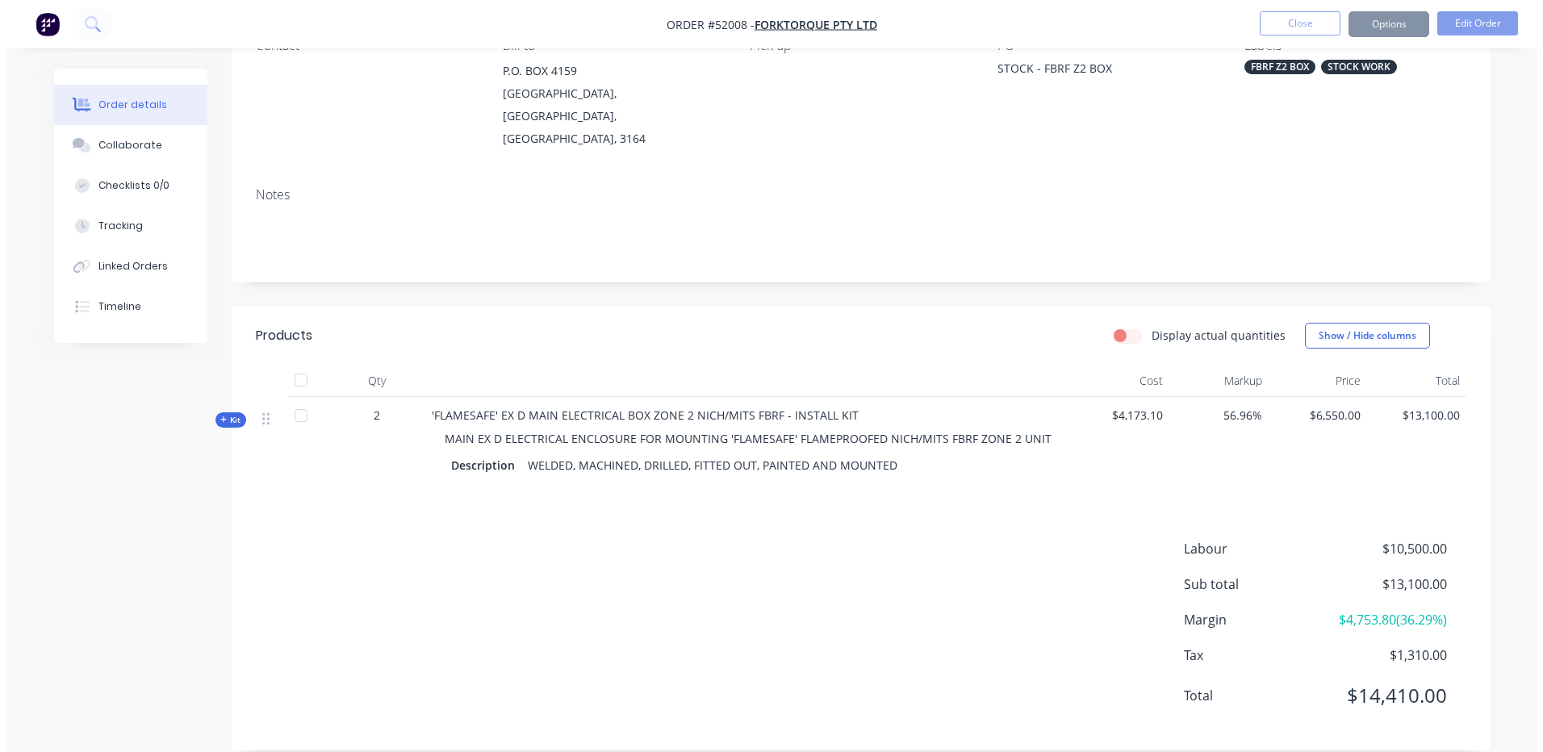
scroll to position [0, 0]
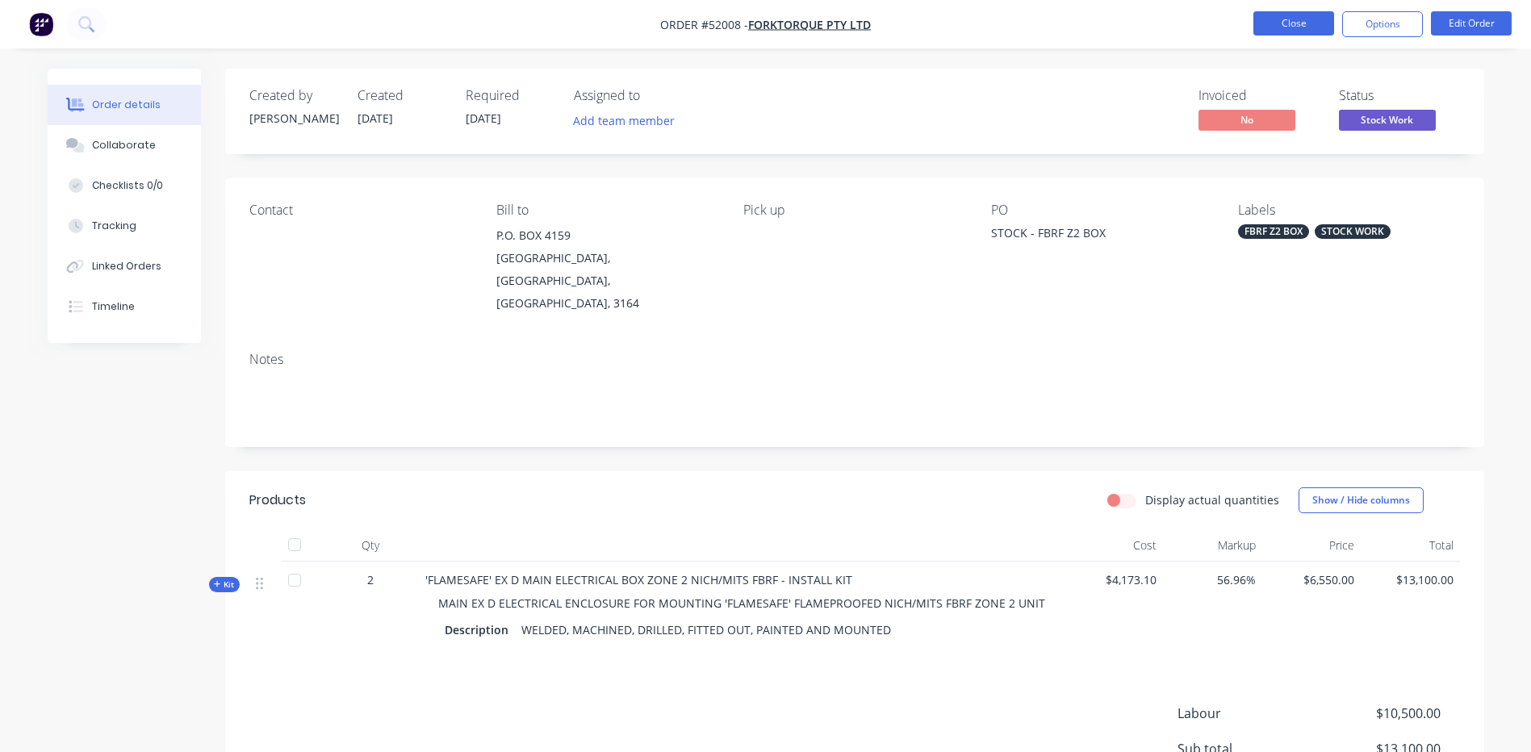
click at [1285, 26] on button "Close" at bounding box center [1293, 23] width 81 height 24
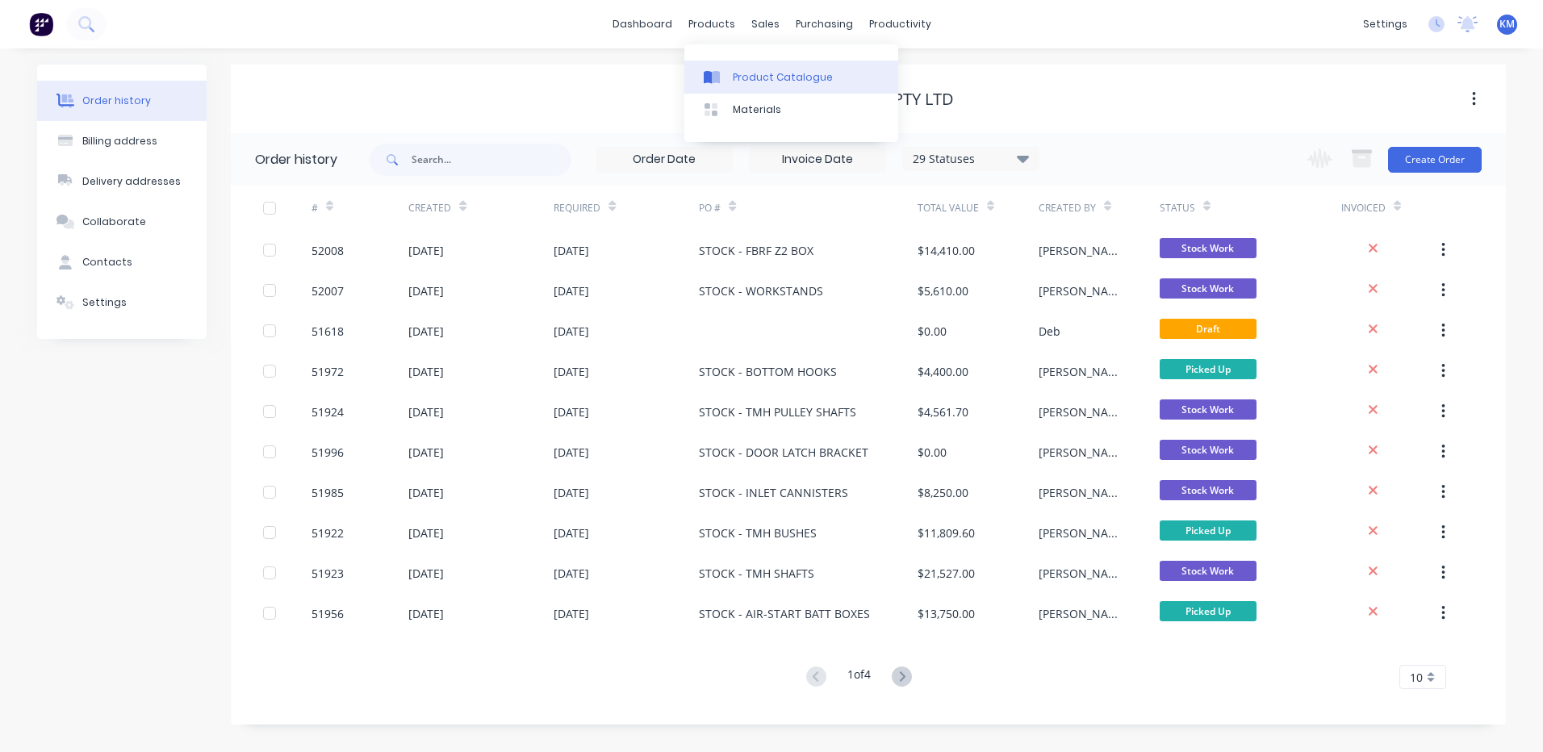
click at [729, 65] on link "Product Catalogue" at bounding box center [791, 77] width 214 height 32
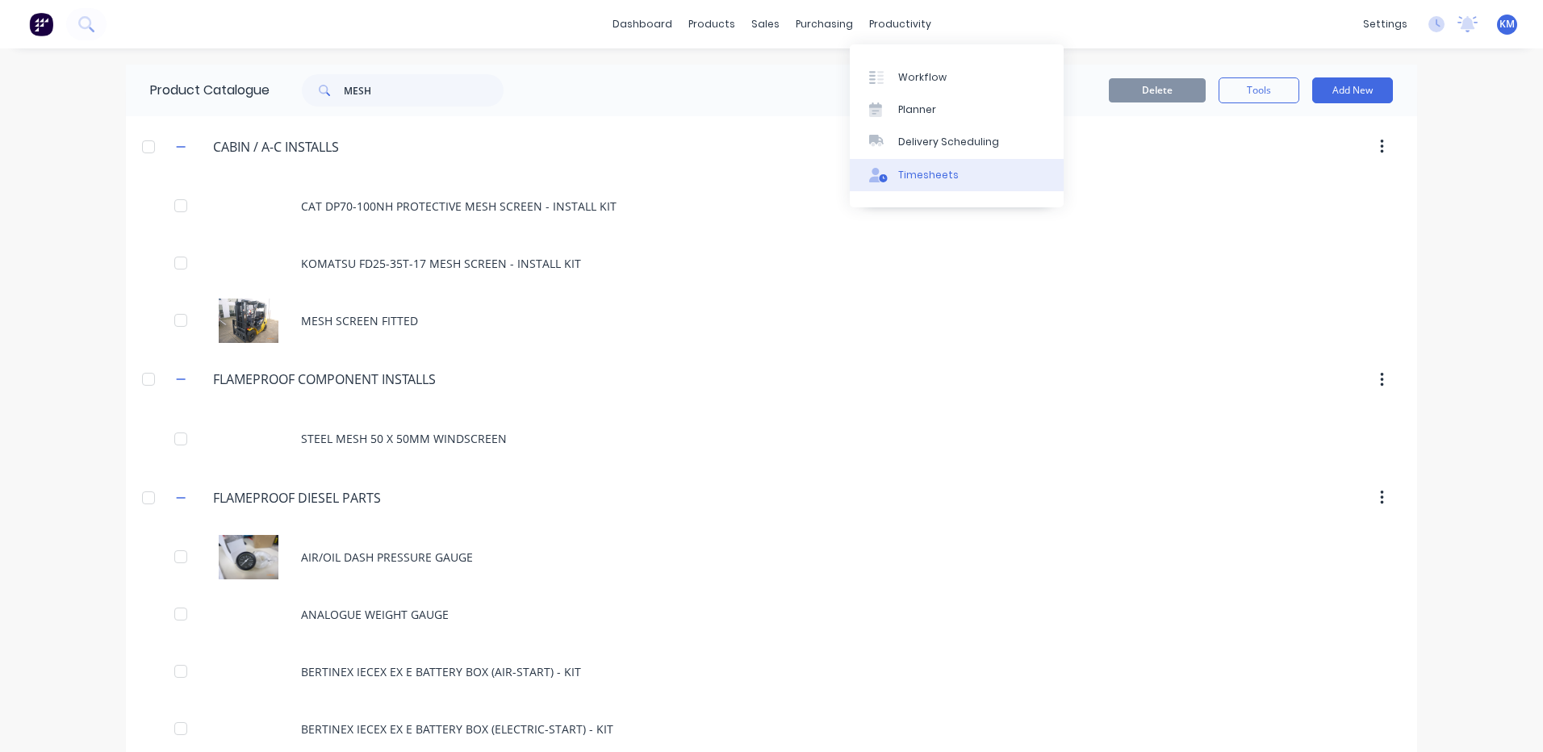
click at [909, 163] on link "Timesheets" at bounding box center [957, 175] width 214 height 32
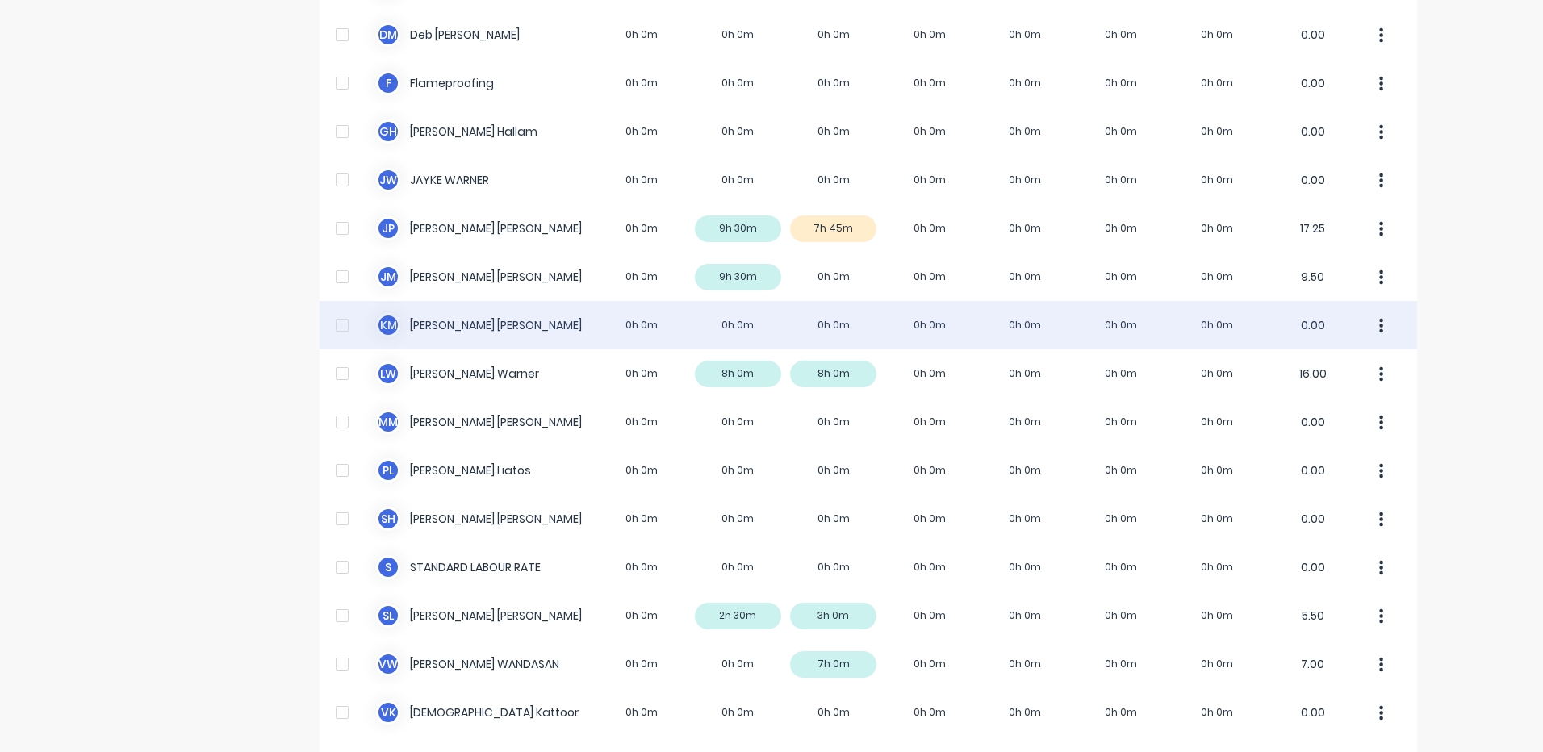
scroll to position [458, 0]
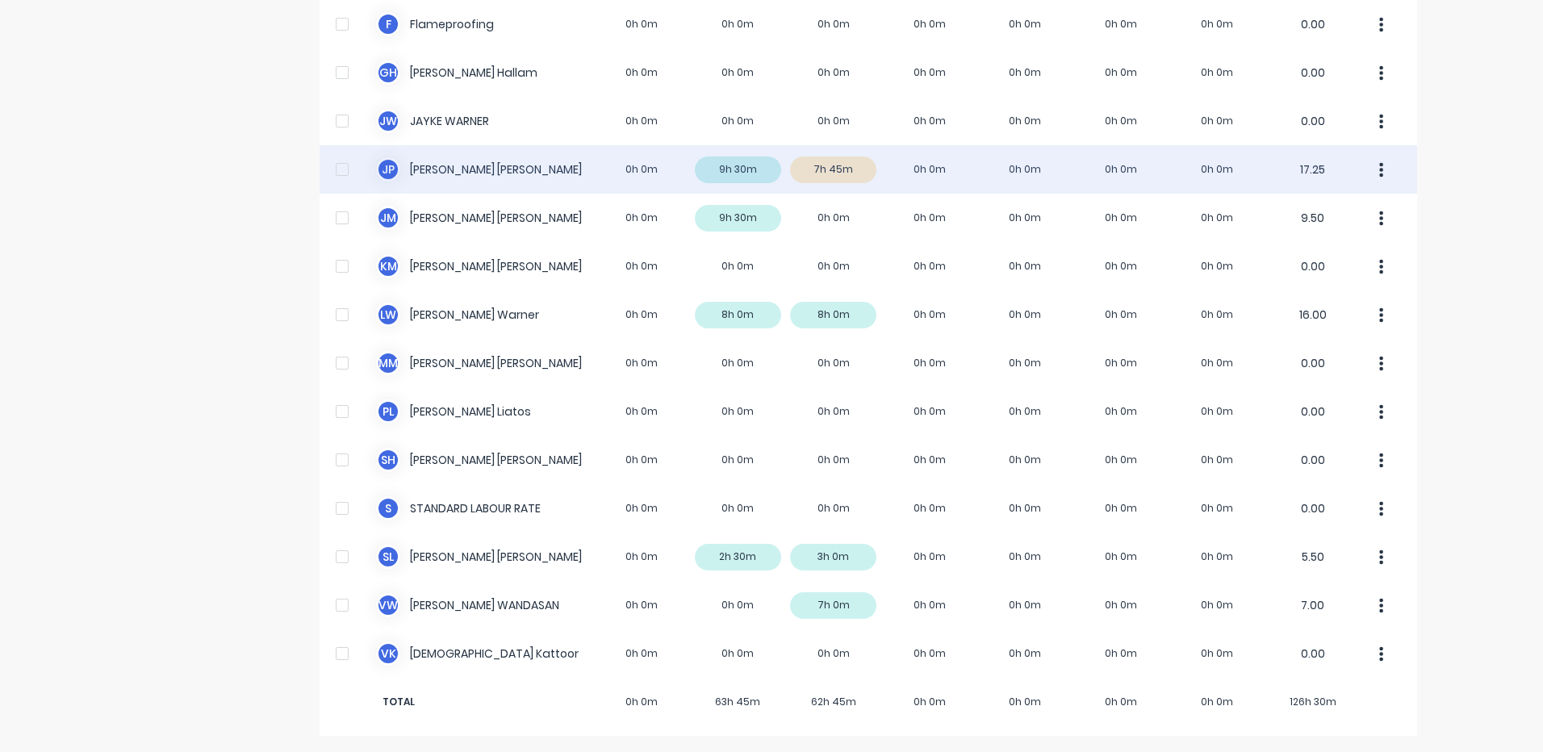
click at [927, 174] on div "J P Jigar Panchal 0h 0m 9h 30m 7h 45m 0h 0m 0h 0m 0h 0m 0h 0m 17.25" at bounding box center [869, 169] width 1098 height 48
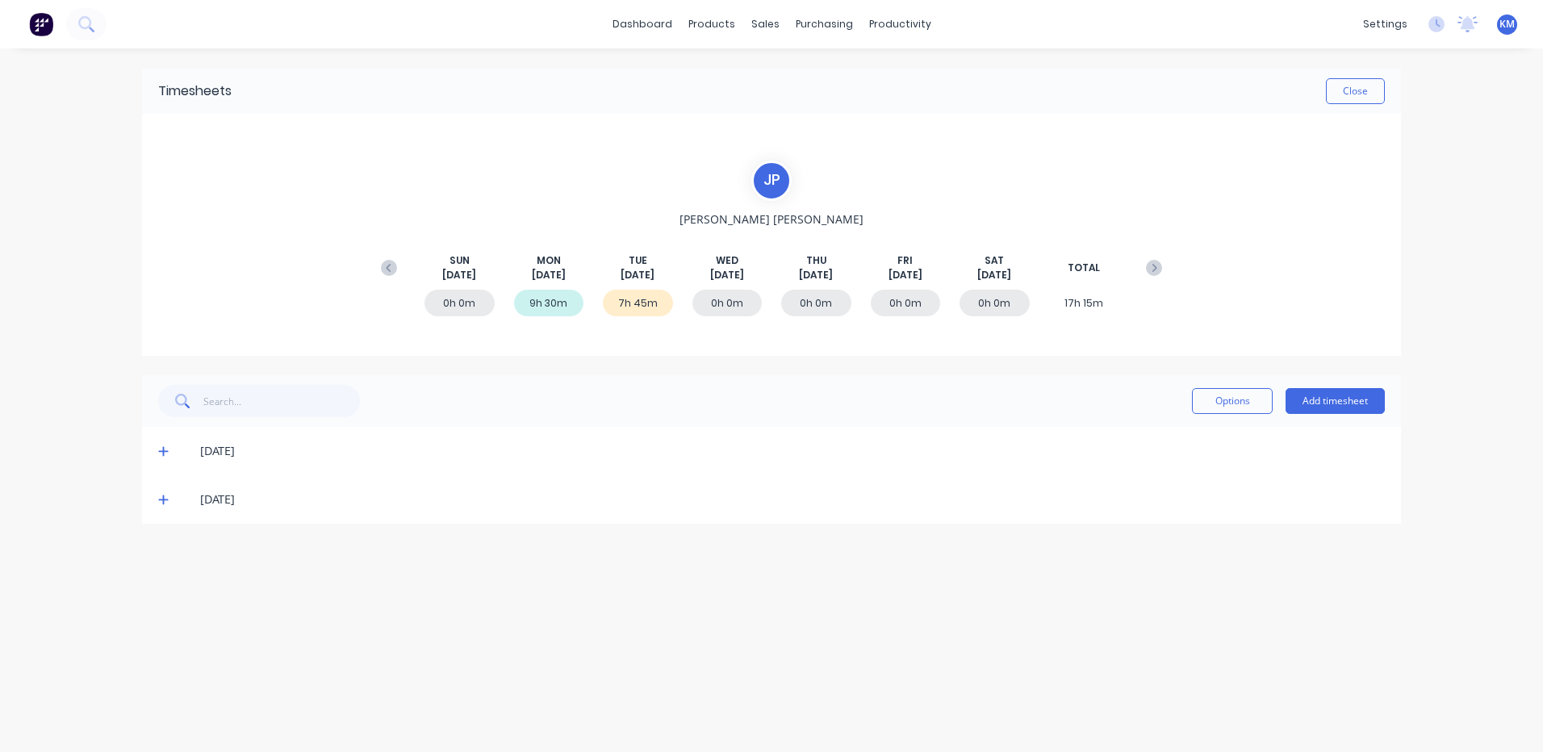
click at [166, 494] on span at bounding box center [166, 499] width 16 height 16
click at [165, 497] on span at bounding box center [166, 499] width 16 height 16
click at [168, 507] on span at bounding box center [166, 499] width 16 height 16
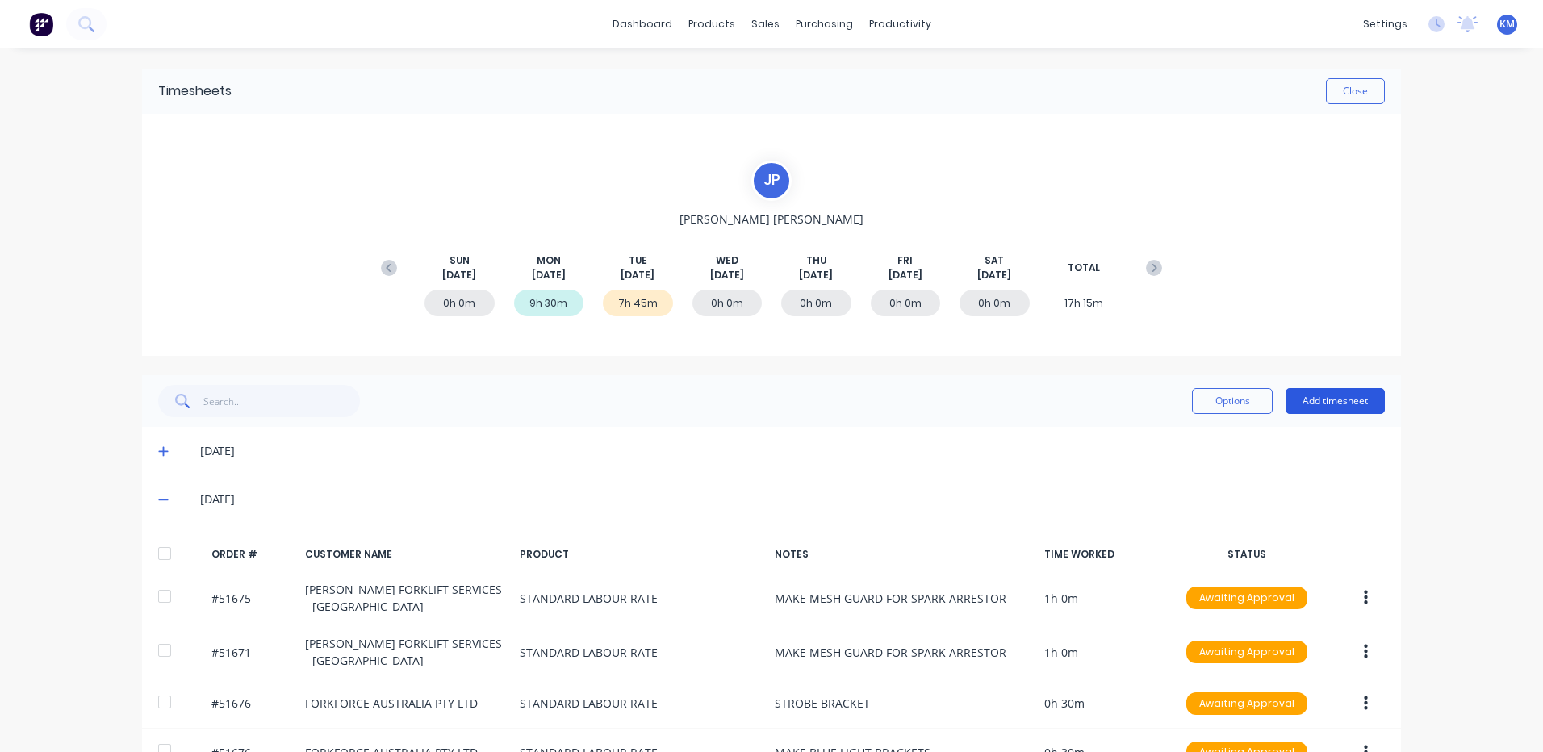
click at [1345, 410] on button "Add timesheet" at bounding box center [1335, 401] width 99 height 26
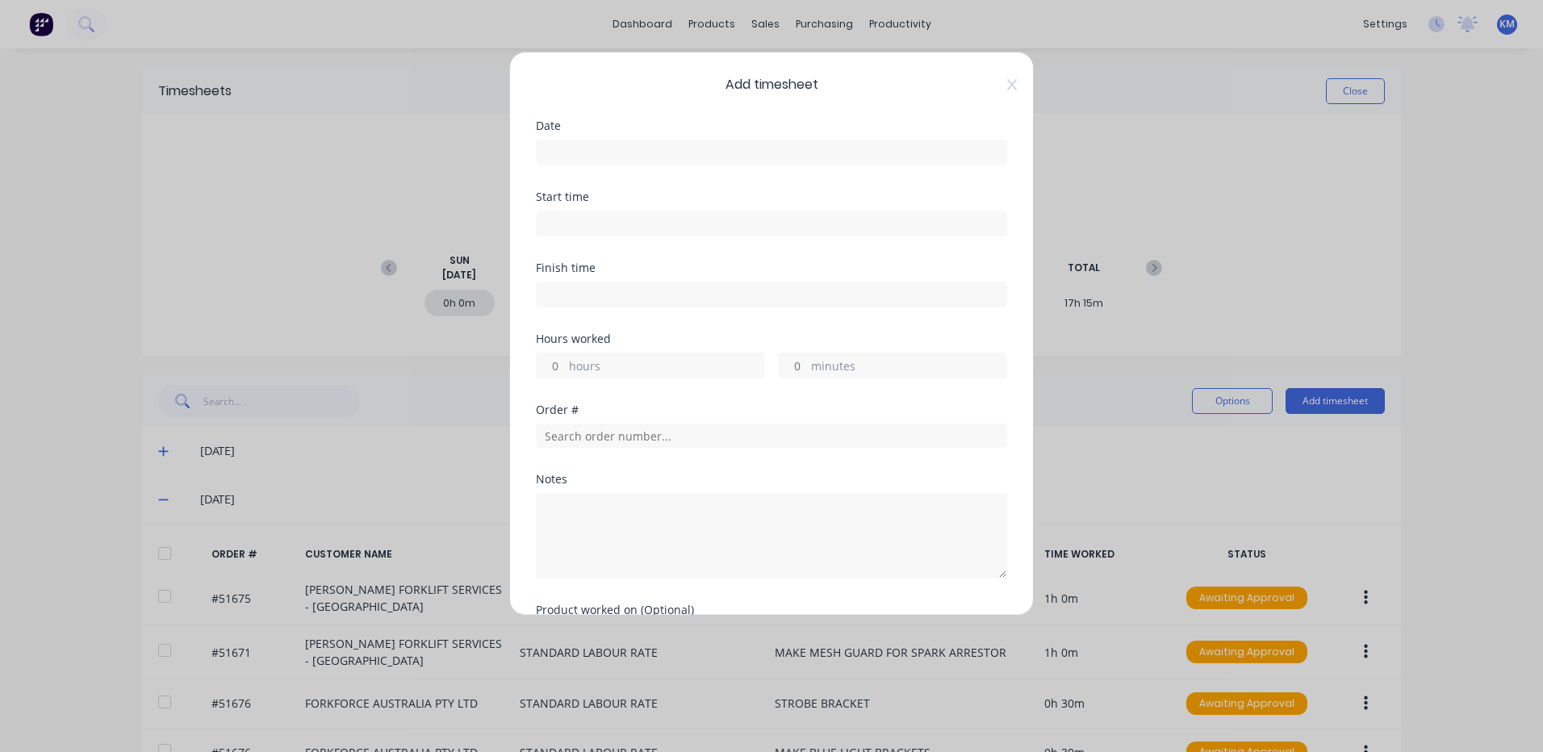
click at [824, 144] on input at bounding box center [772, 152] width 470 height 24
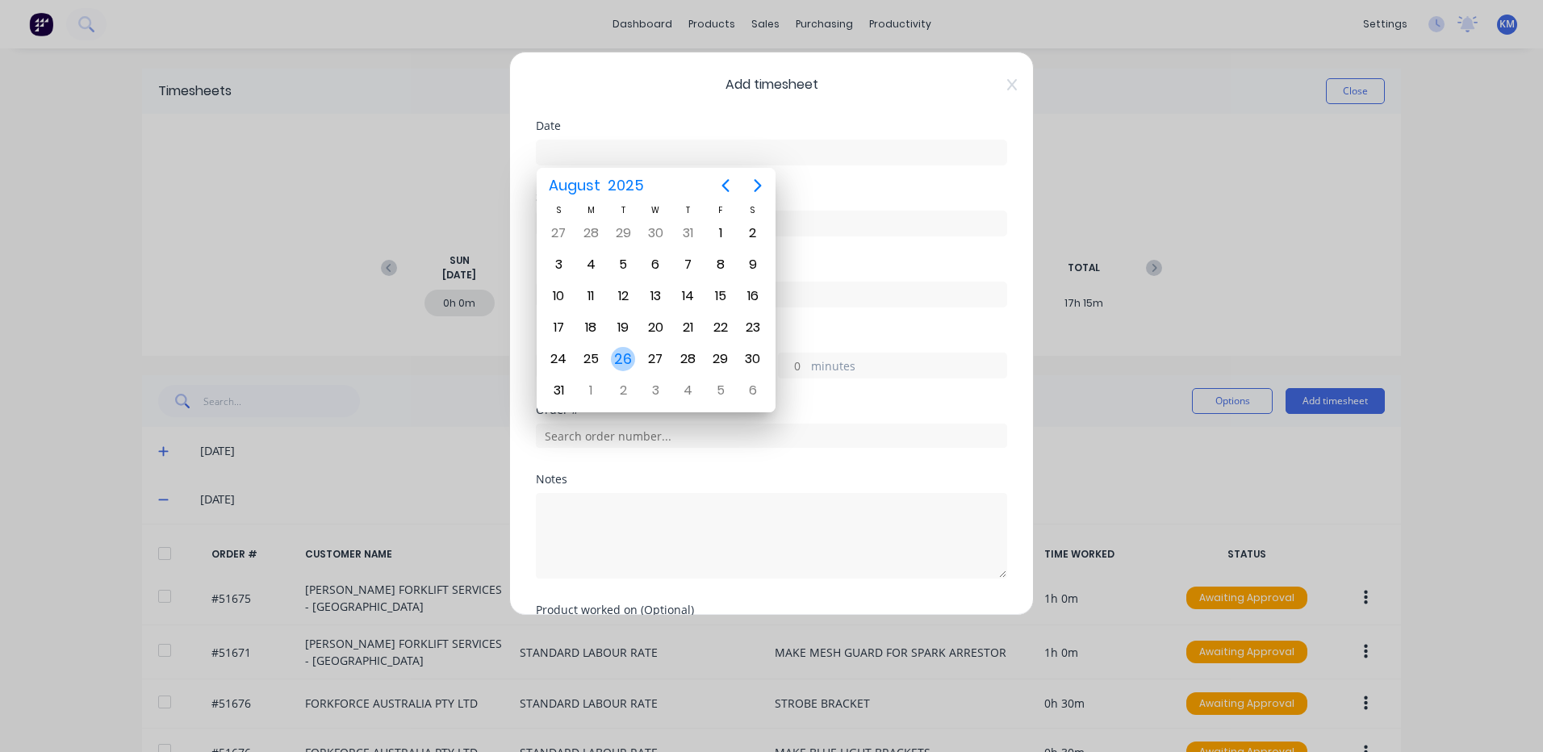
click at [635, 352] on div "26" at bounding box center [623, 359] width 32 height 31
type input "[DATE]"
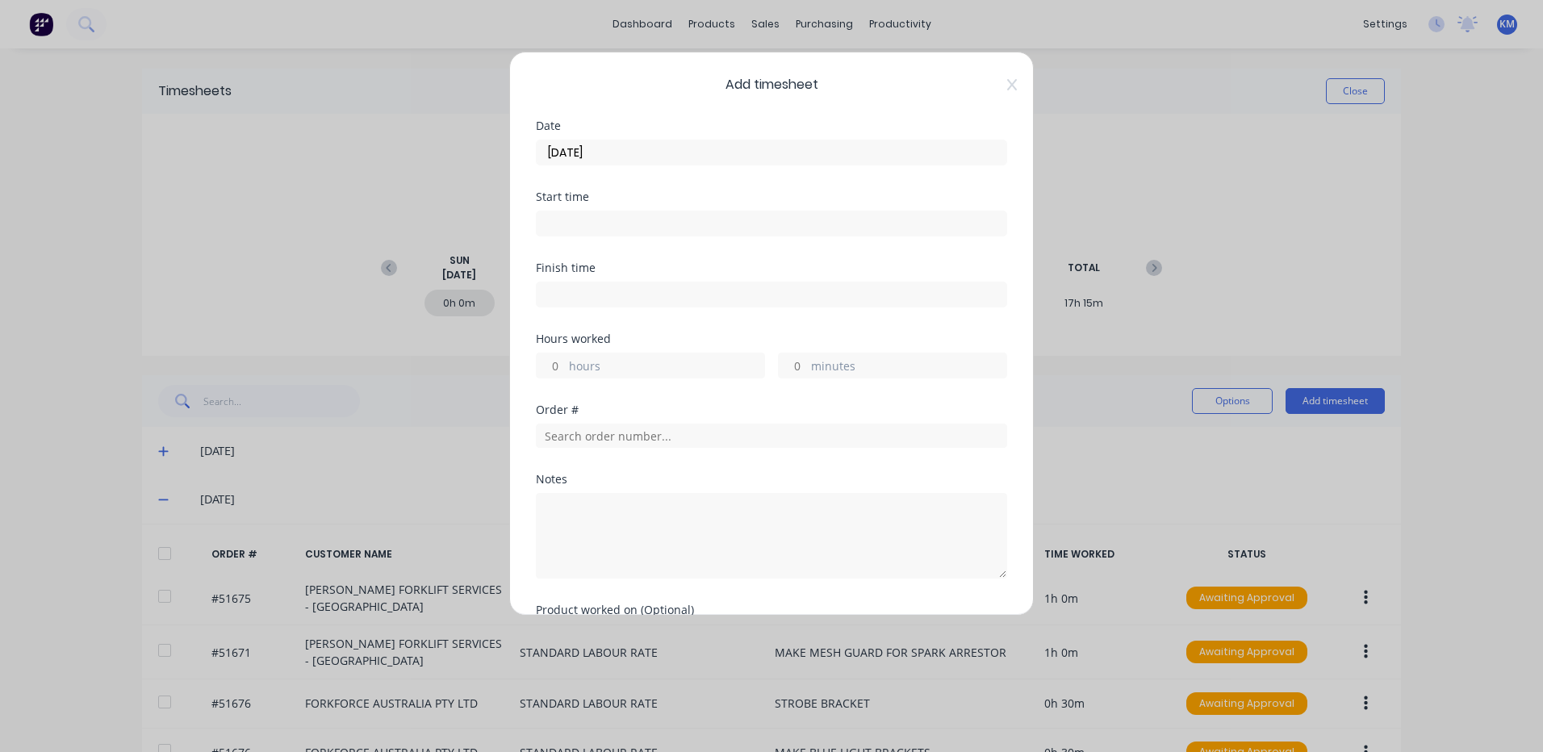
click at [575, 365] on label "hours" at bounding box center [666, 368] width 195 height 20
click at [565, 365] on input "hours" at bounding box center [551, 365] width 28 height 24
type input "0"
type input "1"
type input "30"
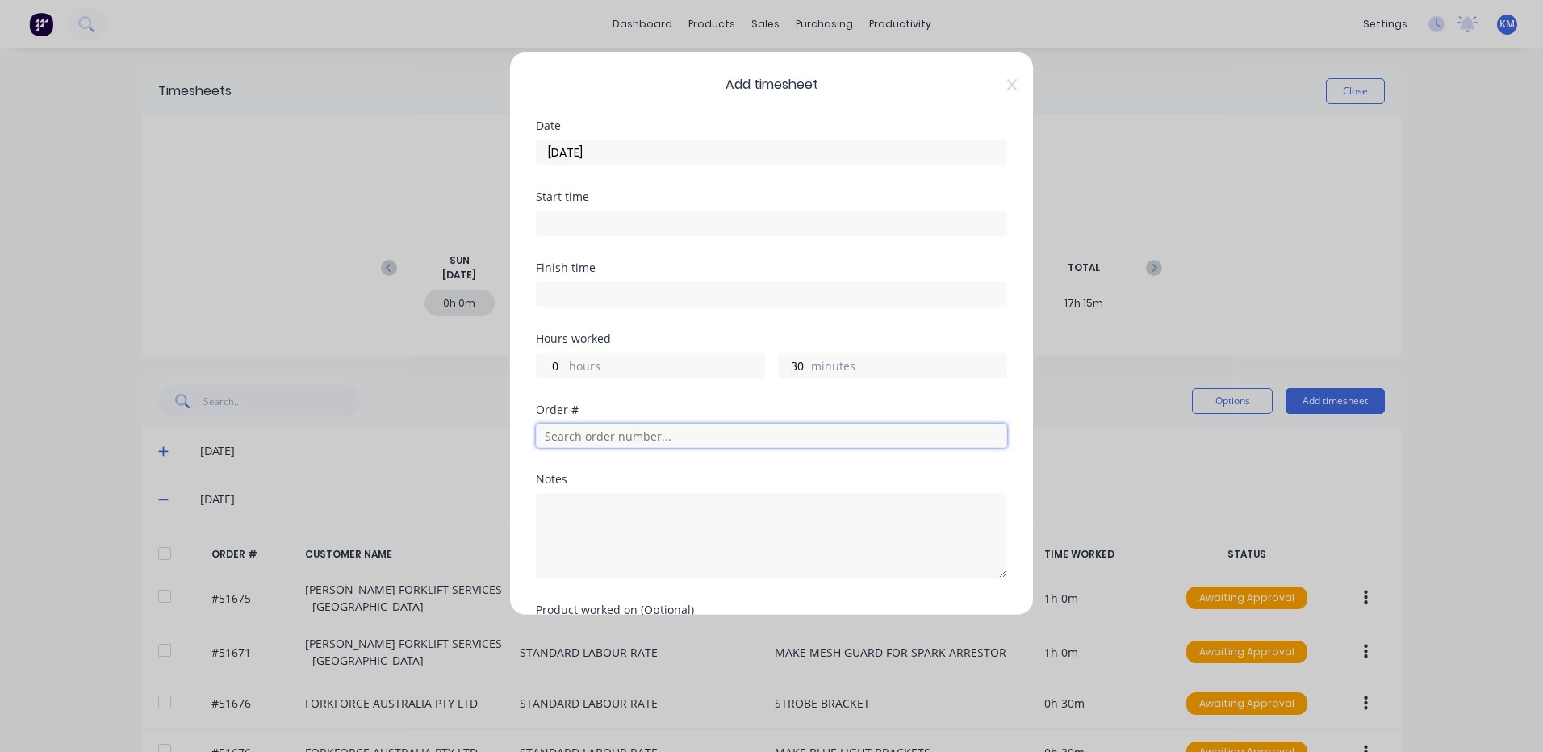
click at [763, 431] on input "text" at bounding box center [771, 436] width 471 height 24
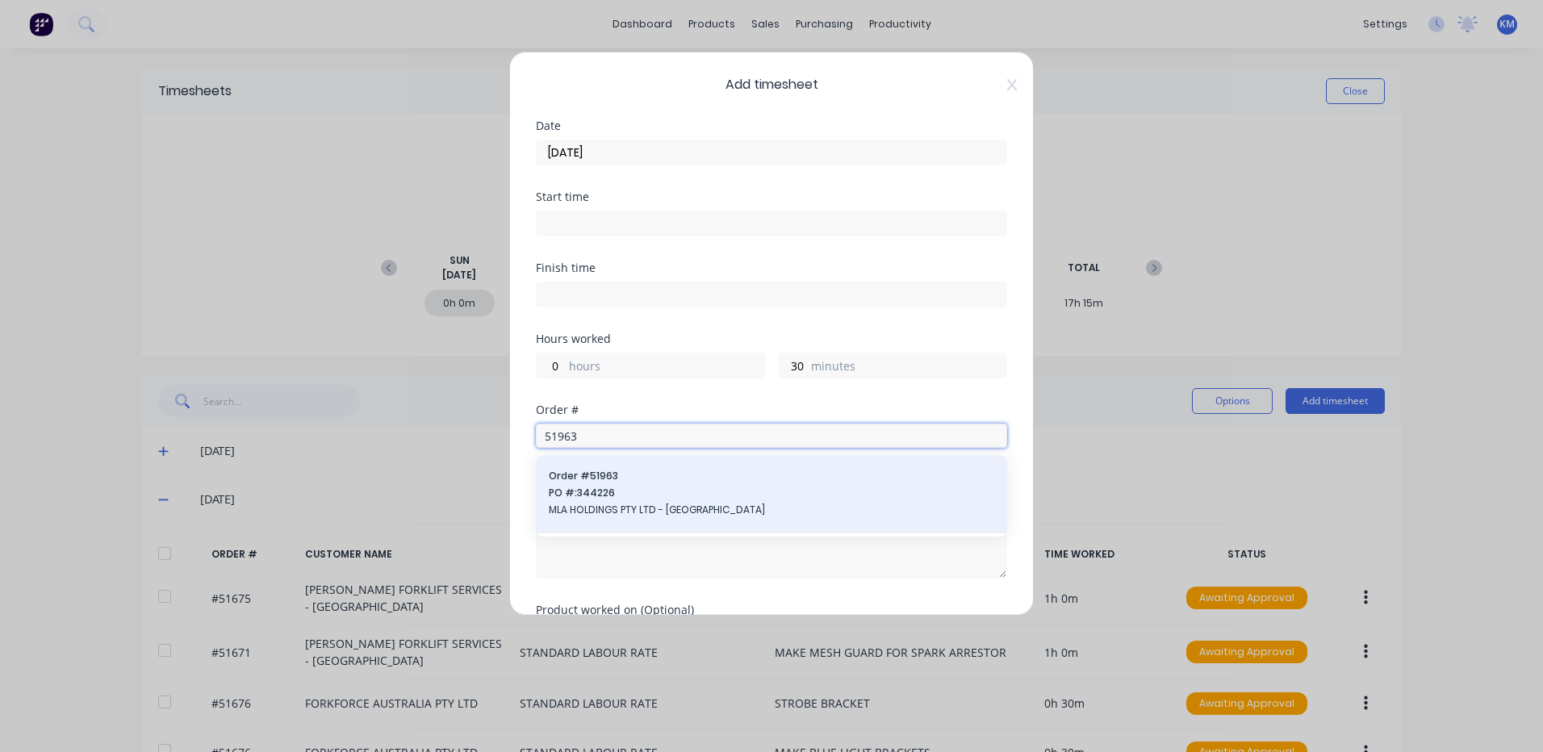
type input "51963"
click at [634, 482] on span "Order # 51963" at bounding box center [771, 476] width 445 height 15
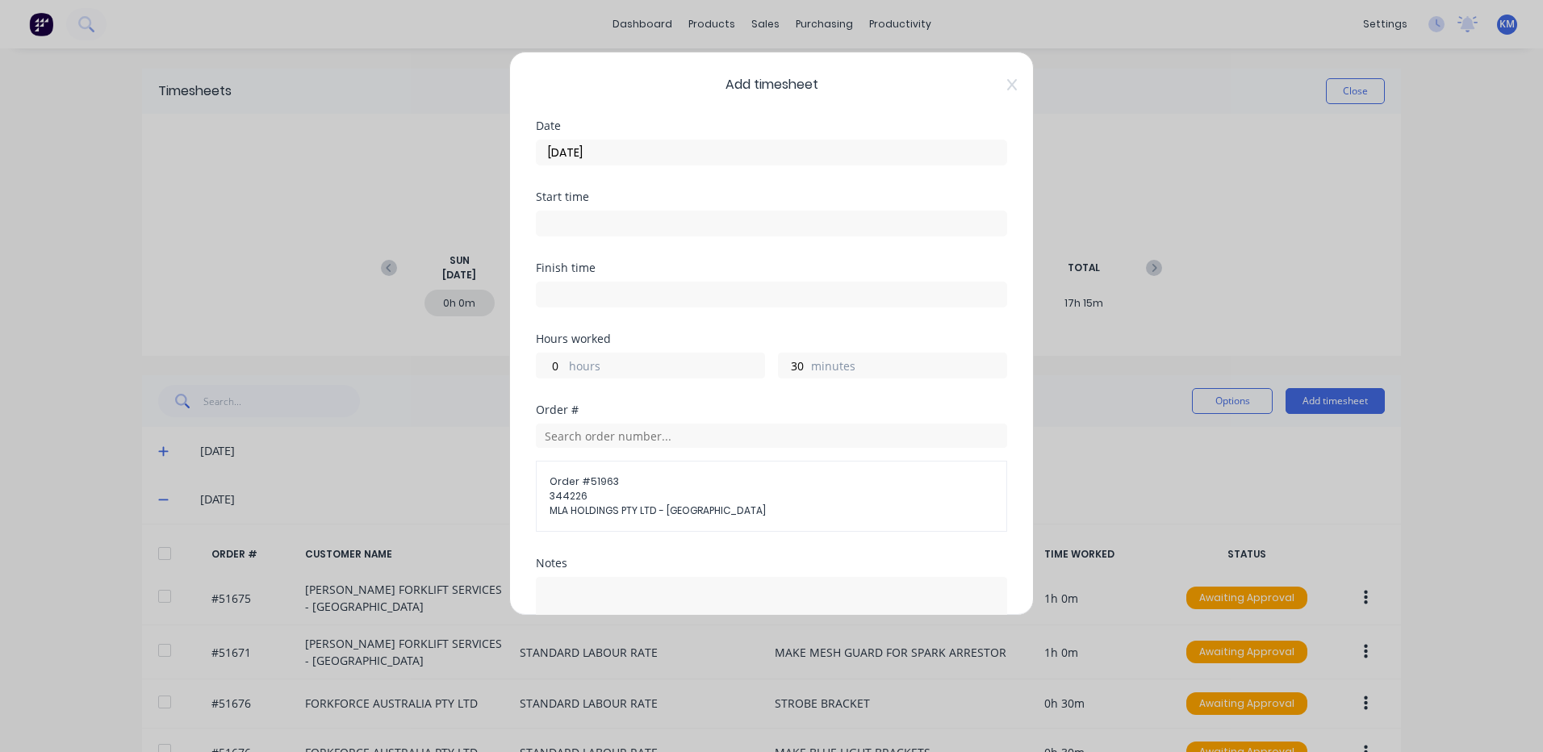
scroll to position [191, 0]
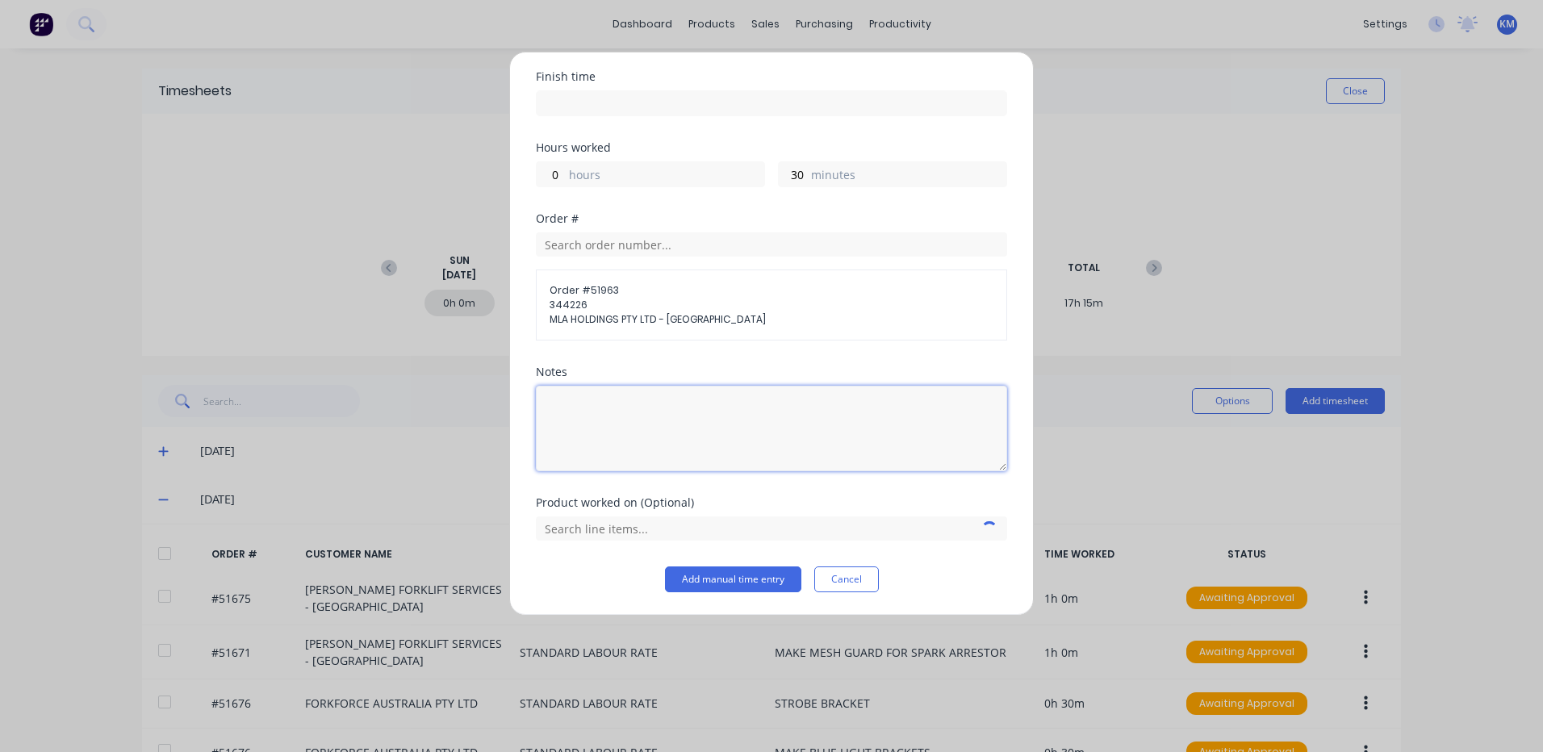
click at [667, 446] on textarea at bounding box center [771, 429] width 471 height 86
drag, startPoint x: 731, startPoint y: 421, endPoint x: 484, endPoint y: 441, distance: 247.7
click at [496, 416] on div "Add timesheet Date 26/08/2025 Start time Finish time Hours worked 0 hours 30 mi…" at bounding box center [771, 376] width 1543 height 752
type textarea "TACK/PREP ELECTRICAL BOX"
click at [667, 526] on input "text" at bounding box center [771, 528] width 471 height 24
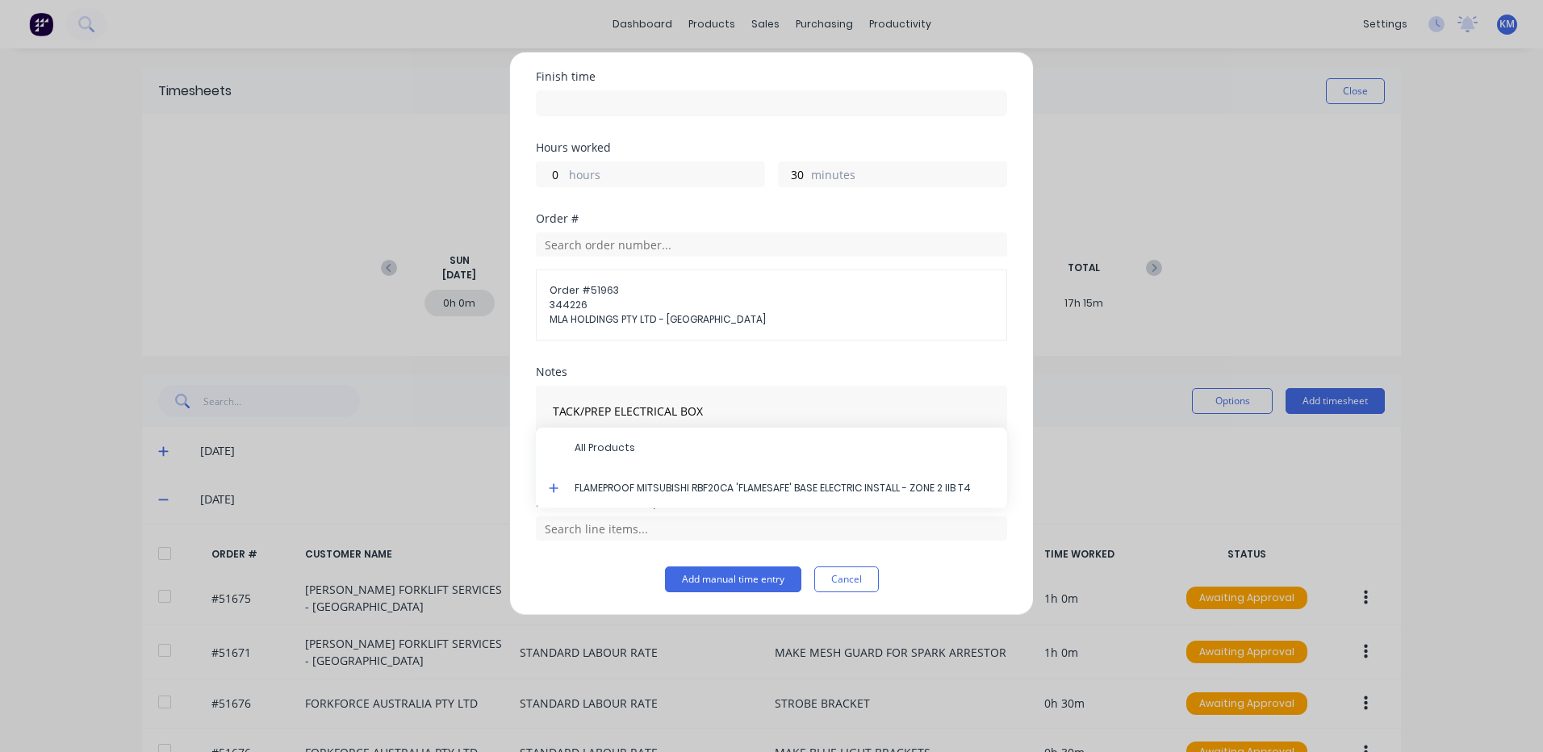
click at [552, 487] on icon at bounding box center [554, 488] width 10 height 10
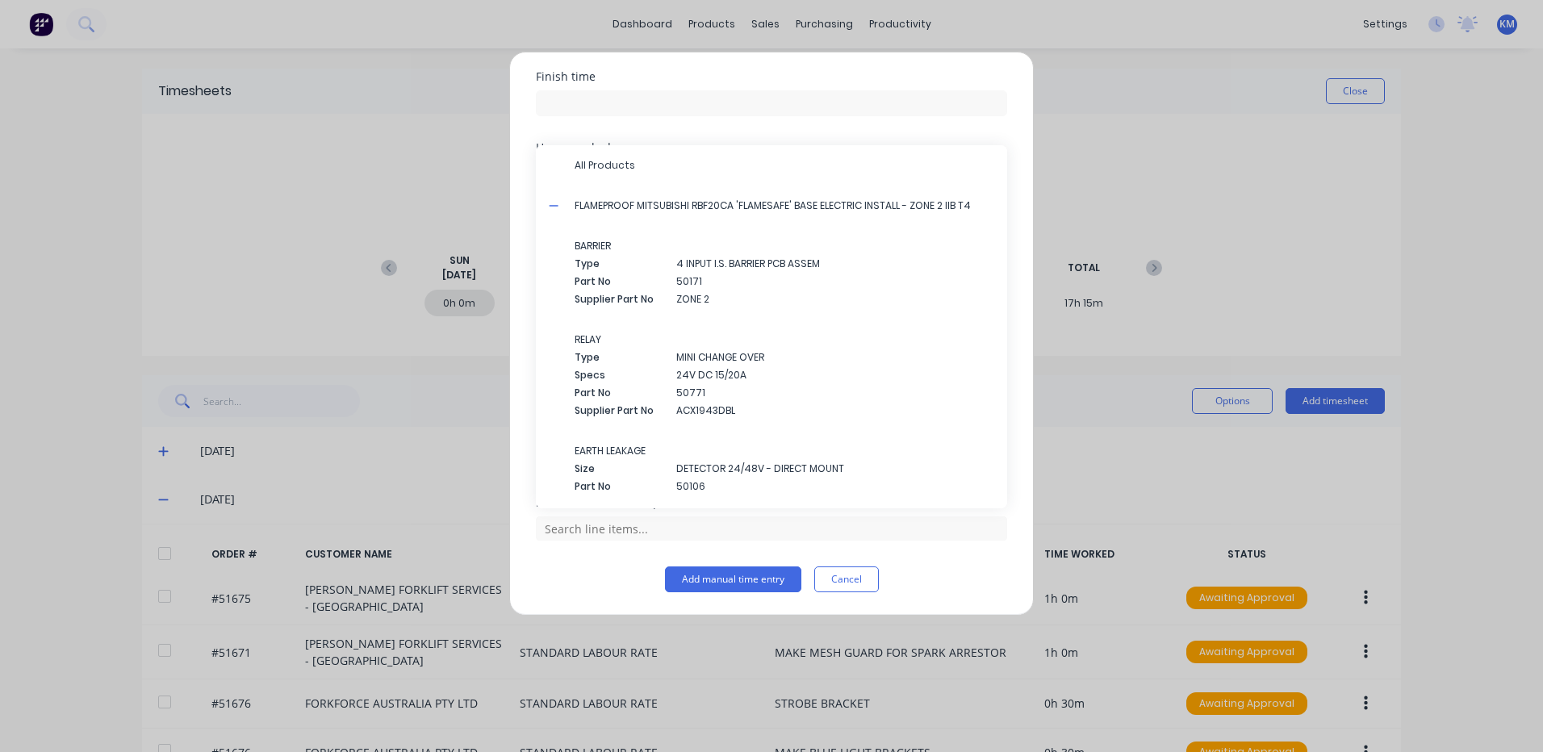
scroll to position [1929, 0]
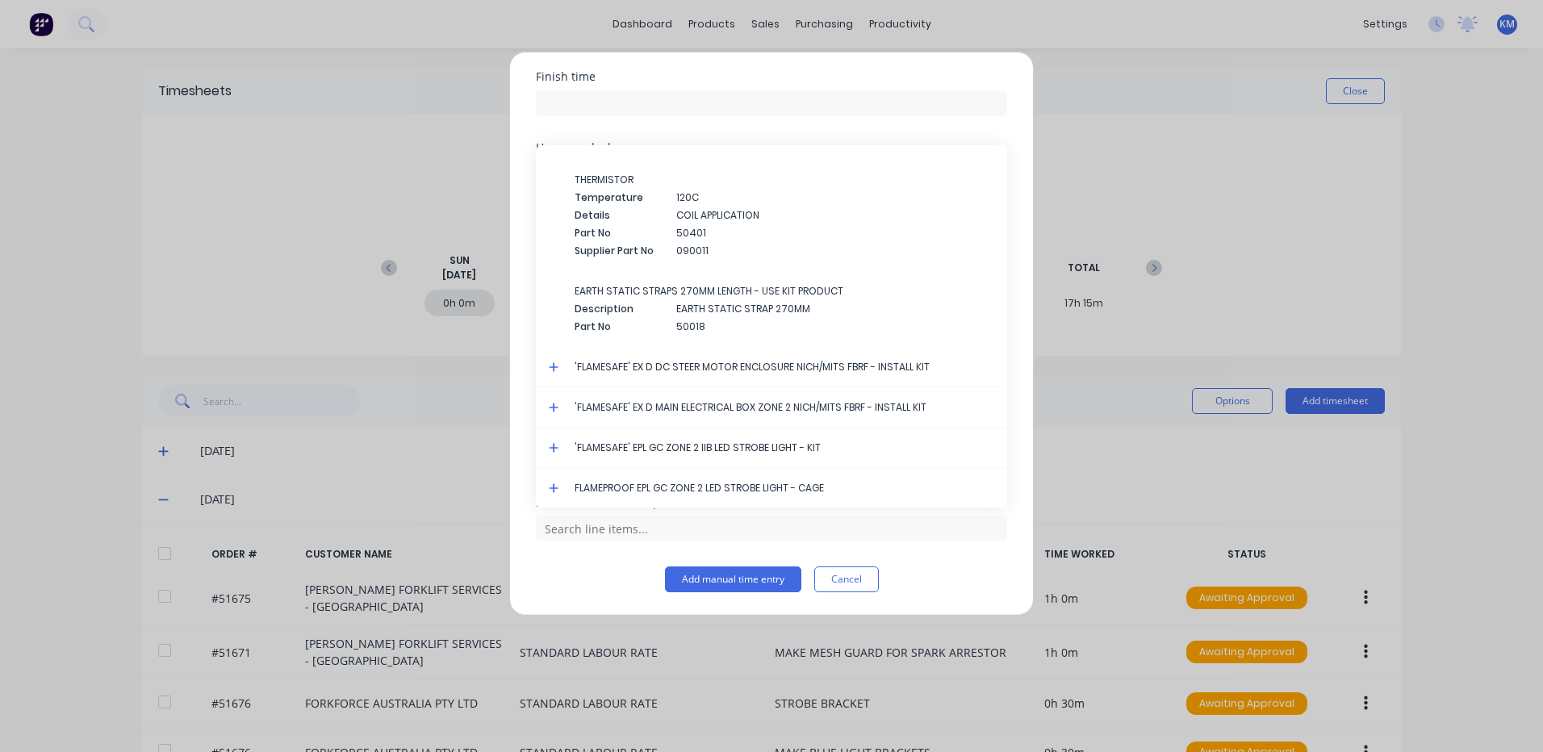
click at [557, 408] on icon at bounding box center [554, 408] width 10 height 10
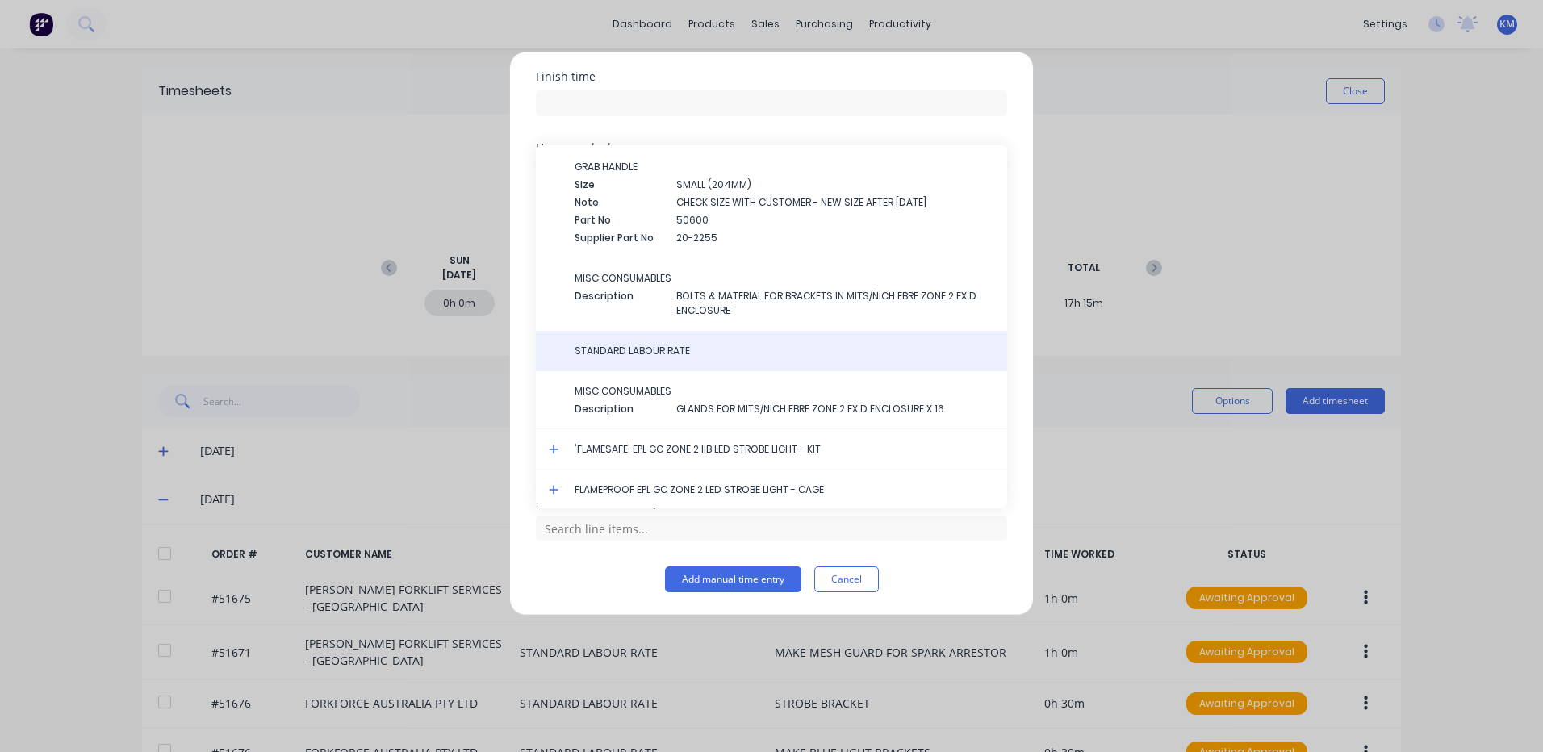
scroll to position [2950, 0]
click at [705, 358] on div "STANDARD LABOUR RATE" at bounding box center [771, 349] width 471 height 40
click at [681, 359] on div "STANDARD LABOUR RATE" at bounding box center [771, 349] width 471 height 40
click at [673, 355] on span "STANDARD LABOUR RATE" at bounding box center [785, 349] width 420 height 15
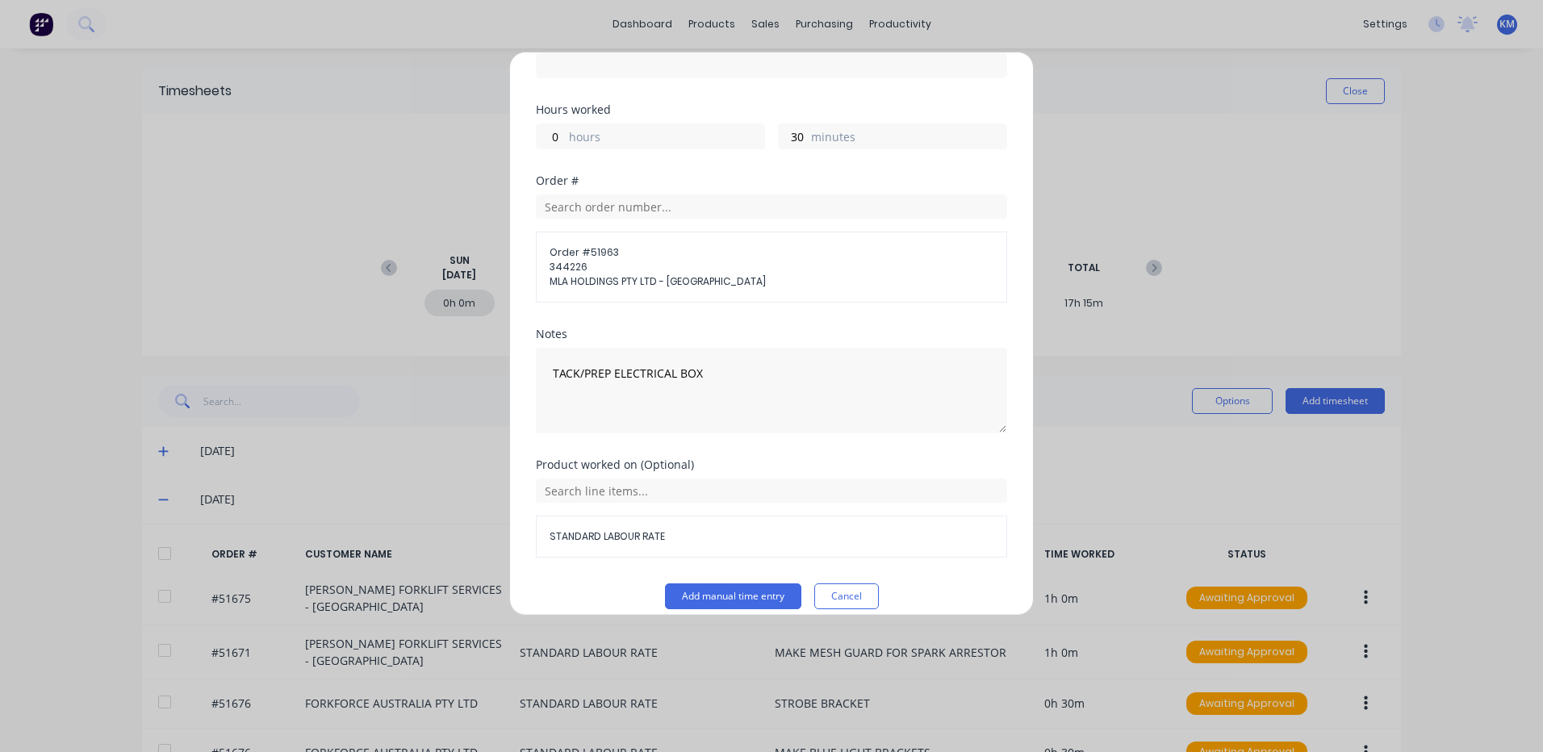
scroll to position [246, 0]
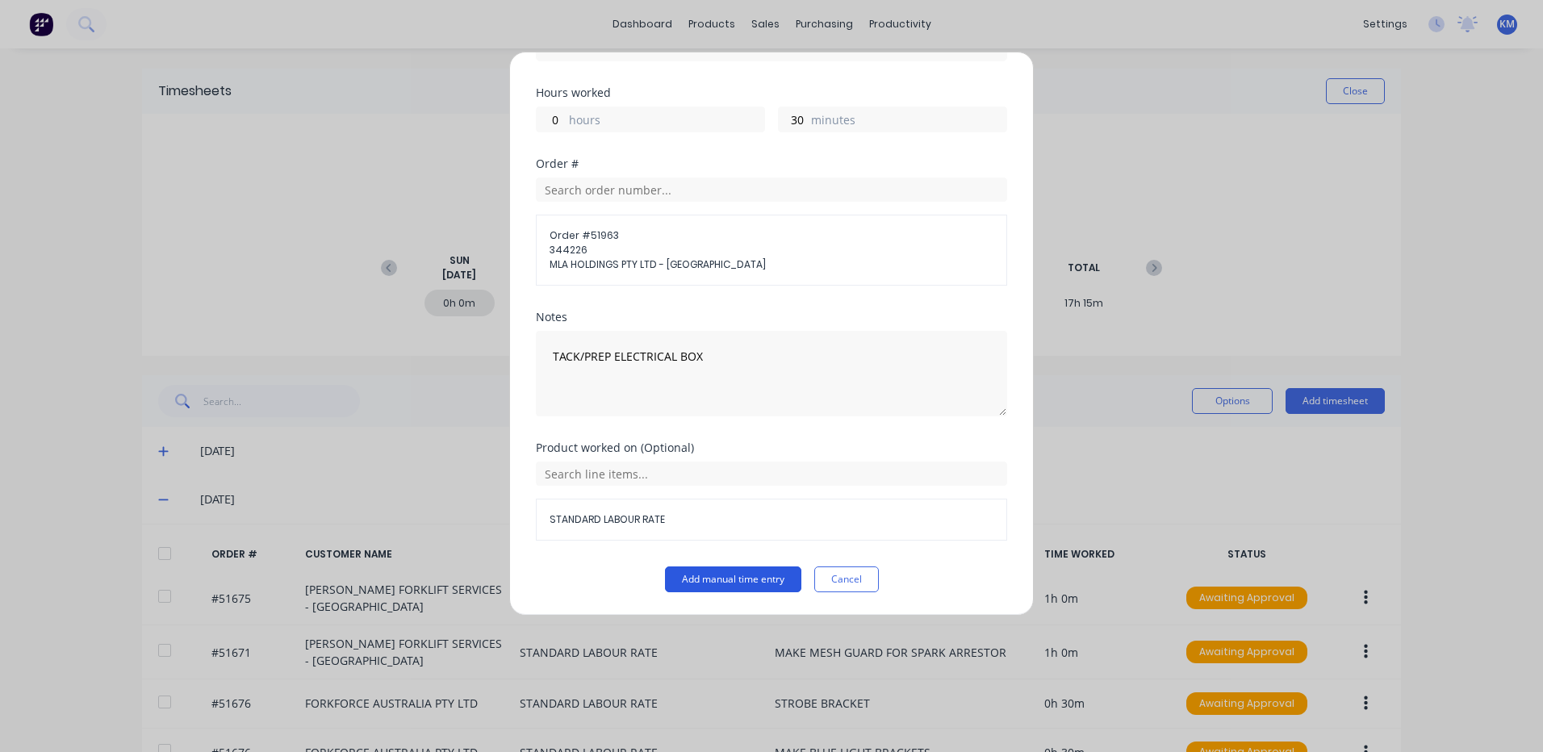
click at [734, 573] on button "Add manual time entry" at bounding box center [733, 580] width 136 height 26
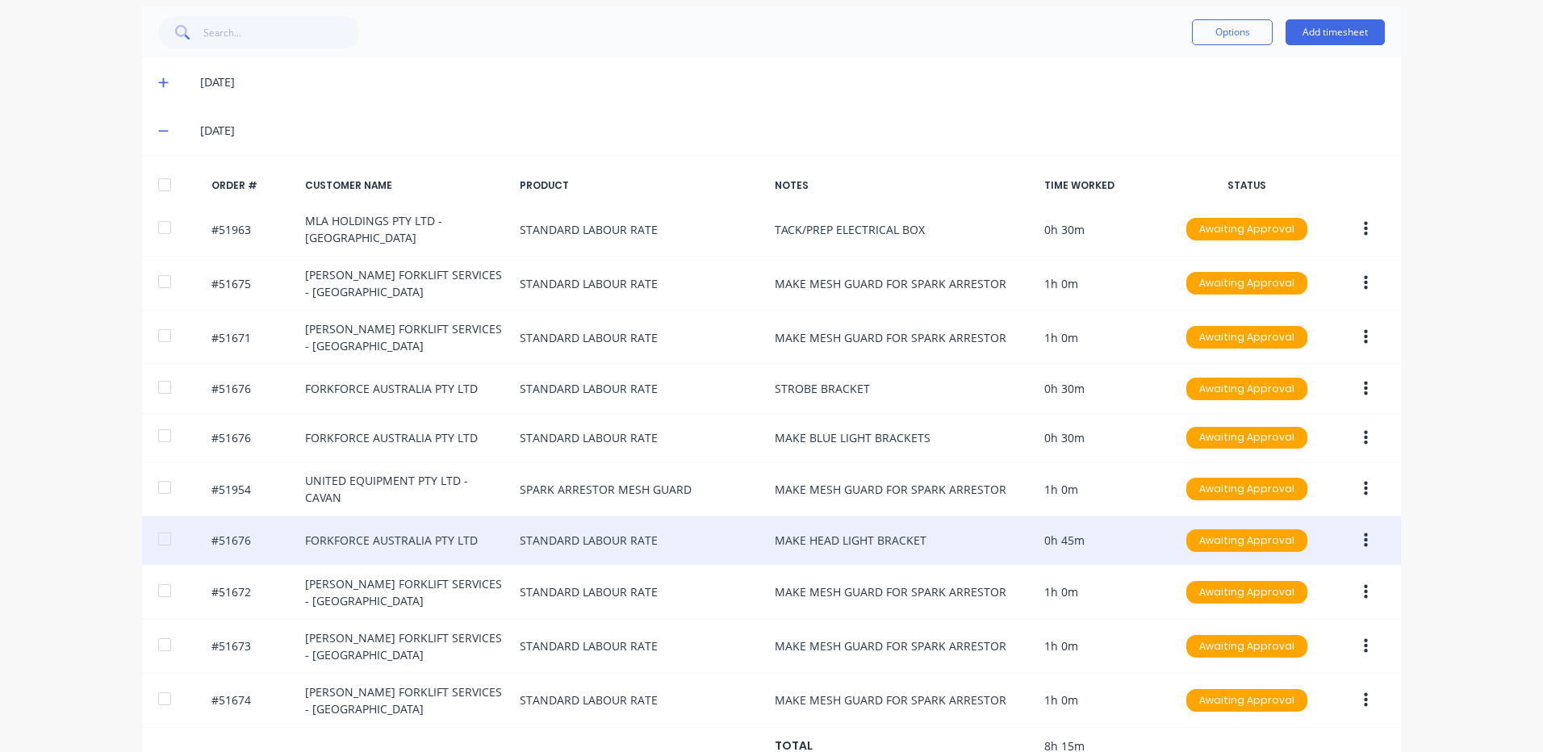
scroll to position [409, 0]
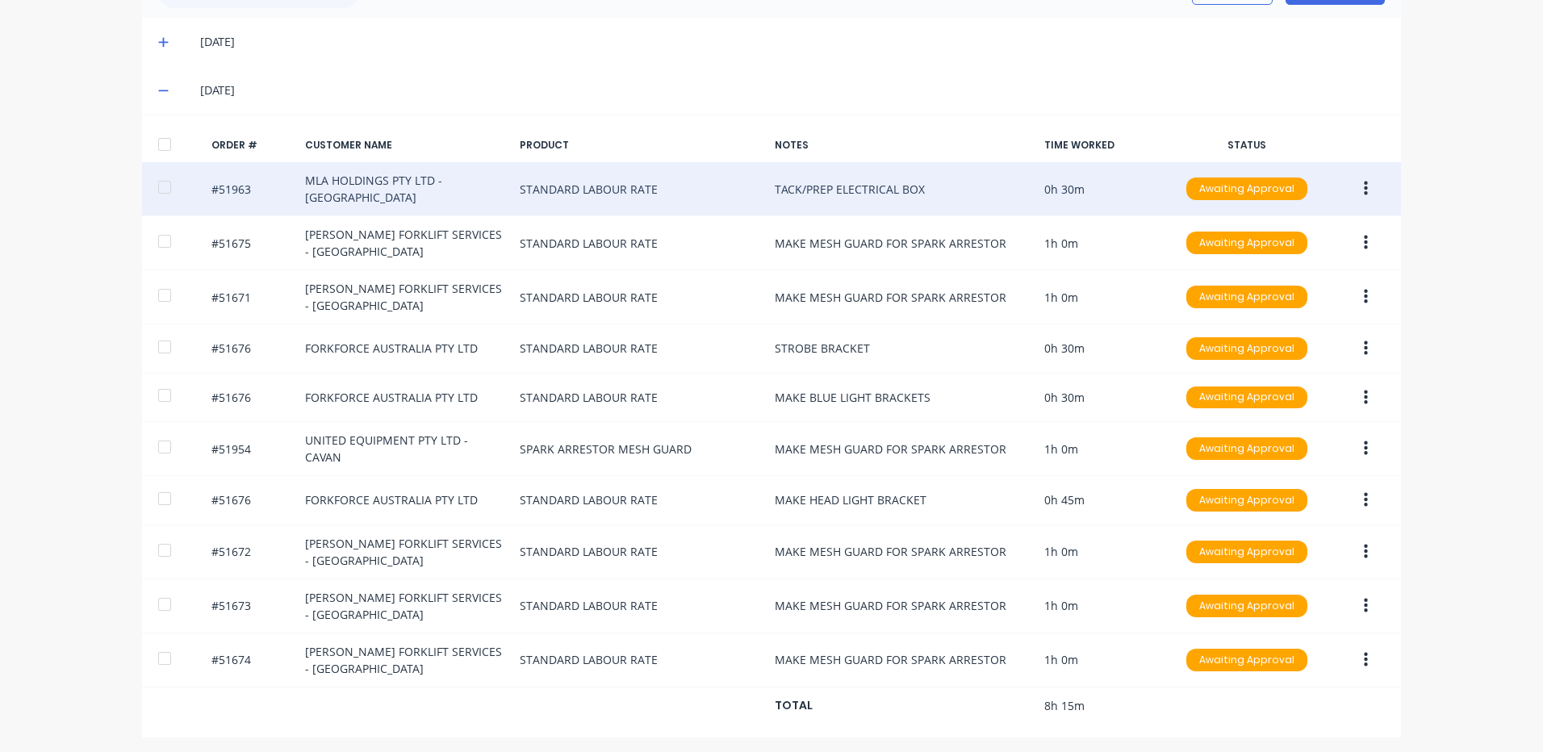
click at [1364, 183] on icon "button" at bounding box center [1366, 189] width 4 height 15
click at [1305, 336] on div "Duplicate" at bounding box center [1308, 327] width 124 height 23
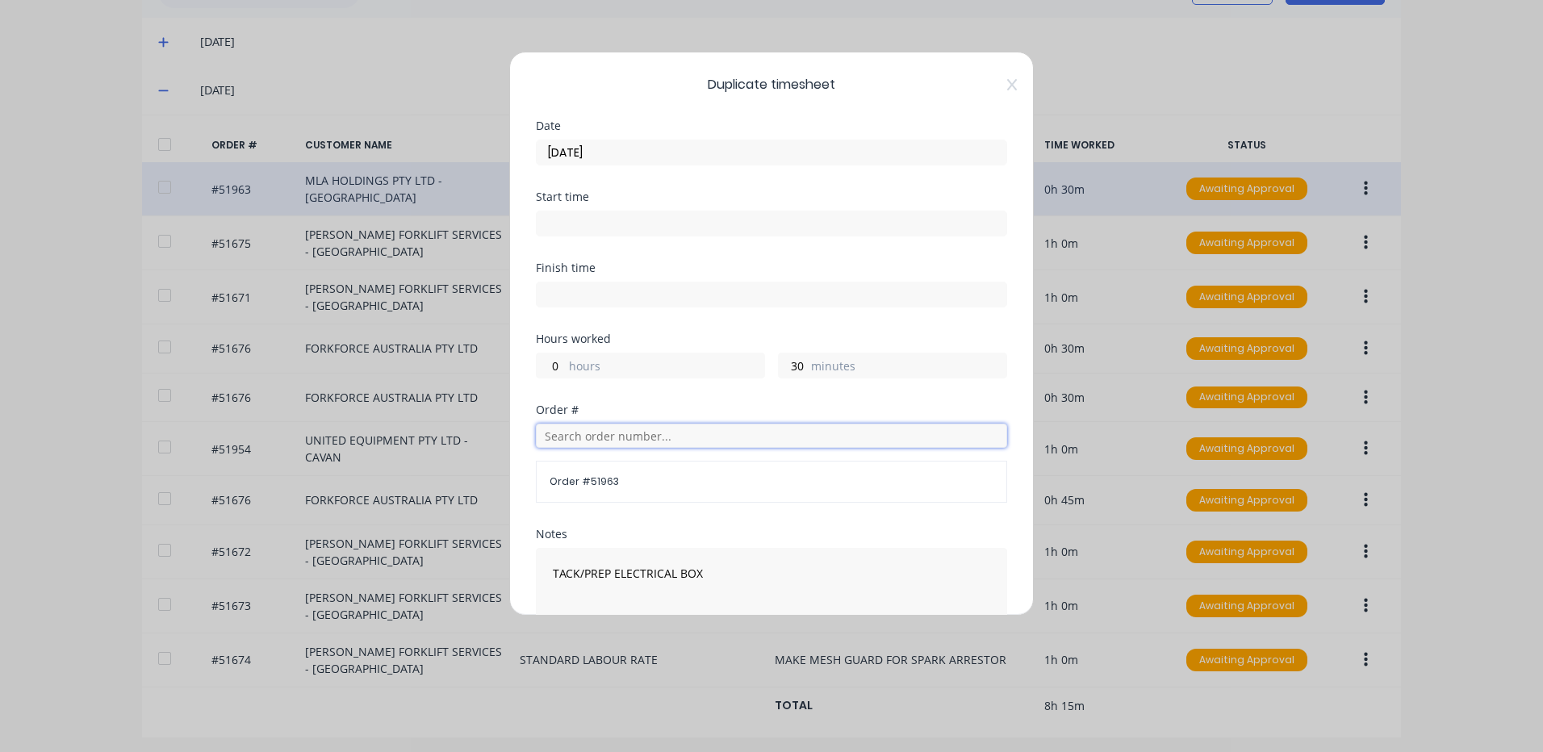
click at [634, 429] on input "text" at bounding box center [771, 436] width 471 height 24
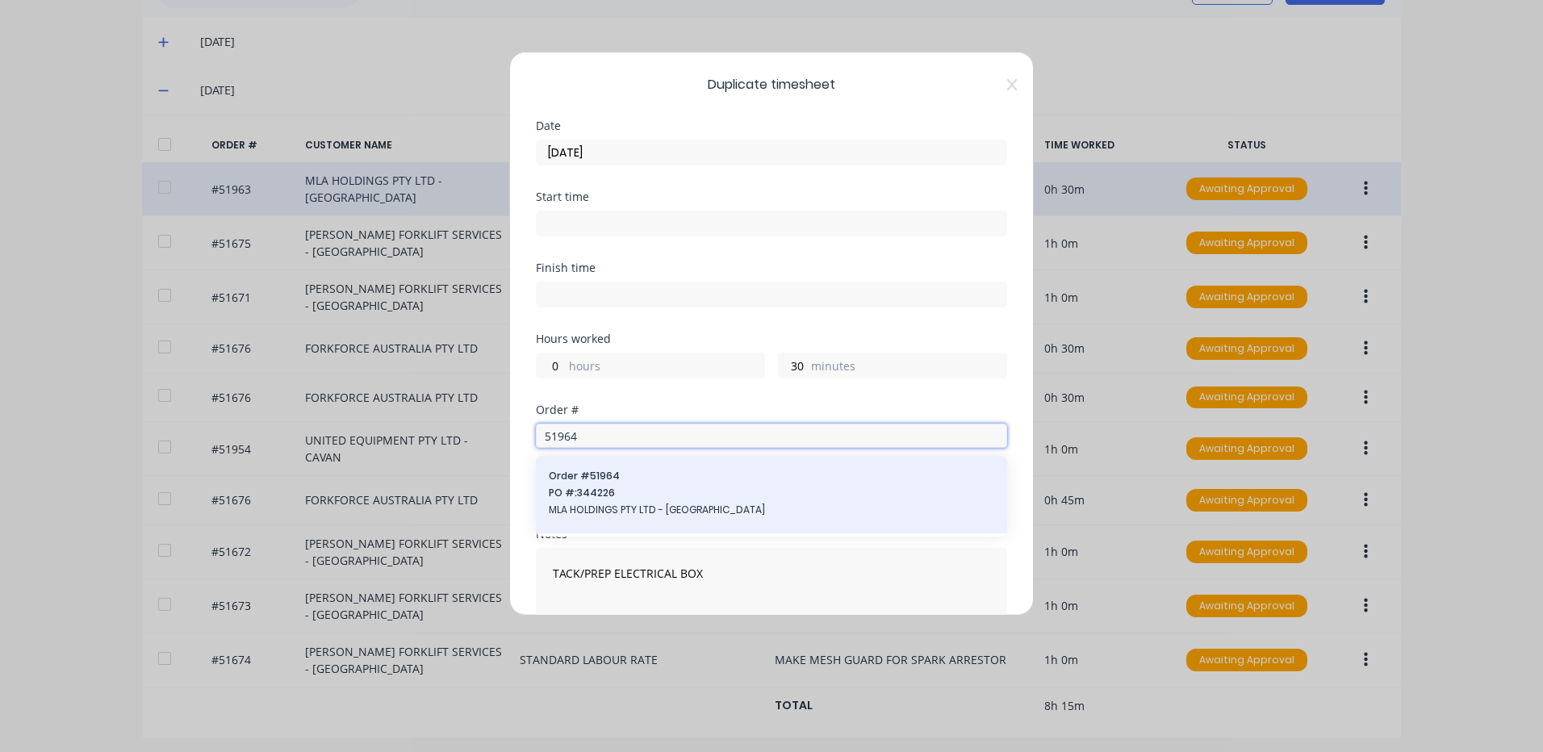
type input "51964"
click at [642, 481] on span "Order # 51964" at bounding box center [771, 476] width 445 height 15
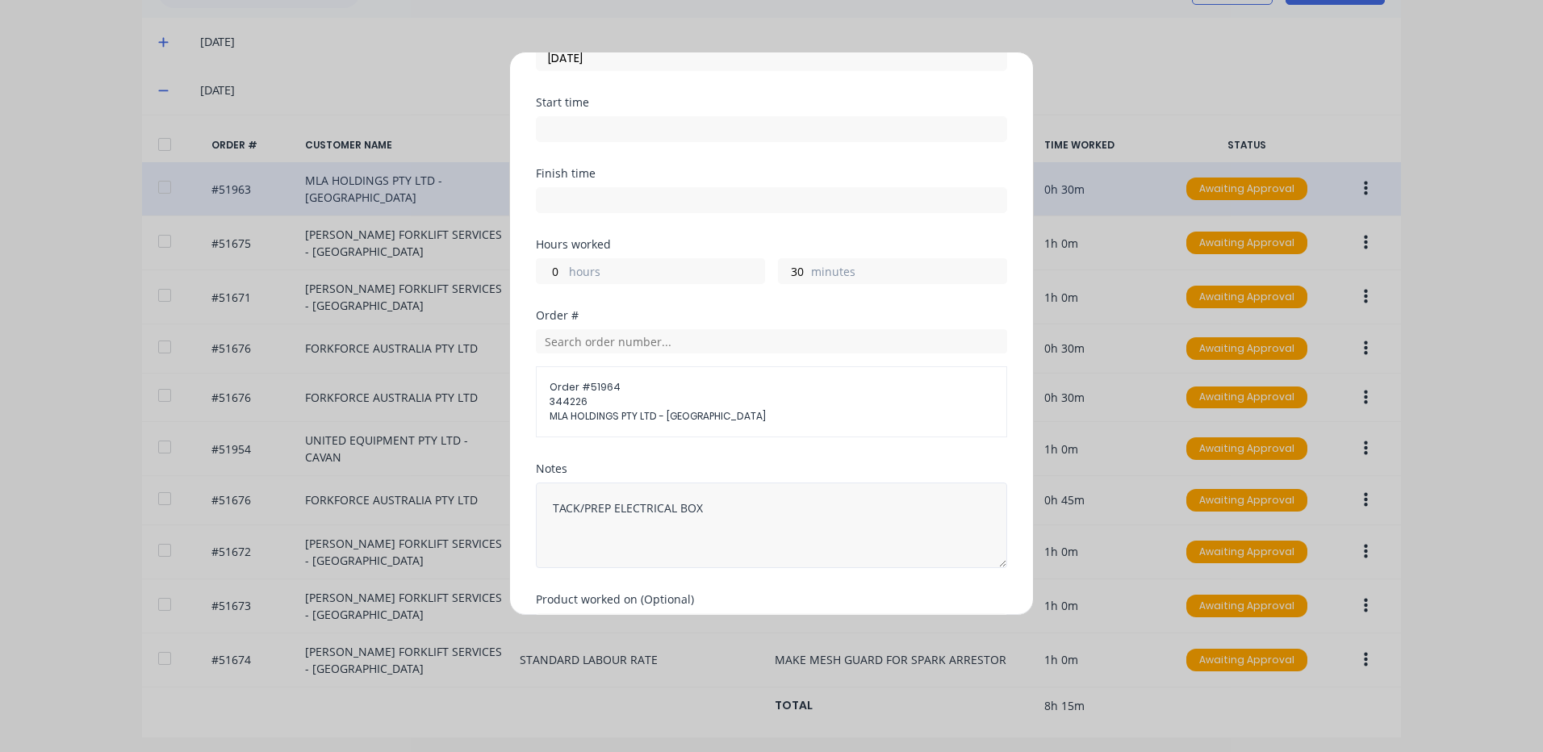
scroll to position [191, 0]
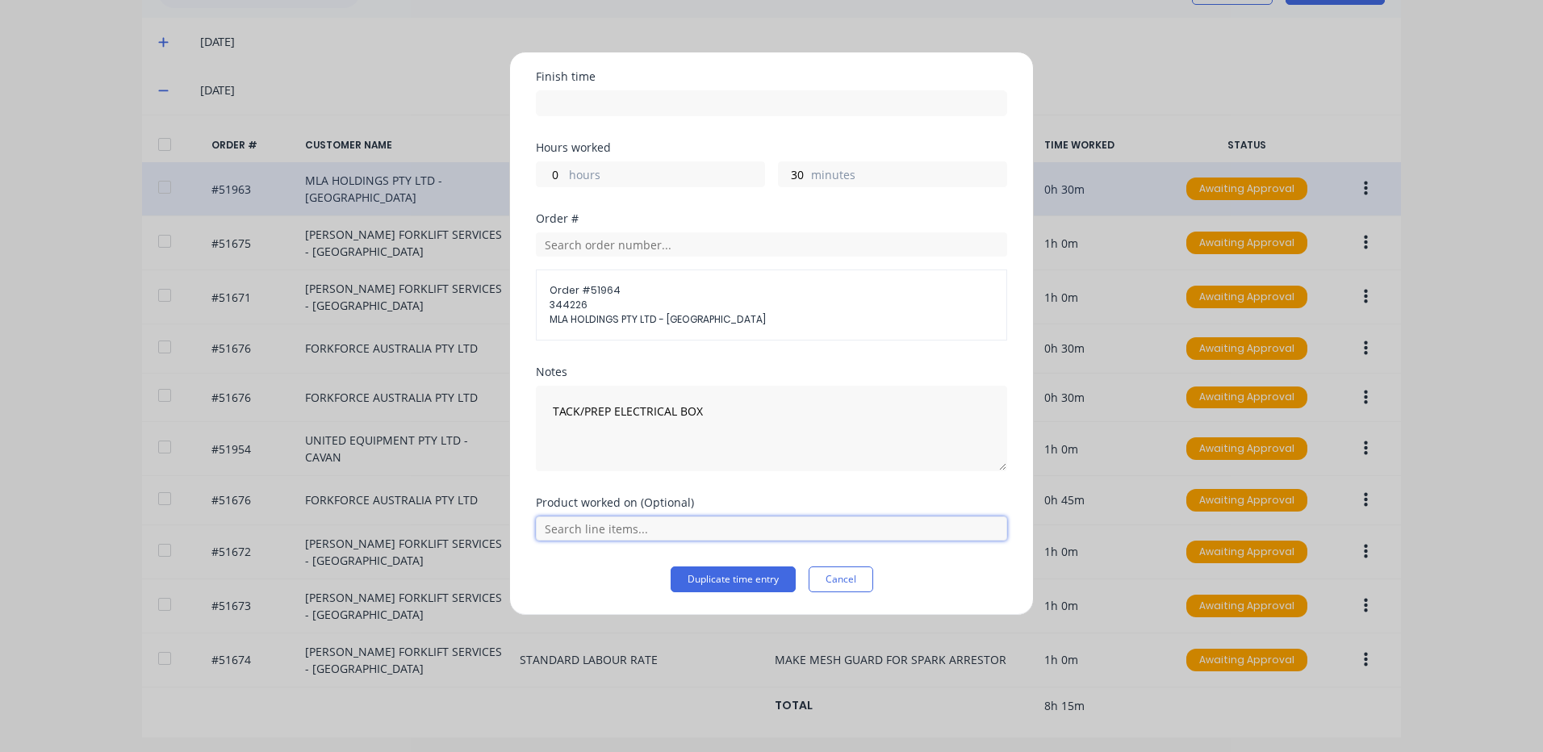
click at [772, 532] on input "text" at bounding box center [771, 528] width 471 height 24
click at [552, 489] on icon at bounding box center [554, 488] width 10 height 11
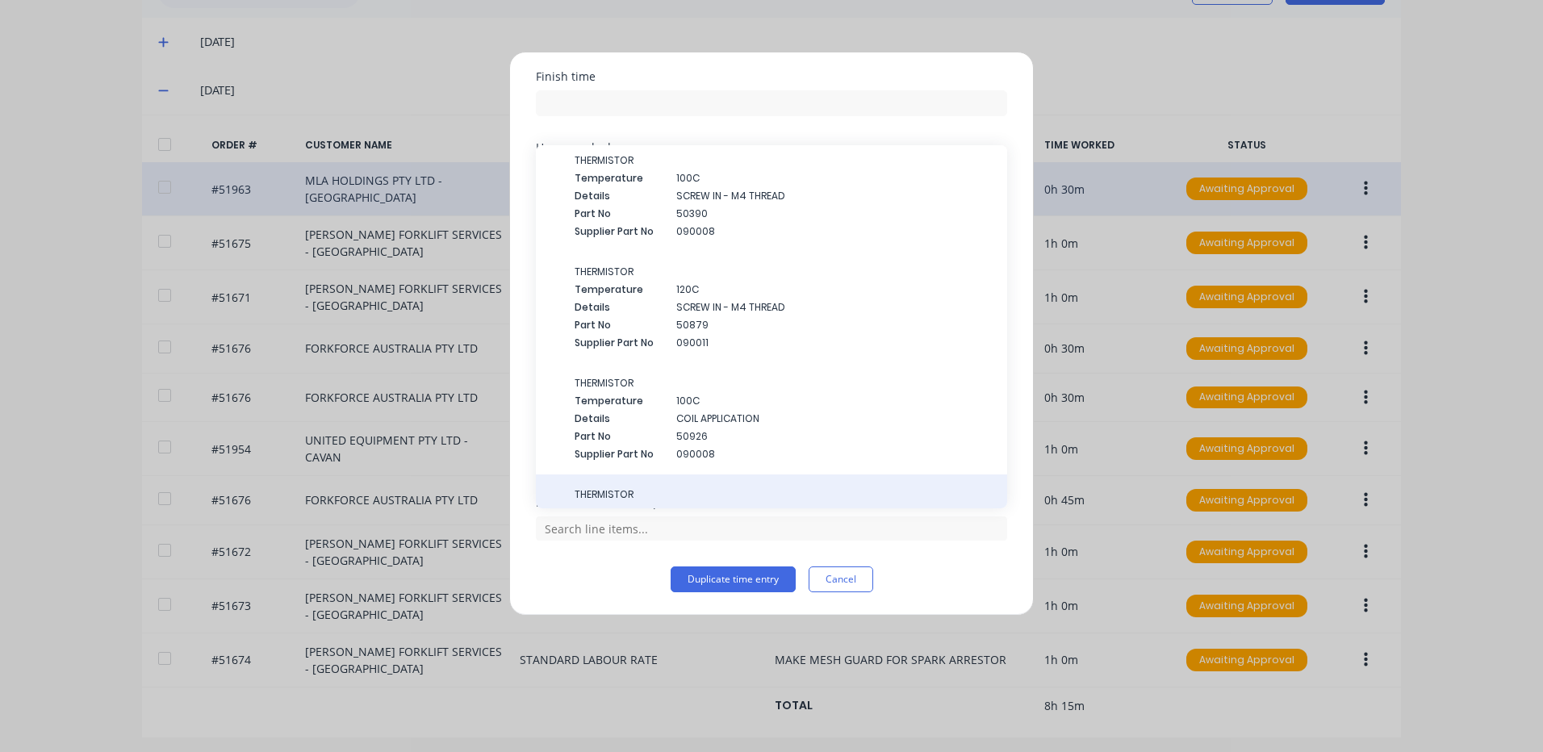
scroll to position [1929, 0]
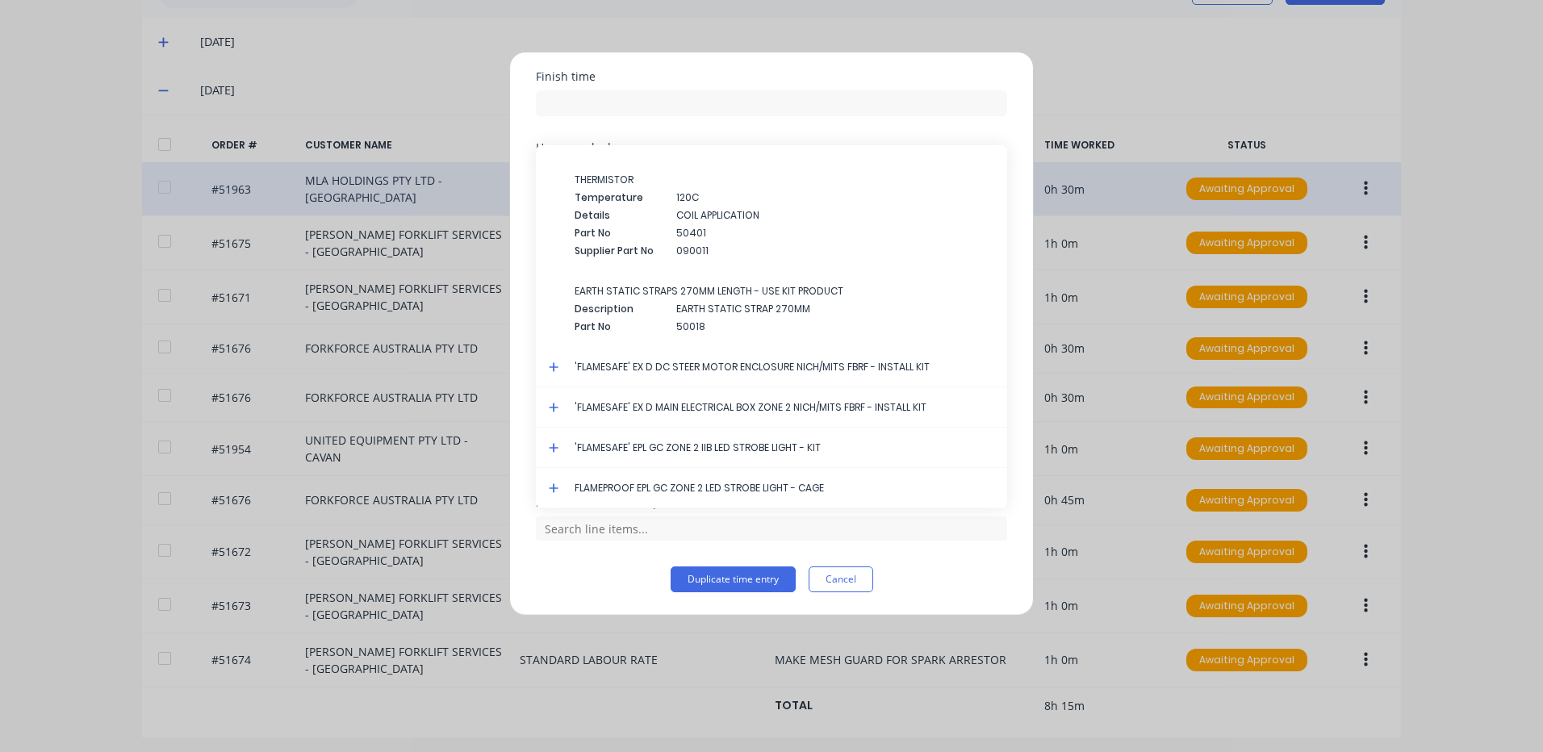
click at [553, 406] on icon at bounding box center [554, 407] width 10 height 11
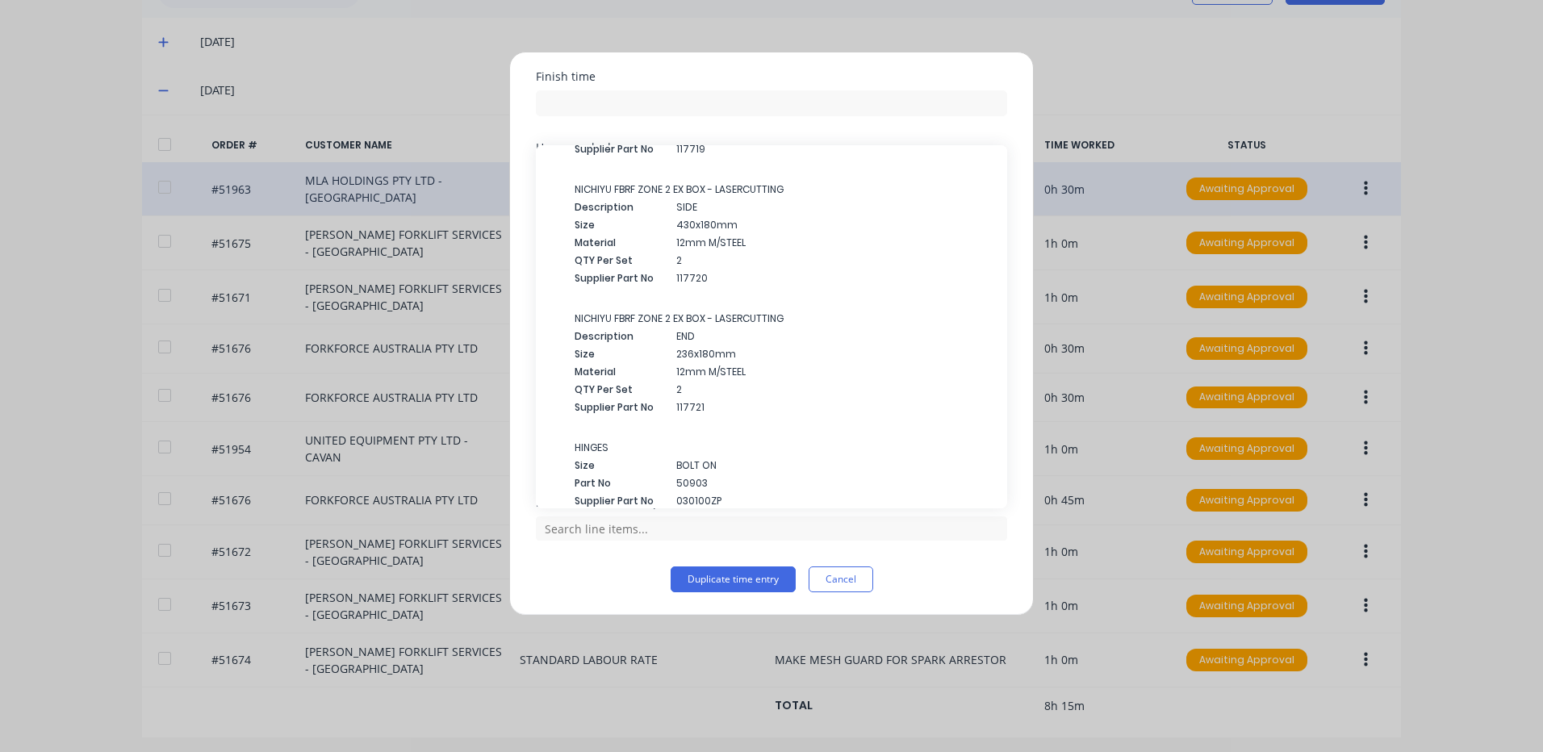
scroll to position [2950, 0]
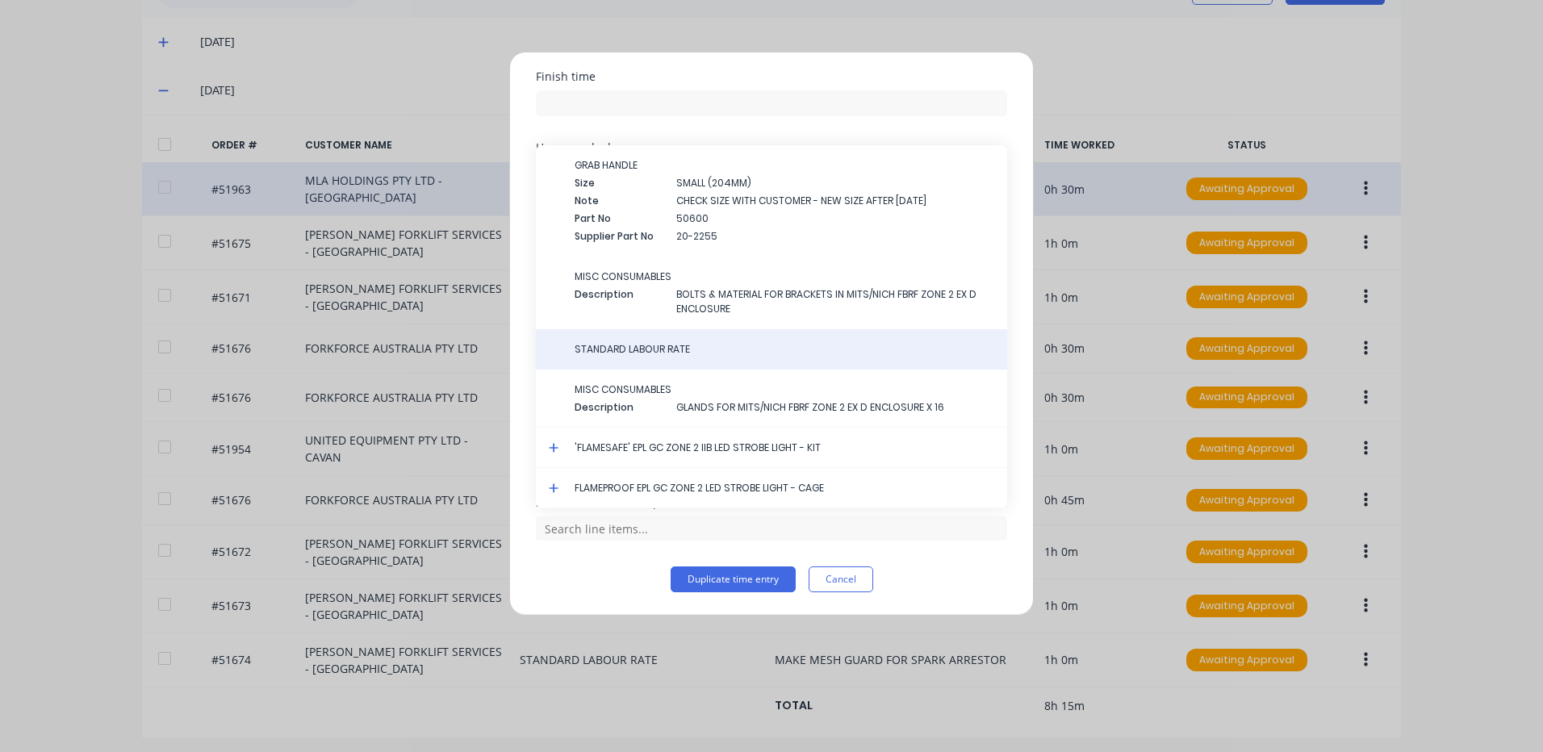
click at [656, 358] on div "STANDARD LABOUR RATE" at bounding box center [771, 349] width 471 height 40
click at [663, 349] on span "STANDARD LABOUR RATE" at bounding box center [785, 349] width 420 height 15
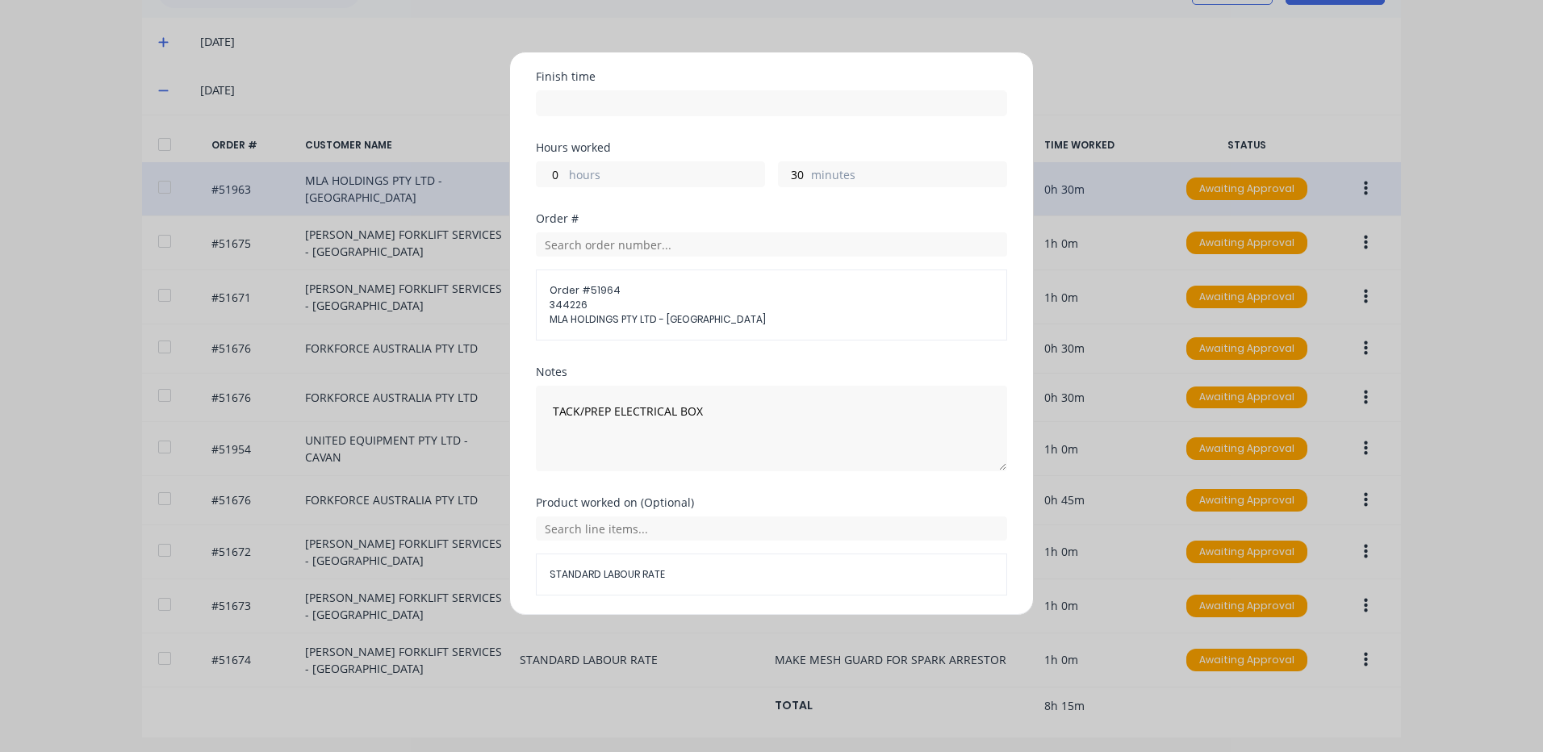
scroll to position [246, 0]
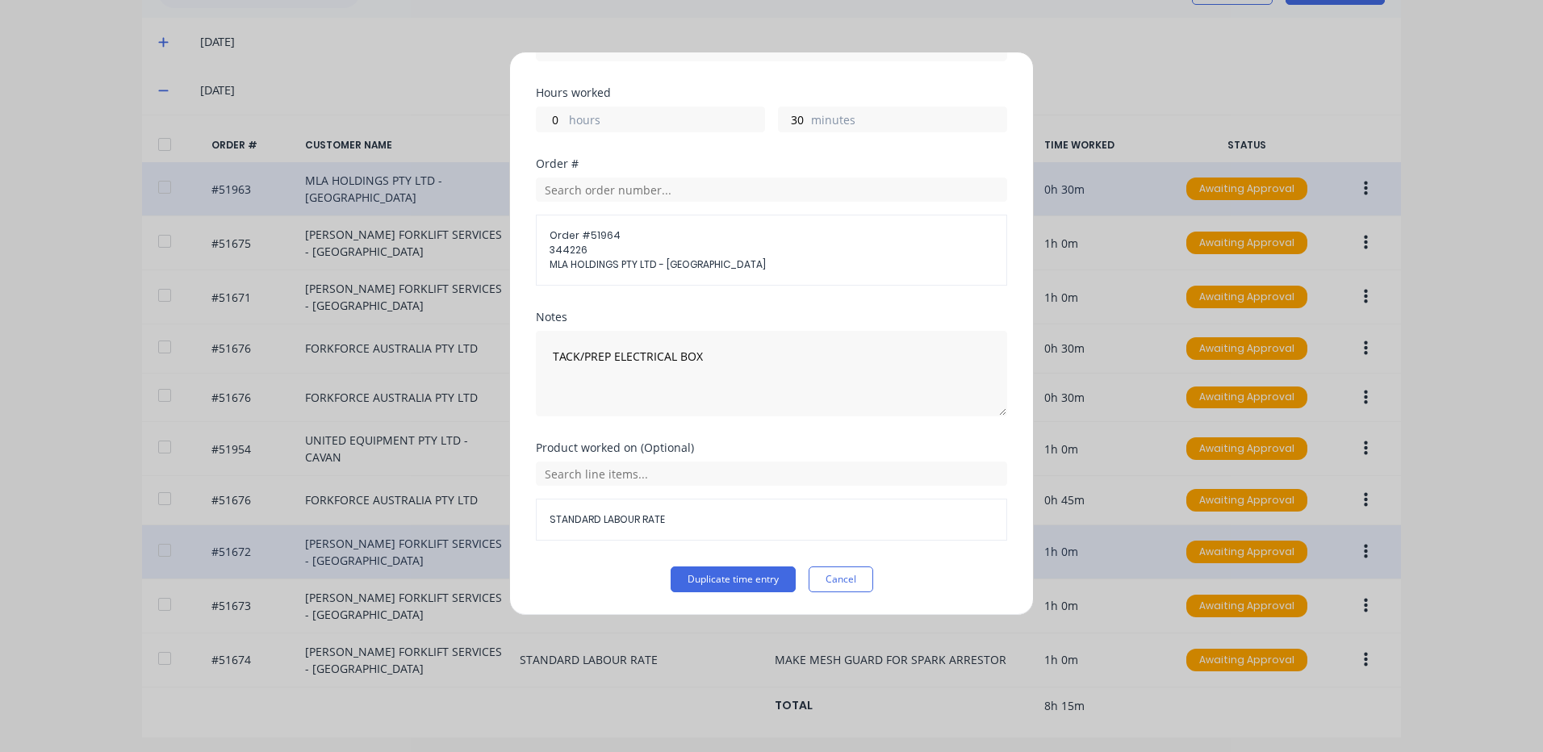
click at [709, 569] on button "Duplicate time entry" at bounding box center [733, 580] width 125 height 26
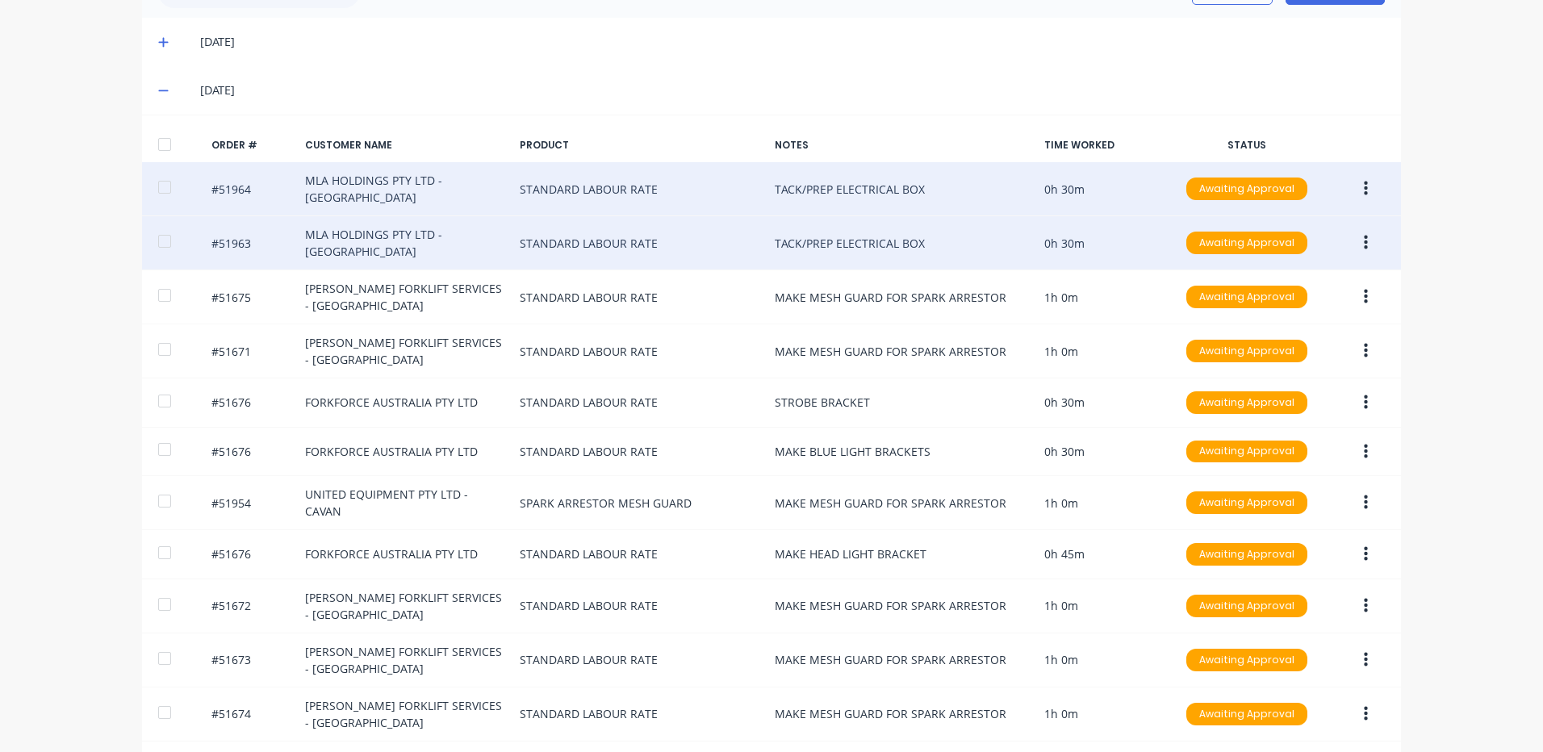
click at [1364, 185] on icon "button" at bounding box center [1366, 189] width 4 height 15
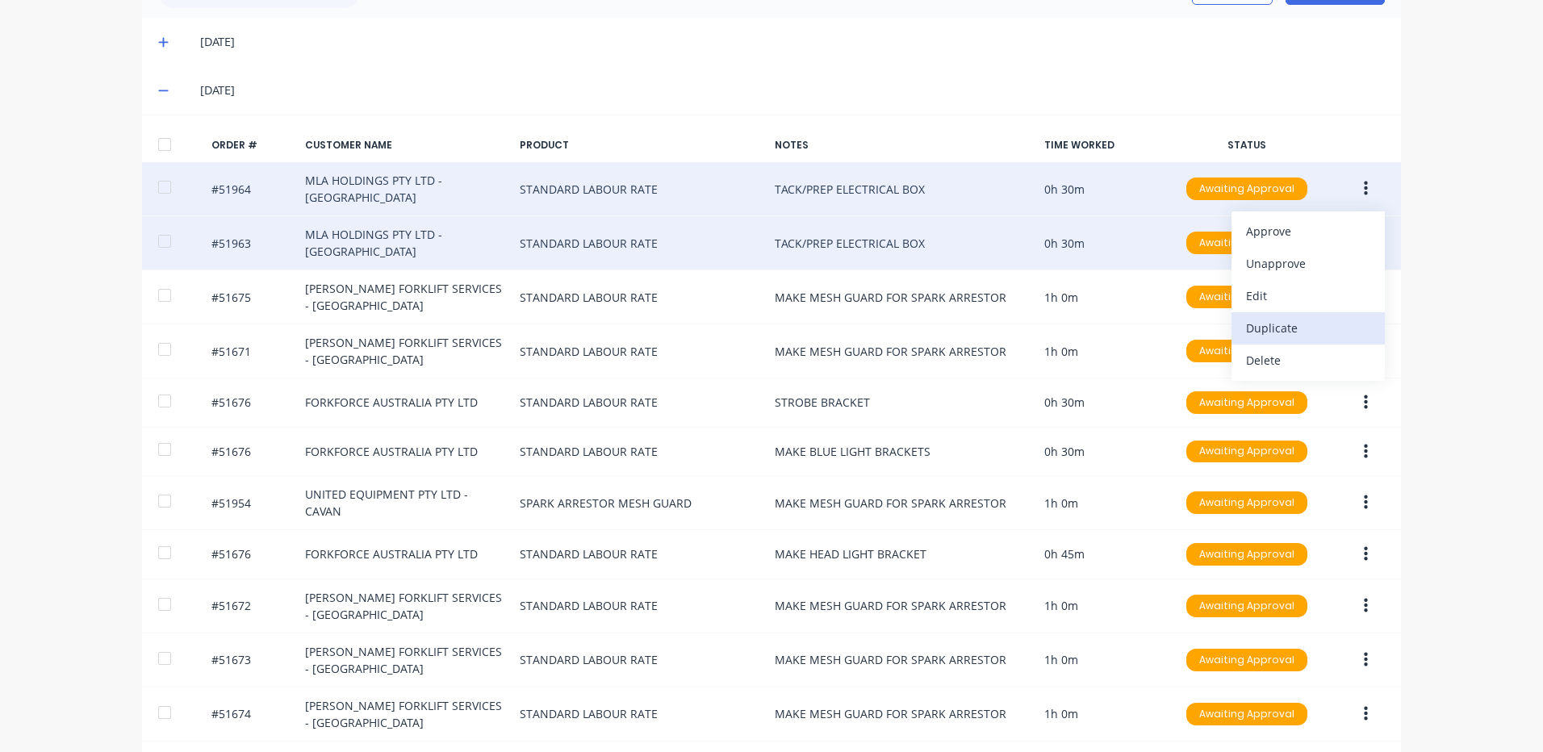
click at [1263, 332] on div "Duplicate" at bounding box center [1308, 327] width 124 height 23
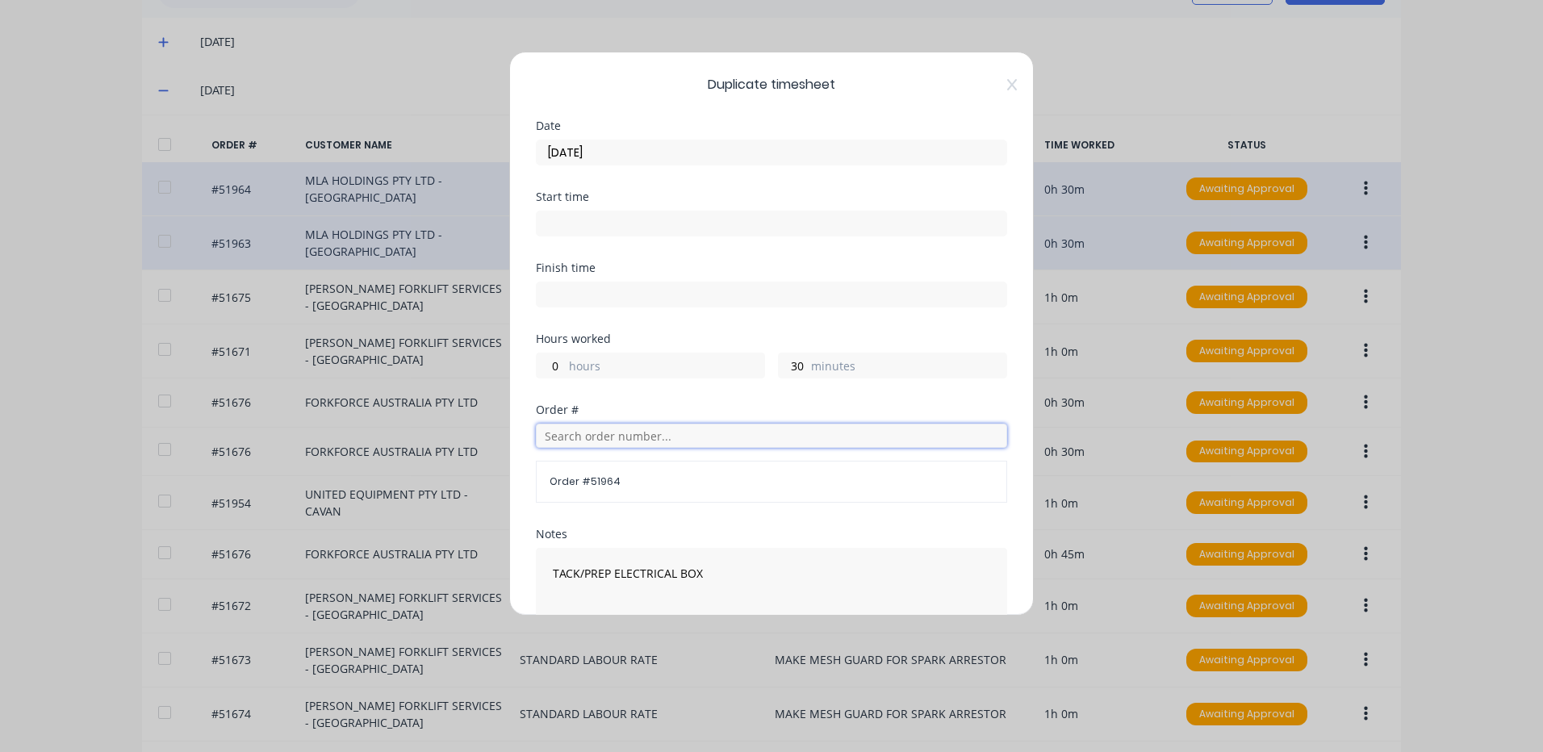
click at [659, 436] on input "text" at bounding box center [771, 436] width 471 height 24
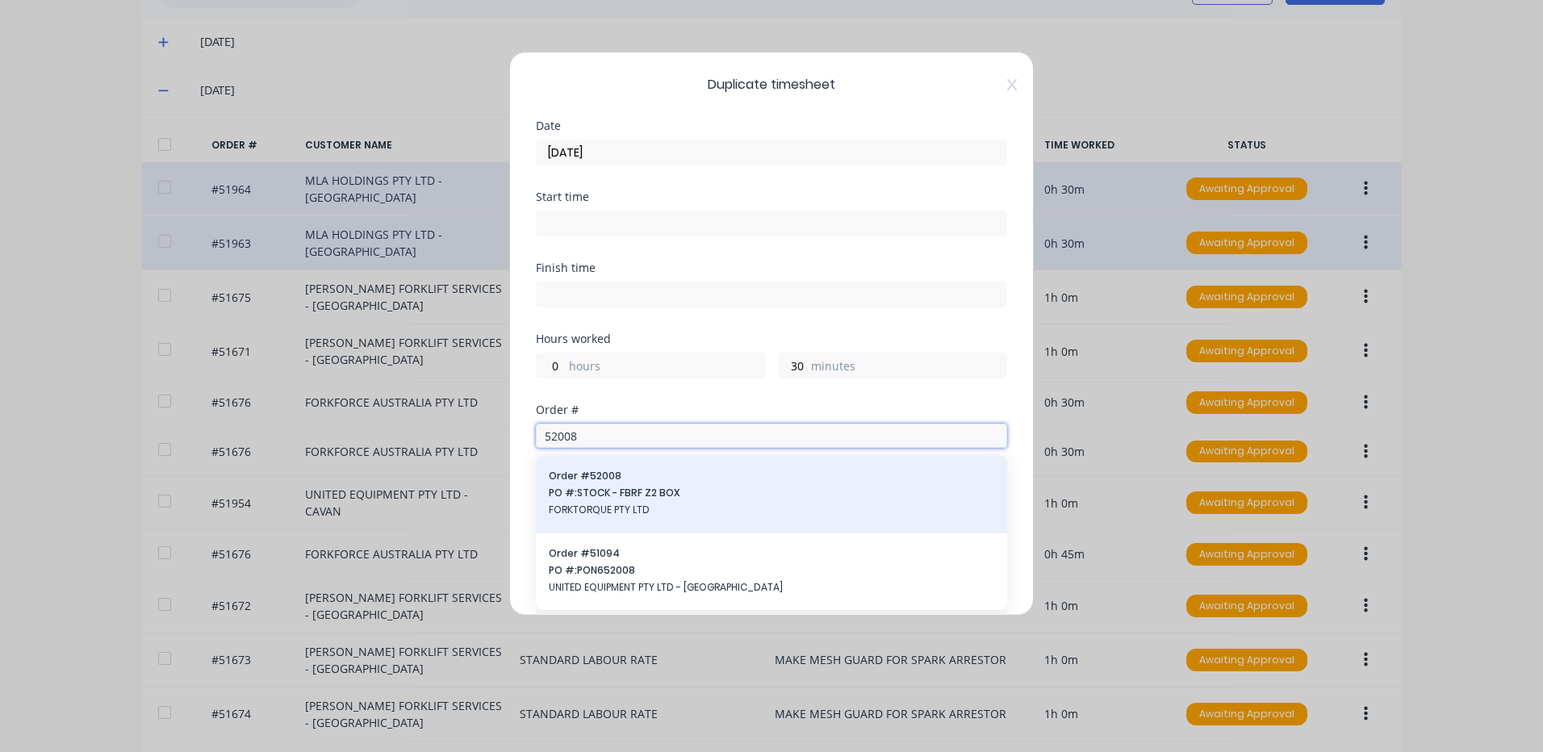
type input "52008"
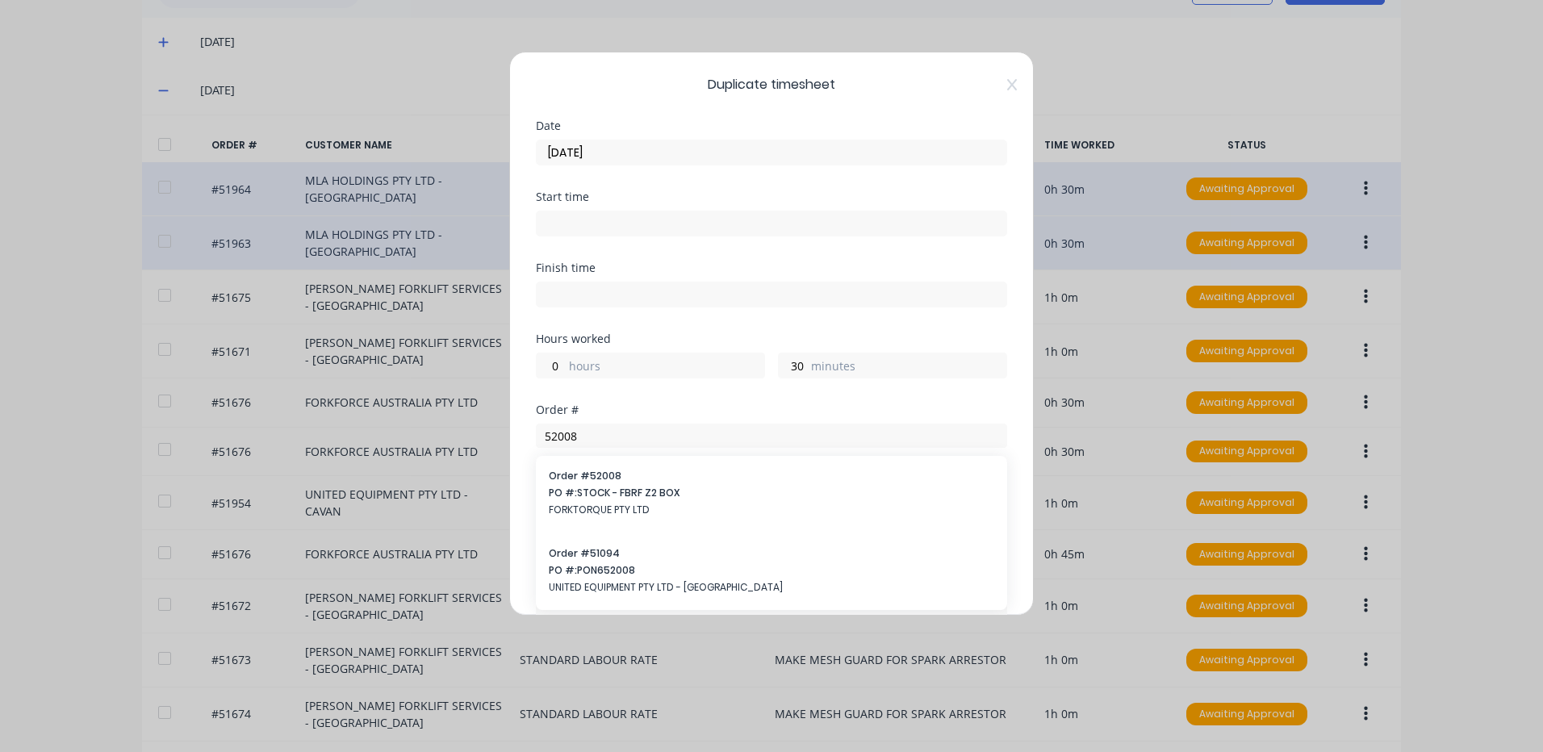
click at [679, 487] on span "PO #: STOCK - FBRF Z2 BOX" at bounding box center [771, 493] width 445 height 15
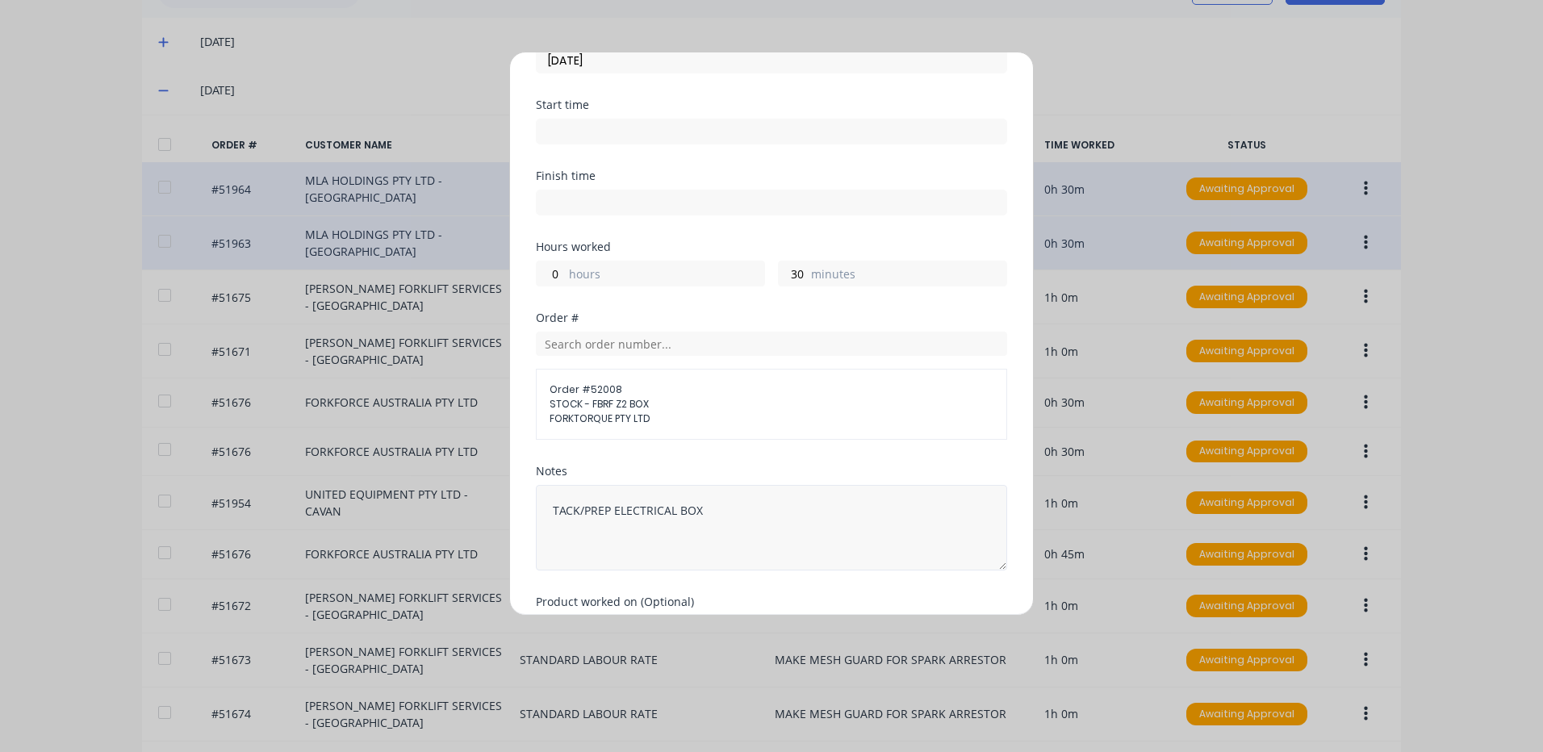
scroll to position [191, 0]
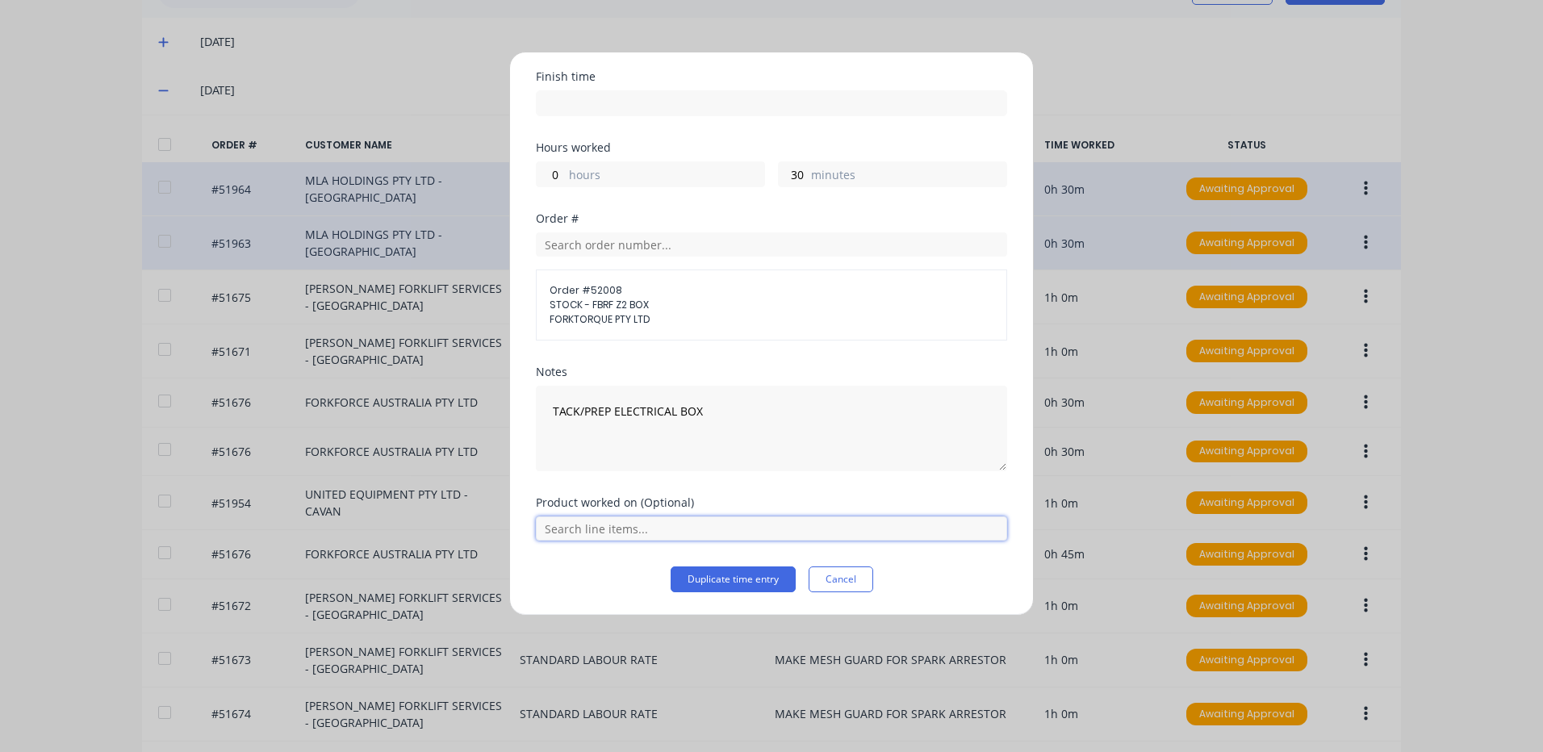
click at [718, 523] on input "text" at bounding box center [771, 528] width 471 height 24
click at [555, 487] on icon at bounding box center [554, 488] width 10 height 11
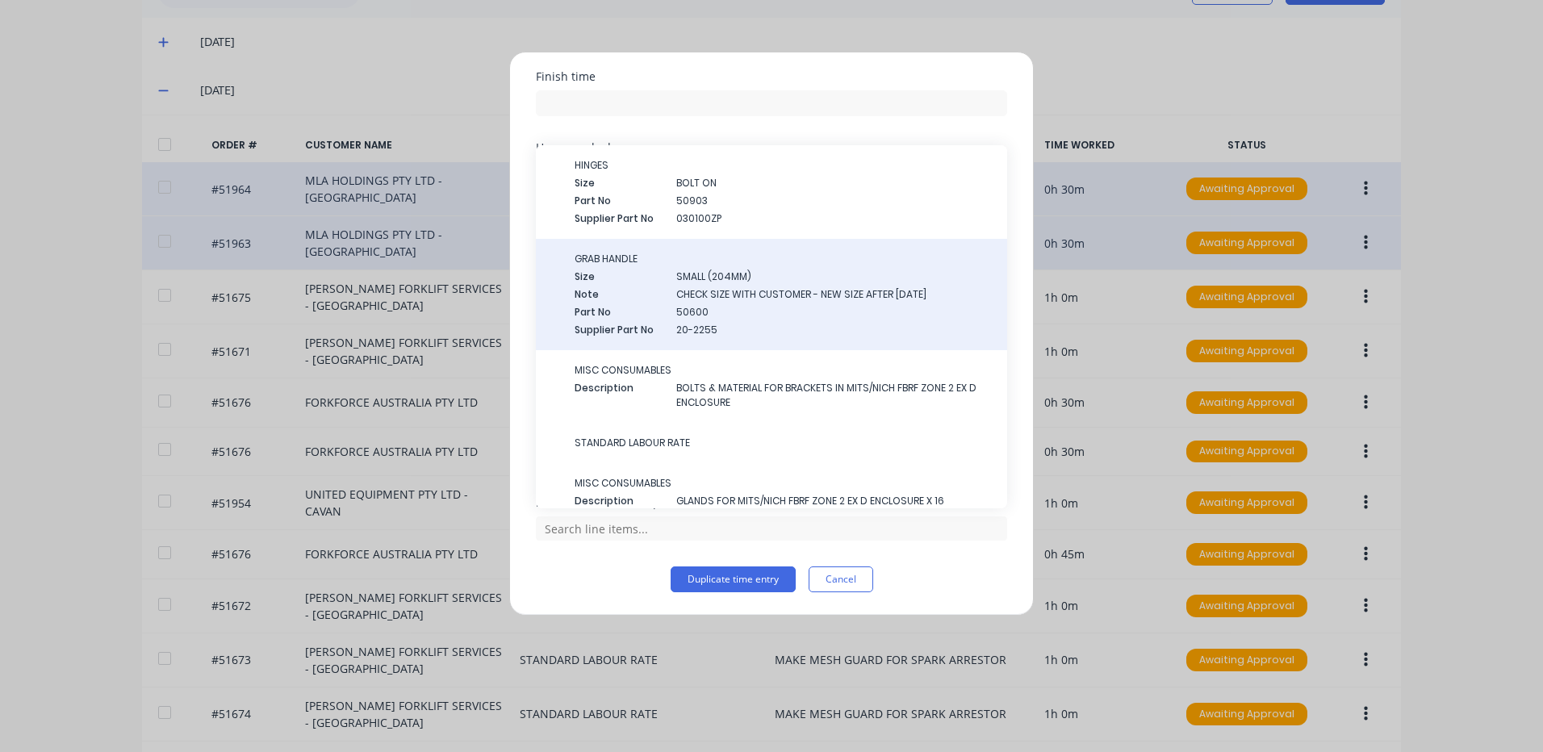
scroll to position [739, 0]
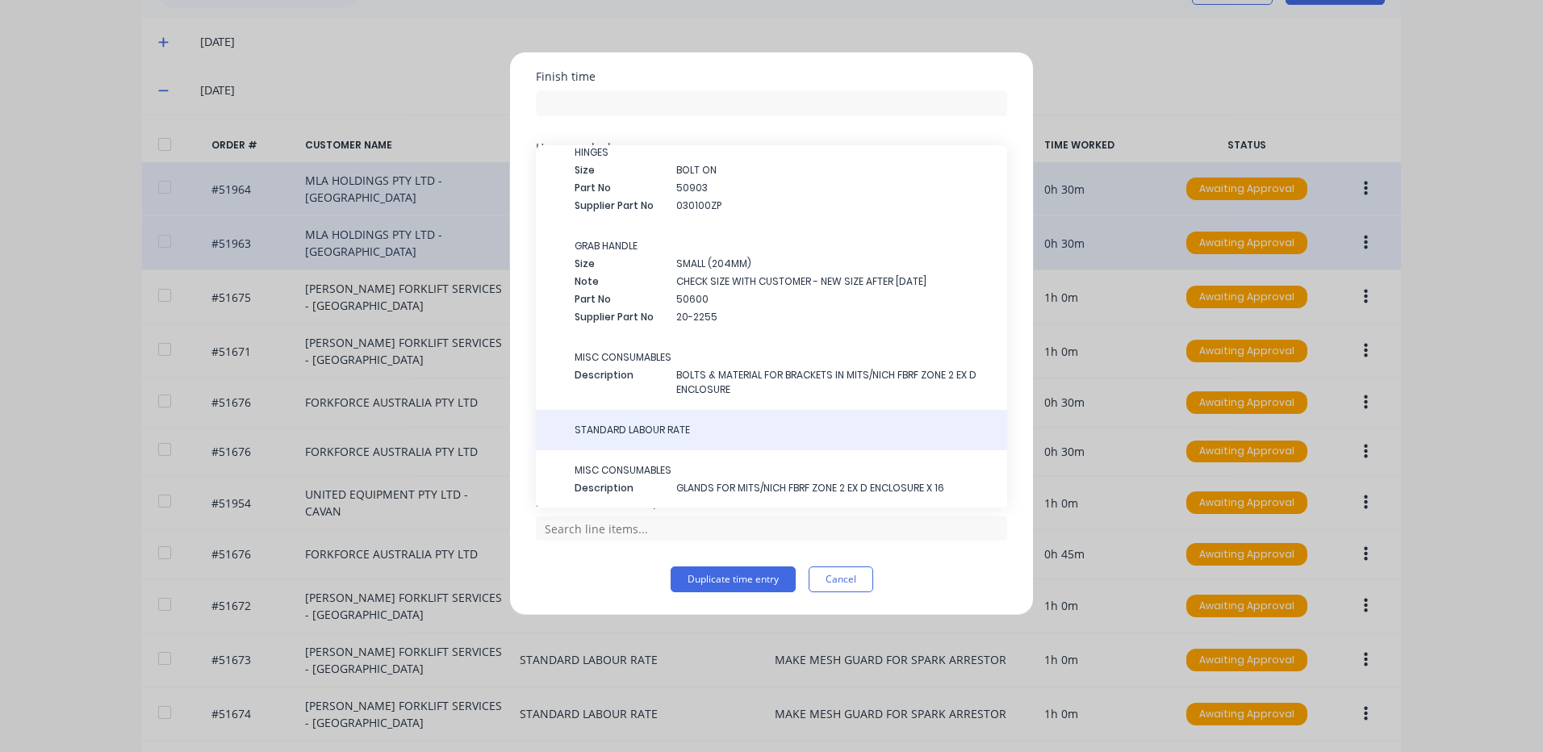
click at [652, 421] on div "STANDARD LABOUR RATE" at bounding box center [771, 430] width 471 height 40
click at [648, 428] on span "STANDARD LABOUR RATE" at bounding box center [785, 430] width 420 height 15
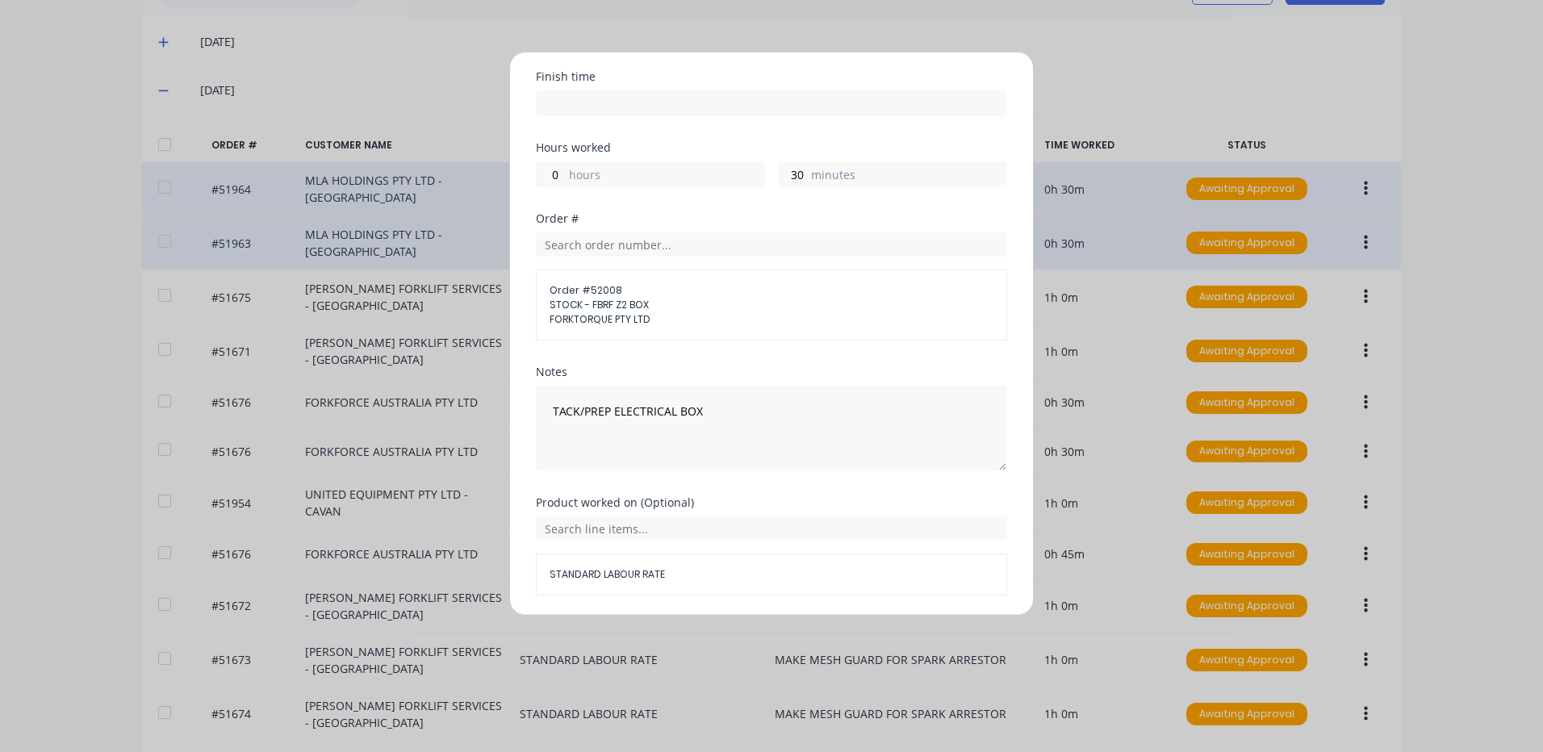
scroll to position [246, 0]
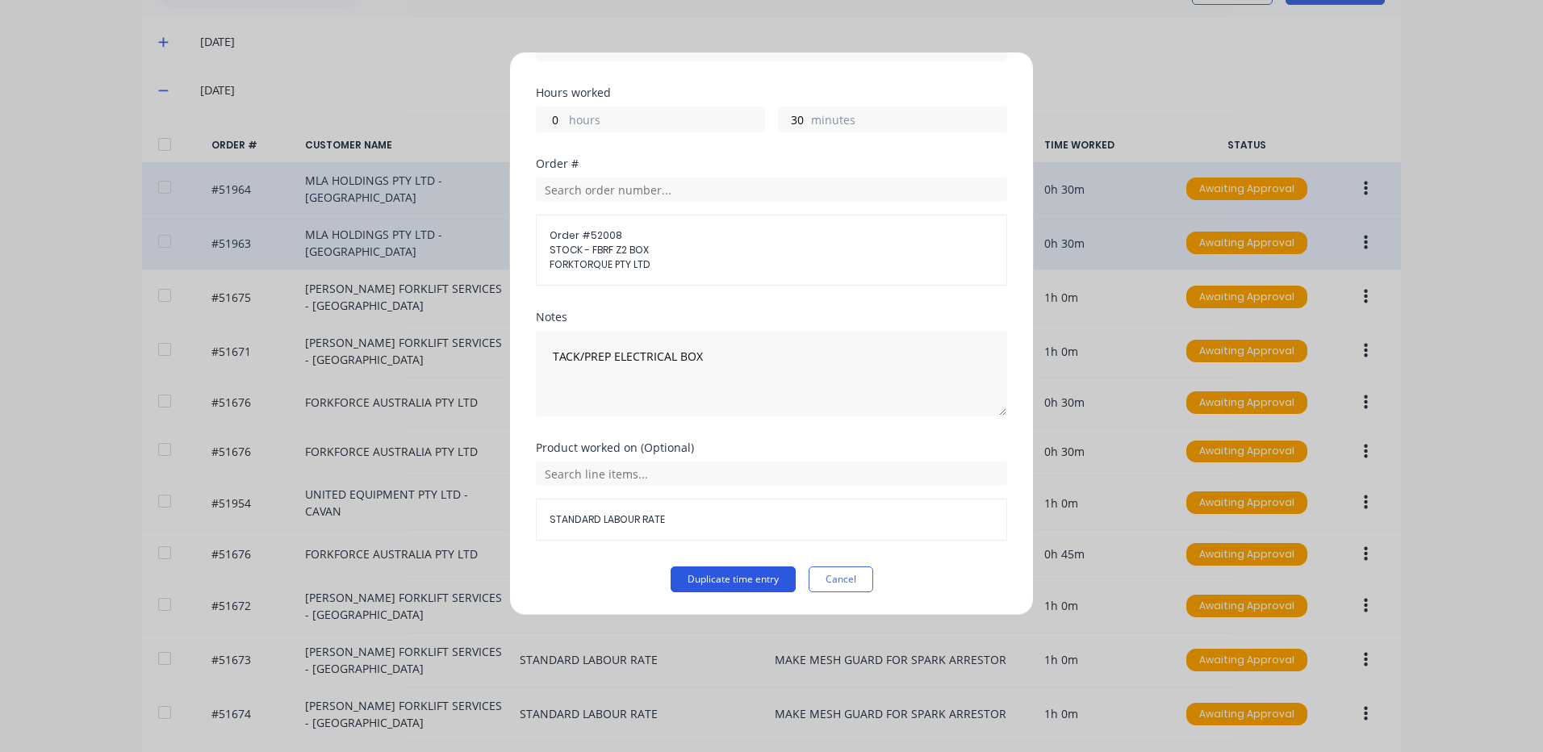
click at [736, 574] on button "Duplicate time entry" at bounding box center [733, 580] width 125 height 26
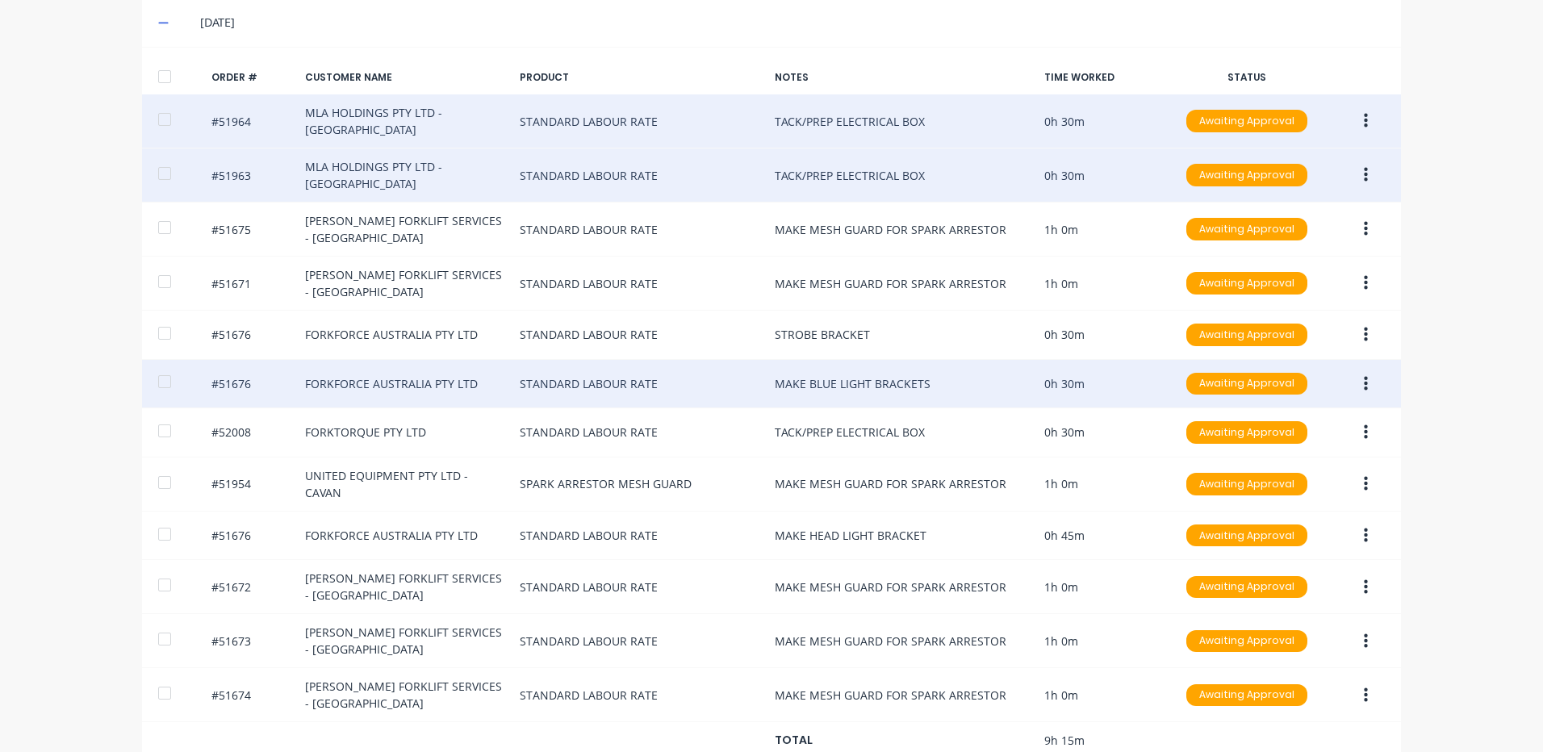
scroll to position [512, 0]
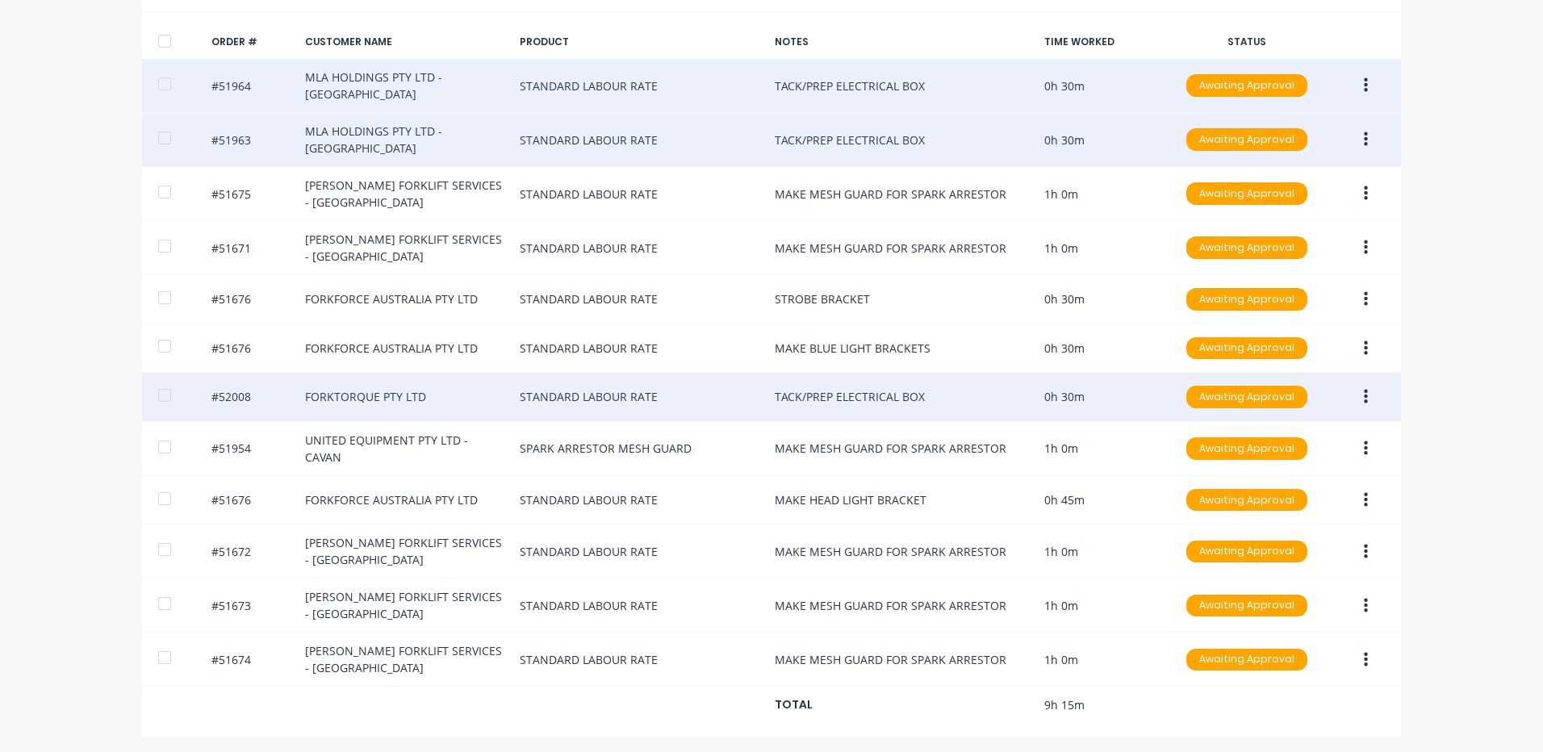
click at [1364, 391] on icon "button" at bounding box center [1366, 397] width 4 height 15
click at [1291, 533] on div "Duplicate" at bounding box center [1308, 536] width 124 height 23
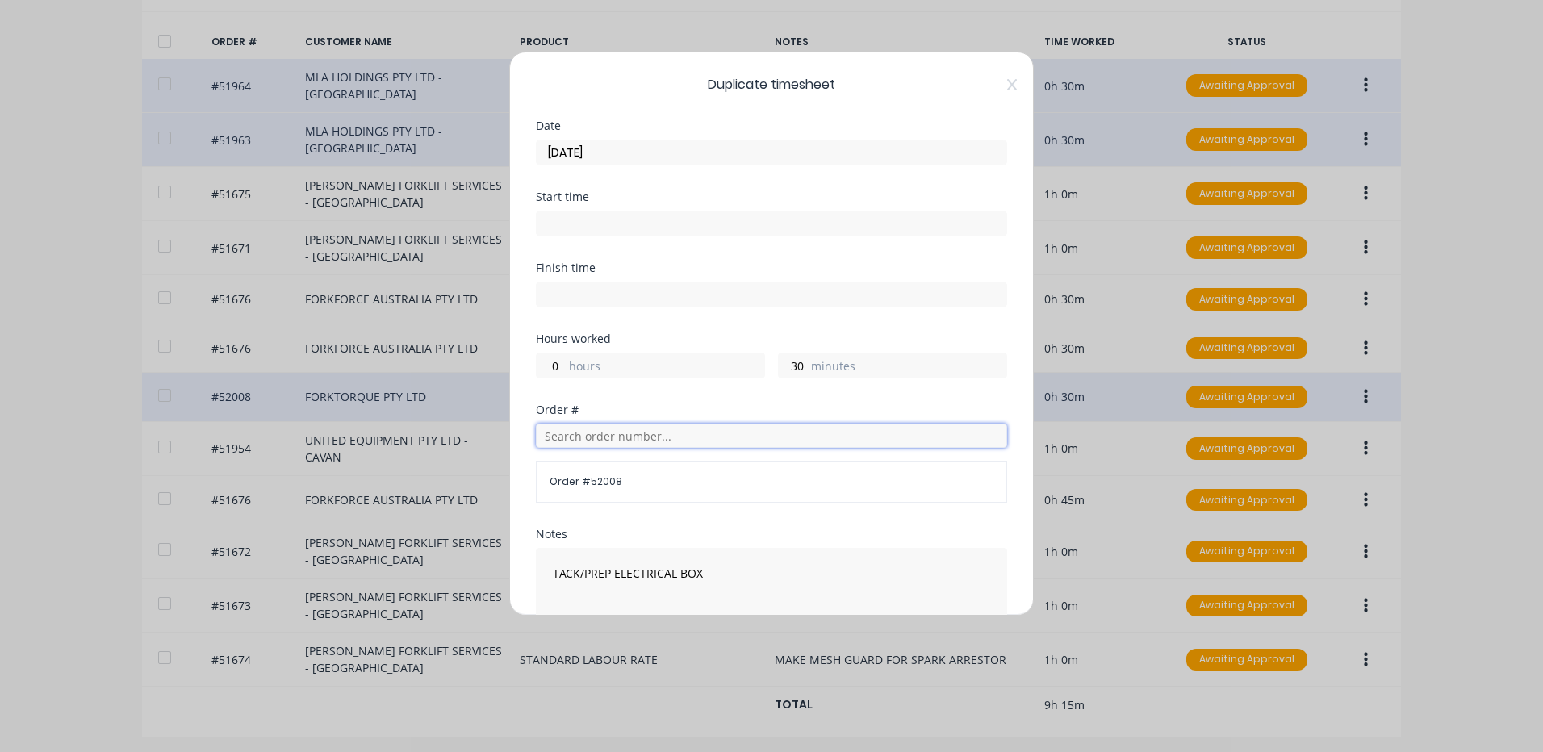
drag, startPoint x: 674, startPoint y: 432, endPoint x: 748, endPoint y: 422, distance: 74.9
click at [673, 433] on input "text" at bounding box center [771, 436] width 471 height 24
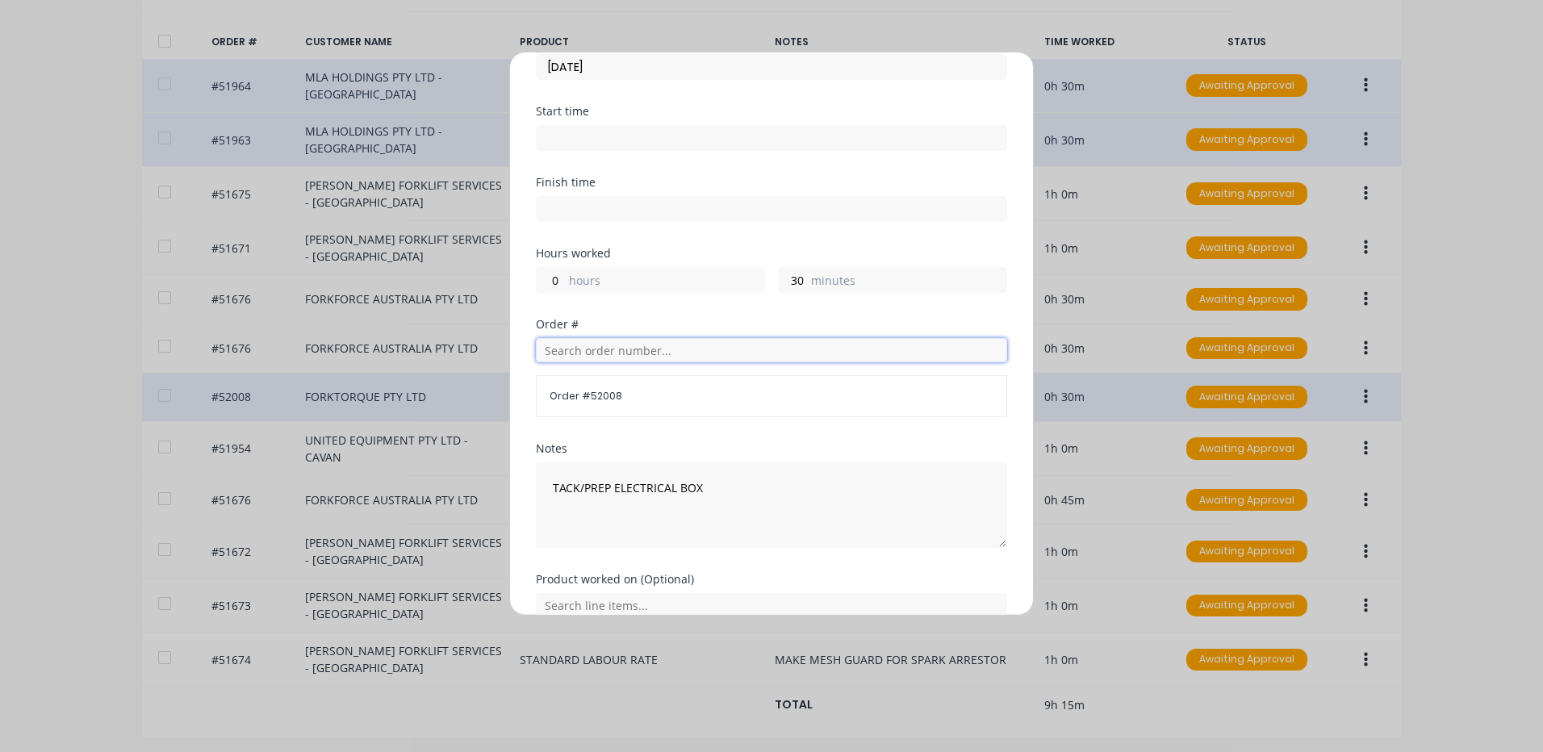
scroll to position [0, 0]
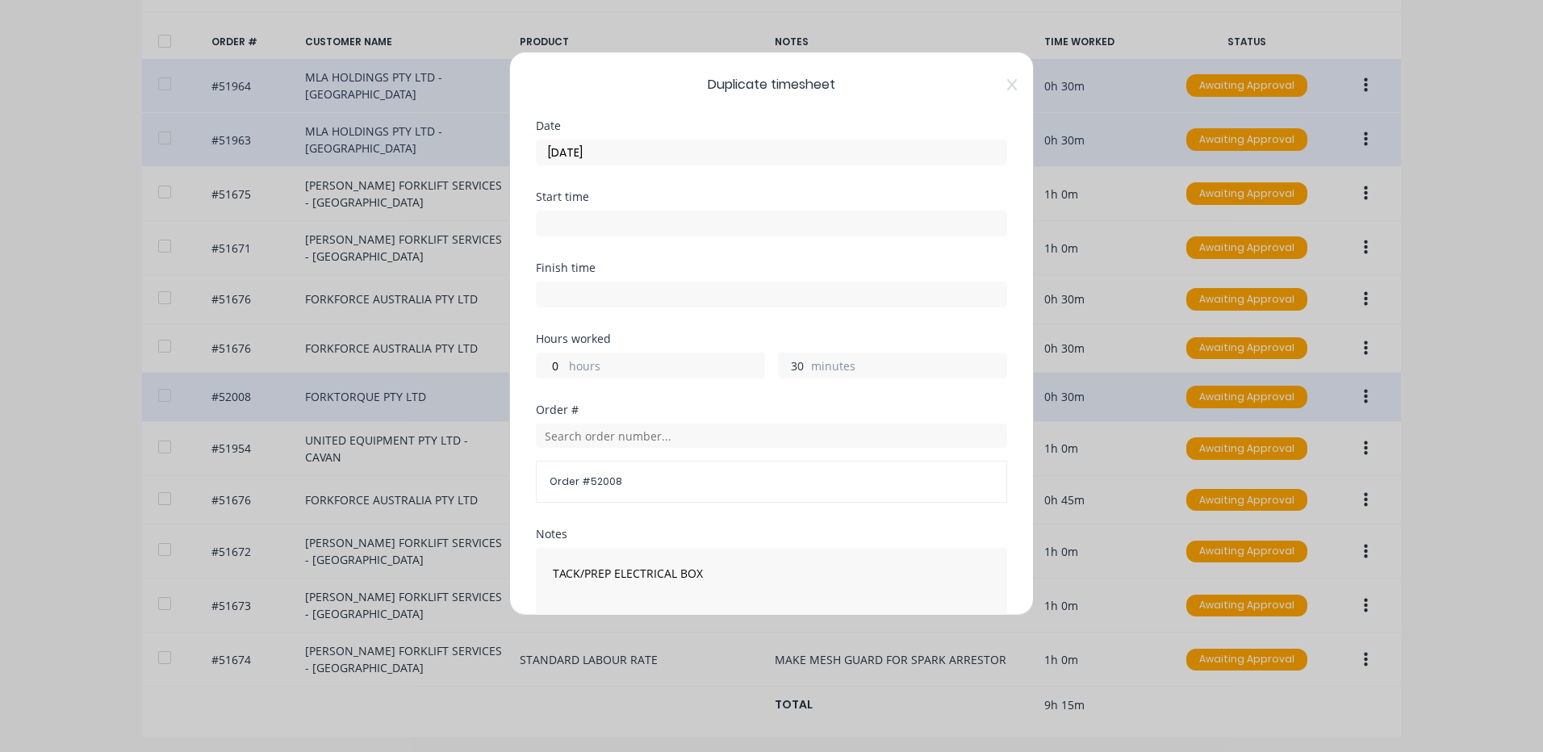
click at [788, 369] on input "30" at bounding box center [793, 365] width 28 height 24
click at [995, 77] on div "Duplicate timesheet Date 26/08/2025 Start time Finish time Hours worked 0 hours…" at bounding box center [771, 334] width 525 height 564
click at [1007, 88] on icon at bounding box center [1012, 84] width 10 height 13
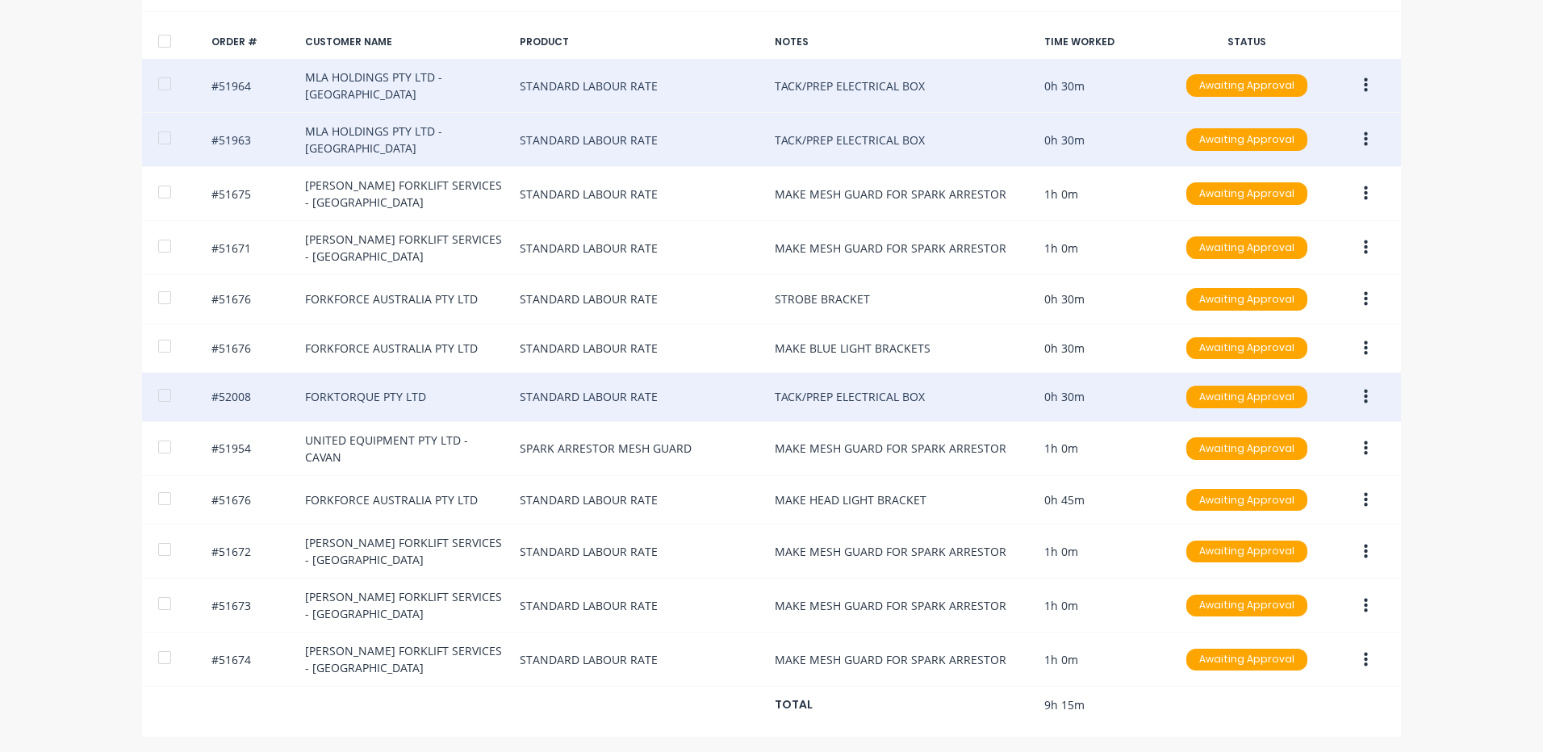
click at [1364, 393] on icon "button" at bounding box center [1366, 397] width 4 height 15
click at [1282, 512] on div "Edit" at bounding box center [1308, 503] width 124 height 23
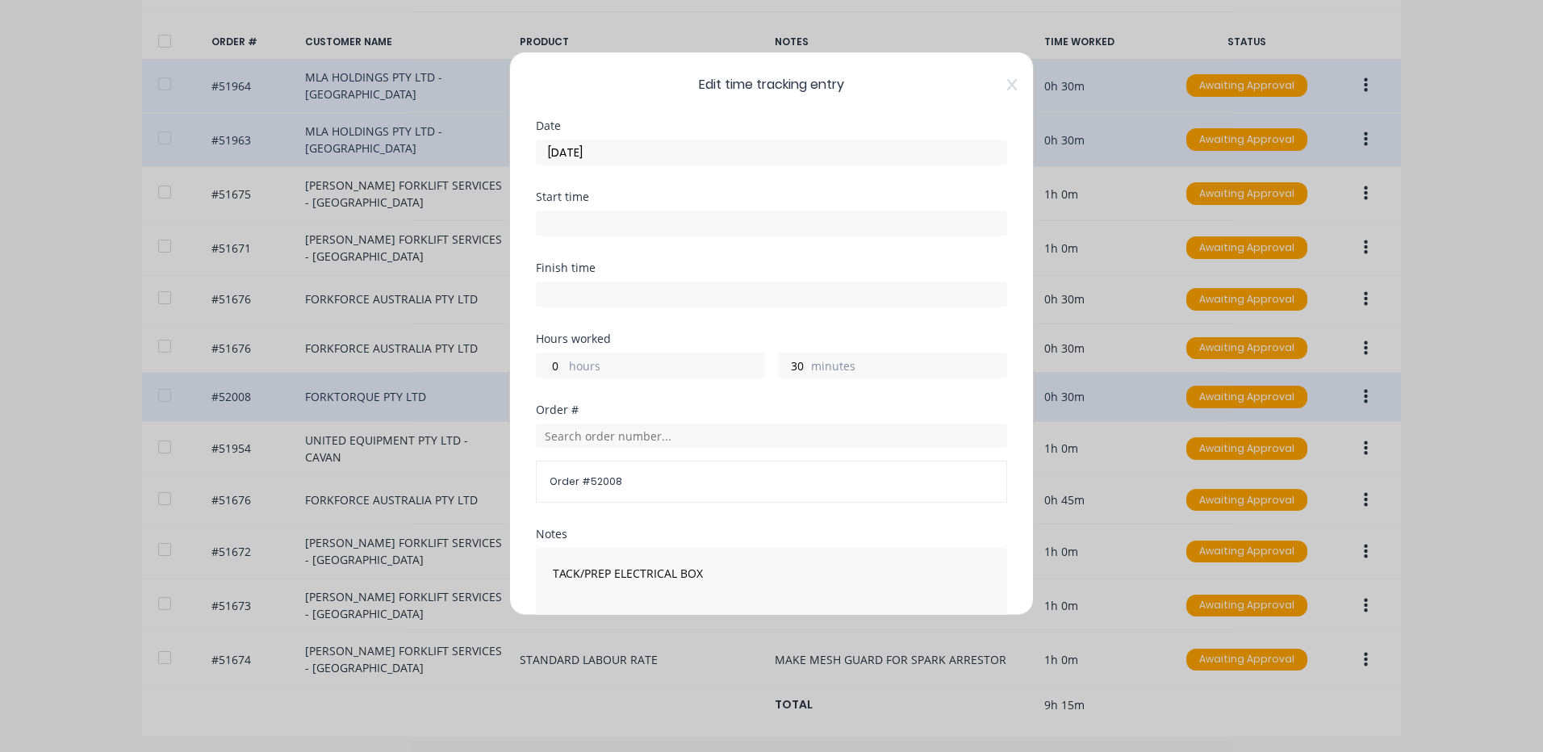
click at [813, 362] on label "minutes" at bounding box center [908, 368] width 195 height 20
click at [807, 362] on input "30" at bounding box center [793, 365] width 28 height 24
click at [801, 366] on input "30" at bounding box center [793, 365] width 28 height 24
type input "45"
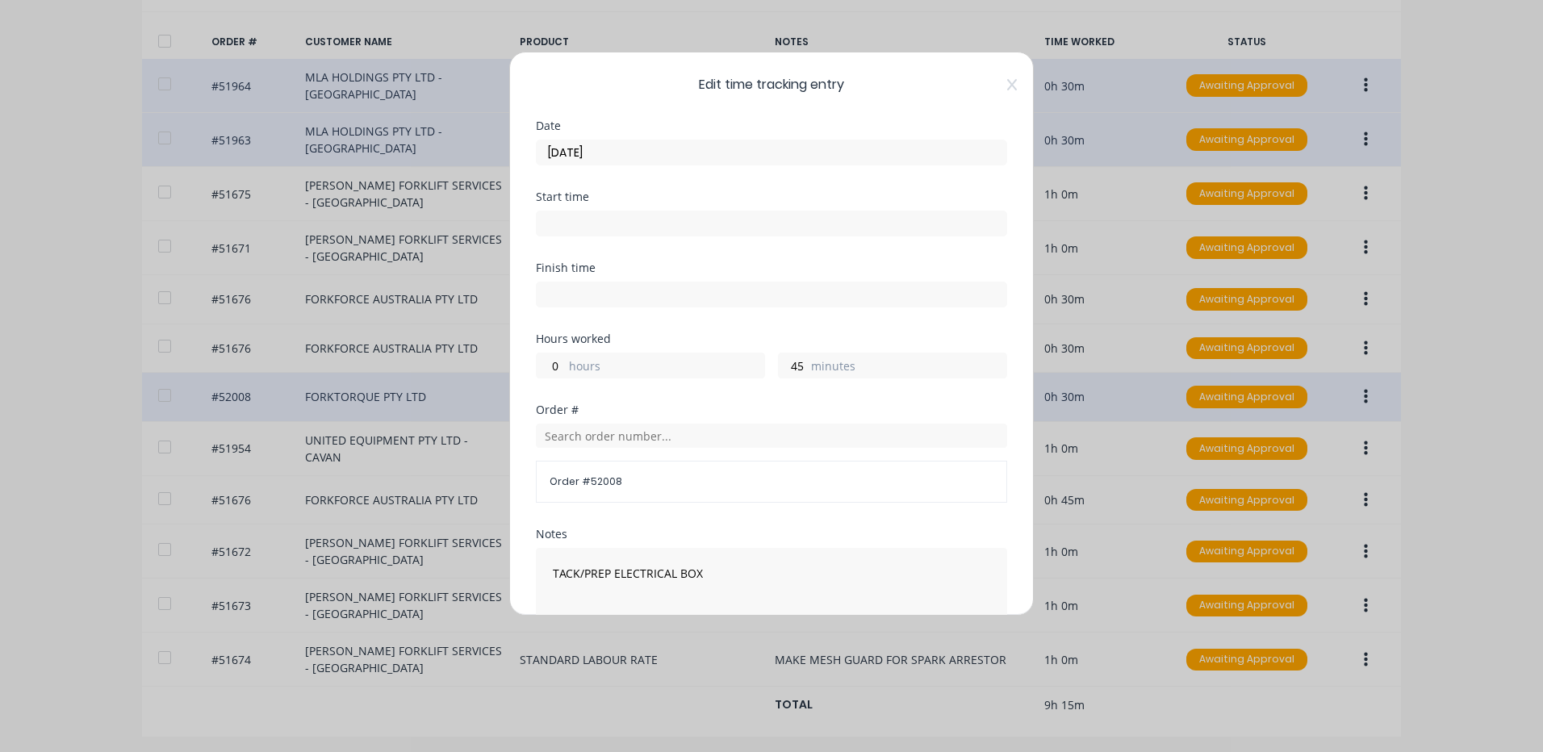
drag, startPoint x: 813, startPoint y: 319, endPoint x: 793, endPoint y: 345, distance: 33.4
click at [812, 320] on div "Finish time" at bounding box center [771, 297] width 471 height 71
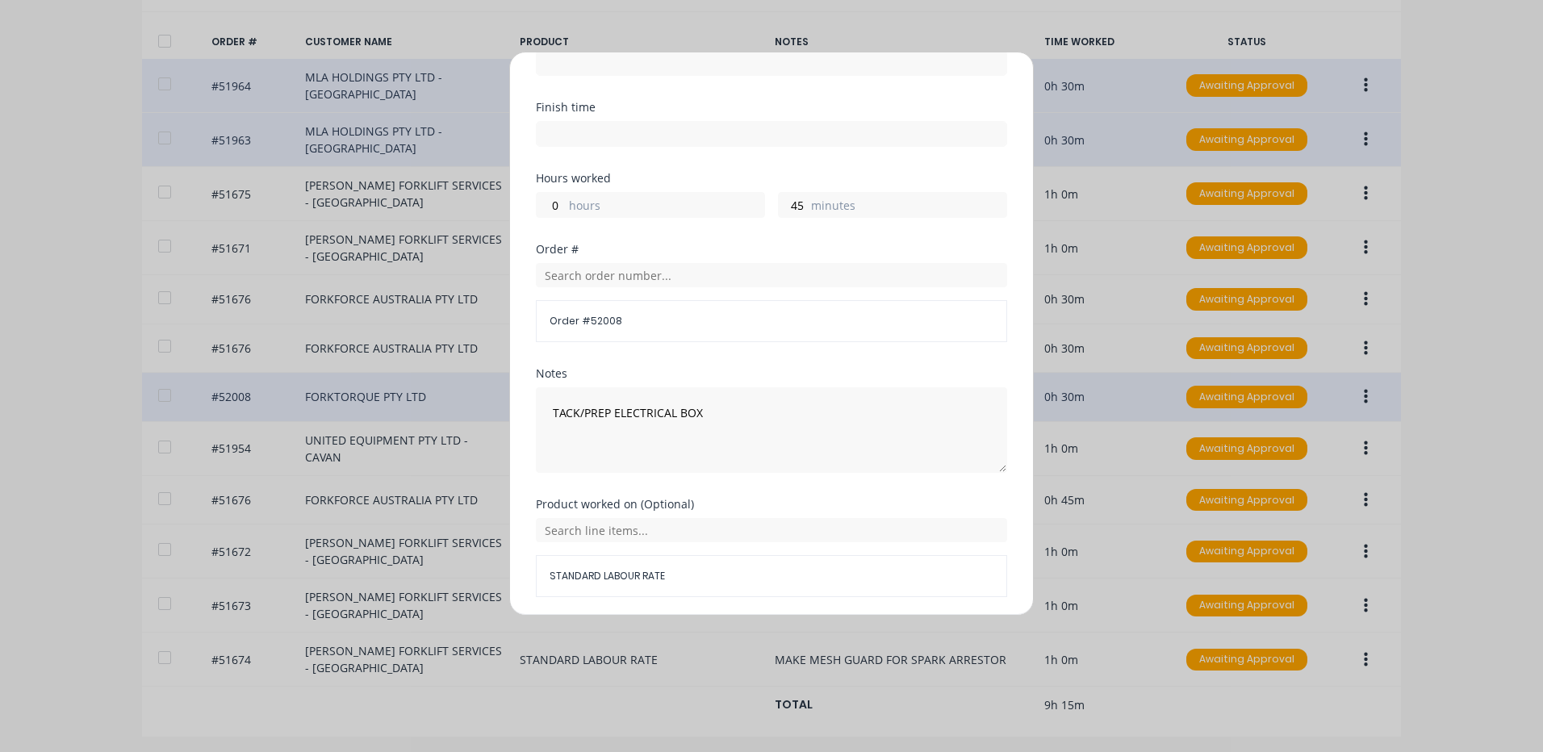
scroll to position [217, 0]
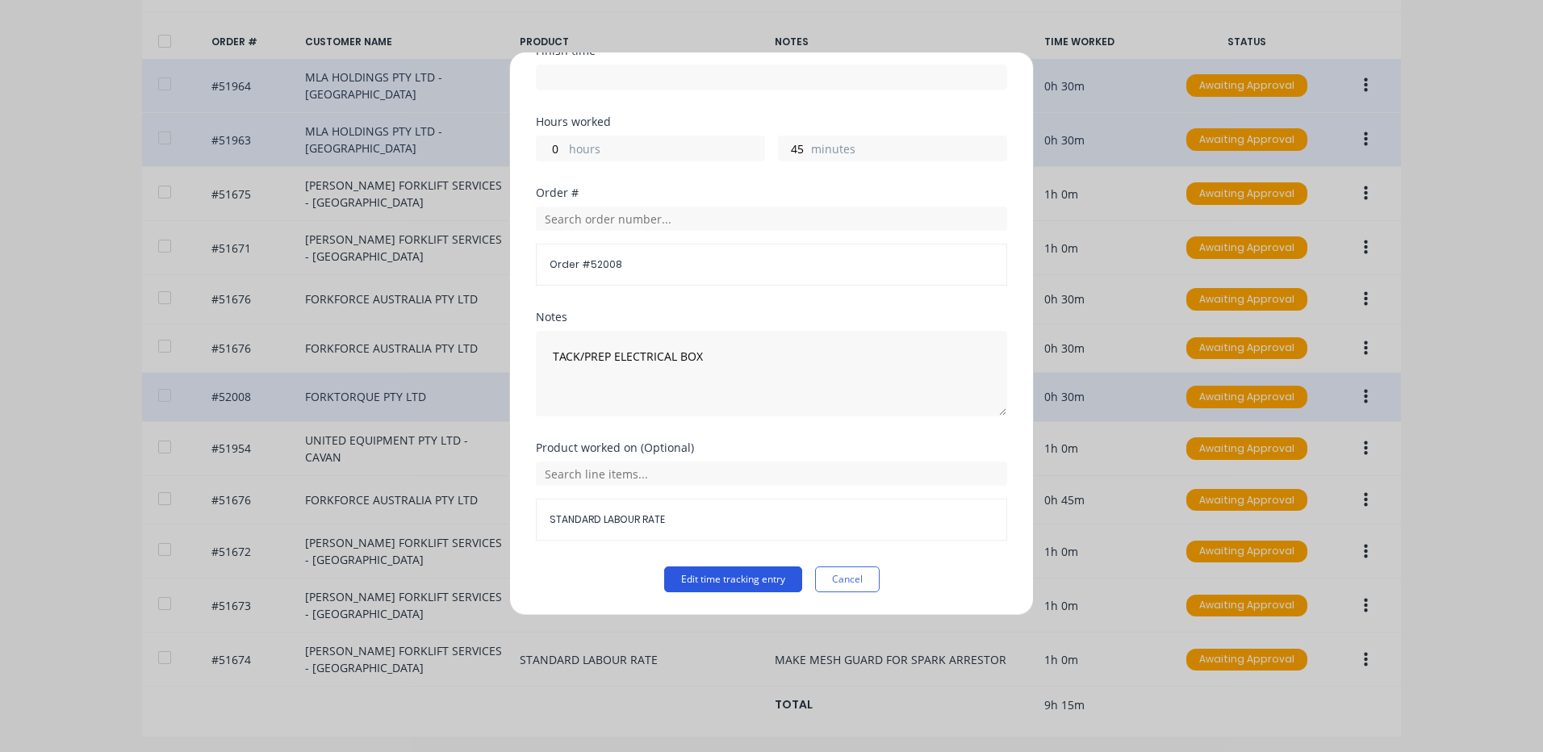
click at [761, 575] on button "Edit time tracking entry" at bounding box center [733, 580] width 138 height 26
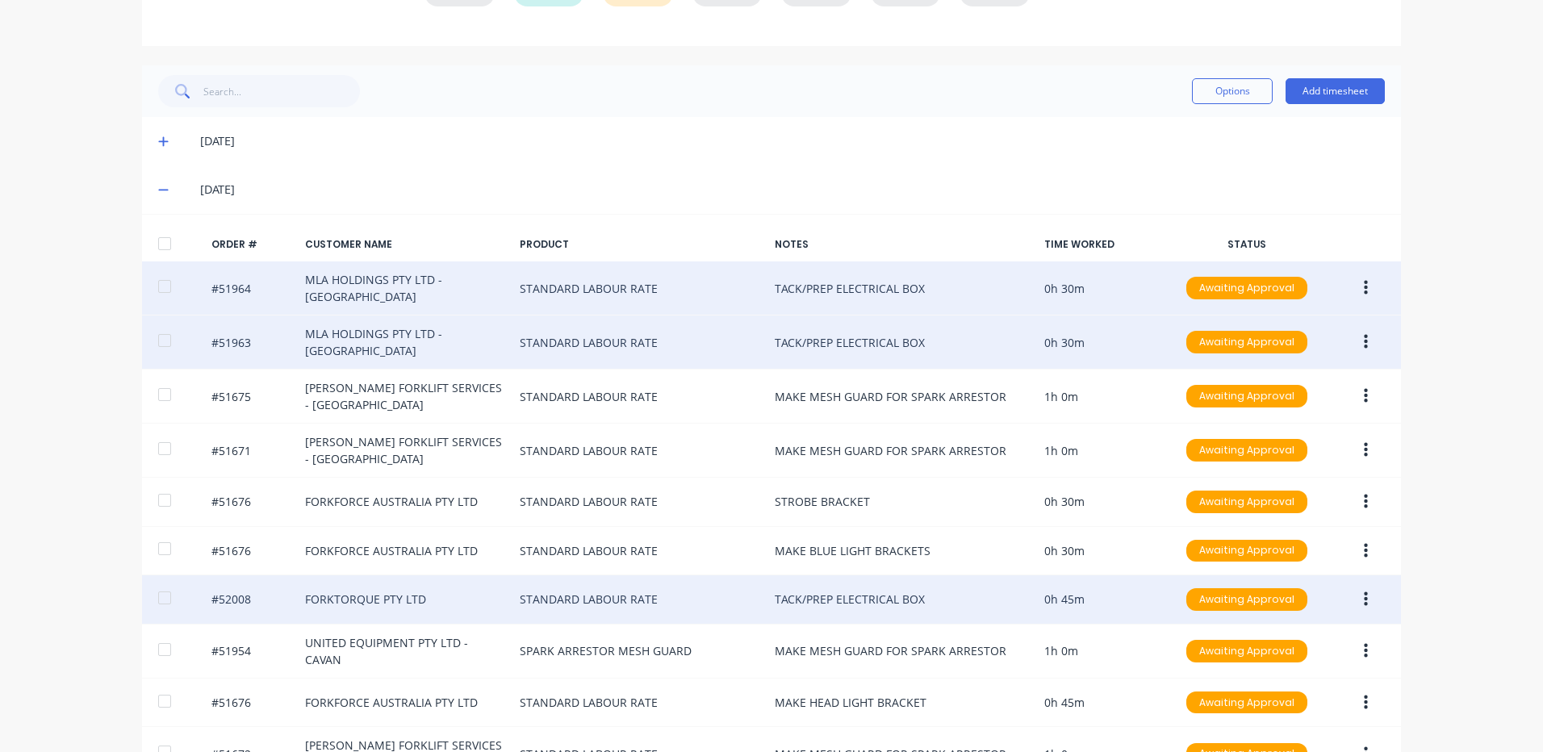
scroll to position [190, 0]
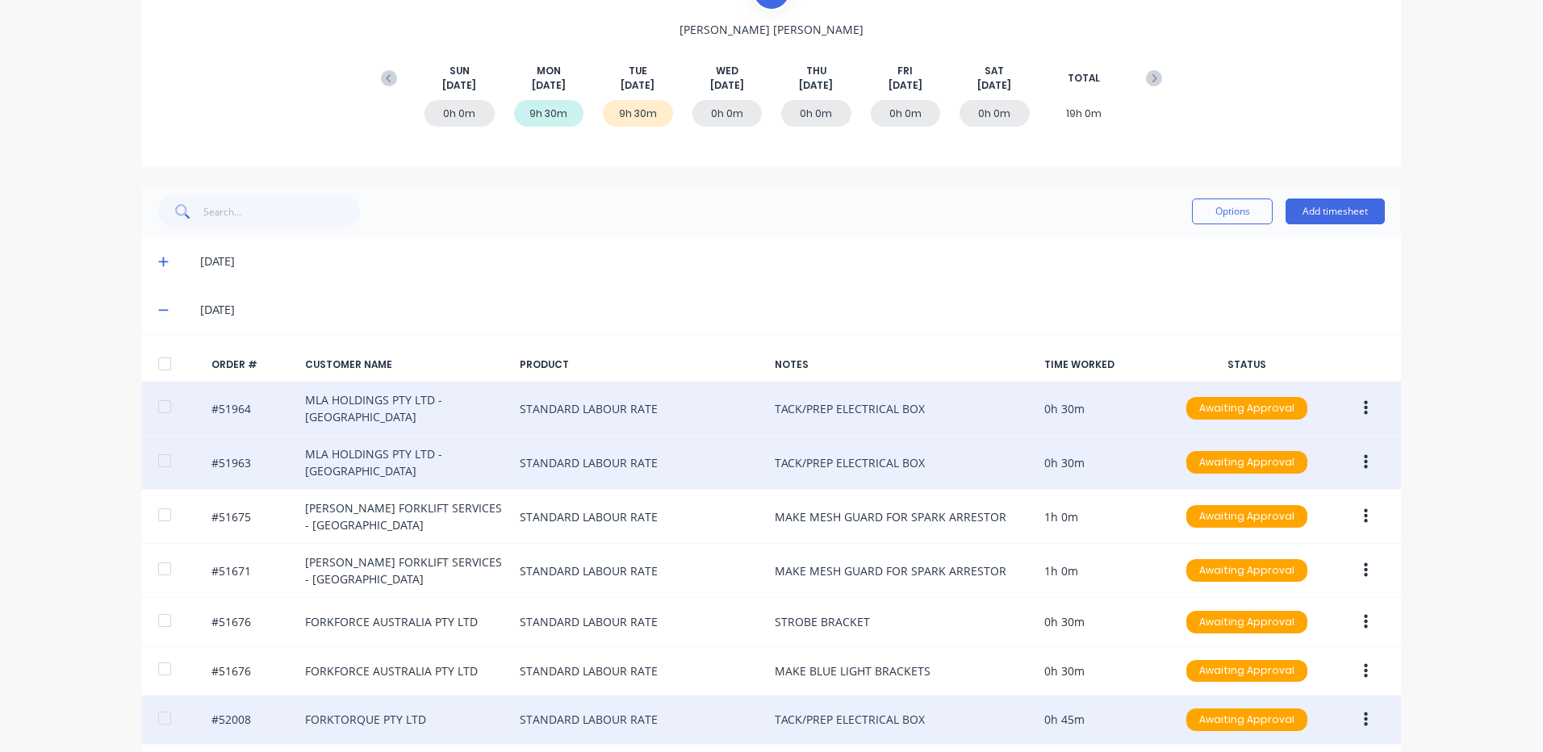
click at [157, 372] on div at bounding box center [164, 364] width 32 height 32
click at [1227, 219] on button "Options" at bounding box center [1232, 212] width 81 height 26
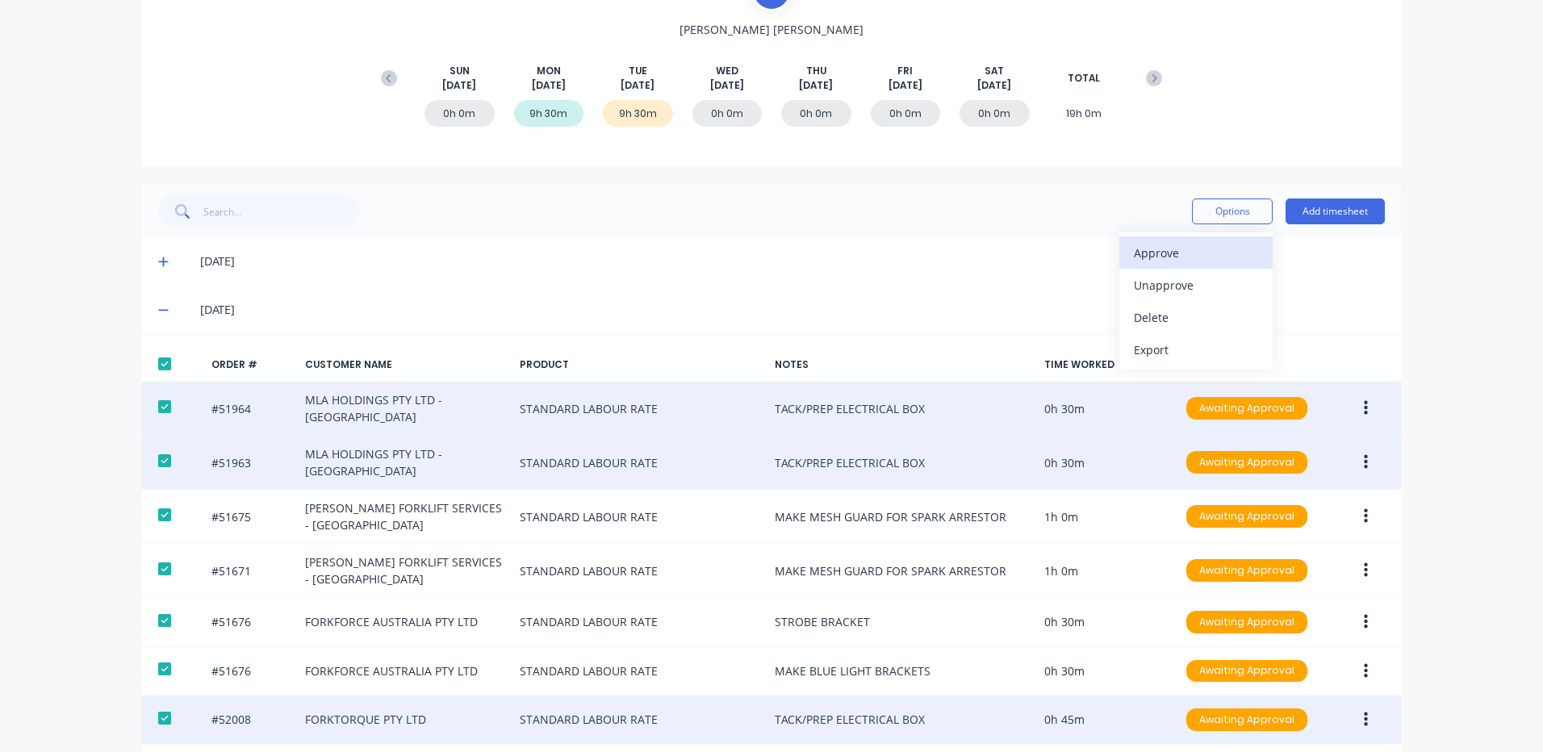
click at [1206, 243] on div "Approve" at bounding box center [1196, 252] width 124 height 23
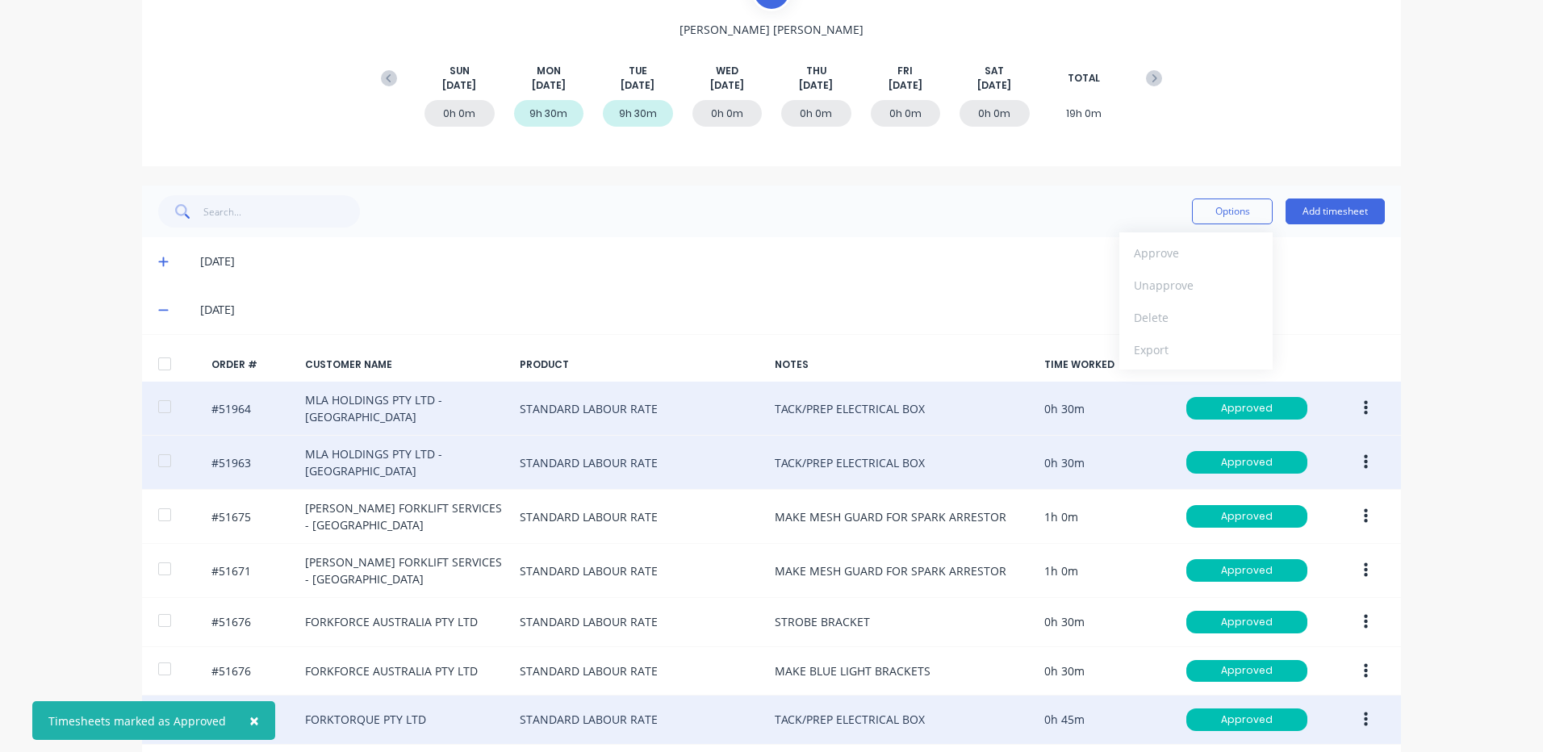
scroll to position [0, 0]
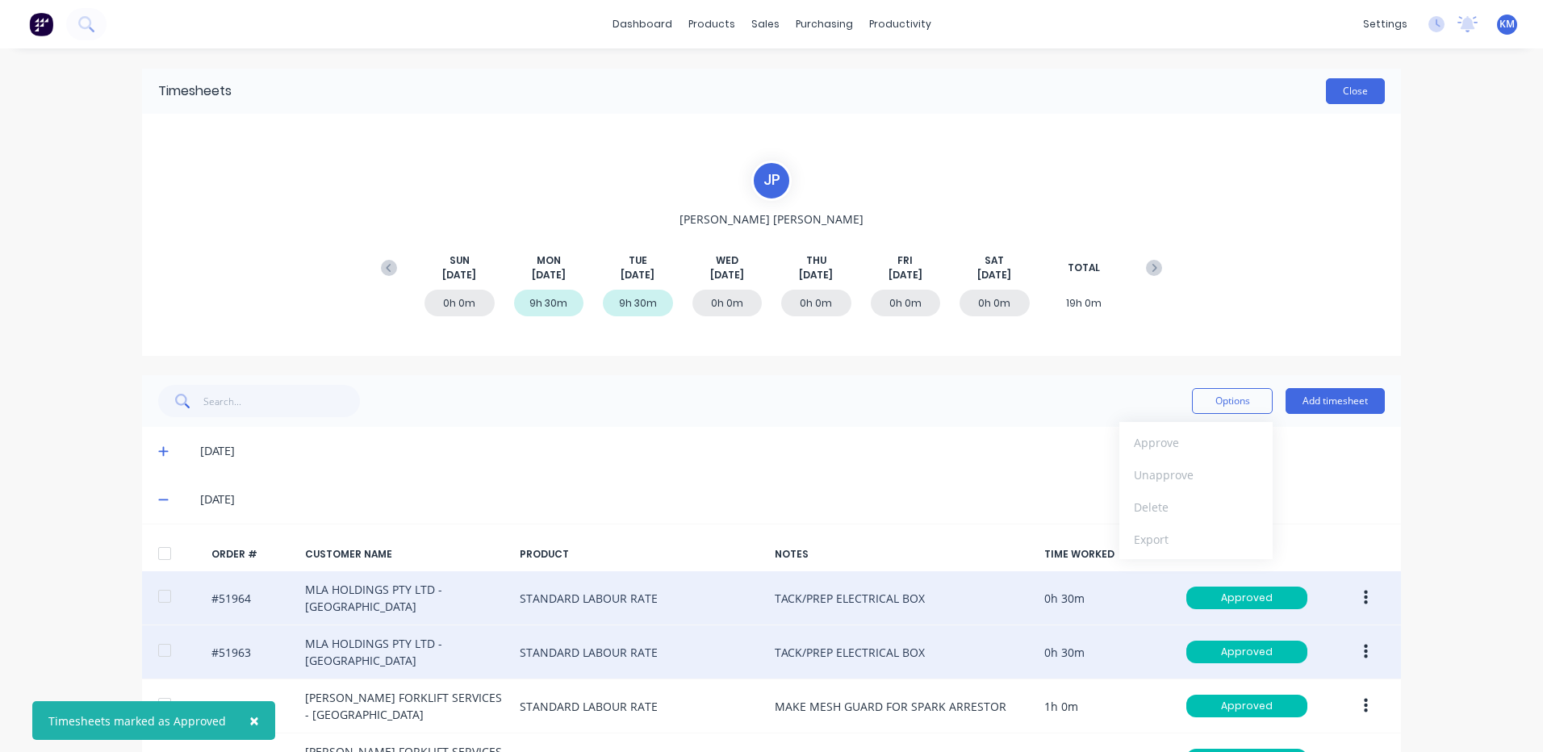
click at [1344, 98] on button "Close" at bounding box center [1355, 91] width 59 height 26
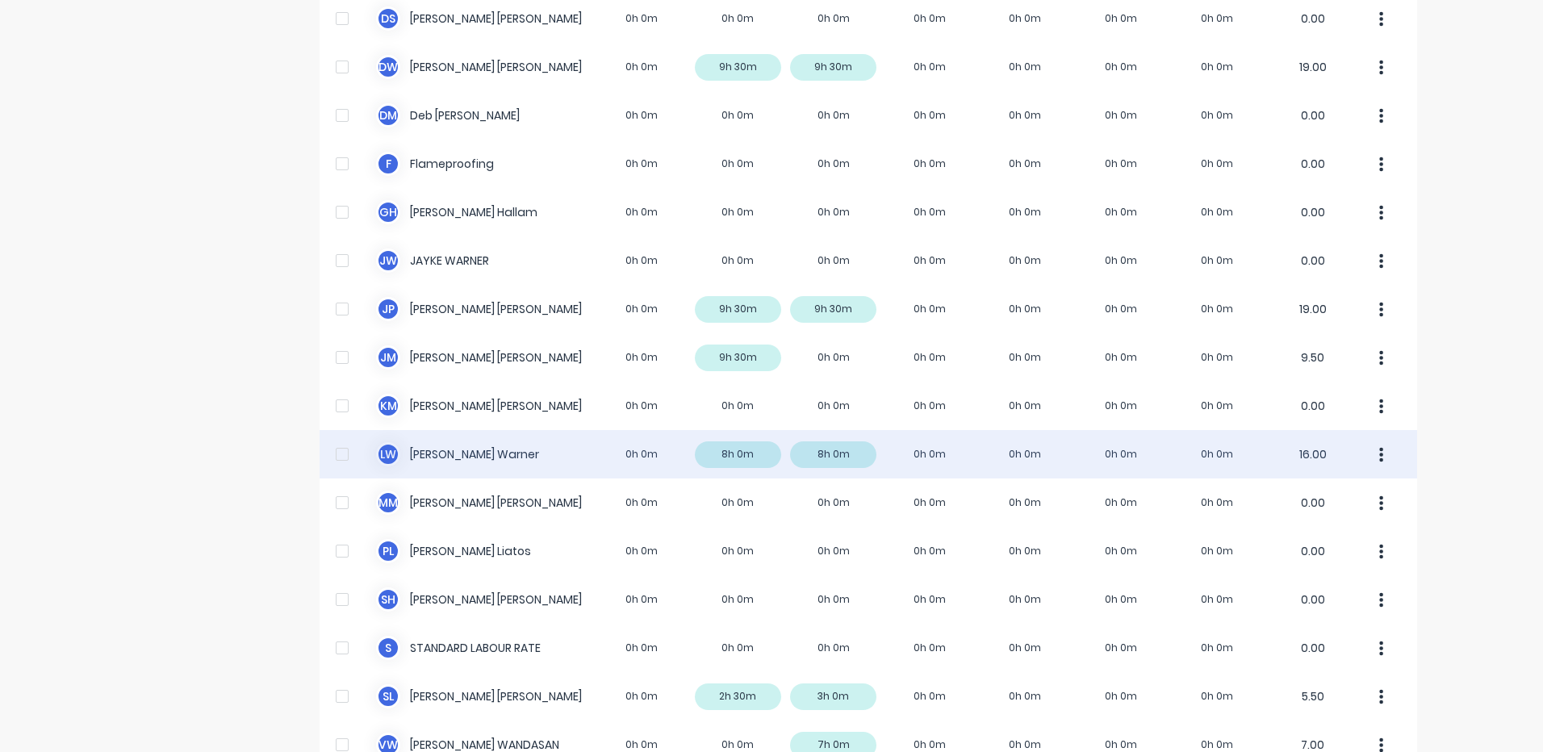
scroll to position [323, 0]
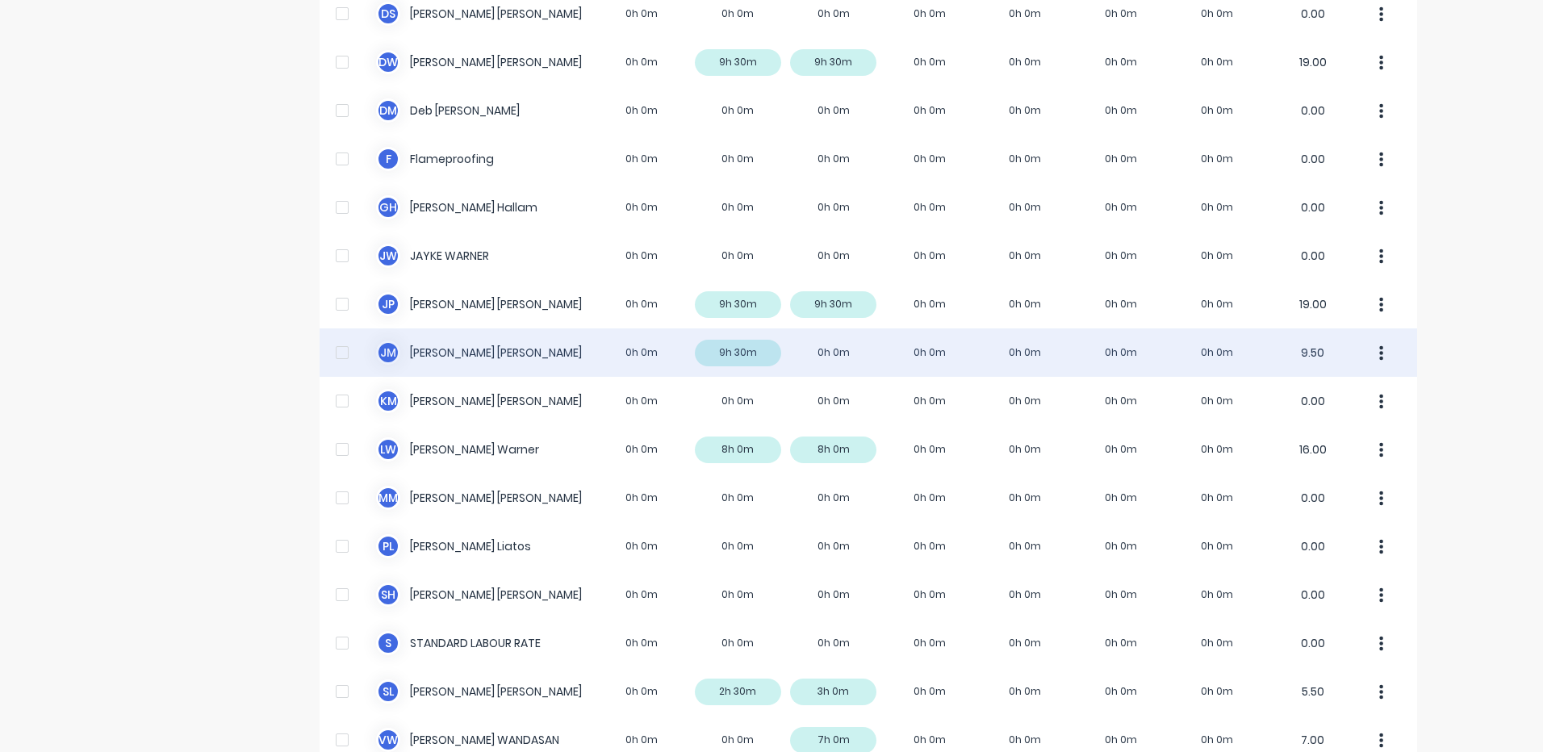
click at [747, 357] on div "J M Jim Morrison 0h 0m 9h 30m 0h 0m 0h 0m 0h 0m 0h 0m 0h 0m 9.50" at bounding box center [869, 352] width 1098 height 48
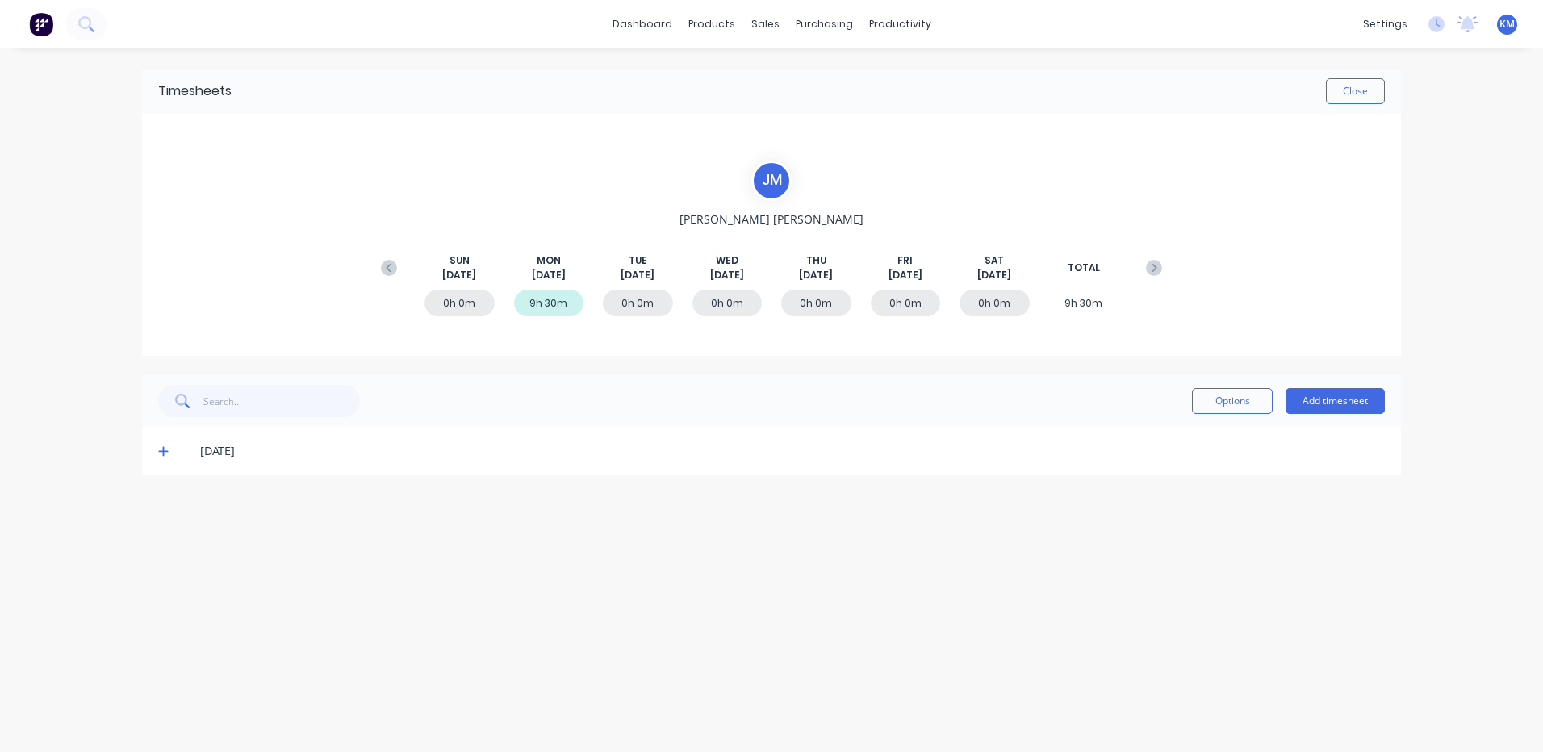
click at [159, 451] on icon at bounding box center [163, 452] width 10 height 10
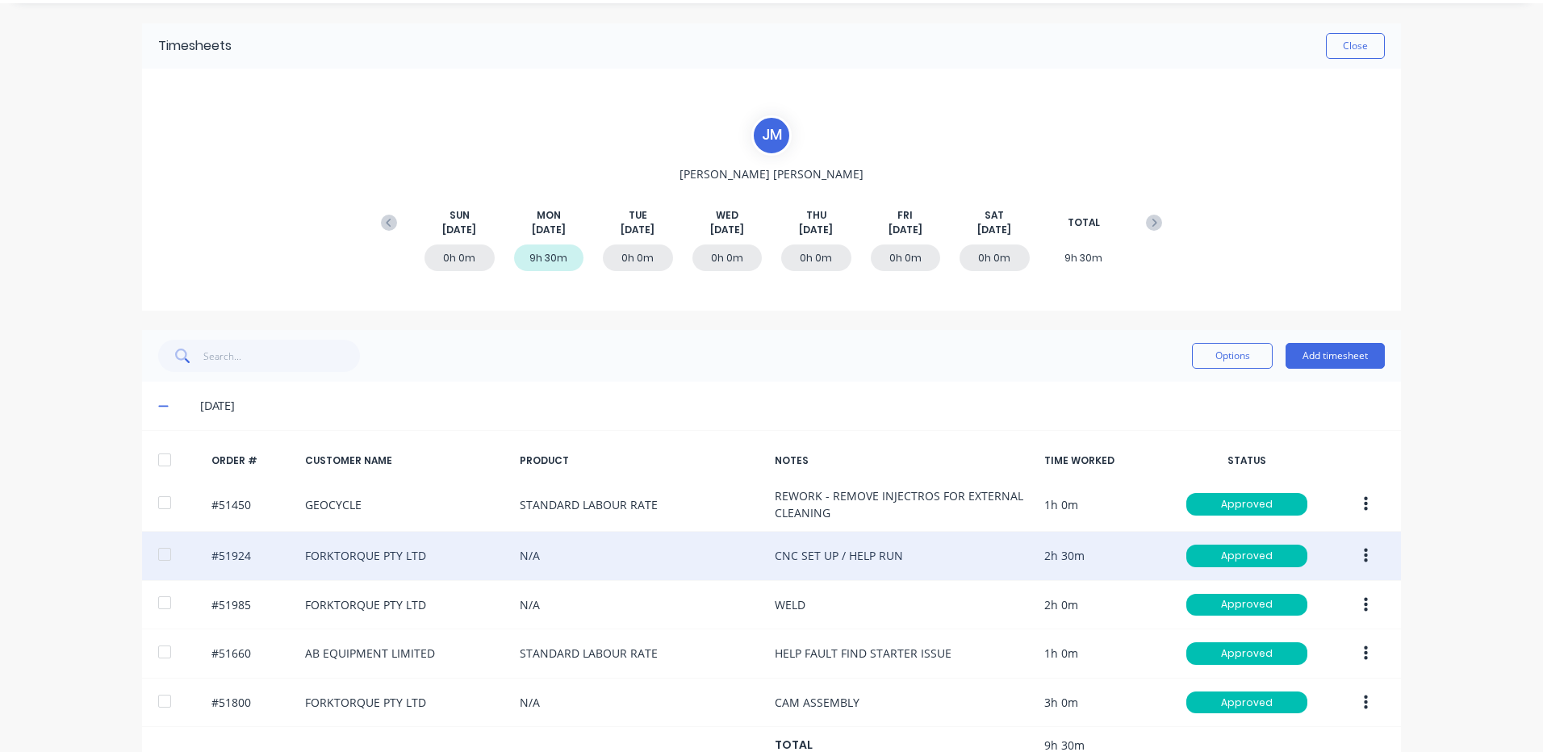
scroll to position [90, 0]
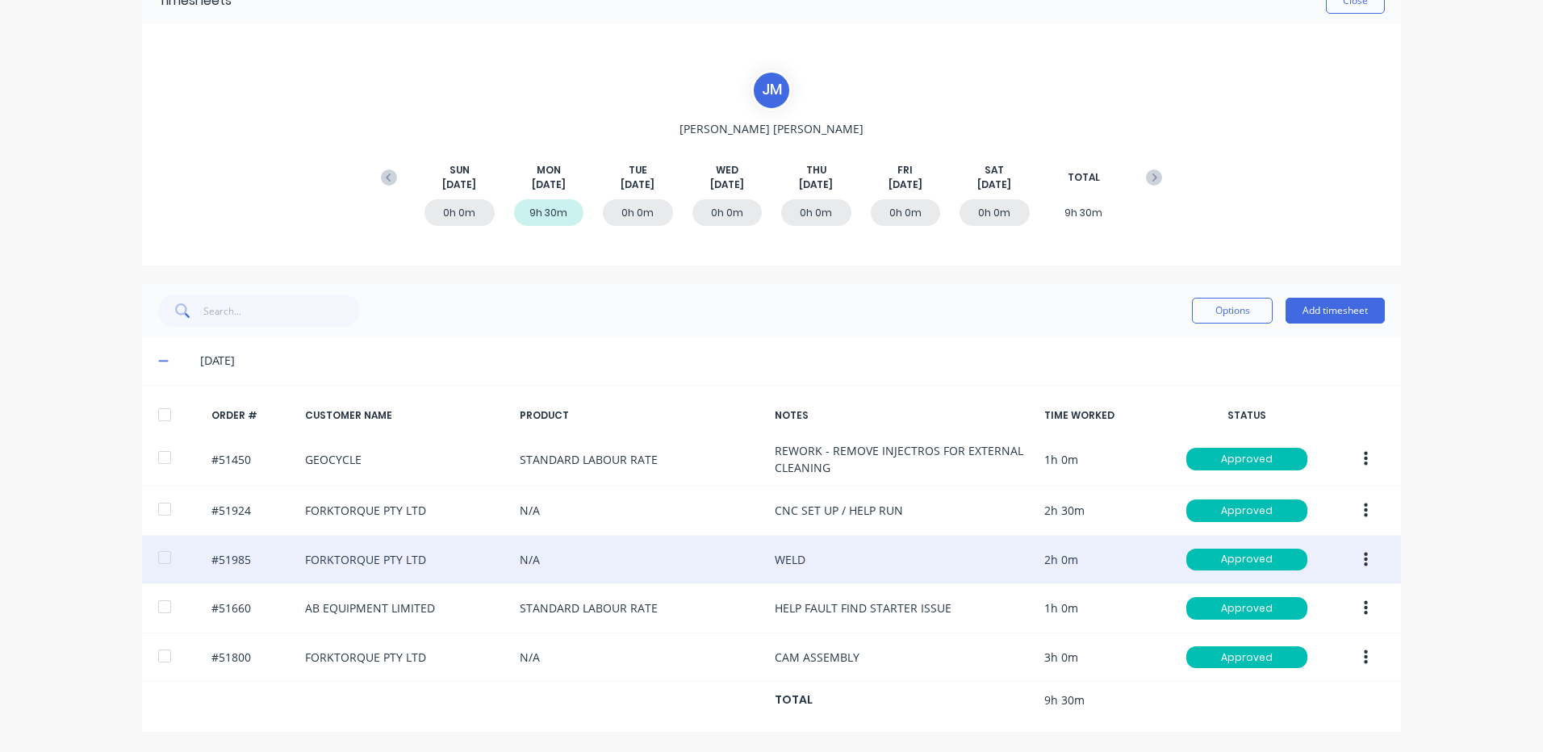
click at [1364, 553] on icon "button" at bounding box center [1366, 559] width 4 height 15
click at [1296, 694] on div "Duplicate" at bounding box center [1308, 699] width 124 height 23
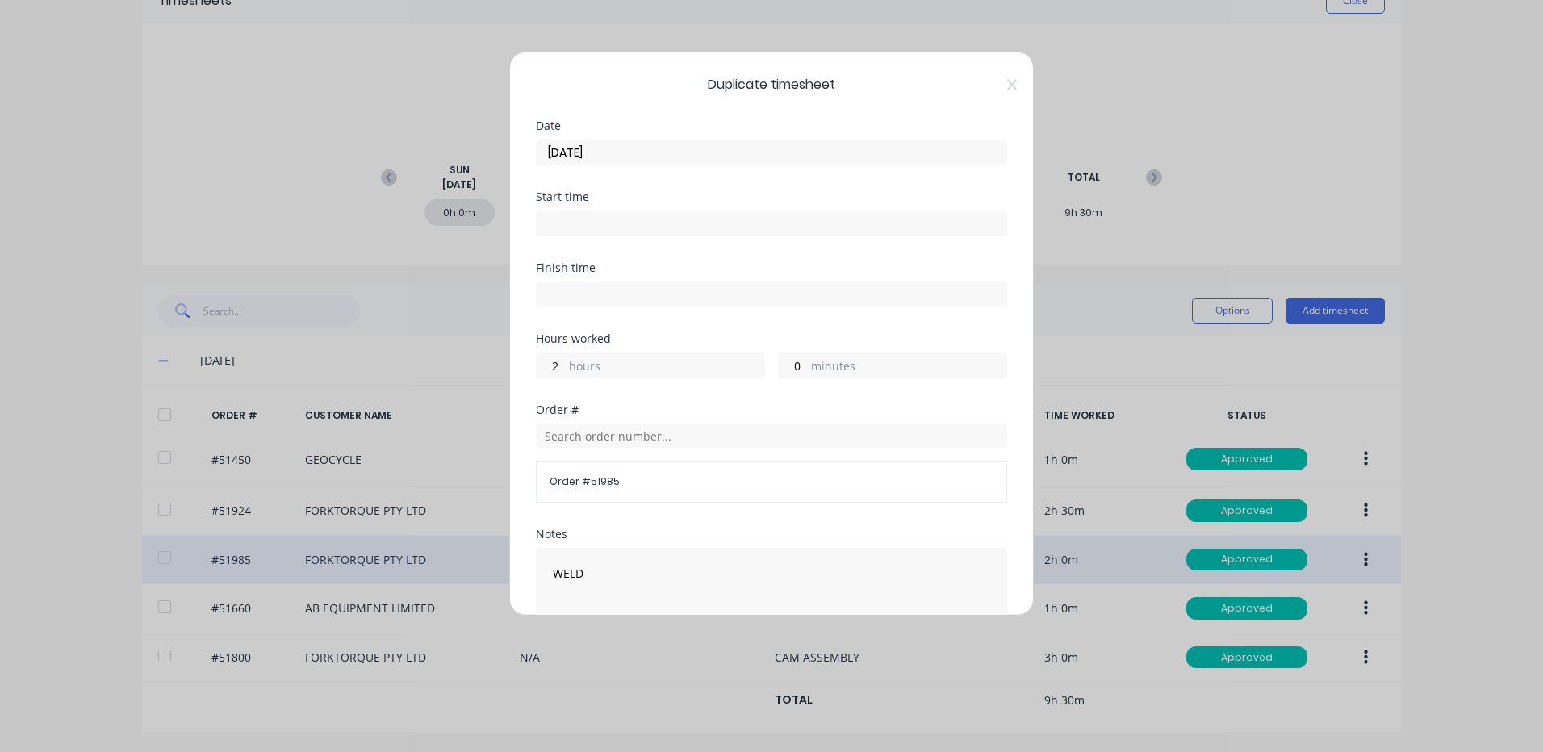
click at [610, 369] on label "hours" at bounding box center [666, 368] width 195 height 20
click at [565, 369] on input "2" at bounding box center [551, 365] width 28 height 24
click at [610, 369] on label "hours" at bounding box center [666, 368] width 195 height 20
click at [565, 369] on input "2" at bounding box center [551, 365] width 28 height 24
click at [555, 362] on input "2" at bounding box center [551, 365] width 28 height 24
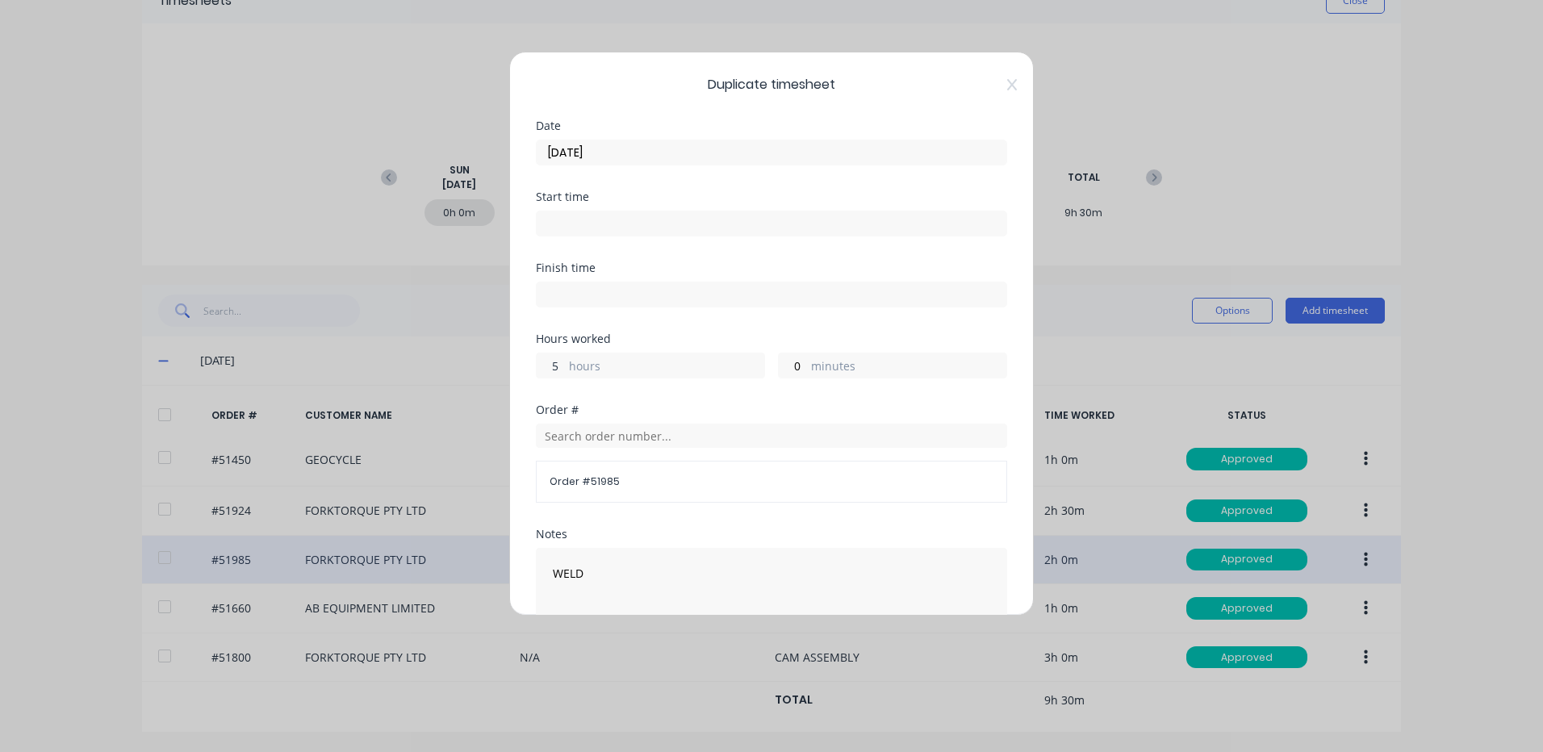
type input "5"
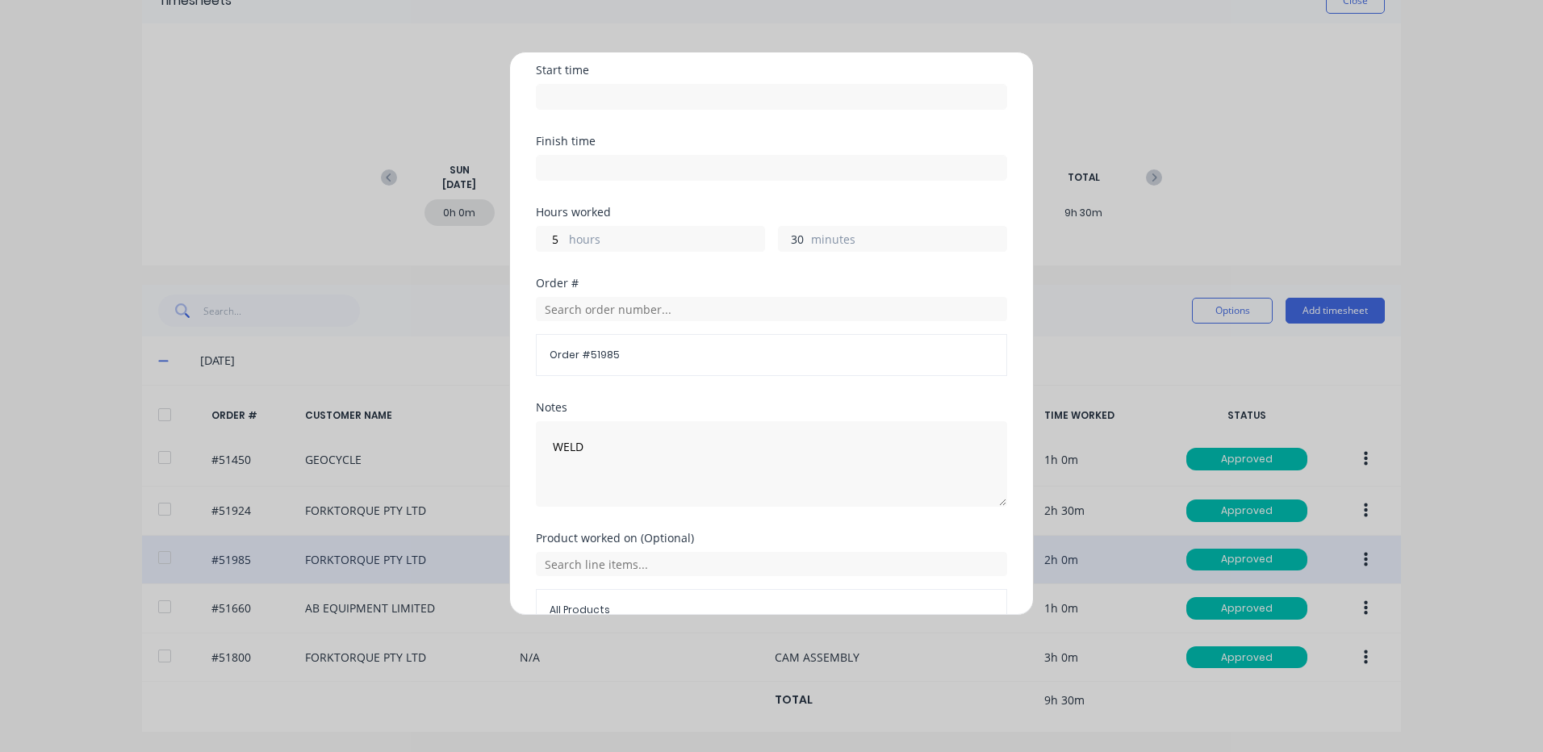
scroll to position [217, 0]
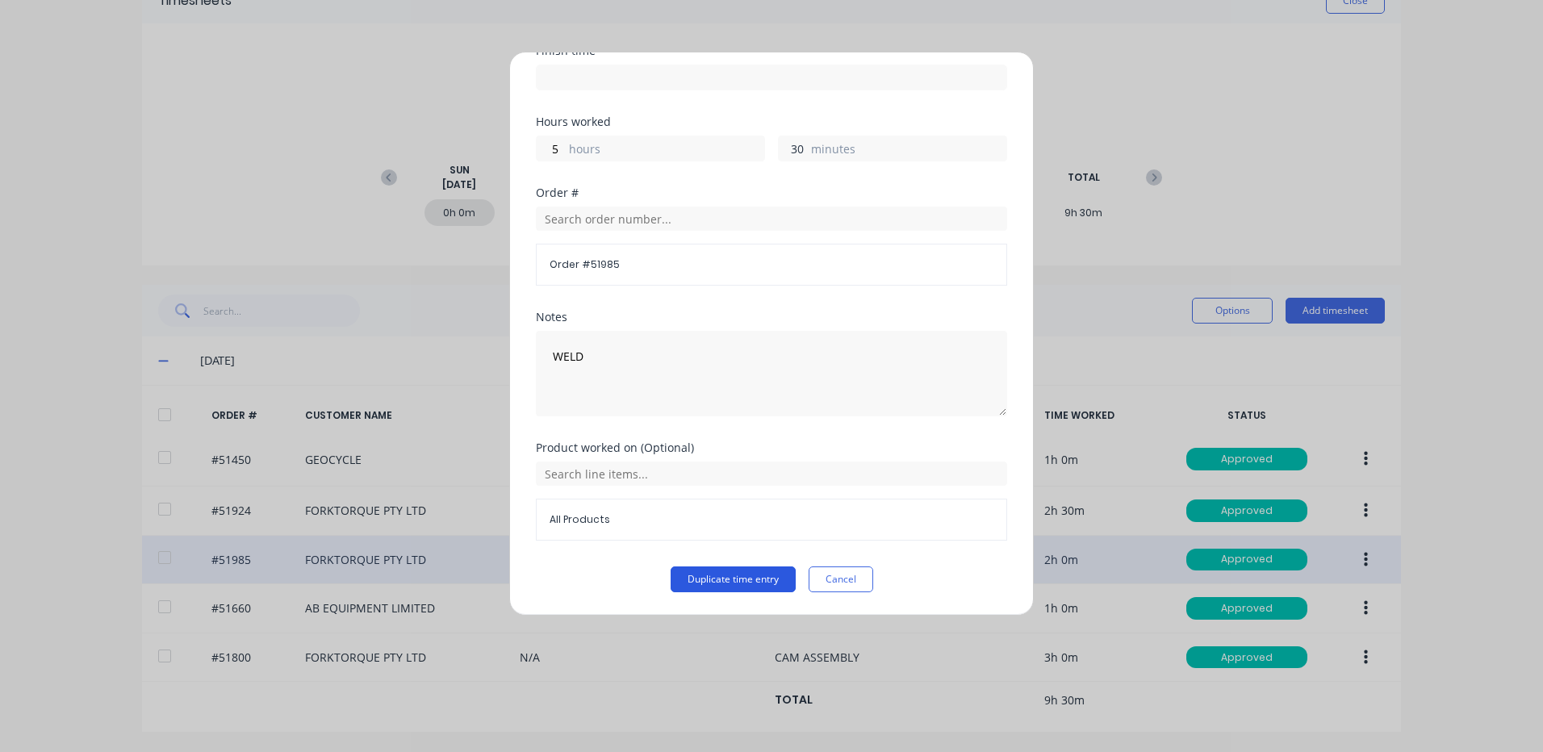
type input "30"
click at [754, 583] on button "Duplicate time entry" at bounding box center [733, 580] width 125 height 26
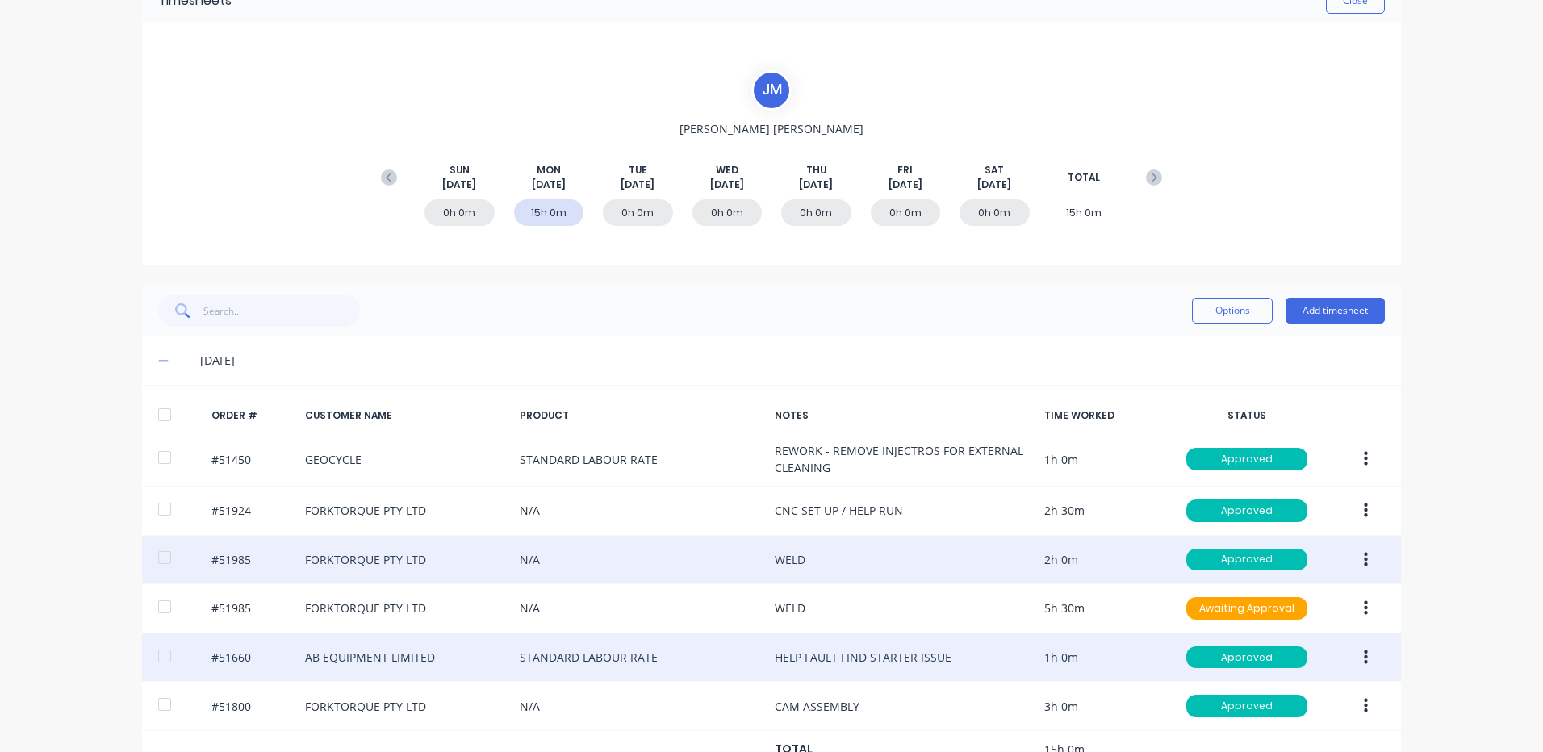
scroll to position [140, 0]
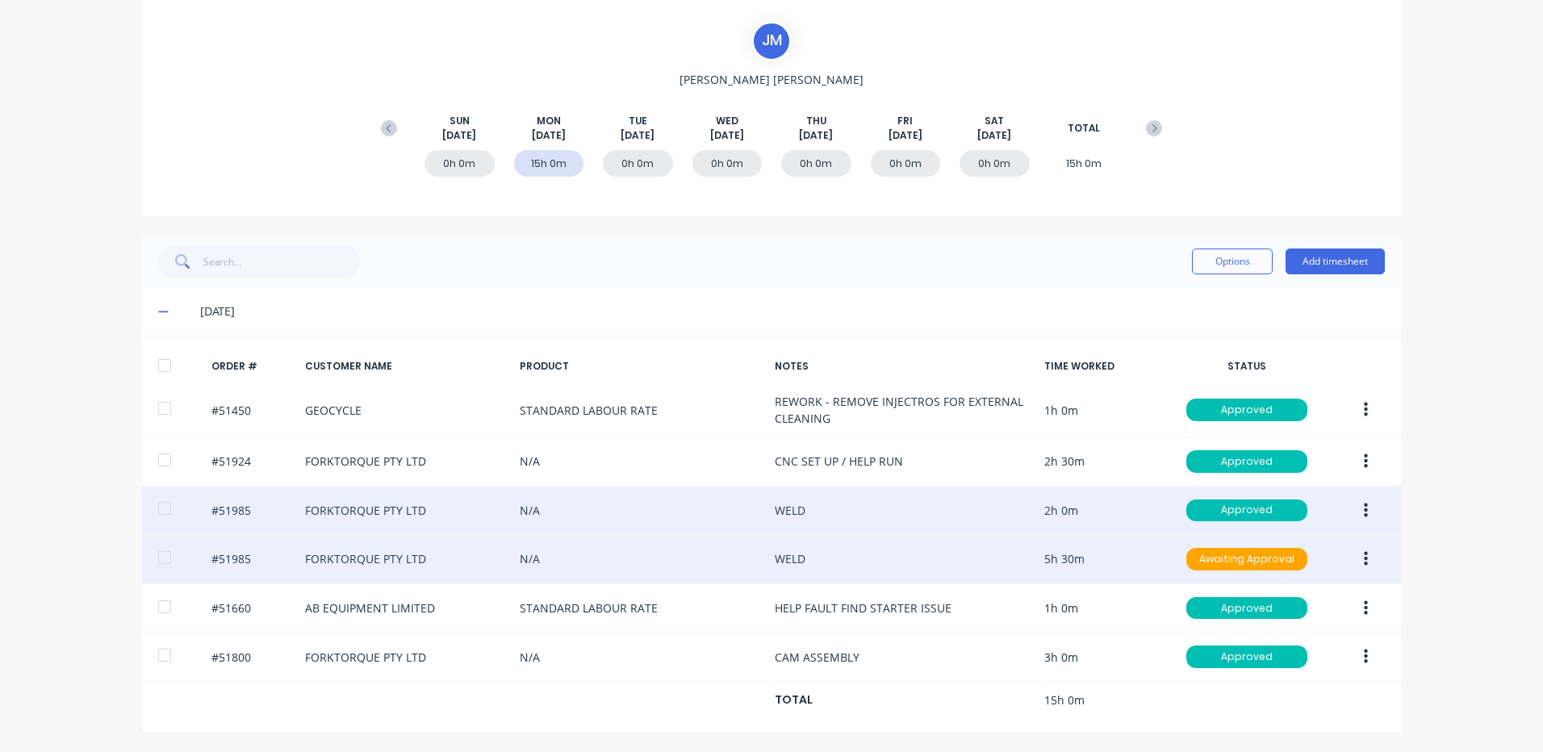
click at [1358, 550] on button "button" at bounding box center [1366, 559] width 38 height 29
click at [1303, 665] on div "Edit" at bounding box center [1308, 665] width 124 height 23
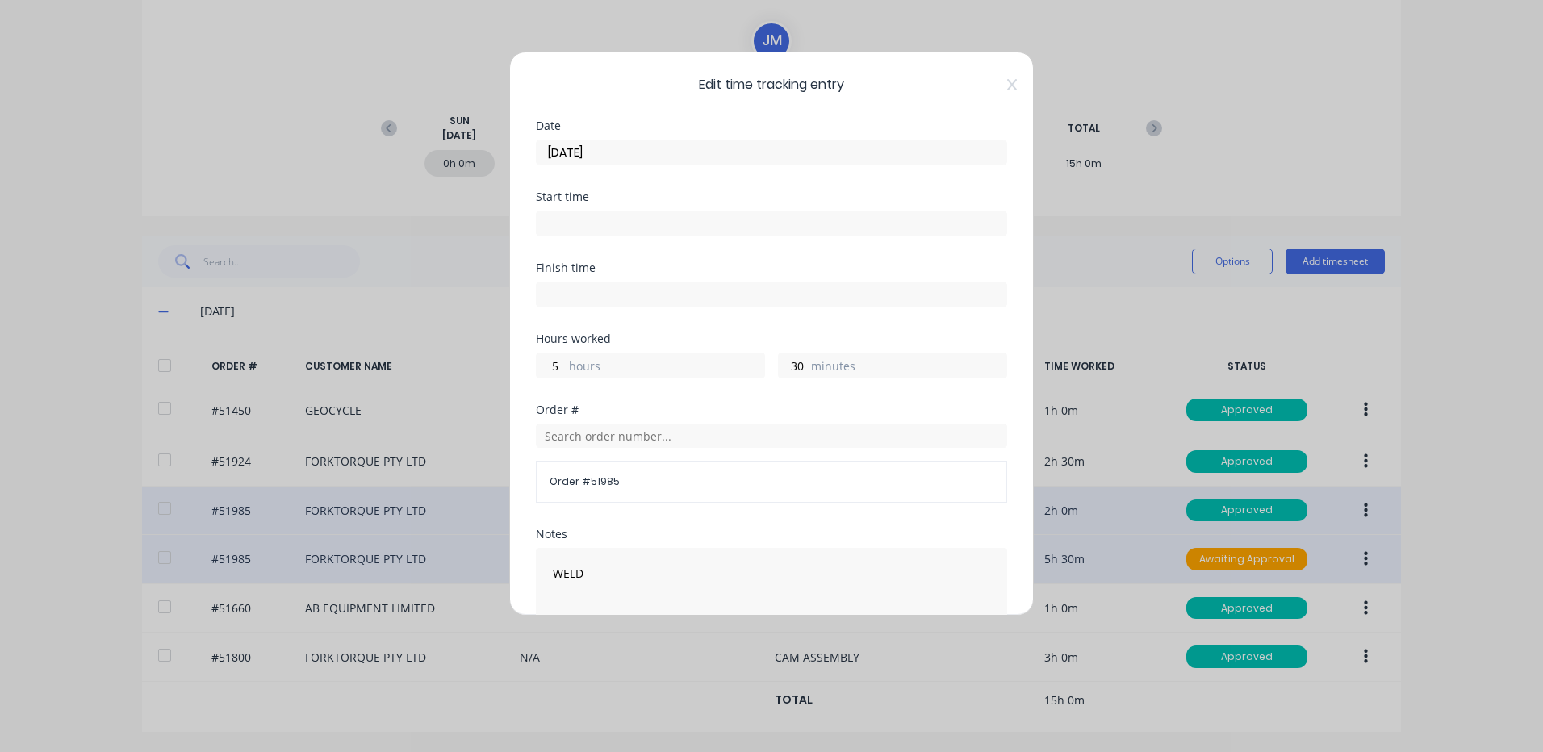
click at [832, 144] on input "[DATE]" at bounding box center [772, 152] width 470 height 24
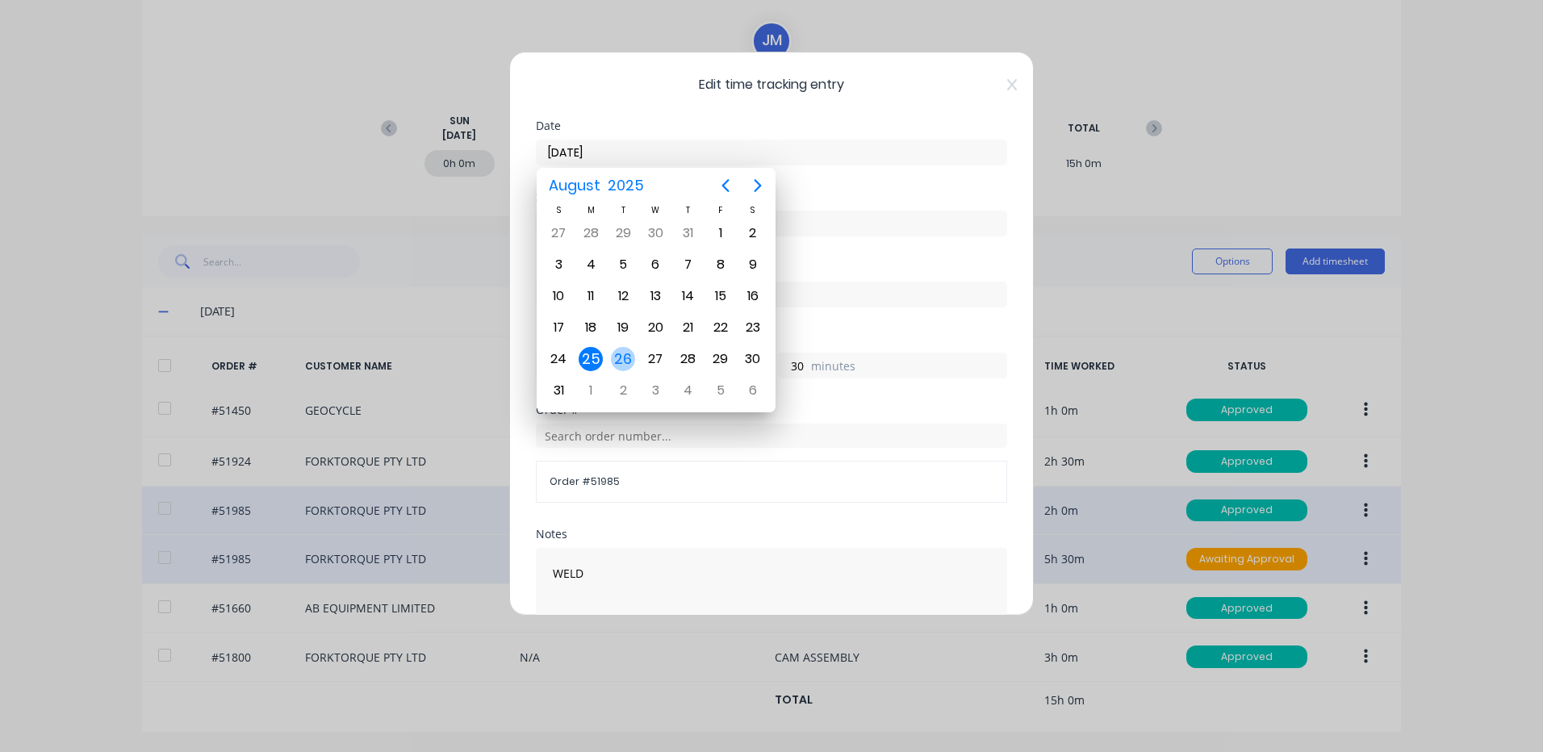
click at [629, 358] on div "26" at bounding box center [623, 359] width 24 height 24
type input "[DATE]"
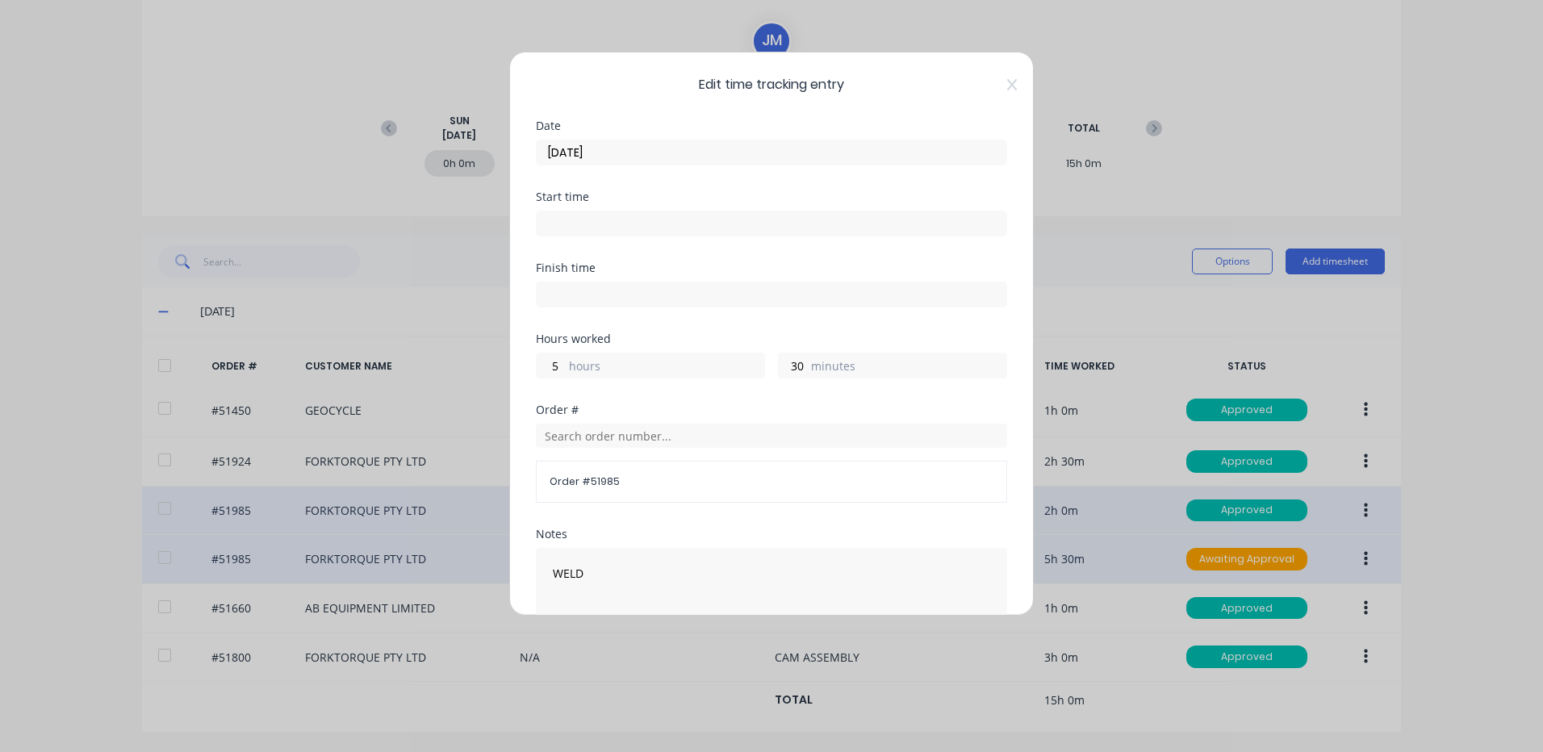
scroll to position [217, 0]
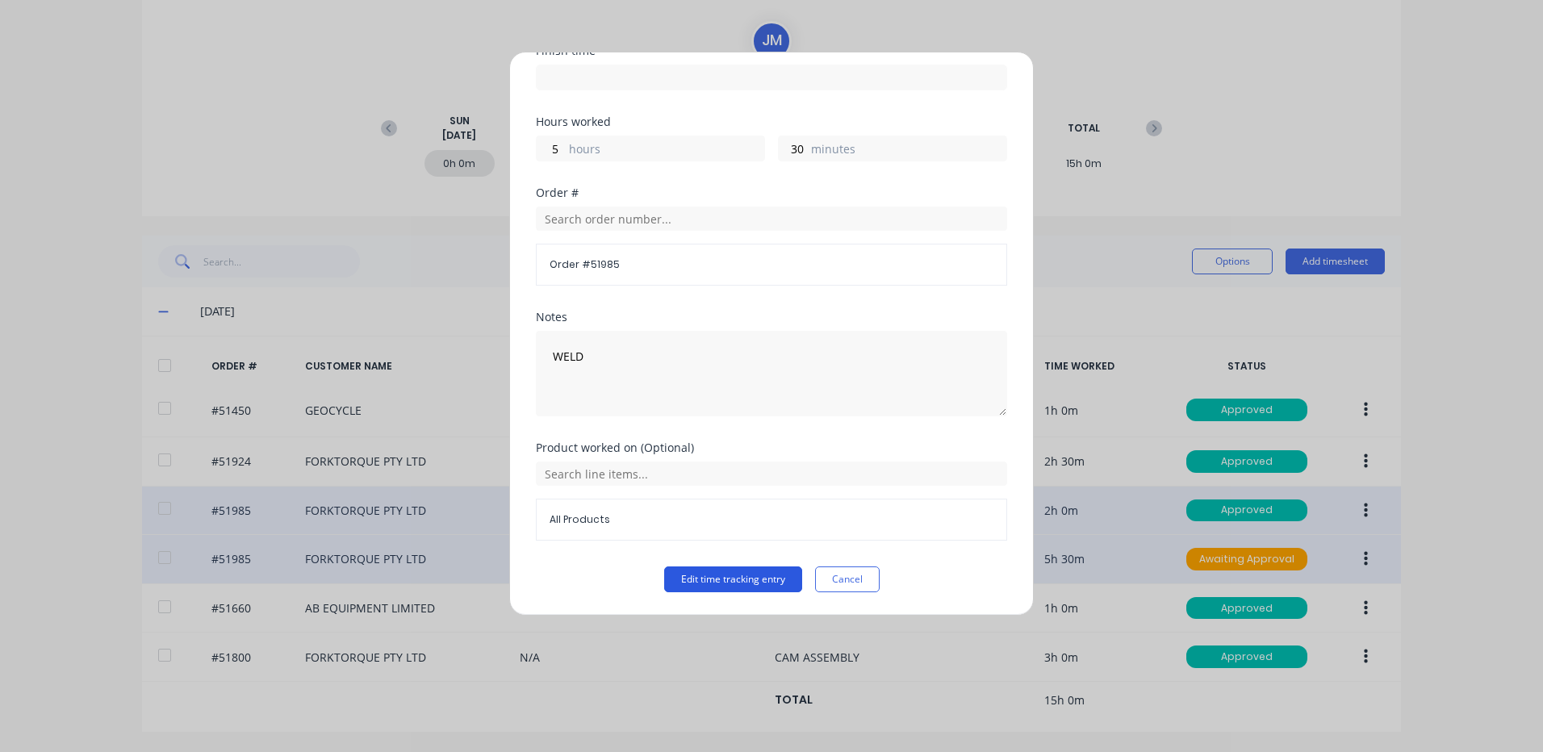
click at [734, 575] on button "Edit time tracking entry" at bounding box center [733, 580] width 138 height 26
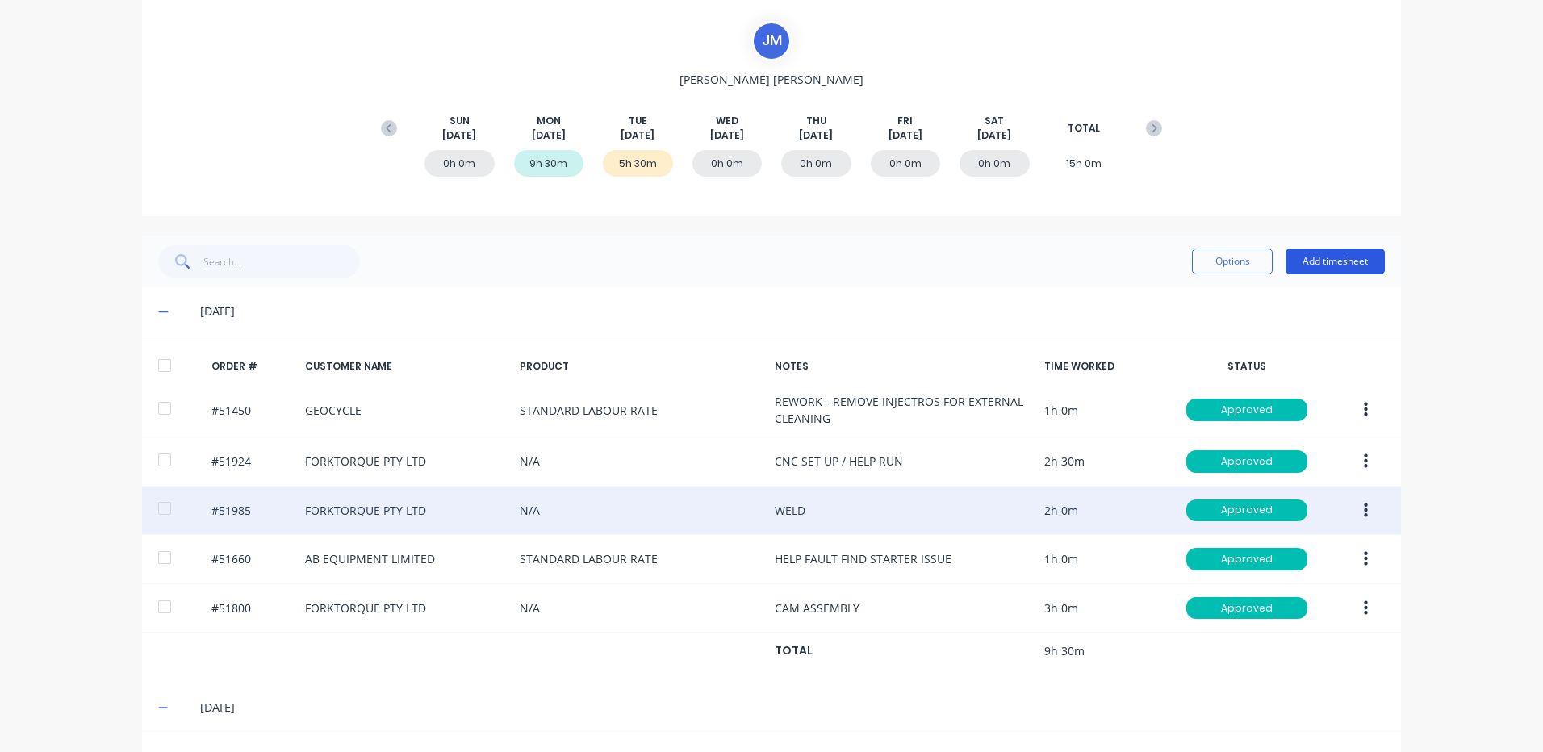
click at [1320, 266] on button "Add timesheet" at bounding box center [1335, 262] width 99 height 26
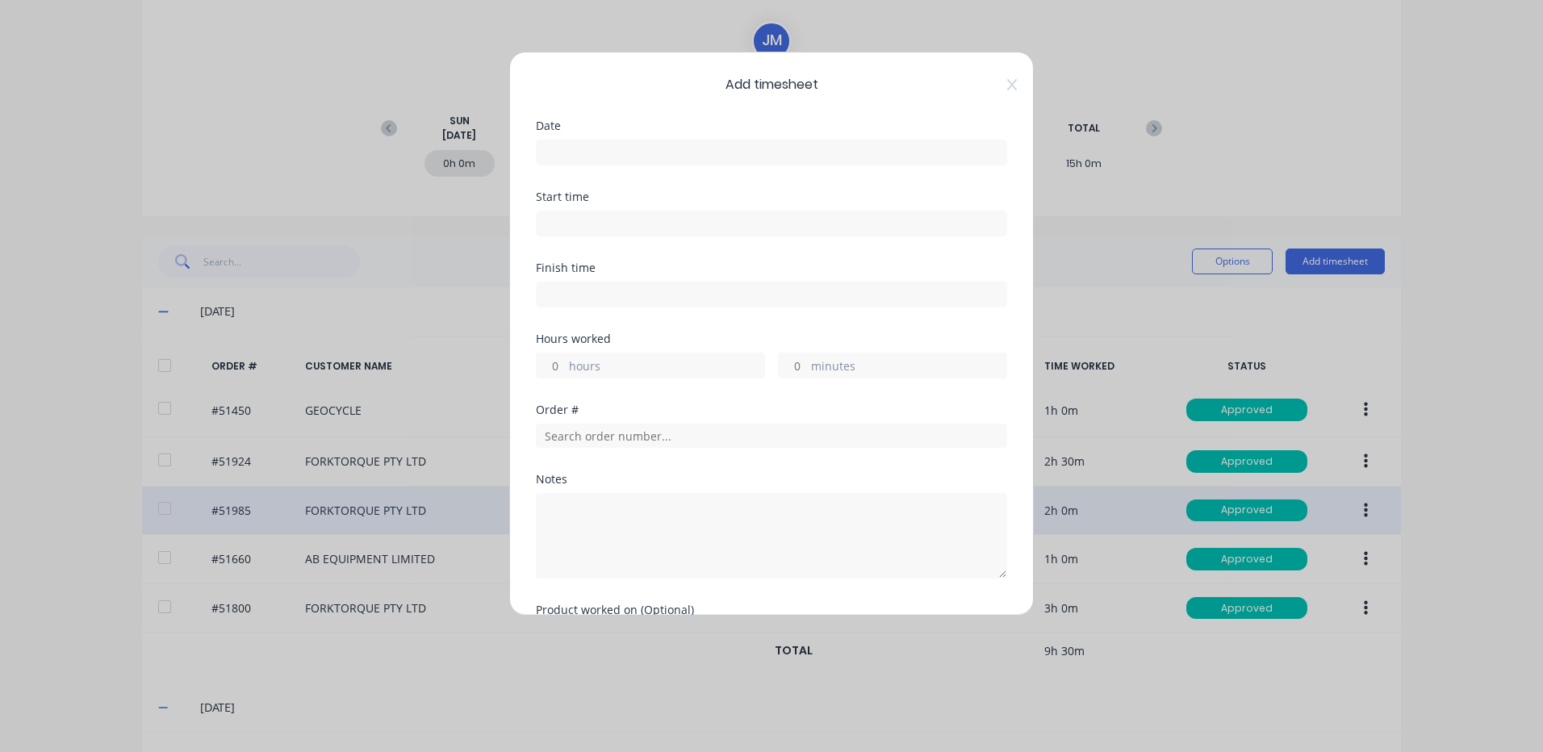
click at [668, 160] on input at bounding box center [772, 152] width 470 height 24
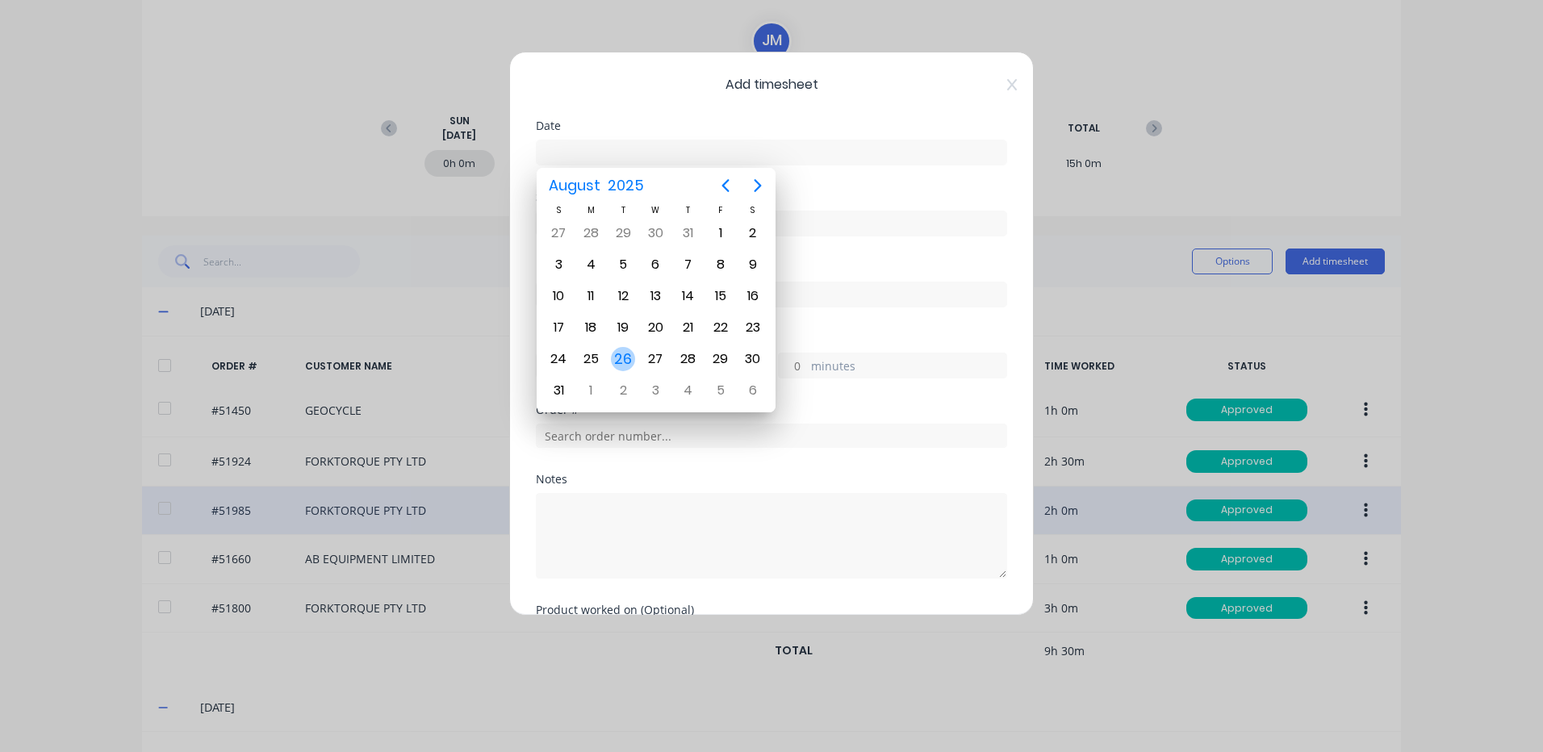
click at [615, 354] on div "26" at bounding box center [623, 359] width 24 height 24
type input "[DATE]"
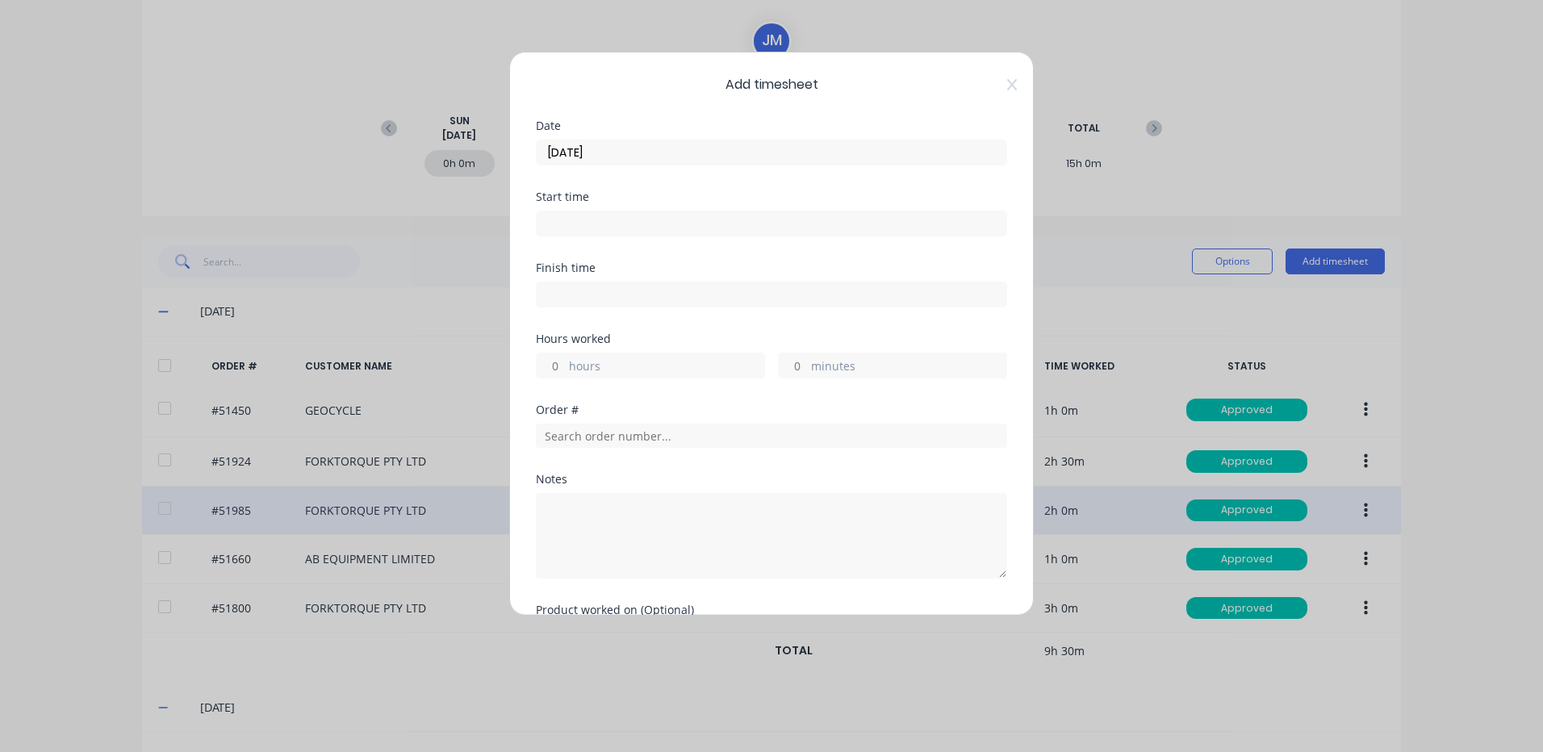
click at [613, 364] on label "hours" at bounding box center [666, 368] width 195 height 20
click at [565, 364] on input "hours" at bounding box center [551, 365] width 28 height 24
type input "1"
type input "30"
click at [751, 445] on input "text" at bounding box center [771, 436] width 471 height 24
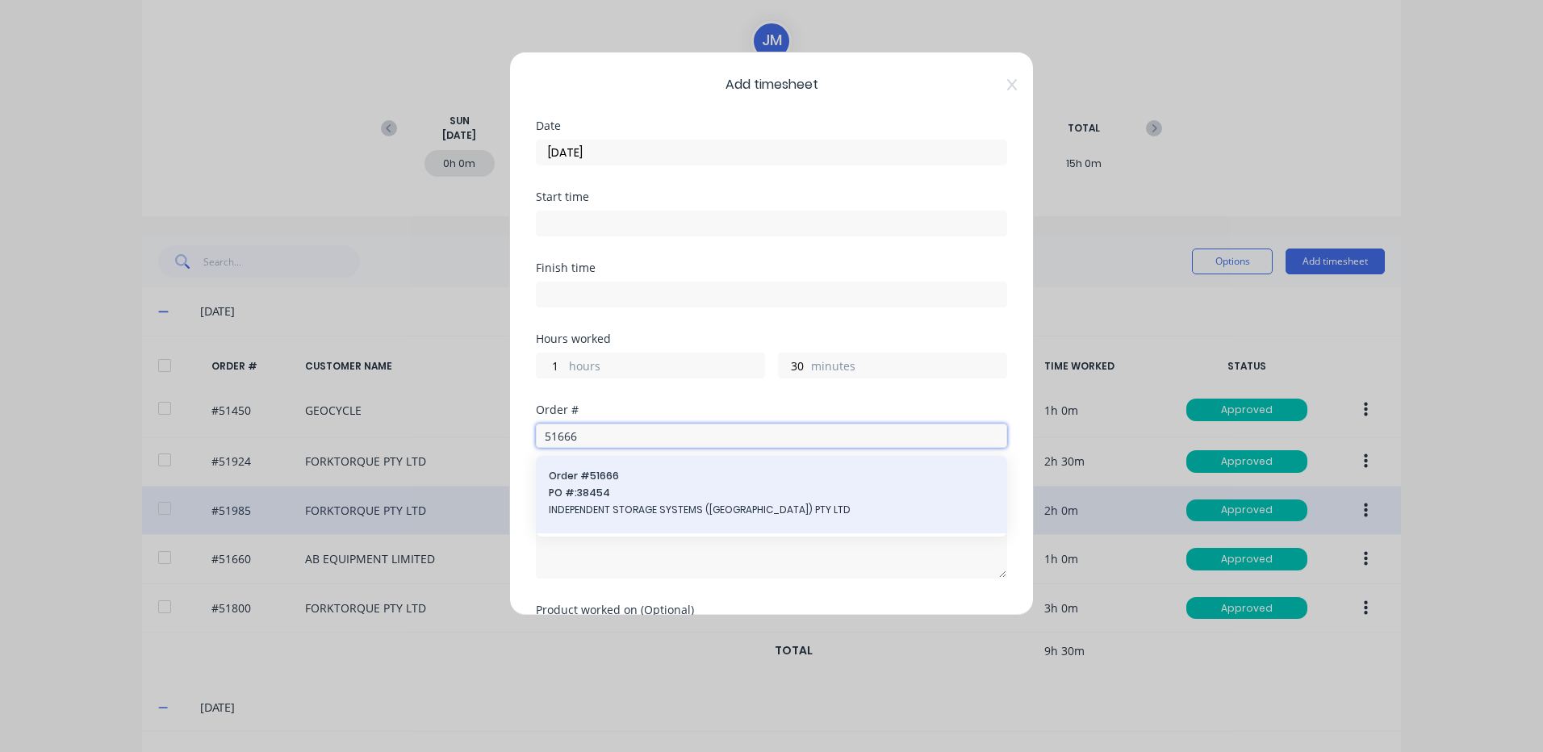
type input "51666"
click at [556, 511] on span "INDEPENDENT STORAGE SYSTEMS ([GEOGRAPHIC_DATA]) PTY LTD" at bounding box center [771, 510] width 445 height 15
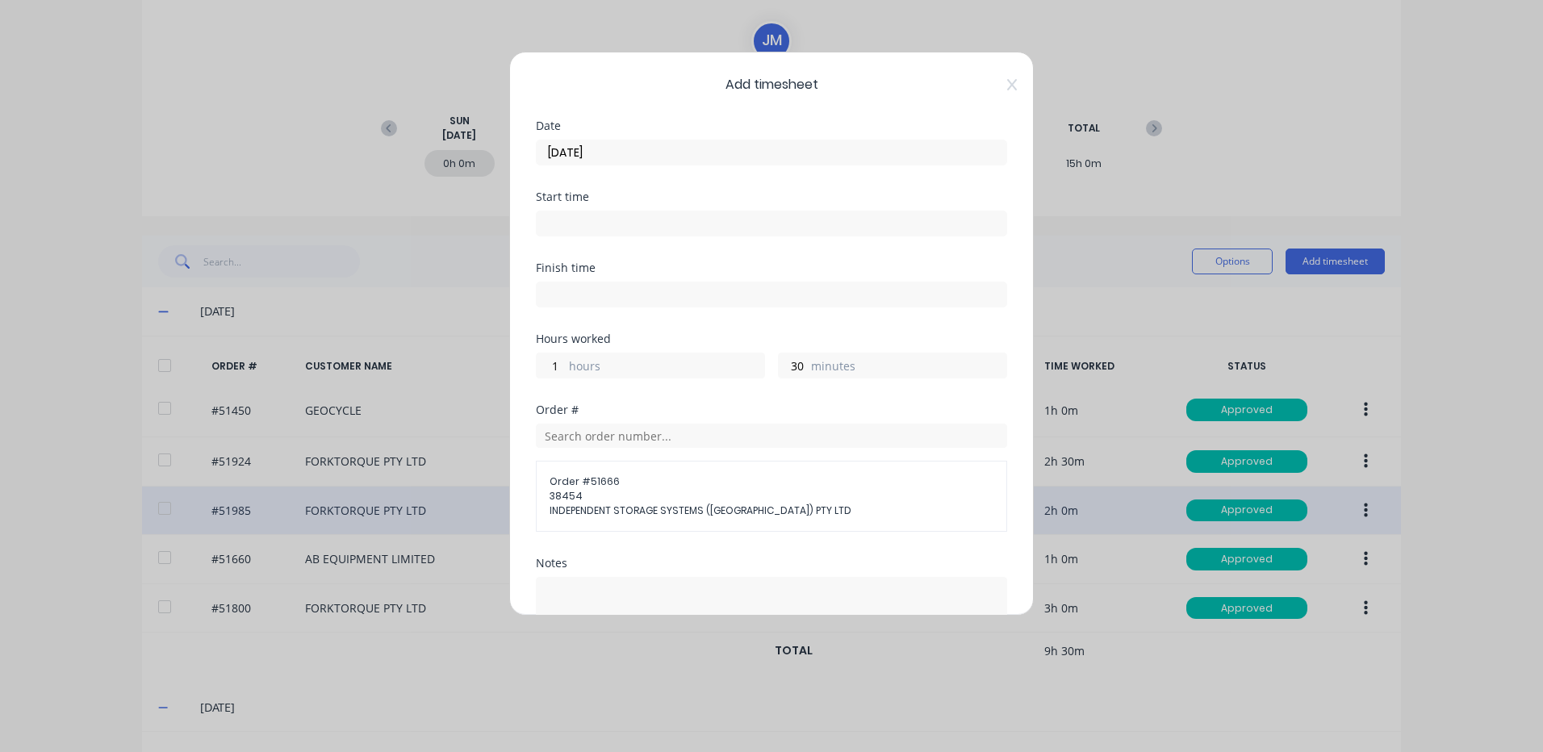
scroll to position [191, 0]
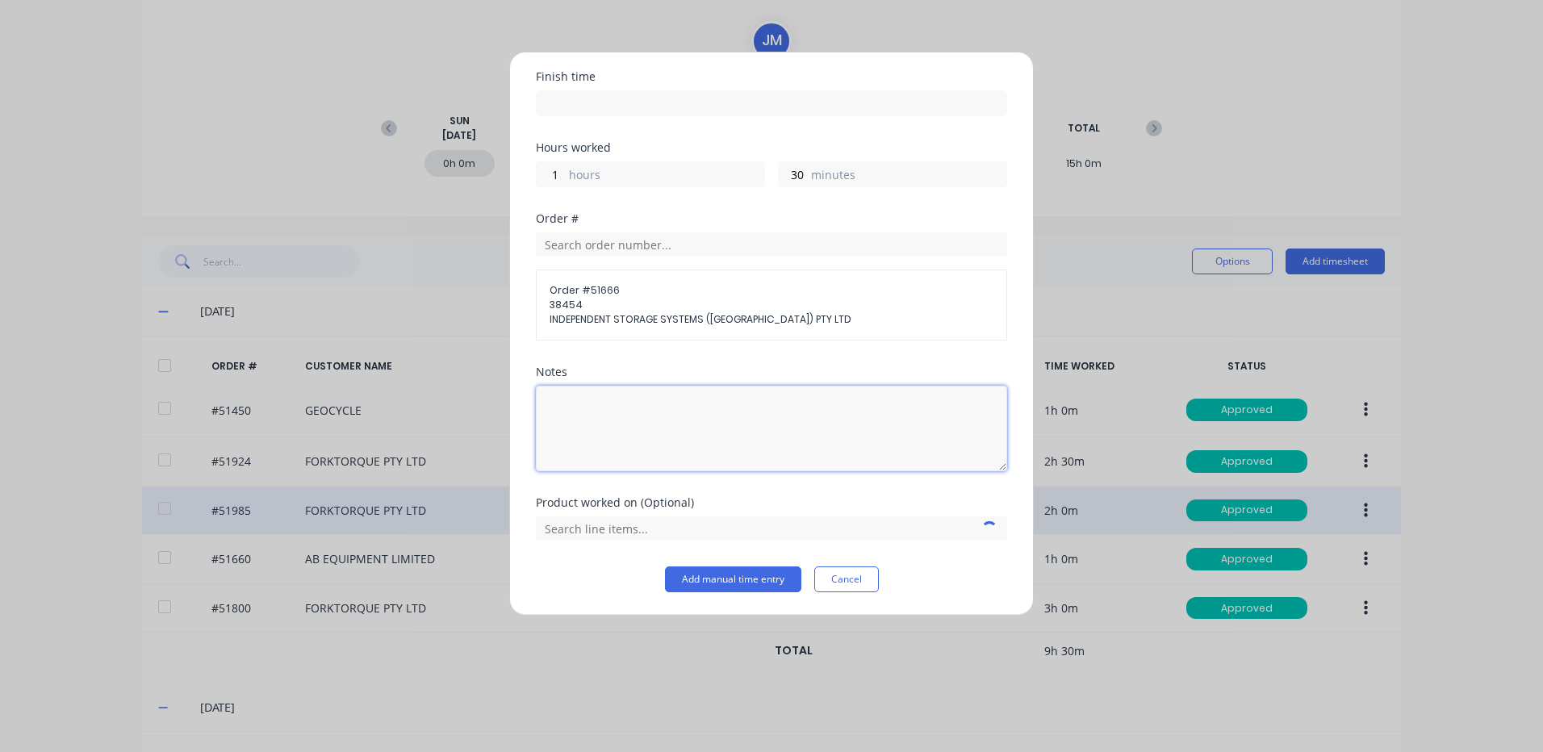
click at [685, 421] on textarea at bounding box center [771, 429] width 471 height 86
type textarea "REWORK - HELP W/ F/R, TRANS. ISSUES"
click at [669, 531] on input "text" at bounding box center [771, 528] width 471 height 24
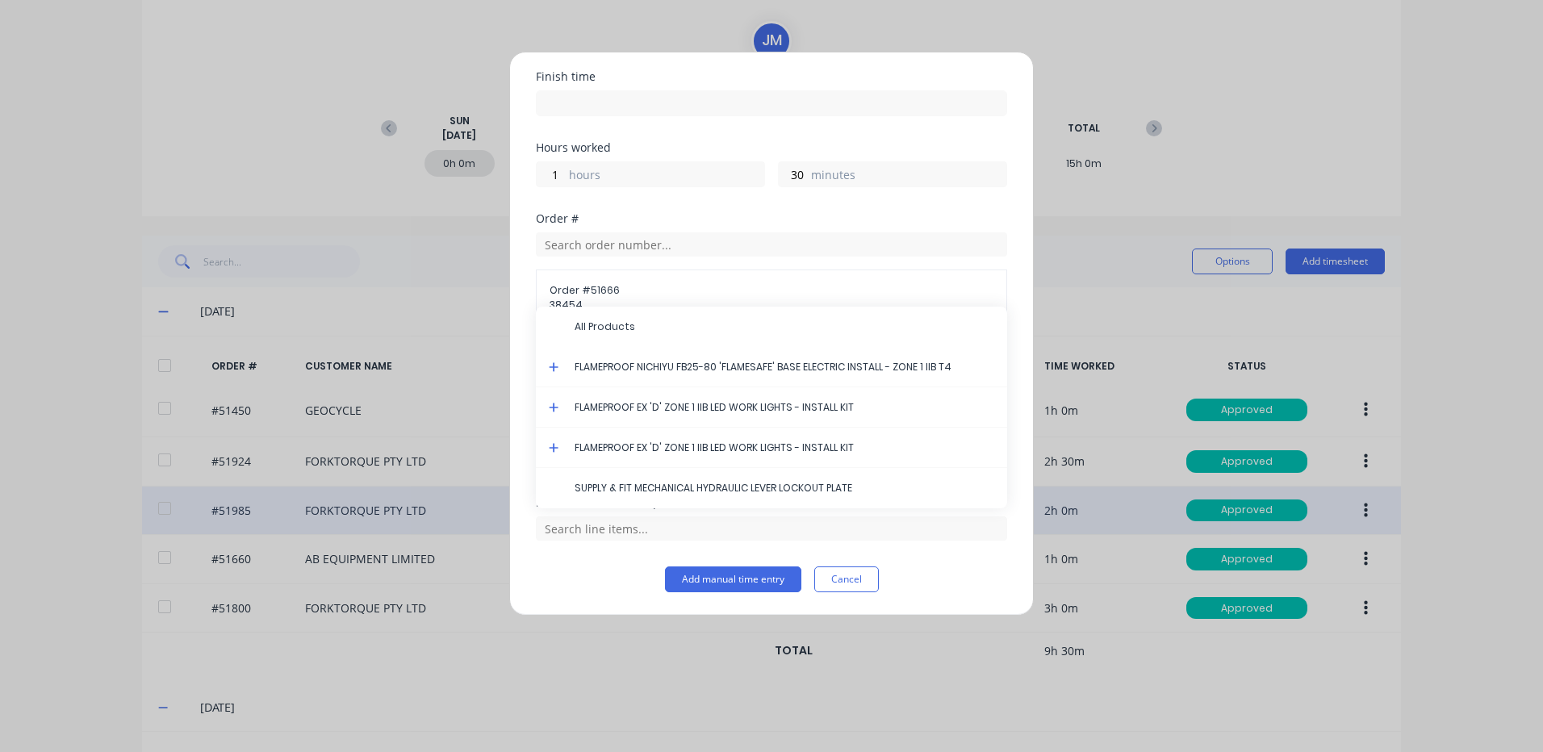
click at [555, 368] on icon at bounding box center [554, 367] width 10 height 11
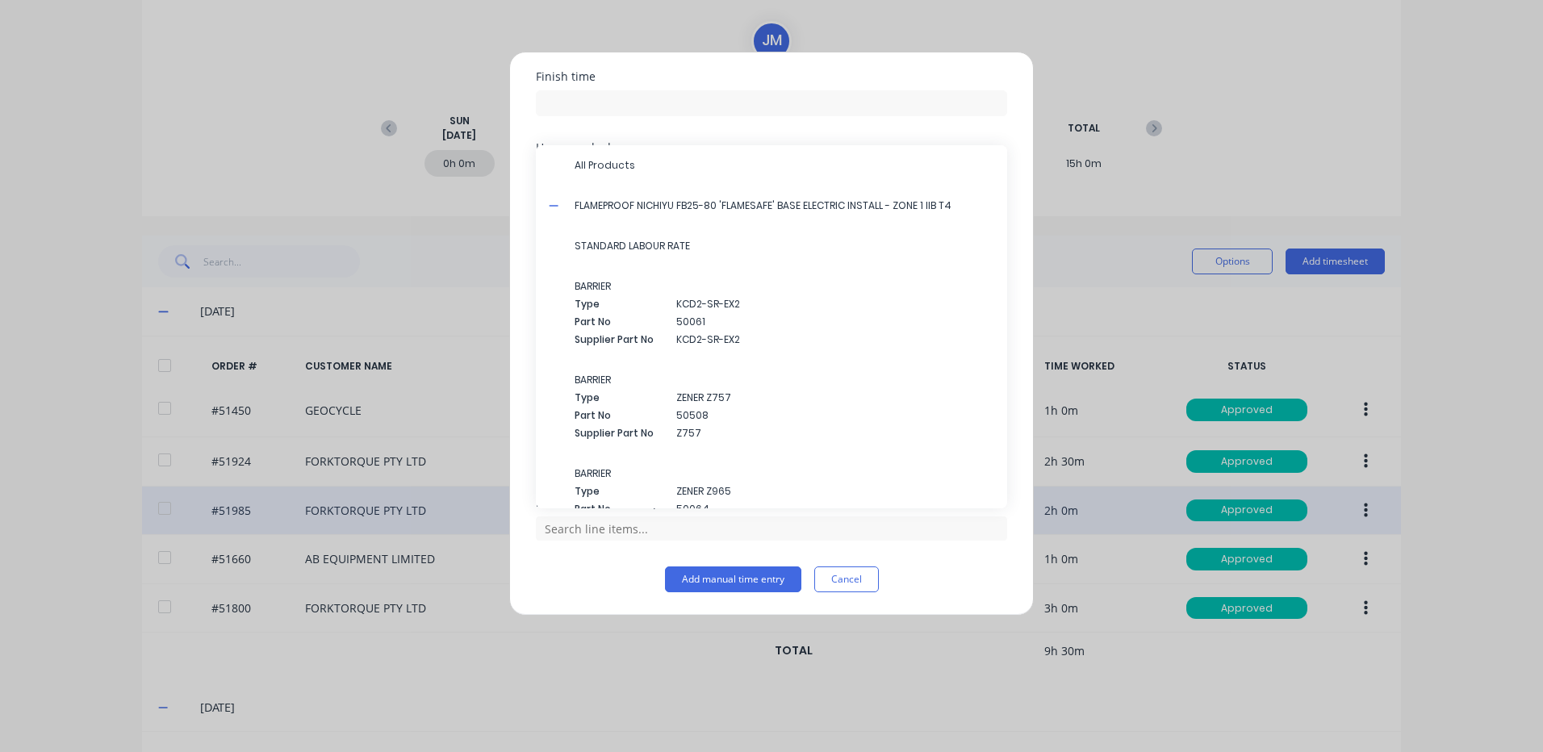
click at [643, 132] on div "Finish time" at bounding box center [771, 106] width 471 height 71
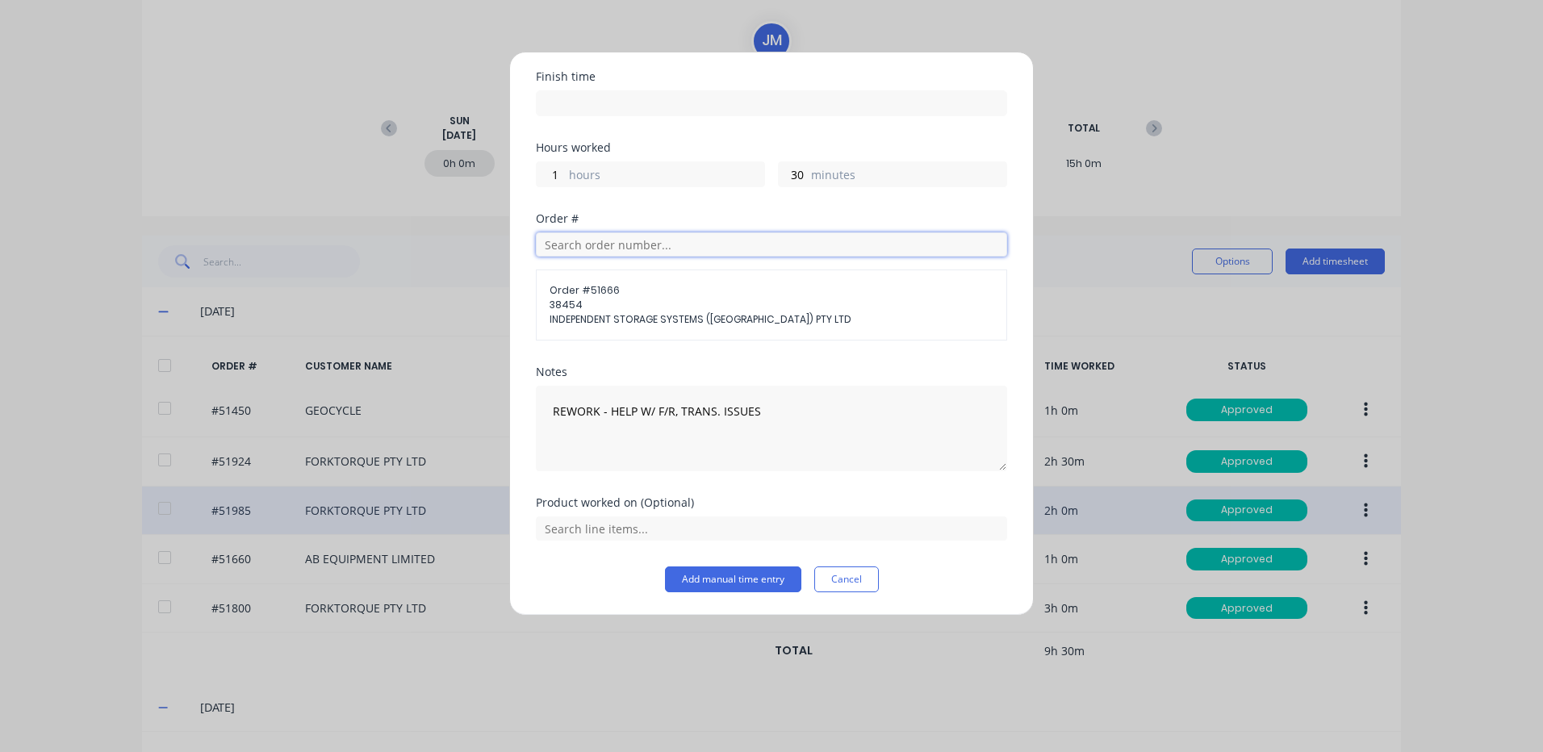
click at [734, 255] on input "text" at bounding box center [771, 244] width 471 height 24
type input "51660"
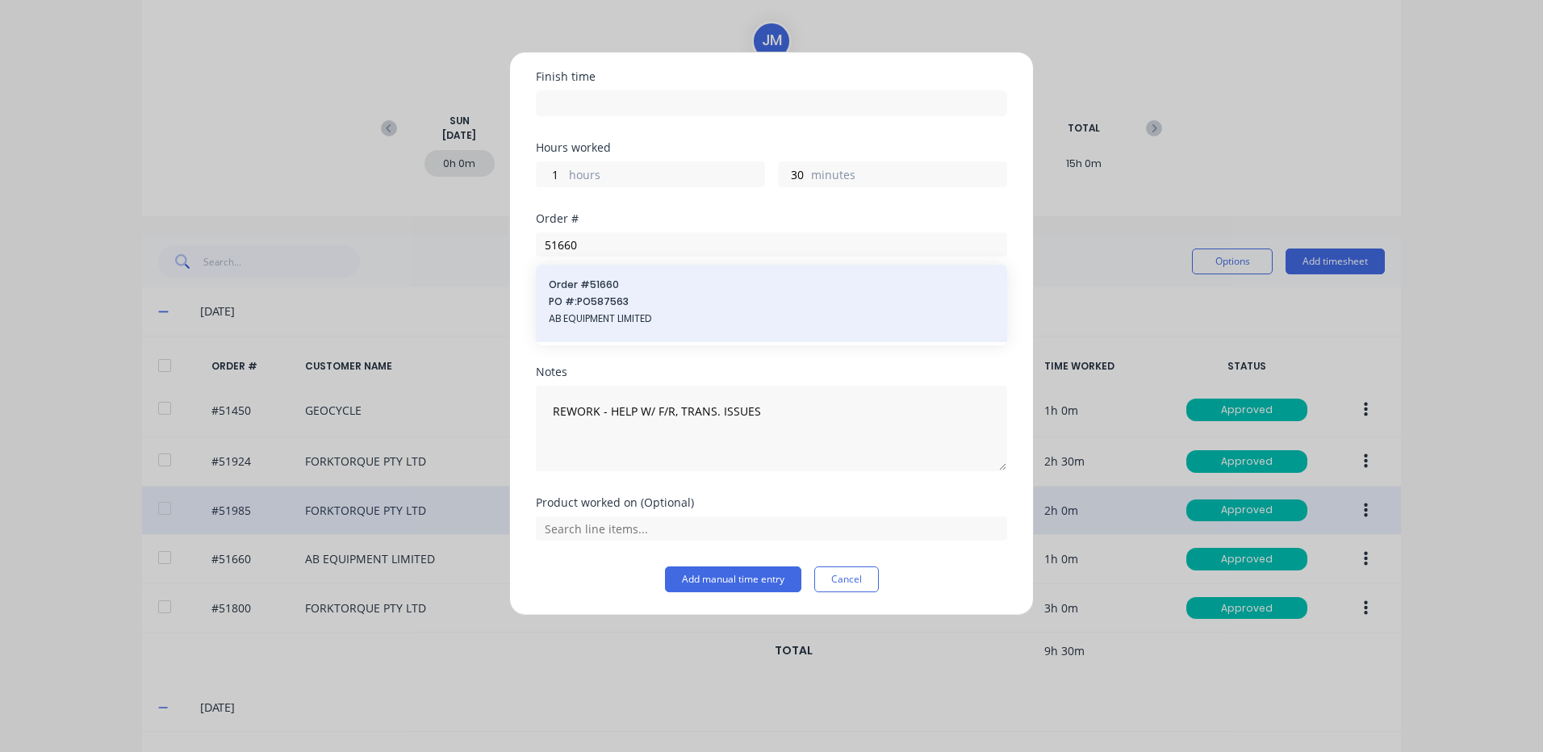
drag, startPoint x: 722, startPoint y: 260, endPoint x: 714, endPoint y: 300, distance: 41.1
click at [714, 300] on span "PO #: PO587563" at bounding box center [771, 302] width 445 height 15
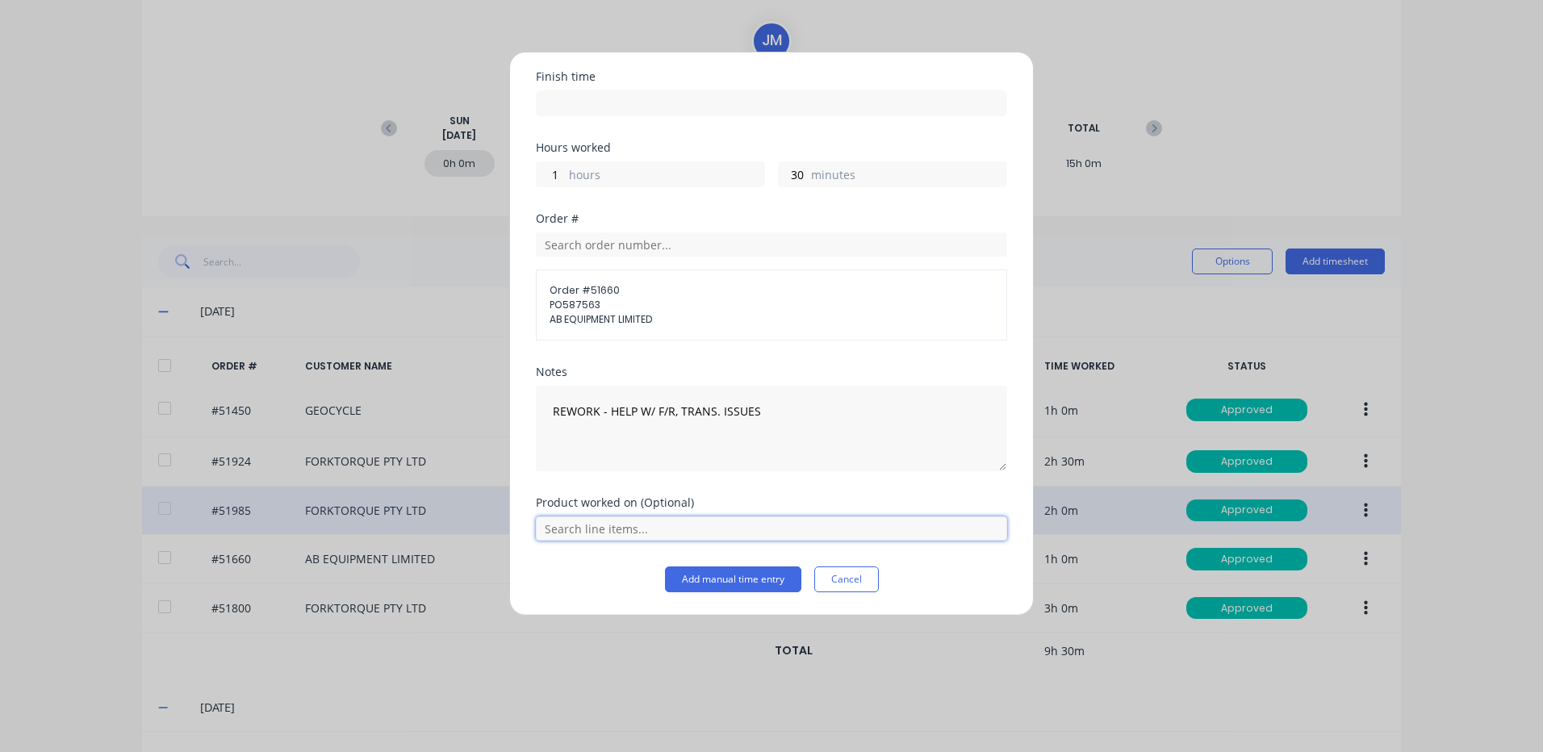
click at [706, 531] on input "text" at bounding box center [771, 528] width 471 height 24
click at [556, 472] on icon at bounding box center [554, 473] width 10 height 11
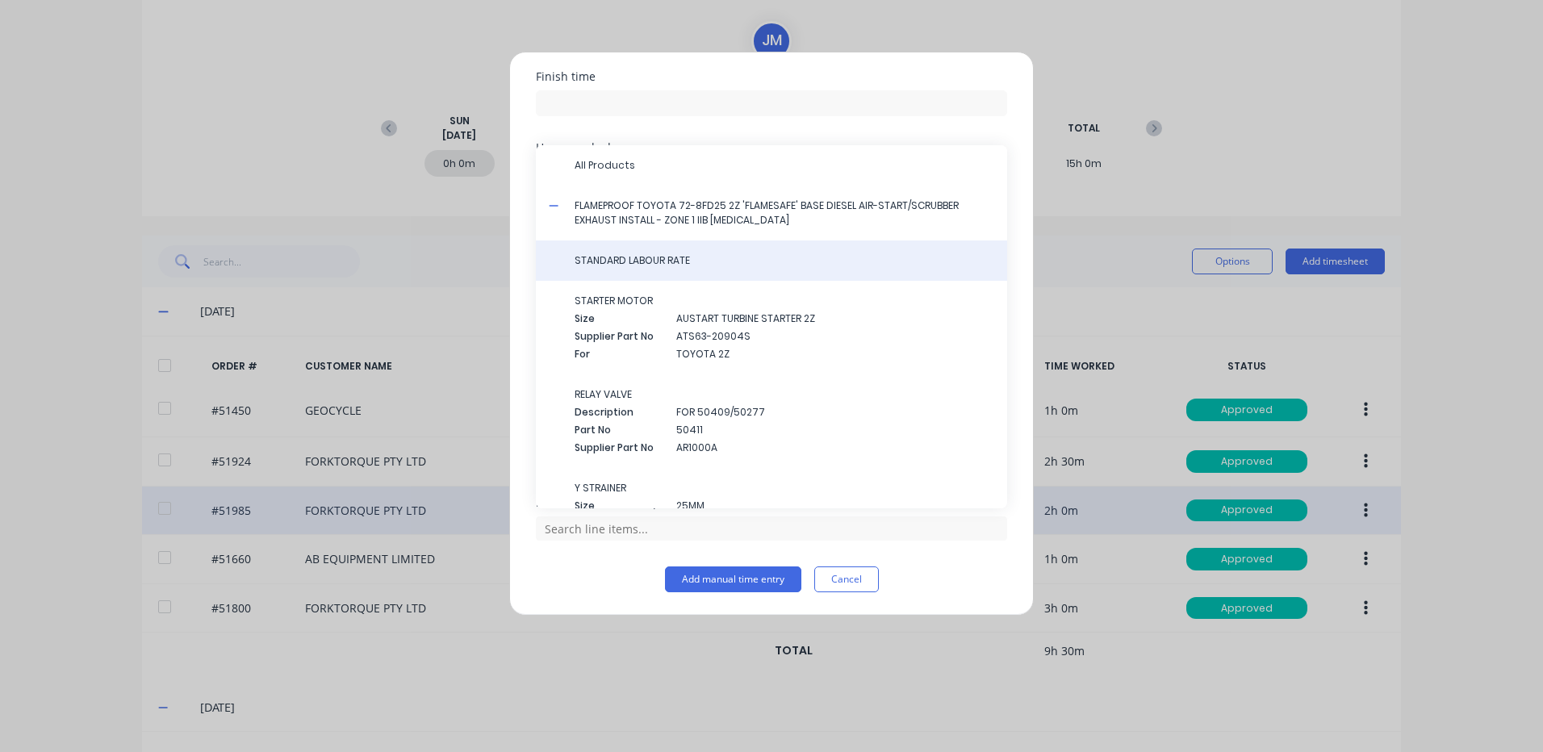
click at [659, 266] on span "STANDARD LABOUR RATE" at bounding box center [785, 260] width 420 height 15
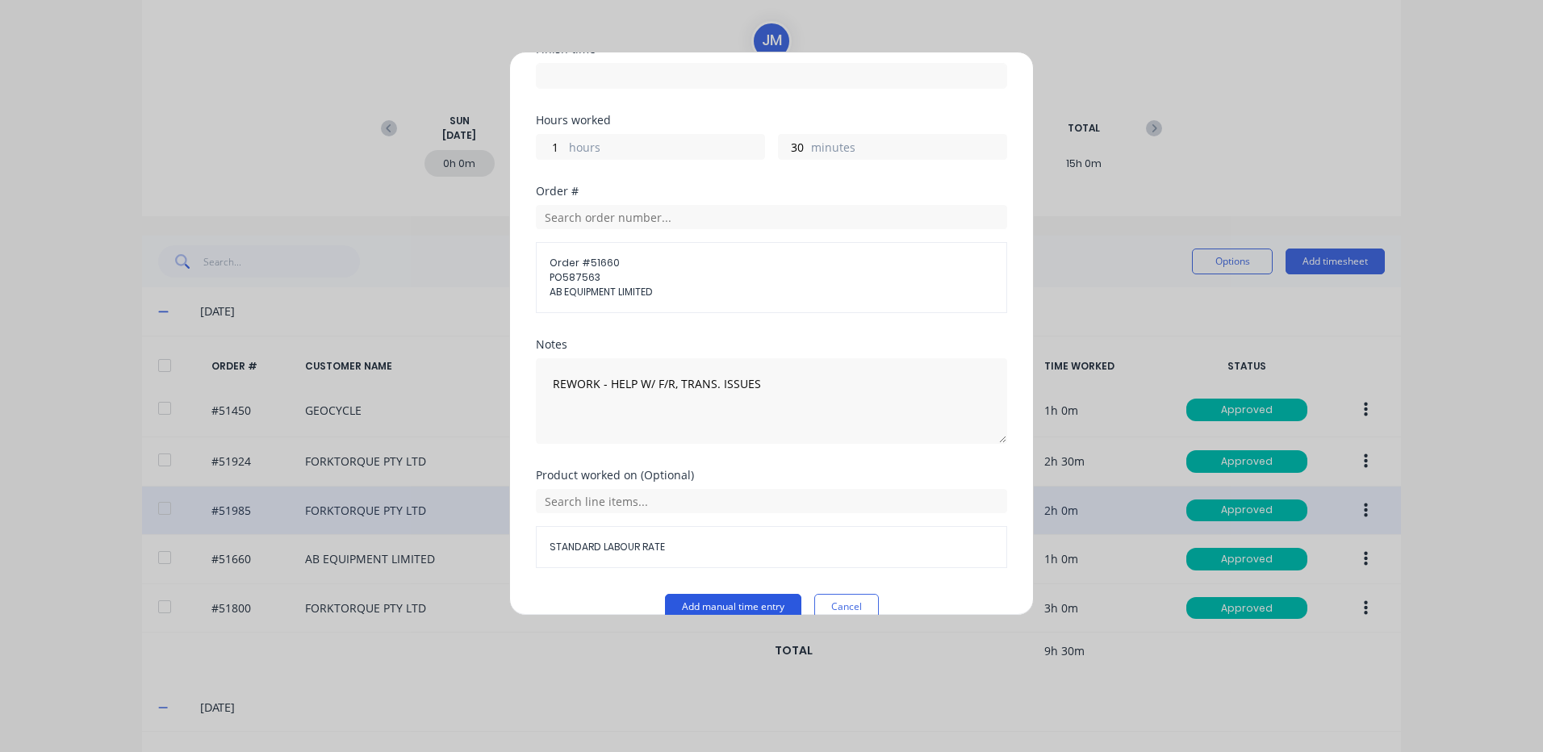
scroll to position [246, 0]
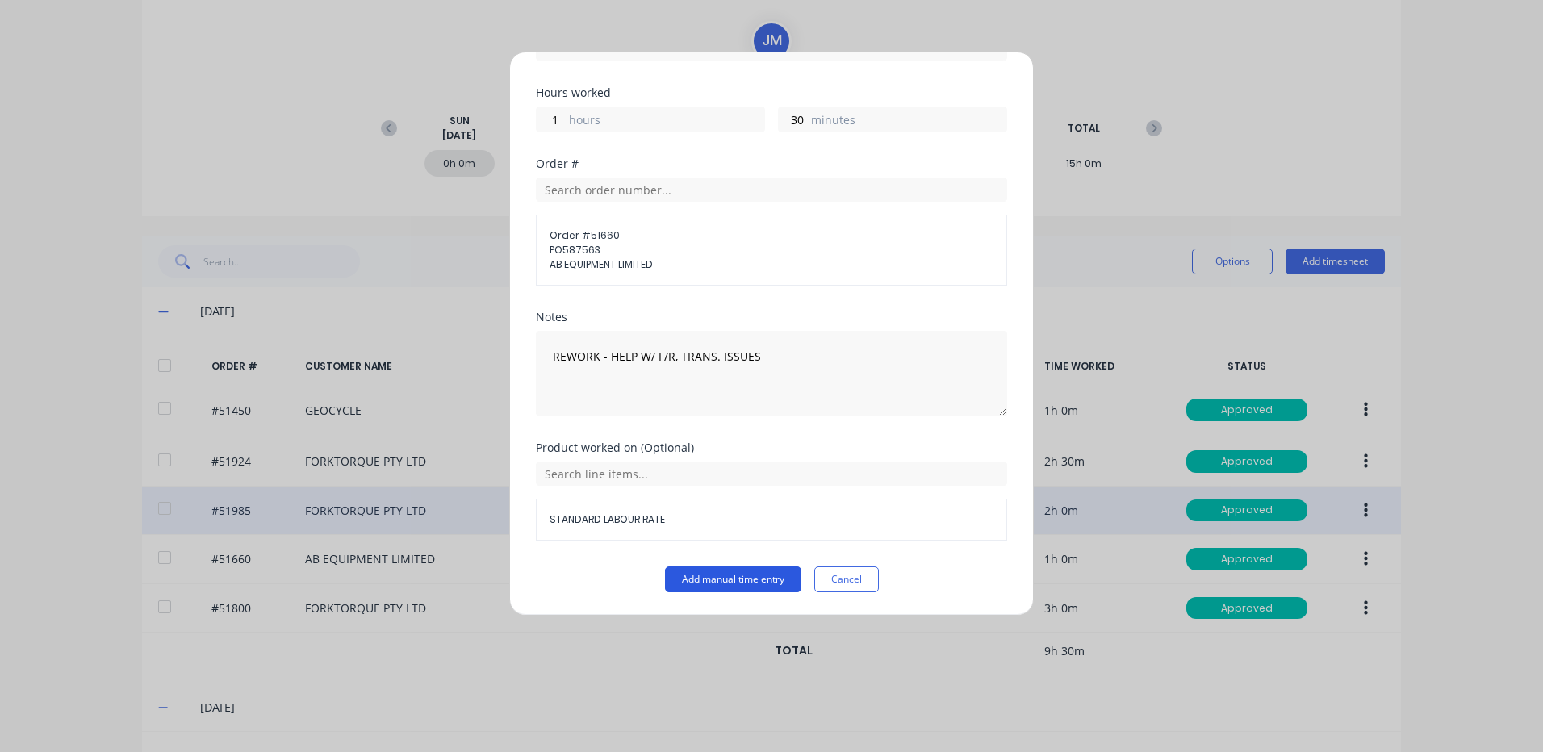
click at [726, 579] on button "Add manual time entry" at bounding box center [733, 580] width 136 height 26
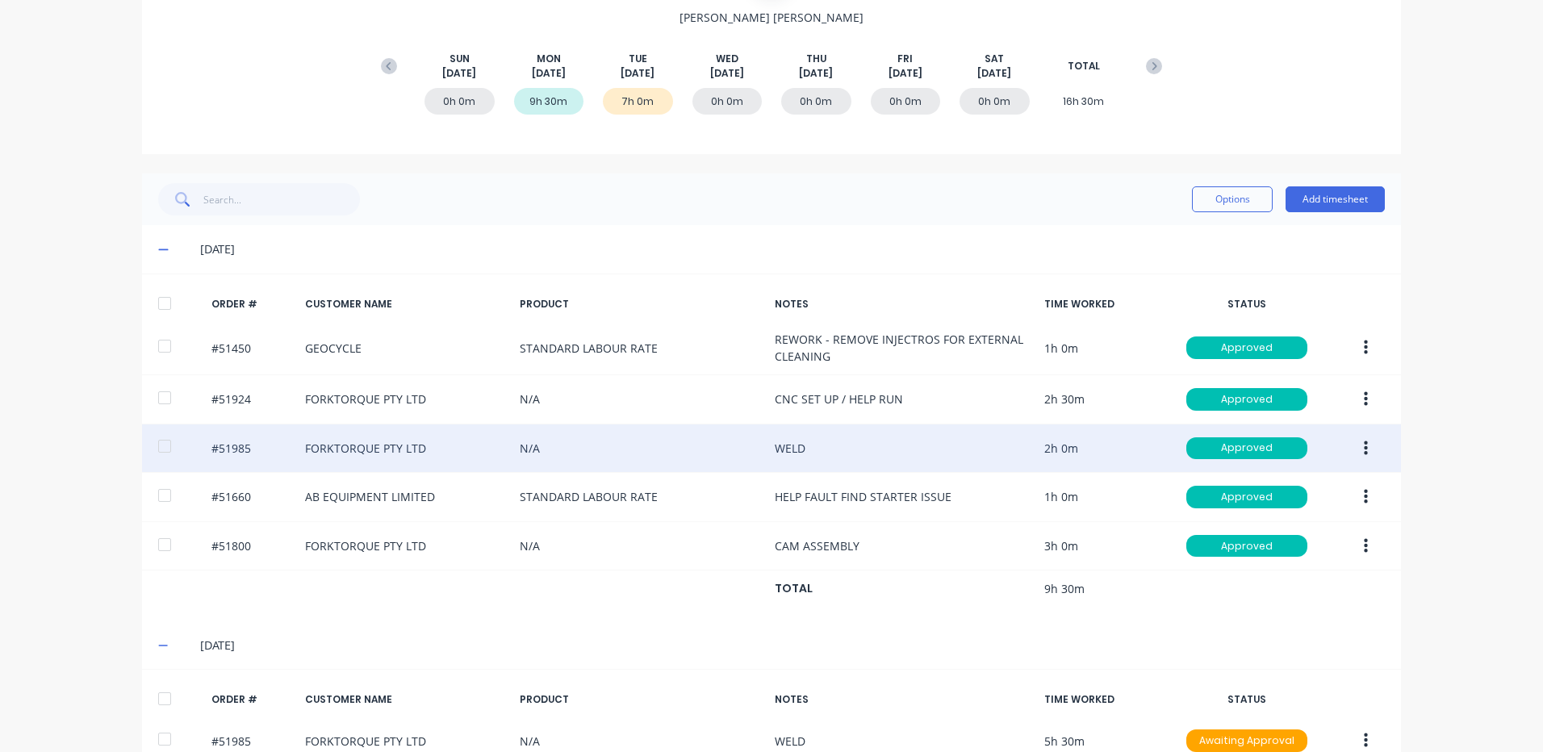
scroll to position [335, 0]
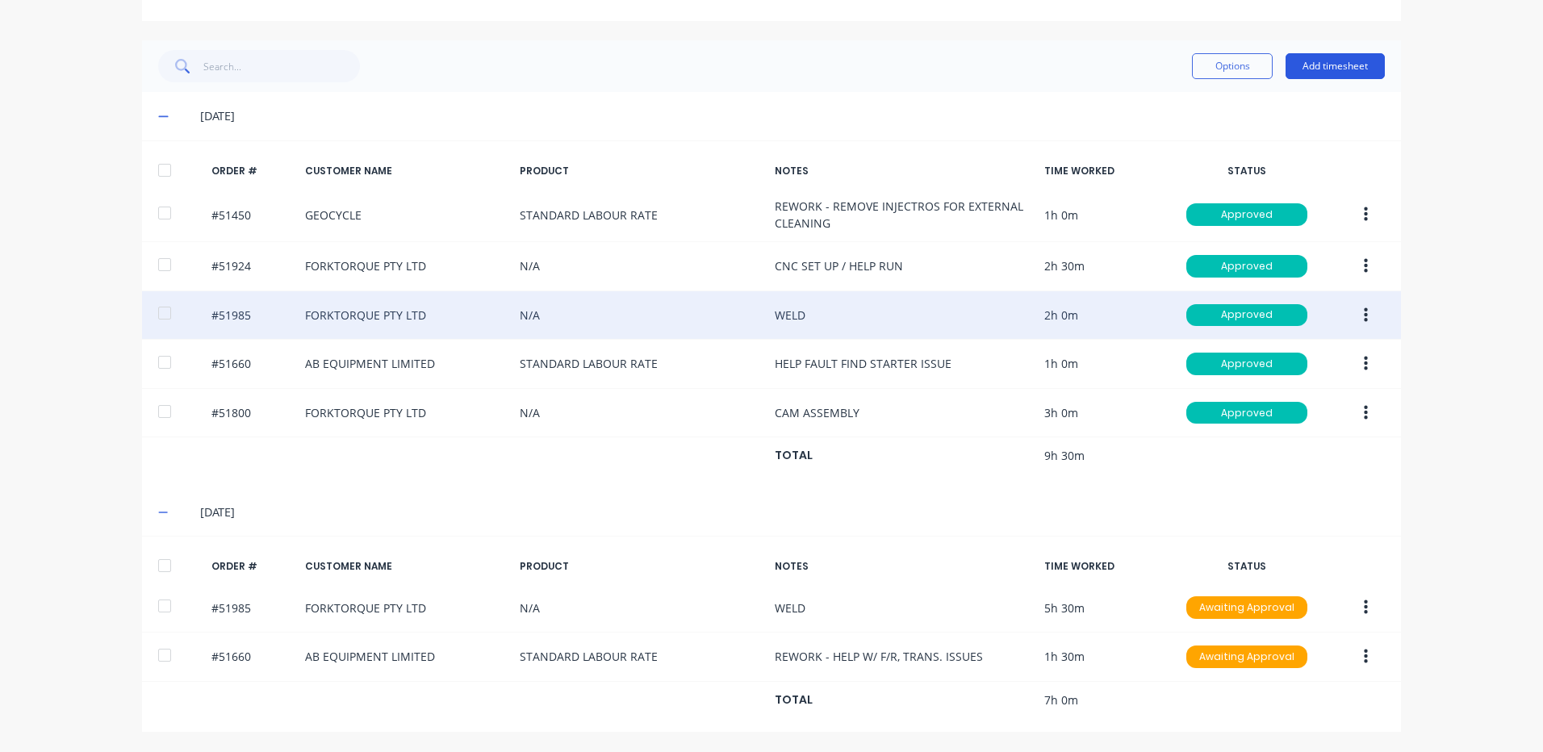
click at [1355, 61] on button "Add timesheet" at bounding box center [1335, 66] width 99 height 26
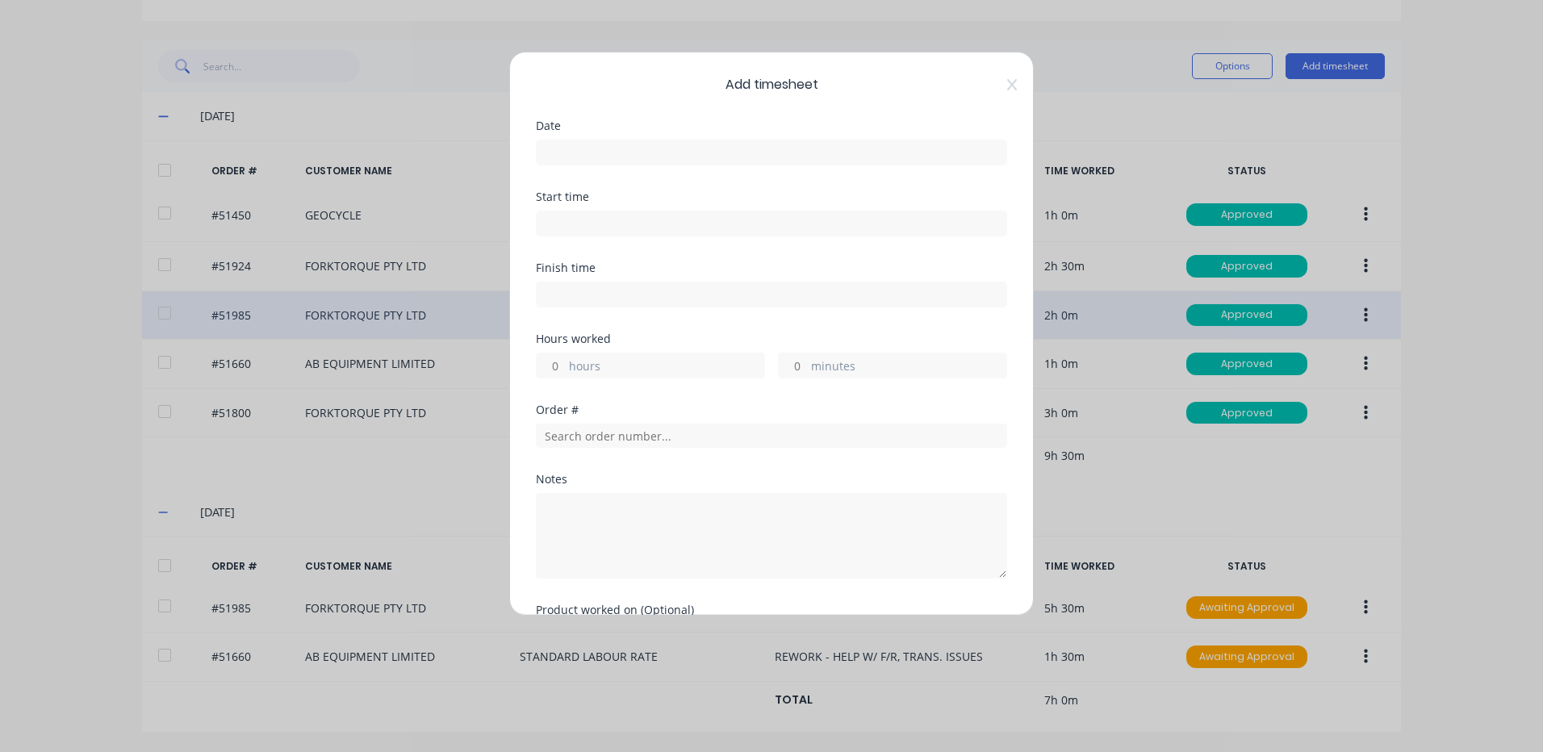
click at [683, 156] on input at bounding box center [772, 152] width 470 height 24
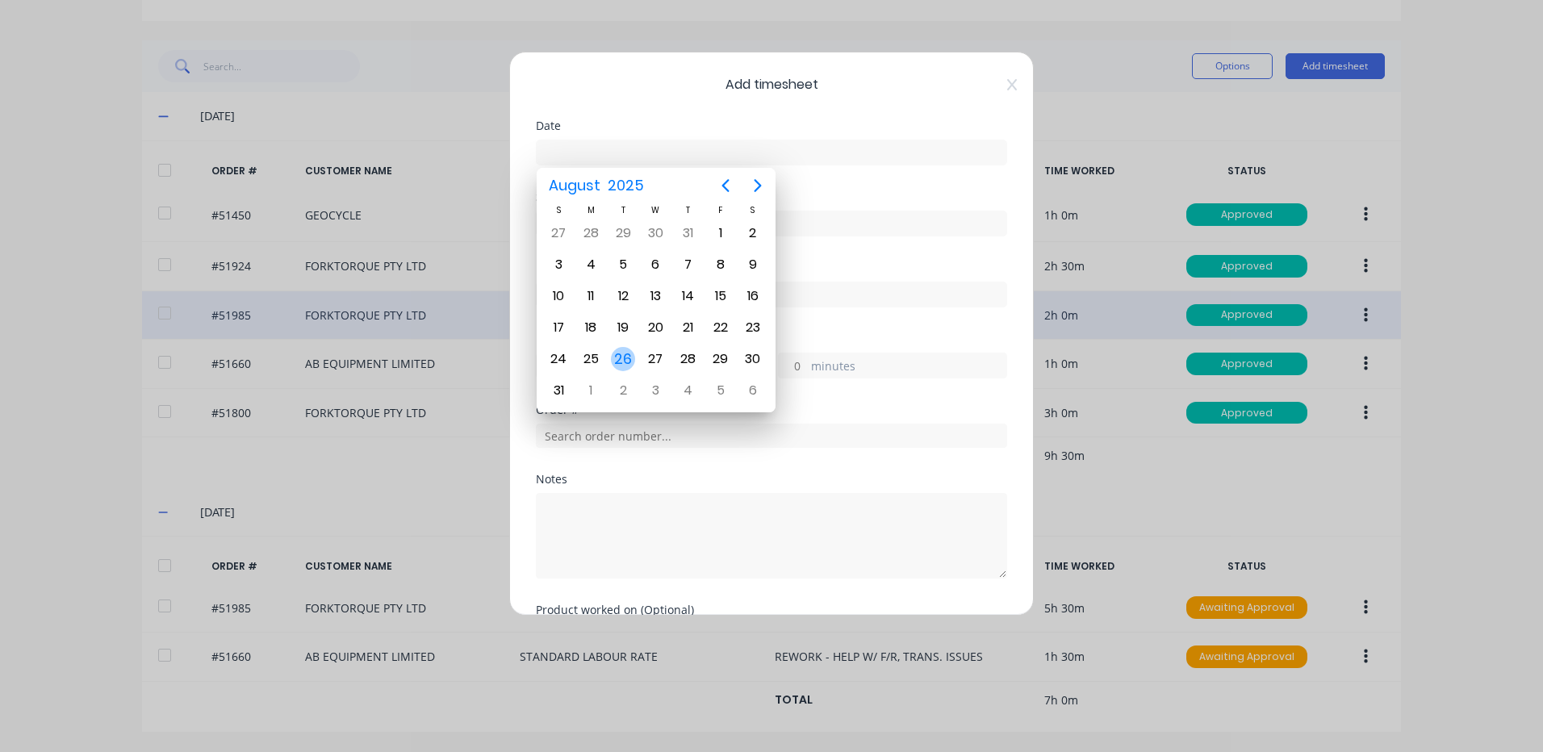
click at [609, 359] on div "26" at bounding box center [623, 359] width 32 height 31
type input "[DATE]"
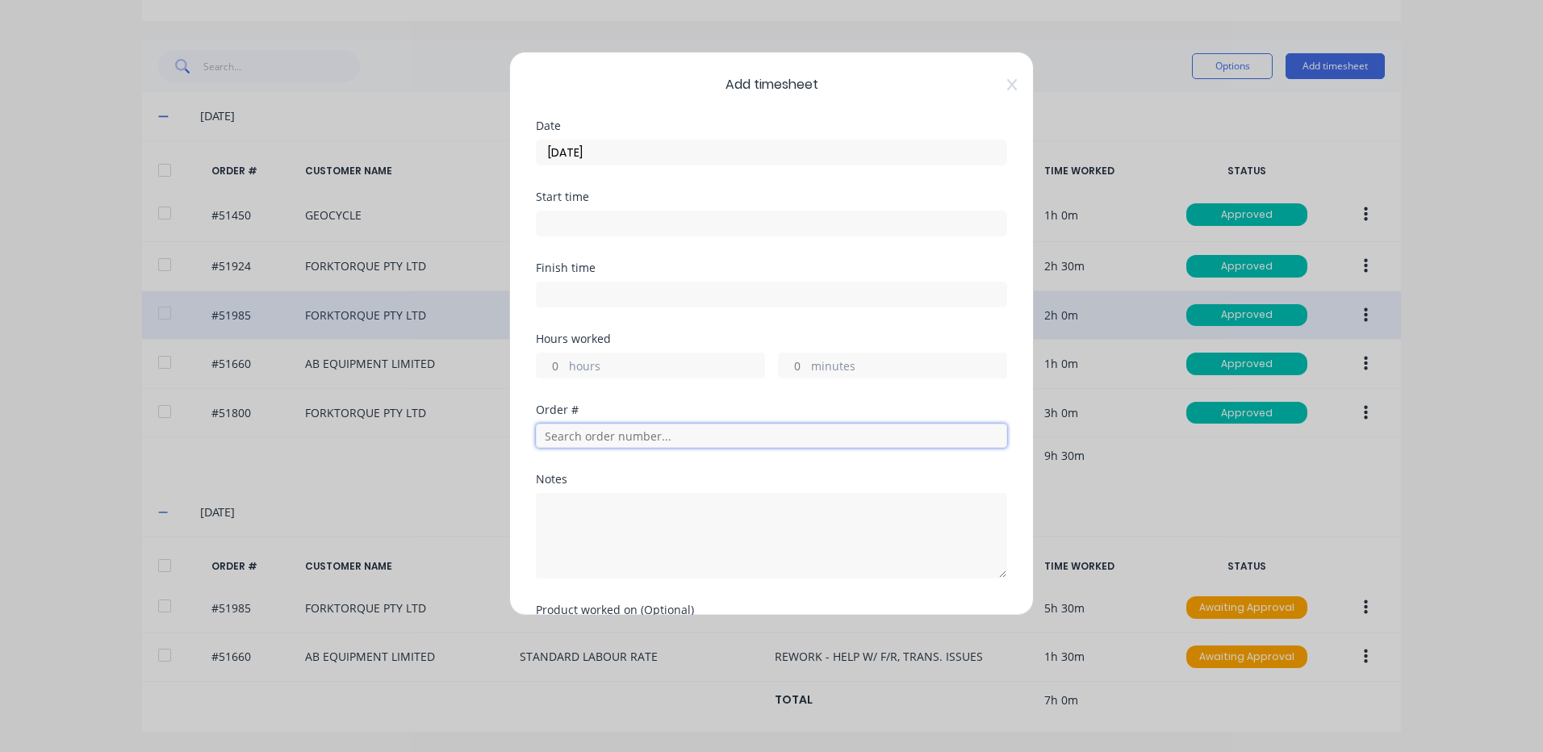
click at [569, 435] on input "text" at bounding box center [771, 436] width 471 height 24
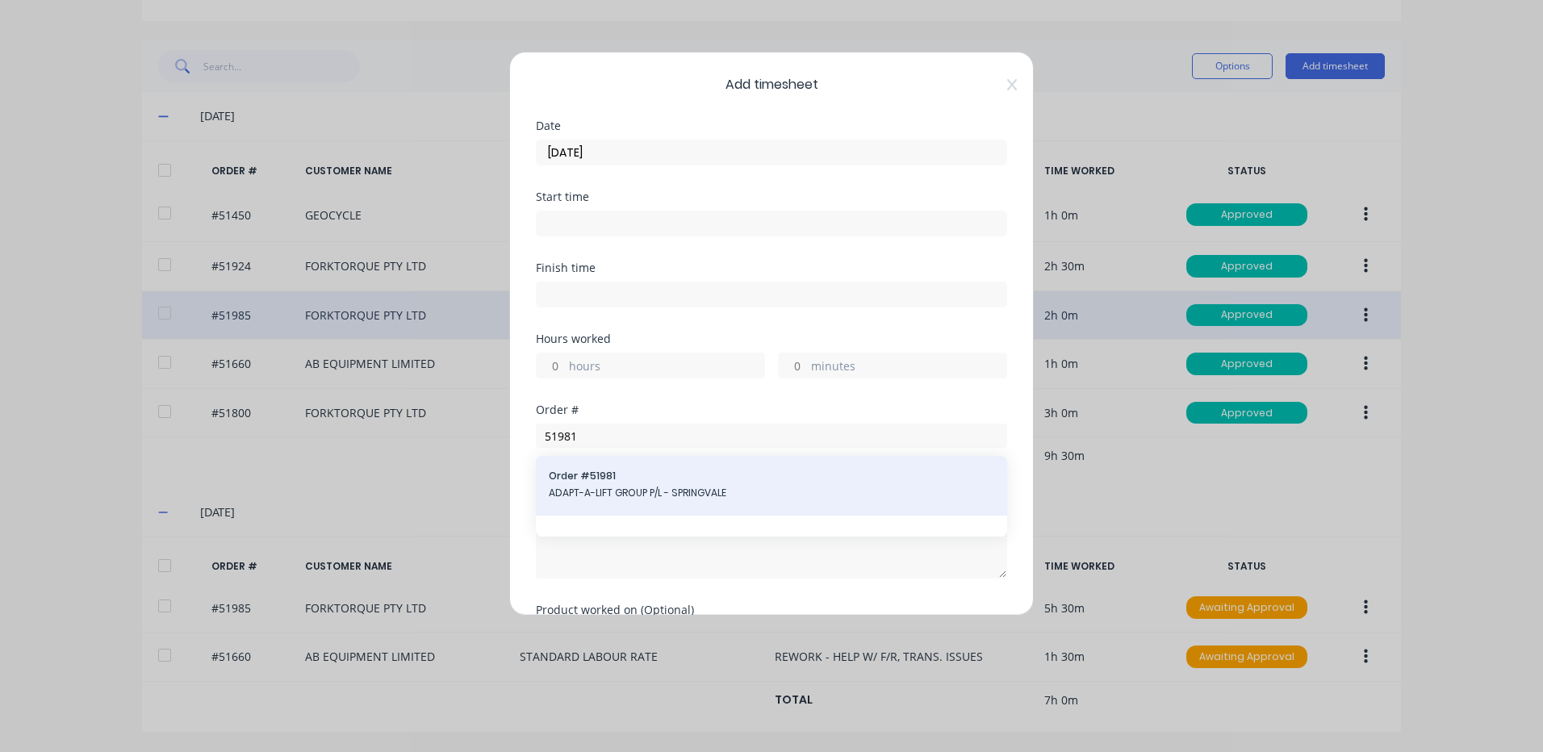
click at [560, 503] on form "Date 26/08/2025 Start time Finish time Hours worked hours minutes Order # 51981…" at bounding box center [771, 409] width 471 height 579
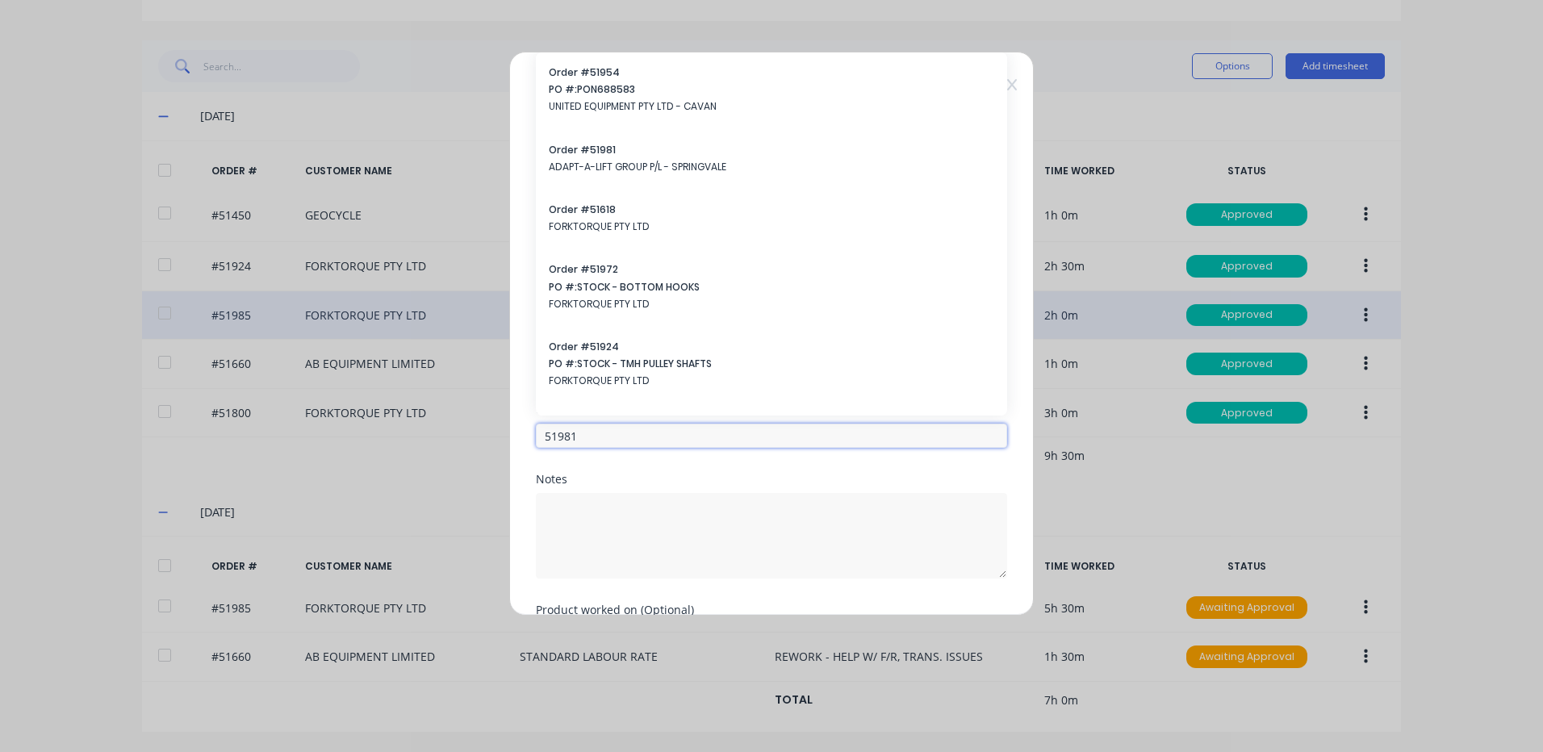
click at [607, 437] on input "51981" at bounding box center [771, 436] width 471 height 24
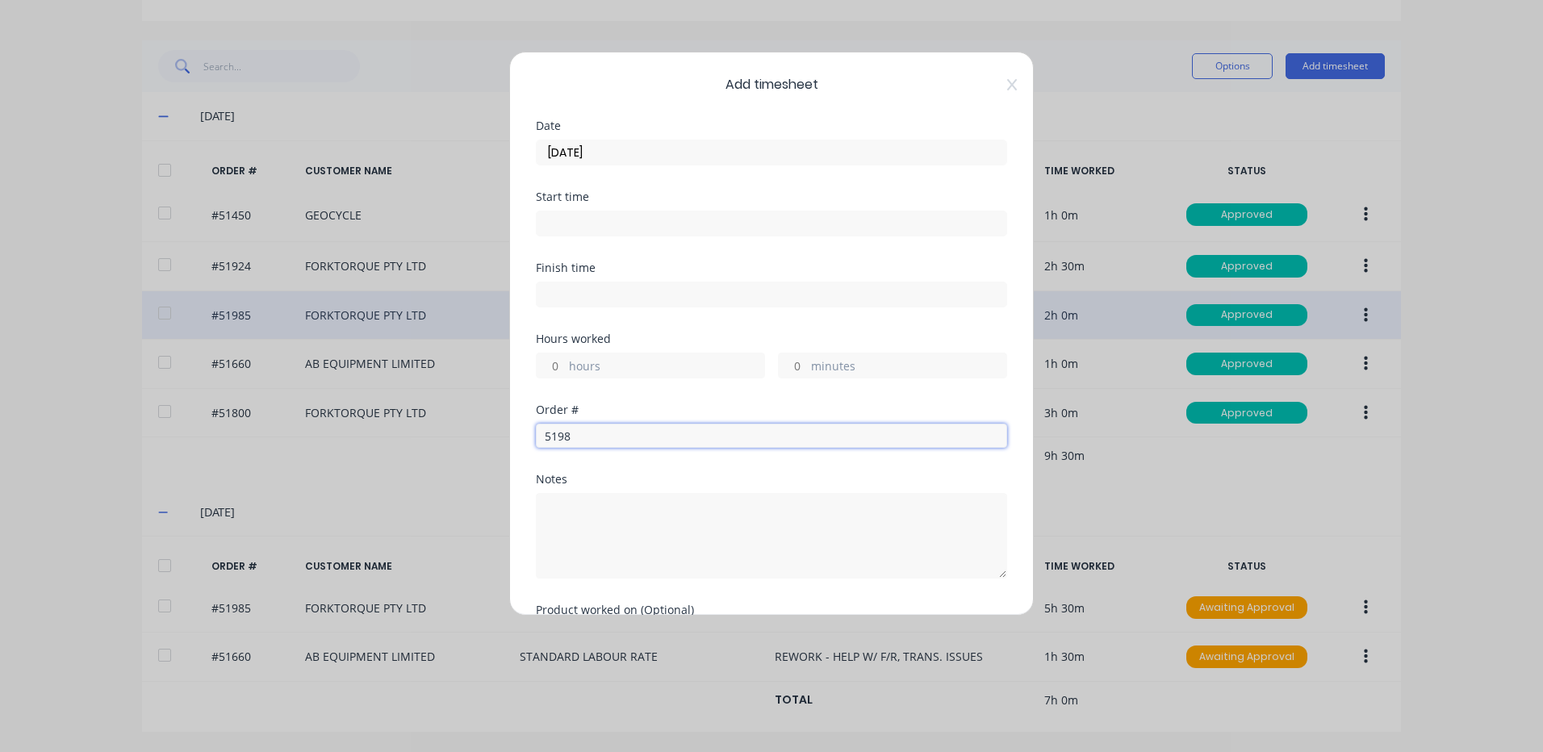
type input "51981"
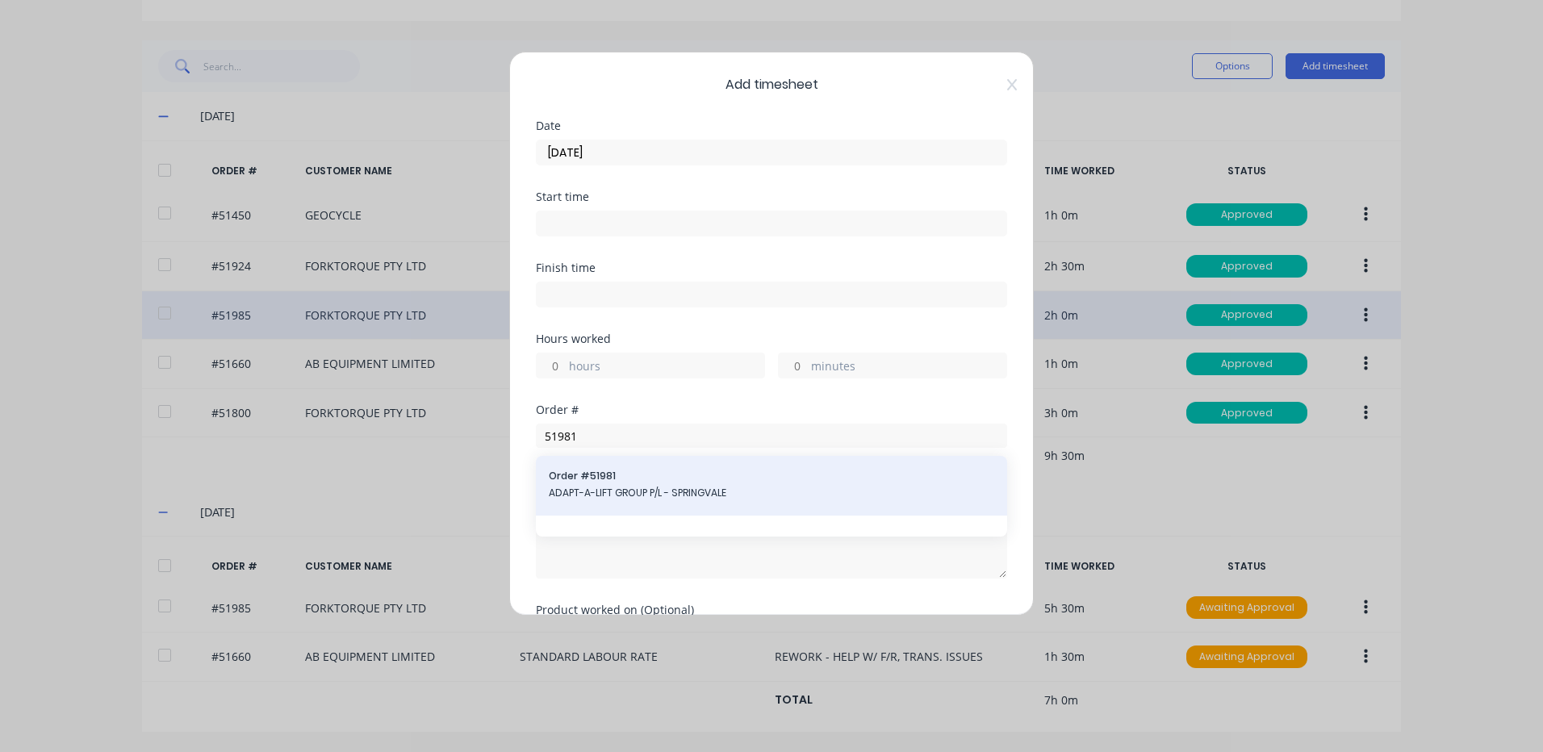
click at [614, 495] on span "ADAPT-A-LIFT GROUP P/L - SPRINGVALE" at bounding box center [771, 493] width 445 height 15
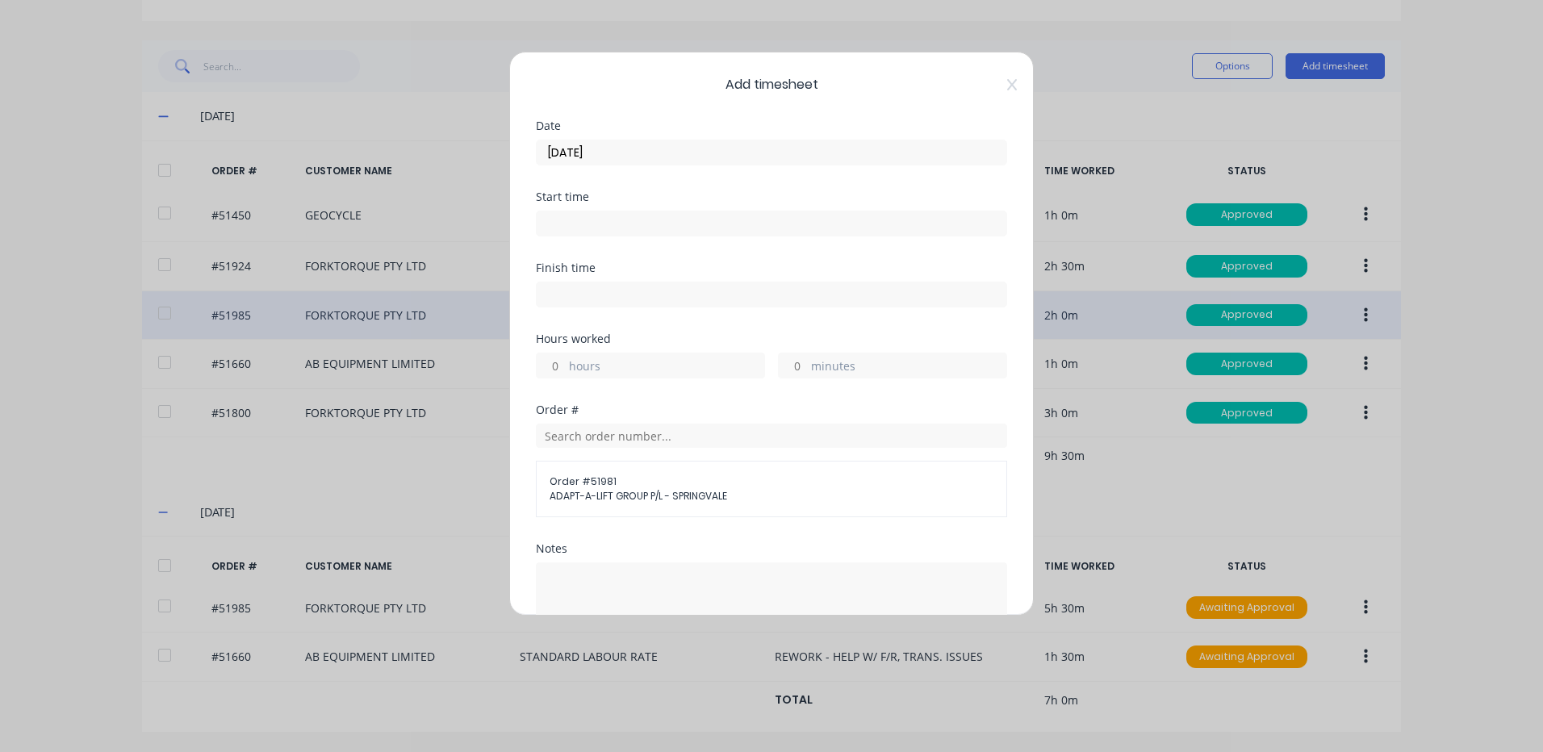
click at [647, 377] on label "hours" at bounding box center [666, 368] width 195 height 20
click at [565, 377] on input "hours" at bounding box center [551, 365] width 28 height 24
type input "2"
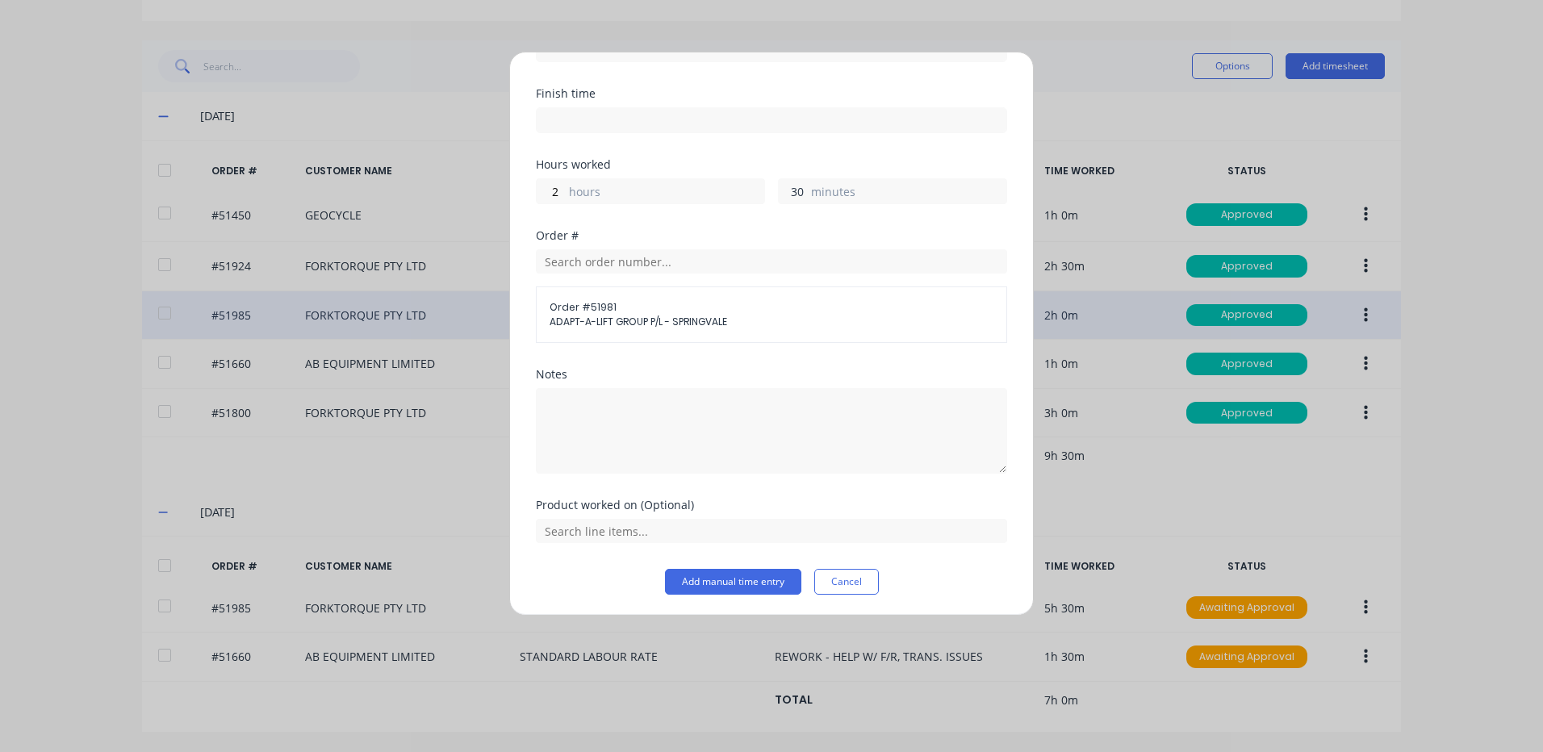
scroll to position [177, 0]
type input "30"
click at [680, 529] on input "text" at bounding box center [771, 528] width 471 height 24
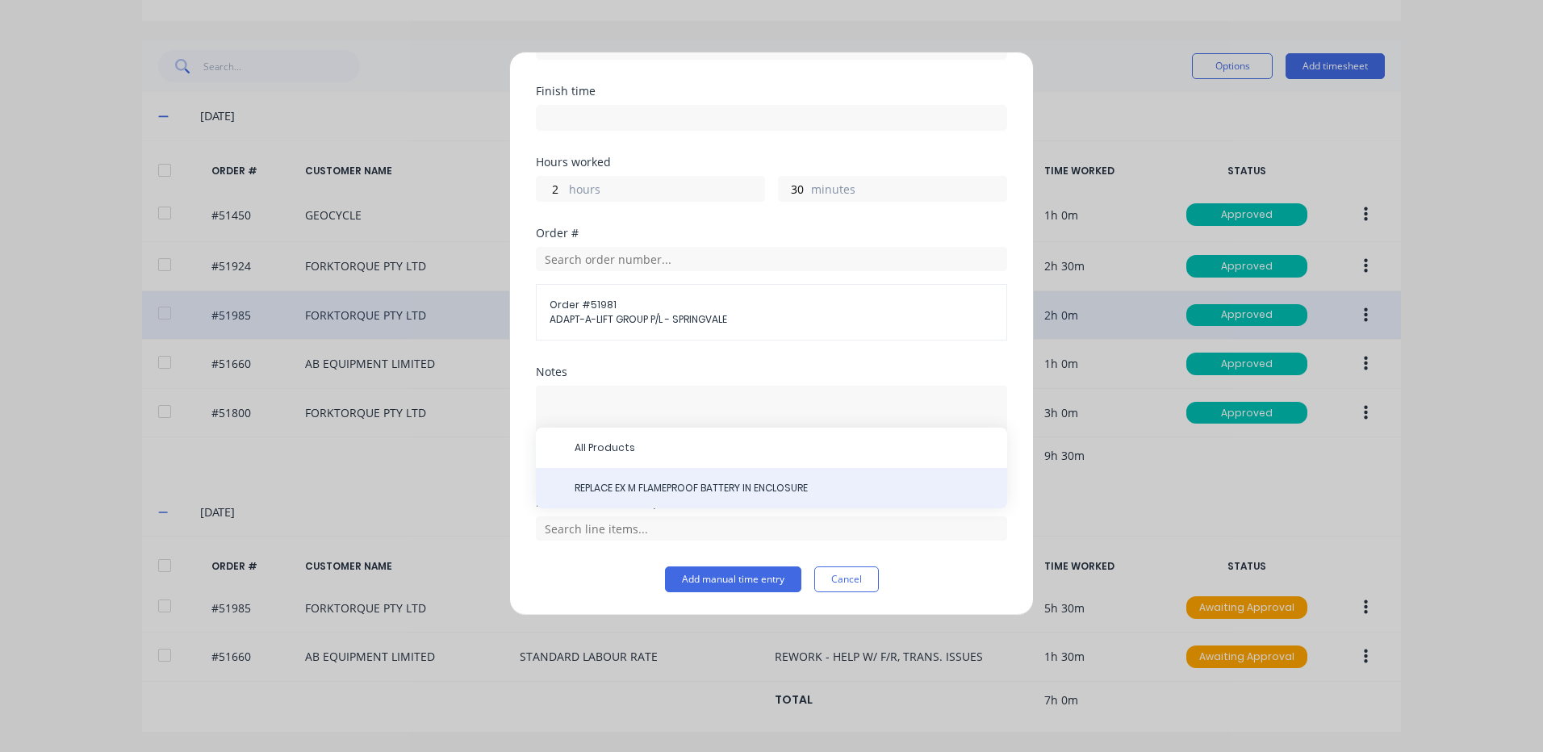
click at [579, 489] on span "REPLACE EX M FLAMEPROOF BATTERY IN ENCLOSURE" at bounding box center [785, 488] width 420 height 15
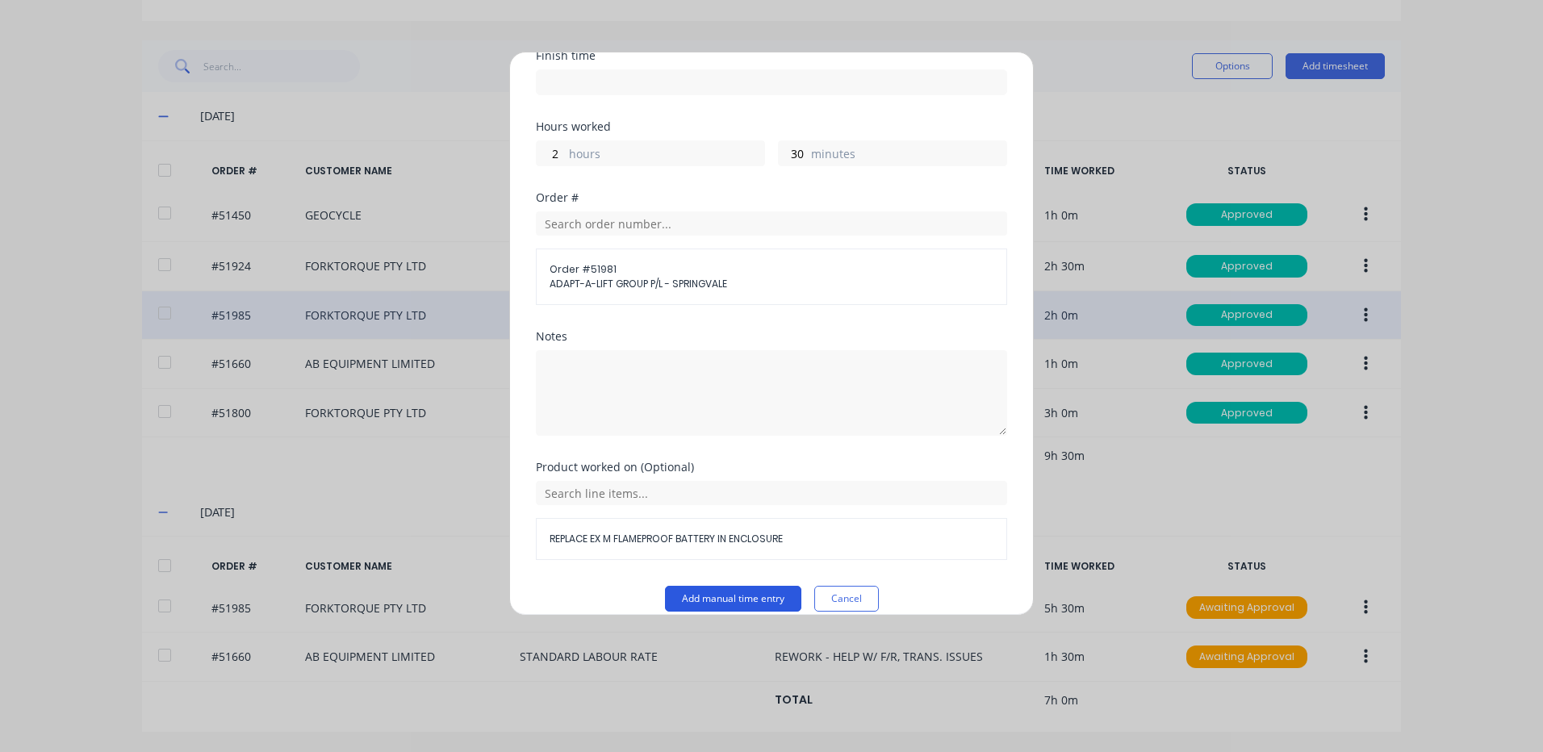
scroll to position [232, 0]
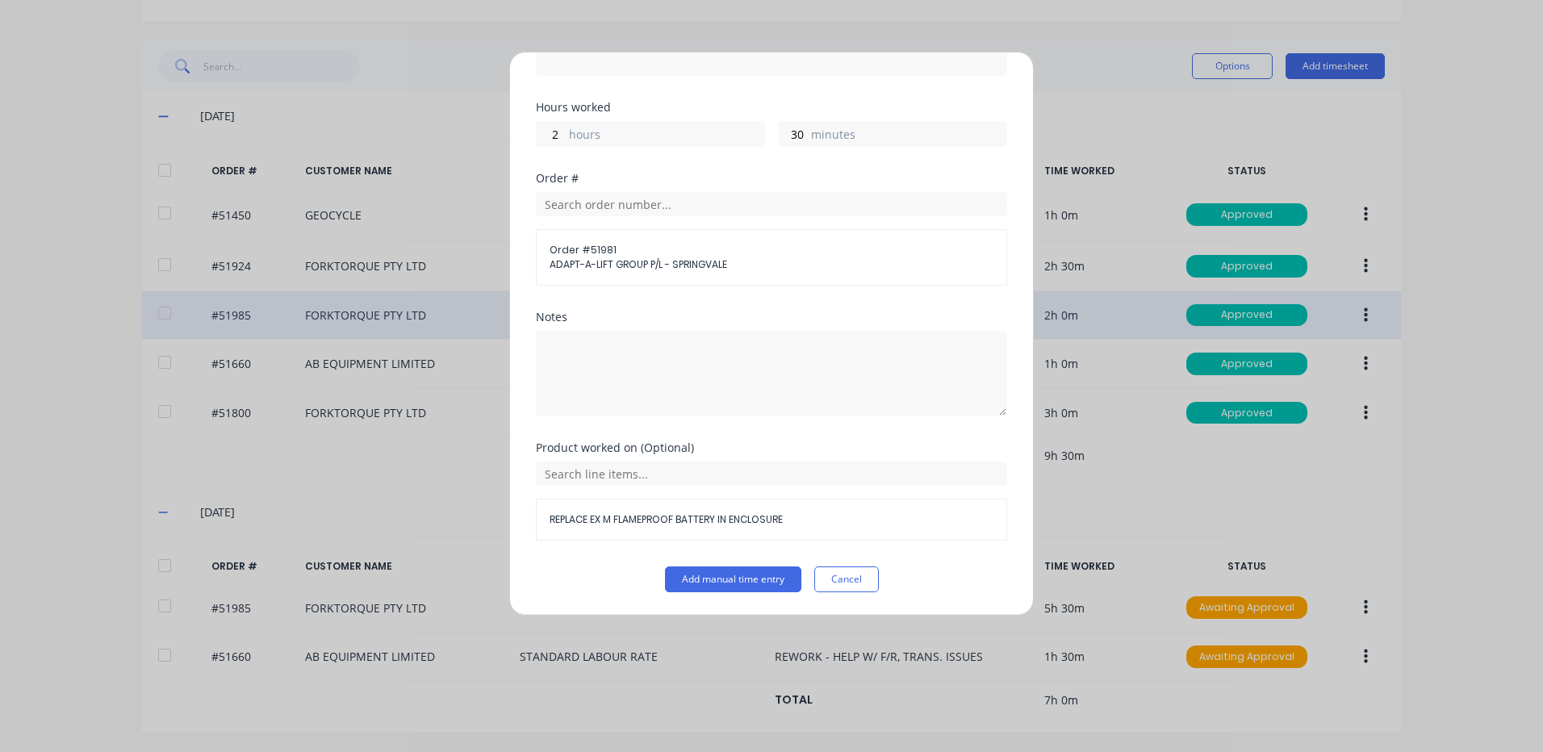
click at [731, 578] on button "Add manual time entry" at bounding box center [733, 580] width 136 height 26
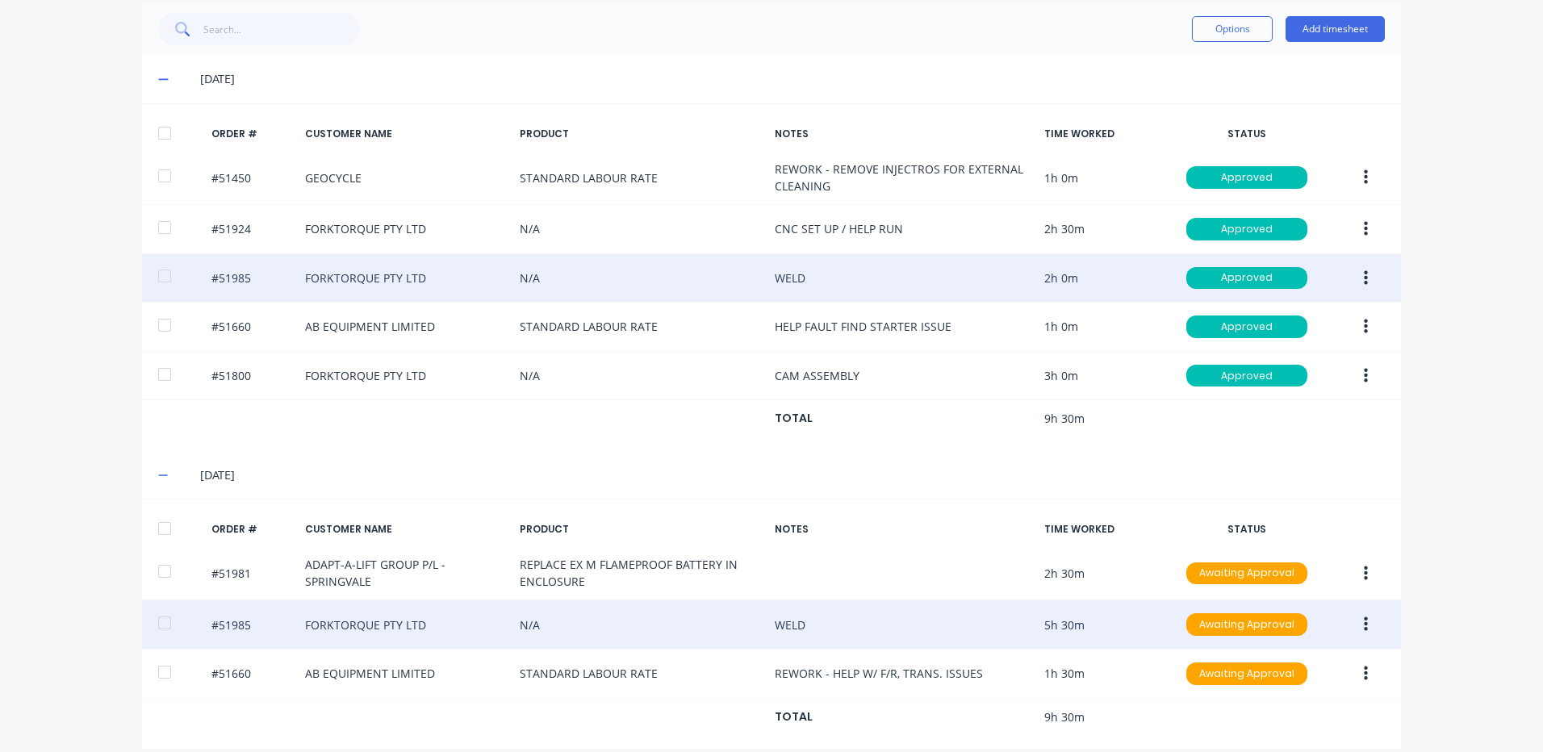
scroll to position [389, 0]
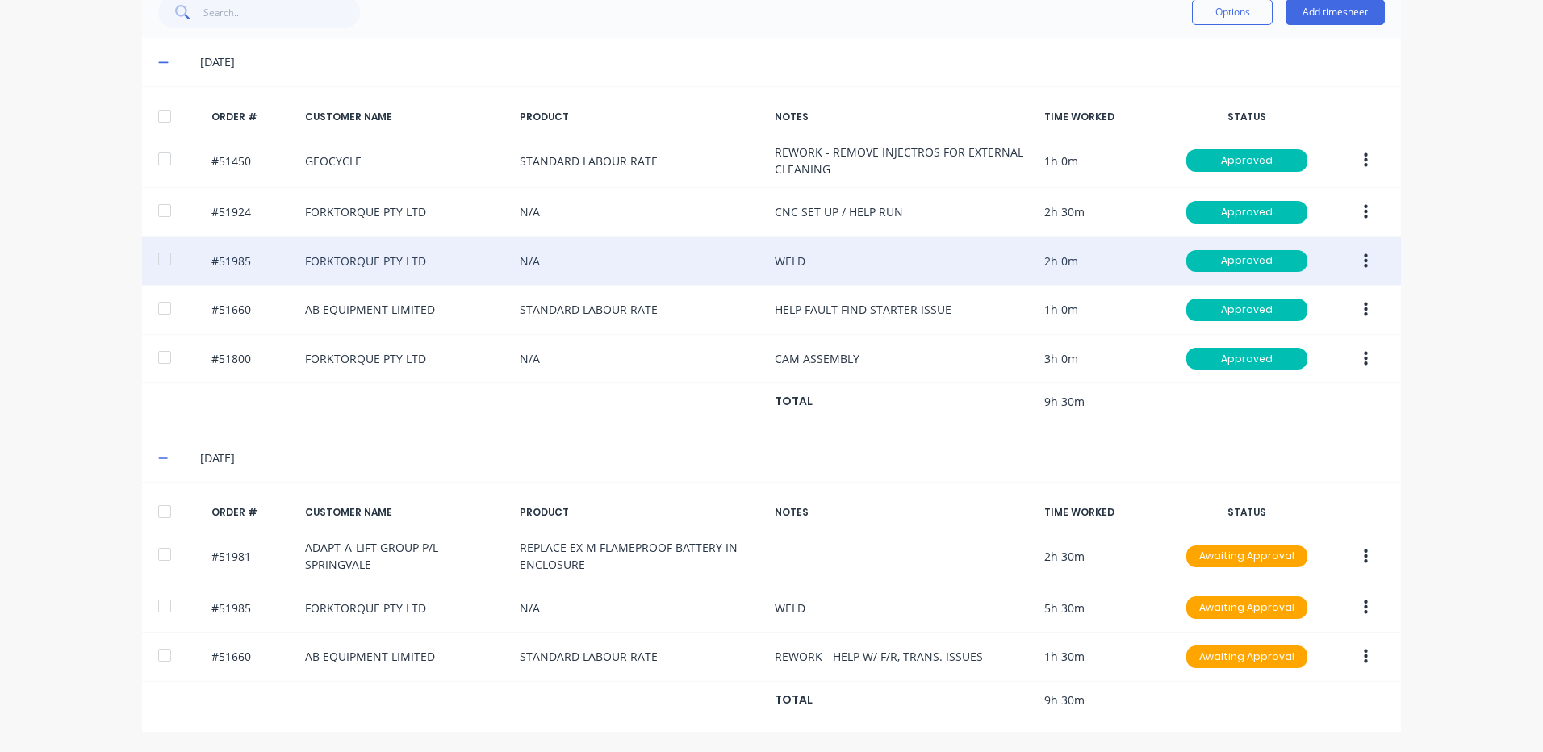
click at [161, 515] on div at bounding box center [164, 512] width 32 height 32
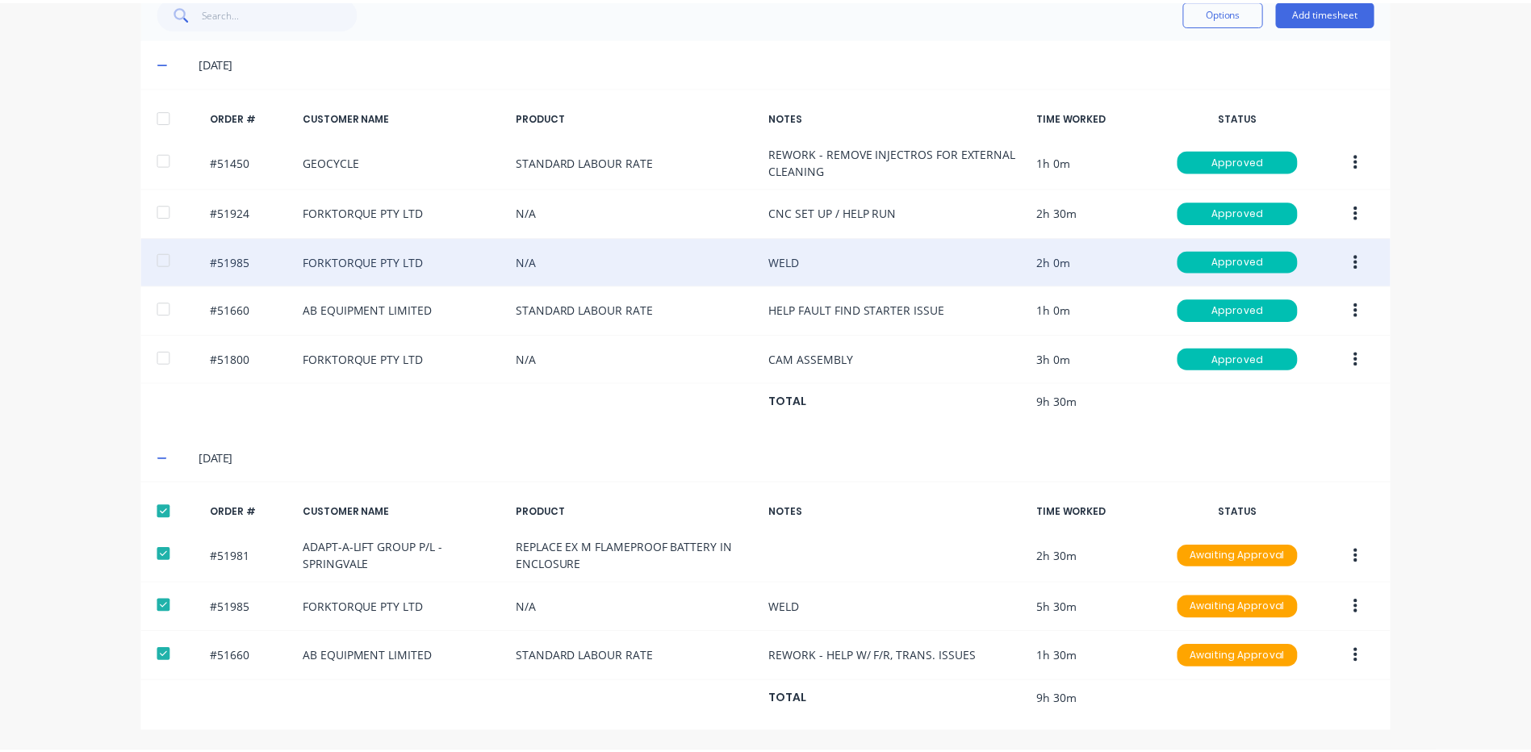
scroll to position [0, 0]
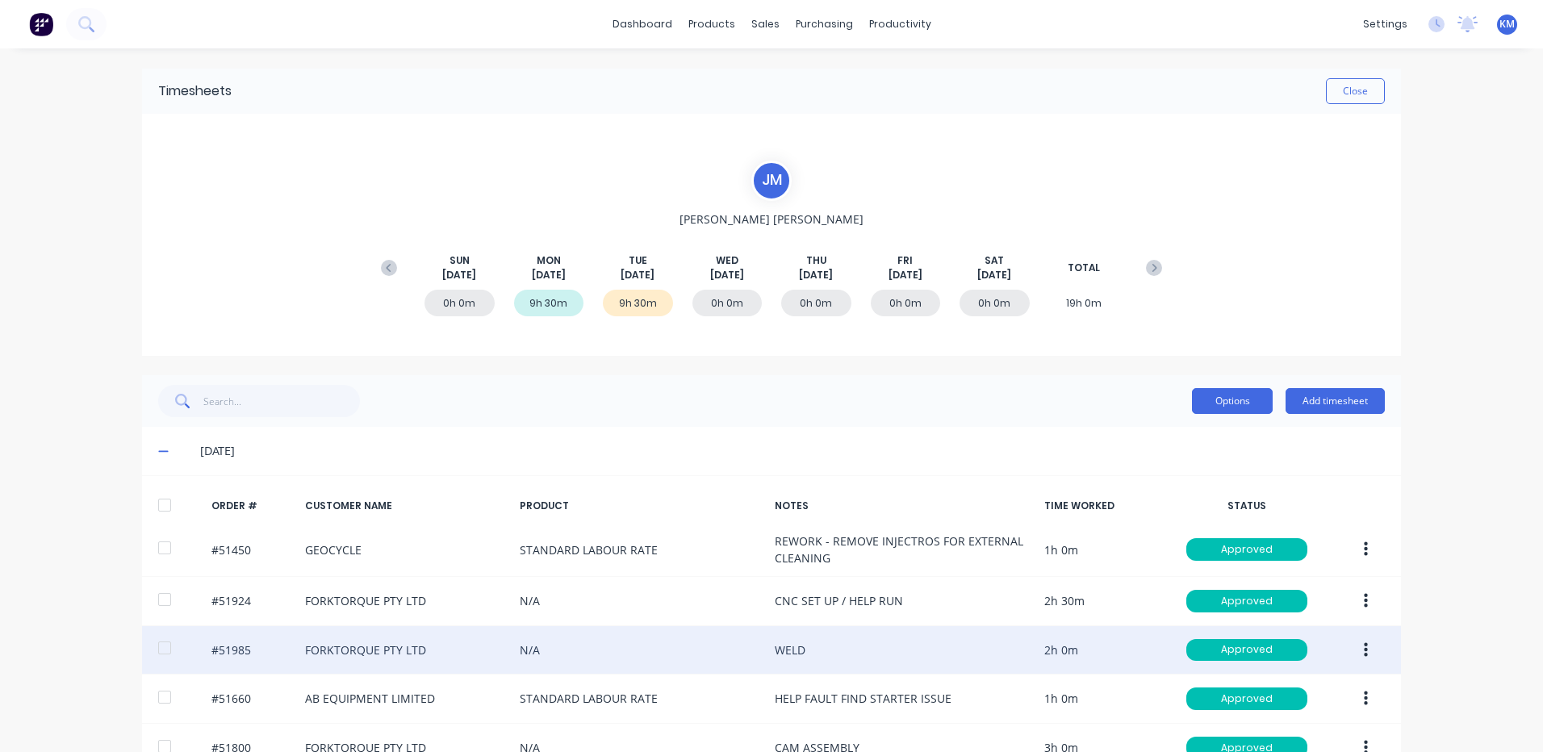
click at [1214, 400] on button "Options" at bounding box center [1232, 401] width 81 height 26
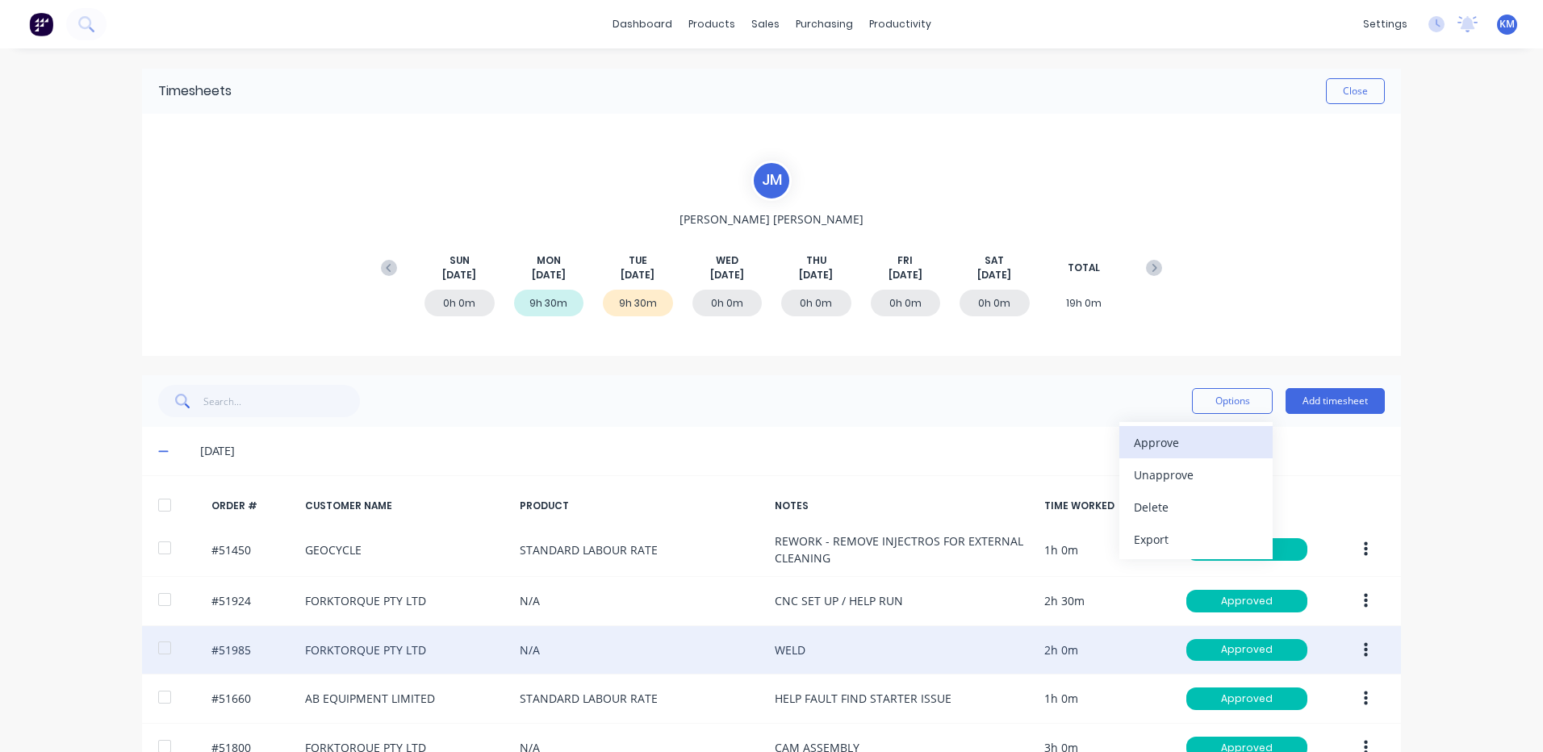
click at [1201, 434] on div "Approve" at bounding box center [1196, 442] width 124 height 23
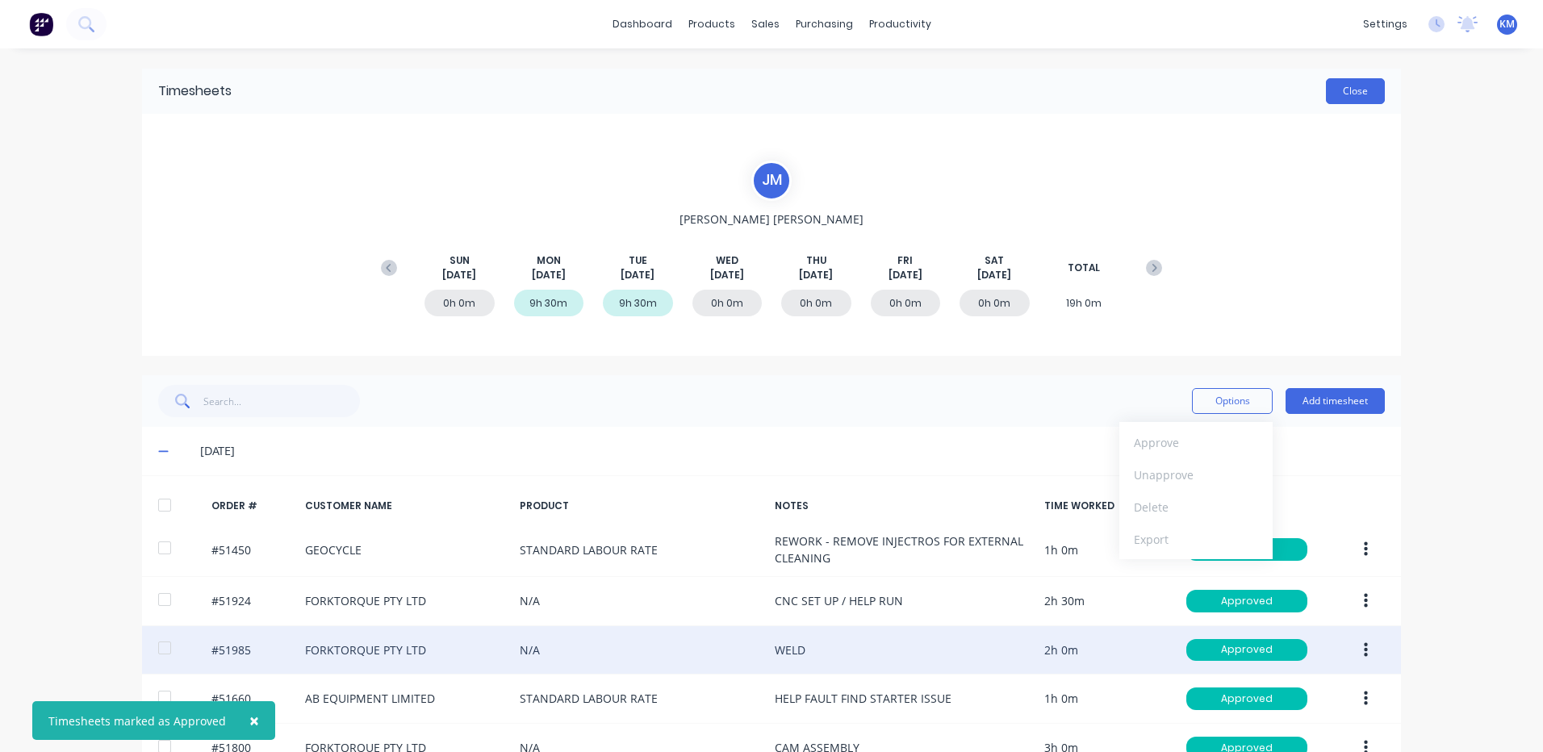
click at [1352, 94] on button "Close" at bounding box center [1355, 91] width 59 height 26
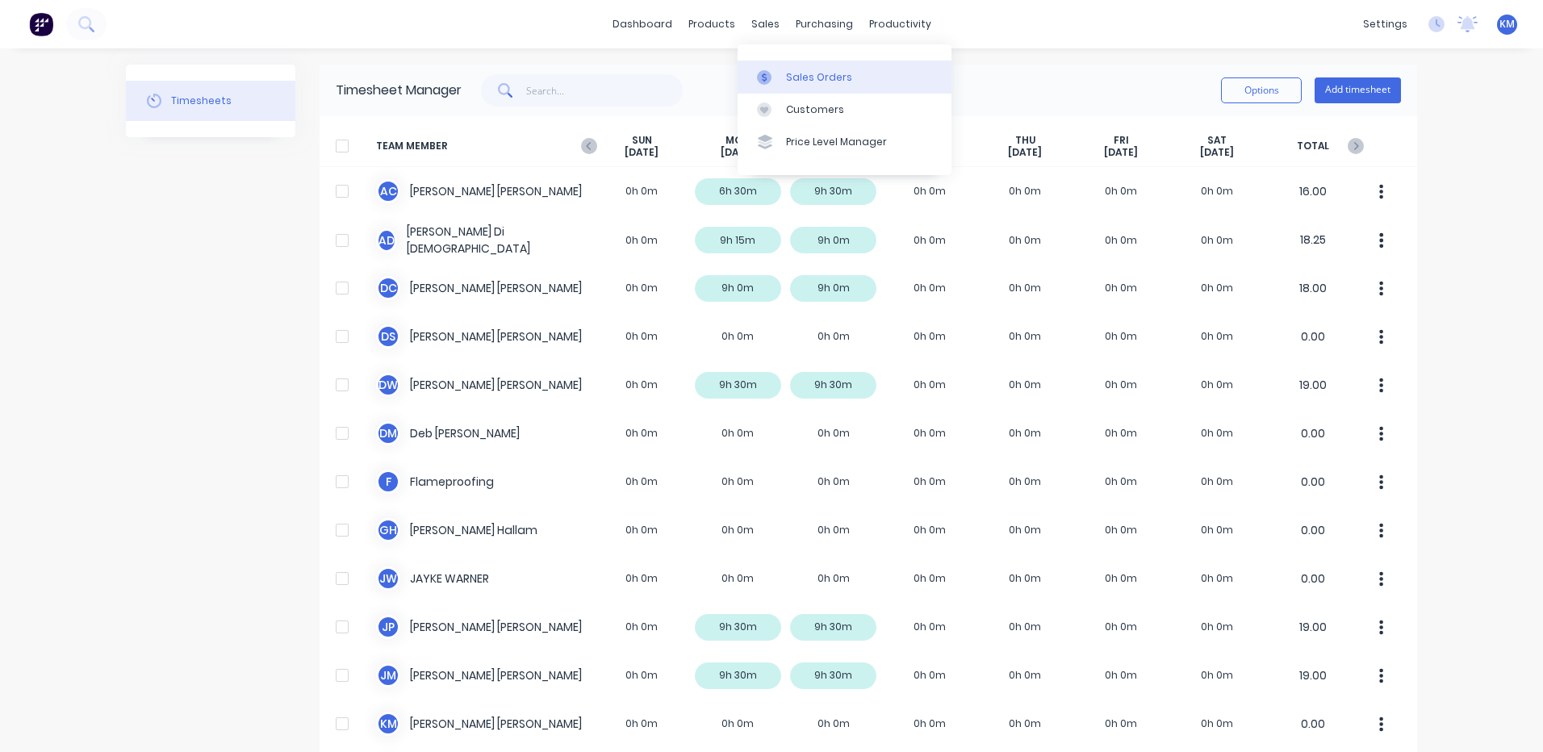
click at [801, 69] on link "Sales Orders" at bounding box center [845, 77] width 214 height 32
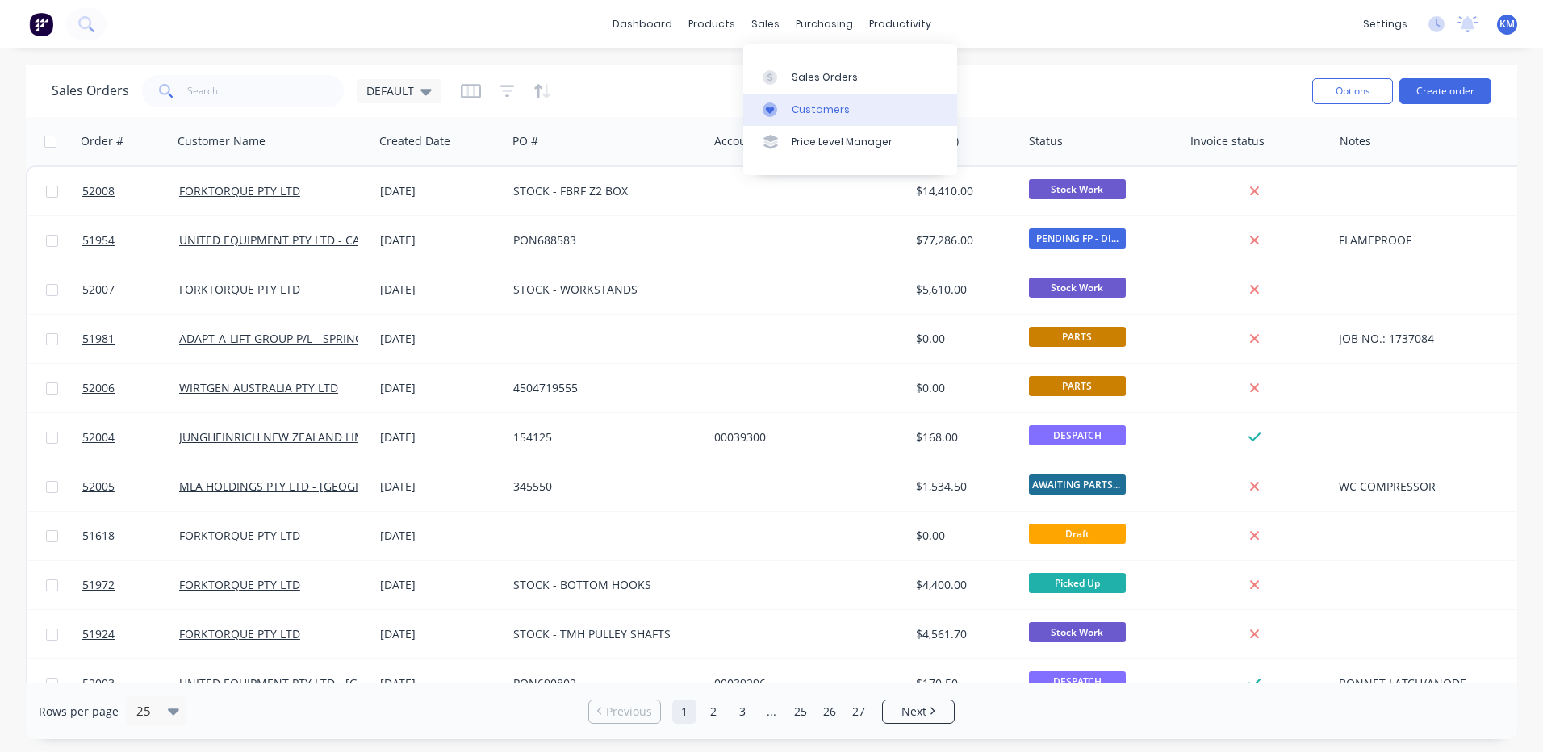
click at [778, 102] on div at bounding box center [775, 109] width 24 height 15
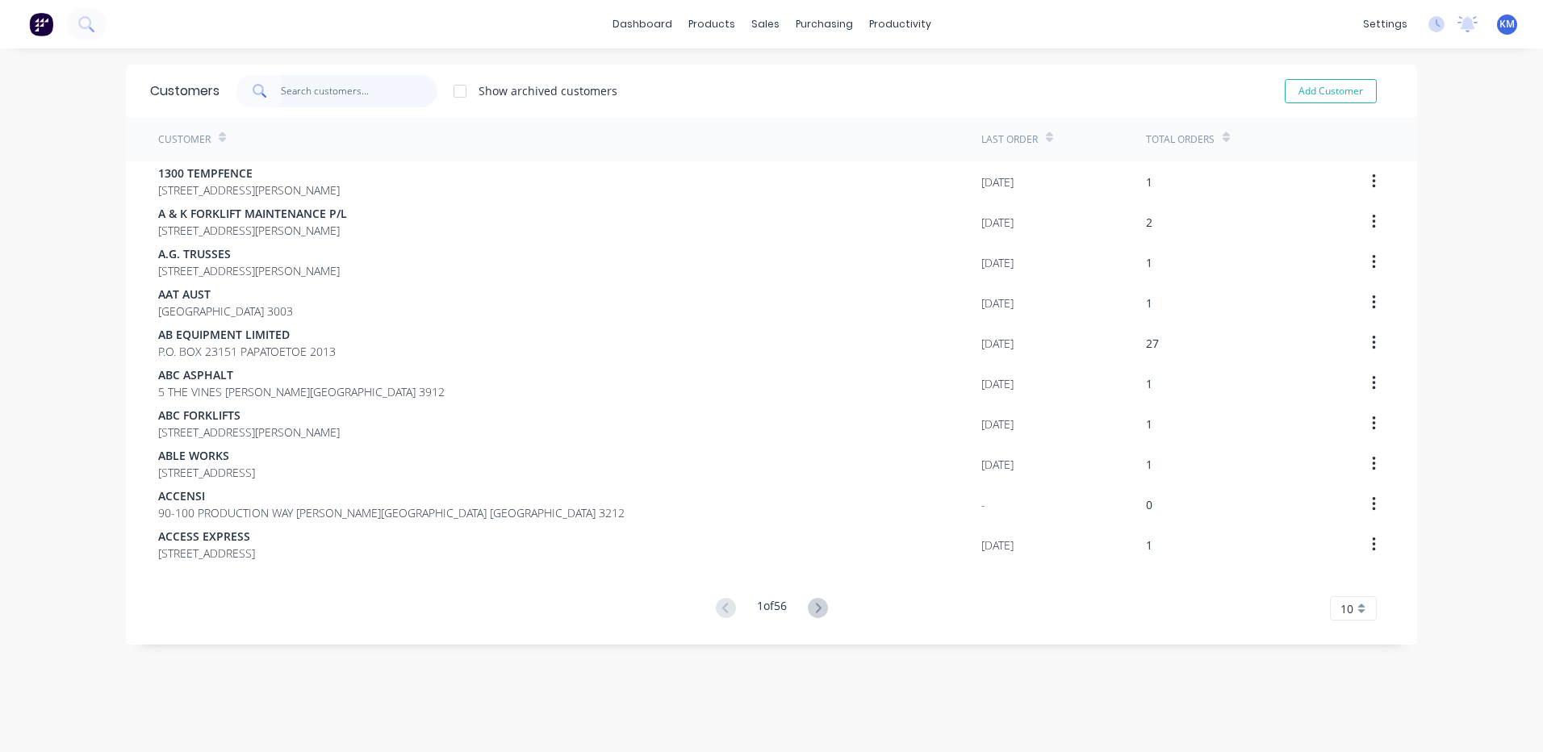
click at [310, 83] on input "text" at bounding box center [359, 91] width 157 height 32
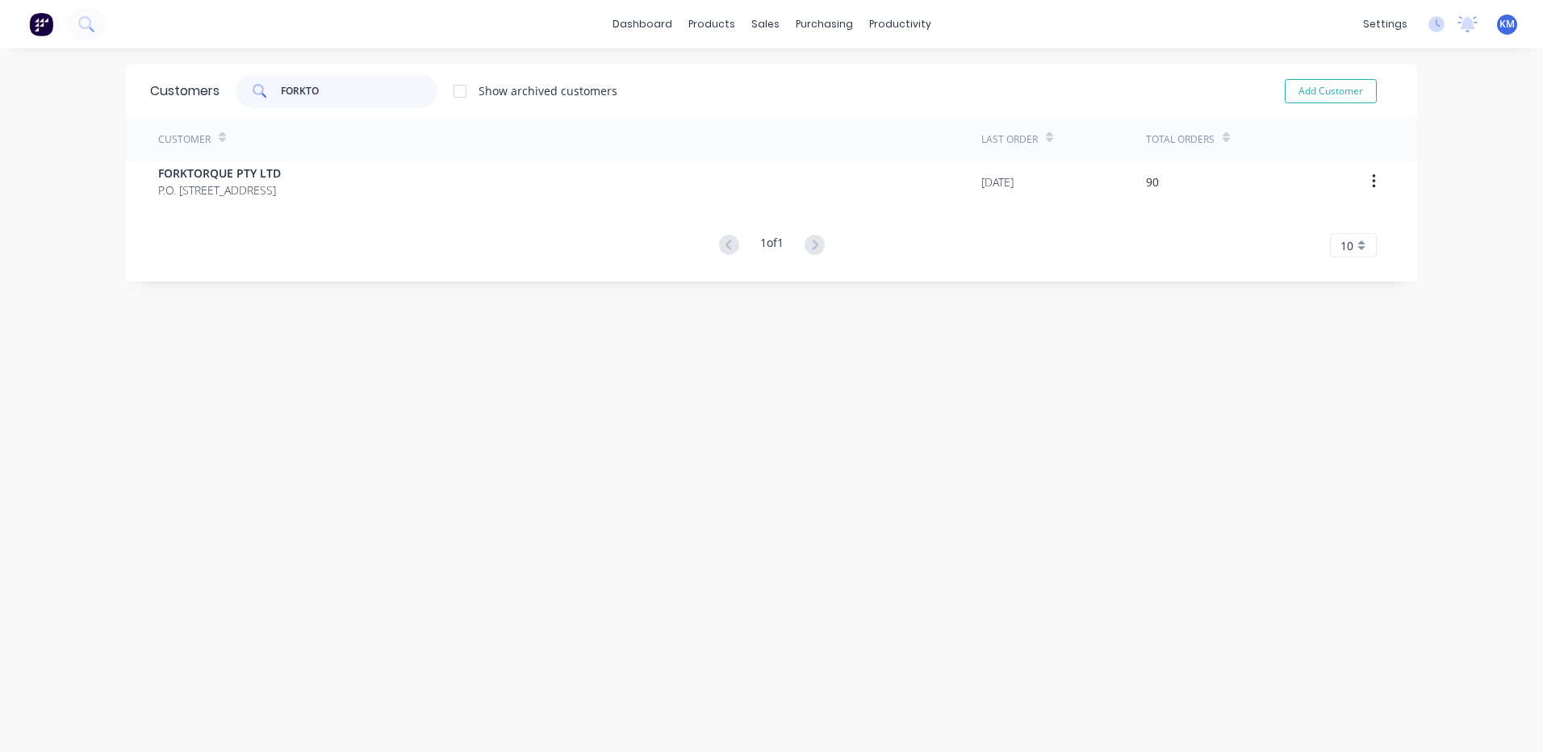
type input "FORKTO"
click at [378, 209] on div "Customer Last Order Total Orders FORKTORQUE PTY LTD P.O. BOX 4159 DANDENONG SOU…" at bounding box center [771, 187] width 1291 height 140
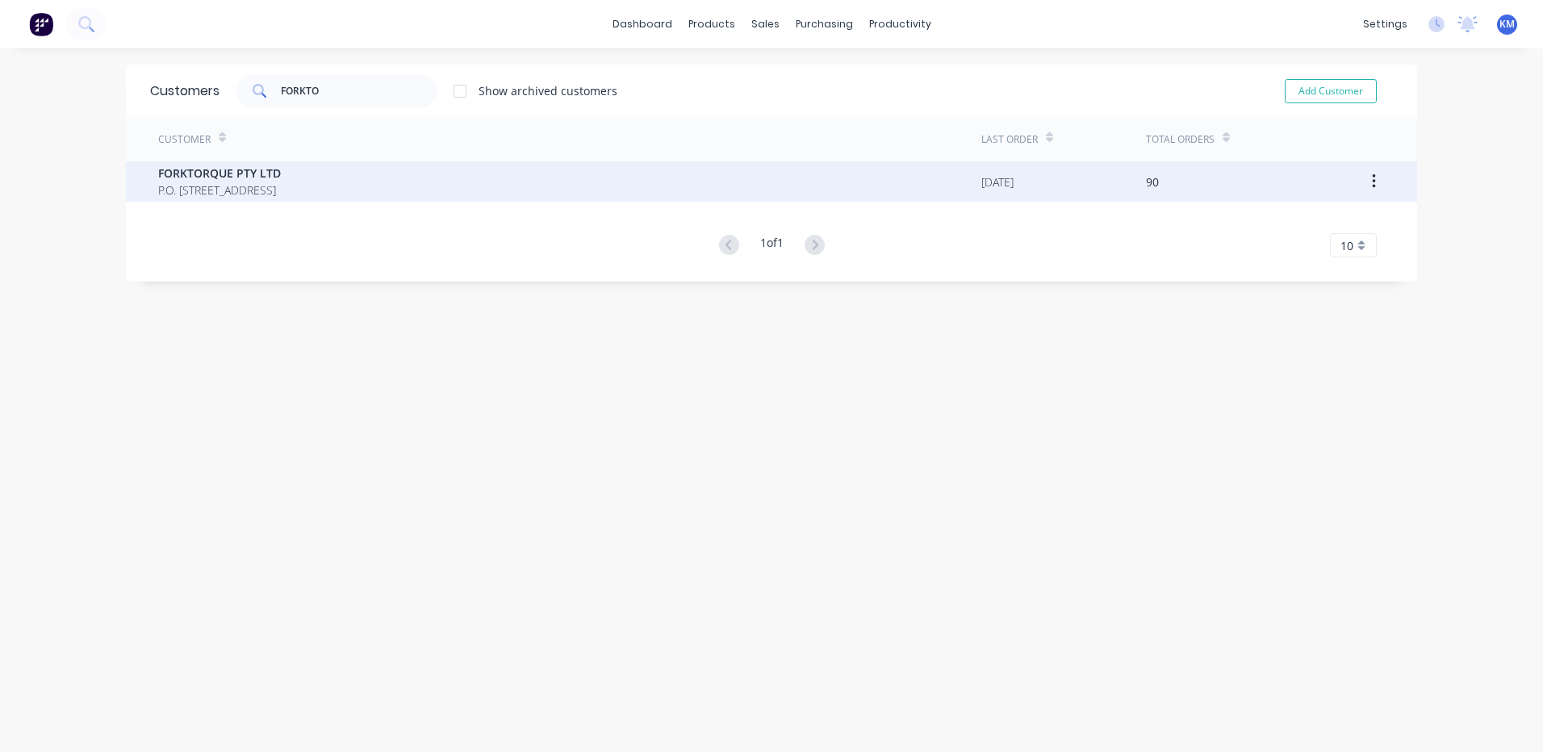
click at [281, 183] on span "P.O. [STREET_ADDRESS]" at bounding box center [219, 190] width 123 height 17
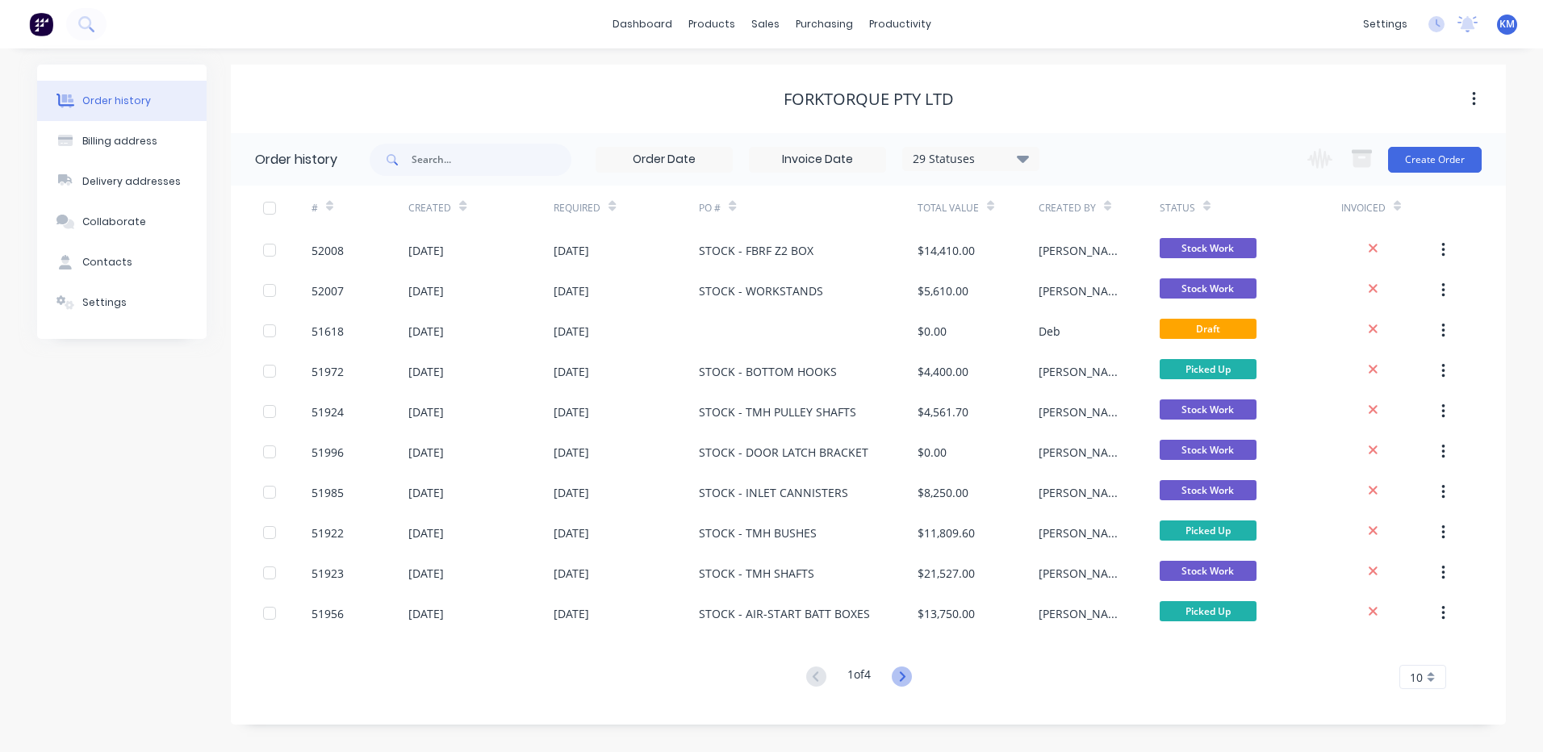
click at [905, 672] on icon at bounding box center [902, 677] width 20 height 20
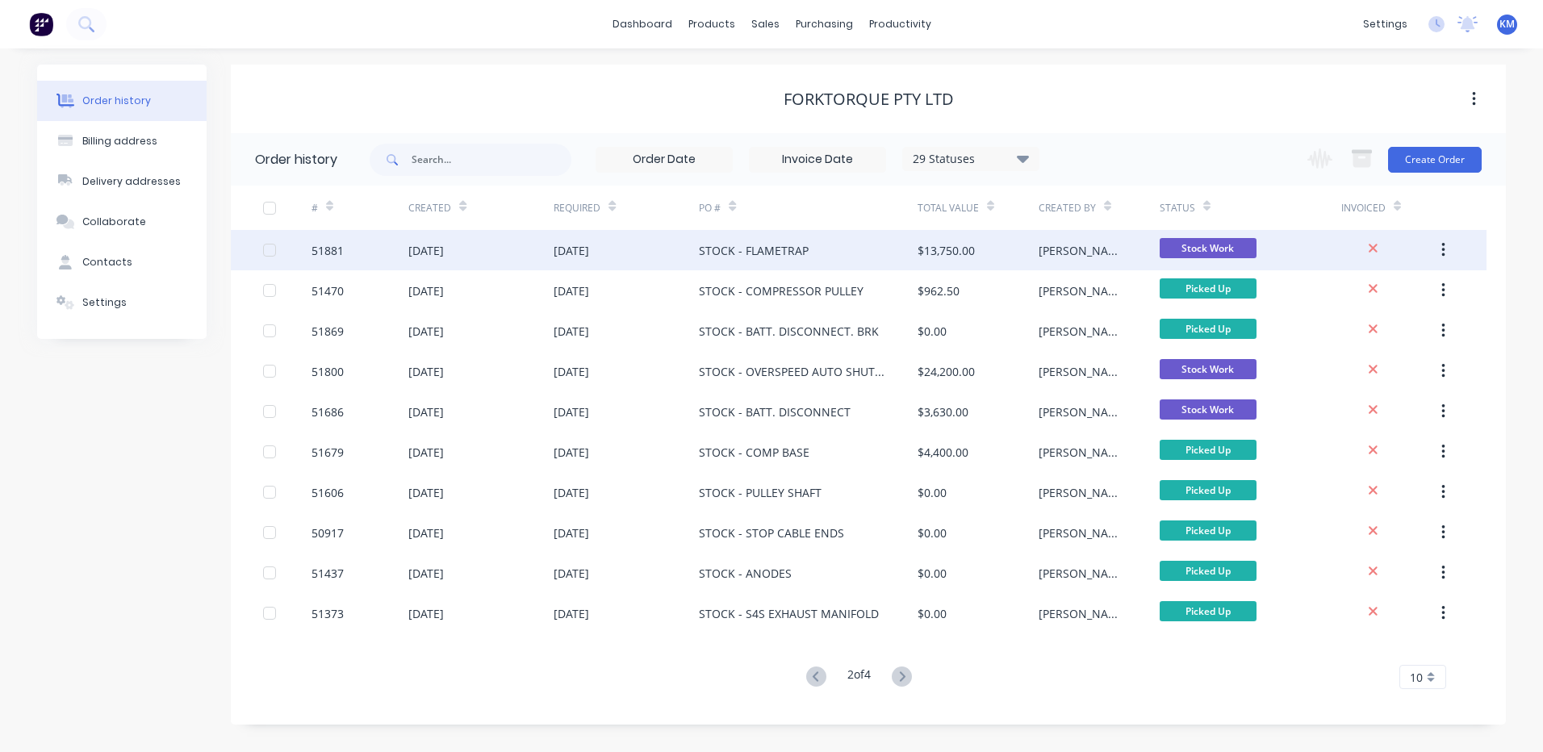
click at [928, 249] on div "$13,750.00" at bounding box center [946, 250] width 57 height 17
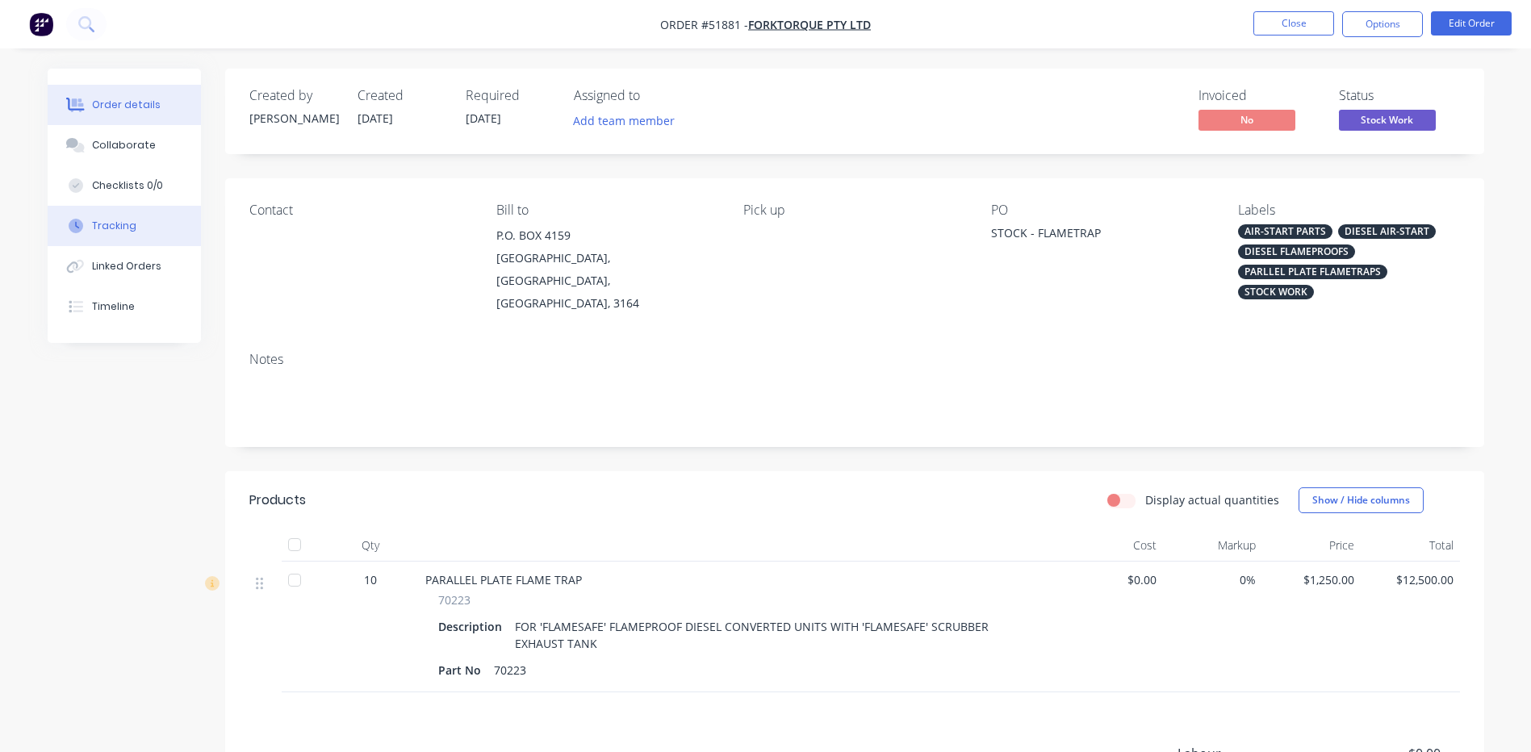
click at [143, 216] on button "Tracking" at bounding box center [124, 226] width 153 height 40
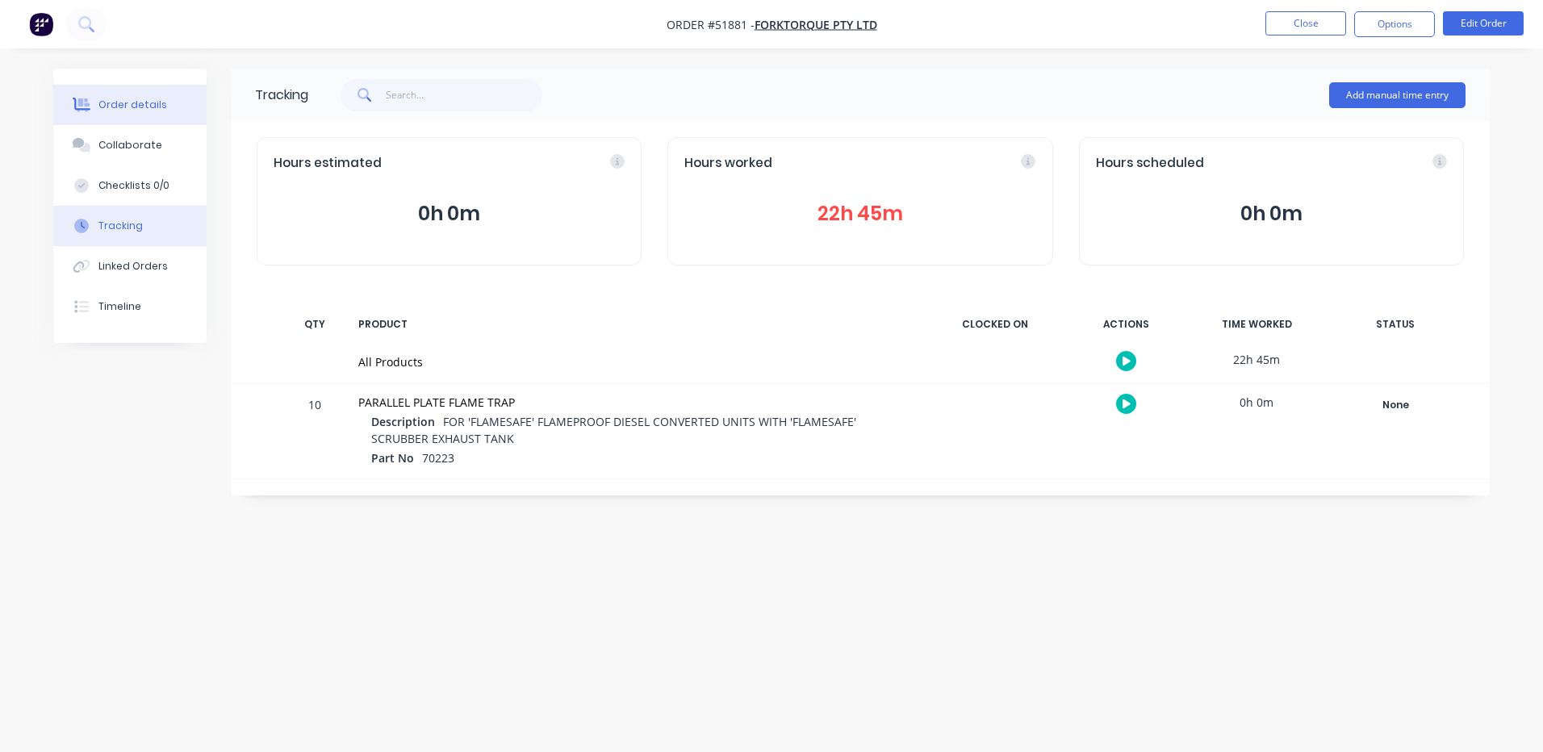
click at [94, 96] on button "Order details" at bounding box center [129, 105] width 153 height 40
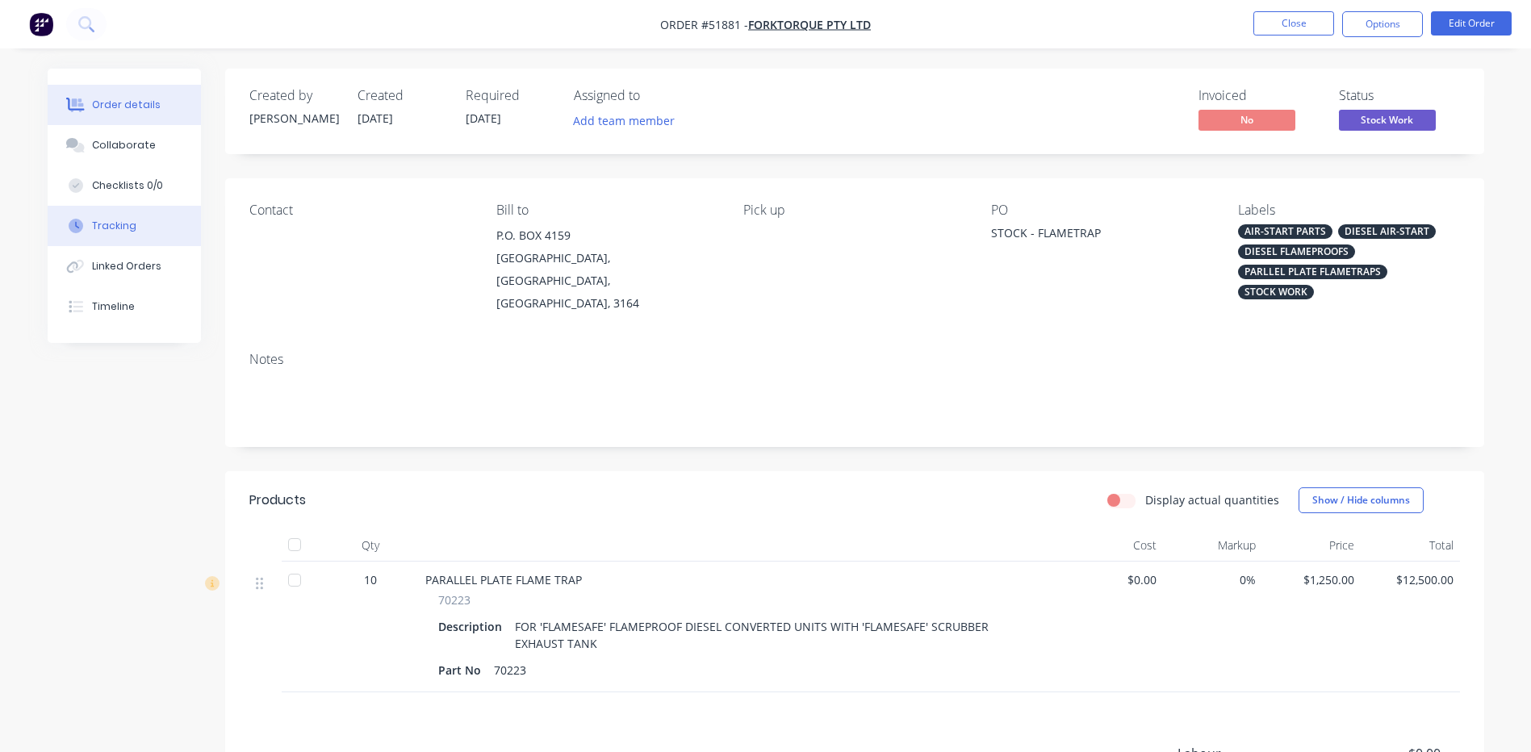
click at [140, 222] on button "Tracking" at bounding box center [124, 226] width 153 height 40
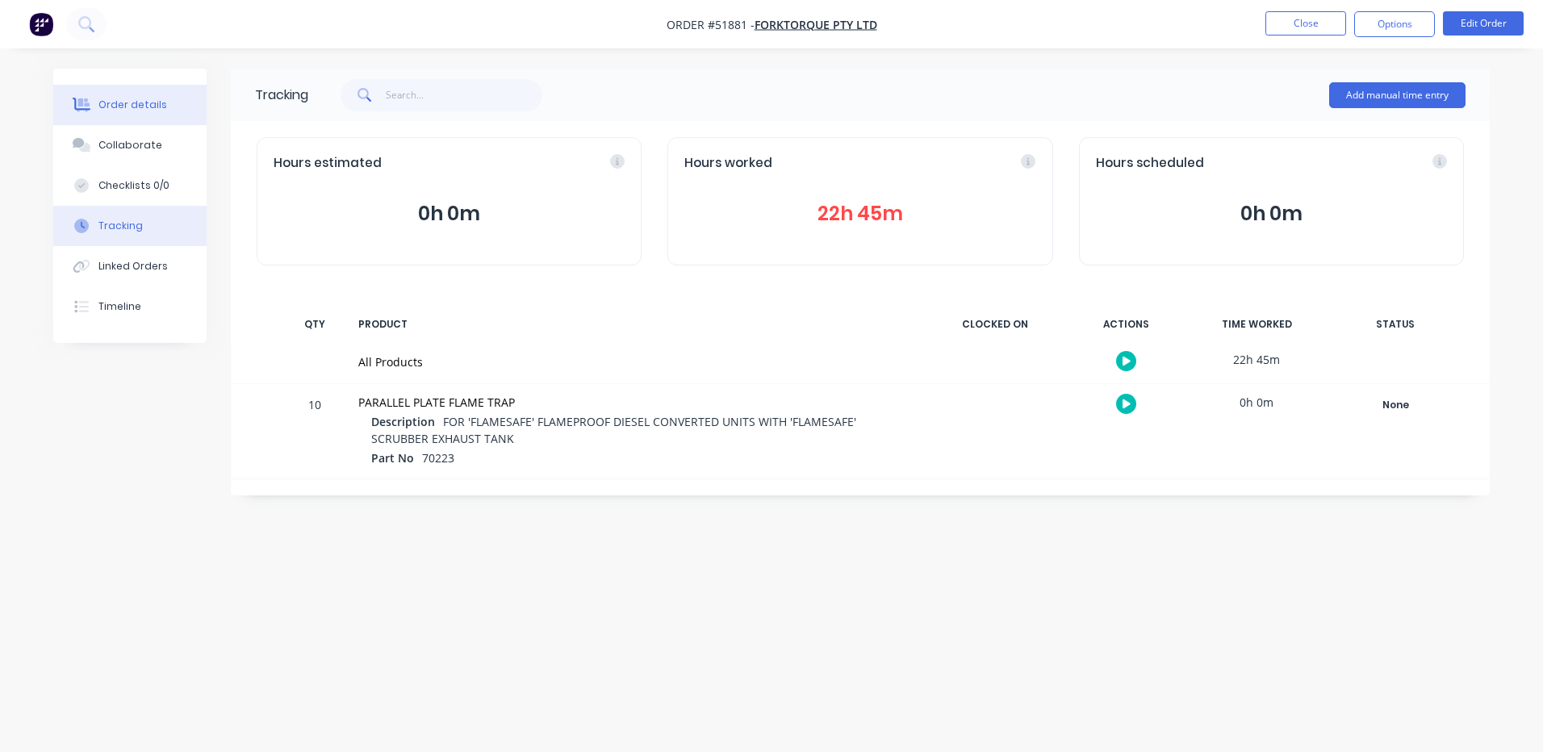
click at [121, 112] on button "Order details" at bounding box center [129, 105] width 153 height 40
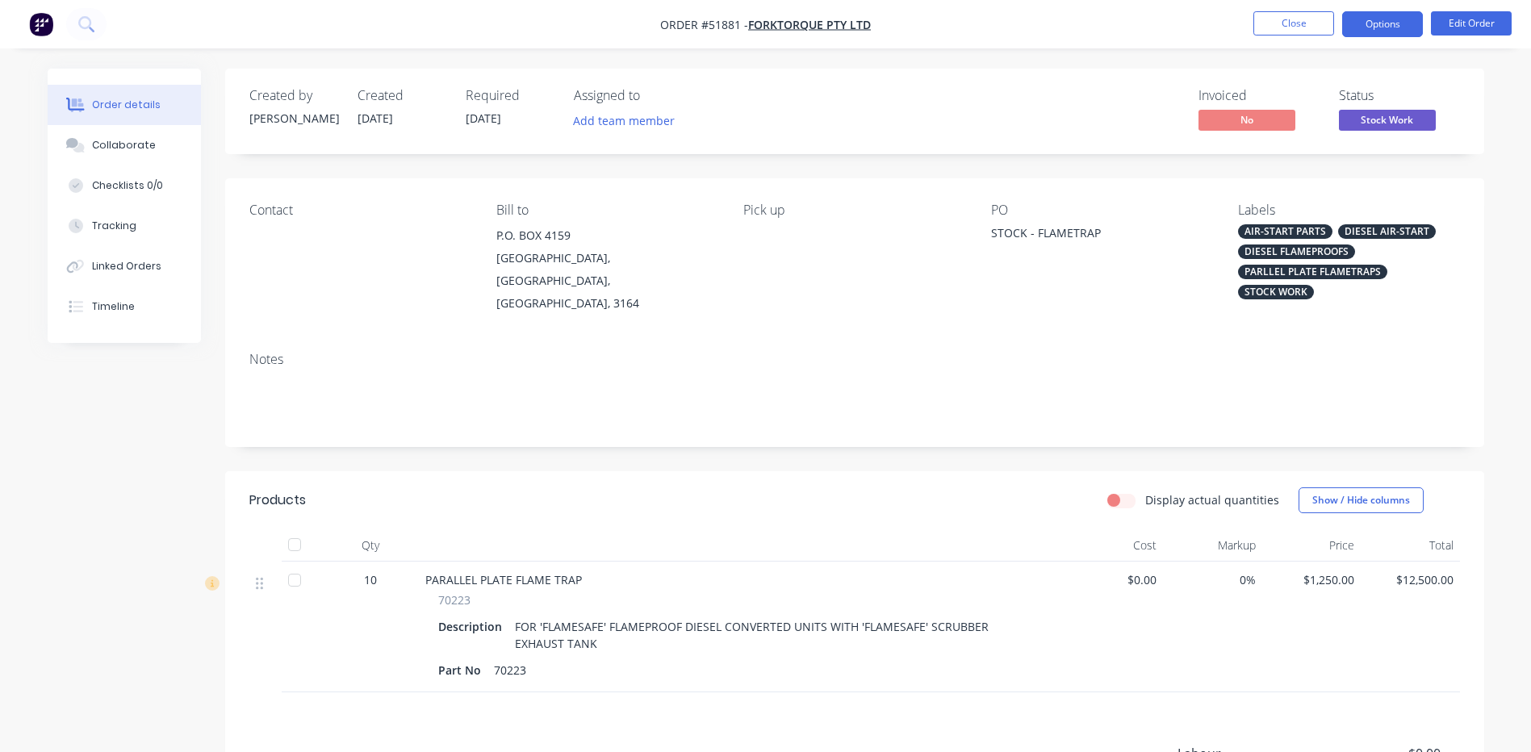
click at [1393, 22] on button "Options" at bounding box center [1382, 24] width 81 height 26
click at [1482, 90] on div "Created by Kyle Created 04/07/25 Required 04/07/25 Assigned to Add team member …" at bounding box center [854, 112] width 1259 height 86
click at [1423, 117] on span "Stock Work" at bounding box center [1387, 120] width 97 height 20
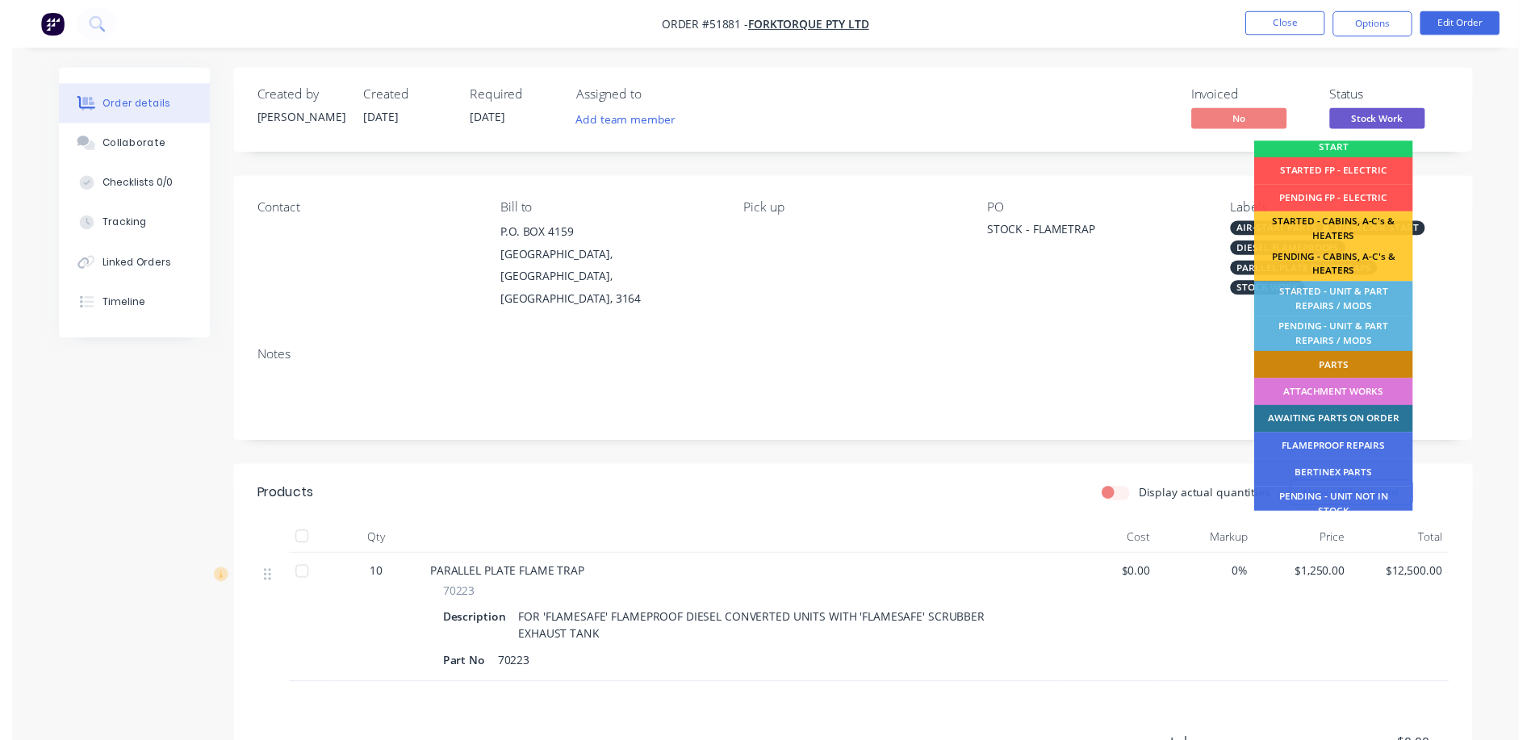
scroll to position [320, 0]
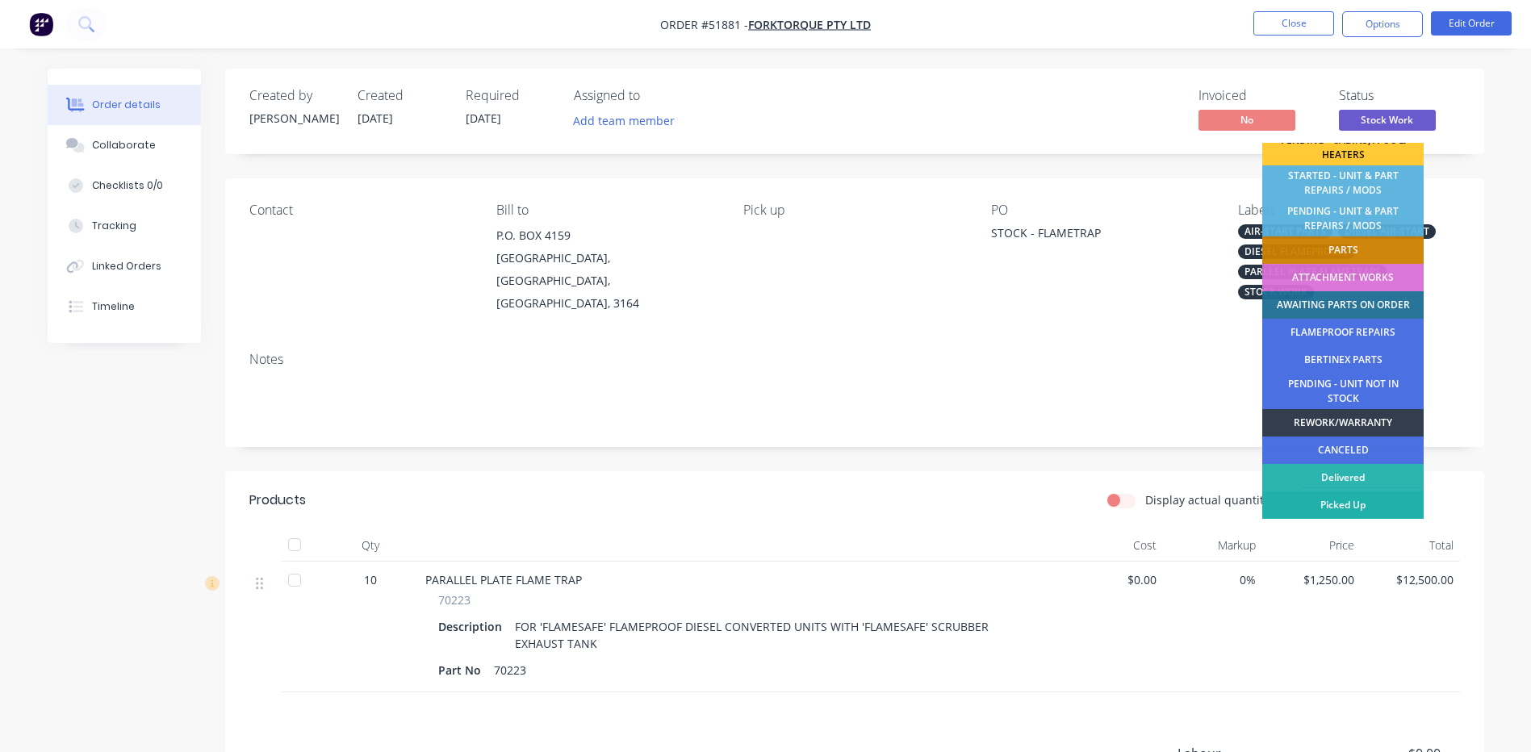
click at [1331, 501] on div "Picked Up" at bounding box center [1342, 504] width 161 height 27
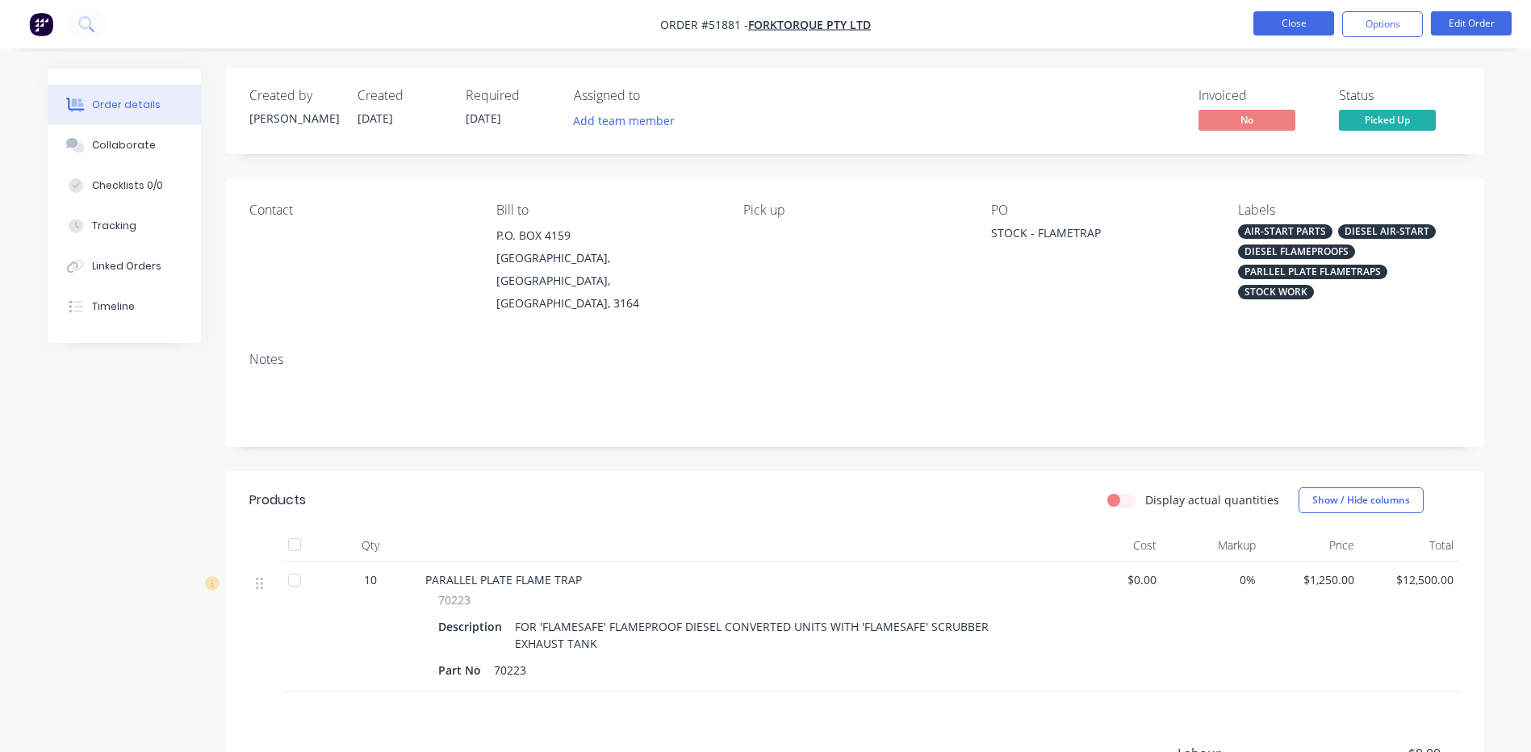
click at [1305, 19] on button "Close" at bounding box center [1293, 23] width 81 height 24
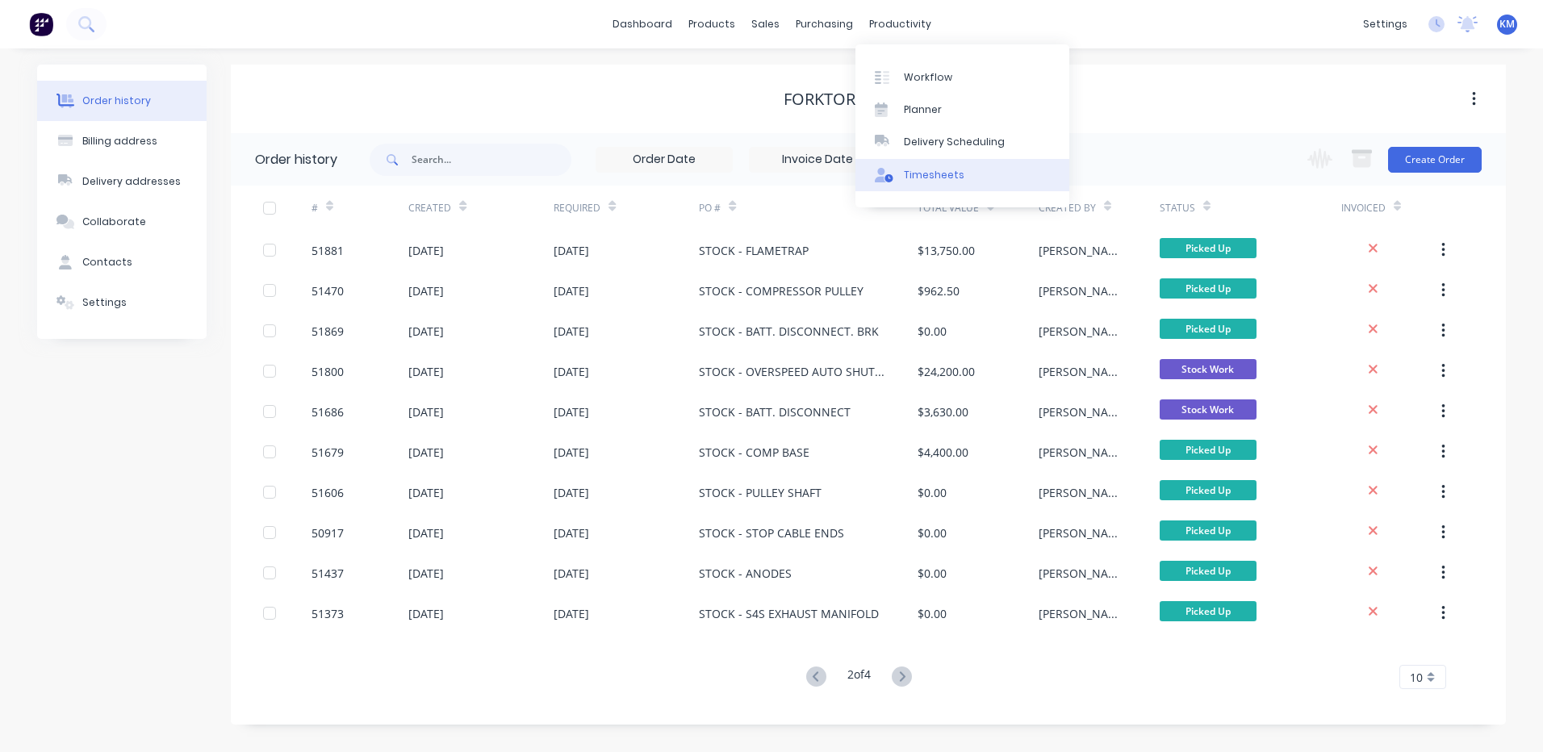
click at [887, 181] on icon at bounding box center [888, 178] width 8 height 8
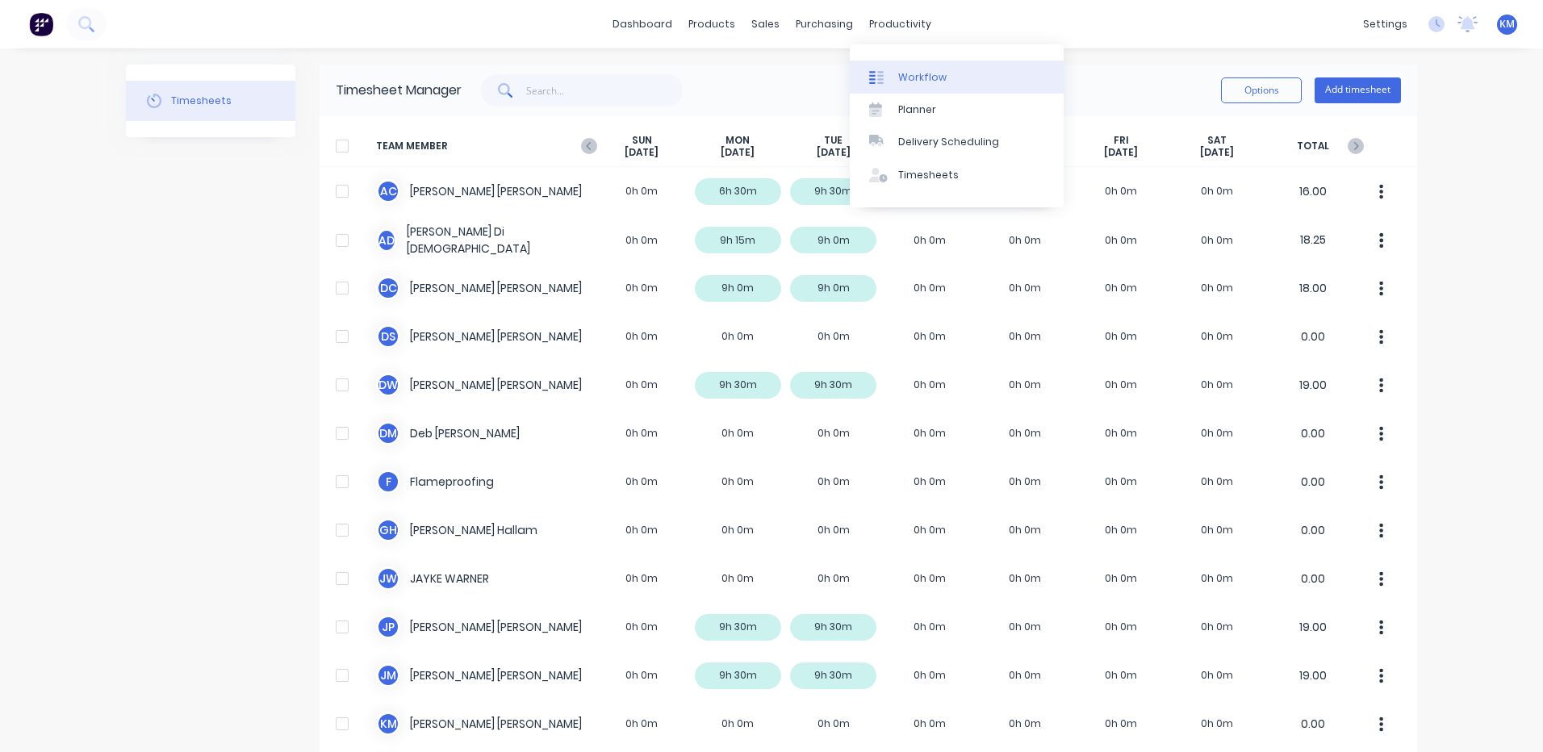
click at [892, 69] on link "Workflow" at bounding box center [957, 77] width 214 height 32
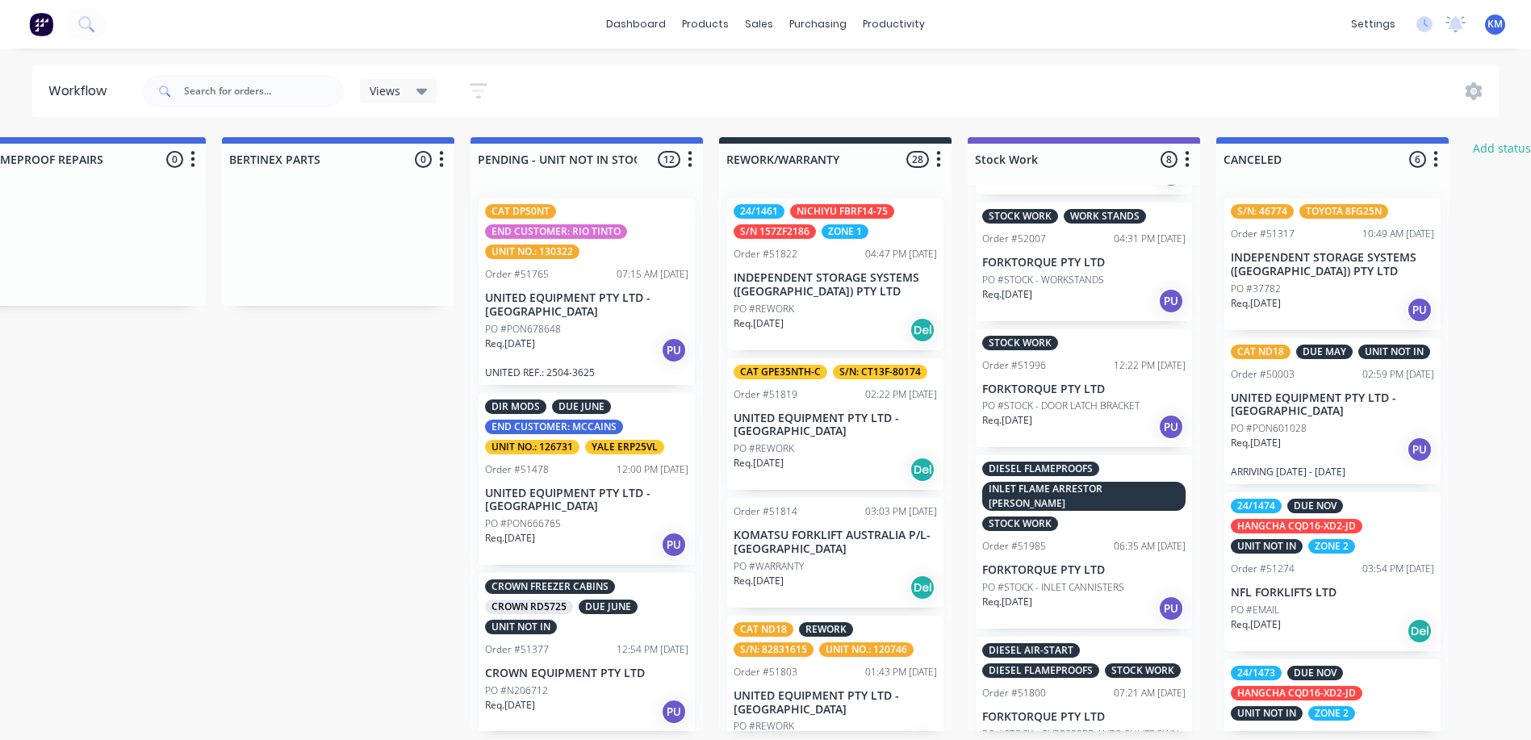
scroll to position [161, 0]
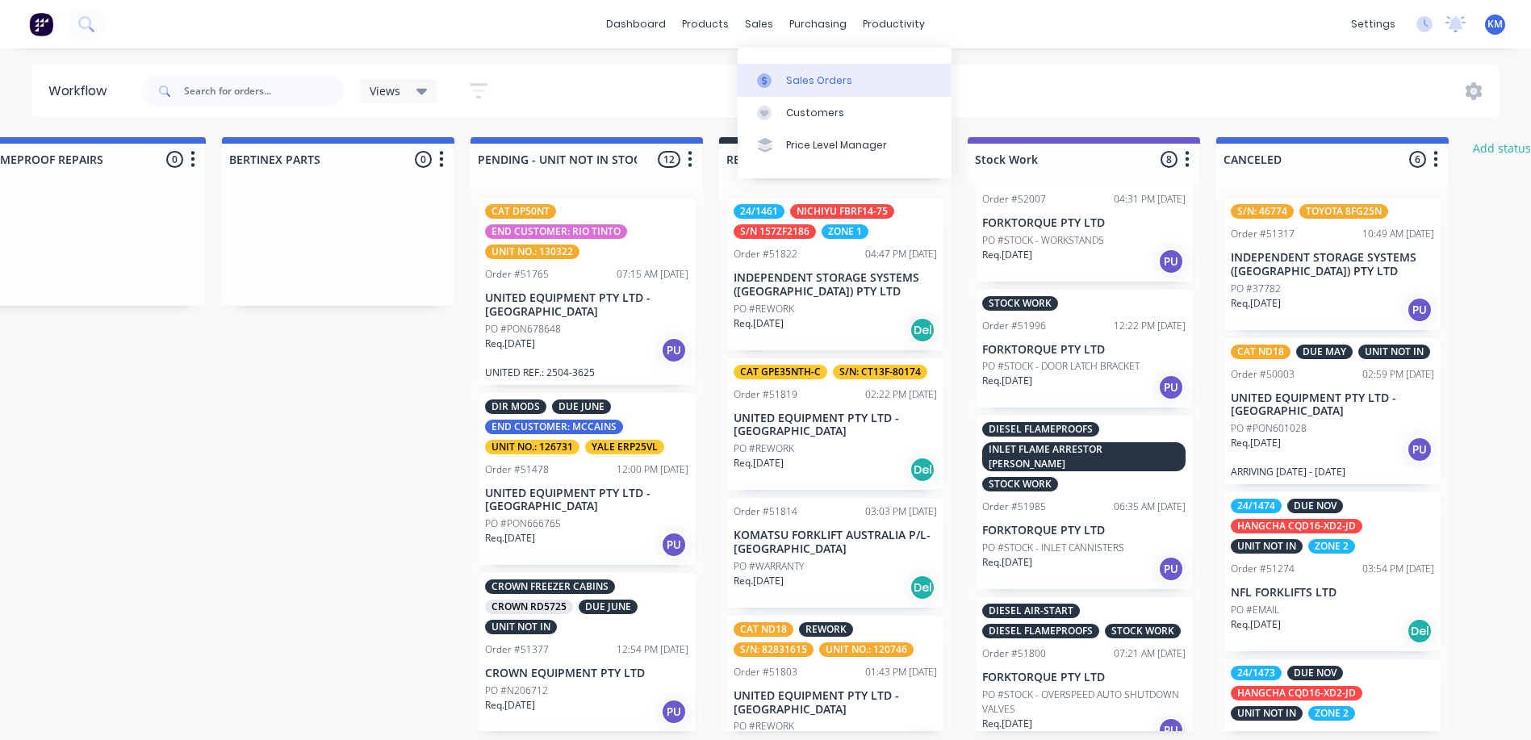
click at [767, 73] on icon at bounding box center [764, 80] width 15 height 15
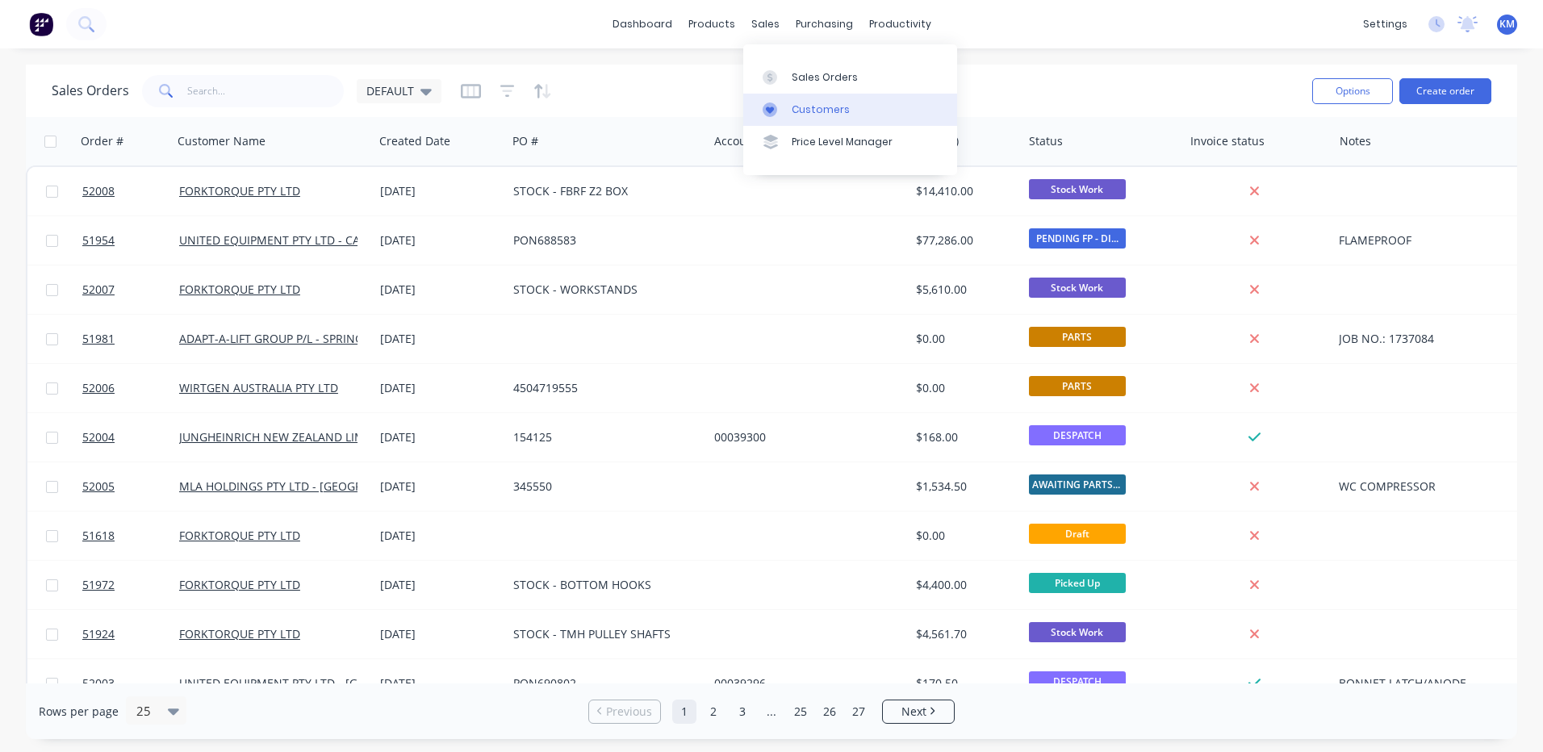
click at [773, 111] on icon at bounding box center [770, 109] width 15 height 15
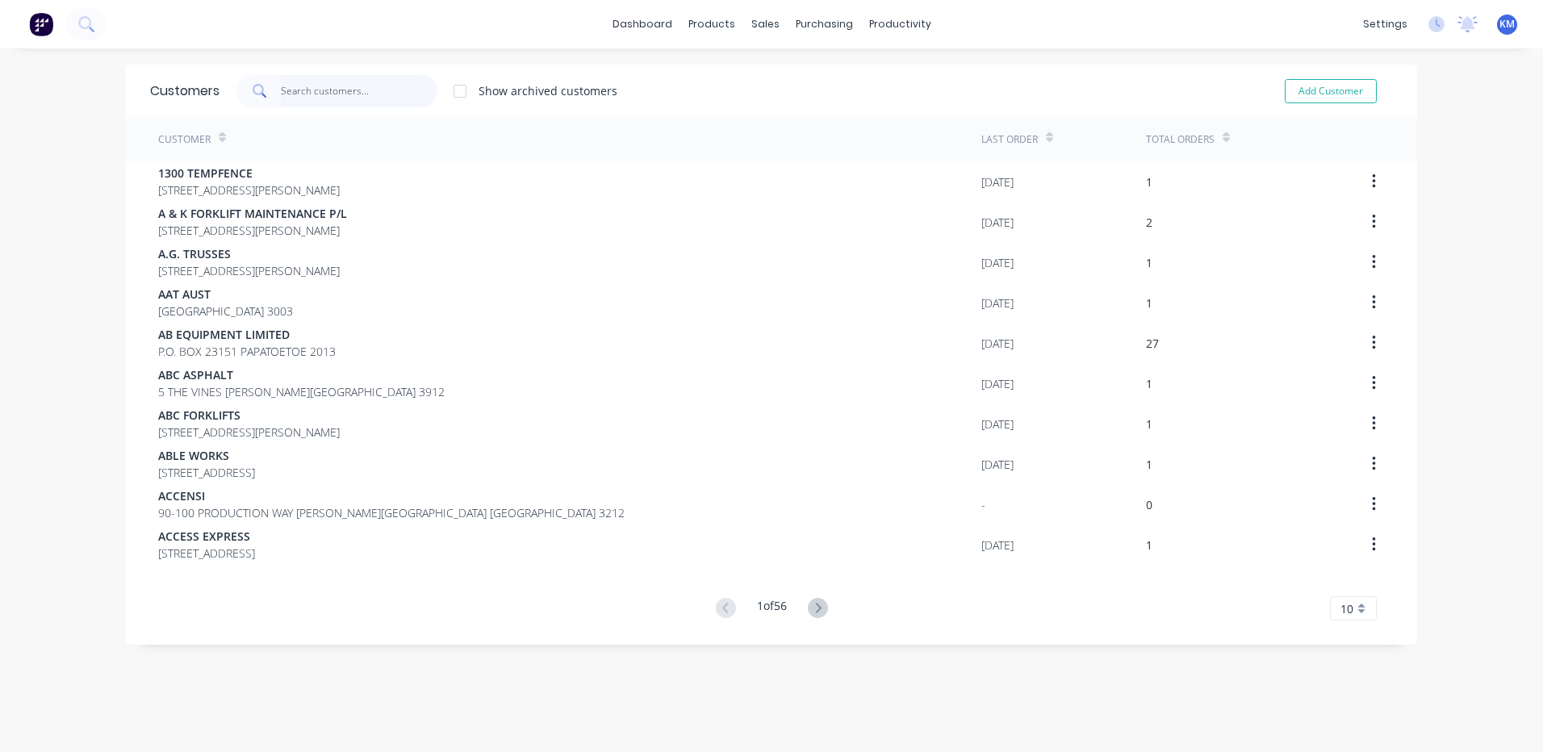
click at [374, 83] on input "text" at bounding box center [359, 91] width 157 height 32
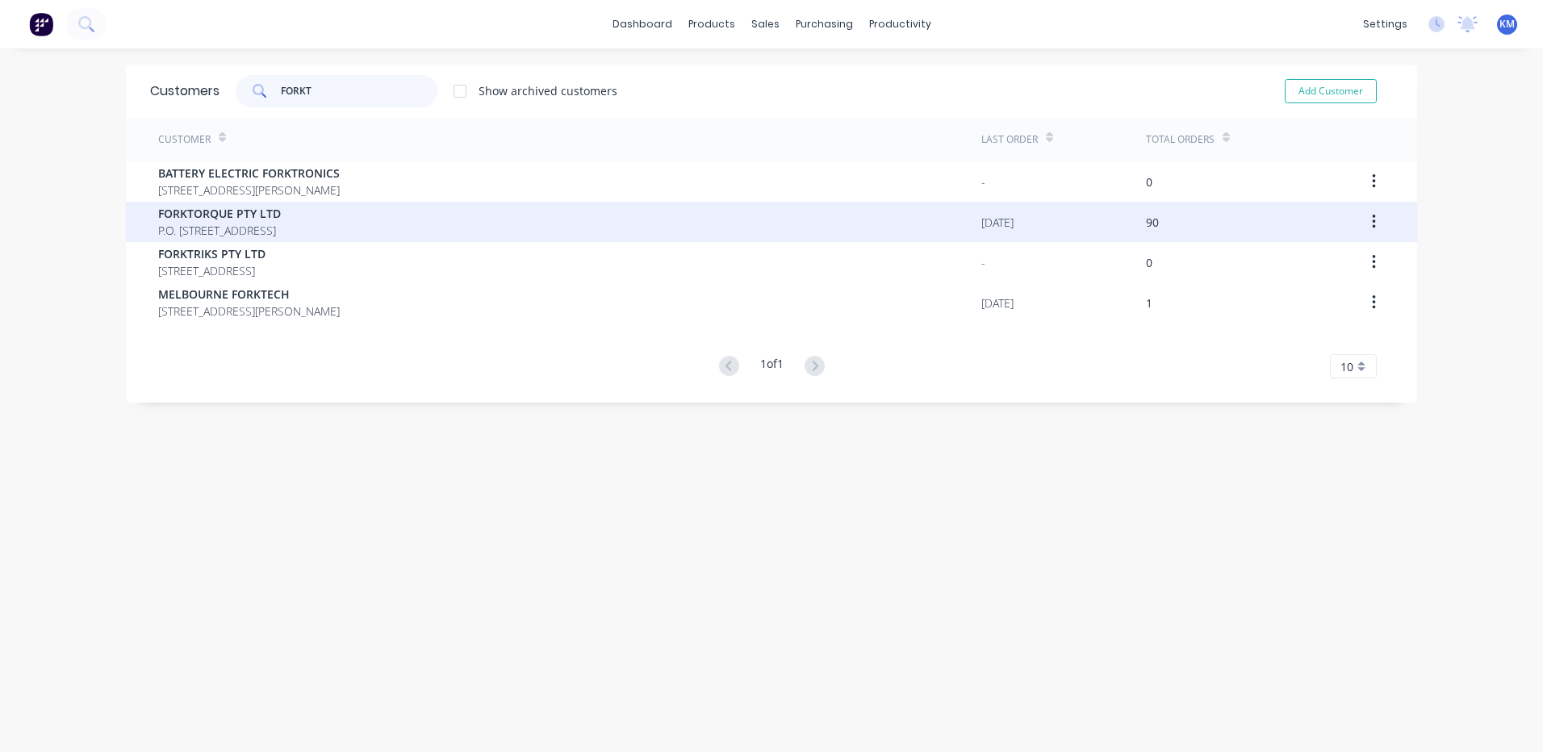
type input "FORKT"
click at [281, 215] on span "FORKTORQUE PTY LTD" at bounding box center [219, 213] width 123 height 17
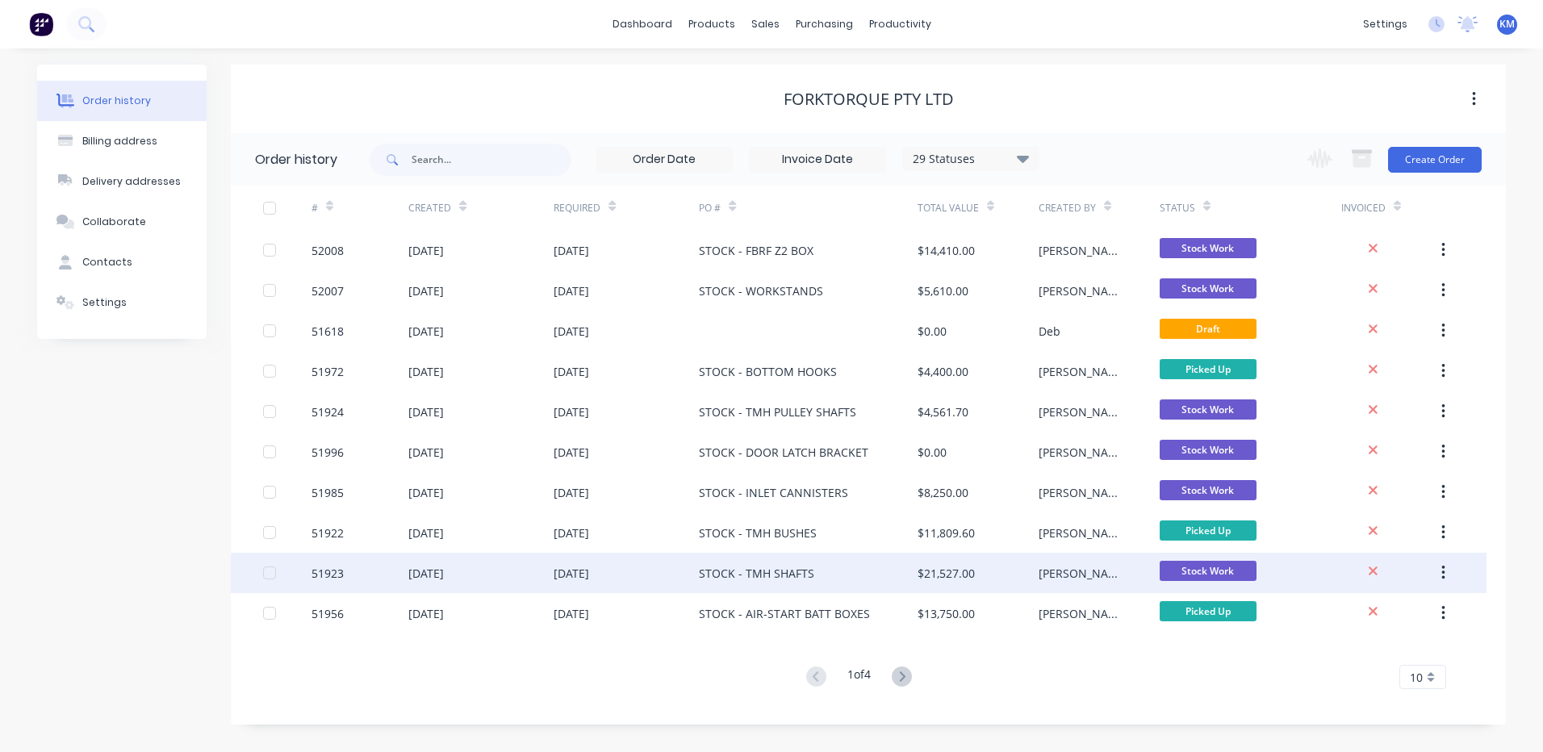
click at [838, 584] on div "STOCK - TMH SHAFTS" at bounding box center [808, 573] width 218 height 40
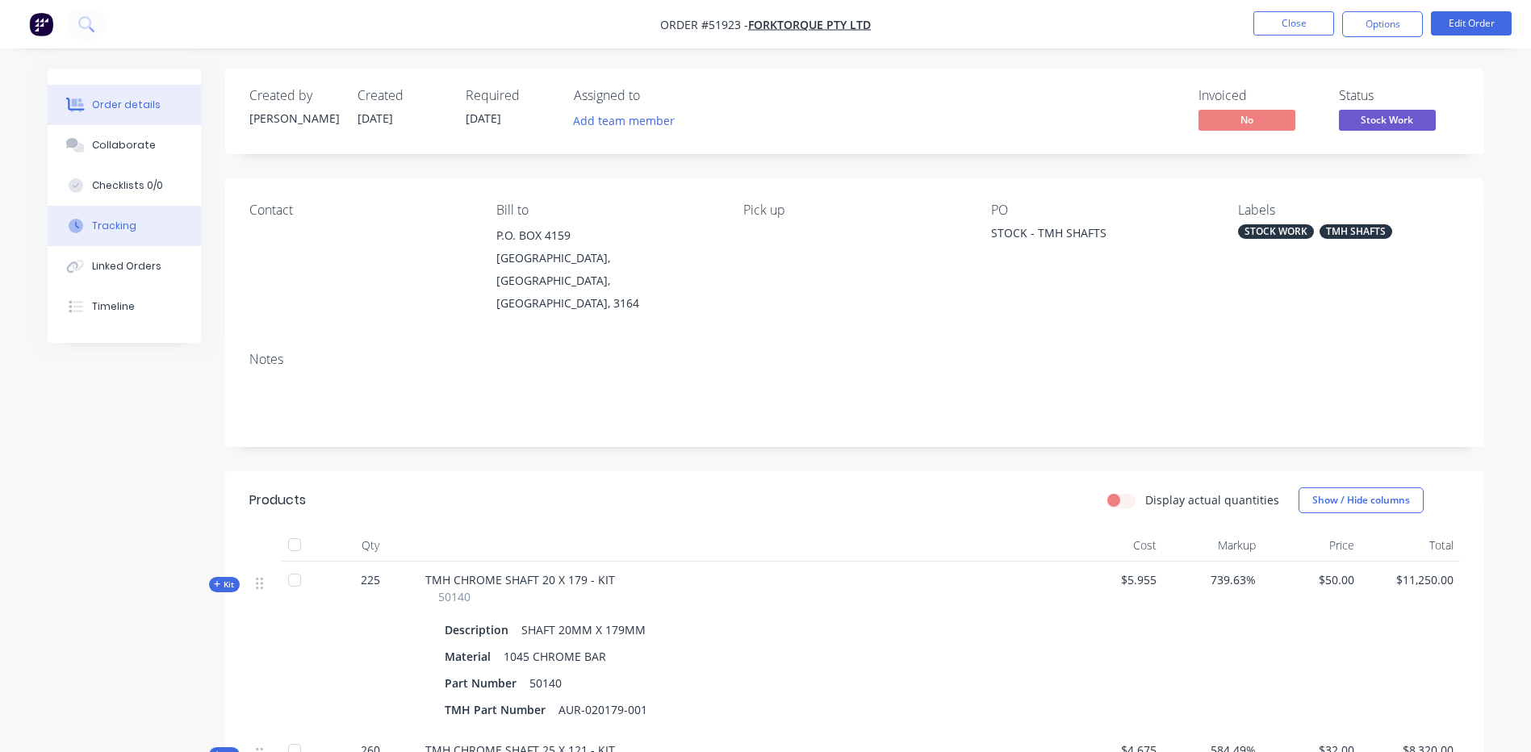
click at [98, 230] on div "Tracking" at bounding box center [114, 226] width 44 height 15
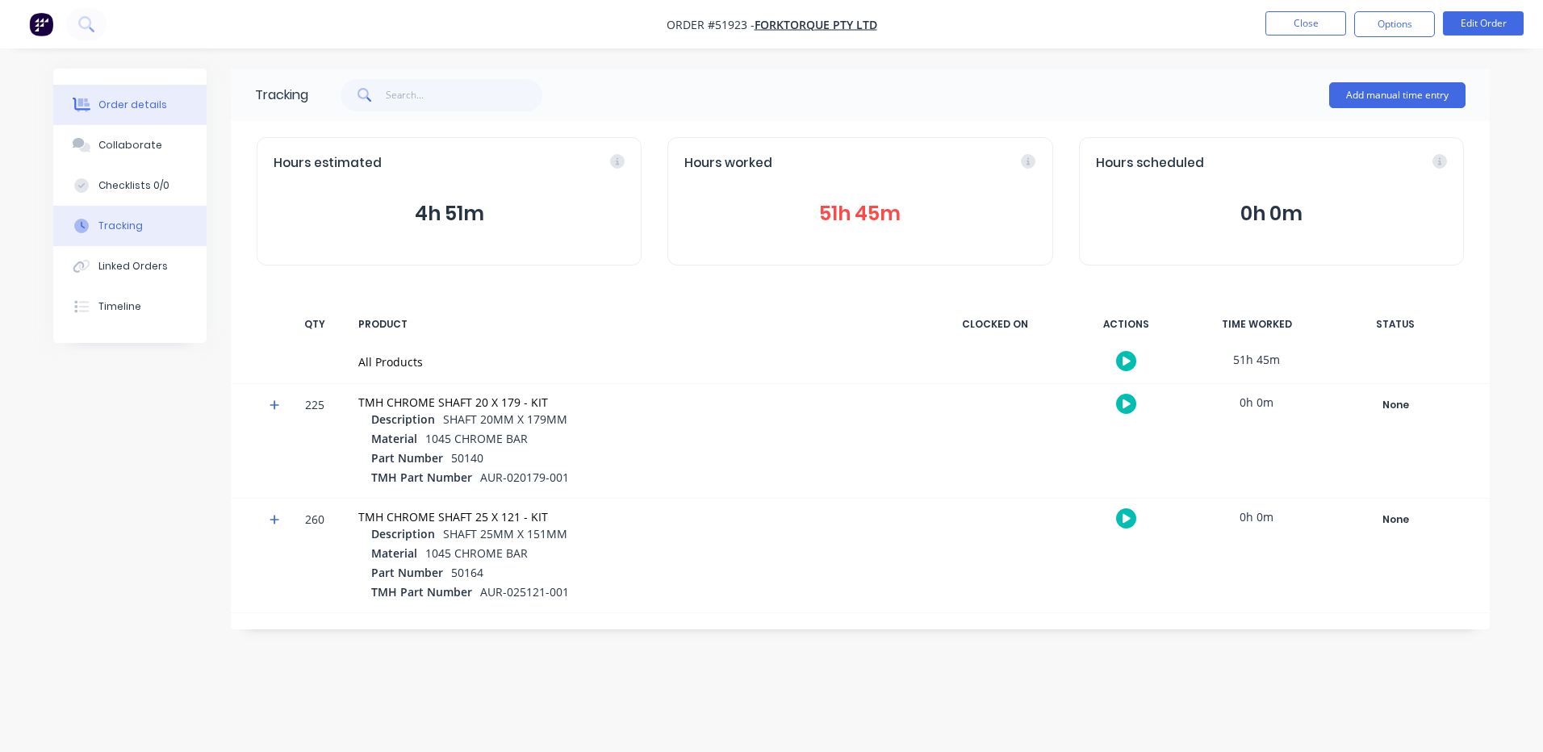
click at [178, 98] on button "Order details" at bounding box center [129, 105] width 153 height 40
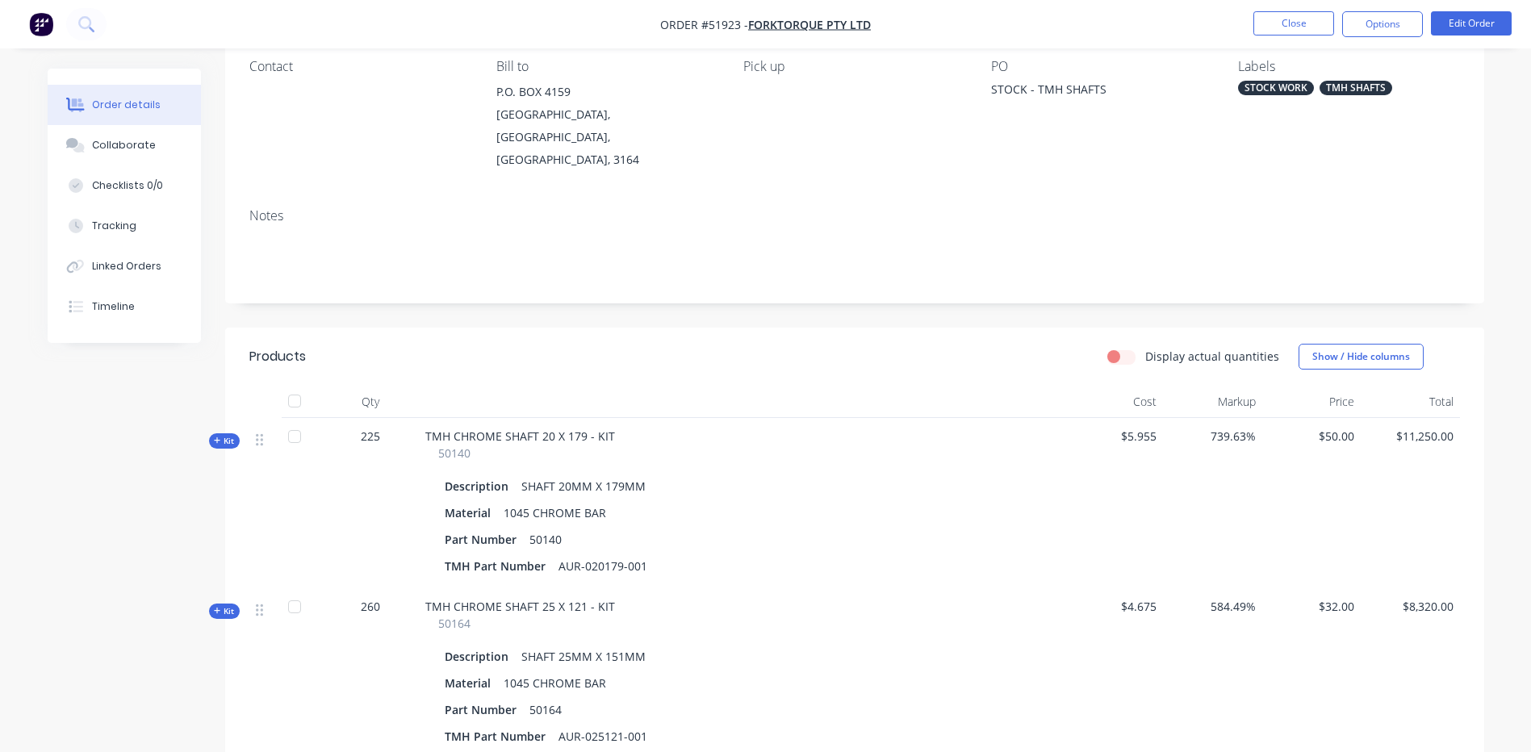
scroll to position [161, 0]
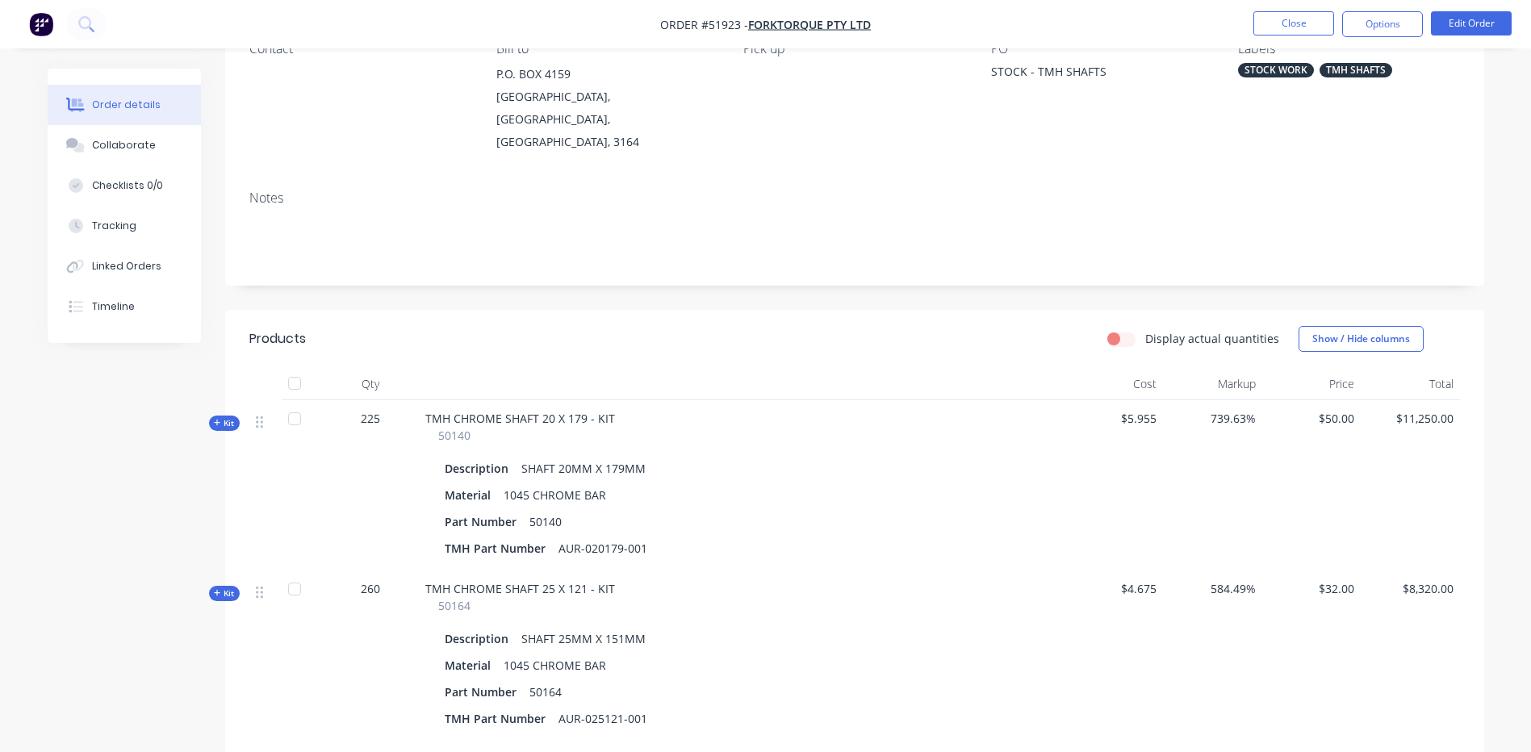
click at [214, 419] on icon at bounding box center [217, 423] width 7 height 8
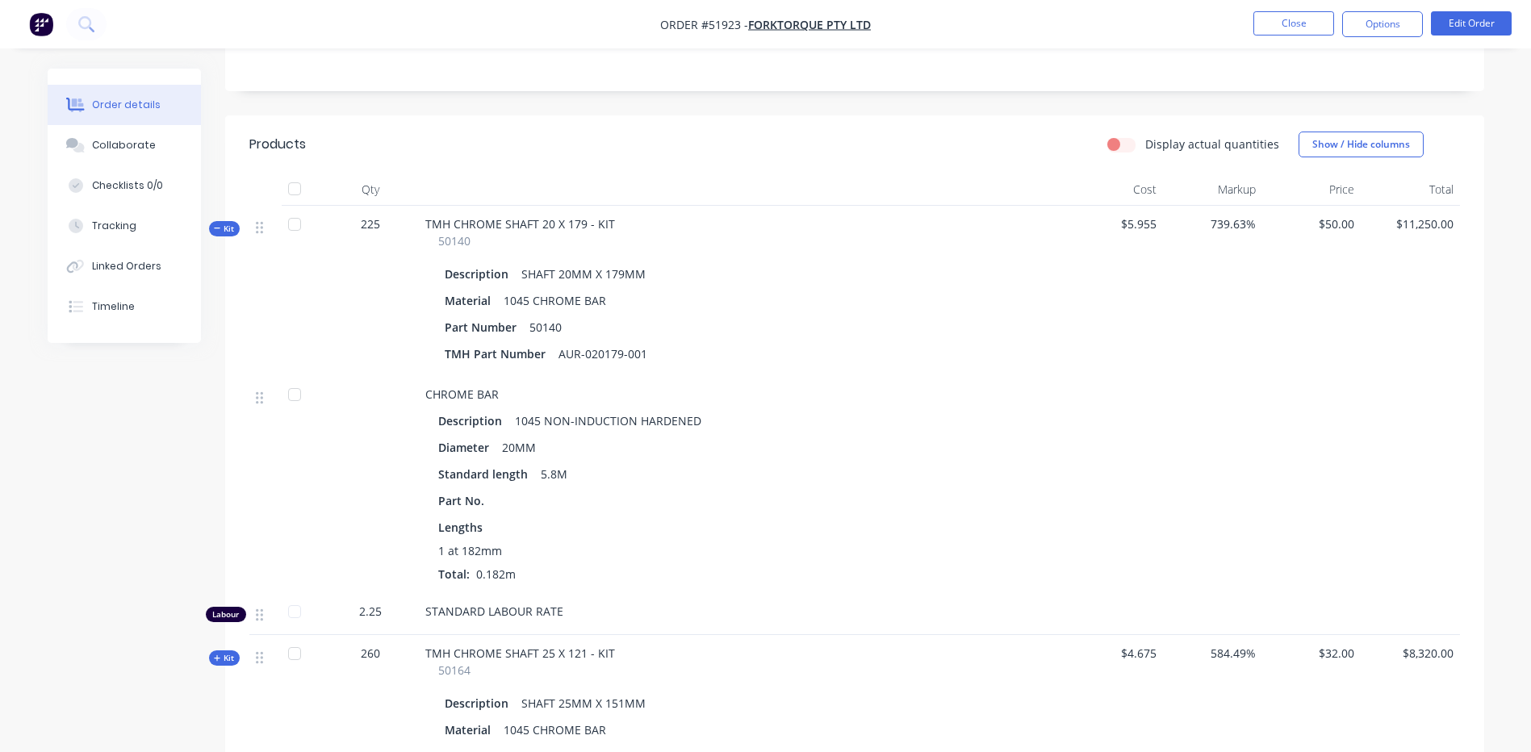
scroll to position [323, 0]
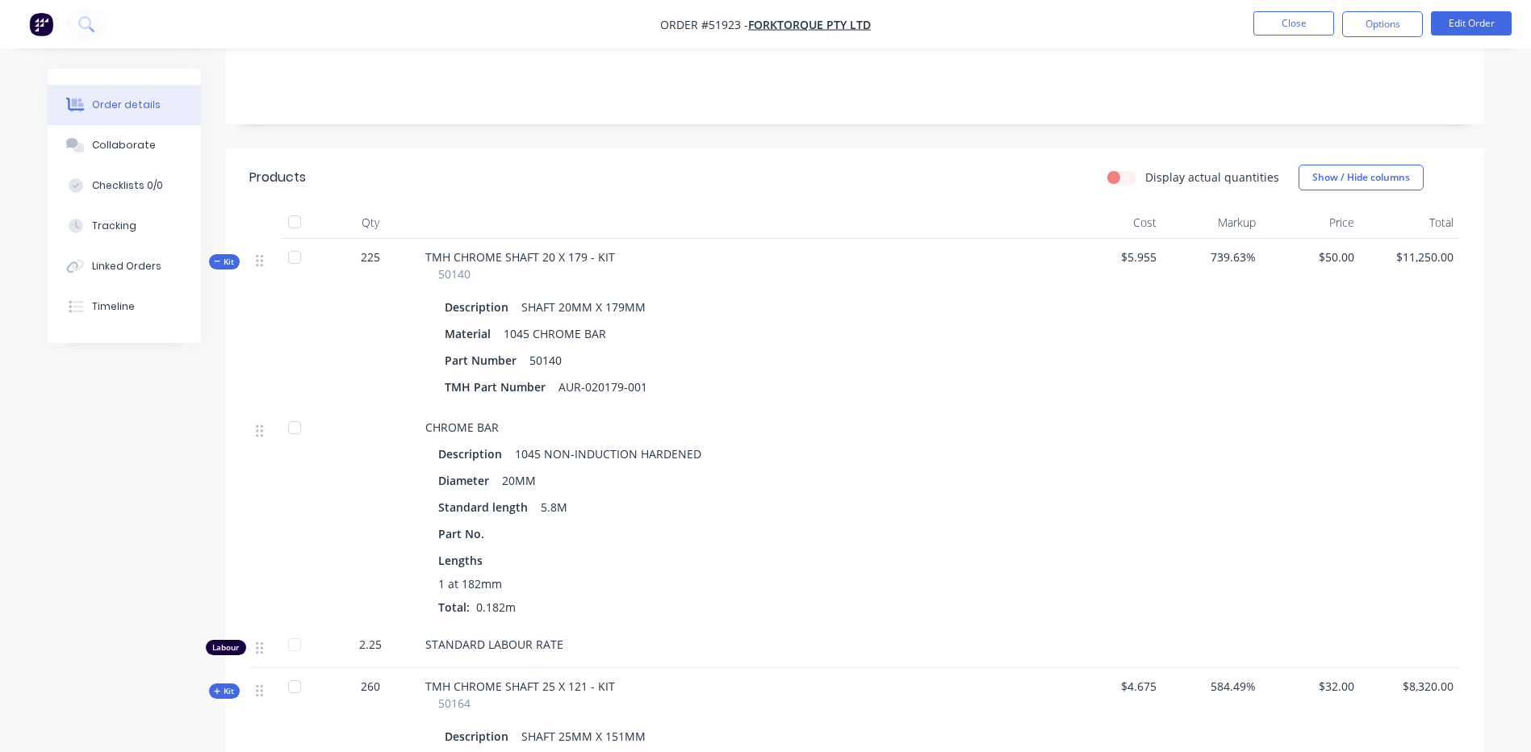
click at [226, 256] on span "Kit" at bounding box center [224, 262] width 21 height 12
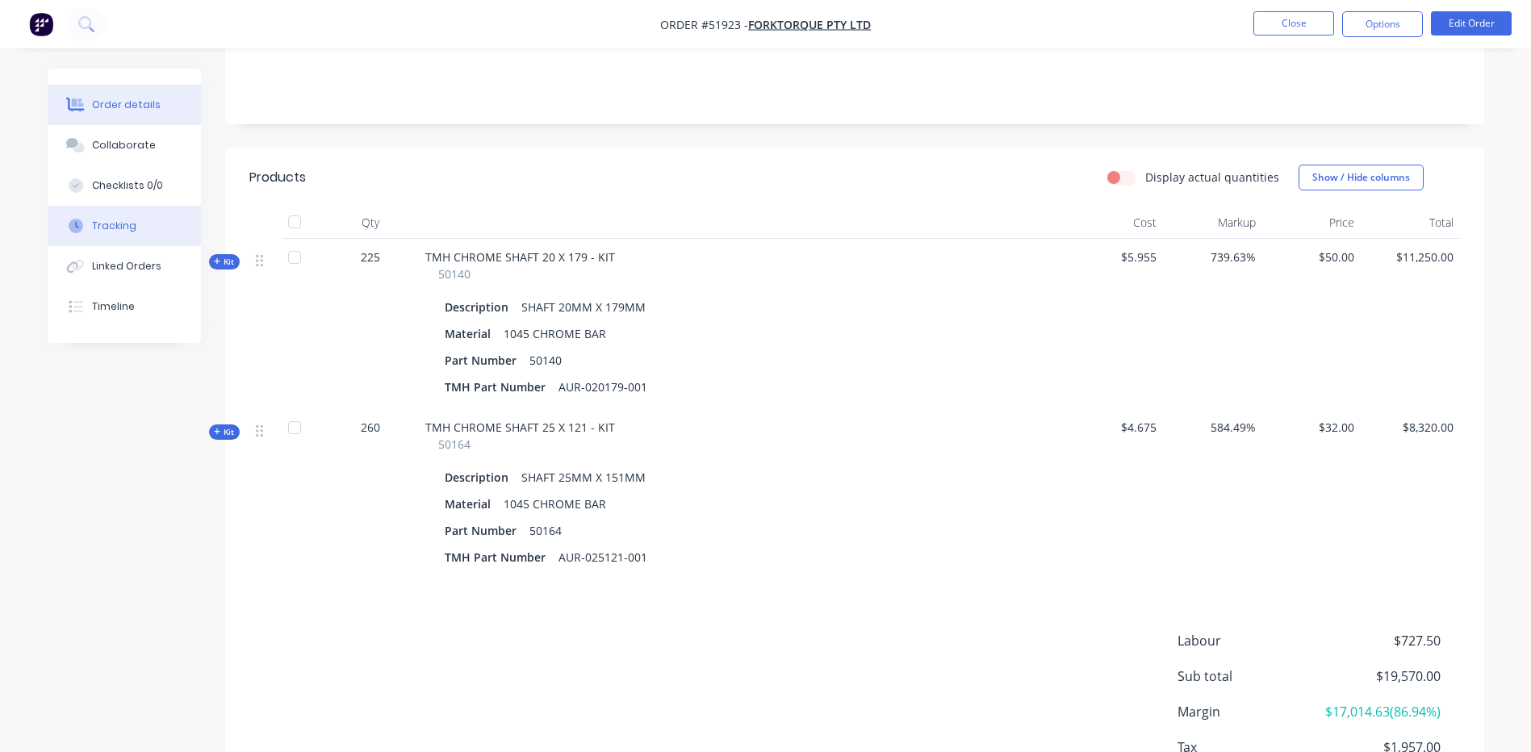
click at [140, 222] on button "Tracking" at bounding box center [124, 226] width 153 height 40
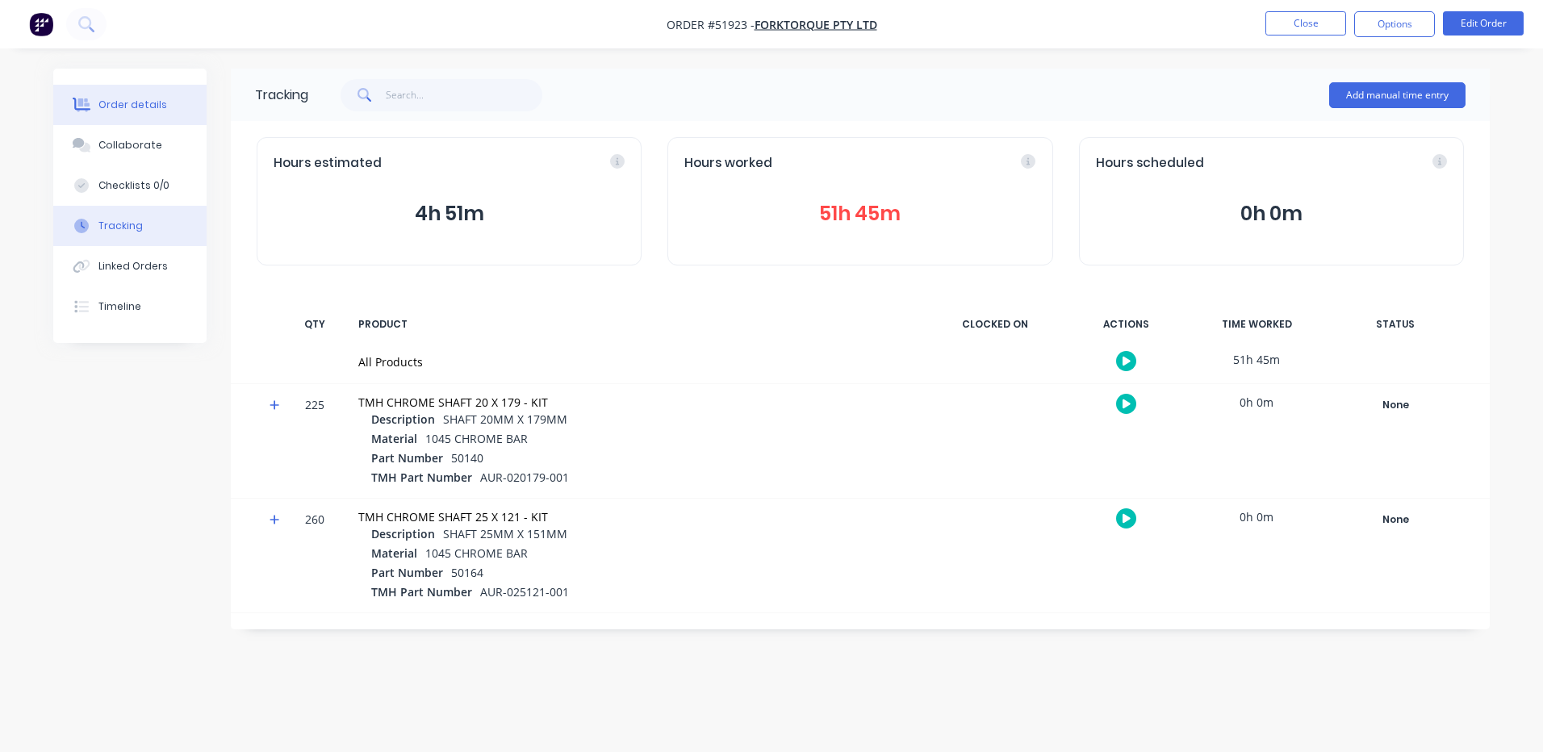
click at [144, 104] on div "Order details" at bounding box center [132, 105] width 69 height 15
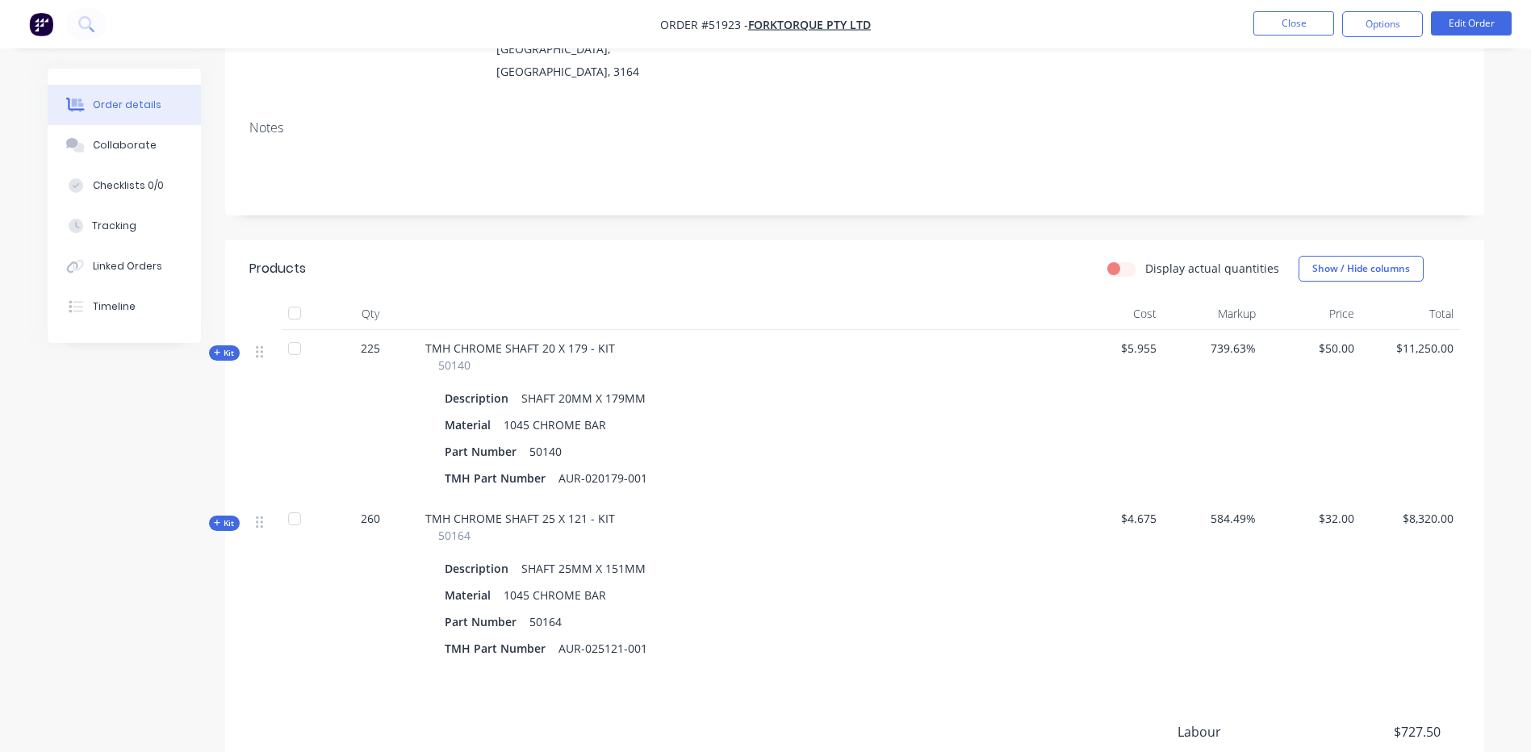
scroll to position [242, 0]
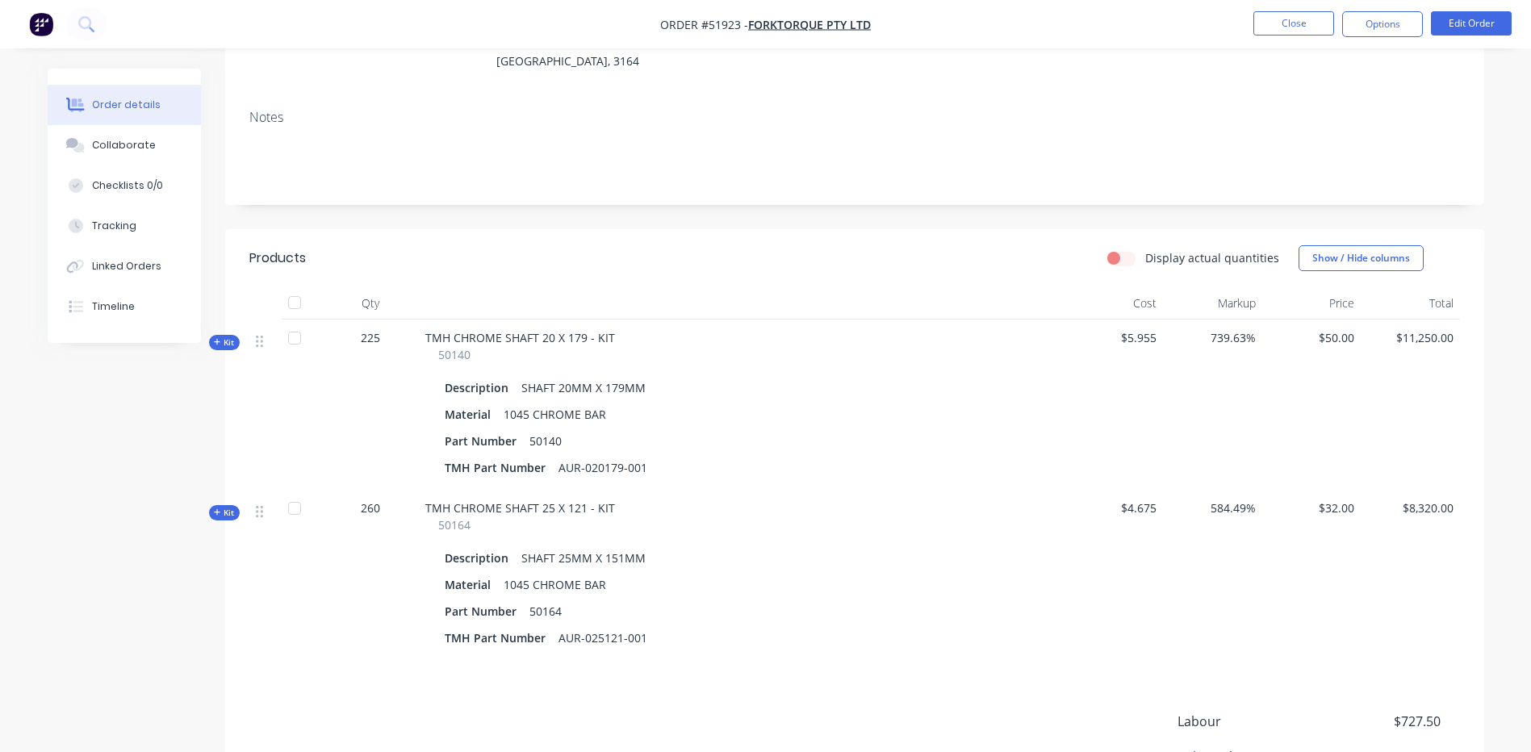
click at [232, 337] on span "Kit" at bounding box center [224, 343] width 21 height 12
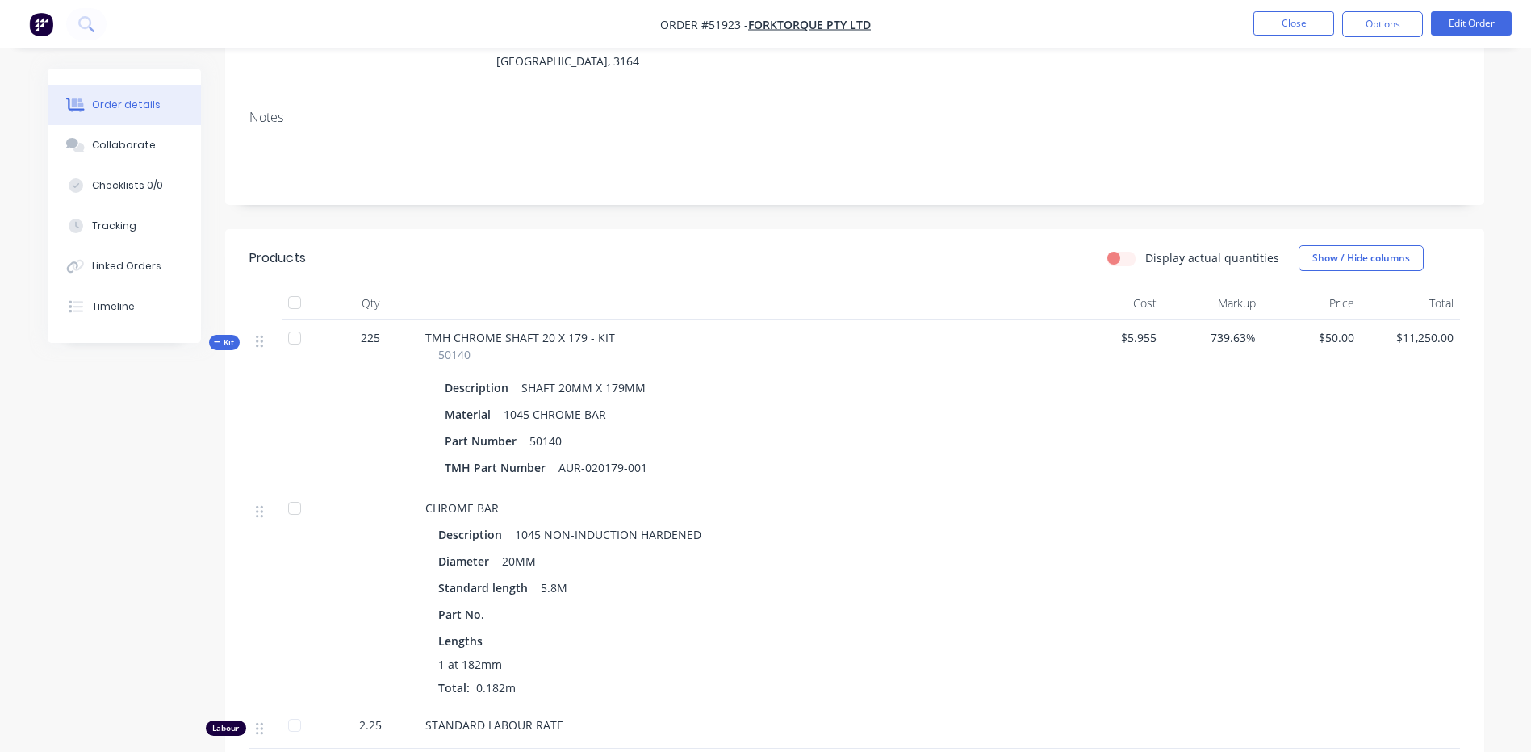
click at [215, 338] on icon at bounding box center [217, 342] width 7 height 8
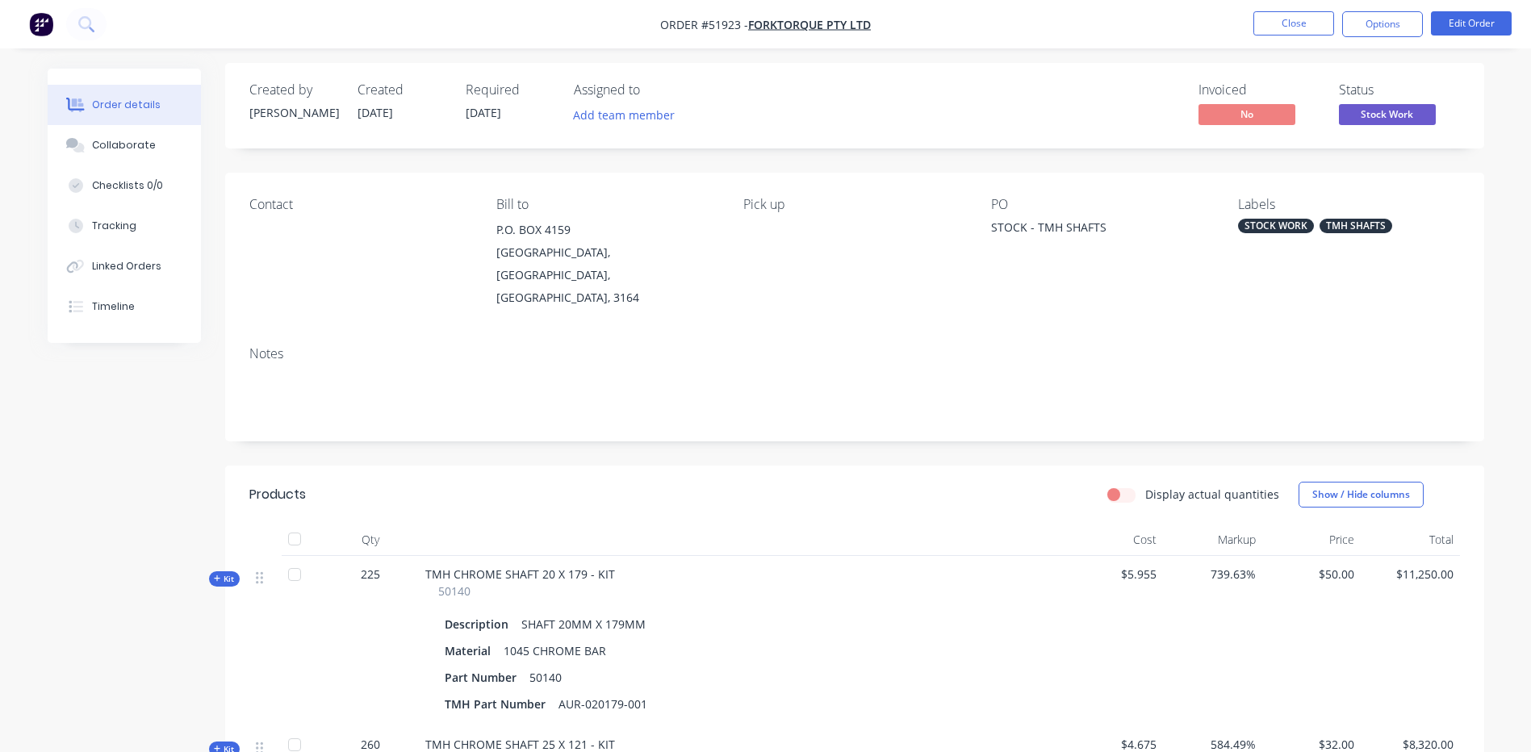
scroll to position [0, 0]
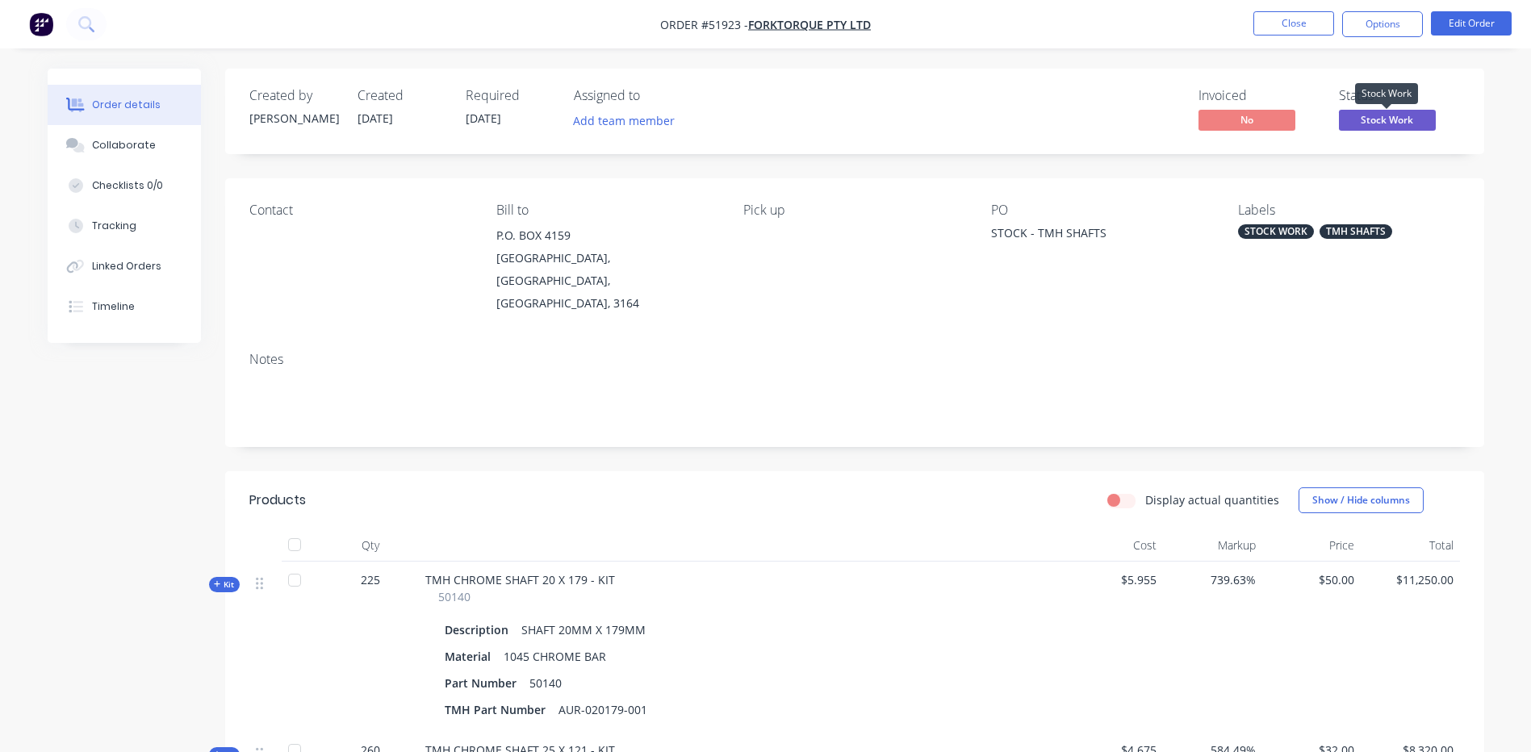
click at [1405, 125] on span "Stock Work" at bounding box center [1387, 120] width 97 height 20
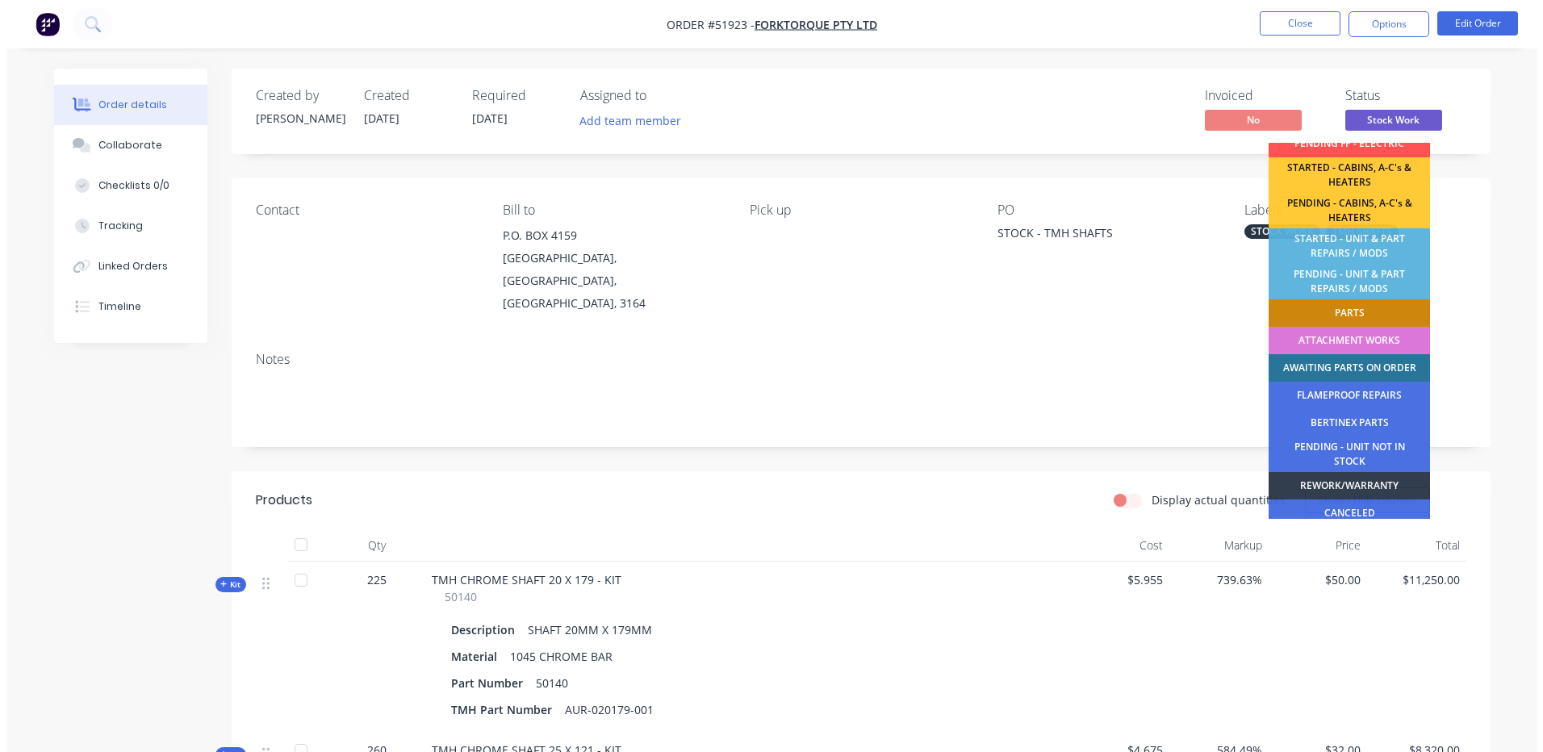
scroll to position [320, 0]
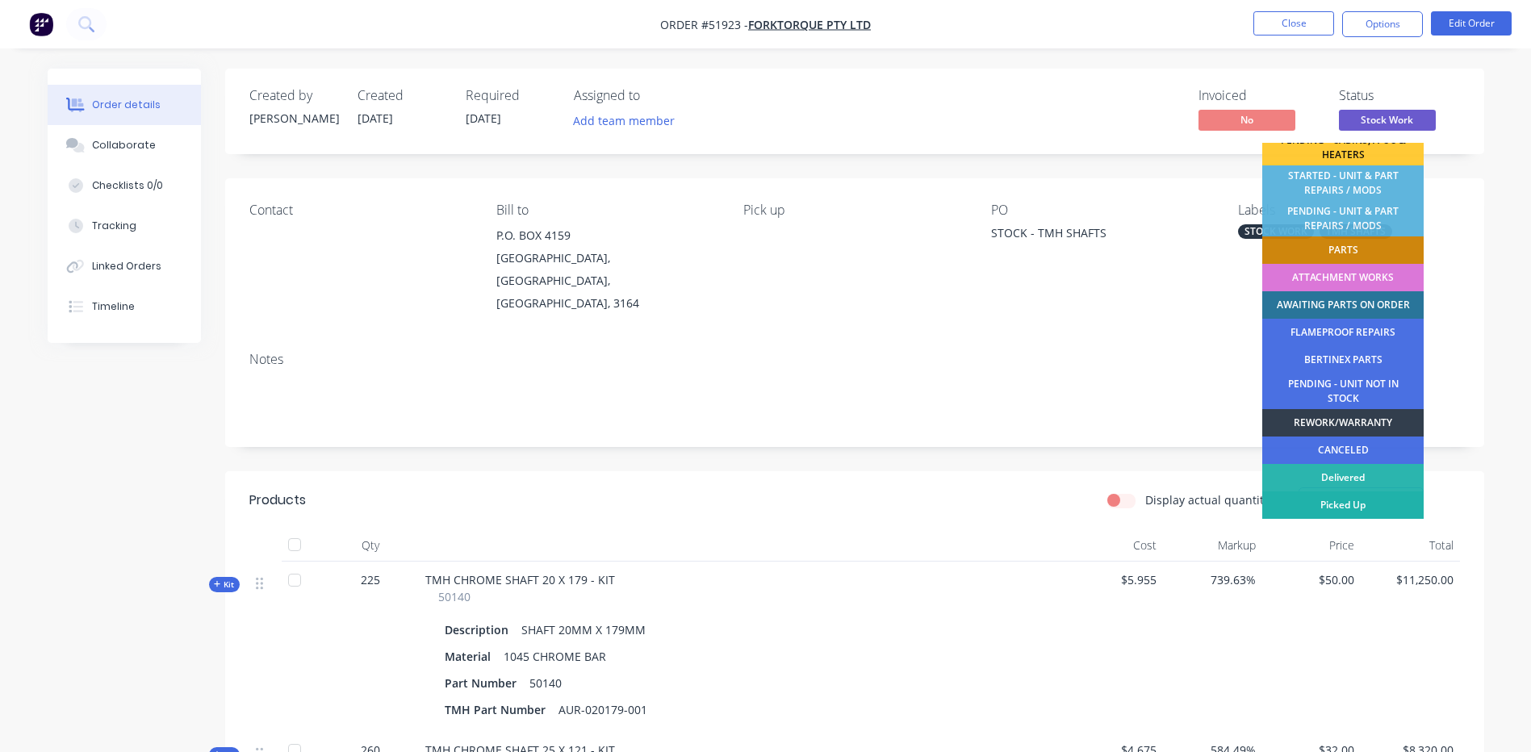
click at [1348, 504] on div "Picked Up" at bounding box center [1342, 504] width 161 height 27
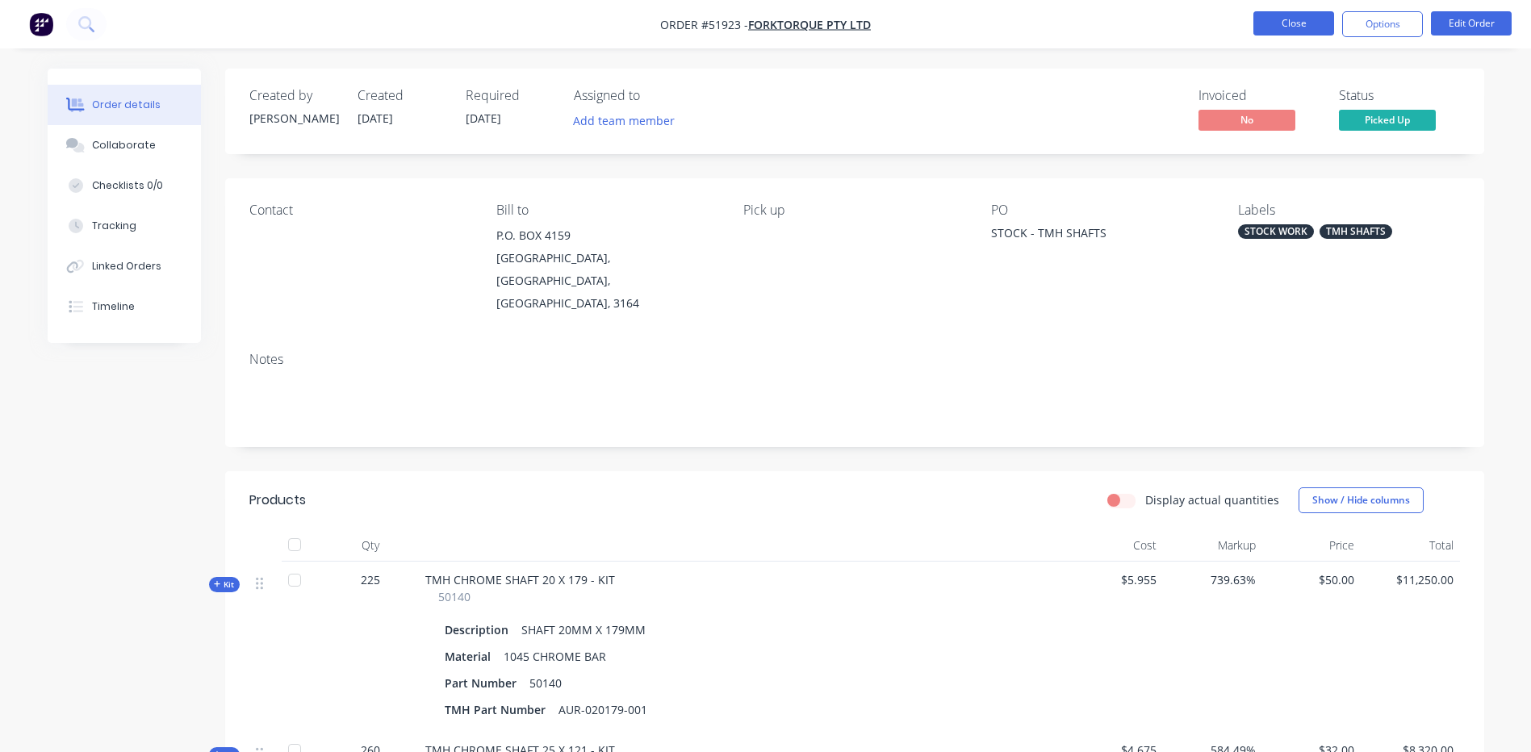
click at [1312, 21] on button "Close" at bounding box center [1293, 23] width 81 height 24
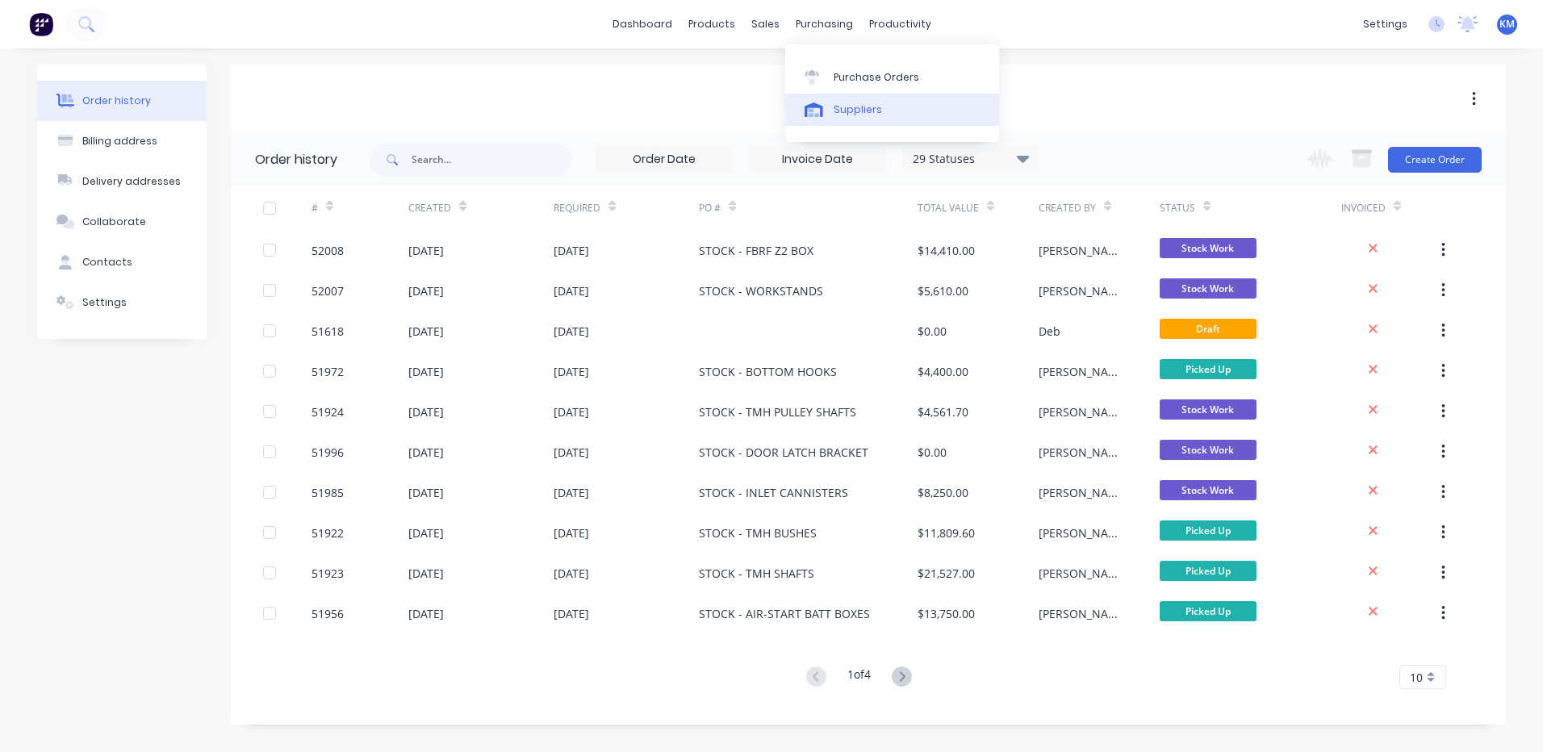
click at [847, 112] on div "Suppliers" at bounding box center [858, 109] width 48 height 15
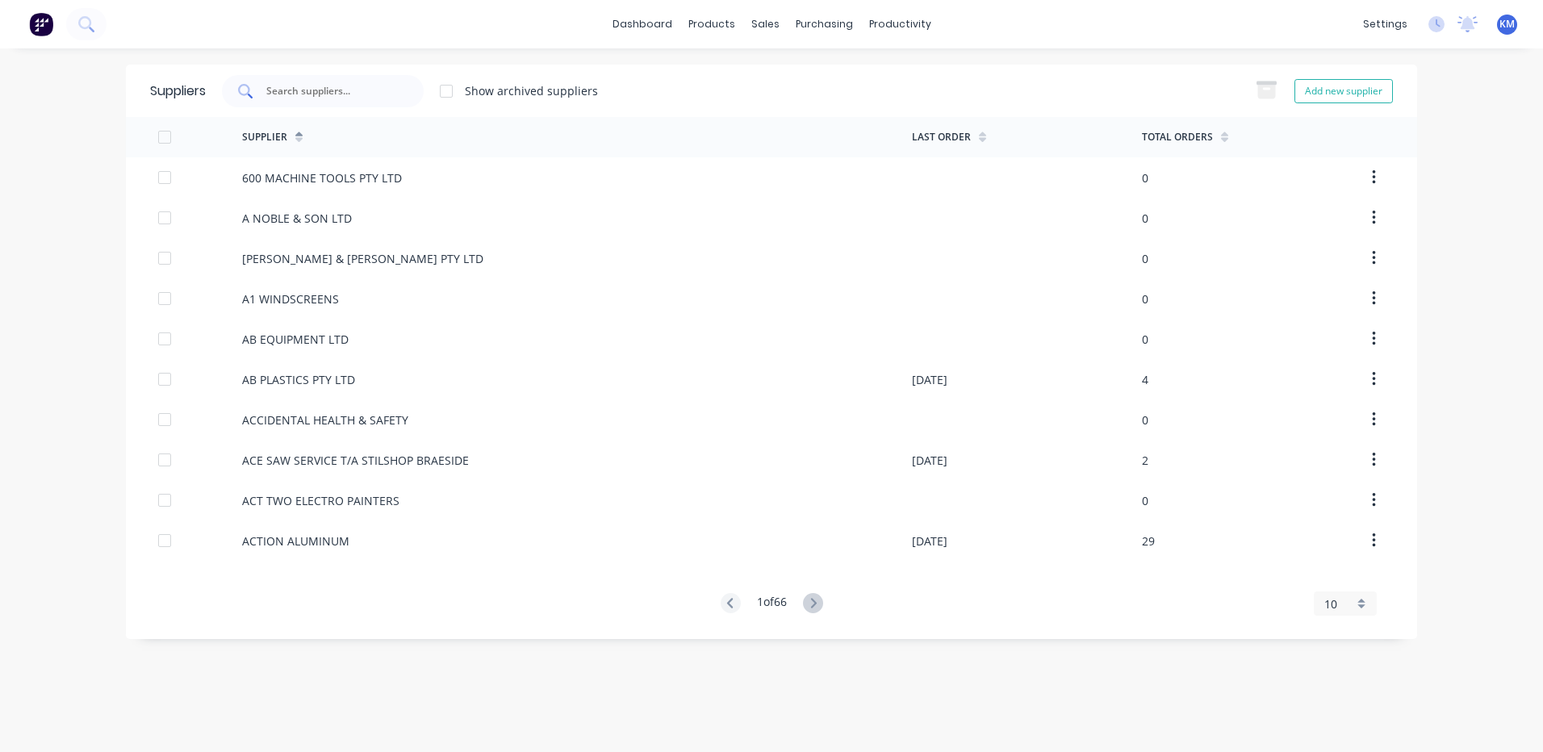
click at [388, 87] on input "text" at bounding box center [332, 91] width 134 height 16
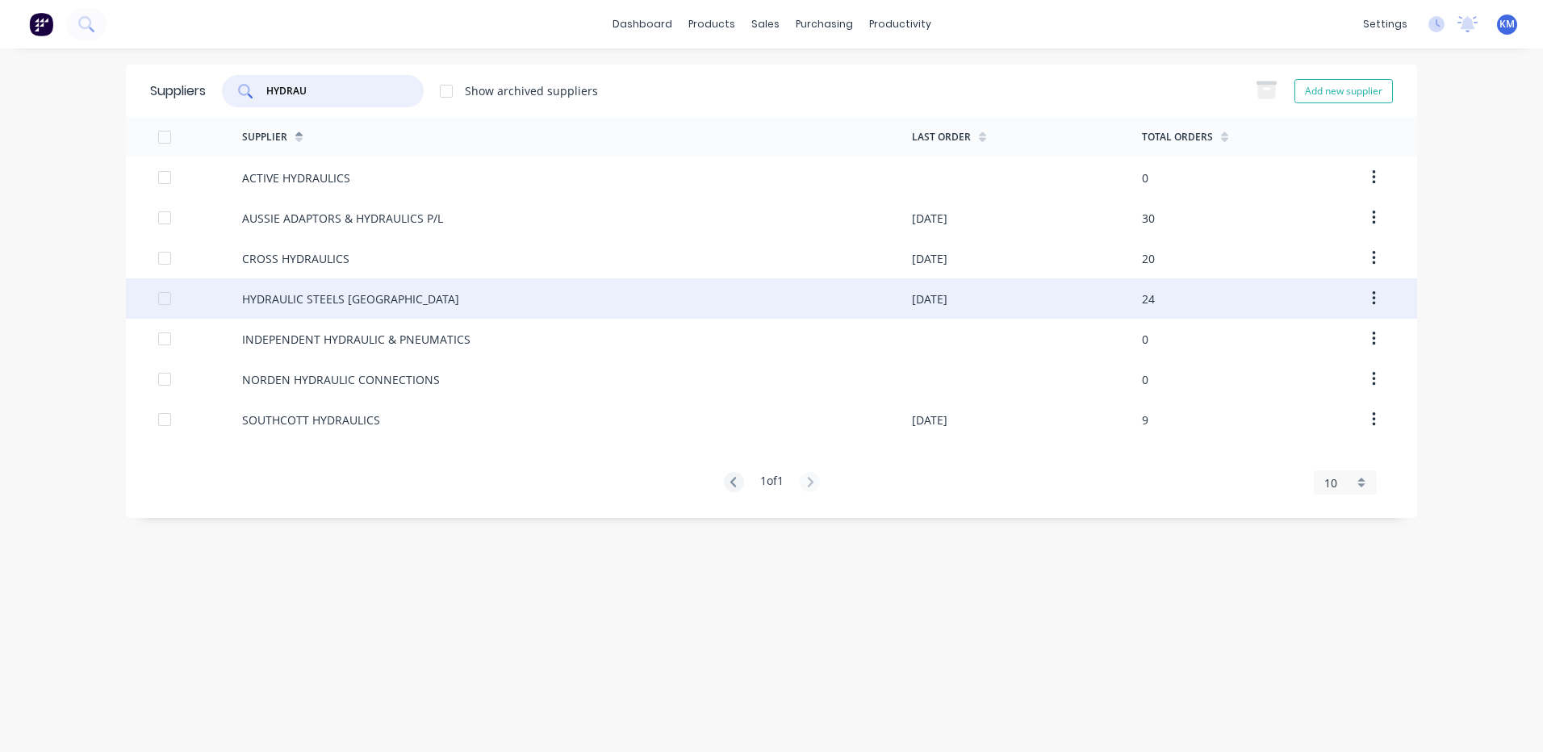
type input "HYDRAU"
click at [463, 291] on div "HYDRAULIC STEELS AUSTRALIA" at bounding box center [577, 298] width 670 height 40
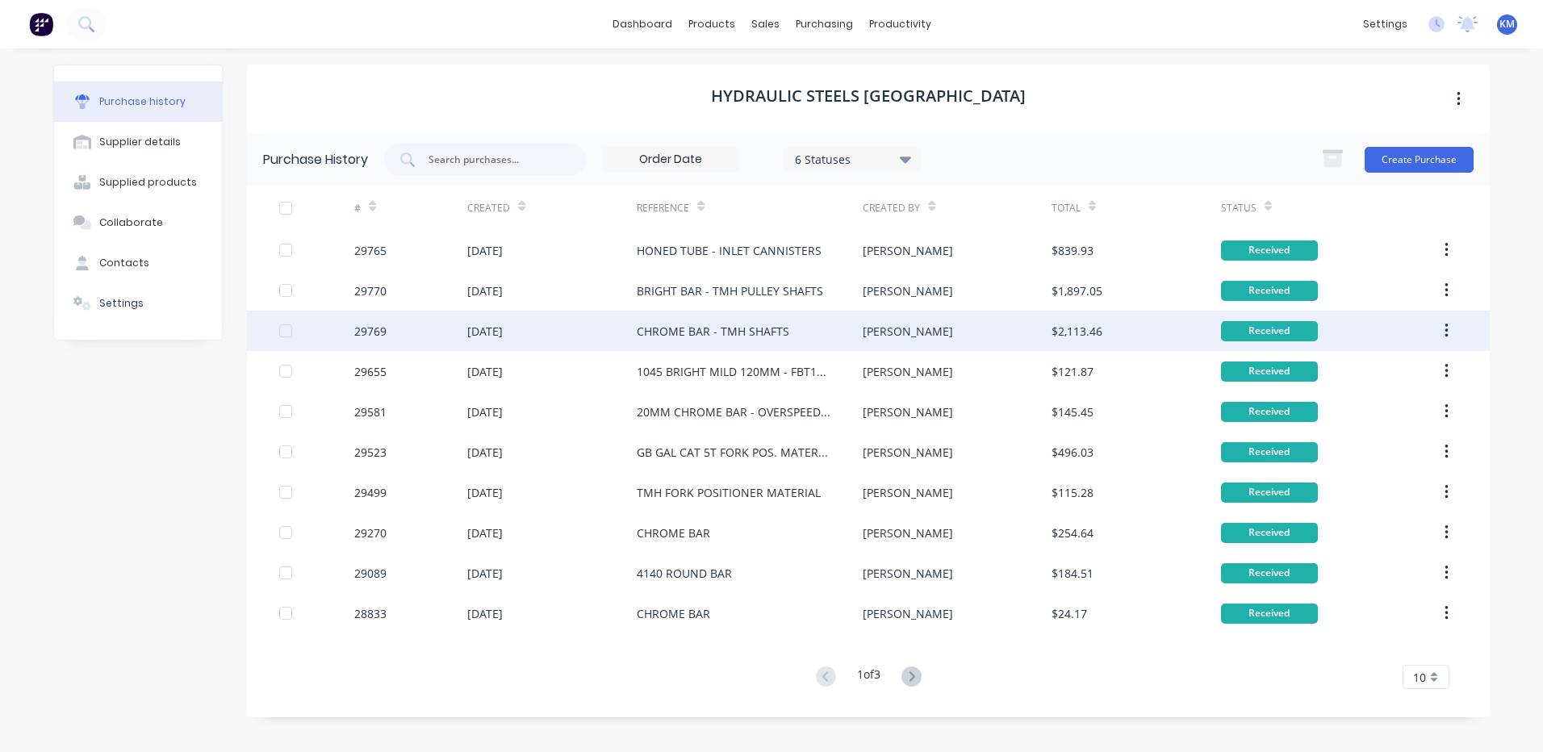
click at [795, 338] on div "CHROME BAR - TMH SHAFTS" at bounding box center [750, 331] width 226 height 40
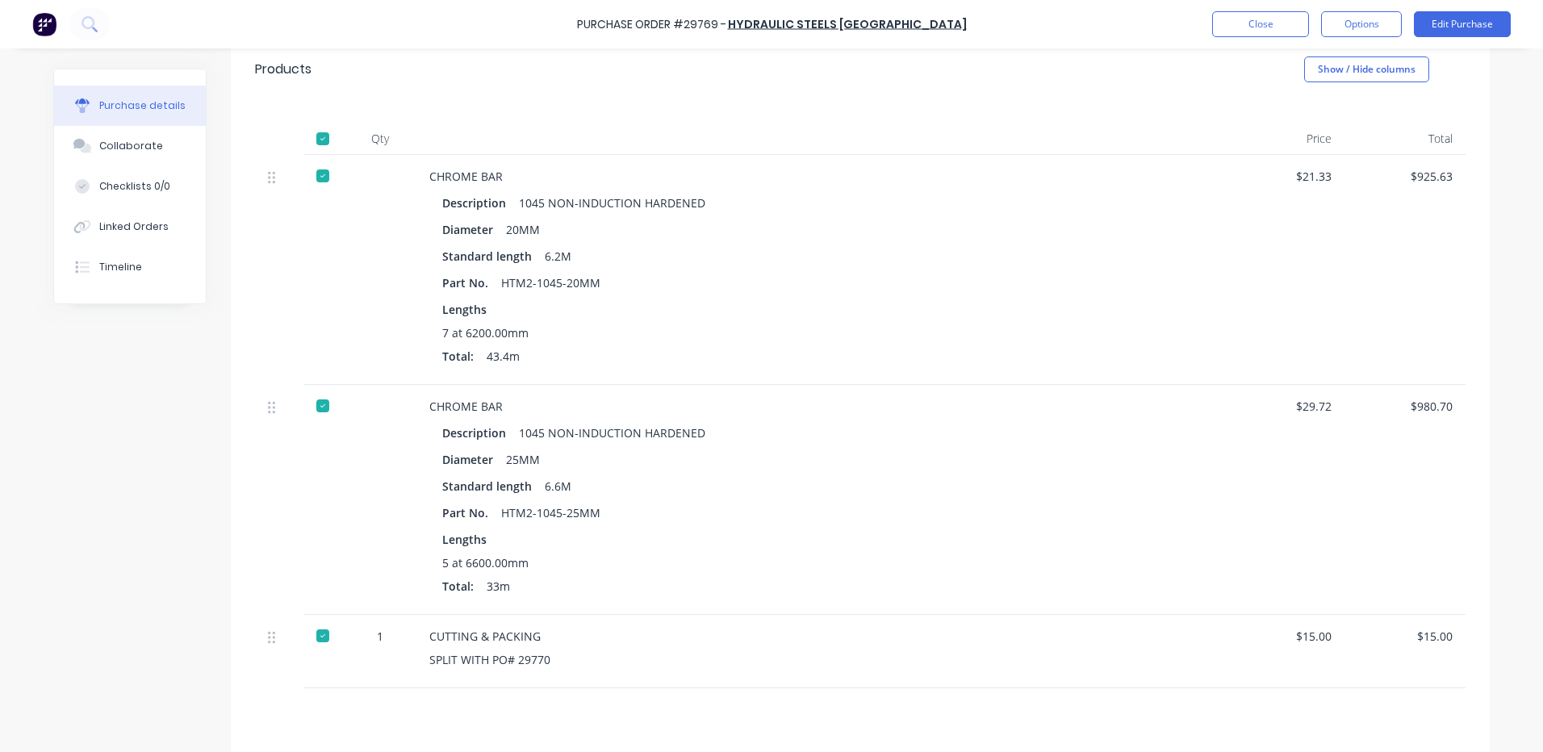
scroll to position [341, 0]
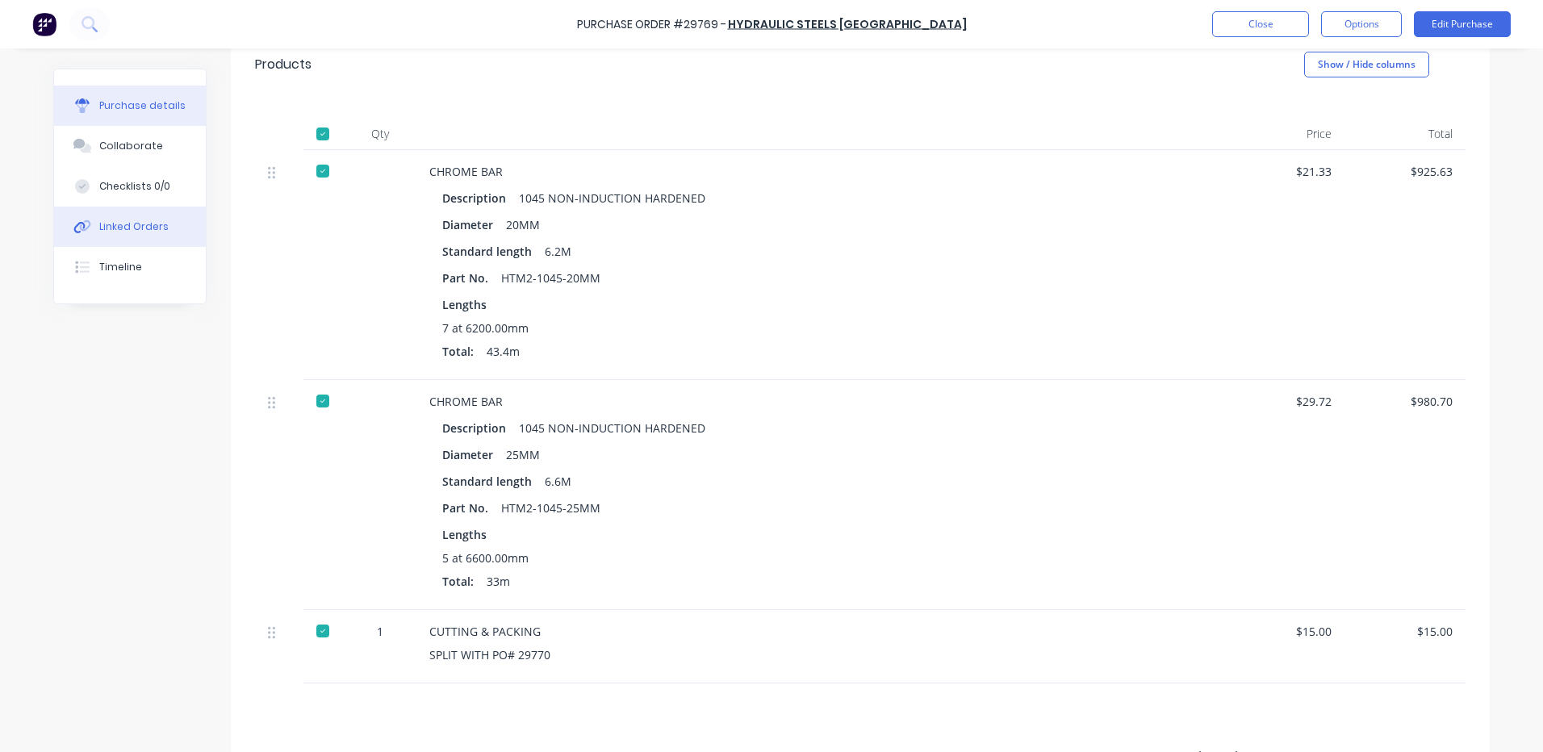
click at [119, 220] on div "Linked Orders" at bounding box center [133, 227] width 69 height 15
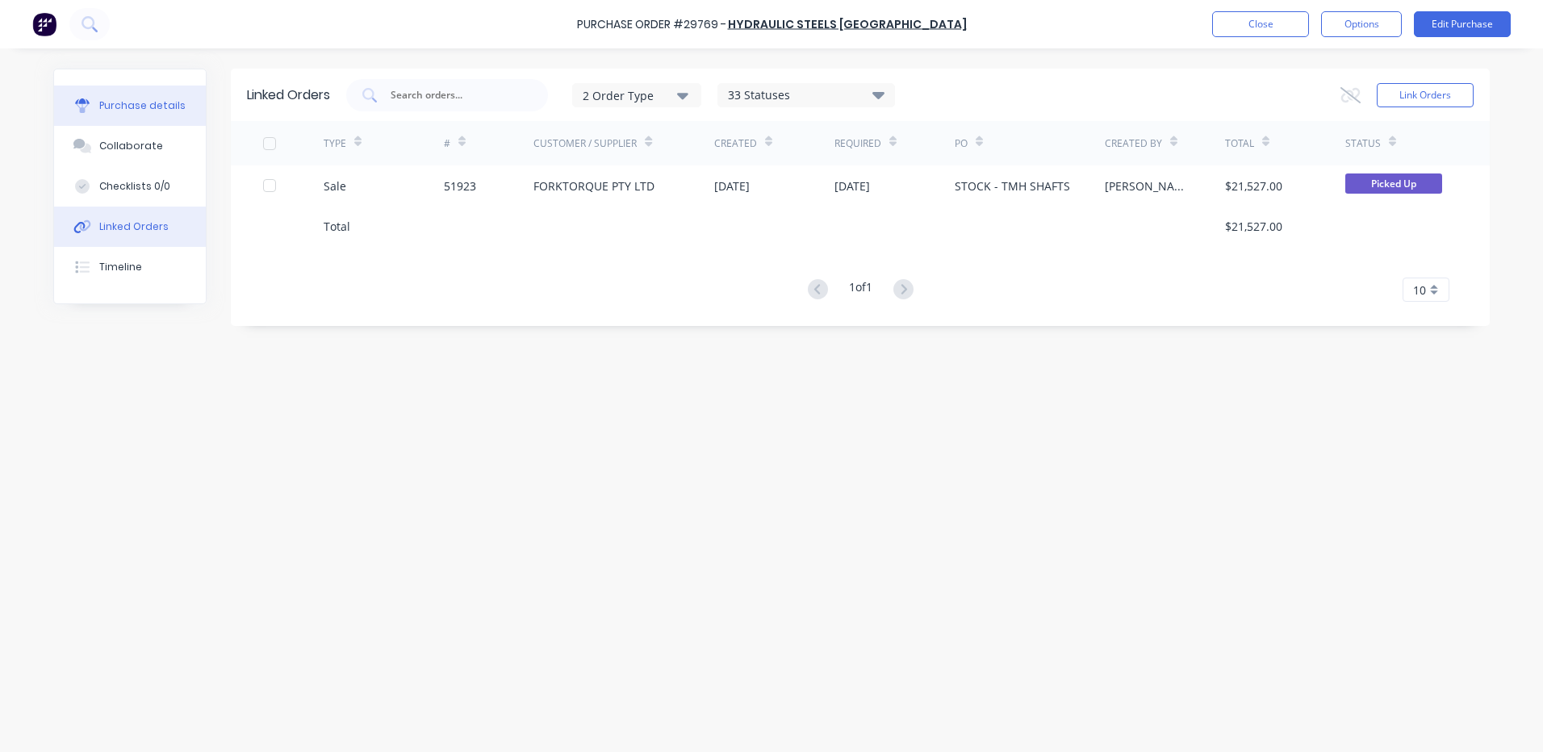
click at [137, 123] on button "Purchase details" at bounding box center [130, 106] width 152 height 40
type textarea "x"
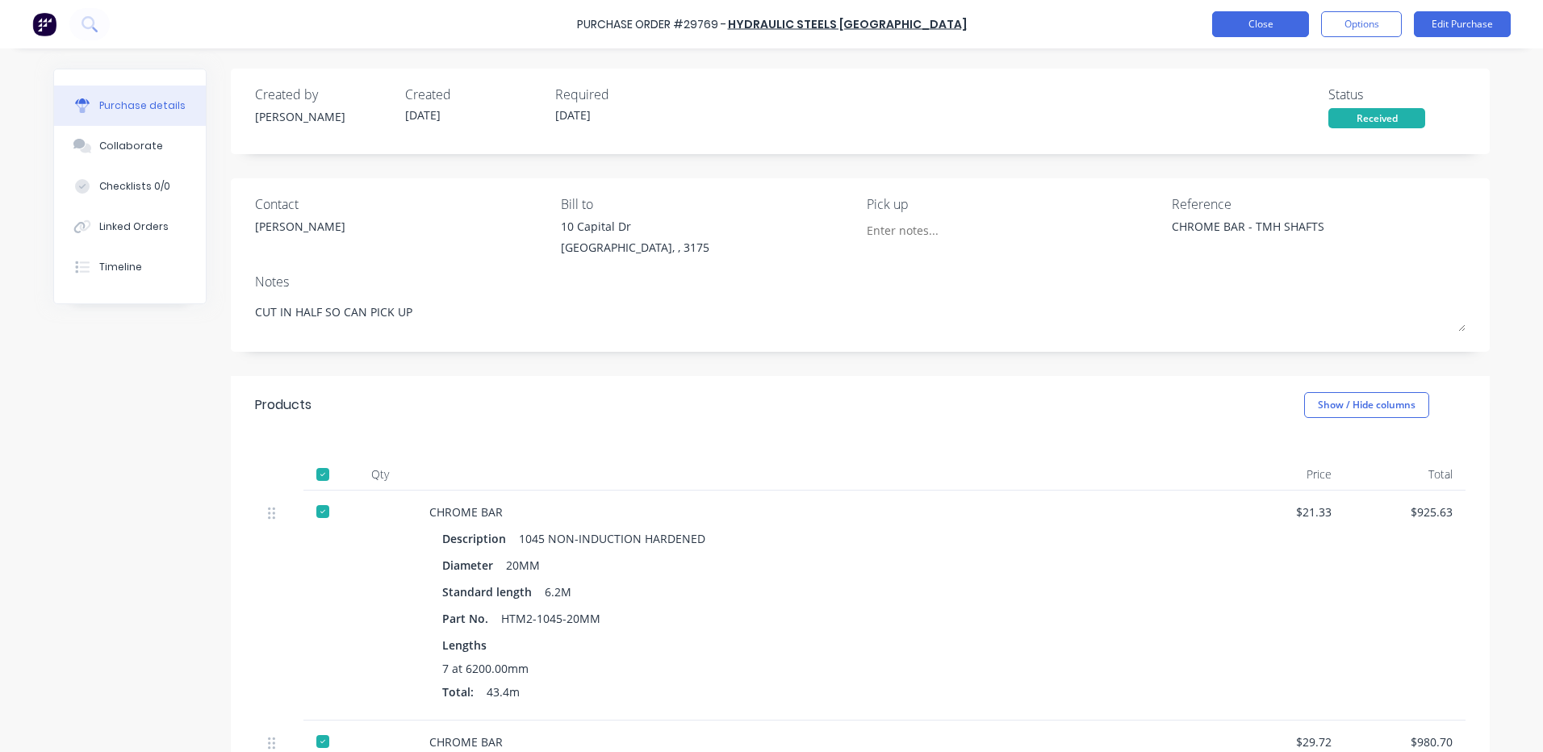
click at [1239, 26] on button "Close" at bounding box center [1260, 24] width 97 height 26
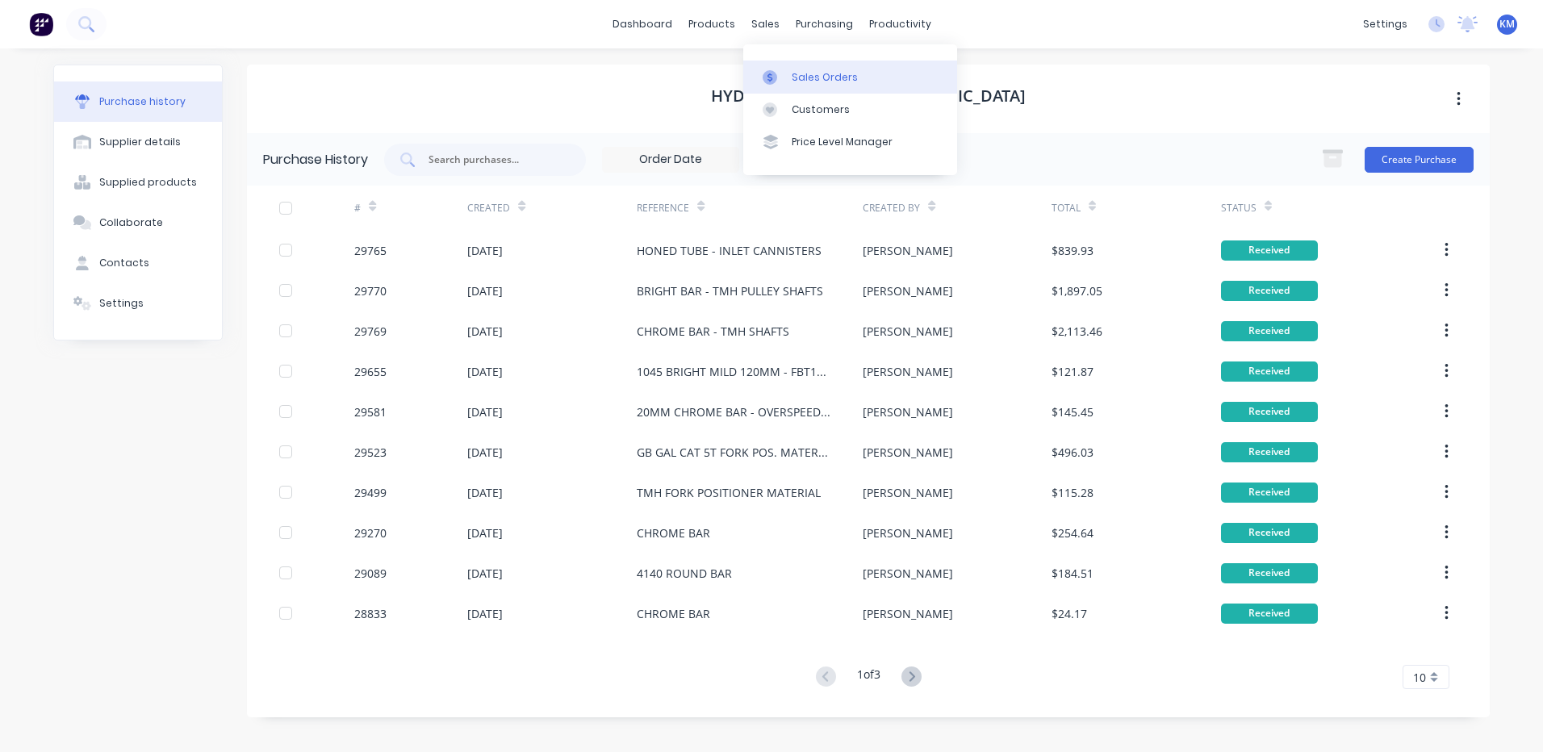
click at [787, 85] on link "Sales Orders" at bounding box center [850, 77] width 214 height 32
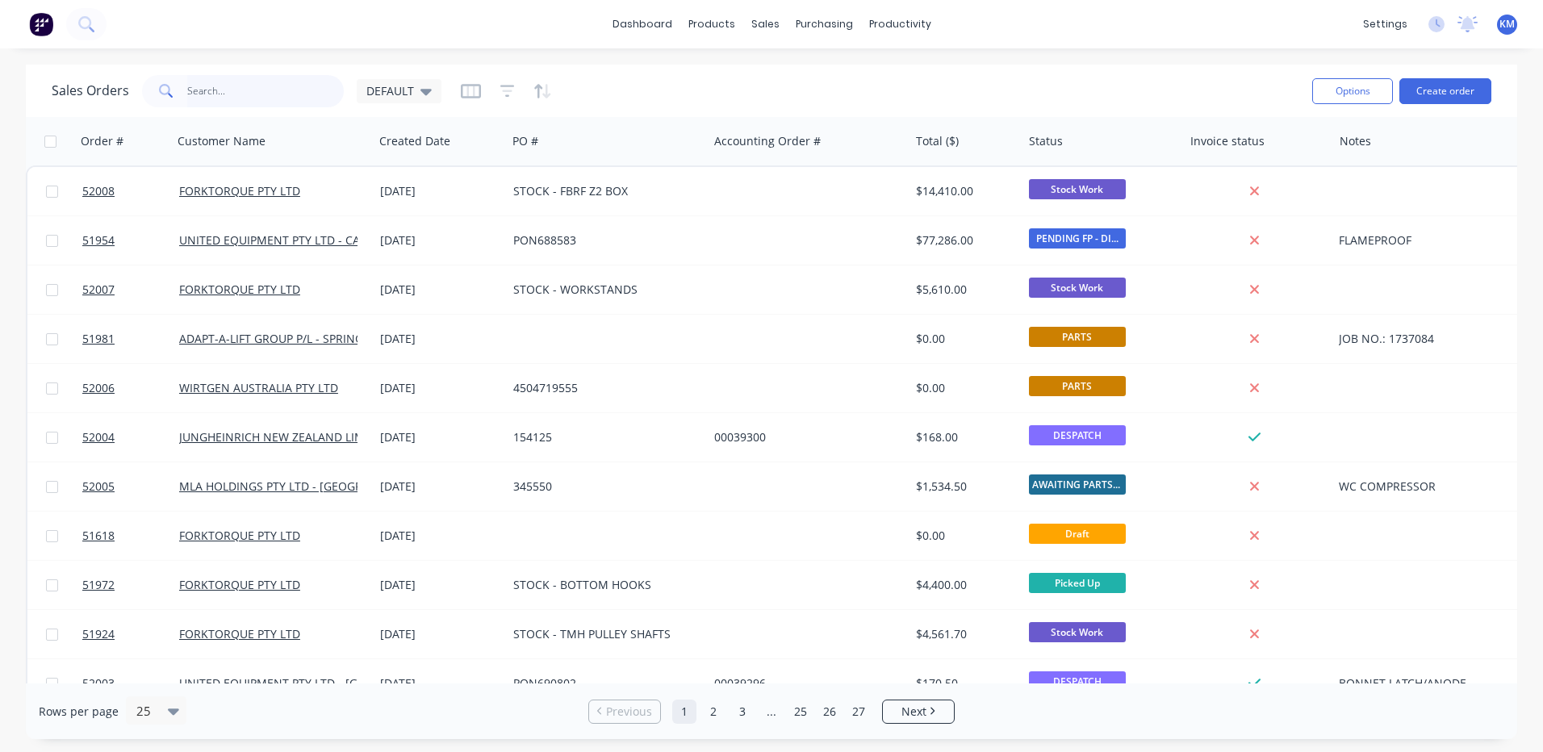
click at [286, 85] on input "text" at bounding box center [265, 91] width 157 height 32
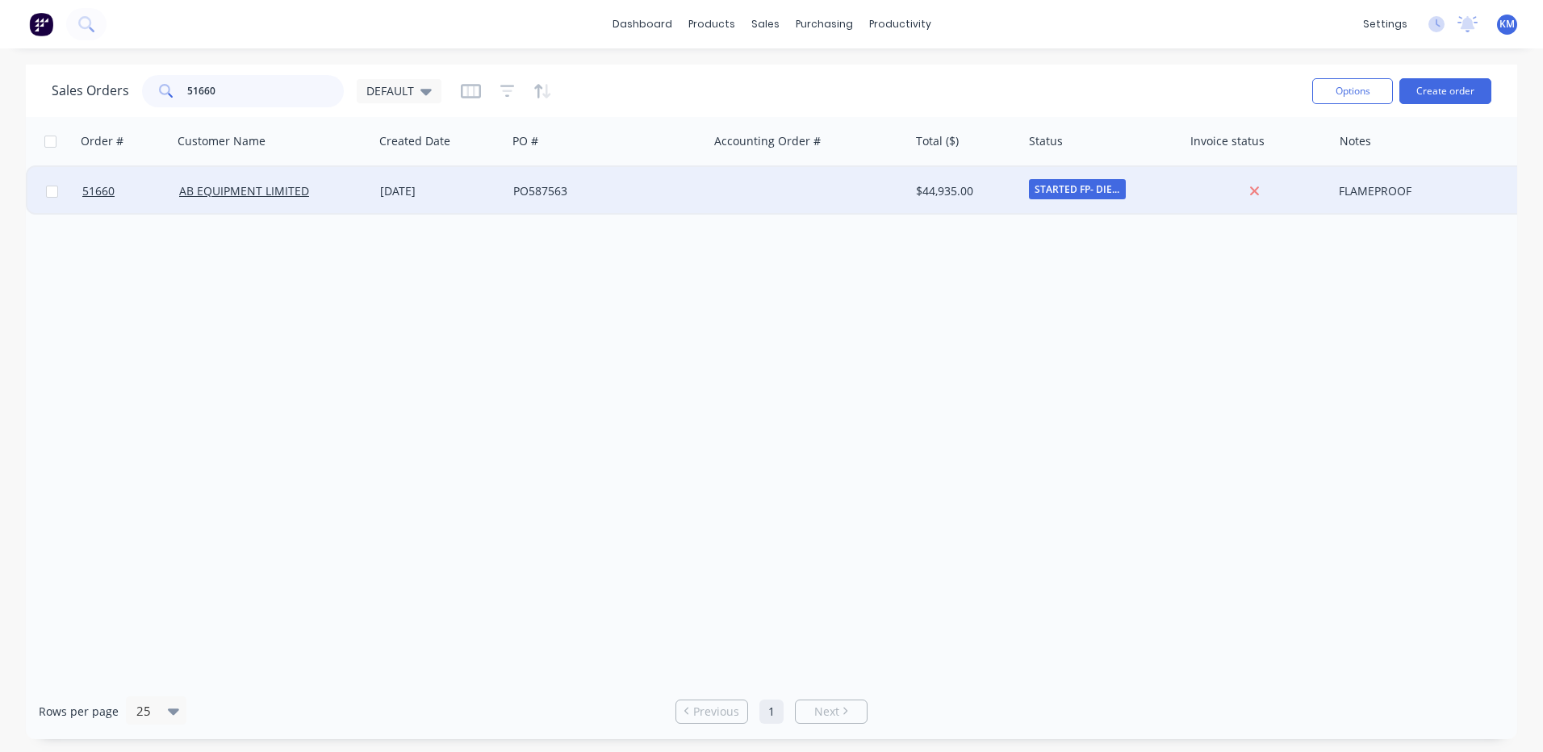
type input "51660"
click at [418, 203] on div "20 Mar 2025" at bounding box center [440, 191] width 133 height 48
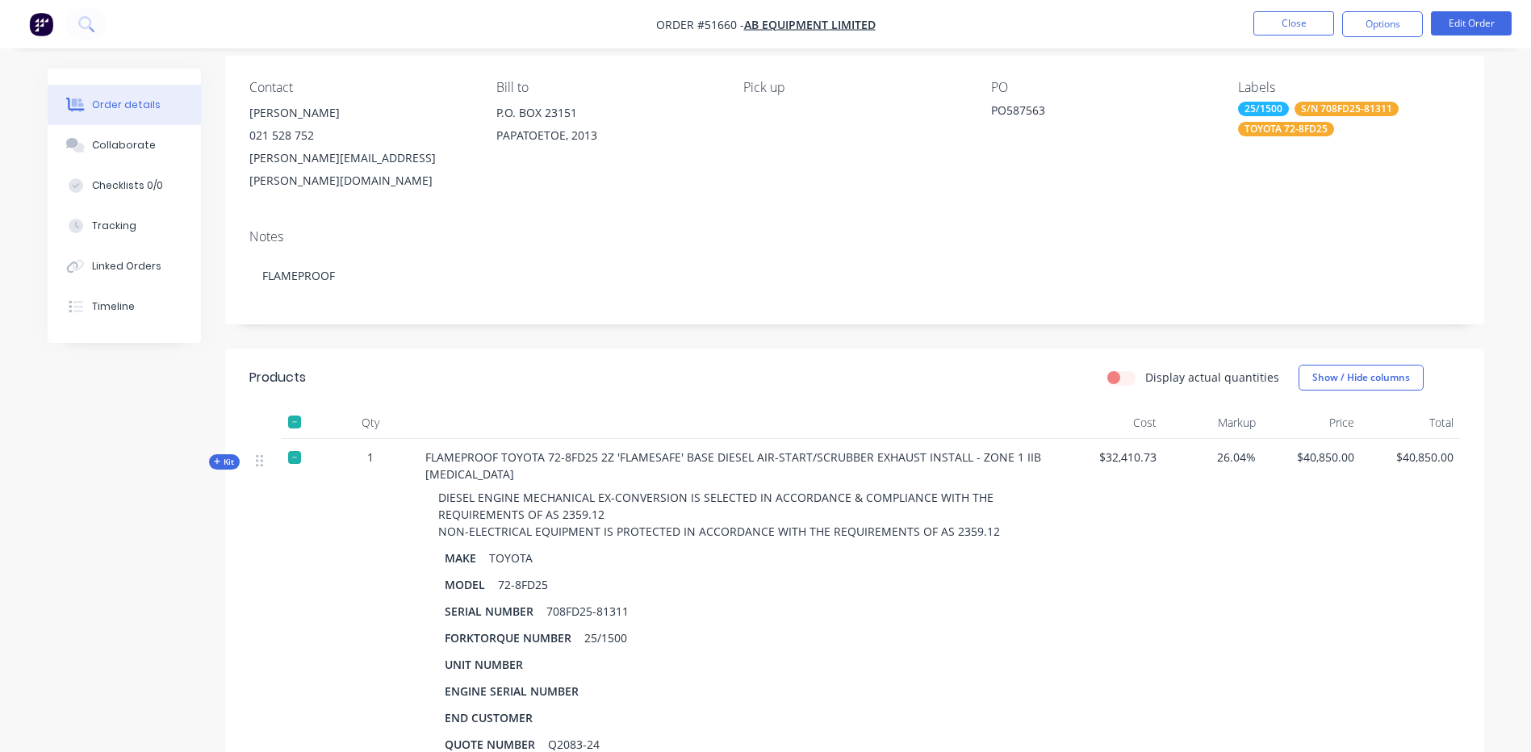
scroll to position [161, 0]
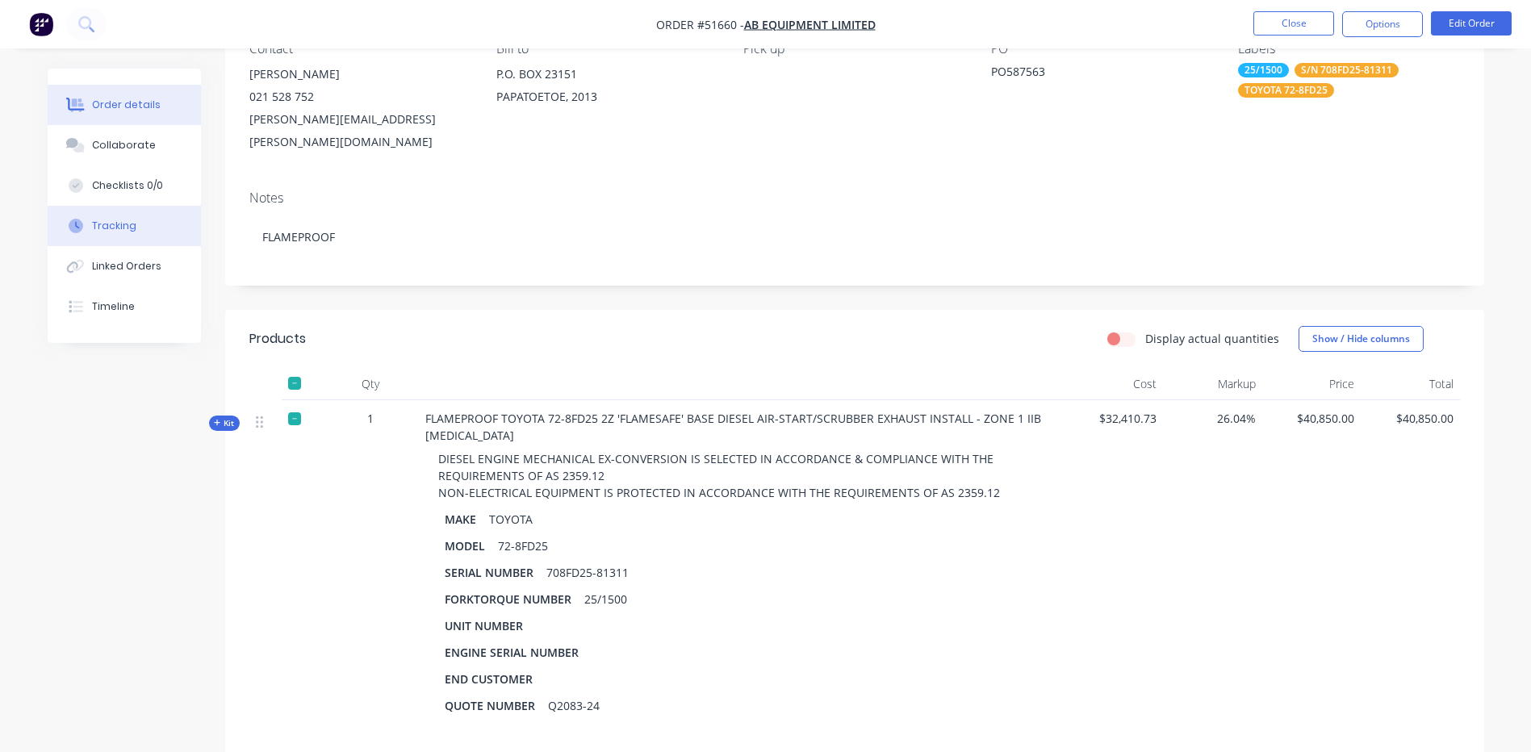
click at [185, 238] on button "Tracking" at bounding box center [124, 226] width 153 height 40
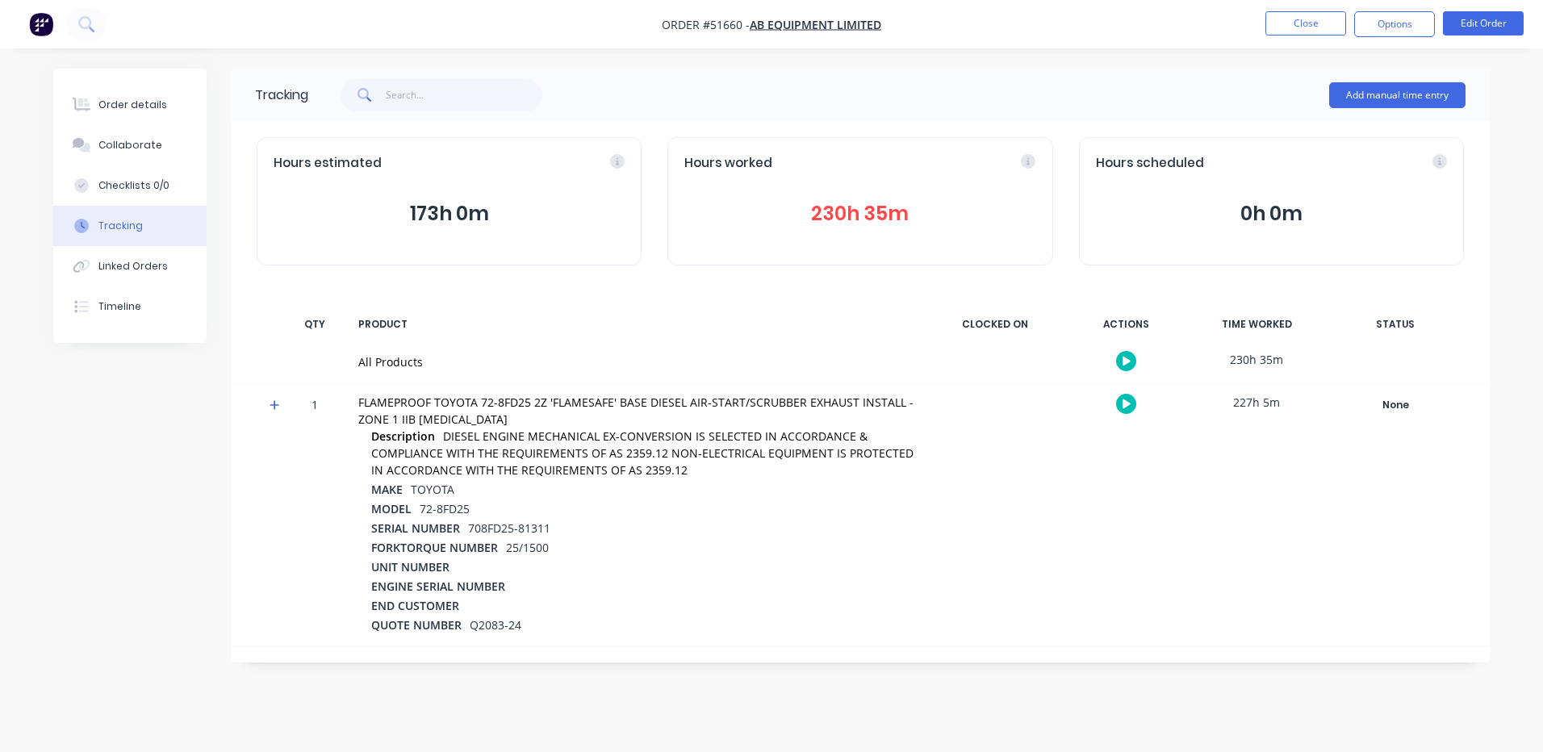
click at [140, 215] on button "Tracking" at bounding box center [129, 226] width 153 height 40
click at [149, 202] on button "Checklists 0/0" at bounding box center [129, 185] width 153 height 40
type textarea "x"
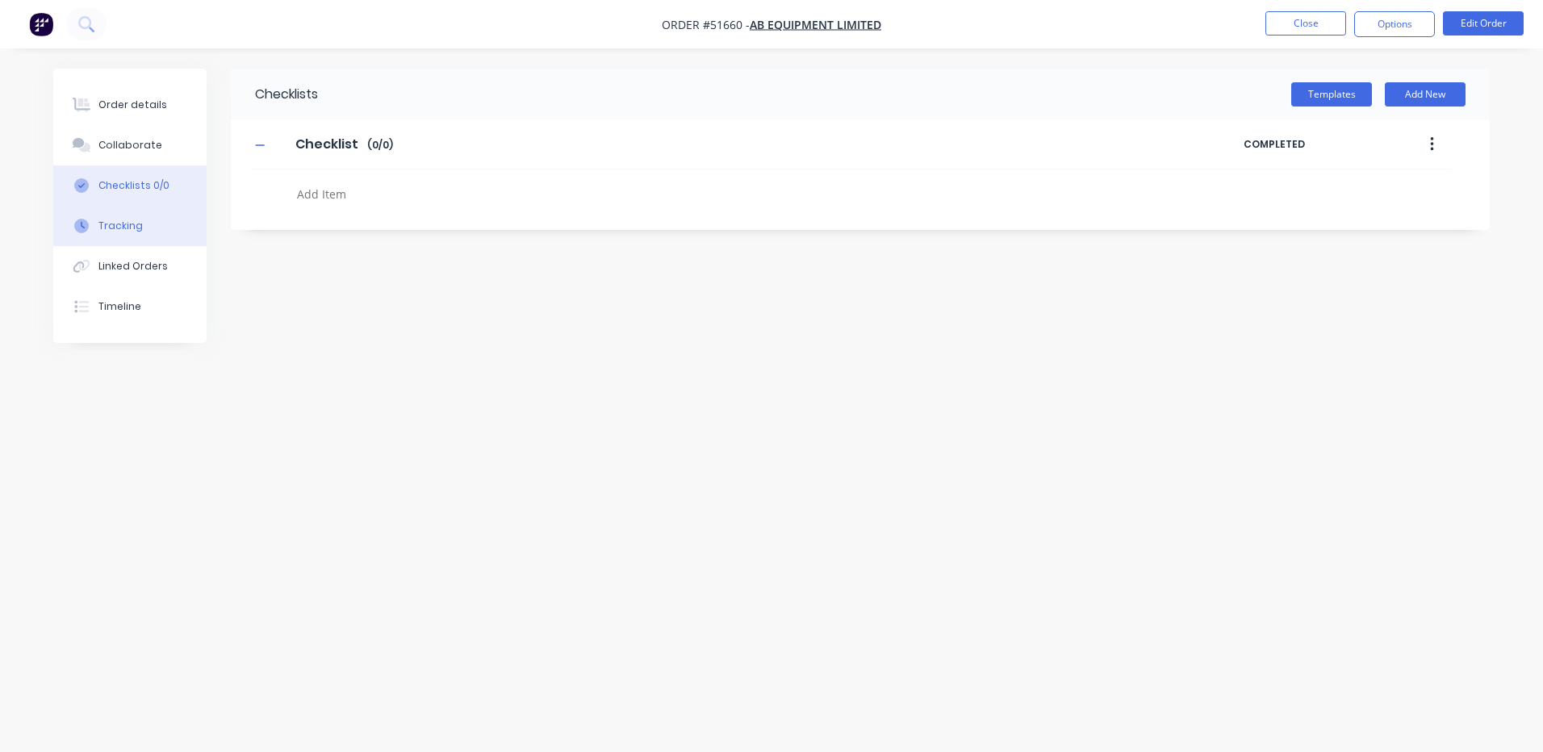
click at [144, 224] on button "Tracking" at bounding box center [129, 226] width 153 height 40
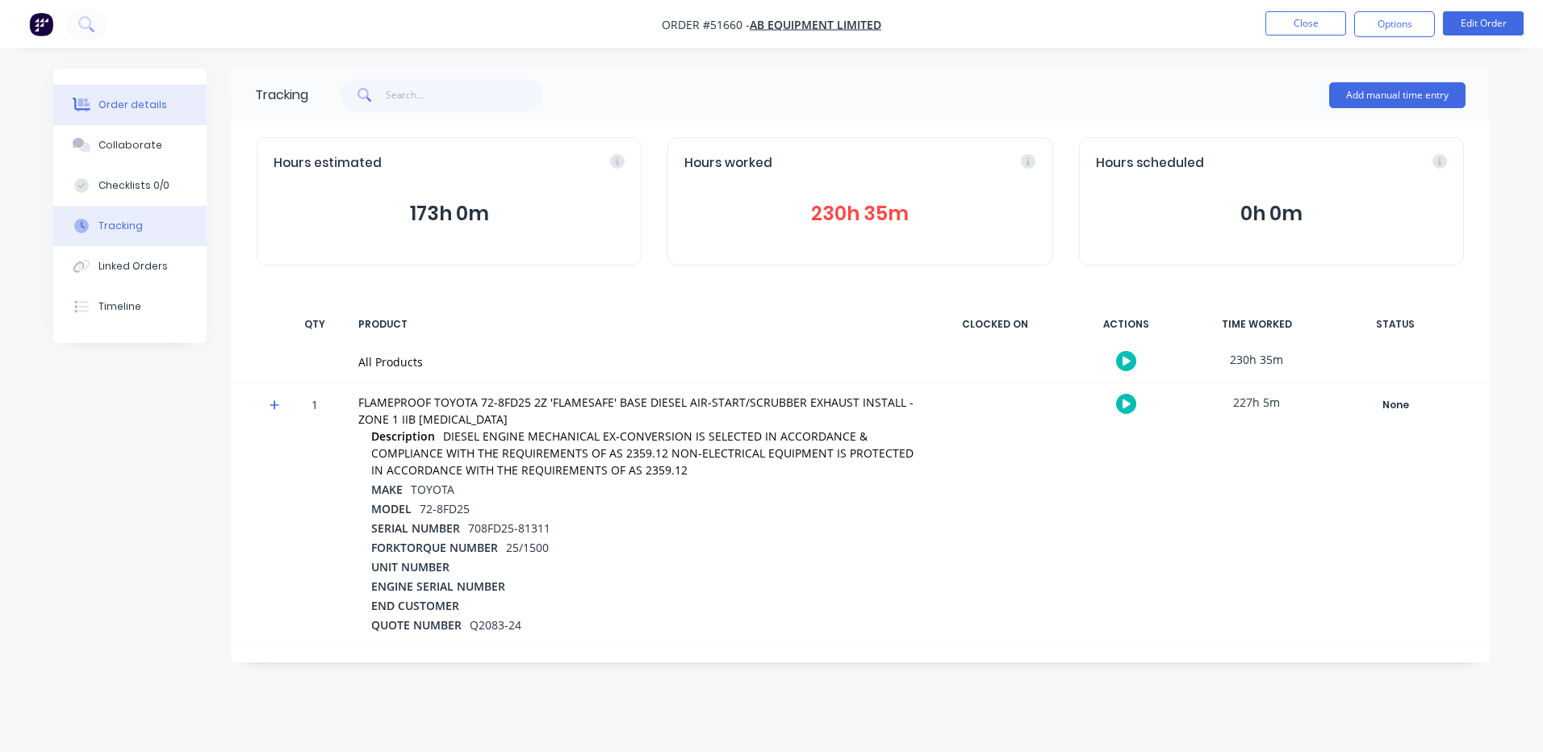
click at [146, 118] on button "Order details" at bounding box center [129, 105] width 153 height 40
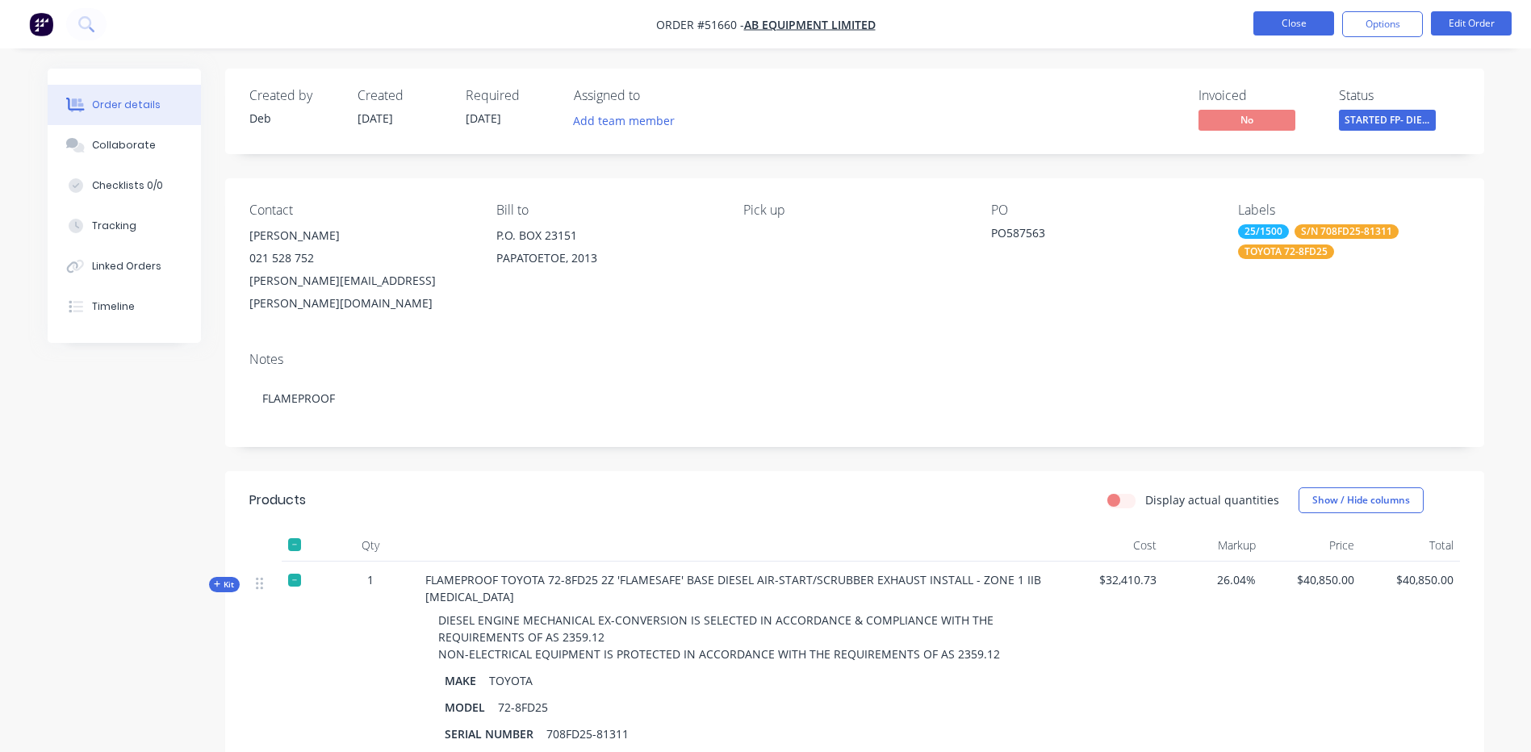
click at [1286, 27] on button "Close" at bounding box center [1293, 23] width 81 height 24
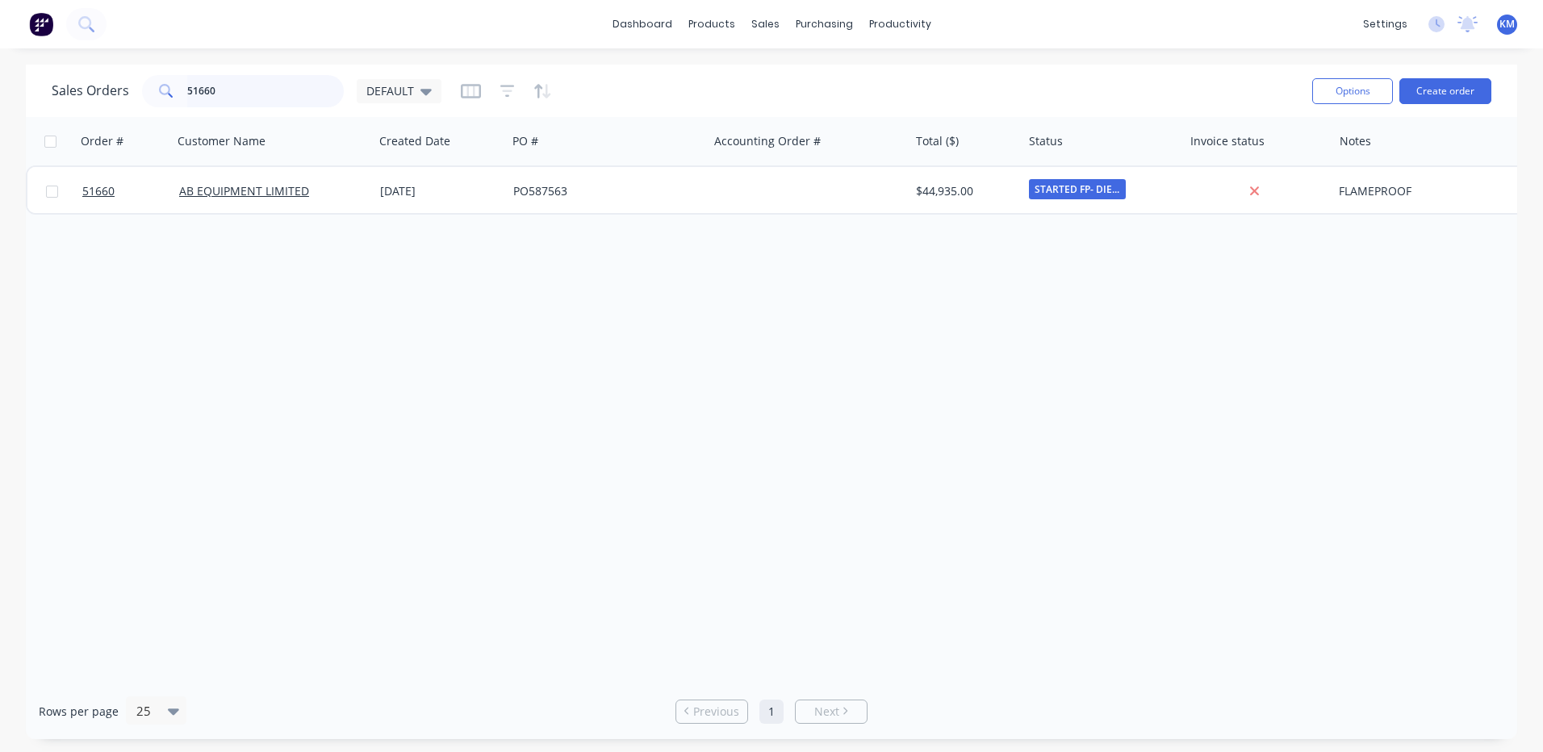
click at [287, 100] on input "51660" at bounding box center [265, 91] width 157 height 32
type input "ACCESS SOLUTIONS"
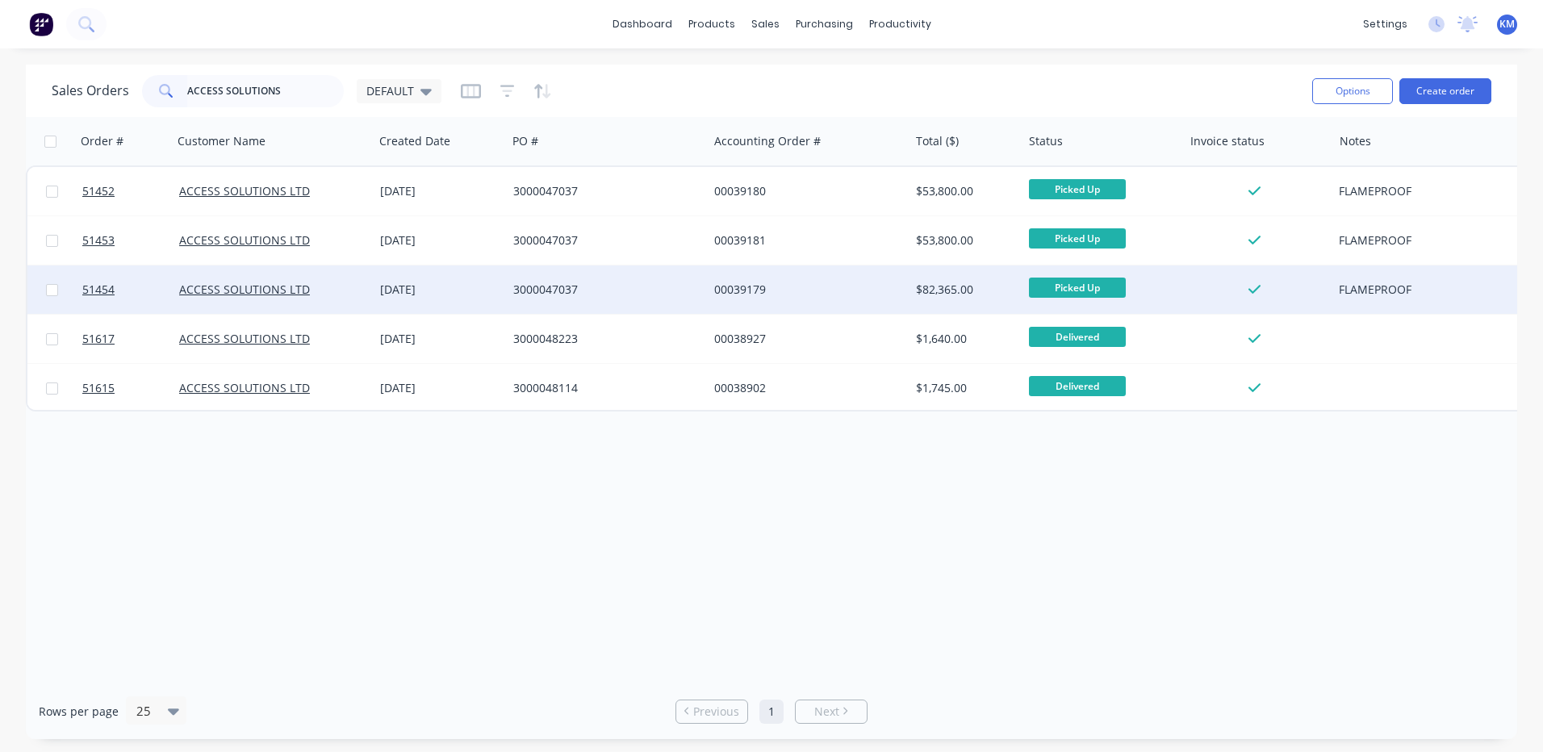
click at [343, 274] on div "ACCESS SOLUTIONS LTD" at bounding box center [273, 290] width 201 height 48
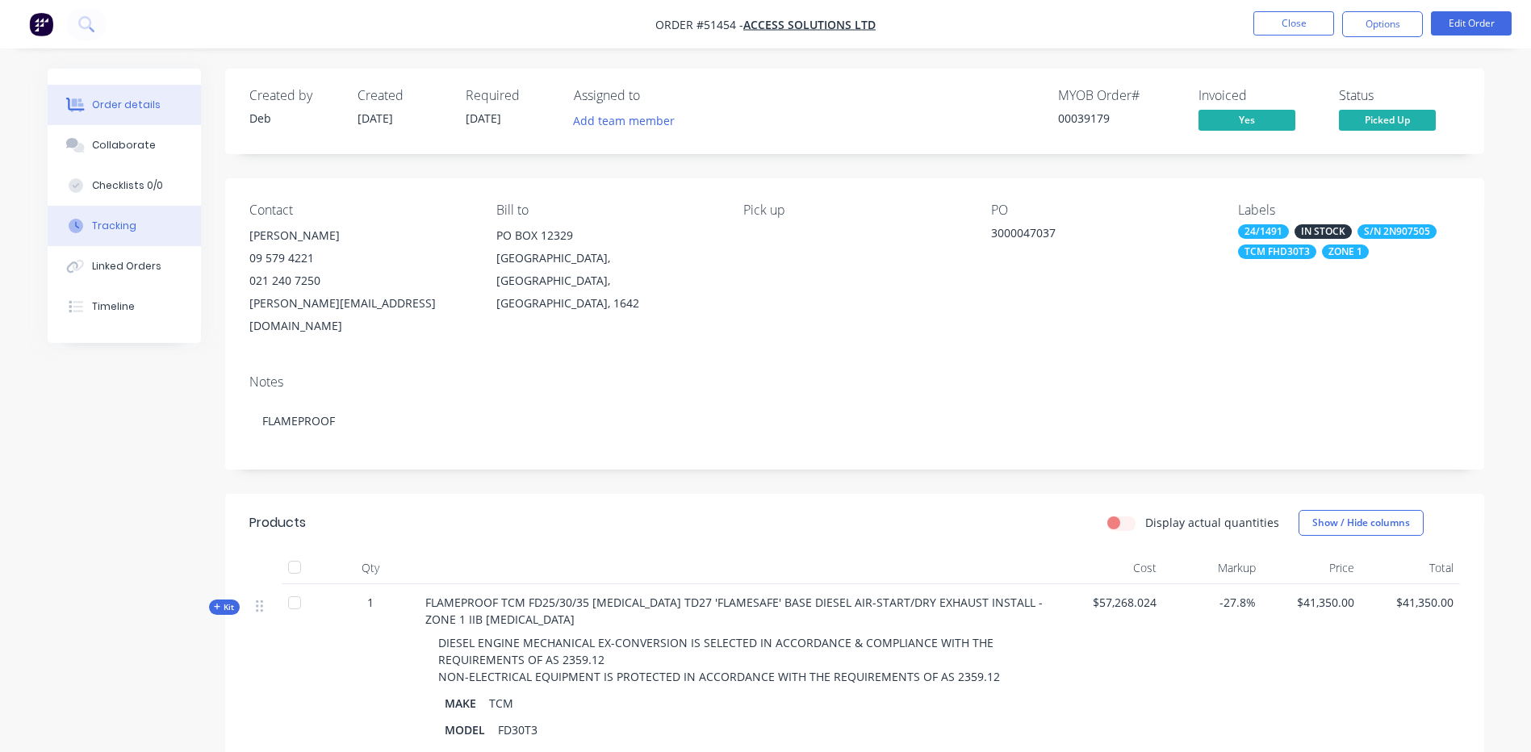
click at [174, 231] on button "Tracking" at bounding box center [124, 226] width 153 height 40
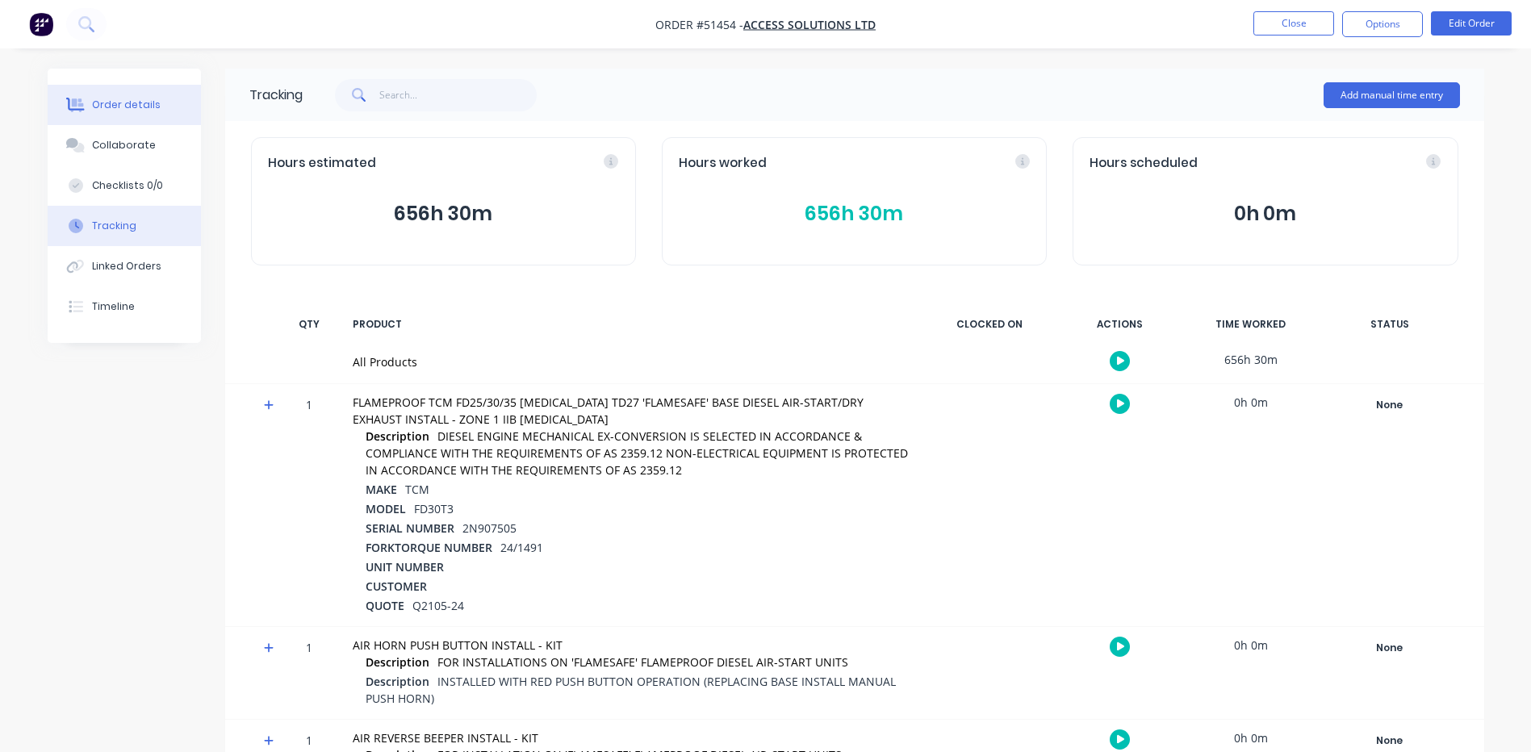
click at [125, 111] on div "Order details" at bounding box center [126, 105] width 69 height 15
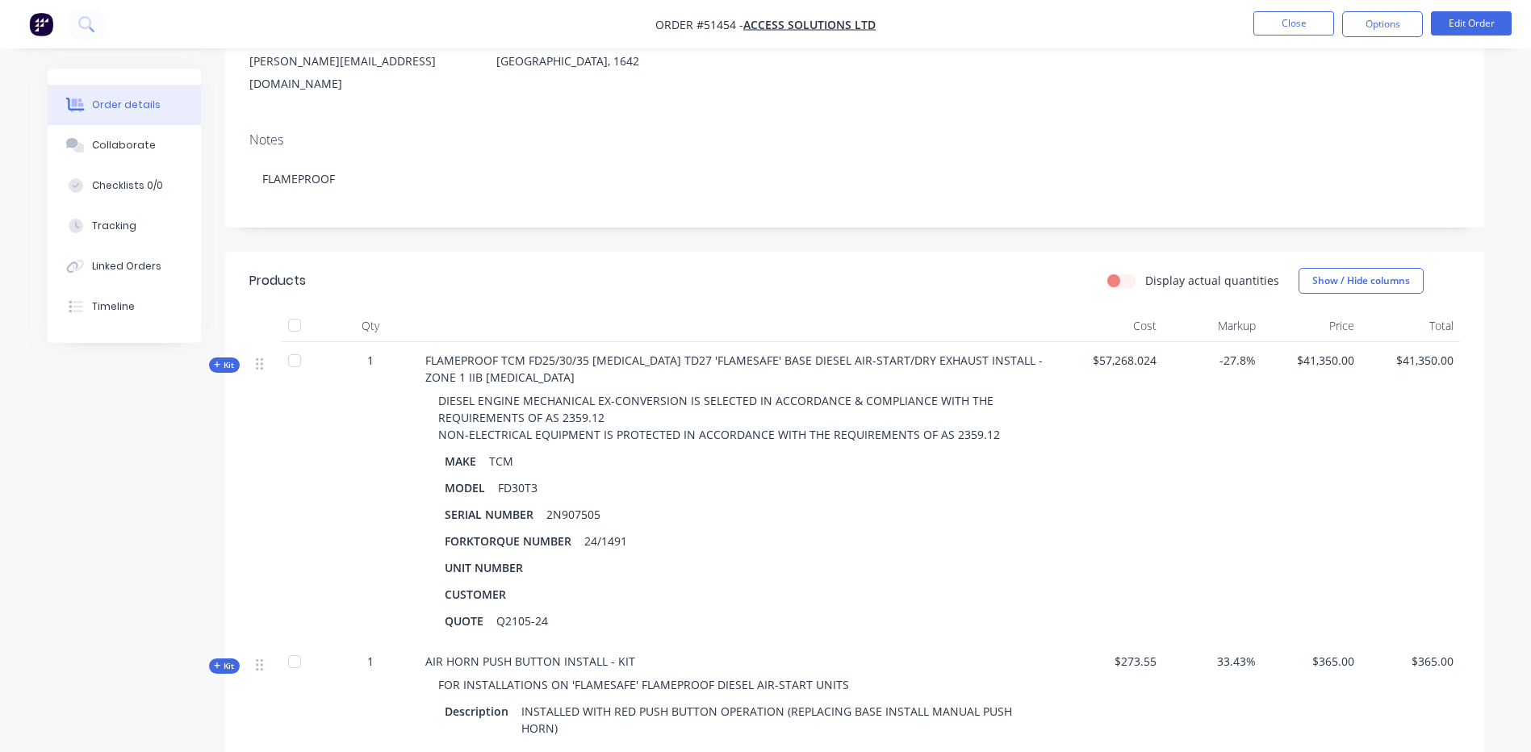
click at [222, 359] on span "Kit" at bounding box center [224, 365] width 21 height 12
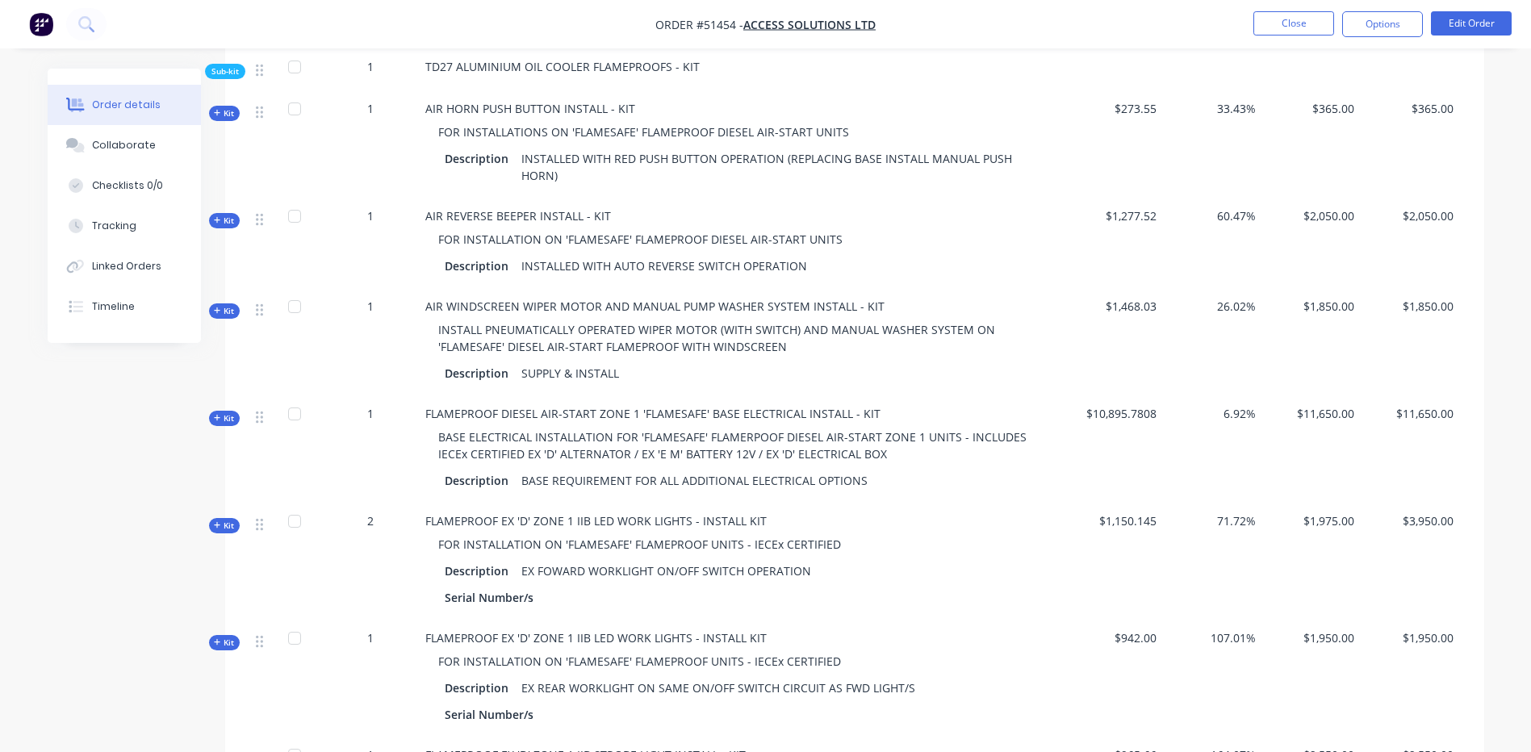
scroll to position [7989, 0]
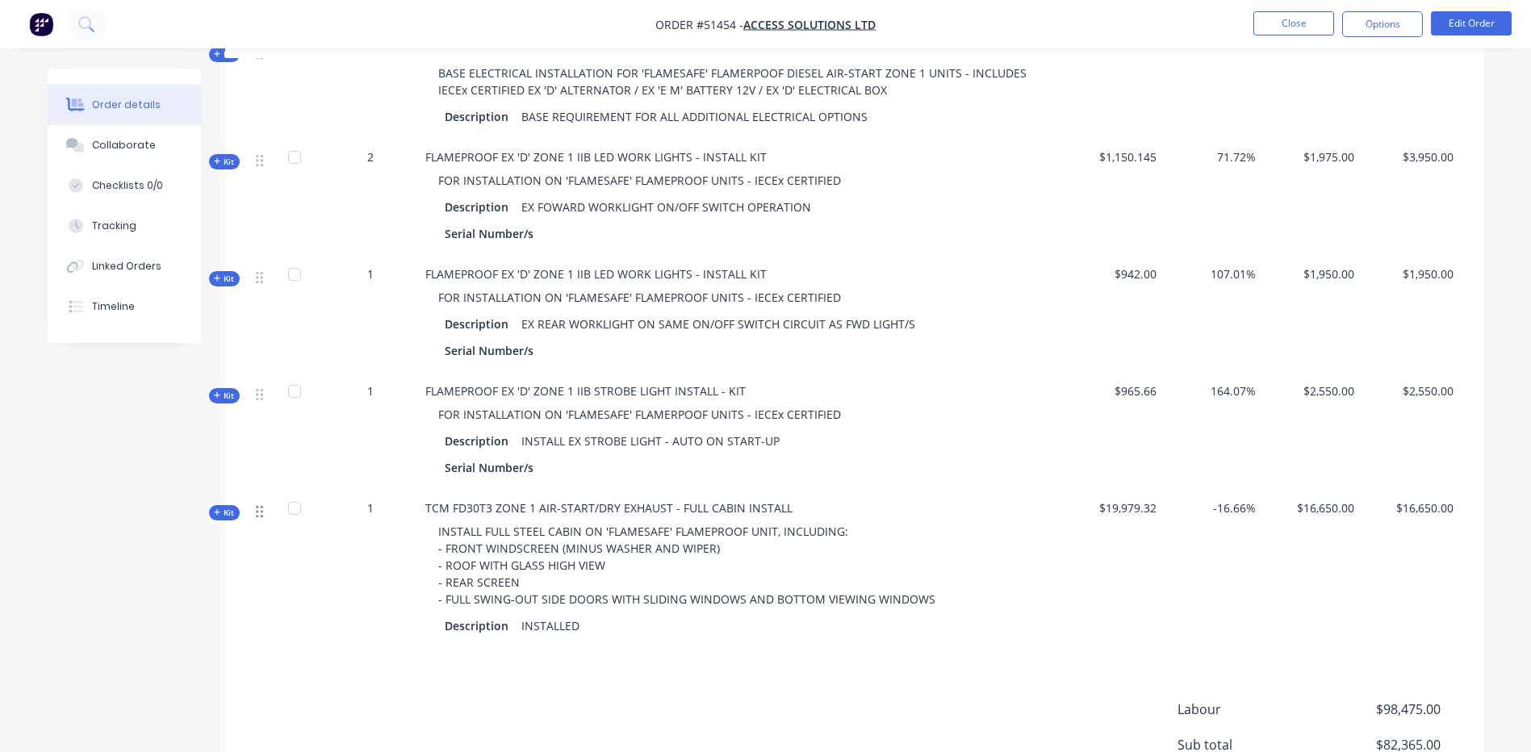
drag, startPoint x: 234, startPoint y: 470, endPoint x: 258, endPoint y: 474, distance: 24.5
click at [233, 507] on span "Kit" at bounding box center [224, 513] width 21 height 12
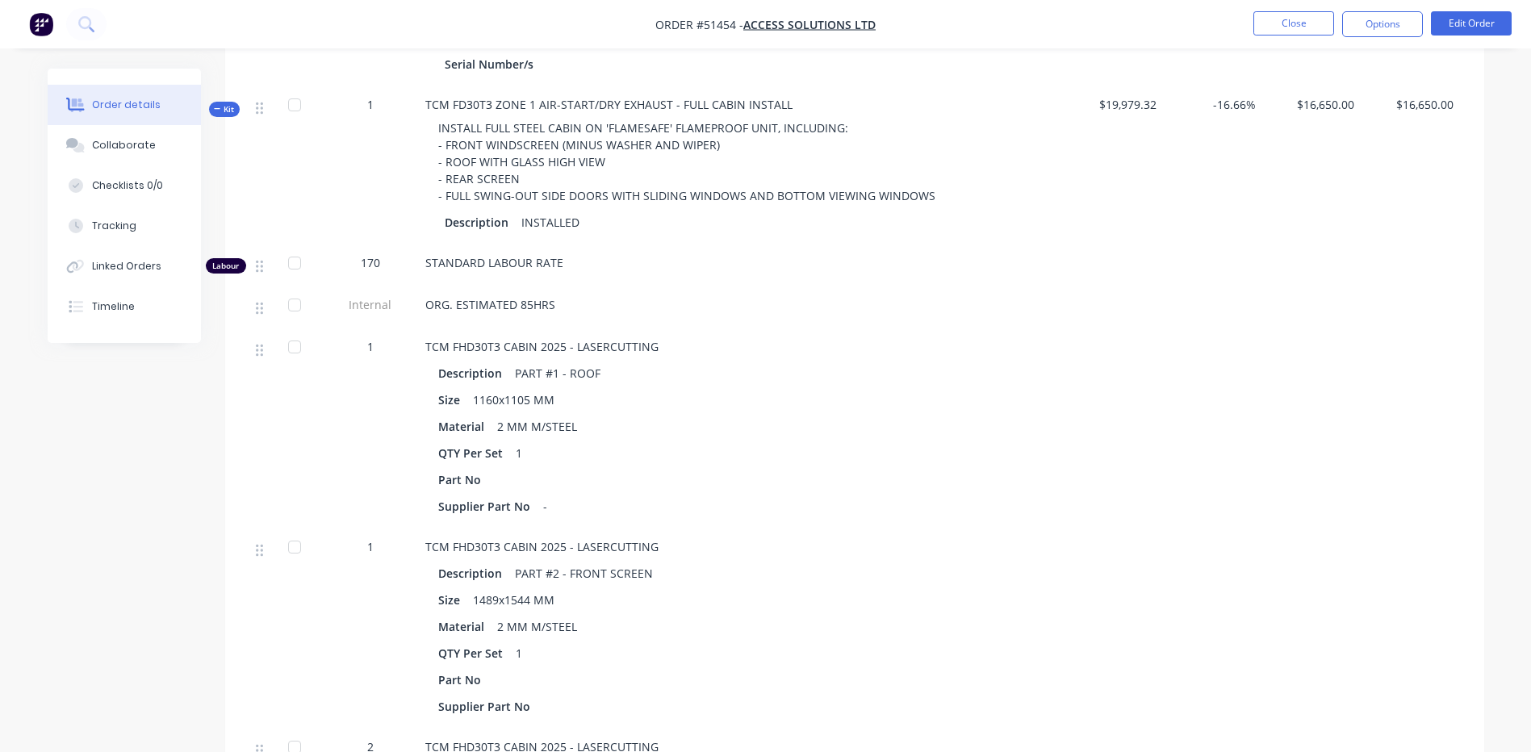
scroll to position [8312, 0]
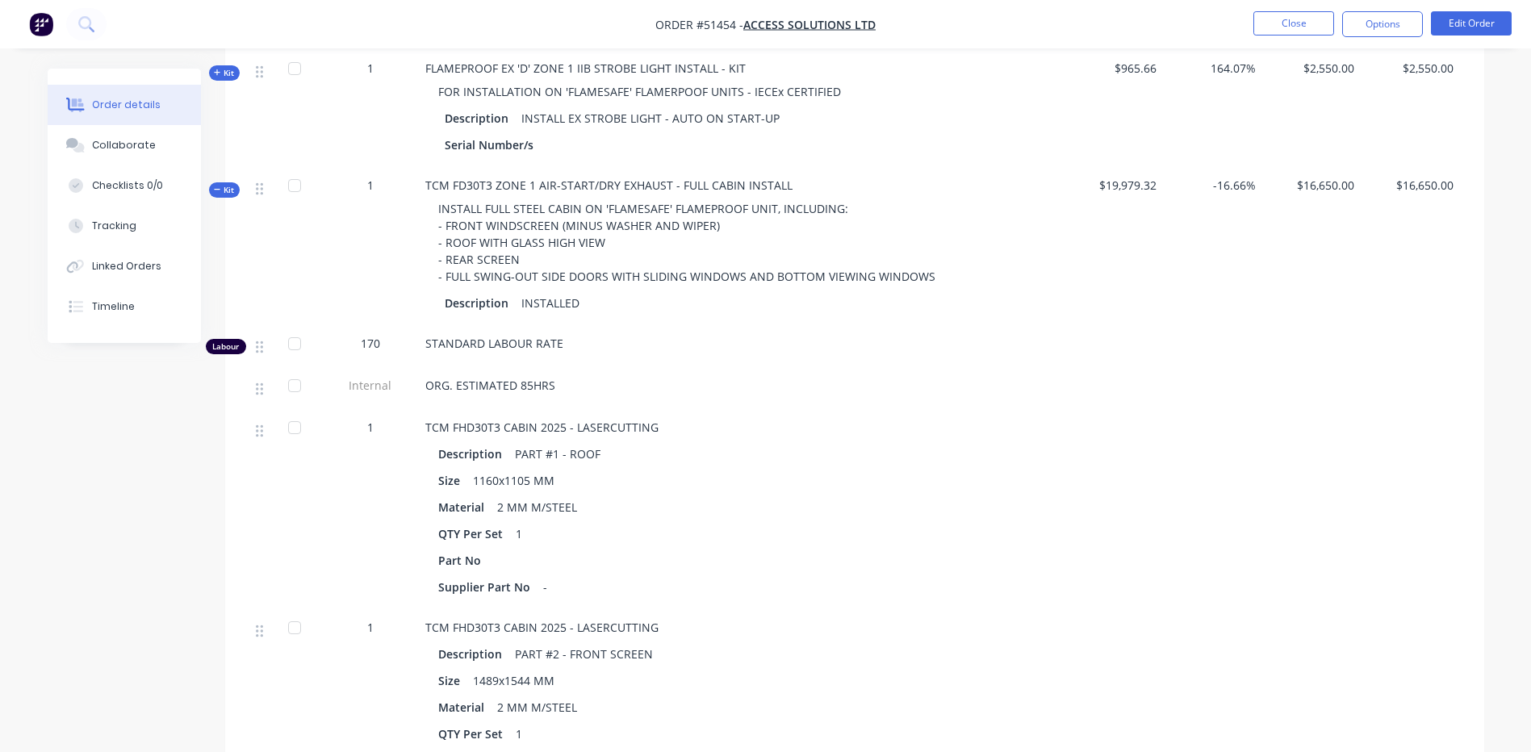
drag, startPoint x: 1530, startPoint y: 582, endPoint x: 1527, endPoint y: 574, distance: 8.7
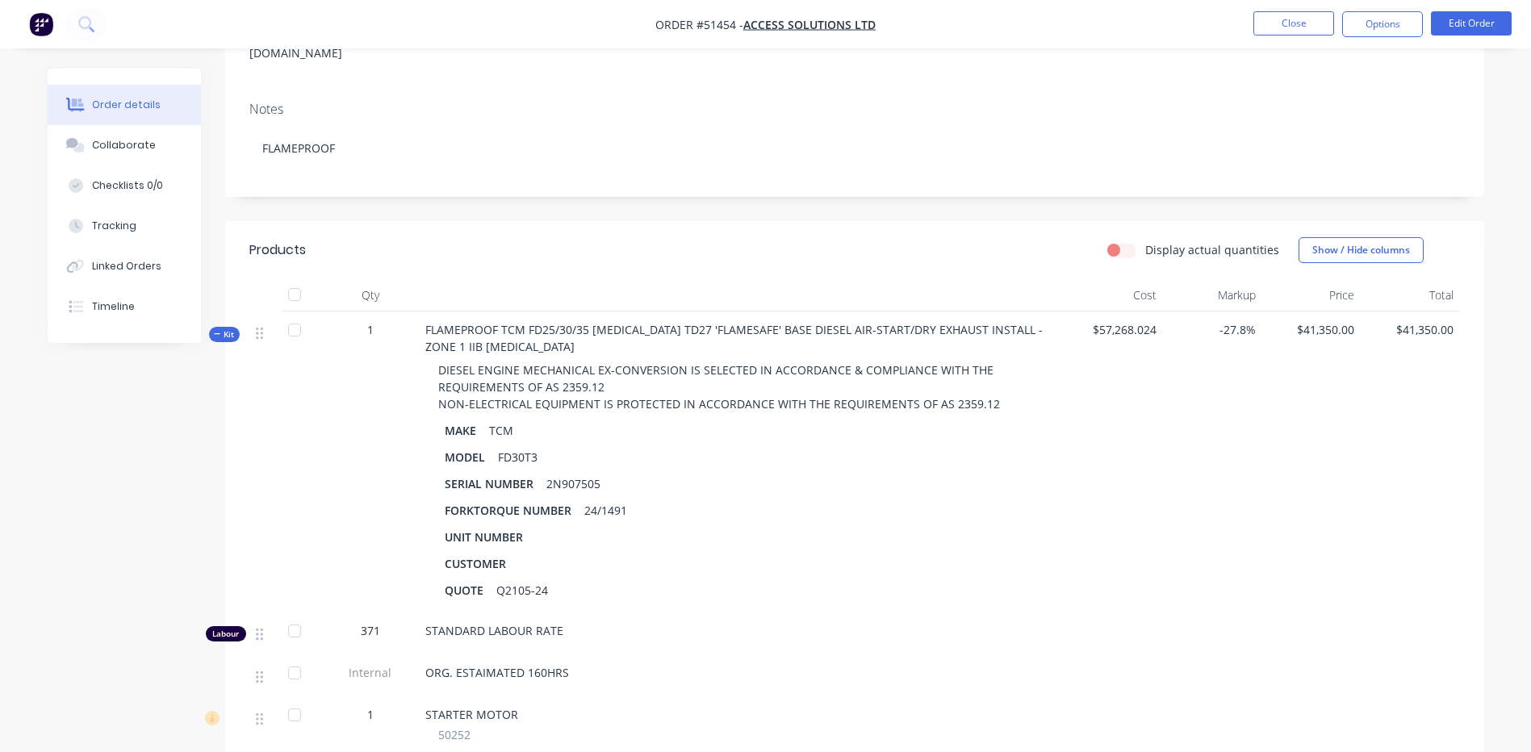
scroll to position [577, 0]
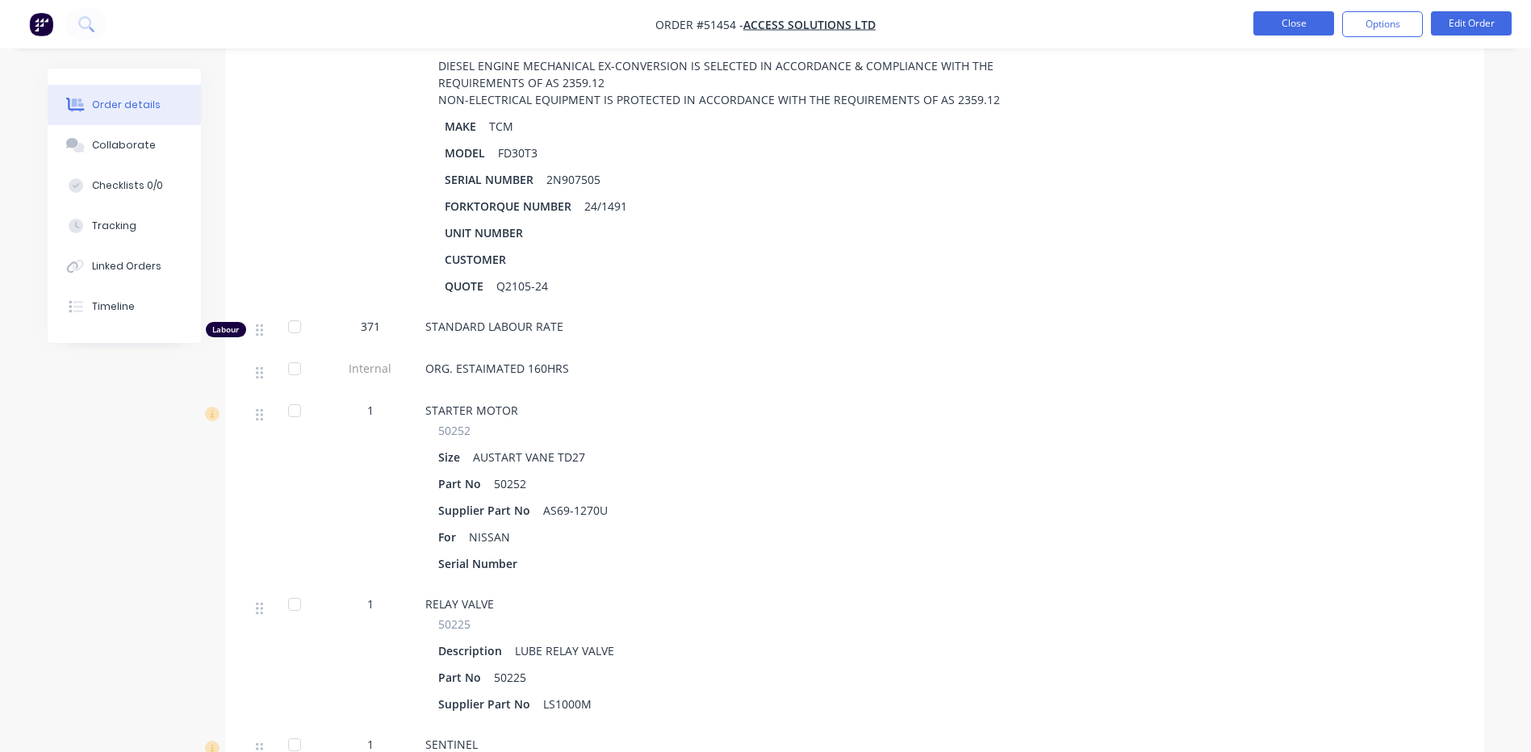
click at [1315, 17] on button "Close" at bounding box center [1293, 23] width 81 height 24
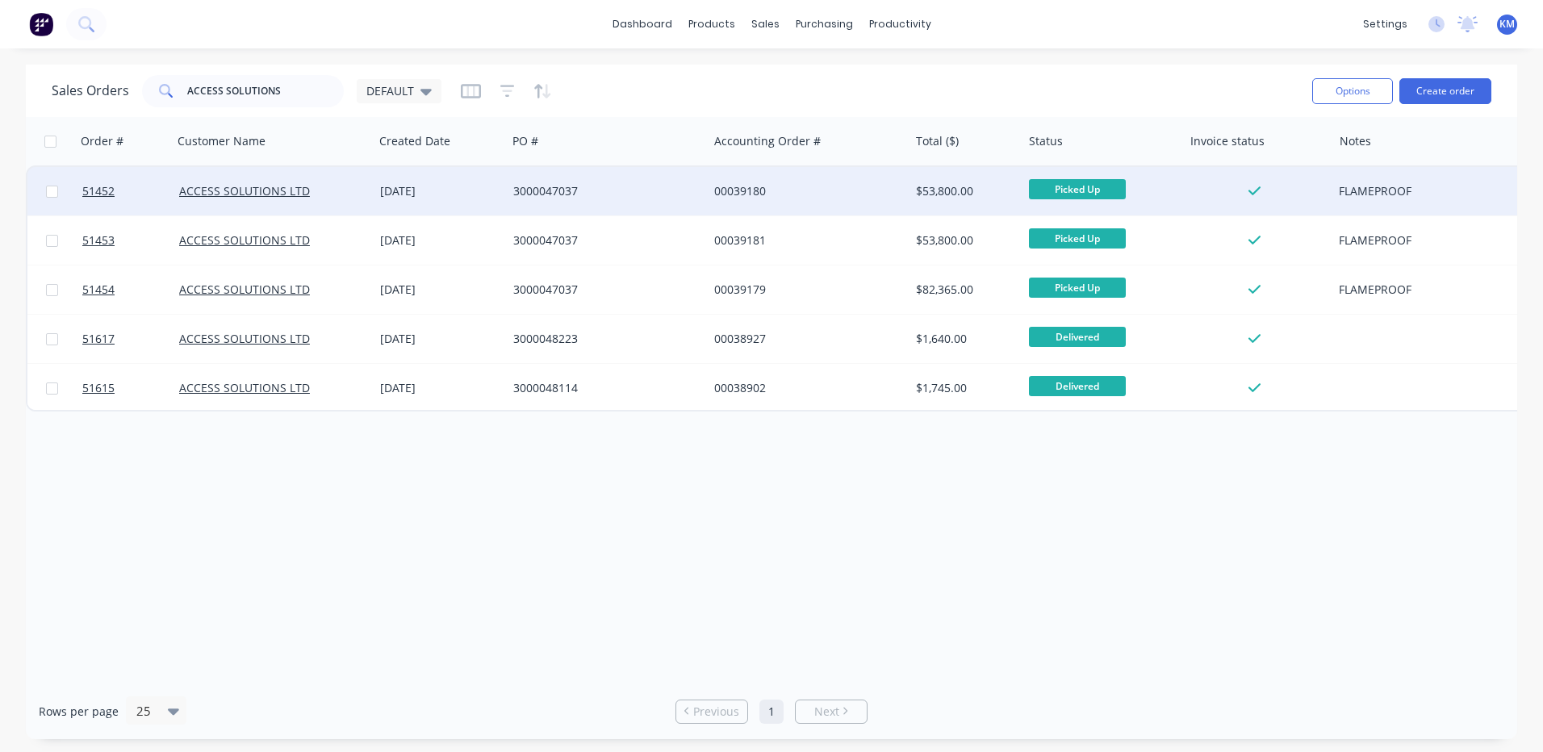
click at [608, 198] on div "3000047037" at bounding box center [602, 191] width 179 height 16
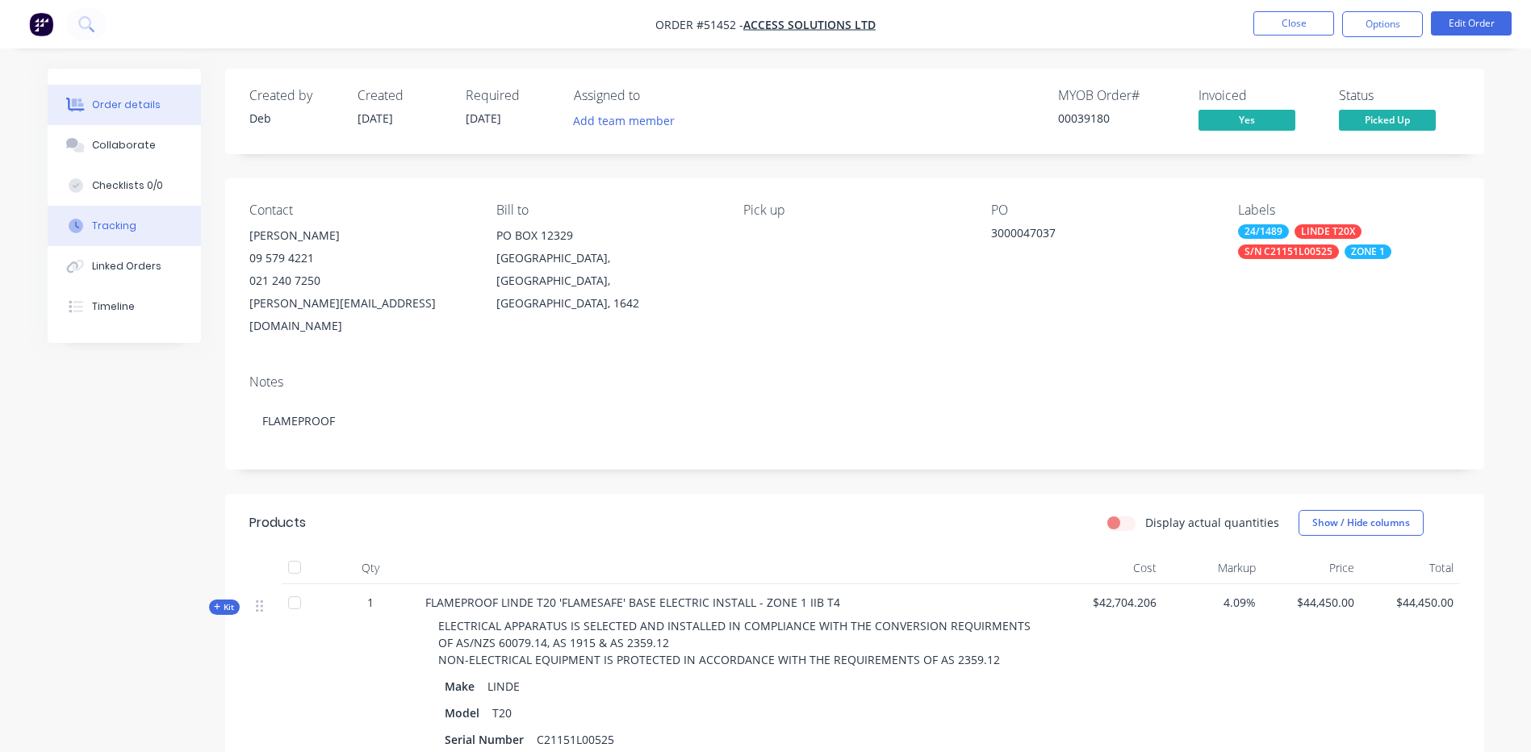
click at [102, 227] on div "Tracking" at bounding box center [114, 226] width 44 height 15
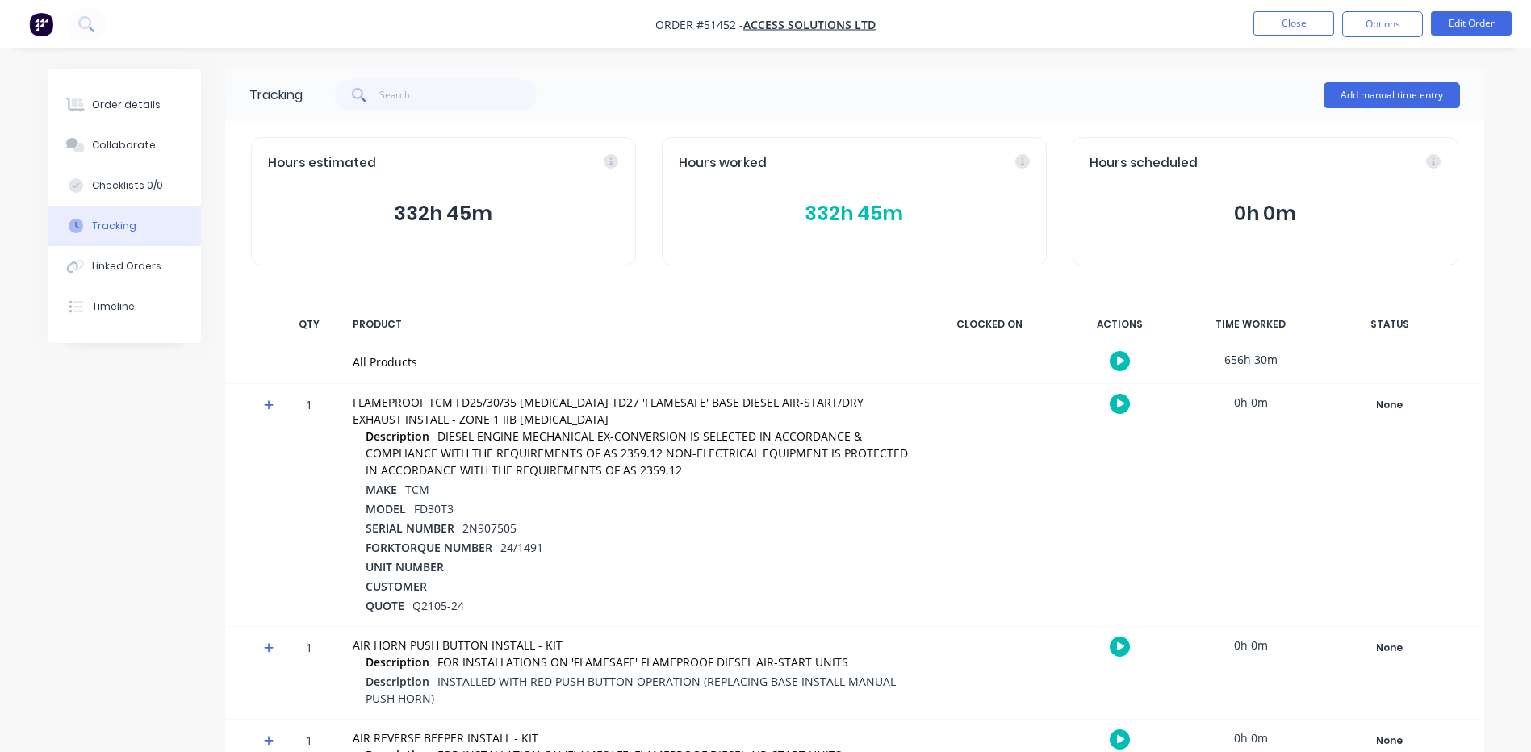
click at [783, 211] on button "332h 45m" at bounding box center [854, 214] width 351 height 31
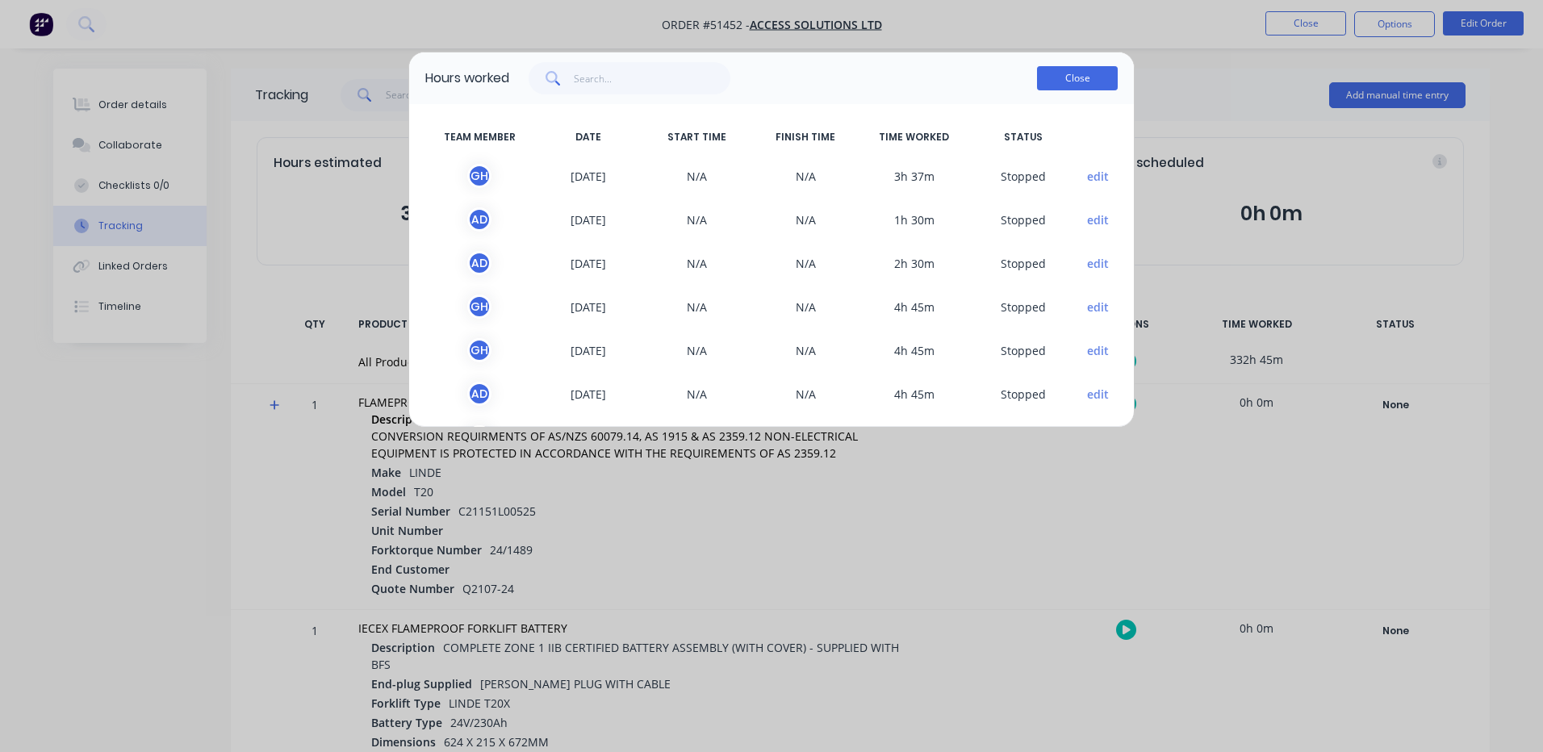
click at [1056, 73] on button "Close" at bounding box center [1077, 78] width 81 height 24
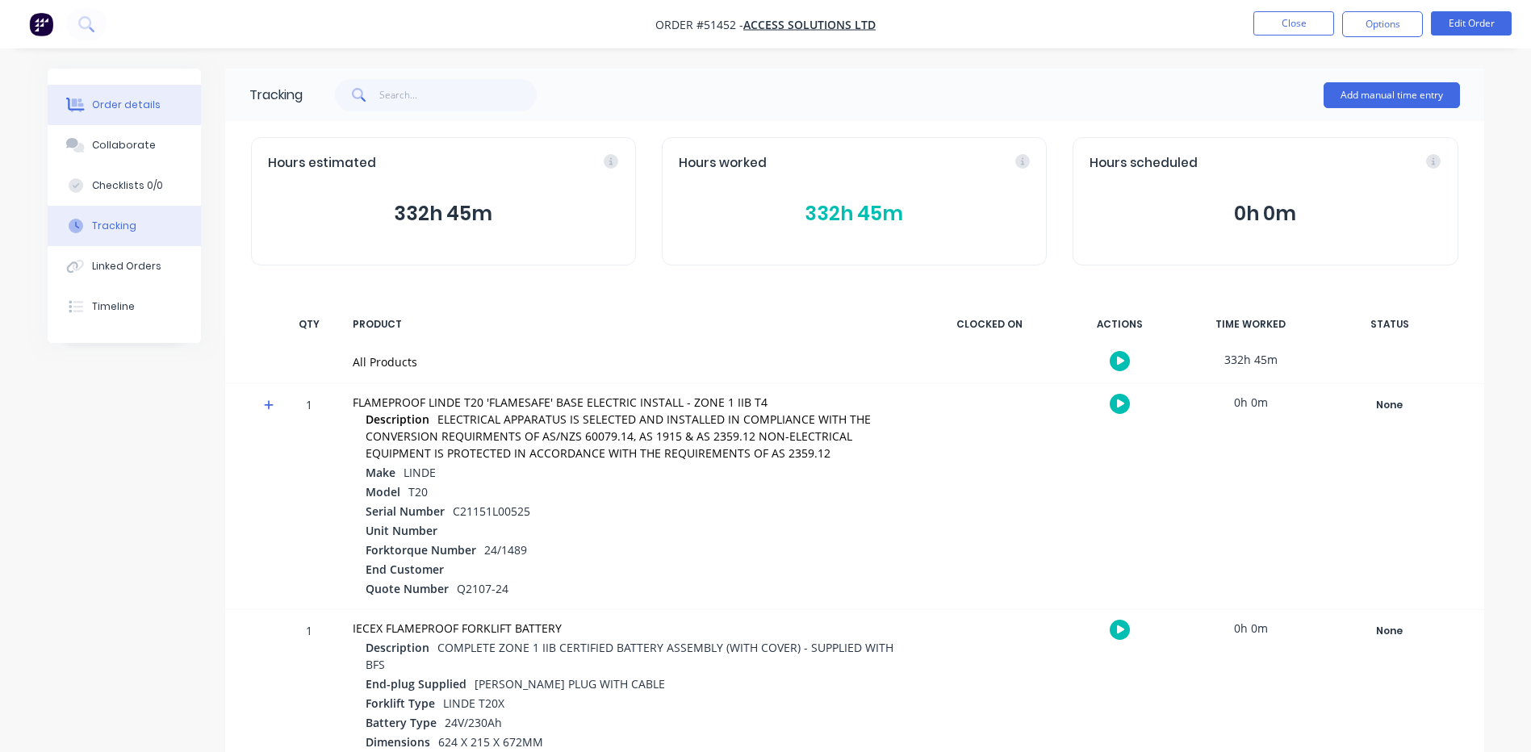
drag, startPoint x: 99, startPoint y: 94, endPoint x: 168, endPoint y: 100, distance: 68.8
click at [100, 94] on button "Order details" at bounding box center [124, 105] width 153 height 40
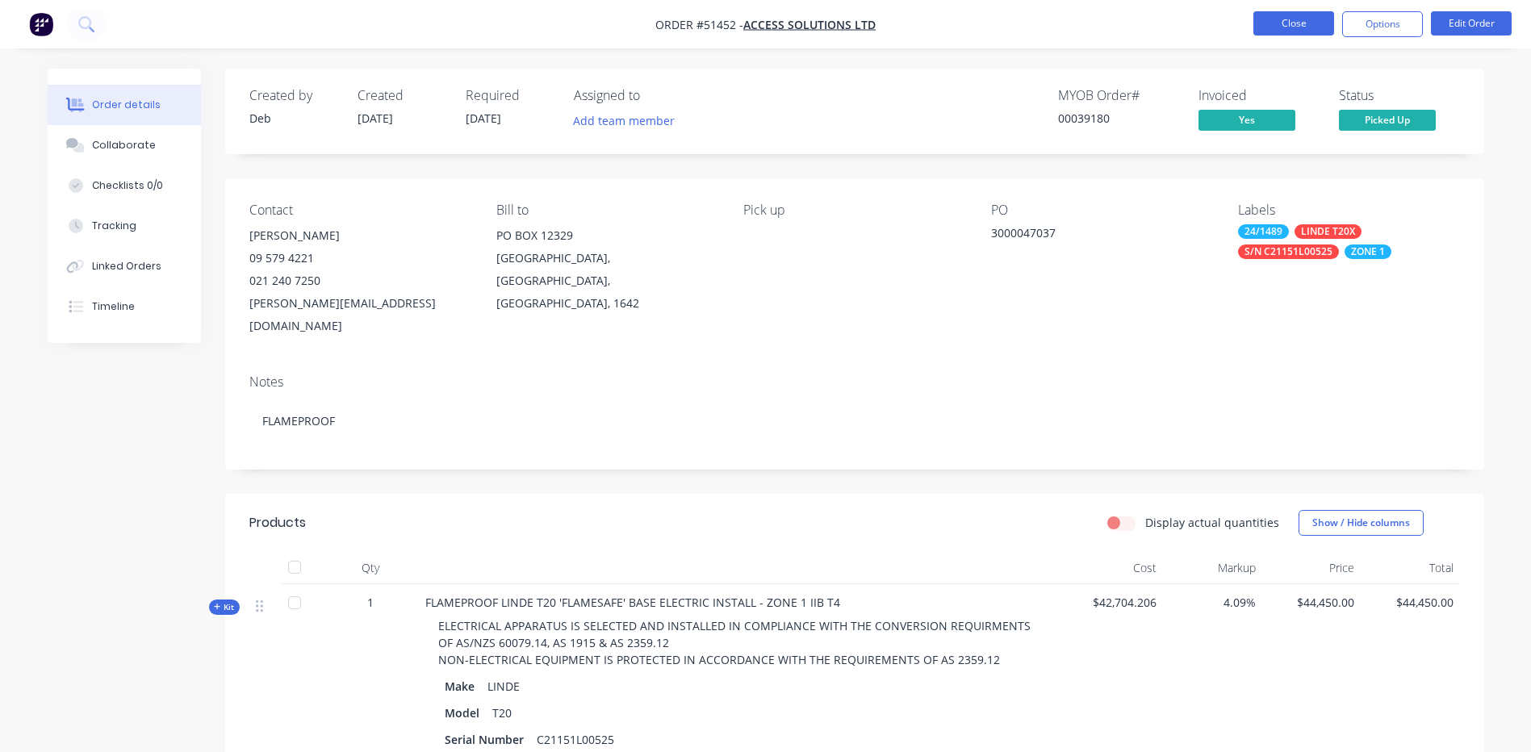
click at [1278, 17] on button "Close" at bounding box center [1293, 23] width 81 height 24
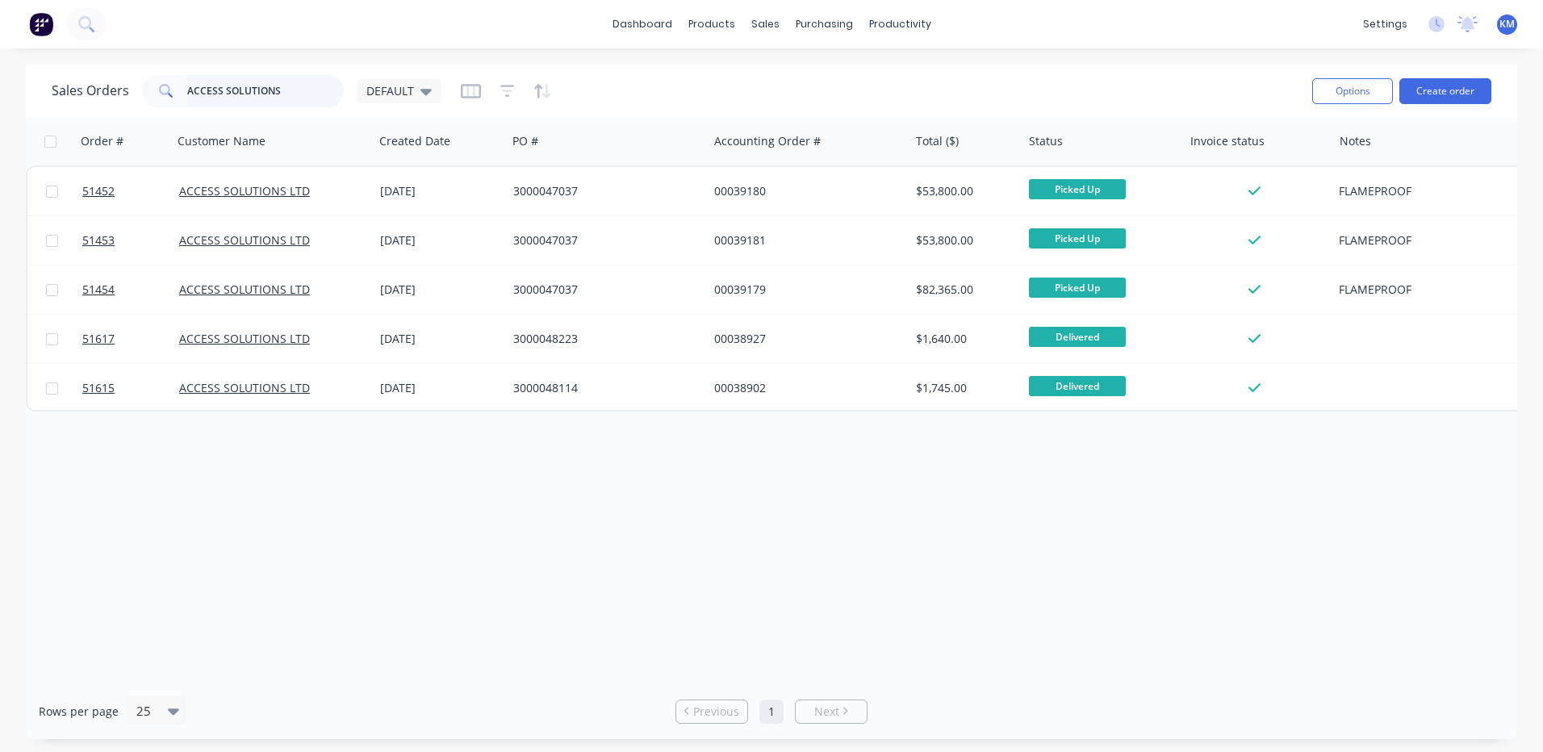
click at [262, 92] on input "ACCESS SOLUTIONS" at bounding box center [265, 91] width 157 height 32
drag, startPoint x: 289, startPoint y: 86, endPoint x: 270, endPoint y: 95, distance: 20.6
click at [288, 88] on input "ACCESS SOLUTIONS" at bounding box center [265, 91] width 157 height 32
click at [282, 88] on input "ACCESS SOLUTIONS" at bounding box center [265, 91] width 157 height 32
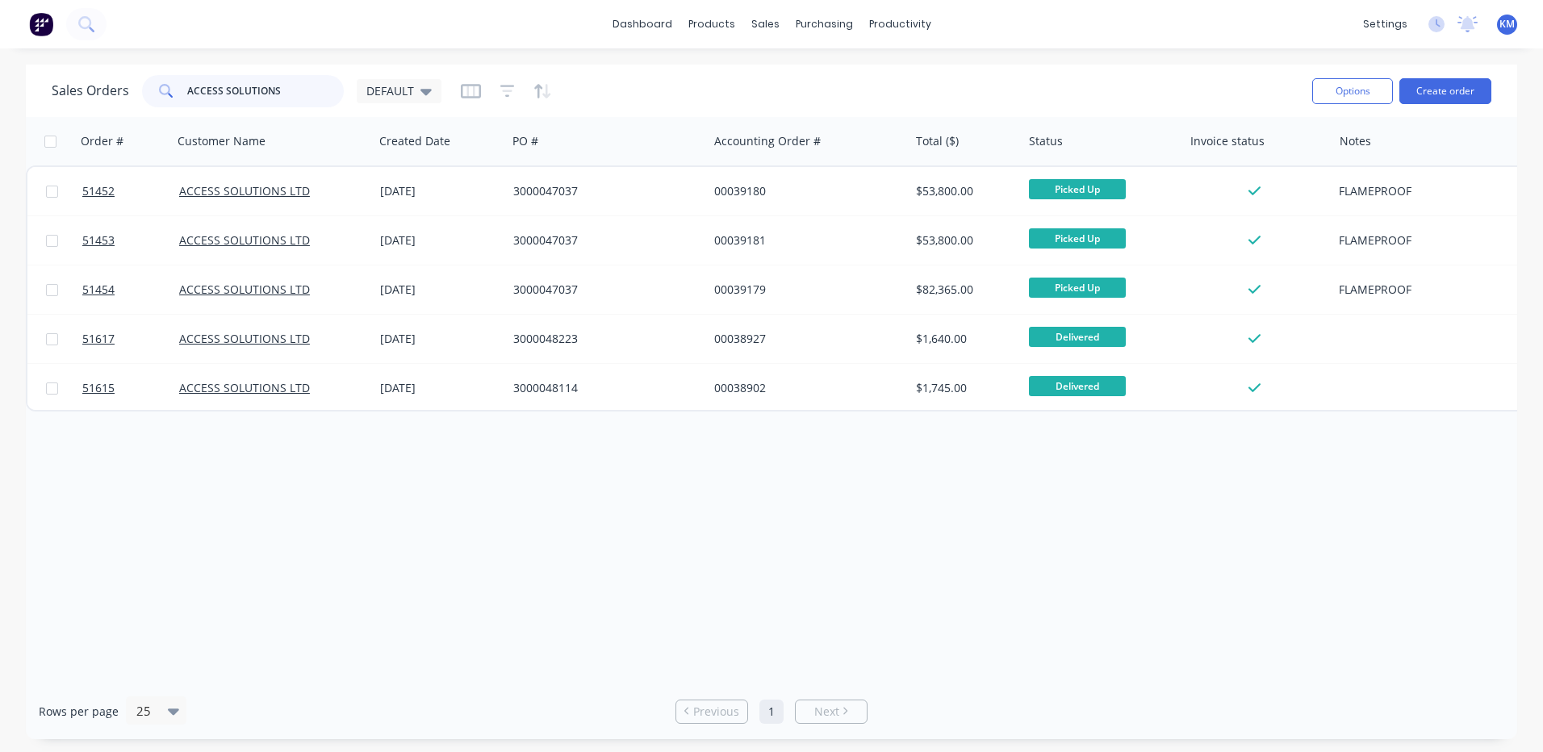
drag, startPoint x: 286, startPoint y: 86, endPoint x: 180, endPoint y: 96, distance: 107.0
click at [180, 96] on div "ACCESS SOLUTIONS" at bounding box center [243, 91] width 202 height 32
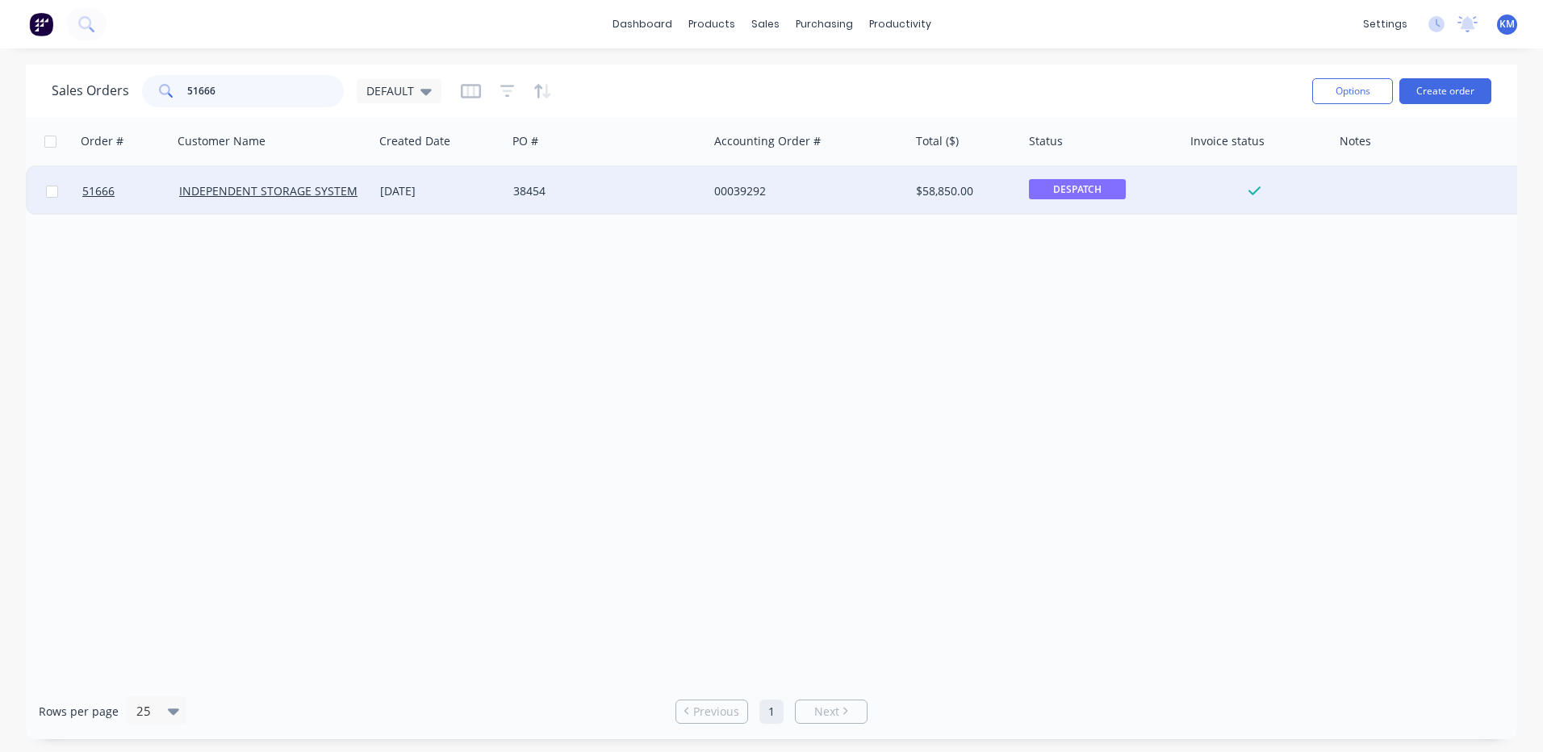
type input "51666"
click at [375, 191] on div "26 Mar 2025" at bounding box center [440, 191] width 133 height 48
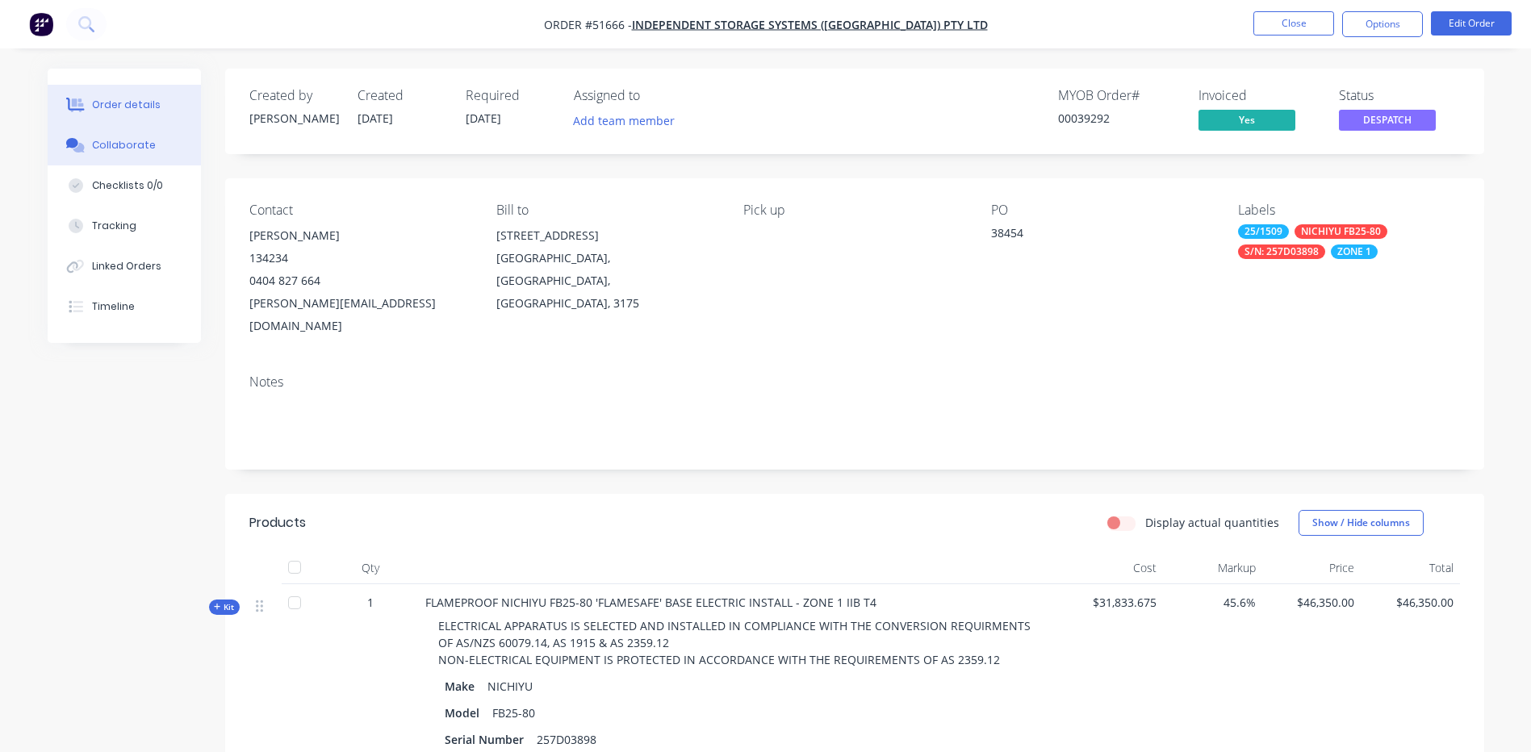
click at [133, 156] on button "Collaborate" at bounding box center [124, 145] width 153 height 40
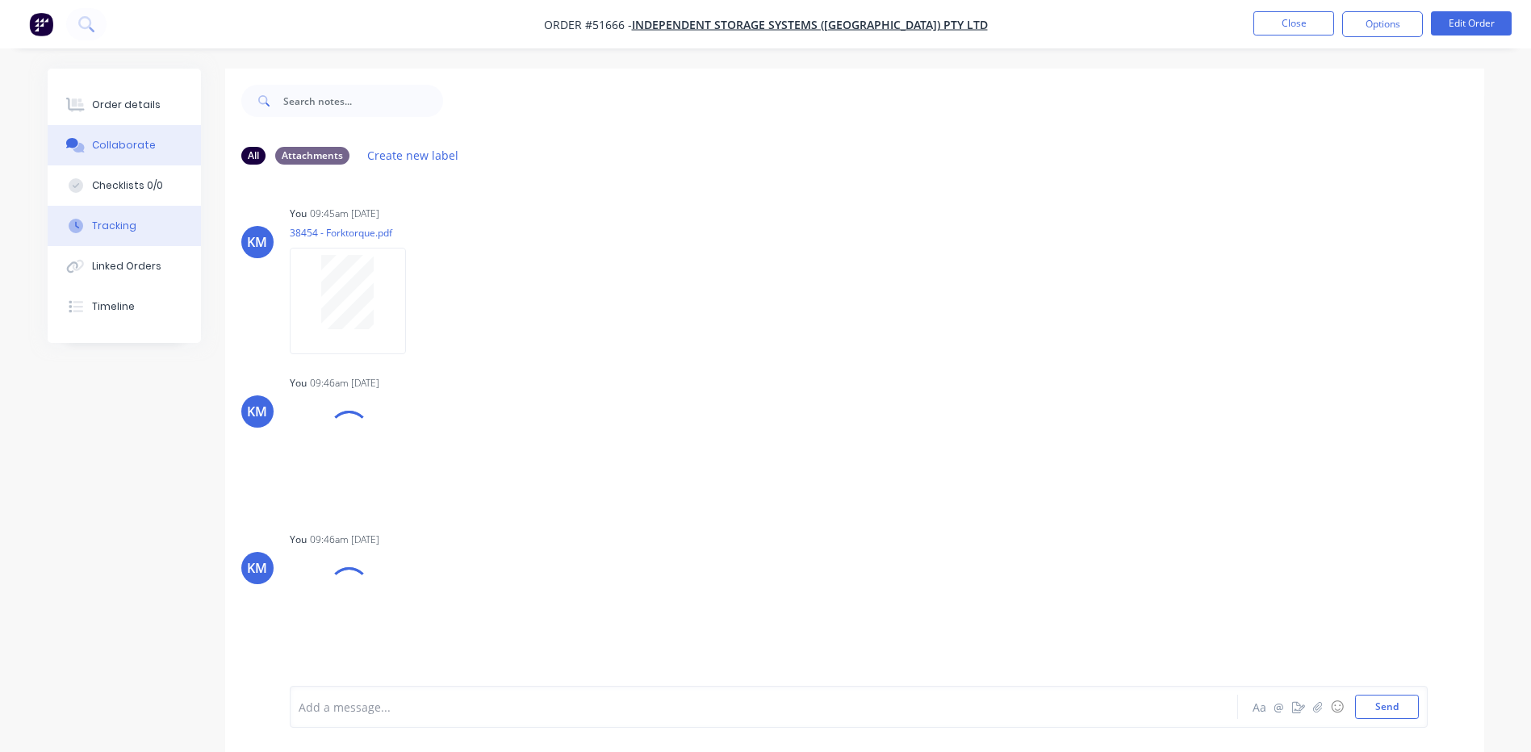
click at [144, 236] on button "Tracking" at bounding box center [124, 226] width 153 height 40
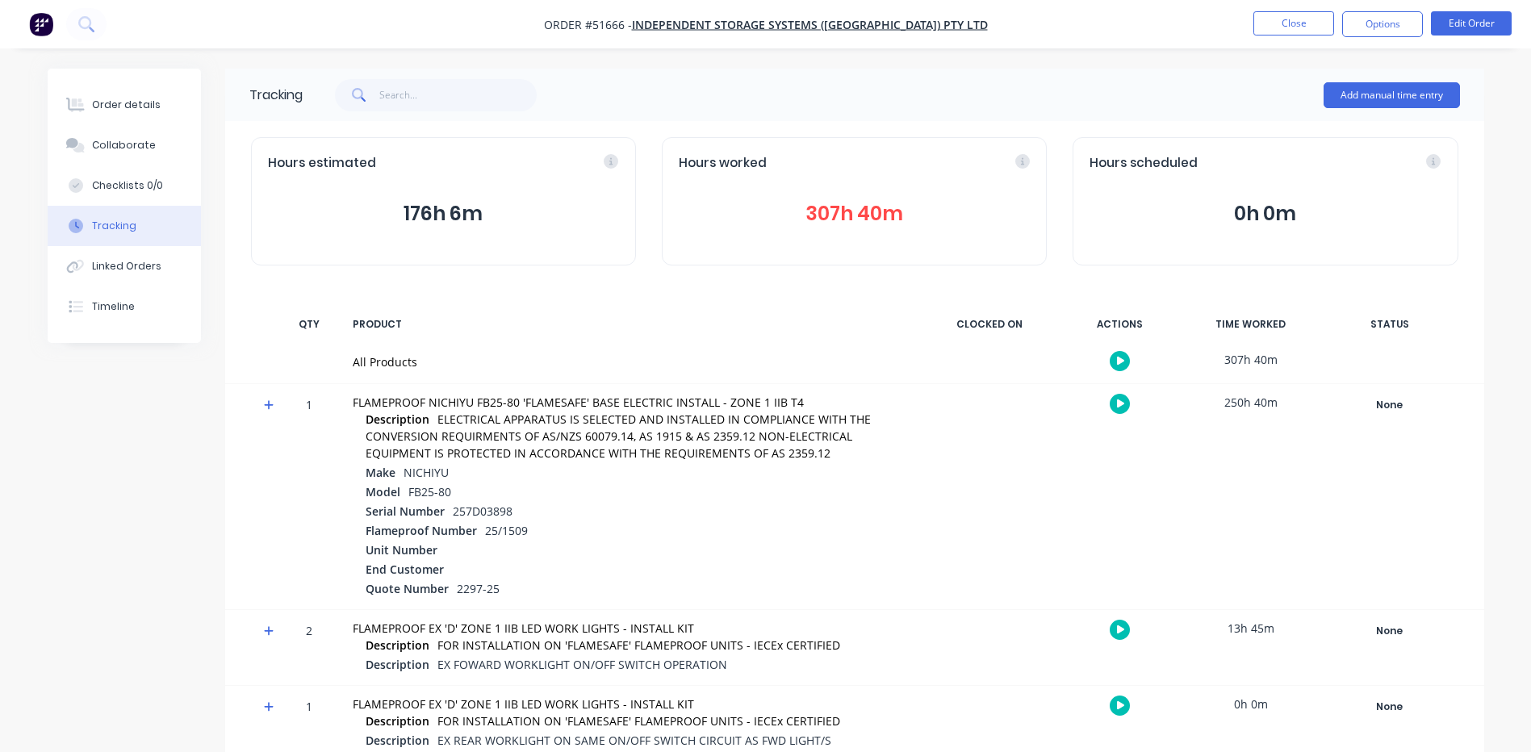
click at [876, 230] on div "Hours worked 307h 40m" at bounding box center [854, 201] width 385 height 128
click at [841, 231] on div "Hours worked 307h 40m" at bounding box center [854, 201] width 385 height 128
click at [849, 211] on button "307h 40m" at bounding box center [854, 214] width 351 height 31
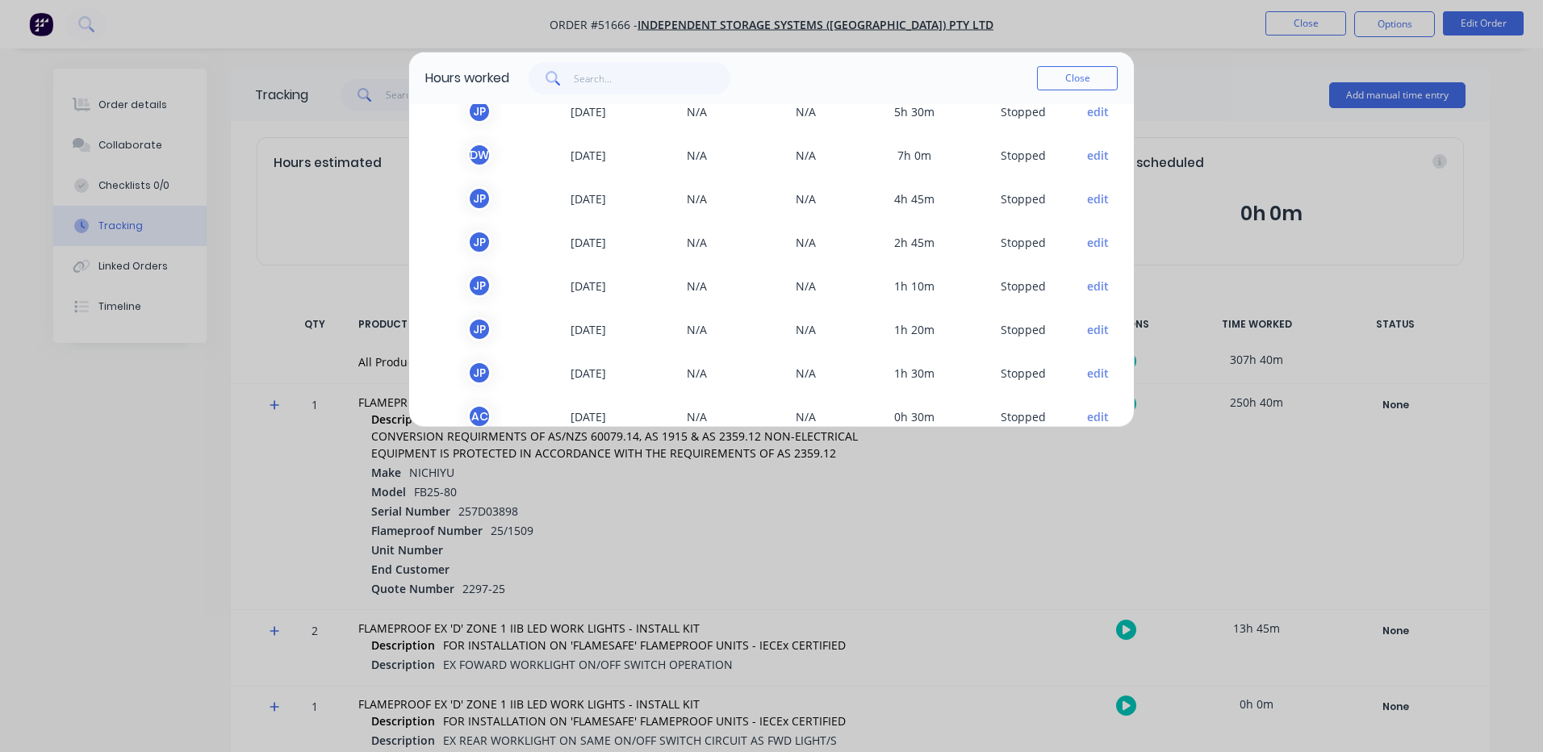
scroll to position [1453, 0]
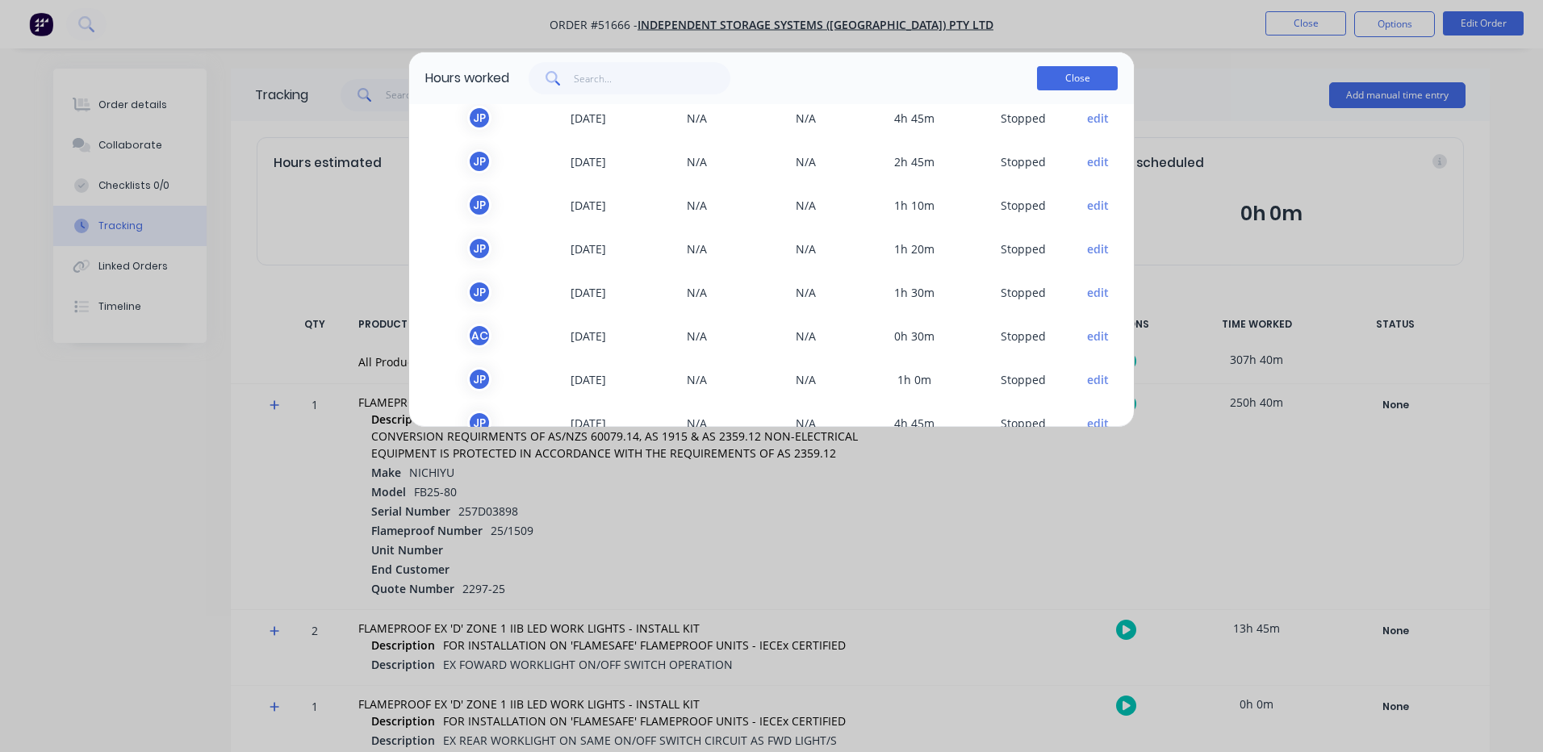
drag, startPoint x: 1051, startPoint y: 64, endPoint x: 1060, endPoint y: 74, distance: 14.3
click at [1052, 64] on div "Close" at bounding box center [1077, 78] width 81 height 32
click at [1062, 76] on button "Close" at bounding box center [1077, 78] width 81 height 24
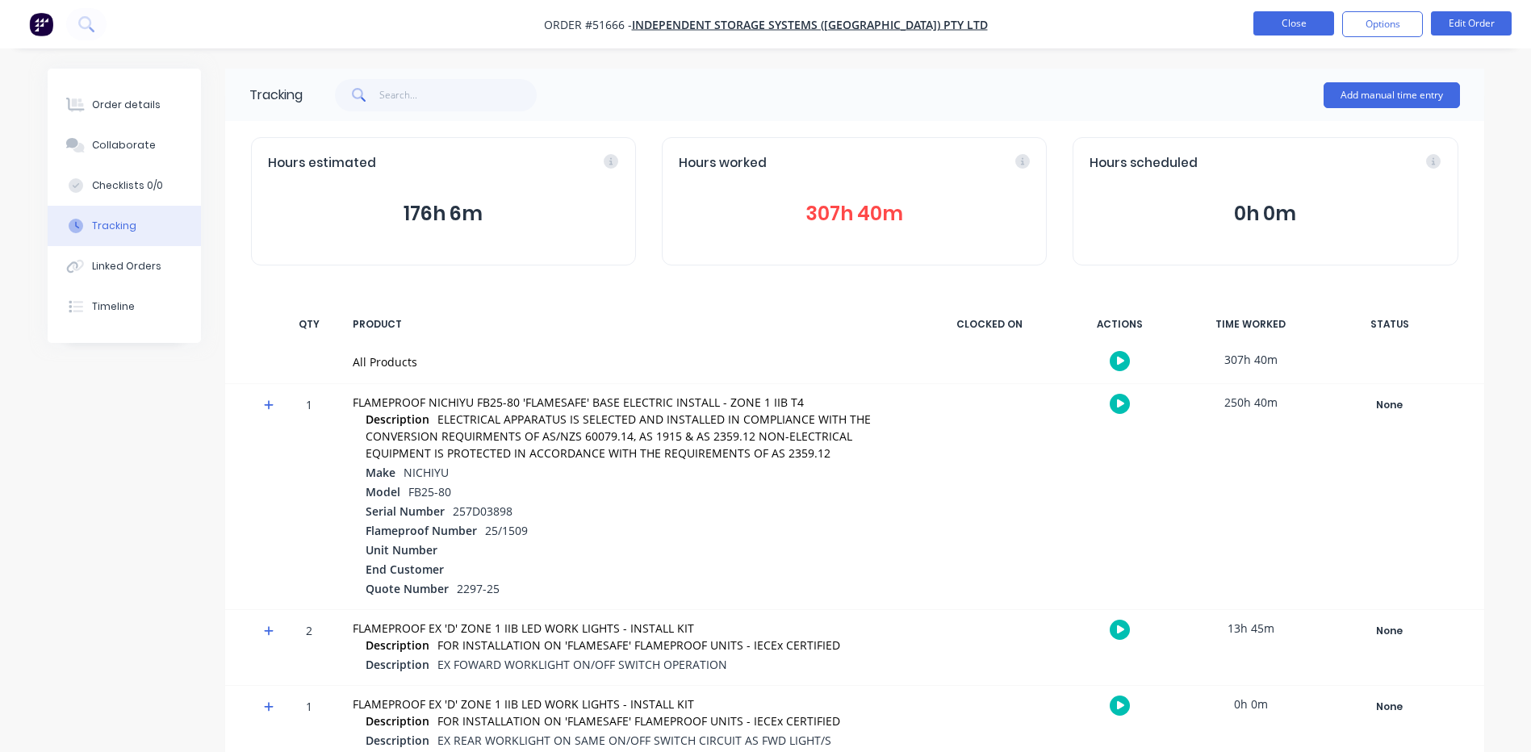
click at [1272, 18] on button "Close" at bounding box center [1293, 23] width 81 height 24
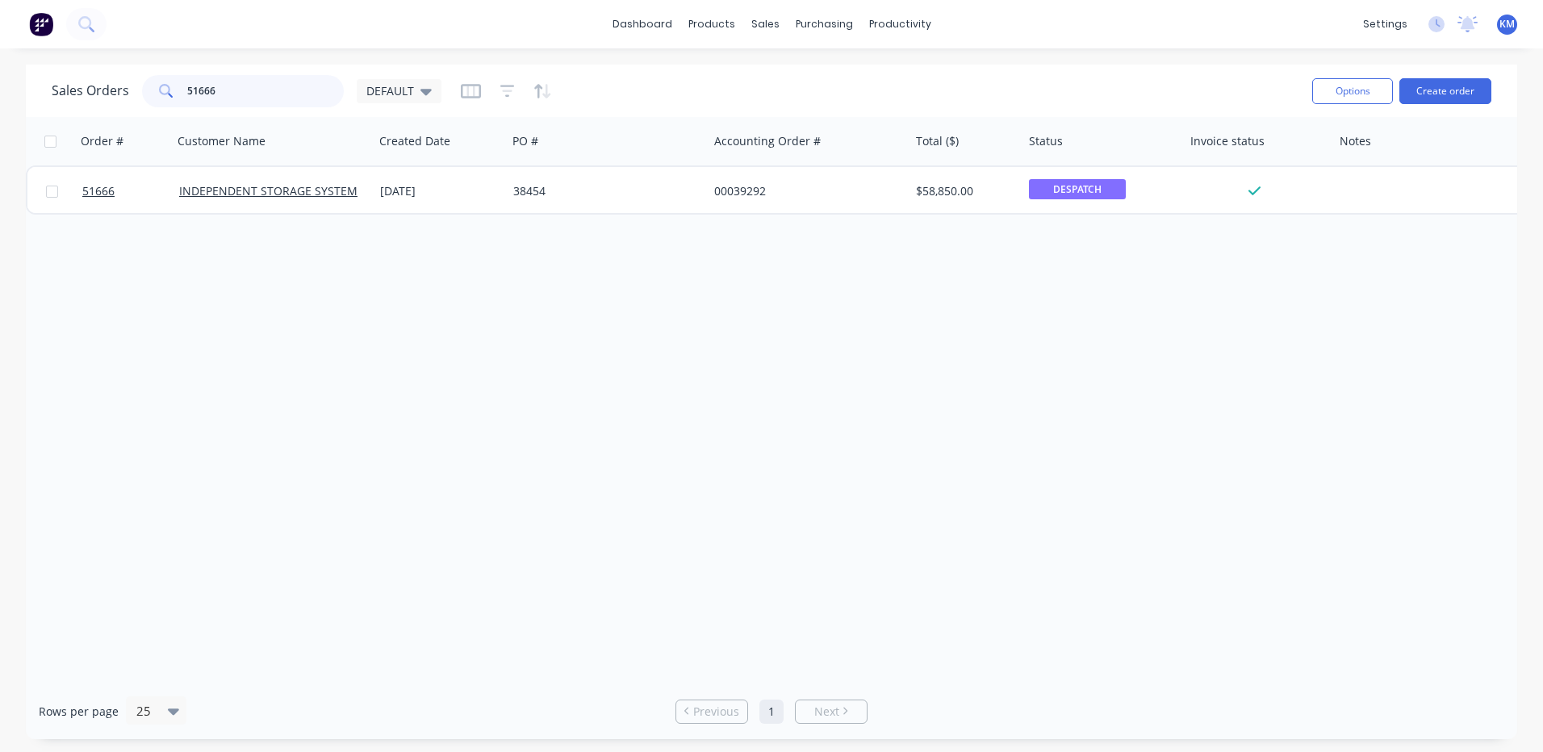
click at [232, 82] on input "51666" at bounding box center [265, 91] width 157 height 32
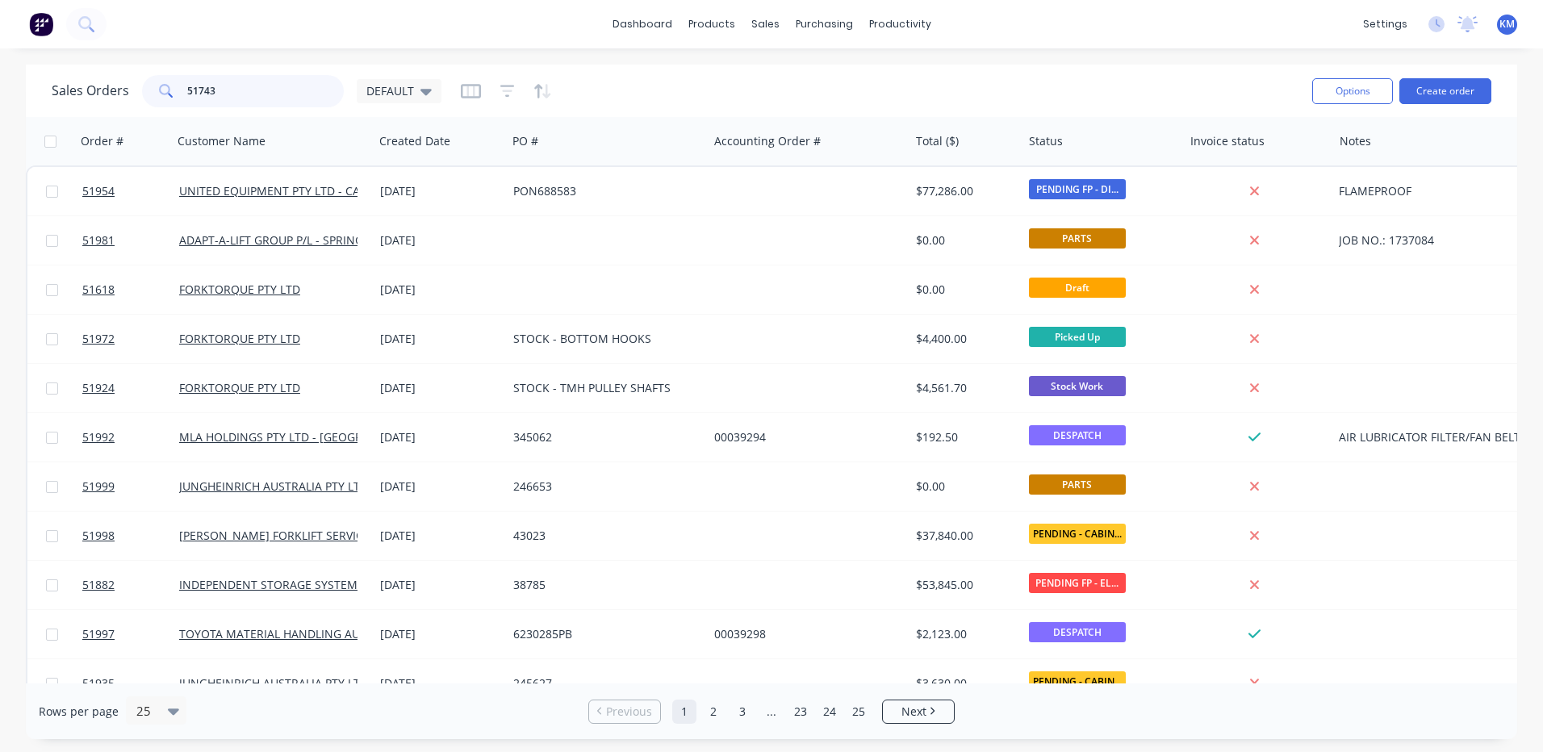
type input "51743"
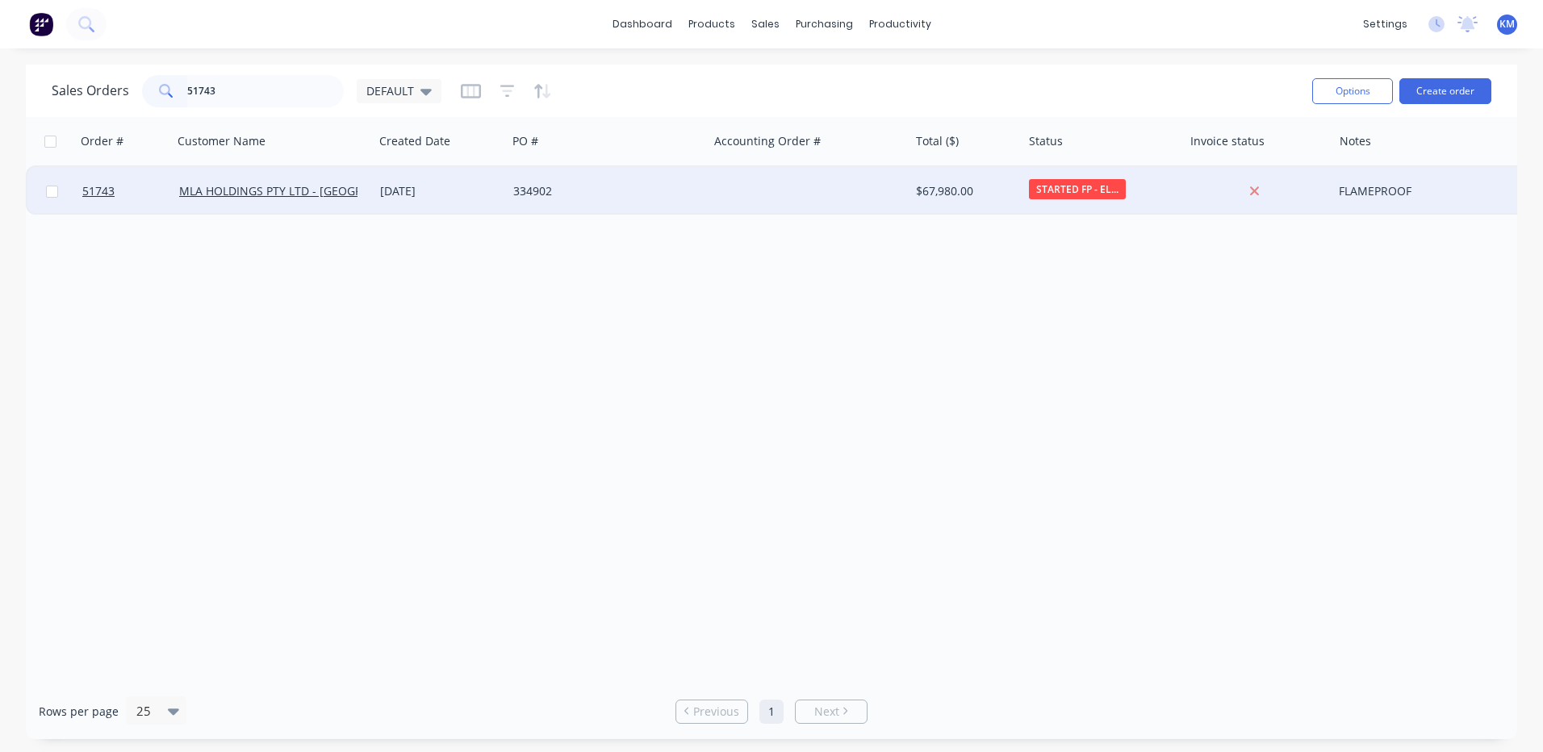
click at [610, 201] on div "334902" at bounding box center [607, 191] width 201 height 48
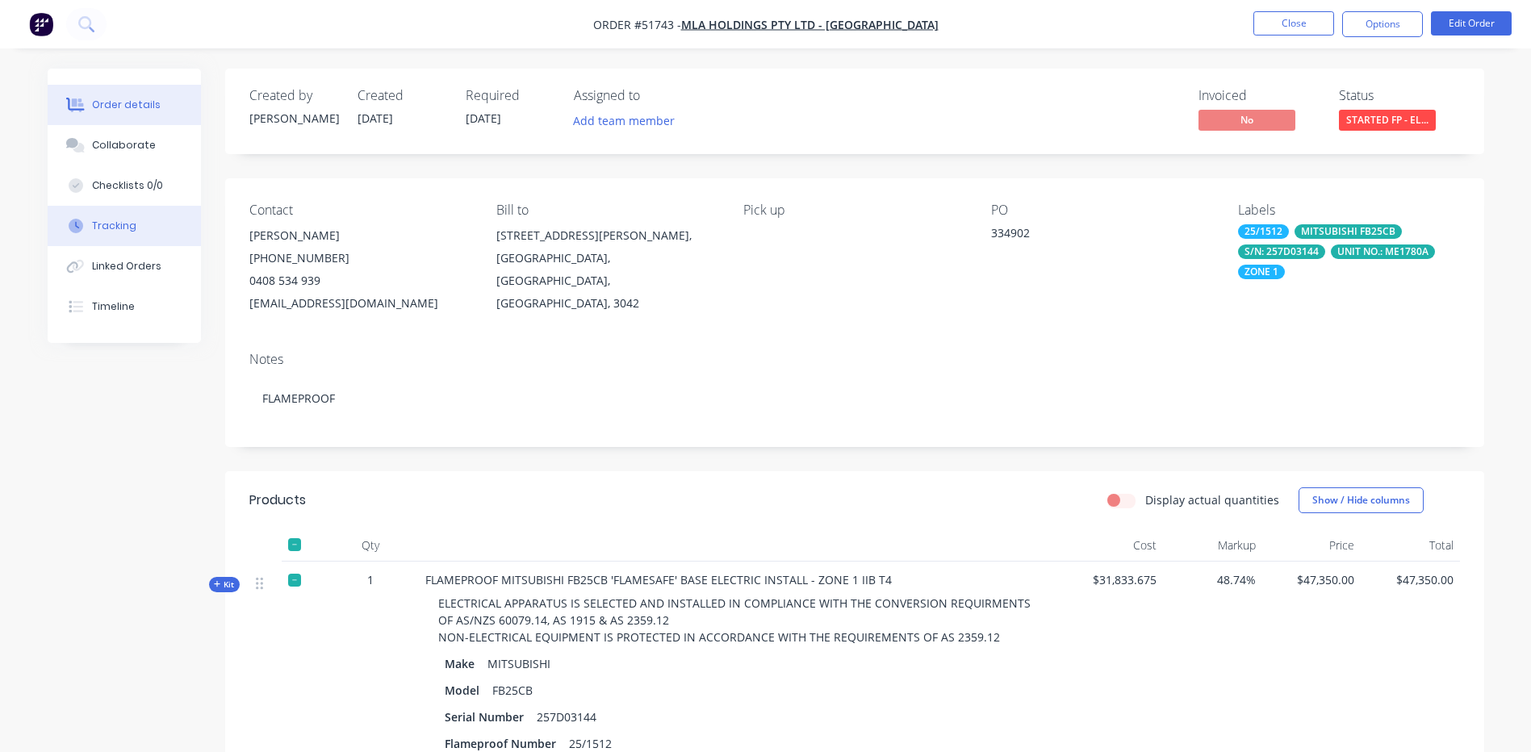
click at [149, 224] on button "Tracking" at bounding box center [124, 226] width 153 height 40
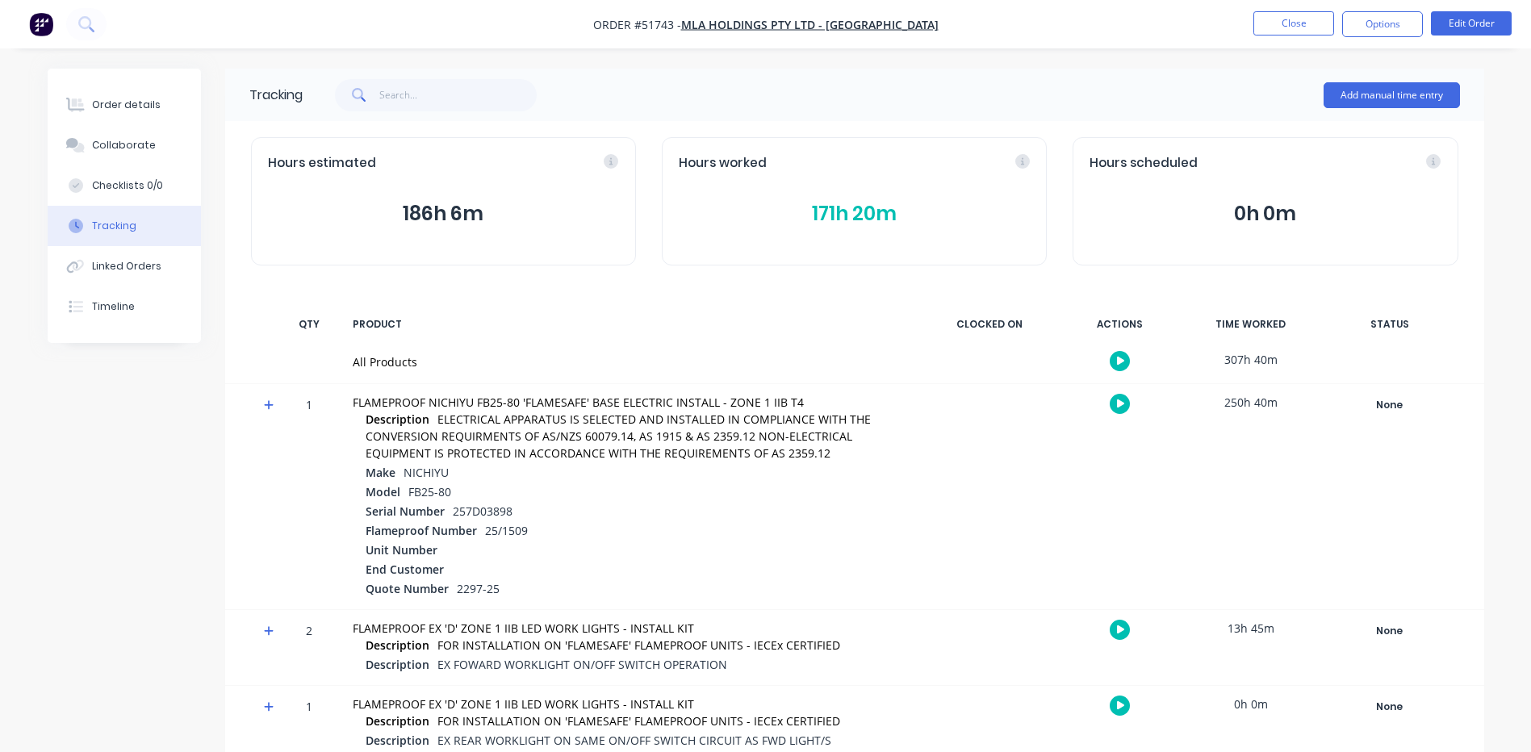
click at [848, 211] on button "171h 20m" at bounding box center [854, 214] width 351 height 31
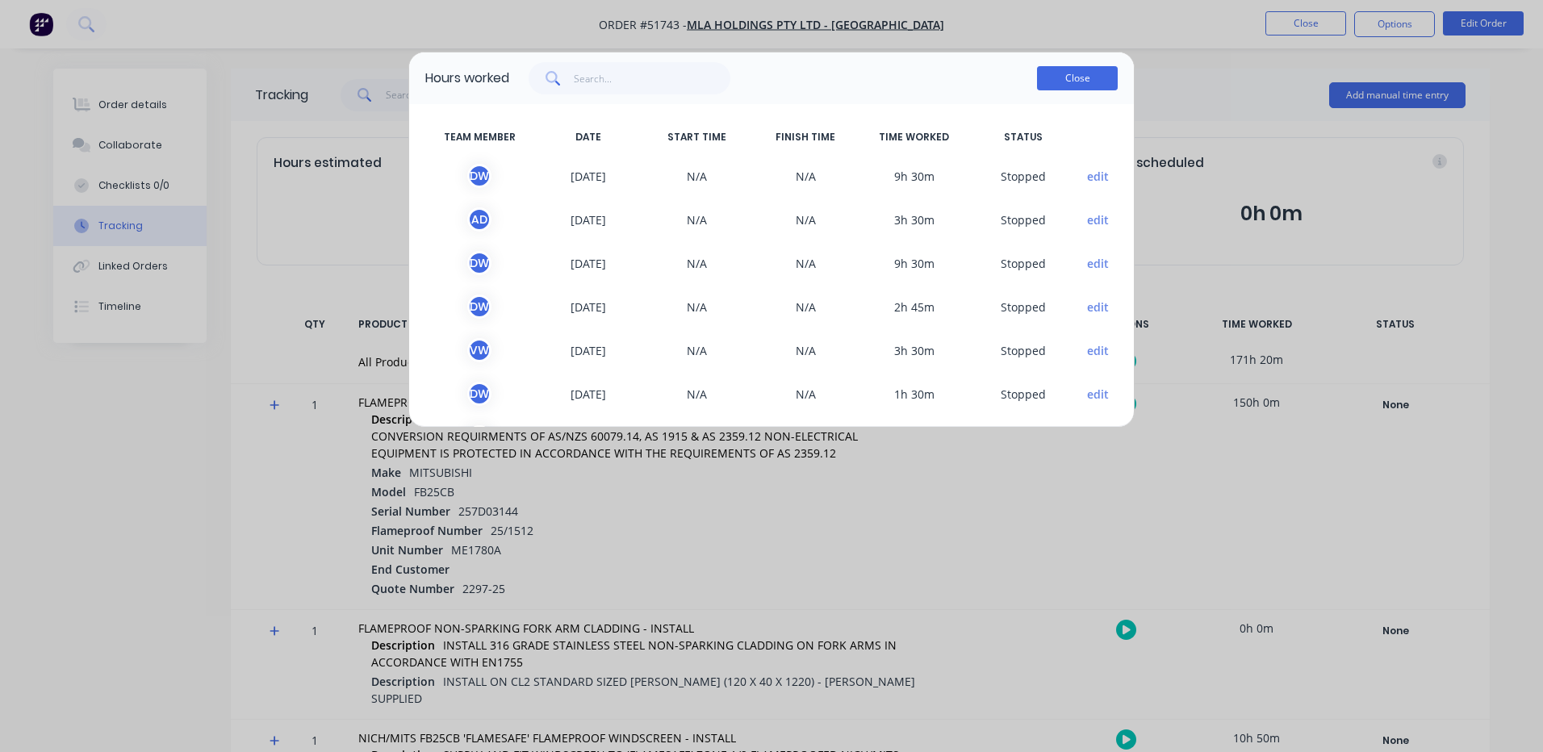
click at [1100, 80] on button "Close" at bounding box center [1077, 78] width 81 height 24
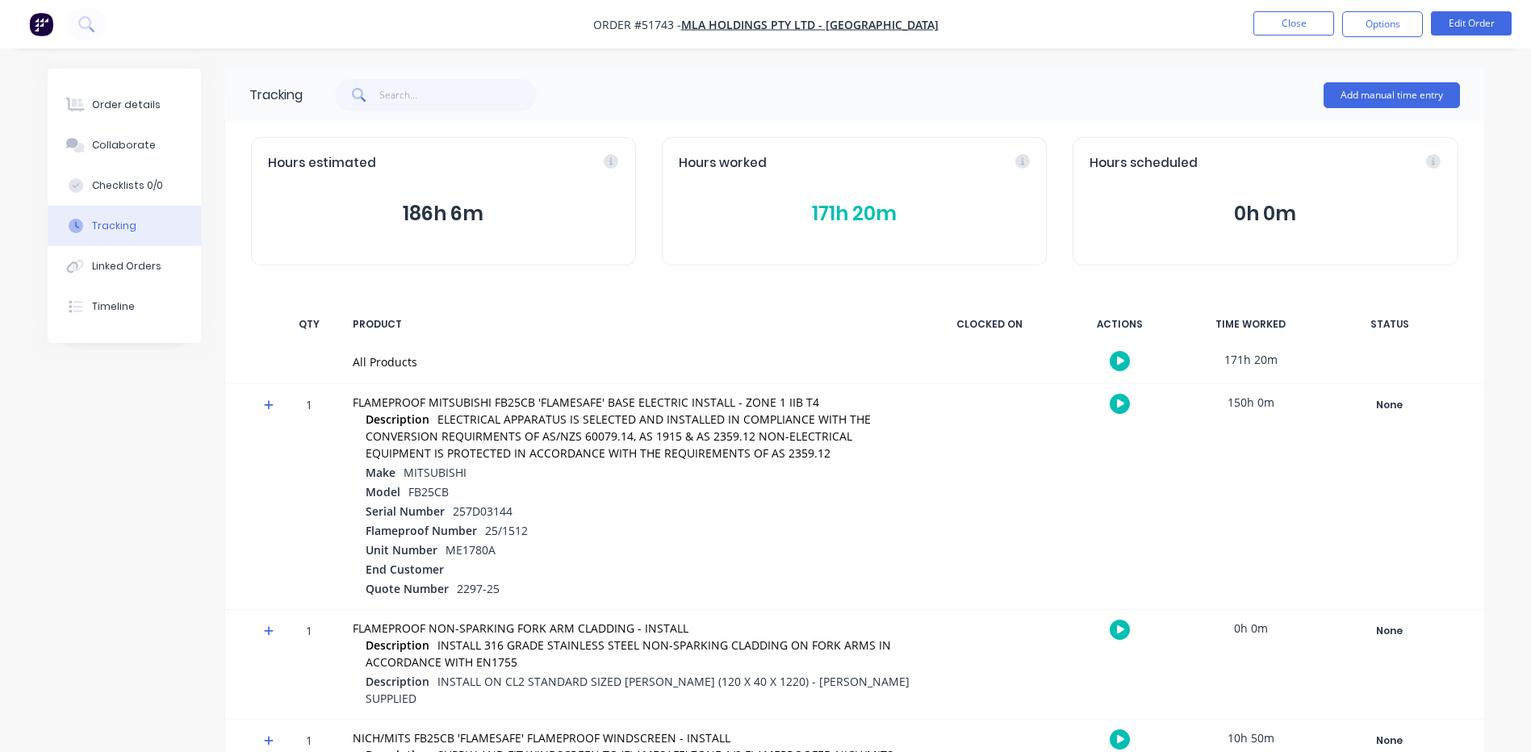
click at [1277, 40] on nav "Order #51743 - MLA HOLDINGS PTY LTD - KEILOR PARK Close Options Edit Order" at bounding box center [765, 24] width 1531 height 48
click at [1290, 36] on li "Close" at bounding box center [1293, 24] width 81 height 26
click at [1284, 26] on button "Close" at bounding box center [1293, 23] width 81 height 24
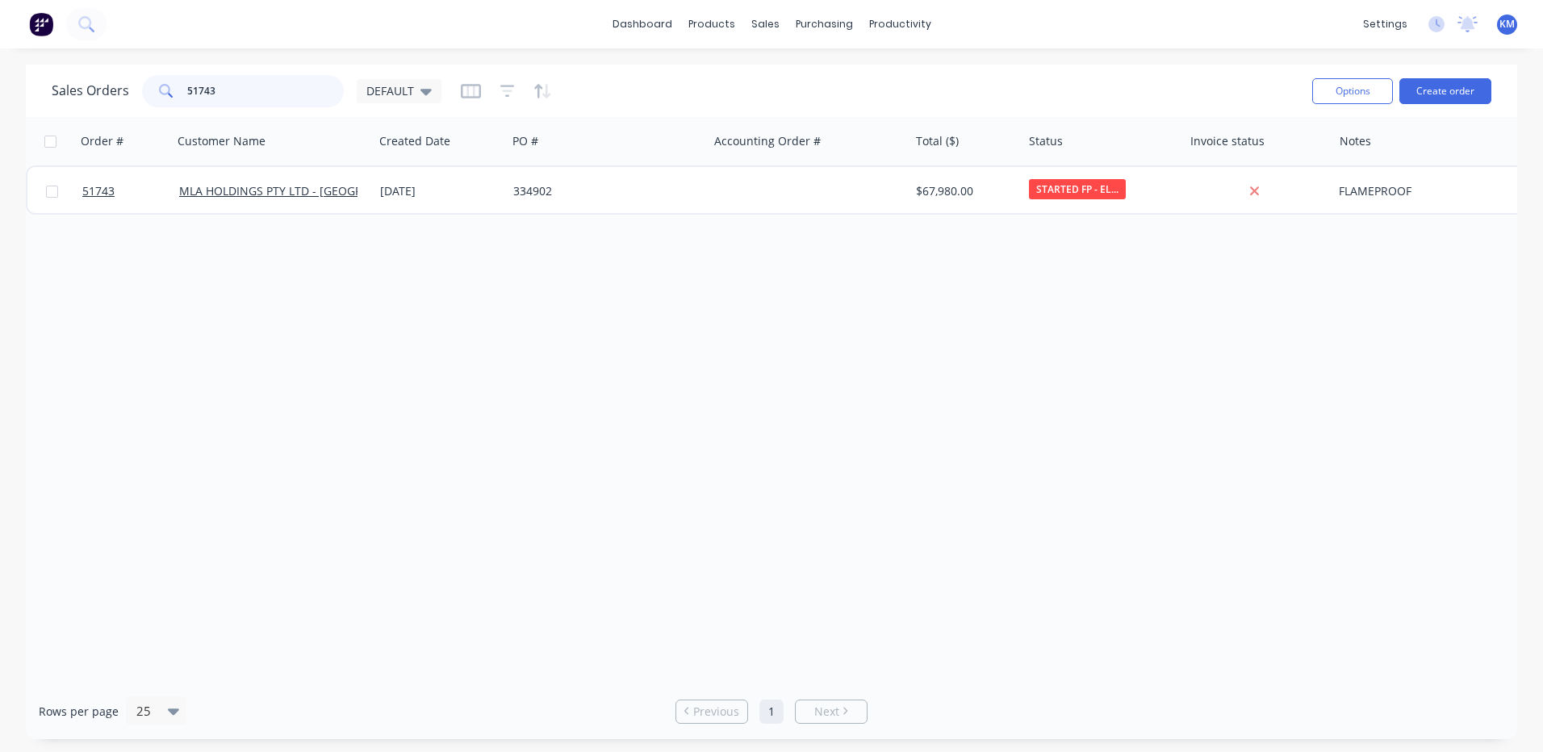
click at [282, 91] on input "51743" at bounding box center [265, 91] width 157 height 32
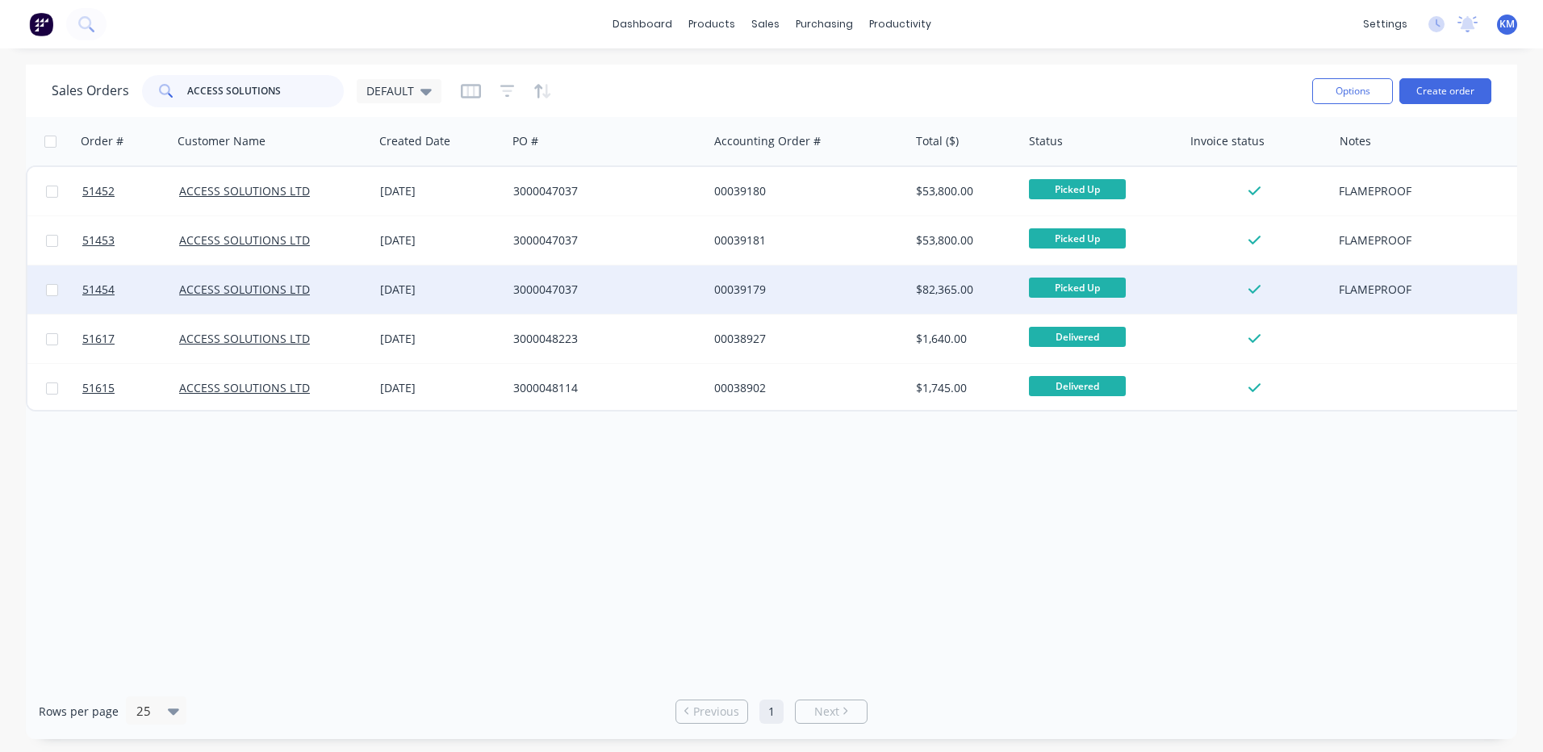
type input "ACCESS SOLUTIONS"
click at [419, 285] on div "21 Nov 2024" at bounding box center [440, 290] width 120 height 16
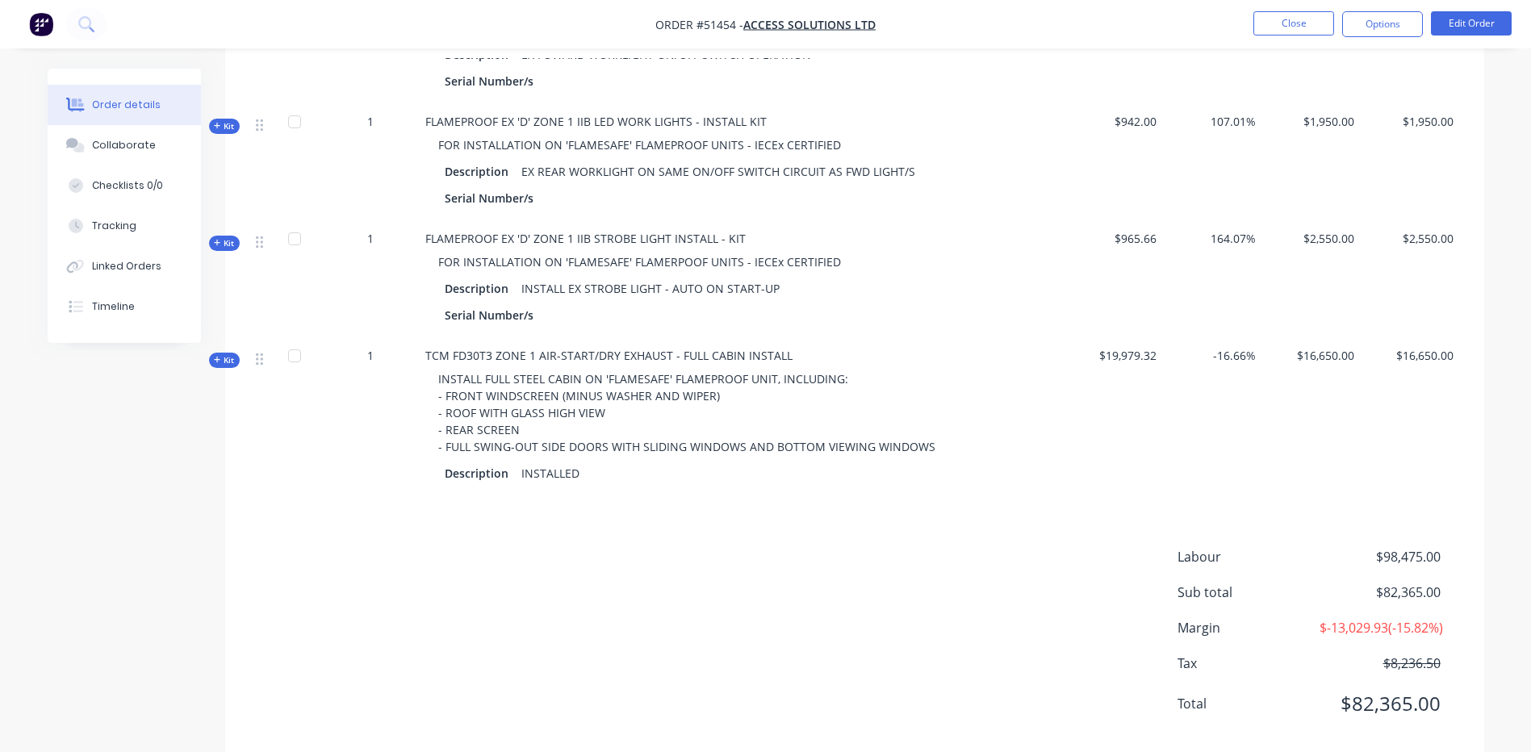
scroll to position [1322, 0]
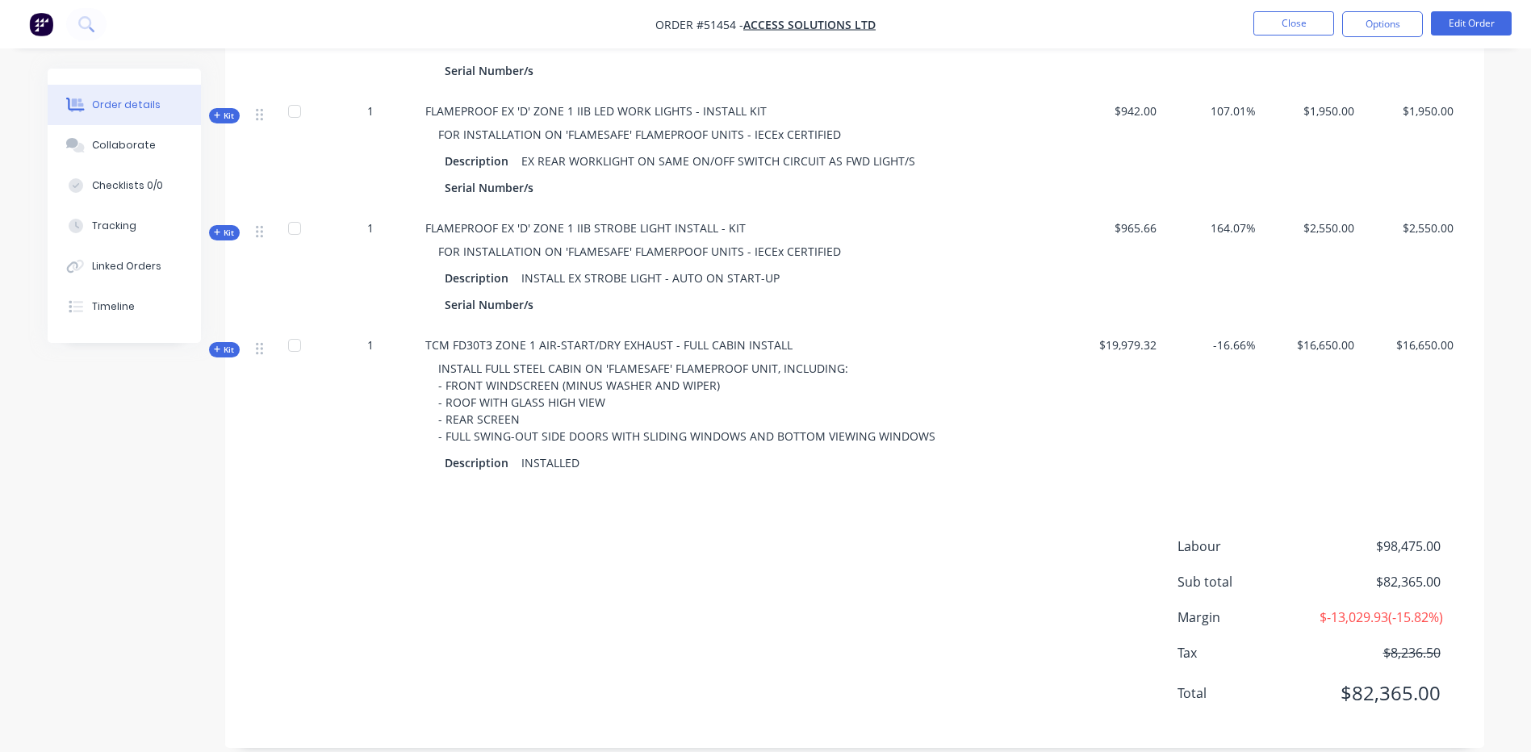
drag, startPoint x: 204, startPoint y: 294, endPoint x: 221, endPoint y: 311, distance: 24.0
click at [203, 296] on div "Order details Collaborate Checklists 0/0 Tracking Linked Orders Timeline" at bounding box center [137, 206] width 178 height 274
click at [221, 344] on span "Kit" at bounding box center [224, 350] width 21 height 12
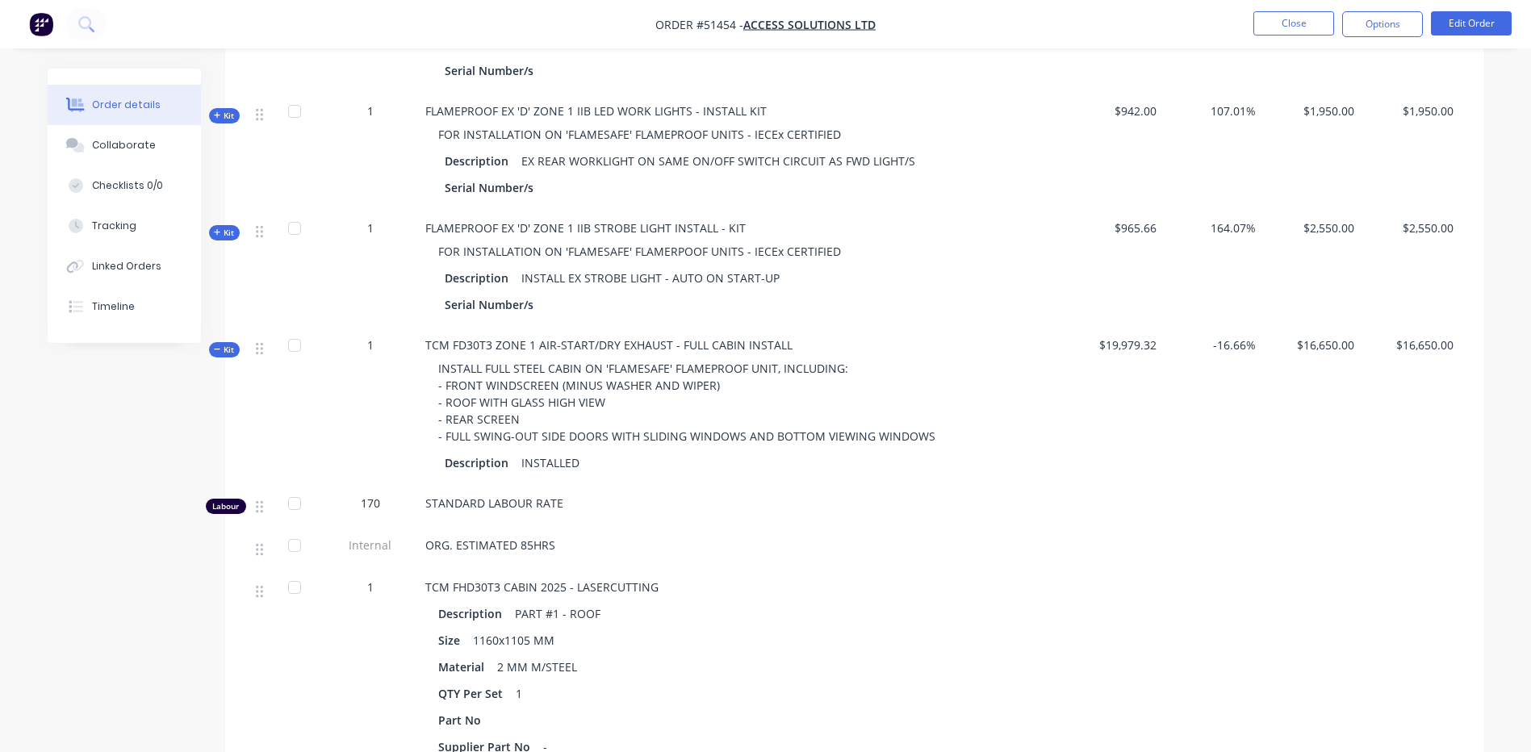
click at [230, 344] on span "Kit" at bounding box center [224, 350] width 21 height 12
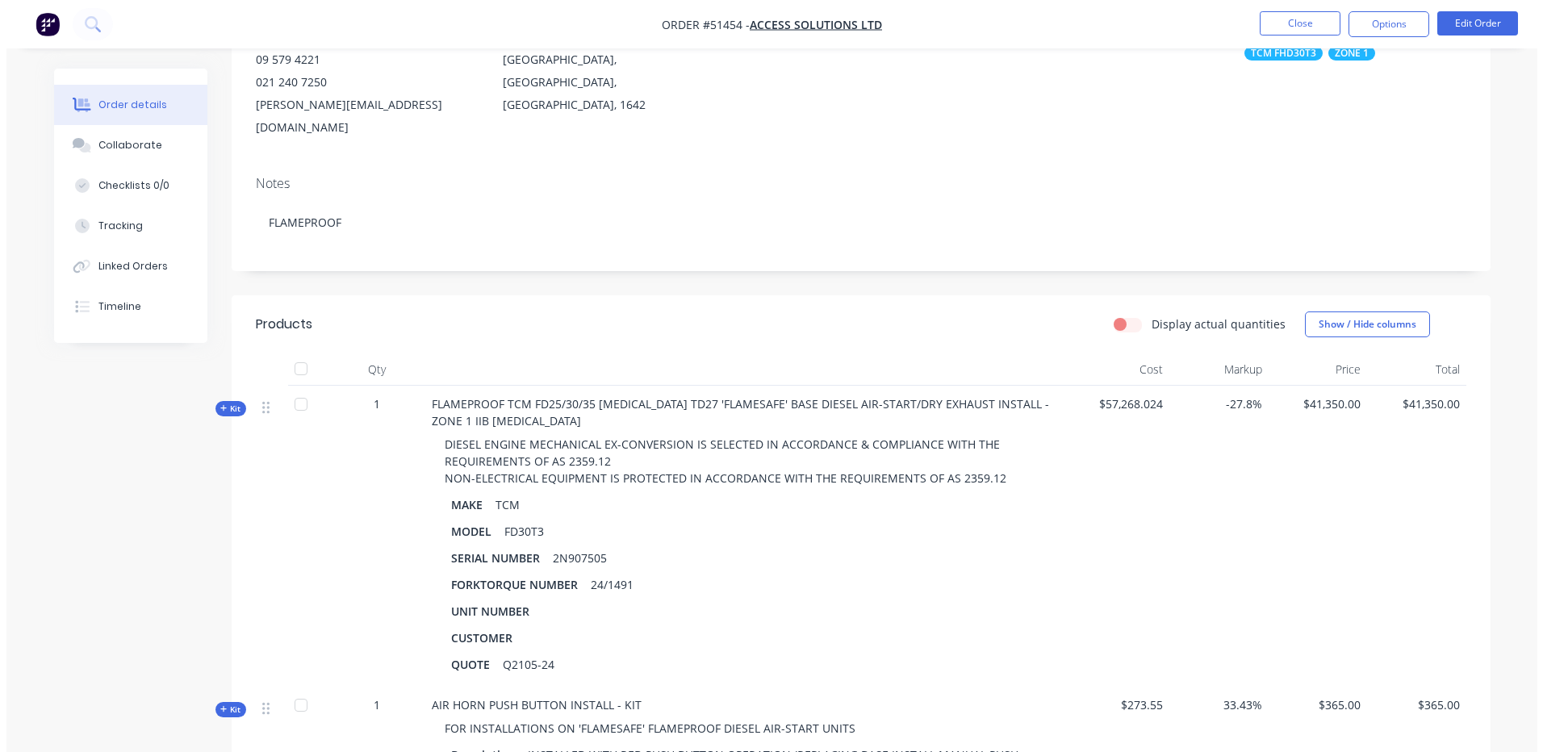
scroll to position [0, 0]
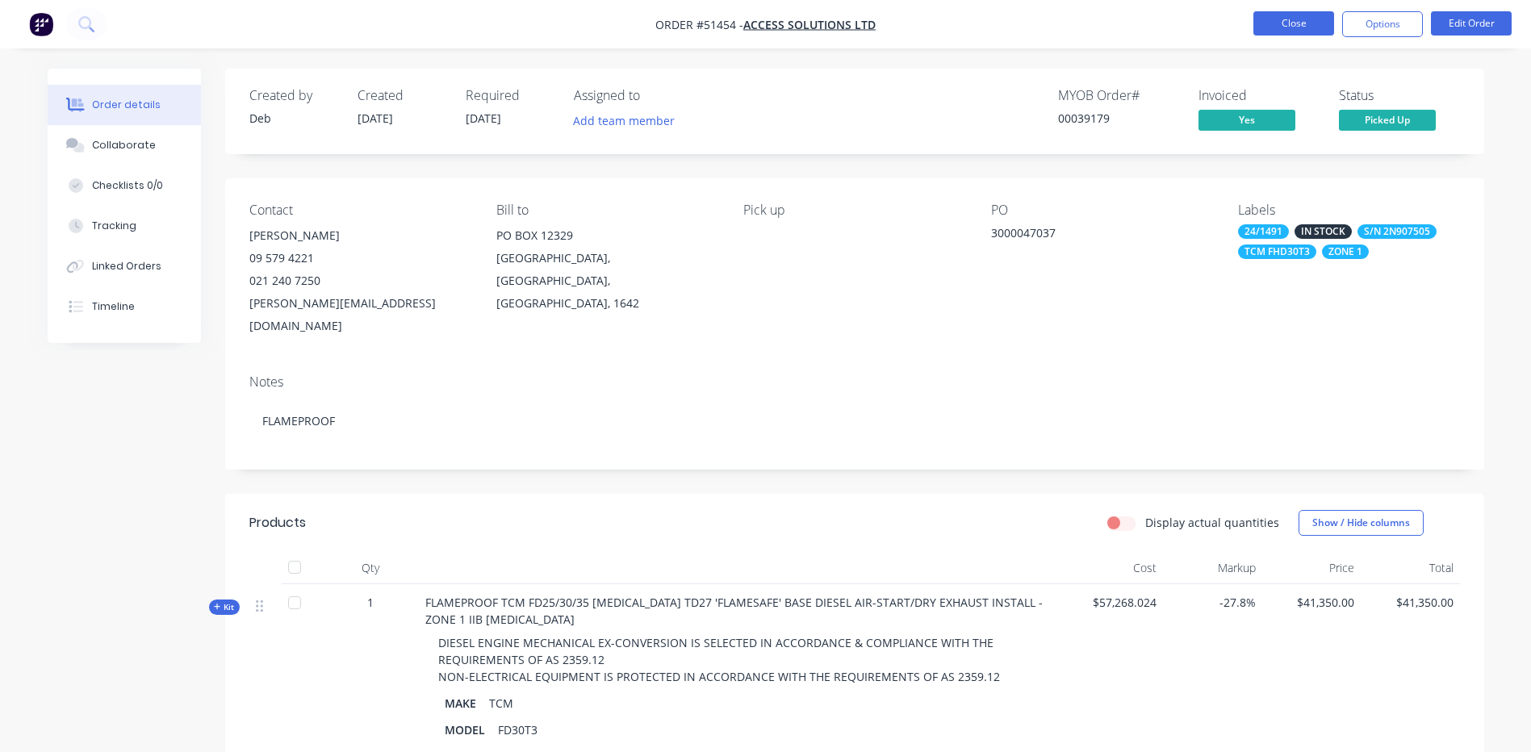
click at [1267, 19] on button "Close" at bounding box center [1293, 23] width 81 height 24
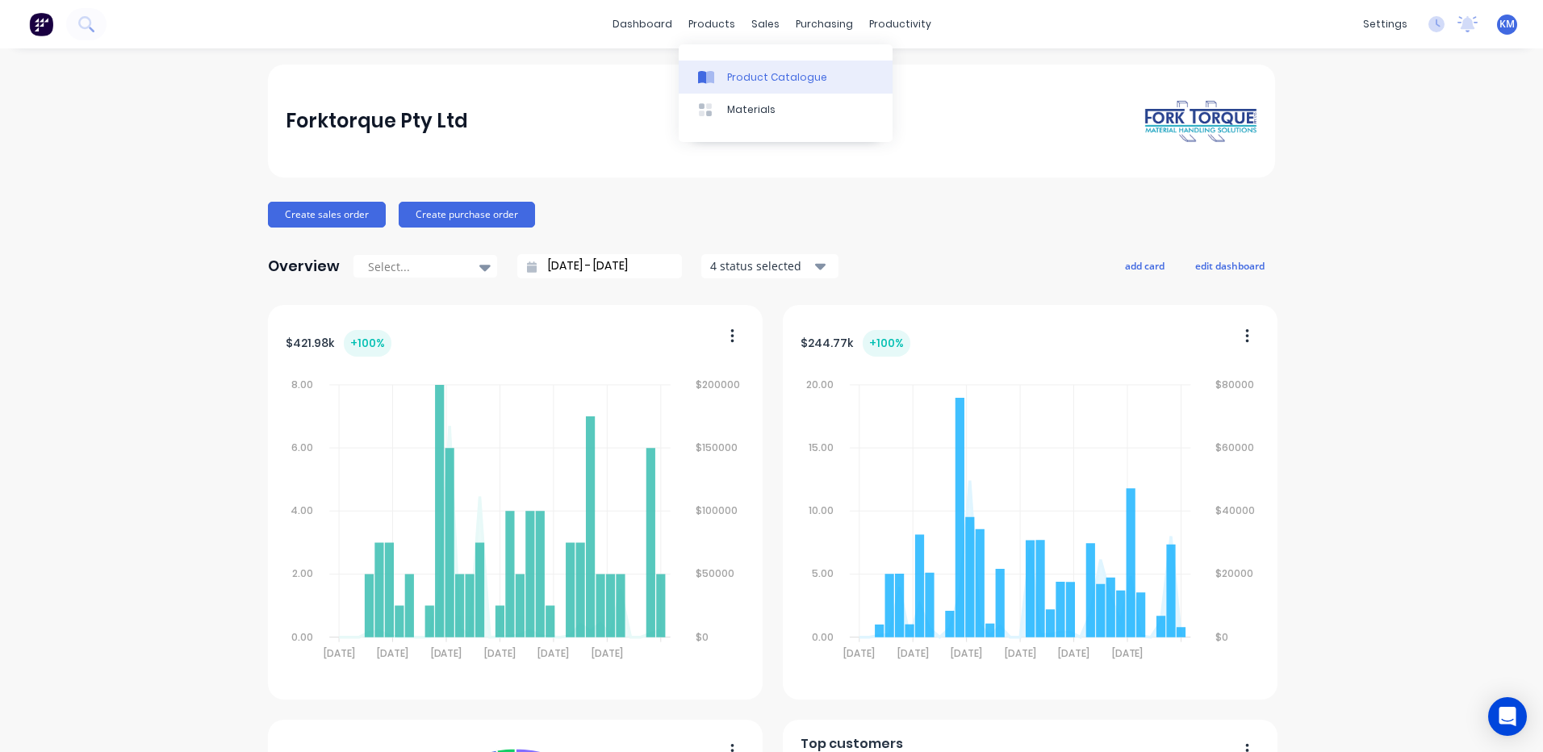
click at [731, 70] on div "Product Catalogue" at bounding box center [777, 77] width 100 height 15
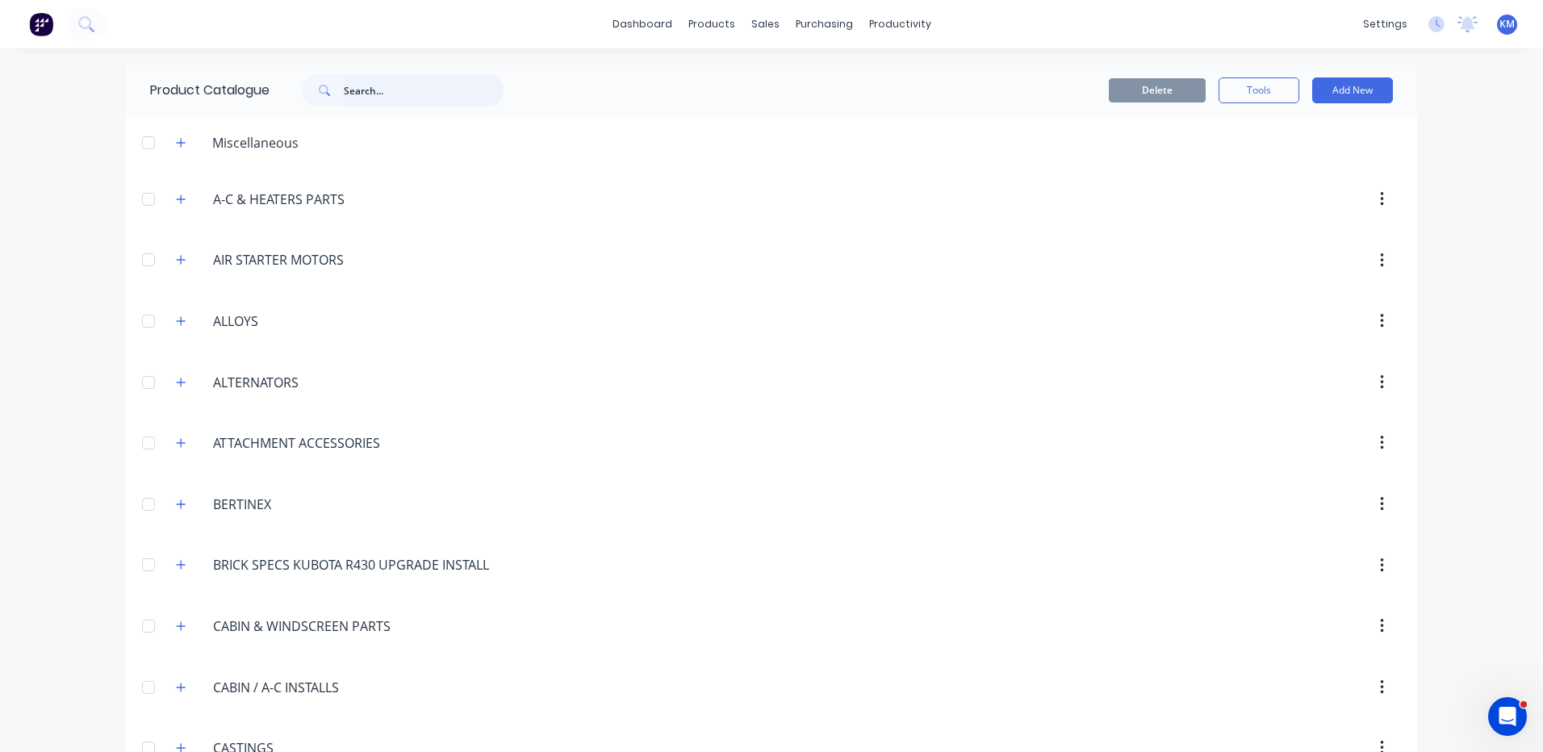
click at [386, 81] on input "text" at bounding box center [424, 90] width 160 height 32
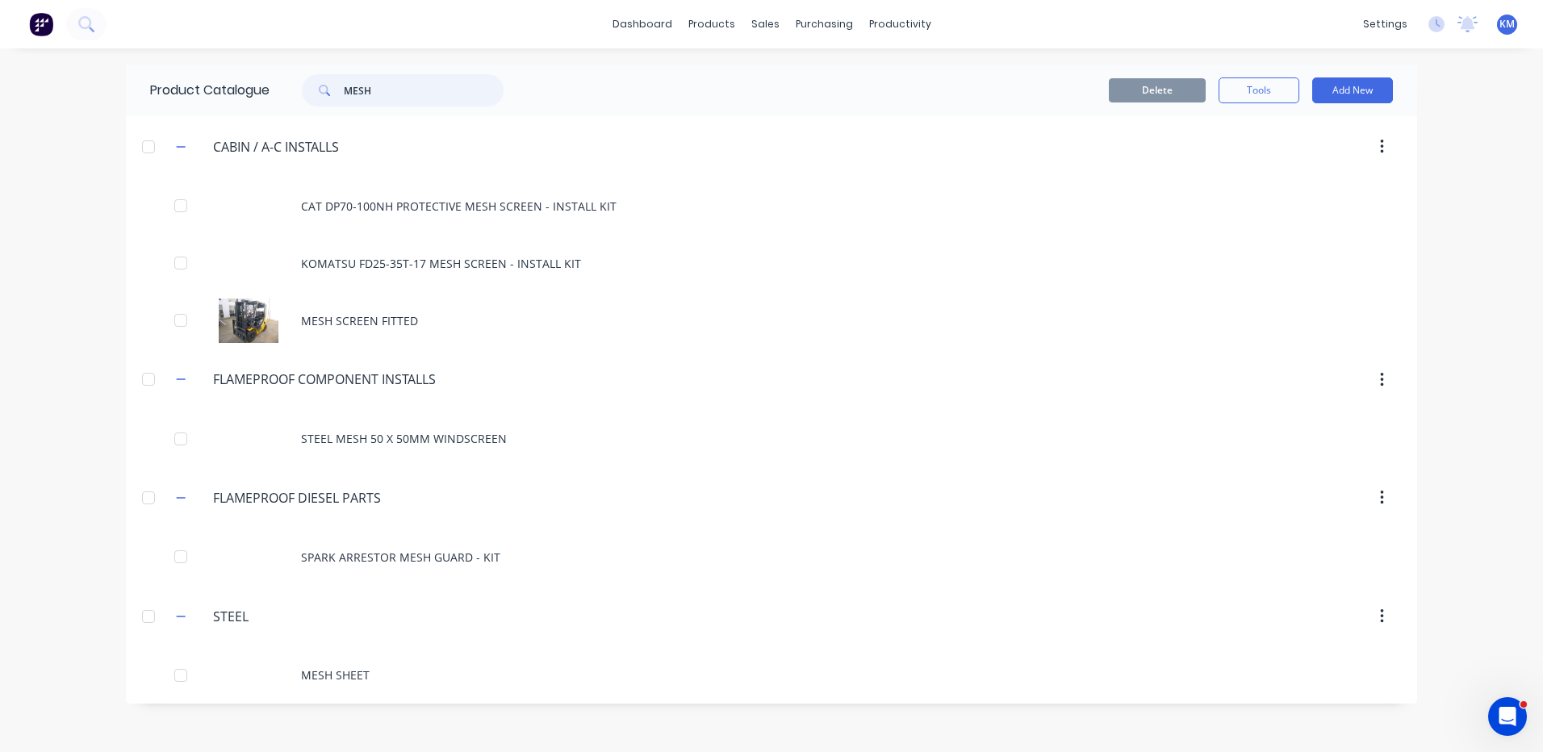
type input "MESH"
click at [1332, 83] on button "Add New" at bounding box center [1352, 90] width 81 height 26
click at [1325, 173] on div "Product" at bounding box center [1316, 164] width 124 height 23
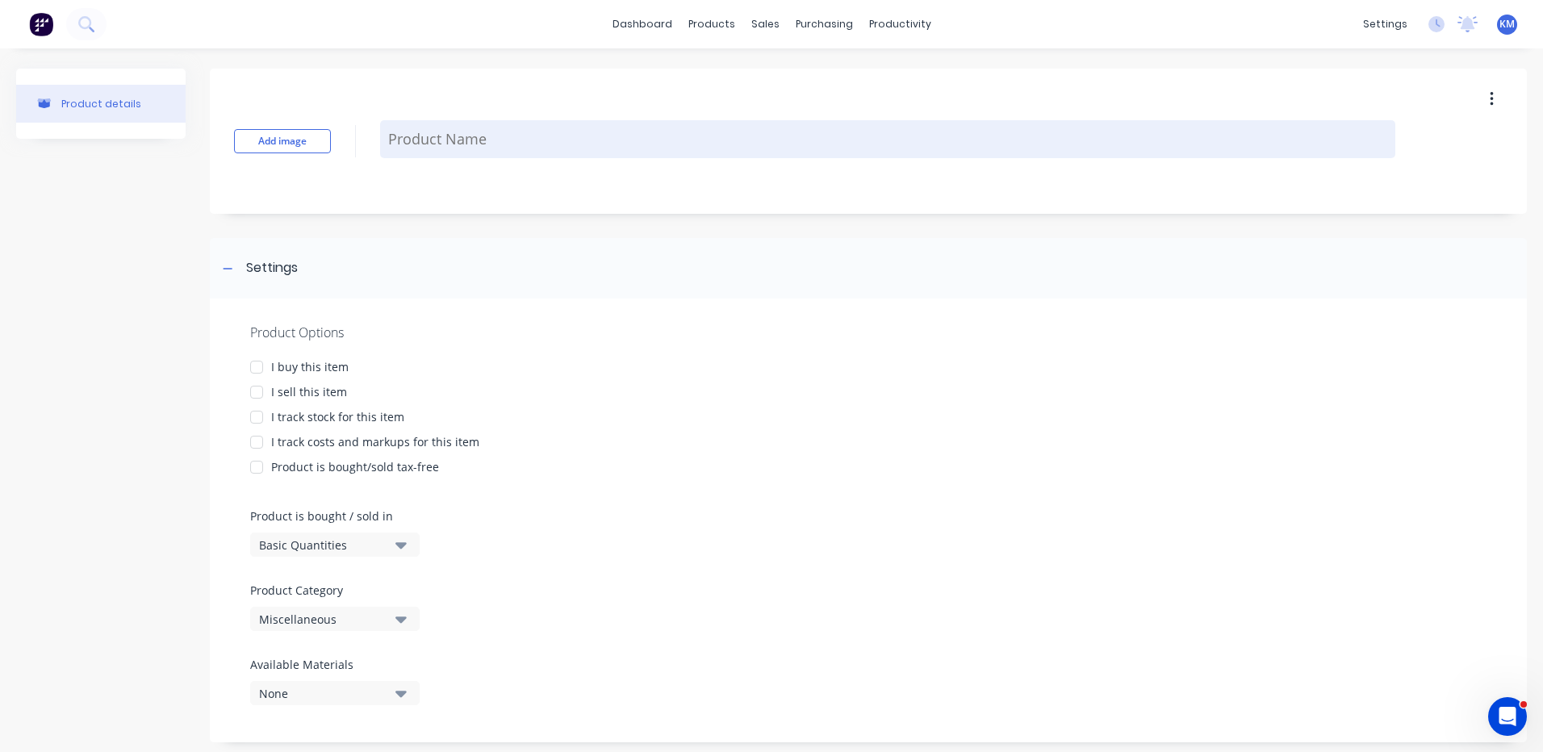
click at [540, 135] on textarea at bounding box center [887, 139] width 1015 height 38
type textarea "x"
type textarea "S"
type textarea "x"
type textarea "SP"
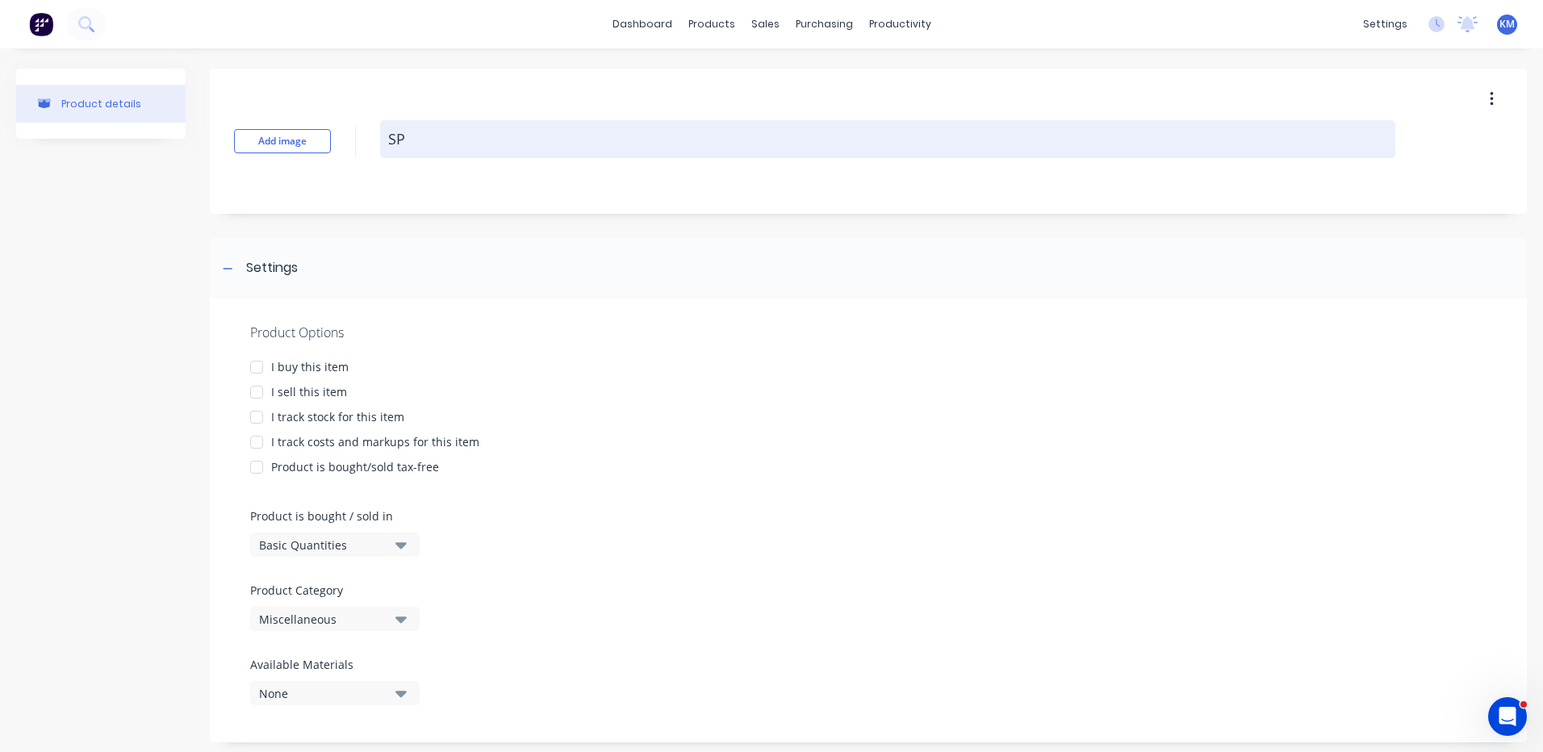
type textarea "x"
type textarea "SPA"
type textarea "x"
type textarea "SPAR"
type textarea "x"
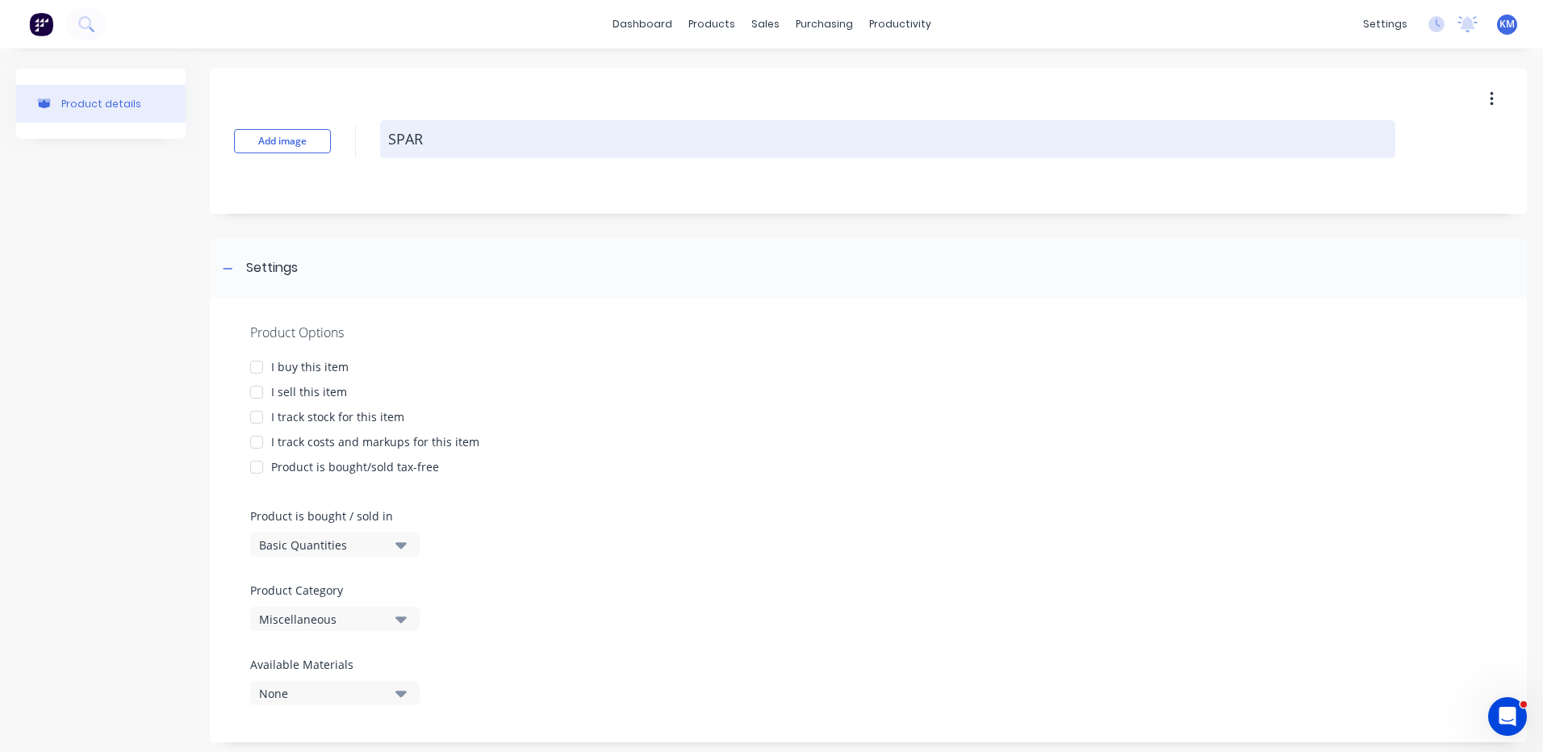
type textarea "SPARK"
type textarea "x"
type textarea "SPARK"
type textarea "x"
type textarea "SPARK A"
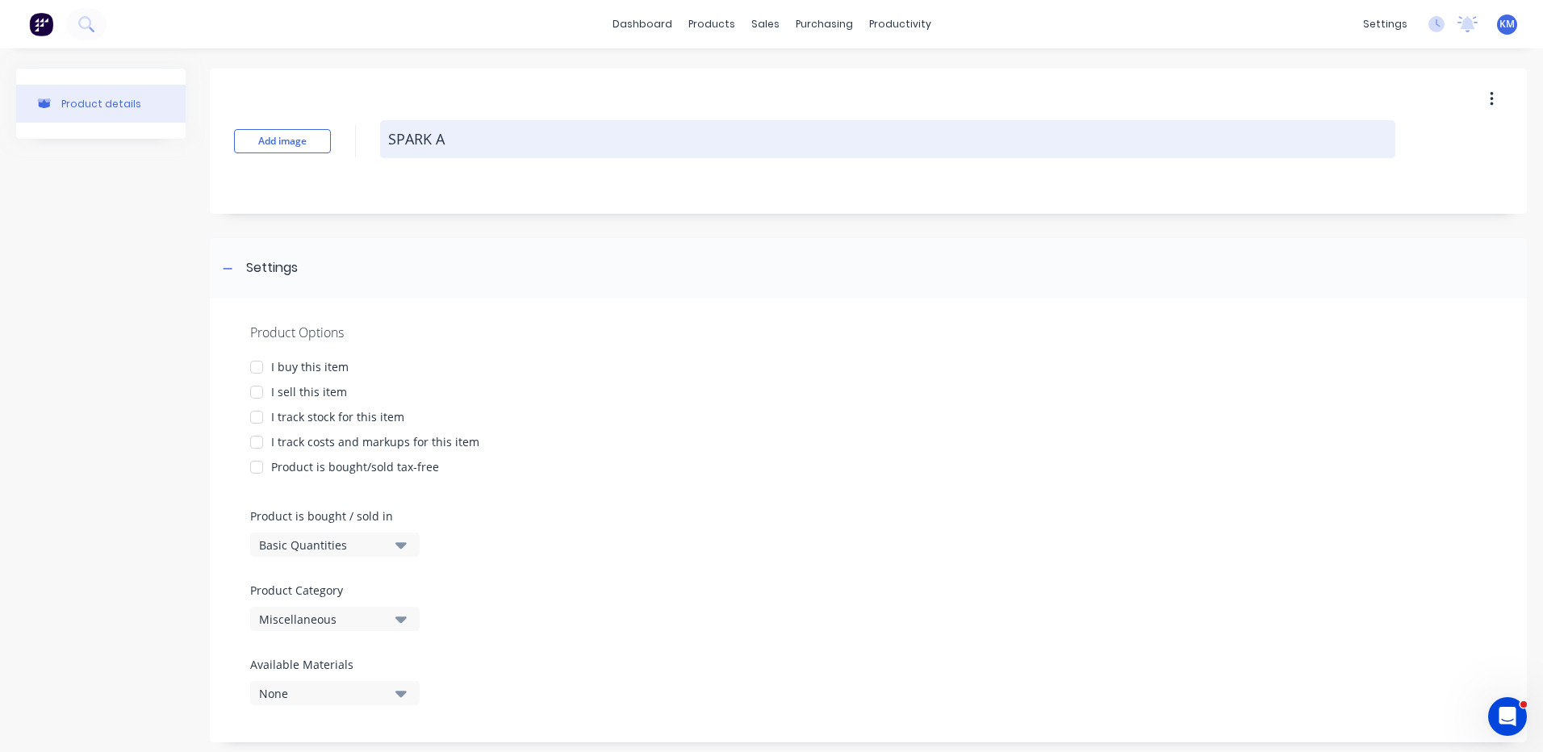
type textarea "x"
type textarea "SPARK AR"
type textarea "x"
type textarea "SPARK ARR"
type textarea "x"
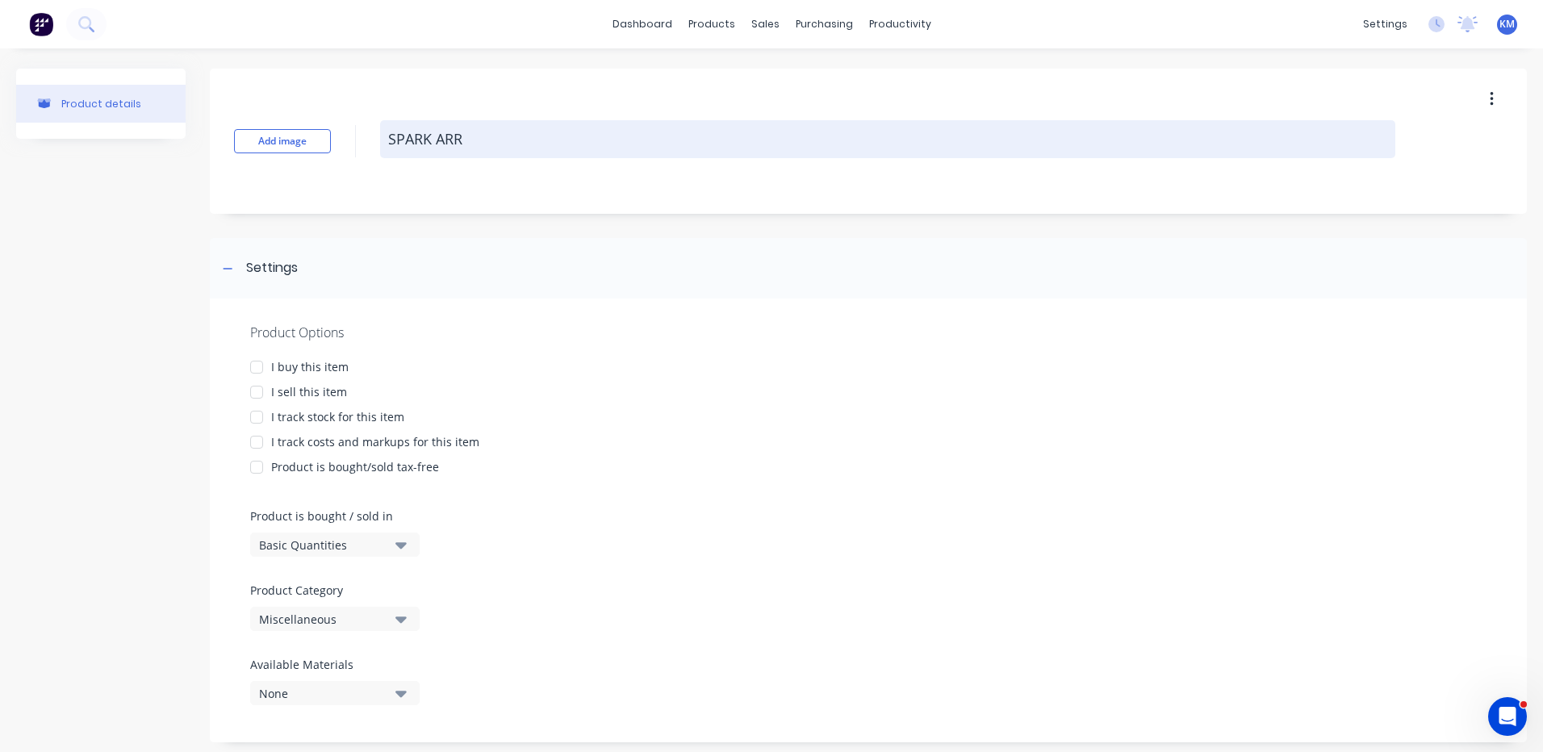
type textarea "SPARK ARRE"
type textarea "x"
type textarea "SPARK ARRES"
type textarea "x"
type textarea "SPARK ARREST"
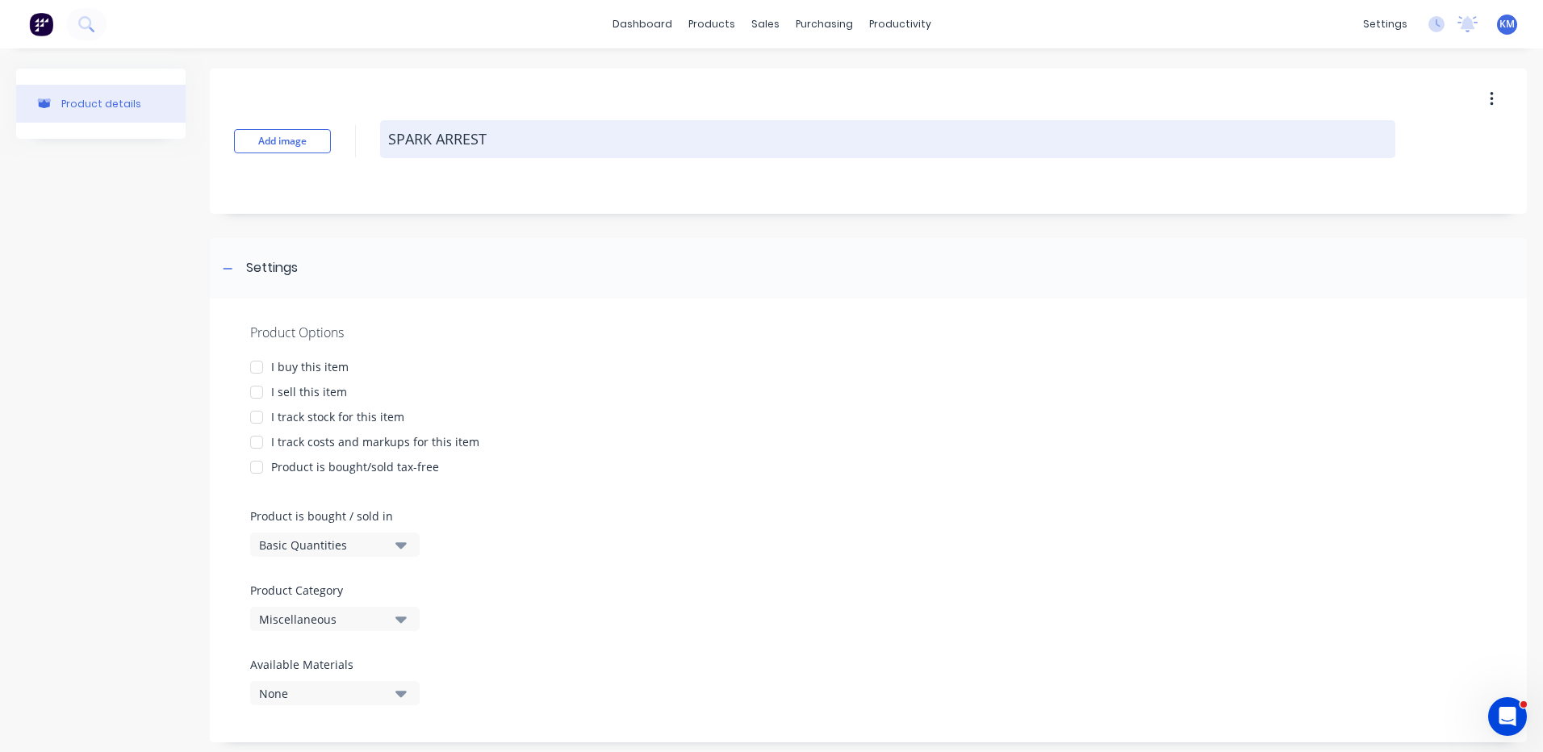
type textarea "x"
type textarea "SPARK ARRESTO"
type textarea "x"
type textarea "SPARK ARRESTOR"
type textarea "x"
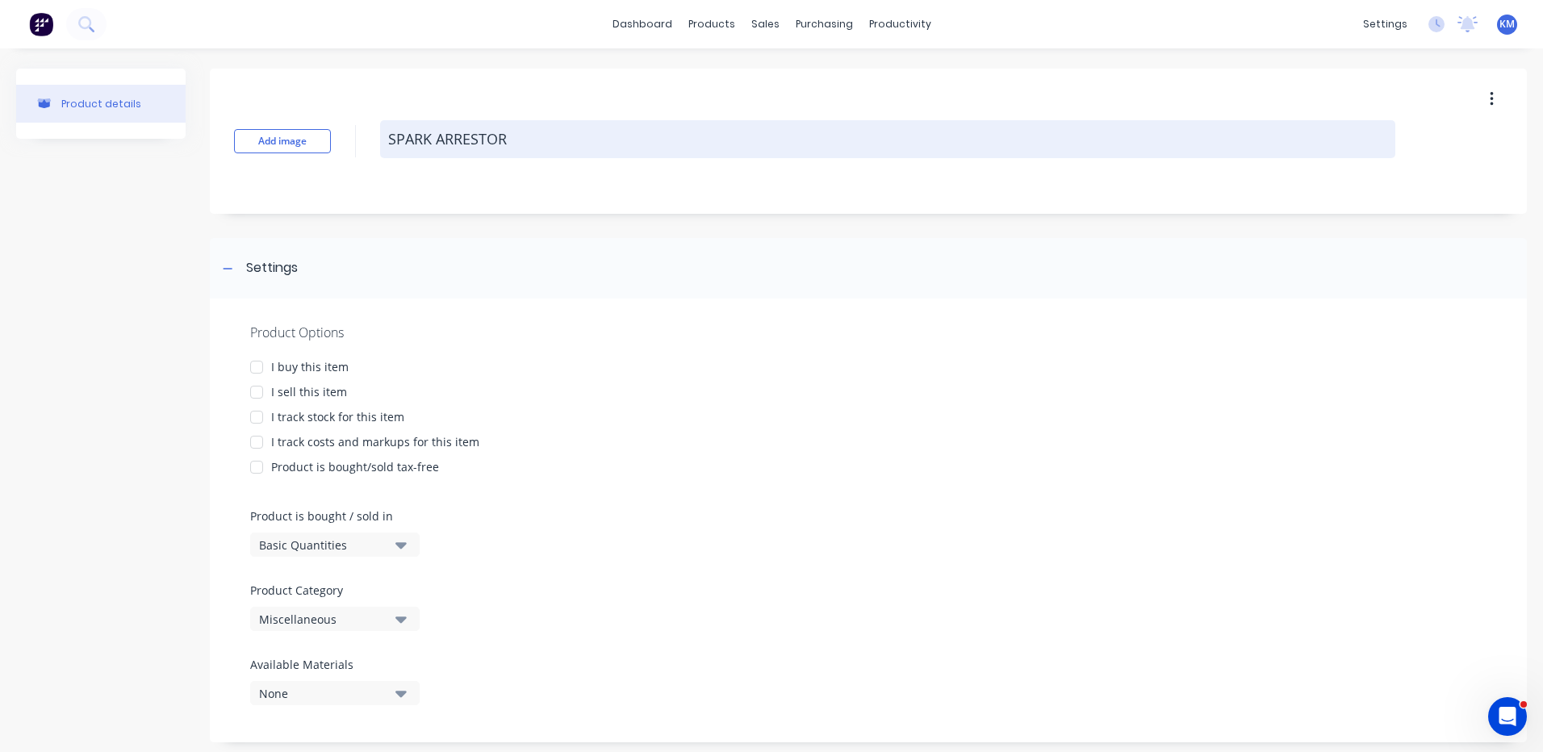
type textarea "SPARK ARRESTOR"
type textarea "x"
type textarea "SPARK ARRESTOR ME"
type textarea "x"
type textarea "SPARK ARRESTOR MES"
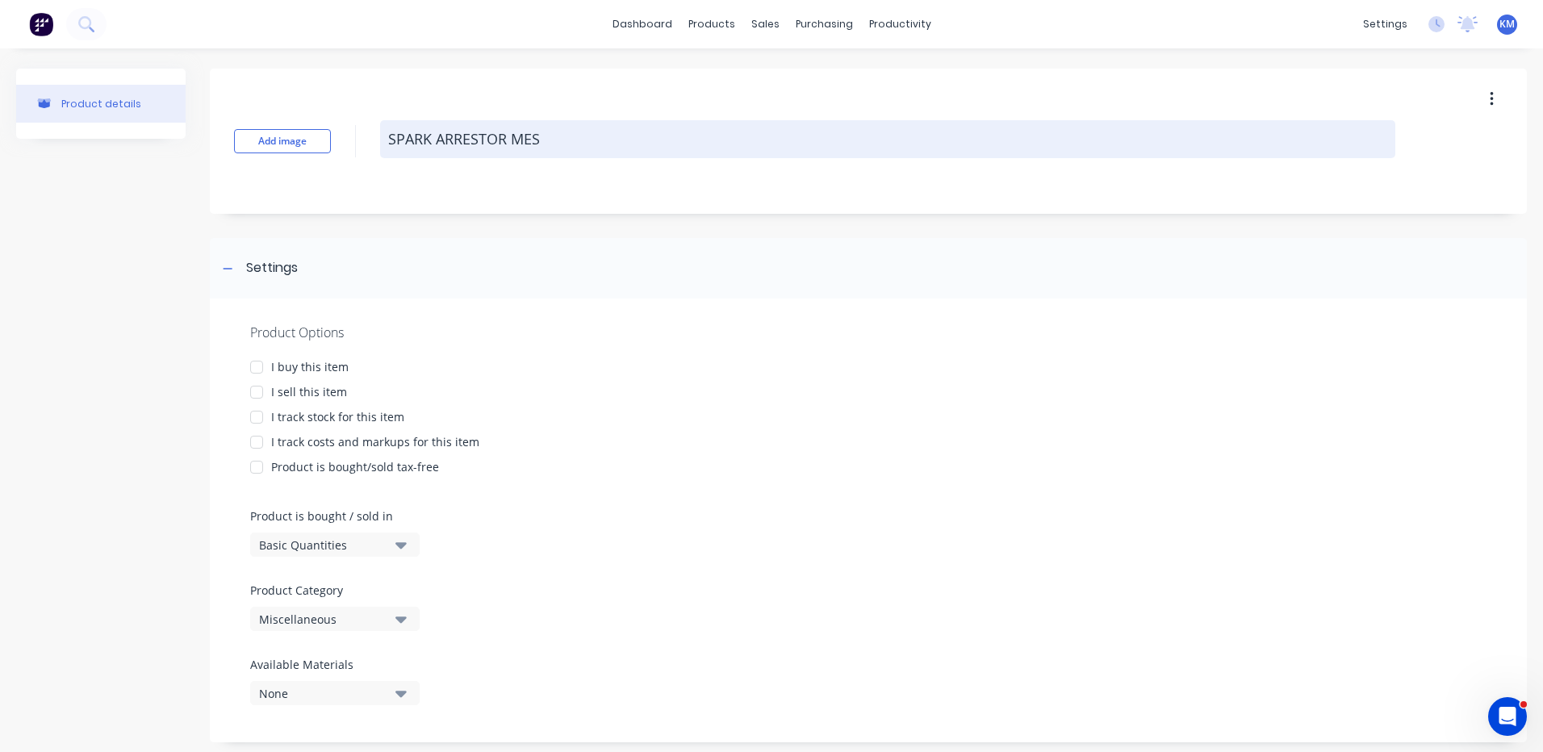
type textarea "x"
type textarea "SPARK ARRESTOR MESH"
type textarea "x"
type textarea "SPARK ARRESTOR MESH"
type textarea "x"
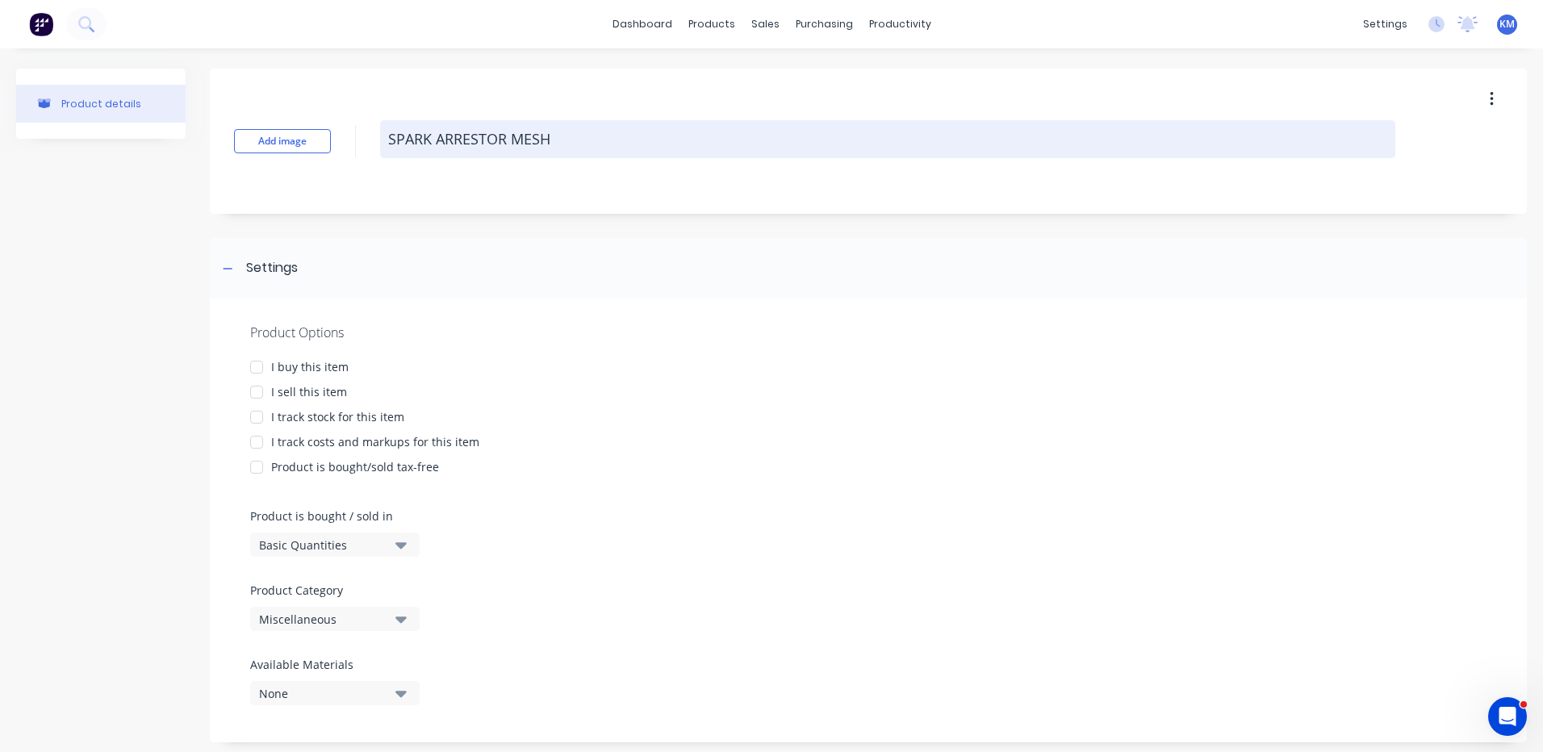
type textarea "SPARK ARRESTOR MESH G"
type textarea "x"
type textarea "SPARK ARRESTOR MESH GU"
type textarea "x"
type textarea "SPARK ARRESTOR MESH GUA"
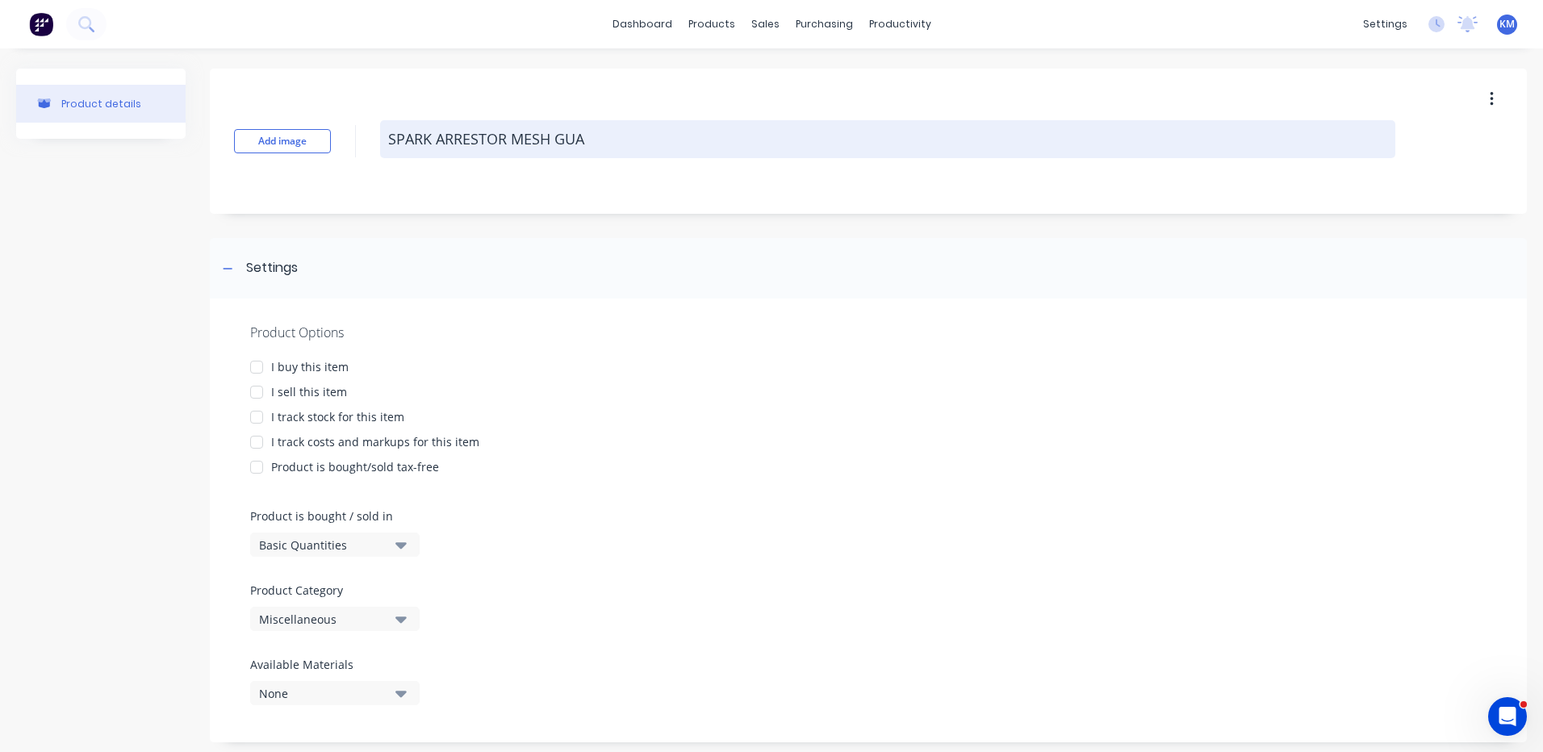
type textarea "x"
type textarea "SPARK ARRESTOR MESH GUAR"
type textarea "x"
type textarea "SPARK ARRESTOR MESH GUARD"
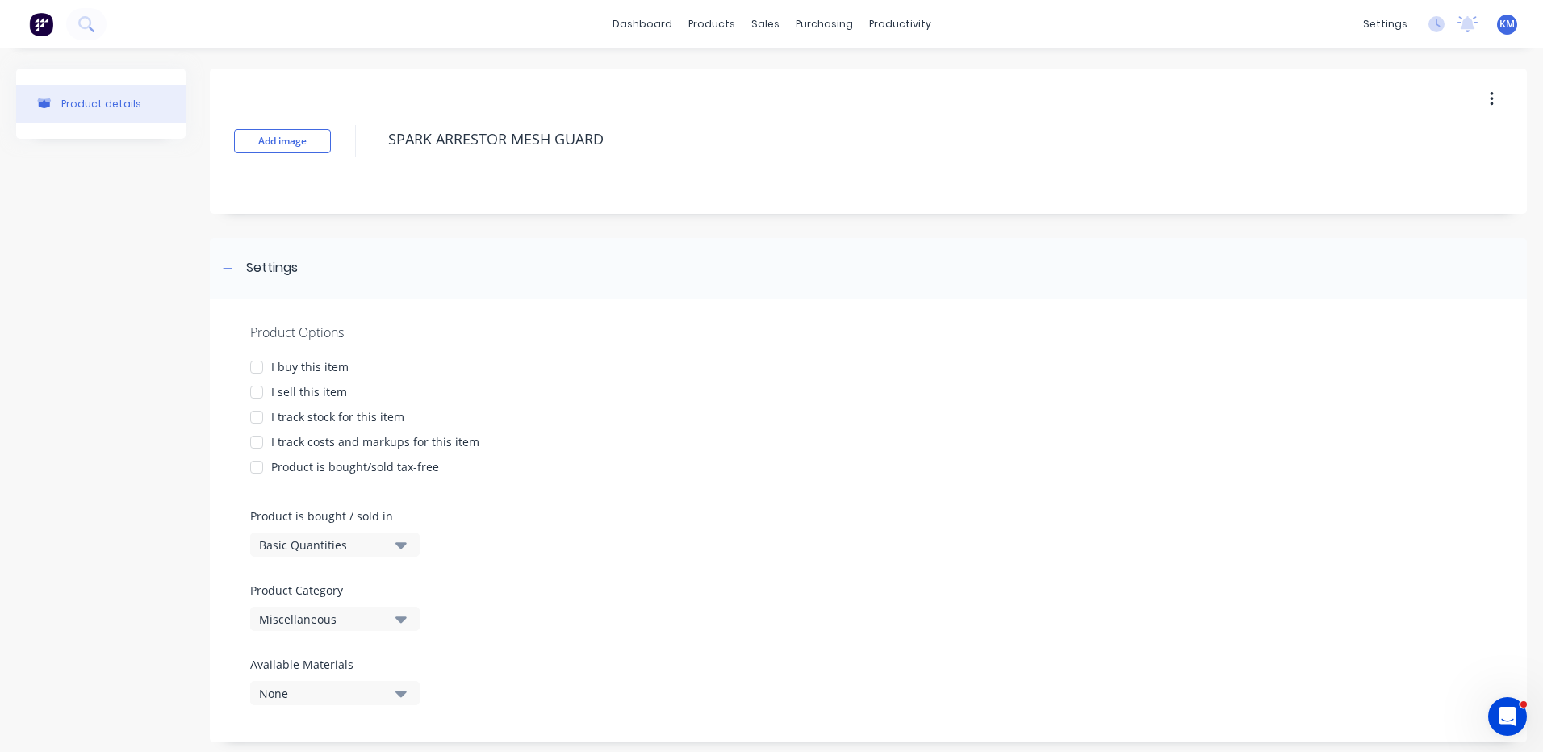
click at [258, 366] on div at bounding box center [256, 367] width 32 height 32
click at [264, 388] on div at bounding box center [256, 392] width 32 height 32
click at [265, 367] on div at bounding box center [256, 367] width 32 height 32
click at [267, 435] on div at bounding box center [256, 442] width 32 height 32
type textarea "x"
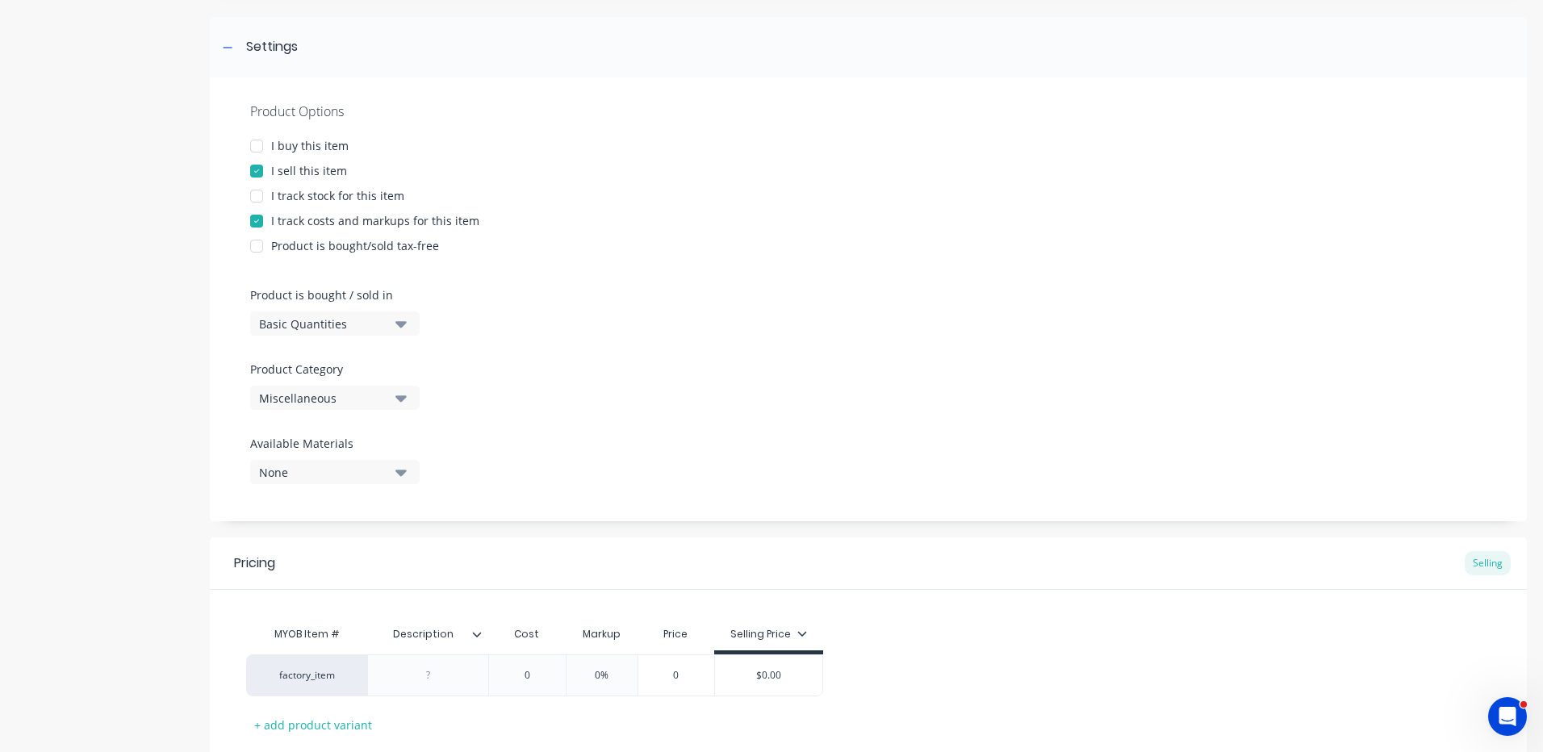
scroll to position [242, 0]
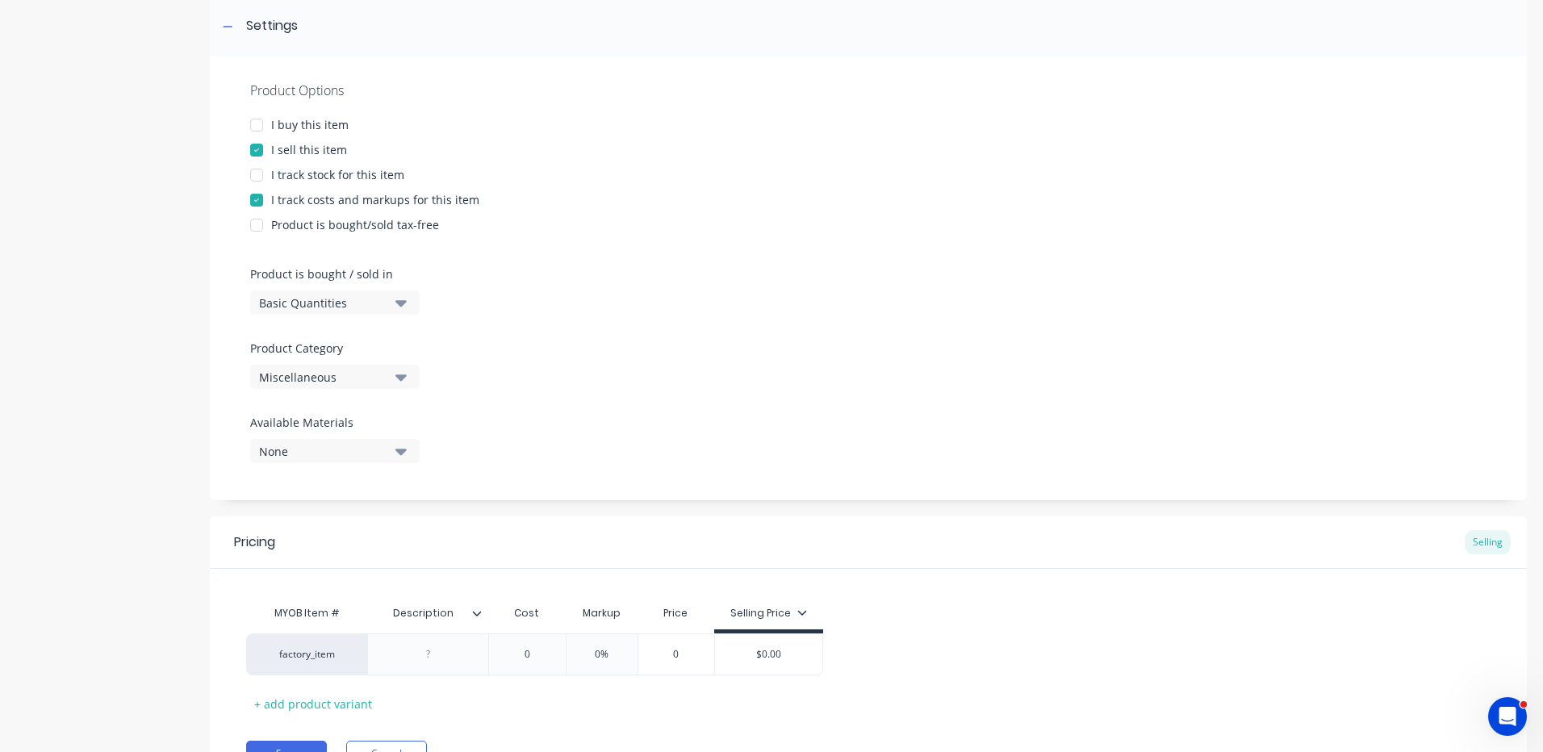
type textarea "SPARK ARRESTOR MESH GUARD"
type textarea "x"
type textarea "SPARK ARRESTOR MESH GUARD"
click at [387, 375] on div "Miscellaneous" at bounding box center [323, 377] width 129 height 17
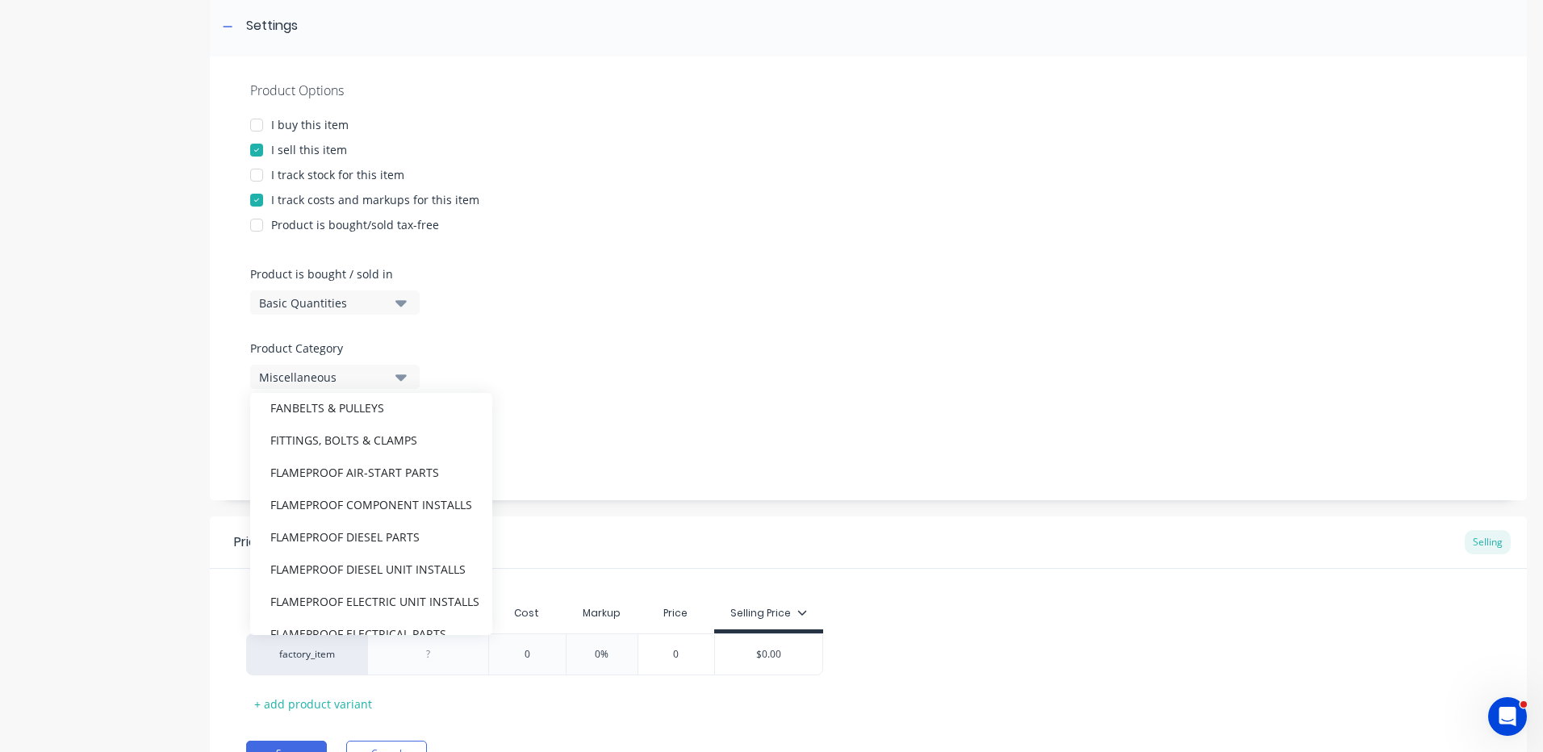
scroll to position [565, 0]
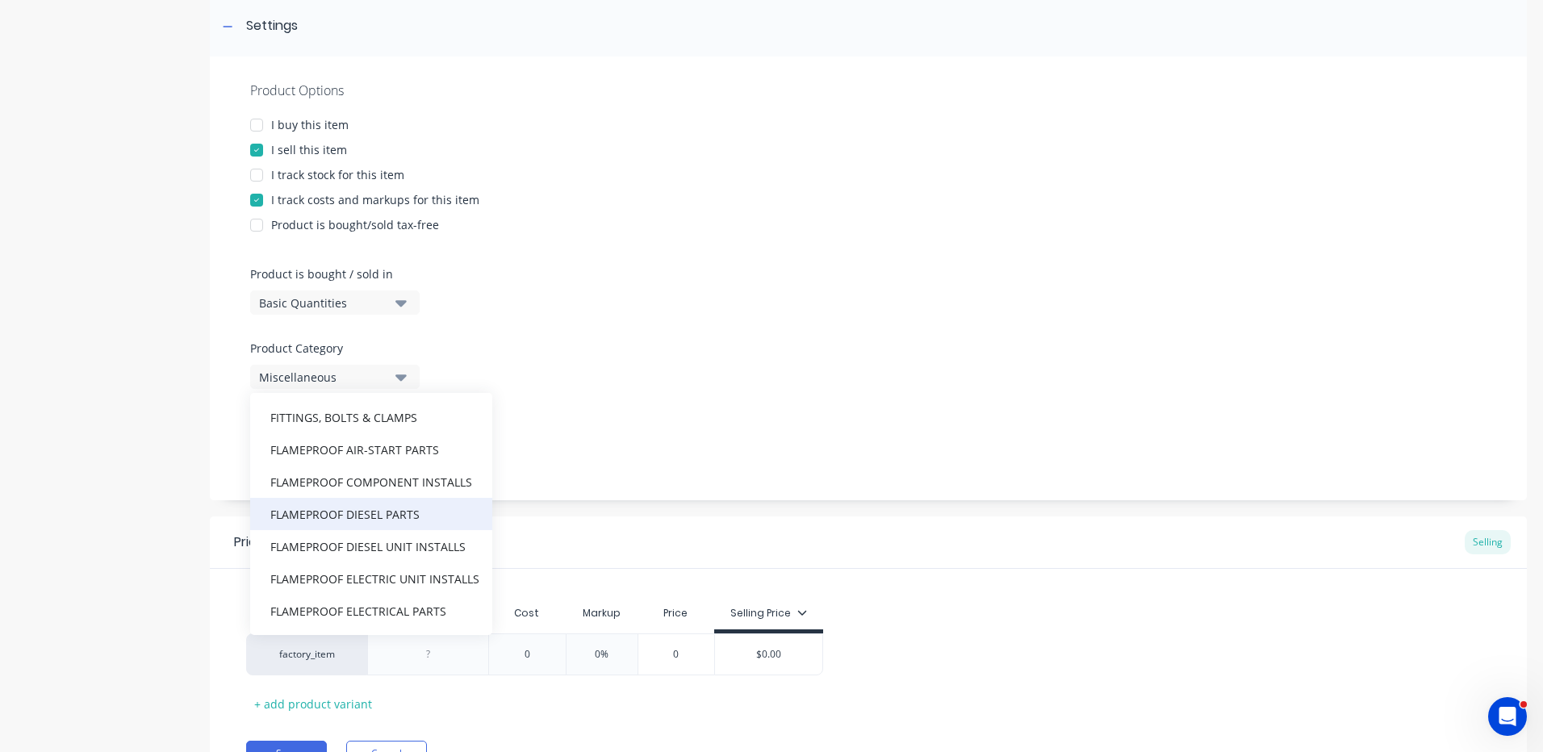
click at [393, 511] on div "FLAMEPROOF DIESEL PARTS" at bounding box center [371, 514] width 242 height 32
type textarea "x"
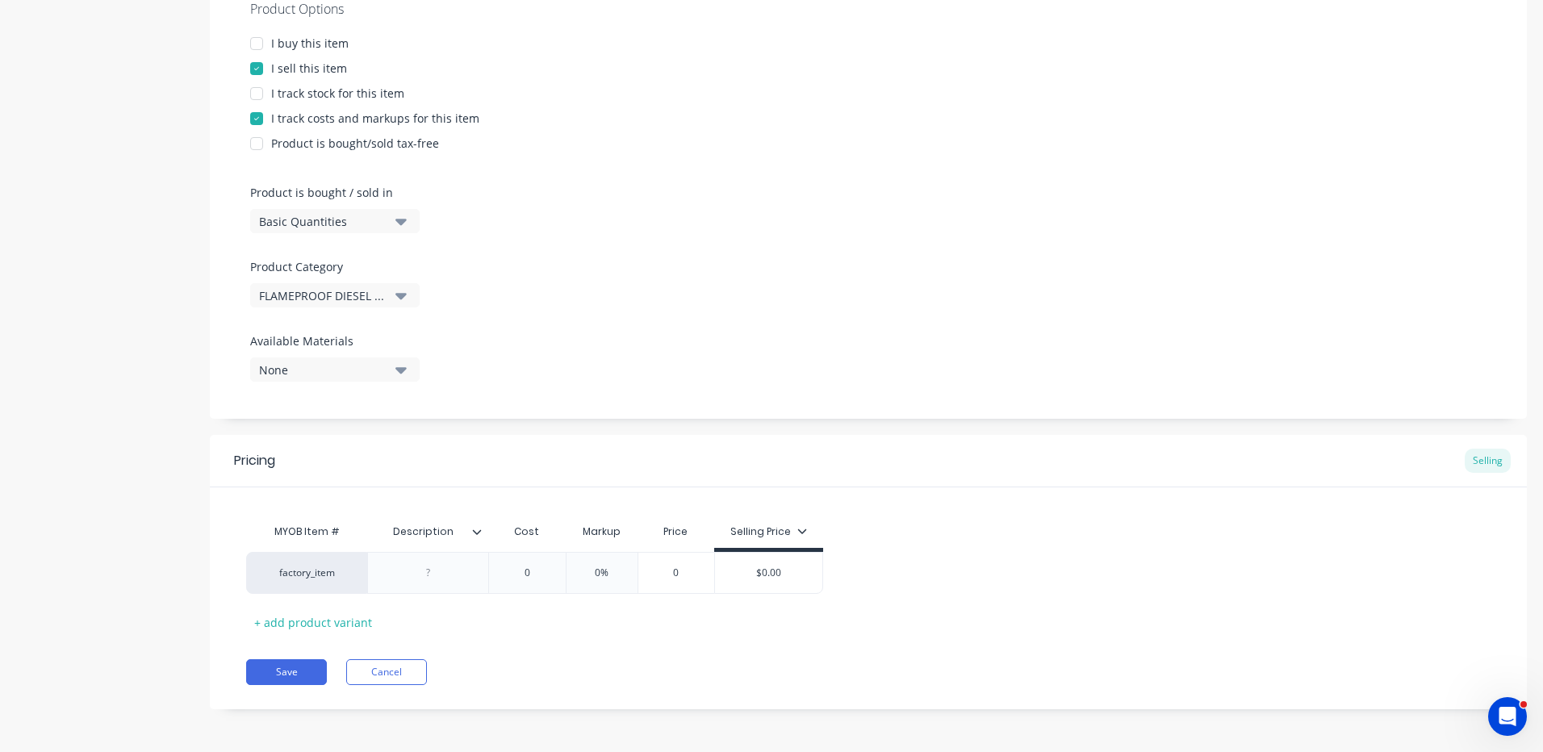
scroll to position [325, 0]
click at [447, 558] on div at bounding box center [427, 571] width 121 height 42
click at [439, 571] on div at bounding box center [428, 571] width 81 height 21
drag, startPoint x: 446, startPoint y: 567, endPoint x: 376, endPoint y: 554, distance: 71.5
click at [376, 554] on div "MESH" at bounding box center [427, 571] width 121 height 42
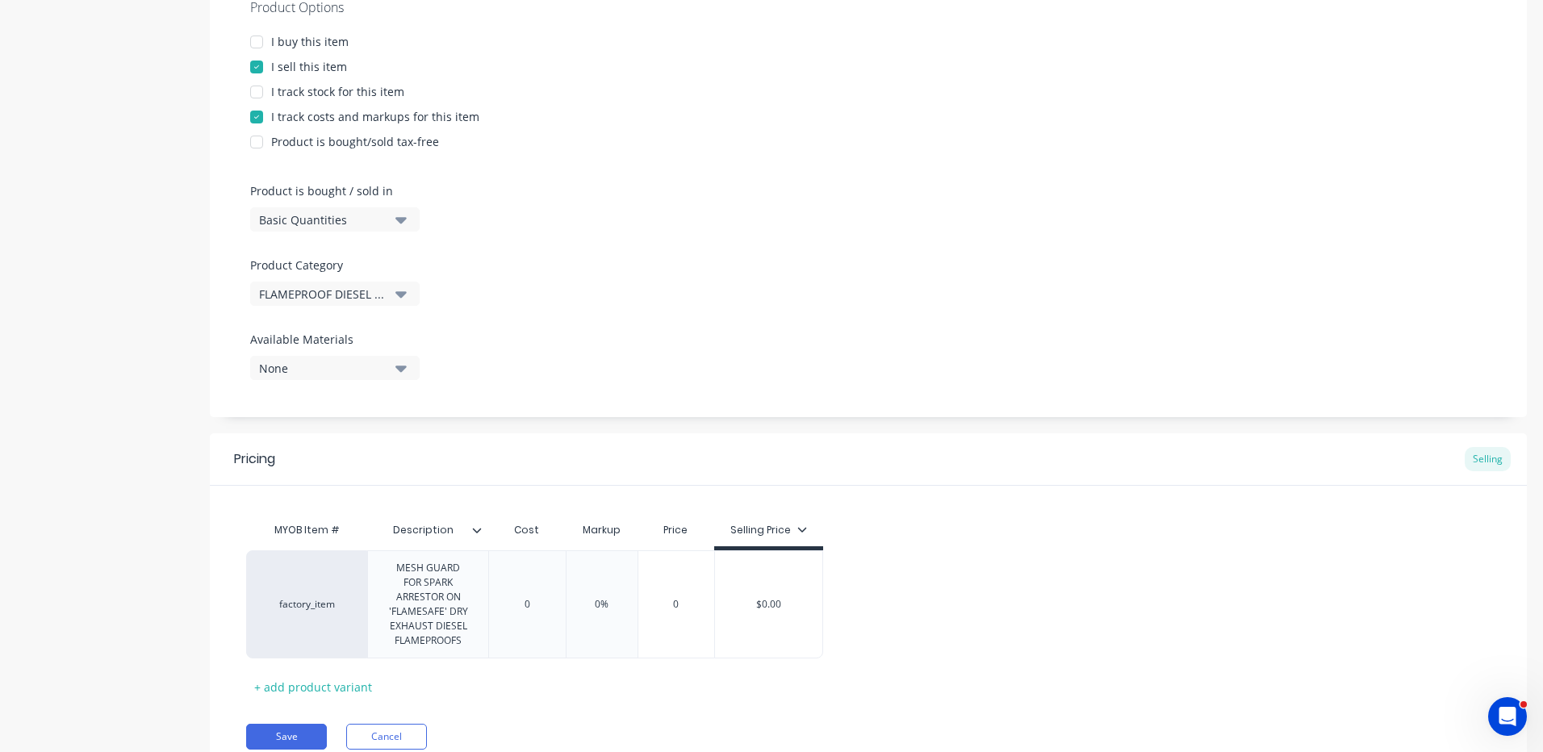
type textarea "x"
click at [588, 478] on div "Pricing Selling" at bounding box center [868, 459] width 1317 height 52
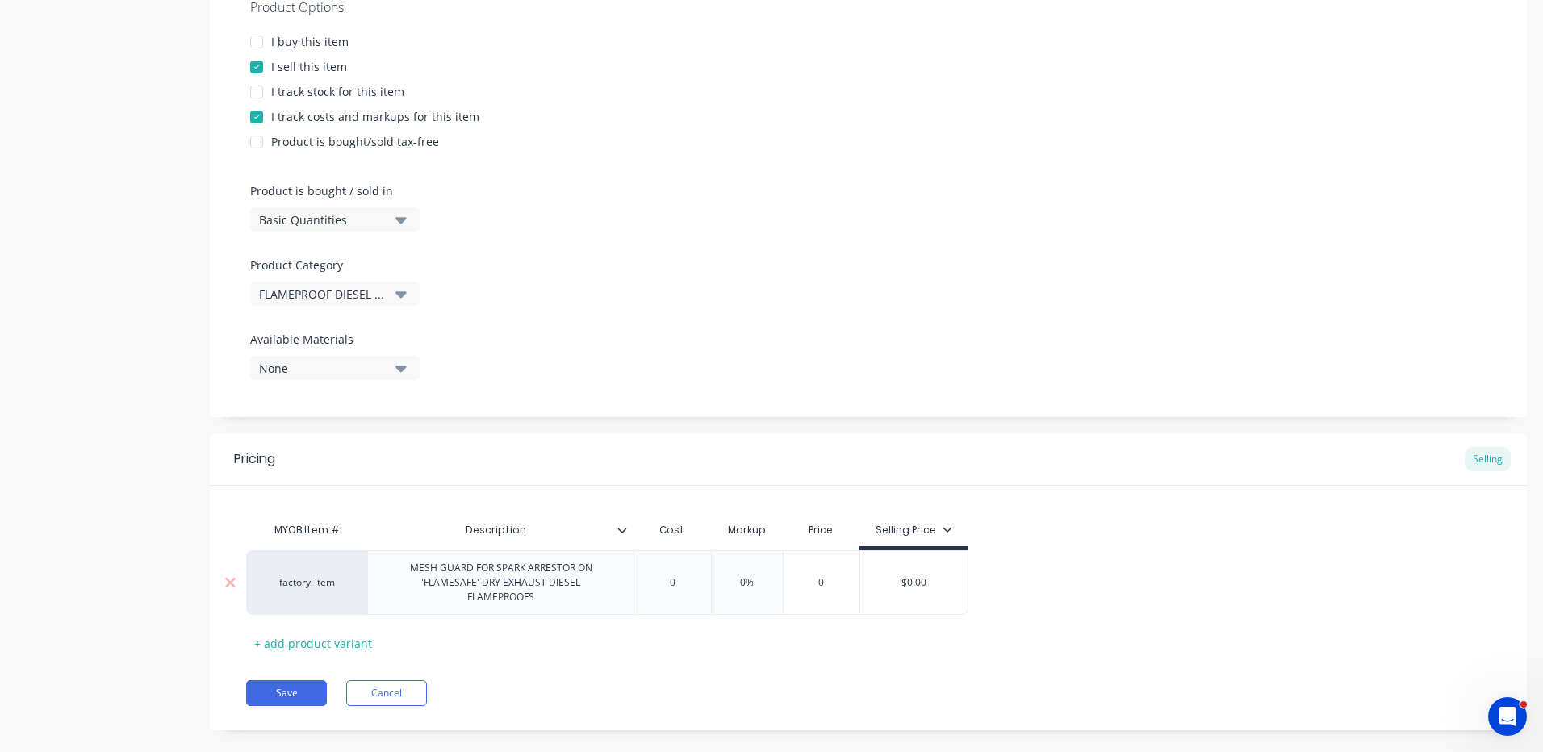
type input "0"
click at [682, 575] on input "0" at bounding box center [672, 582] width 81 height 15
type textarea "x"
type input "3"
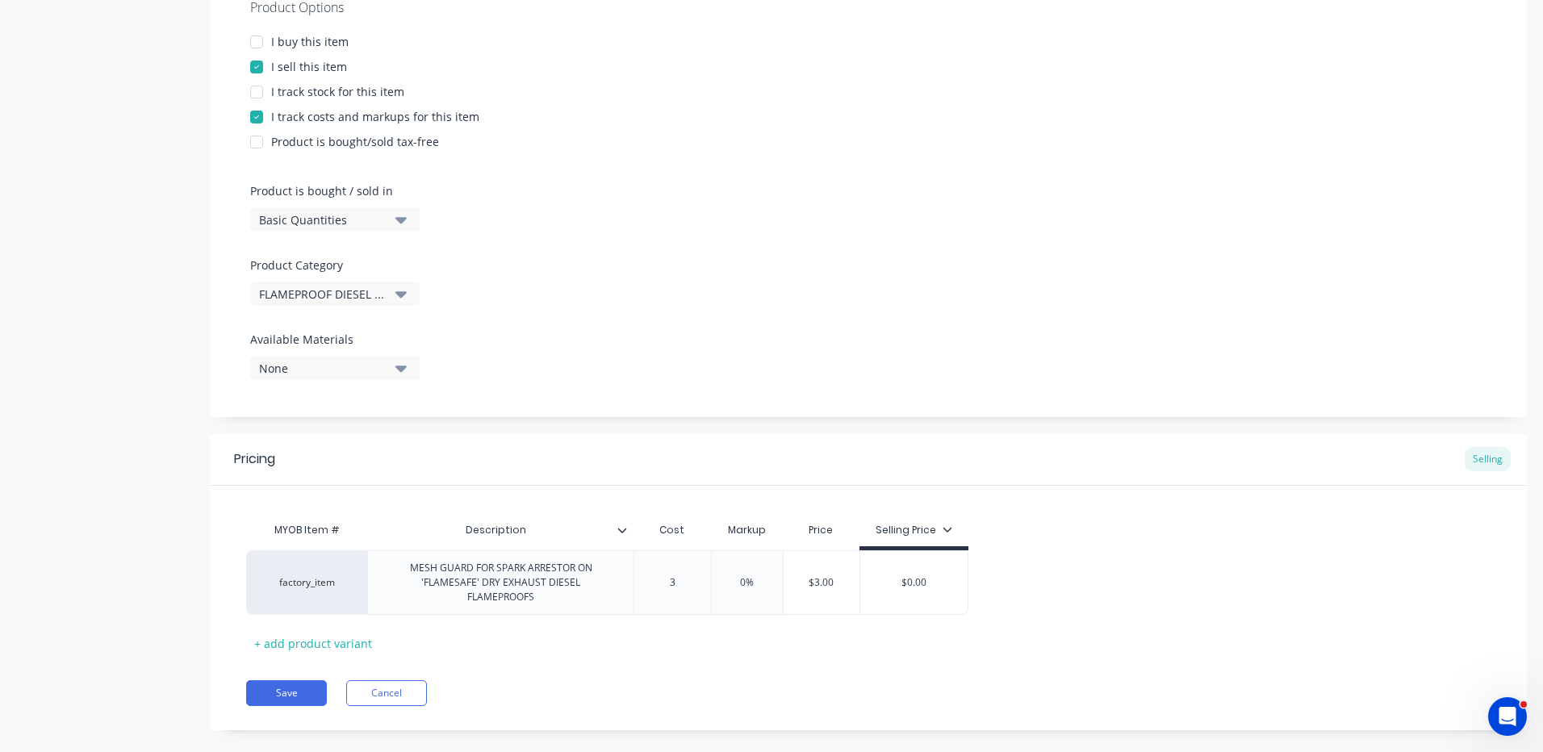
type textarea "x"
type input "39"
type textarea "x"
type input "395."
type textarea "x"
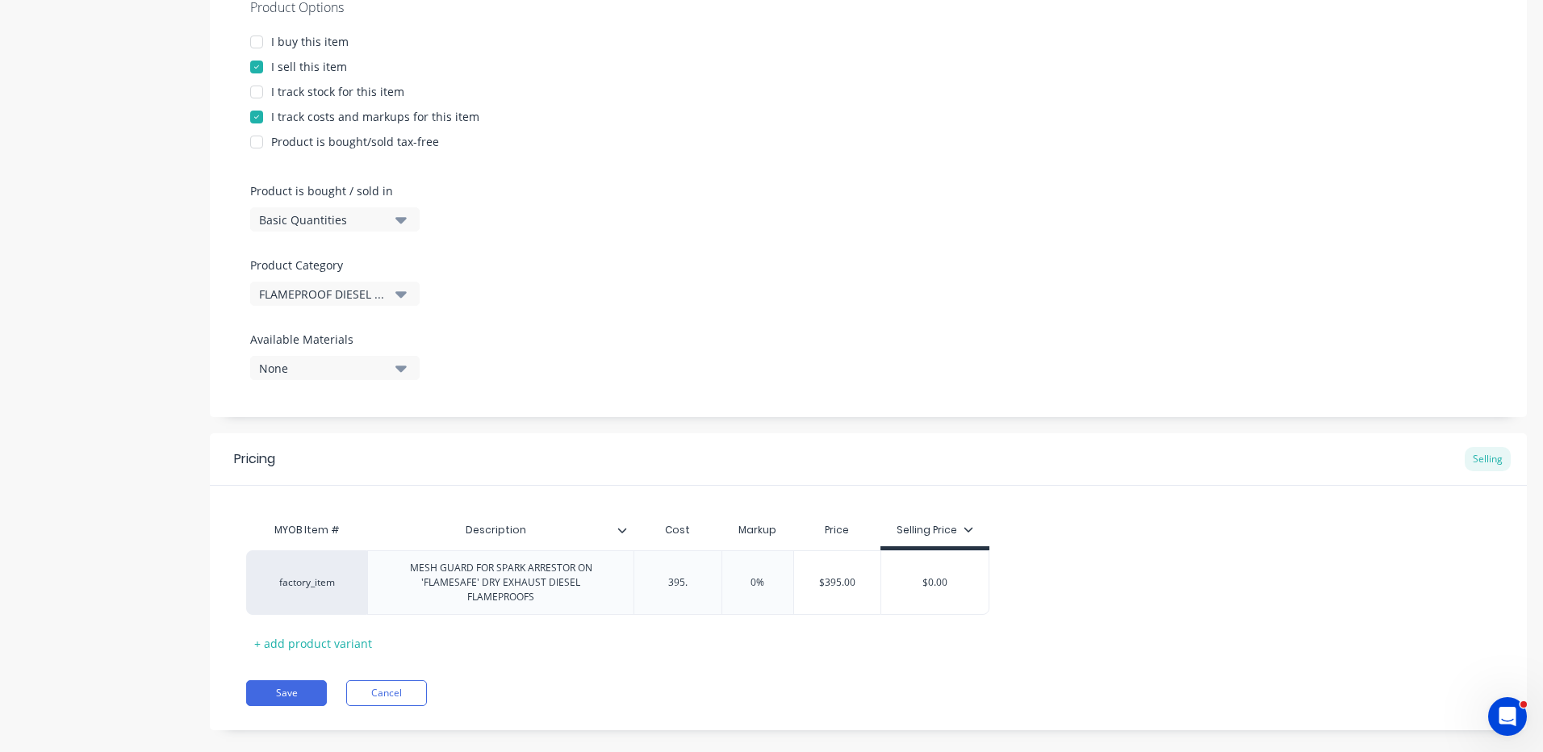
type input "395.6"
type textarea "x"
type input "395.66"
type textarea "x"
type input "395.664"
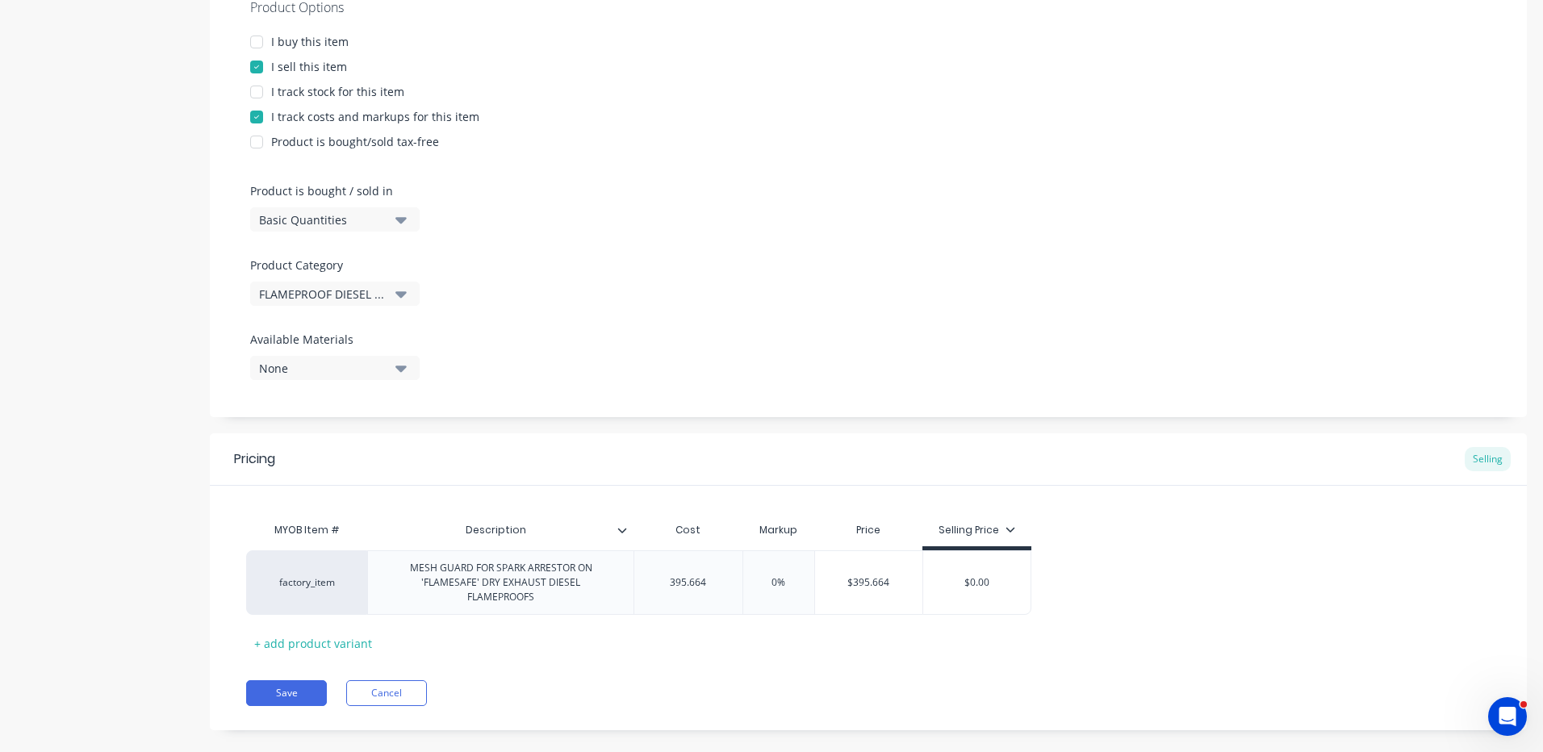
type input "0%"
type input "$395.664"
type textarea "x"
type input "$395.6645"
type textarea "x"
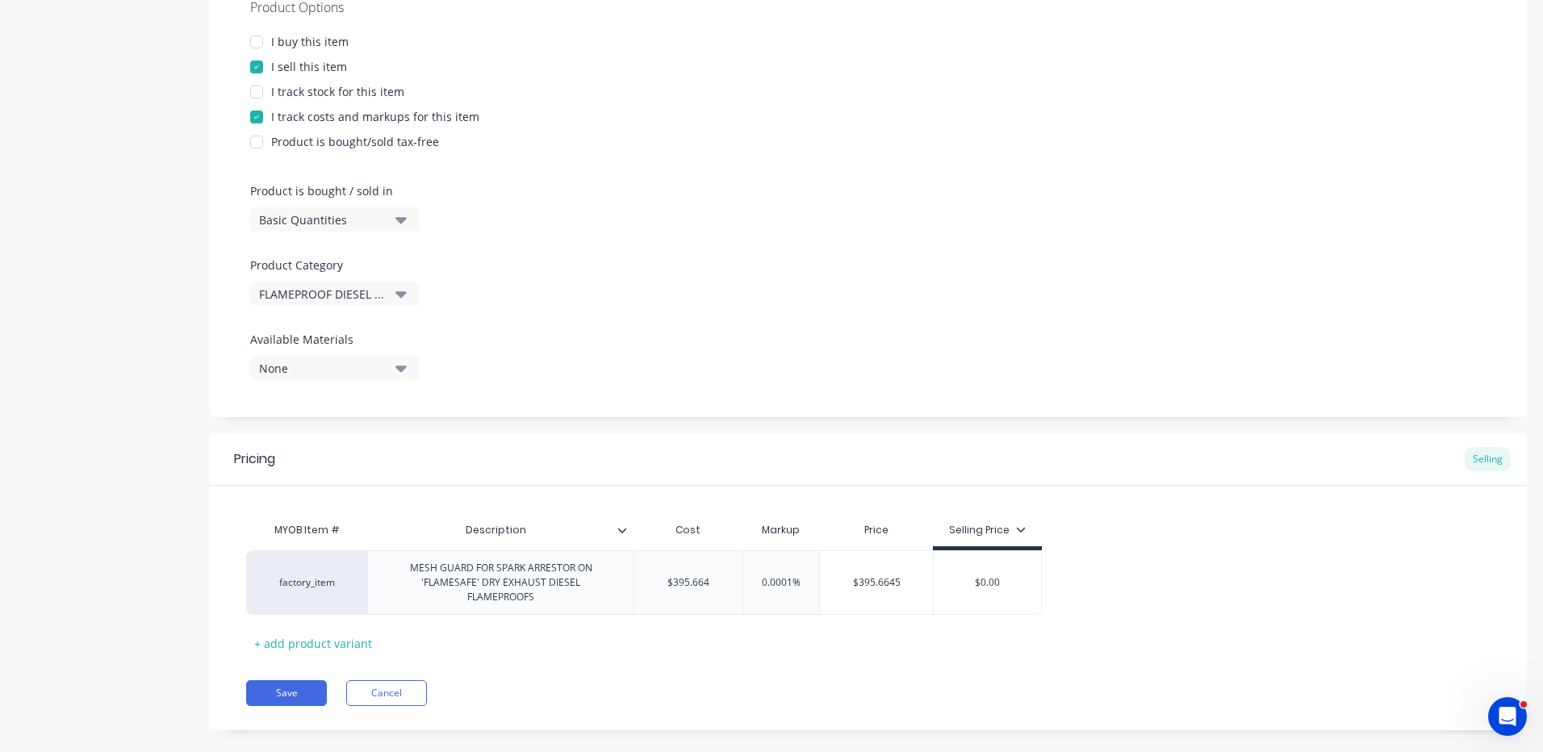
type input "$395.66457"
type textarea "x"
type input "$395.6645"
type textarea "x"
type input "$395.664"
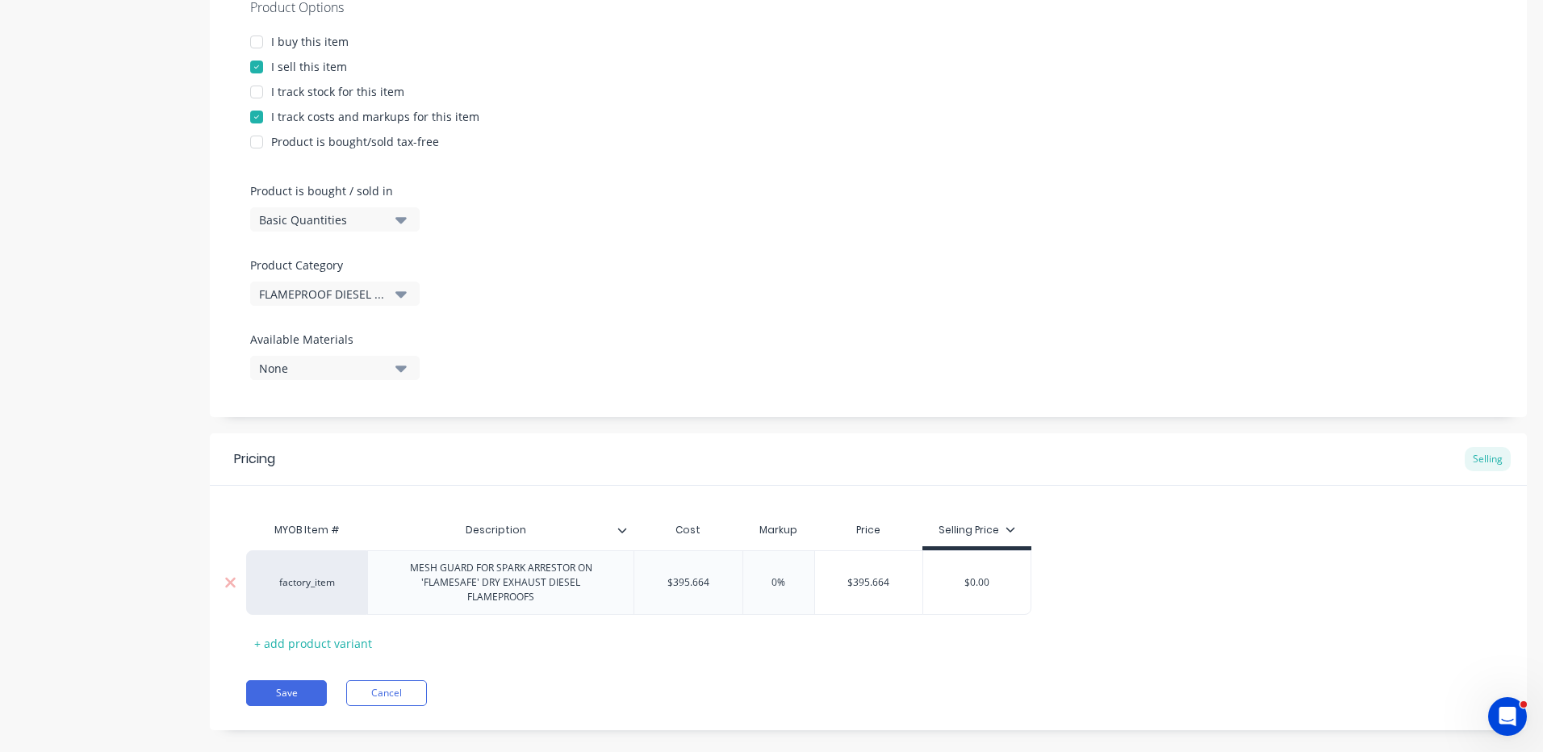
click at [784, 575] on input "0%" at bounding box center [778, 582] width 81 height 15
type input "%"
type textarea "x"
type input "5%"
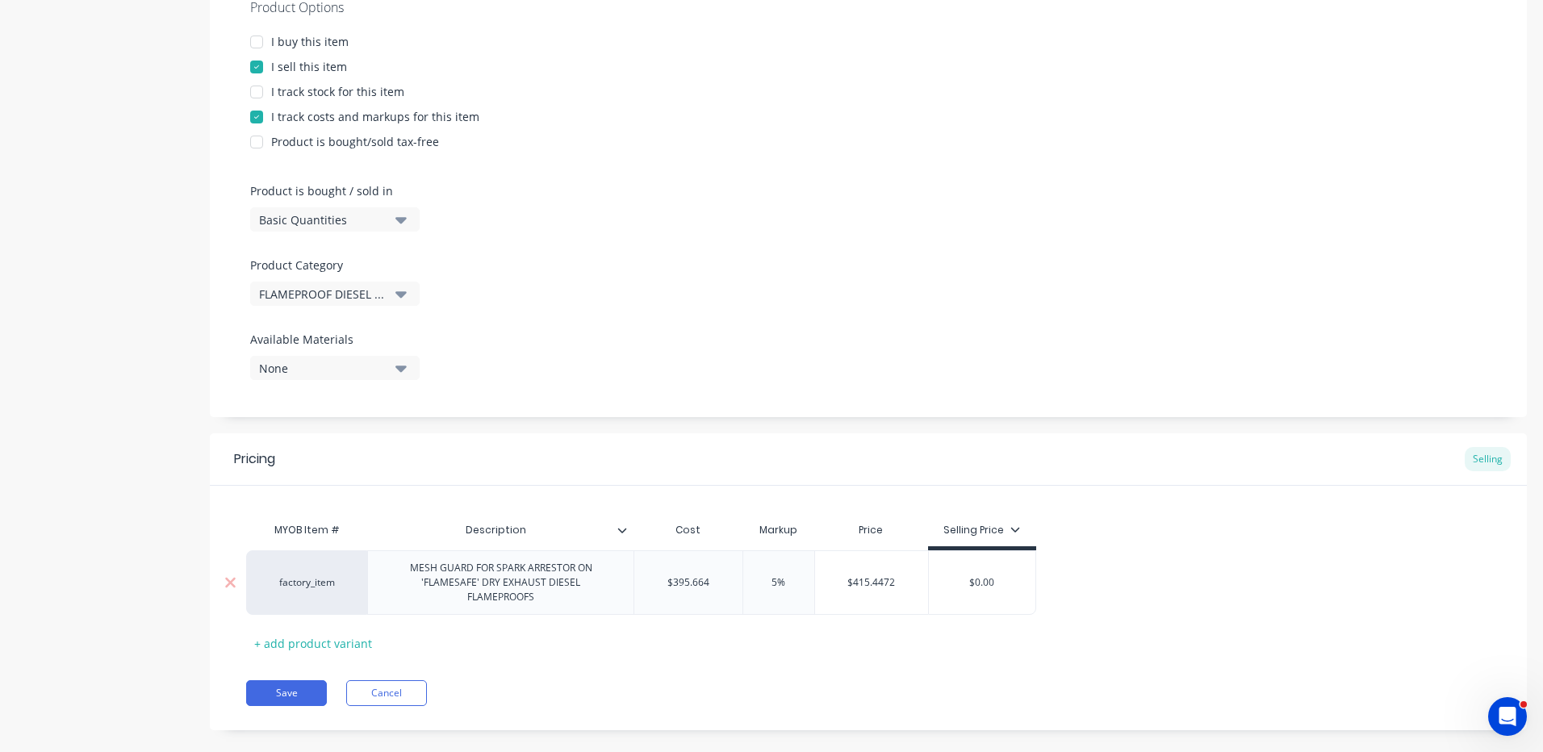
type textarea "x"
type input "57.%"
type textarea "x"
type input "57.5%"
type textarea "x"
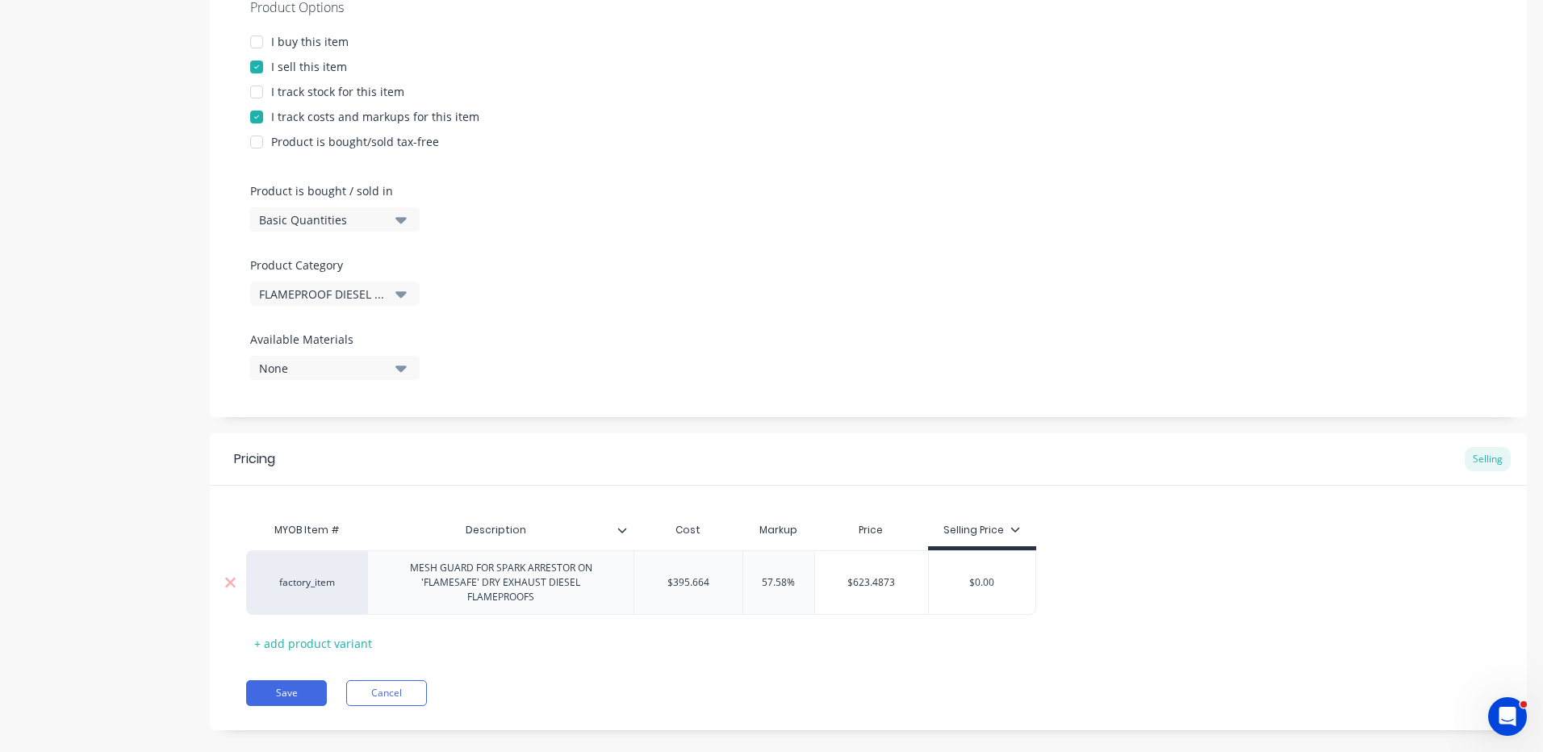
type input "57.58%"
type input "$623.4873"
click at [1009, 562] on div "$0.00" at bounding box center [982, 582] width 107 height 40
type input "$0.00"
type textarea "x"
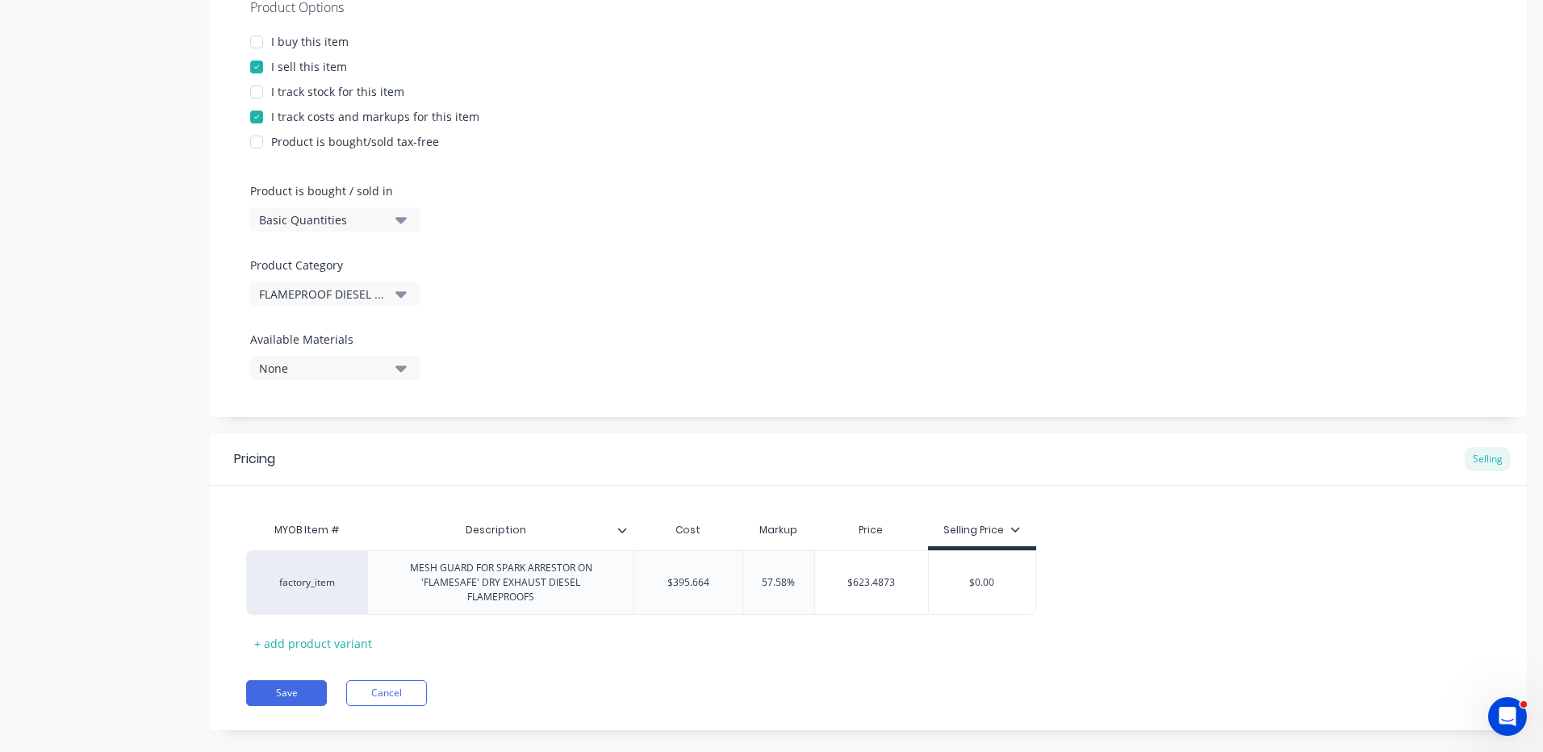
type input "$0.0"
type textarea "x"
type input "$0."
type textarea "x"
type input "$0"
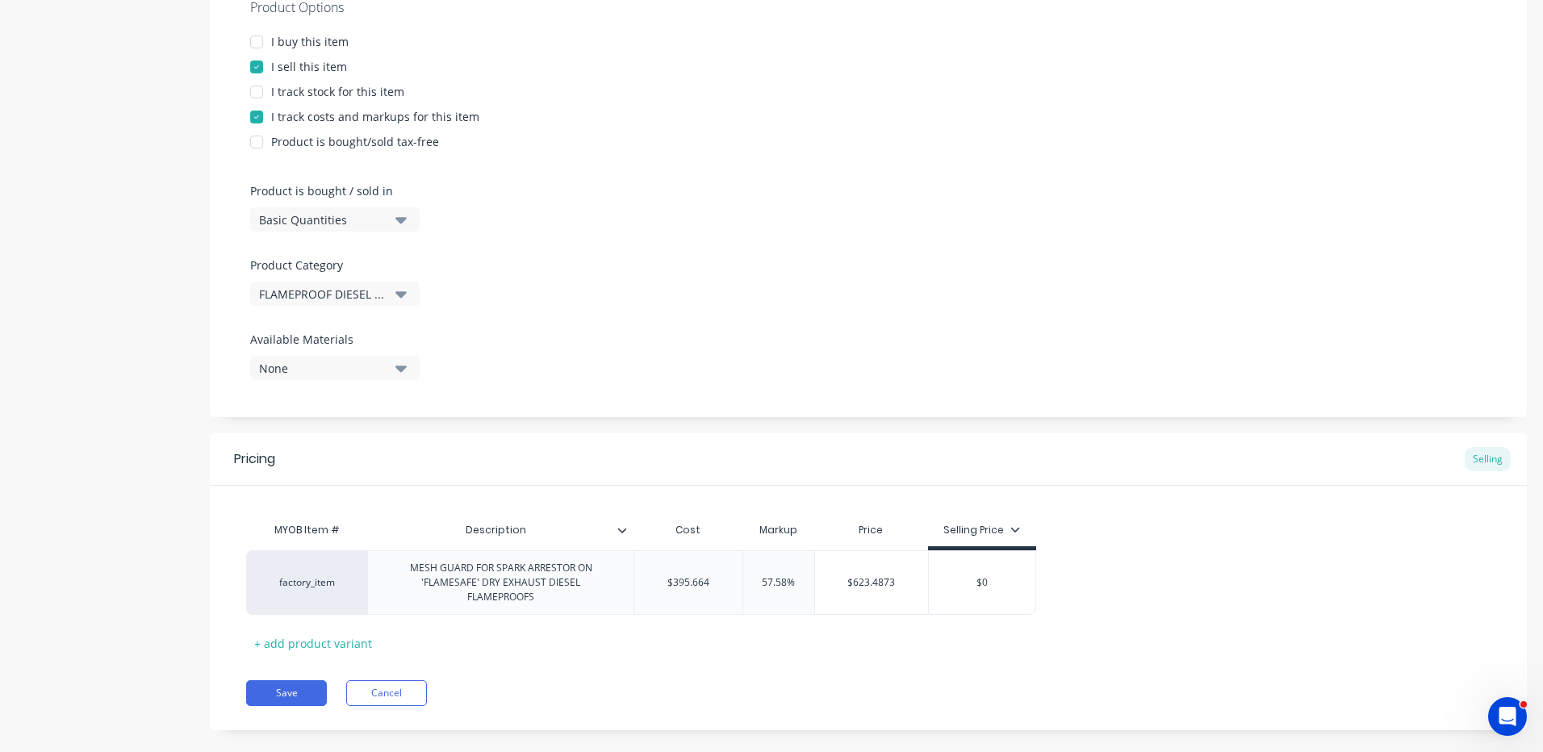
type textarea "x"
type input "$"
type textarea "x"
type input "$6"
type textarea "x"
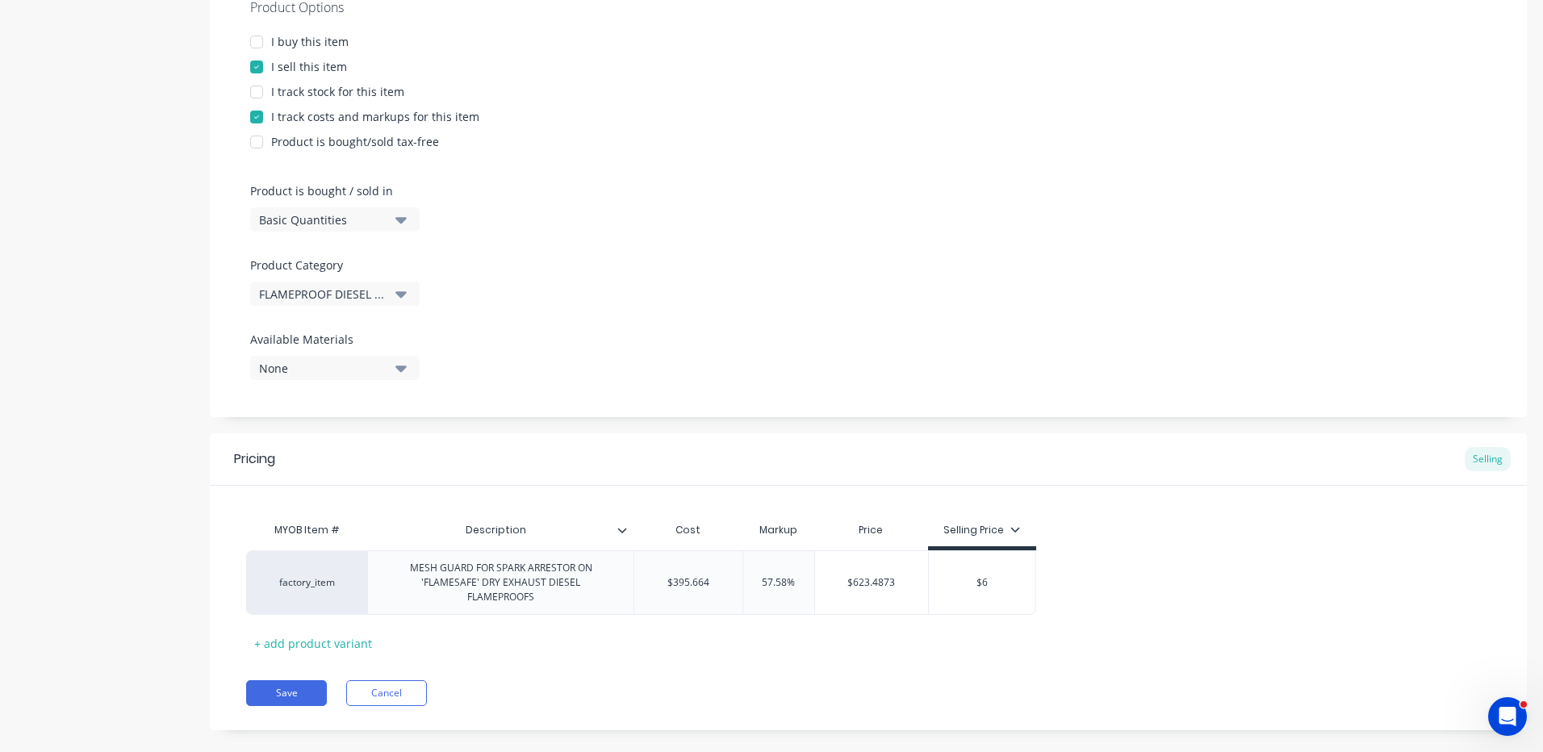
type input "$65"
type textarea "x"
type input "$650"
click at [567, 730] on div "Add image SPARK ARRESTOR MESH GUARD Settings Product Options I buy this item I …" at bounding box center [868, 248] width 1317 height 1011
click at [282, 681] on button "Save" at bounding box center [286, 693] width 81 height 26
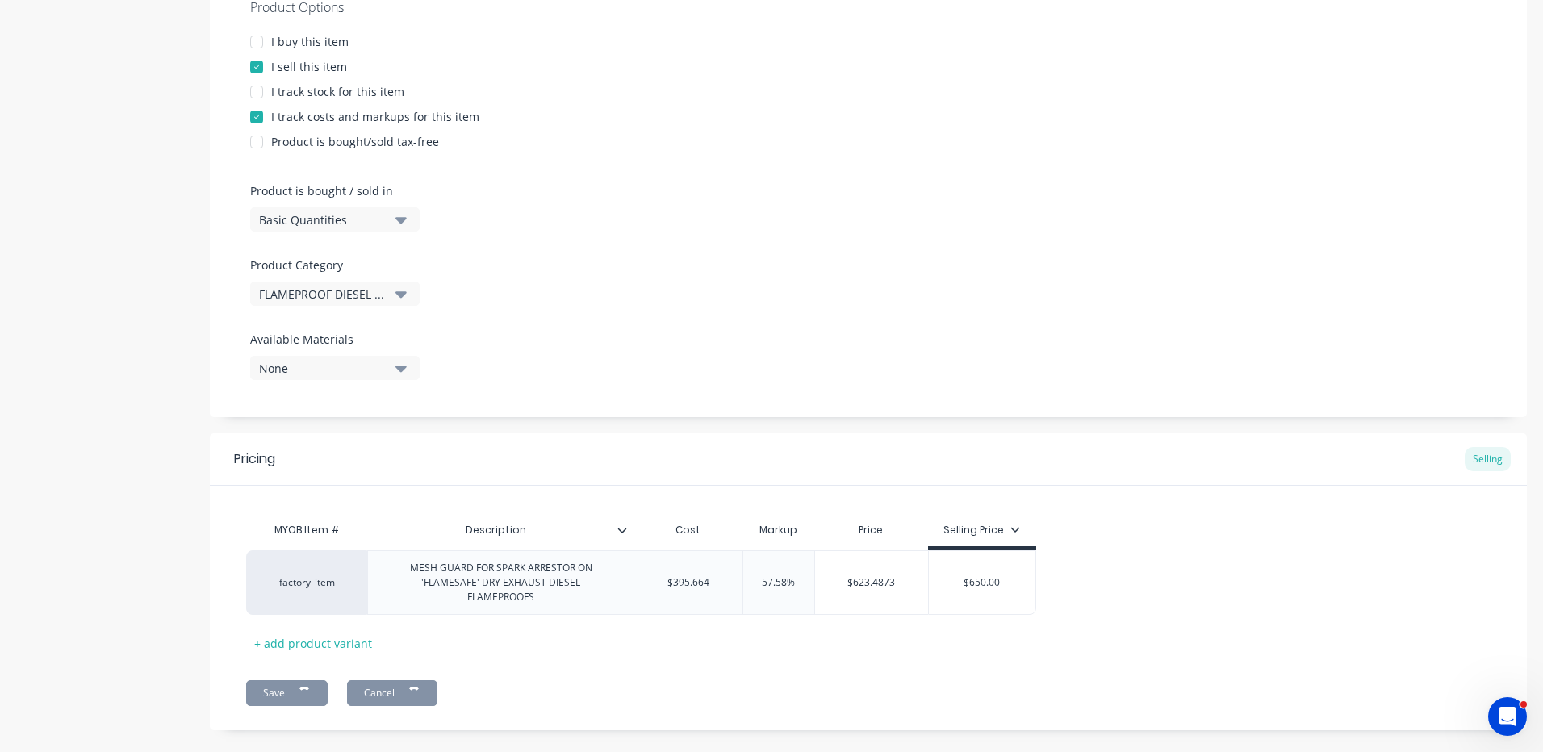
type textarea "x"
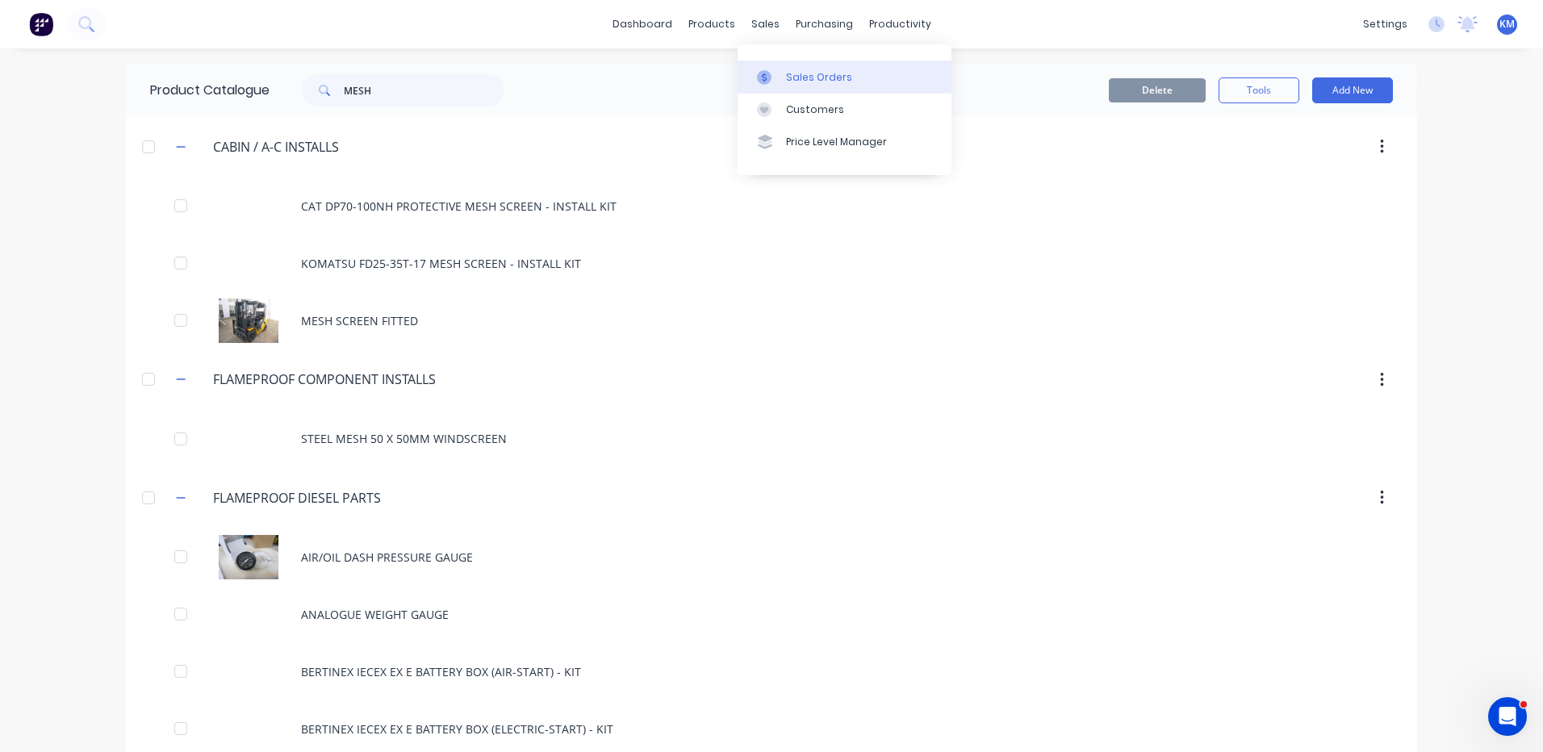
click at [783, 80] on link "Sales Orders" at bounding box center [845, 77] width 214 height 32
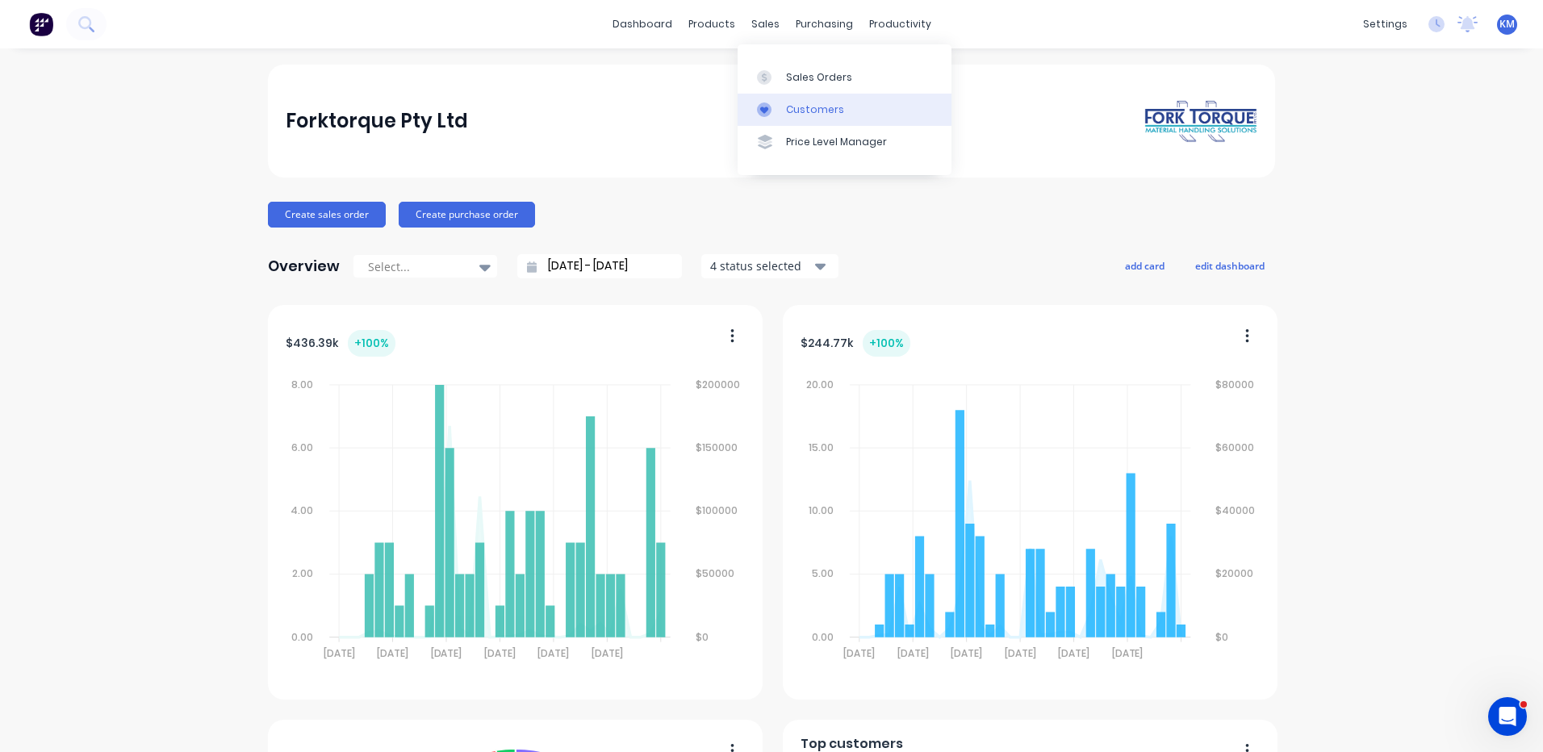
click at [780, 94] on link "Customers" at bounding box center [845, 110] width 214 height 32
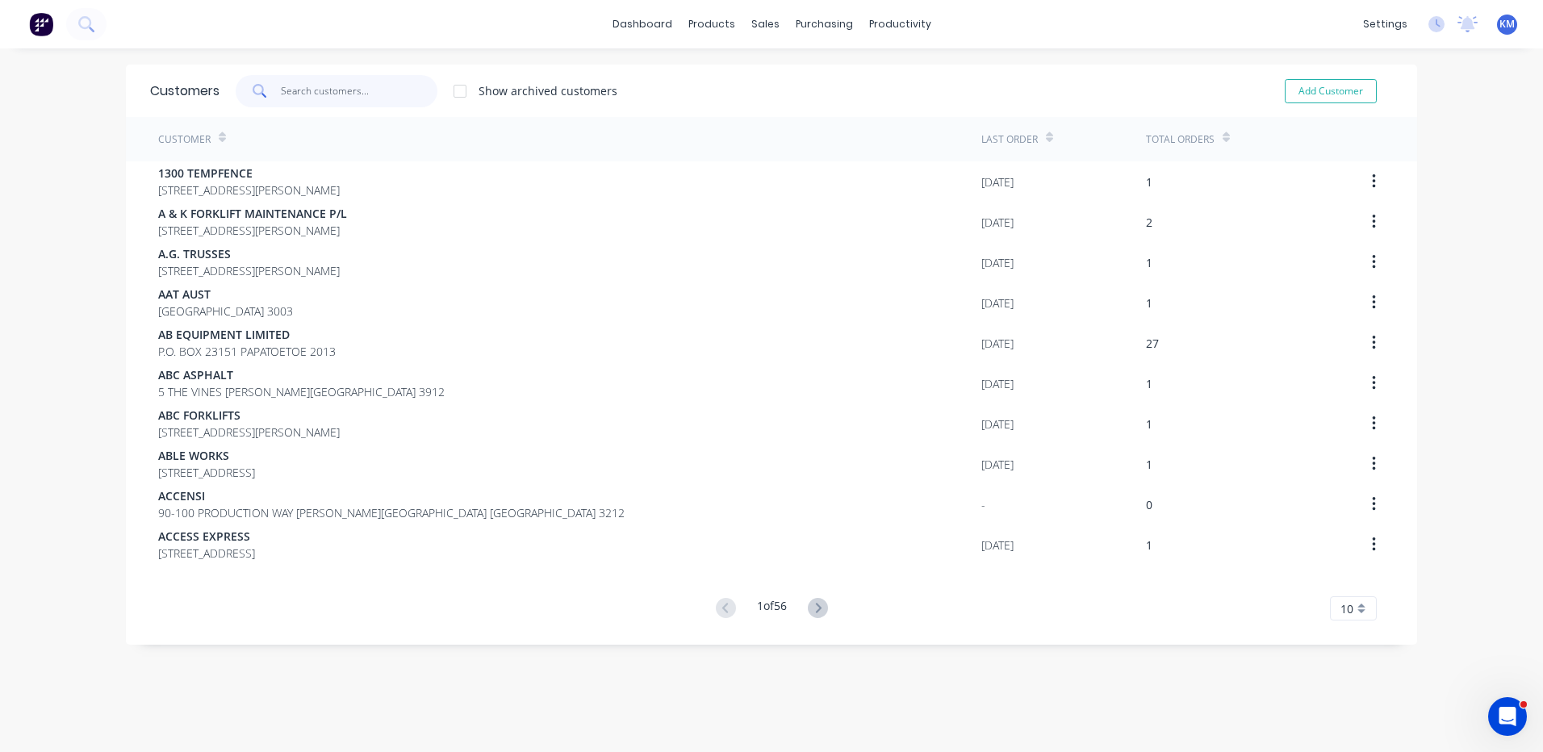
click at [345, 98] on input "text" at bounding box center [359, 91] width 157 height 32
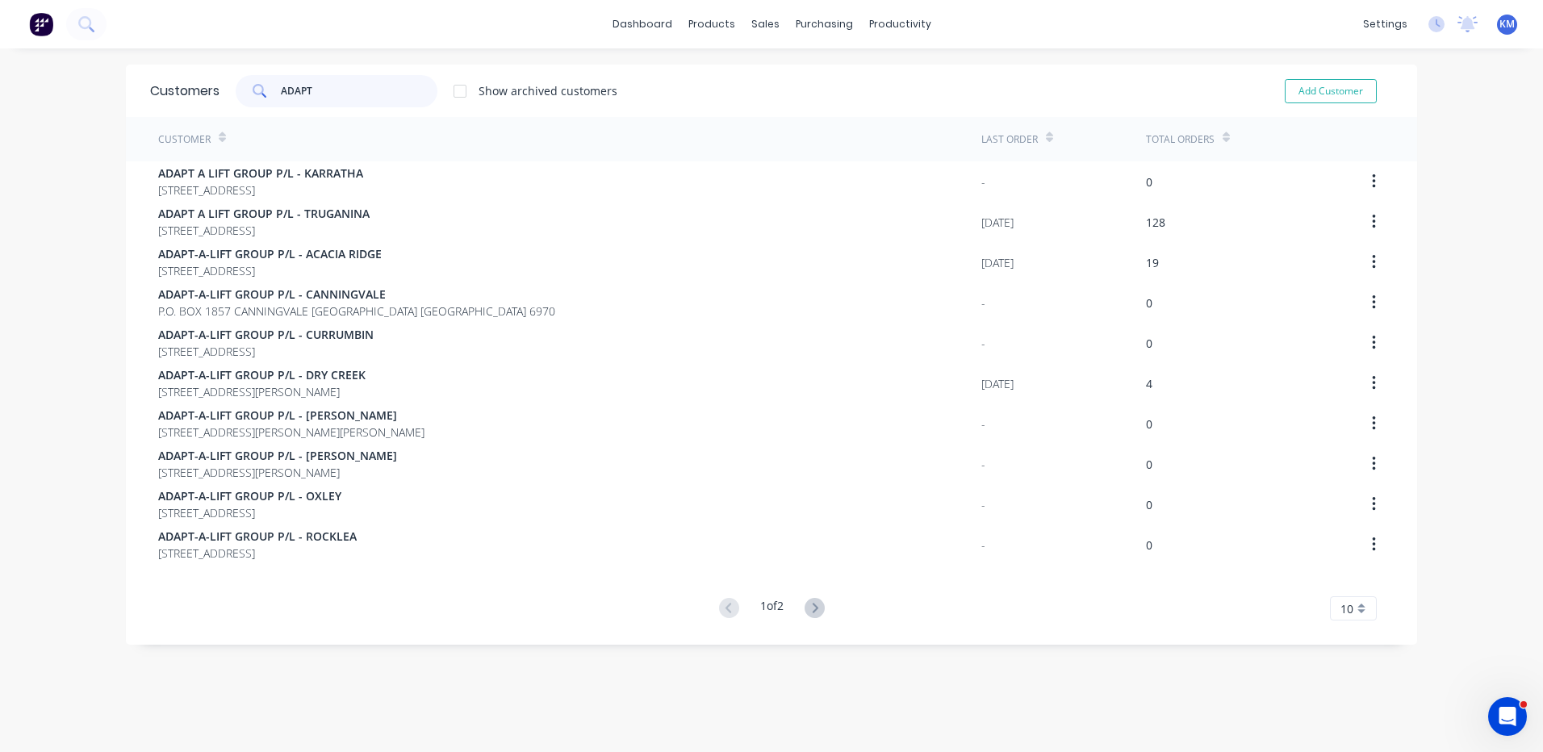
type input "ADAPT"
click at [818, 617] on button at bounding box center [815, 608] width 30 height 23
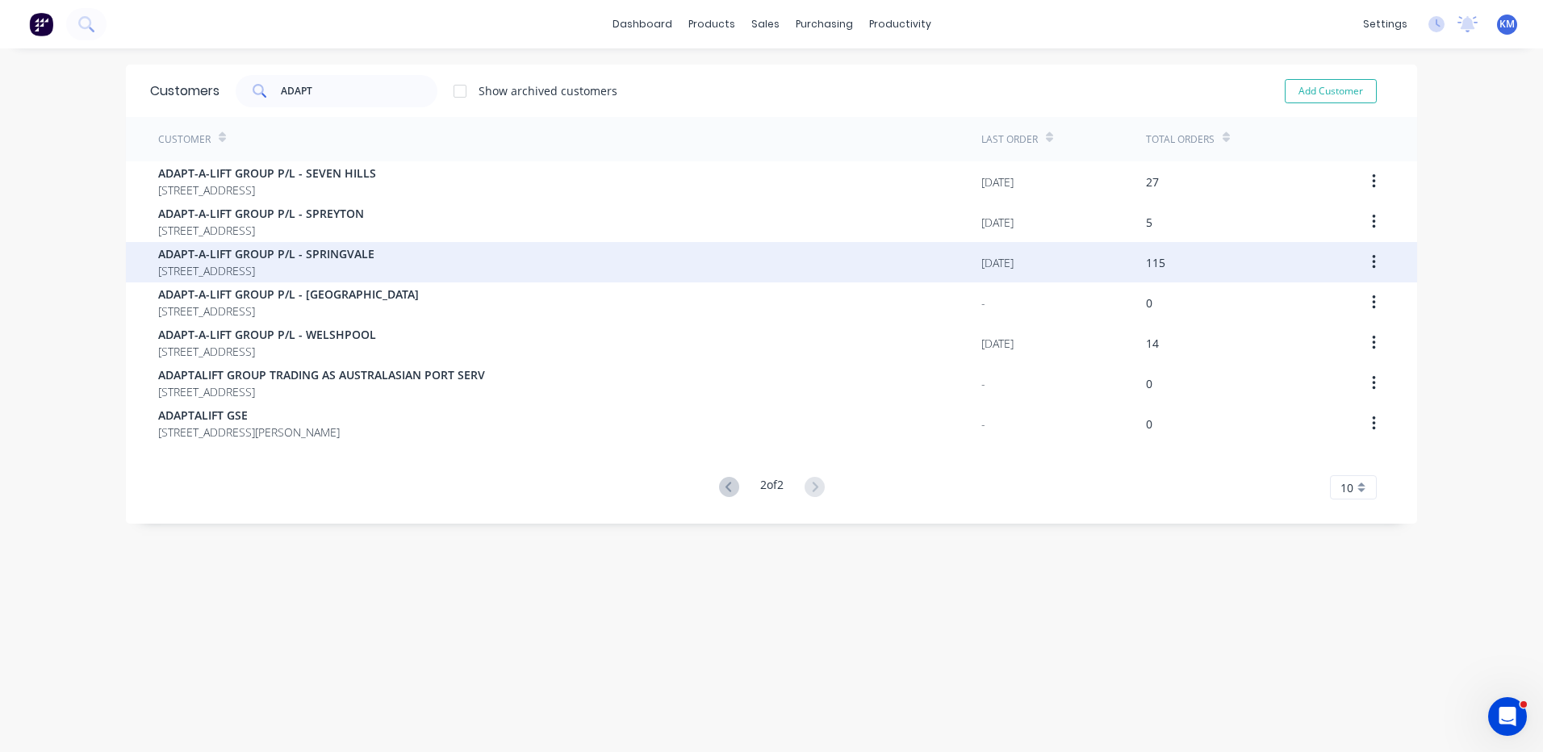
click at [526, 257] on div "ADAPT-A-LIFT GROUP P/[GEOGRAPHIC_DATA][STREET_ADDRESS]" at bounding box center [569, 262] width 823 height 40
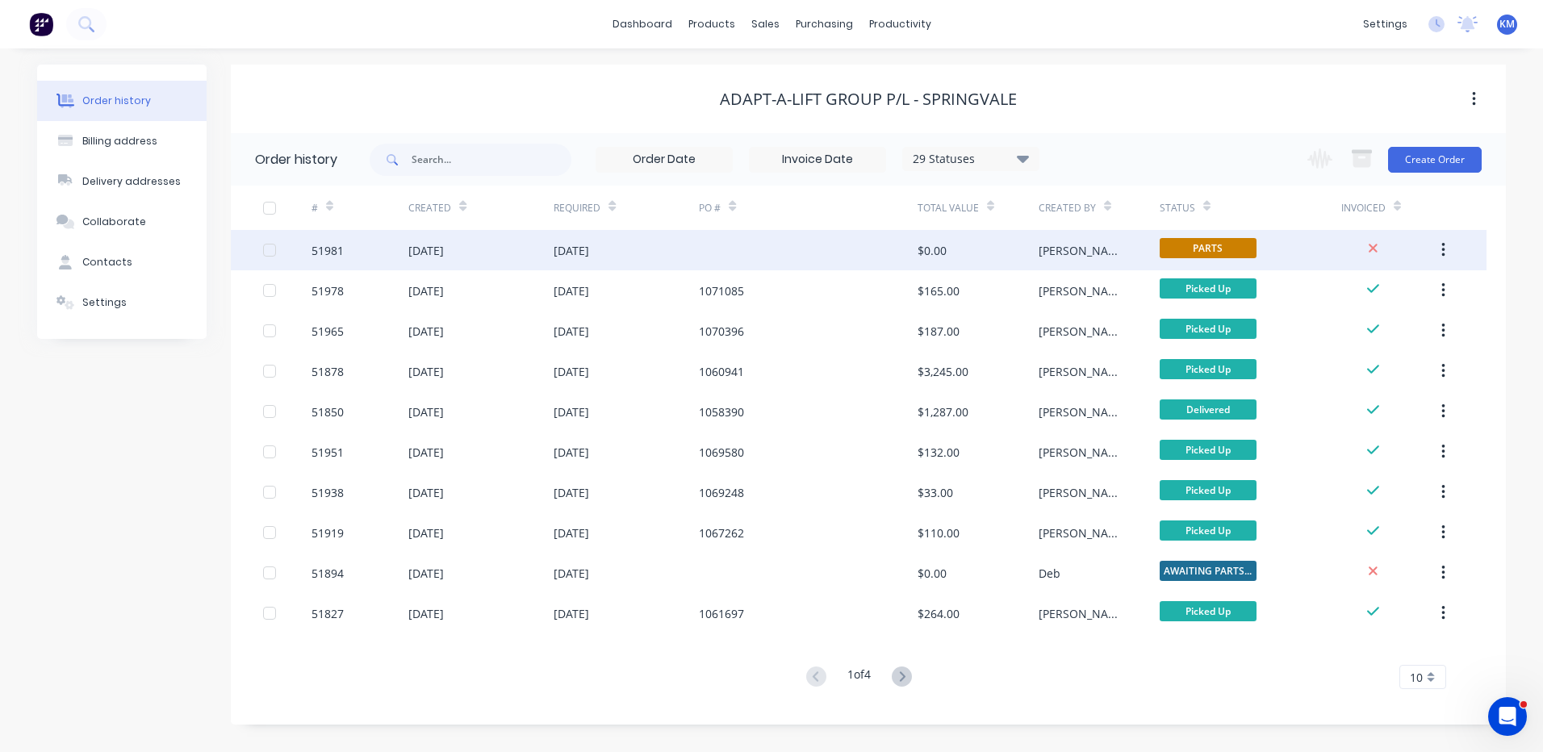
click at [565, 261] on div "[DATE]" at bounding box center [626, 250] width 145 height 40
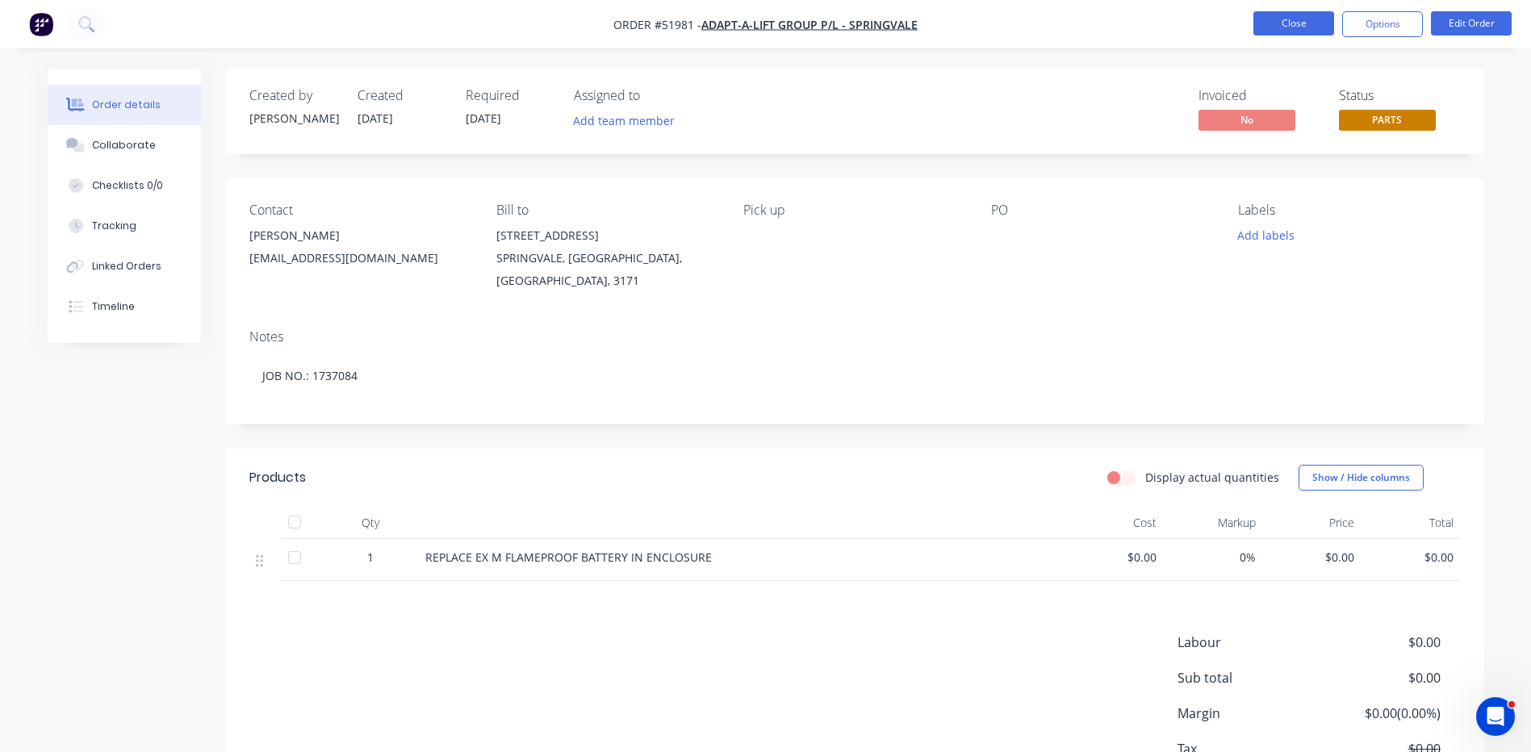
click at [1257, 21] on button "Close" at bounding box center [1293, 23] width 81 height 24
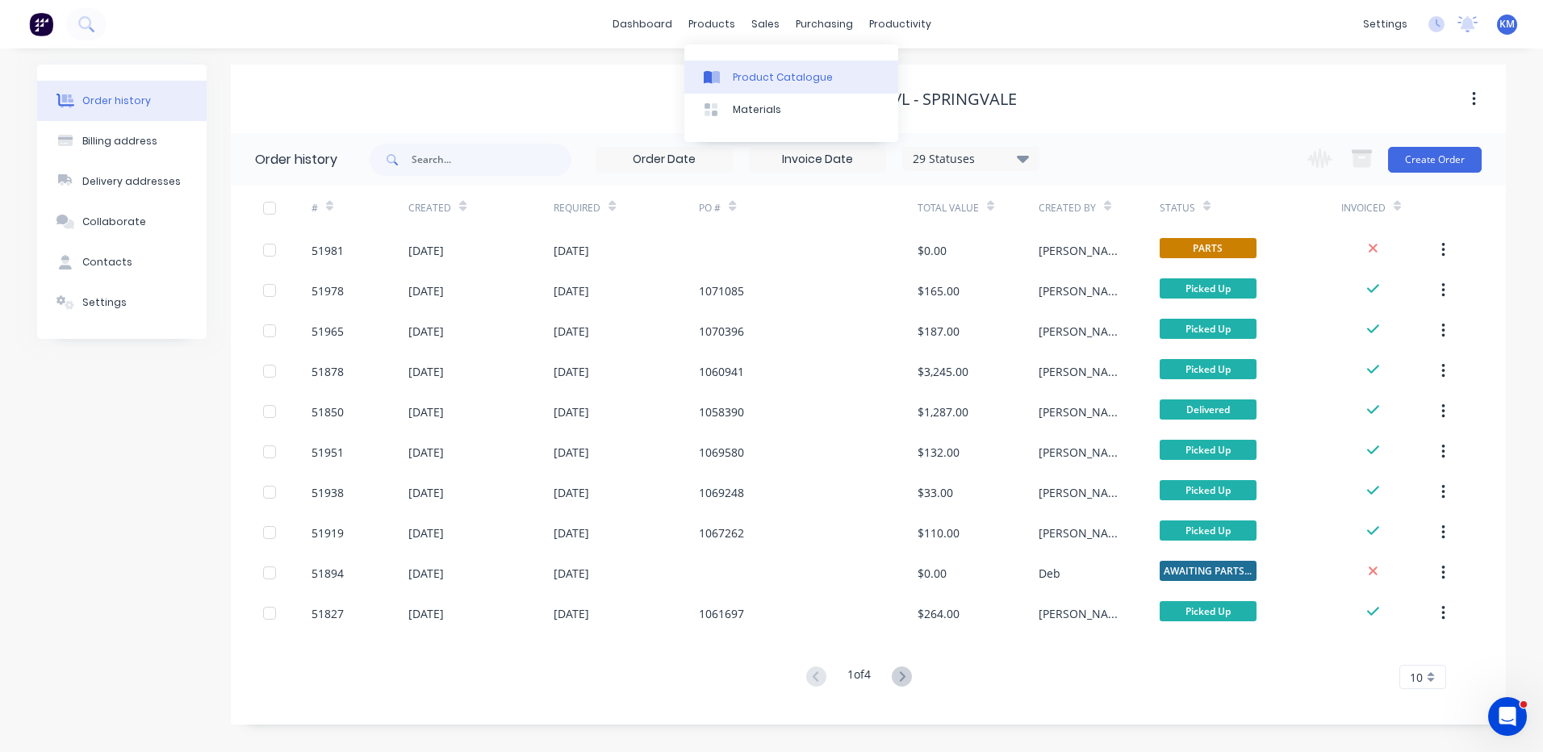
click at [731, 81] on link "Product Catalogue" at bounding box center [791, 77] width 214 height 32
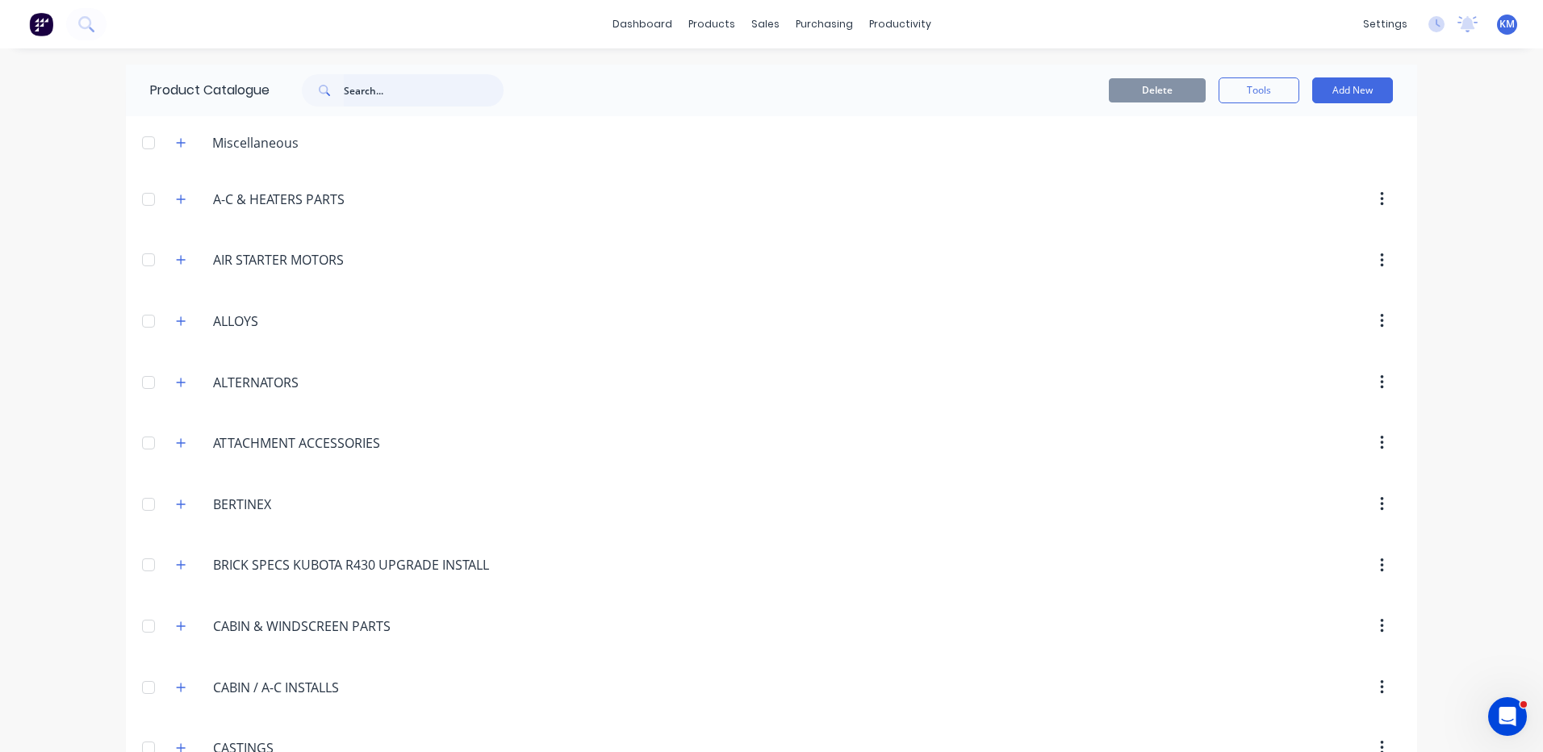
click at [344, 90] on input "text" at bounding box center [424, 90] width 160 height 32
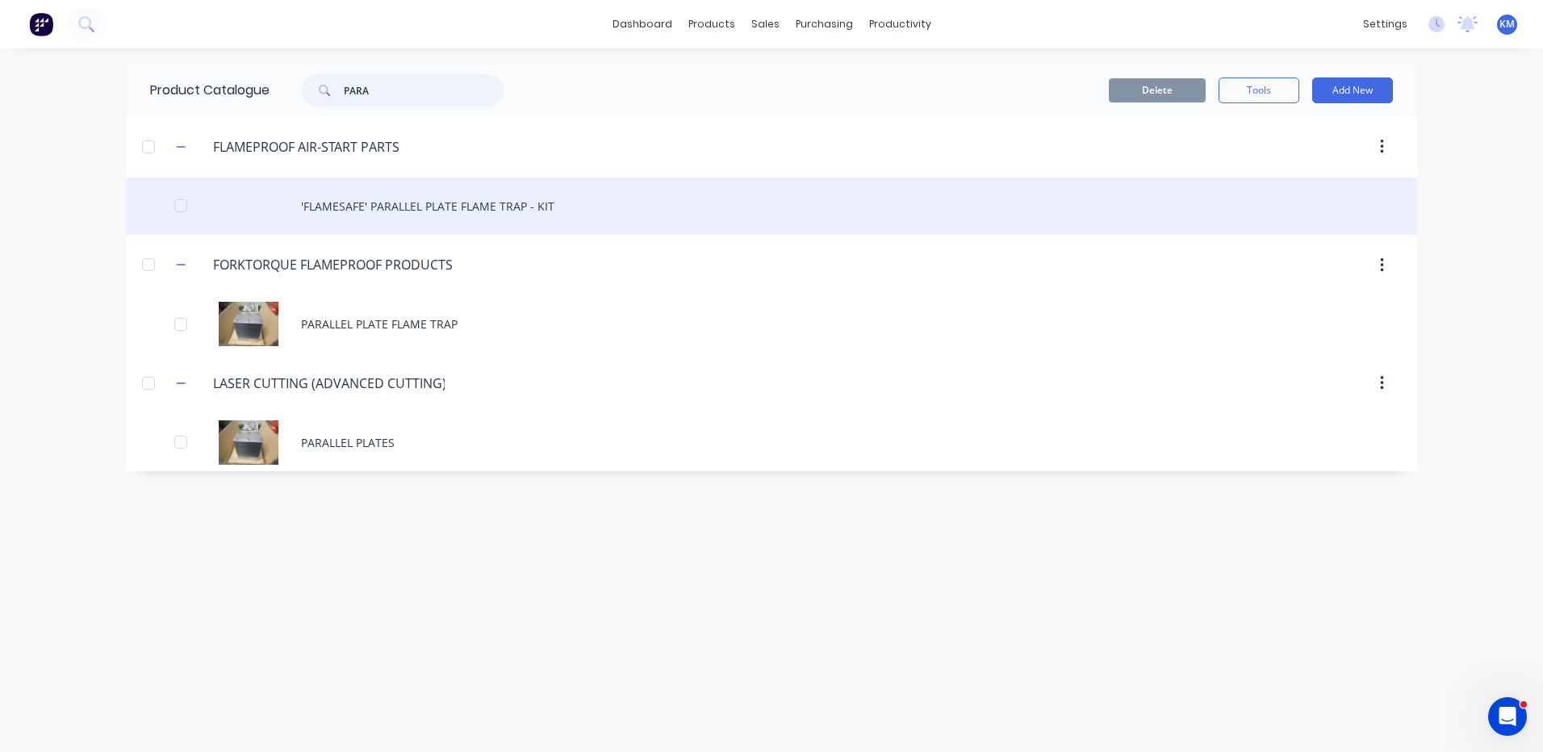
type input "PARA"
click at [407, 194] on div "'FLAMESAFE' PARALLEL PLATE FLAME TRAP - KIT" at bounding box center [771, 206] width 1291 height 57
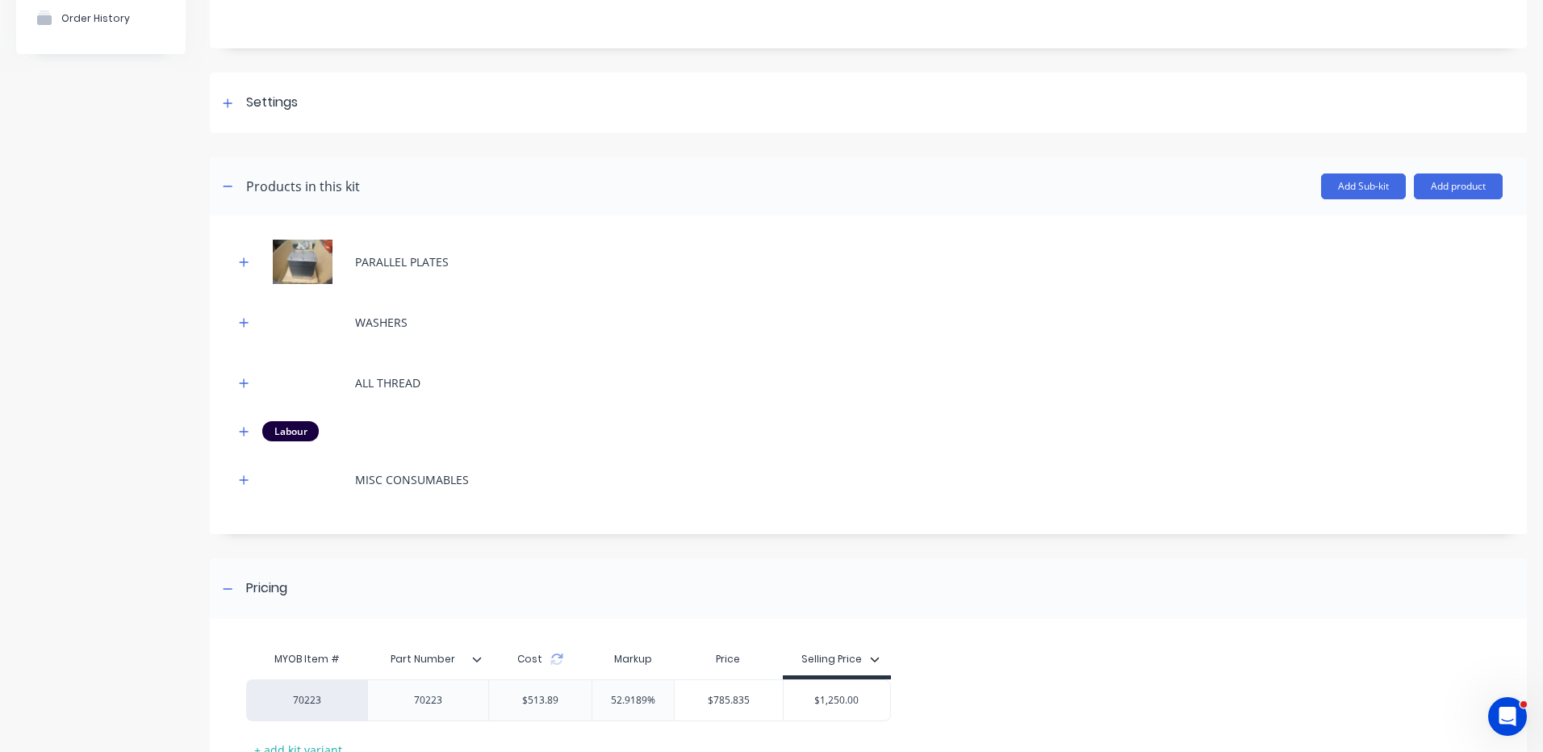
scroll to position [286, 0]
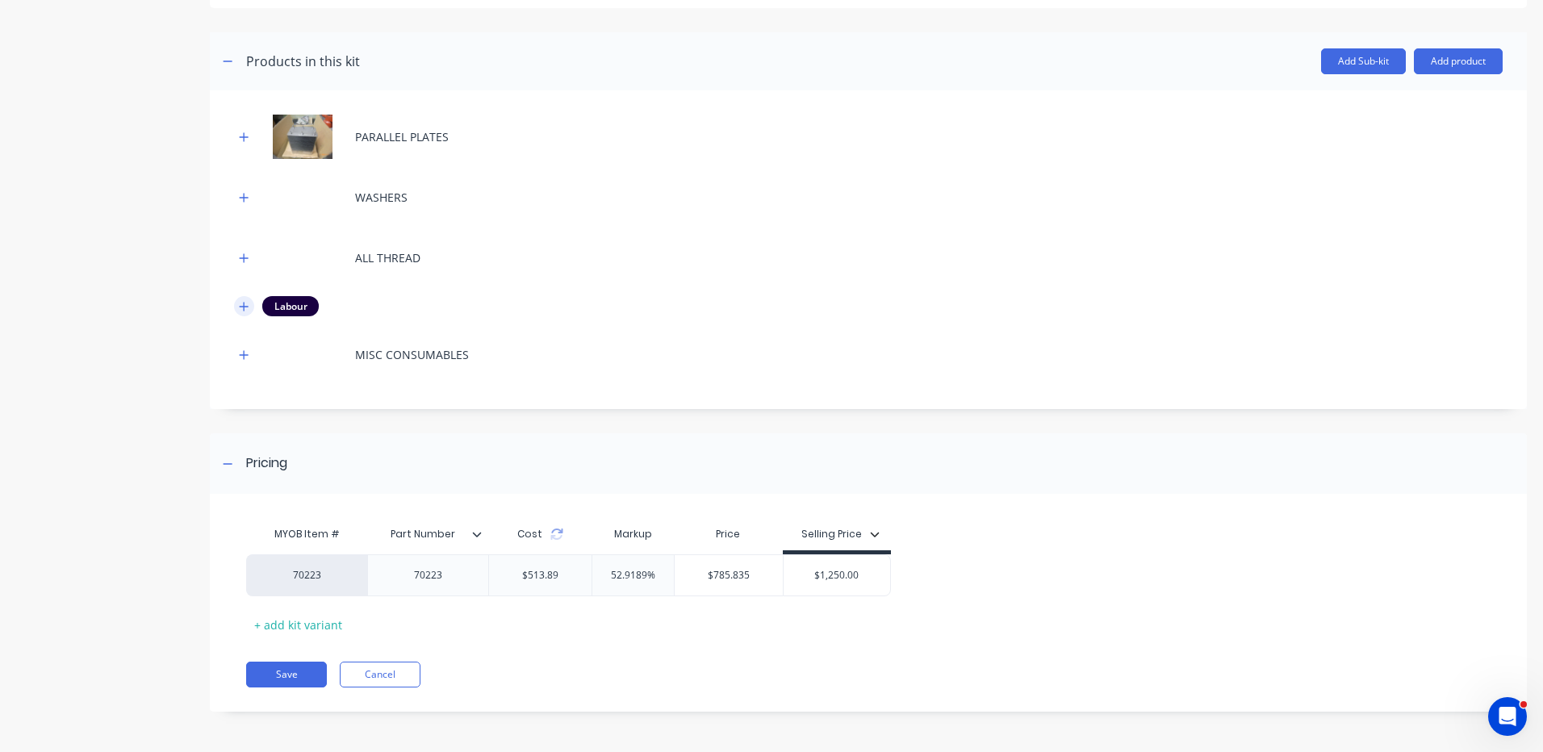
click at [249, 299] on button "button" at bounding box center [244, 306] width 20 height 20
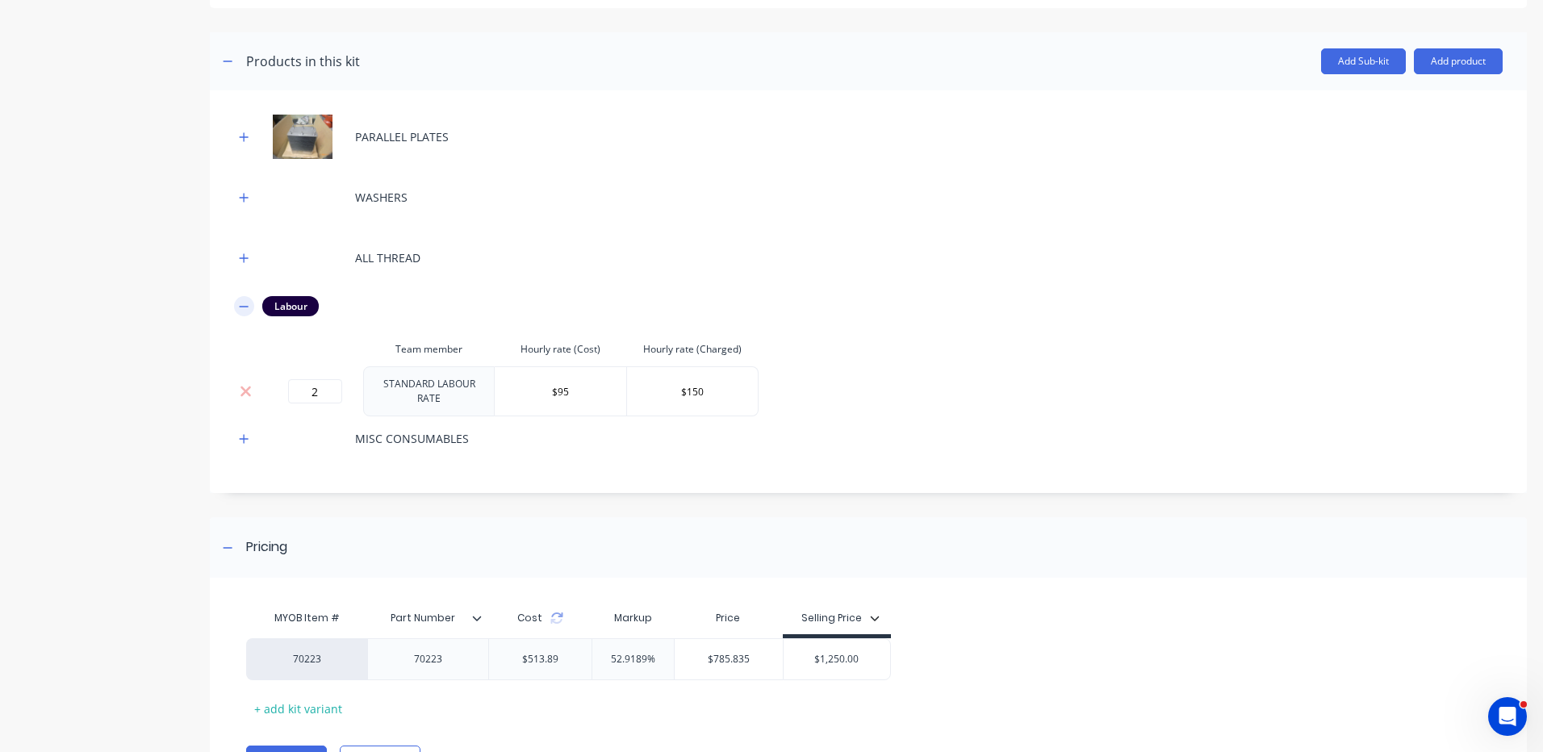
click at [243, 303] on icon "button" at bounding box center [244, 306] width 10 height 11
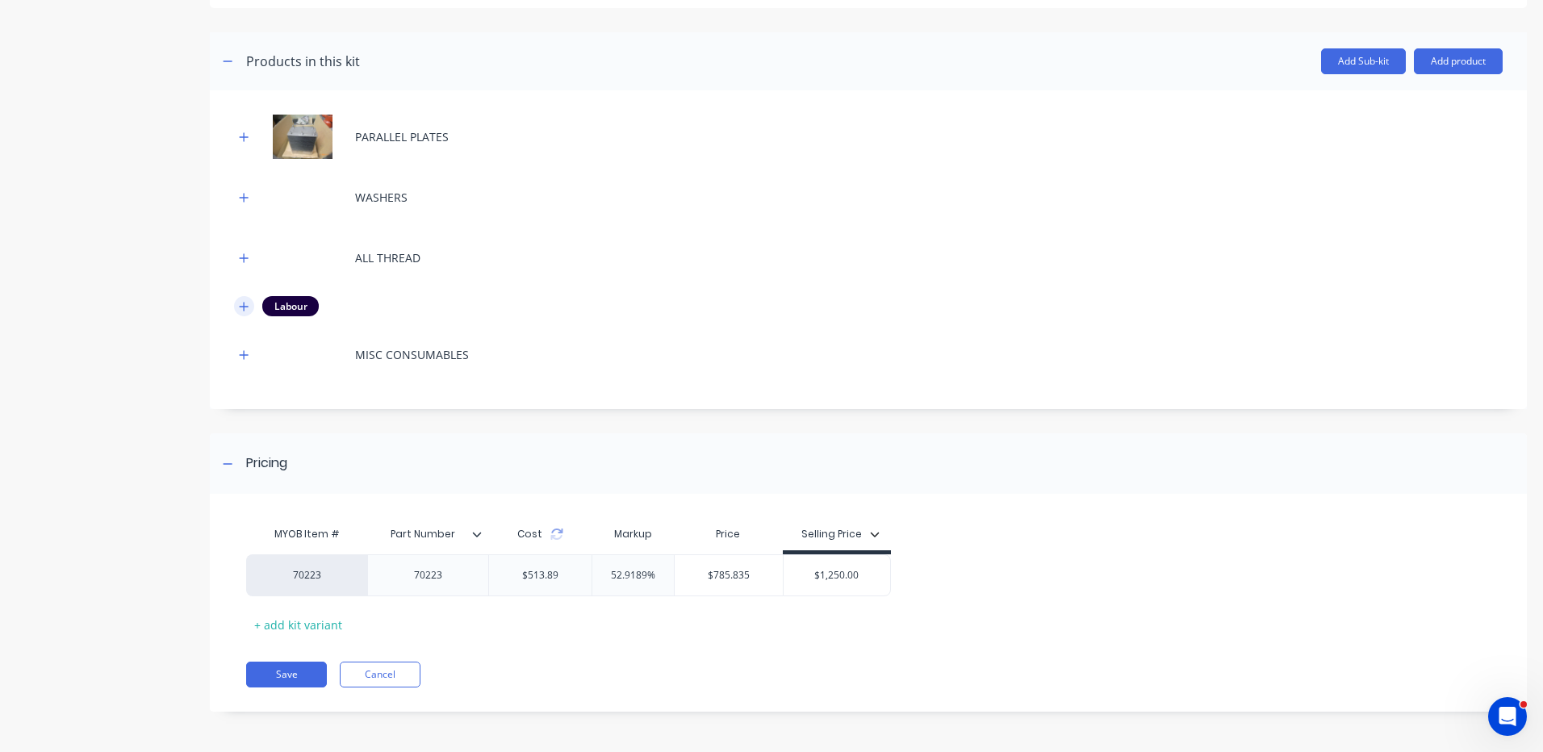
click at [240, 314] on button "button" at bounding box center [244, 306] width 20 height 20
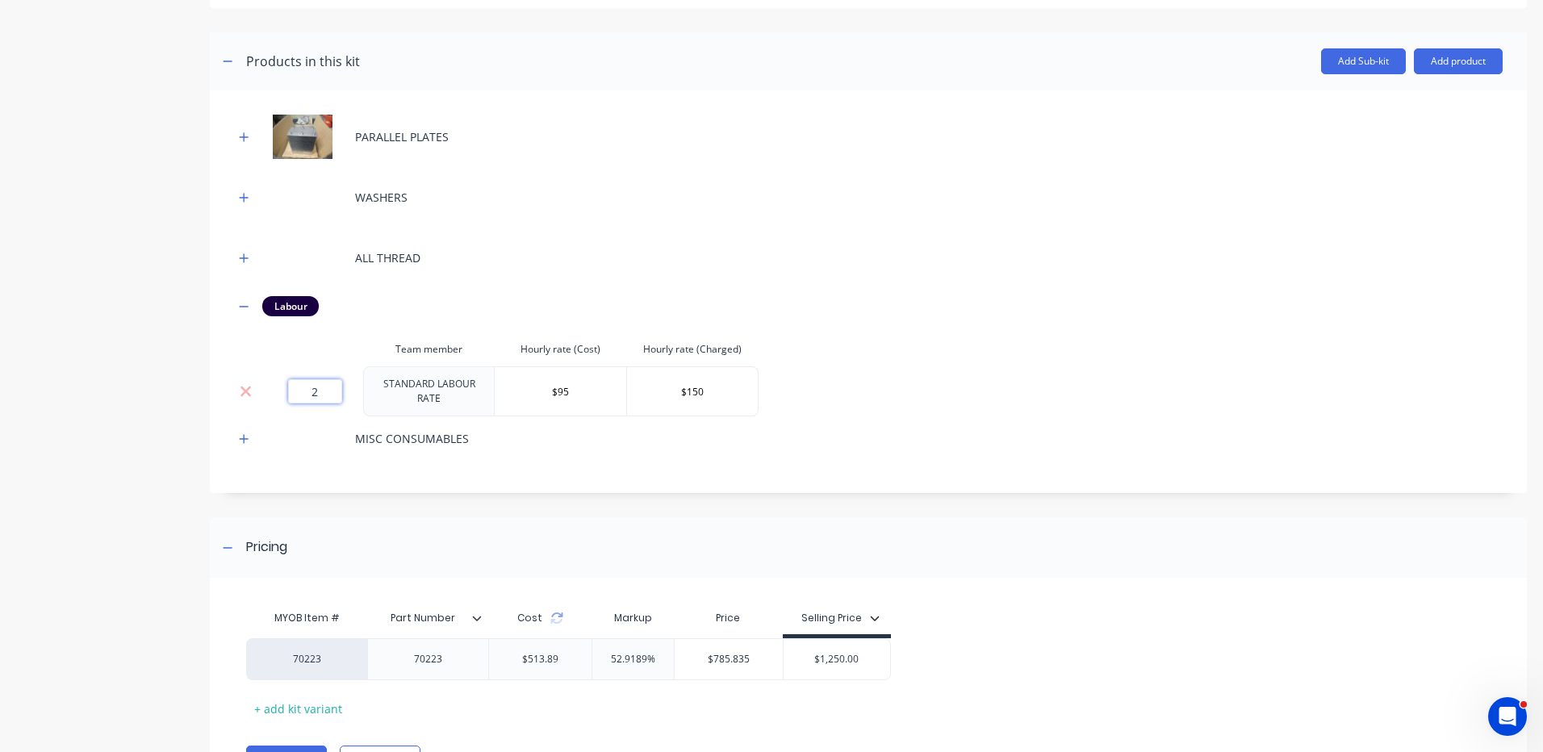
click at [327, 380] on input "2" at bounding box center [315, 391] width 54 height 24
type input "2.5"
click at [980, 505] on div "Add image 'FLAMESAFE' PARALLEL PLATE FLAME TRAP - KIT 'FLAMESAFE' PARALLEL PLAT…" at bounding box center [868, 299] width 1317 height 1042
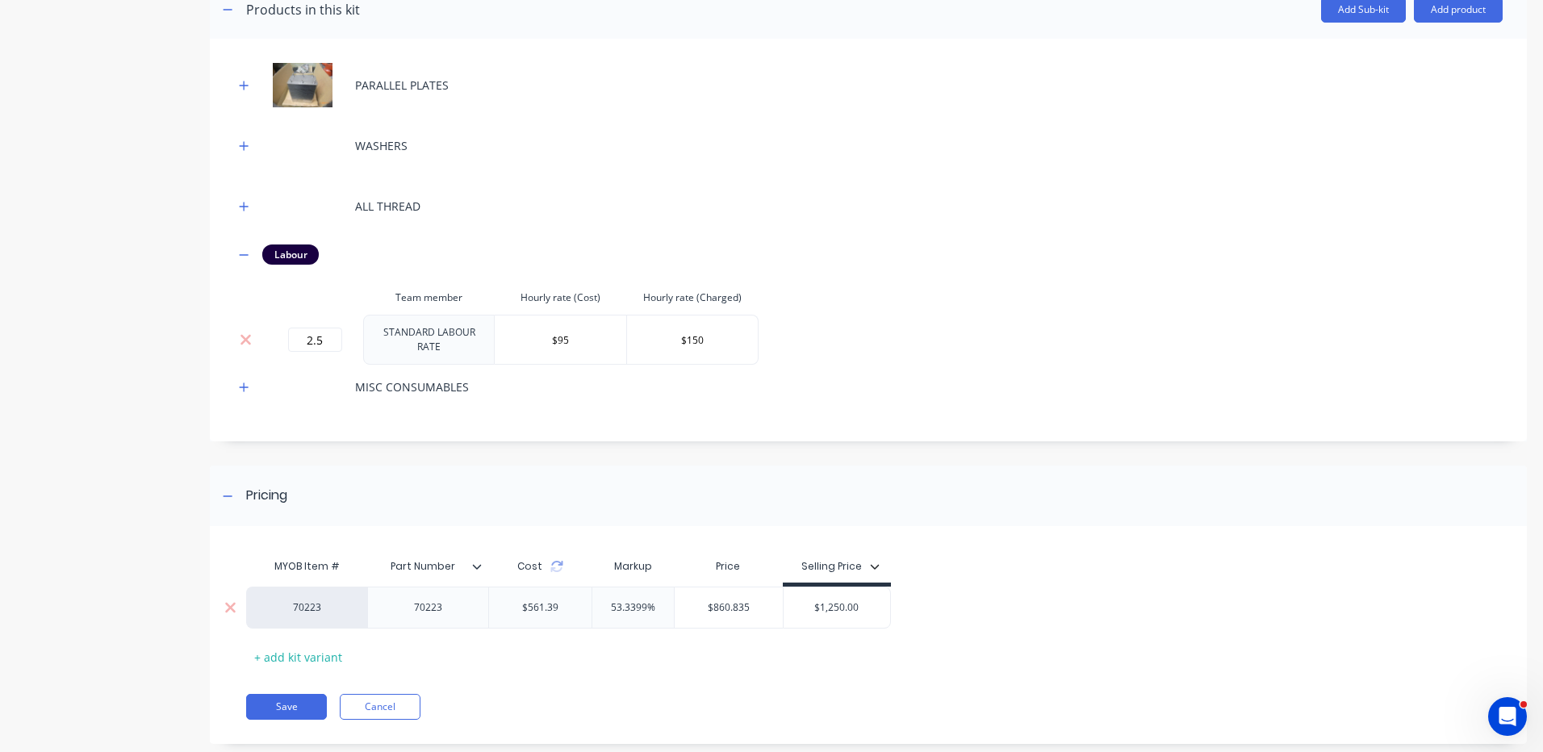
scroll to position [366, 0]
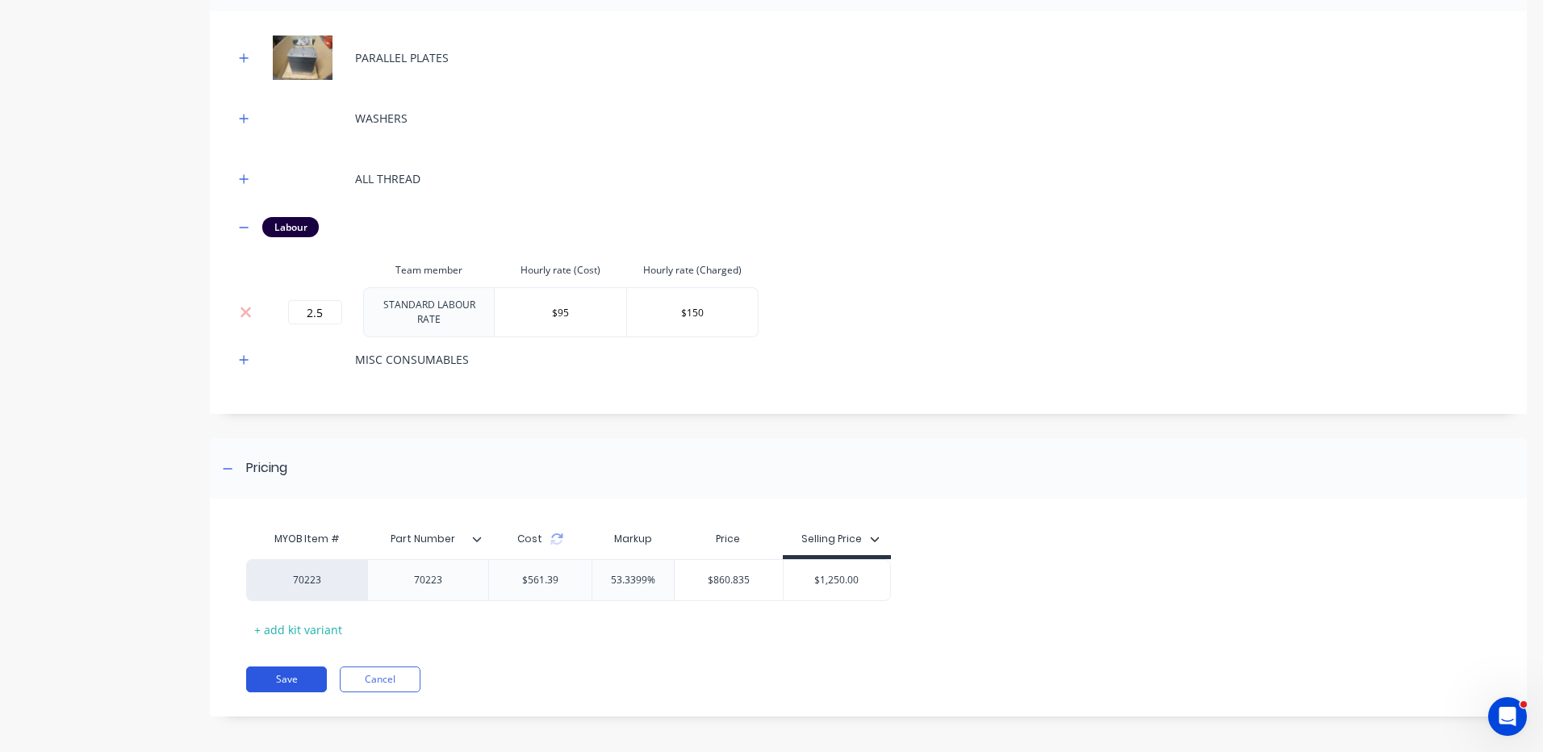
click at [294, 673] on button "Save" at bounding box center [286, 680] width 81 height 26
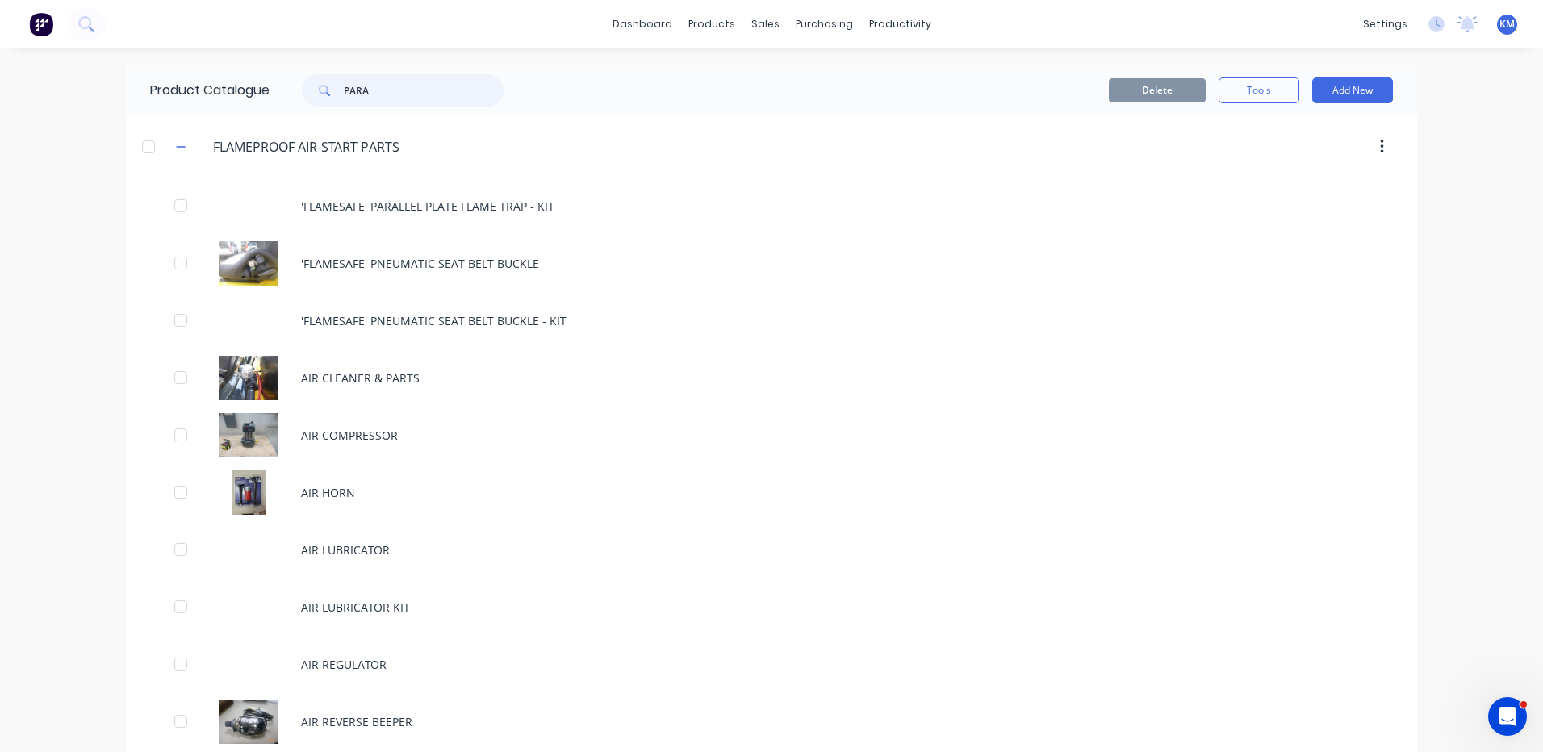
click at [404, 93] on input "PARA" at bounding box center [424, 90] width 160 height 32
type input "PARA"
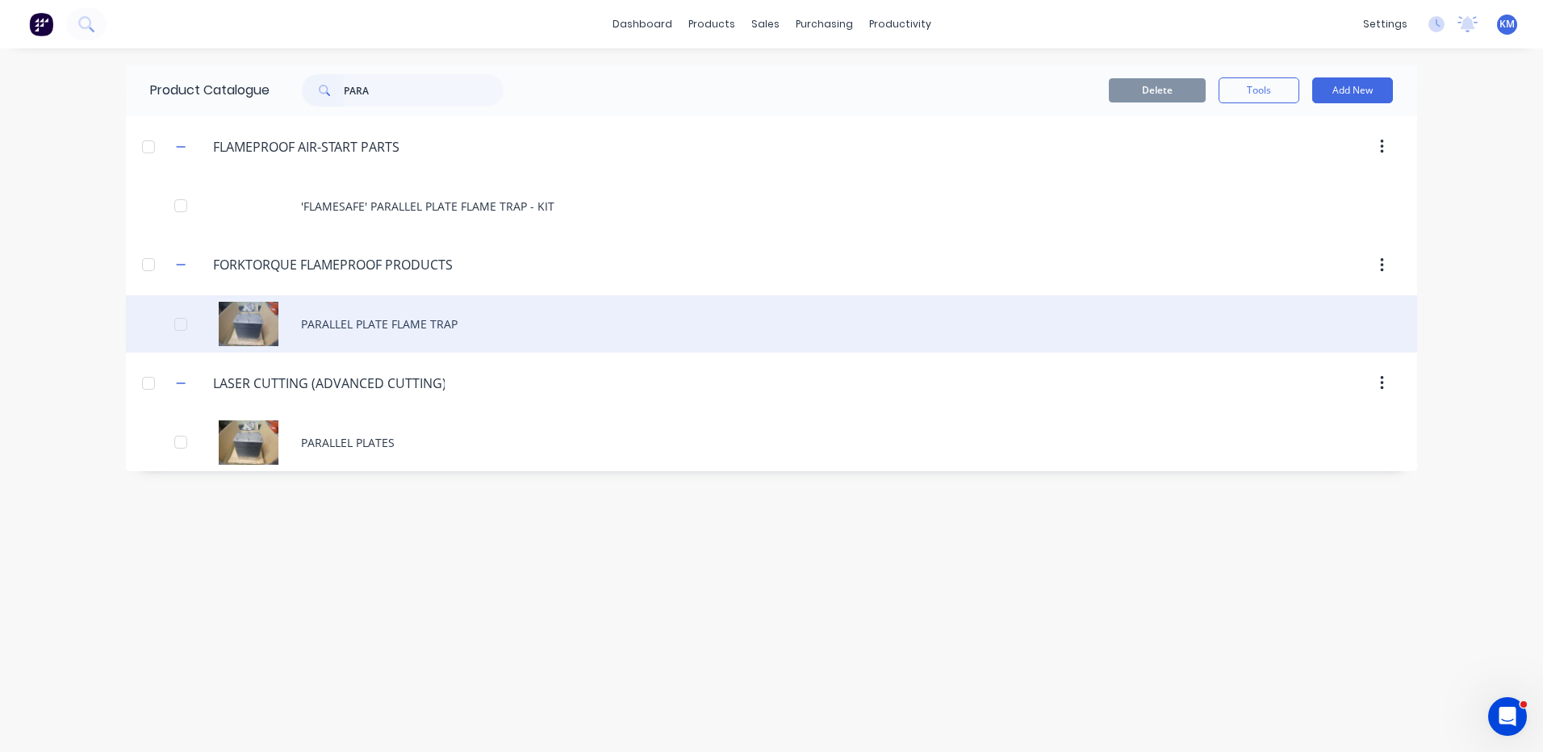
click at [445, 312] on div "PARALLEL PLATE FLAME TRAP" at bounding box center [771, 323] width 1291 height 57
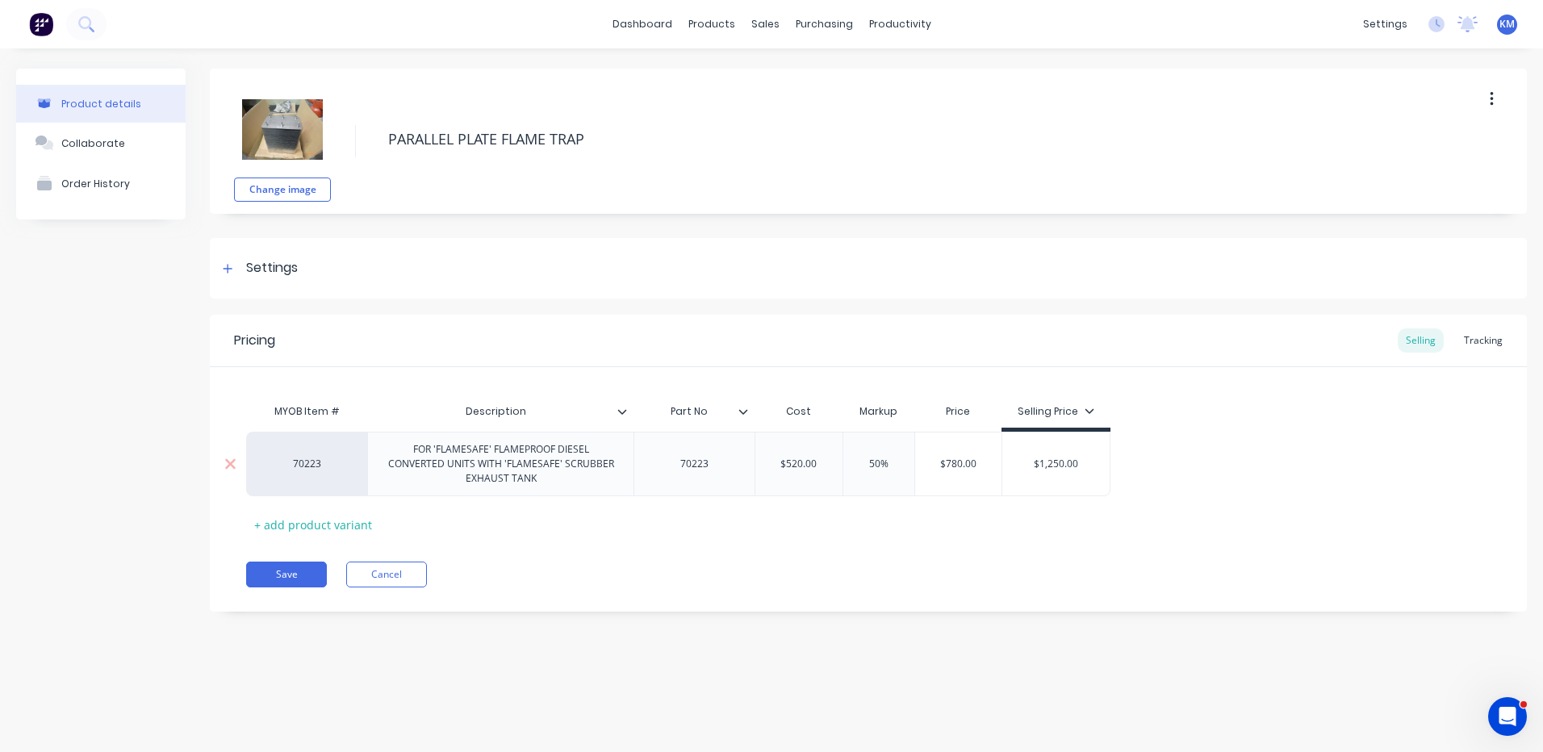
type input "$520.00"
click at [797, 465] on input "$520.00" at bounding box center [798, 464] width 87 height 15
type textarea "x"
type input "$5"
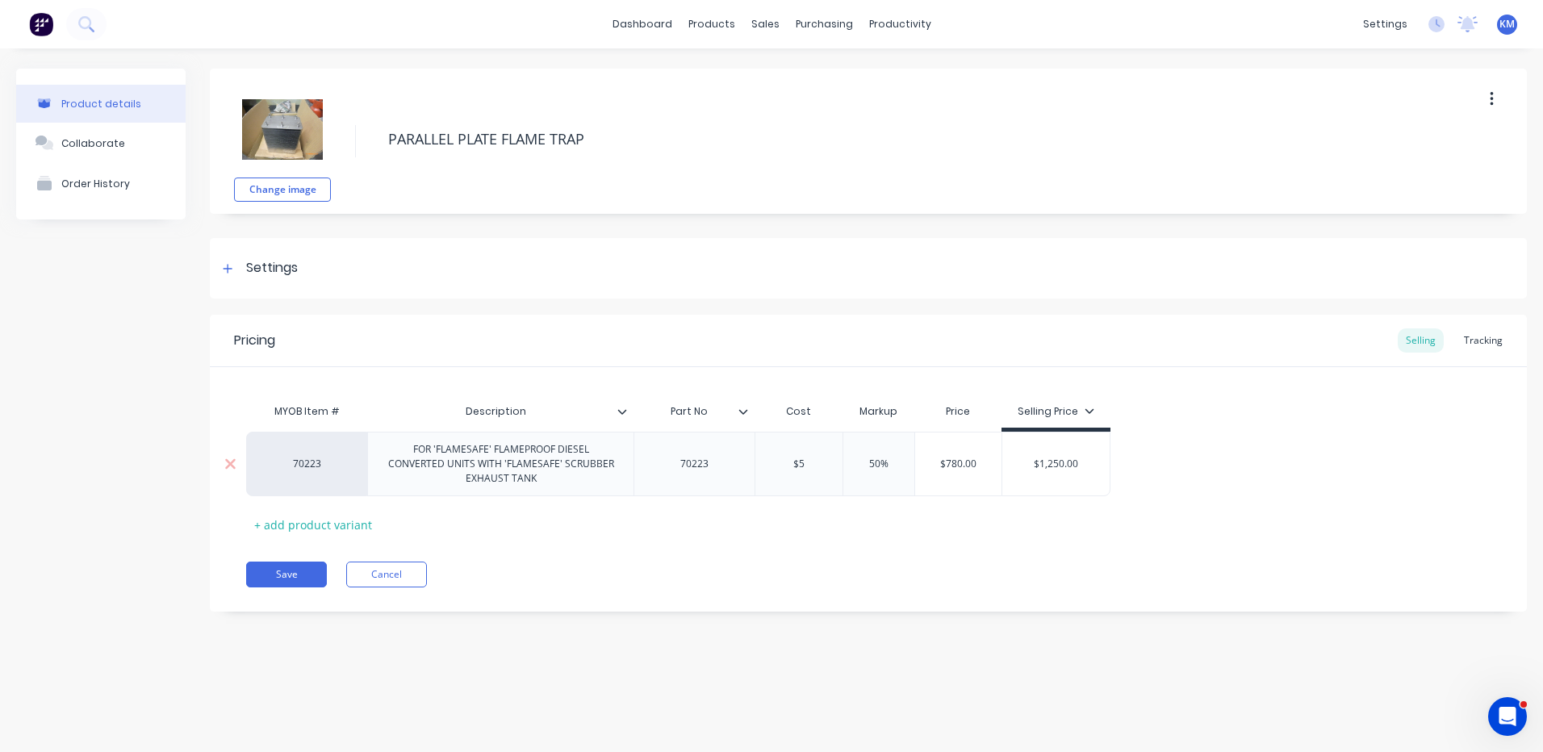
type textarea "x"
type input "$56"
type textarea "x"
type input "$561"
click at [759, 550] on div "Pricing Selling Tracking MYOB Item # Description Part No Cost Markup Price Sell…" at bounding box center [868, 463] width 1317 height 297
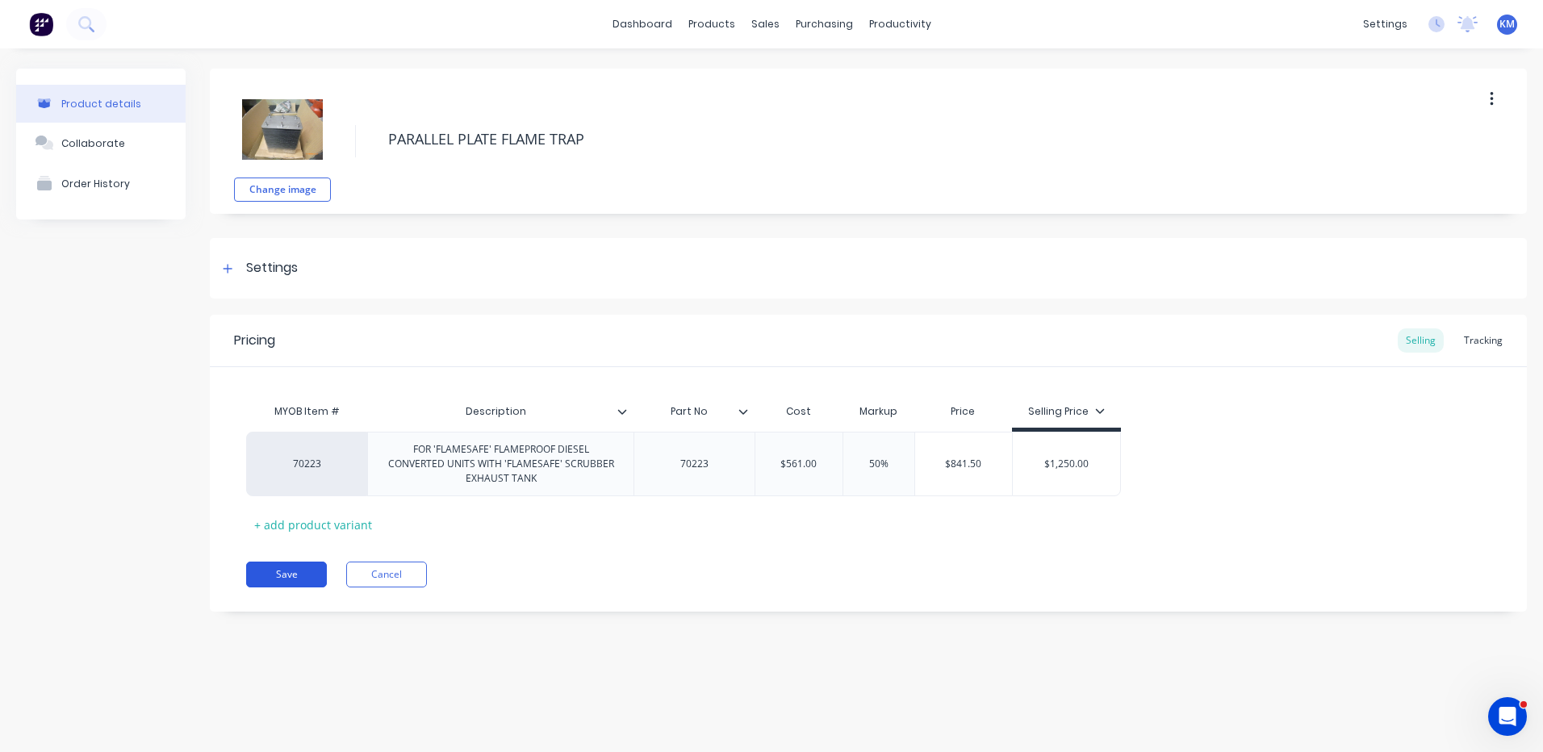
click at [295, 567] on button "Save" at bounding box center [286, 575] width 81 height 26
type textarea "x"
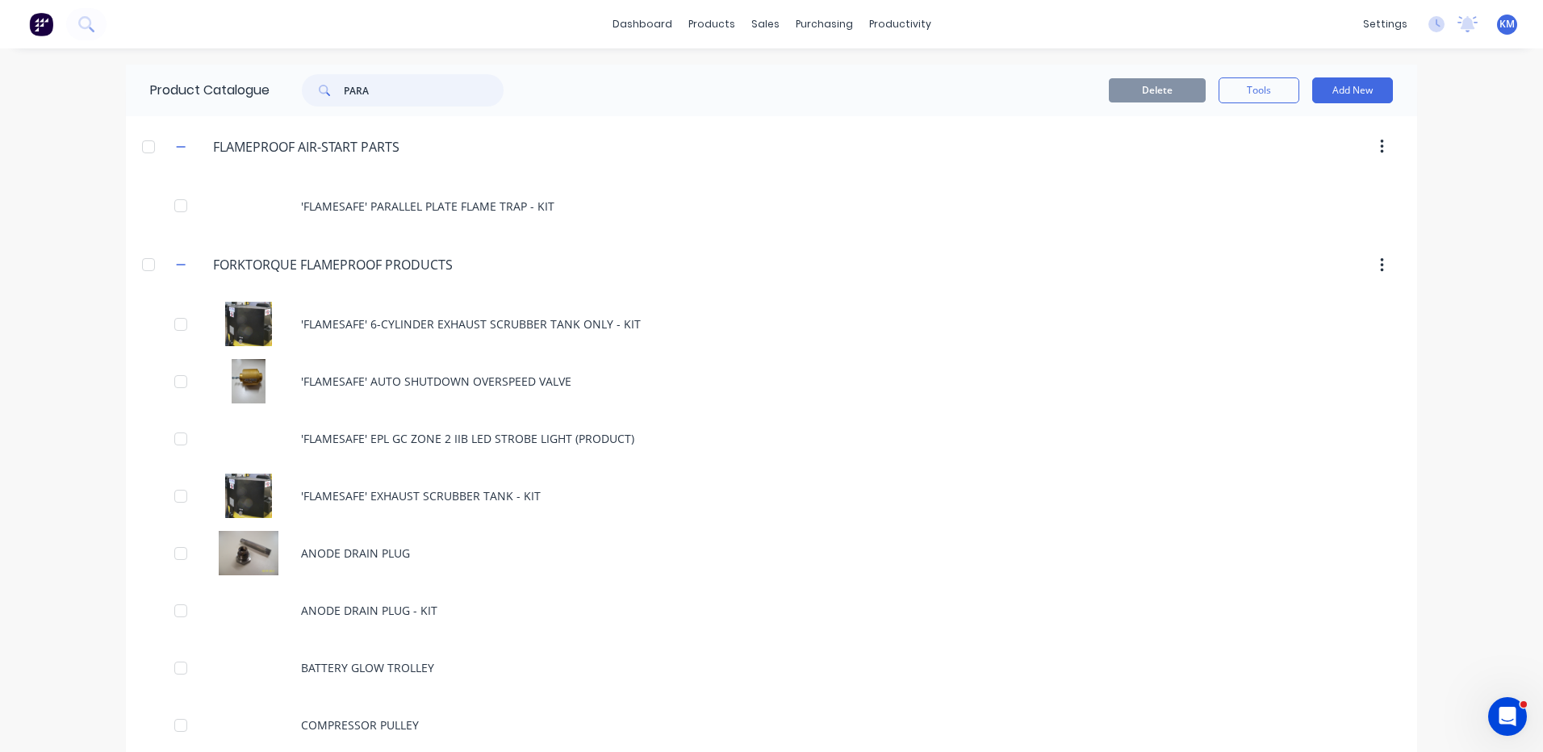
click at [459, 84] on input "PARA" at bounding box center [424, 90] width 160 height 32
type input "PARA"
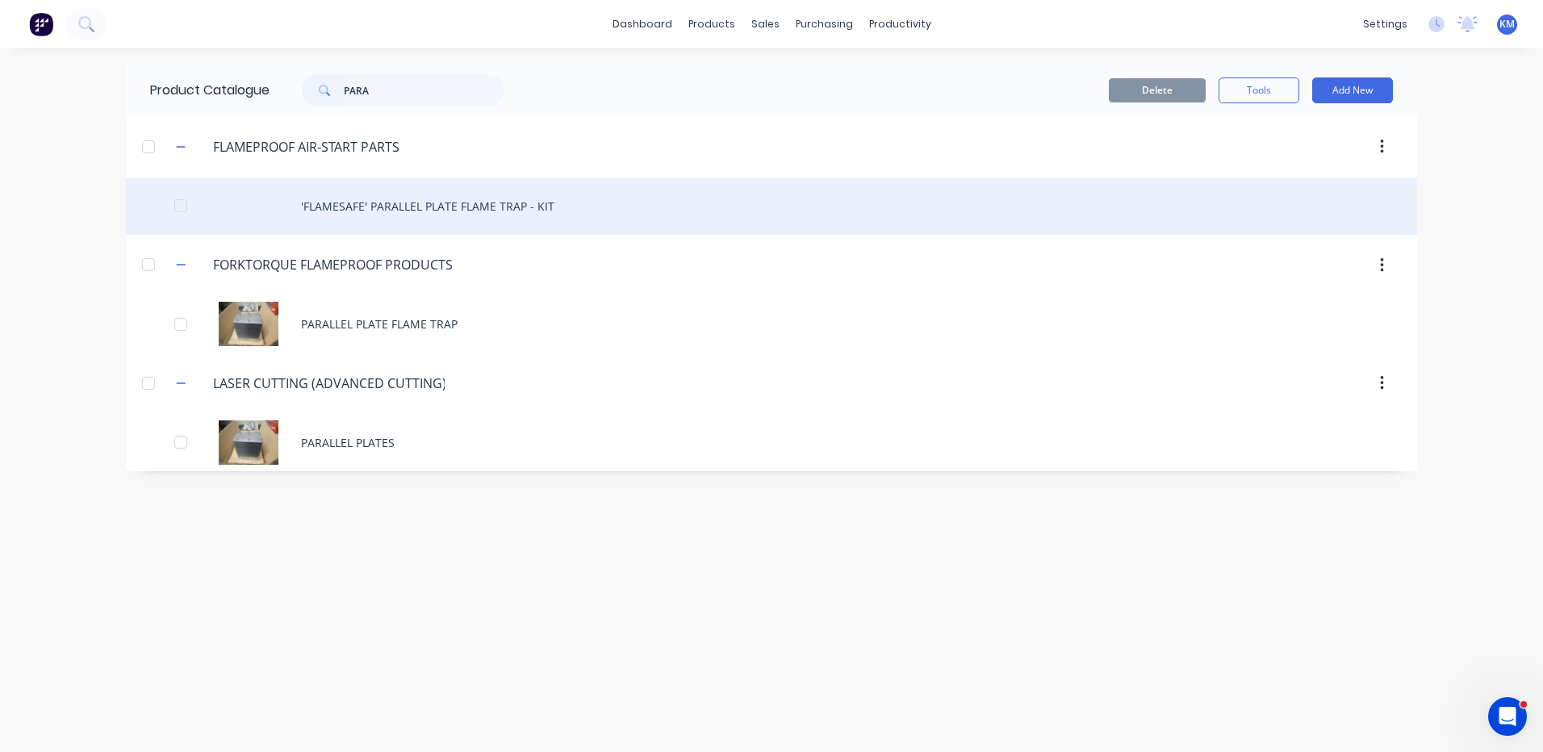
click at [489, 222] on div "'FLAMESAFE' PARALLEL PLATE FLAME TRAP - KIT" at bounding box center [771, 206] width 1291 height 57
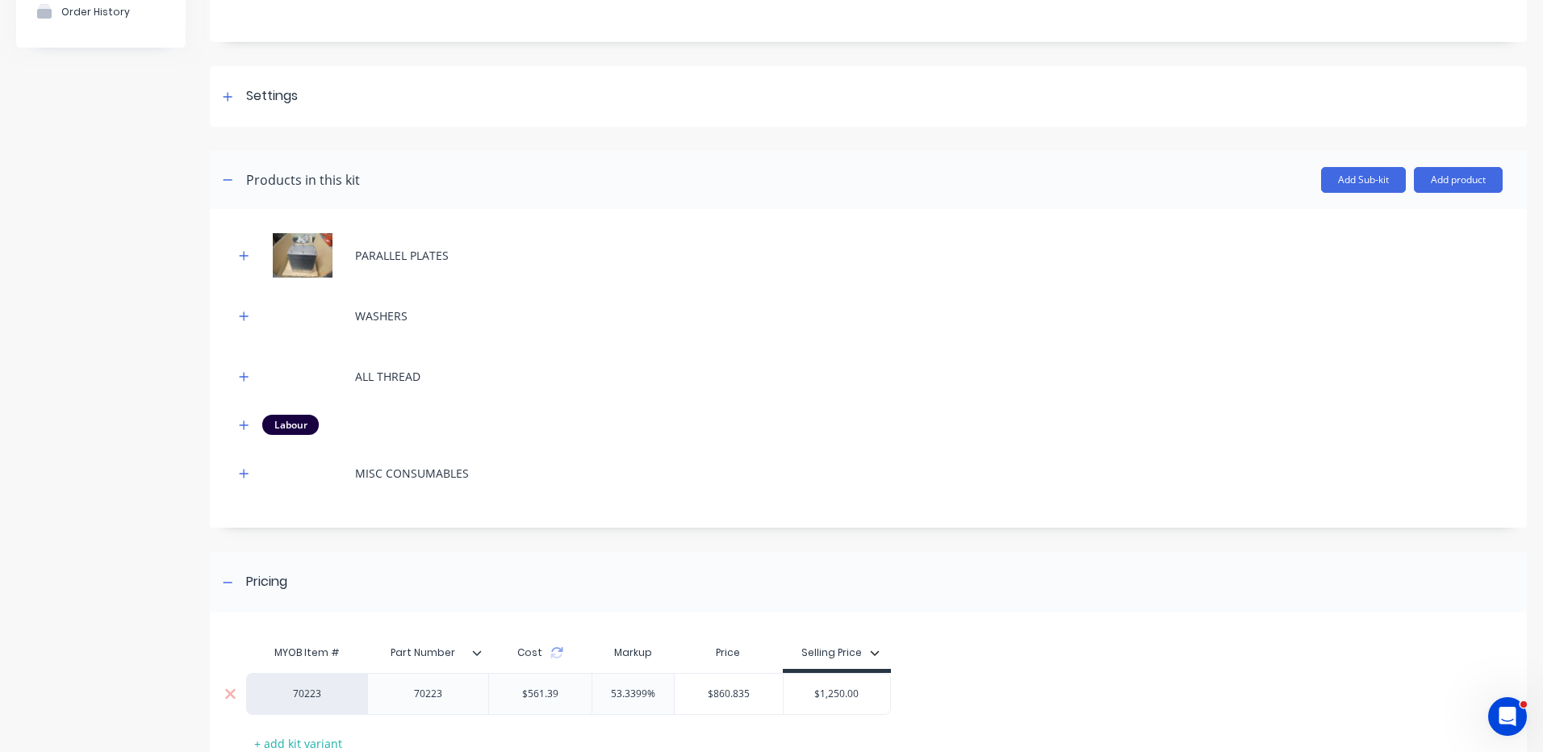
scroll to position [286, 0]
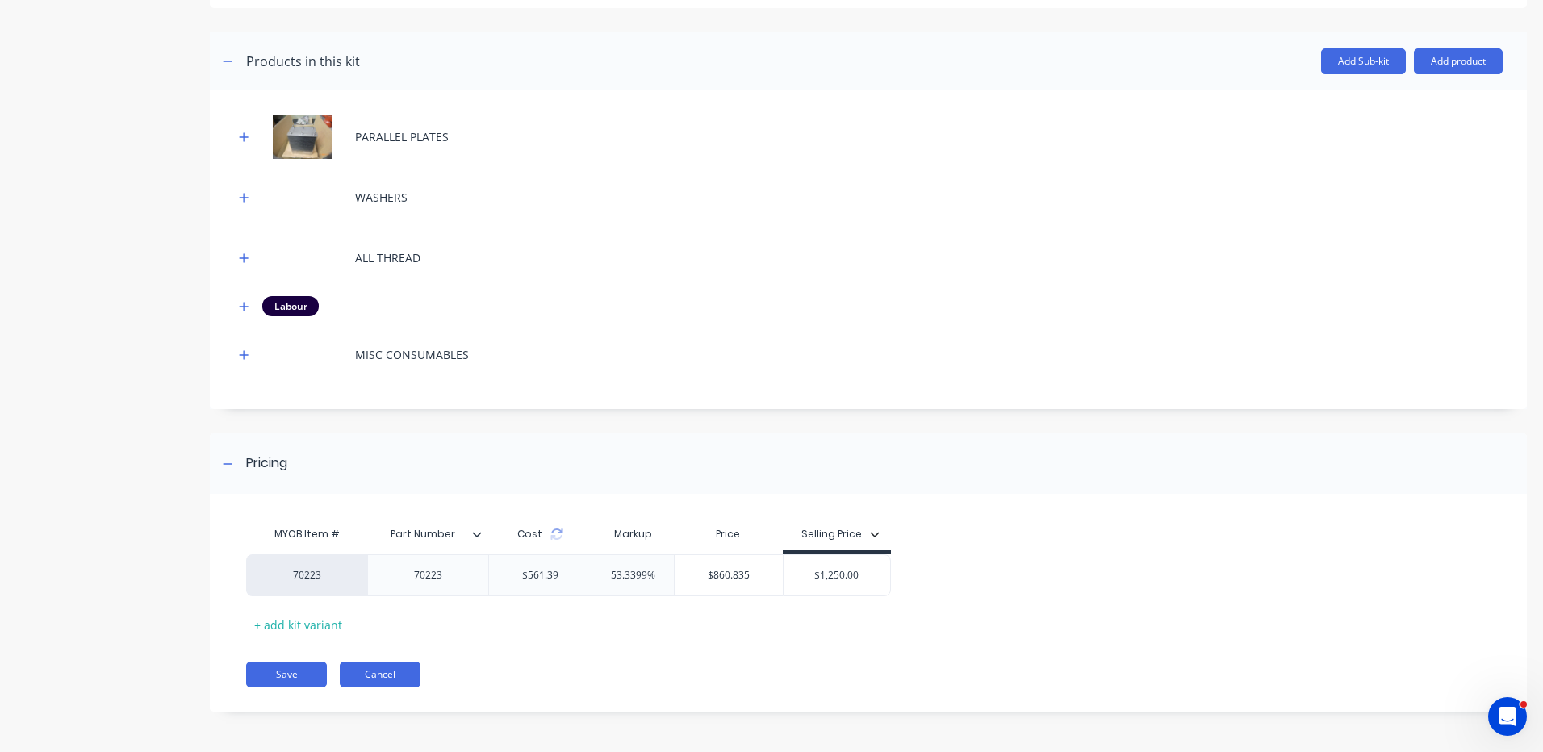
click at [391, 662] on button "Cancel" at bounding box center [380, 675] width 81 height 26
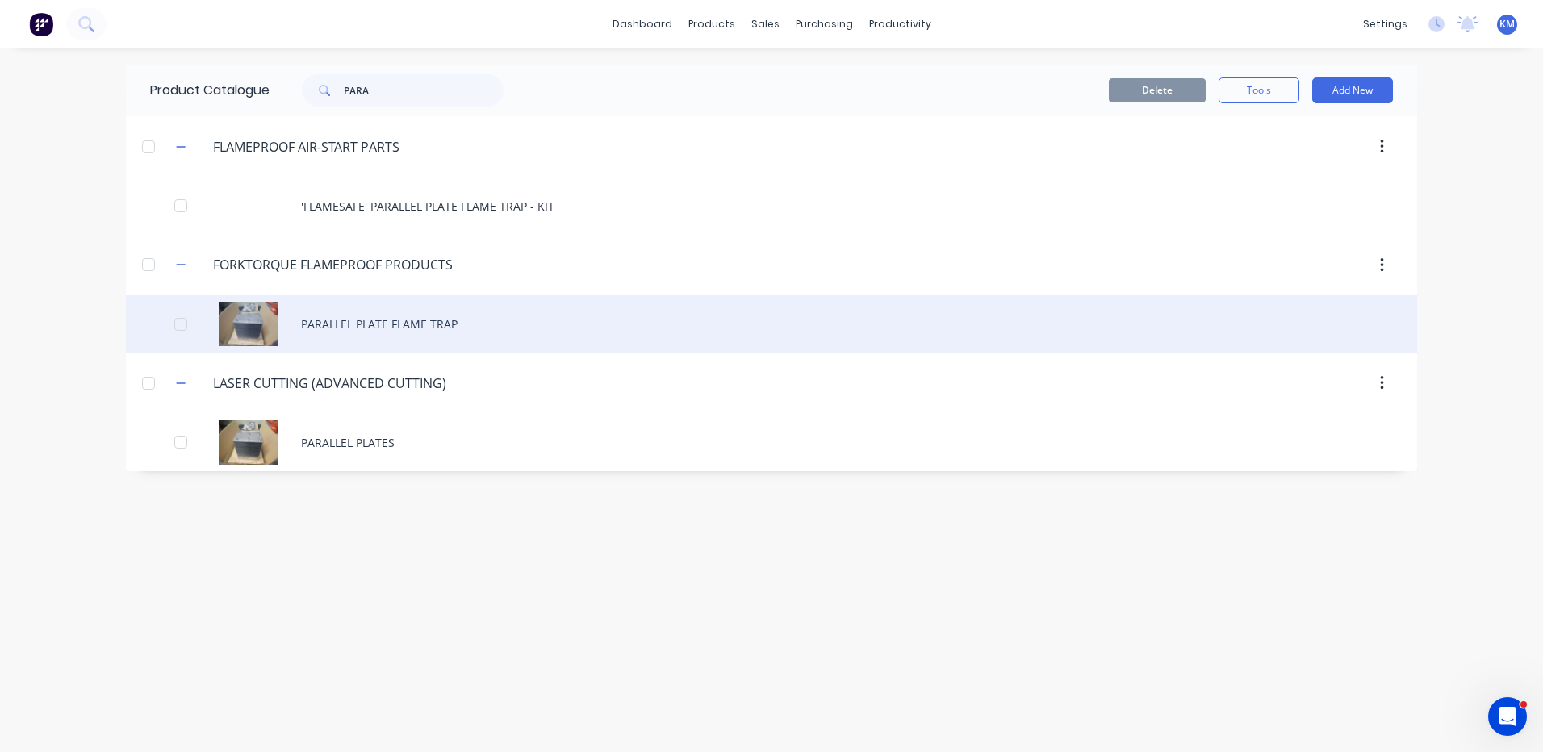
click at [487, 331] on div "PARALLEL PLATE FLAME TRAP" at bounding box center [771, 323] width 1291 height 57
type textarea "x"
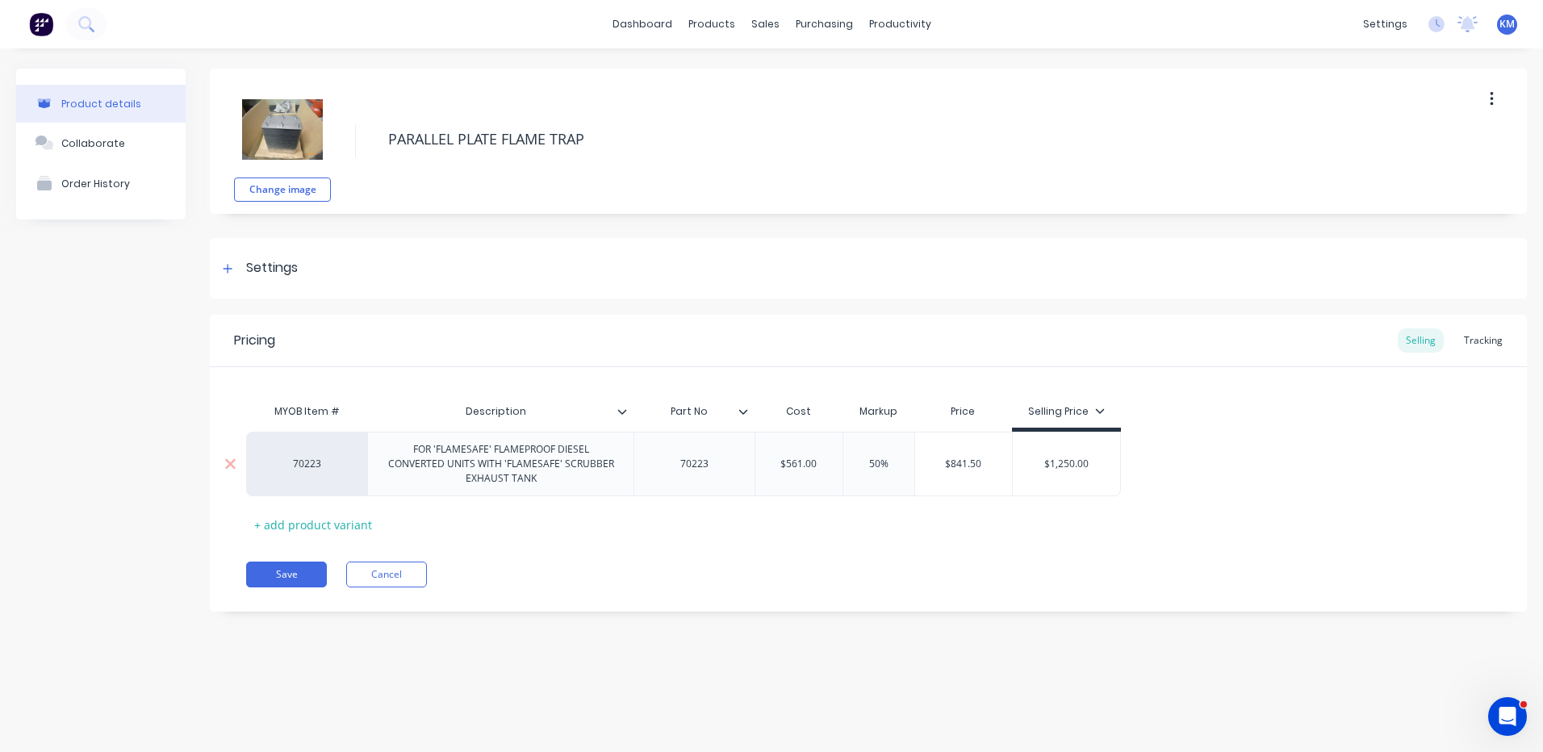
click at [820, 458] on input "$561.00" at bounding box center [798, 464] width 87 height 15
type input "$561..39"
click at [743, 533] on div "MYOB Item # Description Part No Cost Markup Price Selling Price 70223 FOR 'FLAM…" at bounding box center [868, 466] width 1244 height 142
click at [659, 630] on div "Change image PARALLEL PLATE FLAME TRAP Settings Product Options I buy this item…" at bounding box center [868, 352] width 1317 height 567
click at [295, 567] on button "Save" at bounding box center [286, 575] width 81 height 26
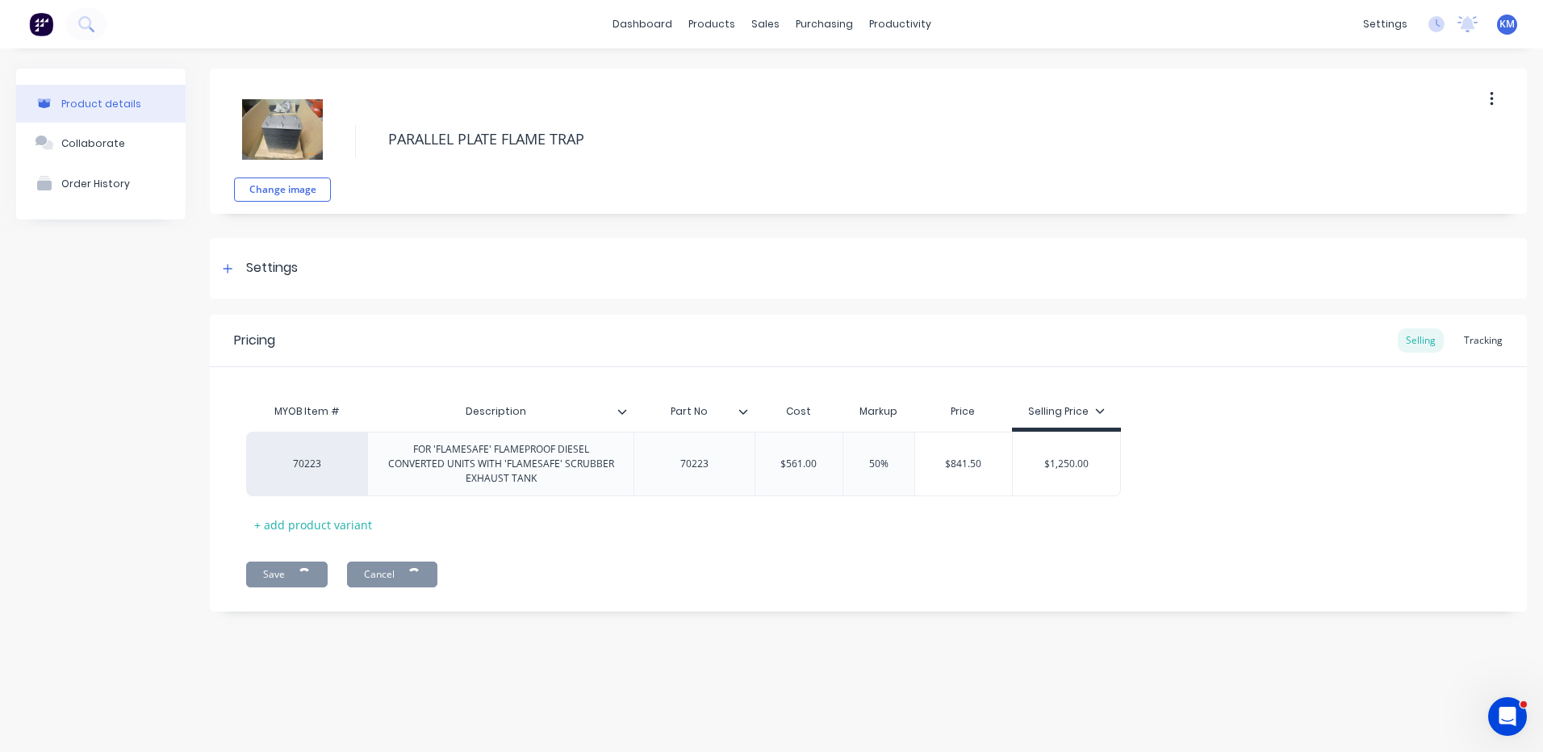
type textarea "x"
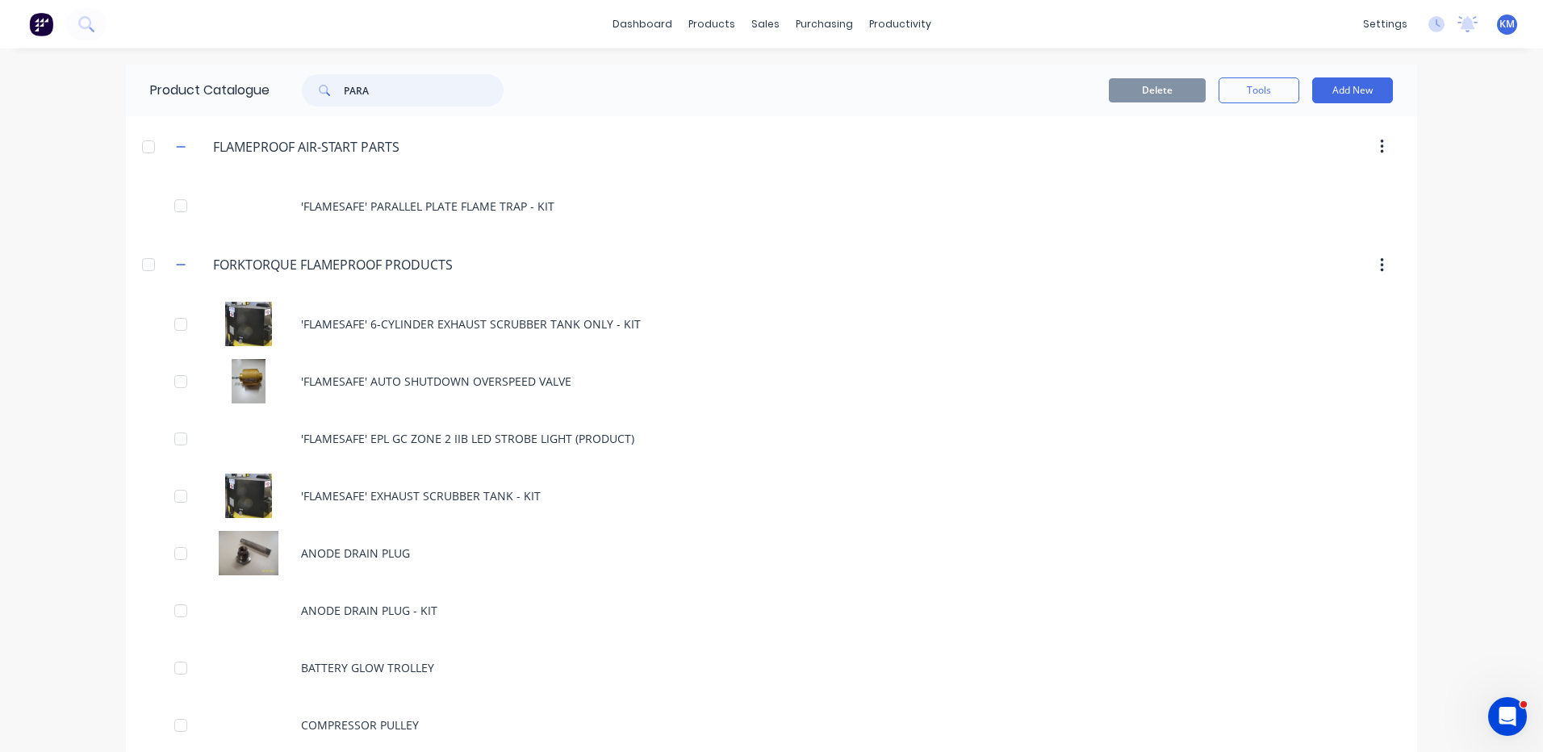
click at [454, 94] on input "PARA" at bounding box center [424, 90] width 160 height 32
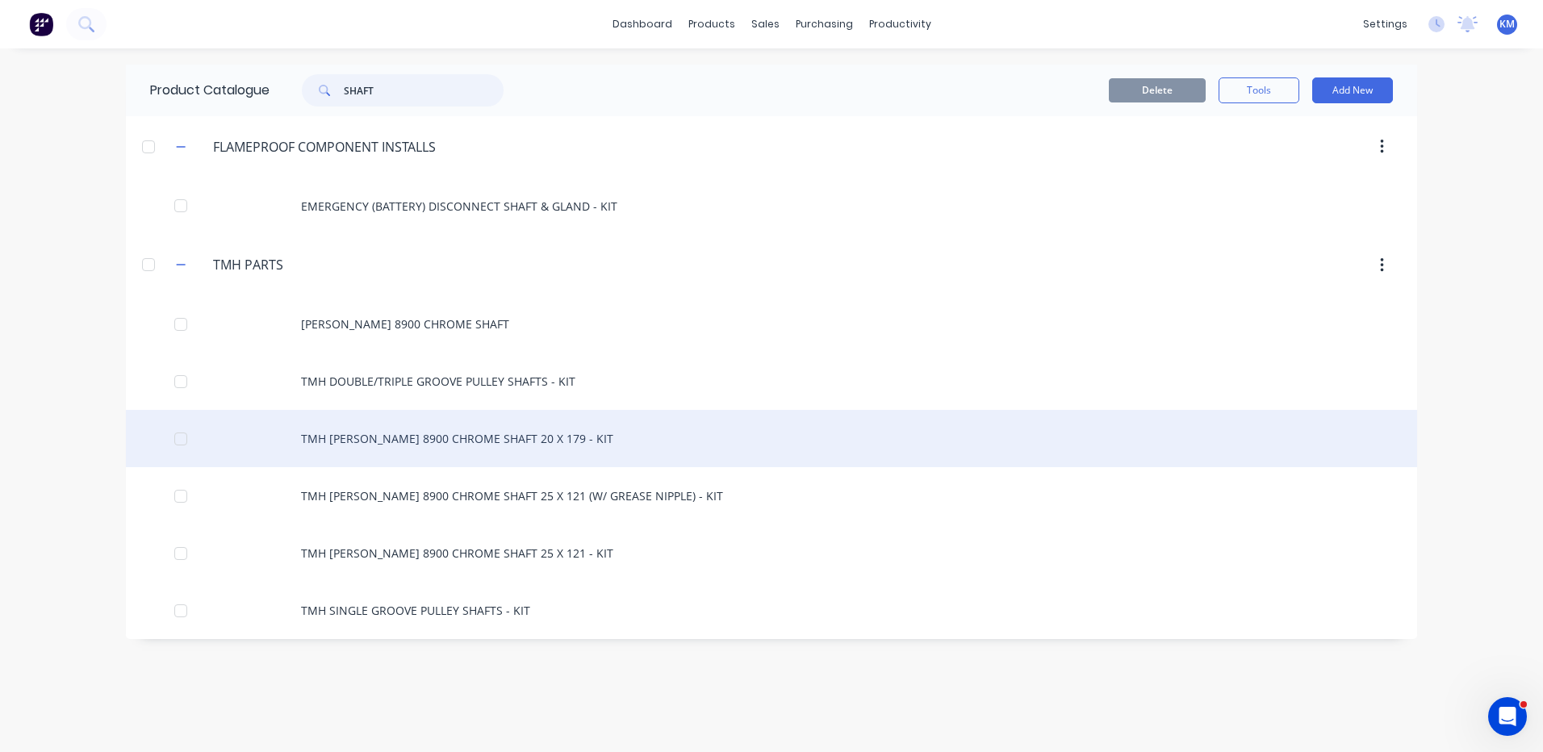
type input "SHAFT"
click at [641, 439] on div "TMH RAYMOND 8900 CHROME SHAFT 20 X 179 - KIT" at bounding box center [771, 438] width 1291 height 57
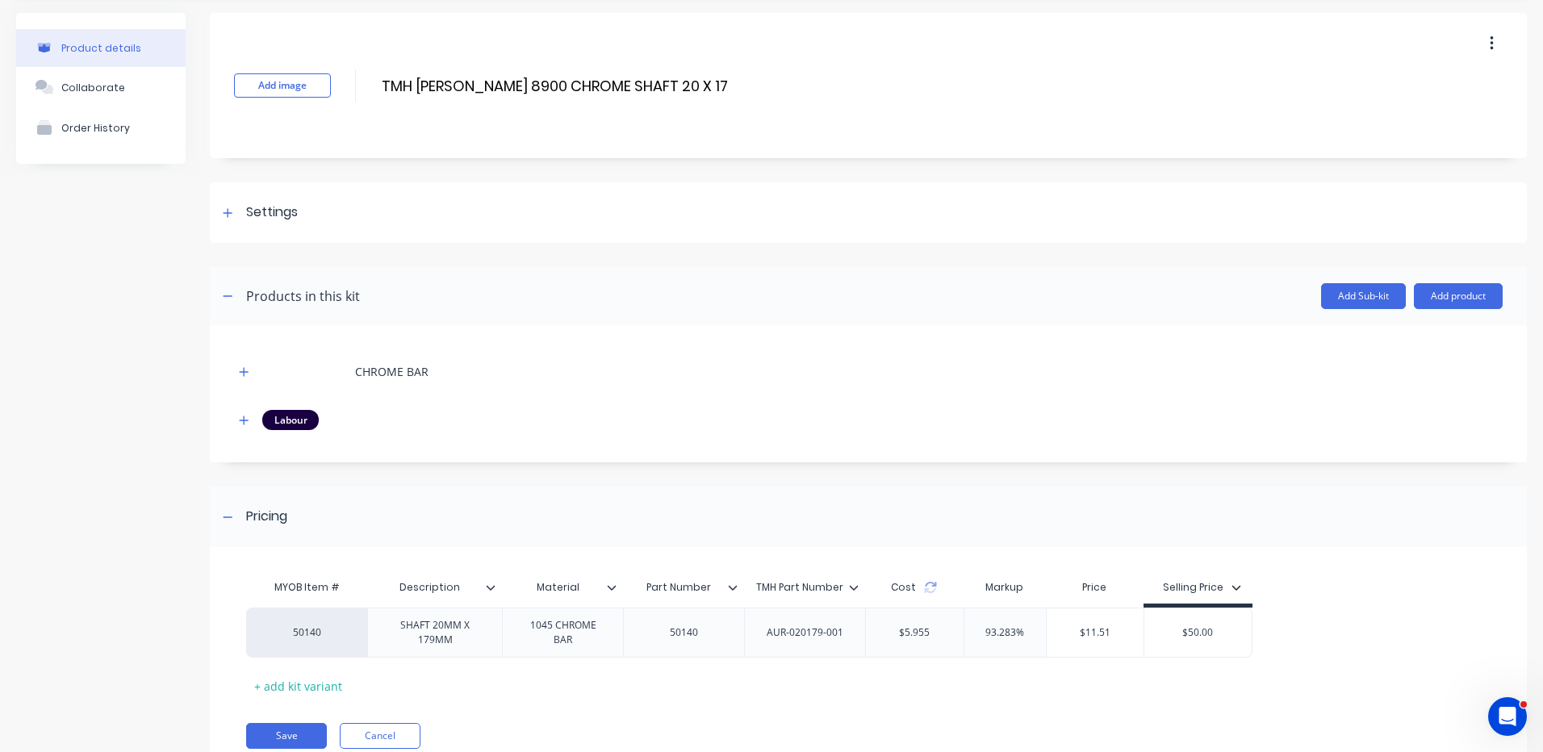
scroll to position [81, 0]
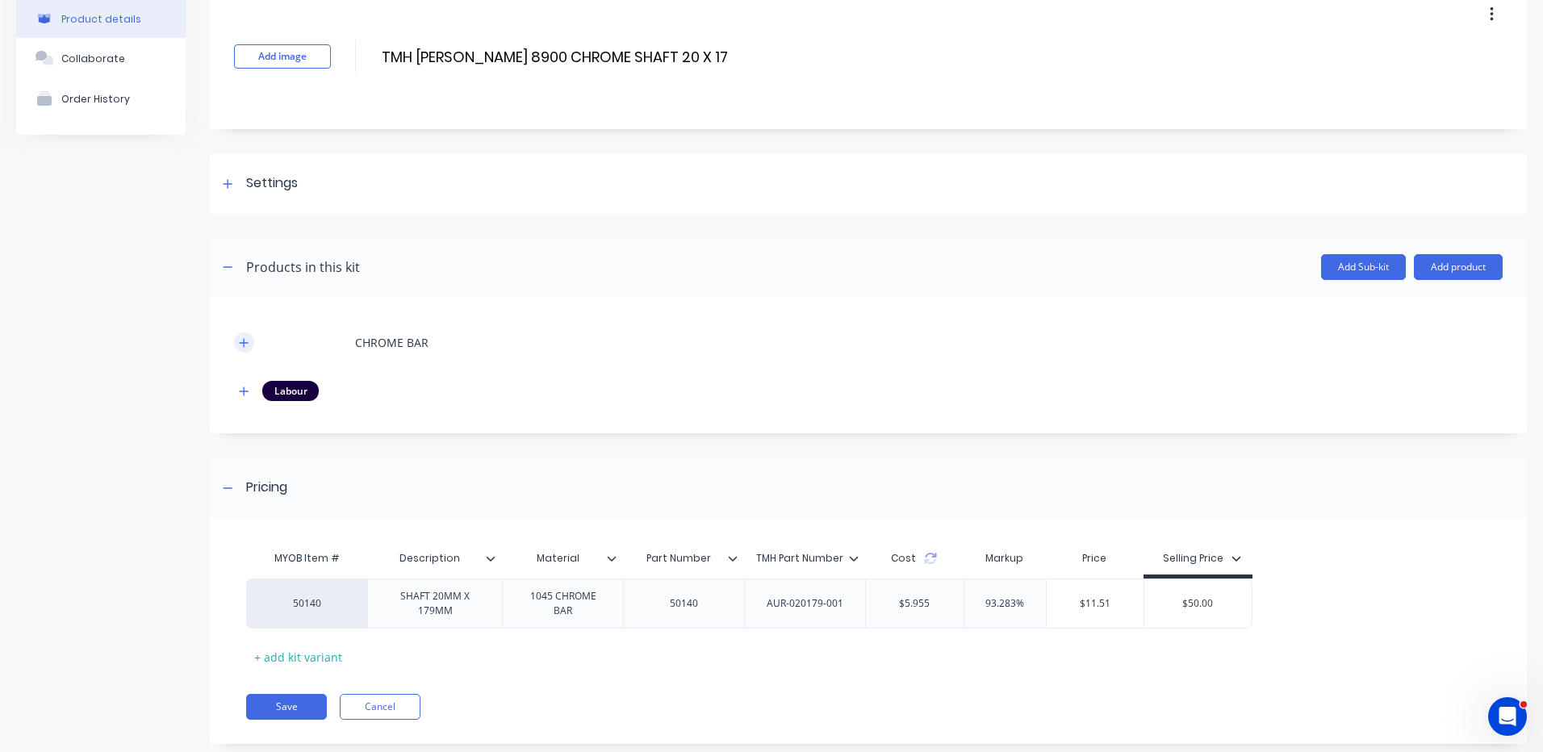
click at [245, 338] on icon "button" at bounding box center [244, 342] width 10 height 11
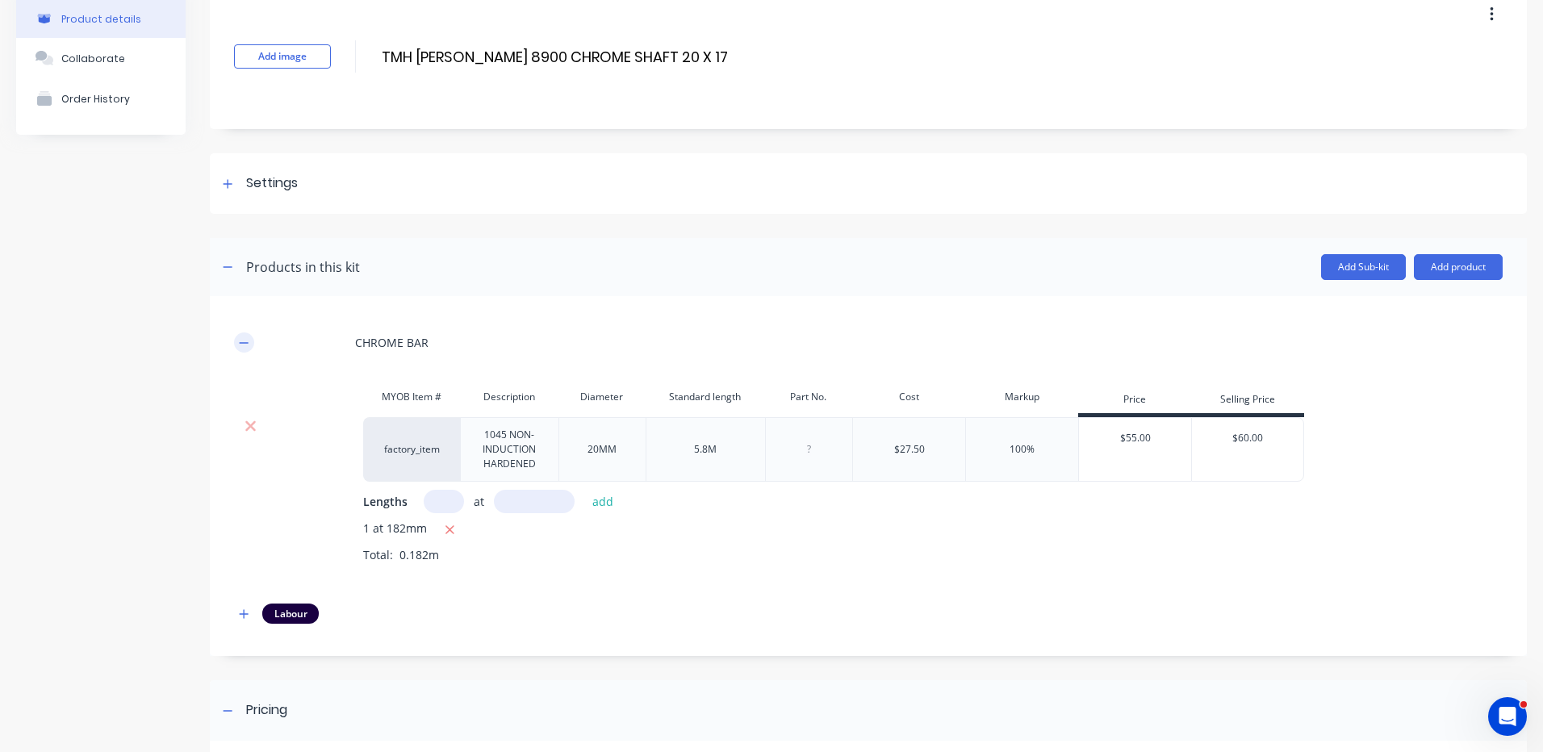
click at [244, 341] on icon "button" at bounding box center [244, 342] width 10 height 11
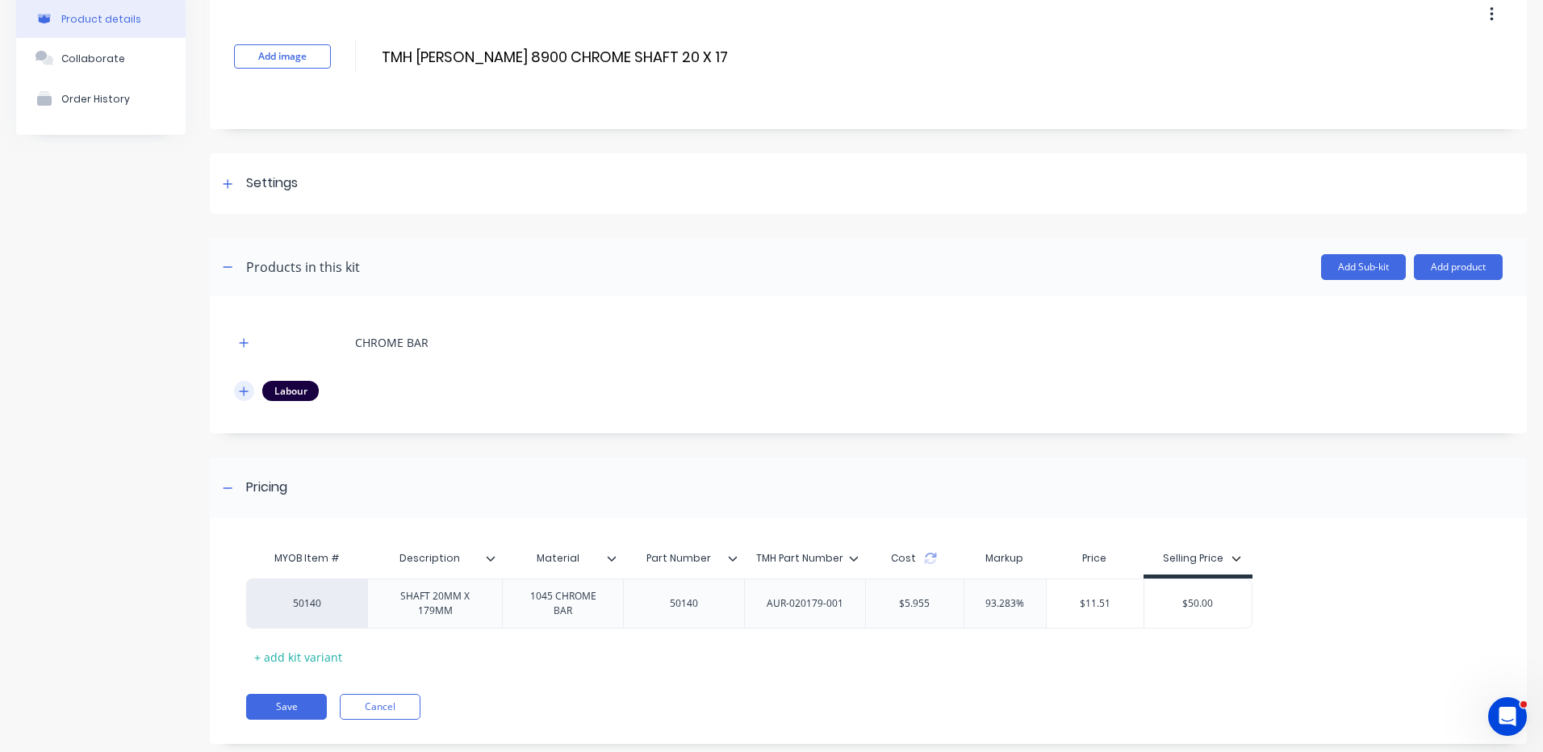
click at [238, 397] on button "button" at bounding box center [244, 391] width 20 height 20
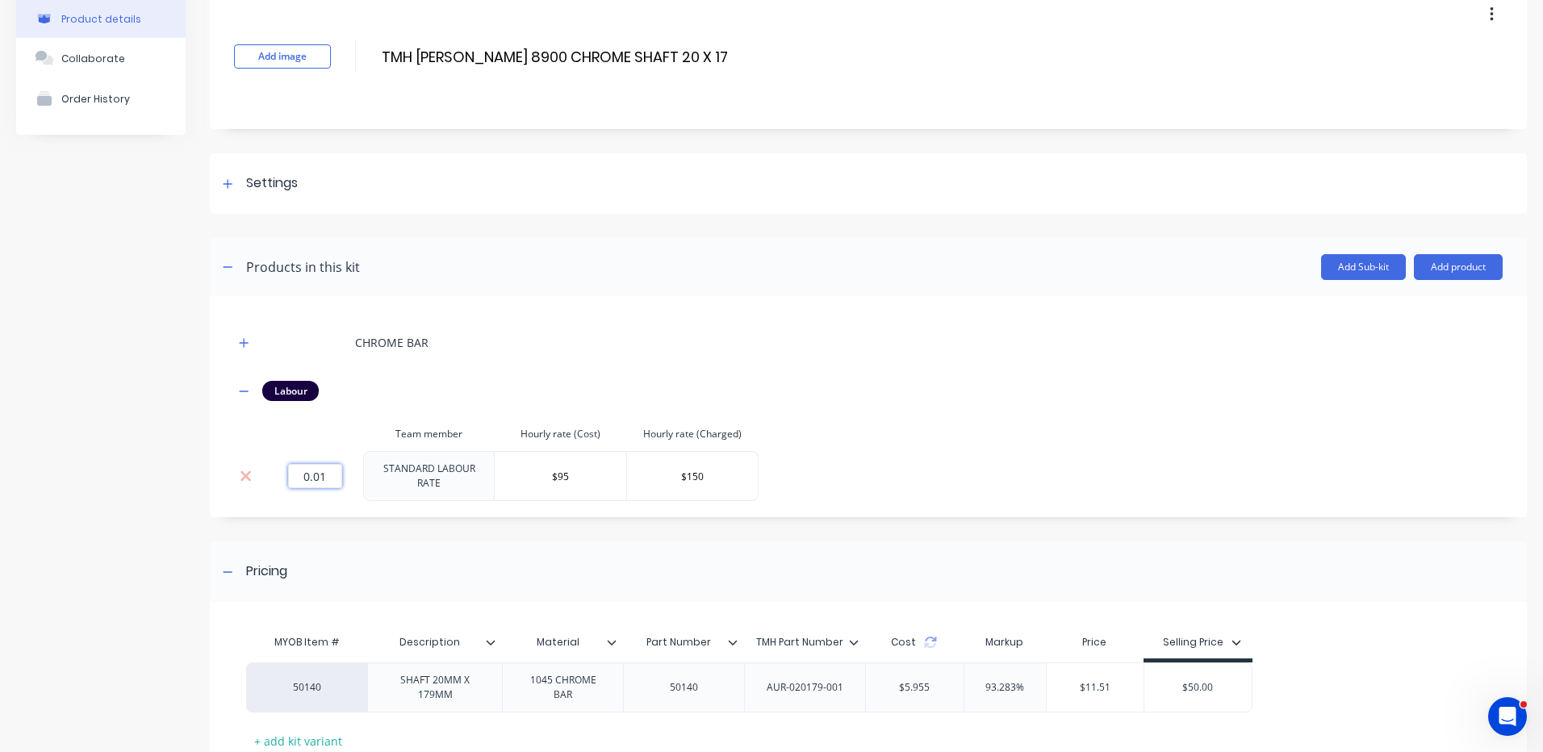
click at [302, 472] on input "0.01" at bounding box center [315, 476] width 54 height 24
click at [850, 424] on div "CHROME BAR Labour Team member Hourly rate (Cost) Hourly rate (Charged) 0.5 STAN…" at bounding box center [868, 410] width 1269 height 181
click at [938, 637] on icon at bounding box center [933, 642] width 13 height 13
click at [328, 472] on input "0.5" at bounding box center [315, 476] width 54 height 24
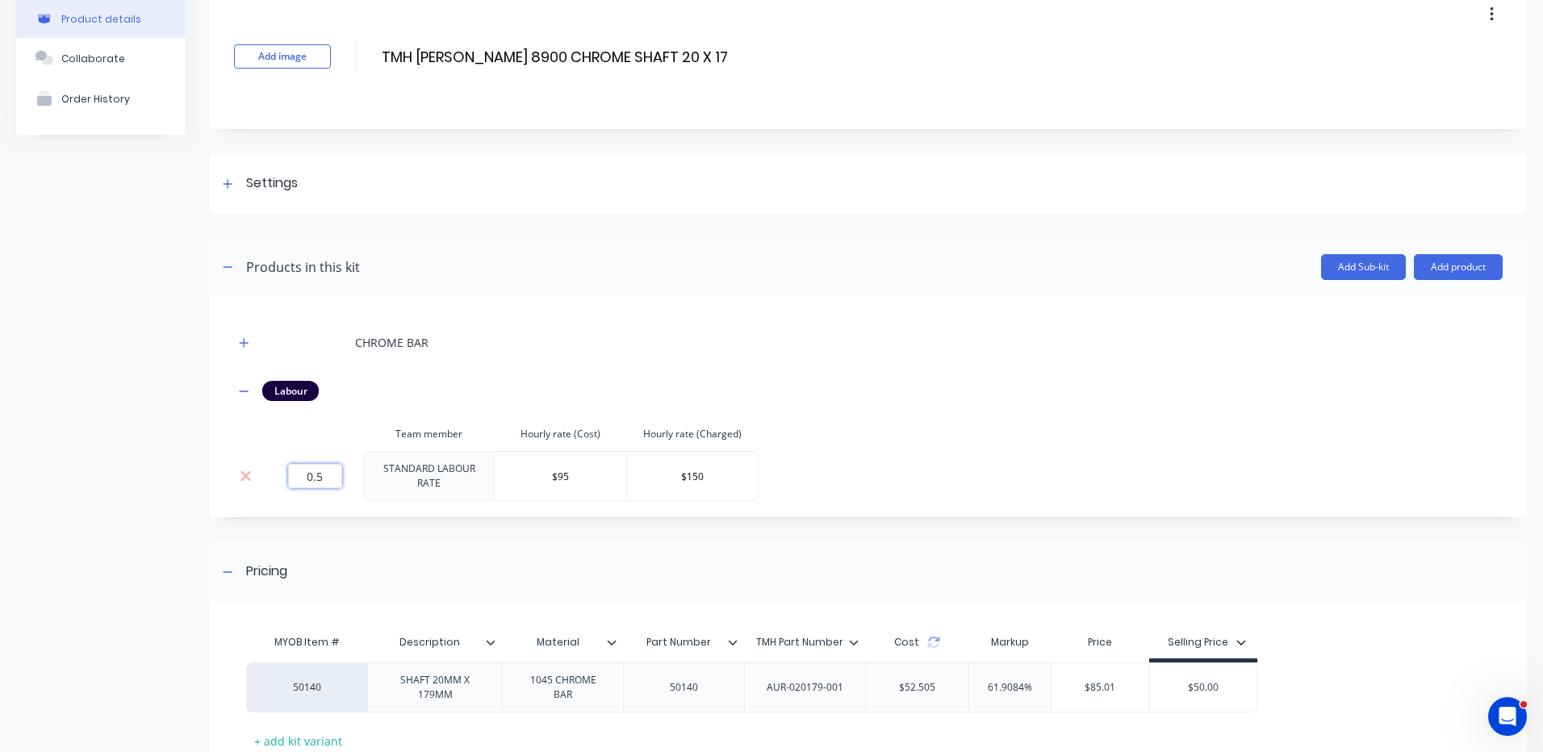
click at [328, 472] on input "0.5" at bounding box center [315, 476] width 54 height 24
type input "0.2"
click at [573, 546] on div "Pricing" at bounding box center [868, 572] width 1317 height 61
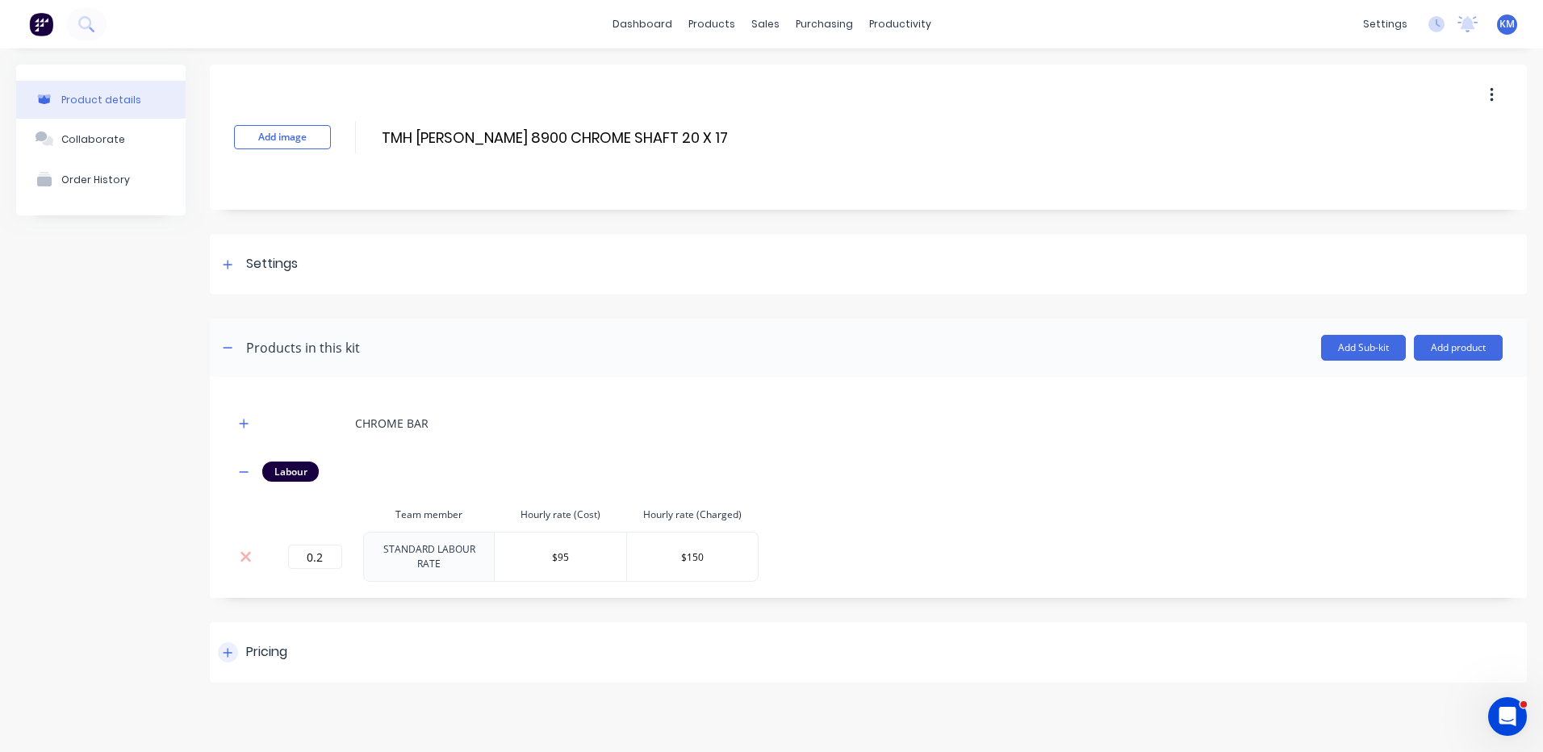
scroll to position [0, 0]
click at [528, 646] on div "Pricing" at bounding box center [868, 652] width 1317 height 61
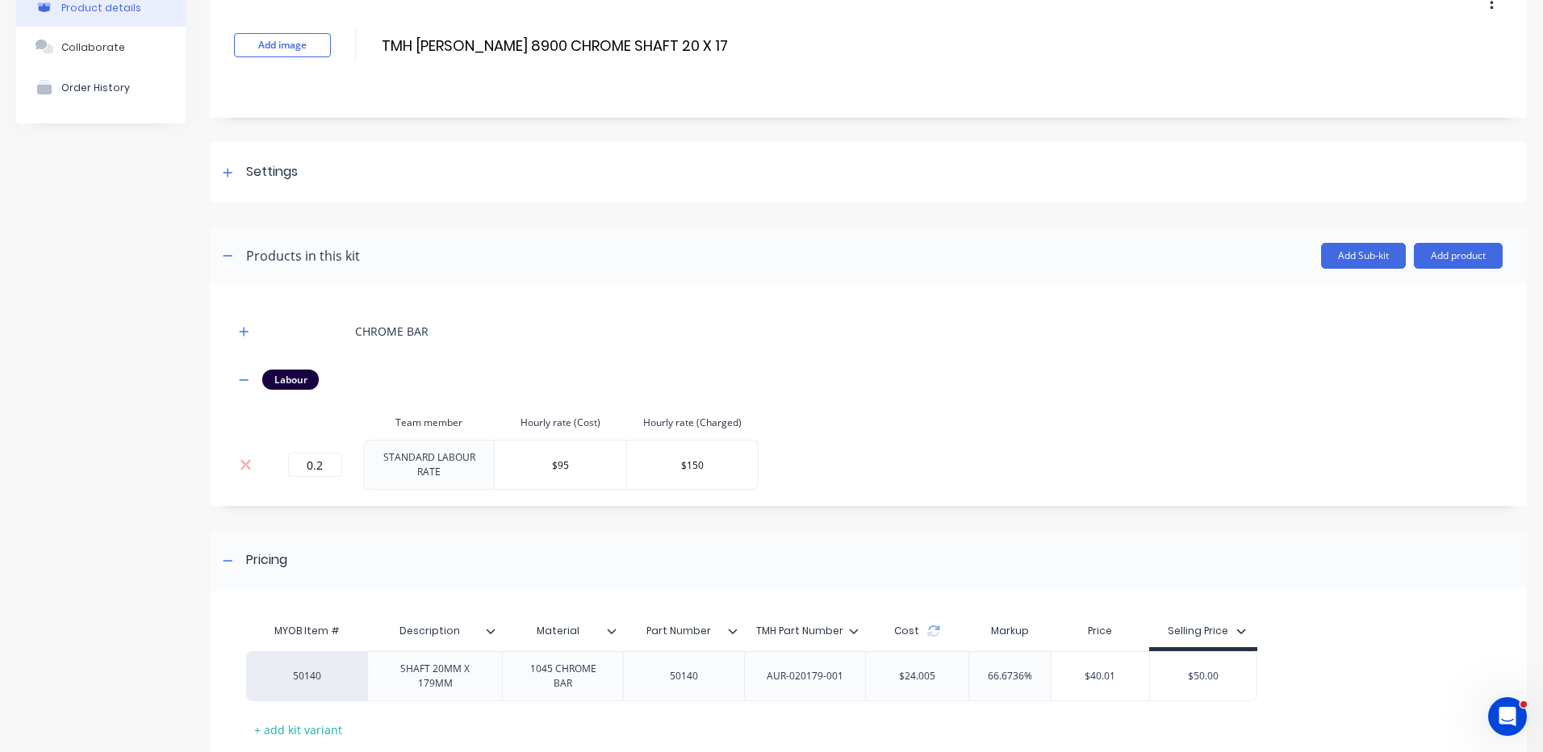
scroll to position [192, 0]
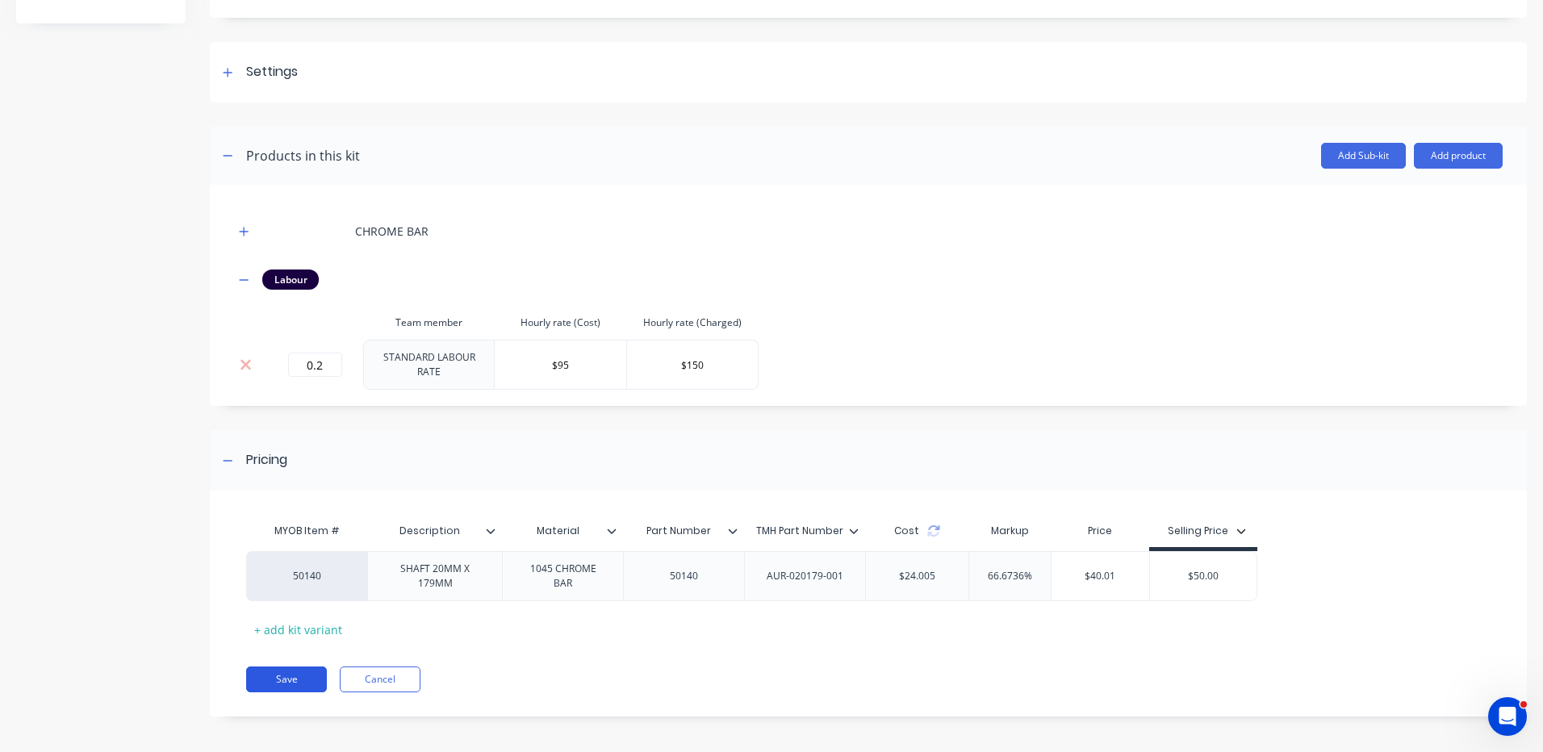
click at [275, 674] on button "Save" at bounding box center [286, 680] width 81 height 26
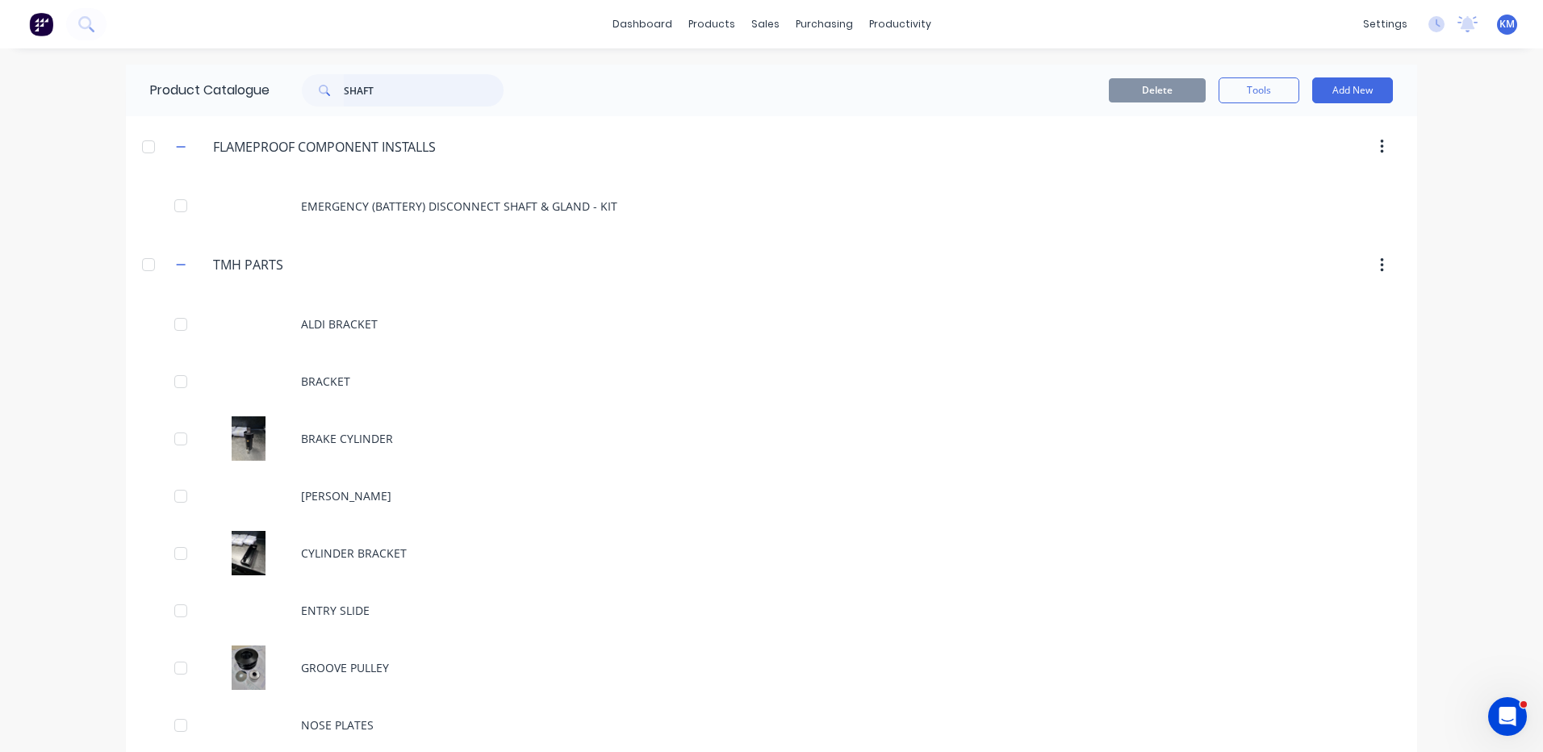
click at [413, 98] on input "SHAFT" at bounding box center [424, 90] width 160 height 32
type input "SHAFT"
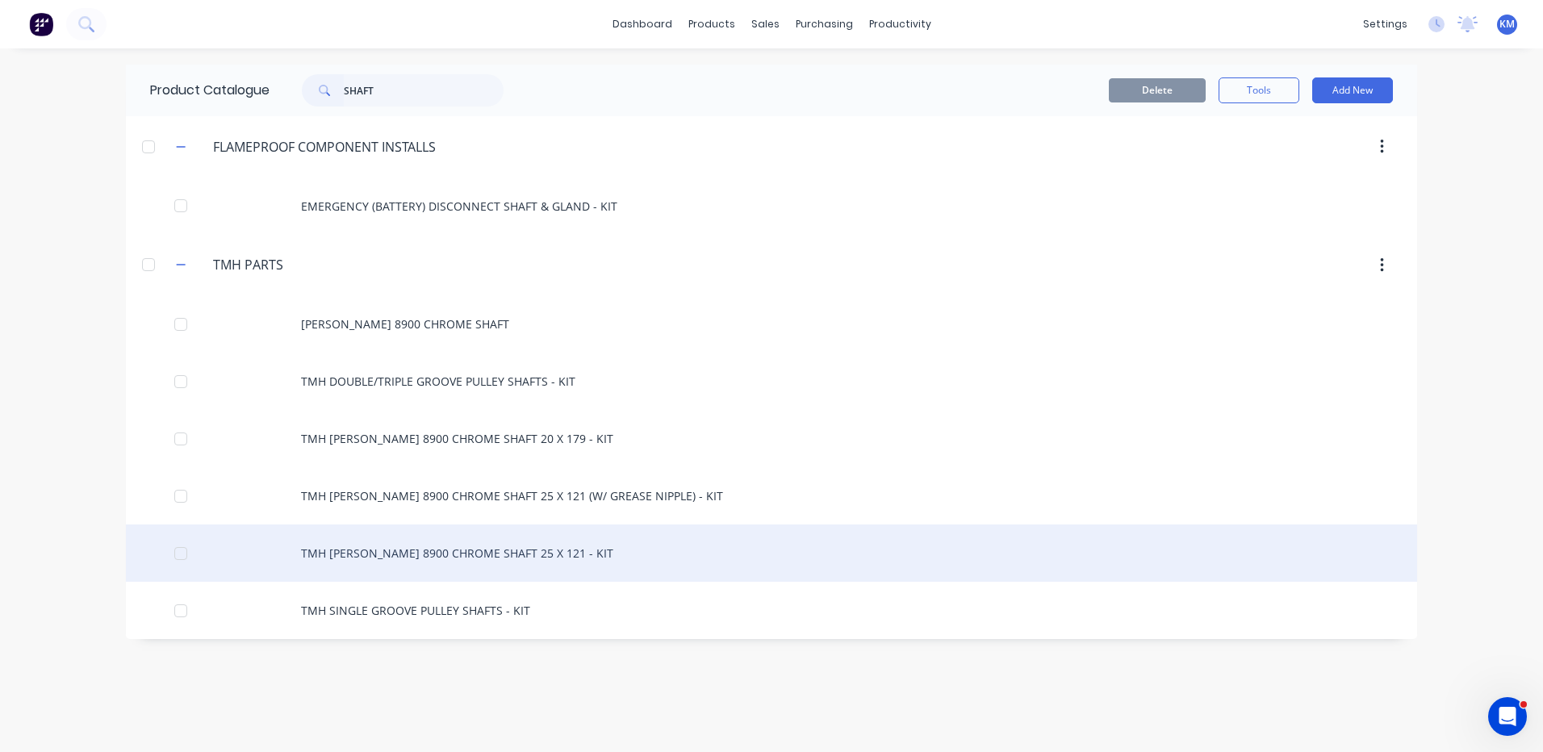
click at [513, 554] on div "TMH RAYMOND 8900 CHROME SHAFT 25 X 121 - KIT" at bounding box center [771, 553] width 1291 height 57
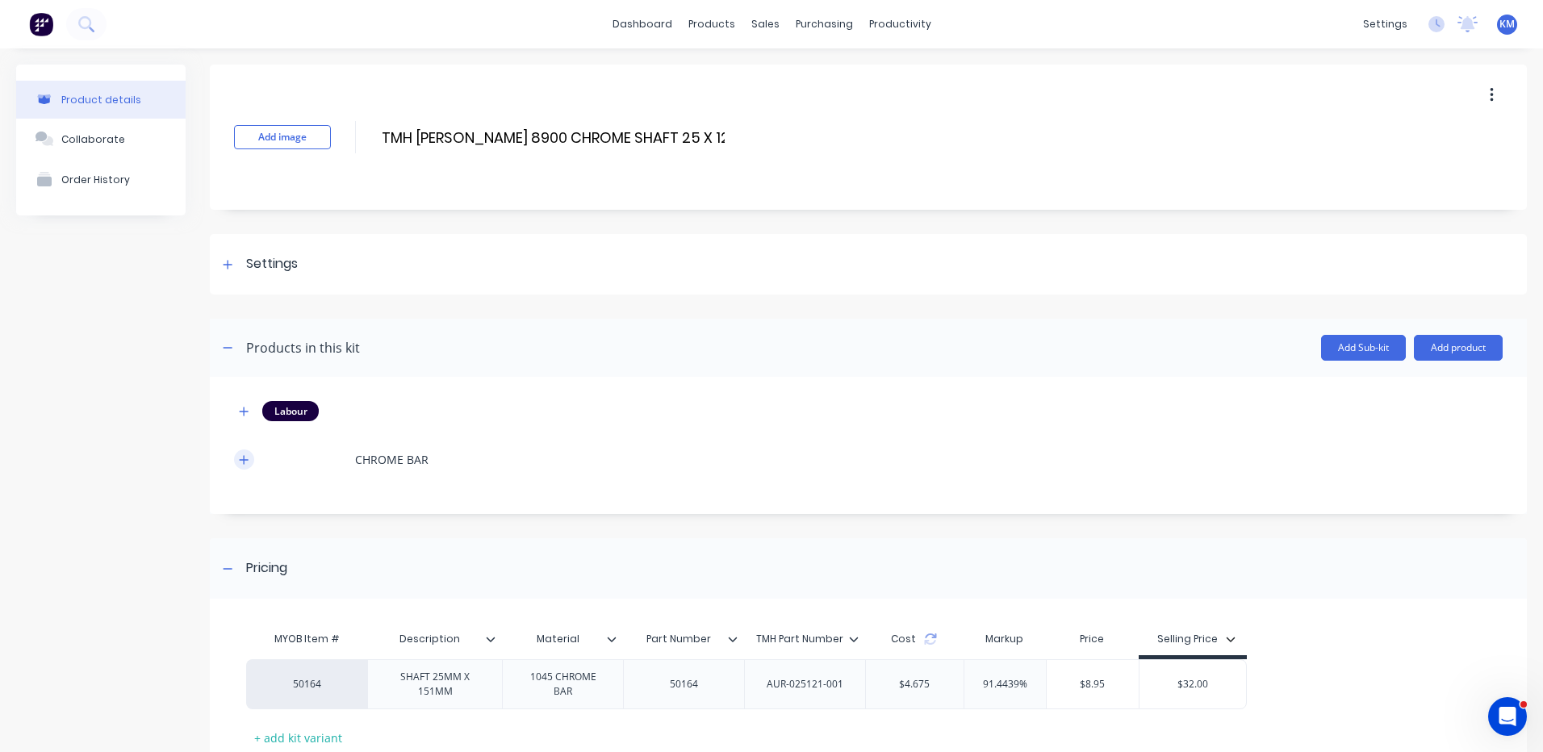
click at [249, 465] on button "button" at bounding box center [244, 460] width 20 height 20
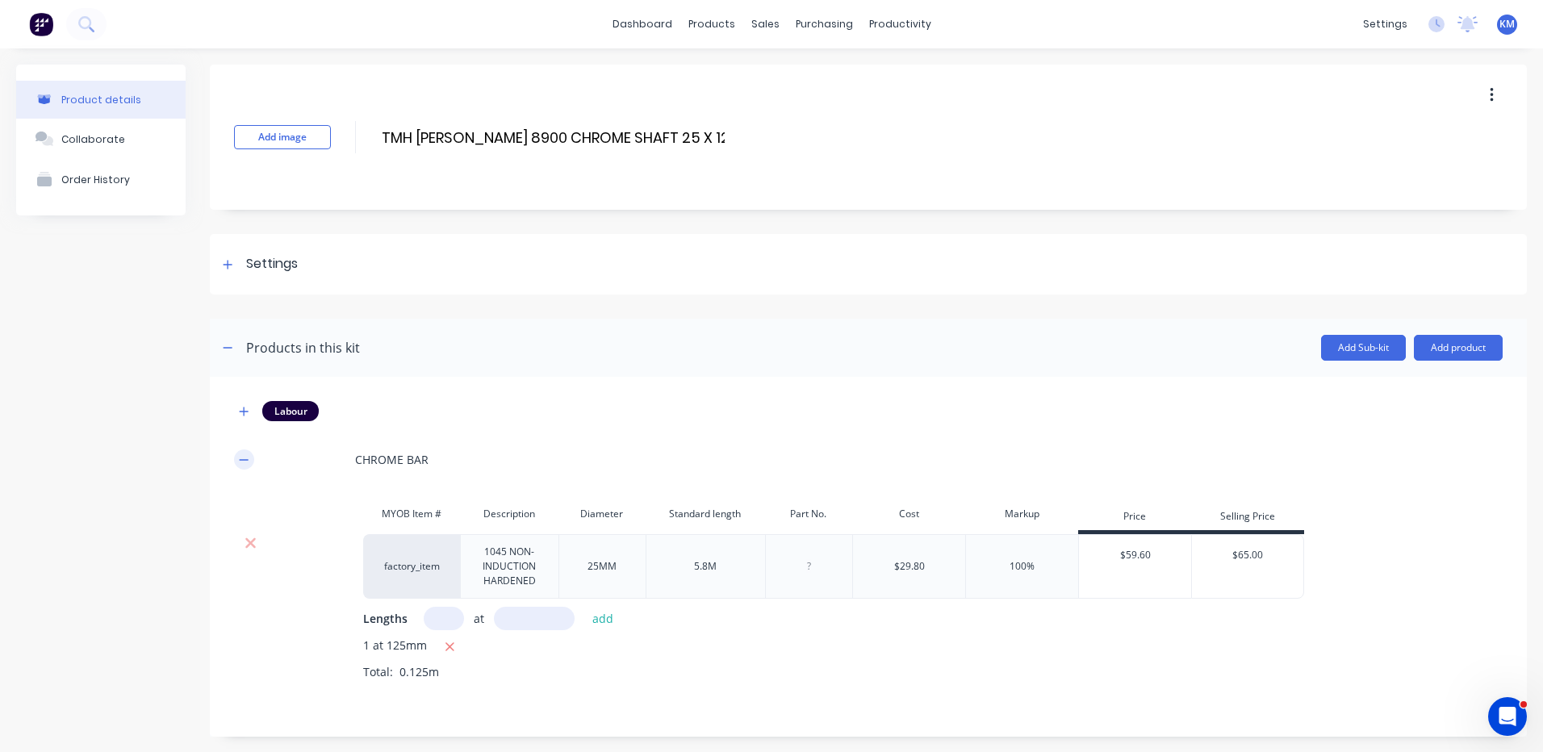
click at [251, 462] on button "button" at bounding box center [244, 460] width 20 height 20
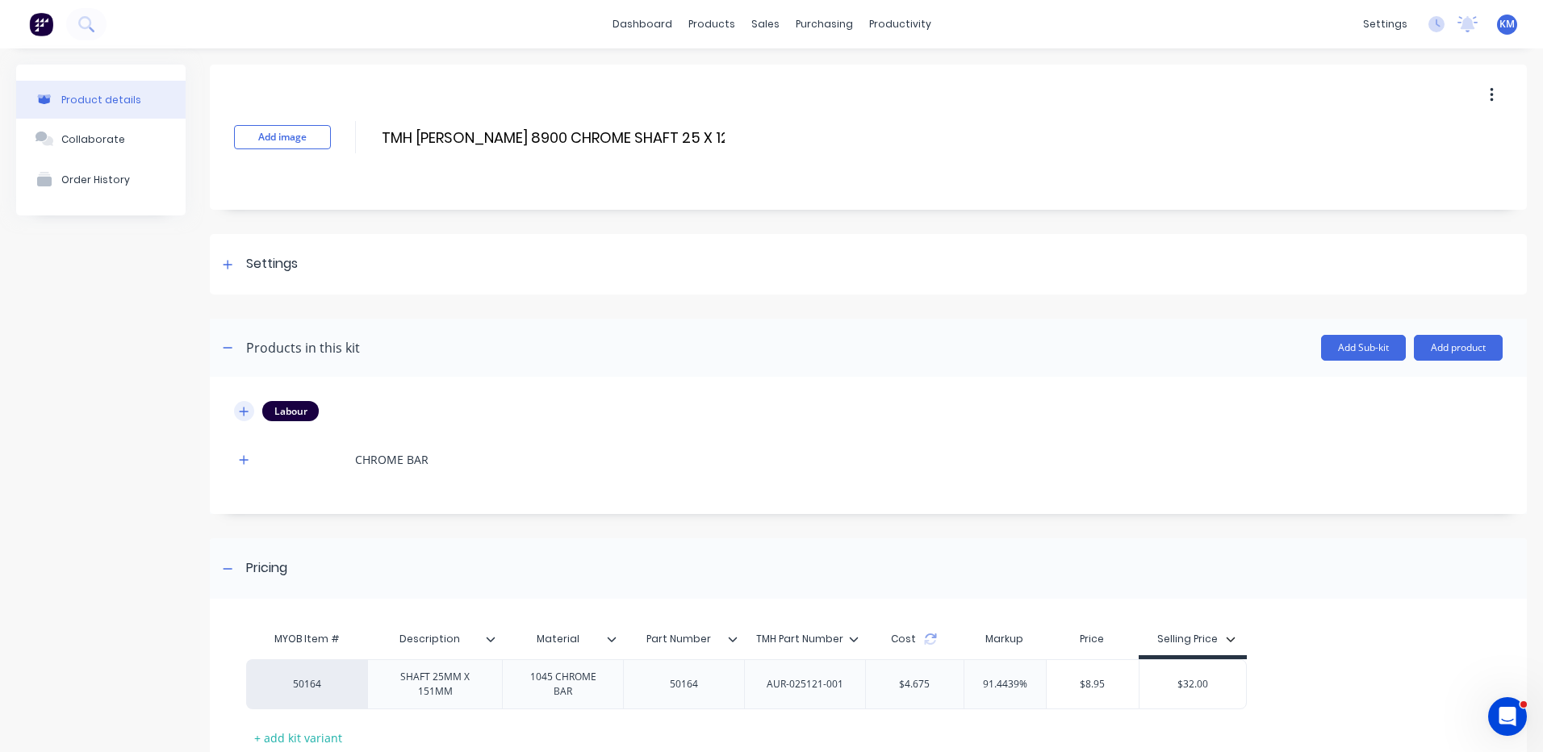
click at [239, 408] on icon "button" at bounding box center [244, 411] width 10 height 11
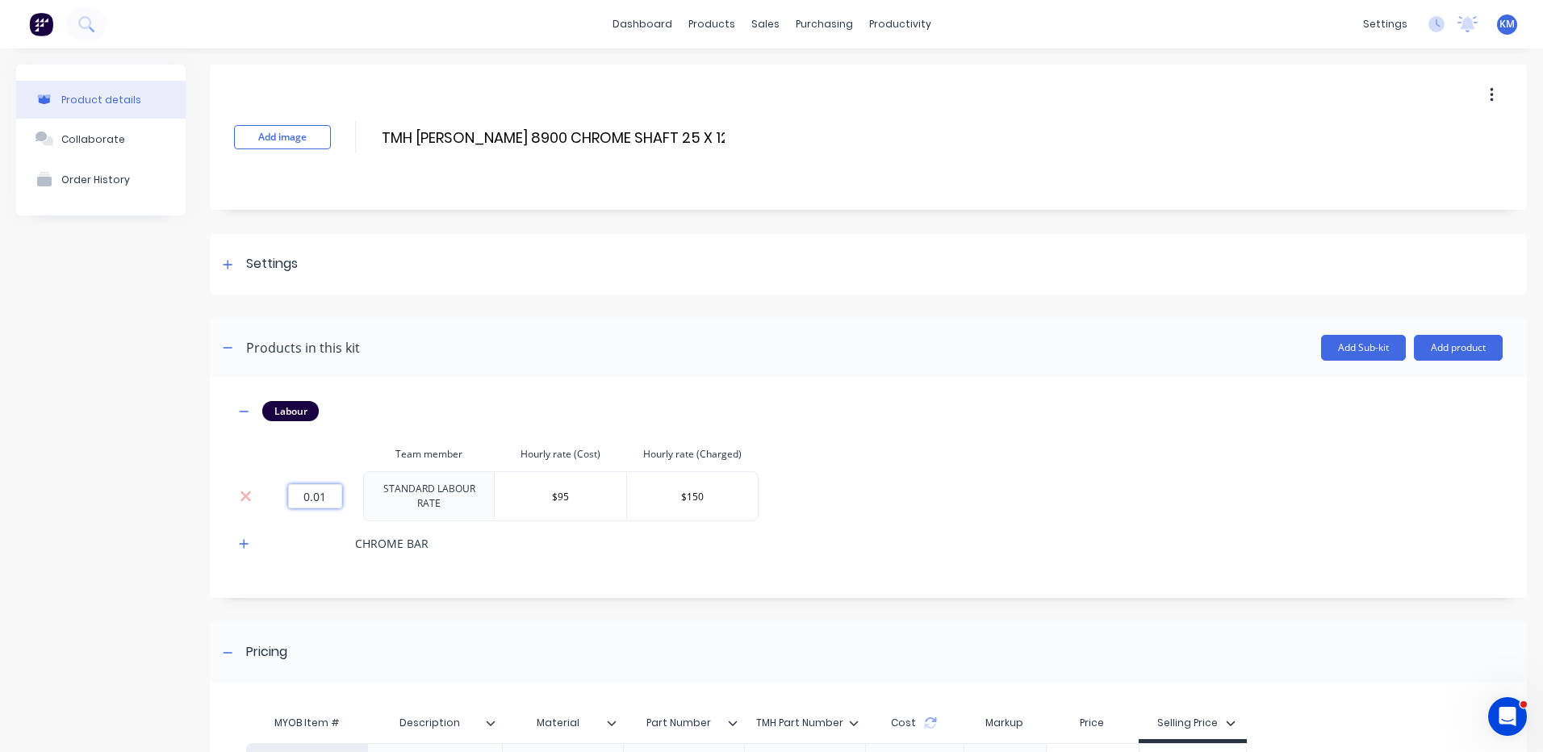
click at [318, 493] on input "0.01" at bounding box center [315, 496] width 54 height 24
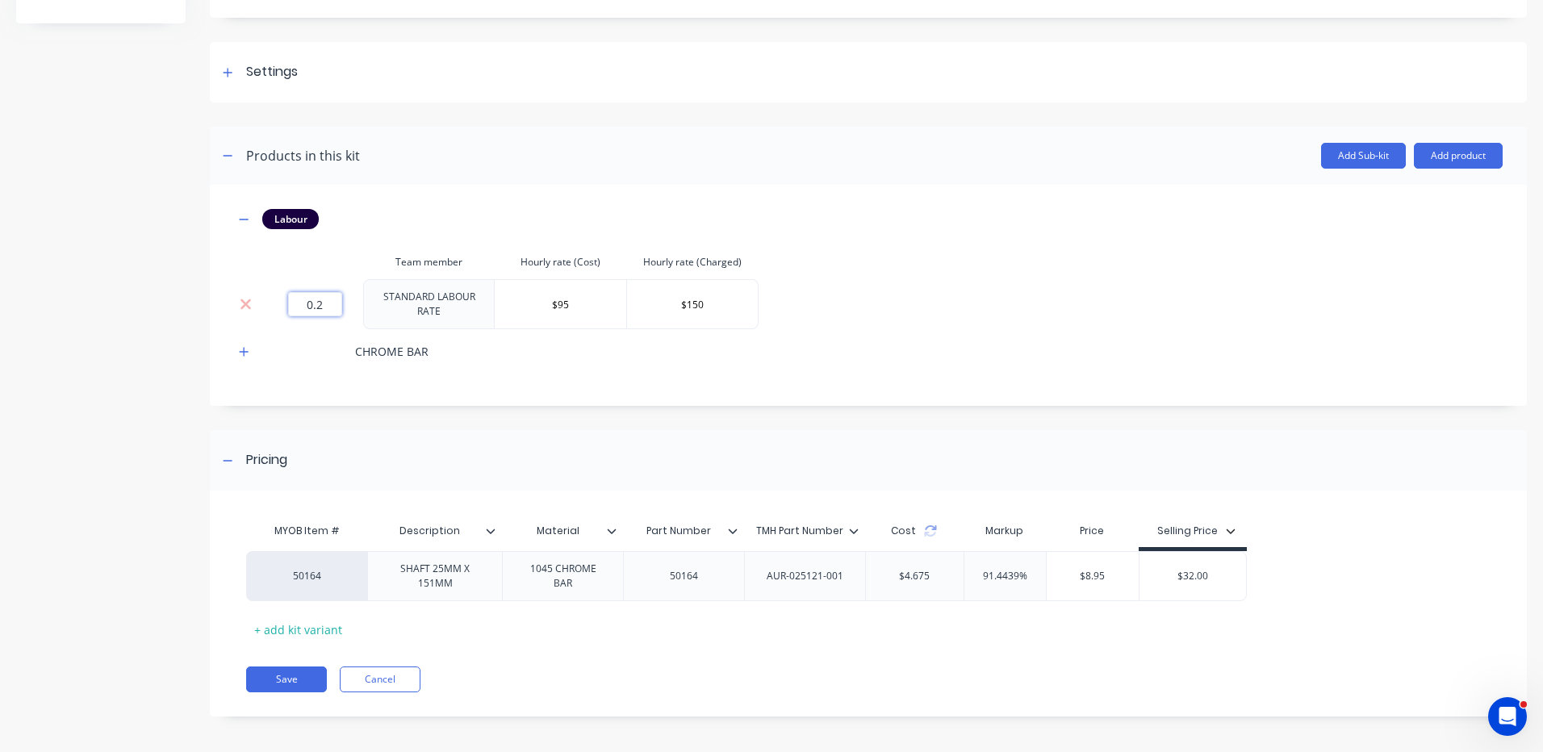
type input "0.2"
click at [870, 416] on div "Add image TMH RAYMOND 8900 CHROME SHAFT 25 X 121 - KIT TMH RAYMOND 8900 CHROME …" at bounding box center [868, 306] width 1317 height 868
click at [245, 346] on icon "button" at bounding box center [244, 351] width 10 height 11
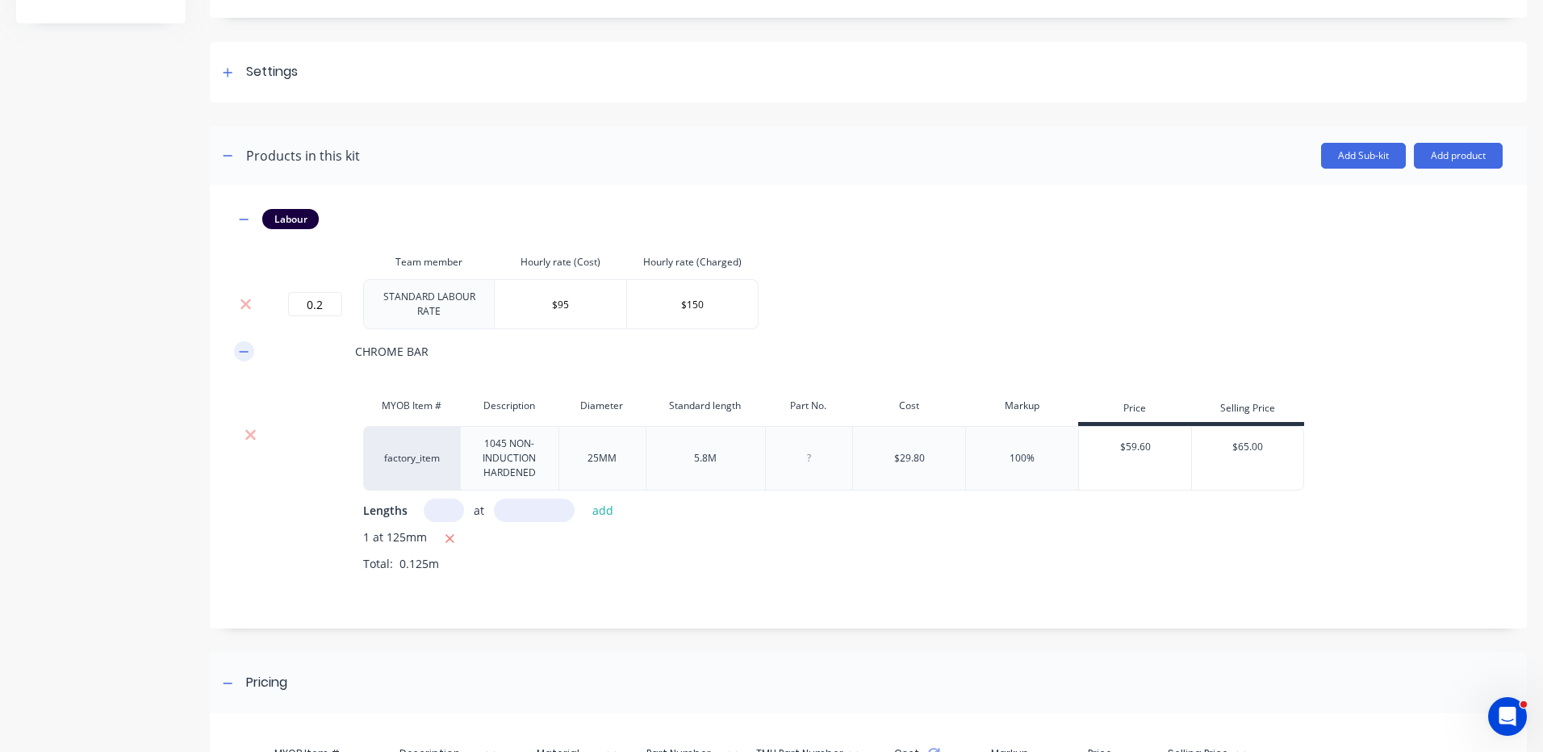
click at [245, 351] on icon "button" at bounding box center [244, 351] width 9 height 1
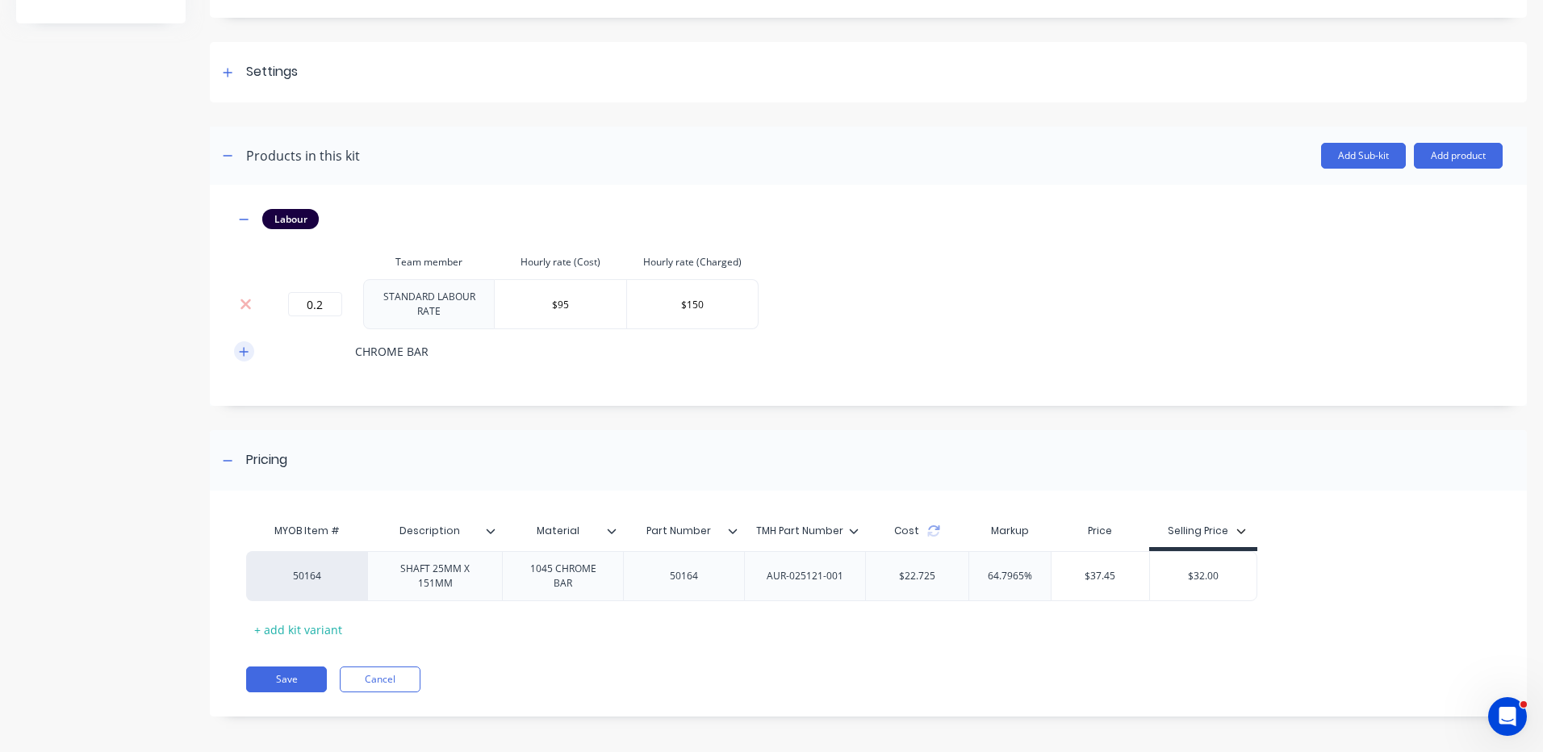
click at [247, 346] on icon "button" at bounding box center [244, 351] width 10 height 11
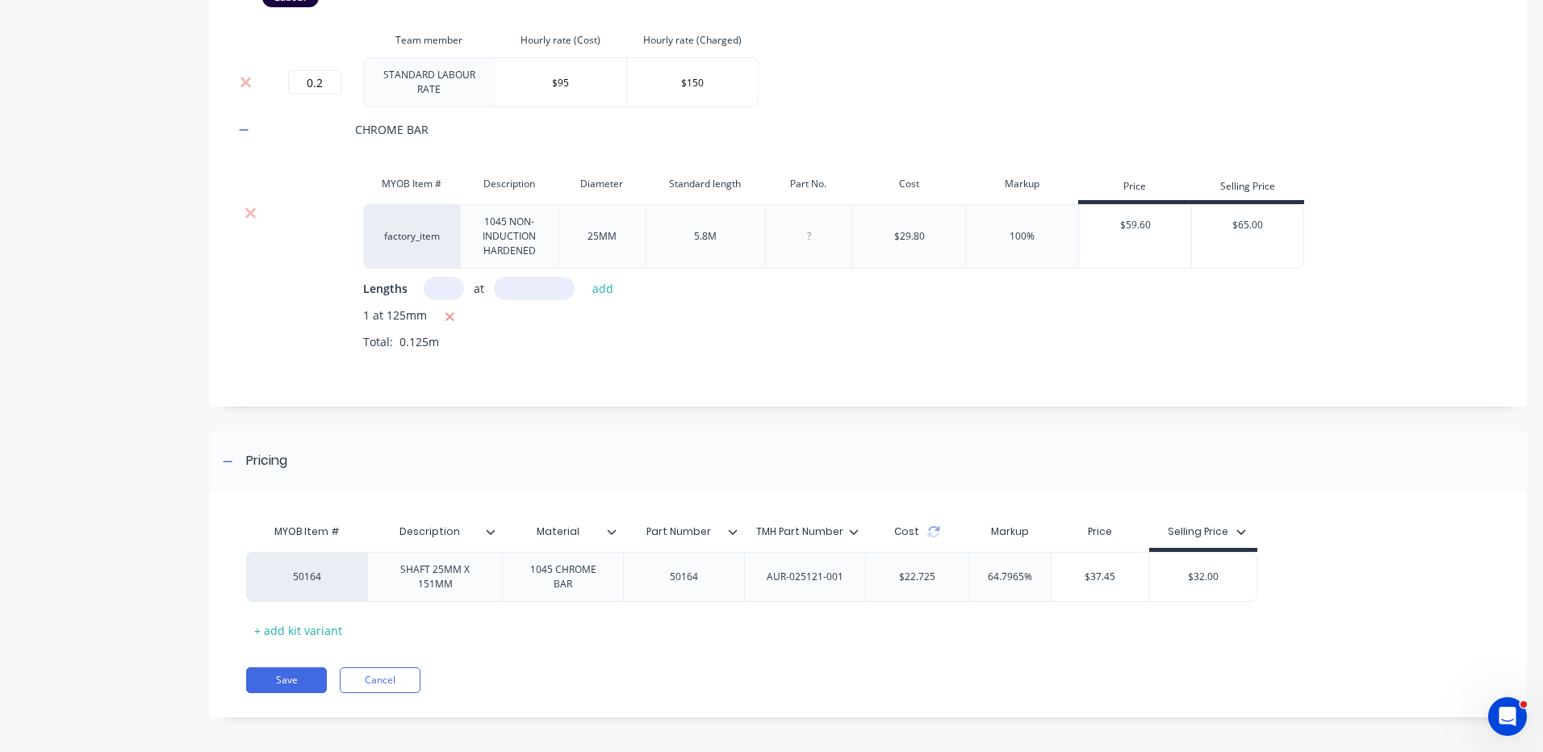
scroll to position [415, 0]
click at [310, 673] on button "Save" at bounding box center [286, 680] width 81 height 26
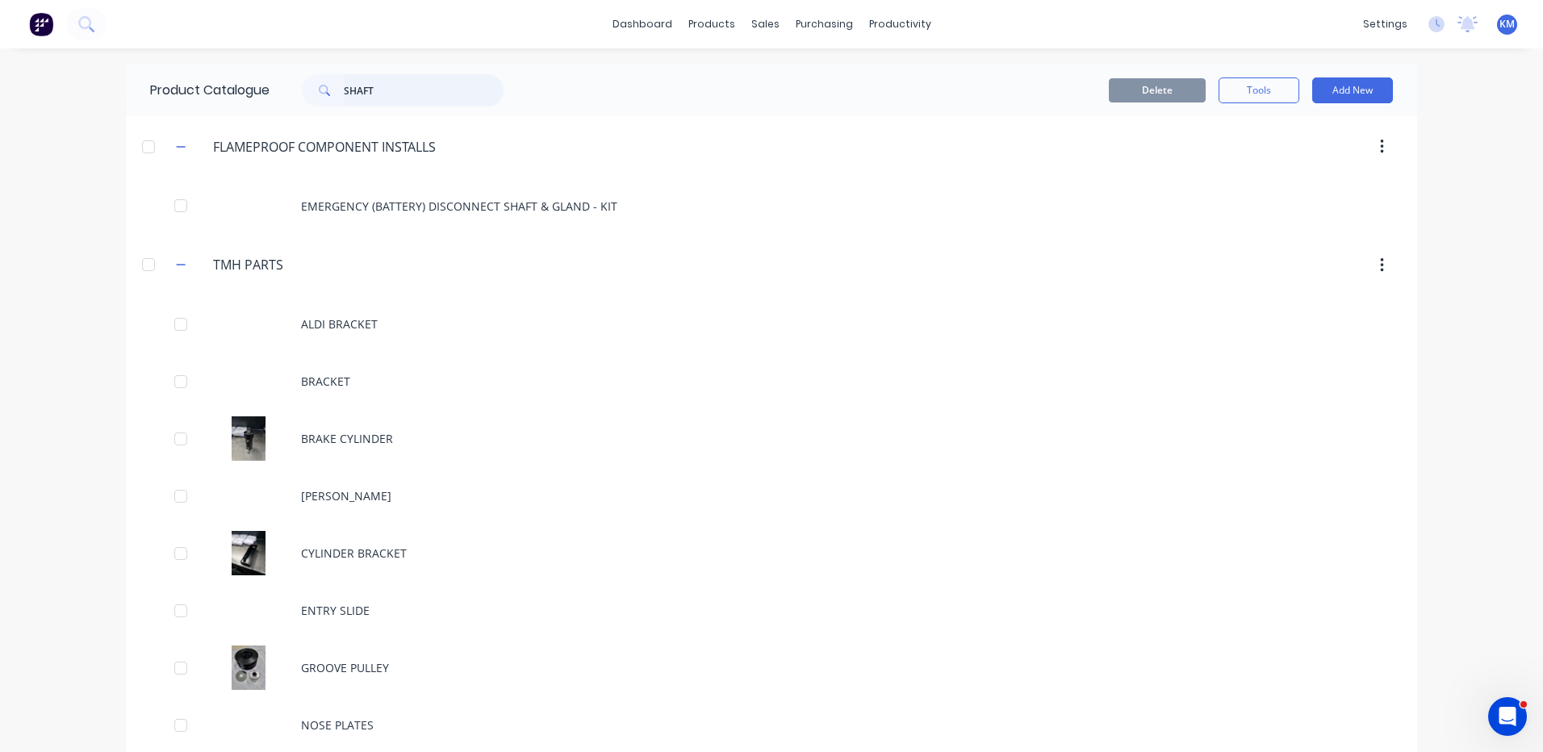
click at [400, 81] on input "SHAFT" at bounding box center [424, 90] width 160 height 32
type input "SHAFT"
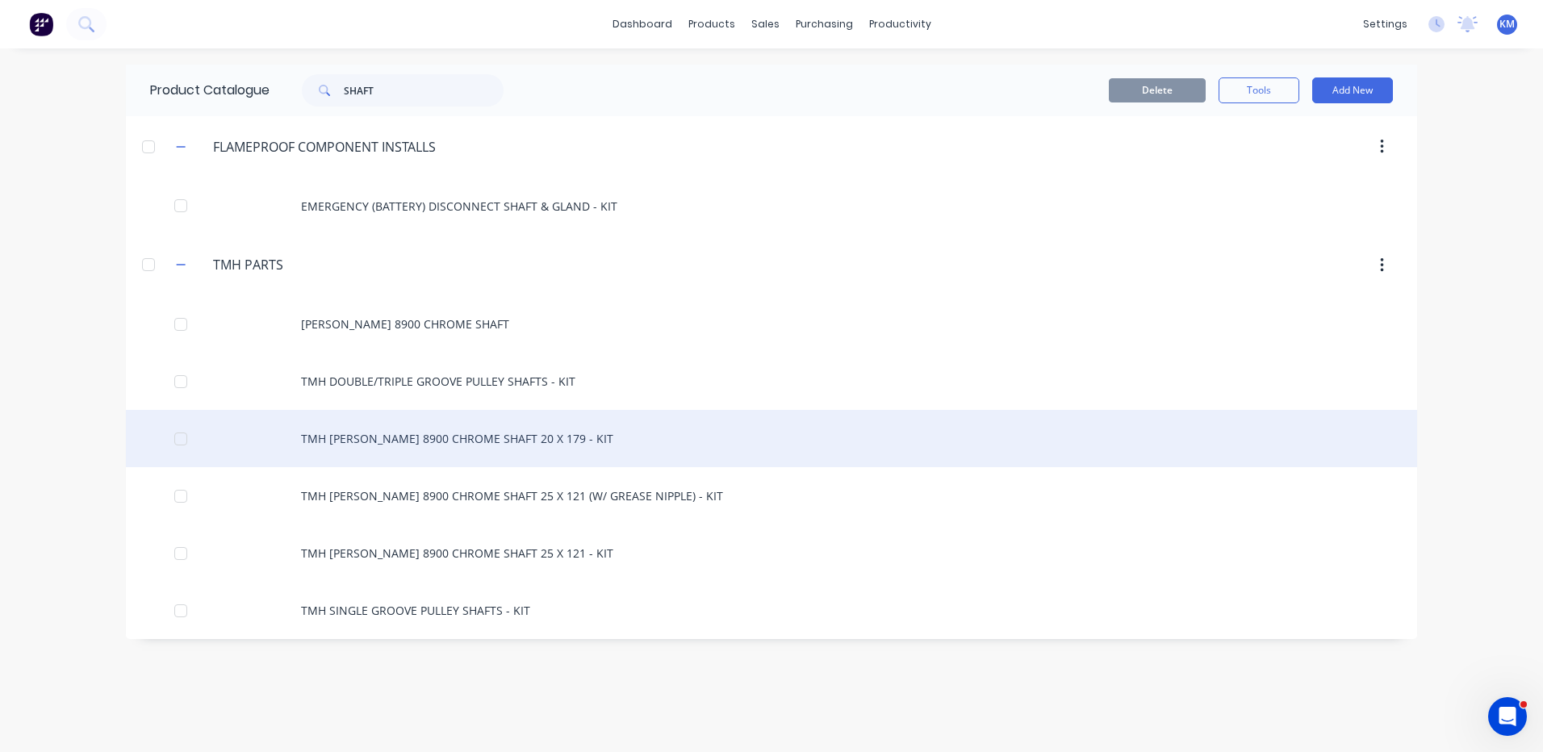
click at [504, 452] on div "TMH RAYMOND 8900 CHROME SHAFT 20 X 179 - KIT" at bounding box center [771, 438] width 1291 height 57
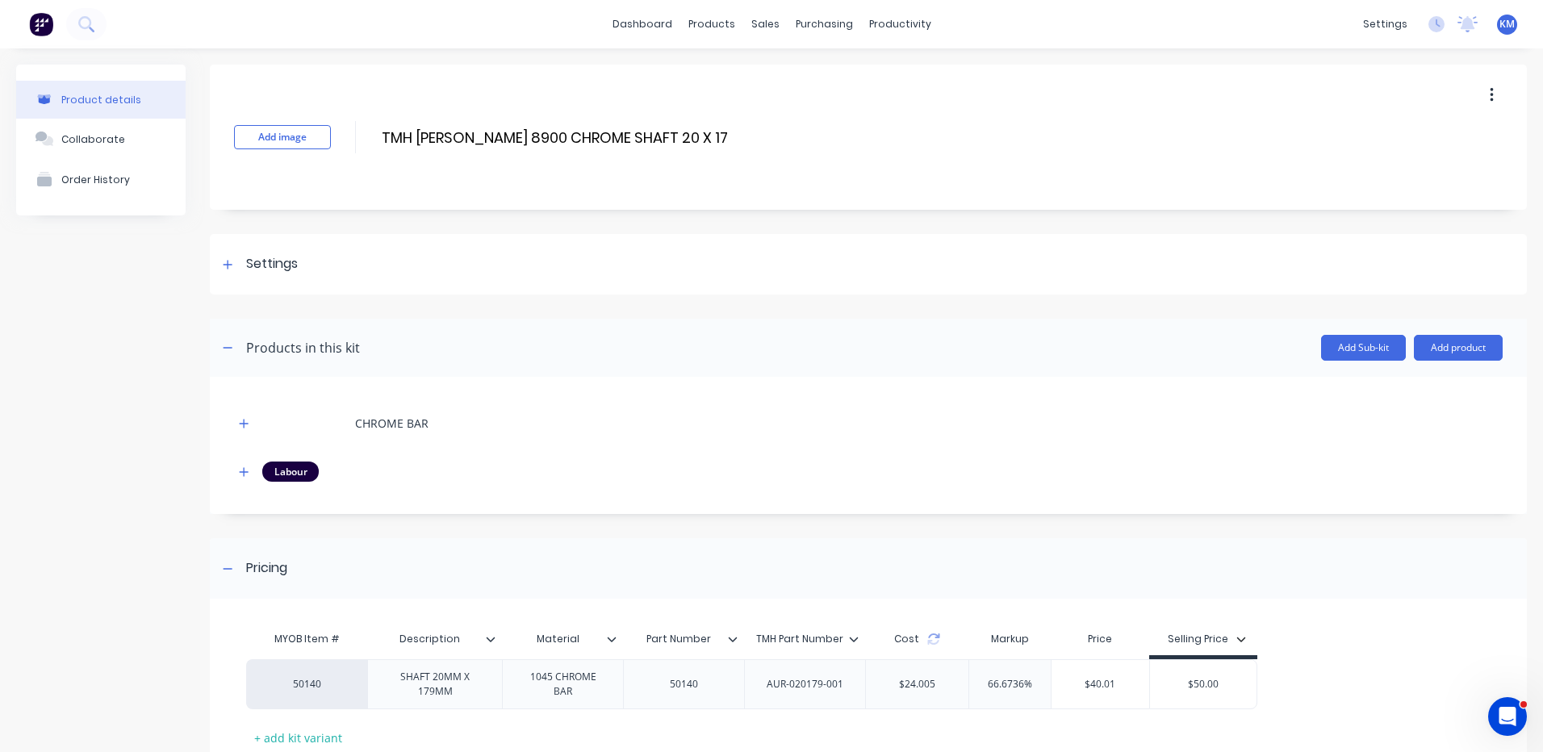
click at [256, 424] on div "CHROME BAR" at bounding box center [868, 423] width 1269 height 44
click at [248, 424] on icon "button" at bounding box center [244, 423] width 10 height 11
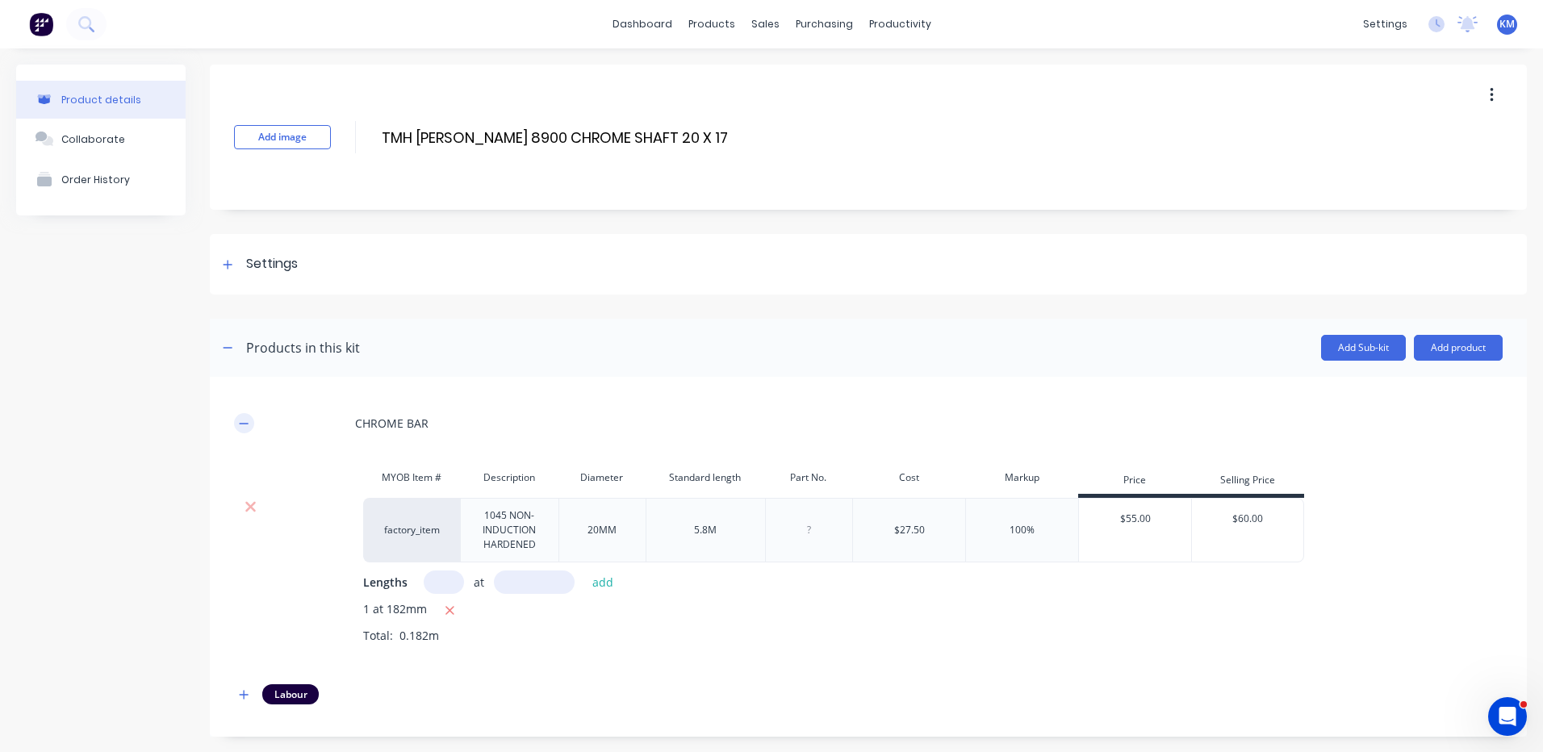
click at [247, 424] on icon "button" at bounding box center [244, 423] width 9 height 1
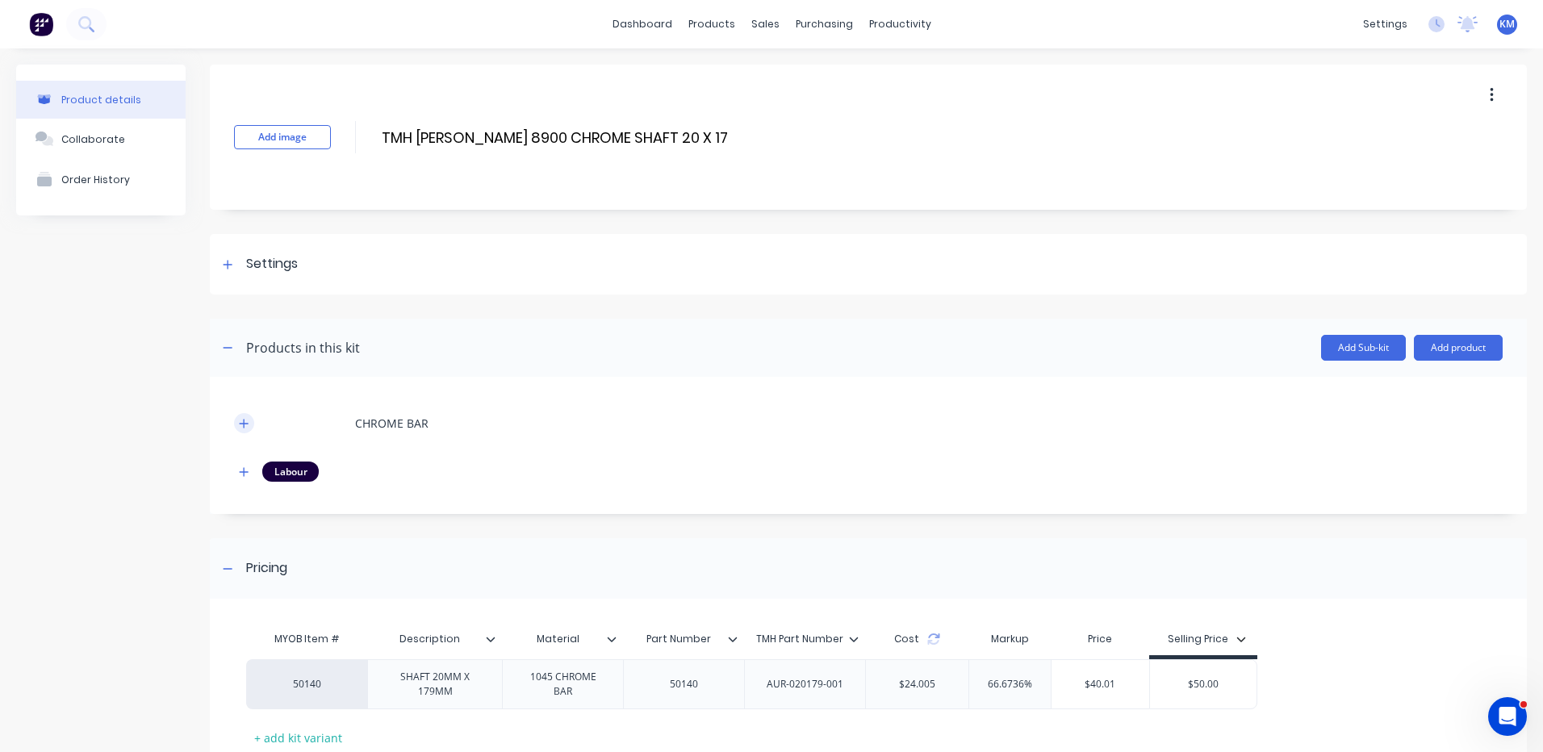
click at [247, 424] on icon "button" at bounding box center [244, 423] width 9 height 9
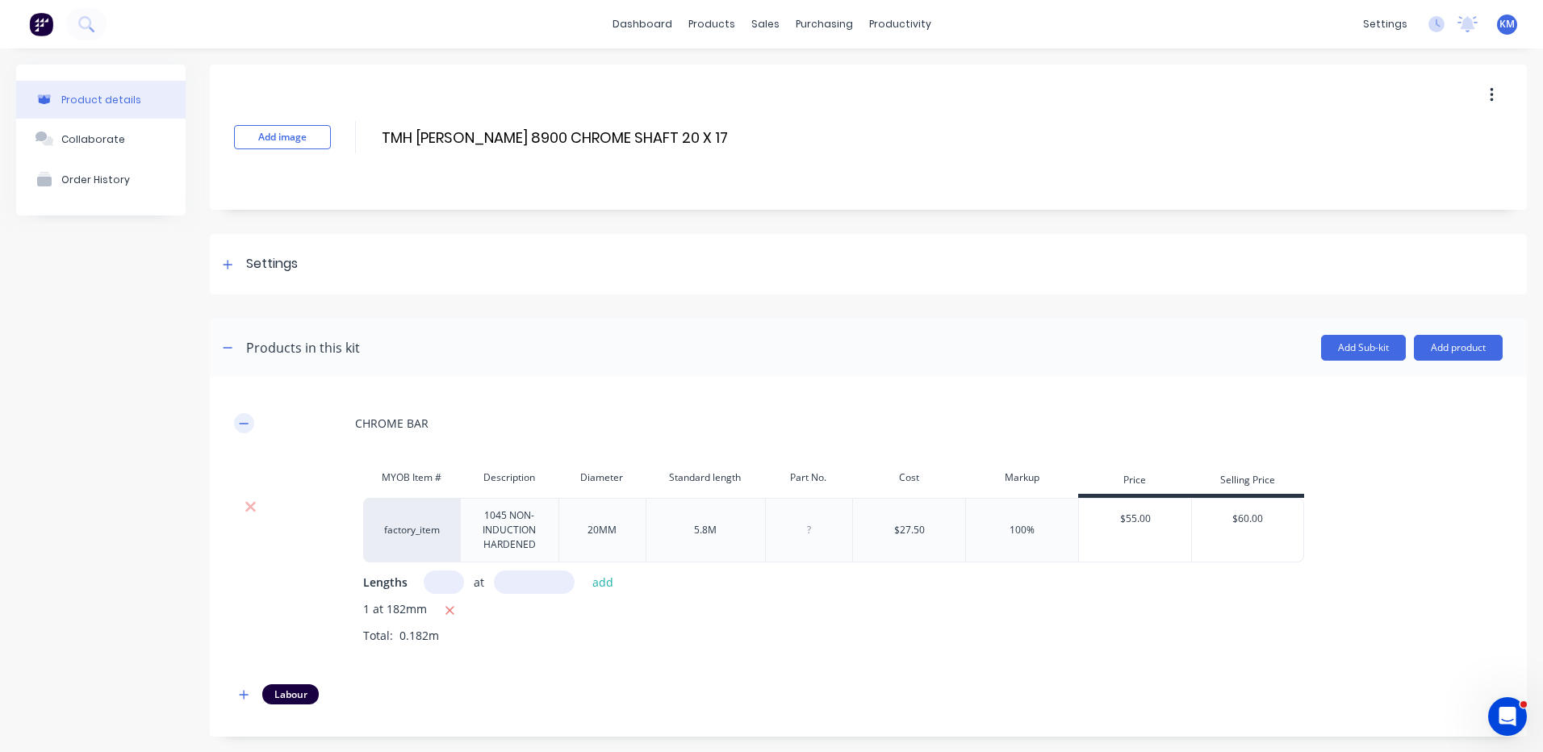
click at [247, 423] on icon "button" at bounding box center [244, 423] width 9 height 1
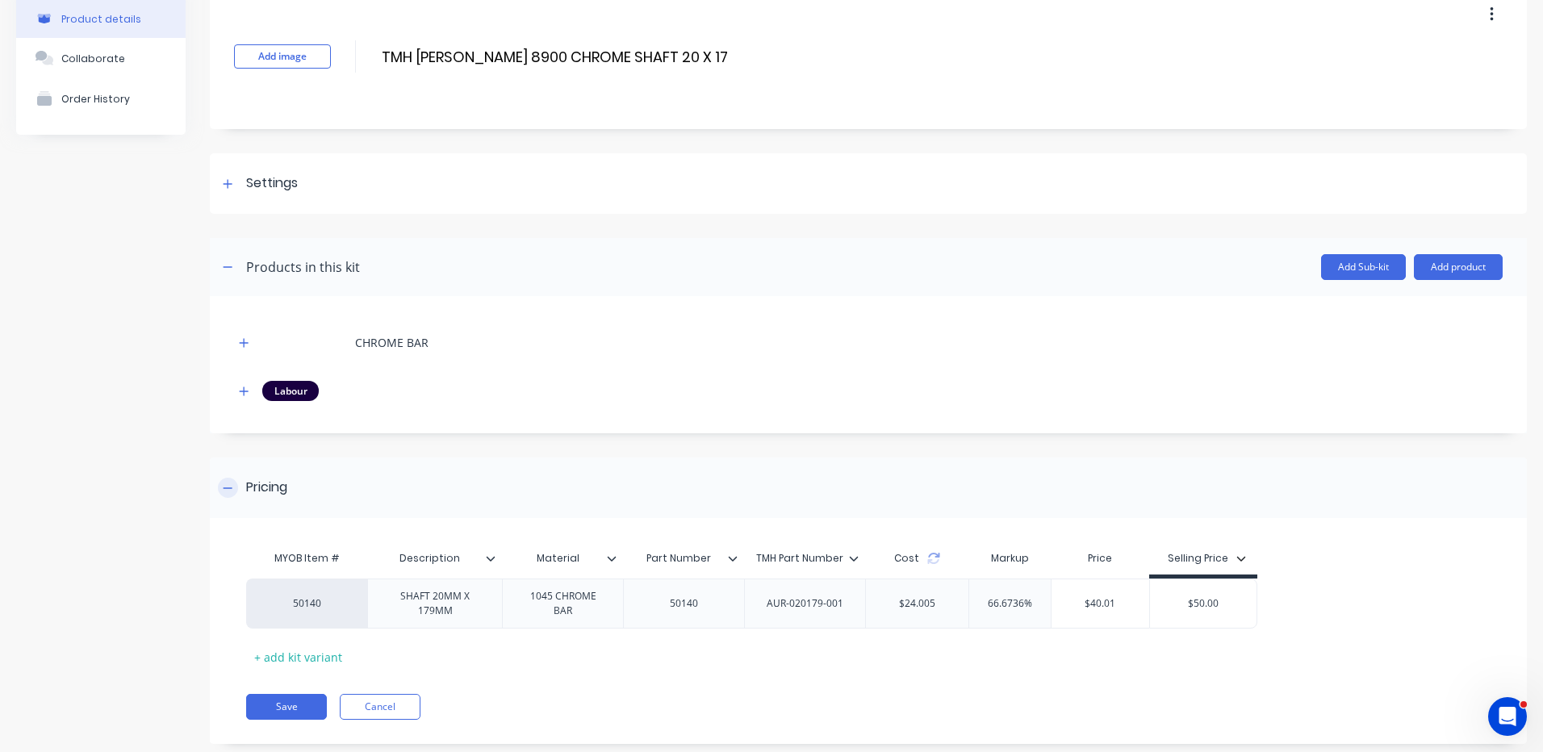
scroll to position [113, 0]
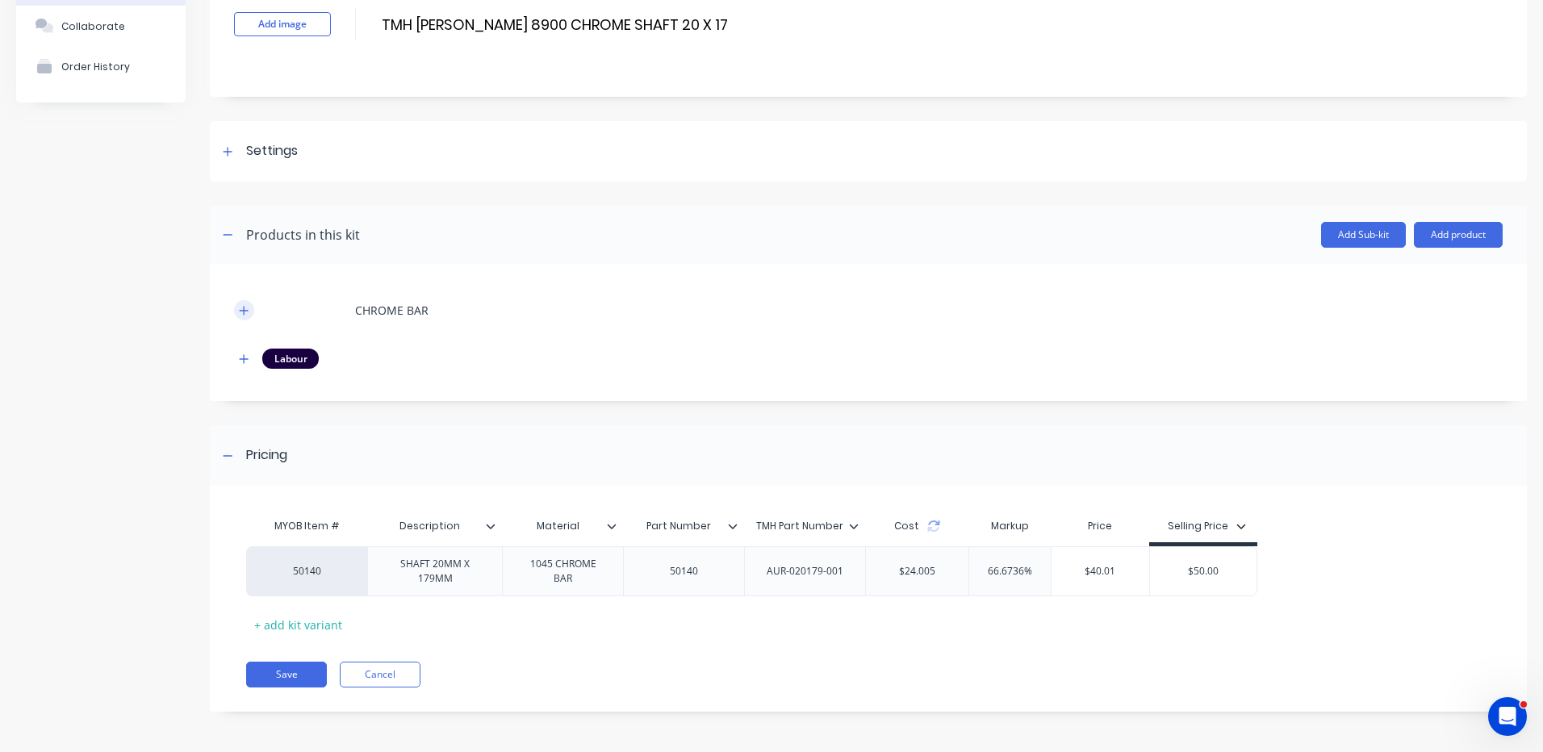
click at [252, 312] on button "button" at bounding box center [244, 310] width 20 height 20
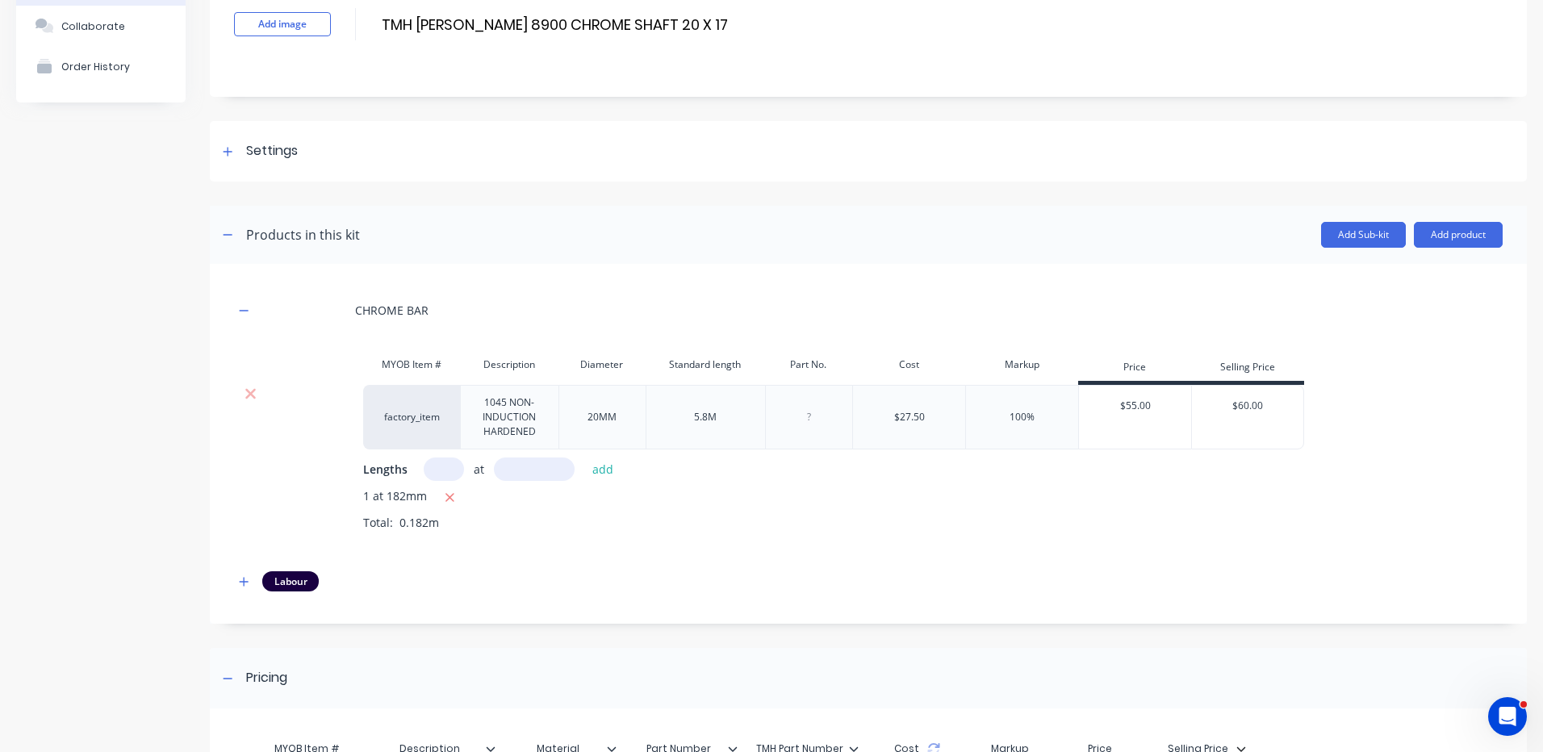
click at [908, 416] on div "$27.50" at bounding box center [909, 417] width 31 height 15
click at [244, 311] on icon "button" at bounding box center [244, 310] width 9 height 1
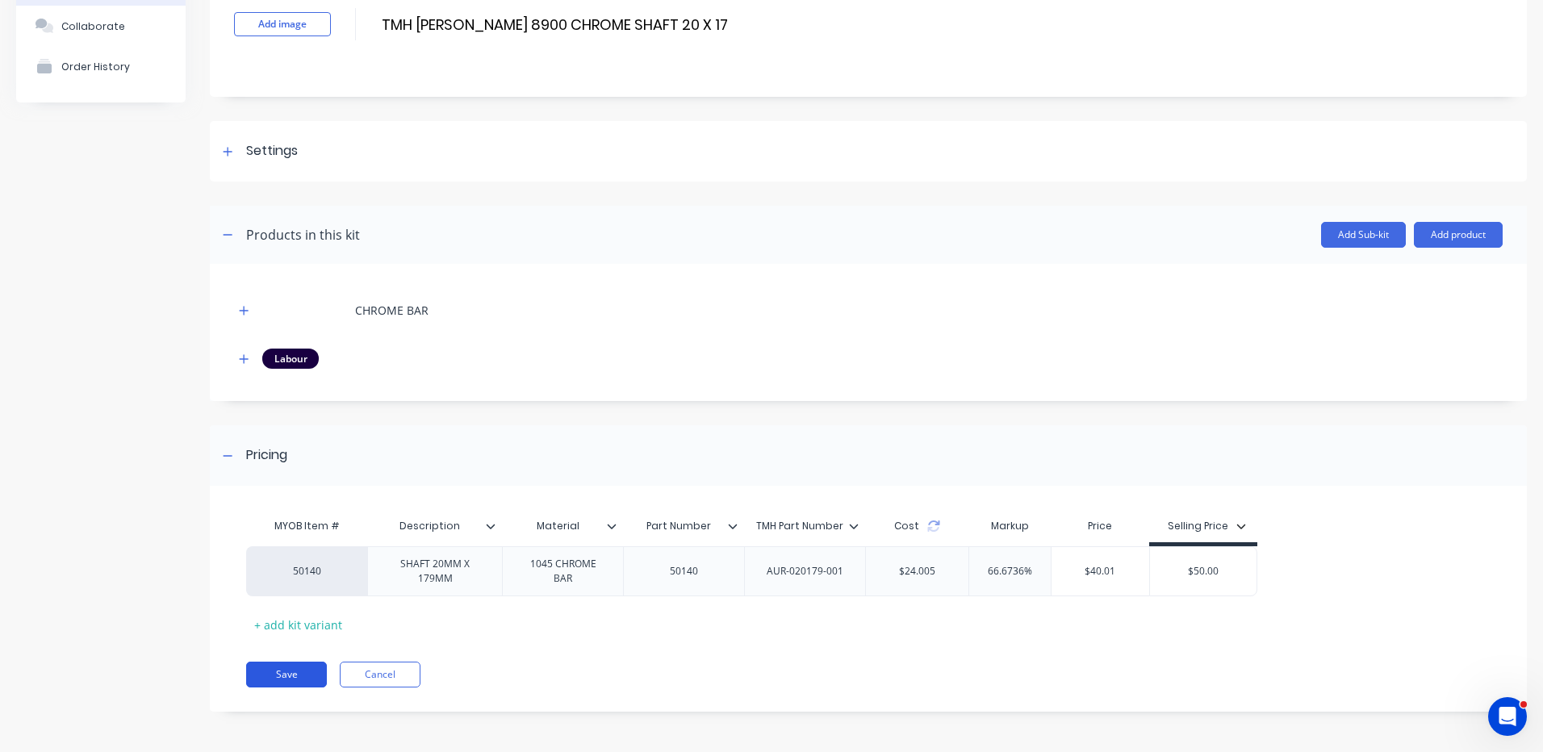
click at [299, 669] on button "Save" at bounding box center [286, 675] width 81 height 26
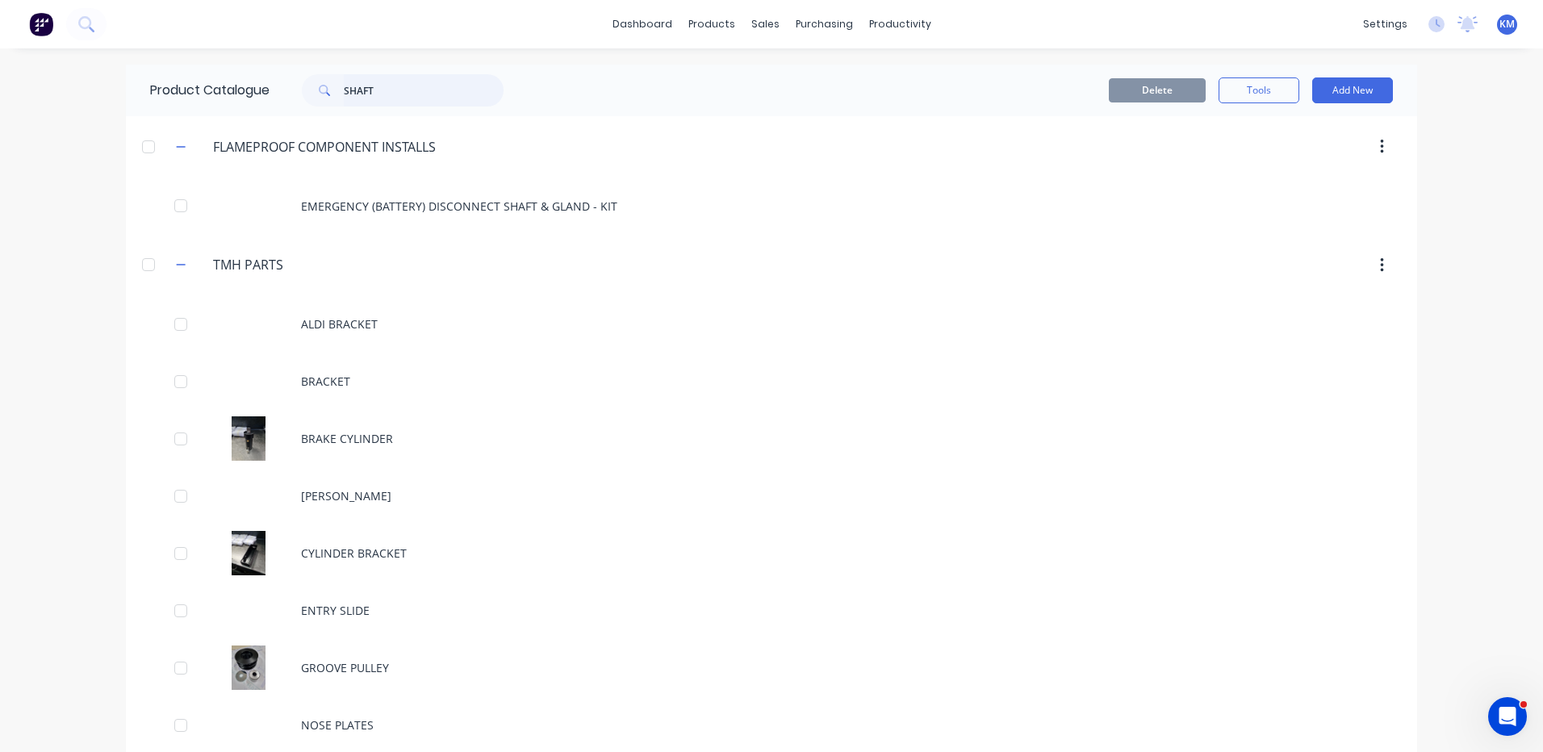
click at [390, 95] on input "SHAFT" at bounding box center [424, 90] width 160 height 32
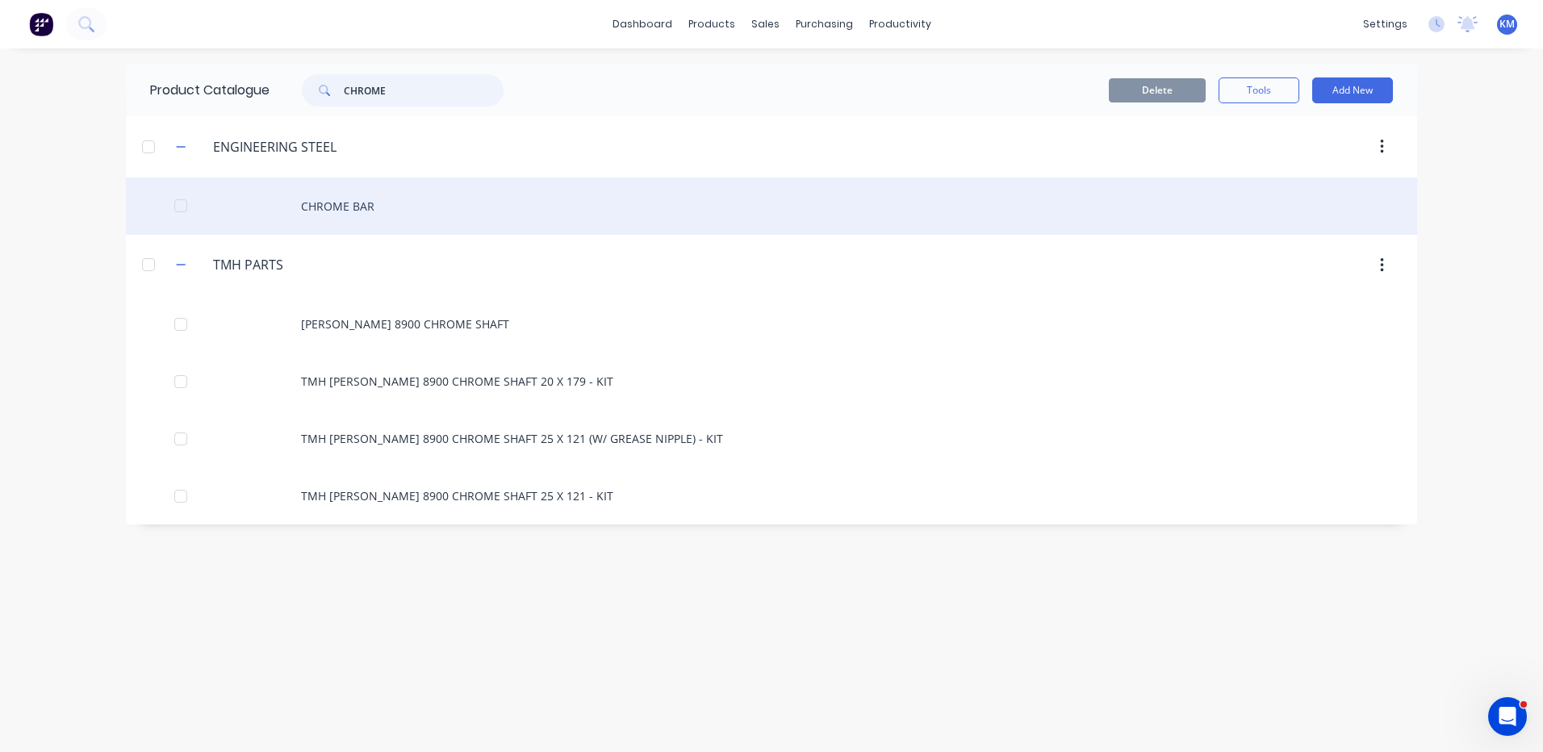
type input "CHROME"
click at [418, 212] on div "CHROME BAR" at bounding box center [771, 206] width 1291 height 57
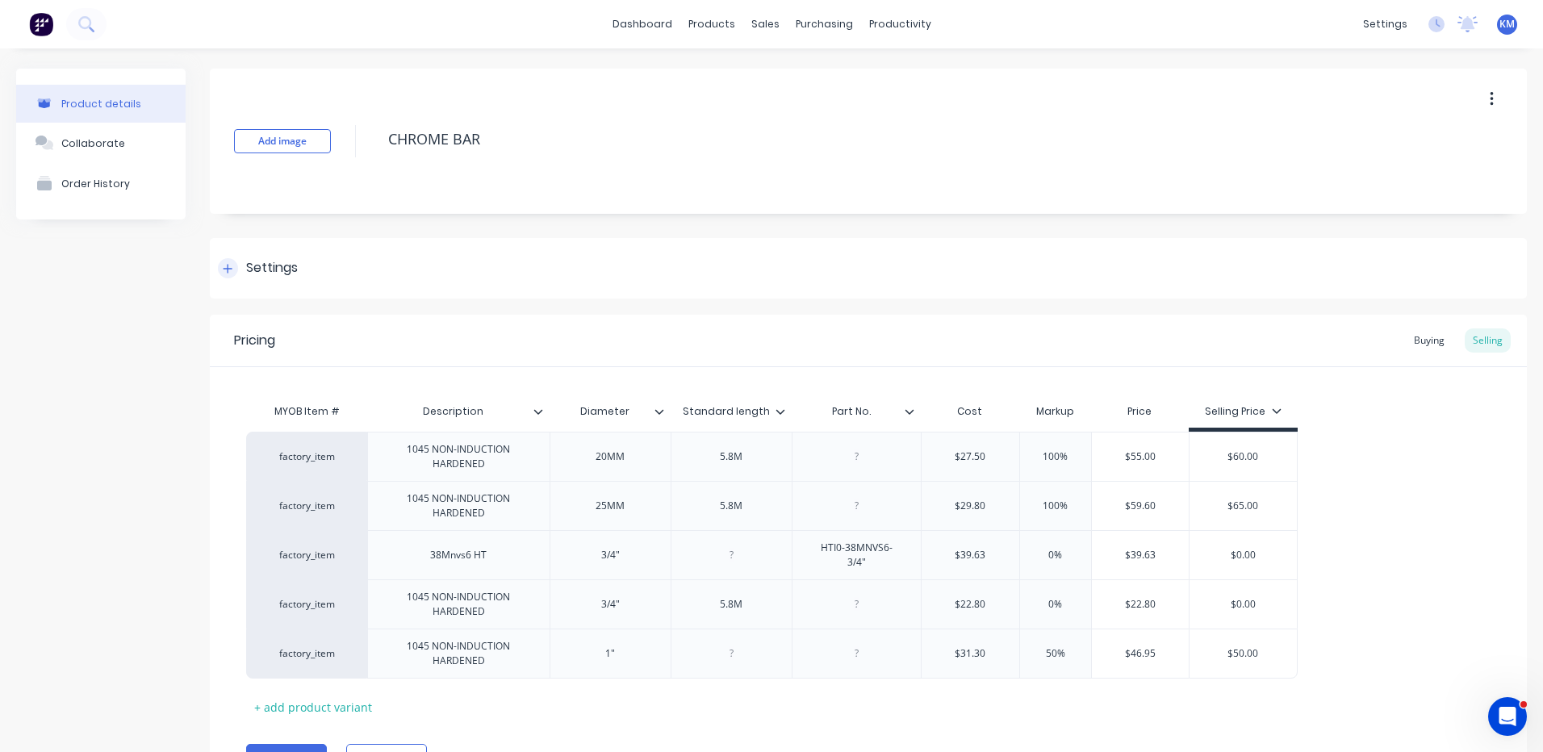
type textarea "x"
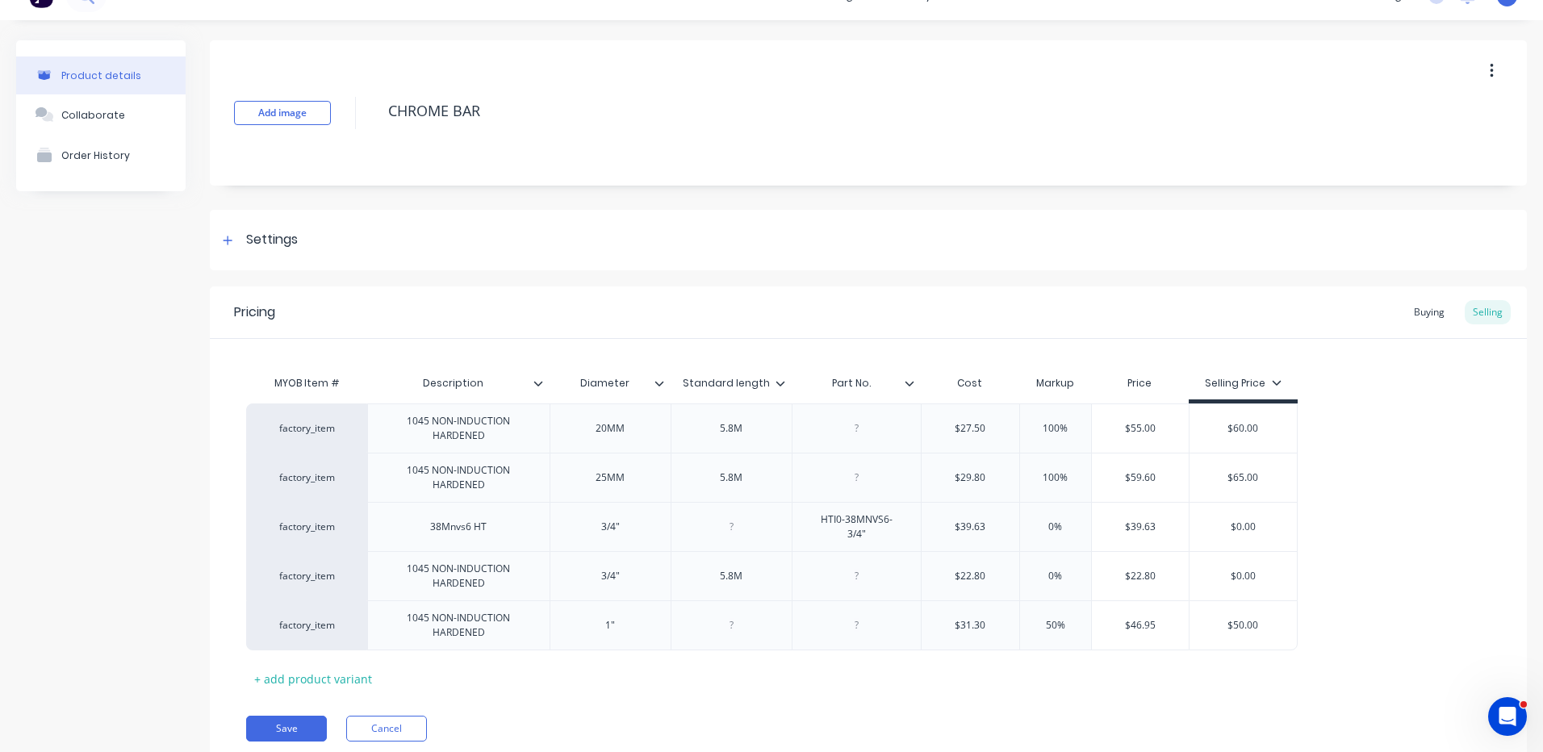
scroll to position [78, 0]
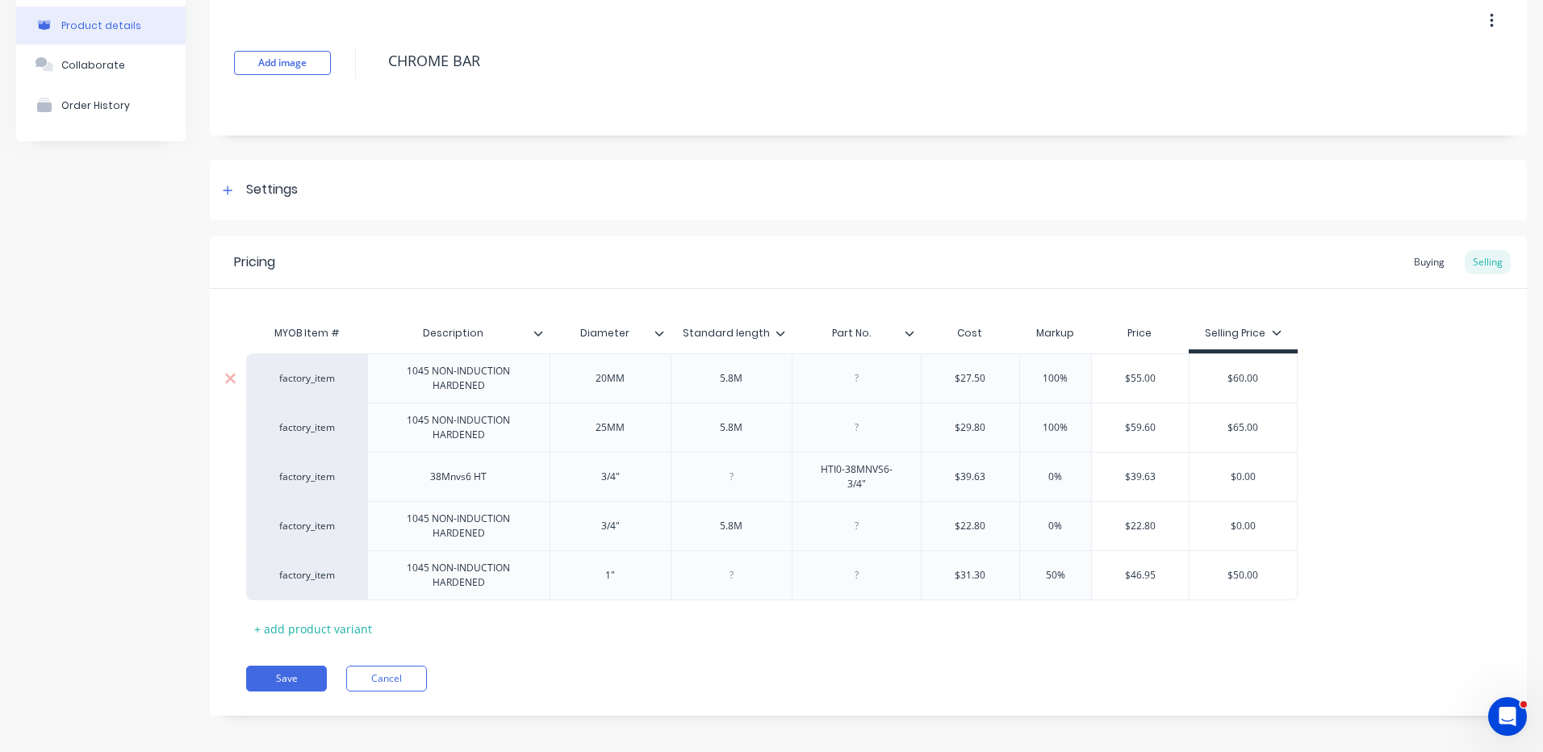
type input "$27.50"
click at [969, 374] on input "$27.50" at bounding box center [971, 378] width 98 height 15
type input "$29.80"
click at [987, 425] on input "$29.80" at bounding box center [971, 427] width 98 height 15
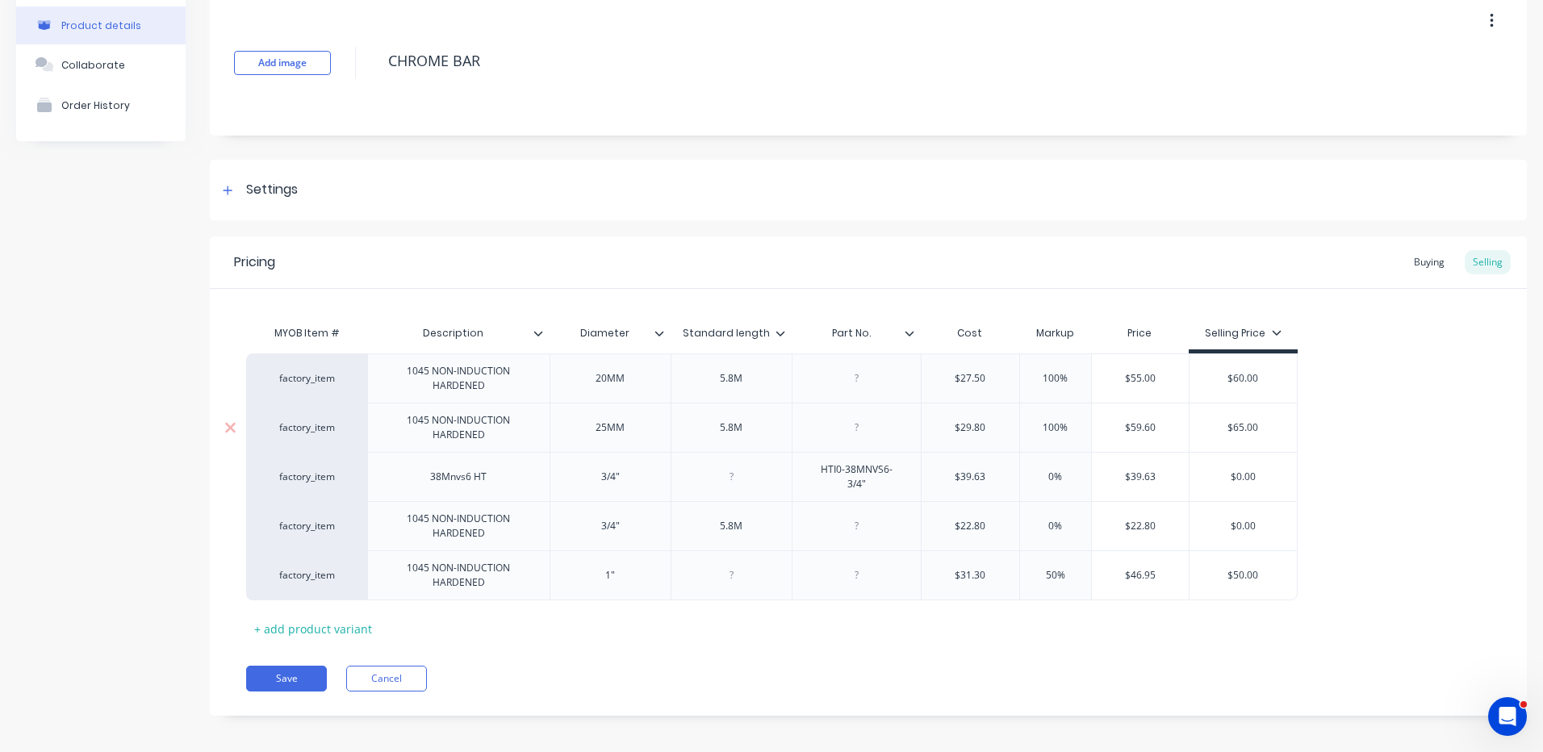
click at [981, 425] on input "$29.80" at bounding box center [971, 427] width 98 height 15
type textarea "x"
type input "$2"
type textarea "x"
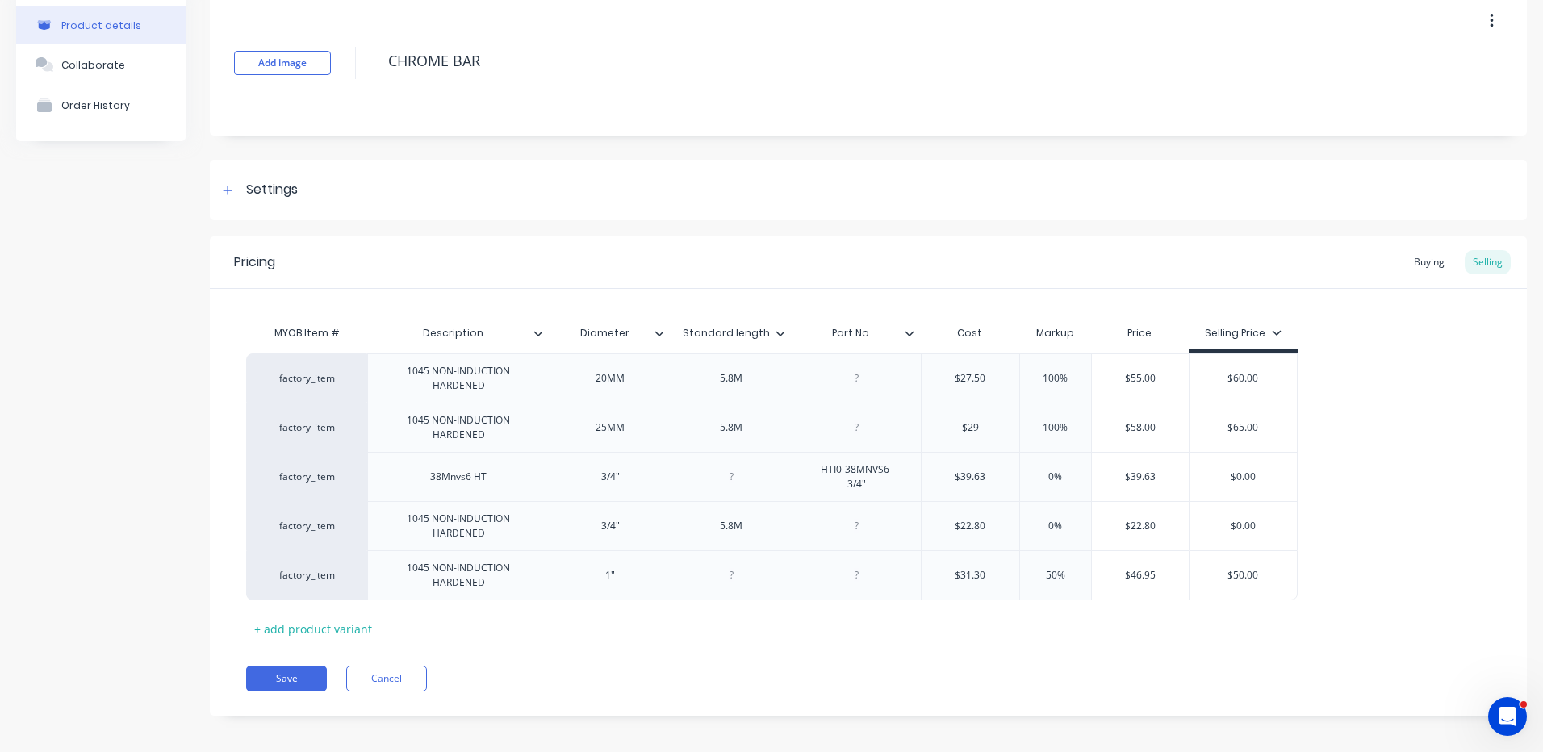
type input "$29."
type textarea "x"
type input "$29.7"
type textarea "x"
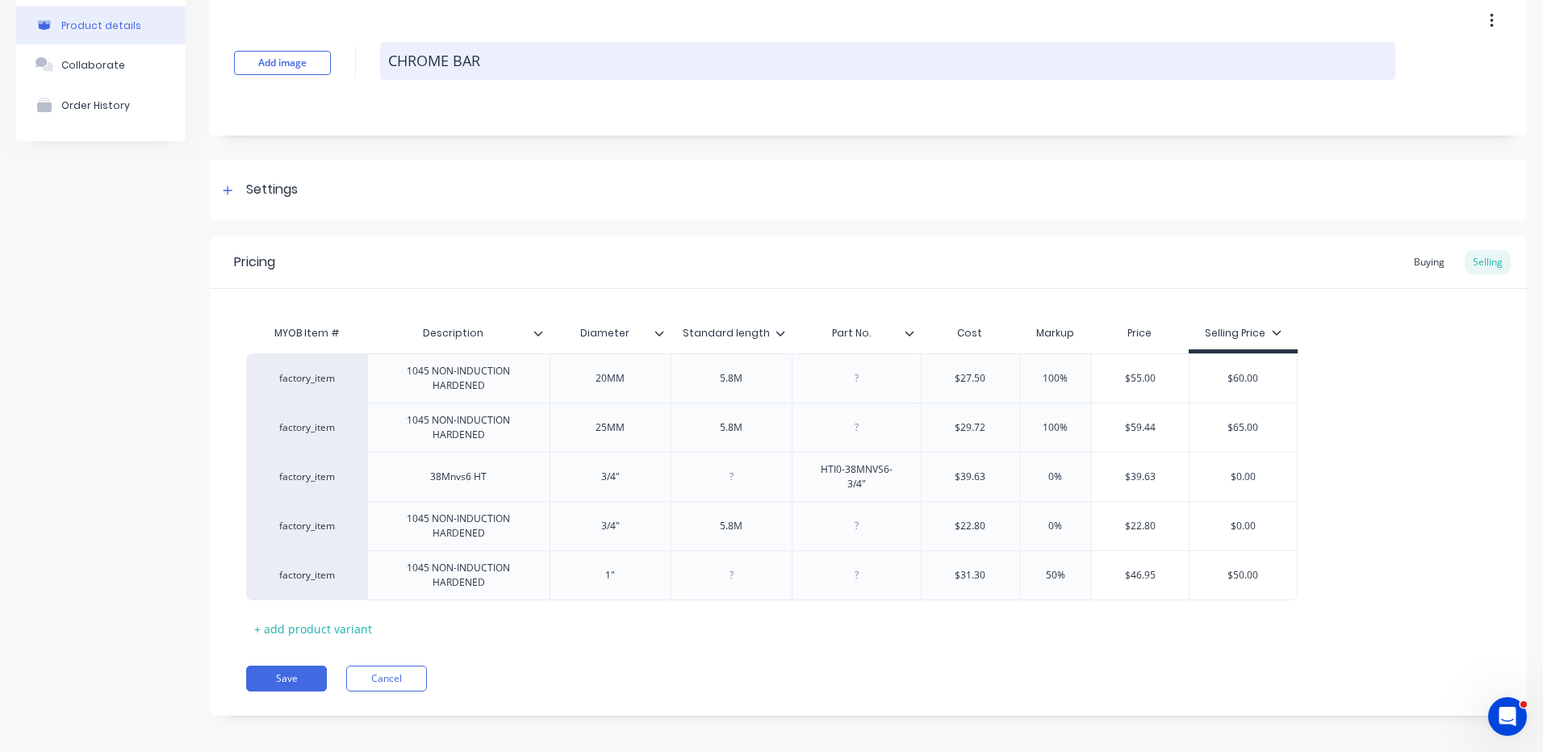
type input "$29.72"
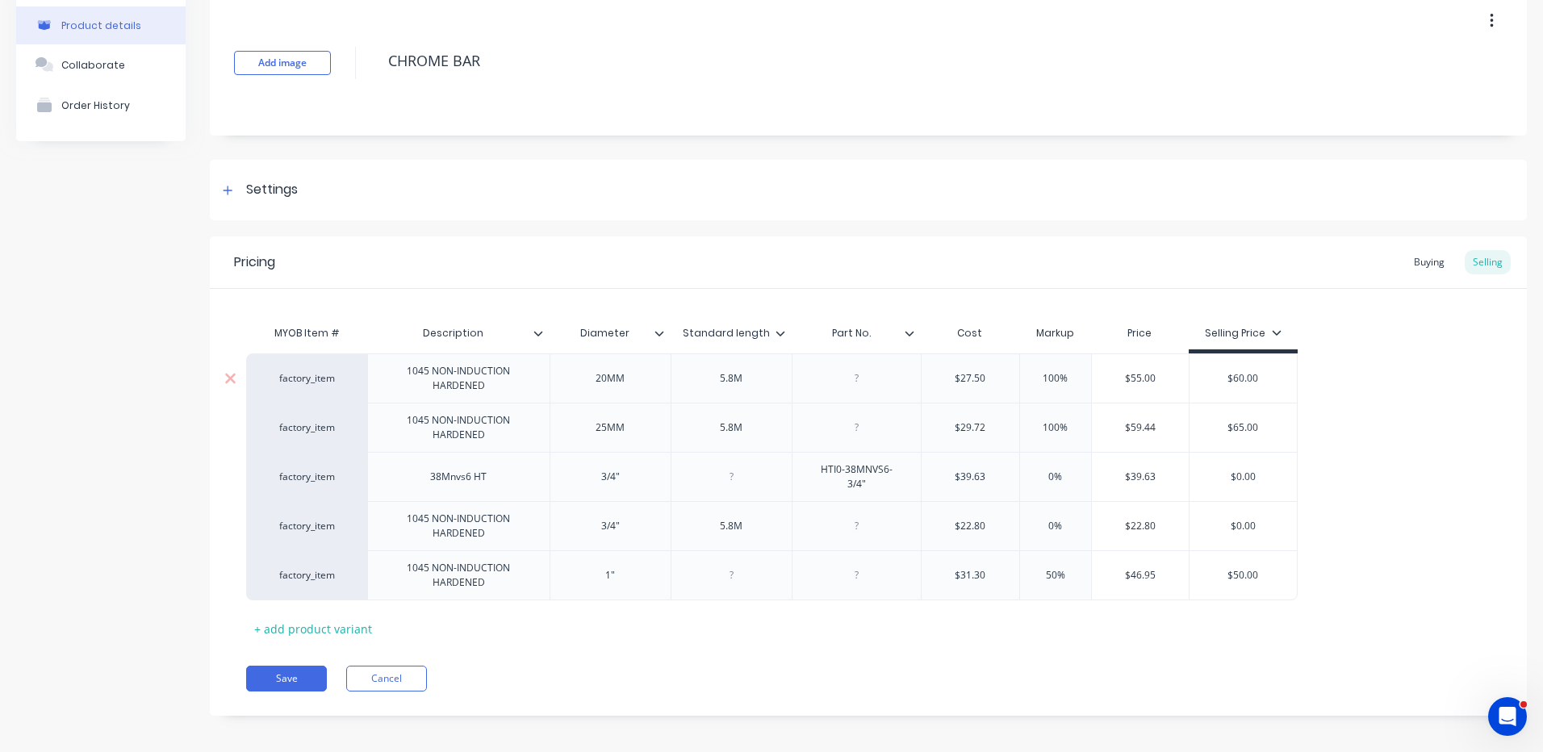
click at [976, 374] on input "$27.50" at bounding box center [971, 378] width 98 height 15
type textarea "x"
type input "$2"
type textarea "x"
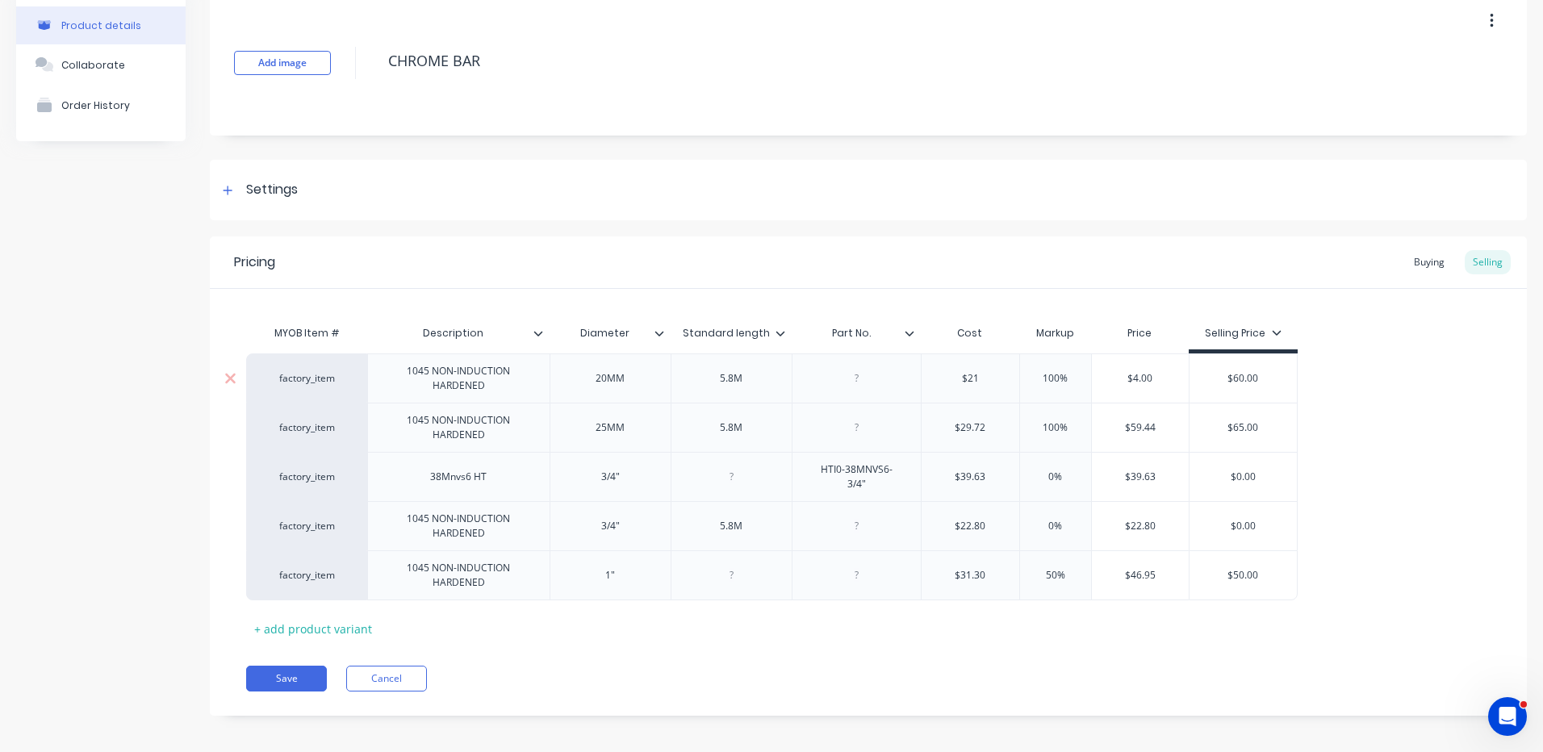
type input "$21."
type textarea "x"
type input "$21.3"
type textarea "x"
type input "$21.33"
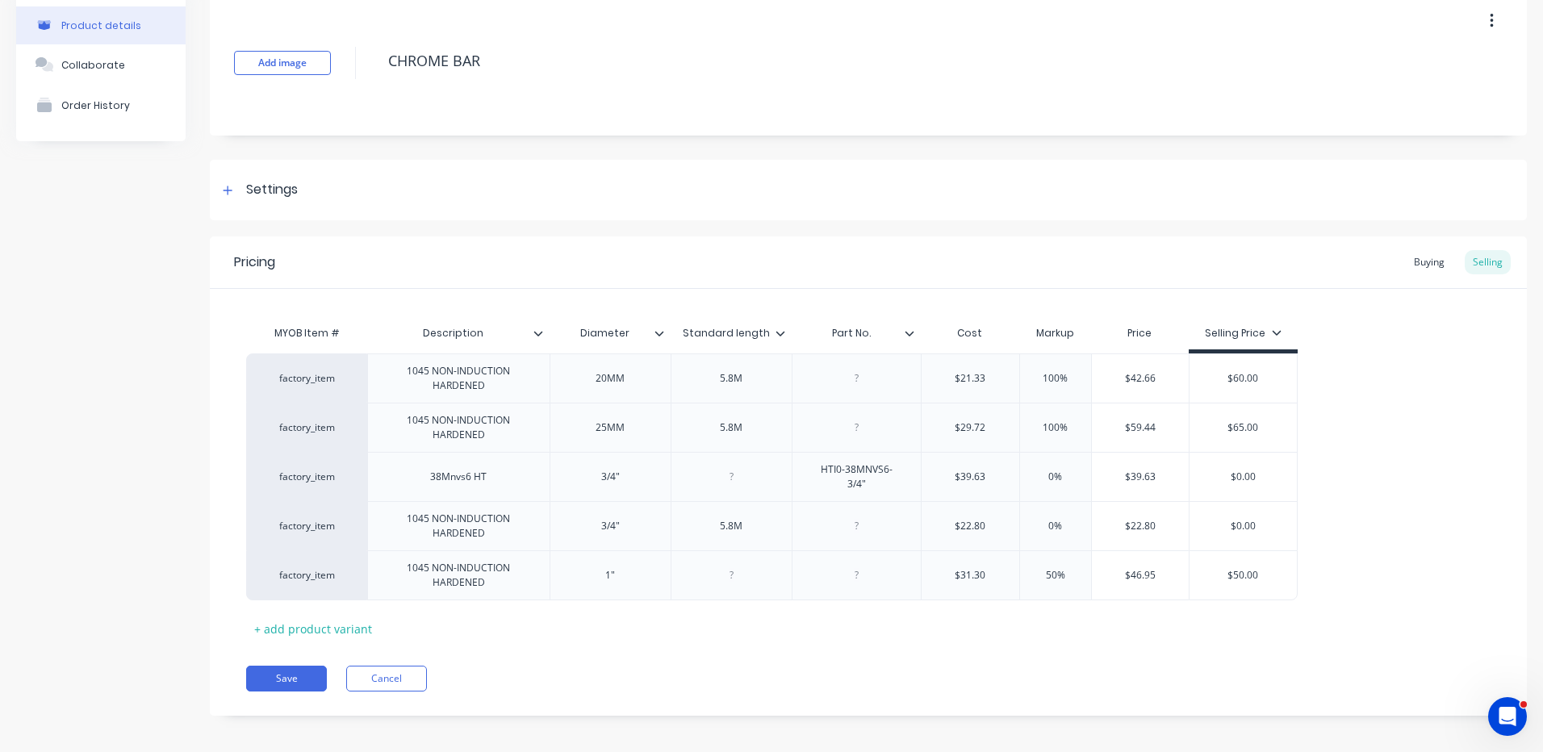
click at [772, 684] on div "Pricing Buying Selling MYOB Item # Description Diameter Standard length Part No…" at bounding box center [868, 475] width 1317 height 479
click at [297, 674] on button "Save" at bounding box center [286, 679] width 81 height 26
type textarea "x"
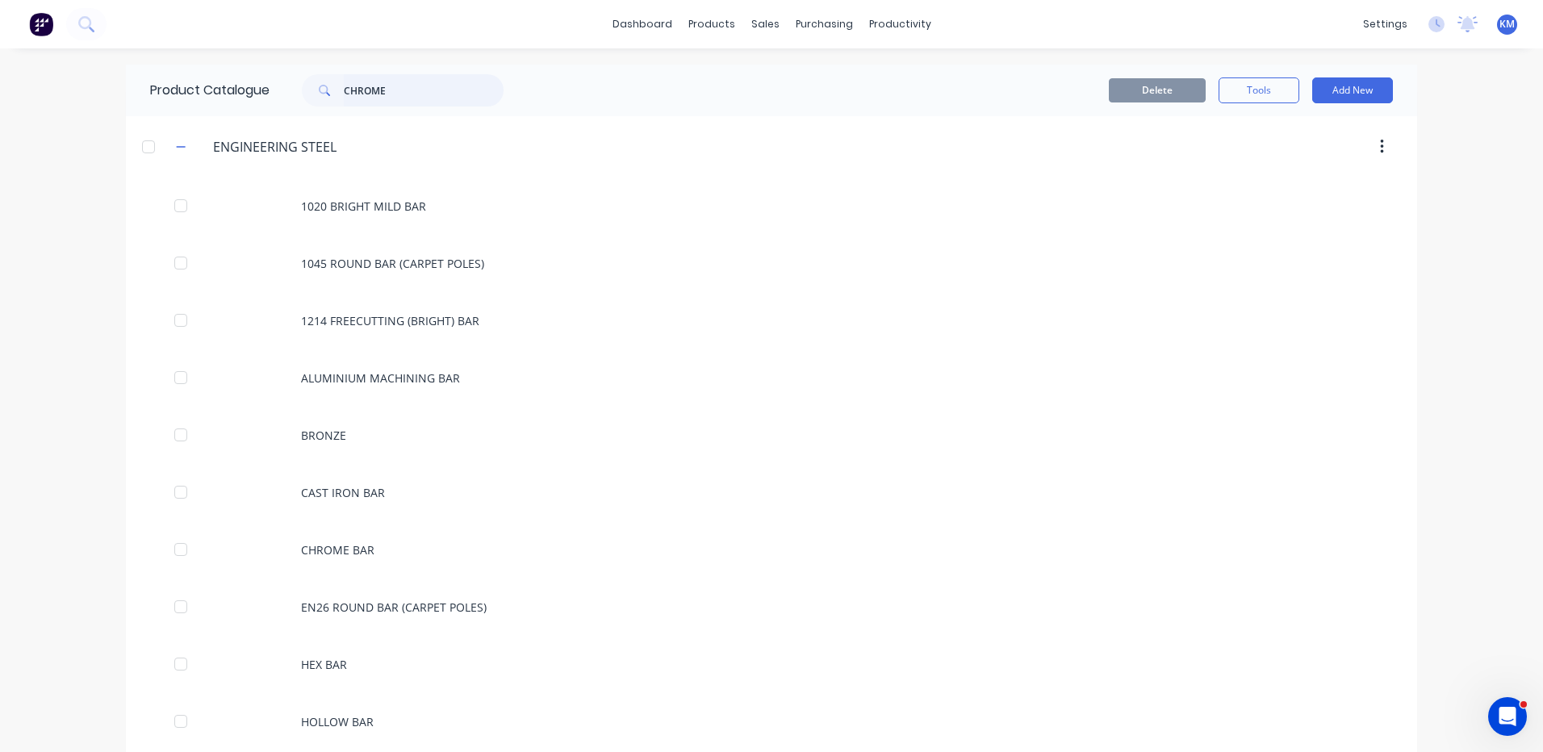
click at [437, 90] on input "CHROME" at bounding box center [424, 90] width 160 height 32
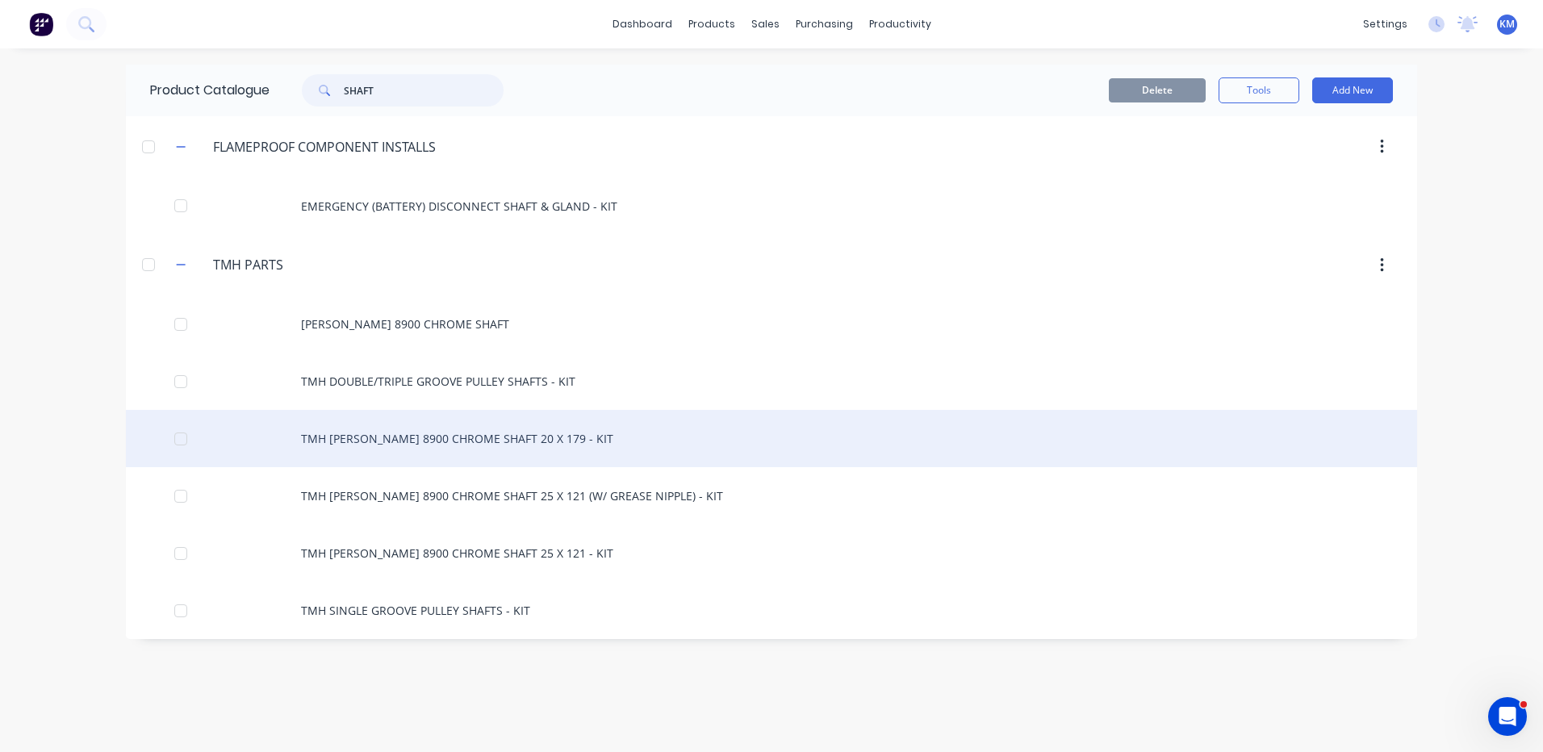
type input "SHAFT"
click at [505, 423] on div "TMH RAYMOND 8900 CHROME SHAFT 20 X 179 - KIT" at bounding box center [771, 438] width 1291 height 57
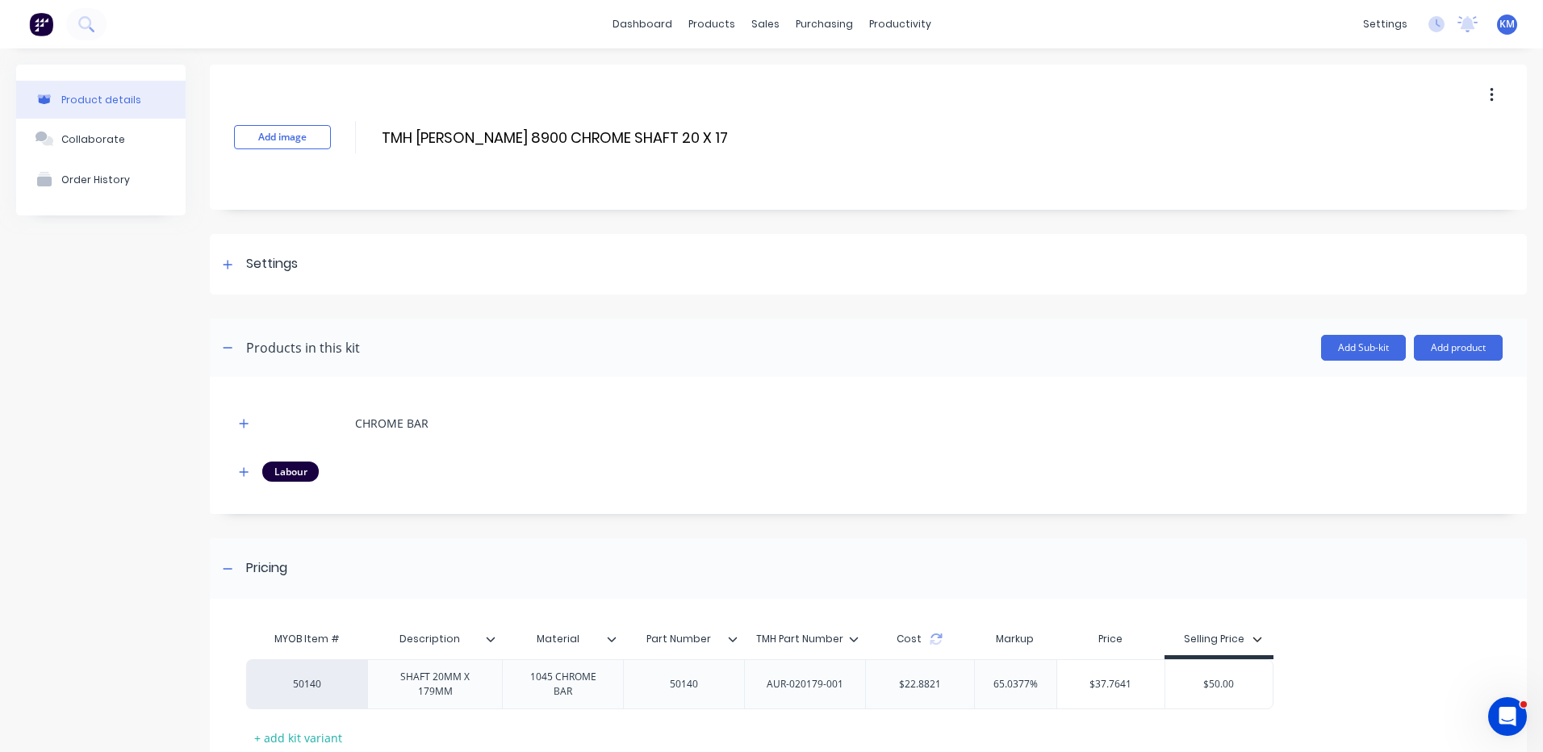
scroll to position [113, 0]
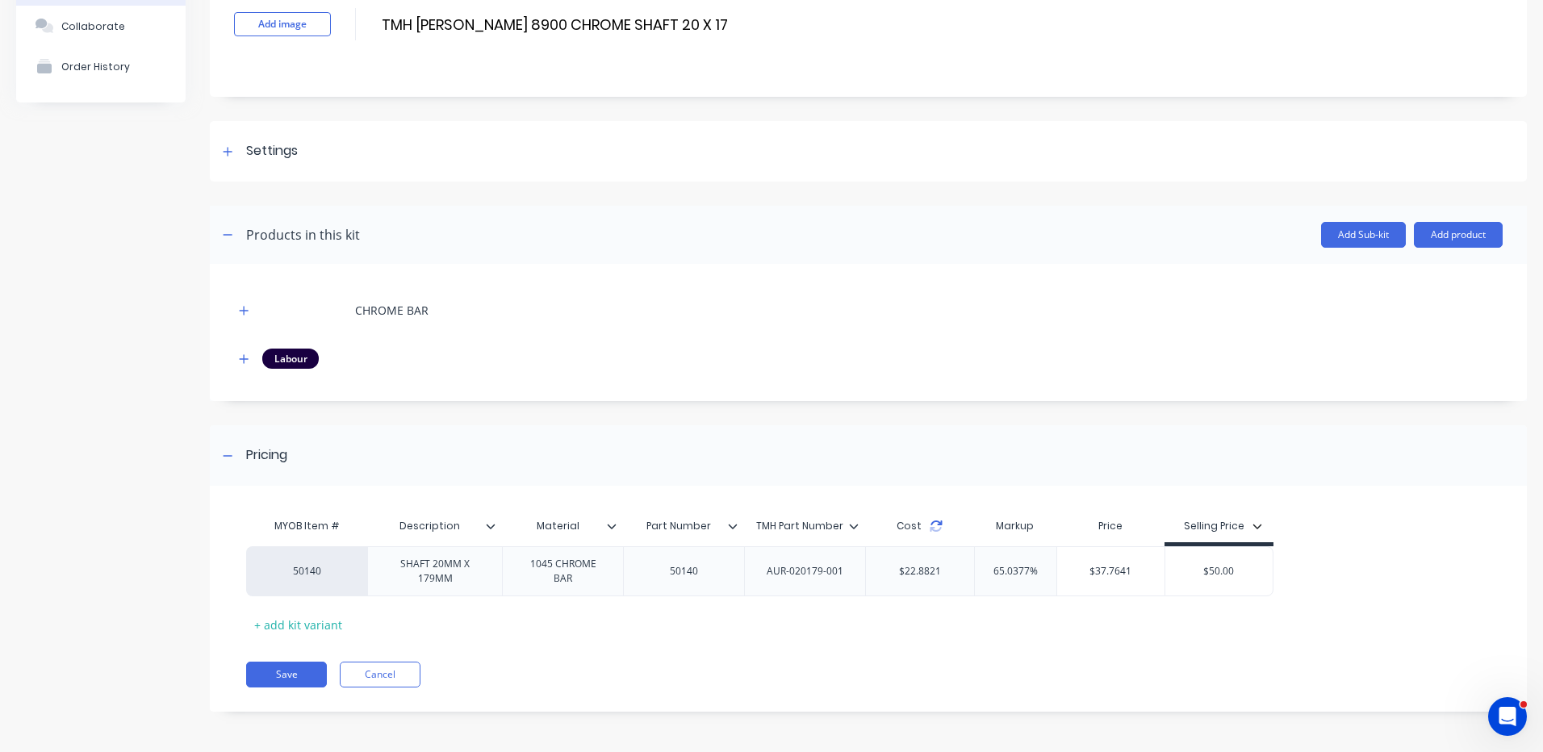
click at [935, 530] on icon at bounding box center [935, 529] width 11 height 5
click at [935, 527] on icon at bounding box center [936, 526] width 13 height 13
click at [247, 310] on icon "button" at bounding box center [244, 310] width 9 height 9
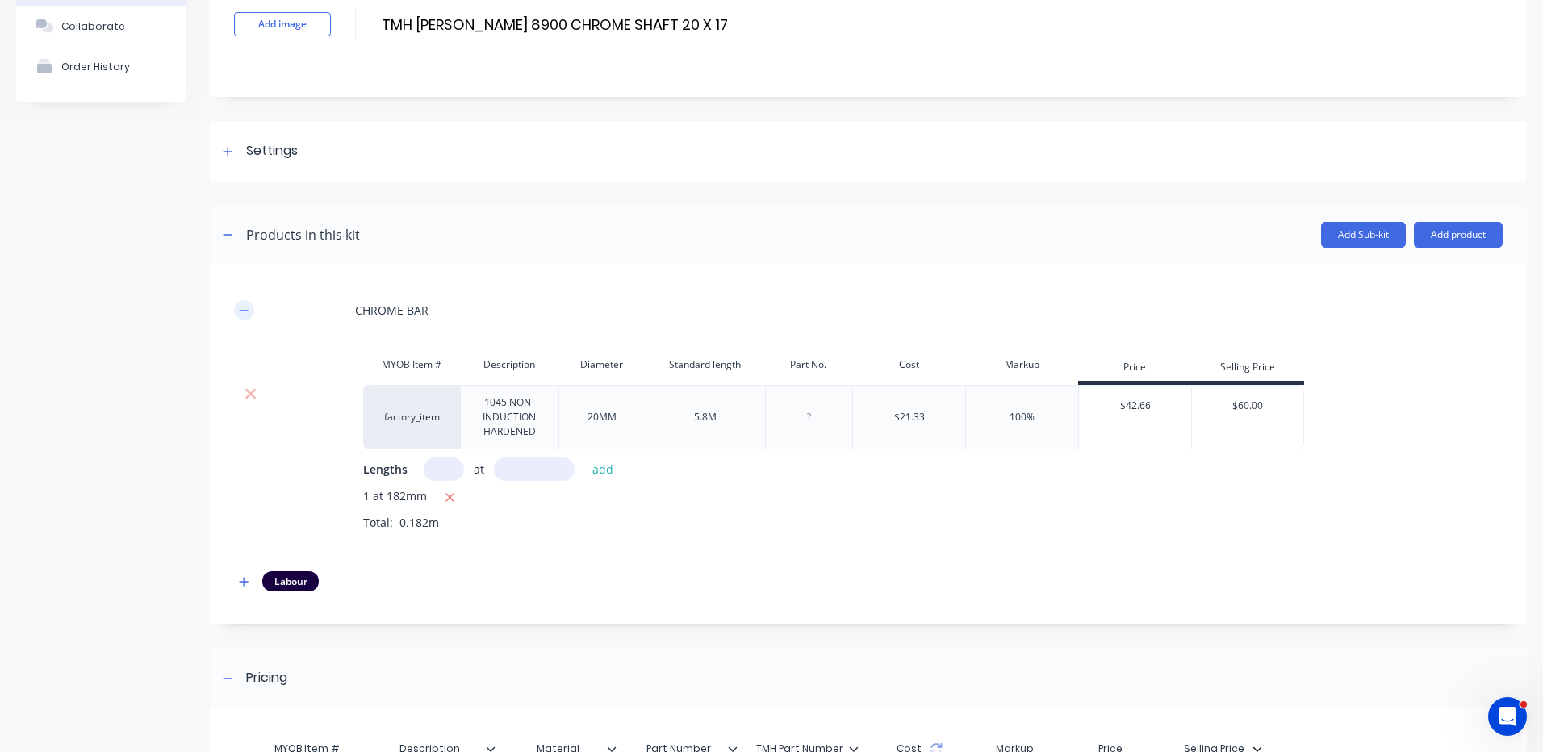
click at [245, 310] on icon "button" at bounding box center [244, 310] width 9 height 1
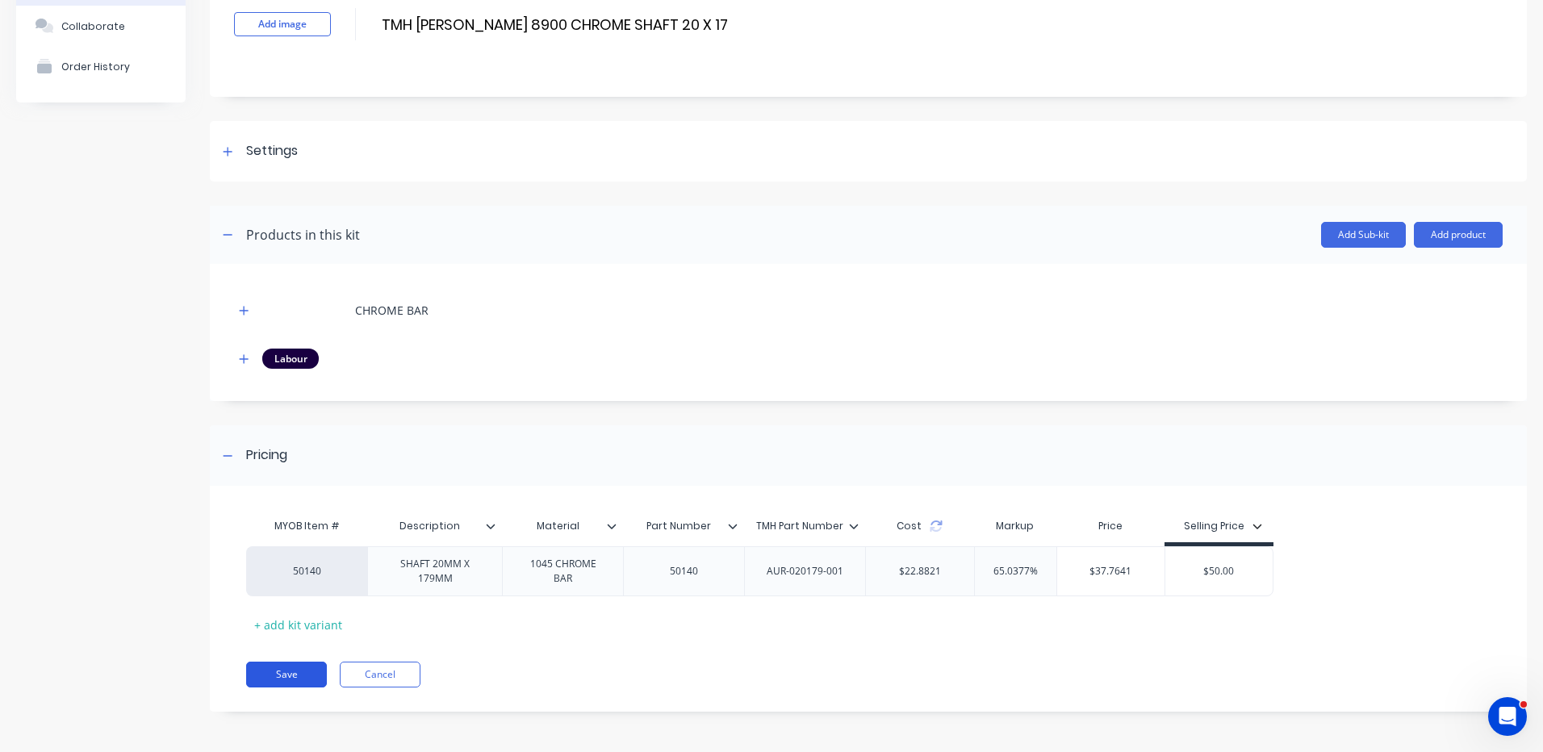
click at [292, 675] on button "Save" at bounding box center [286, 675] width 81 height 26
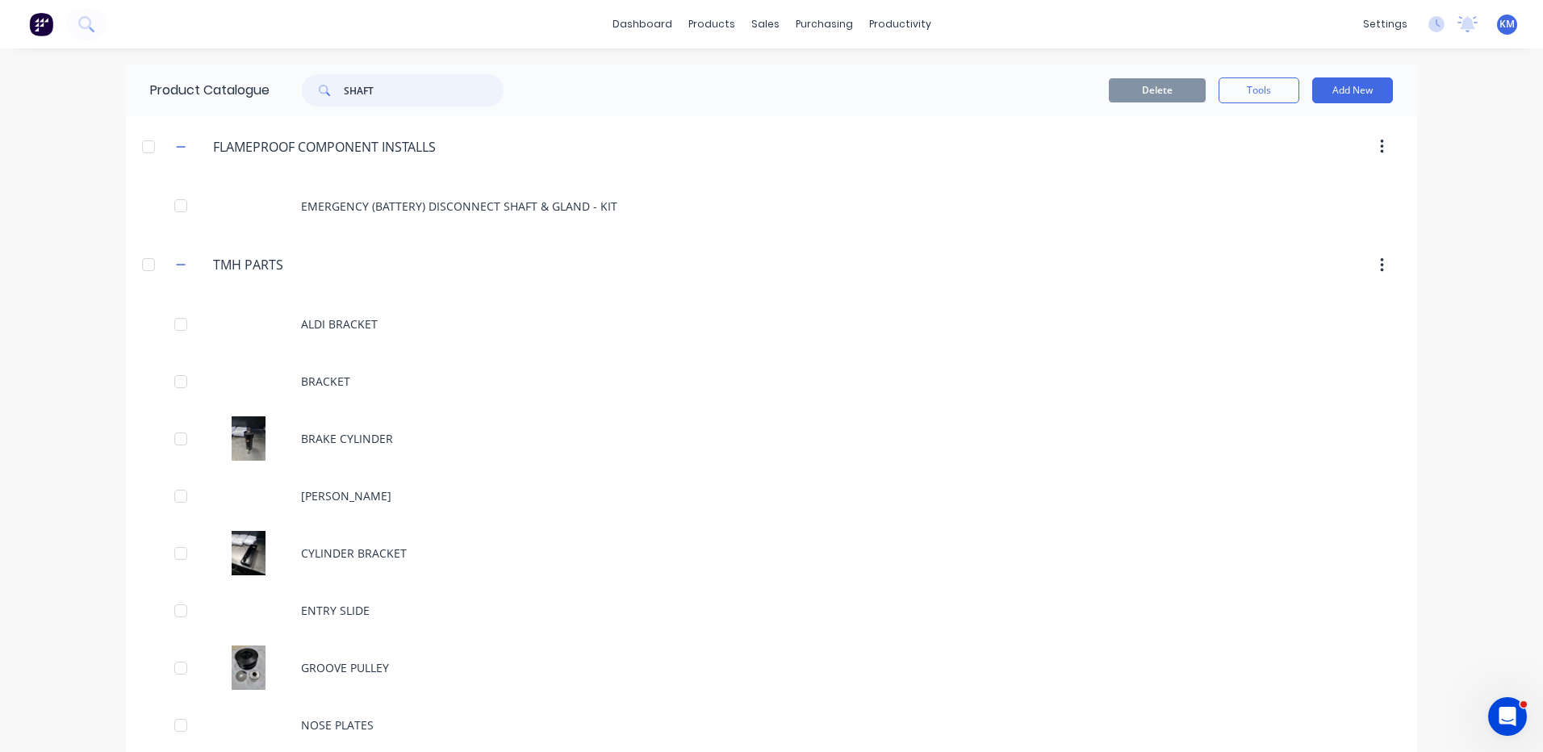
click at [415, 91] on input "SHAFT" at bounding box center [424, 90] width 160 height 32
type input "SHAFT"
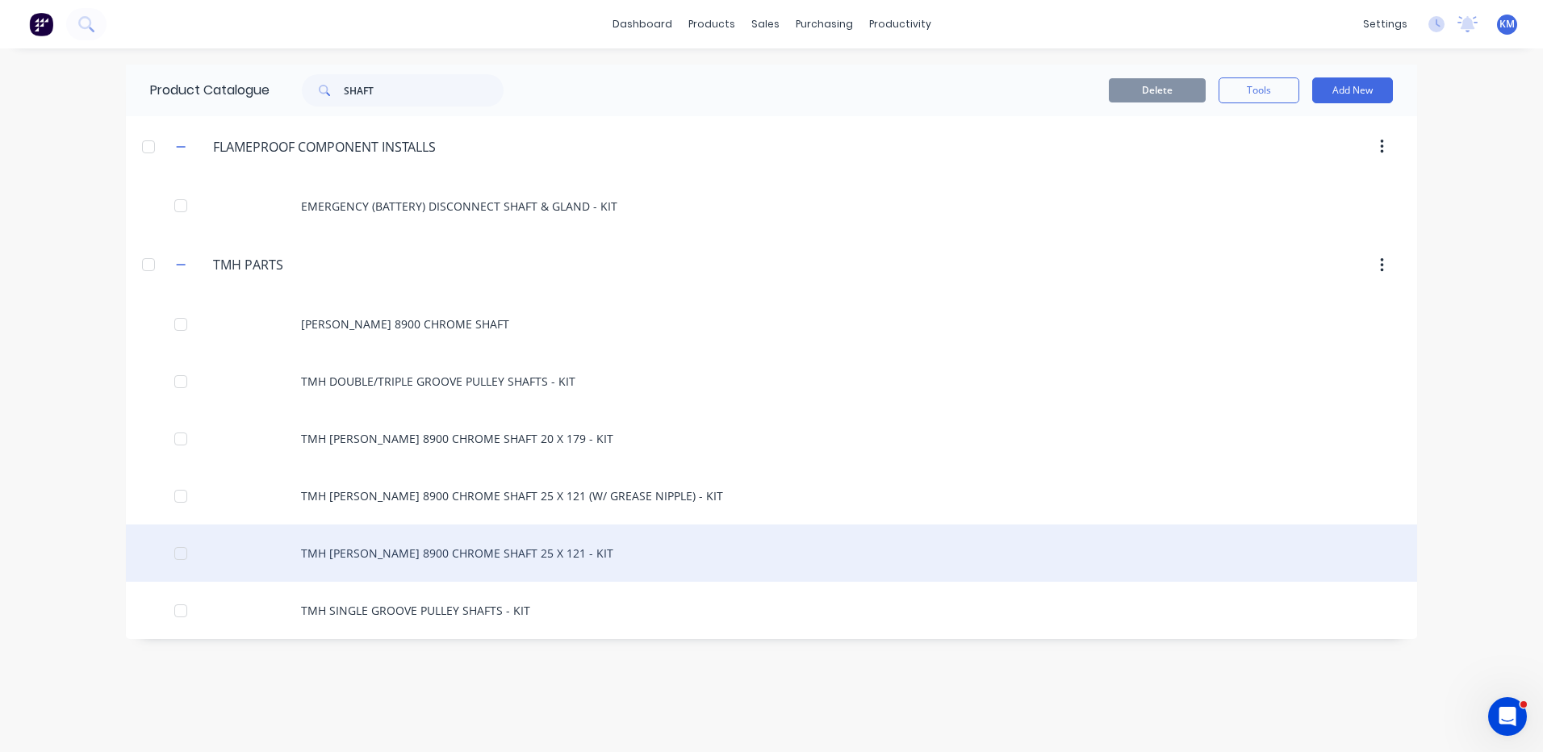
click at [574, 565] on div "TMH RAYMOND 8900 CHROME SHAFT 25 X 121 - KIT" at bounding box center [771, 553] width 1291 height 57
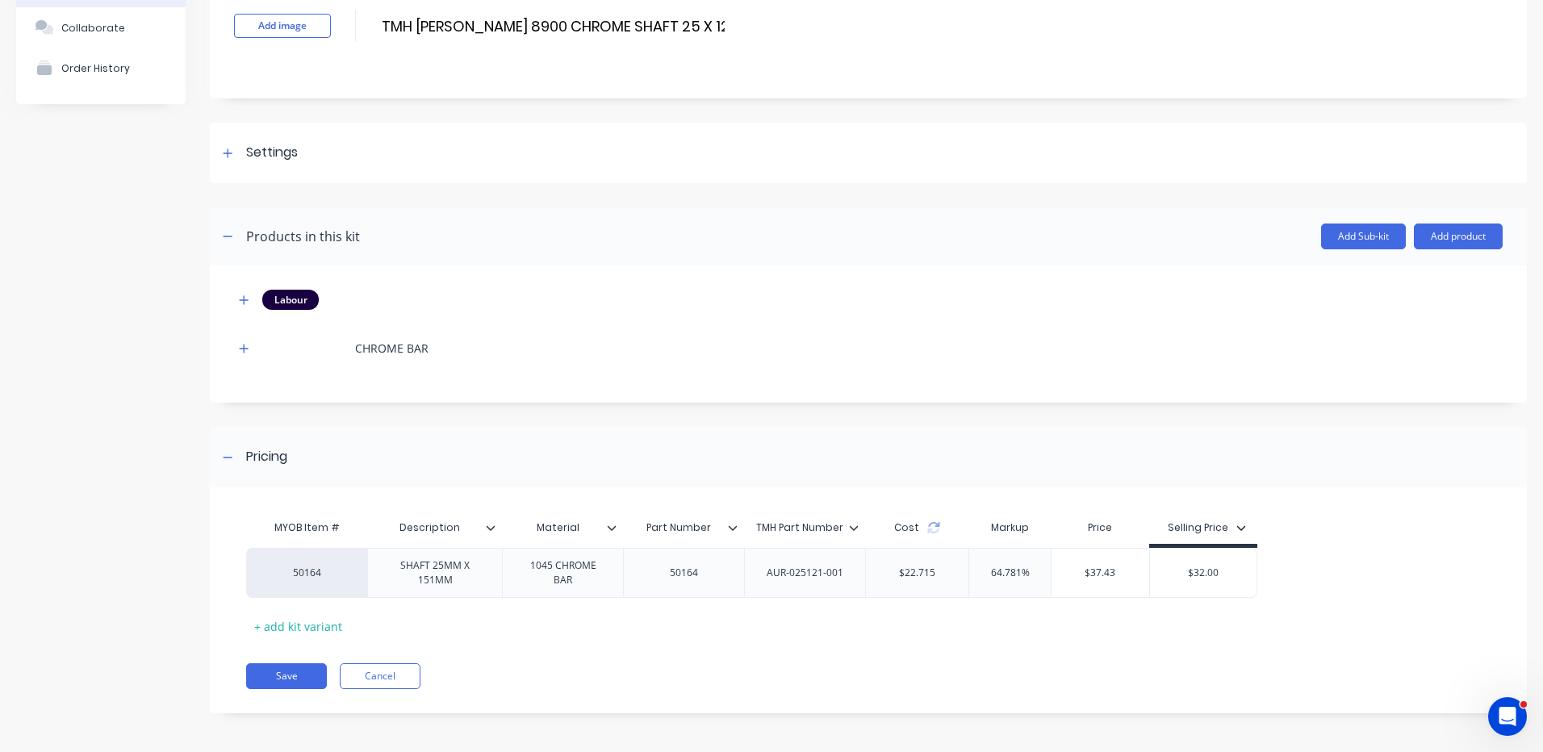
scroll to position [113, 0]
click at [934, 525] on icon at bounding box center [933, 523] width 11 height 5
click at [245, 297] on icon "button" at bounding box center [244, 298] width 10 height 11
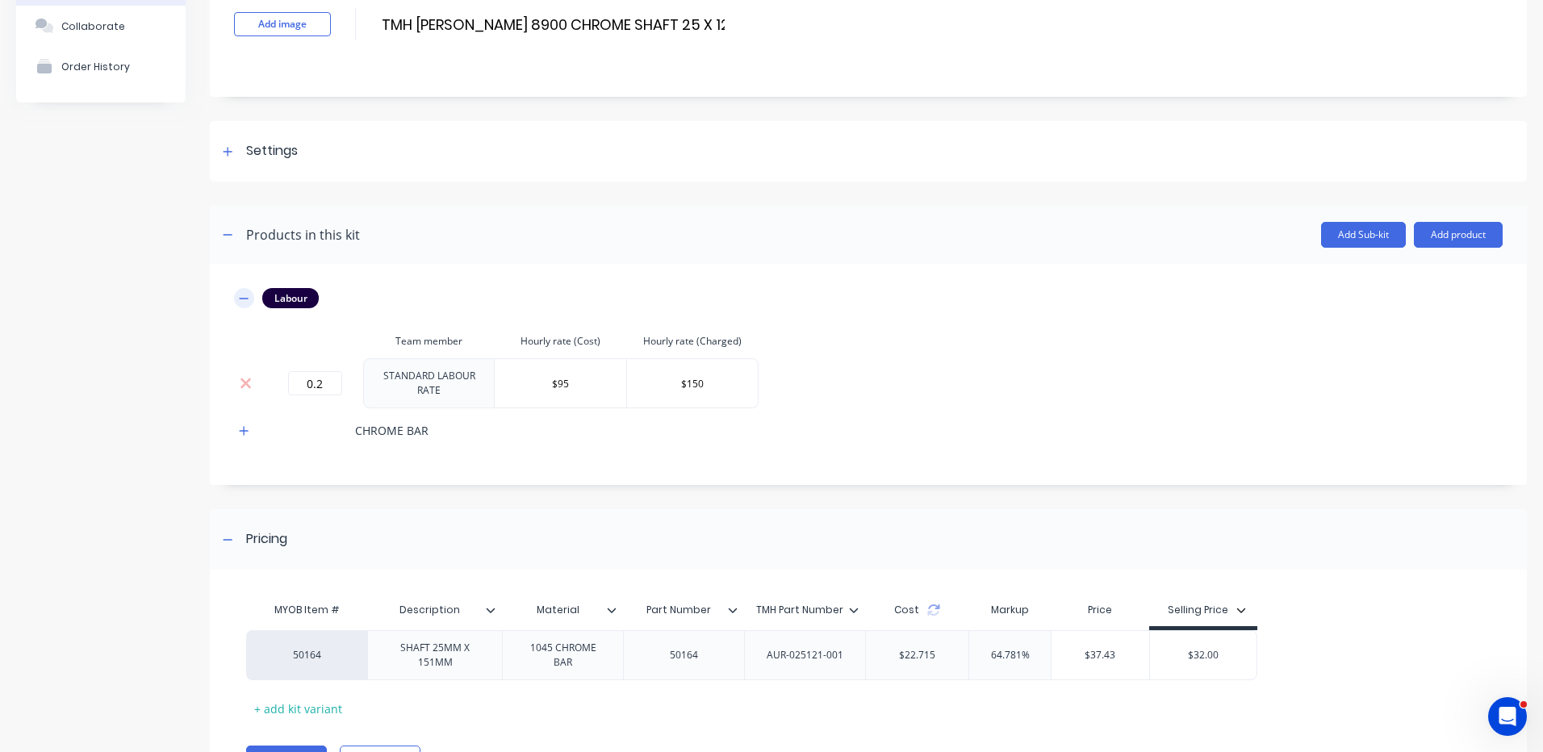
click at [242, 298] on icon "button" at bounding box center [244, 298] width 9 height 1
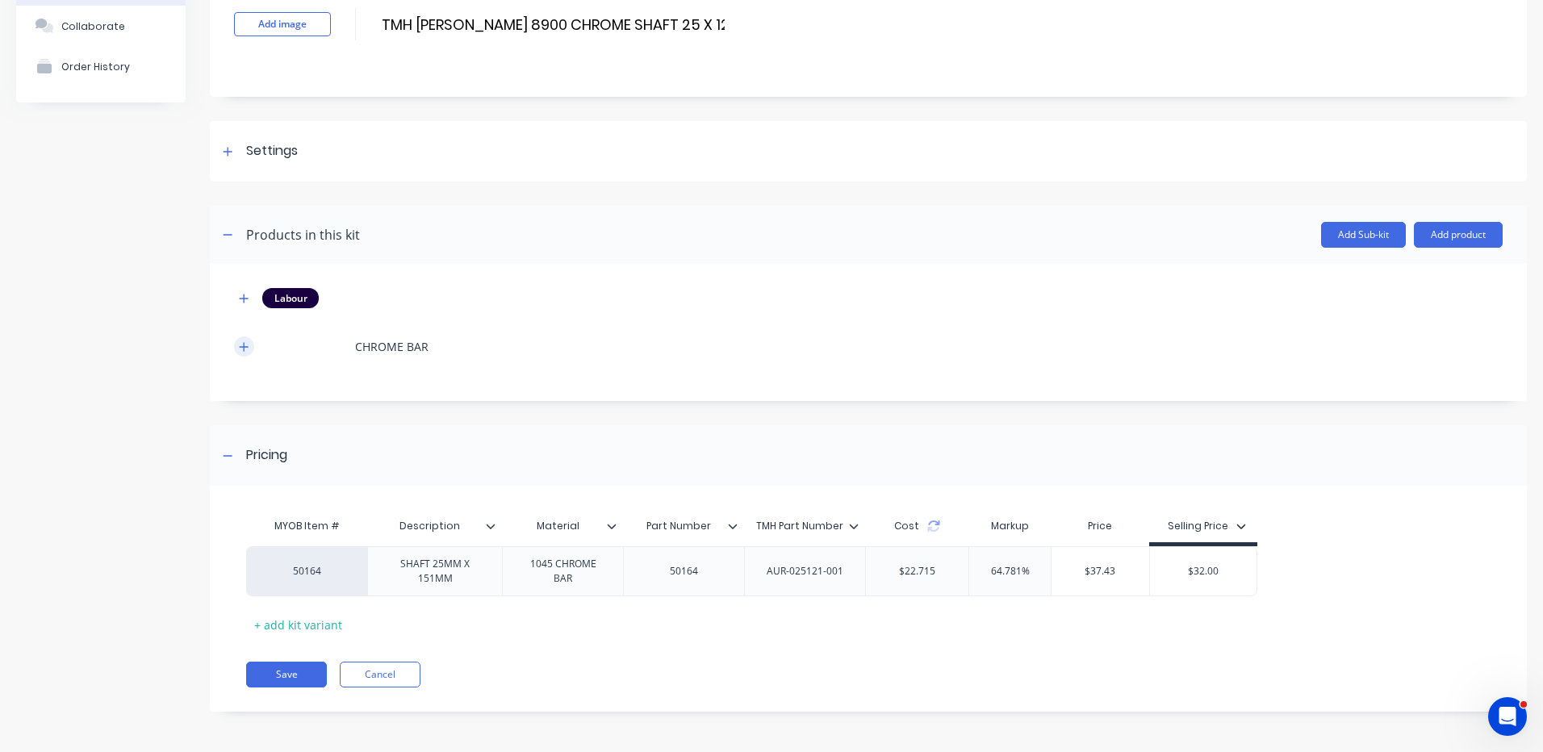
click at [238, 348] on button "button" at bounding box center [244, 347] width 20 height 20
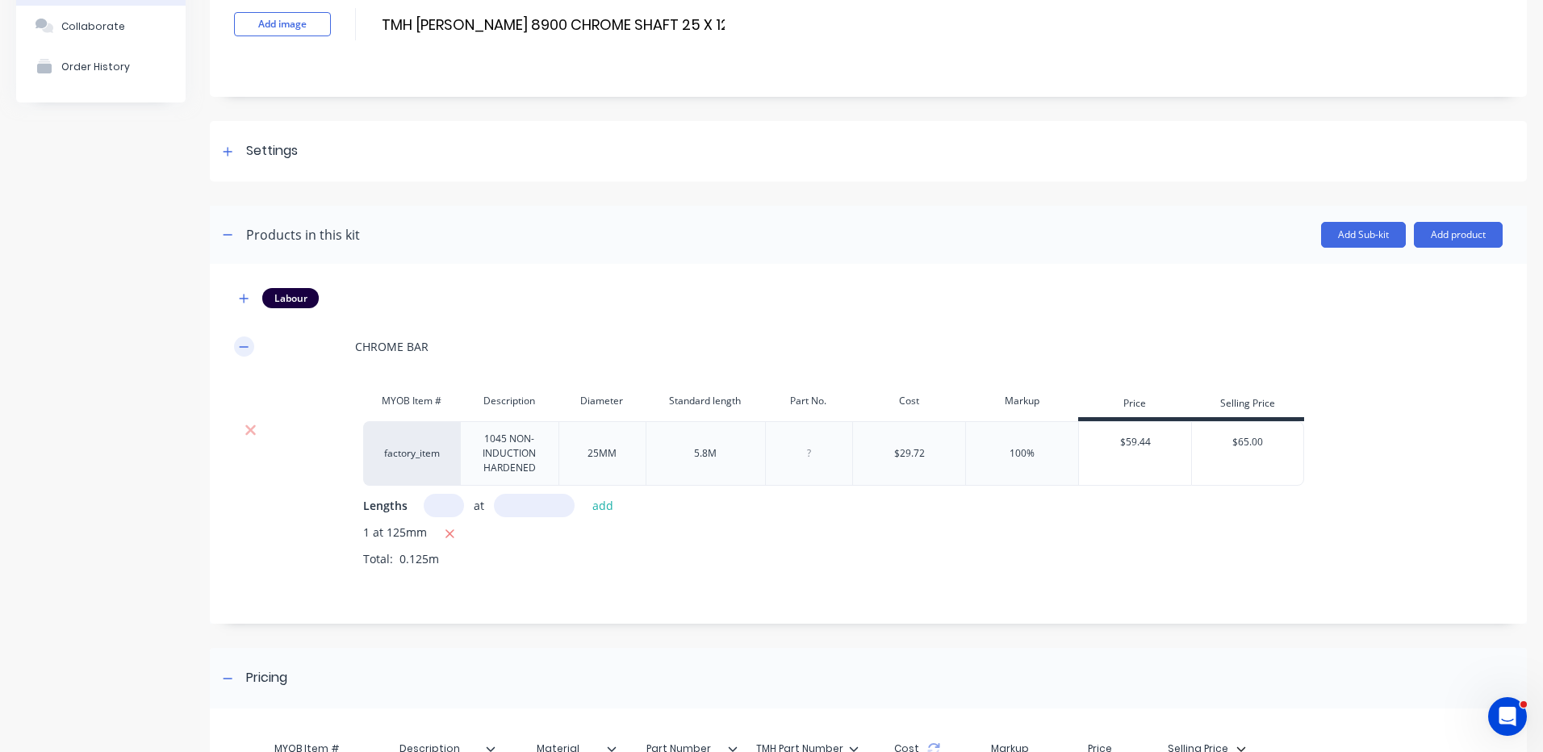
click at [243, 347] on icon "button" at bounding box center [244, 346] width 9 height 1
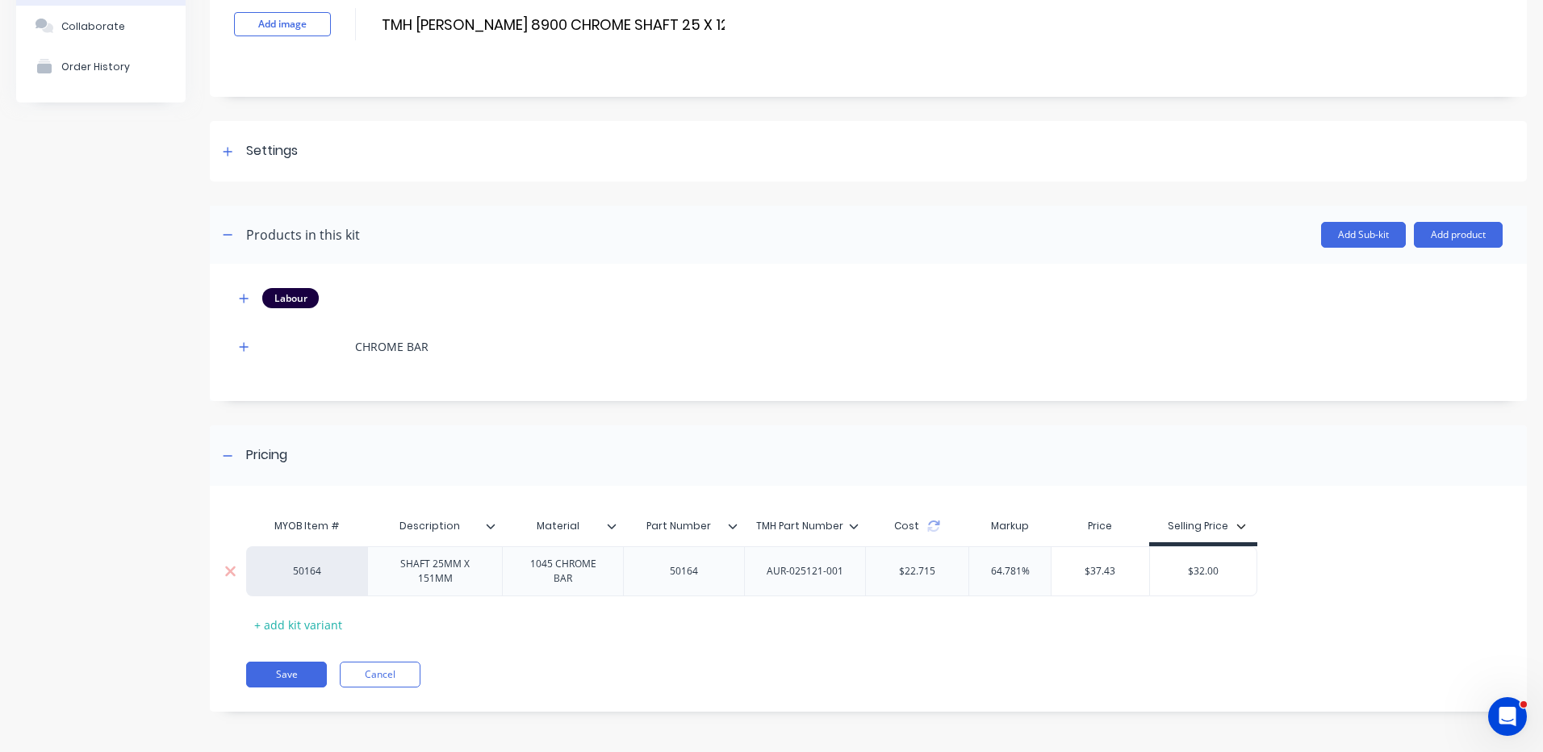
click at [1197, 570] on input "$32.00" at bounding box center [1203, 571] width 107 height 15
click at [244, 347] on icon "button" at bounding box center [244, 346] width 9 height 9
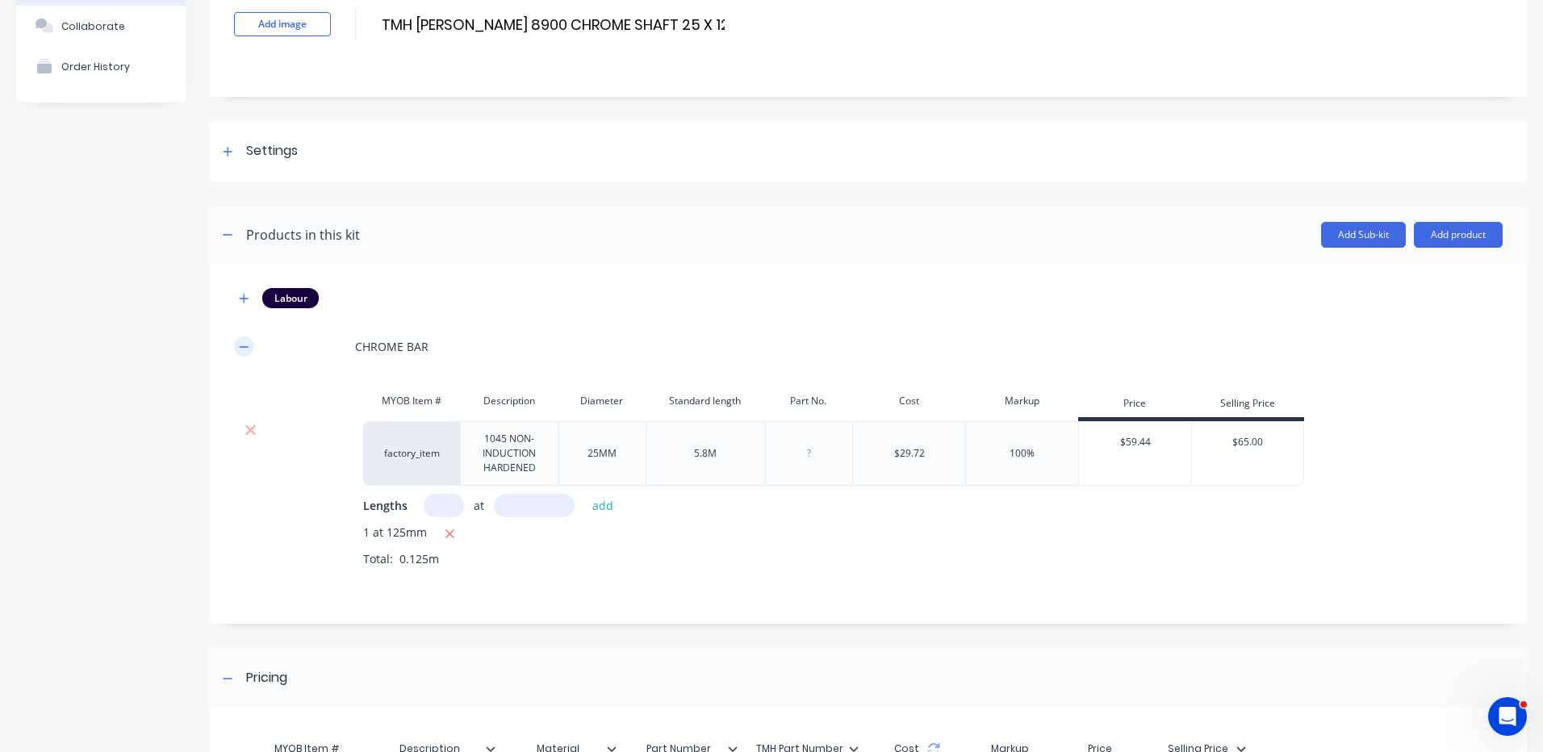
click at [240, 349] on icon "button" at bounding box center [244, 346] width 10 height 11
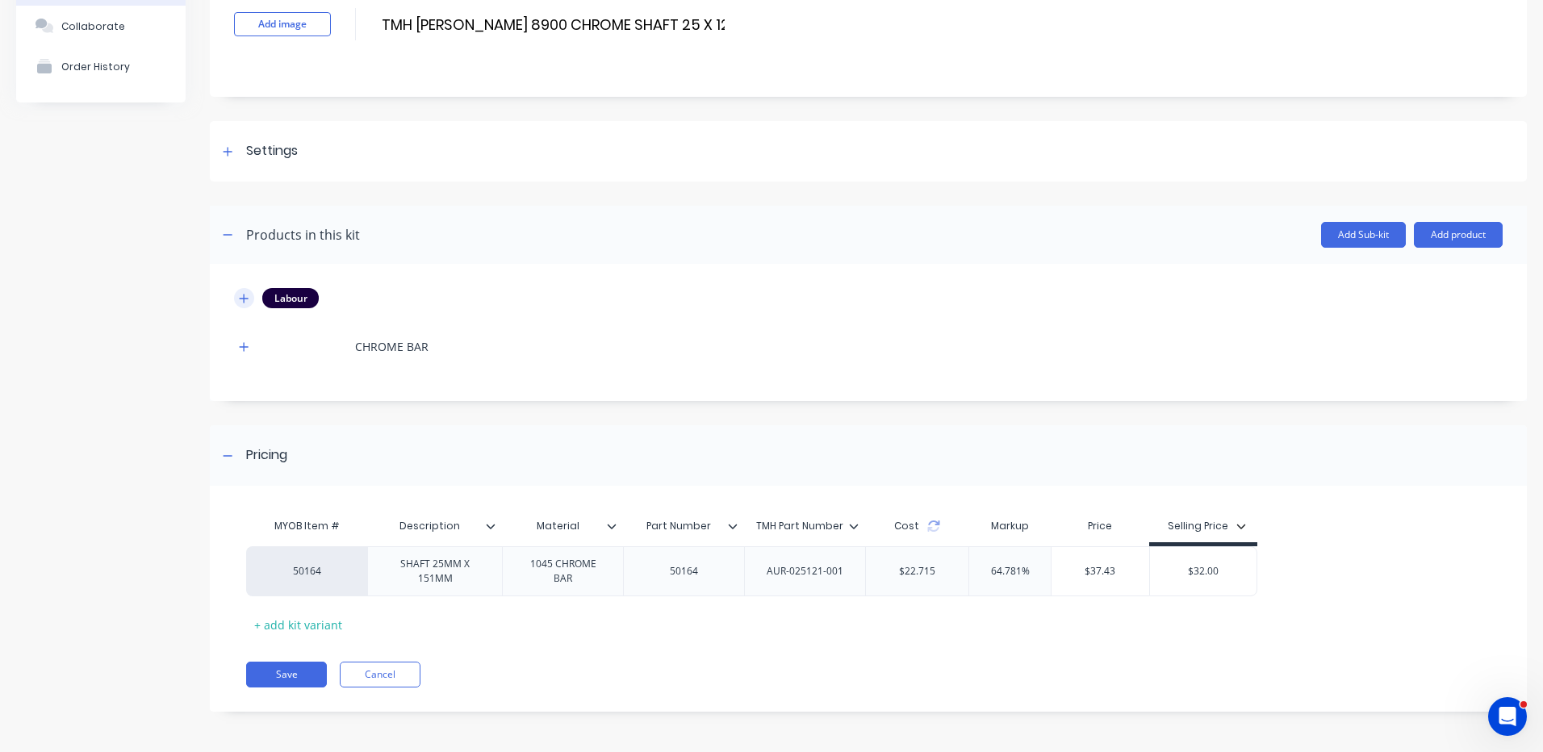
click at [246, 299] on icon "button" at bounding box center [244, 298] width 10 height 11
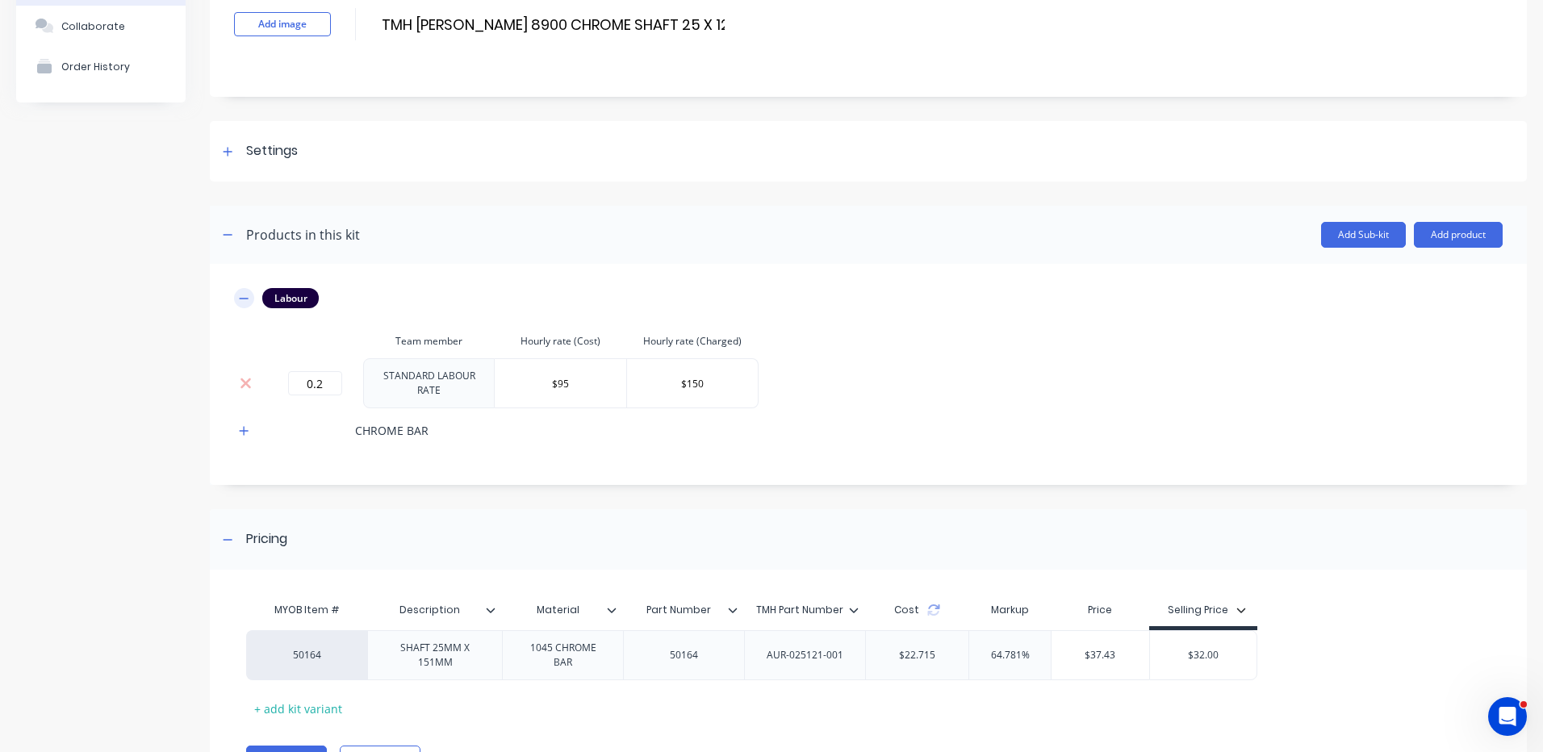
click at [246, 298] on icon "button" at bounding box center [244, 298] width 9 height 1
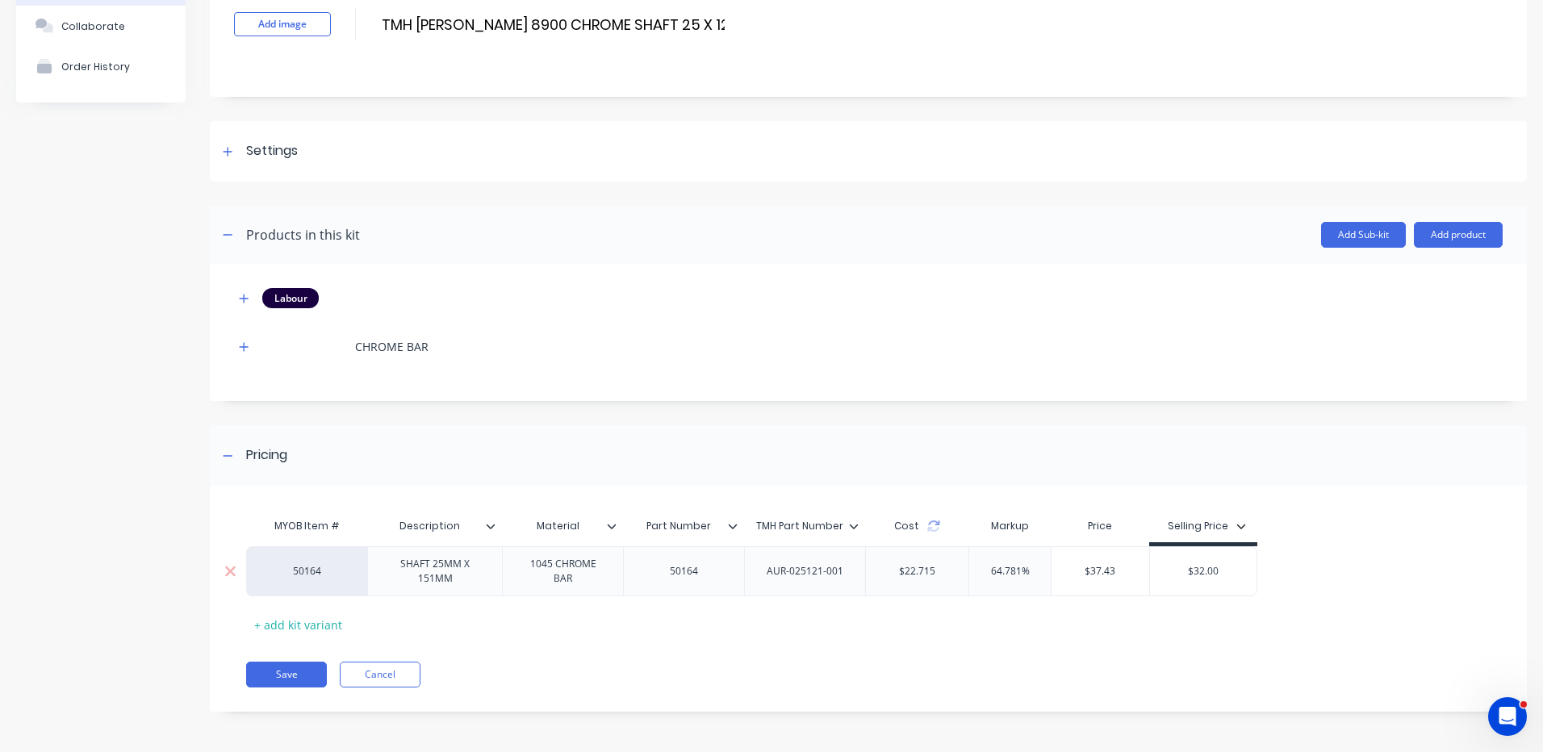
click at [1209, 571] on input "$32.00" at bounding box center [1203, 571] width 107 height 15
click at [1205, 579] on div "$32.00" at bounding box center [1203, 571] width 107 height 40
click at [1202, 571] on input "$32.00" at bounding box center [1203, 571] width 107 height 15
click at [1233, 579] on div "$32.00" at bounding box center [1203, 571] width 107 height 40
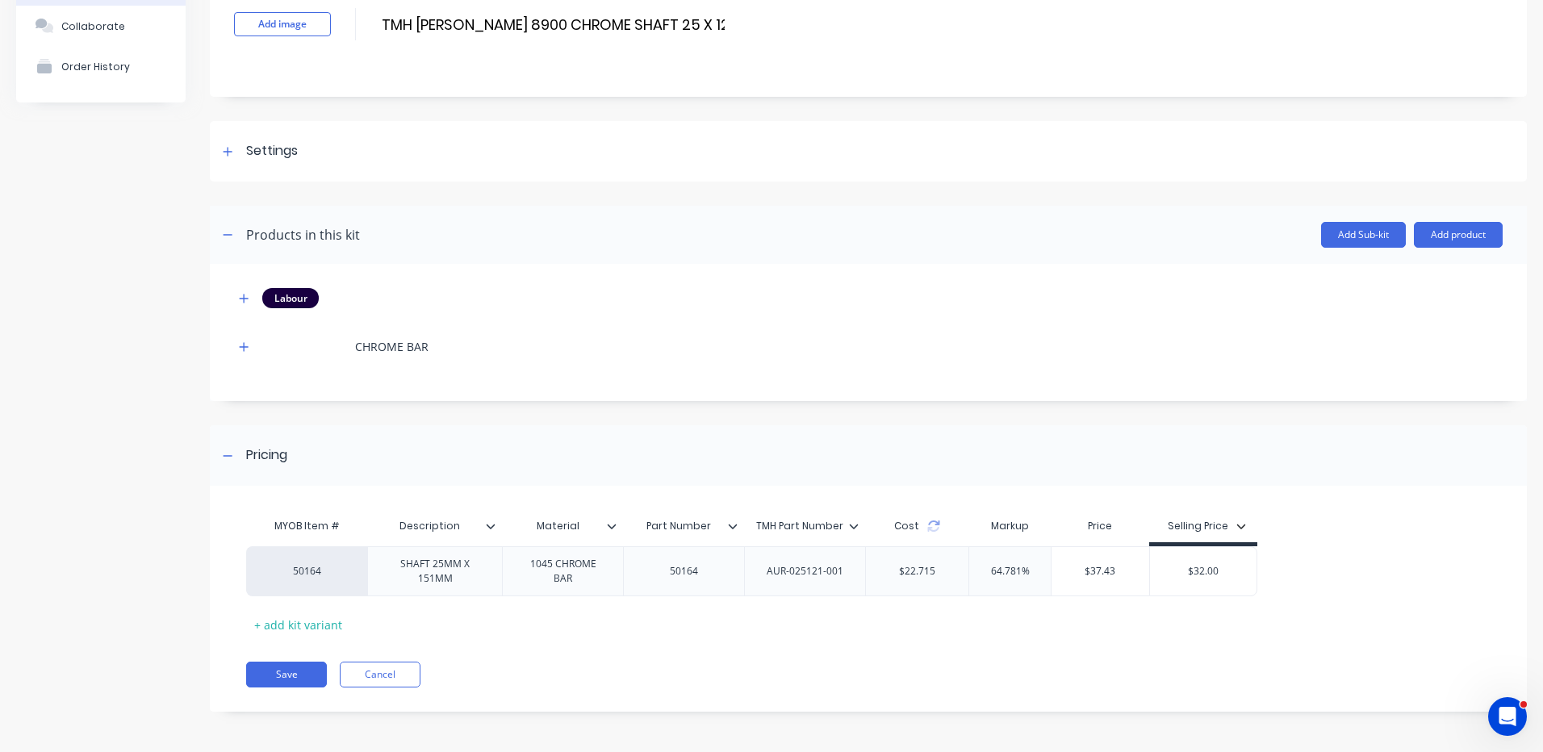
click at [1213, 612] on div "MYOB Item # Description Material Part Number TMH Part Number Cost Markup Price …" at bounding box center [861, 574] width 1231 height 128
click at [1203, 571] on input "$32.00" at bounding box center [1203, 571] width 107 height 15
type input "$34.00"
click at [1297, 615] on div "MYOB Item # Description Material Part Number TMH Part Number Cost Markup Price …" at bounding box center [861, 574] width 1231 height 128
click at [303, 678] on button "Save" at bounding box center [286, 675] width 81 height 26
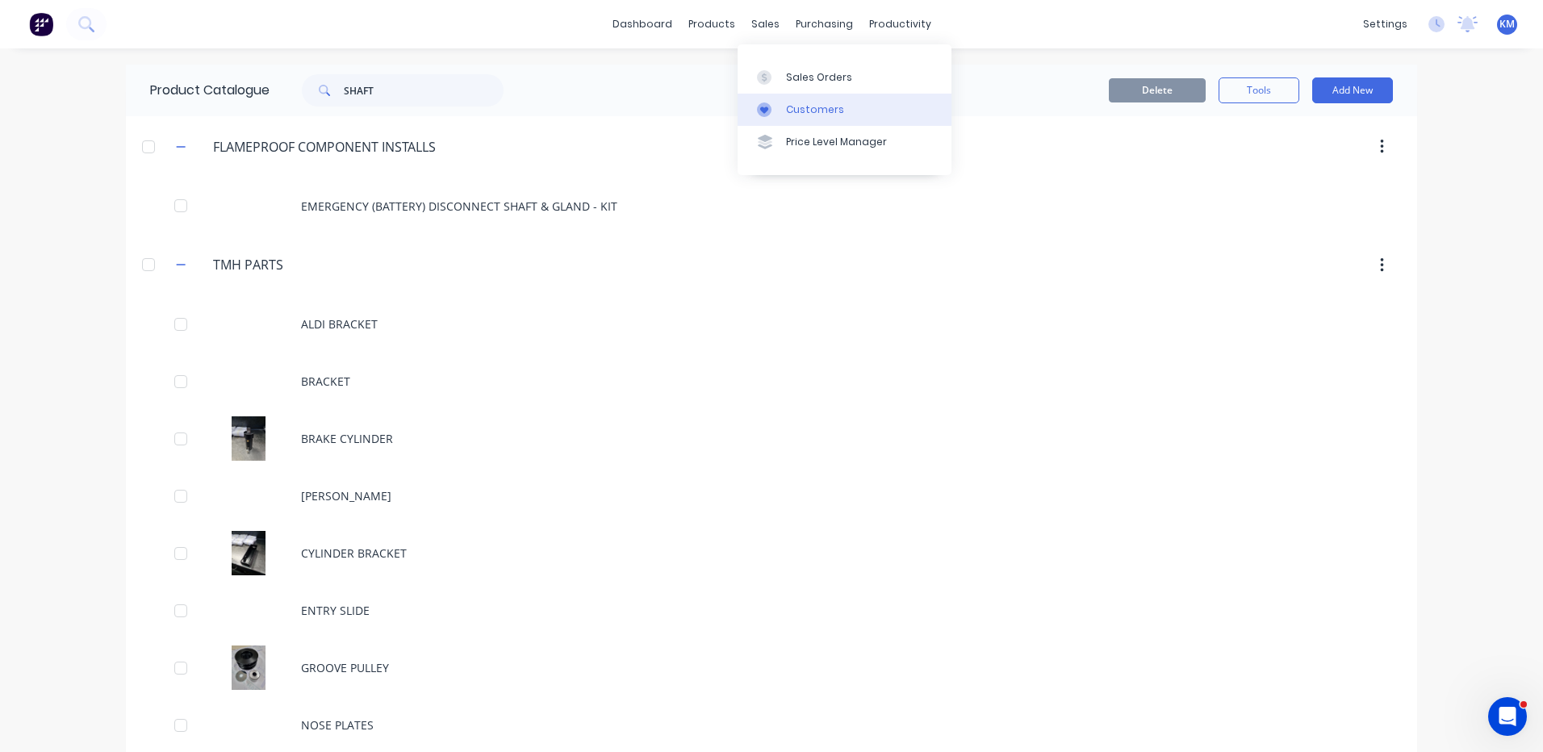
click at [788, 110] on div "Customers" at bounding box center [815, 109] width 58 height 15
